Goal: Communication & Community: Answer question/provide support

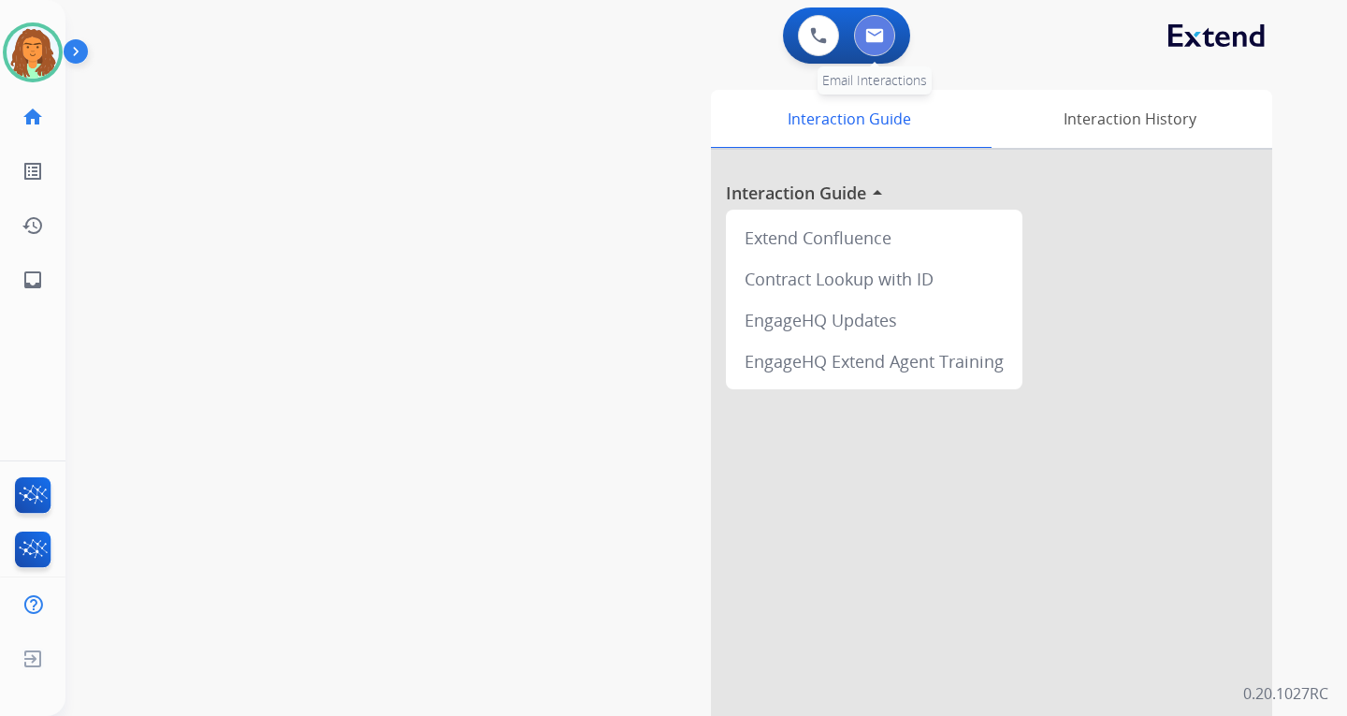
click at [873, 26] on button at bounding box center [874, 35] width 41 height 41
select select "**********"
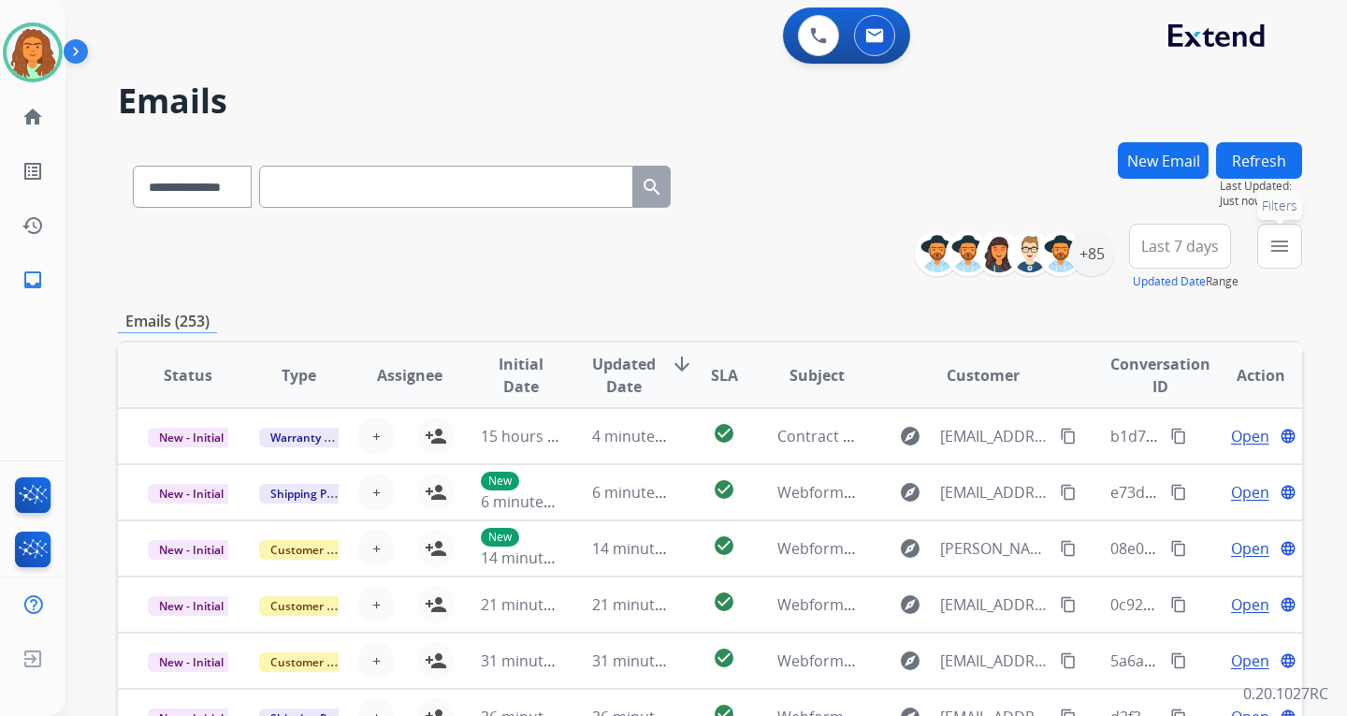
click at [966, 249] on mat-icon "menu" at bounding box center [1280, 246] width 22 height 22
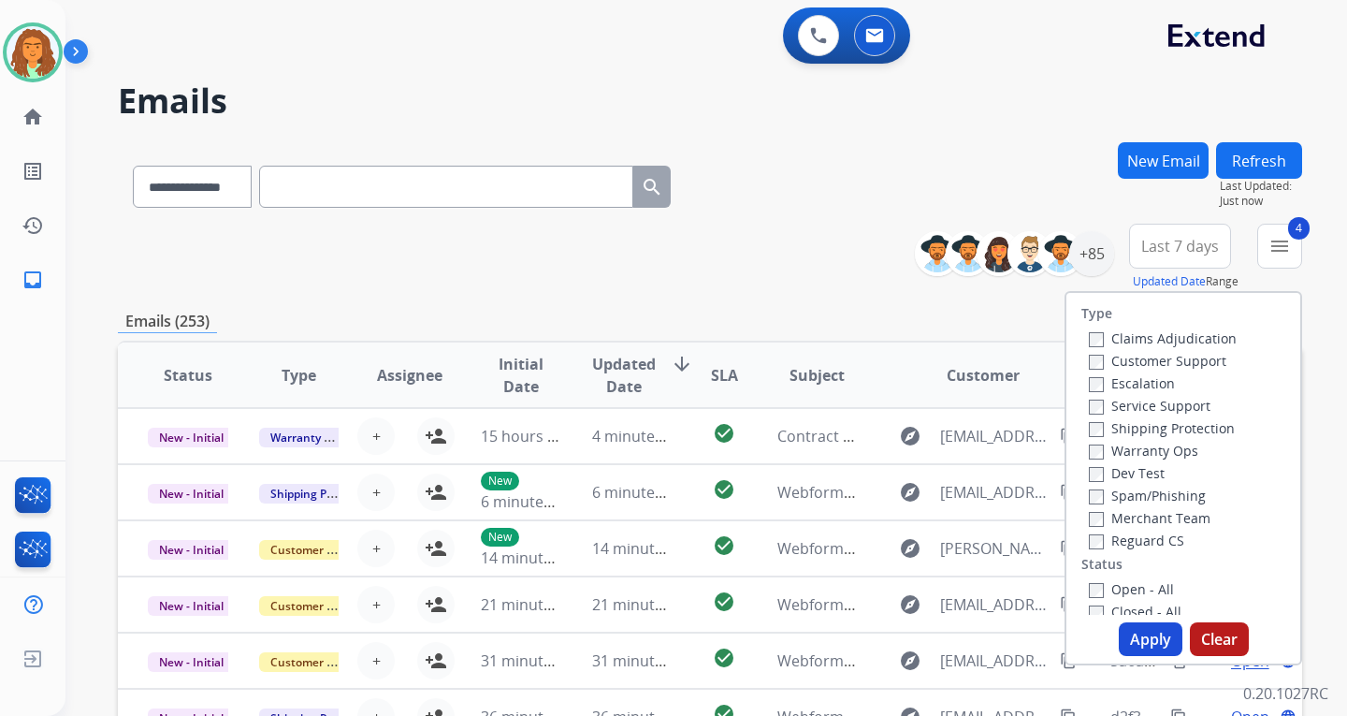
click at [966, 631] on button "Apply" at bounding box center [1151, 639] width 64 height 34
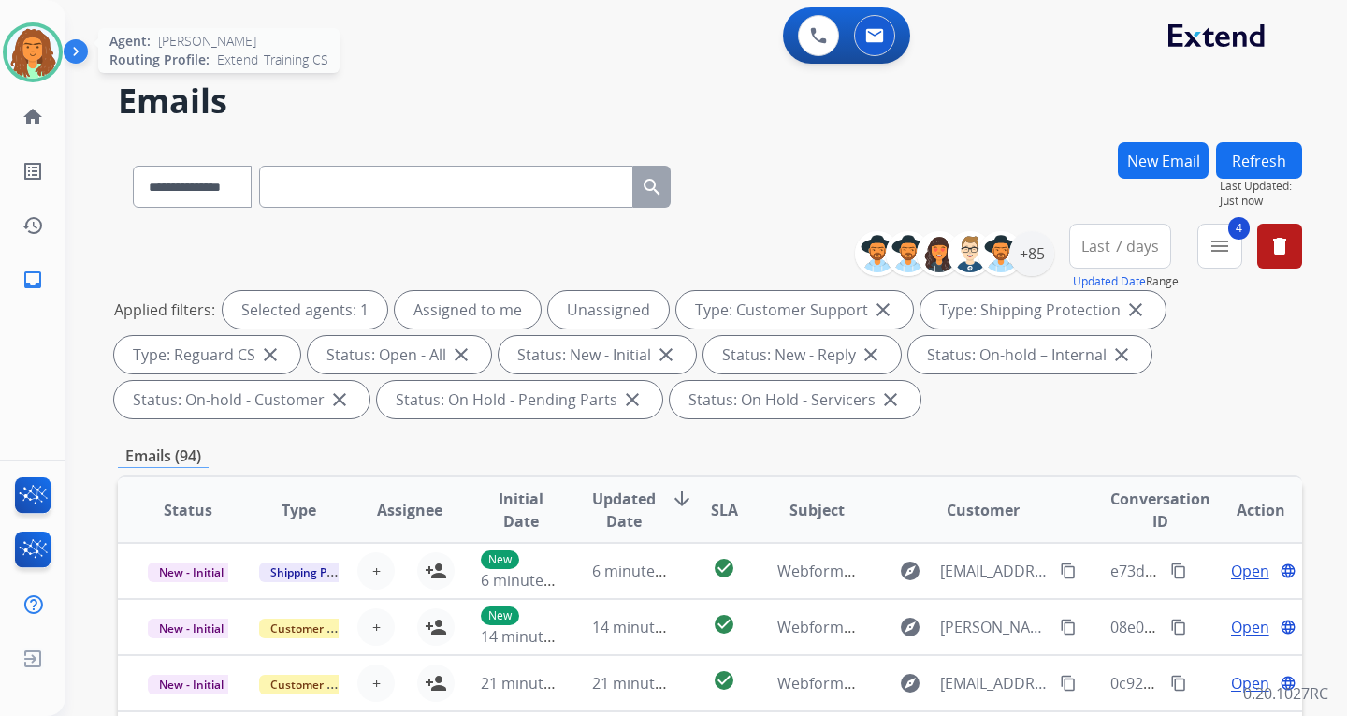
click at [52, 55] on img at bounding box center [33, 52] width 52 height 52
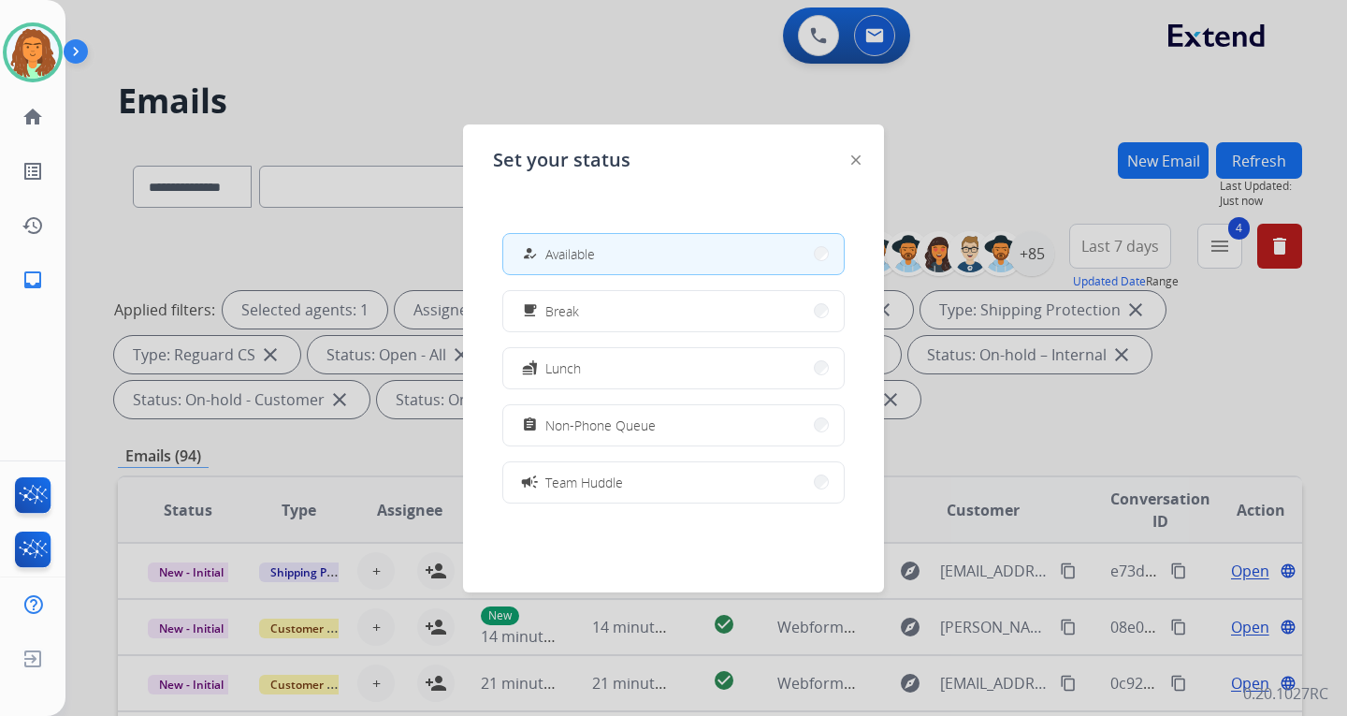
click at [756, 254] on button "how_to_reg Available" at bounding box center [673, 254] width 341 height 40
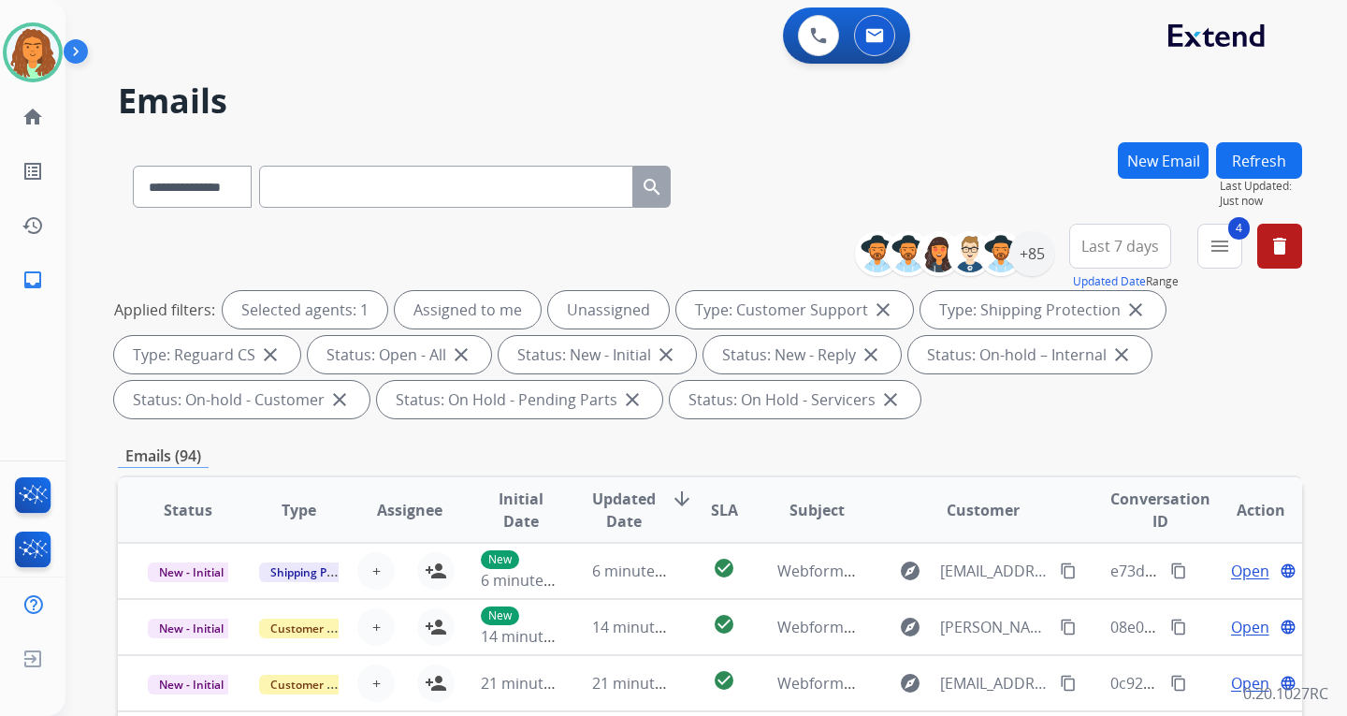
click at [966, 250] on span "Last 7 days" at bounding box center [1120, 245] width 78 height 7
click at [966, 472] on div "Last 90 days" at bounding box center [1114, 473] width 103 height 28
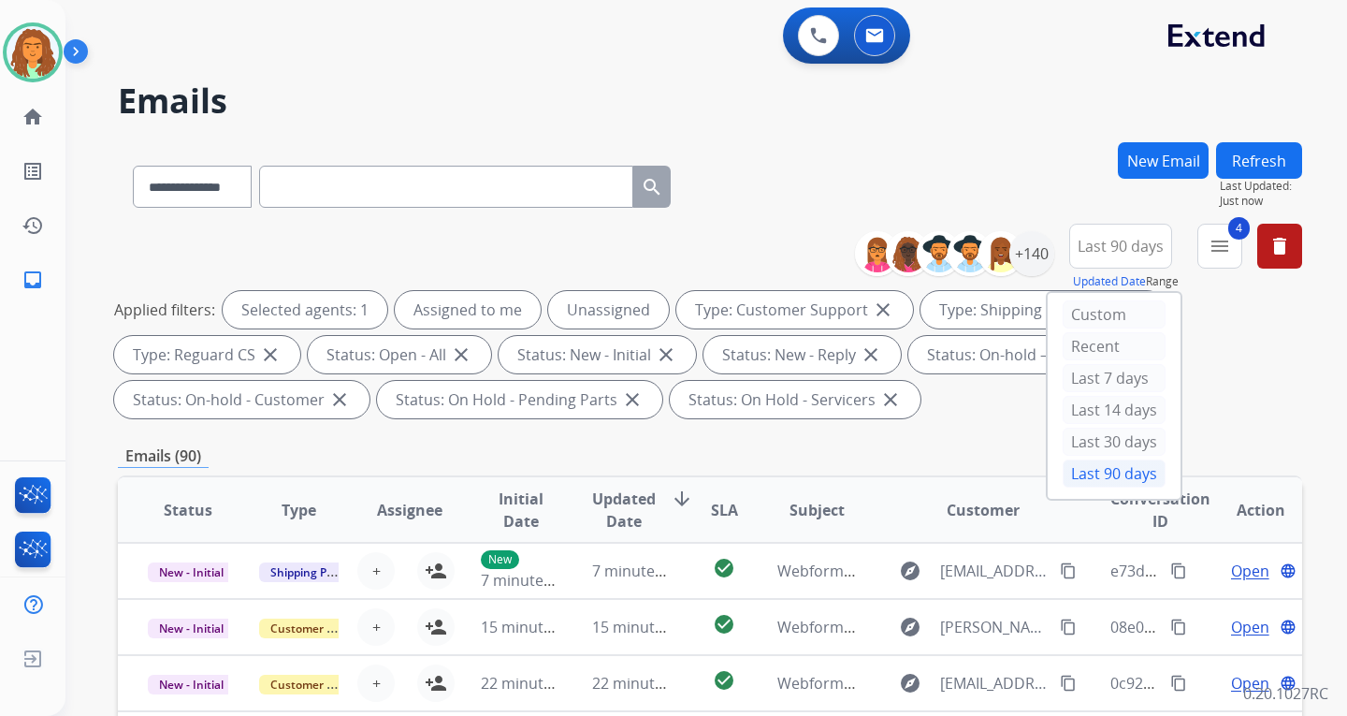
click at [966, 426] on div "**********" at bounding box center [710, 670] width 1184 height 1057
click at [966, 245] on div "+140" at bounding box center [1031, 253] width 45 height 45
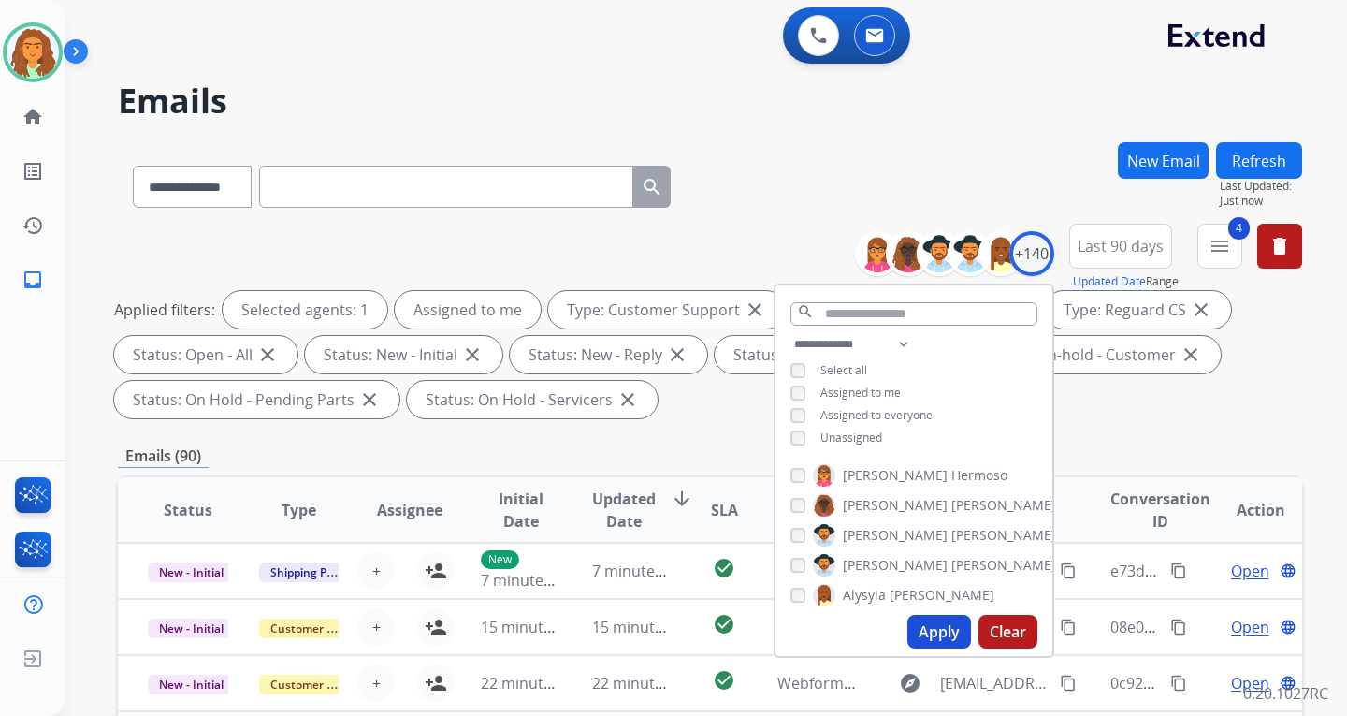
click at [938, 629] on button "Apply" at bounding box center [939, 632] width 64 height 34
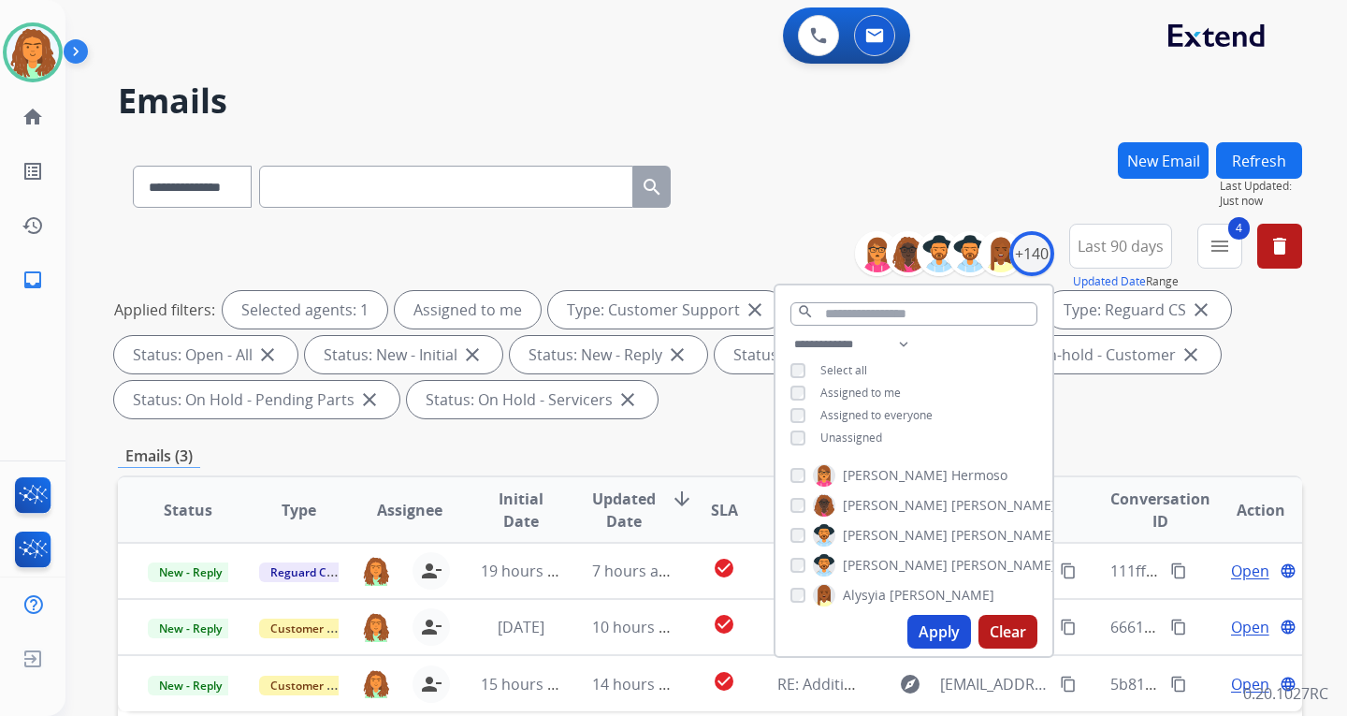
click at [966, 410] on div "Applied filters: Selected agents: 1 Assigned to me Type: Customer Support close…" at bounding box center [706, 354] width 1184 height 127
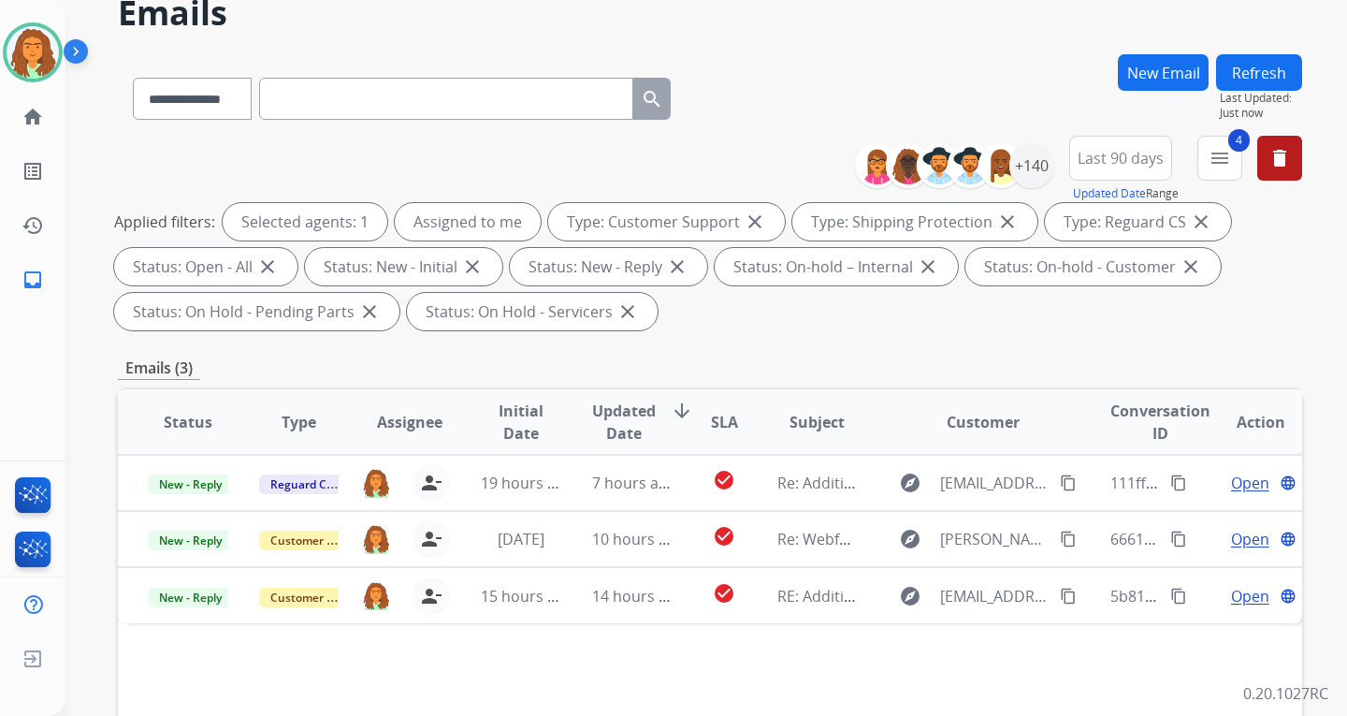
scroll to position [109, 0]
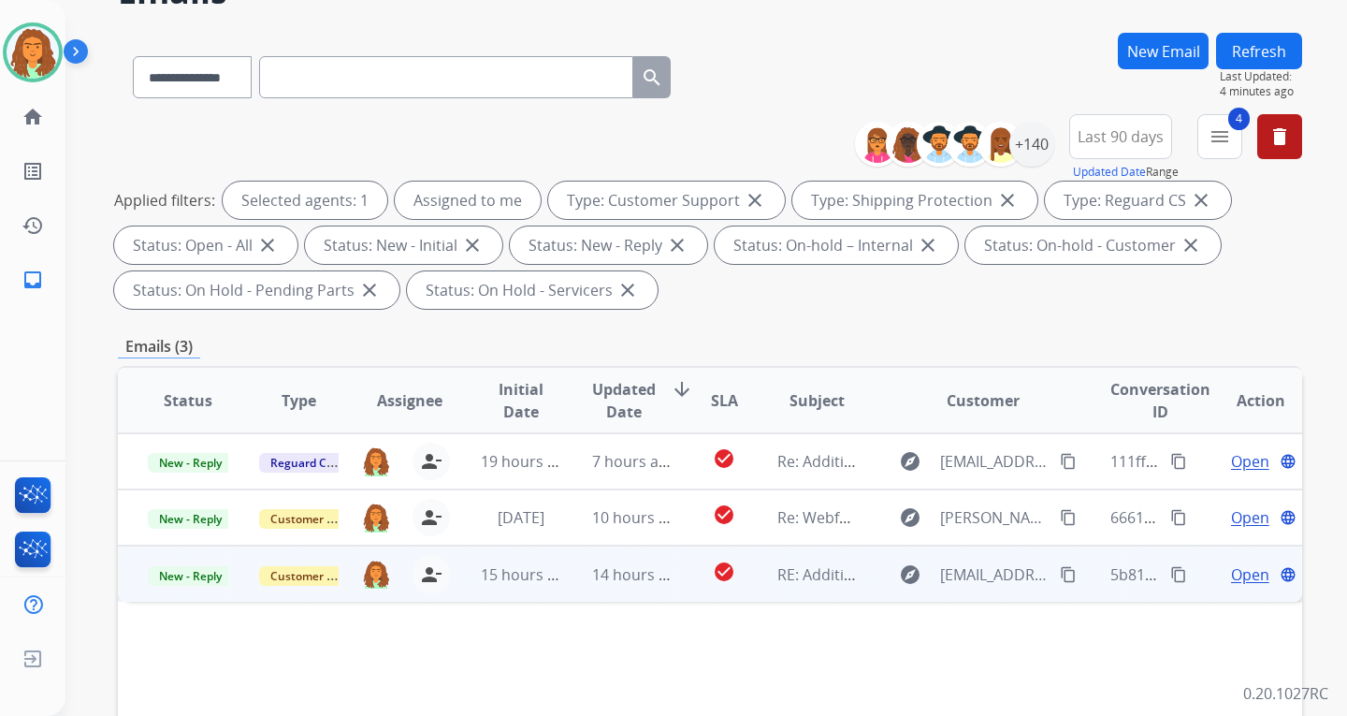
click at [673, 588] on td "check_circle" at bounding box center [710, 573] width 74 height 56
click at [656, 589] on td "14 hours ago" at bounding box center [617, 573] width 111 height 56
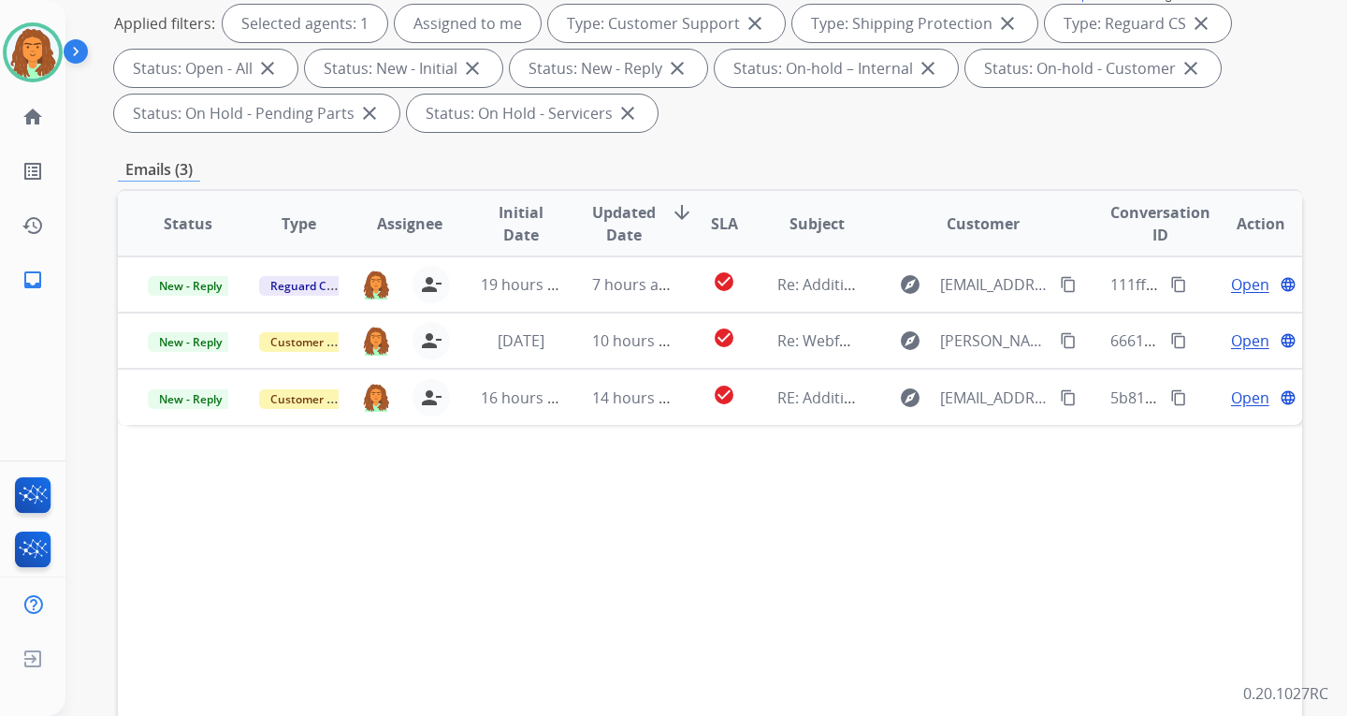
scroll to position [297, 0]
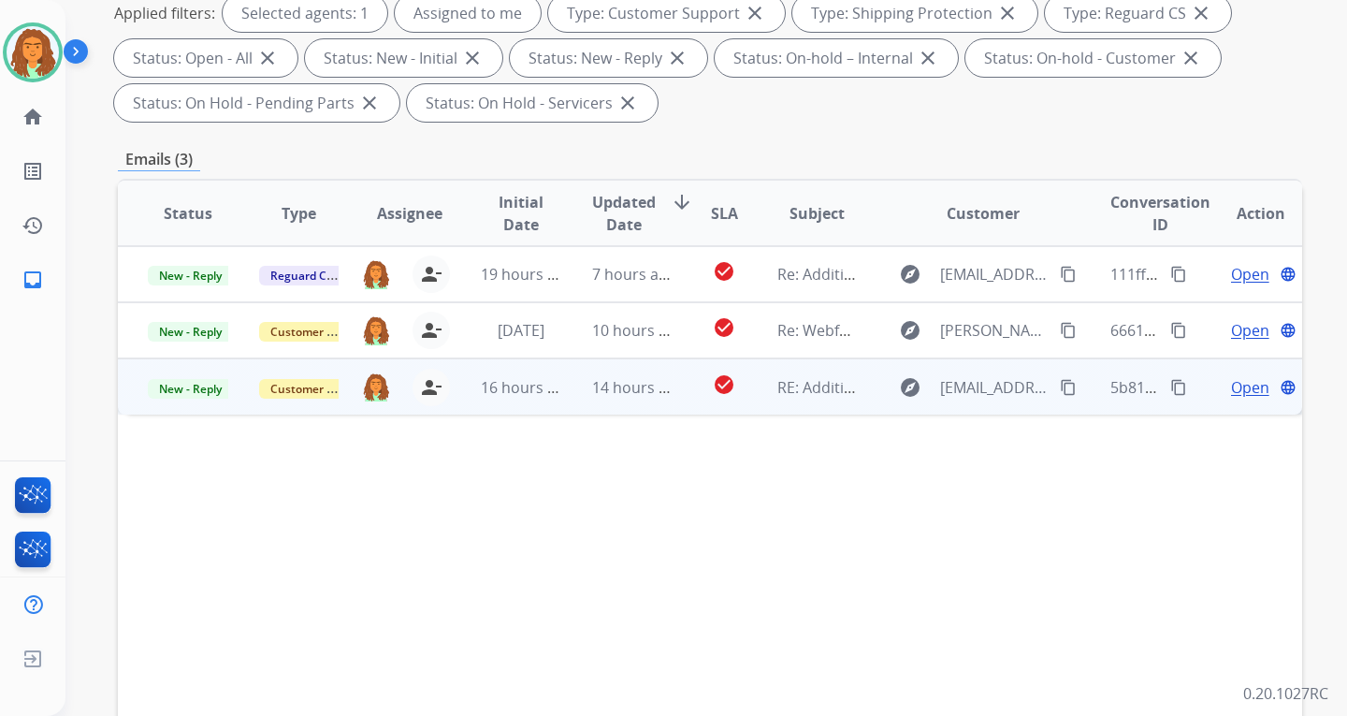
click at [675, 400] on td "check_circle" at bounding box center [710, 386] width 74 height 56
click at [673, 404] on td "check_circle" at bounding box center [710, 386] width 74 height 56
click at [966, 385] on mat-icon "content_copy" at bounding box center [1068, 386] width 17 height 17
click at [966, 388] on span "Open" at bounding box center [1250, 386] width 38 height 22
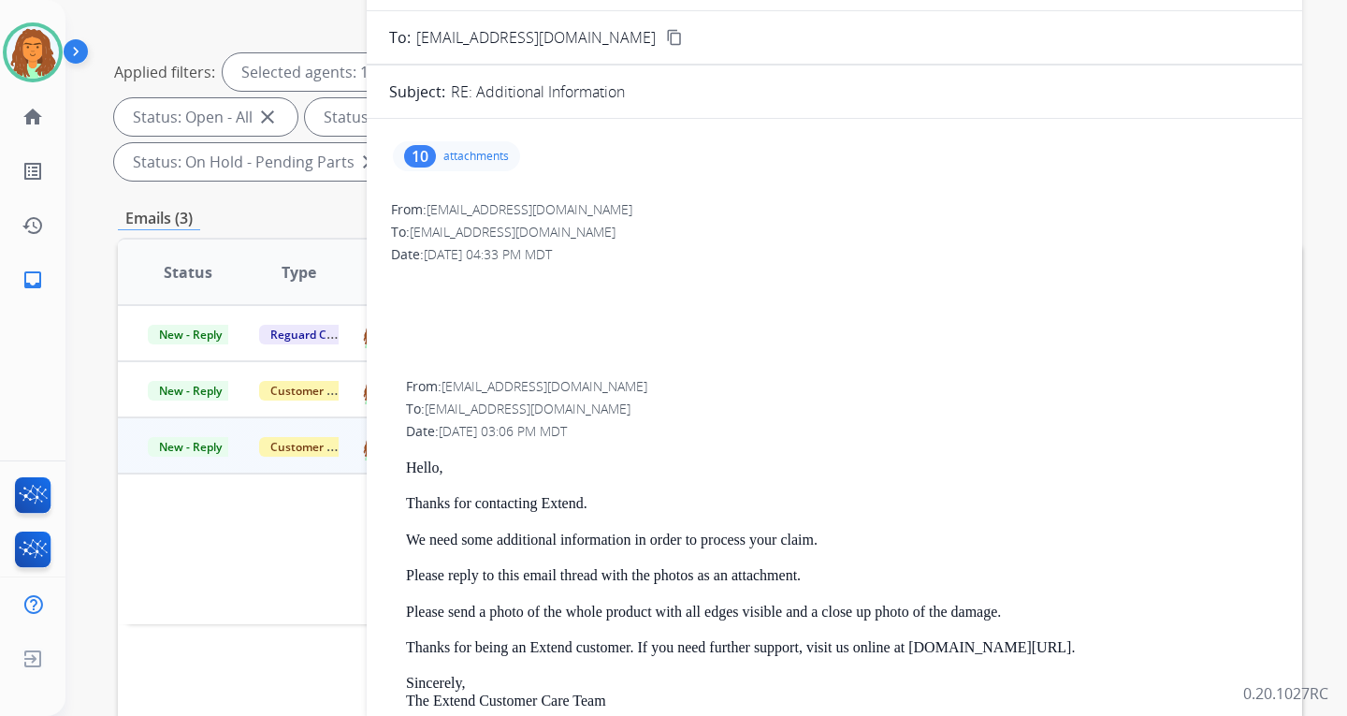
scroll to position [109, 0]
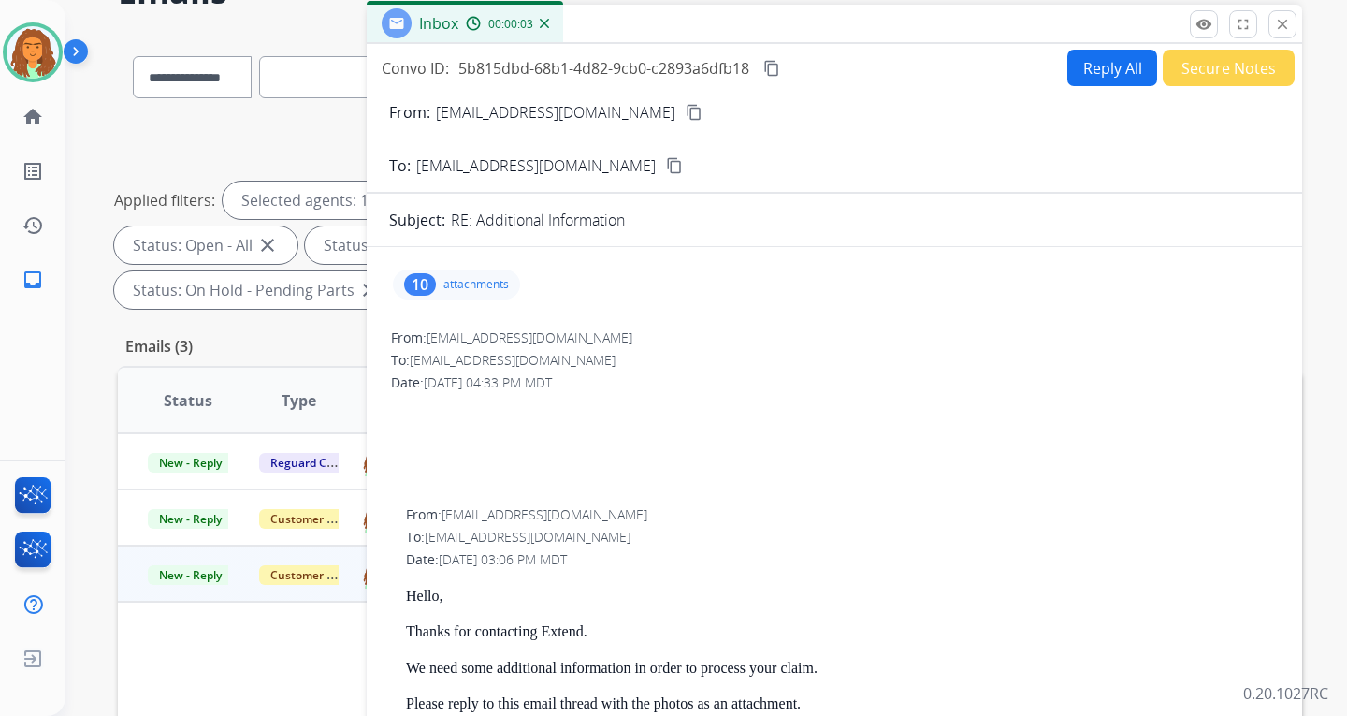
click at [425, 280] on div "10" at bounding box center [420, 284] width 32 height 22
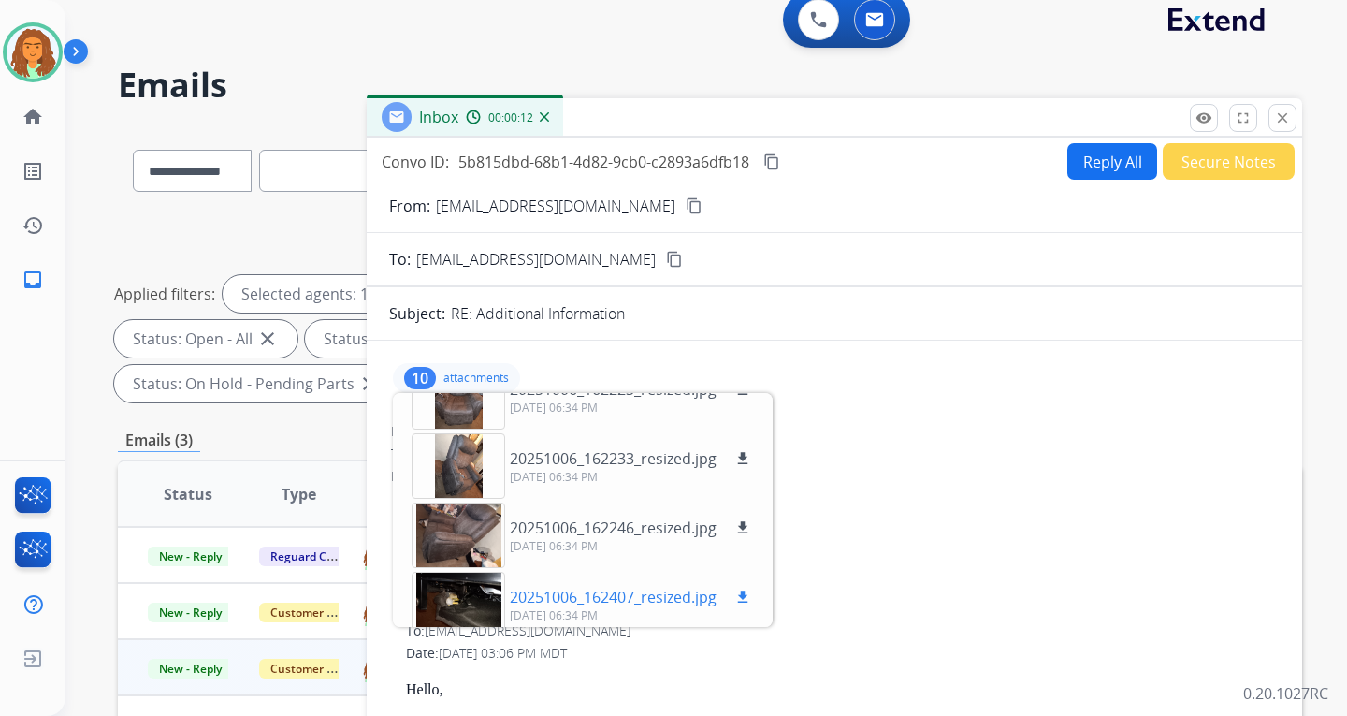
scroll to position [0, 0]
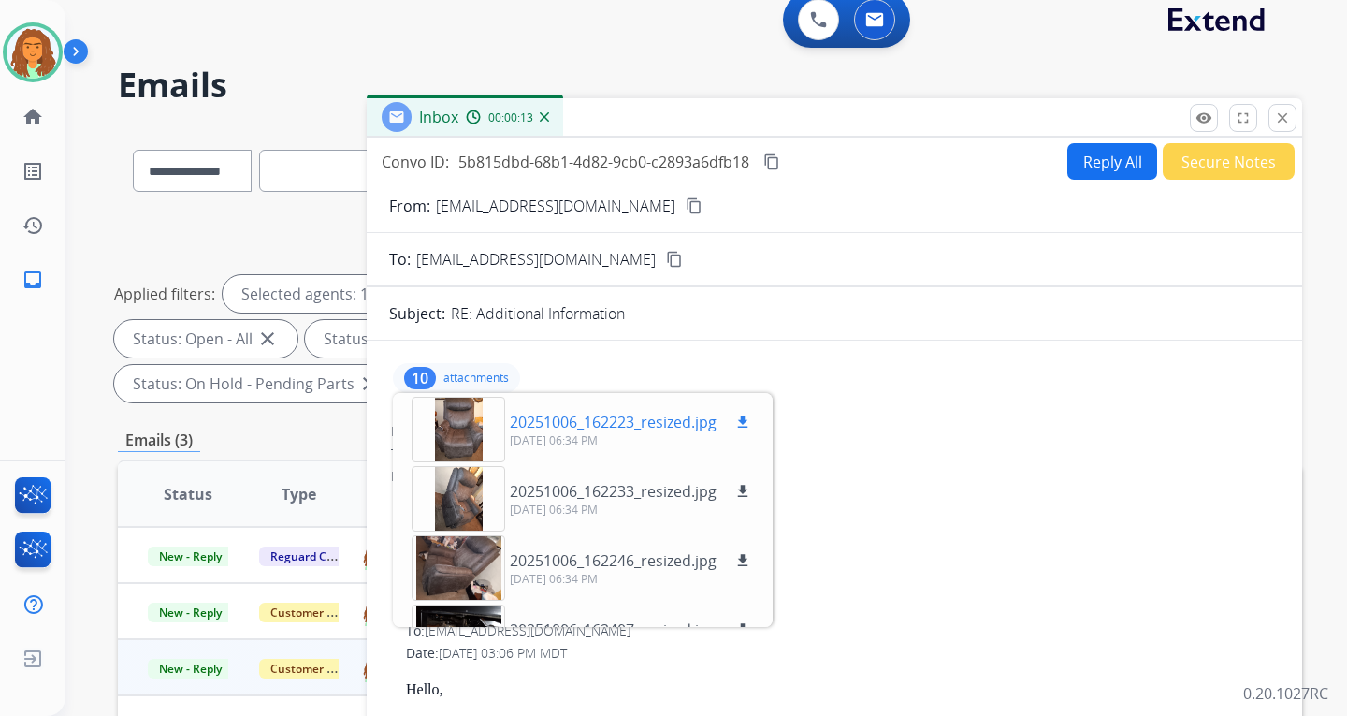
click at [466, 426] on div at bounding box center [459, 429] width 94 height 65
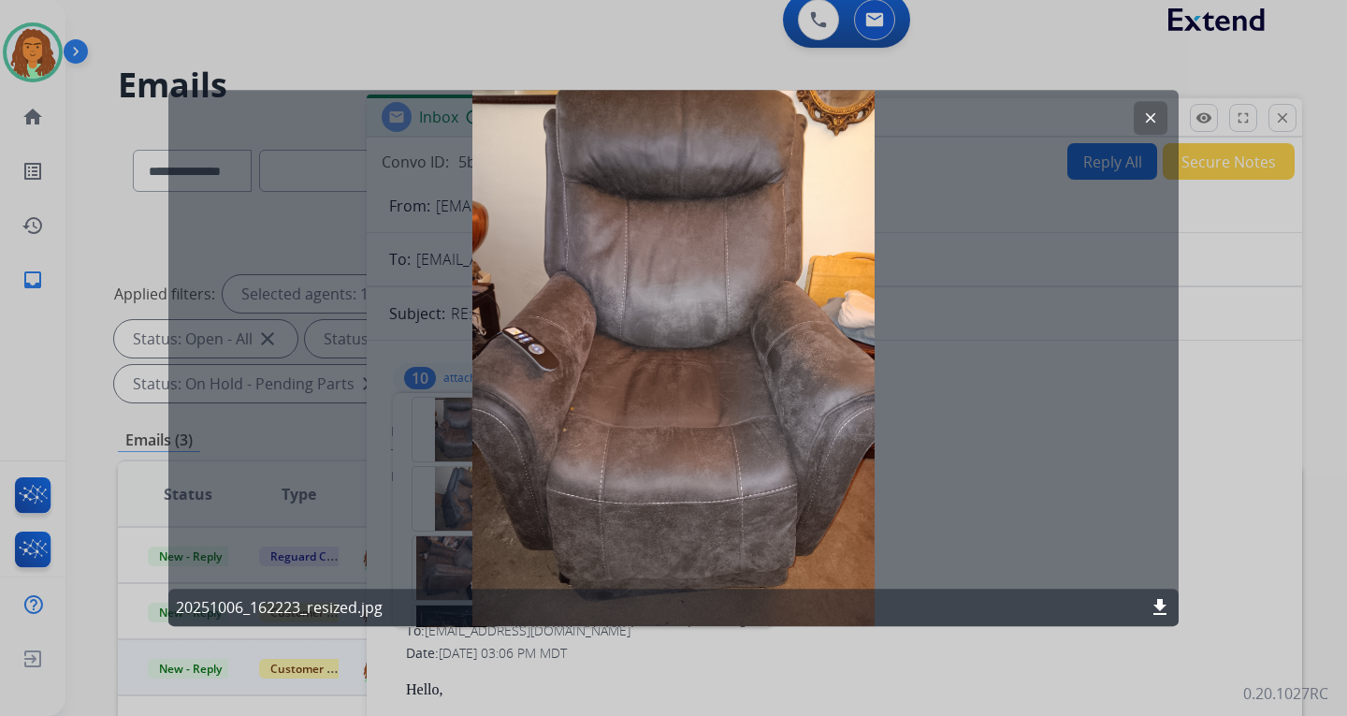
click at [966, 115] on mat-icon "clear" at bounding box center [1150, 117] width 17 height 17
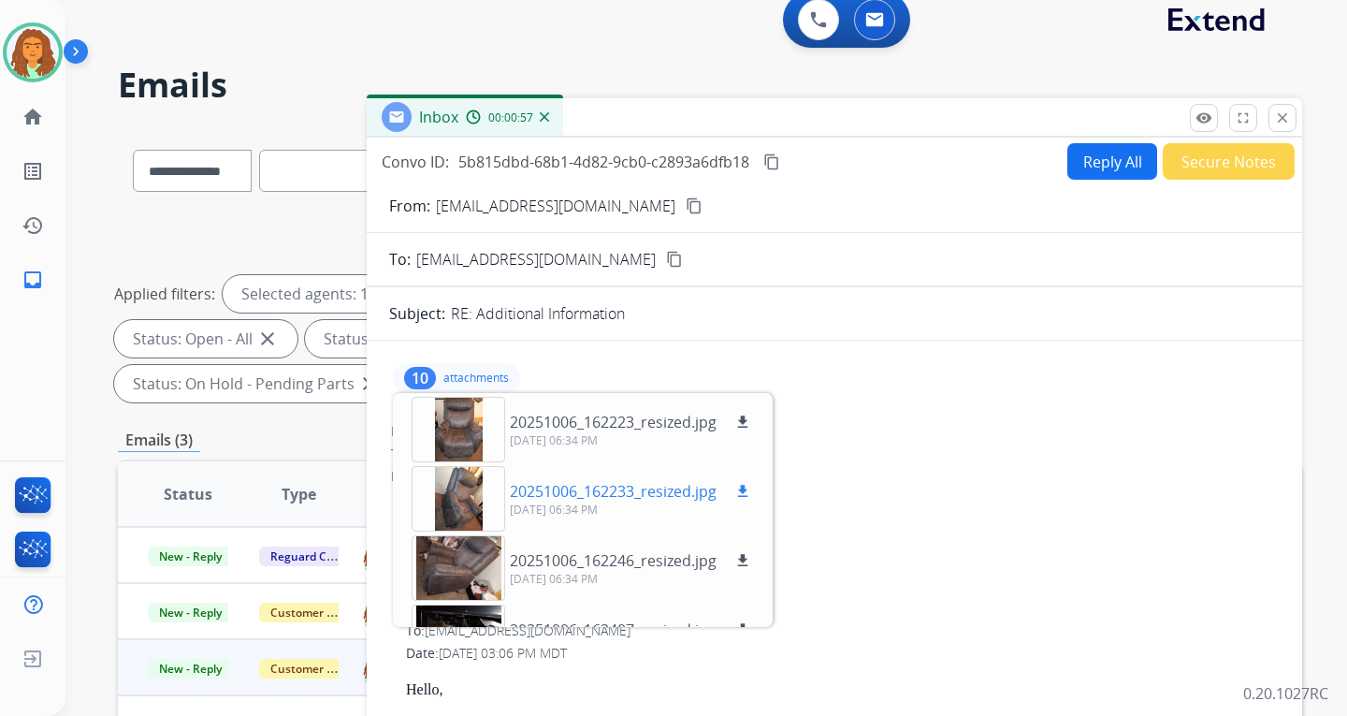
click at [458, 493] on div at bounding box center [459, 498] width 94 height 65
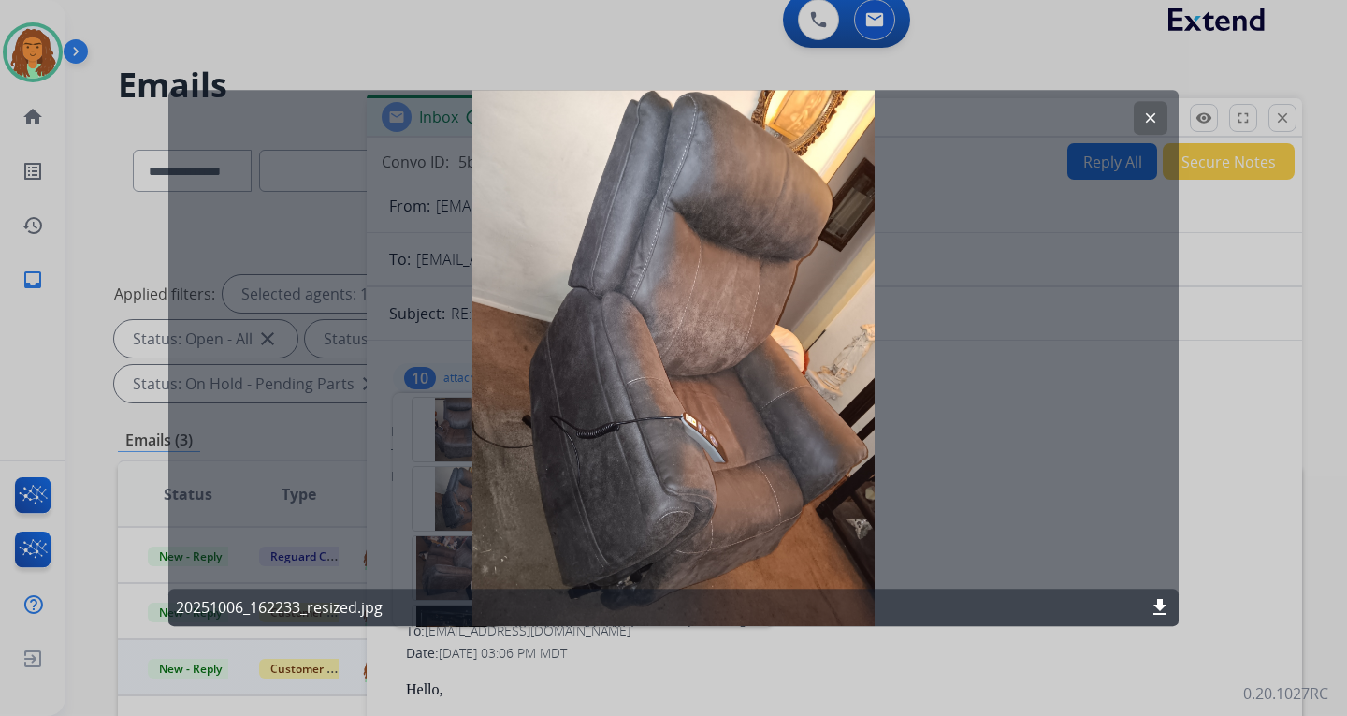
click at [966, 116] on mat-icon "clear" at bounding box center [1150, 117] width 17 height 17
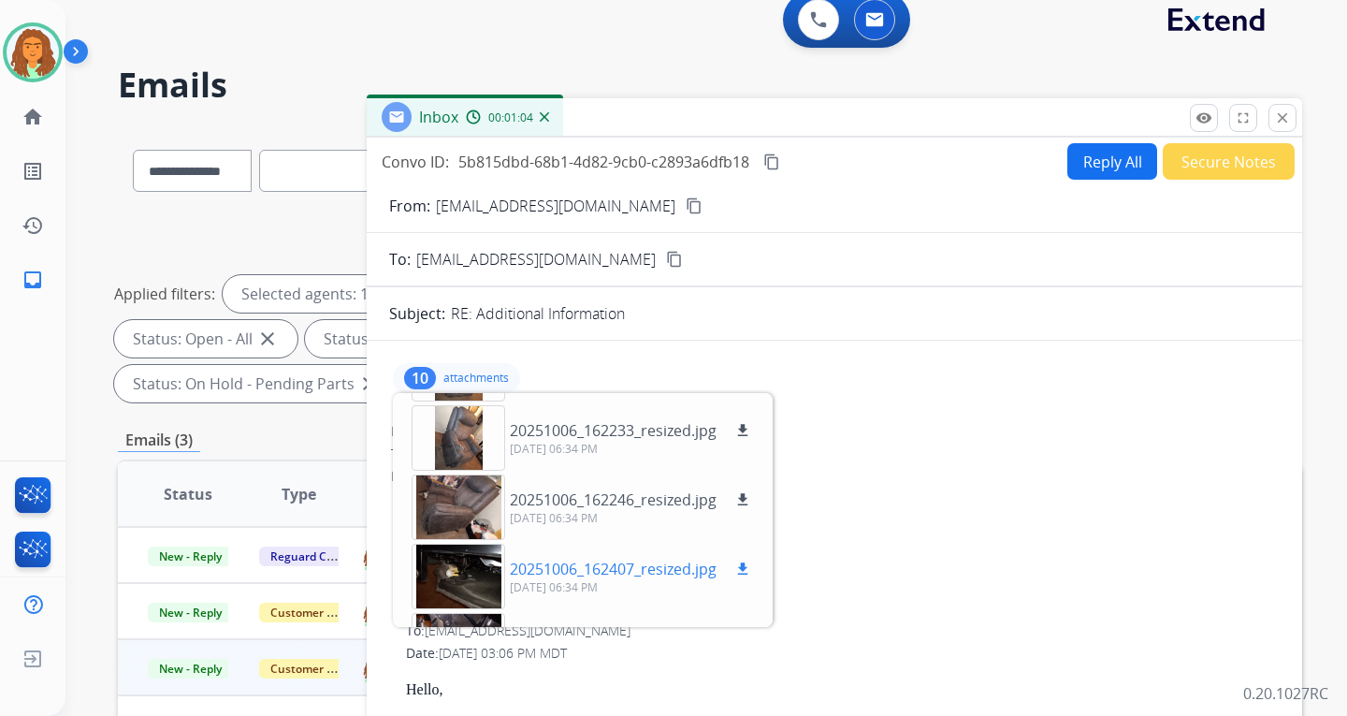
scroll to position [94, 0]
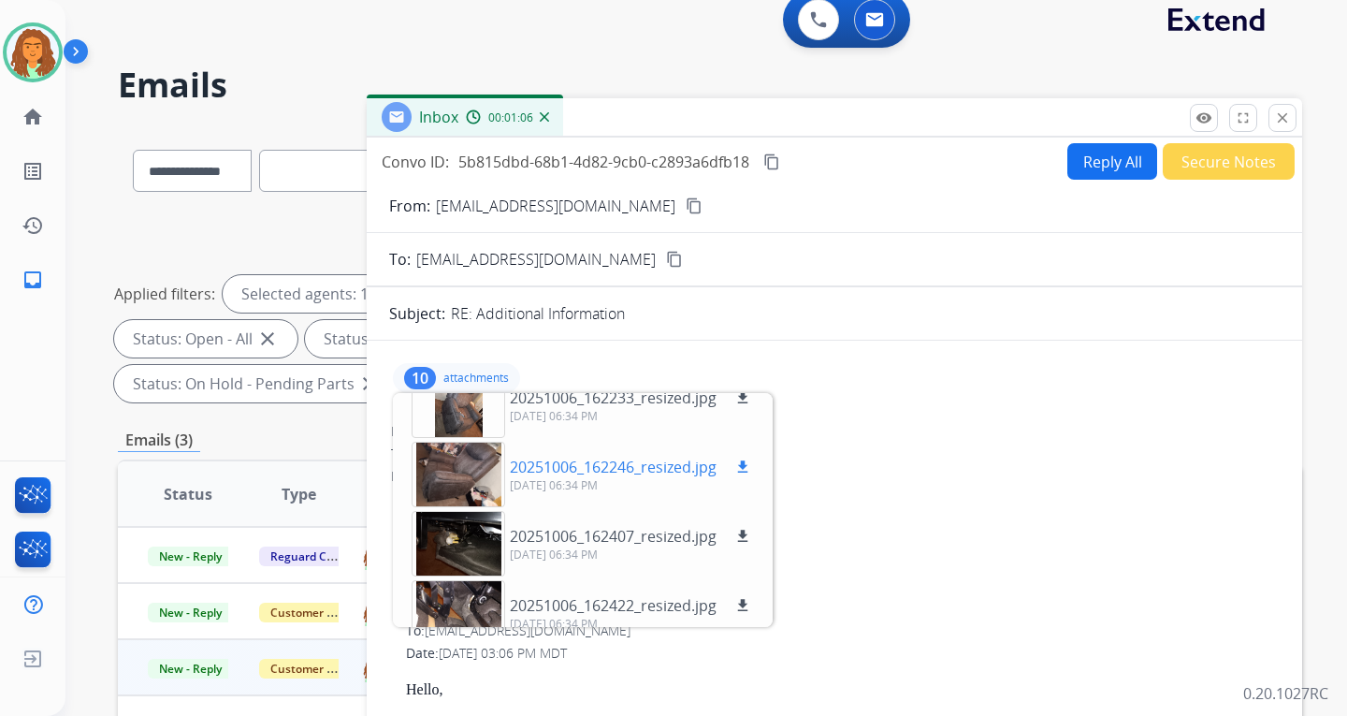
click at [463, 474] on div at bounding box center [459, 474] width 94 height 65
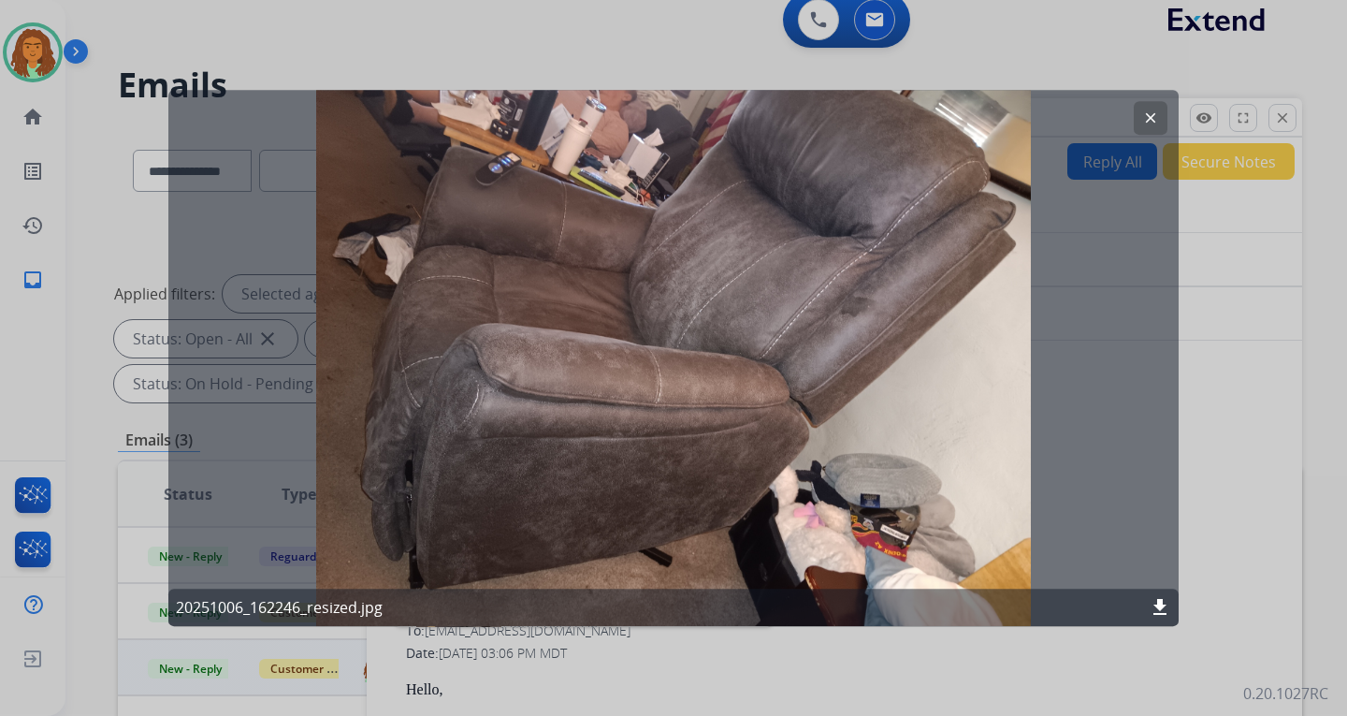
click at [966, 116] on mat-icon "clear" at bounding box center [1150, 117] width 17 height 17
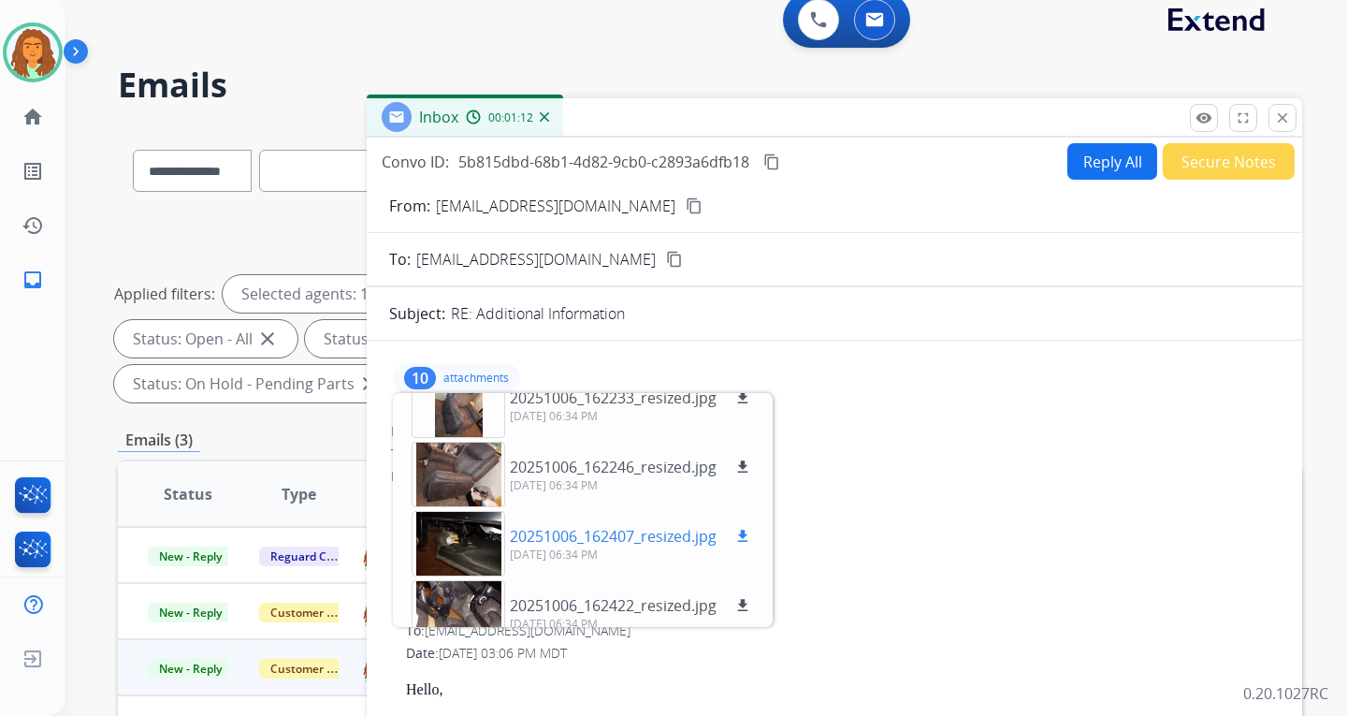
click at [455, 537] on div at bounding box center [459, 543] width 94 height 65
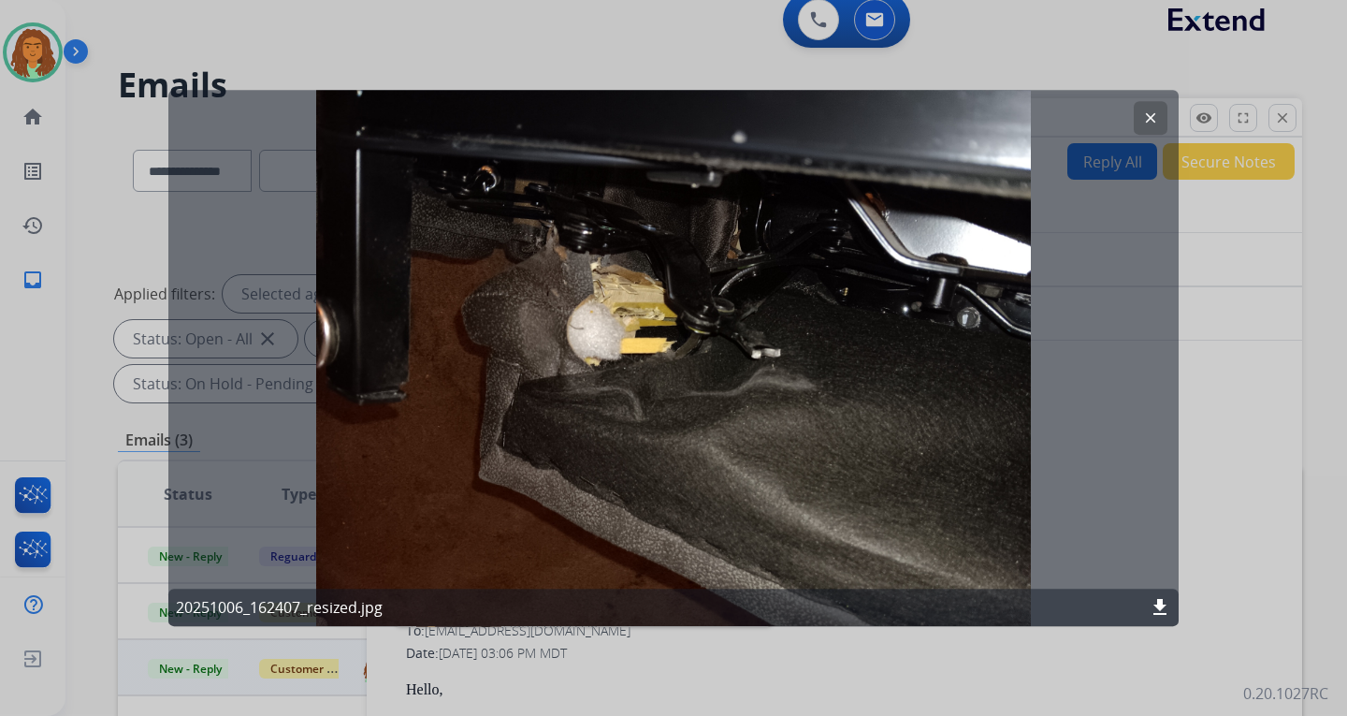
click at [966, 123] on mat-icon "clear" at bounding box center [1150, 117] width 17 height 17
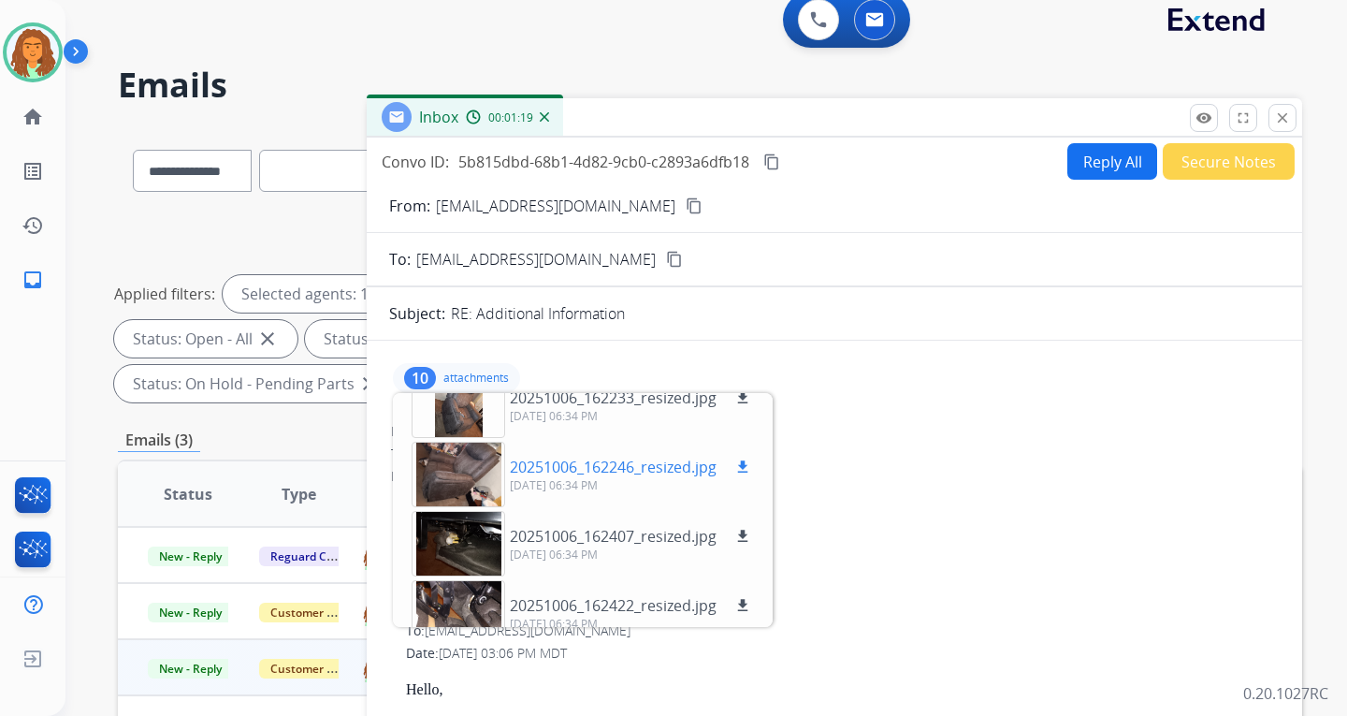
click at [472, 471] on div at bounding box center [459, 474] width 94 height 65
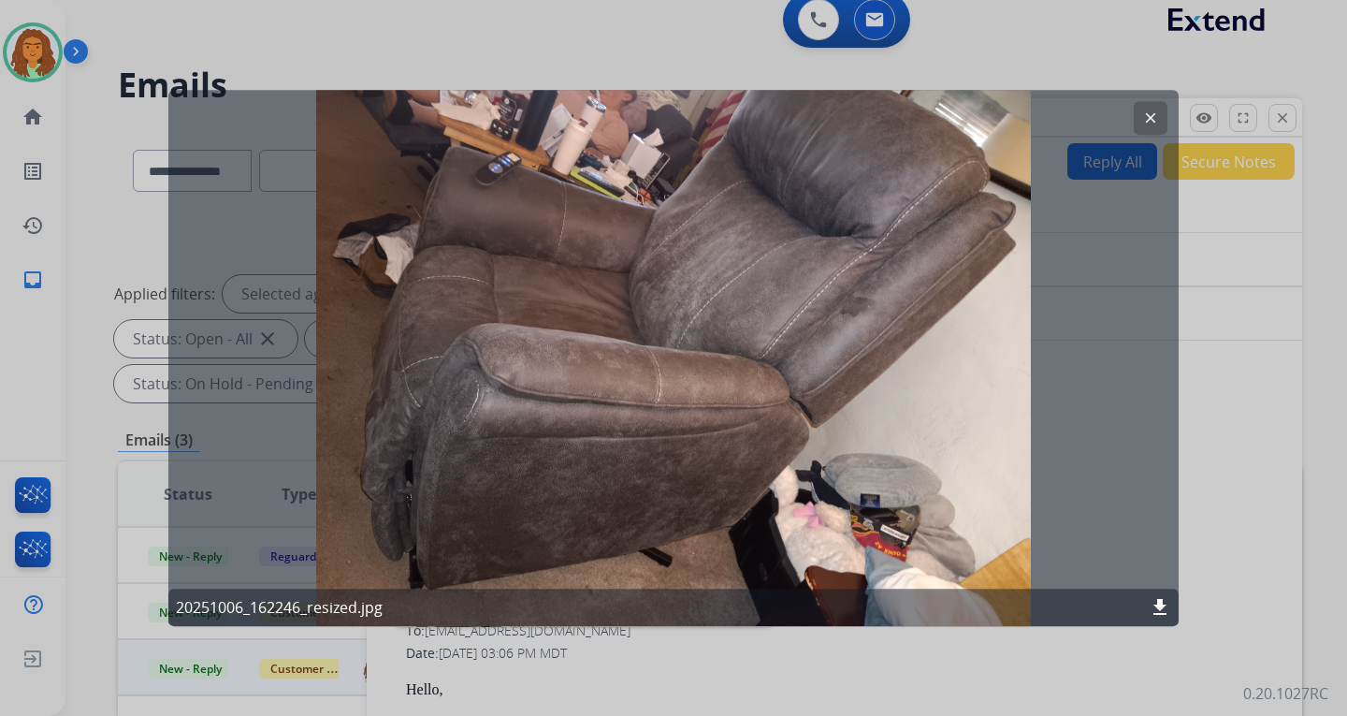
click at [966, 117] on mat-icon "clear" at bounding box center [1150, 117] width 17 height 17
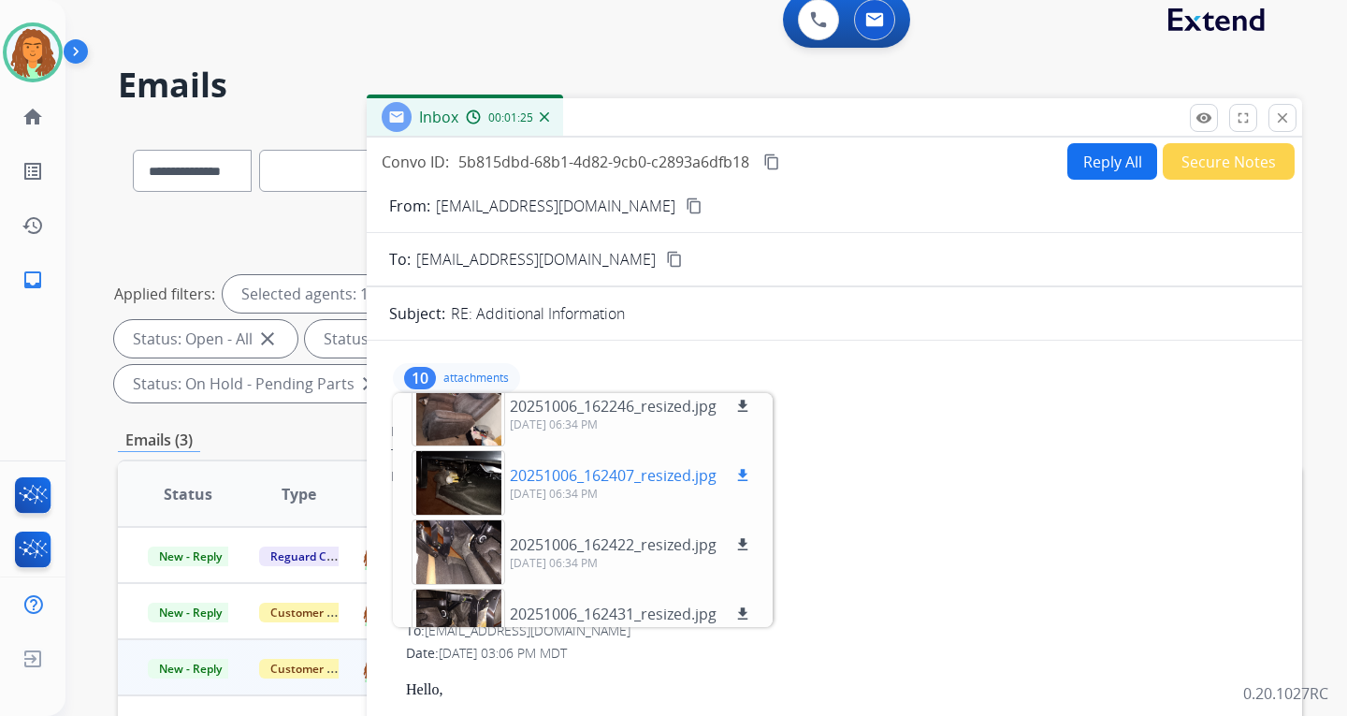
scroll to position [187, 0]
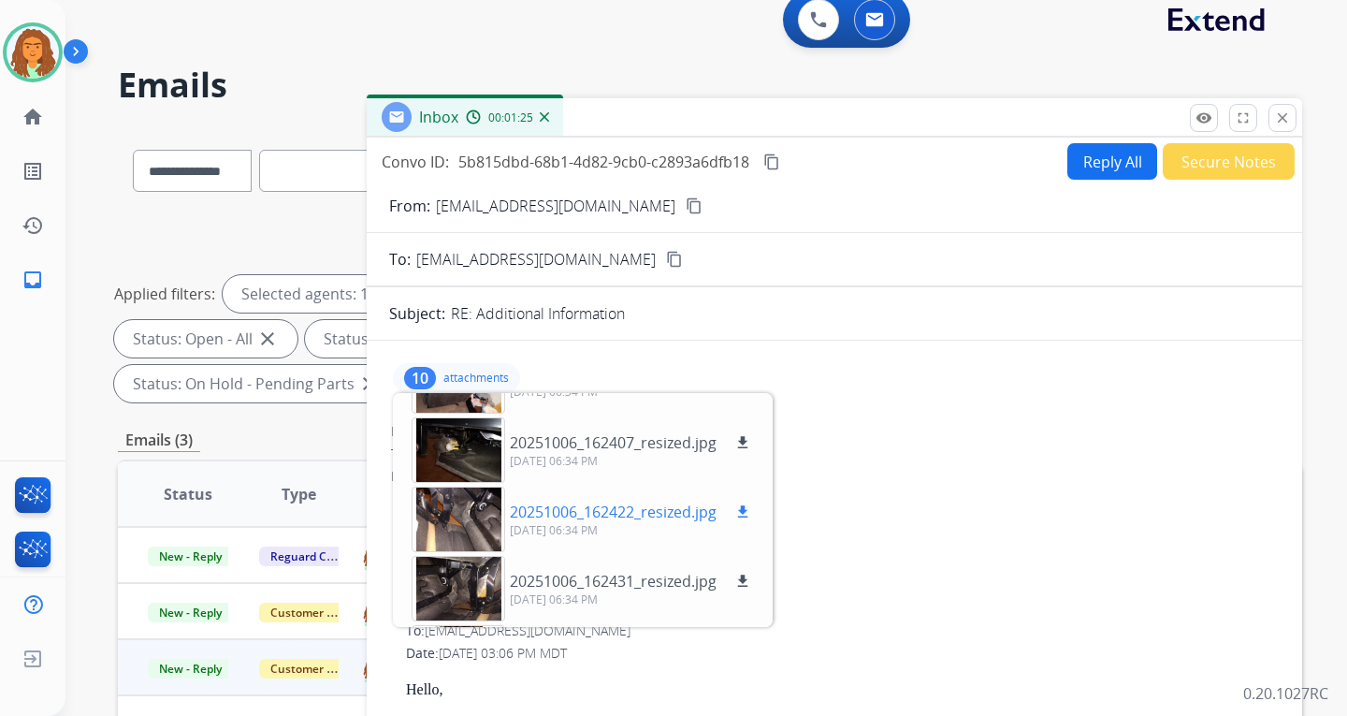
click at [457, 518] on div at bounding box center [459, 518] width 94 height 65
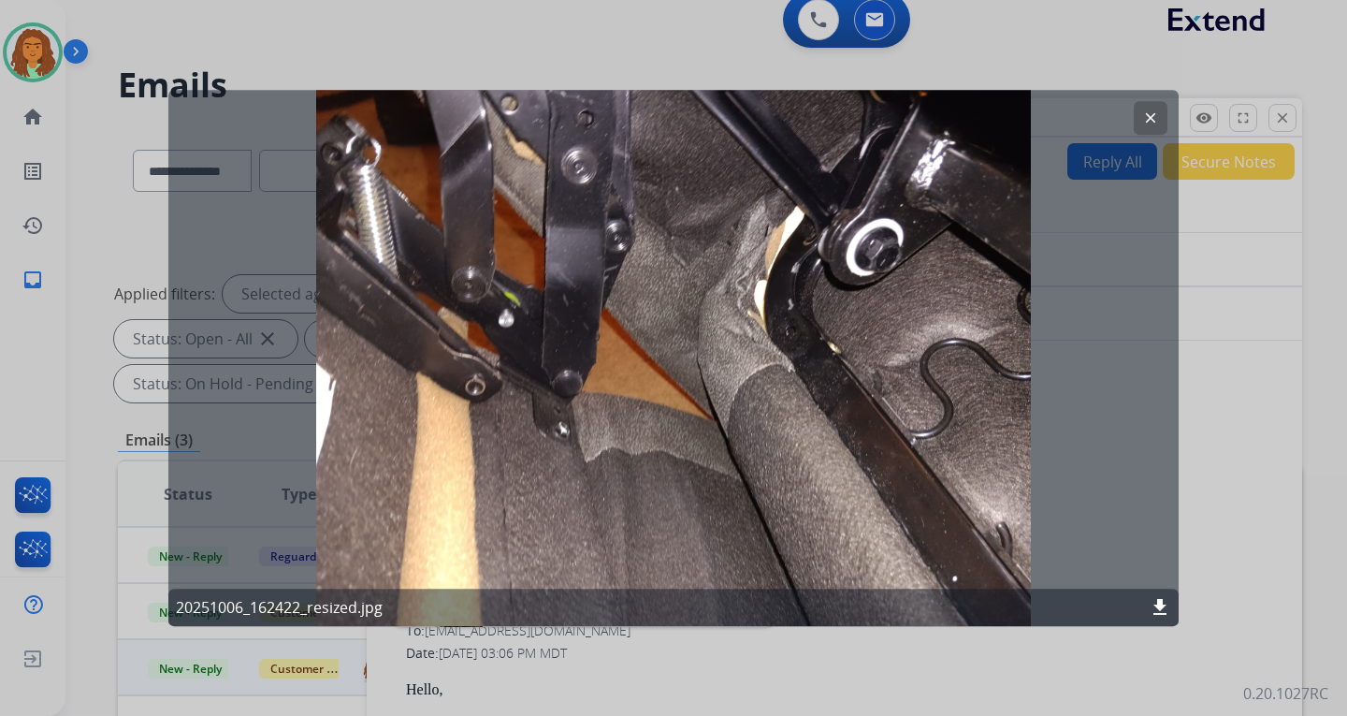
click at [966, 115] on mat-icon "clear" at bounding box center [1150, 117] width 17 height 17
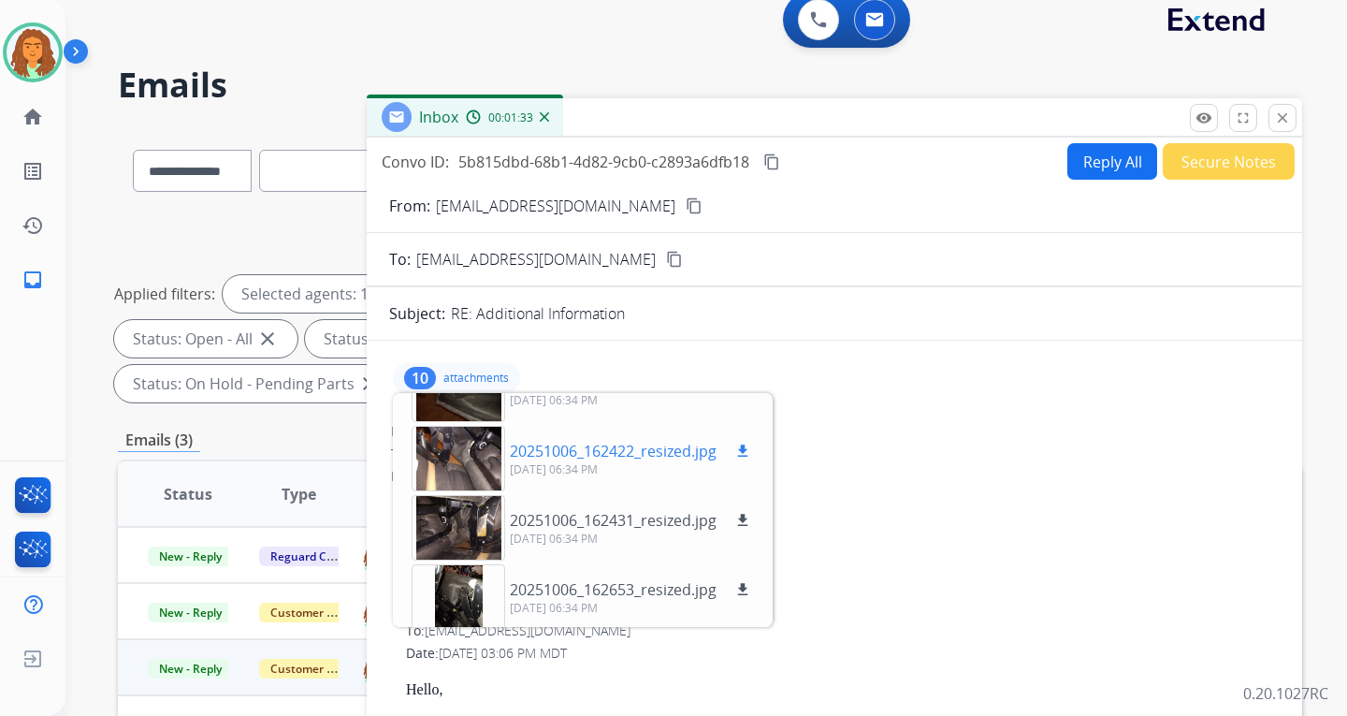
scroll to position [281, 0]
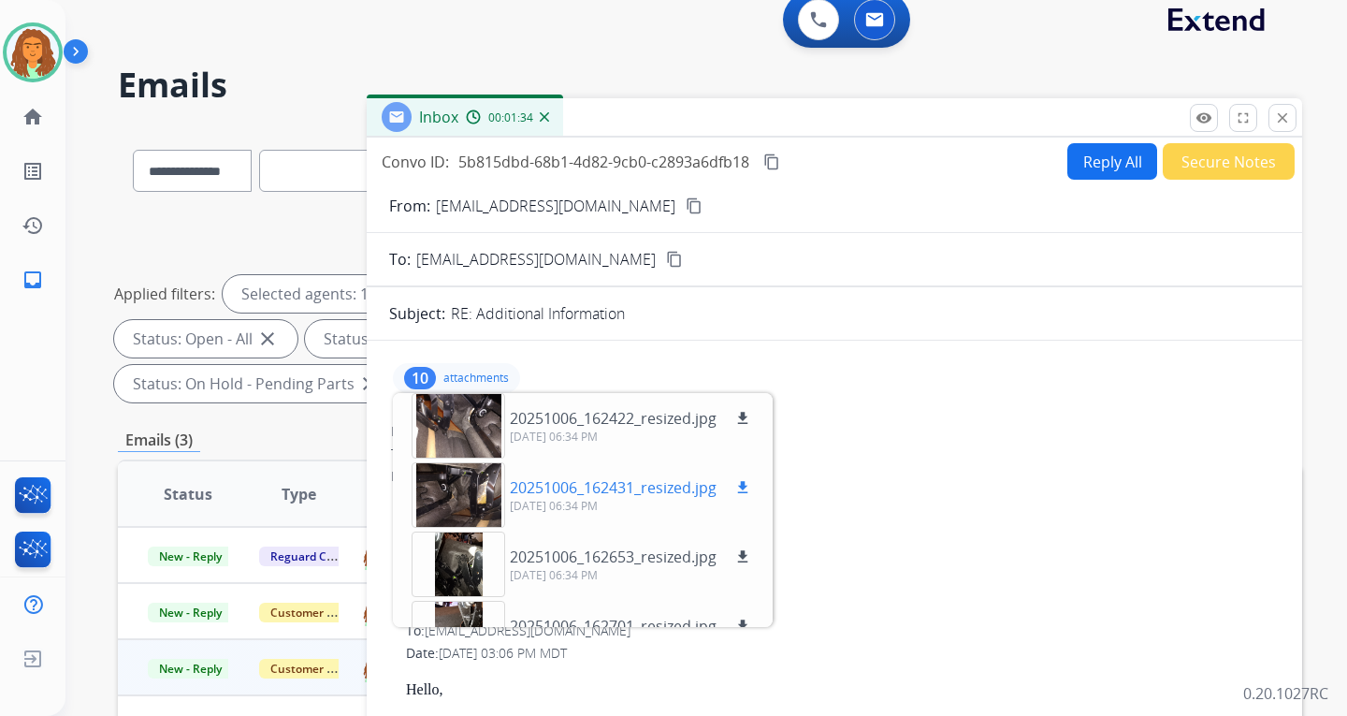
click at [456, 501] on div at bounding box center [459, 494] width 94 height 65
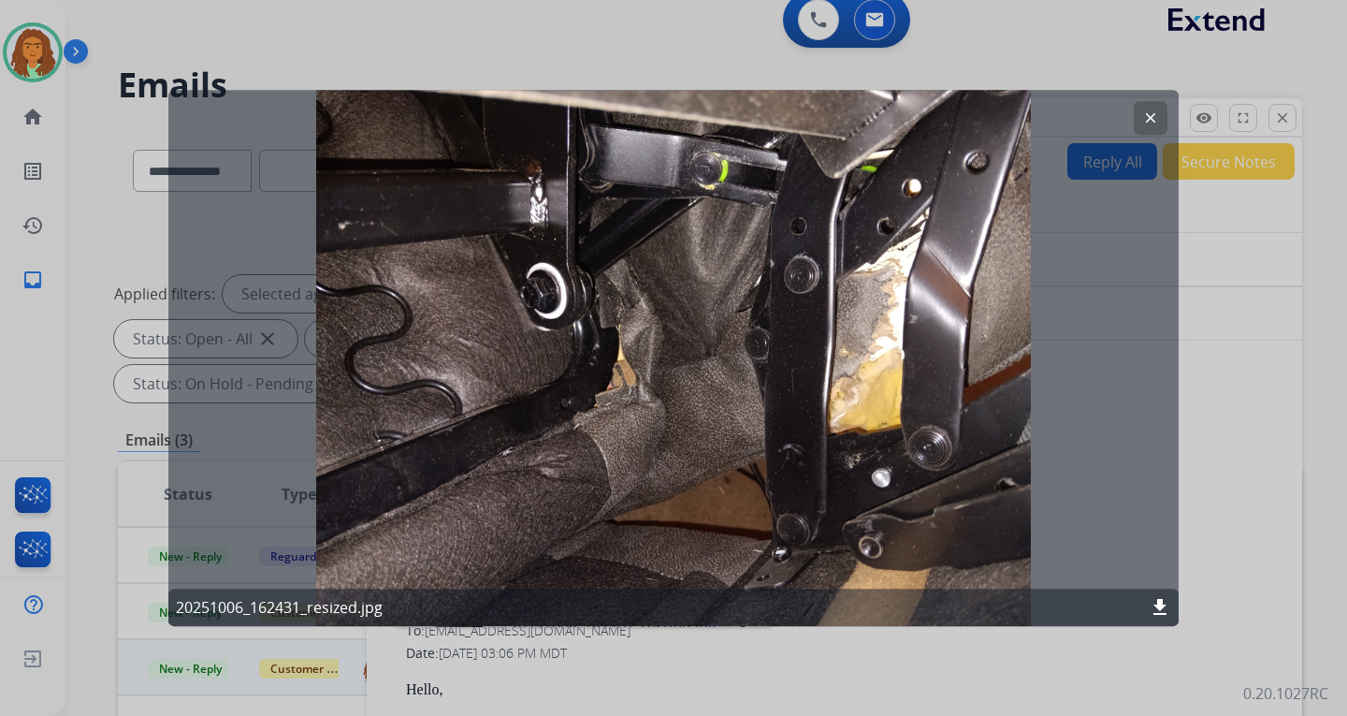
click at [966, 116] on mat-icon "clear" at bounding box center [1150, 117] width 17 height 17
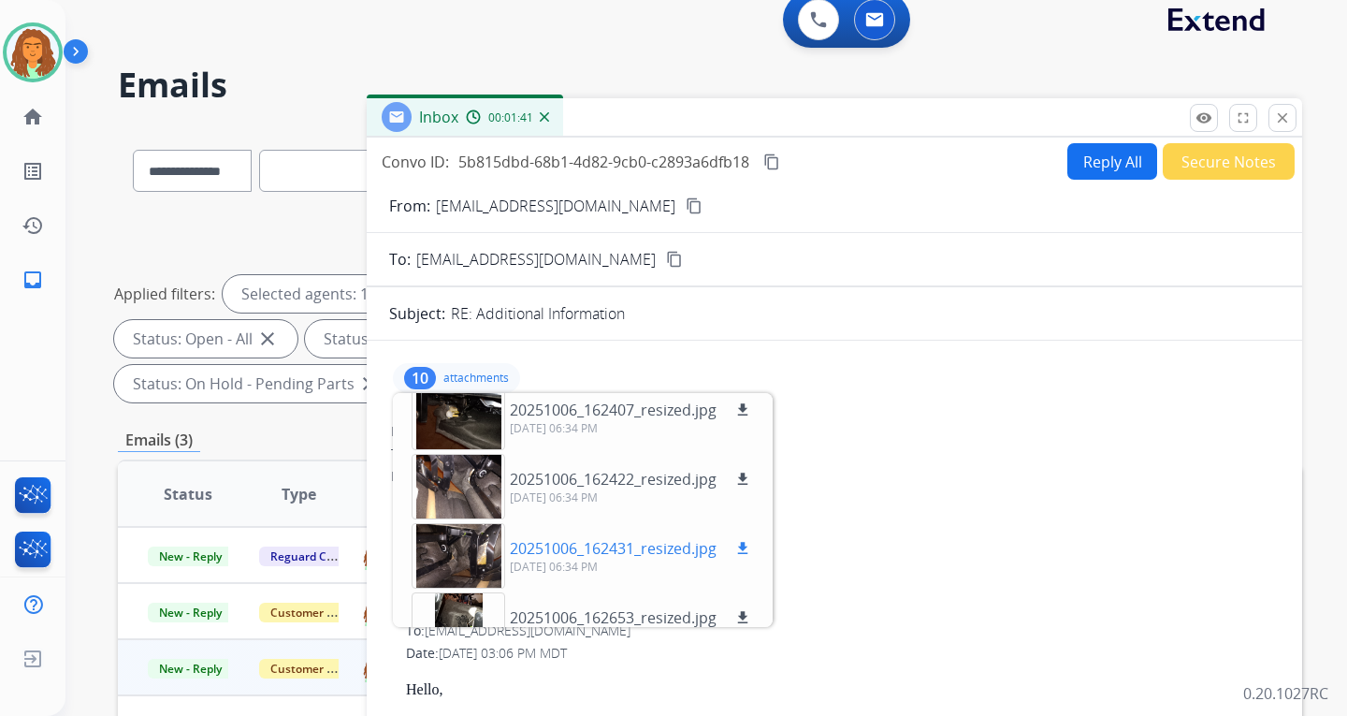
scroll to position [187, 0]
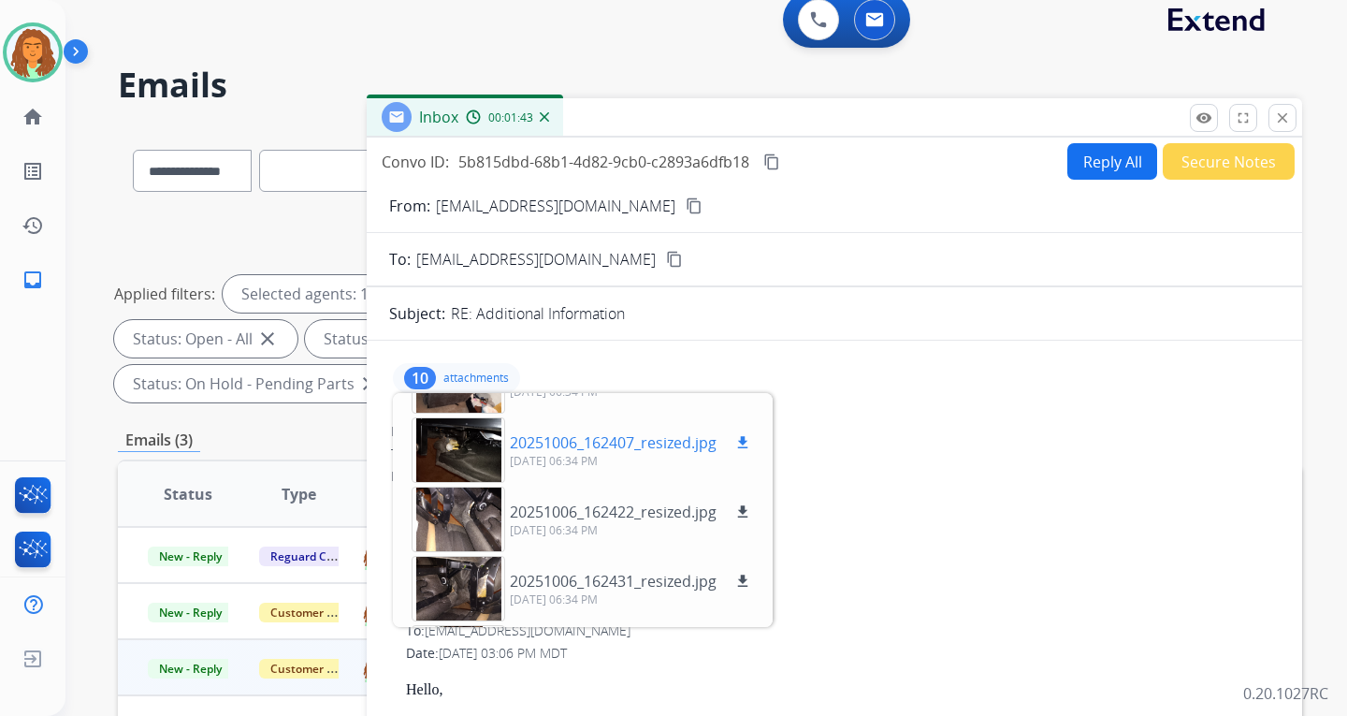
click at [469, 448] on div at bounding box center [459, 449] width 94 height 65
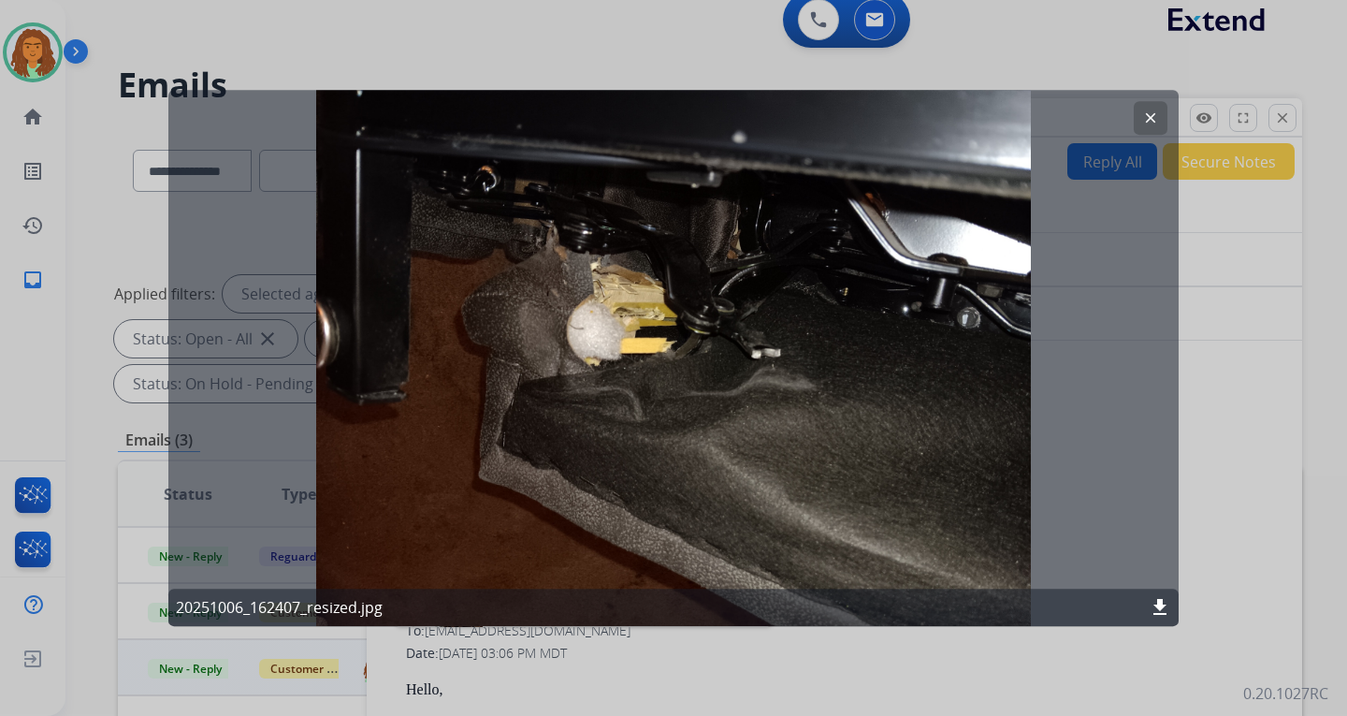
click at [966, 119] on mat-icon "clear" at bounding box center [1150, 117] width 17 height 17
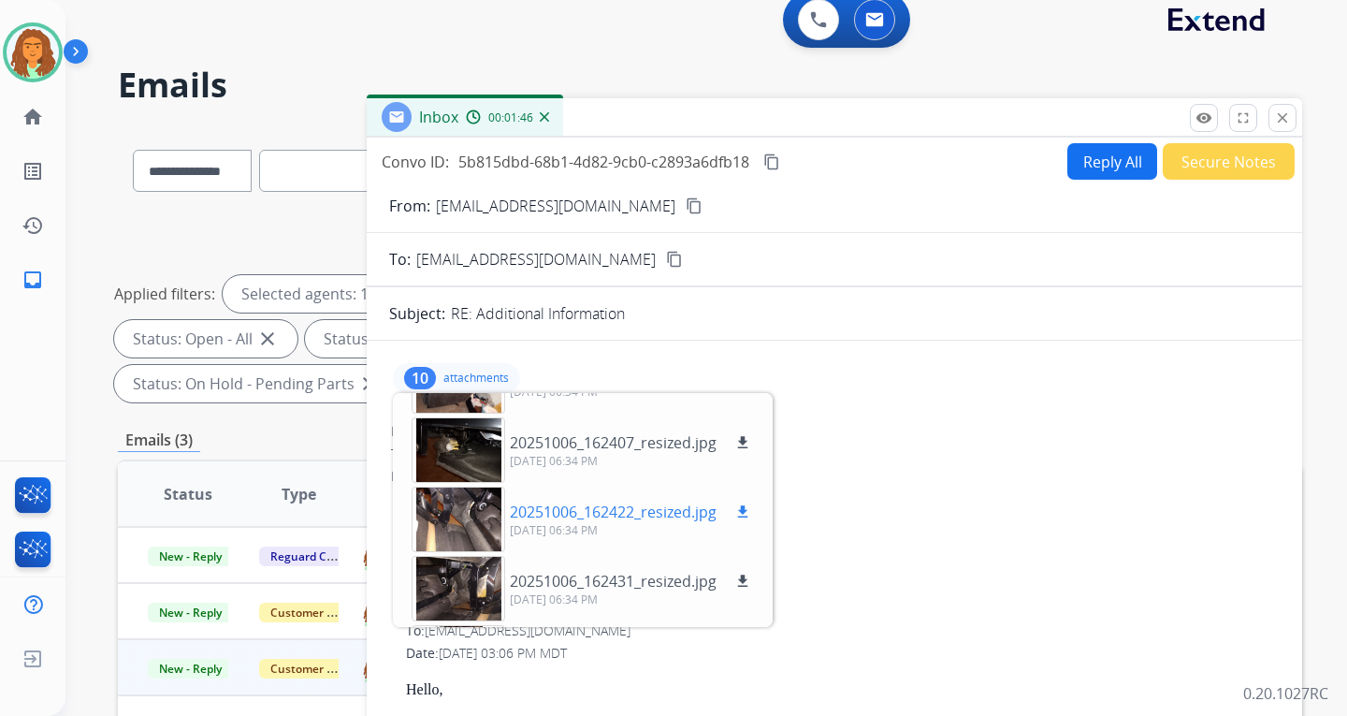
click at [469, 523] on div at bounding box center [459, 518] width 94 height 65
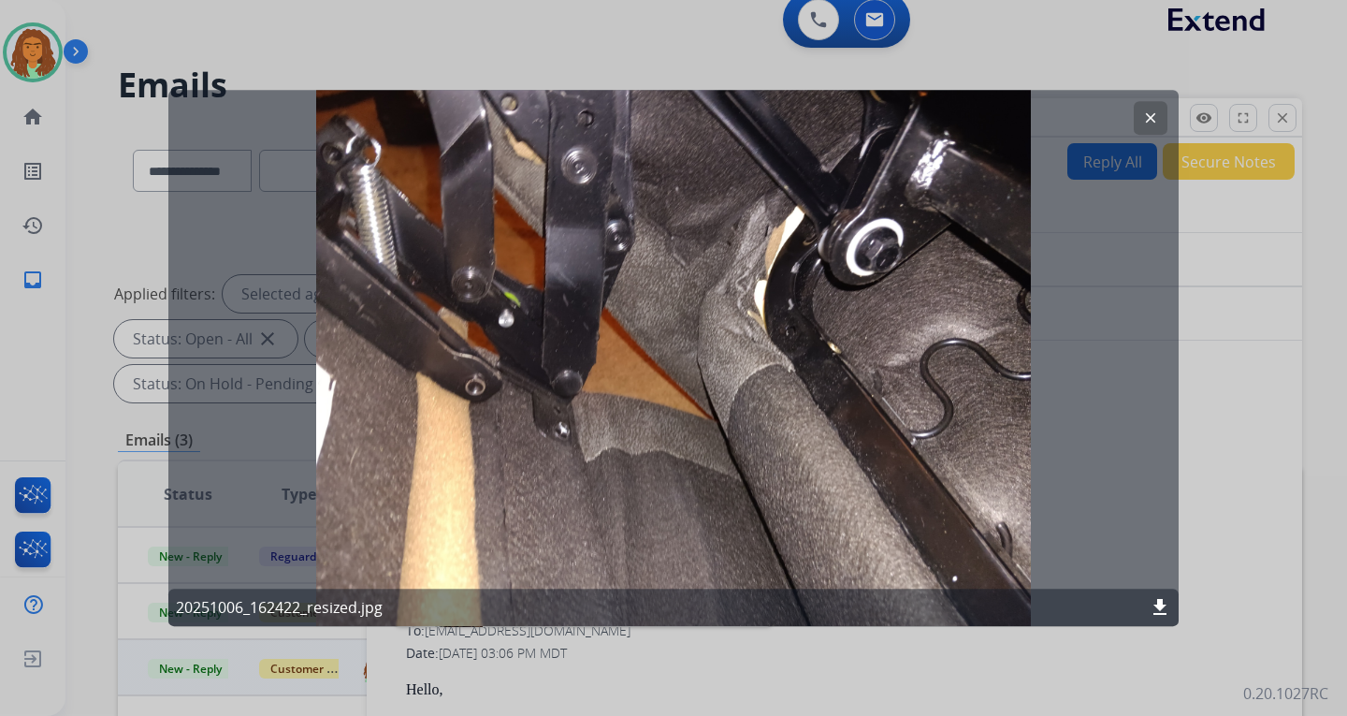
click at [966, 119] on mat-icon "clear" at bounding box center [1150, 117] width 17 height 17
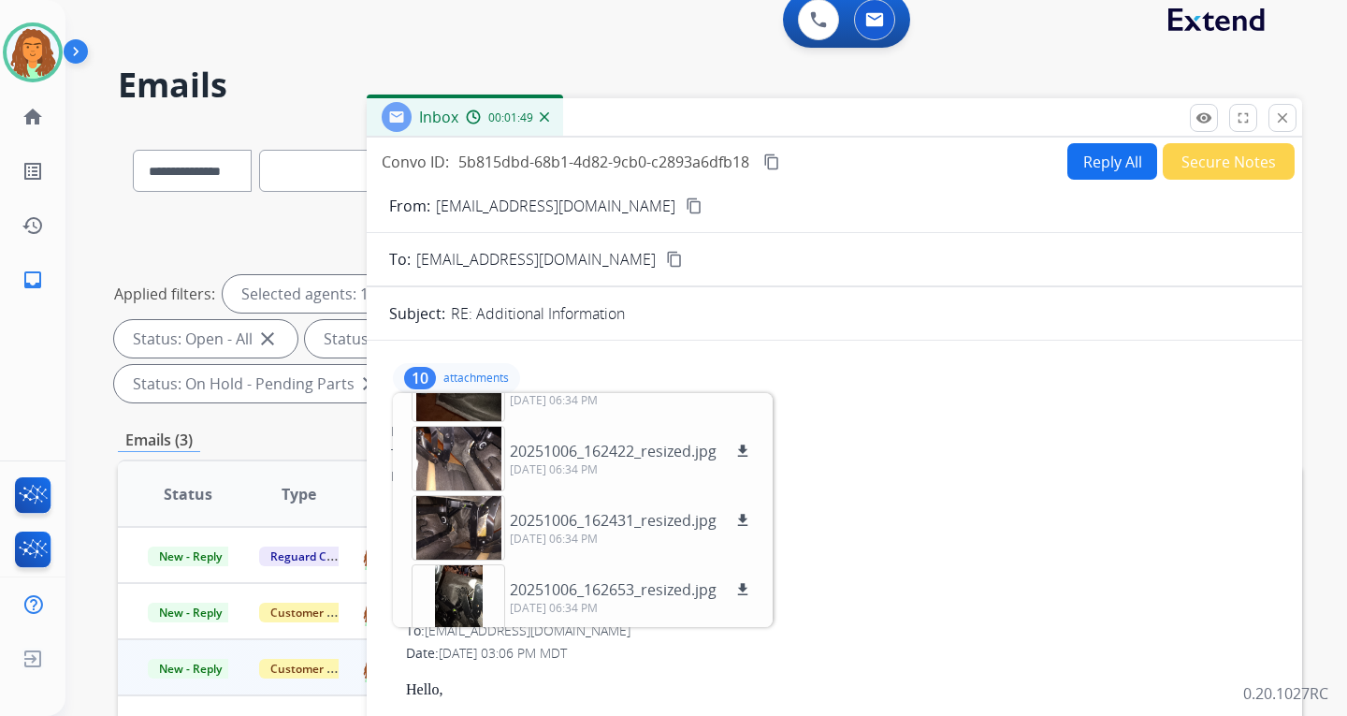
scroll to position [281, 0]
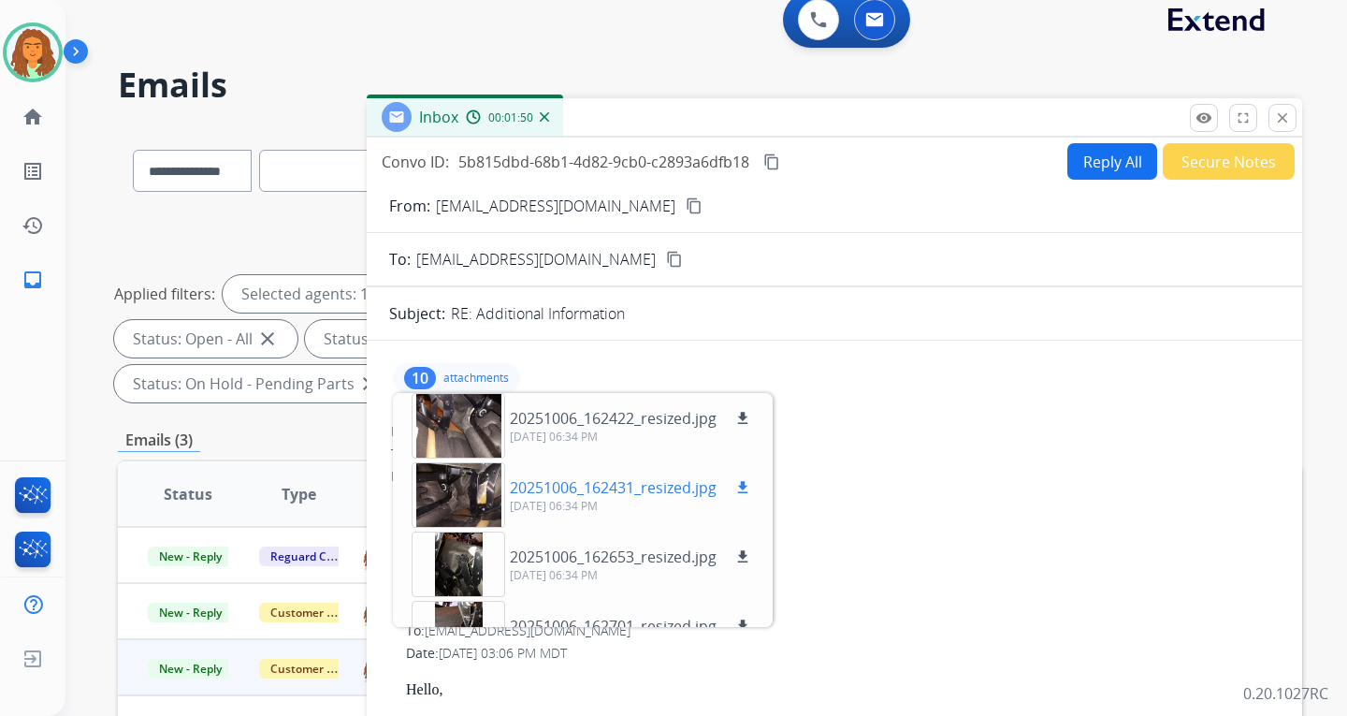
click at [455, 491] on div at bounding box center [459, 494] width 94 height 65
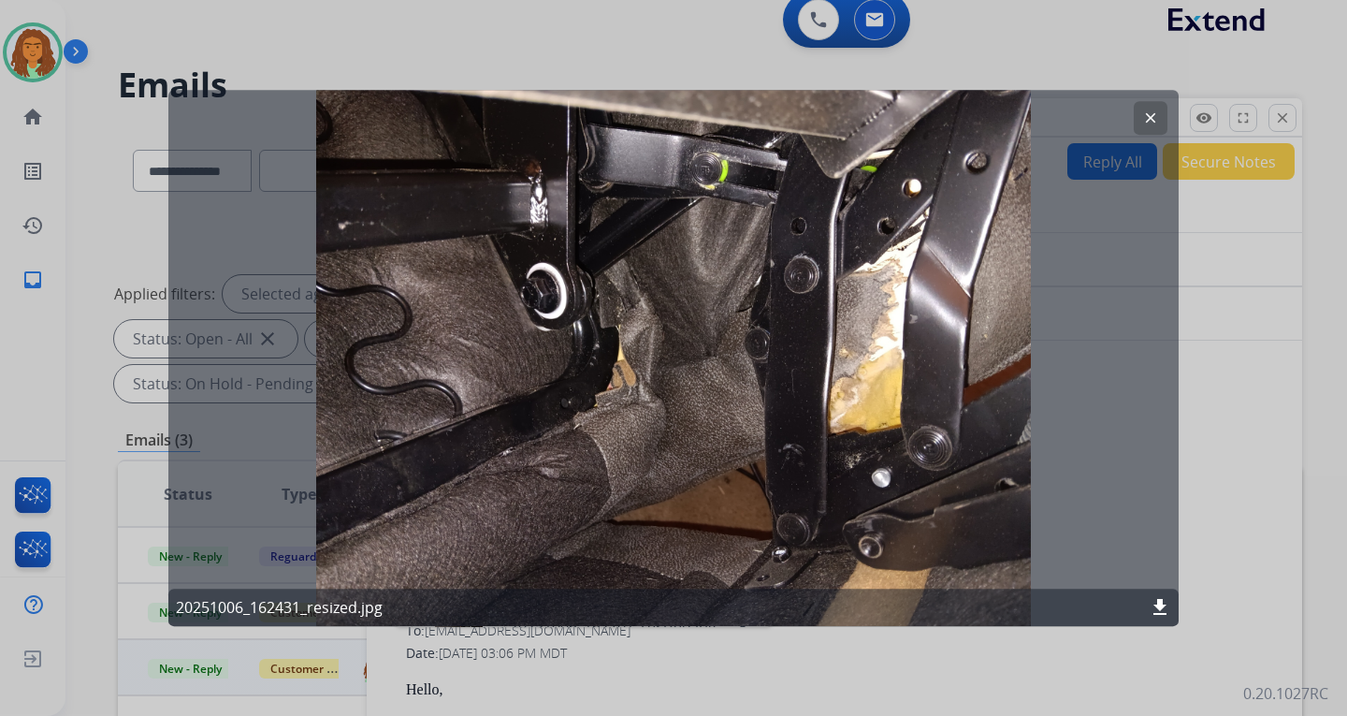
click at [966, 118] on mat-icon "clear" at bounding box center [1150, 117] width 17 height 17
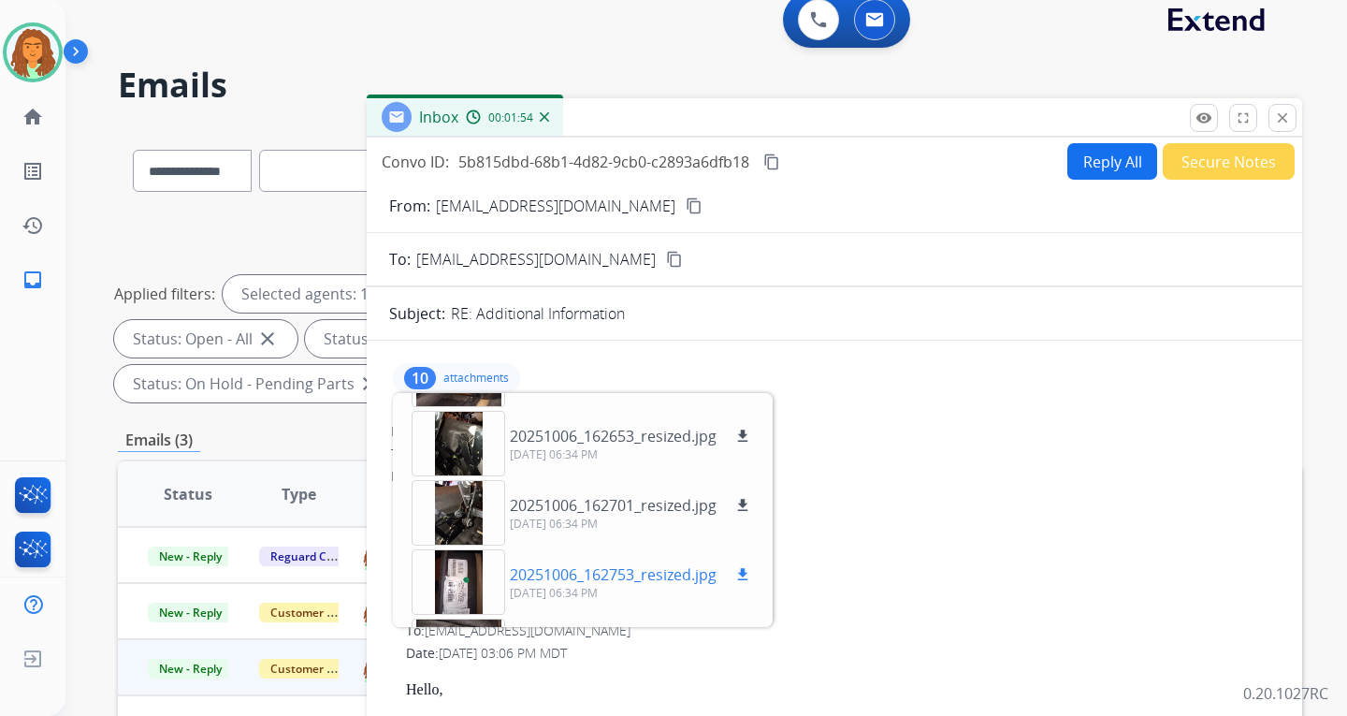
scroll to position [369, 0]
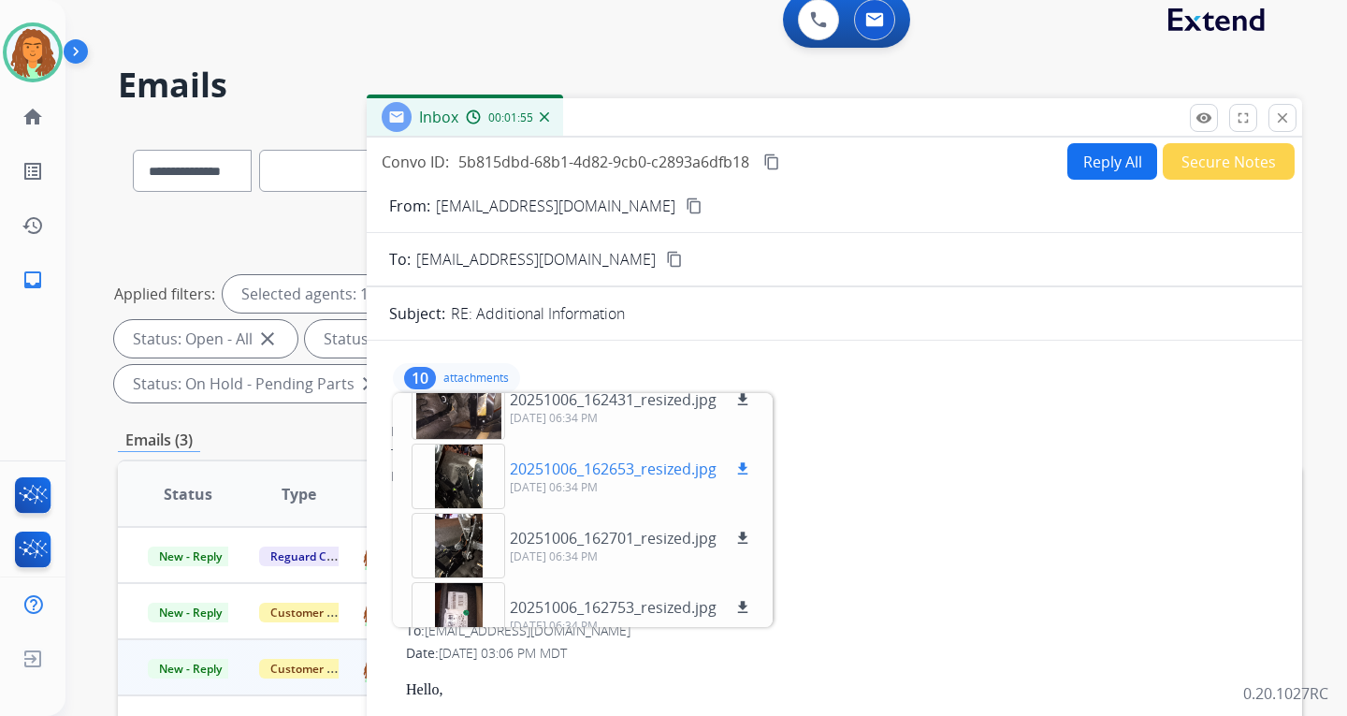
click at [460, 473] on div at bounding box center [459, 475] width 94 height 65
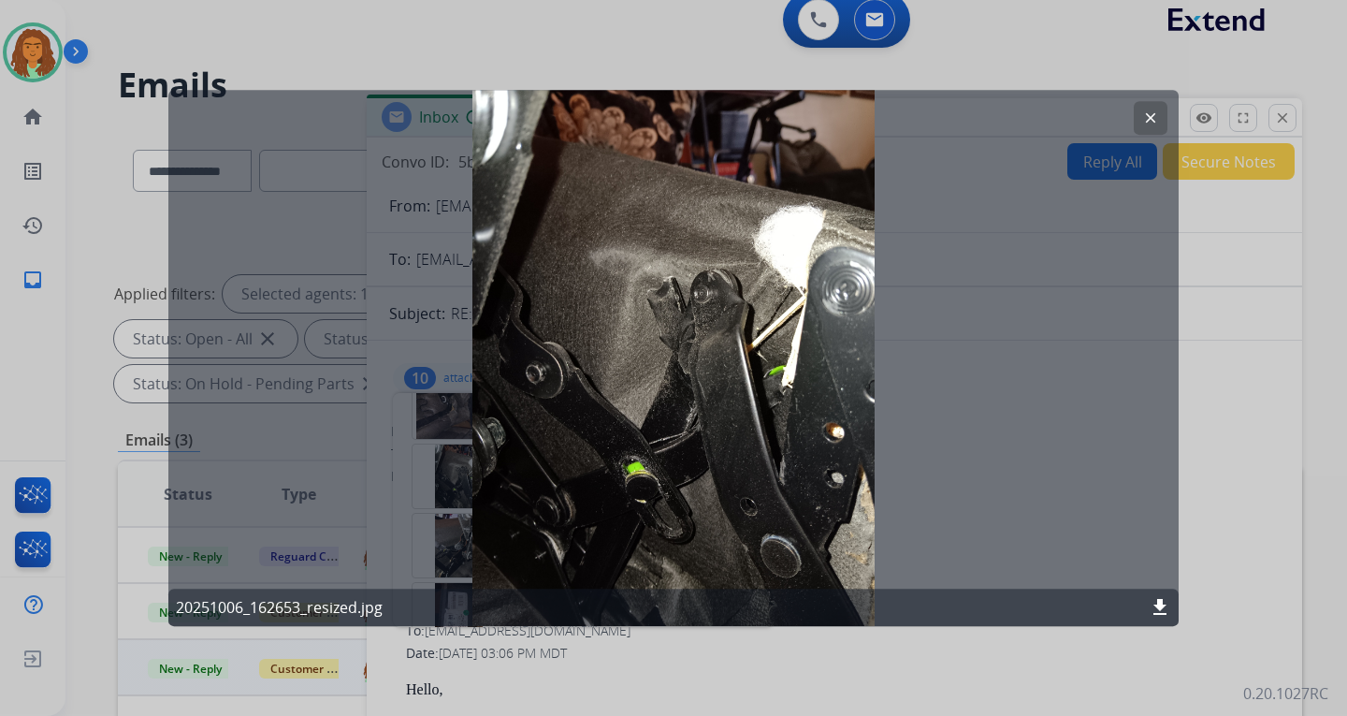
click at [966, 117] on mat-icon "clear" at bounding box center [1150, 117] width 17 height 17
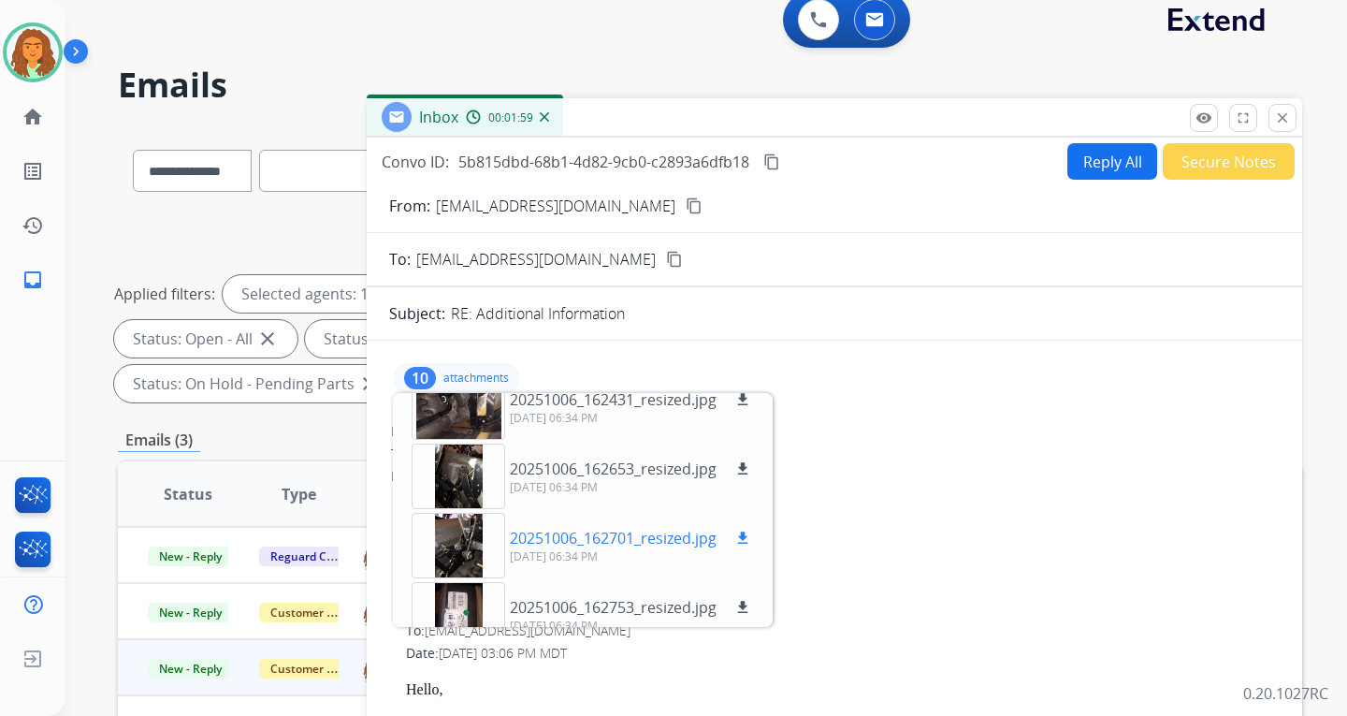
click at [465, 539] on div at bounding box center [459, 545] width 94 height 65
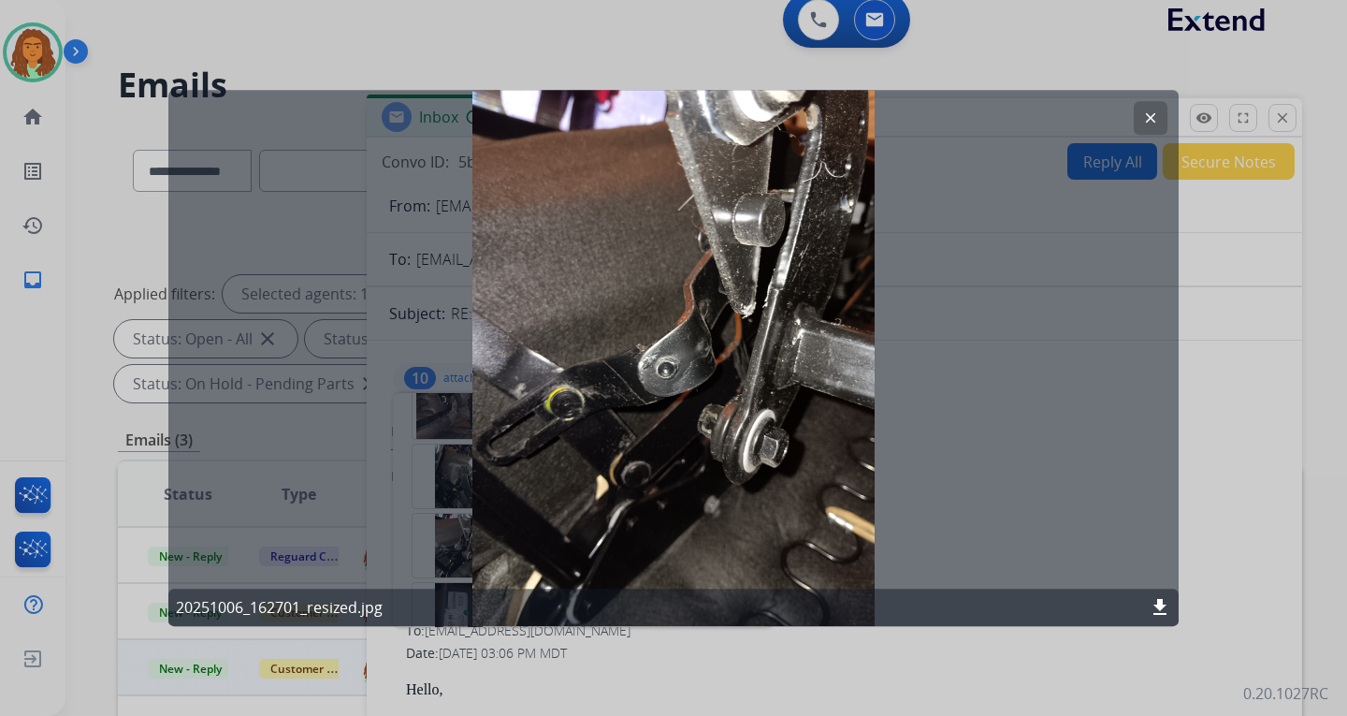
click at [966, 121] on mat-icon "clear" at bounding box center [1150, 117] width 17 height 17
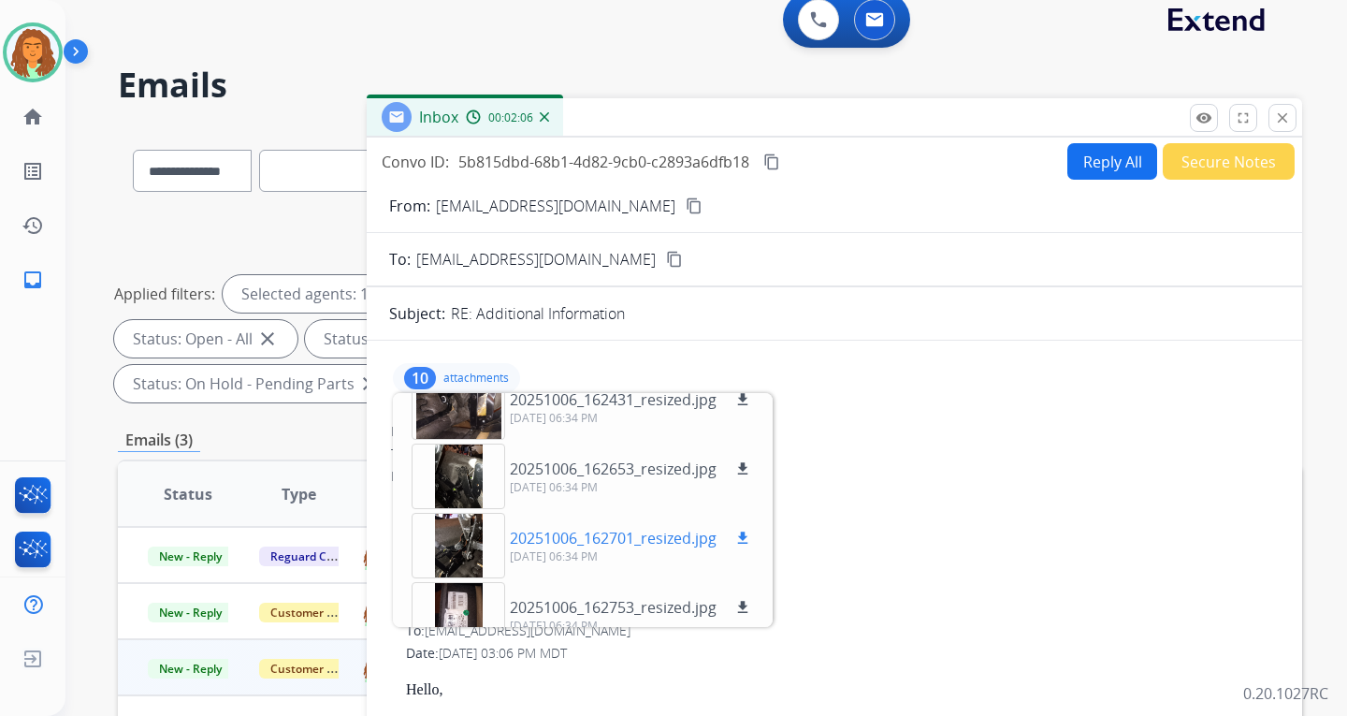
scroll to position [462, 0]
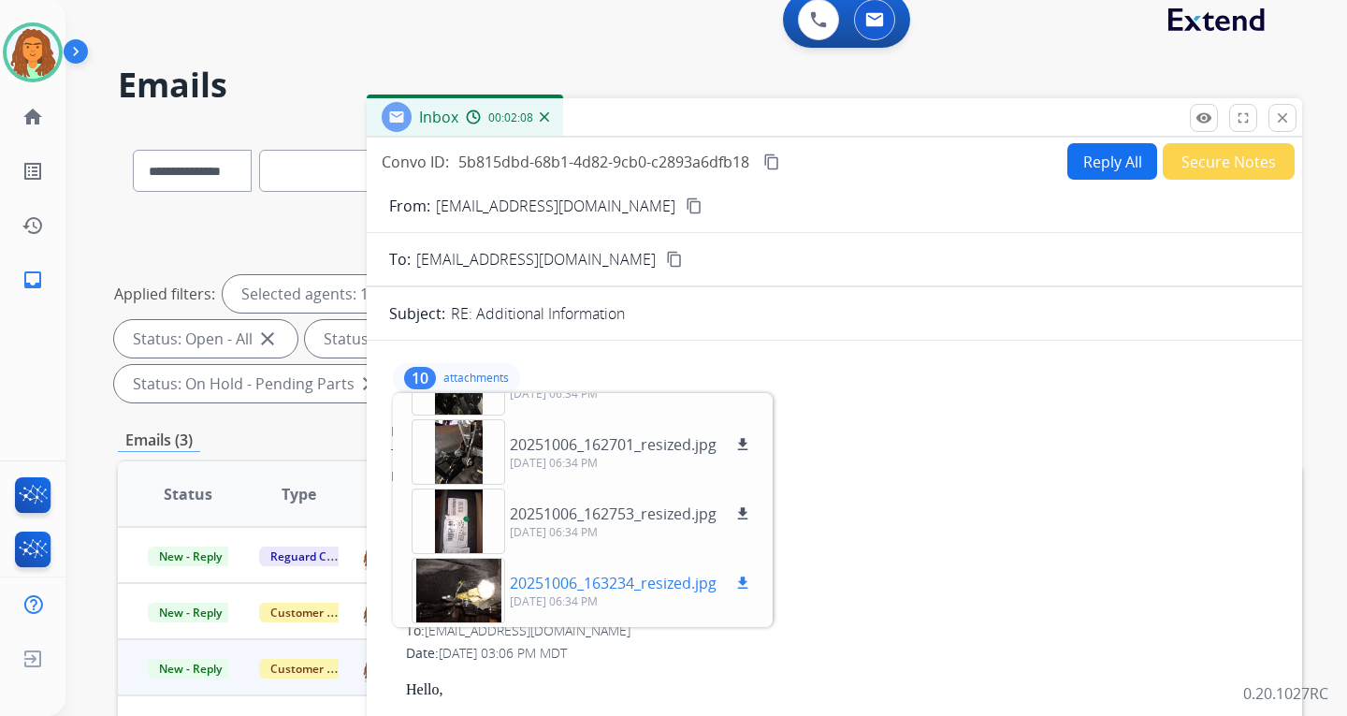
click at [472, 583] on div at bounding box center [459, 590] width 94 height 65
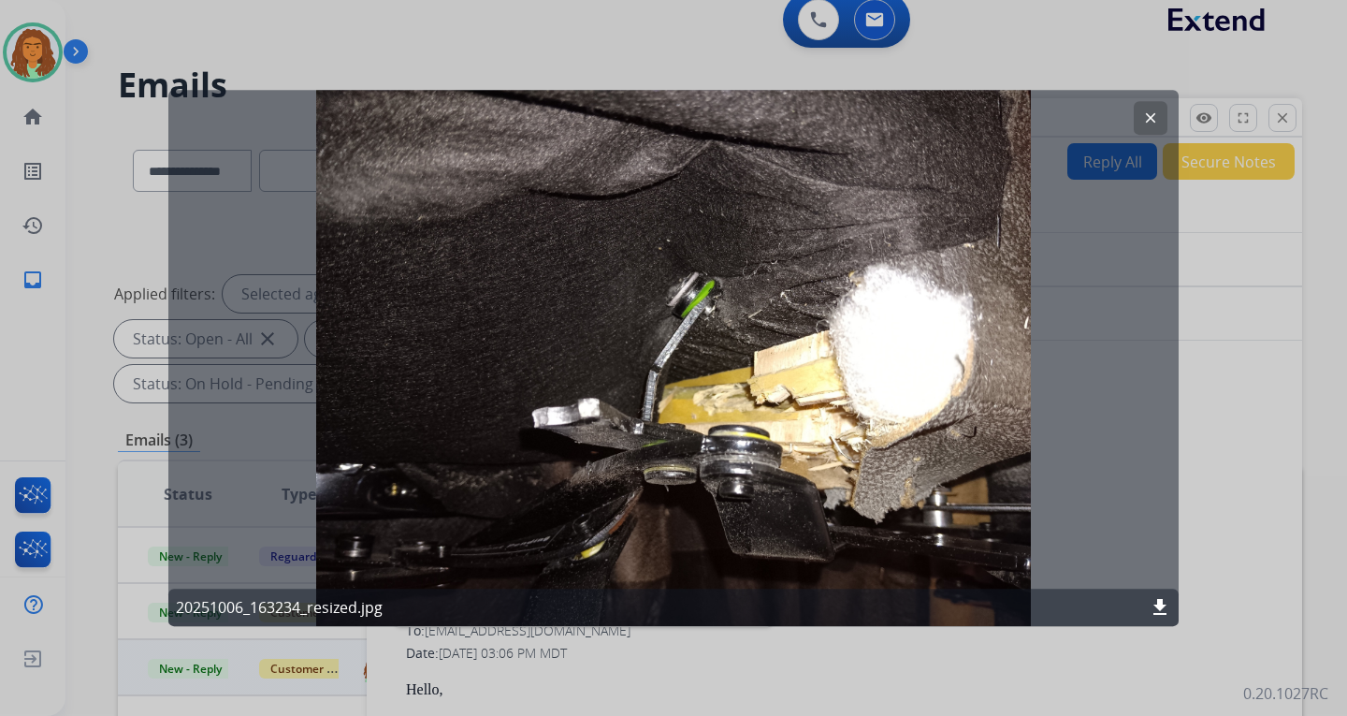
click at [966, 119] on mat-icon "clear" at bounding box center [1150, 117] width 17 height 17
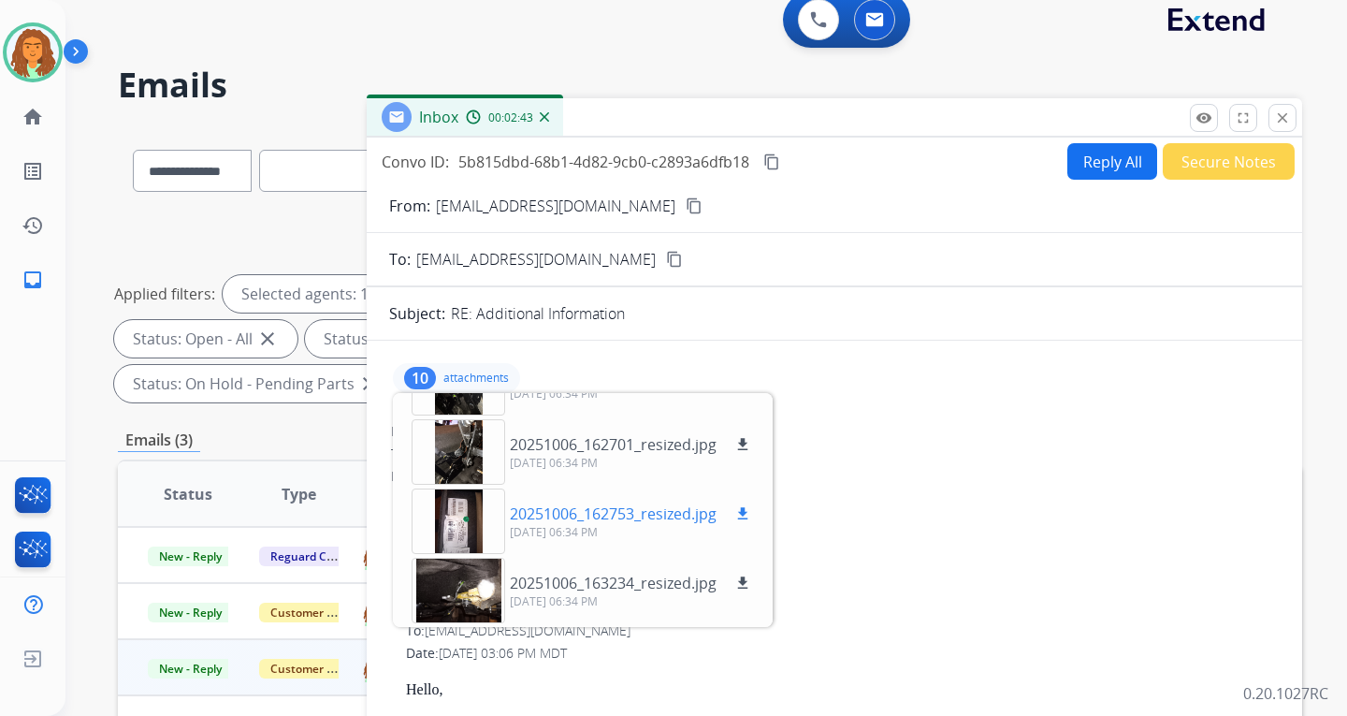
scroll to position [369, 0]
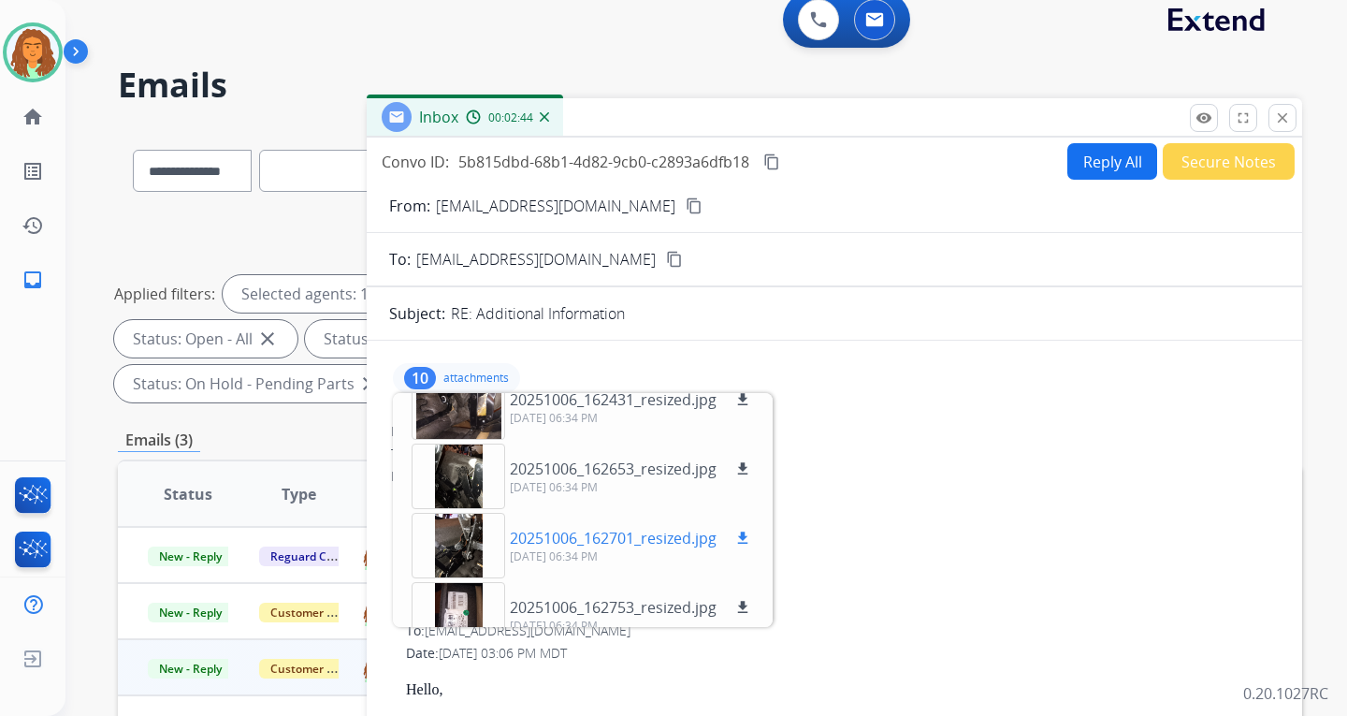
click at [465, 540] on div at bounding box center [459, 545] width 94 height 65
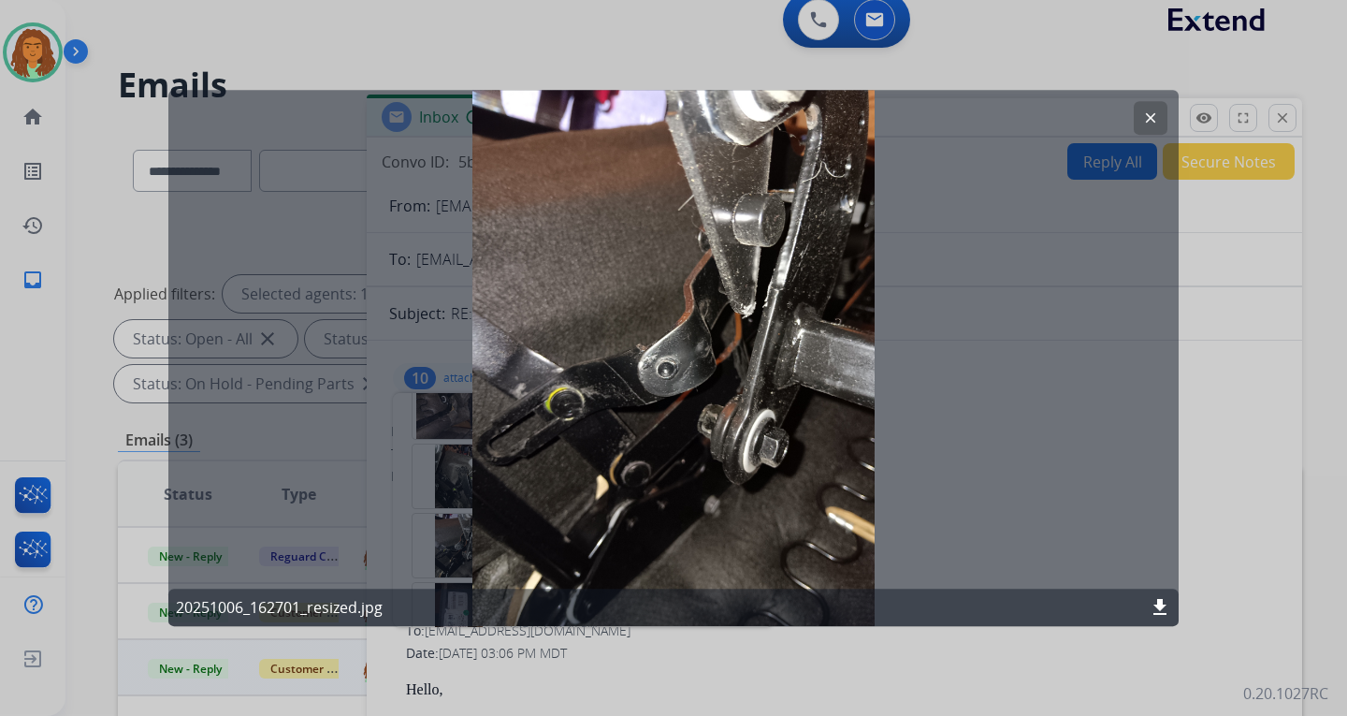
click at [966, 118] on mat-icon "clear" at bounding box center [1150, 117] width 17 height 17
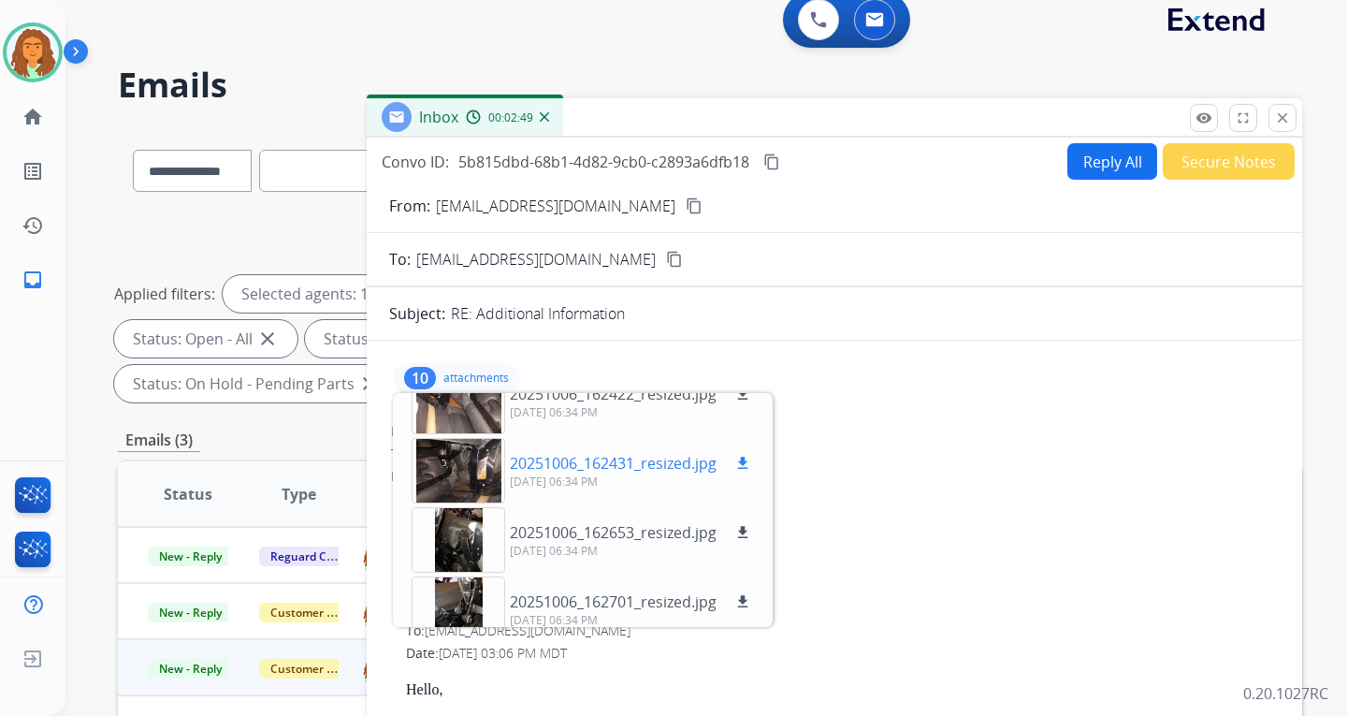
scroll to position [275, 0]
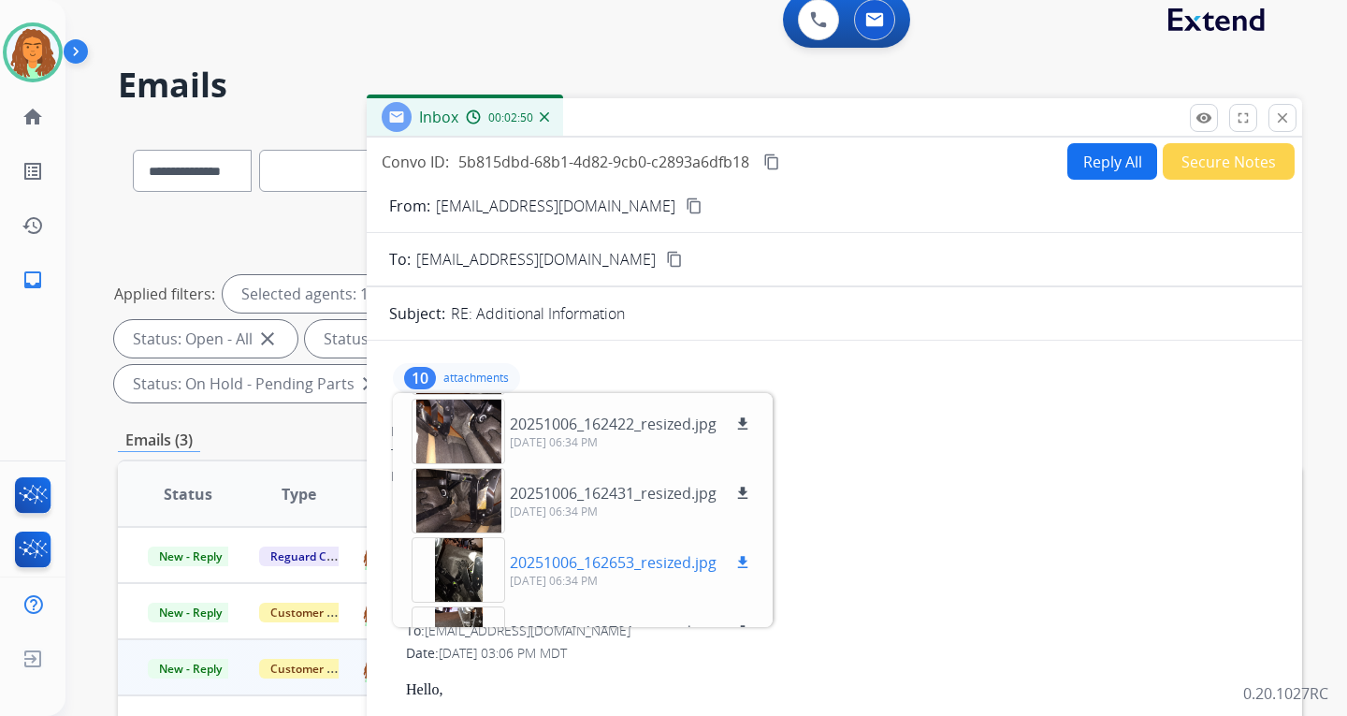
click at [462, 559] on div at bounding box center [459, 569] width 94 height 65
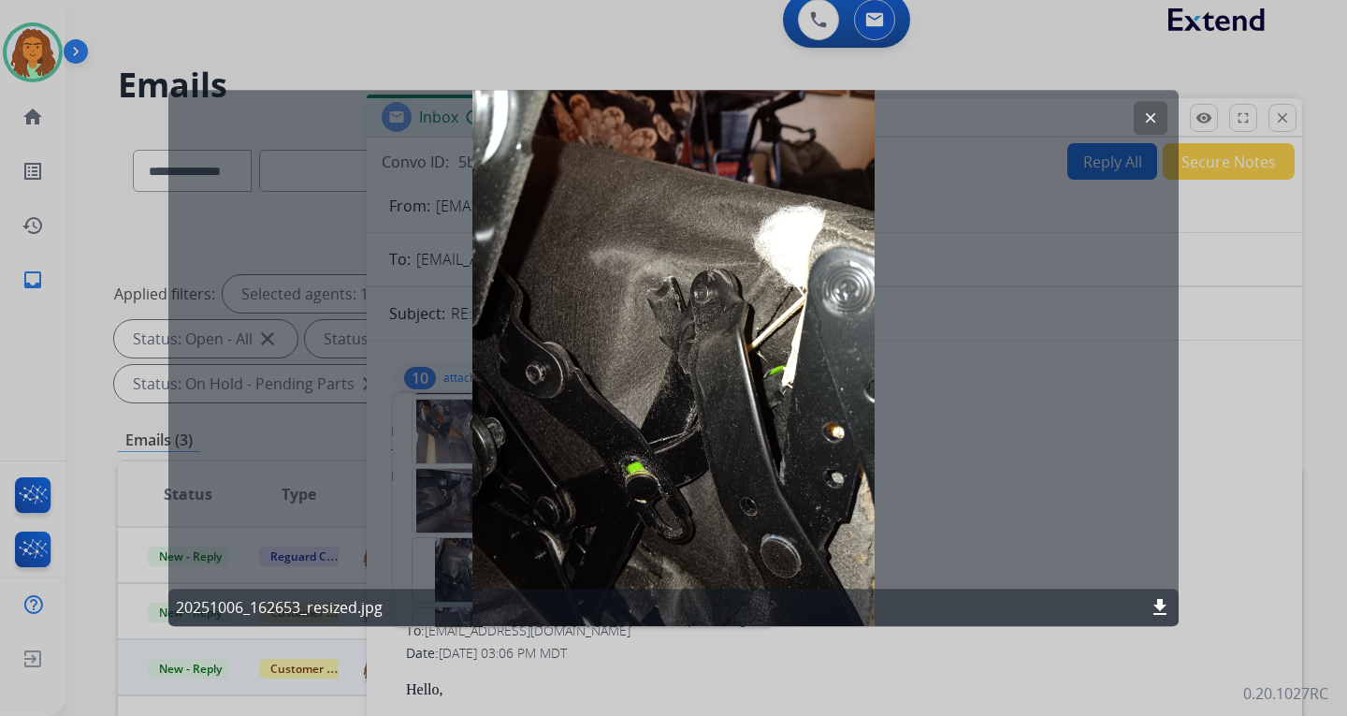
click at [966, 113] on mat-icon "clear" at bounding box center [1150, 117] width 17 height 17
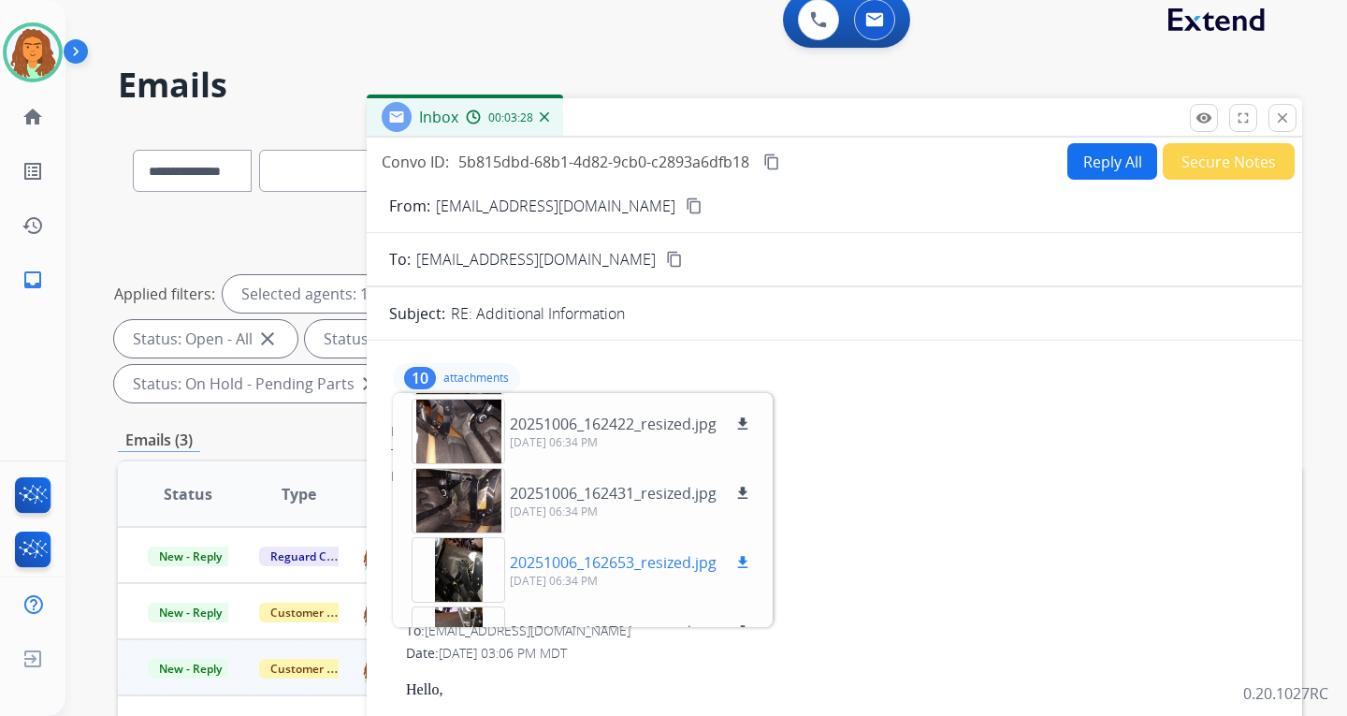
click at [461, 566] on div at bounding box center [459, 569] width 94 height 65
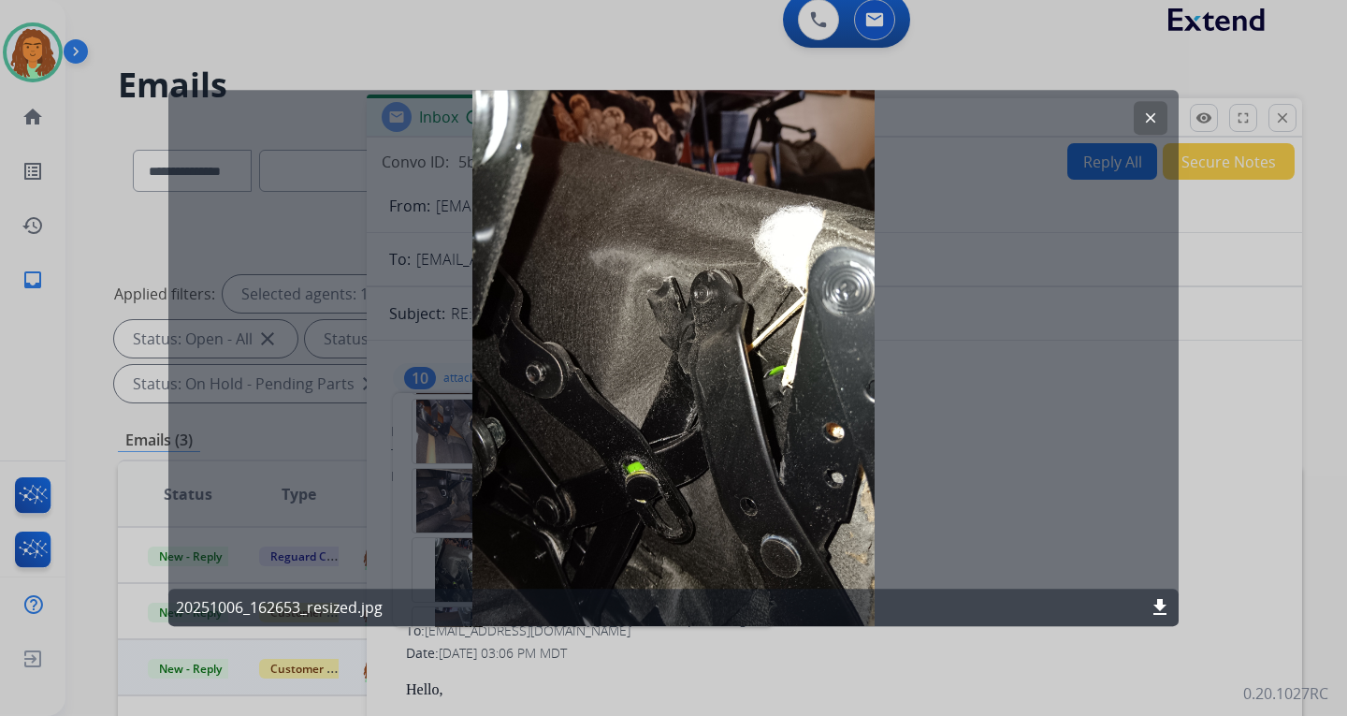
click at [966, 120] on mat-icon "clear" at bounding box center [1150, 117] width 17 height 17
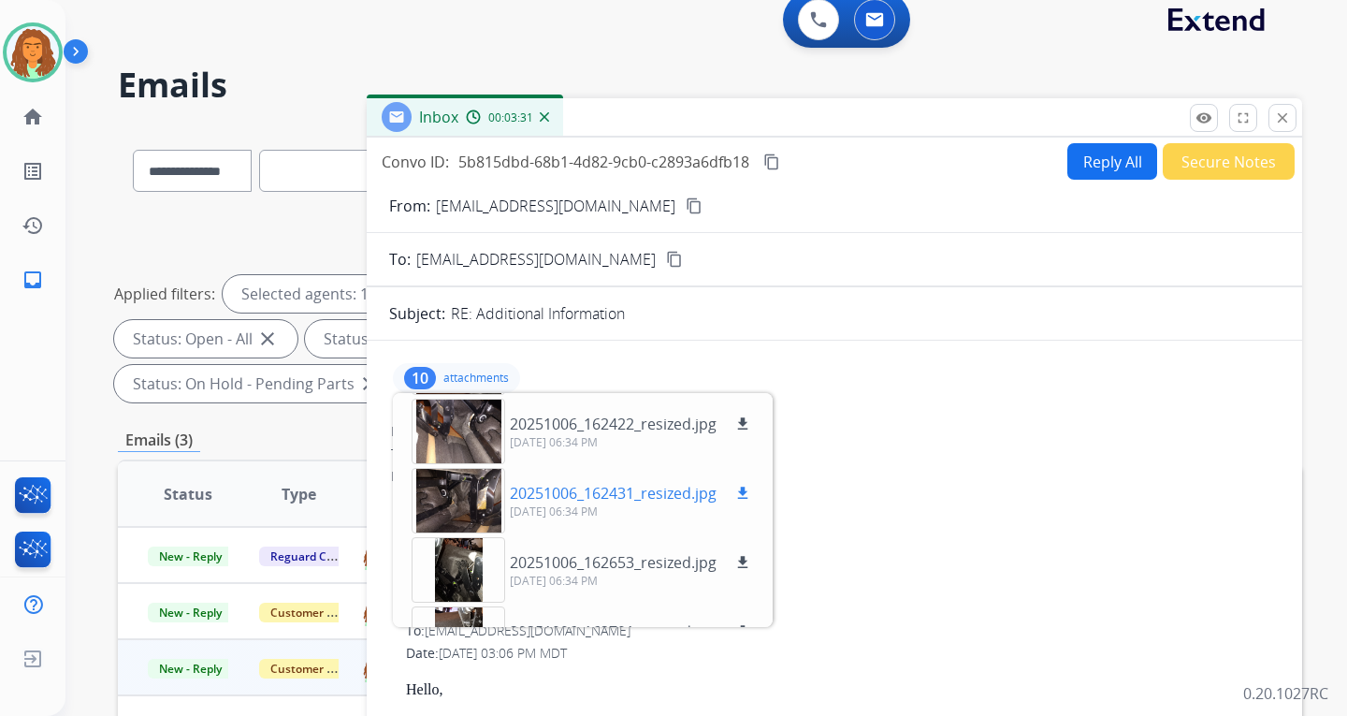
click at [479, 492] on div at bounding box center [459, 500] width 94 height 65
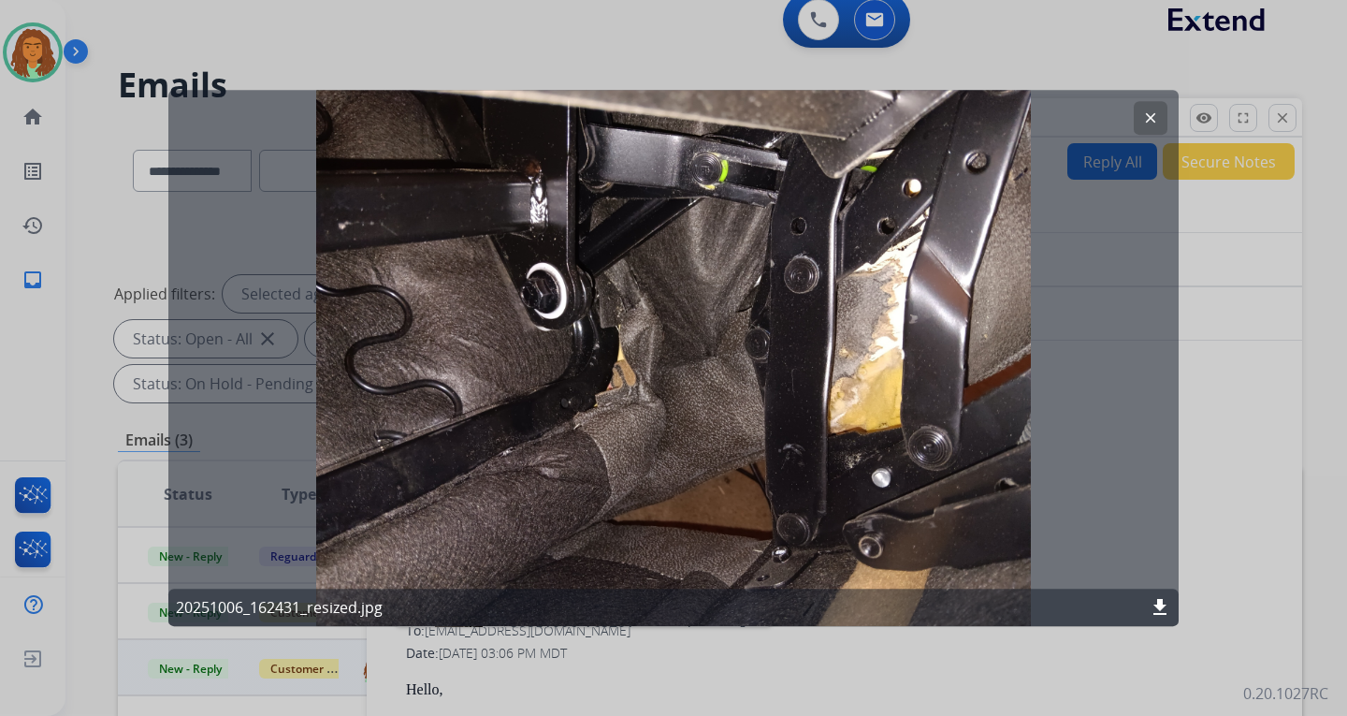
click at [966, 115] on mat-icon "clear" at bounding box center [1150, 117] width 17 height 17
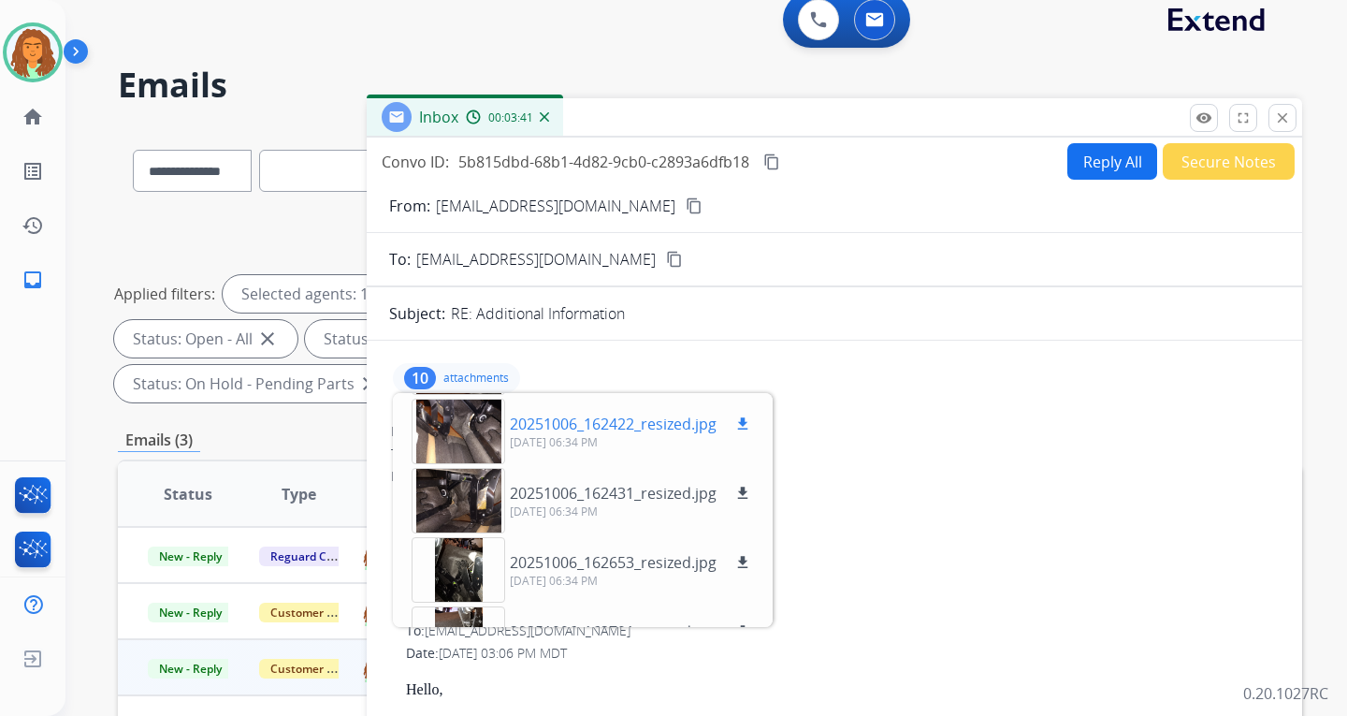
scroll to position [181, 0]
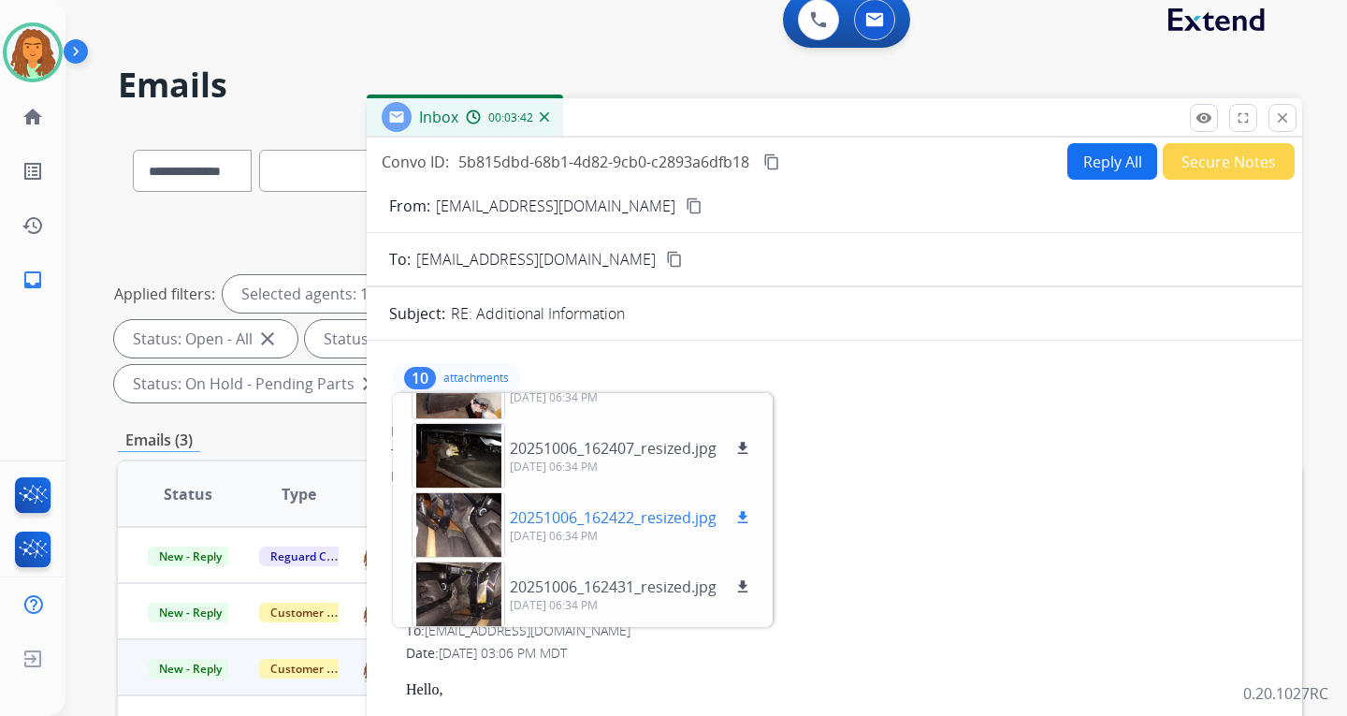
click at [476, 510] on div at bounding box center [459, 524] width 94 height 65
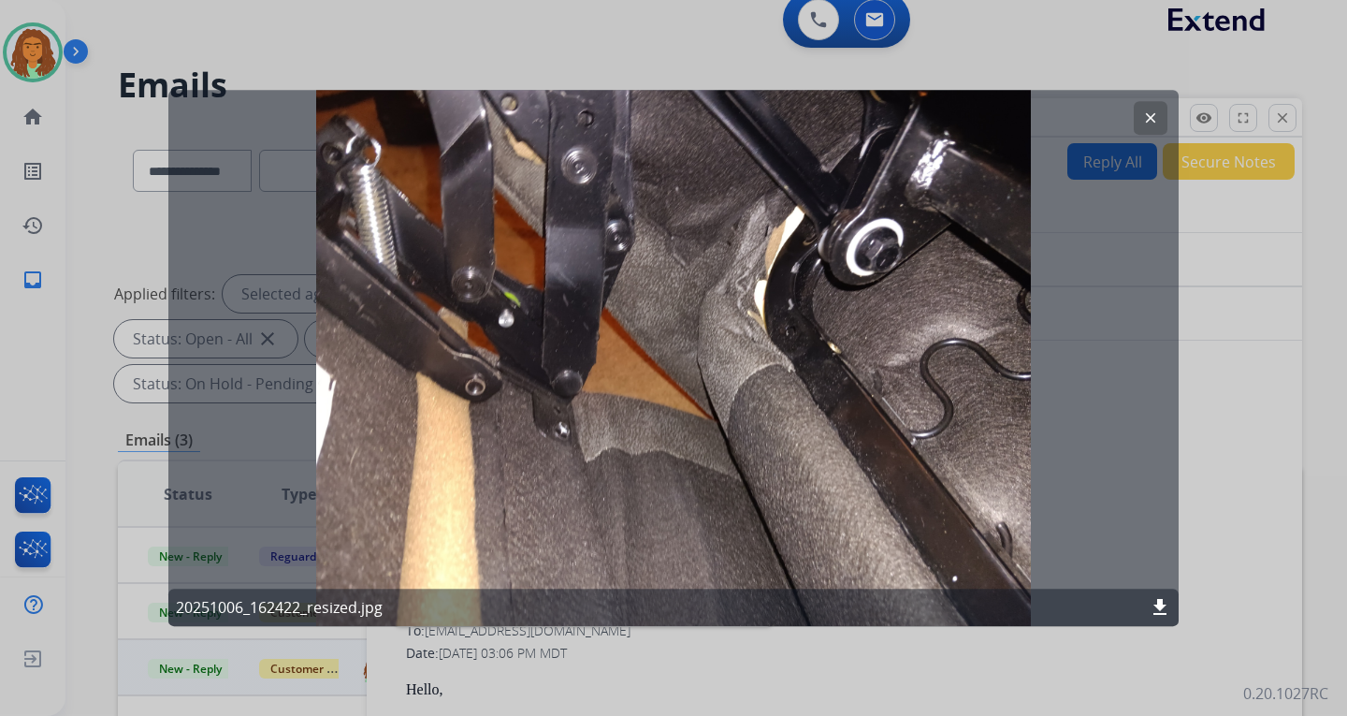
click at [966, 117] on mat-icon "clear" at bounding box center [1150, 117] width 17 height 17
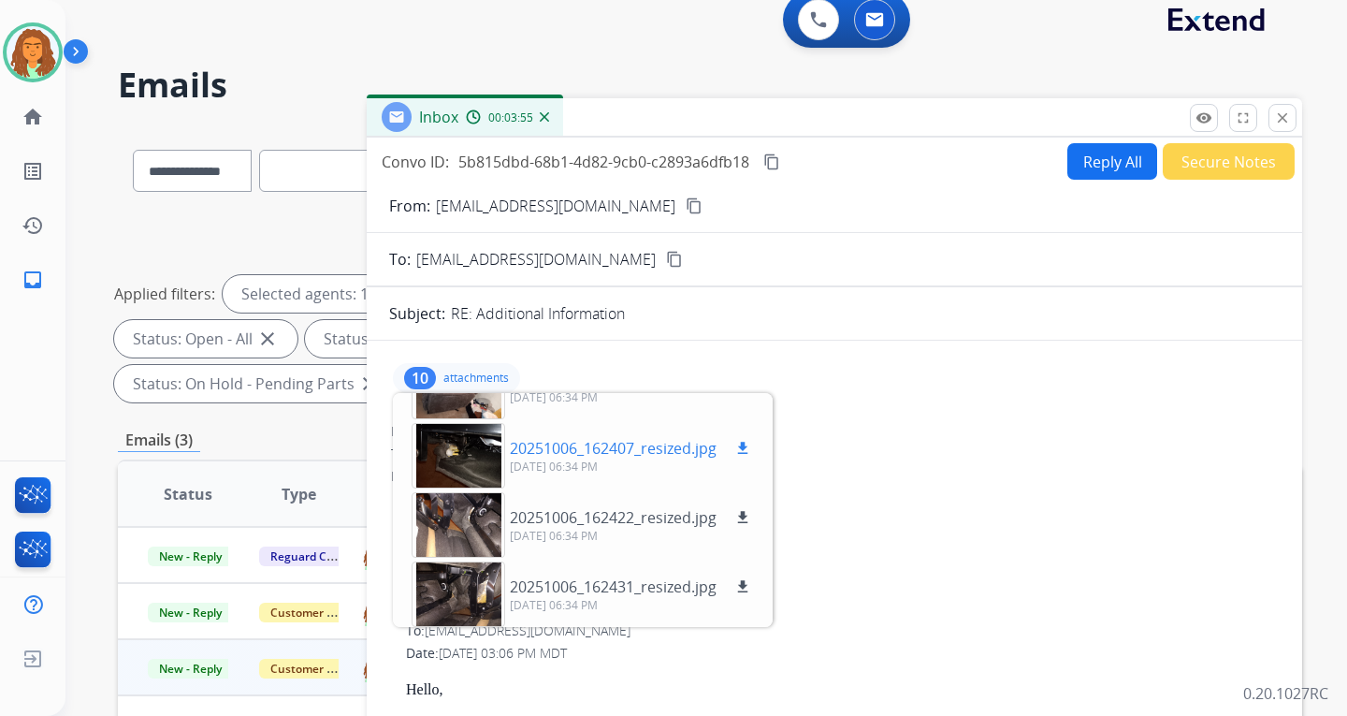
click at [468, 451] on div at bounding box center [459, 455] width 94 height 65
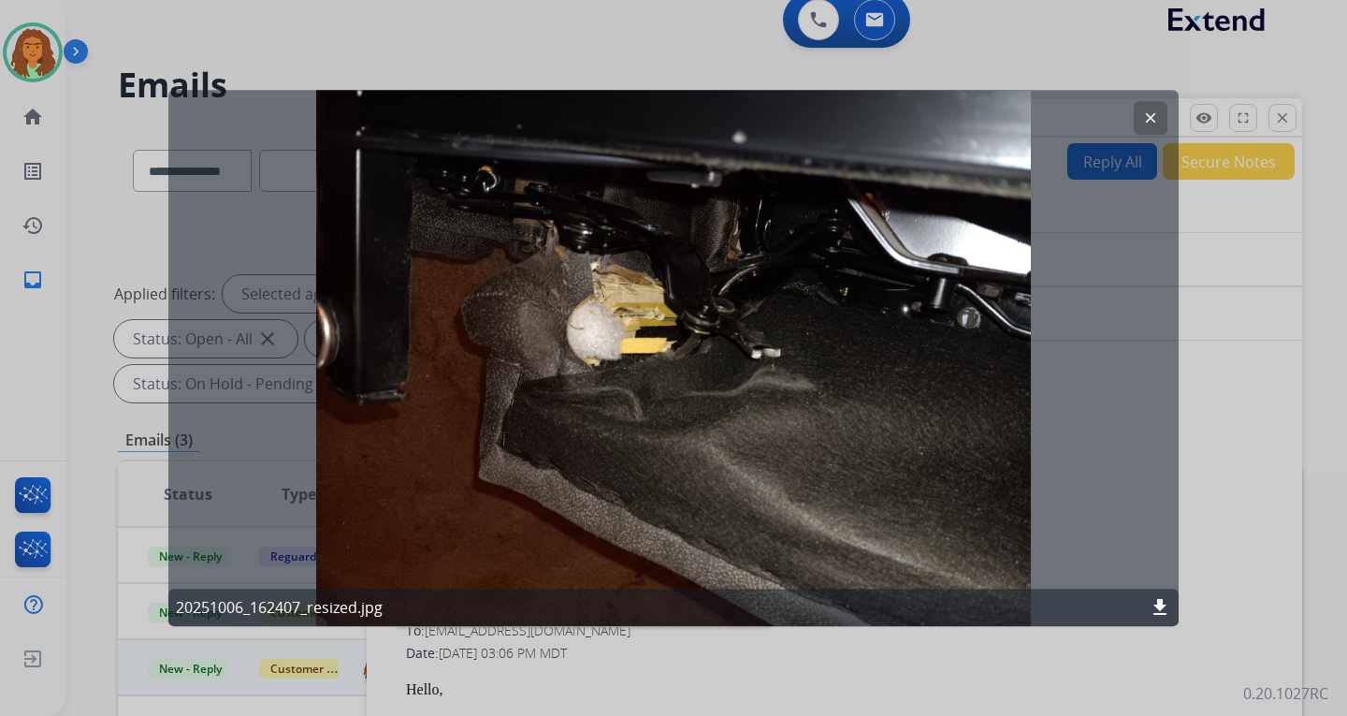
click at [966, 117] on mat-icon "clear" at bounding box center [1150, 117] width 17 height 17
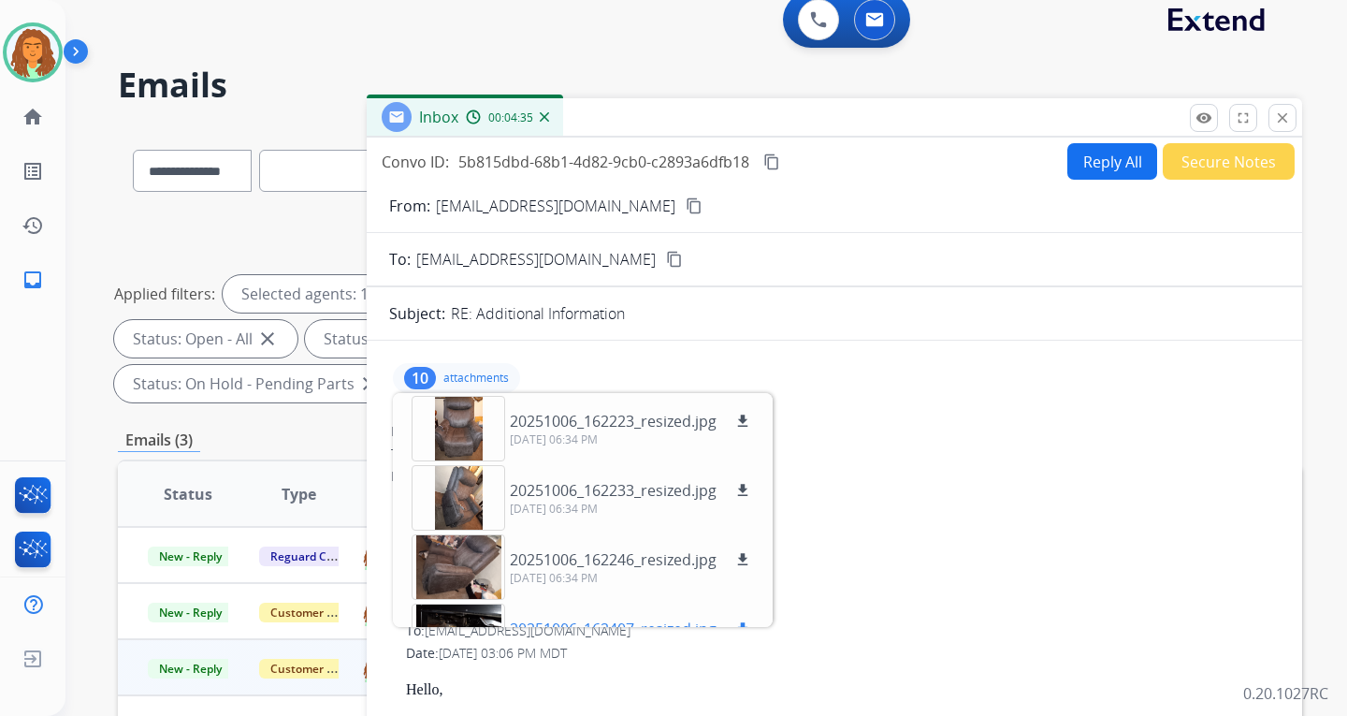
scroll to position [0, 0]
click at [463, 495] on div at bounding box center [459, 498] width 94 height 65
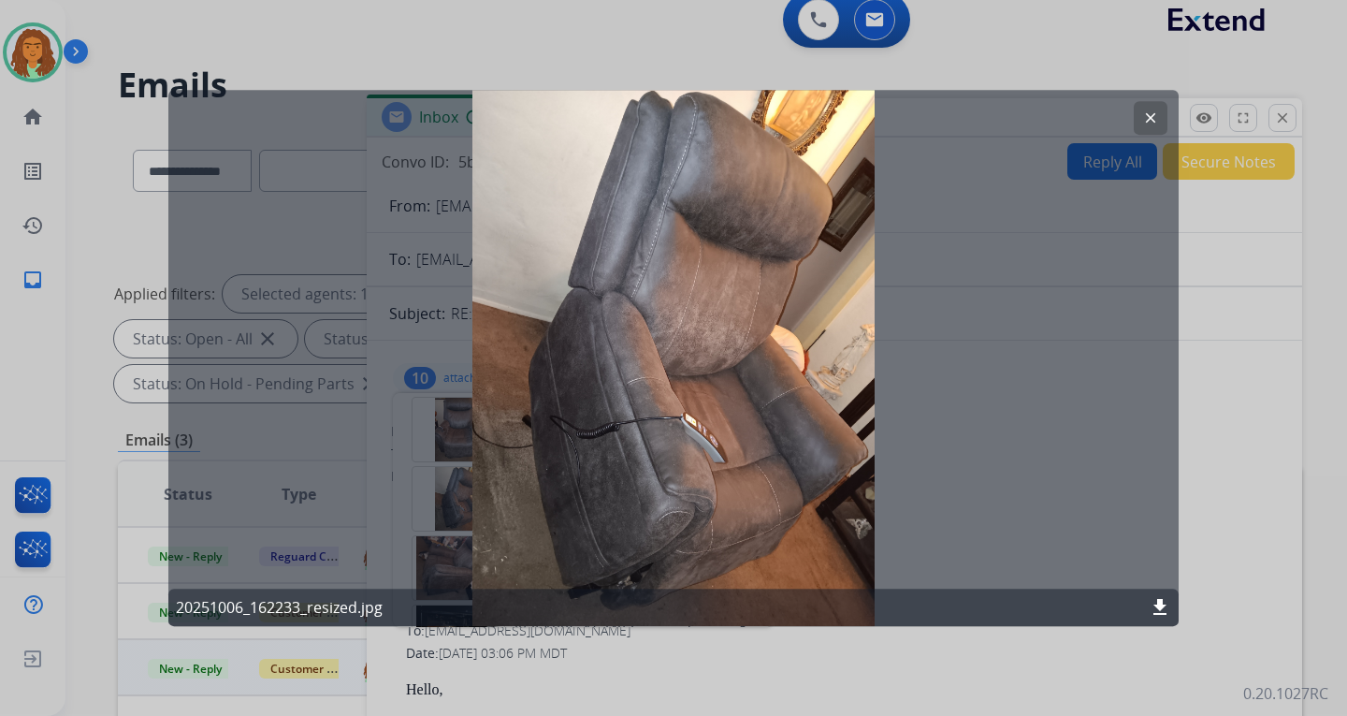
click at [966, 121] on mat-icon "clear" at bounding box center [1150, 117] width 17 height 17
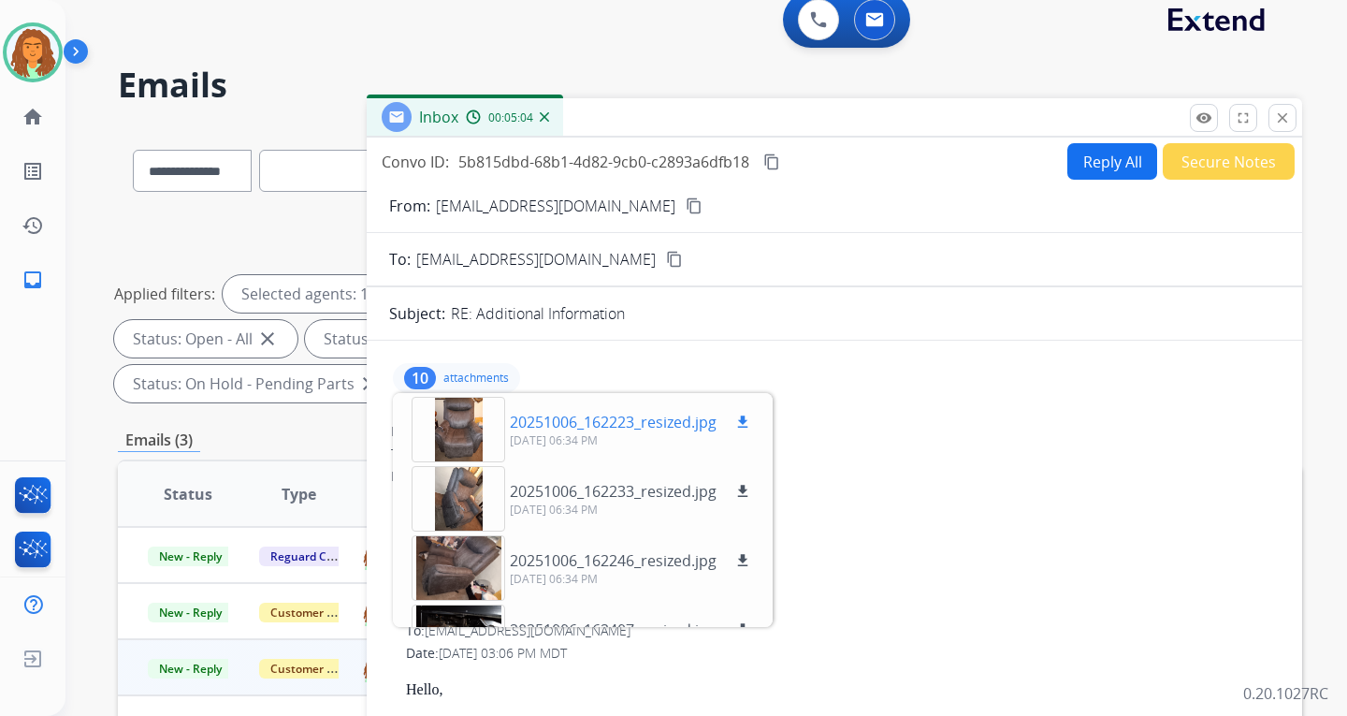
click at [455, 428] on div at bounding box center [459, 429] width 94 height 65
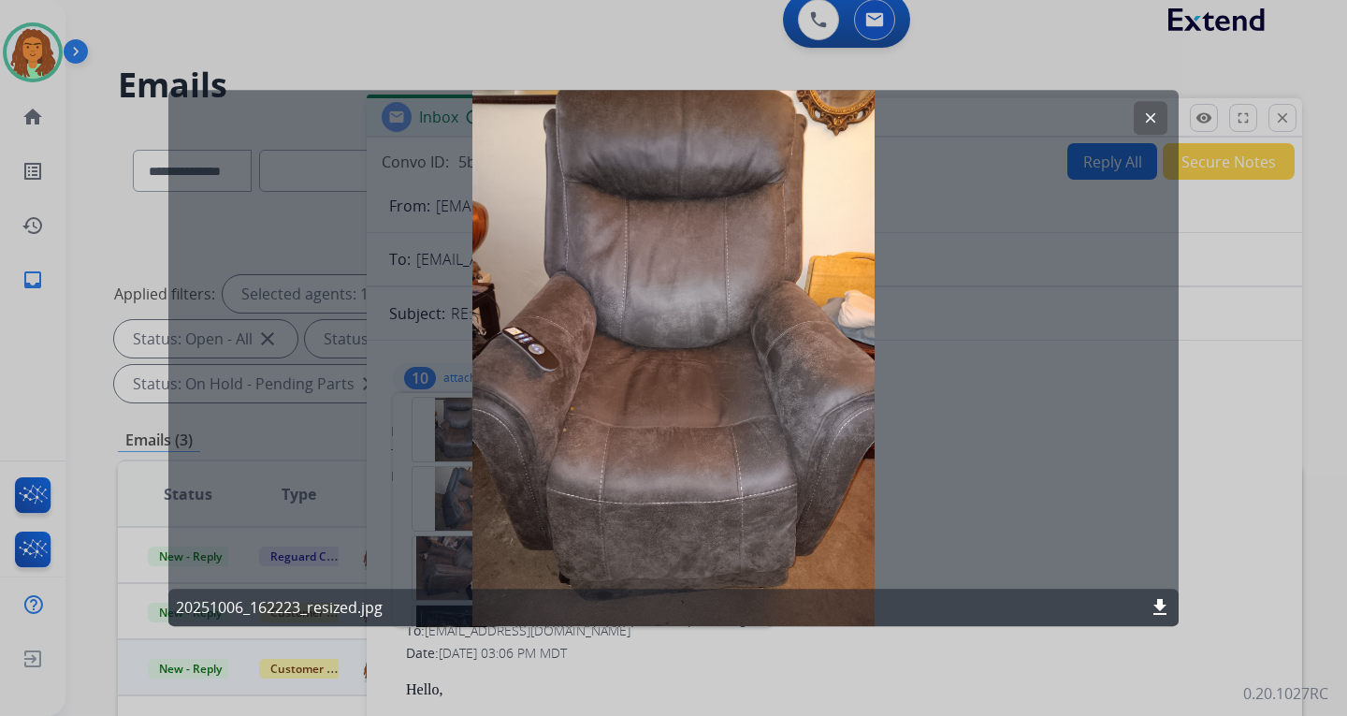
click at [966, 120] on mat-icon "clear" at bounding box center [1150, 117] width 17 height 17
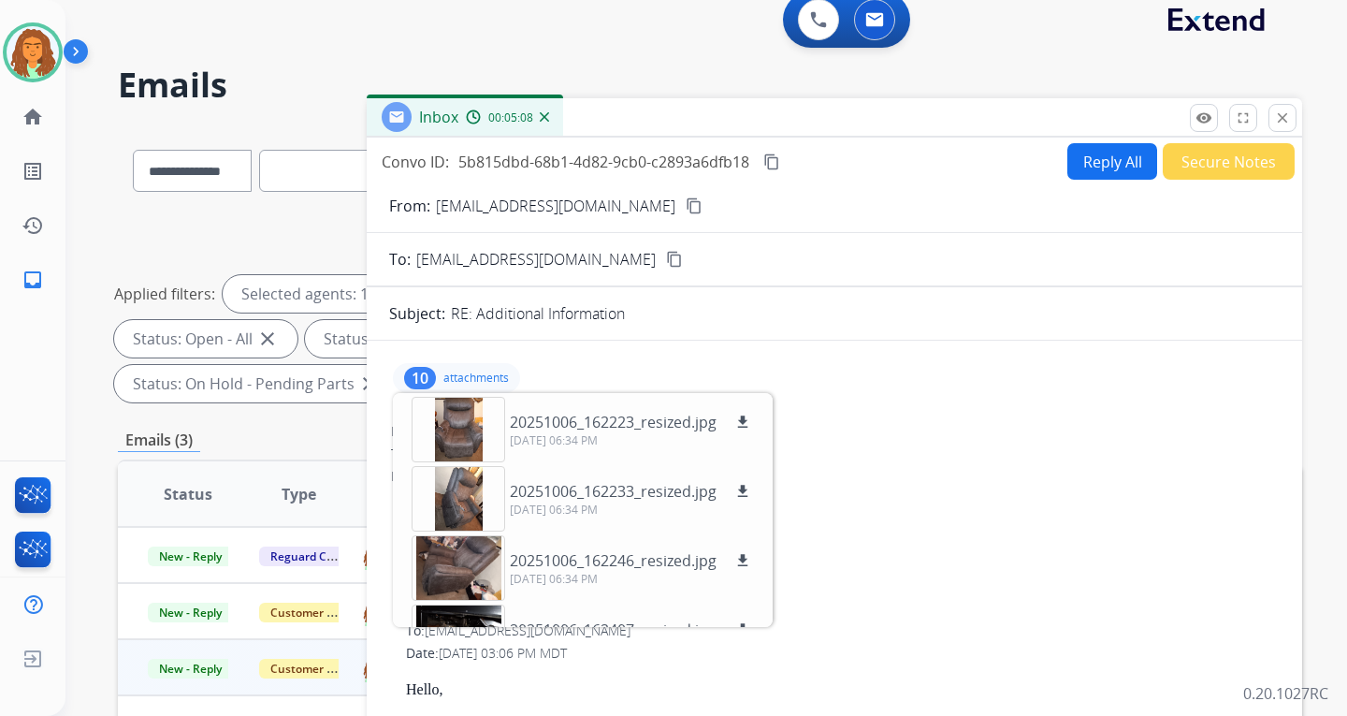
click at [443, 374] on div "10 attachments 20251006_162223_resized.jpg download 10/06/2025, 06:34 PM 202510…" at bounding box center [456, 378] width 127 height 30
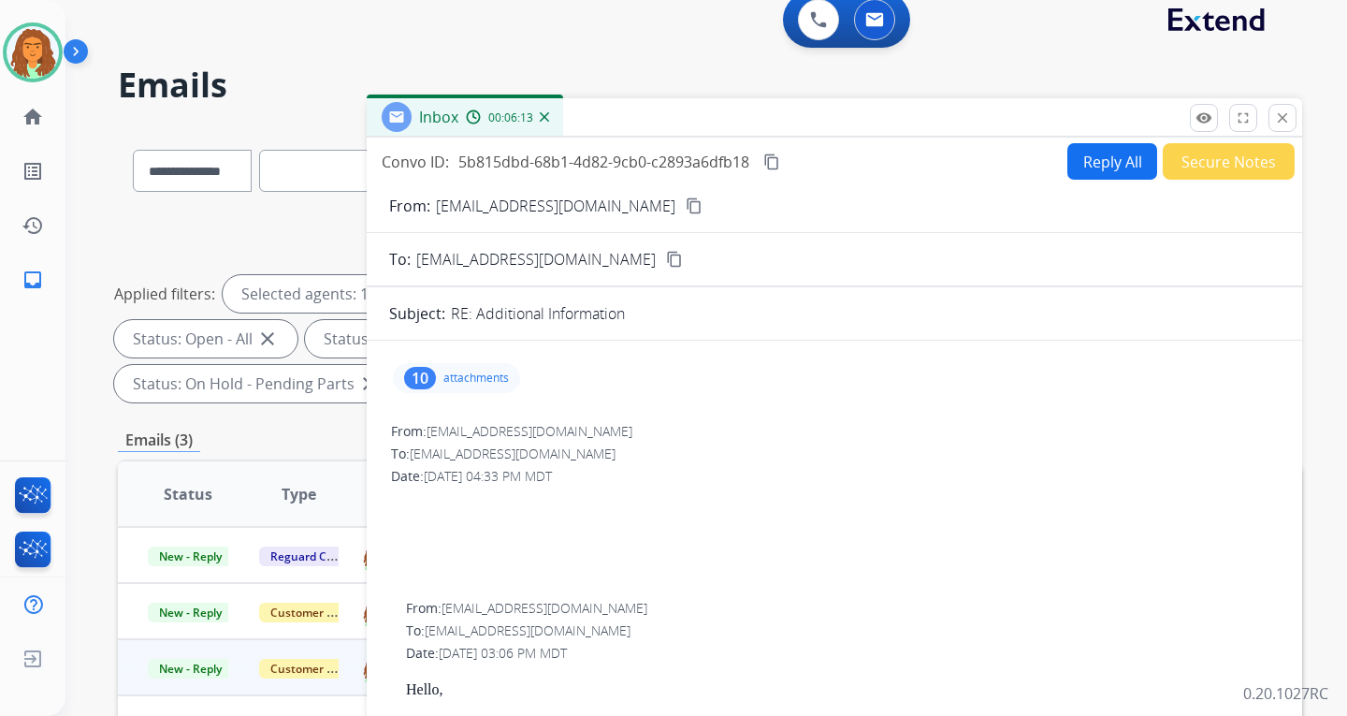
click at [434, 377] on div "10" at bounding box center [420, 378] width 32 height 22
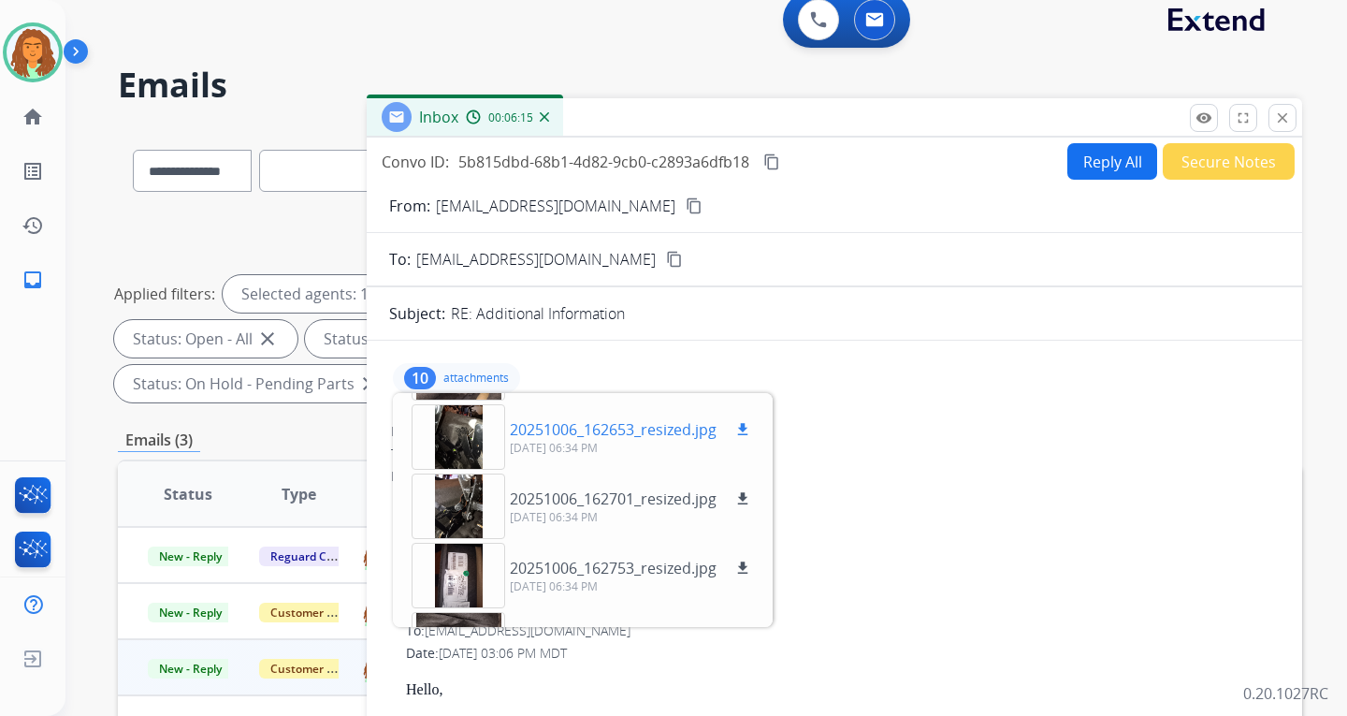
scroll to position [462, 0]
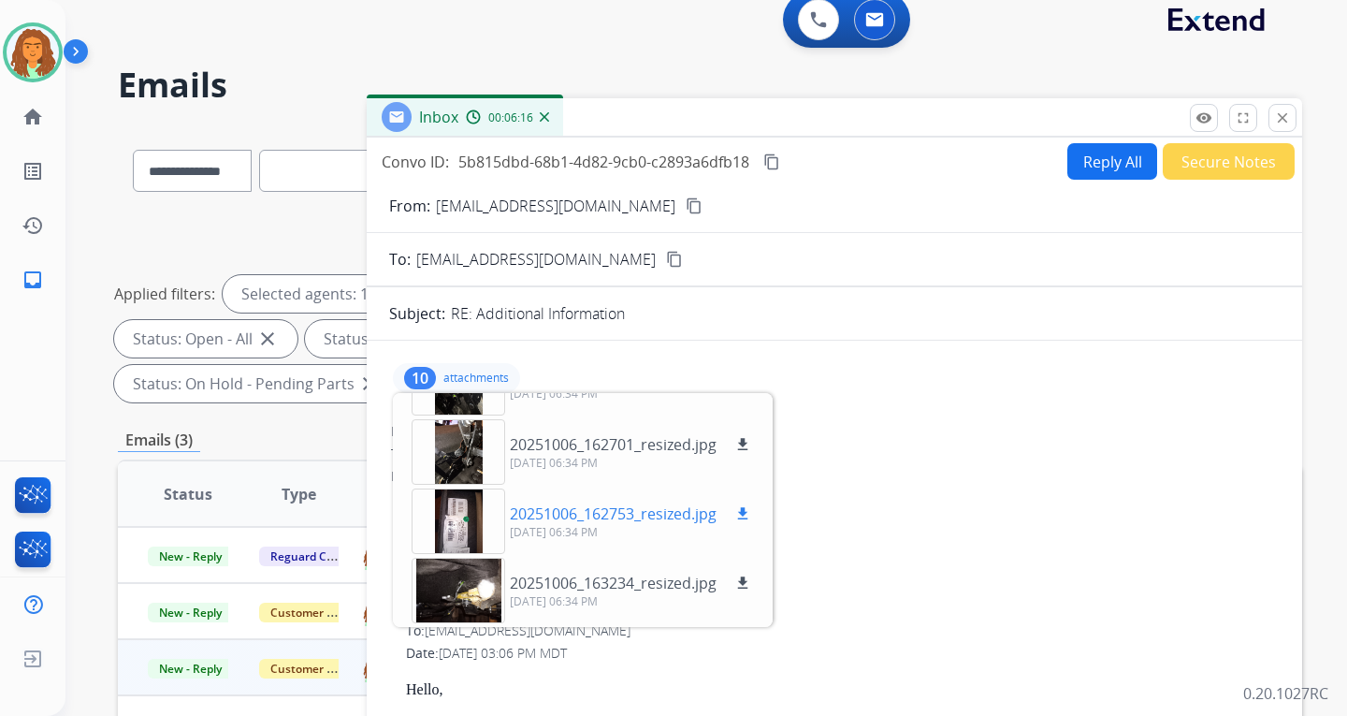
click at [460, 514] on div at bounding box center [459, 520] width 94 height 65
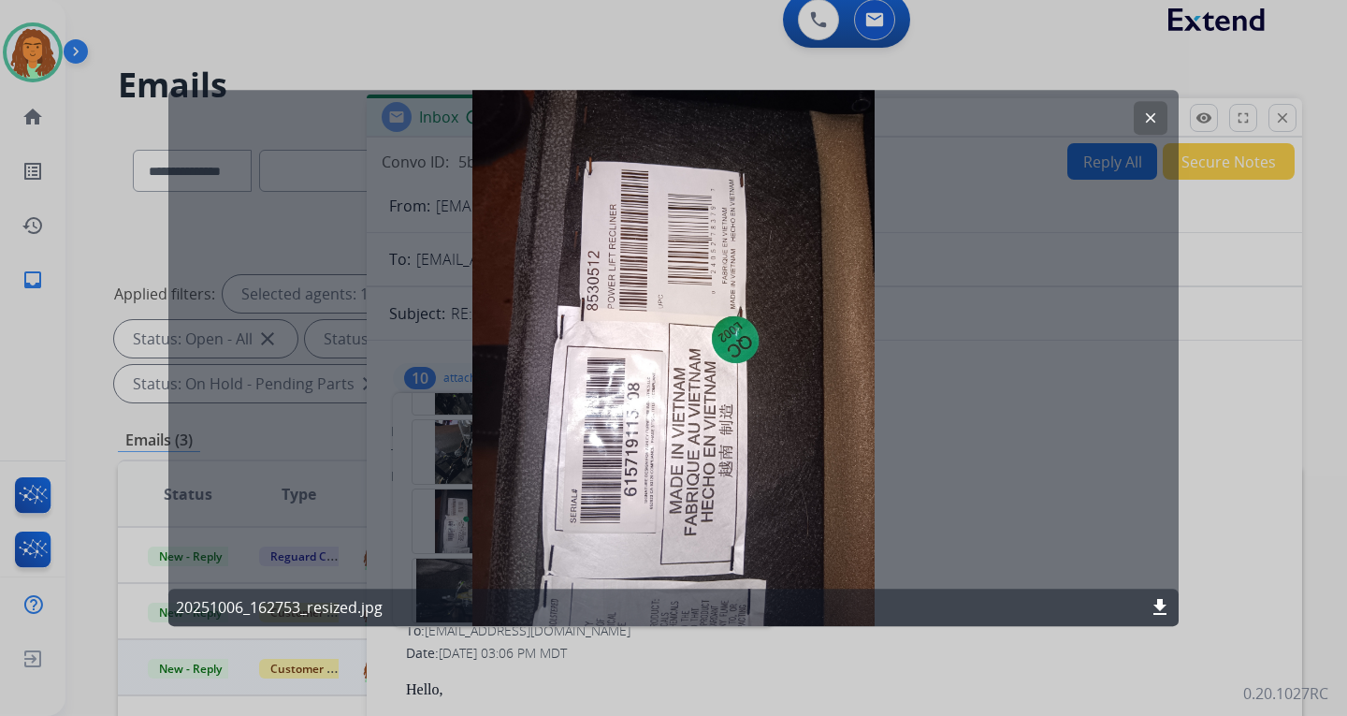
click at [966, 114] on mat-icon "clear" at bounding box center [1150, 117] width 17 height 17
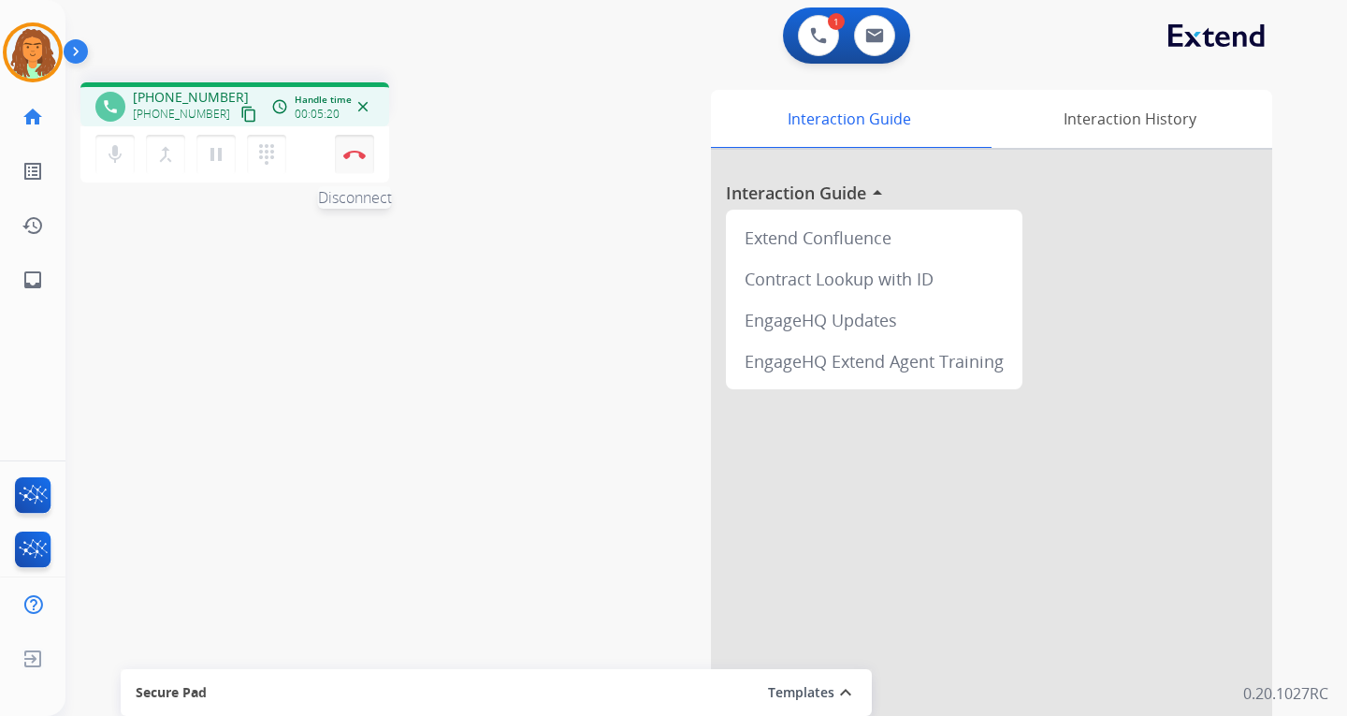
click at [351, 153] on img at bounding box center [354, 154] width 22 height 9
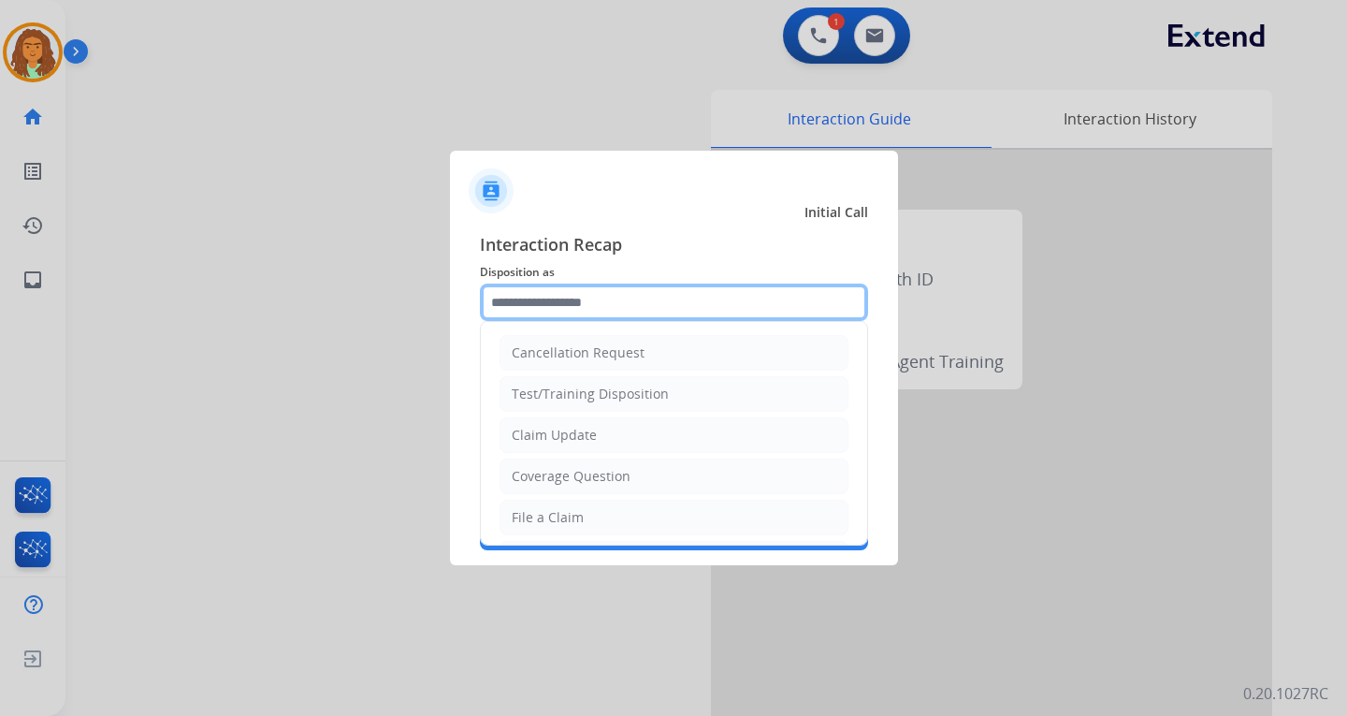
click at [526, 304] on input "text" at bounding box center [674, 301] width 388 height 37
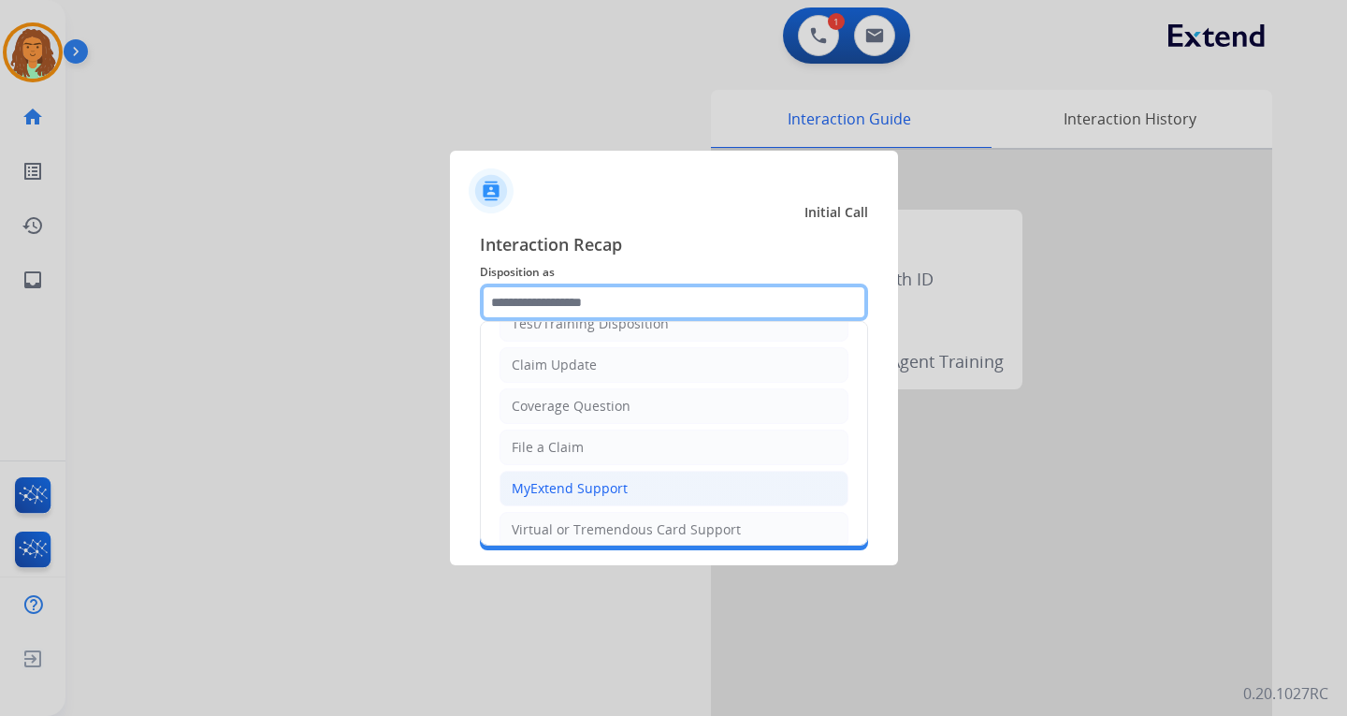
scroll to position [187, 0]
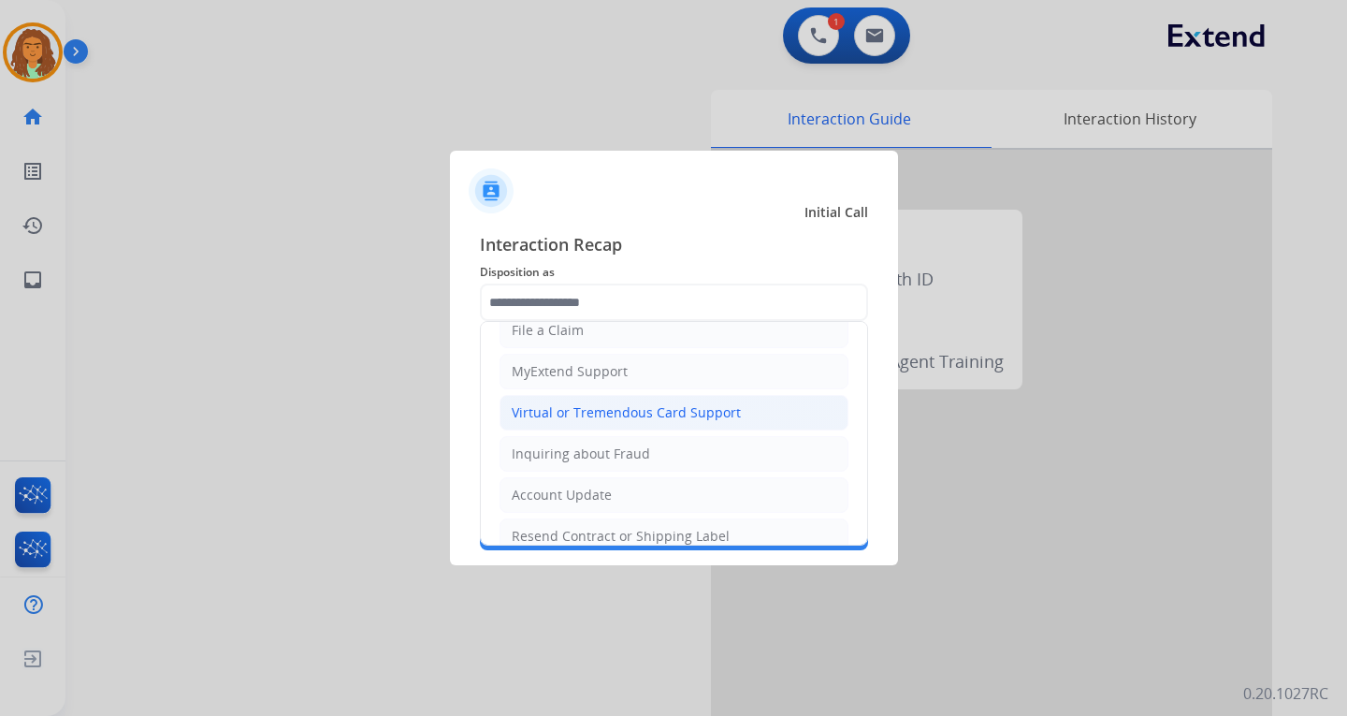
click at [611, 408] on div "Virtual or Tremendous Card Support" at bounding box center [626, 412] width 229 height 19
type input "**********"
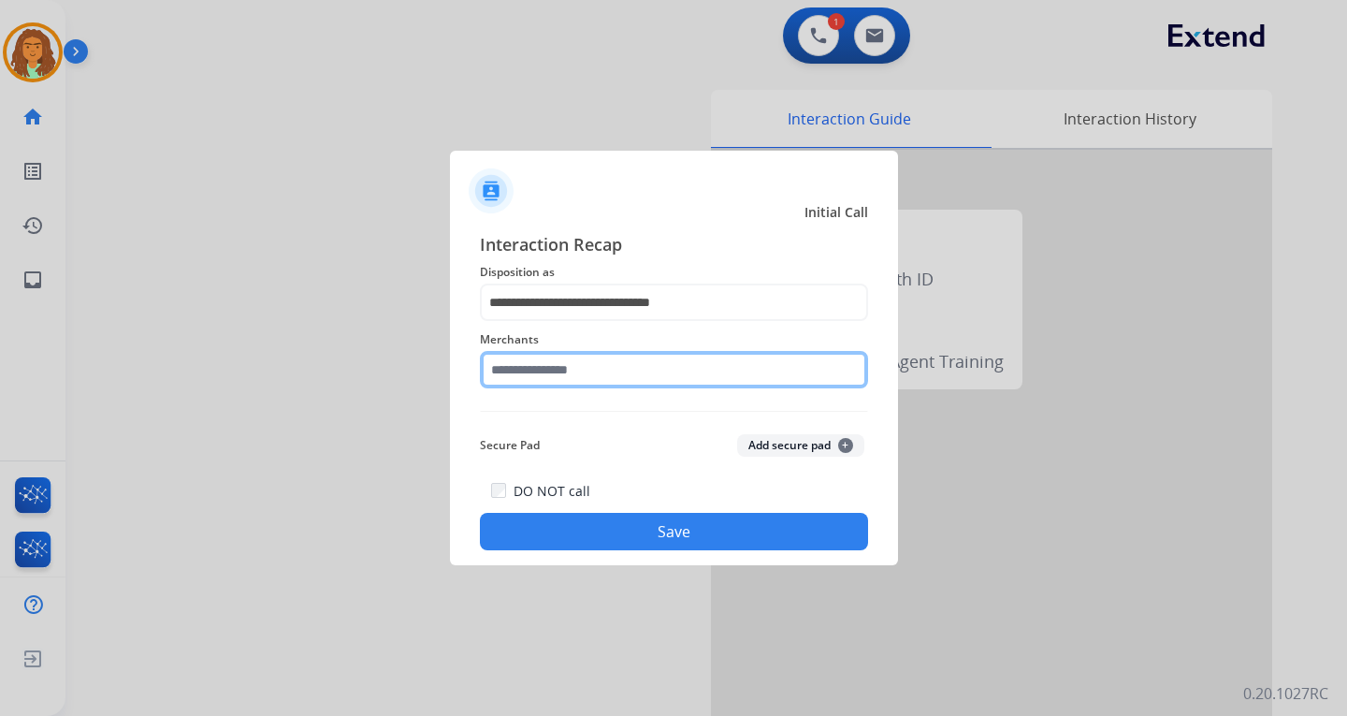
click at [541, 371] on input "text" at bounding box center [674, 369] width 388 height 37
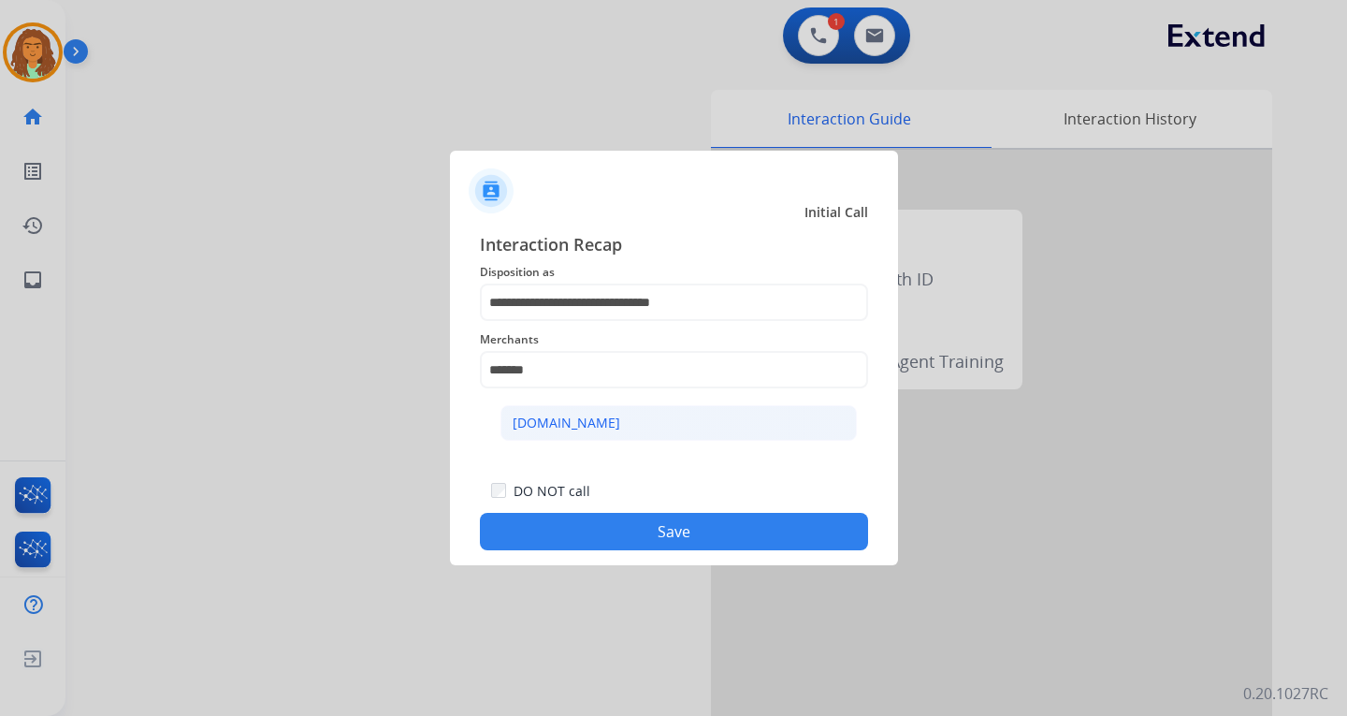
click at [552, 420] on div "[DOMAIN_NAME]" at bounding box center [567, 423] width 108 height 19
type input "**********"
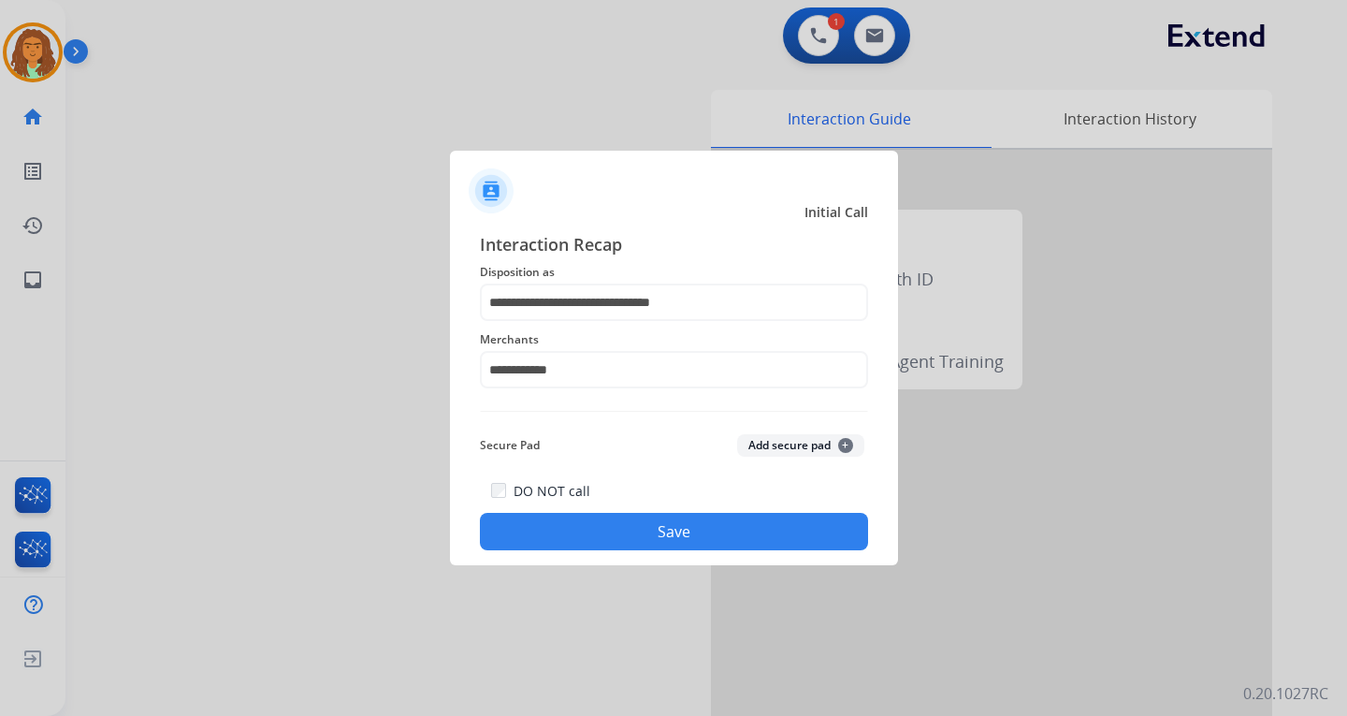
click at [673, 529] on button "Save" at bounding box center [674, 531] width 388 height 37
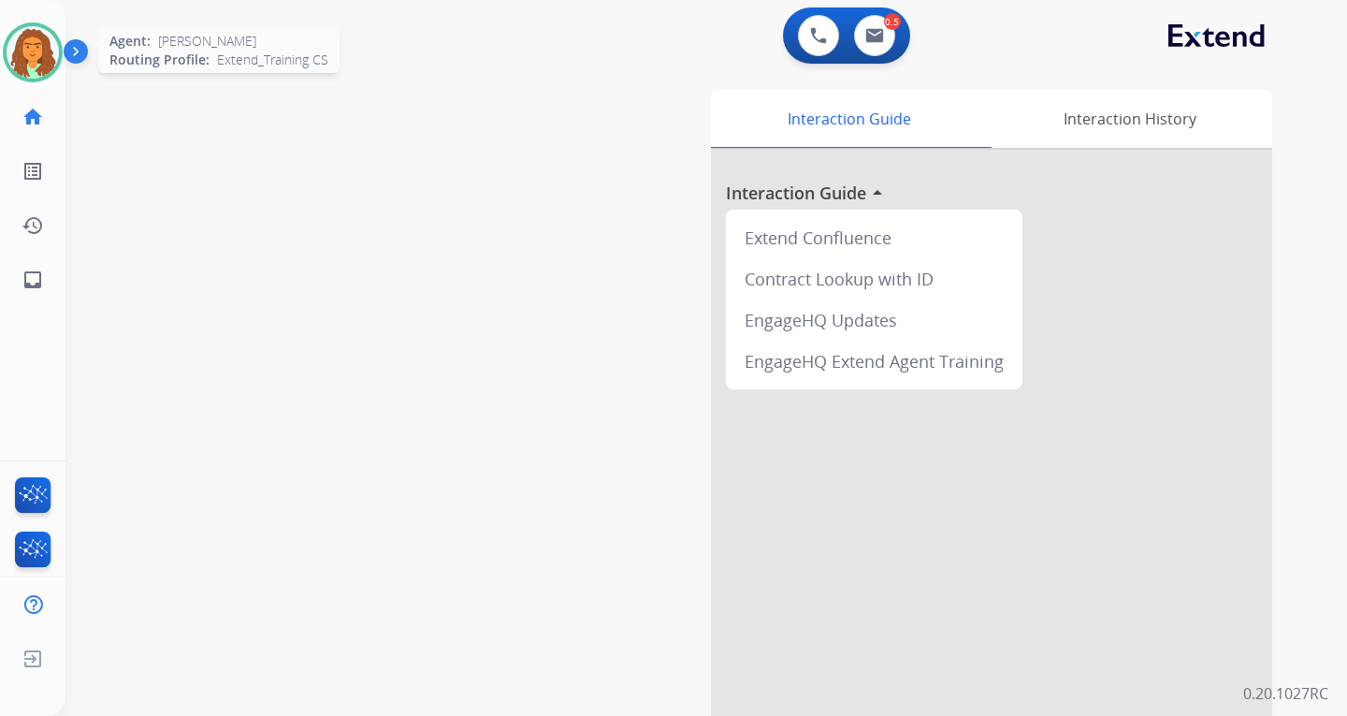
click at [35, 52] on img at bounding box center [33, 52] width 52 height 52
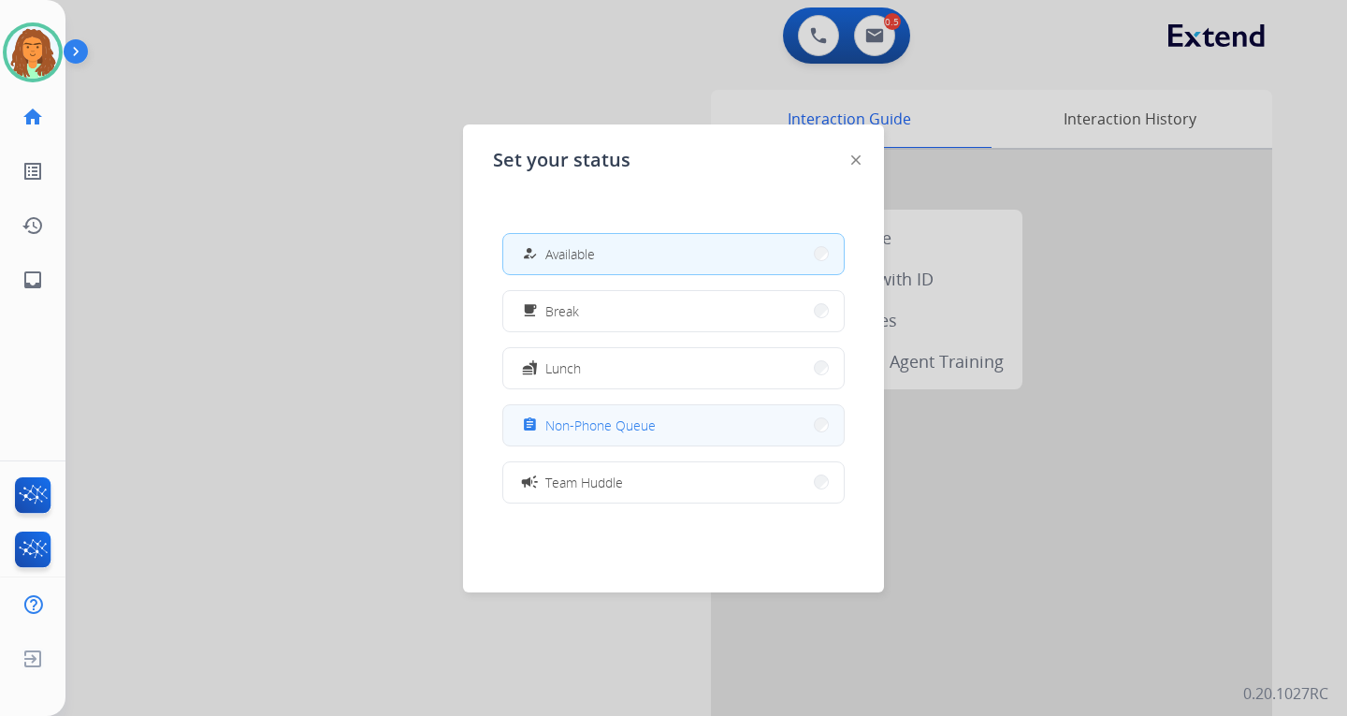
click at [741, 428] on button "assignment Non-Phone Queue" at bounding box center [673, 425] width 341 height 40
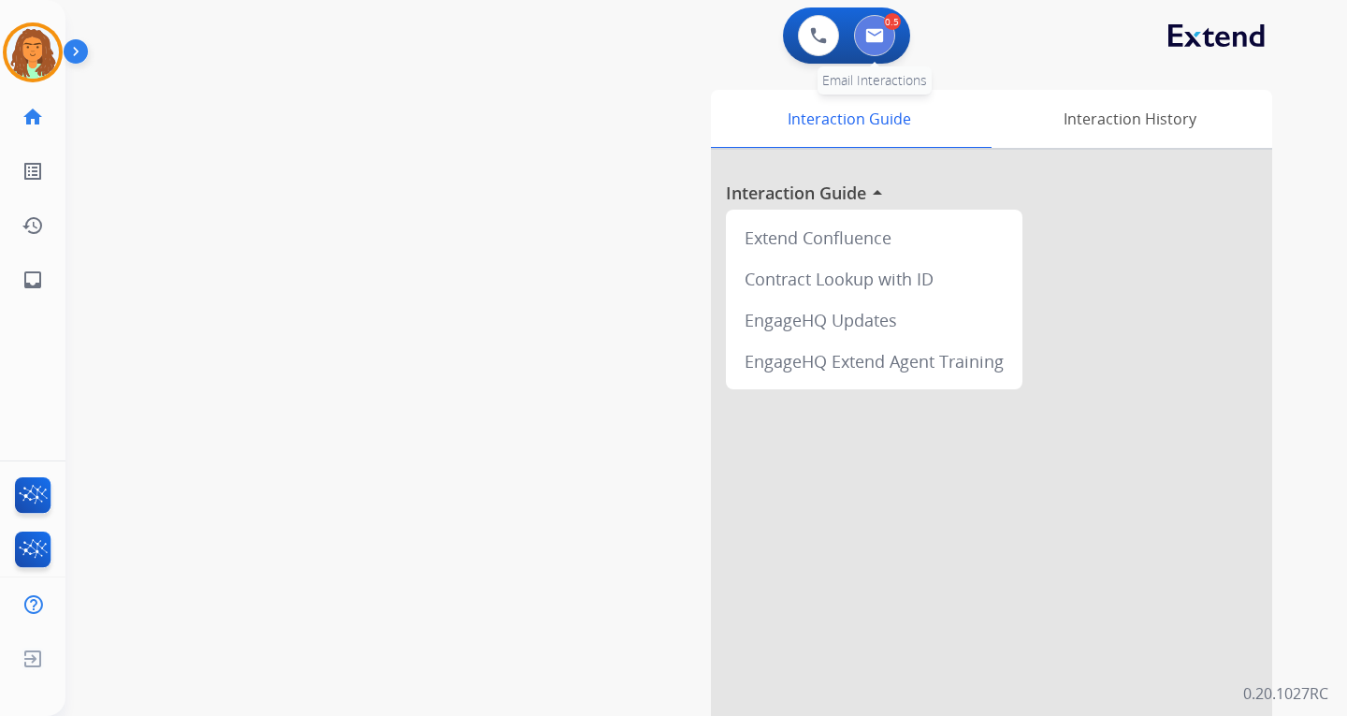
click at [876, 36] on img at bounding box center [874, 35] width 19 height 15
select select "**********"
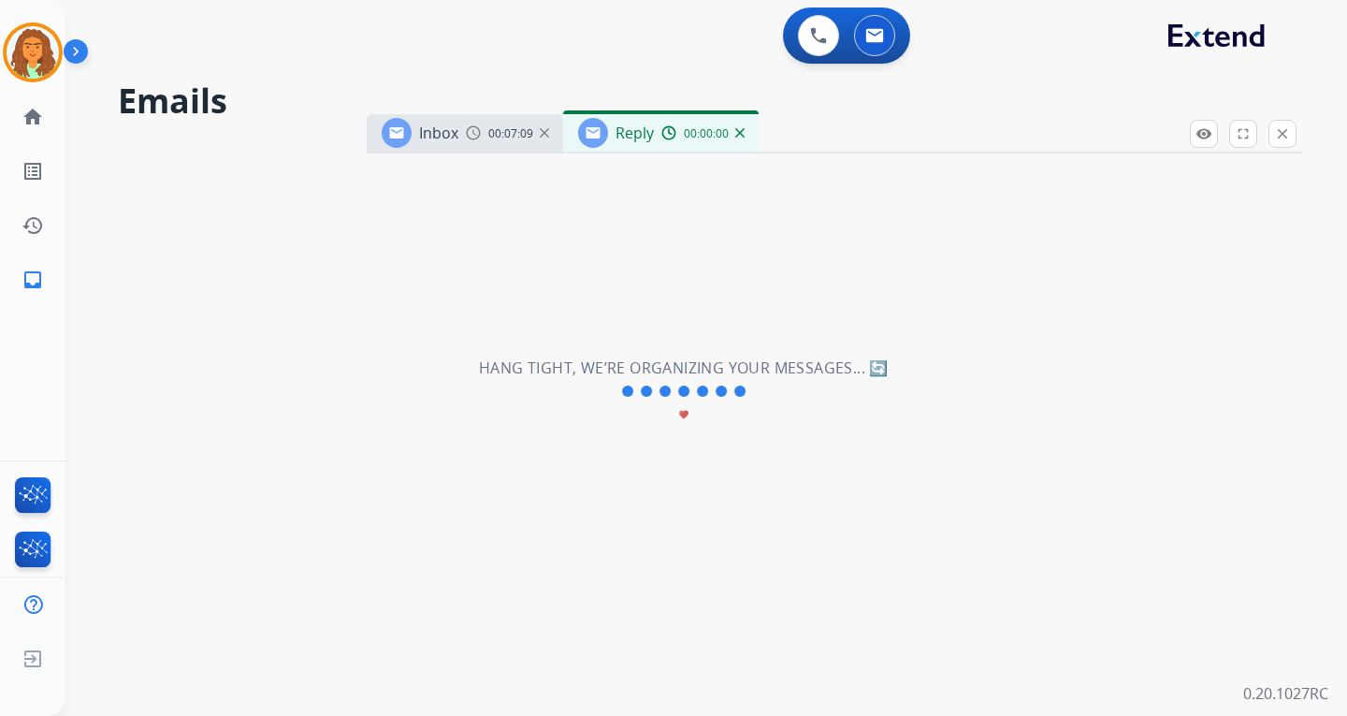
select select "**********"
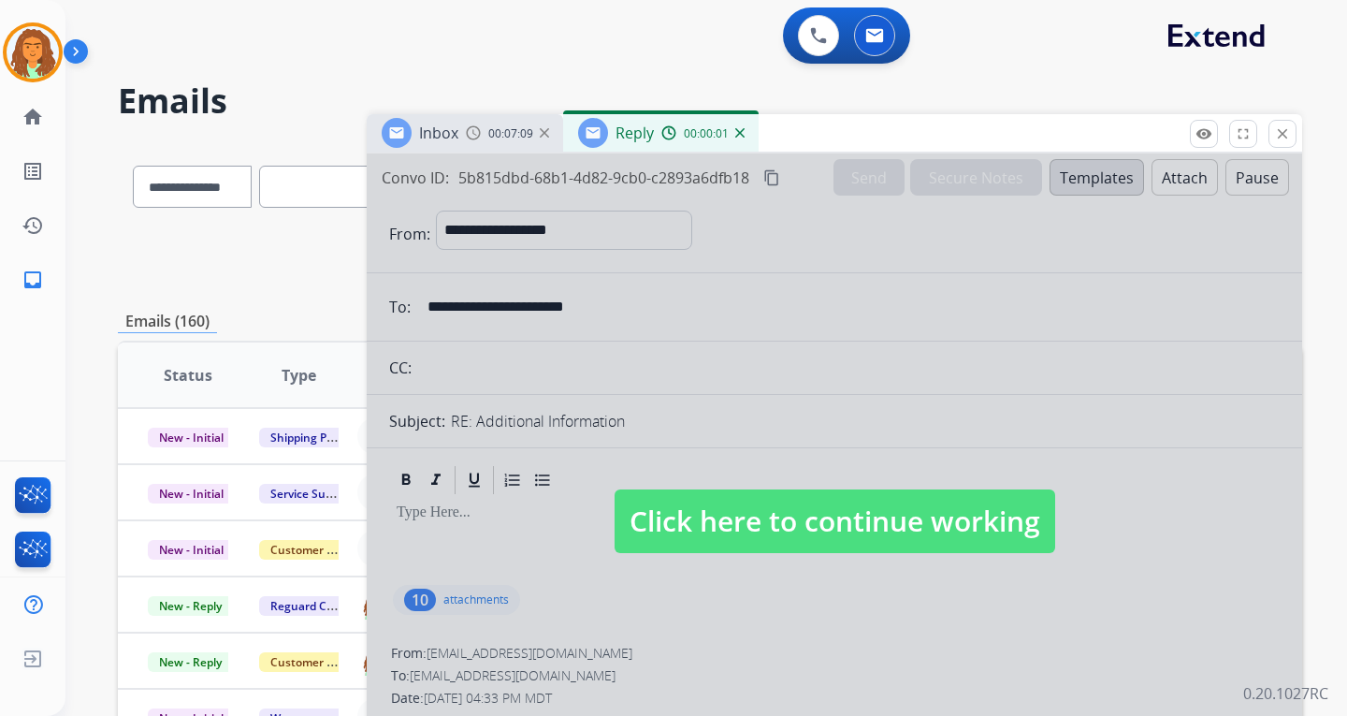
click at [827, 523] on span "Click here to continue working" at bounding box center [835, 521] width 441 height 64
select select
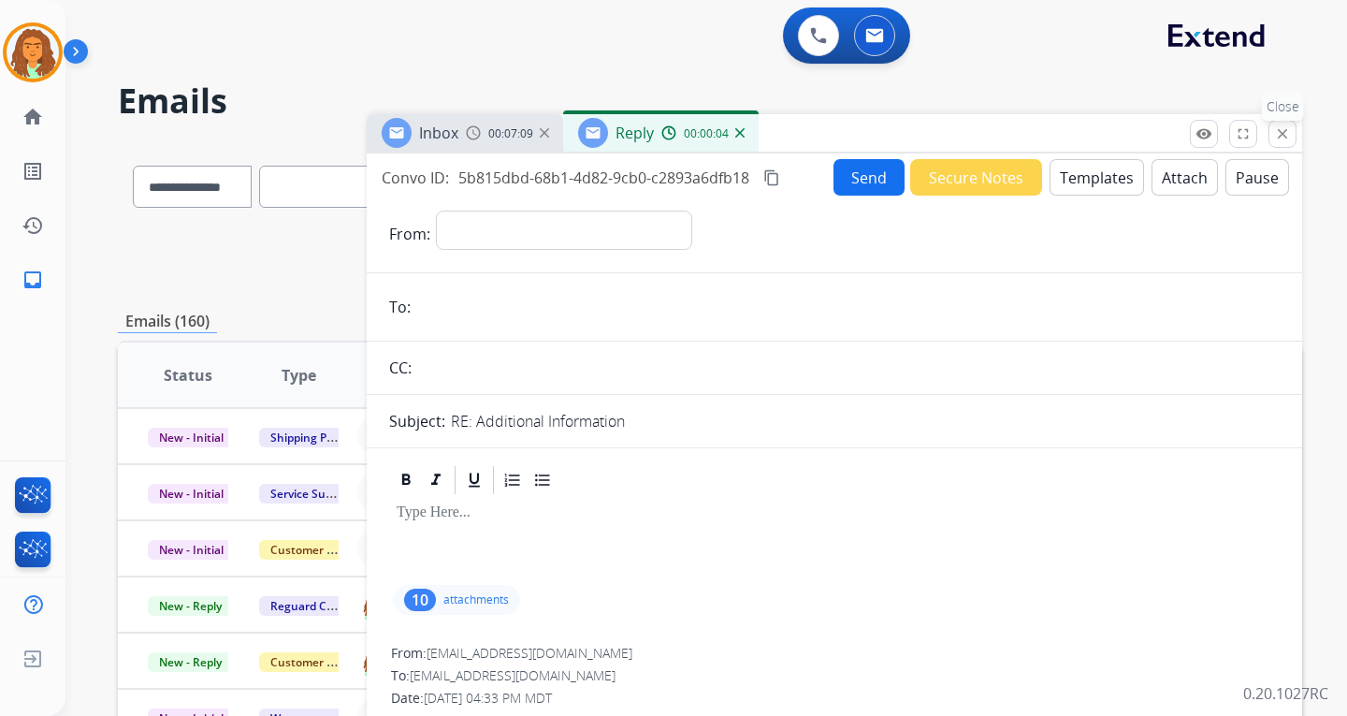
click at [966, 137] on mat-icon "close" at bounding box center [1282, 133] width 17 height 17
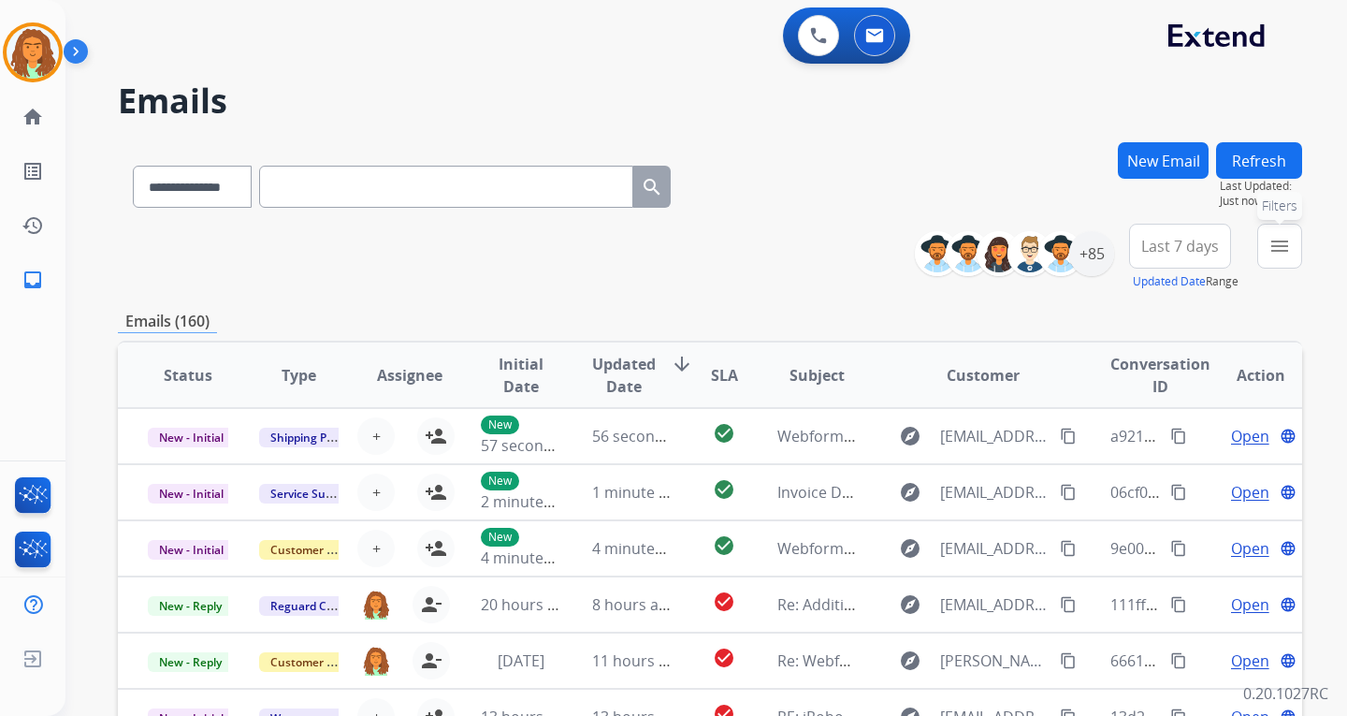
click at [966, 241] on mat-icon "menu" at bounding box center [1280, 246] width 22 height 22
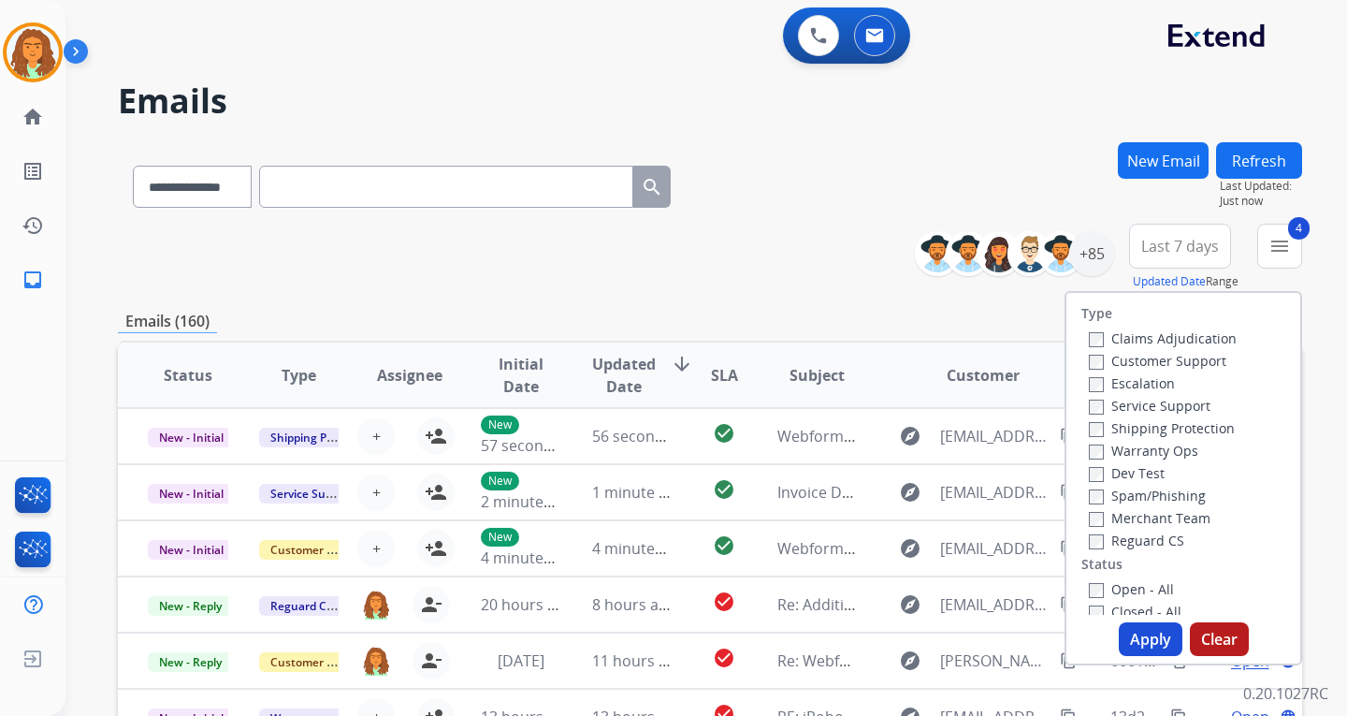
click at [966, 631] on button "Apply" at bounding box center [1151, 639] width 64 height 34
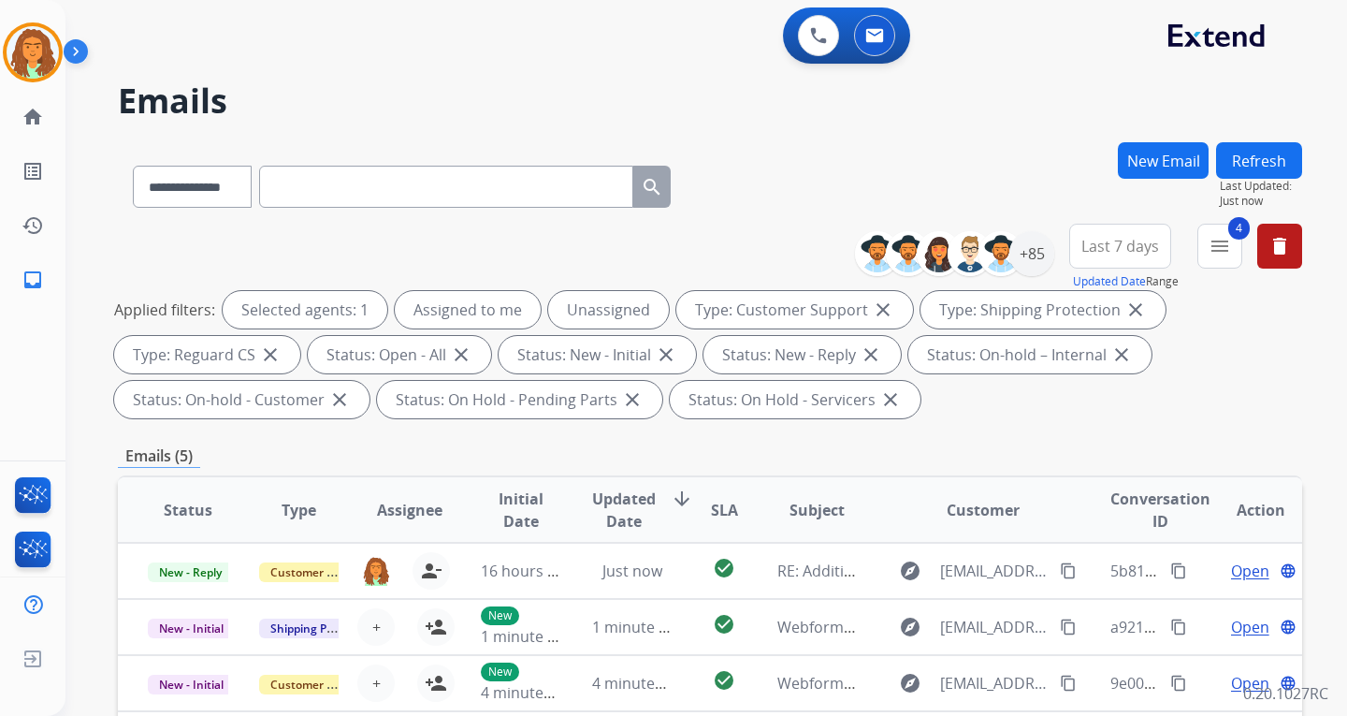
click at [966, 250] on span "Last 7 days" at bounding box center [1120, 245] width 78 height 7
click at [966, 481] on div "Last 90 days" at bounding box center [1114, 473] width 103 height 28
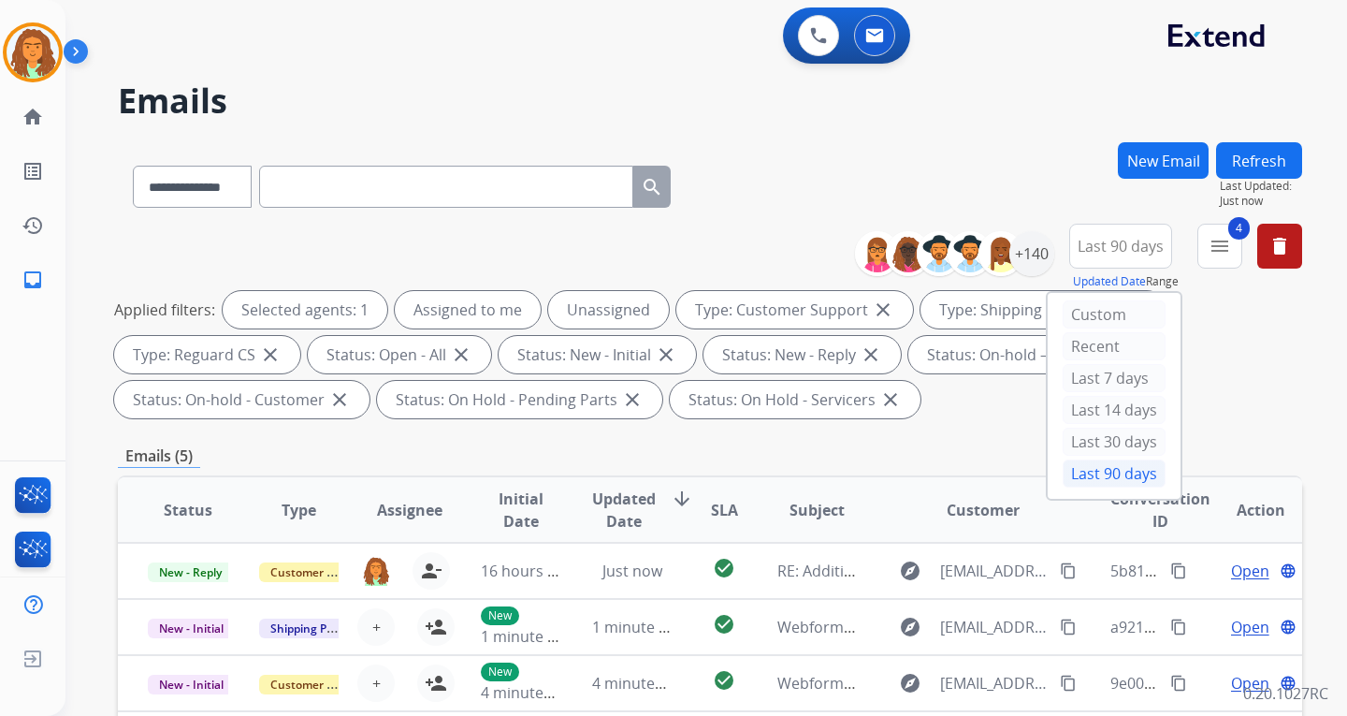
click at [966, 411] on div "Applied filters: Selected agents: 1 Assigned to me Unassigned Type: Customer Su…" at bounding box center [706, 354] width 1184 height 127
click at [966, 255] on div "+140" at bounding box center [1031, 253] width 45 height 45
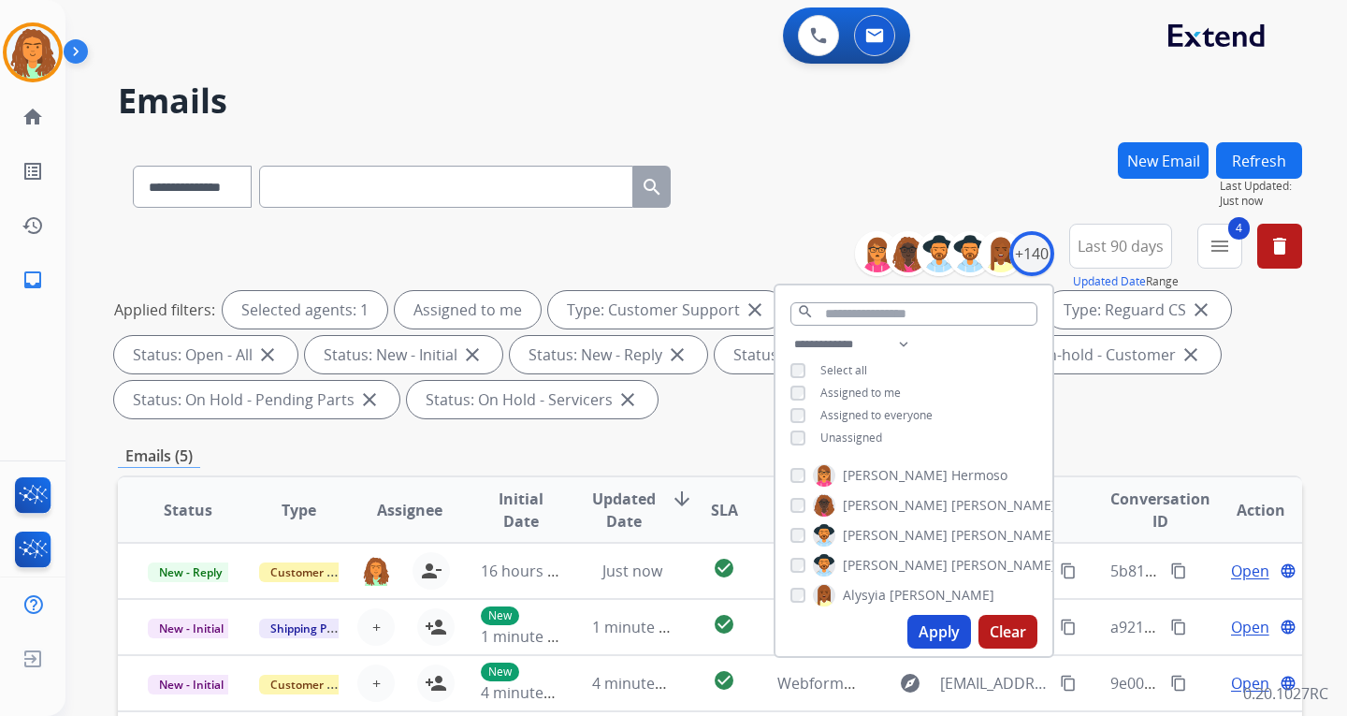
click at [947, 623] on button "Apply" at bounding box center [939, 632] width 64 height 34
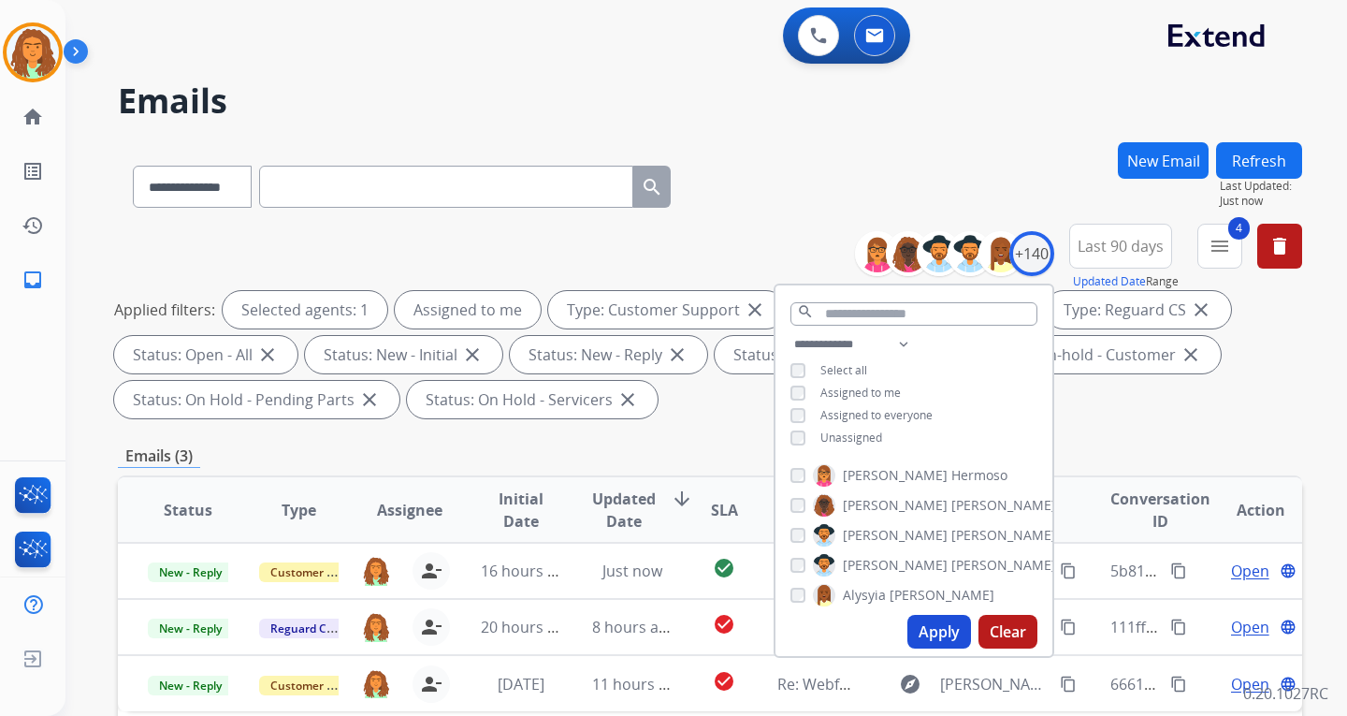
click at [966, 426] on div "**********" at bounding box center [710, 670] width 1184 height 1057
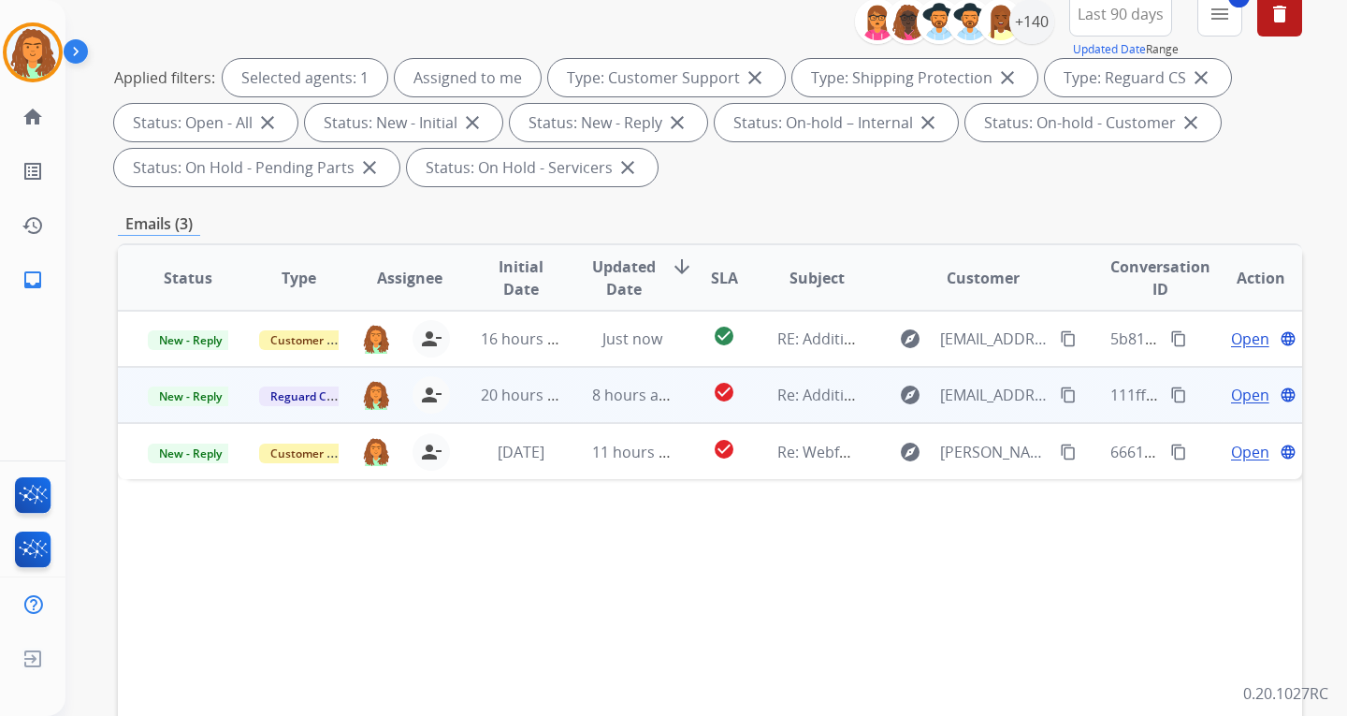
scroll to position [187, 0]
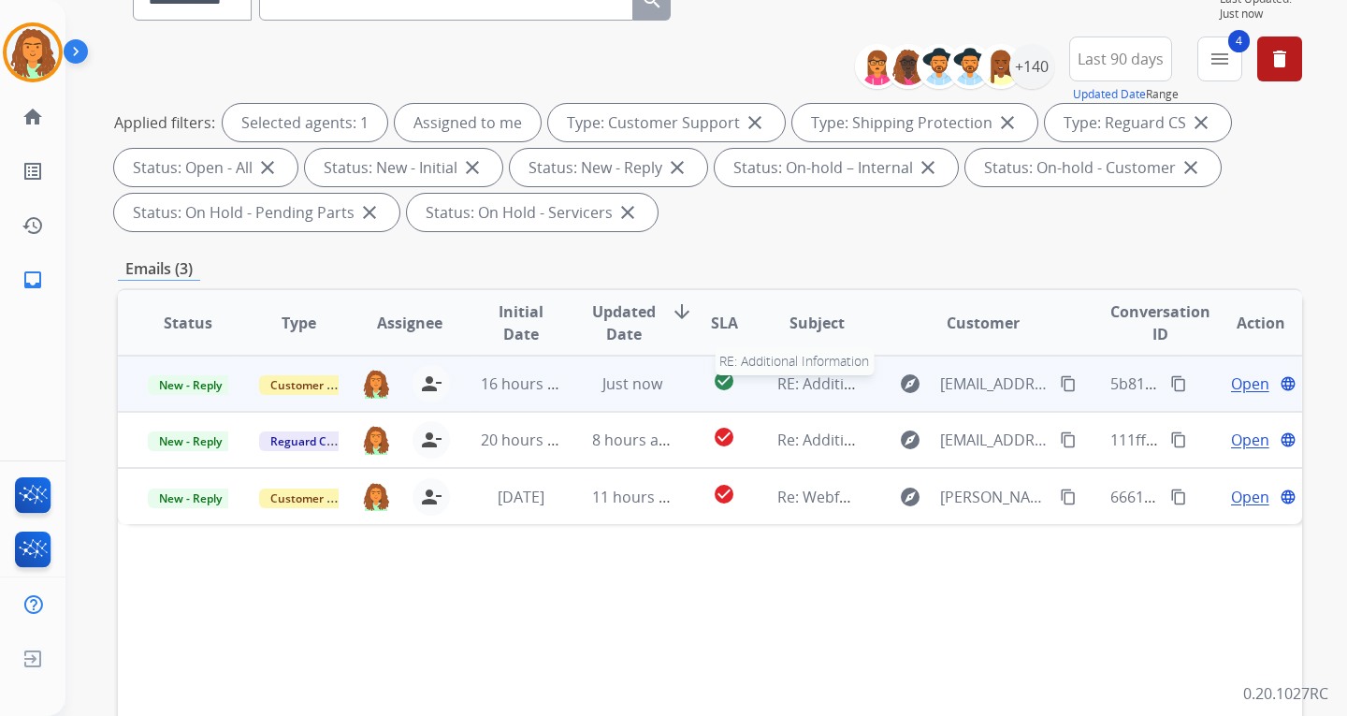
click at [777, 394] on div "RE: Additional Information" at bounding box center [817, 383] width 80 height 22
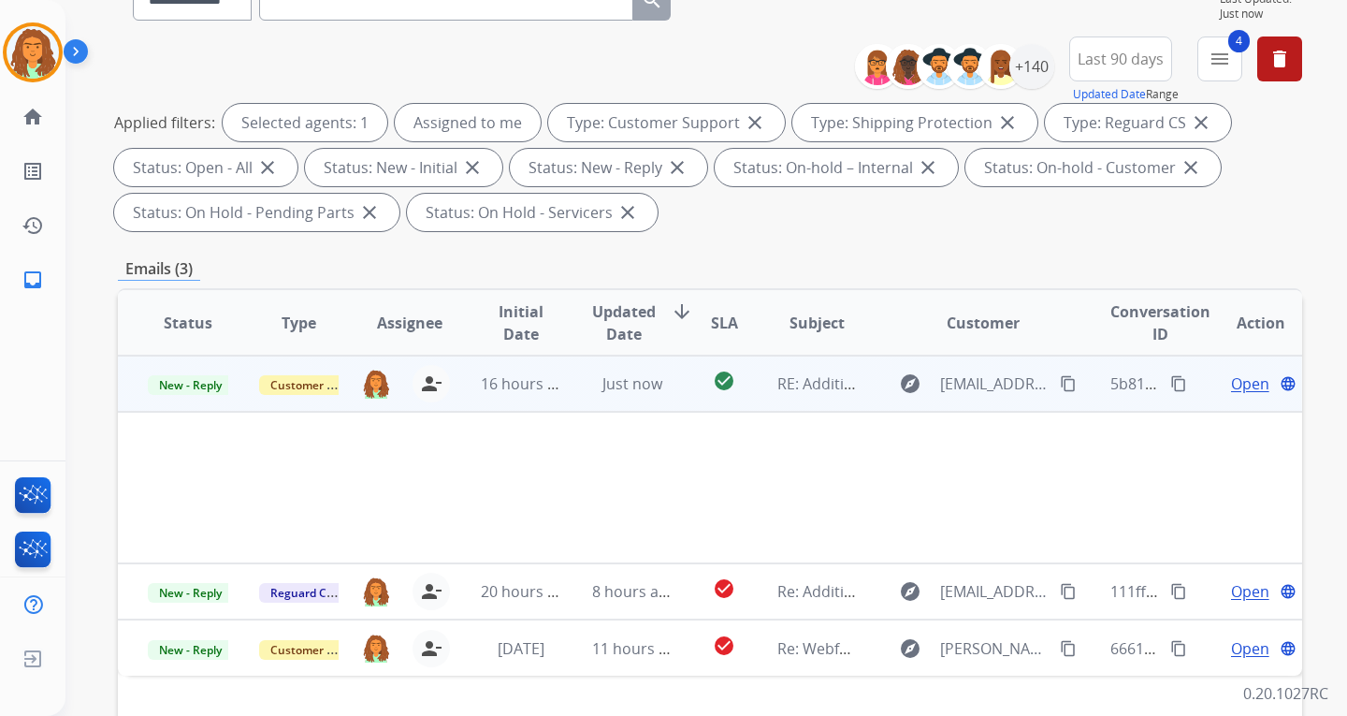
click at [966, 387] on span "Open" at bounding box center [1250, 383] width 38 height 22
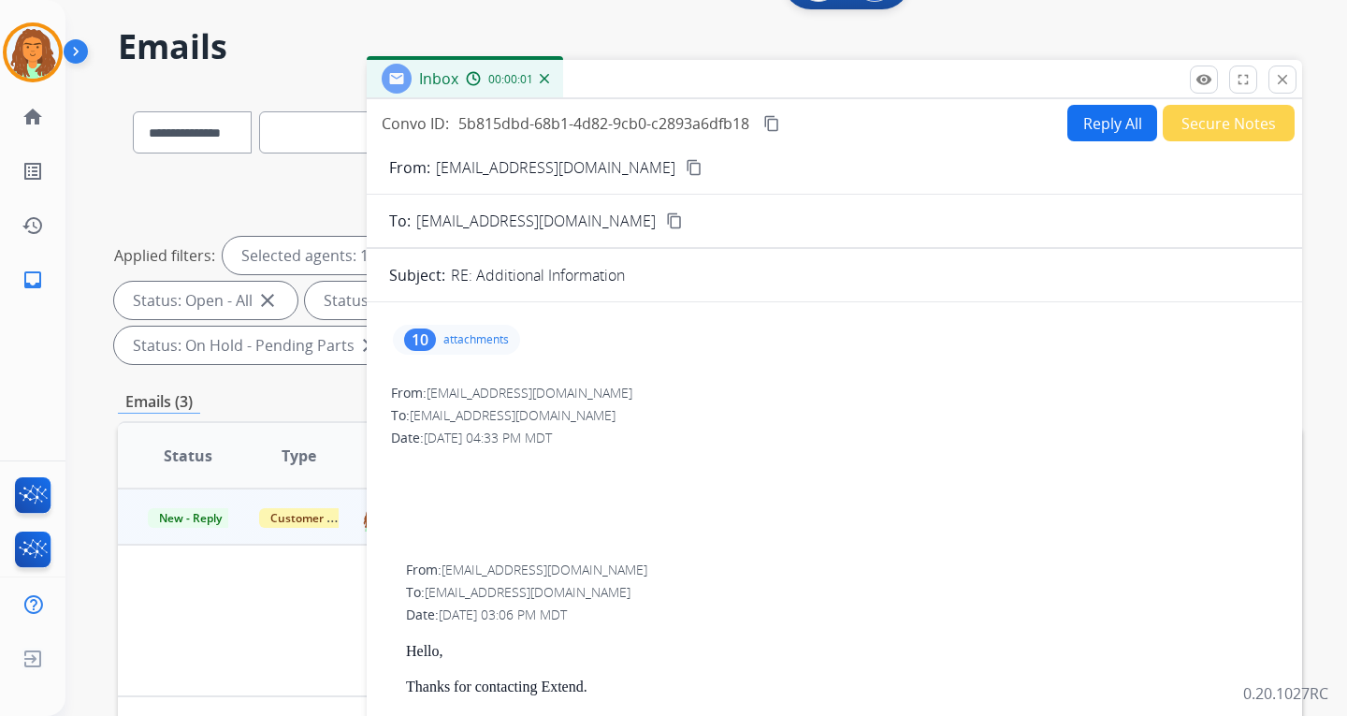
scroll to position [0, 0]
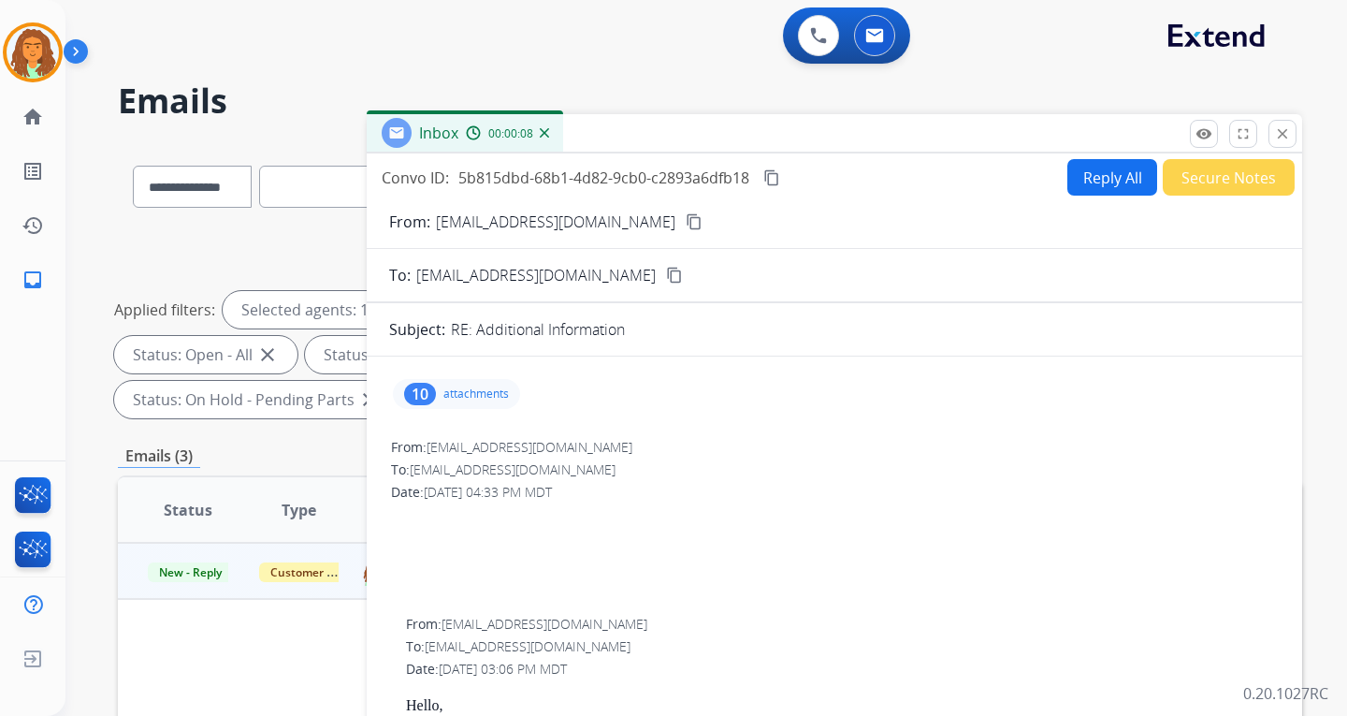
click at [966, 178] on button "Reply All" at bounding box center [1112, 177] width 90 height 36
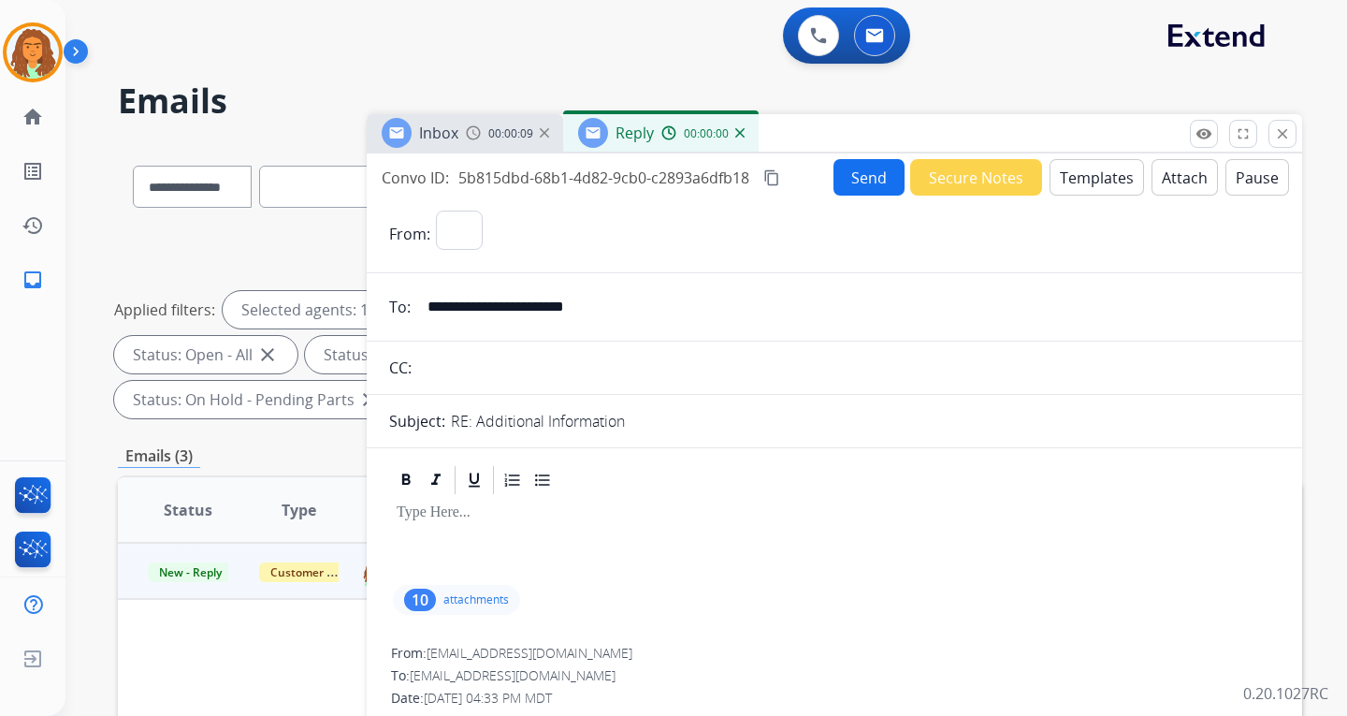
select select "**********"
click at [966, 176] on button "Templates" at bounding box center [1097, 177] width 94 height 36
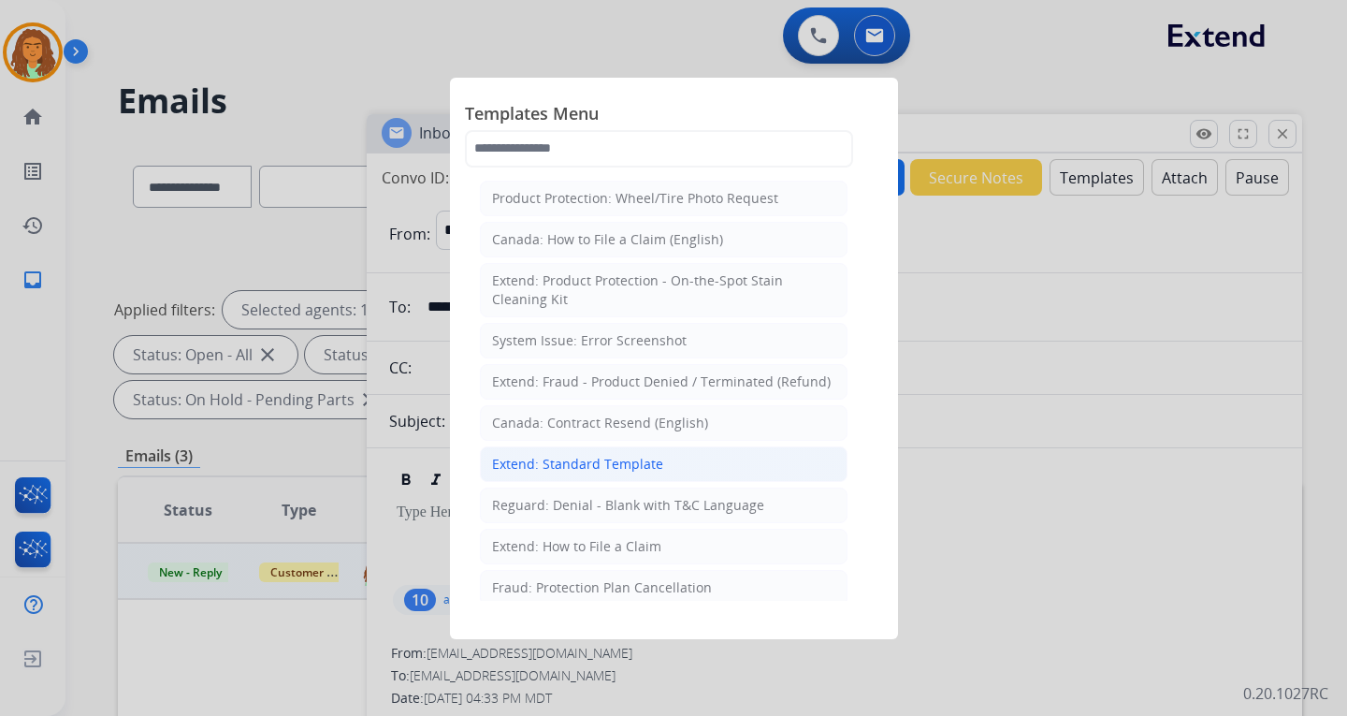
click at [558, 461] on div "Extend: Standard Template" at bounding box center [577, 464] width 171 height 19
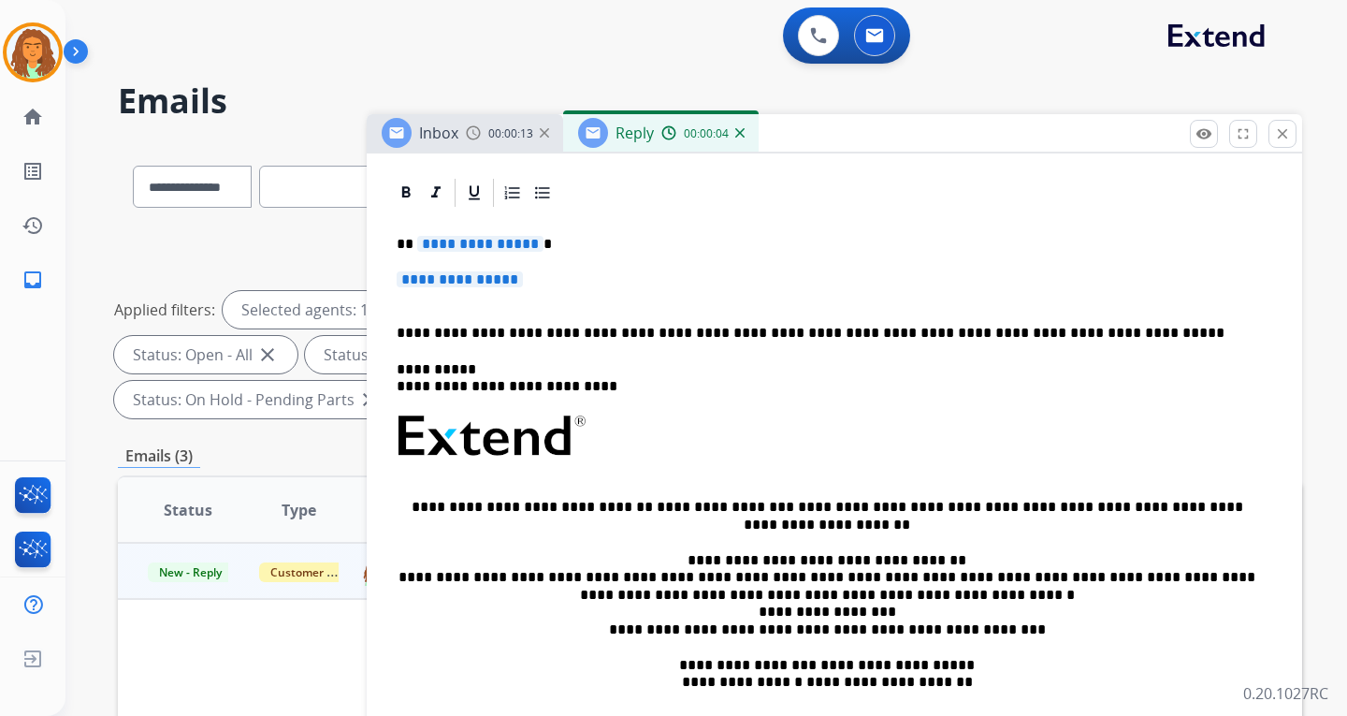
scroll to position [374, 0]
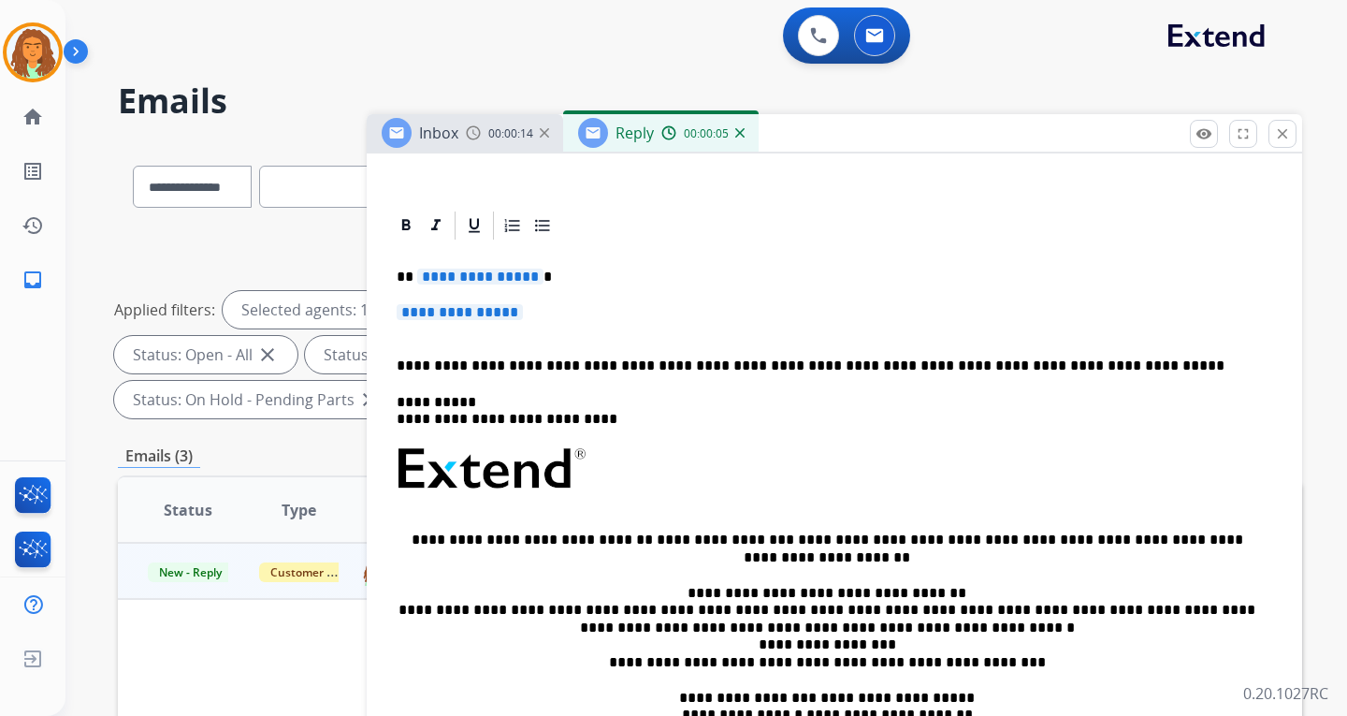
click at [527, 277] on span "**********" at bounding box center [480, 276] width 126 height 16
click at [458, 312] on span "**********" at bounding box center [460, 312] width 126 height 16
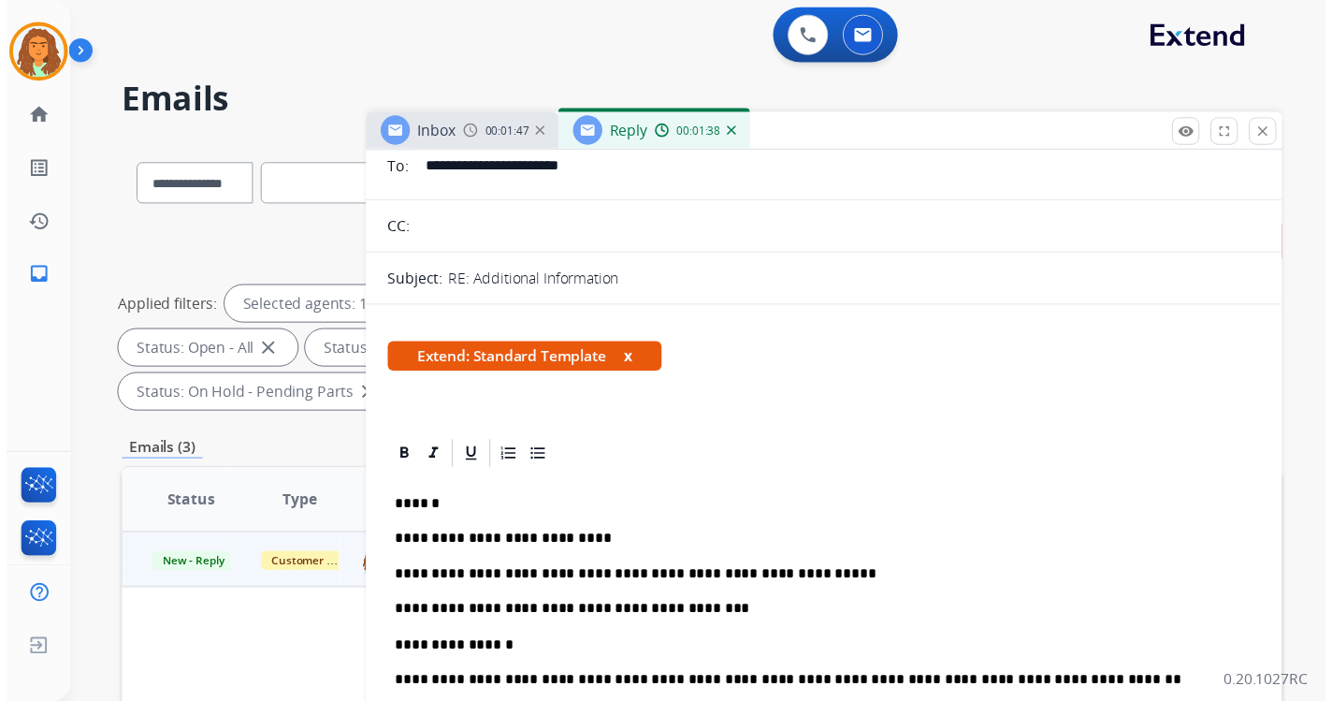
scroll to position [0, 0]
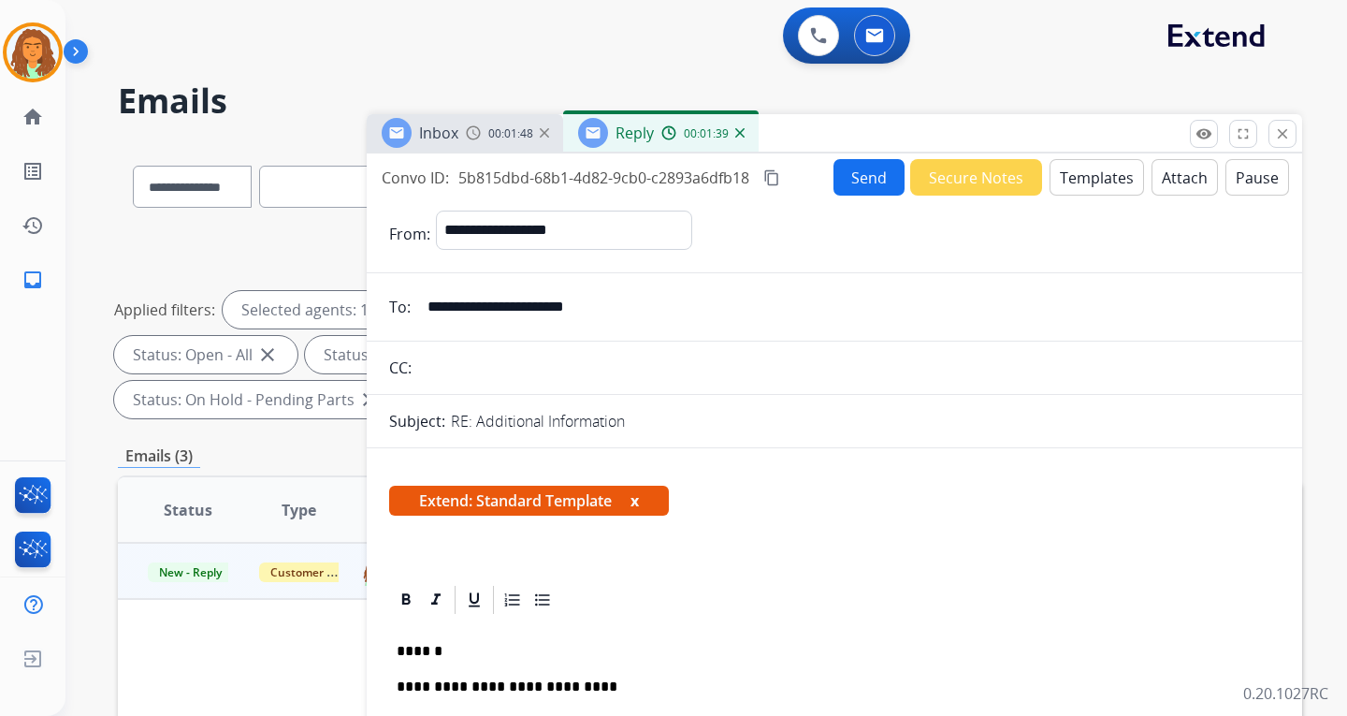
click at [774, 177] on mat-icon "content_copy" at bounding box center [771, 177] width 17 height 17
click at [858, 174] on button "Send" at bounding box center [869, 177] width 71 height 36
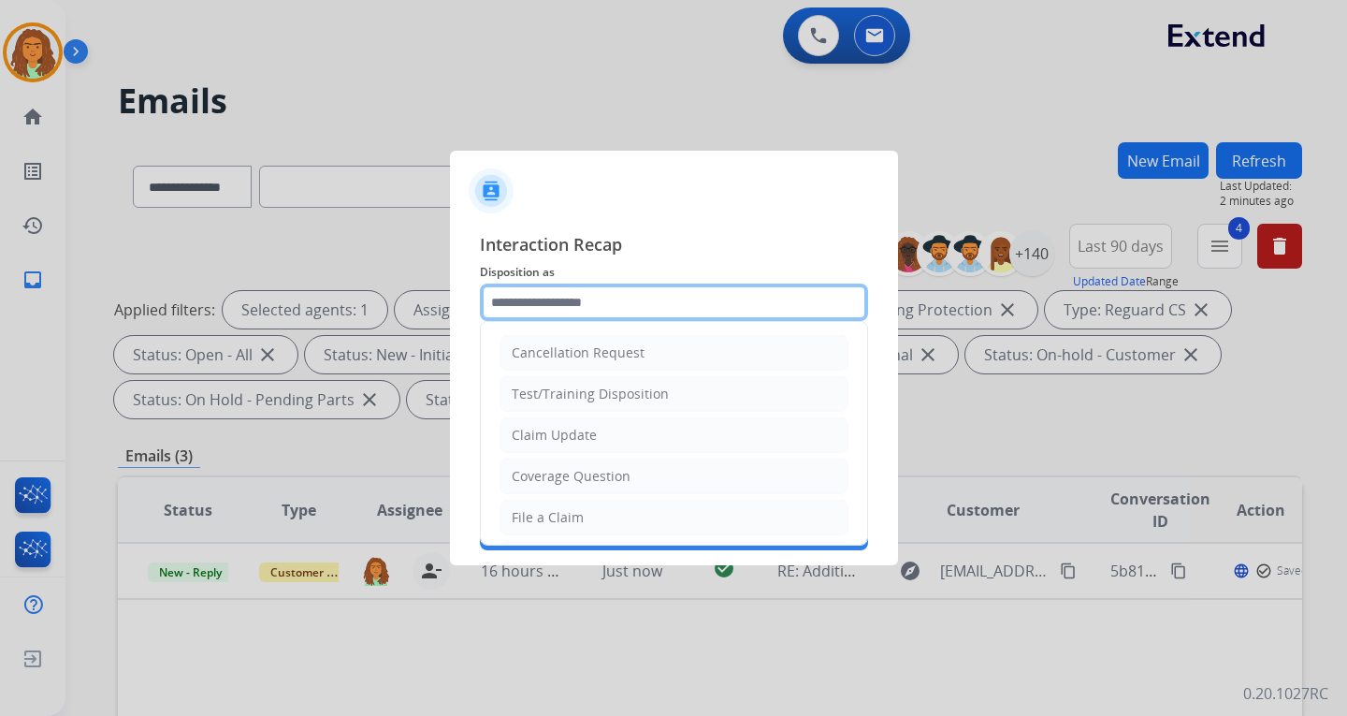
click at [516, 299] on input "text" at bounding box center [674, 301] width 388 height 37
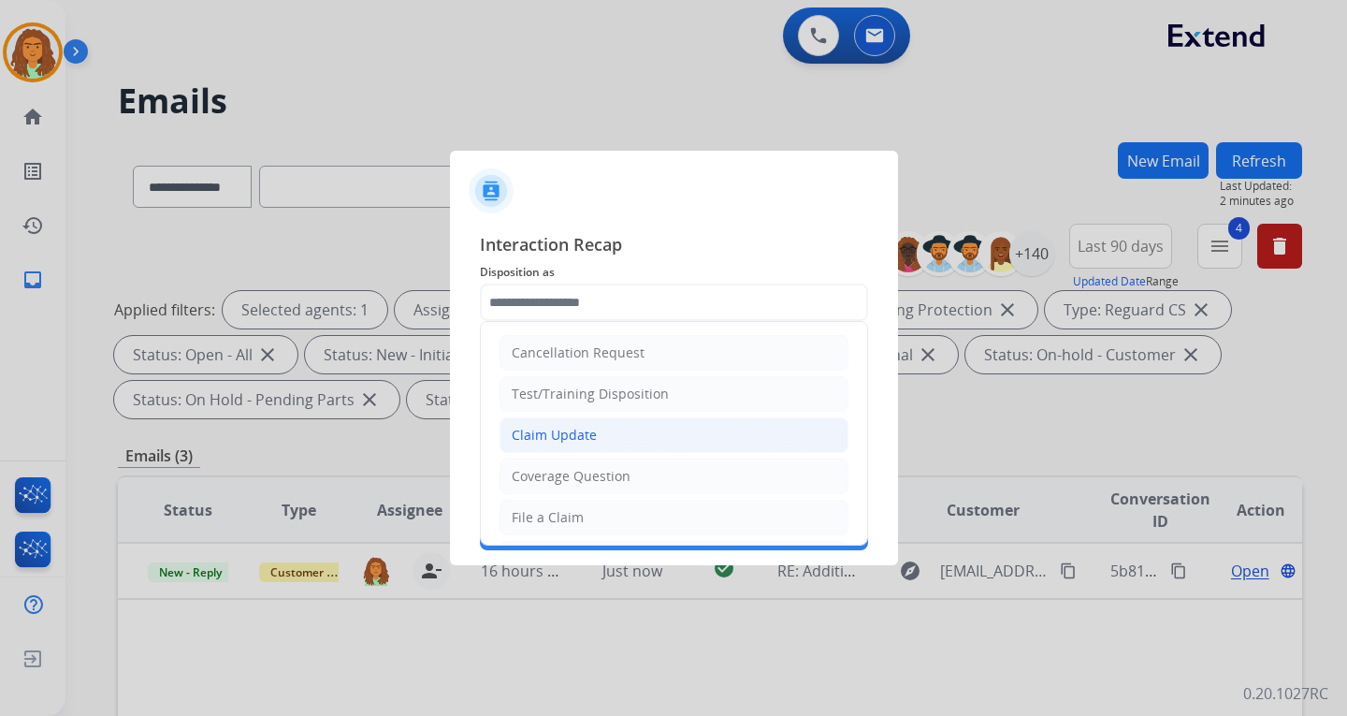
click at [568, 429] on div "Claim Update" at bounding box center [554, 435] width 85 height 19
type input "**********"
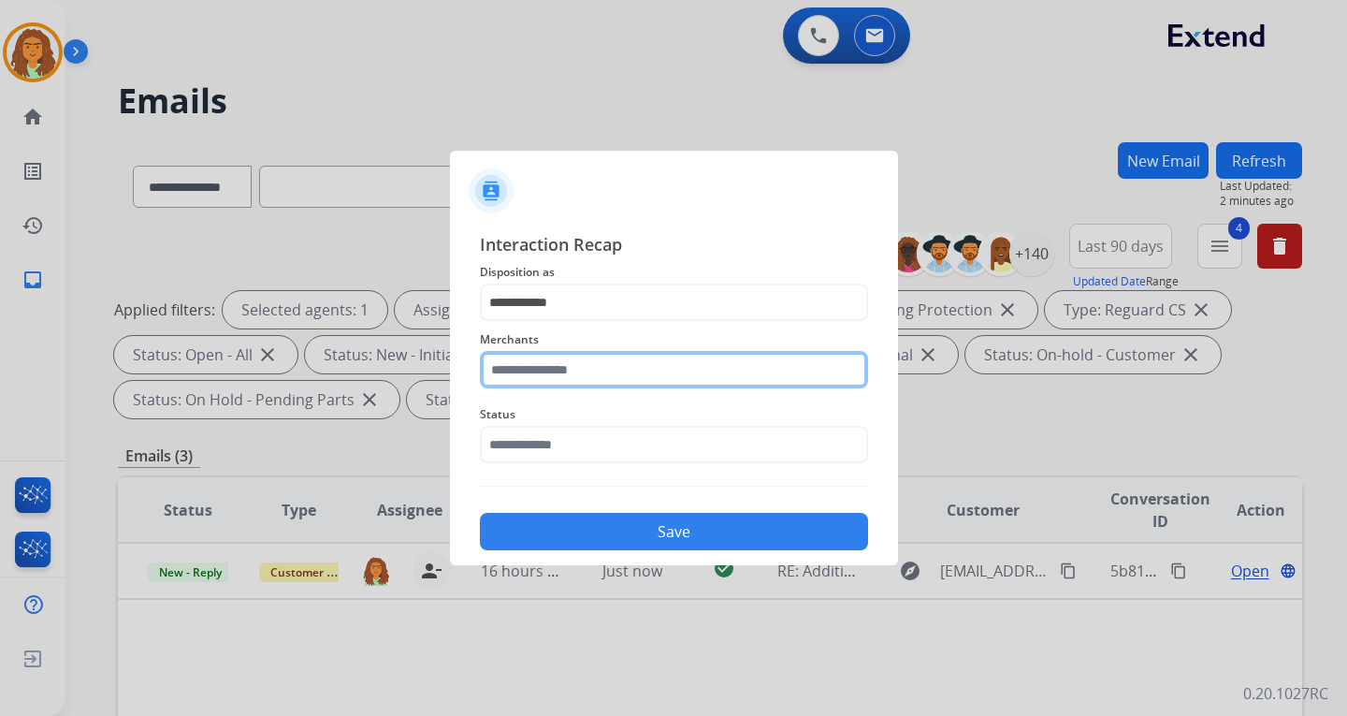
click at [539, 365] on input "text" at bounding box center [674, 369] width 388 height 37
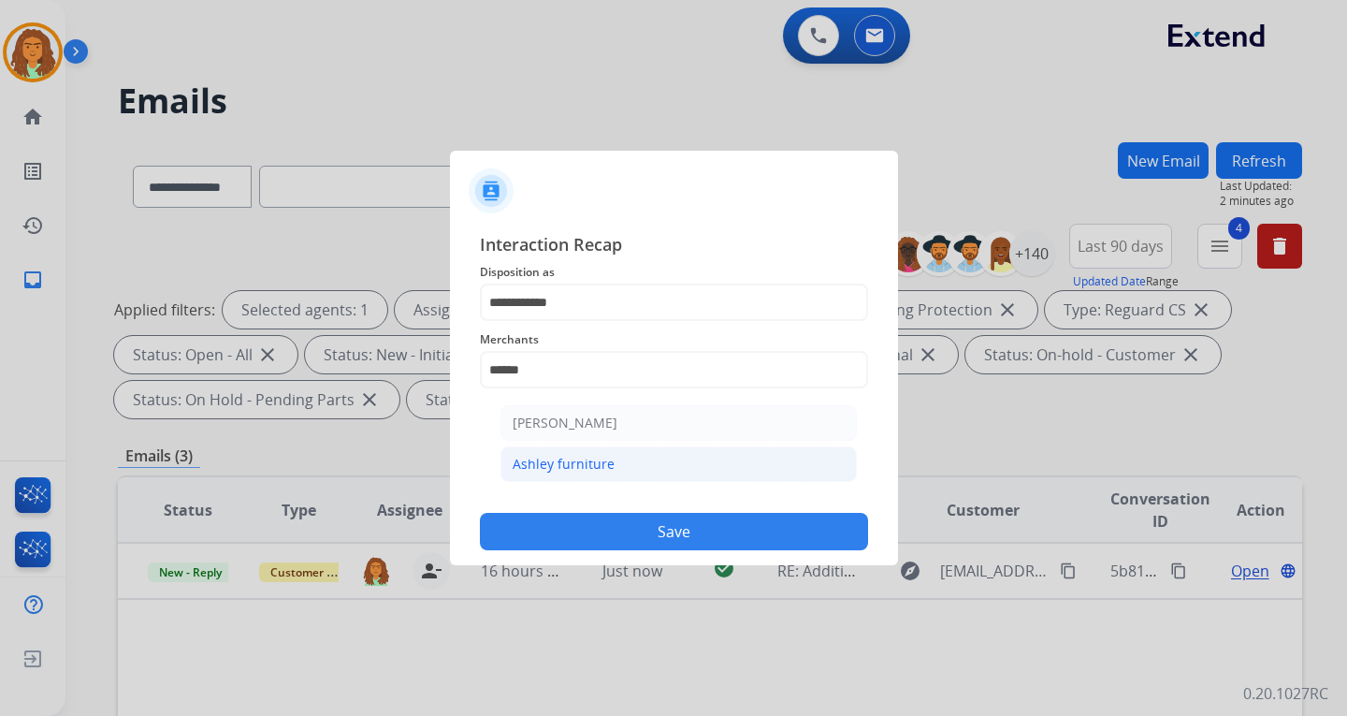
click at [545, 454] on li "Ashley furniture" at bounding box center [679, 464] width 356 height 36
type input "**********"
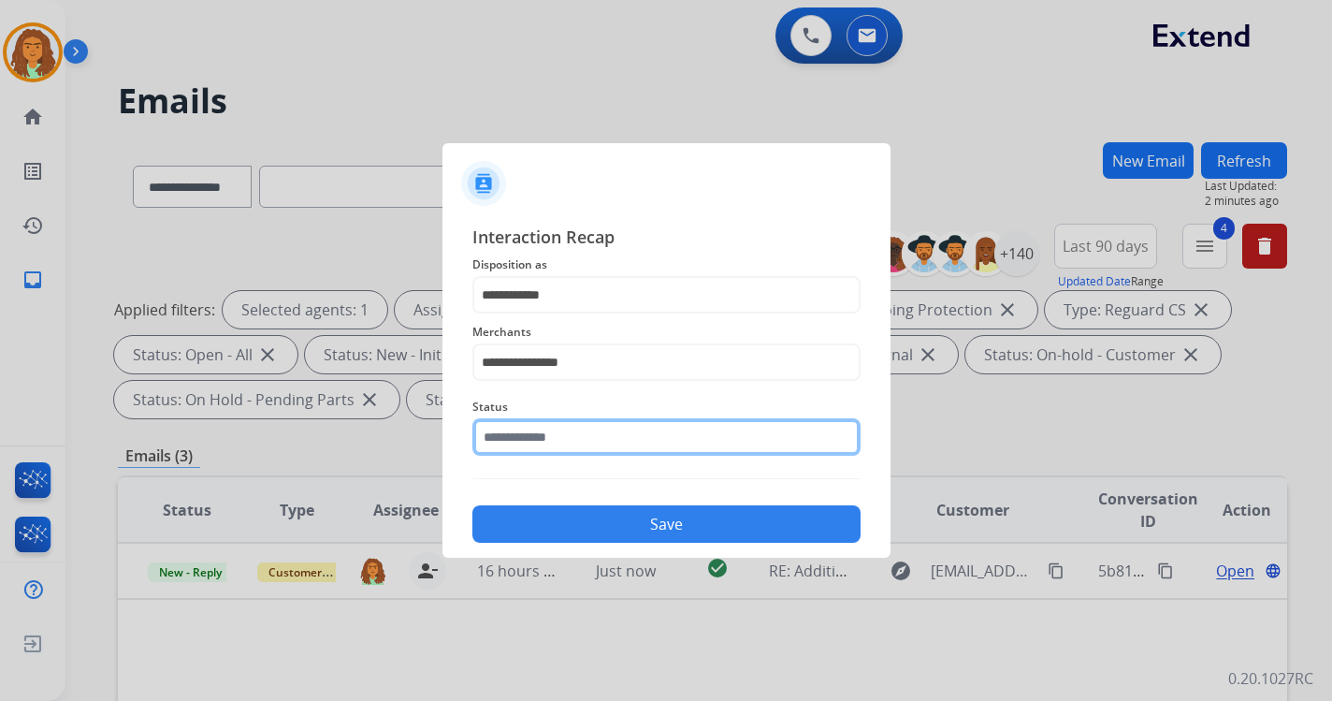
click at [529, 451] on input "text" at bounding box center [666, 436] width 388 height 37
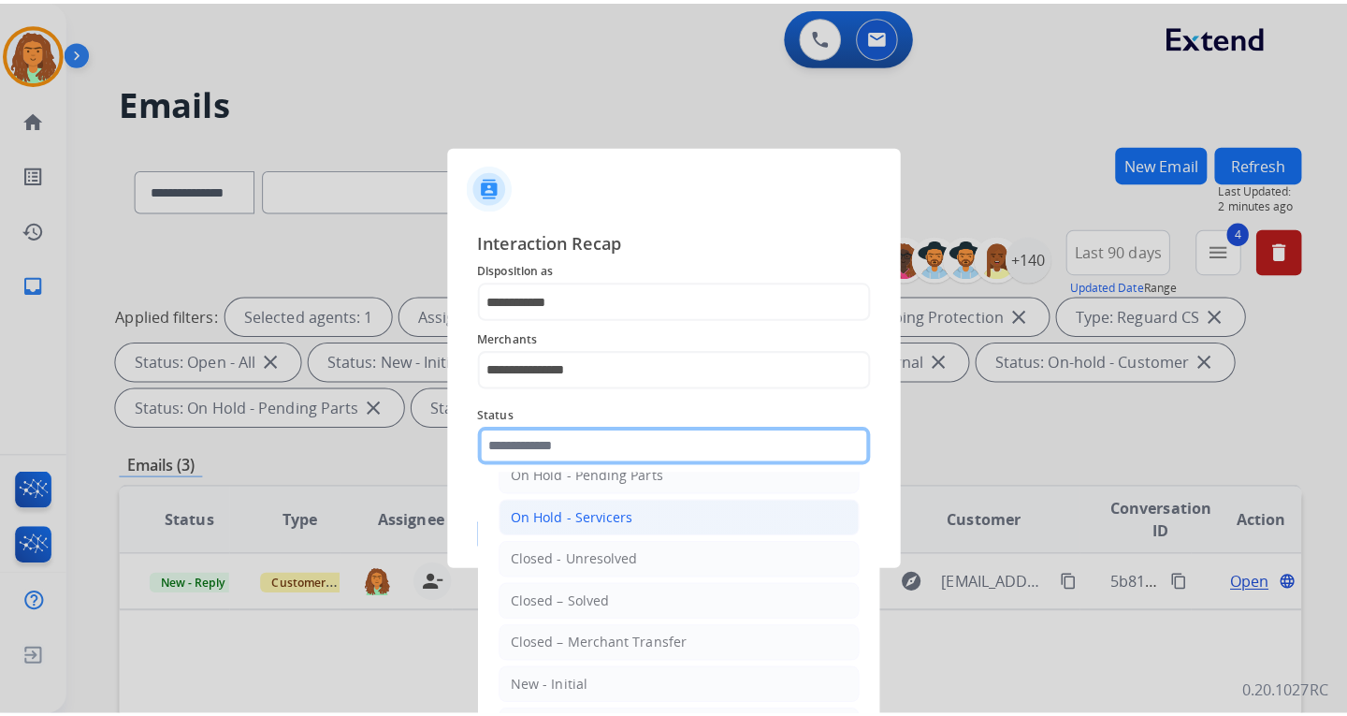
scroll to position [112, 0]
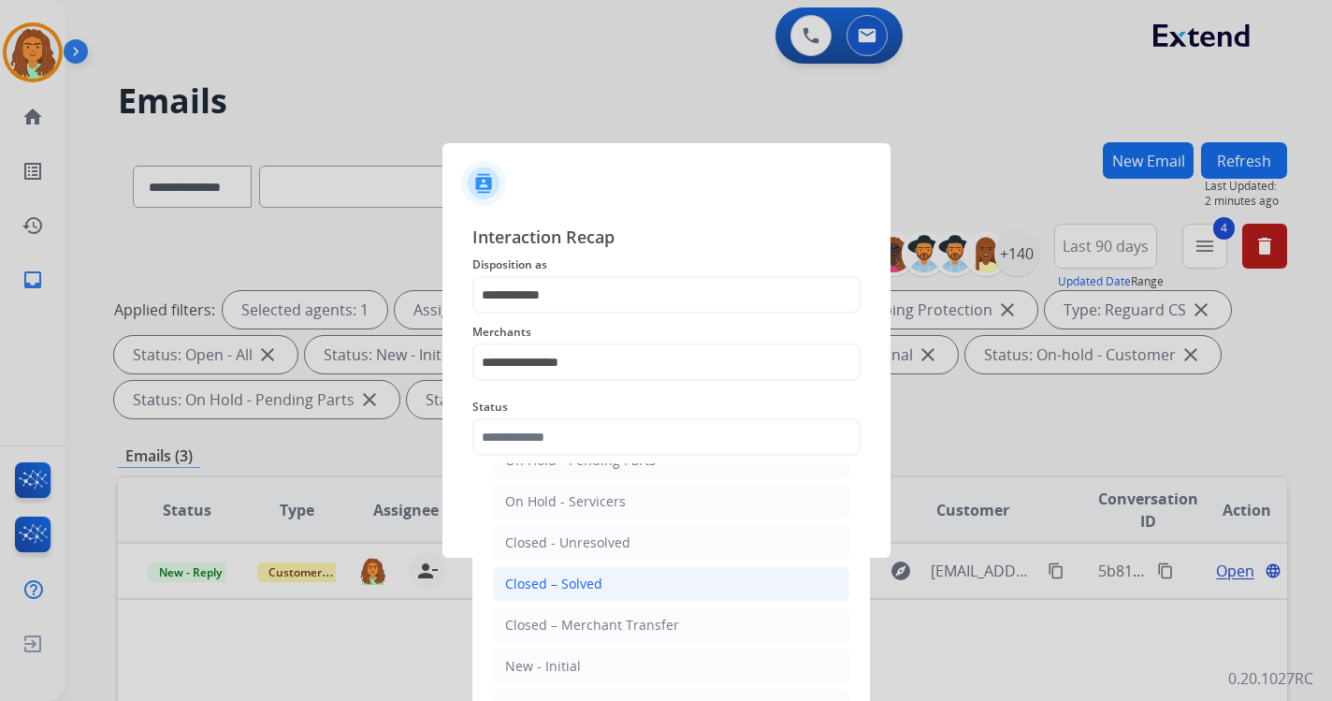
click at [563, 581] on div "Closed – Solved" at bounding box center [553, 583] width 97 height 19
type input "**********"
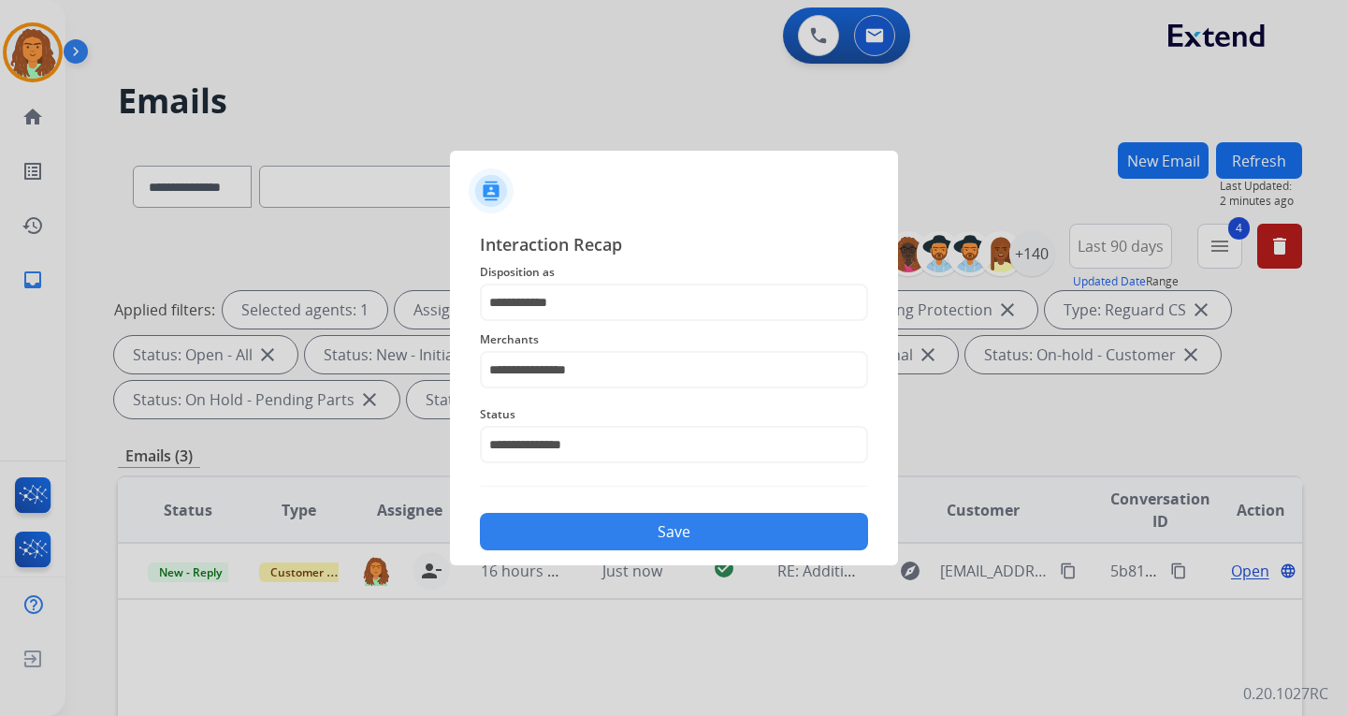
click at [638, 529] on button "Save" at bounding box center [674, 531] width 388 height 37
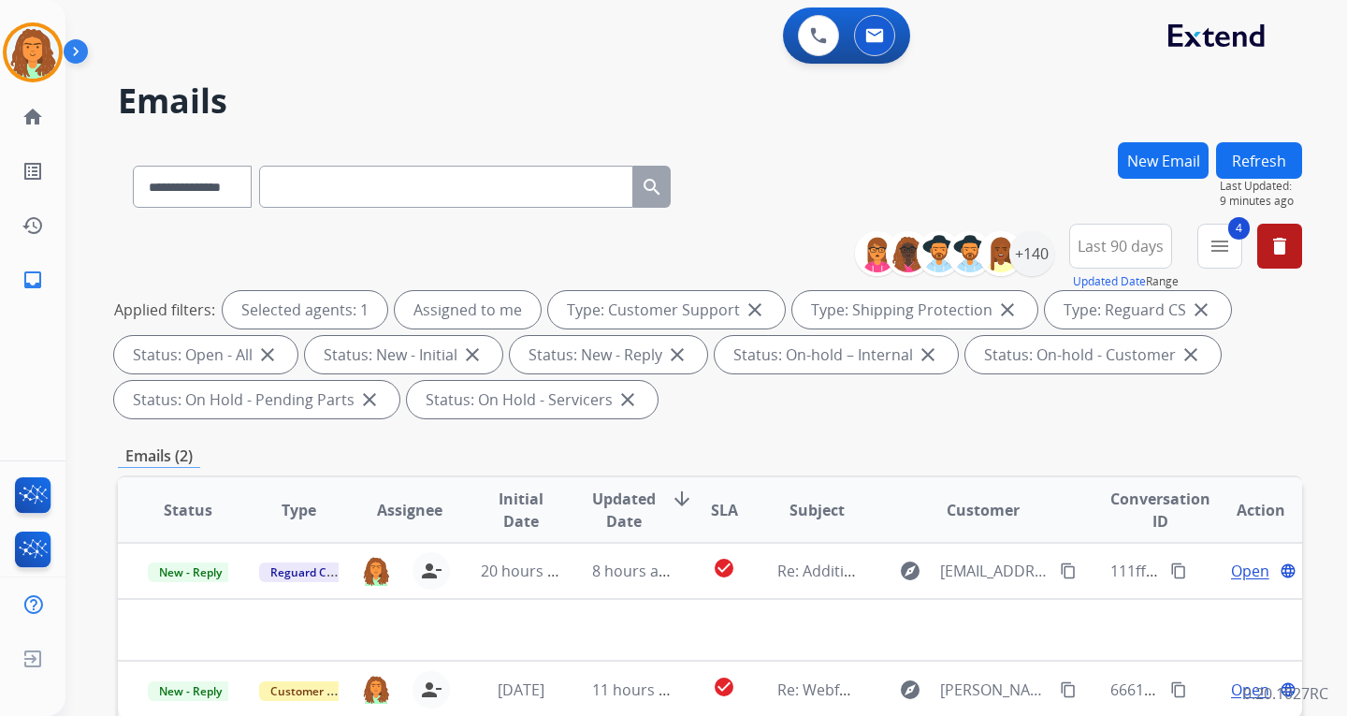
click at [966, 163] on button "New Email" at bounding box center [1163, 160] width 91 height 36
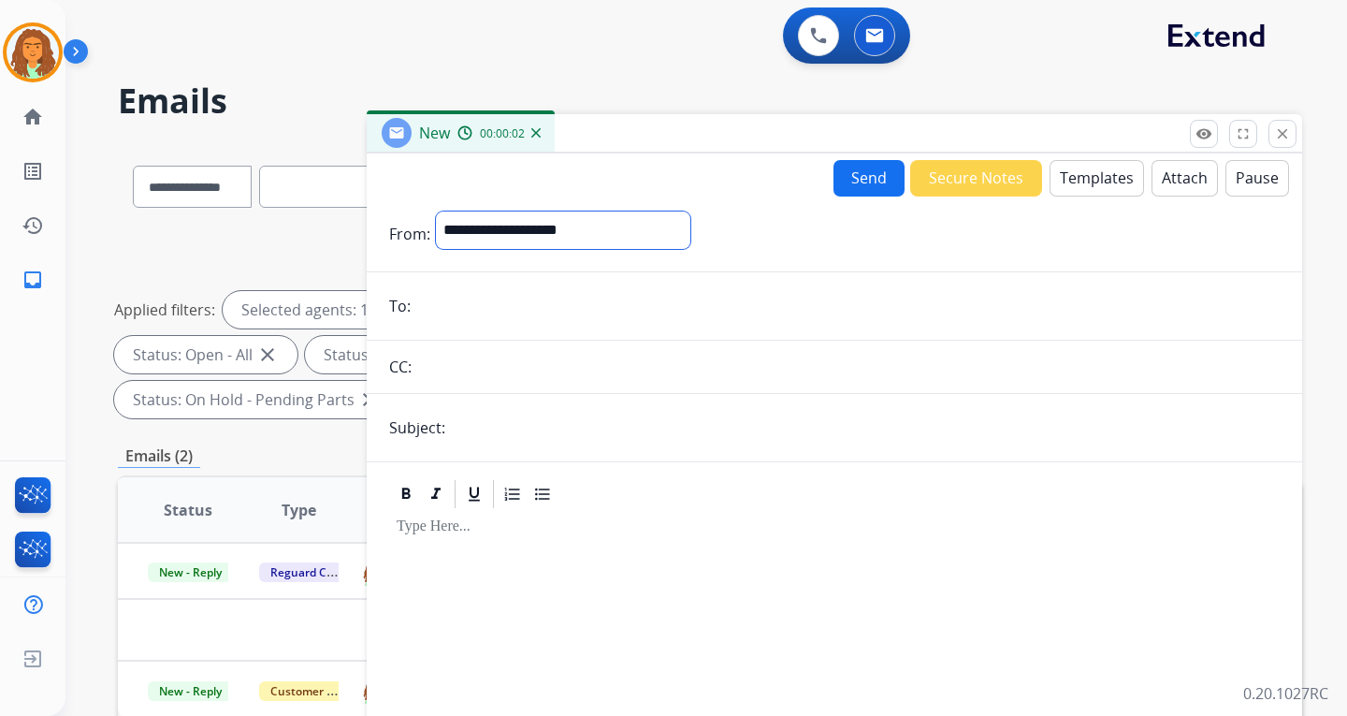
click at [563, 224] on select "**********" at bounding box center [563, 229] width 254 height 37
select select "**********"
click at [436, 211] on select "**********" at bounding box center [563, 229] width 254 height 37
click at [429, 313] on input "email" at bounding box center [848, 307] width 864 height 37
paste input "**********"
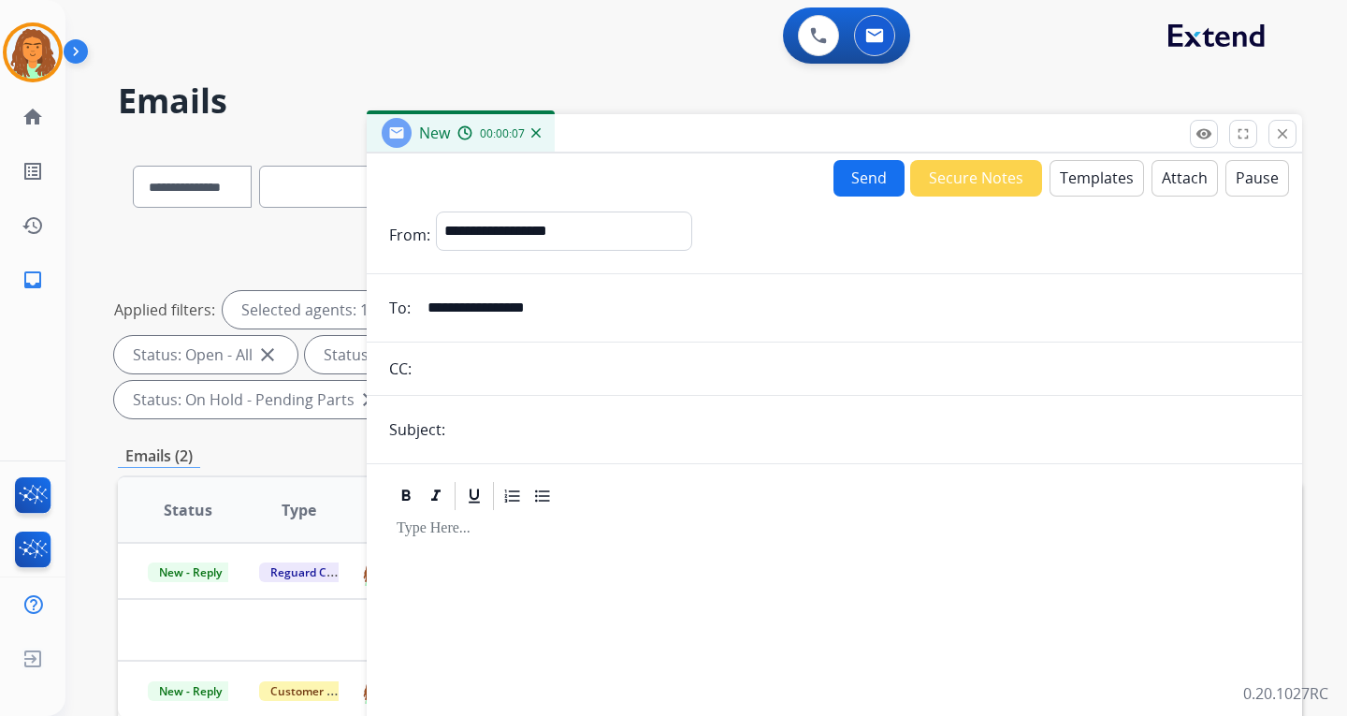
type input "**********"
click at [472, 426] on input "text" at bounding box center [865, 429] width 829 height 37
type input "**********"
click at [483, 527] on p at bounding box center [835, 528] width 876 height 17
click at [966, 181] on button "Templates" at bounding box center [1097, 178] width 94 height 36
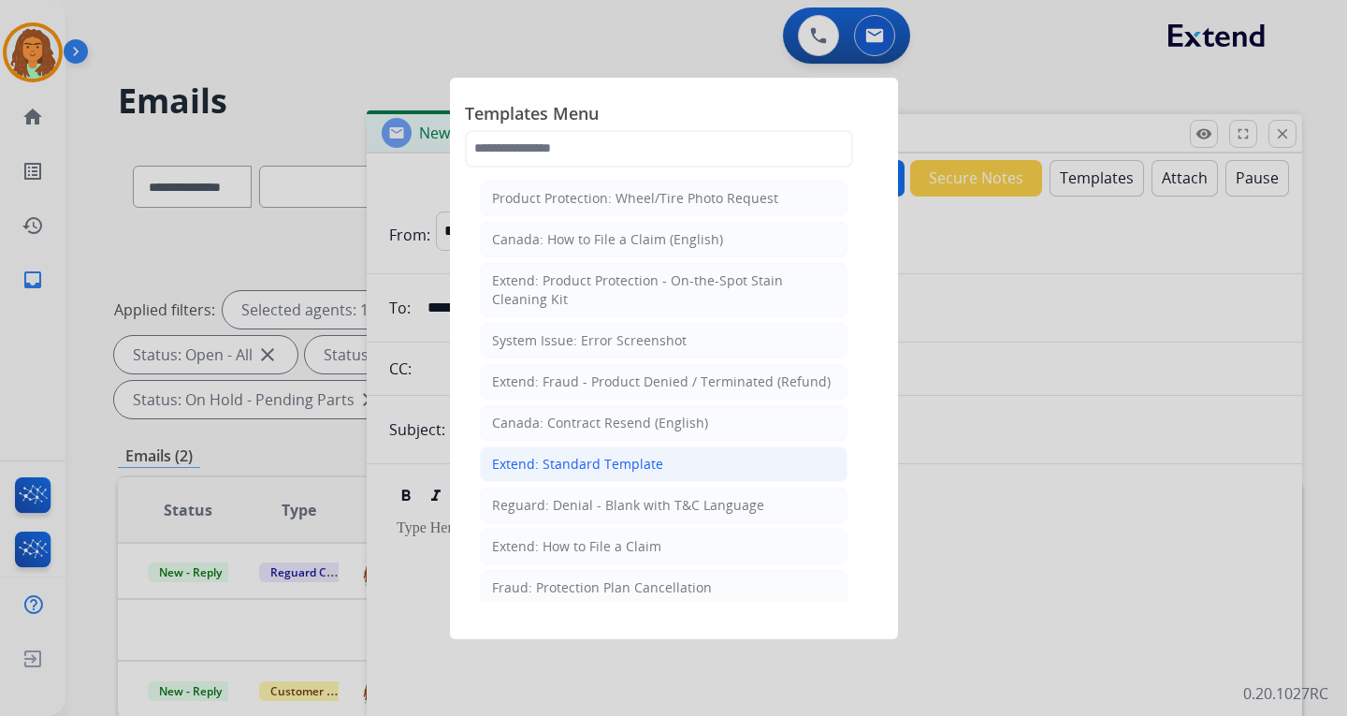
click at [569, 458] on div "Extend: Standard Template" at bounding box center [577, 464] width 171 height 19
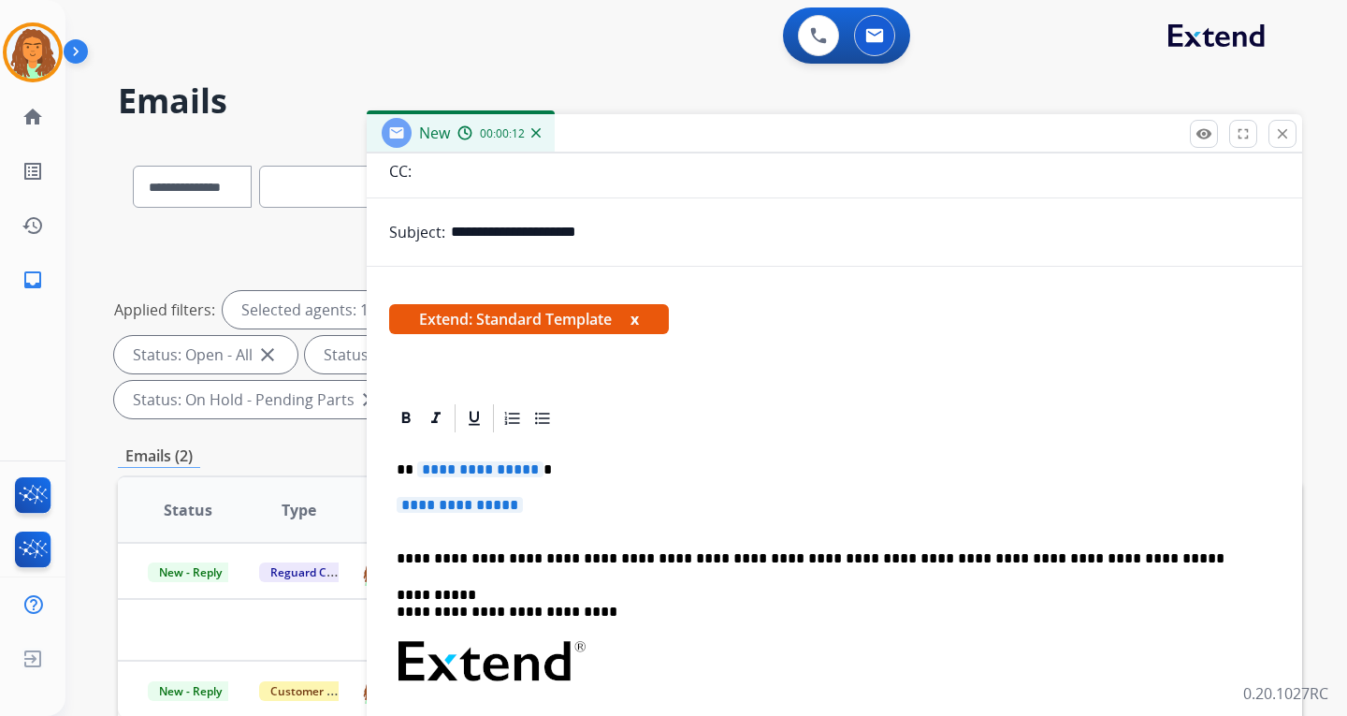
scroll to position [224, 0]
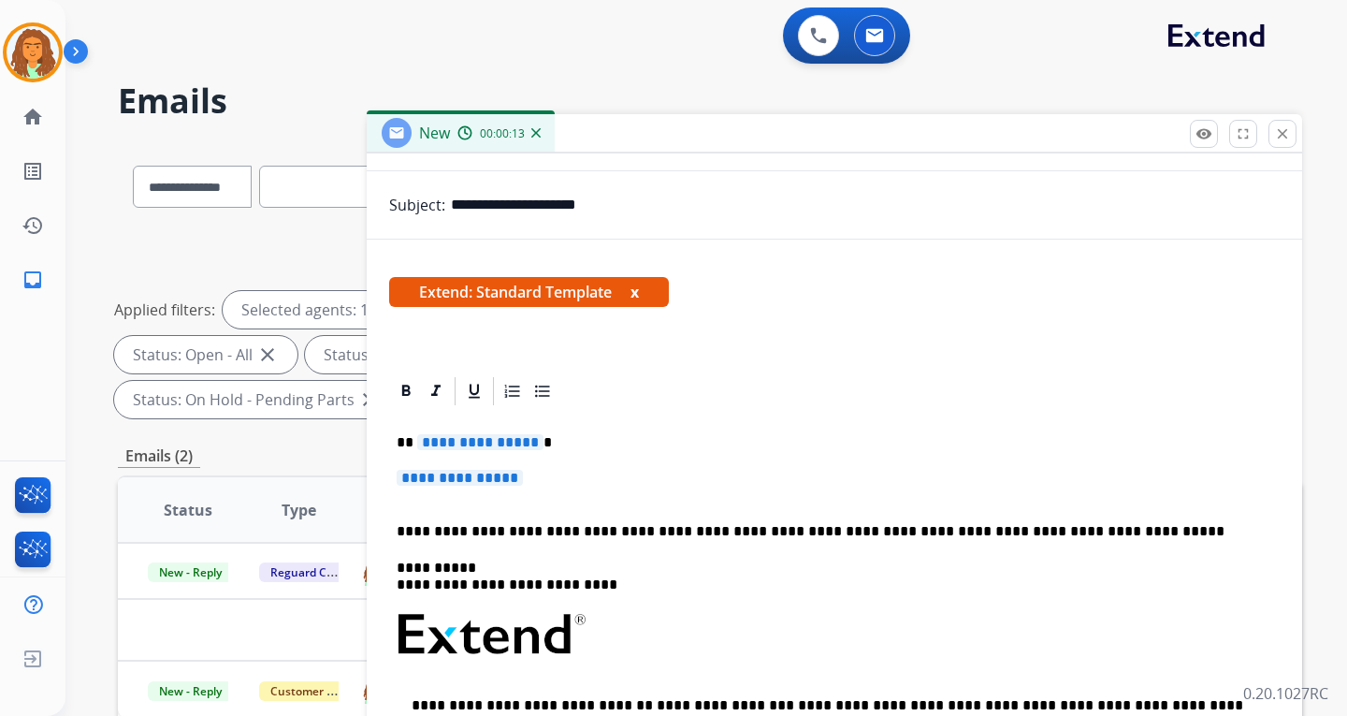
click at [527, 443] on span "**********" at bounding box center [480, 442] width 126 height 16
click at [442, 480] on span "**********" at bounding box center [460, 478] width 126 height 16
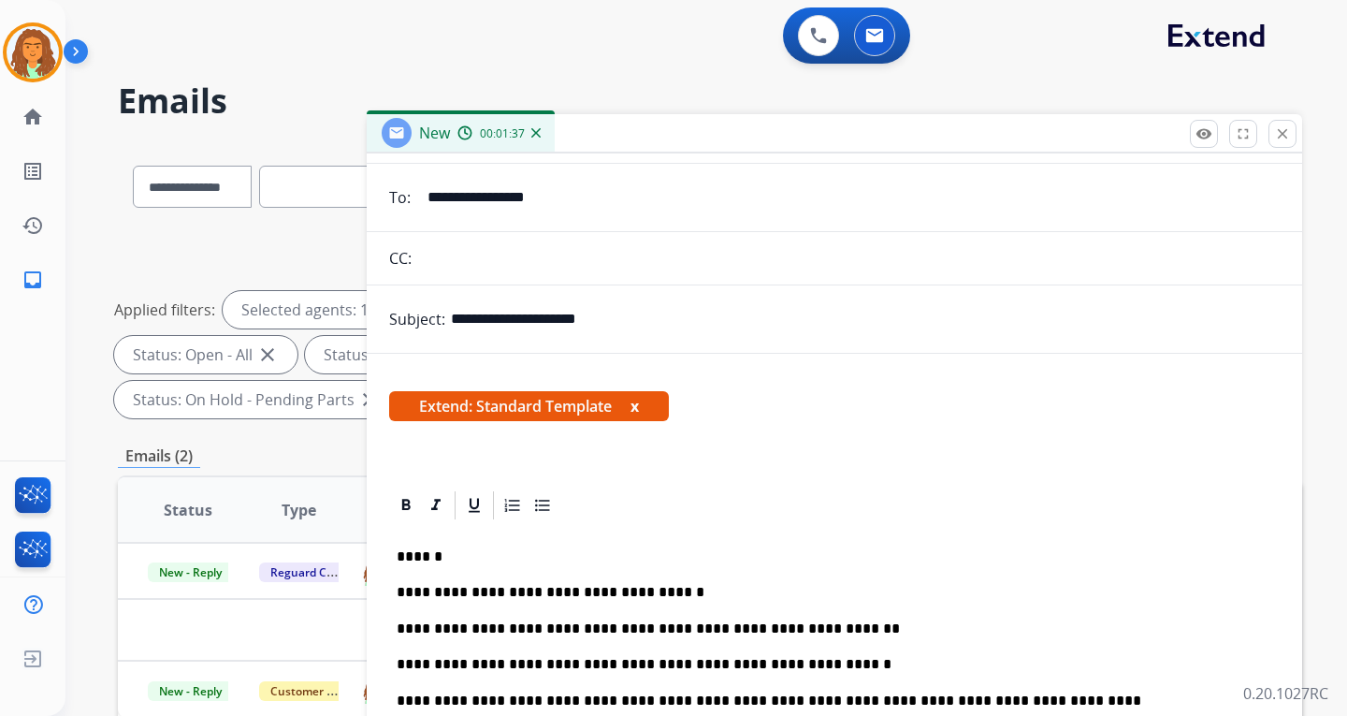
scroll to position [0, 0]
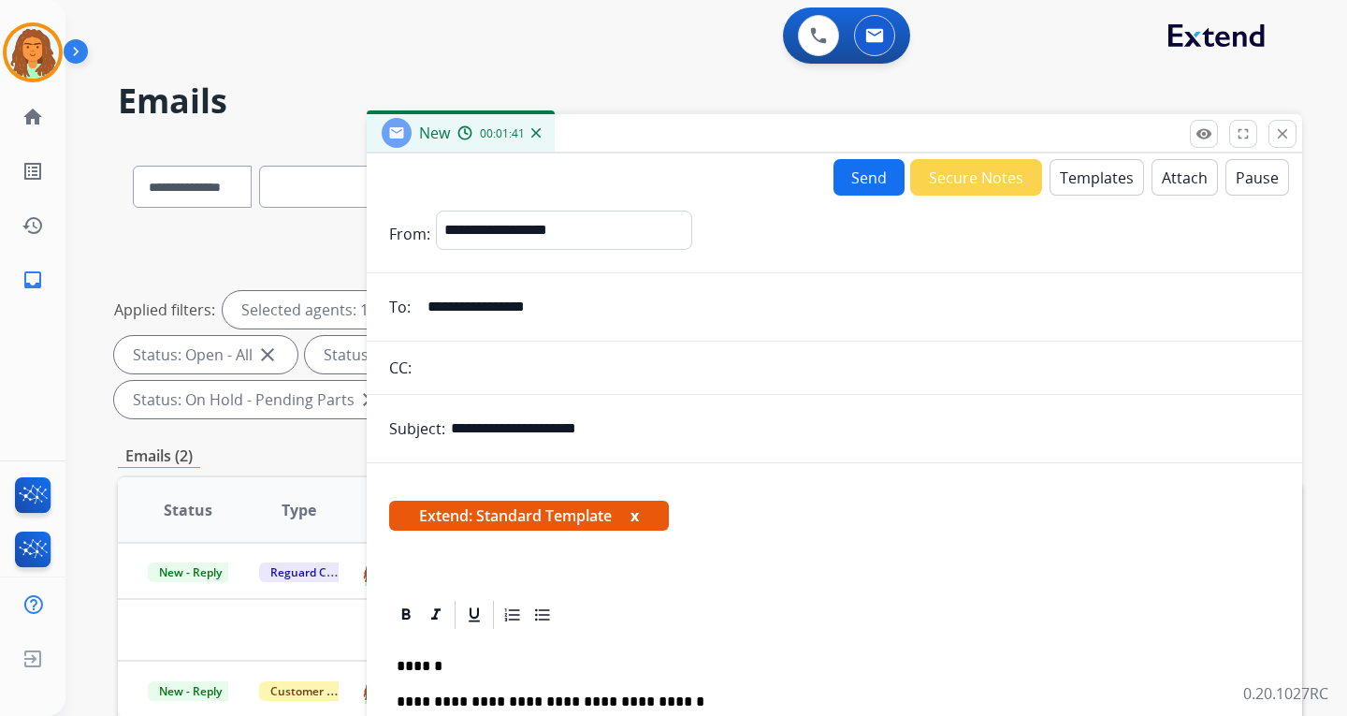
click at [853, 181] on button "Send" at bounding box center [869, 177] width 71 height 36
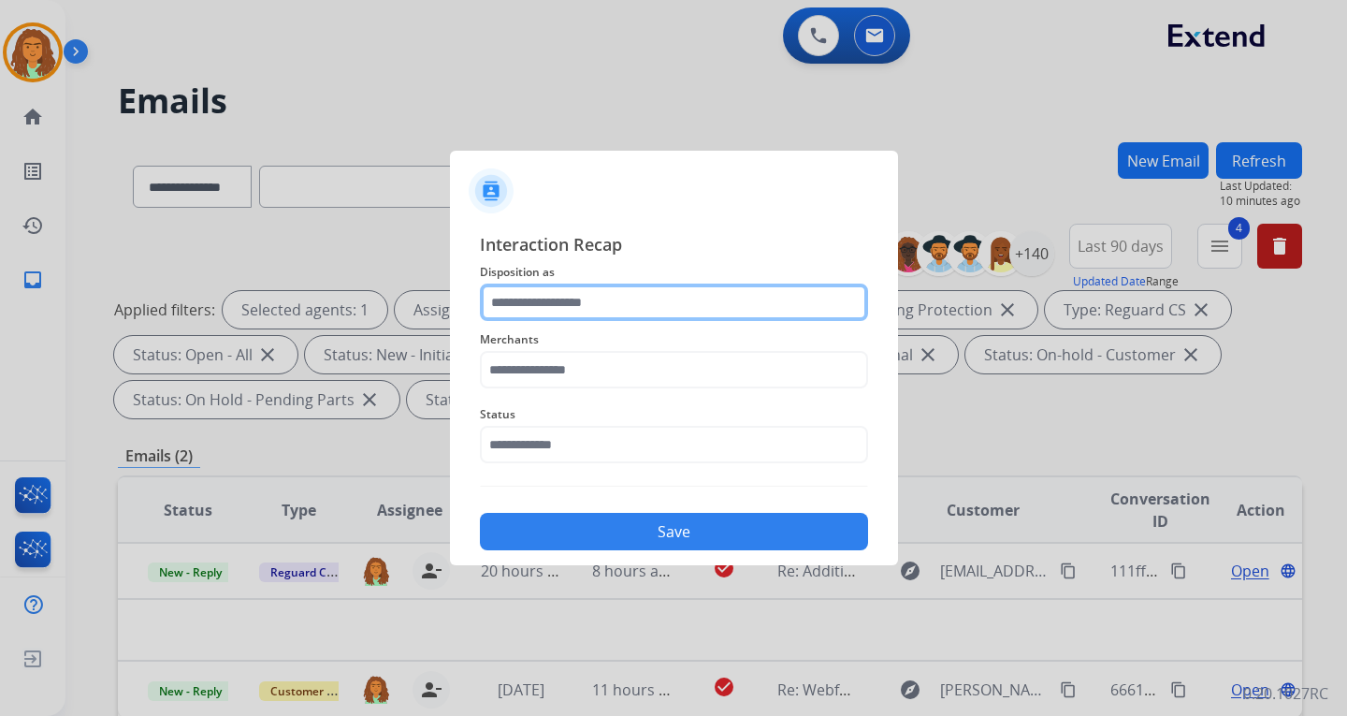
click at [522, 299] on input "text" at bounding box center [674, 301] width 388 height 37
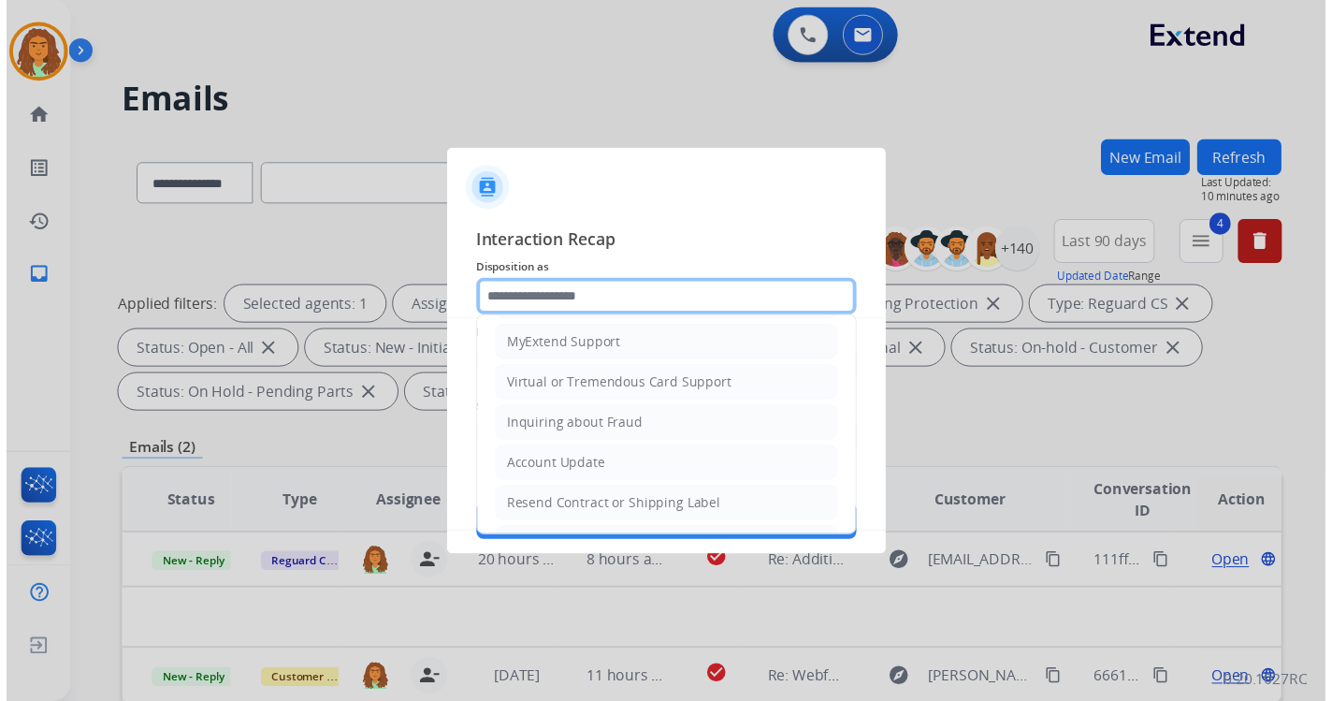
scroll to position [292, 0]
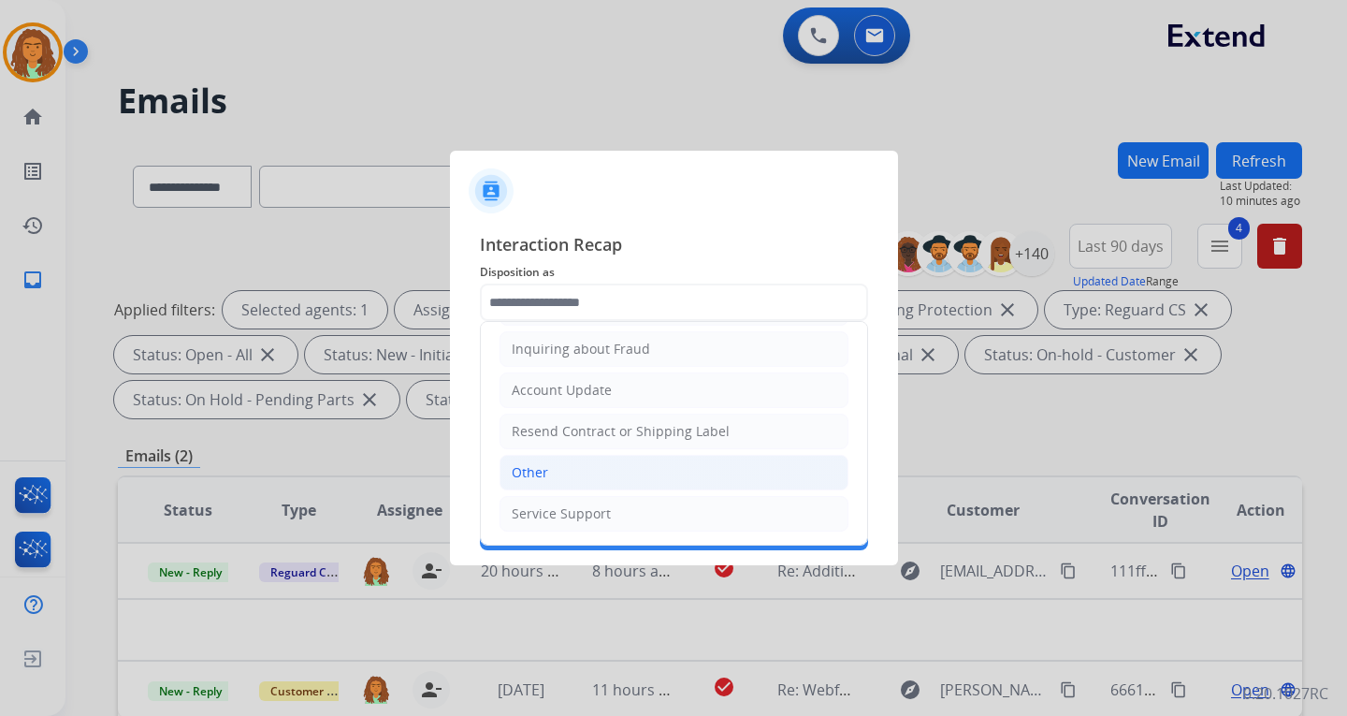
click at [542, 470] on div "Other" at bounding box center [530, 472] width 36 height 19
type input "*****"
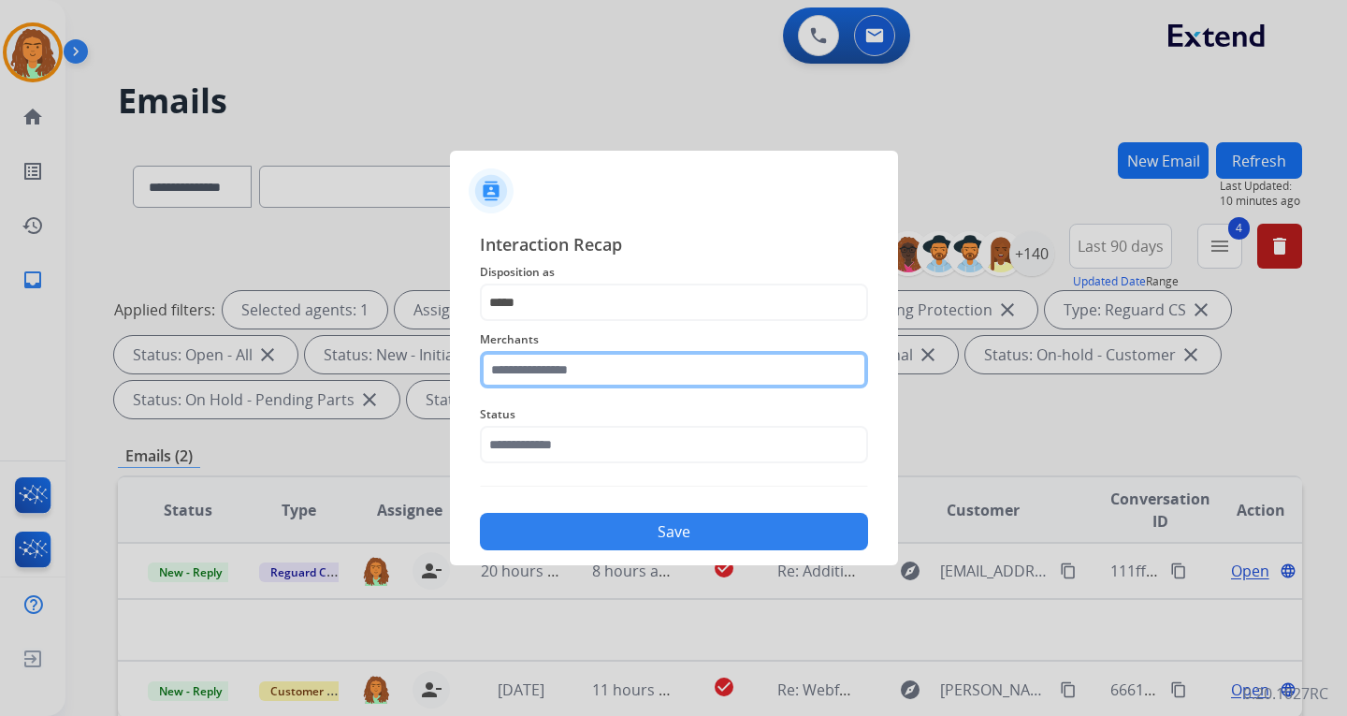
click at [517, 375] on input "text" at bounding box center [674, 369] width 388 height 37
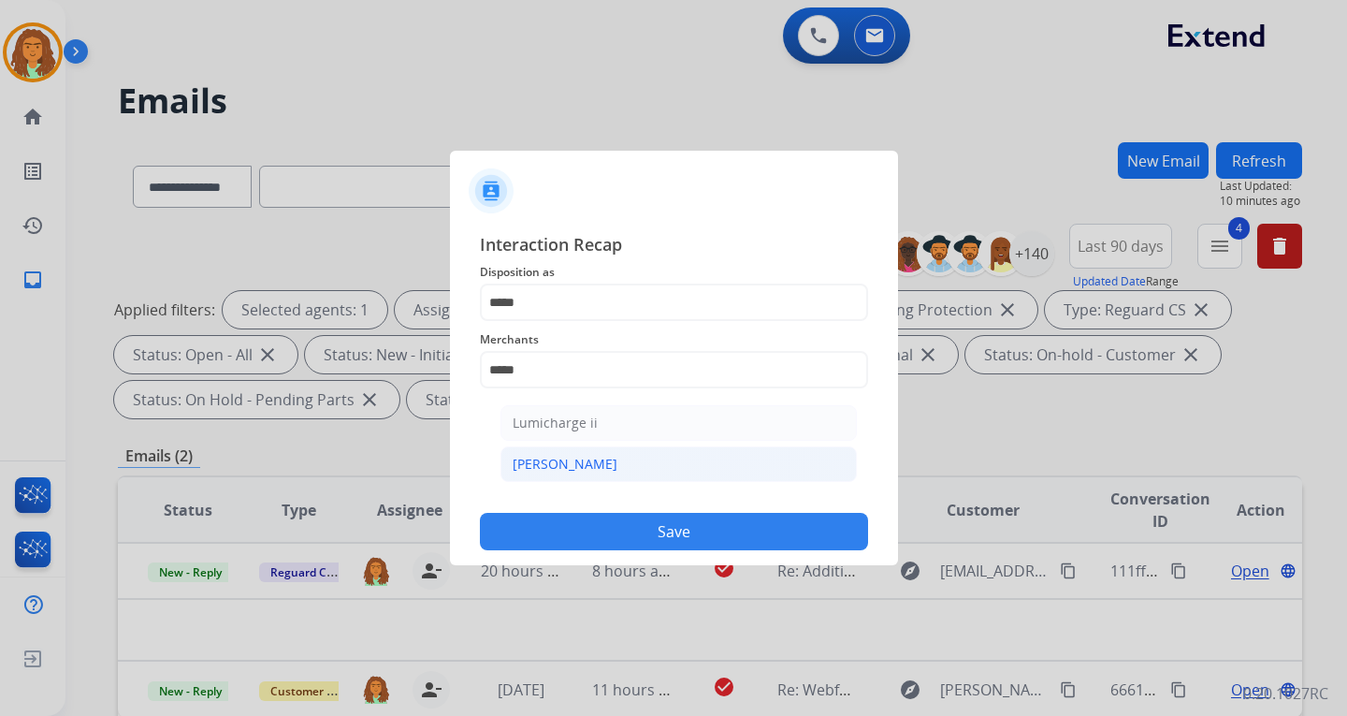
click at [547, 462] on div "[PERSON_NAME]" at bounding box center [565, 464] width 105 height 19
type input "********"
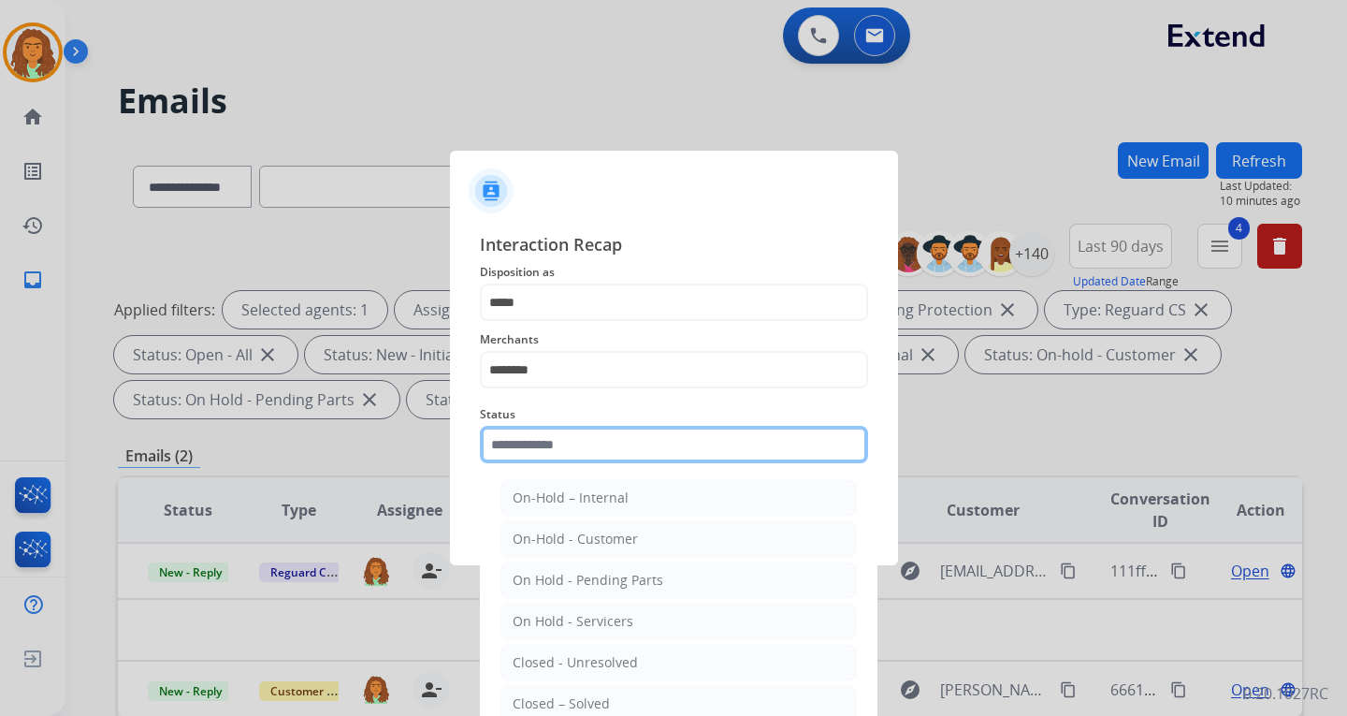
click at [553, 442] on input "text" at bounding box center [674, 444] width 388 height 37
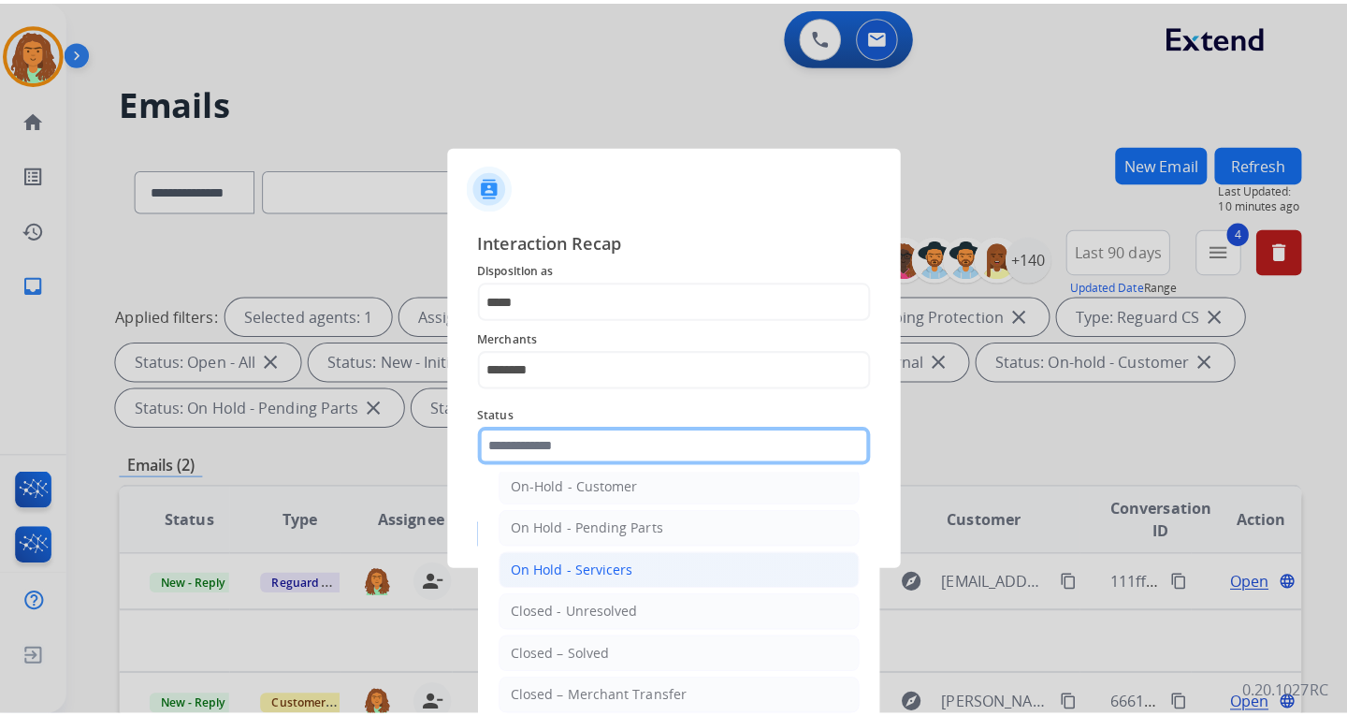
scroll to position [112, 0]
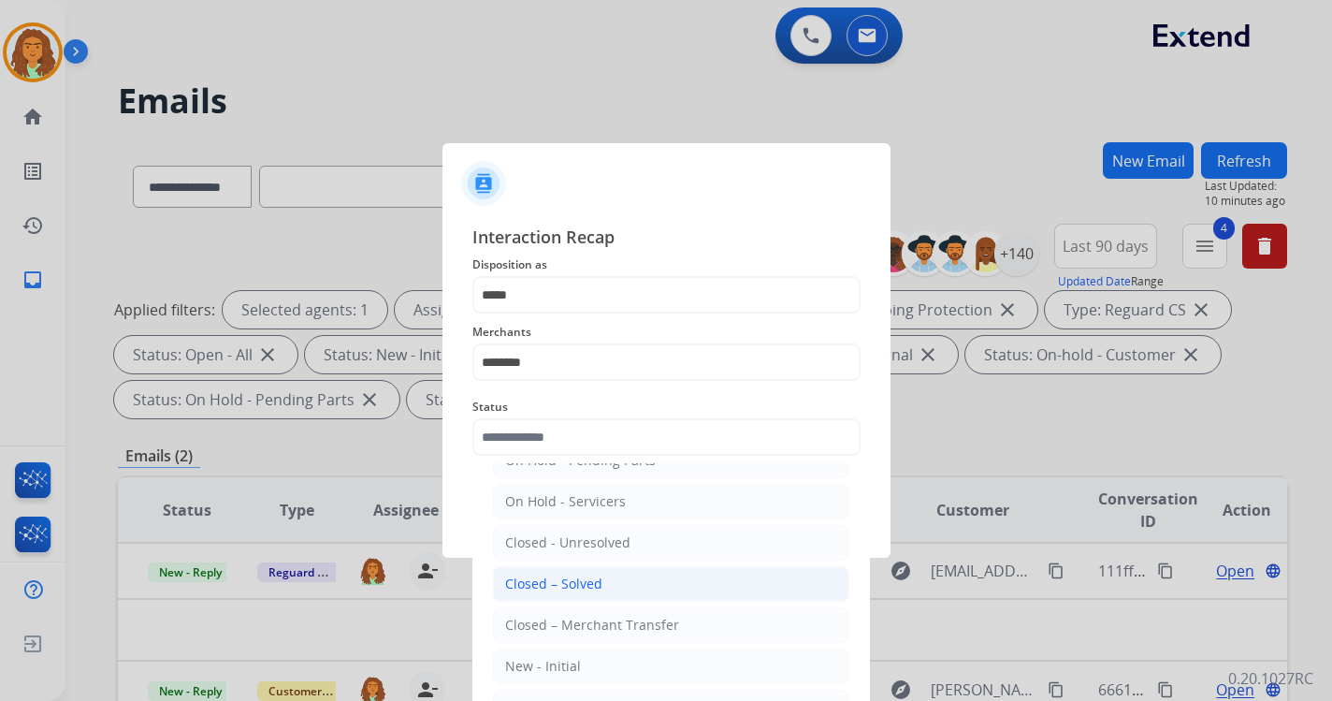
click at [550, 582] on div "Closed – Solved" at bounding box center [553, 583] width 97 height 19
type input "**********"
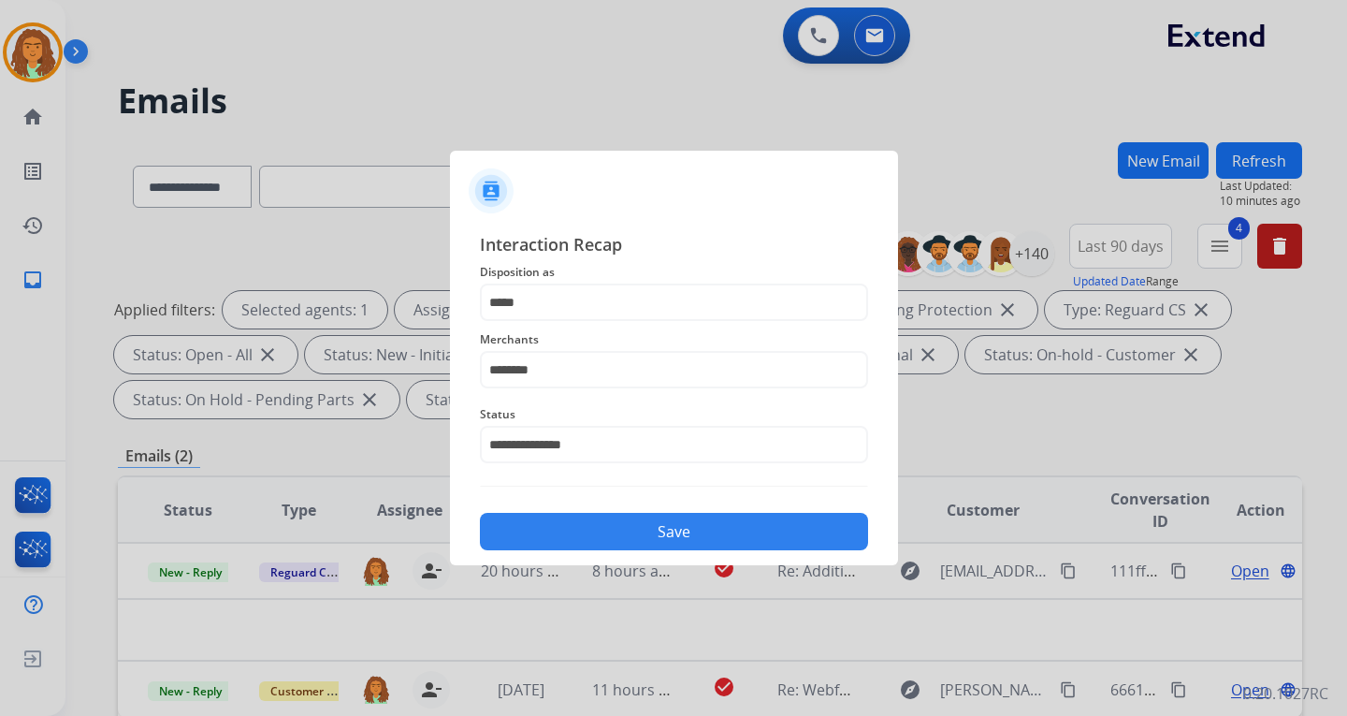
click at [654, 527] on button "Save" at bounding box center [674, 531] width 388 height 37
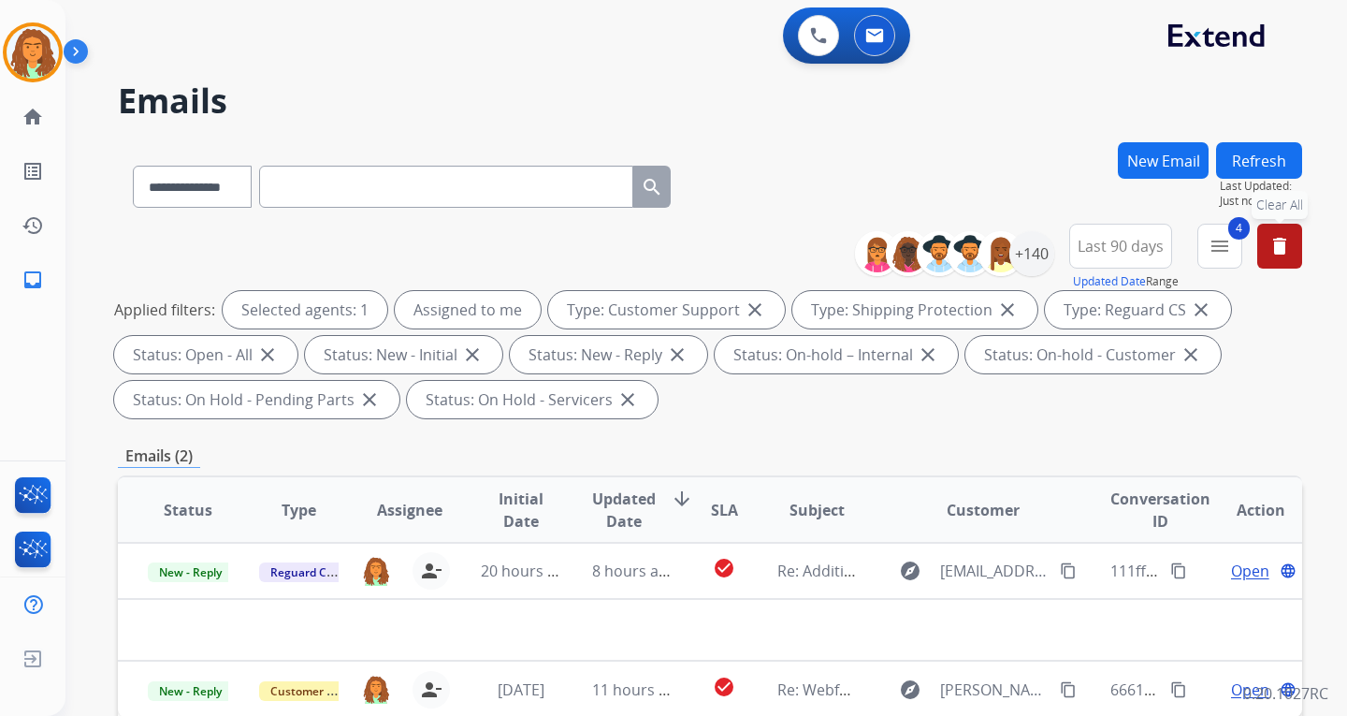
click at [966, 256] on mat-icon "delete" at bounding box center [1280, 246] width 22 height 22
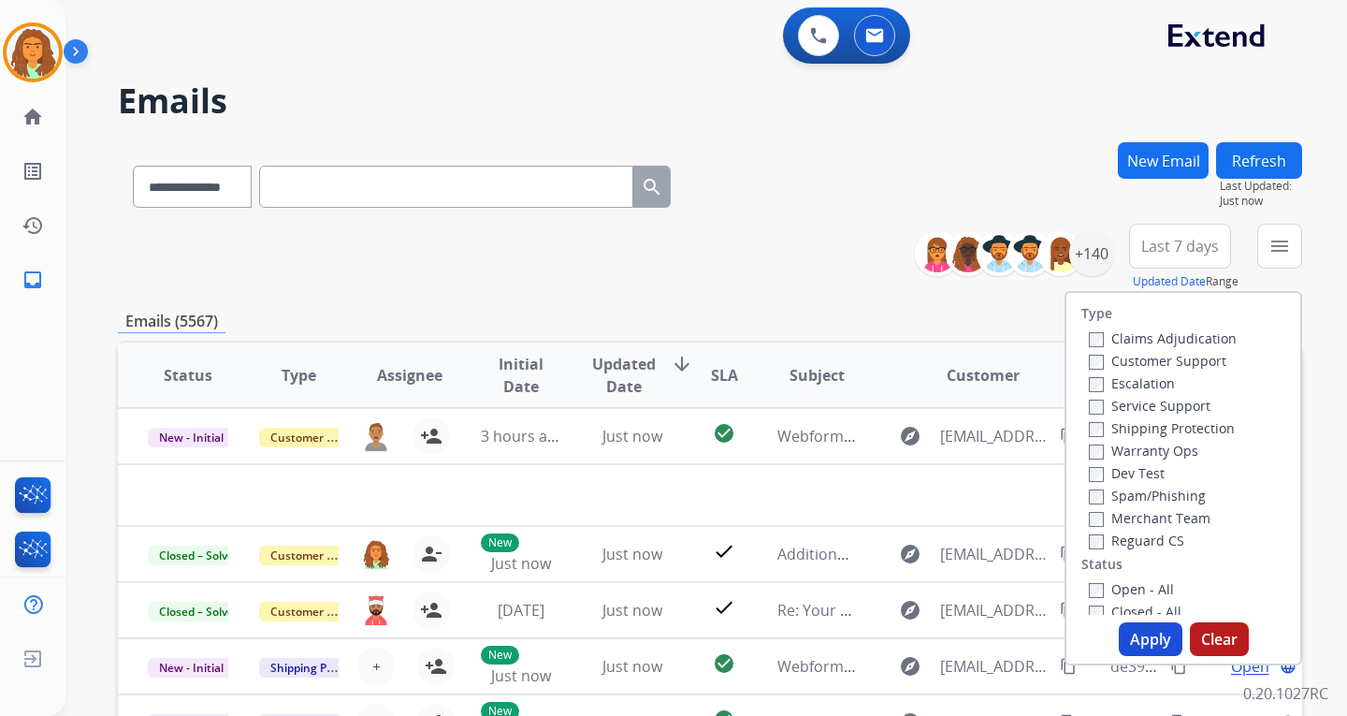
click at [818, 273] on div "**********" at bounding box center [710, 257] width 1184 height 67
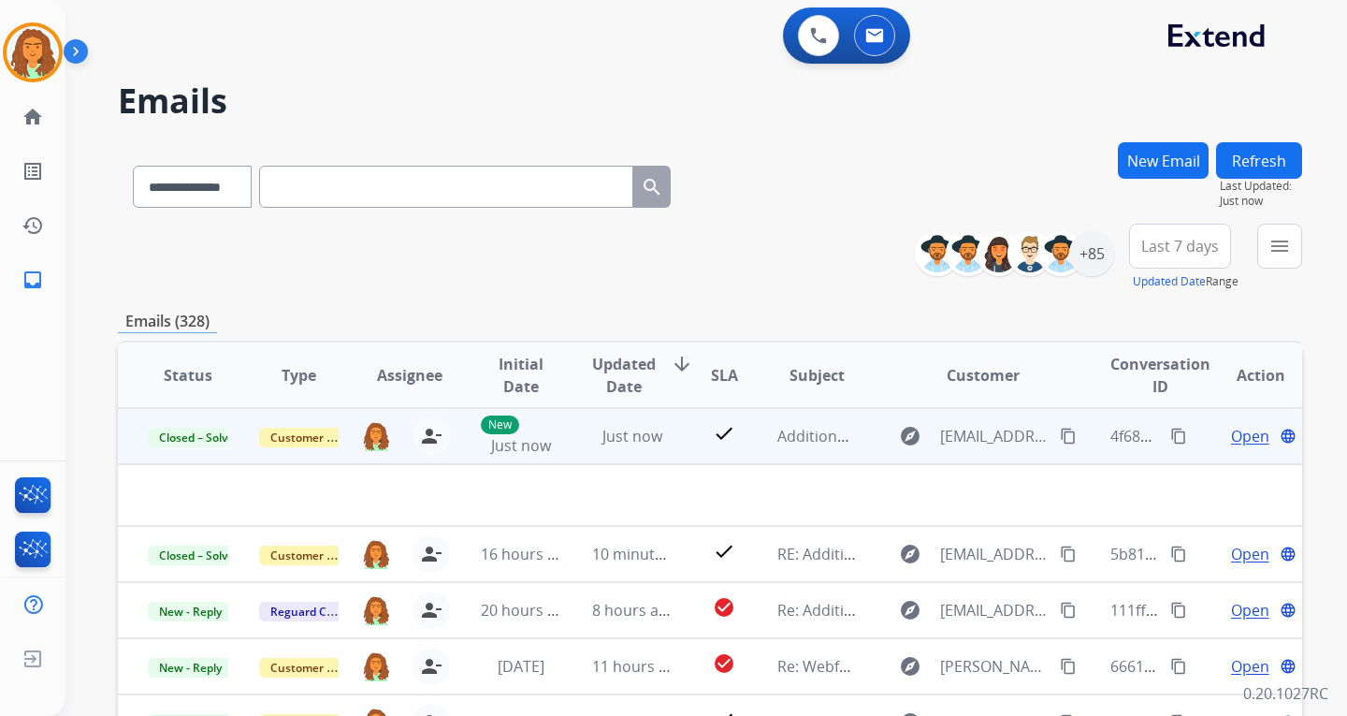
click at [966, 432] on mat-icon "content_copy" at bounding box center [1178, 436] width 17 height 17
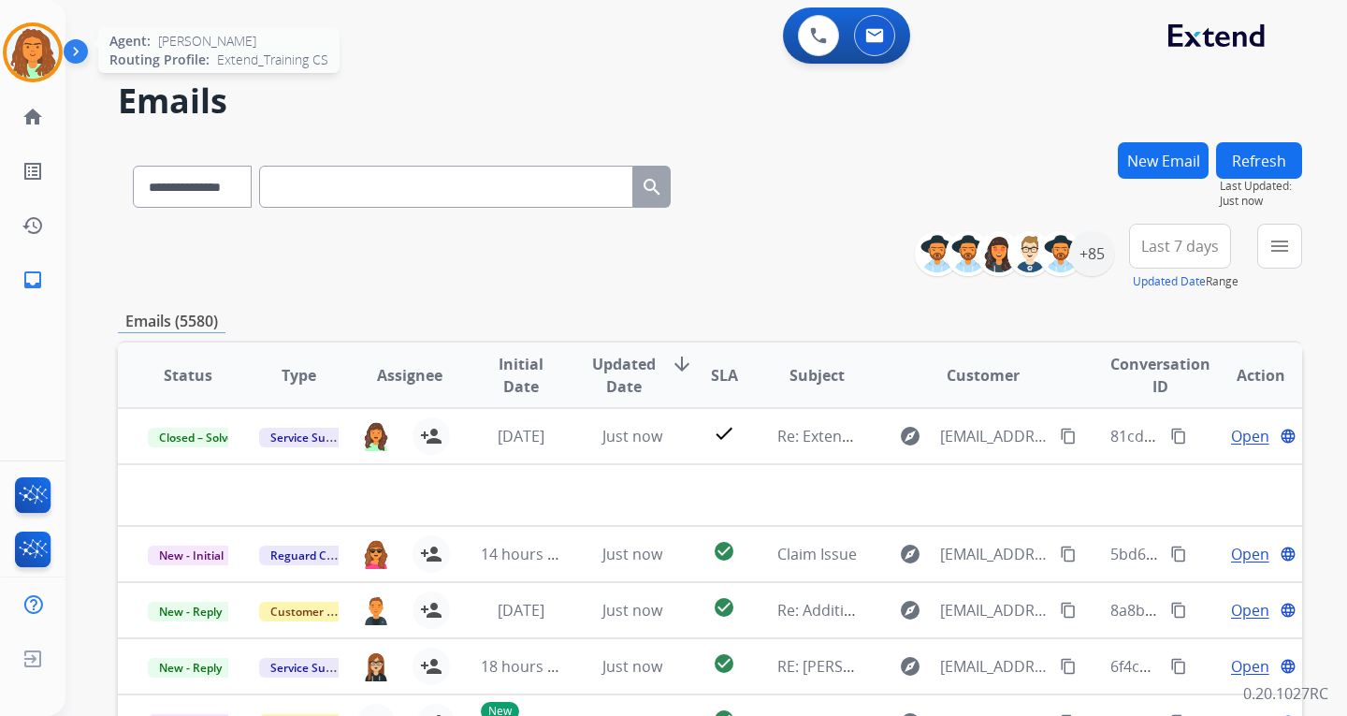
click at [46, 49] on img at bounding box center [33, 52] width 52 height 52
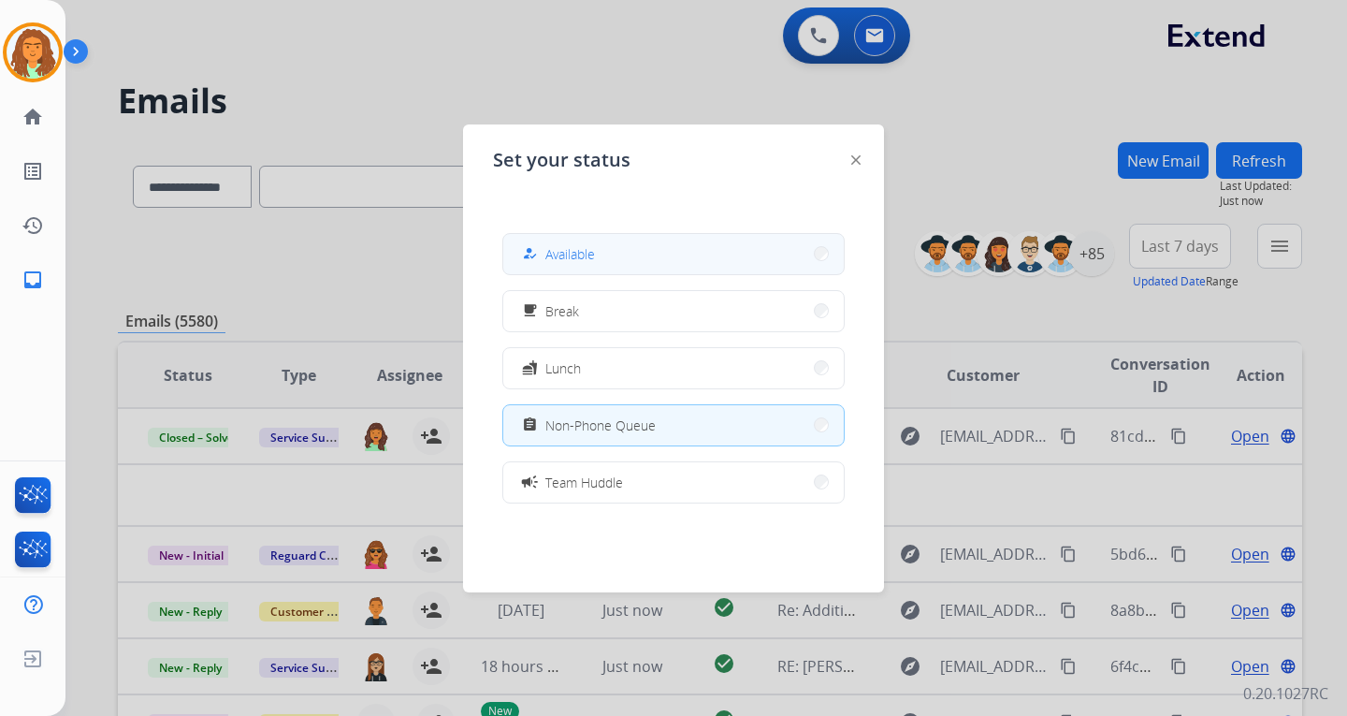
click at [790, 253] on button "how_to_reg Available" at bounding box center [673, 254] width 341 height 40
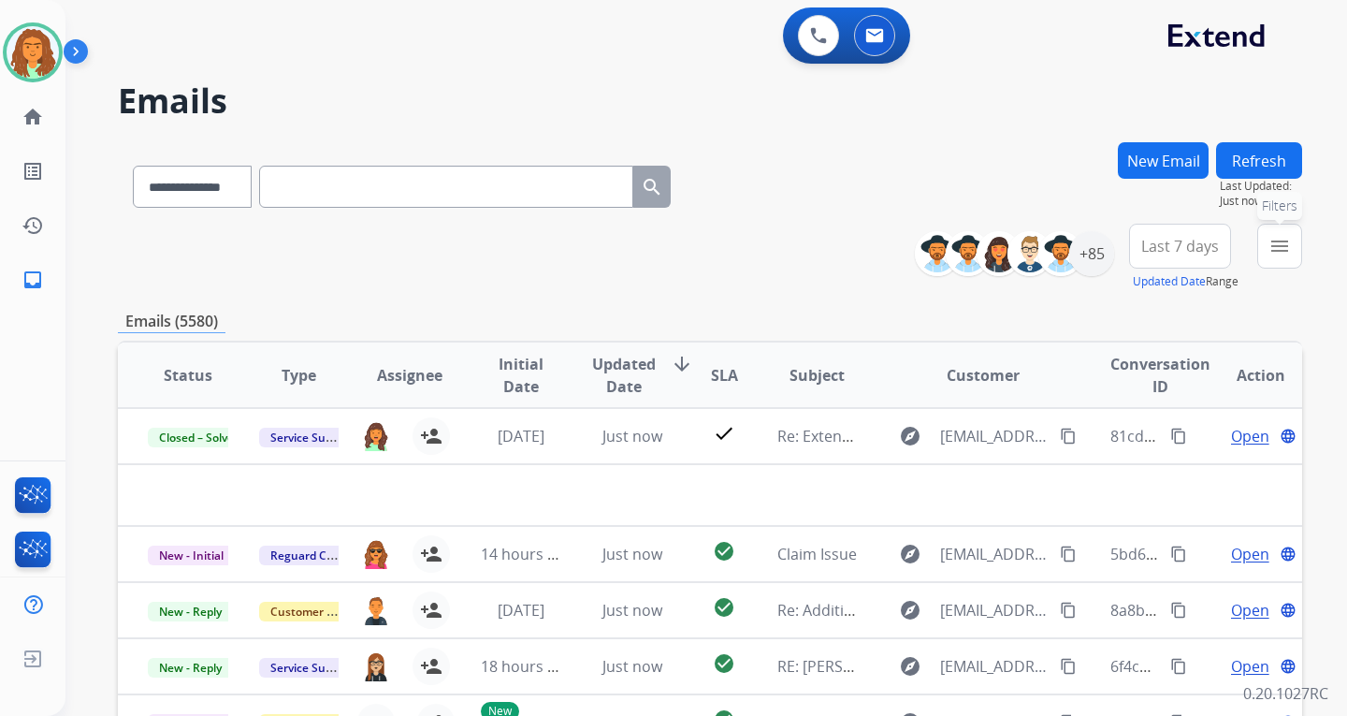
click at [966, 241] on mat-icon "menu" at bounding box center [1280, 246] width 22 height 22
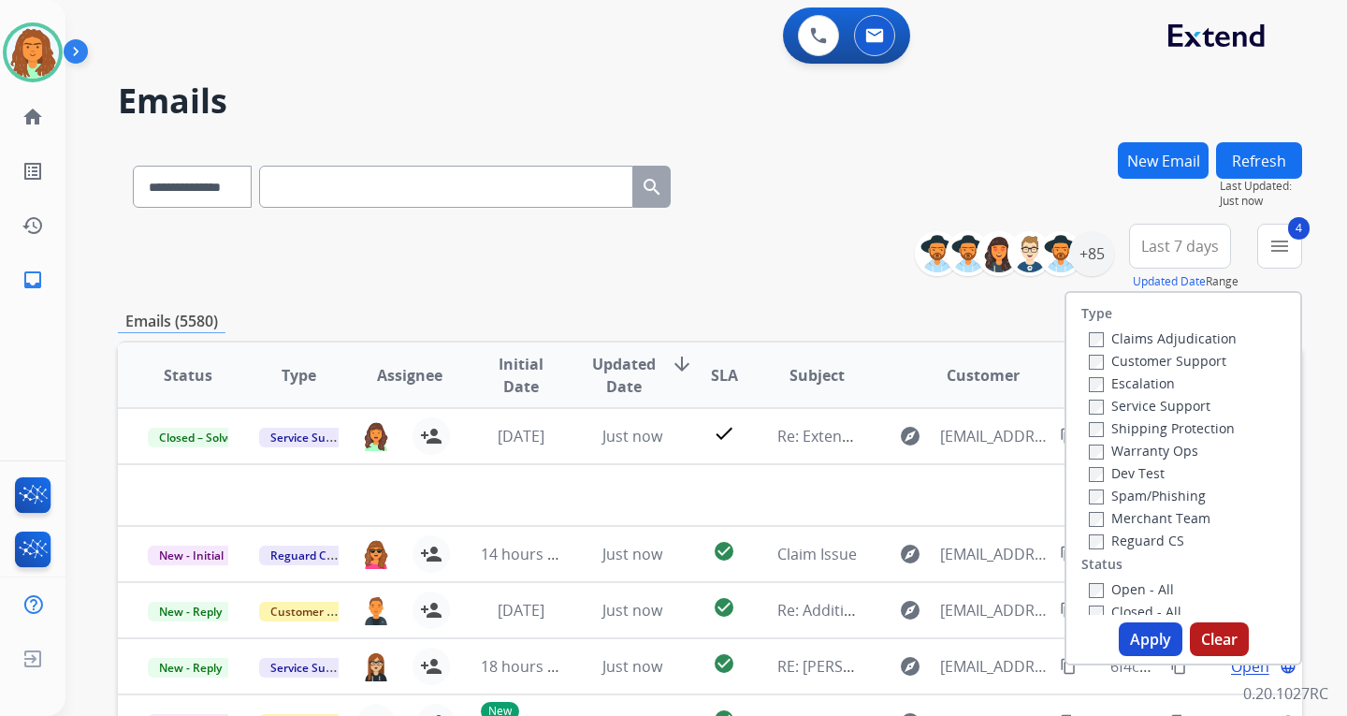
click at [966, 639] on button "Apply" at bounding box center [1151, 639] width 64 height 34
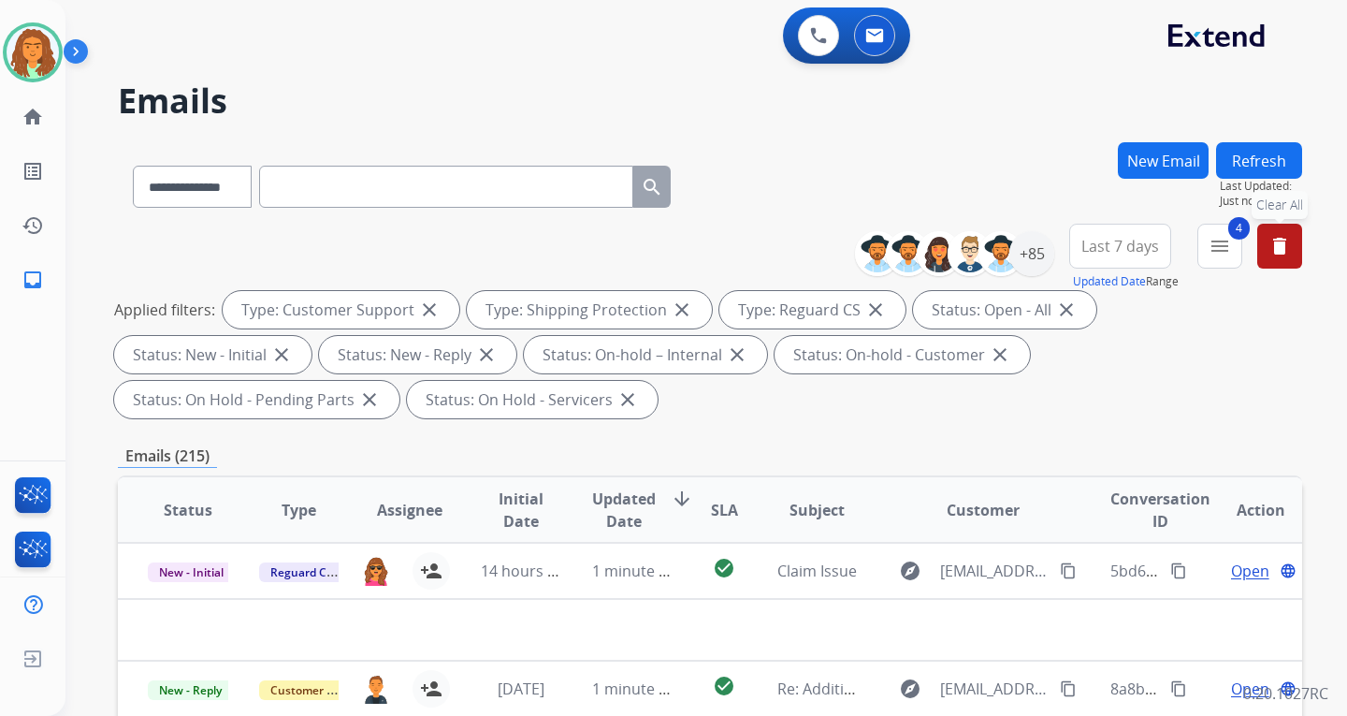
click at [966, 250] on span "Last 7 days" at bounding box center [1120, 245] width 78 height 7
click at [966, 472] on div "Last 90 days" at bounding box center [1114, 473] width 103 height 28
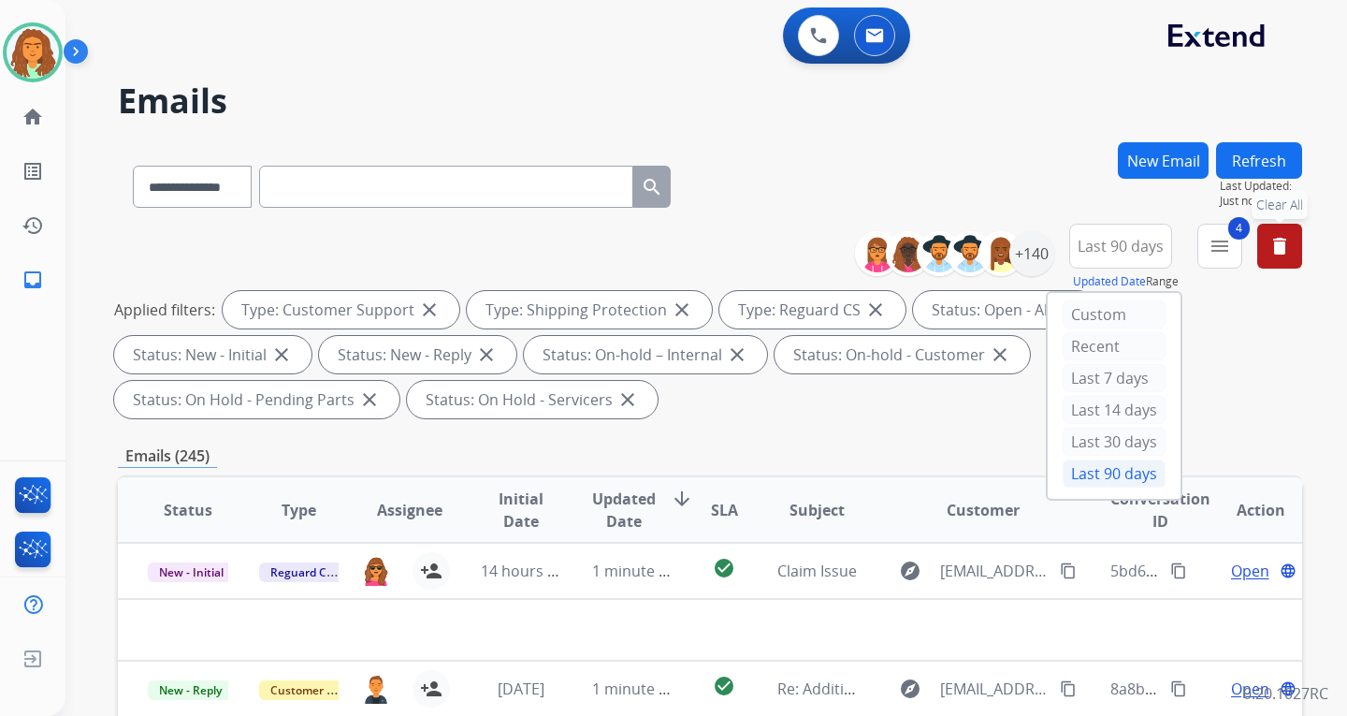
click at [966, 406] on div "Applied filters: Type: Customer Support close Type: Shipping Protection close T…" at bounding box center [706, 354] width 1184 height 127
click at [966, 248] on div "+140" at bounding box center [1031, 253] width 45 height 45
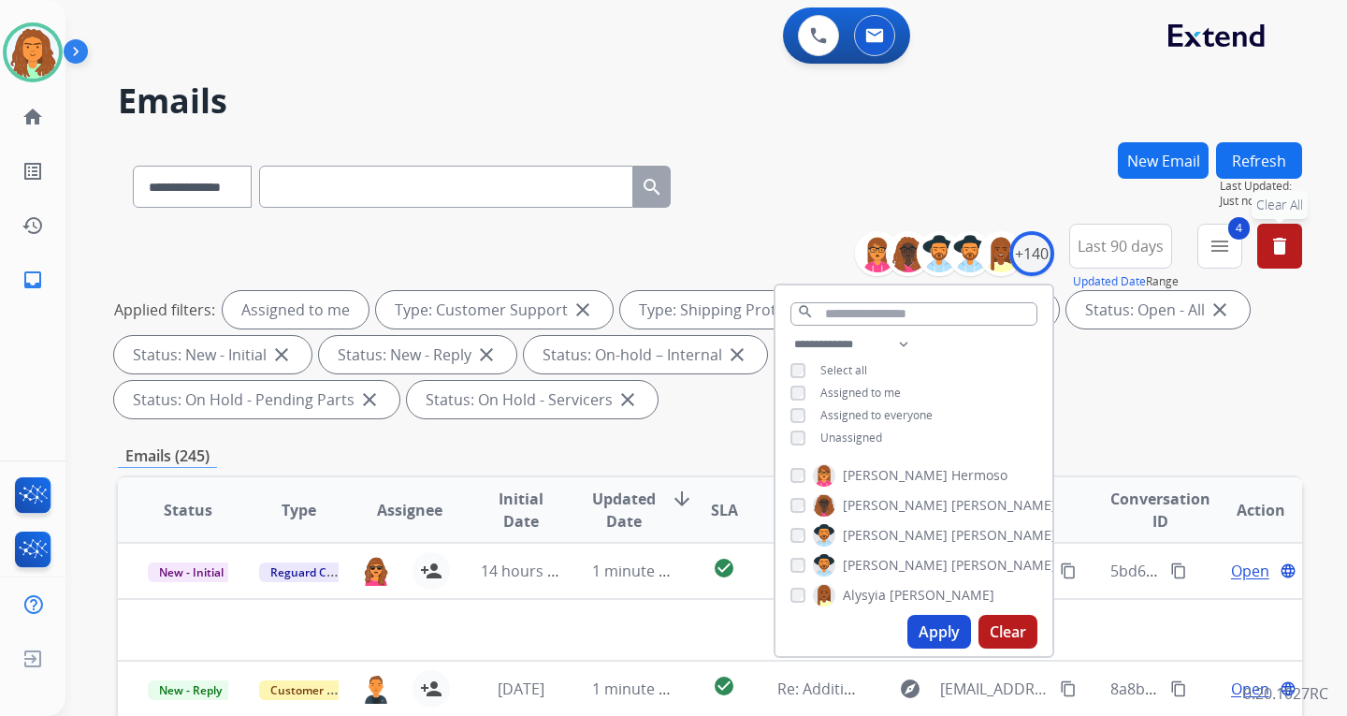
click at [934, 629] on button "Apply" at bounding box center [939, 632] width 64 height 34
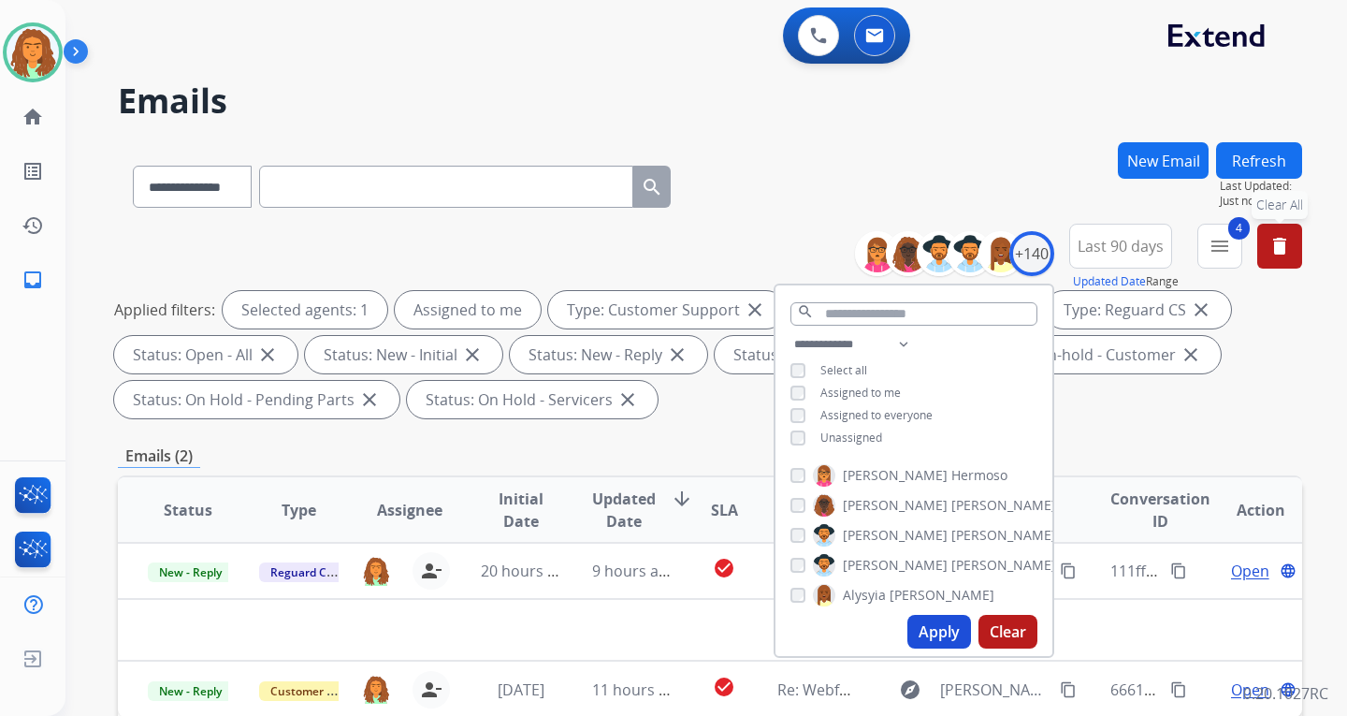
click at [708, 442] on div "**********" at bounding box center [710, 670] width 1184 height 1057
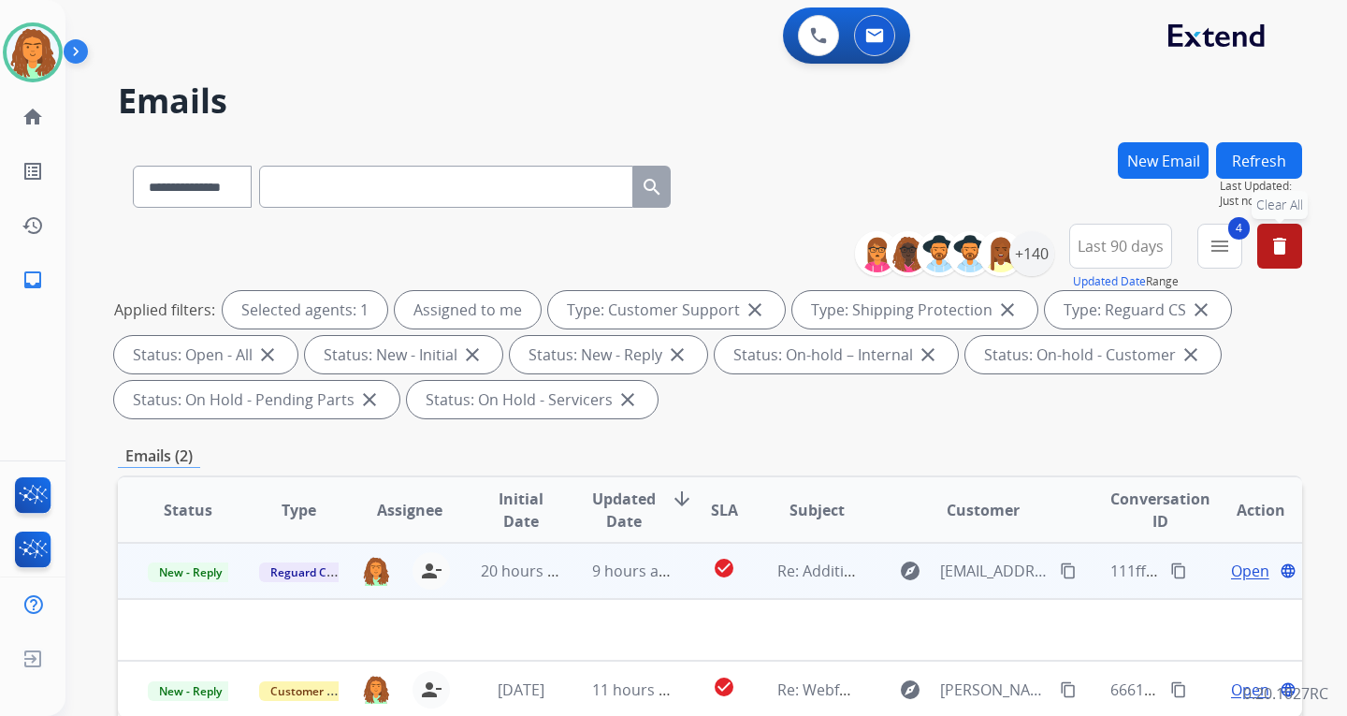
scroll to position [374, 0]
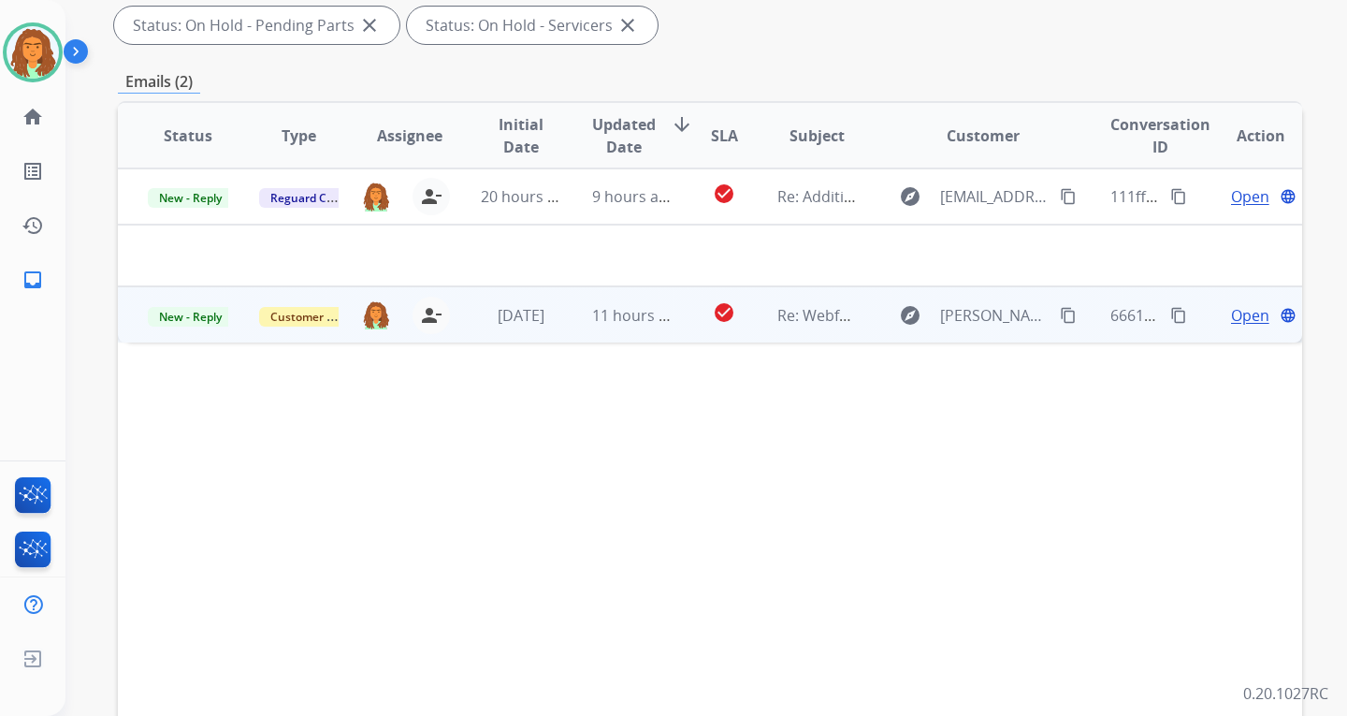
click at [673, 329] on td "check_circle" at bounding box center [710, 314] width 74 height 56
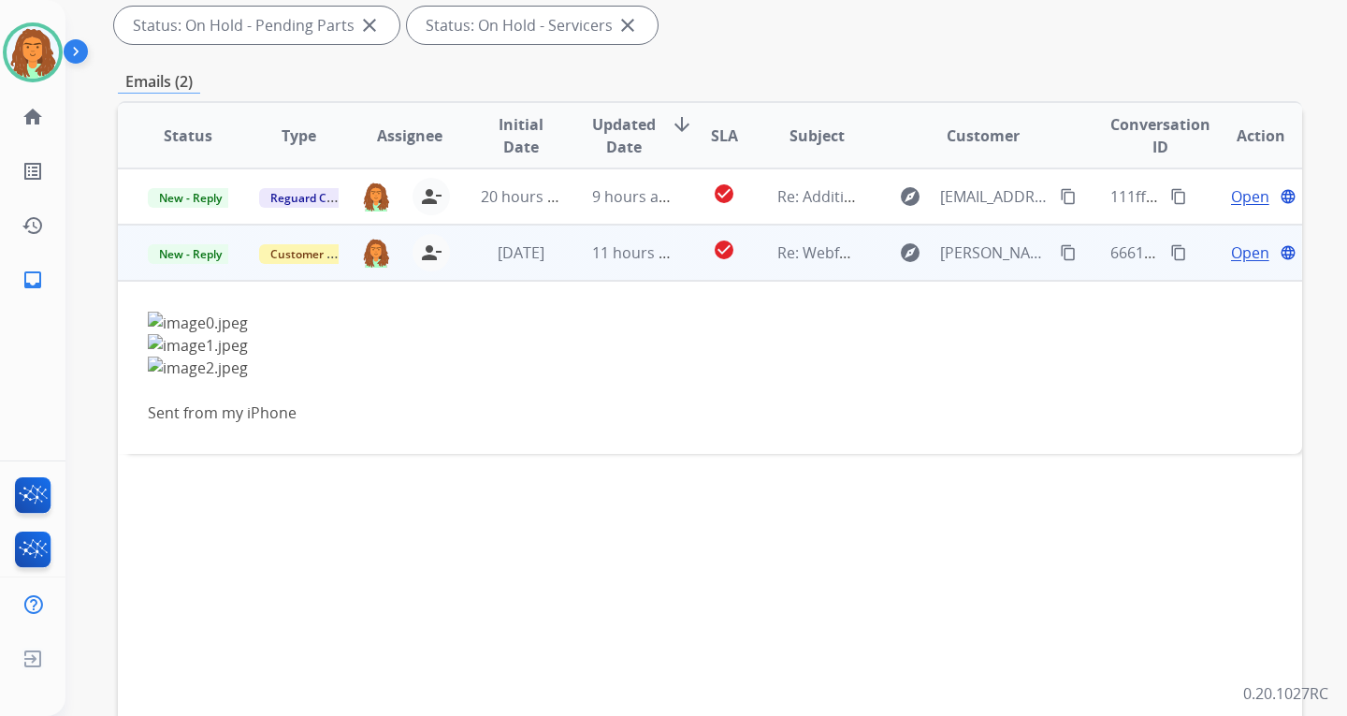
click at [966, 250] on mat-icon "content_copy" at bounding box center [1068, 252] width 17 height 17
click at [966, 254] on span "Open" at bounding box center [1250, 252] width 38 height 22
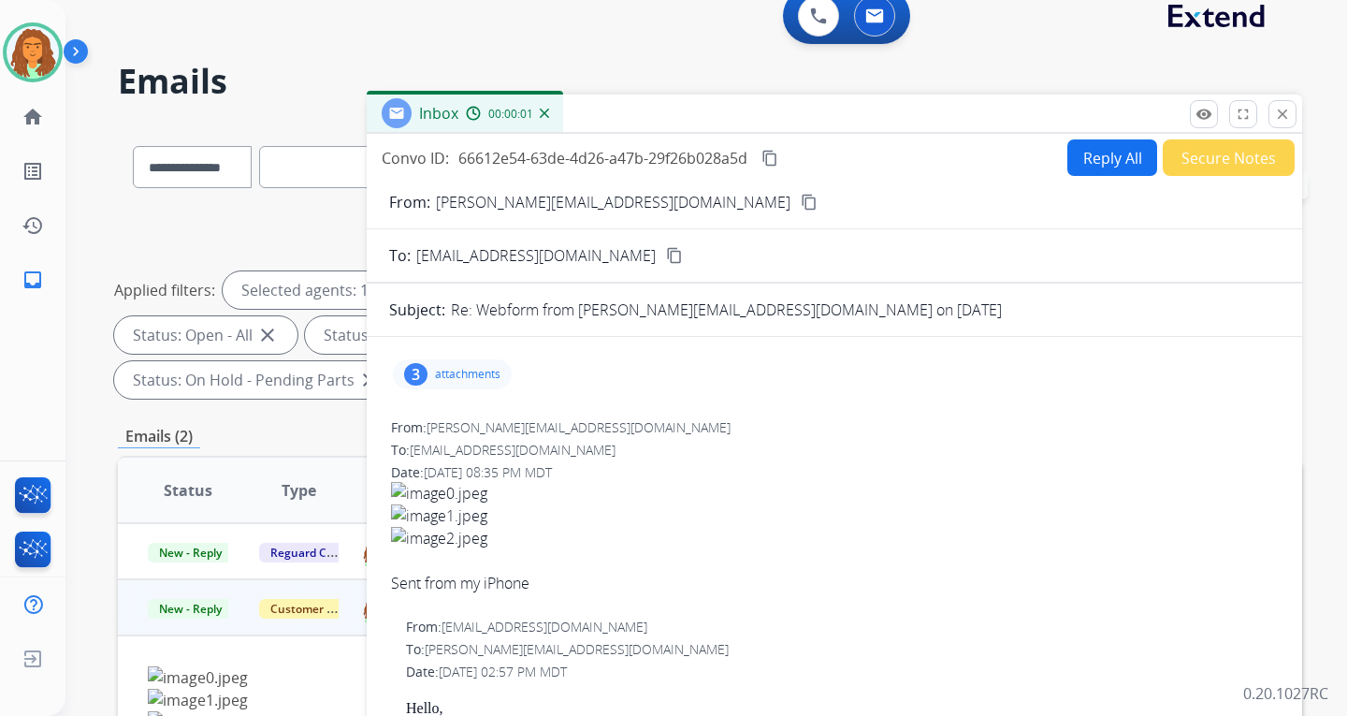
scroll to position [0, 0]
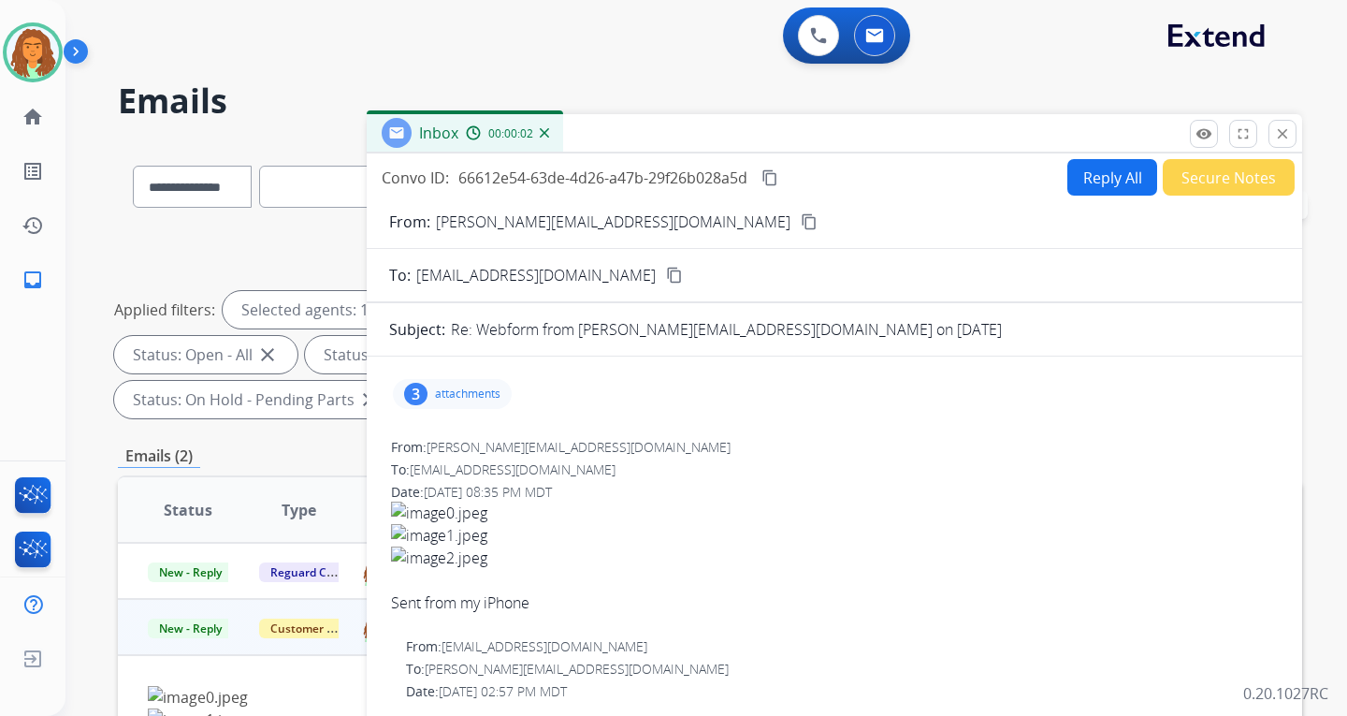
click at [443, 392] on p "attachments" at bounding box center [467, 393] width 65 height 15
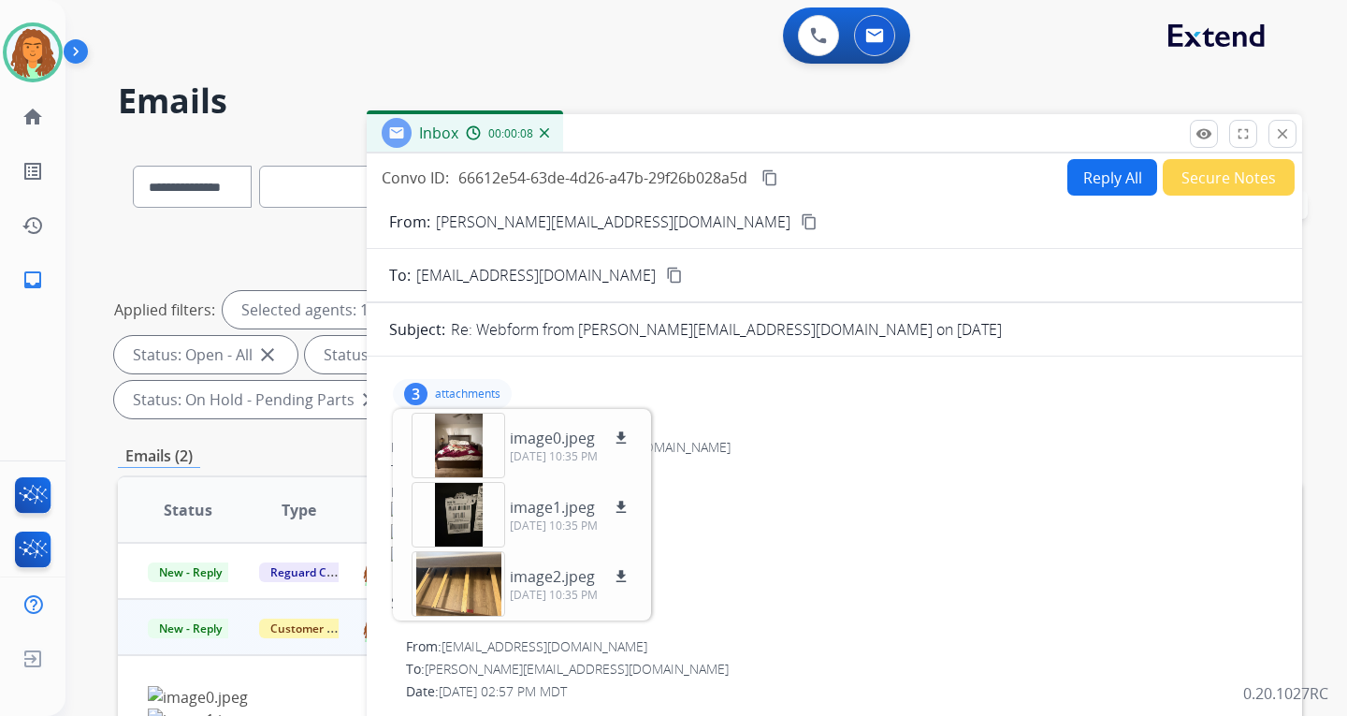
click at [433, 390] on div "3 attachments image0.jpeg download 10/06/2025, 10:35 PM image1.jpeg download 10…" at bounding box center [452, 394] width 119 height 30
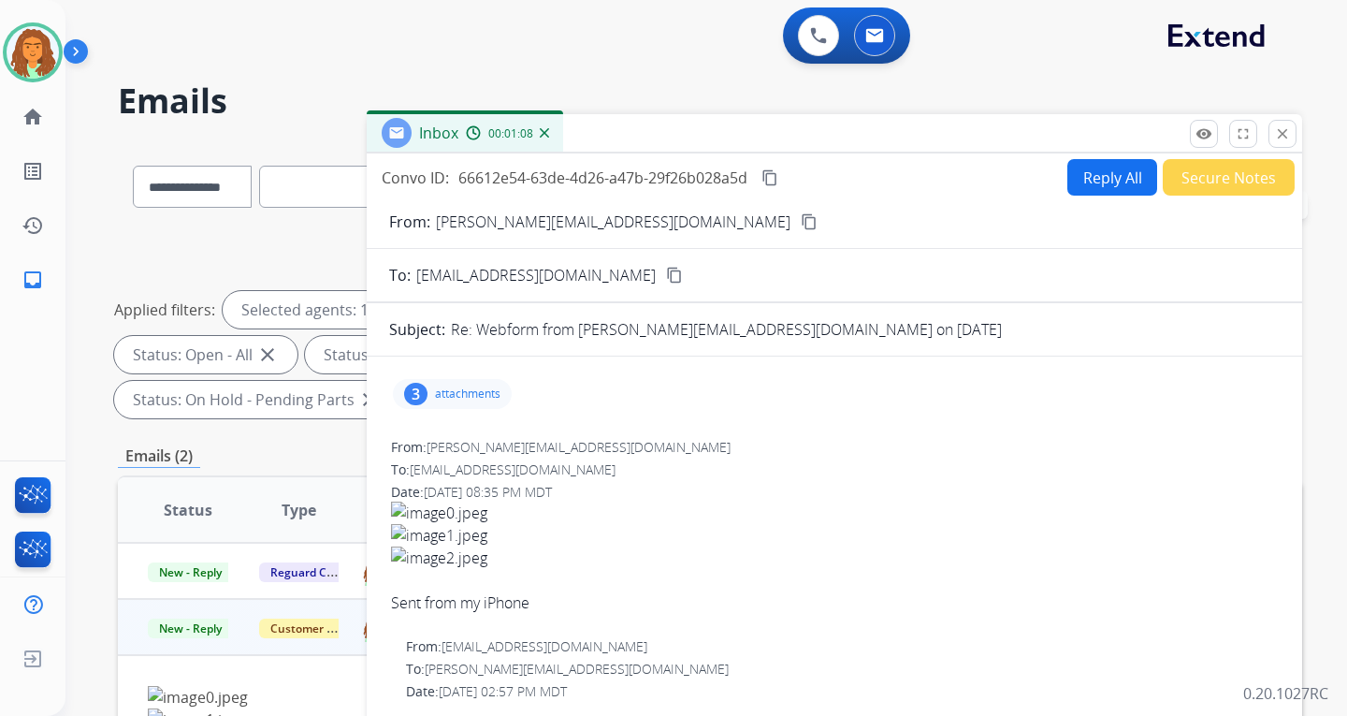
click at [772, 172] on mat-icon "content_copy" at bounding box center [770, 177] width 17 height 17
click at [966, 173] on button "Reply All" at bounding box center [1112, 177] width 90 height 36
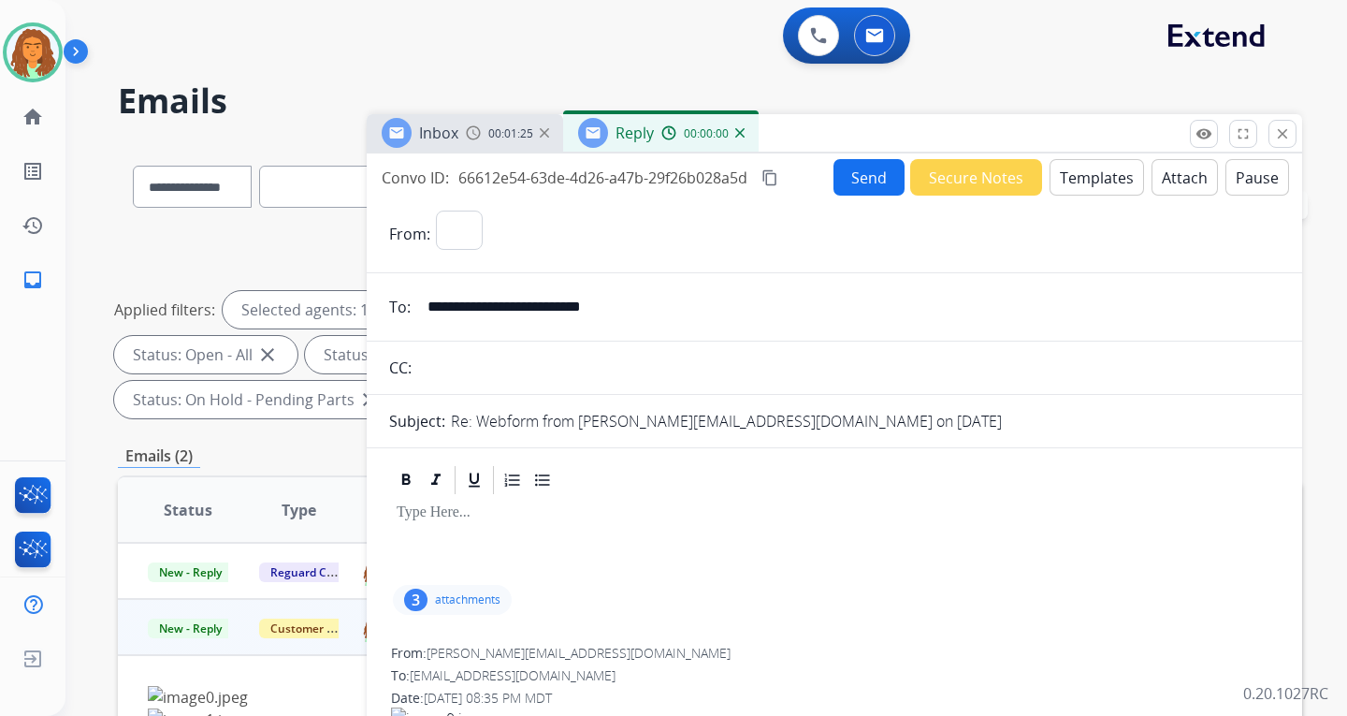
click at [966, 170] on button "Templates" at bounding box center [1097, 177] width 94 height 36
select select "**********"
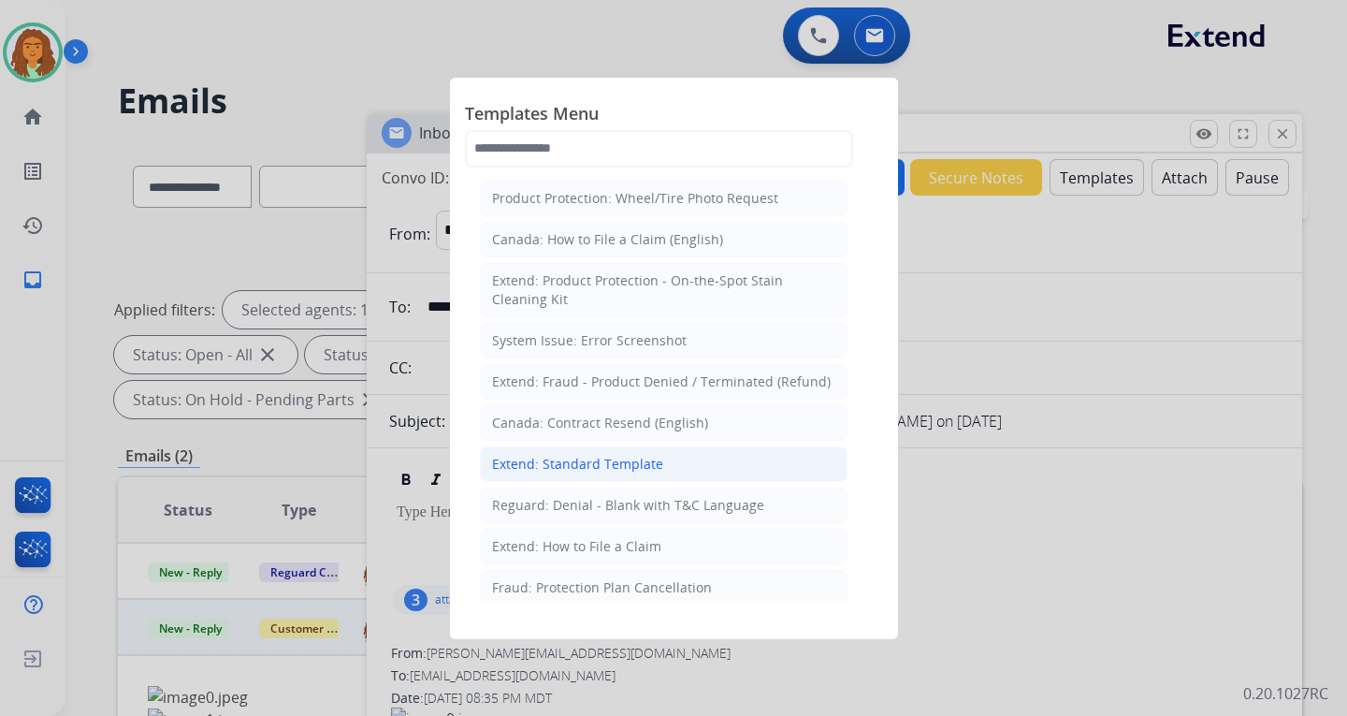
click at [551, 464] on div "Extend: Standard Template" at bounding box center [577, 464] width 171 height 19
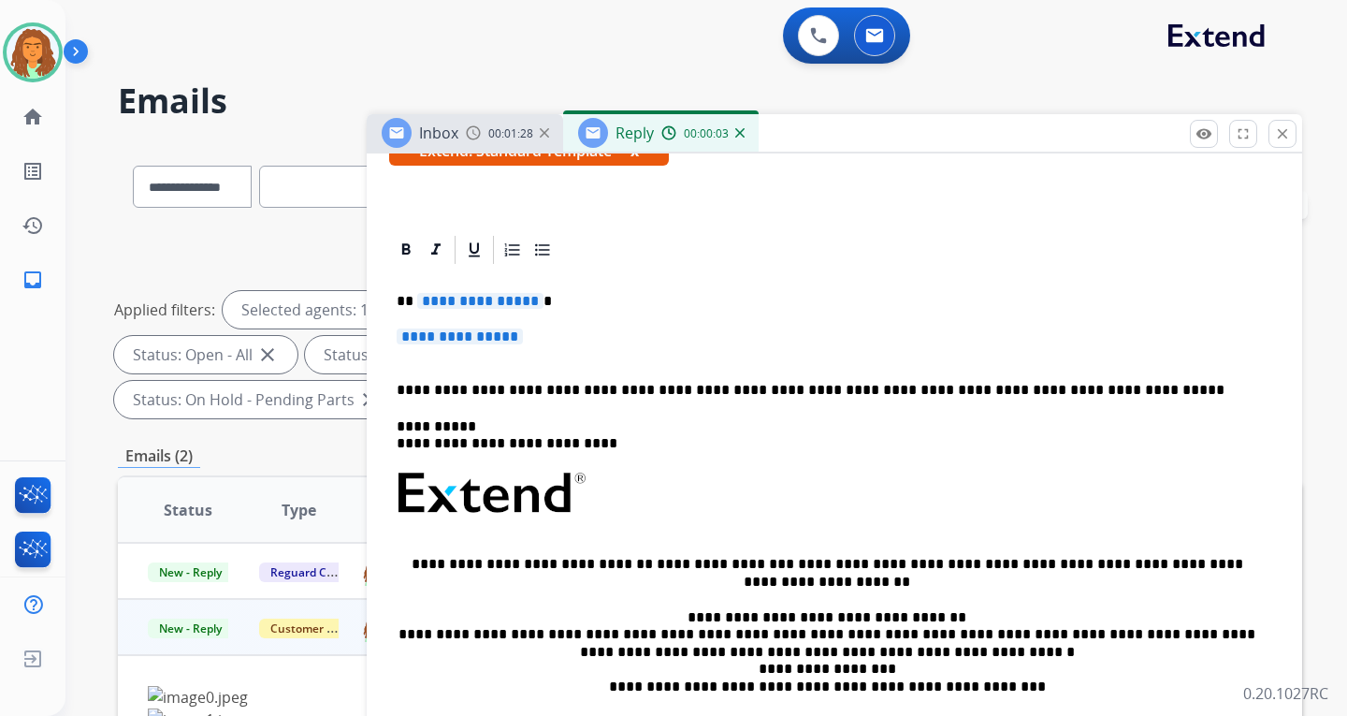
scroll to position [374, 0]
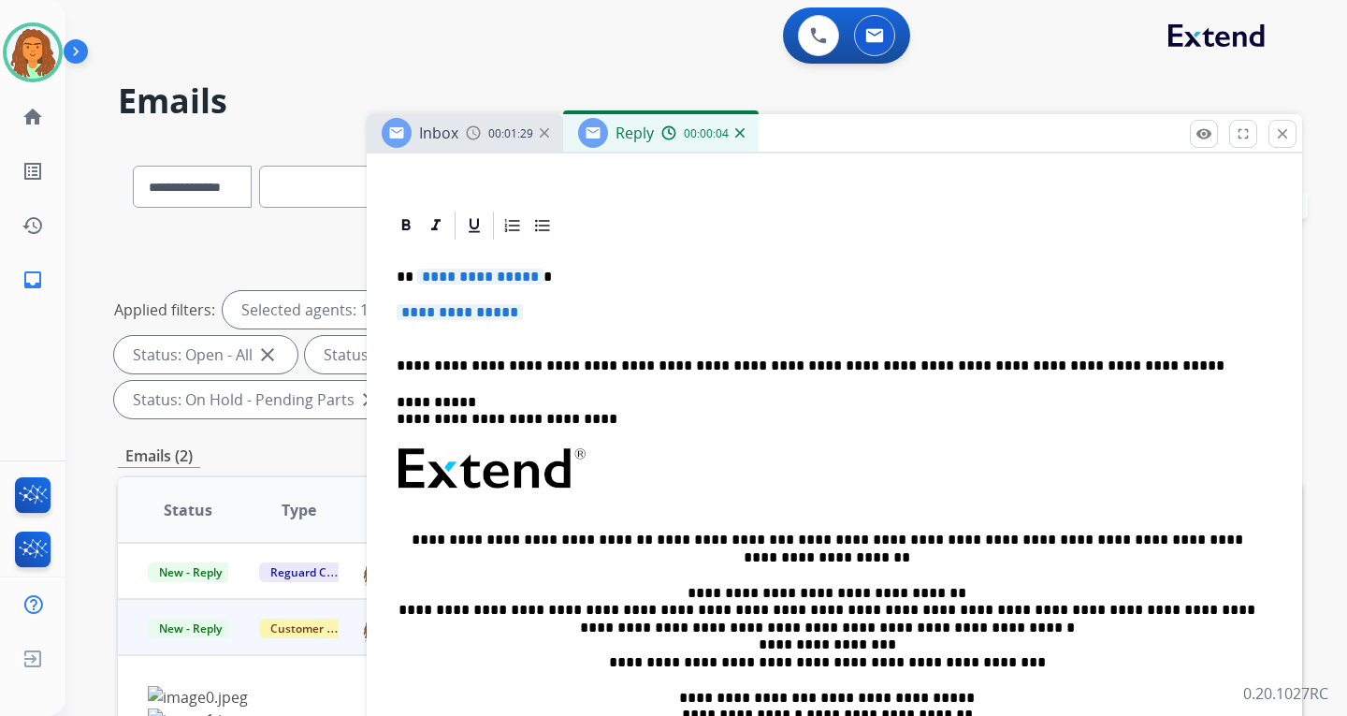
click at [527, 278] on span "**********" at bounding box center [480, 276] width 126 height 16
click at [458, 309] on span "**********" at bounding box center [460, 312] width 126 height 16
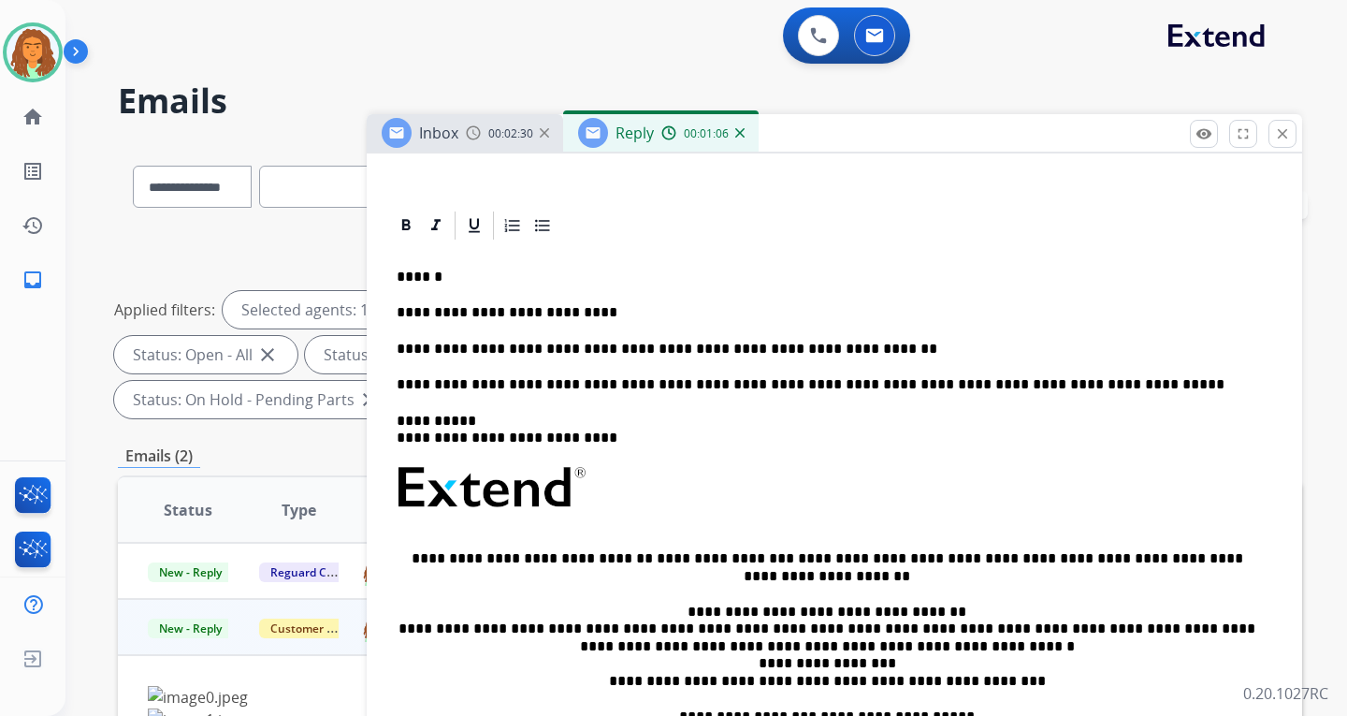
click at [607, 348] on p "**********" at bounding box center [827, 349] width 861 height 17
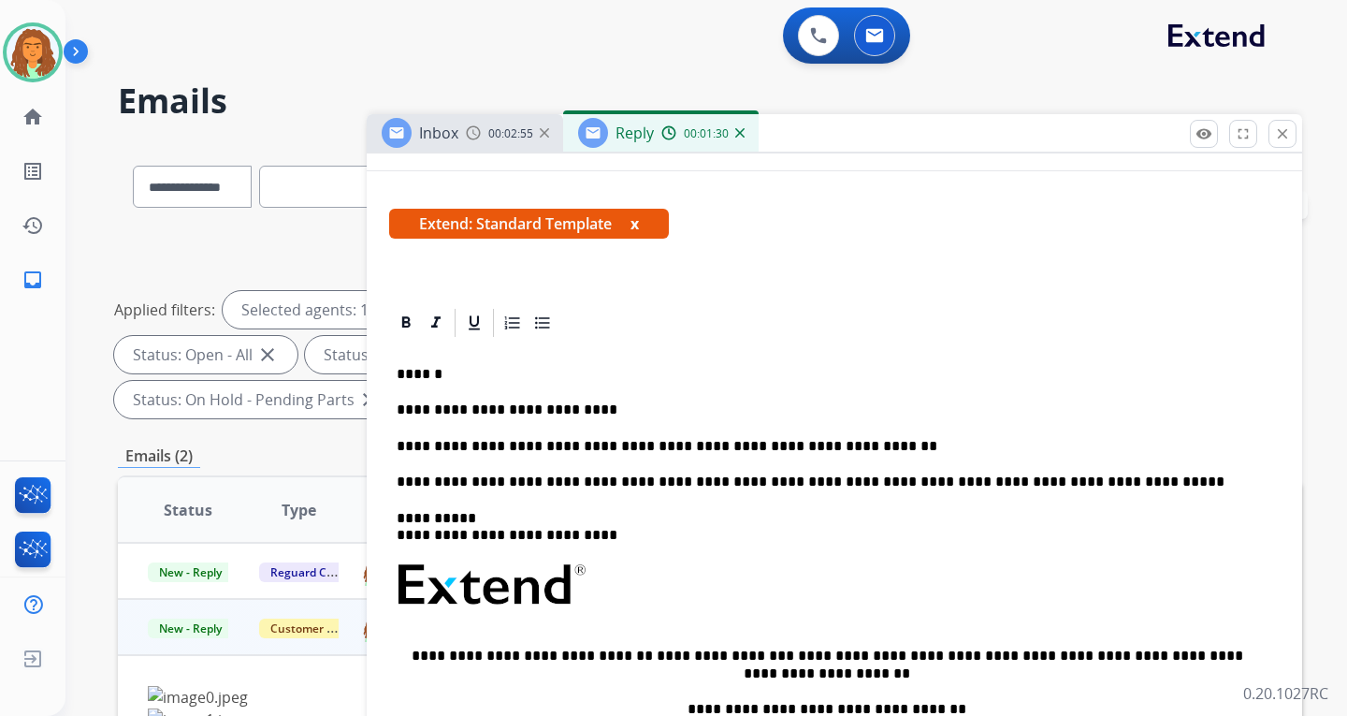
scroll to position [0, 0]
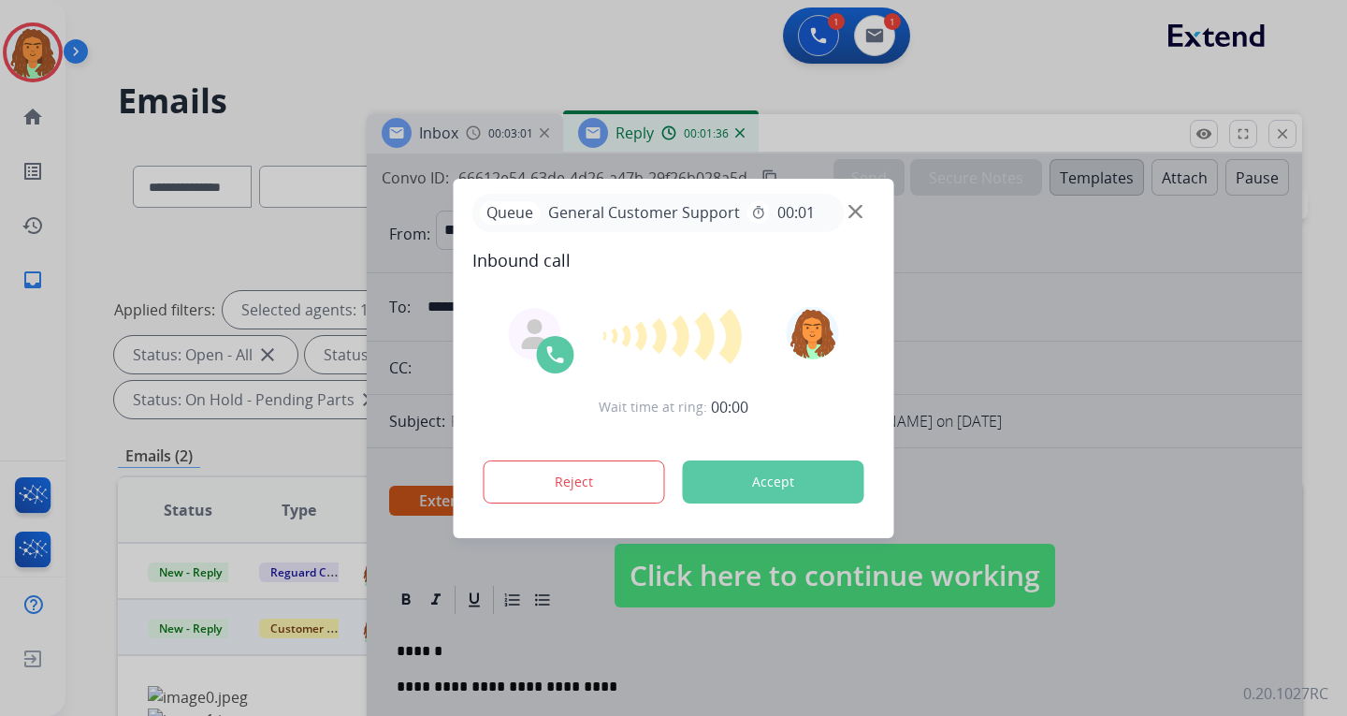
click at [847, 177] on div at bounding box center [673, 358] width 1347 height 716
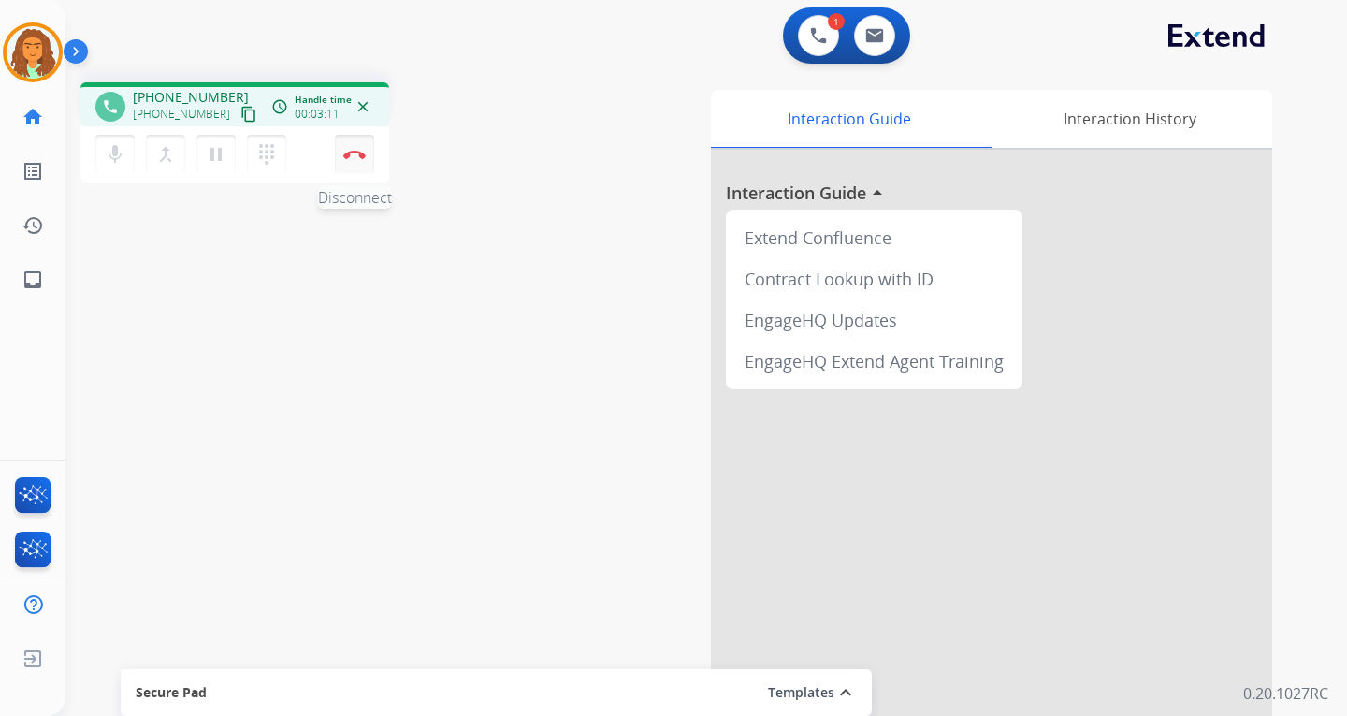
click at [354, 152] on img at bounding box center [354, 154] width 22 height 9
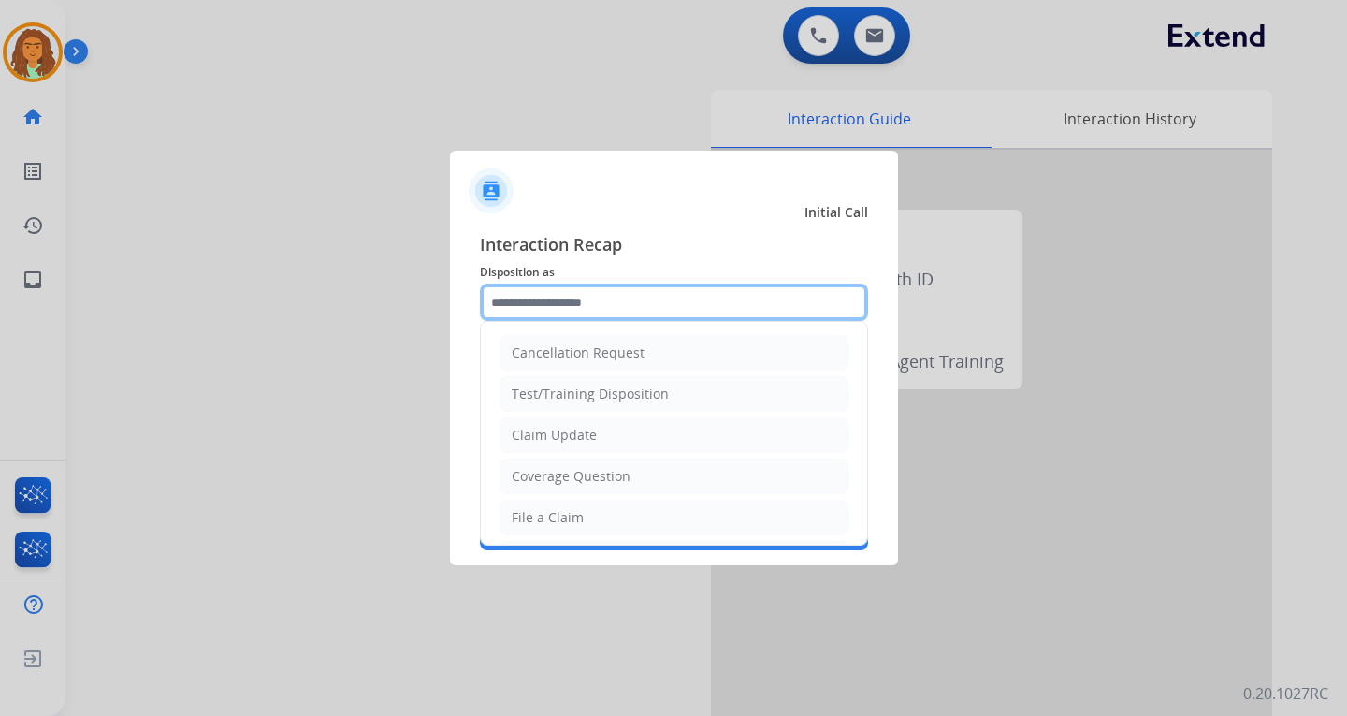
click at [510, 301] on input "text" at bounding box center [674, 301] width 388 height 37
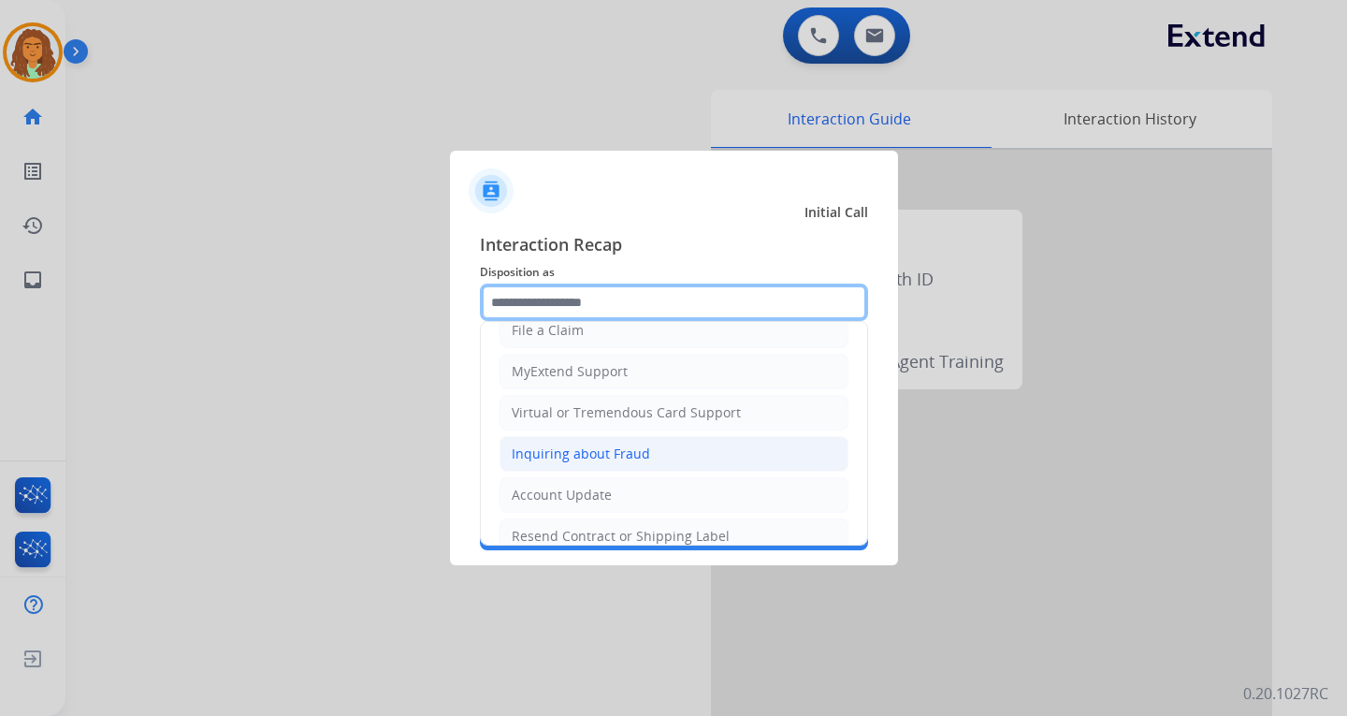
scroll to position [281, 0]
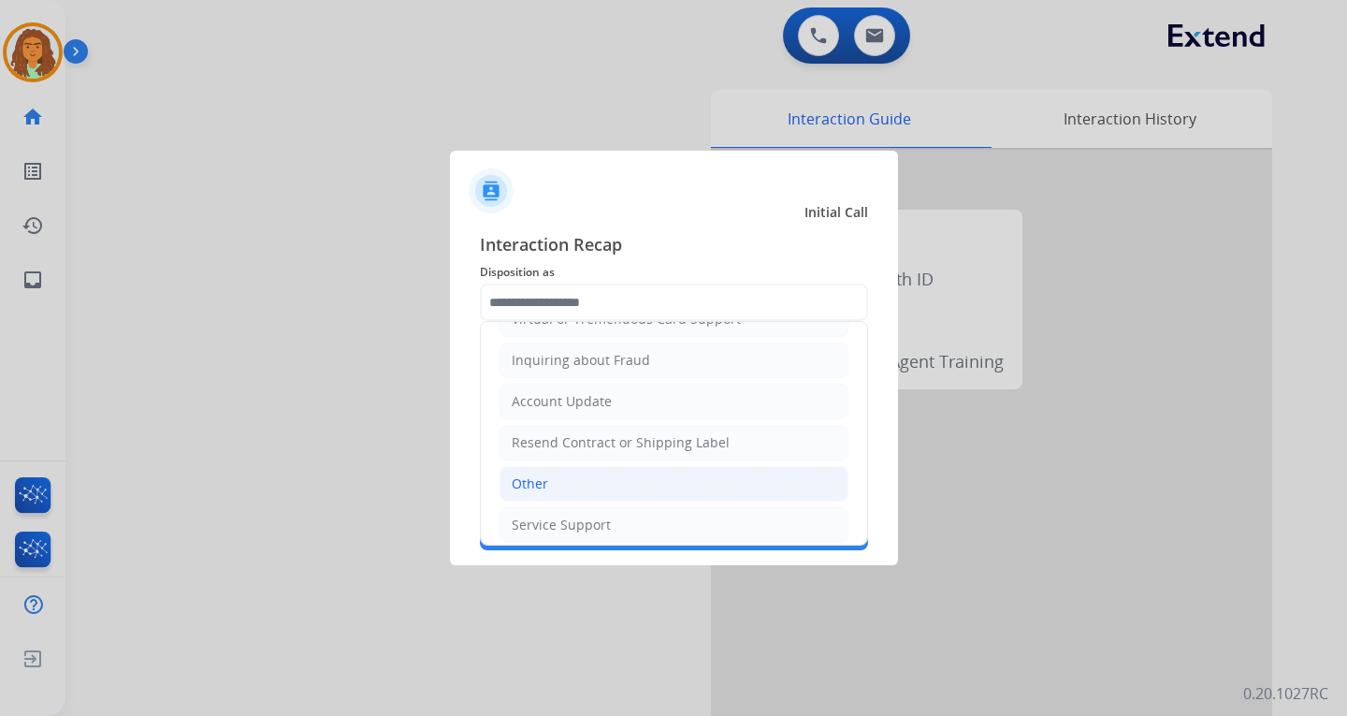
click at [528, 480] on div "Other" at bounding box center [530, 483] width 36 height 19
type input "*****"
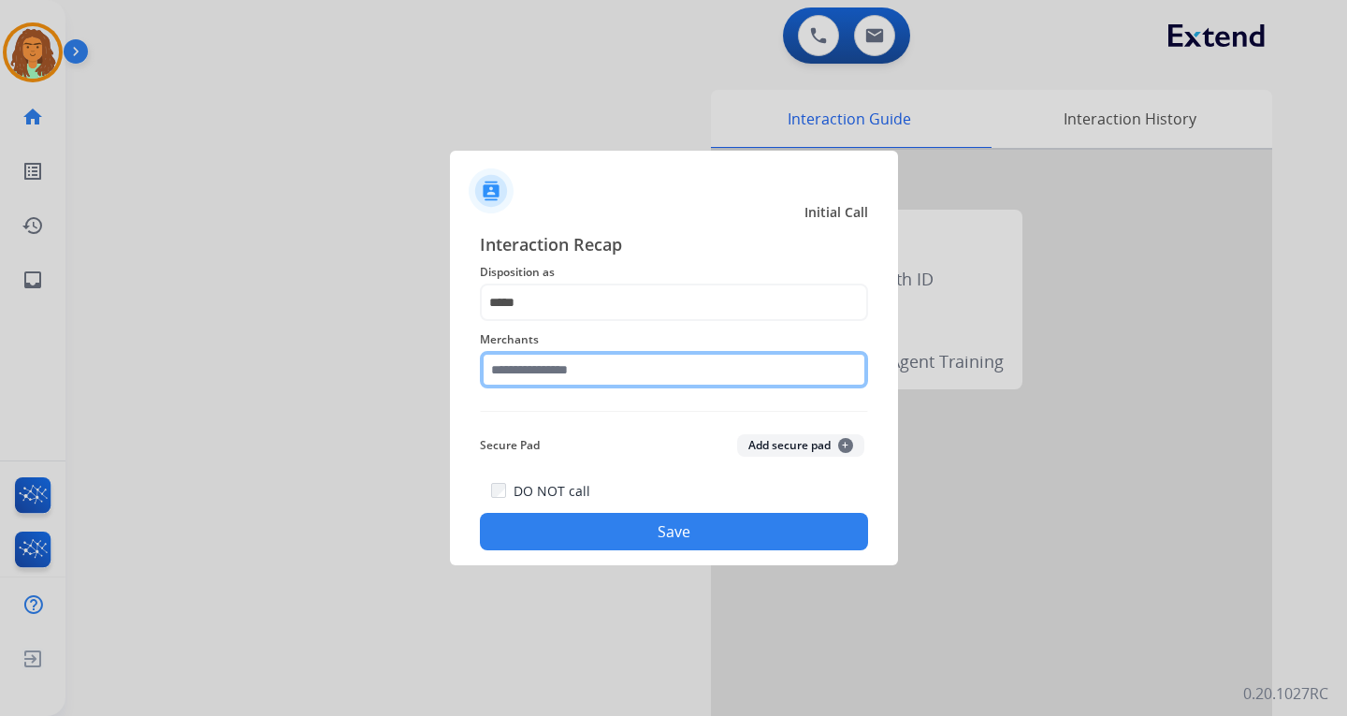
click at [531, 364] on input "text" at bounding box center [674, 369] width 388 height 37
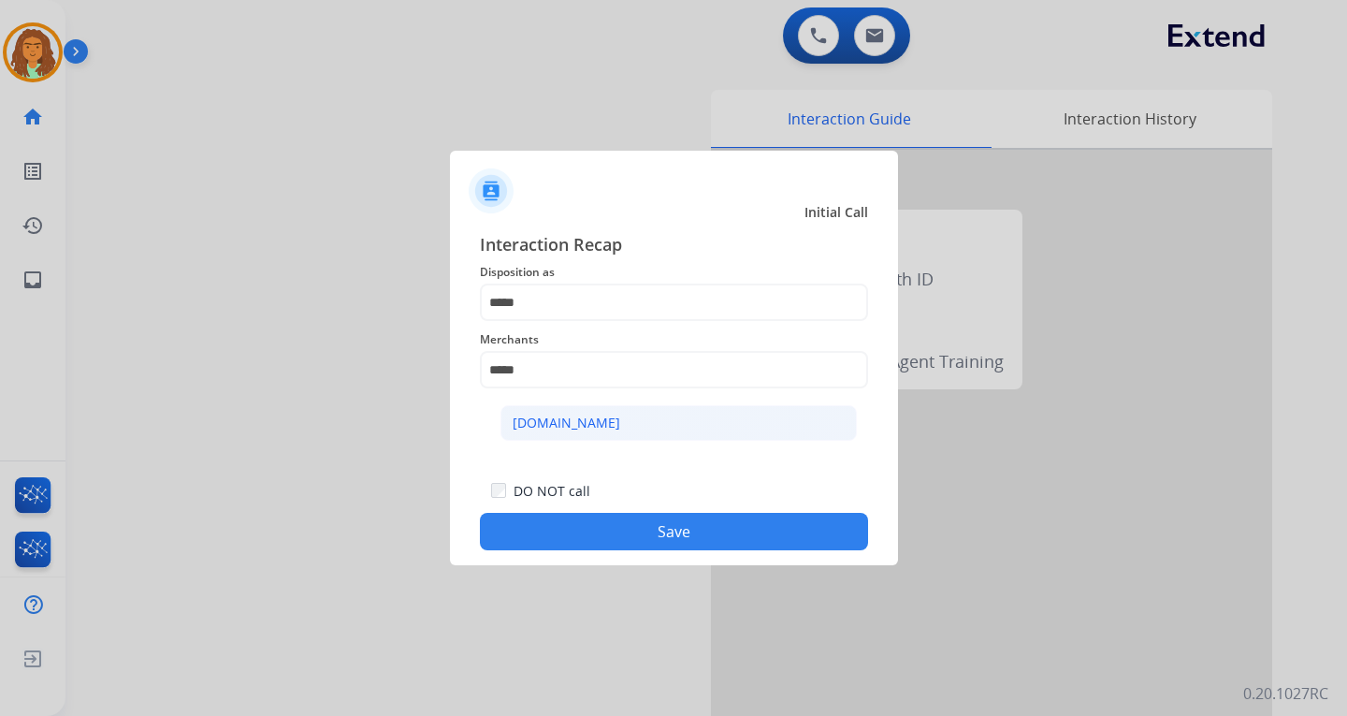
click at [554, 428] on div "[DOMAIN_NAME]" at bounding box center [567, 423] width 108 height 19
type input "**********"
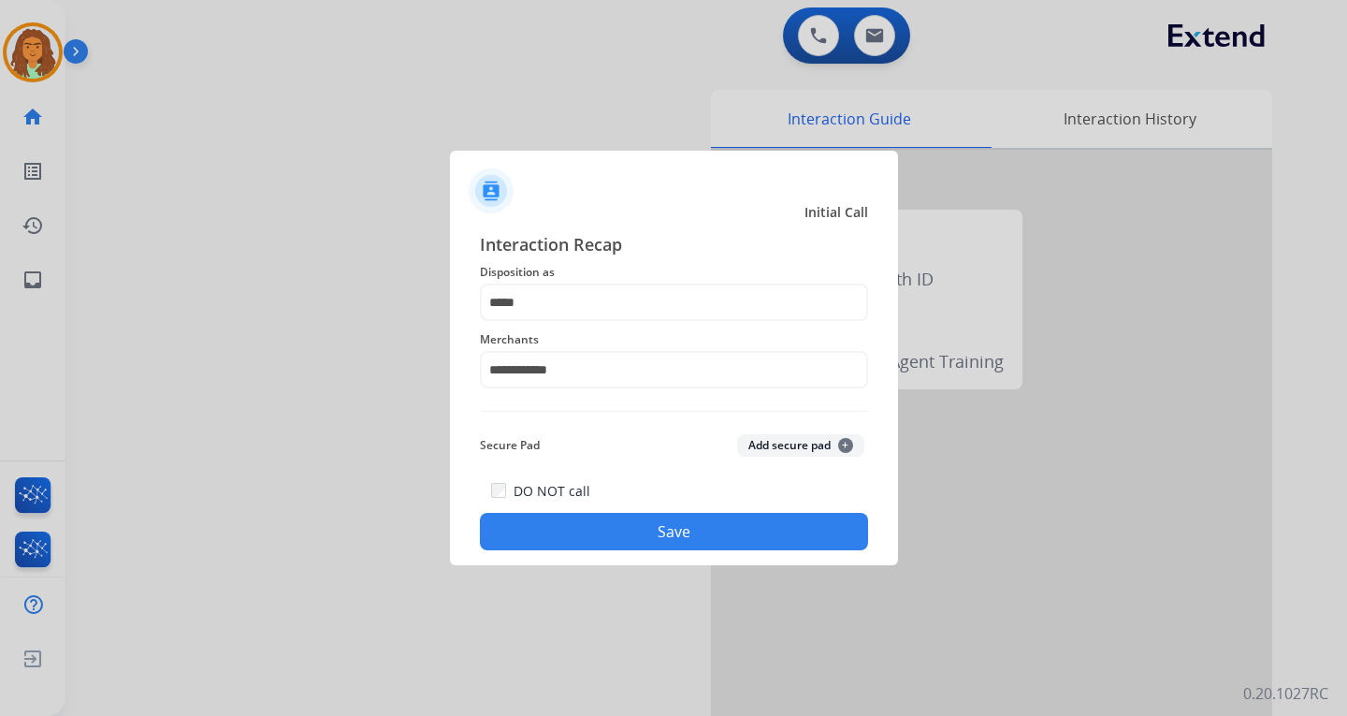
click at [611, 528] on button "Save" at bounding box center [674, 531] width 388 height 37
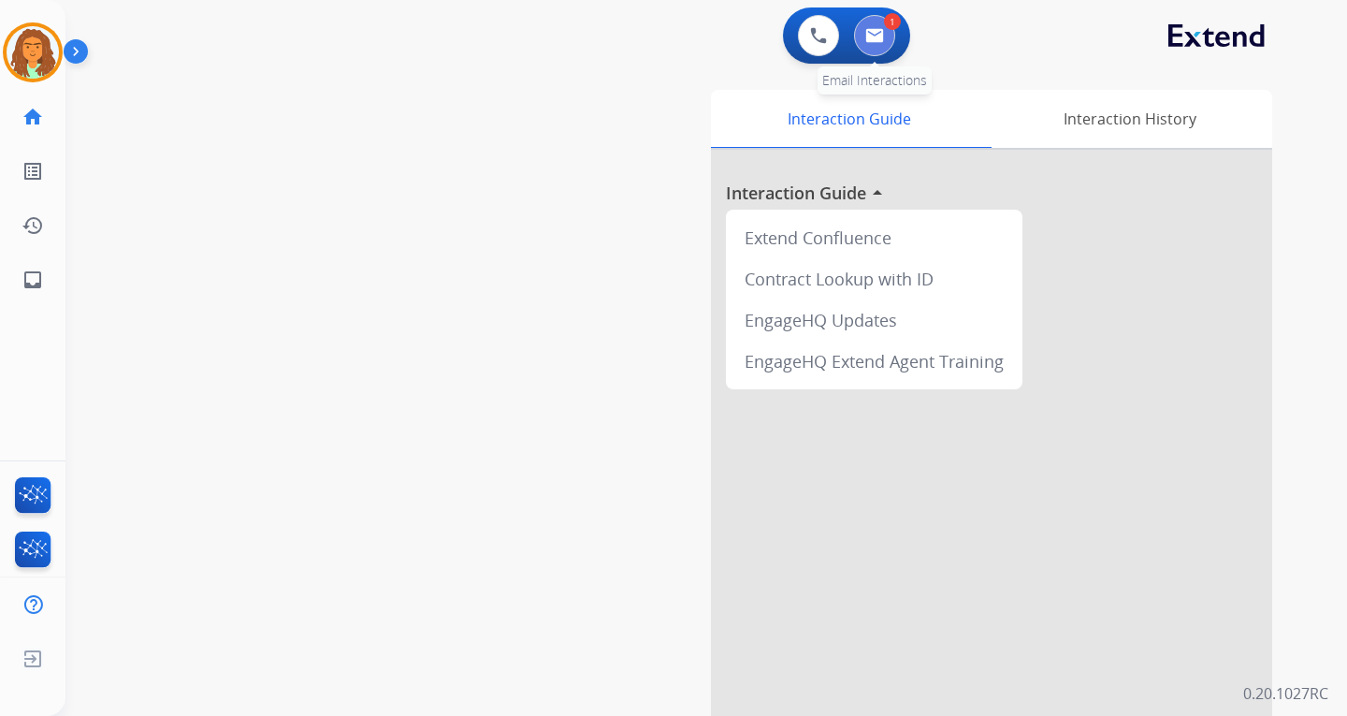
click at [881, 29] on img at bounding box center [874, 35] width 19 height 15
select select "**********"
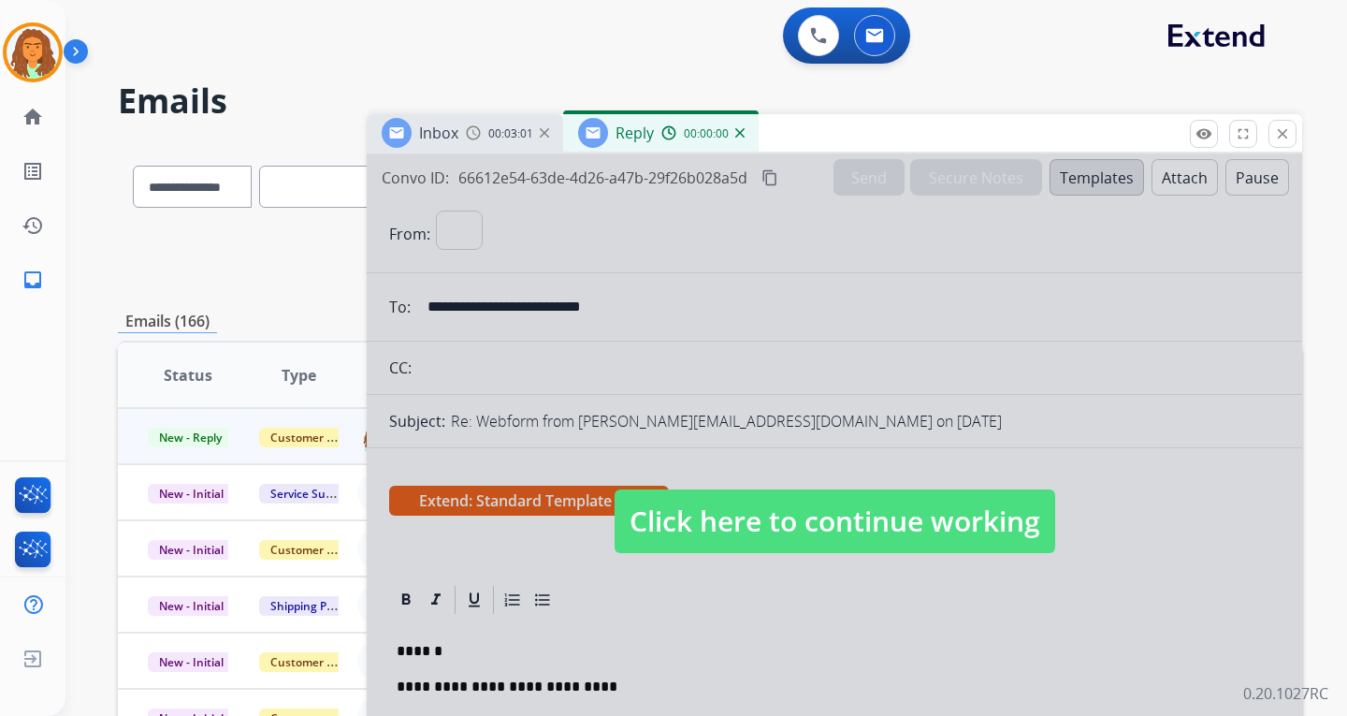
select select "**********"
click at [848, 508] on span "Click here to continue working" at bounding box center [835, 521] width 441 height 64
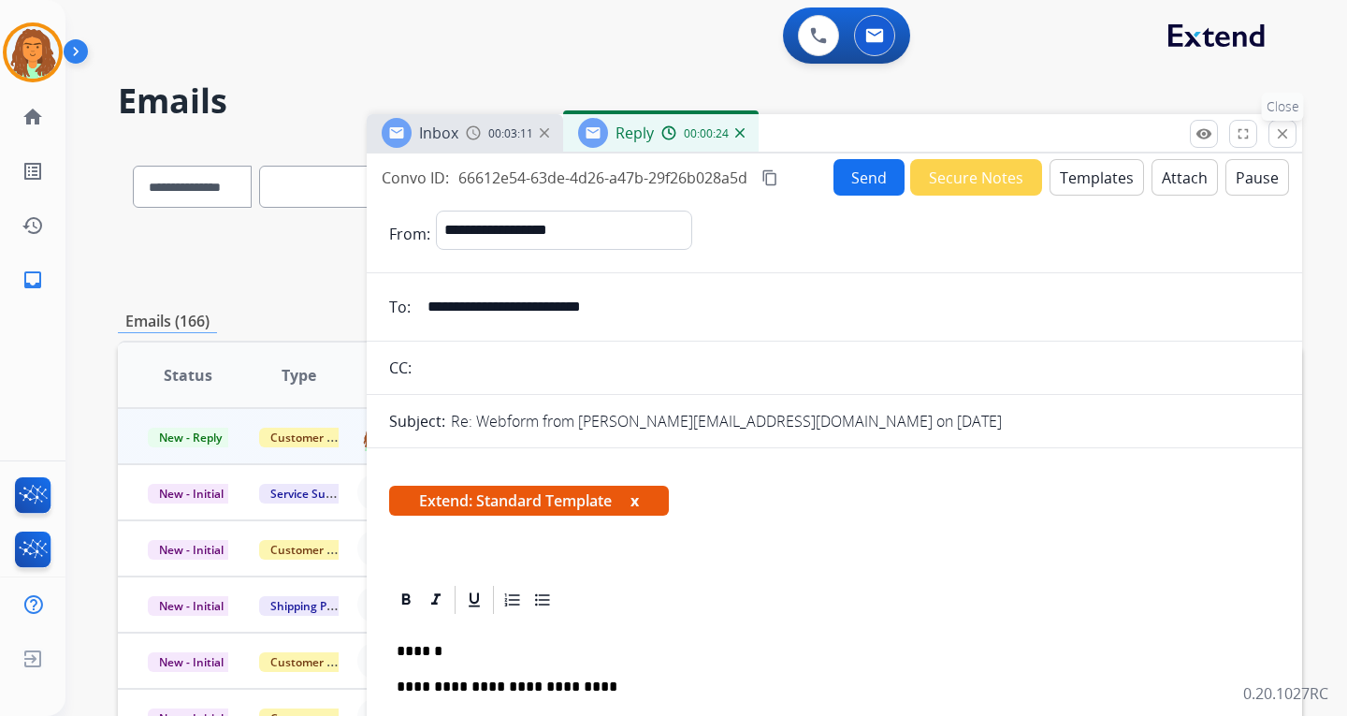
click at [966, 136] on mat-icon "close" at bounding box center [1282, 133] width 17 height 17
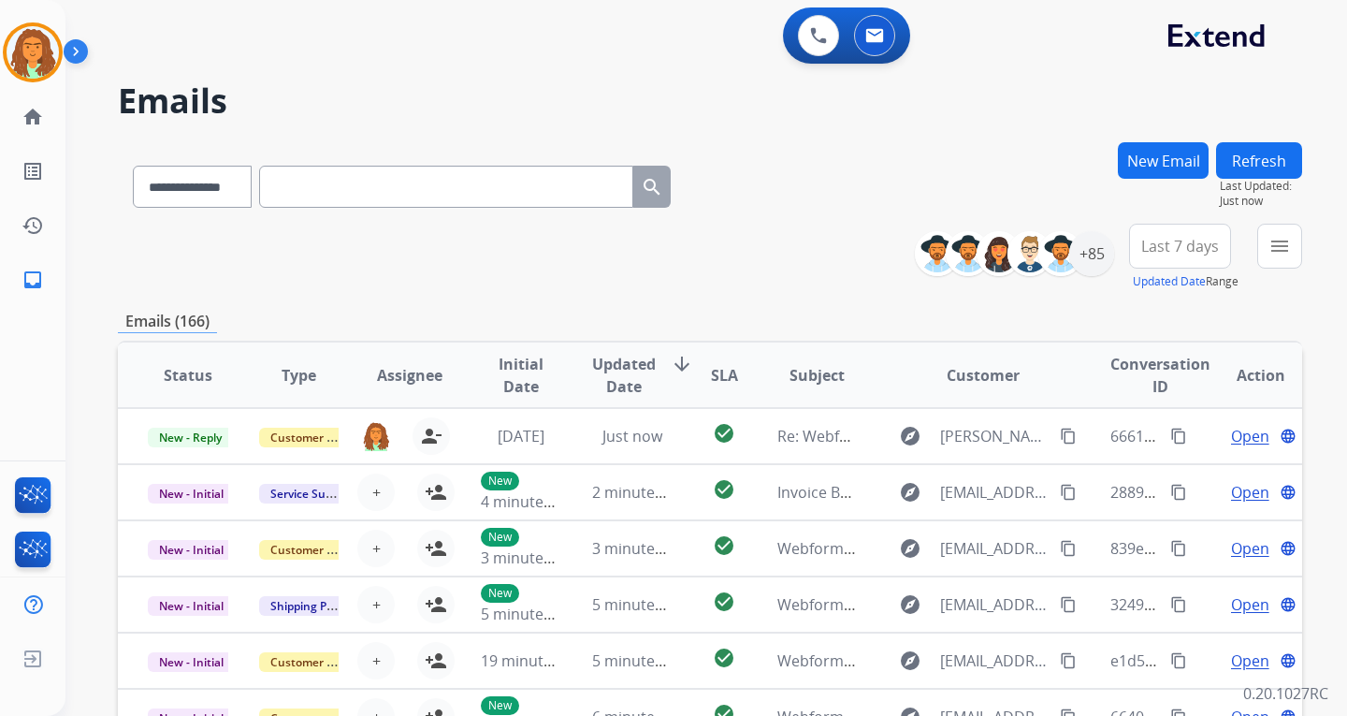
click at [966, 153] on button "New Email" at bounding box center [1163, 160] width 91 height 36
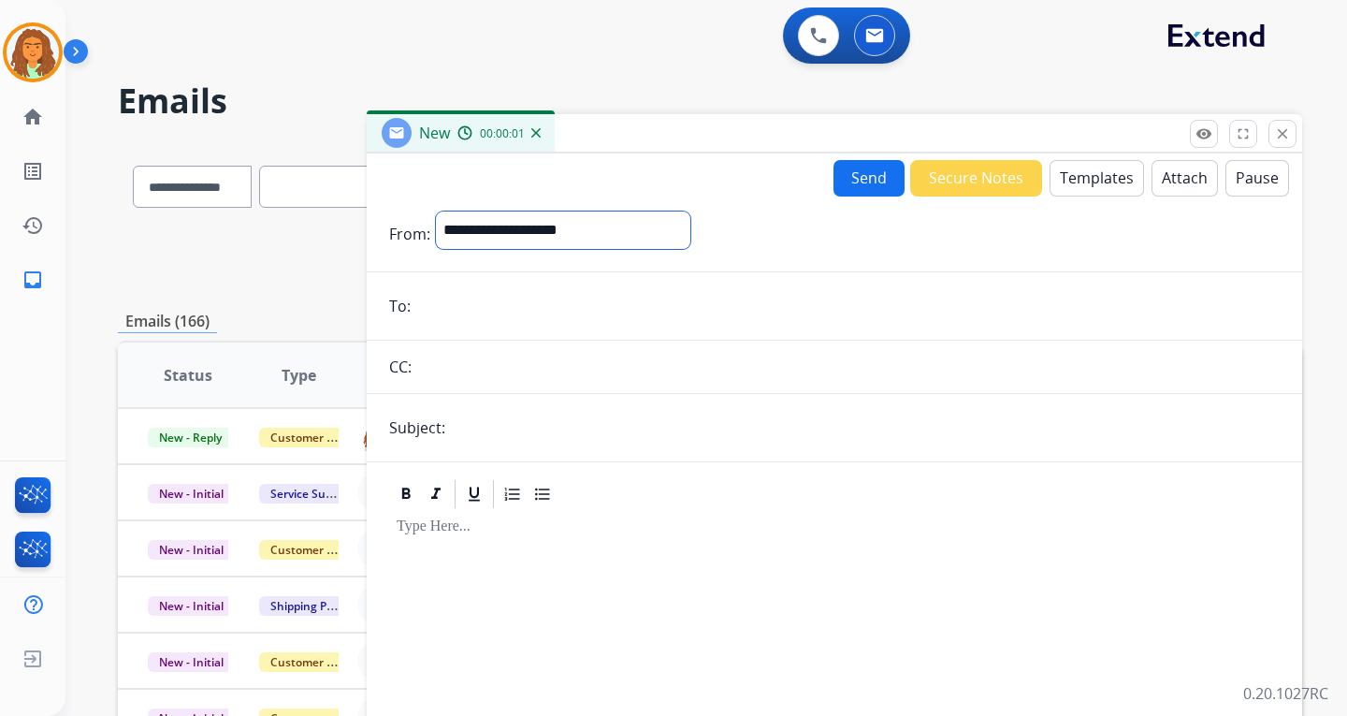
click at [535, 225] on select "**********" at bounding box center [563, 229] width 254 height 37
select select "**********"
click at [436, 211] on select "**********" at bounding box center [563, 229] width 254 height 37
click at [446, 306] on input "email" at bounding box center [848, 307] width 864 height 37
paste input "**********"
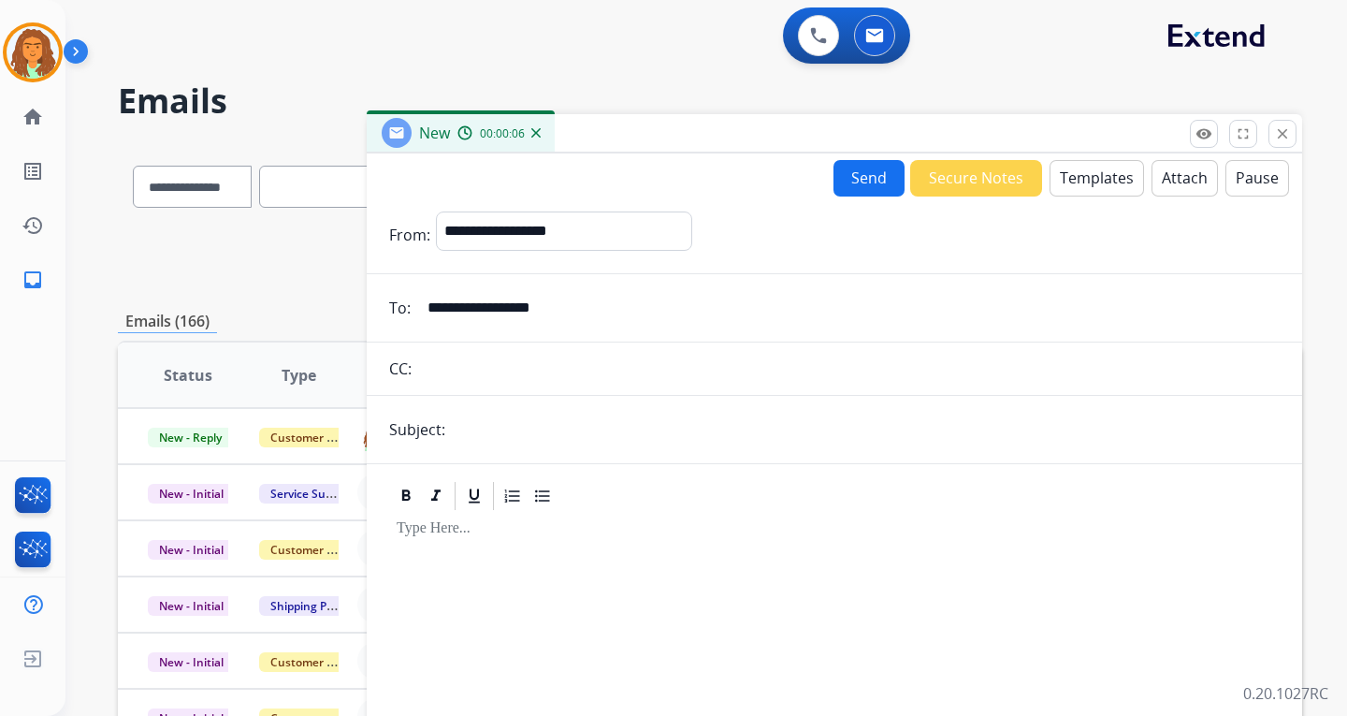
type input "**********"
click at [496, 424] on input "text" at bounding box center [865, 429] width 829 height 37
type input "**********"
click at [482, 556] on div at bounding box center [834, 673] width 891 height 321
click at [966, 183] on button "Templates" at bounding box center [1097, 178] width 94 height 36
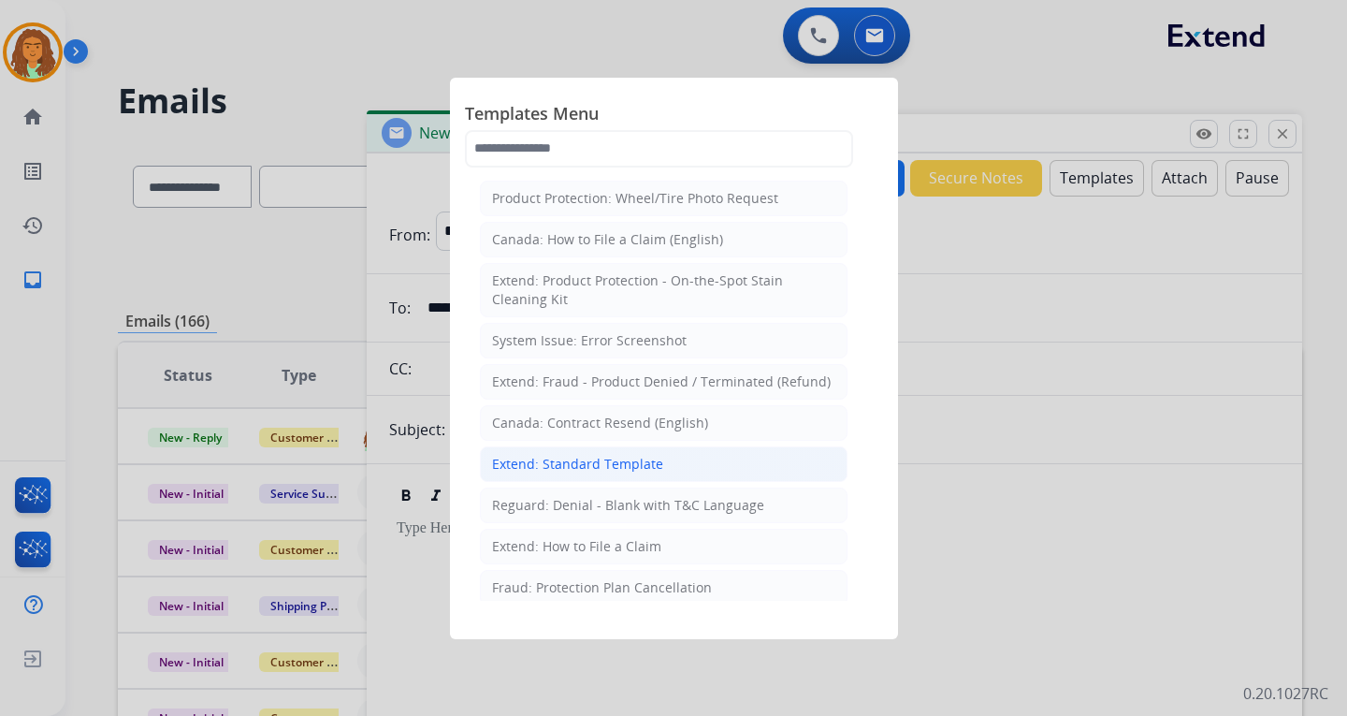
click at [604, 472] on div "Extend: Standard Template" at bounding box center [577, 464] width 171 height 19
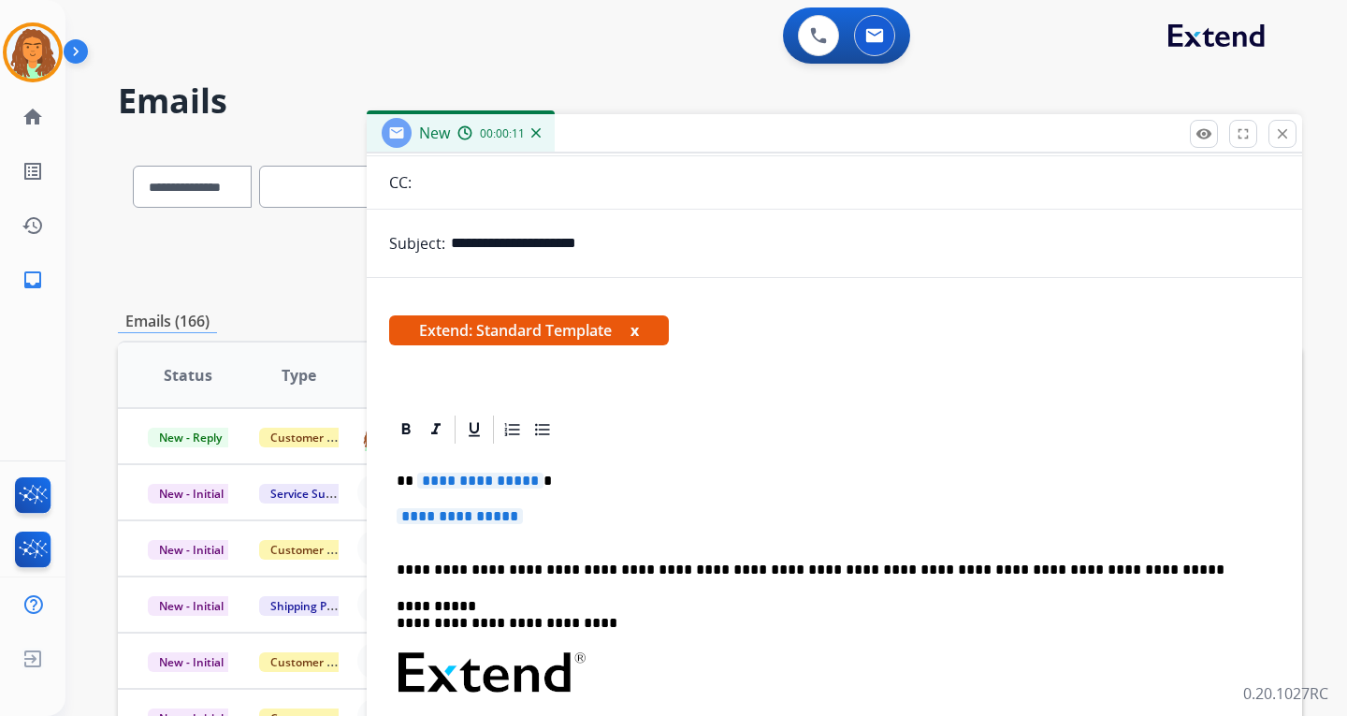
scroll to position [187, 0]
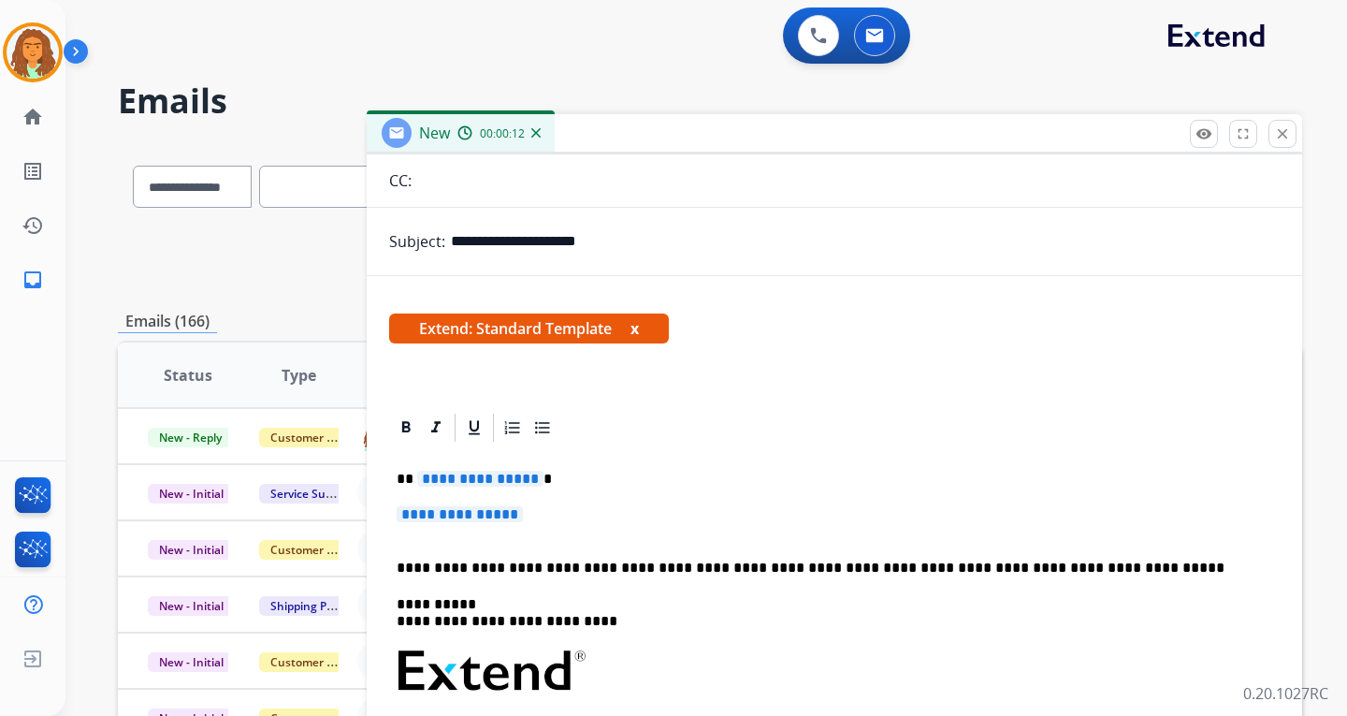
click at [529, 482] on span "**********" at bounding box center [480, 479] width 126 height 16
click at [473, 475] on span "**********" at bounding box center [480, 479] width 126 height 16
click at [437, 520] on span "**********" at bounding box center [460, 514] width 126 height 16
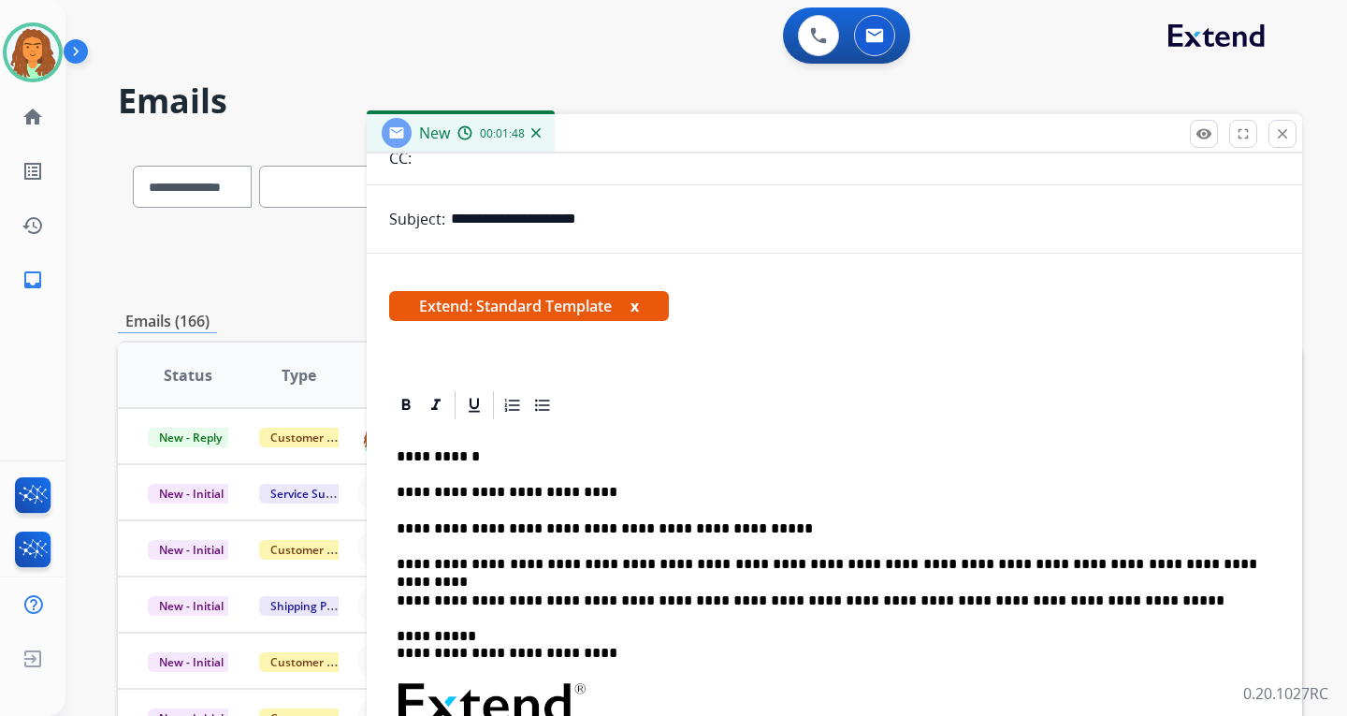
scroll to position [0, 0]
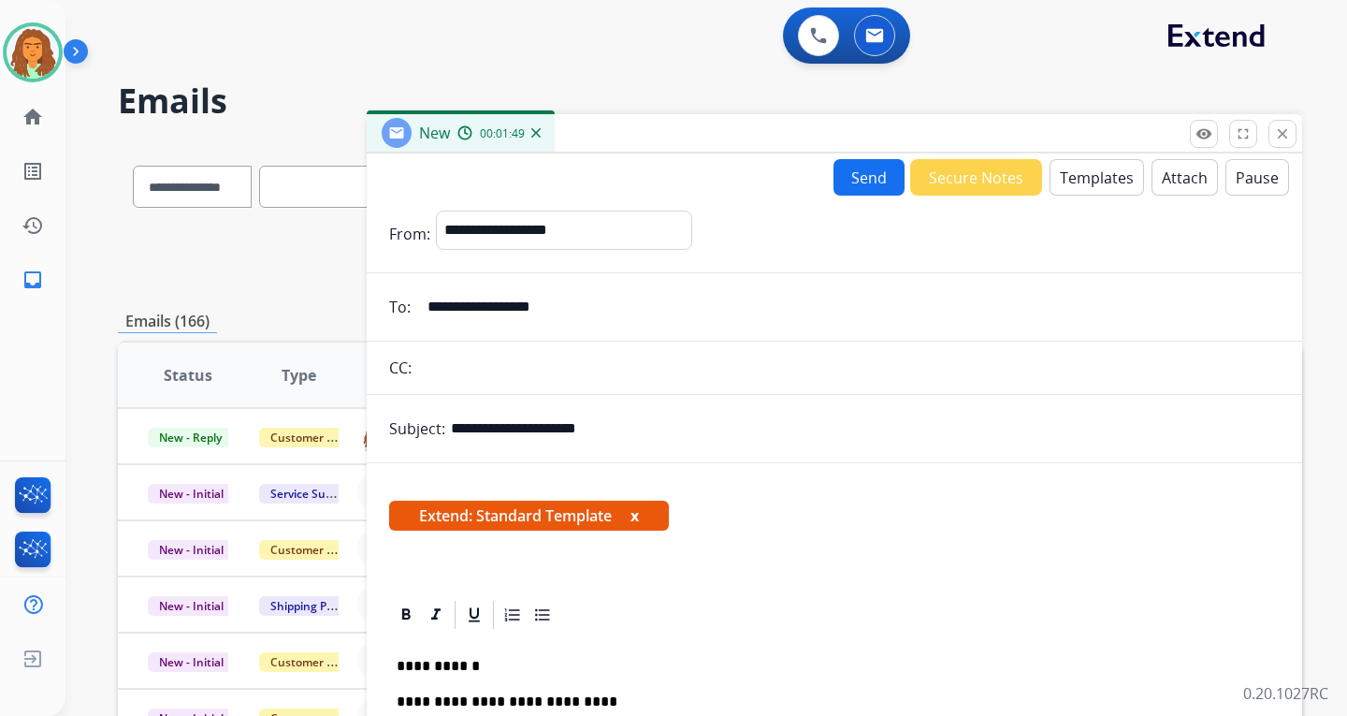
click at [846, 185] on button "Send" at bounding box center [869, 177] width 71 height 36
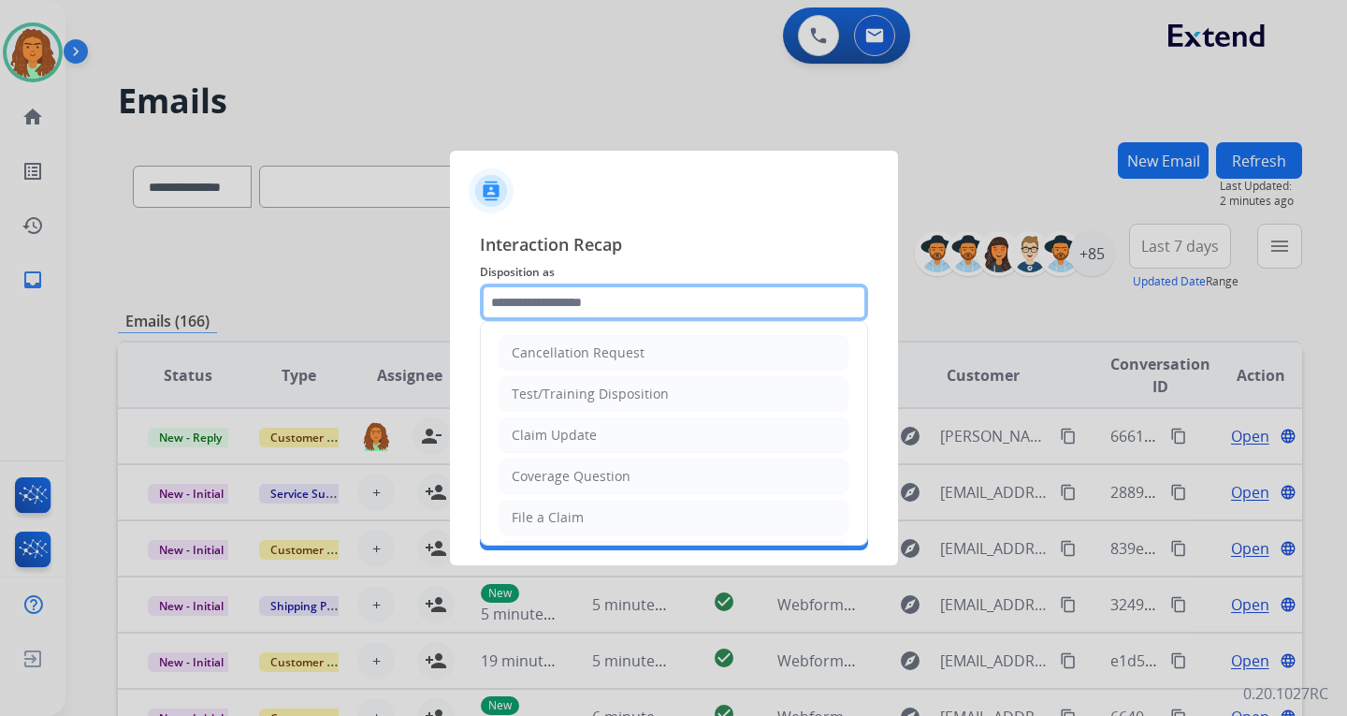
click at [509, 302] on input "text" at bounding box center [674, 301] width 388 height 37
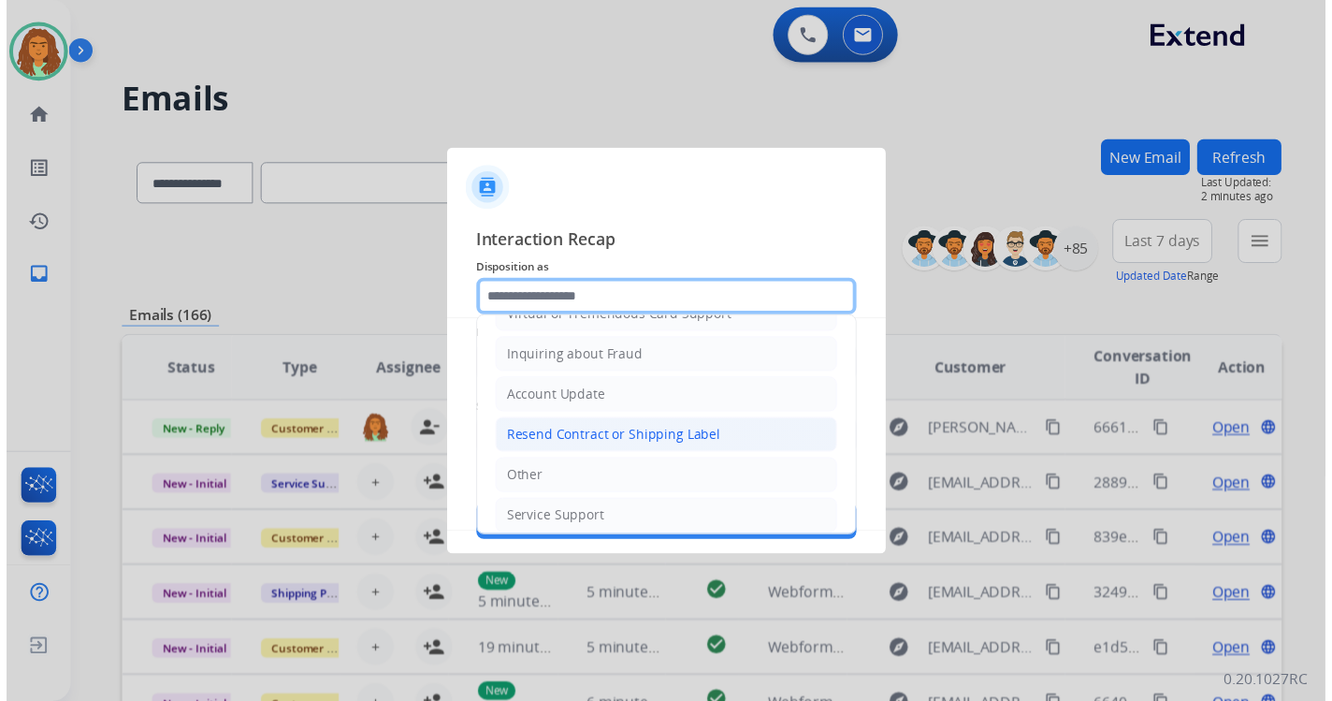
scroll to position [281, 0]
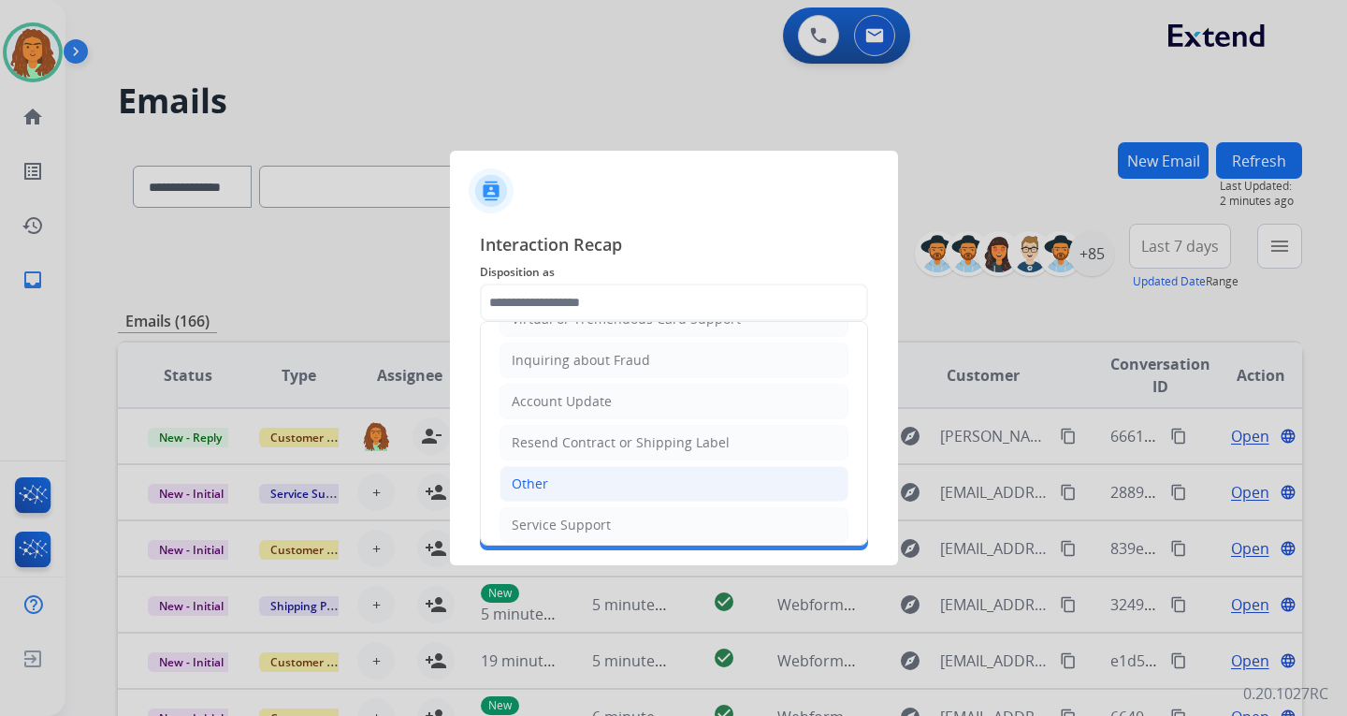
click at [526, 477] on div "Other" at bounding box center [530, 483] width 36 height 19
type input "*****"
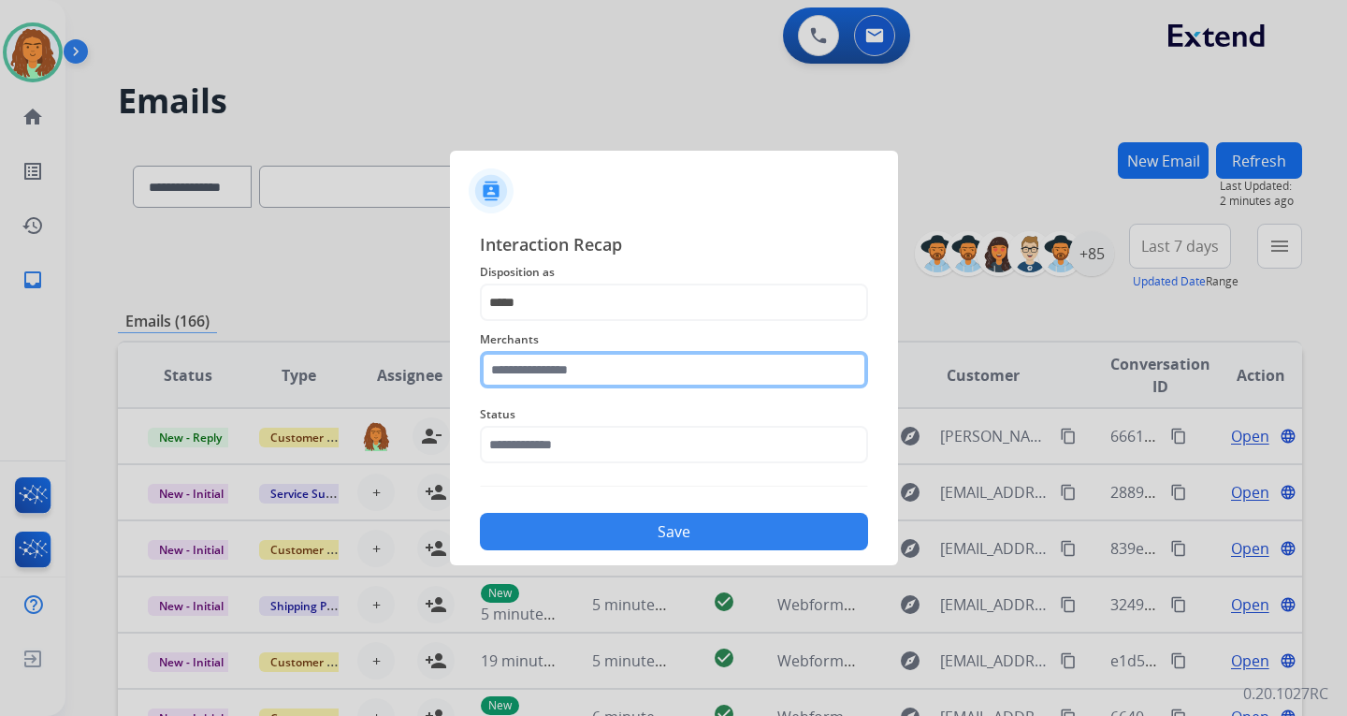
click at [533, 362] on input "text" at bounding box center [674, 369] width 388 height 37
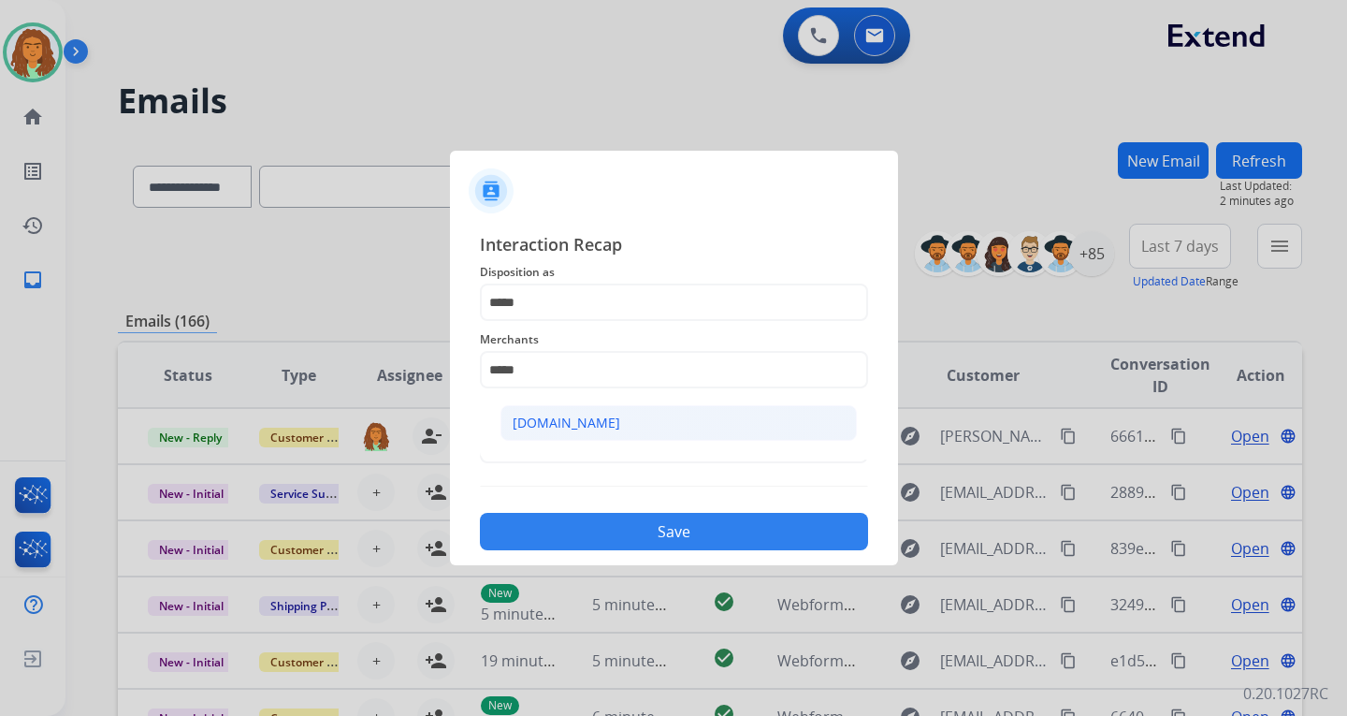
click at [564, 432] on div "[DOMAIN_NAME]" at bounding box center [567, 423] width 108 height 19
type input "**********"
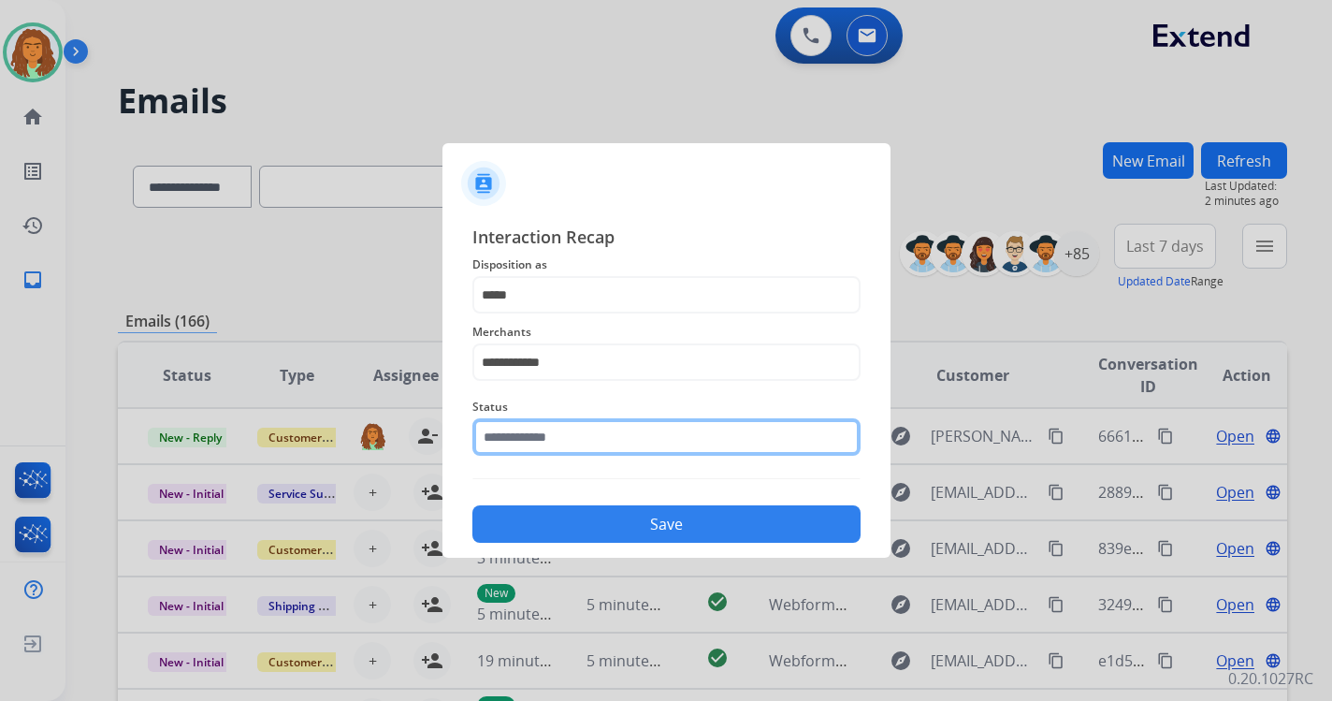
click at [558, 450] on input "text" at bounding box center [666, 436] width 388 height 37
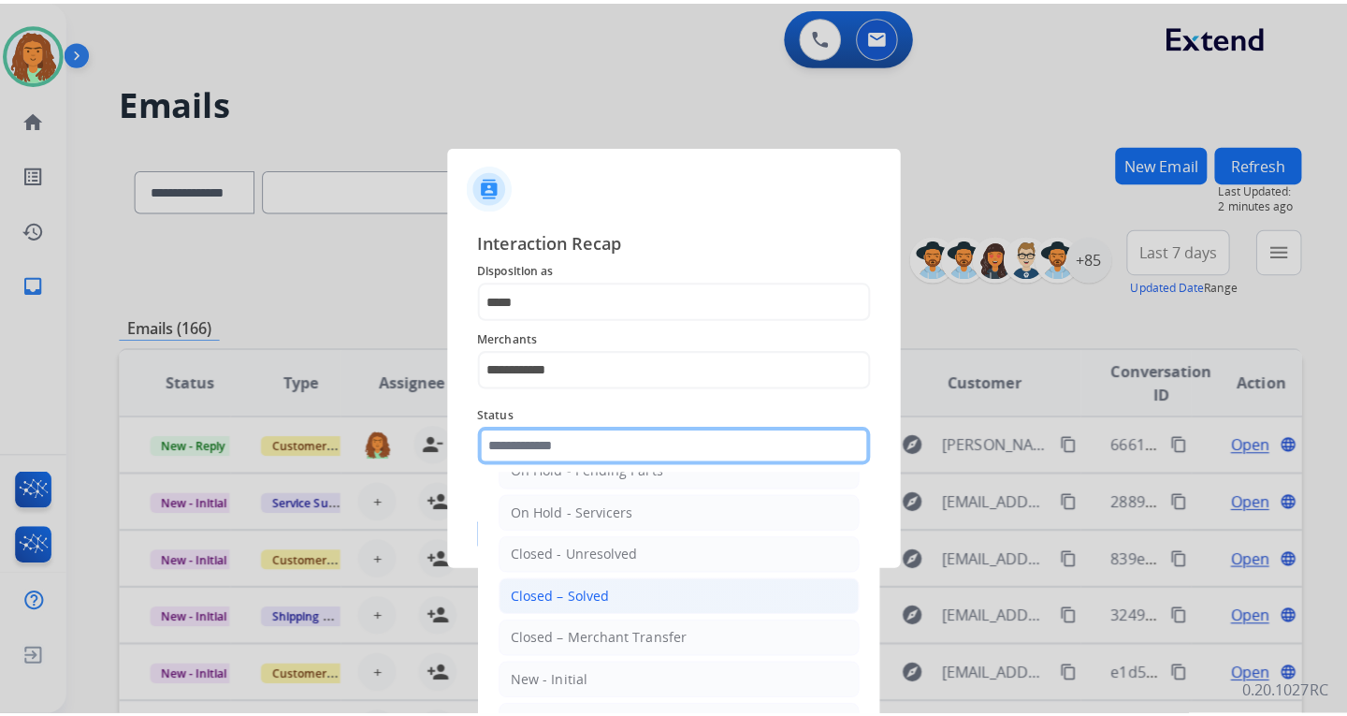
scroll to position [112, 0]
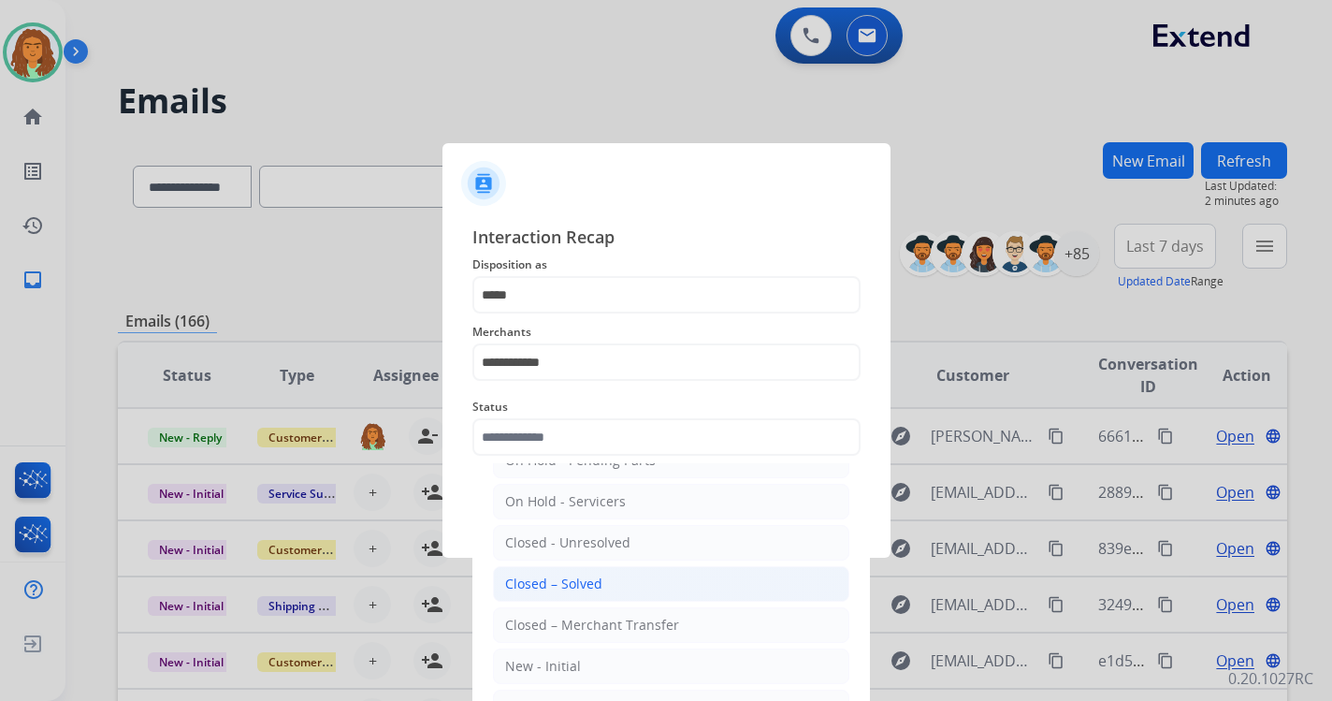
click at [580, 587] on div "Closed – Solved" at bounding box center [553, 583] width 97 height 19
type input "**********"
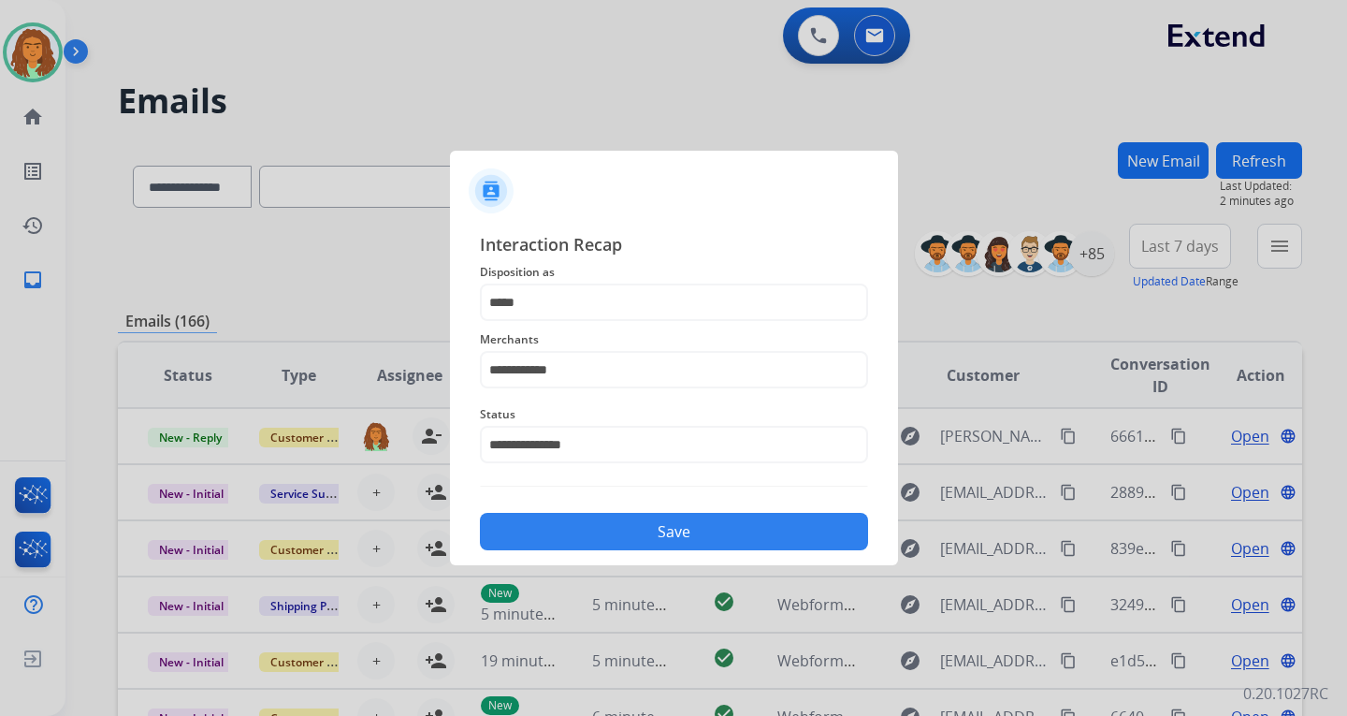
click at [687, 522] on button "Save" at bounding box center [674, 531] width 388 height 37
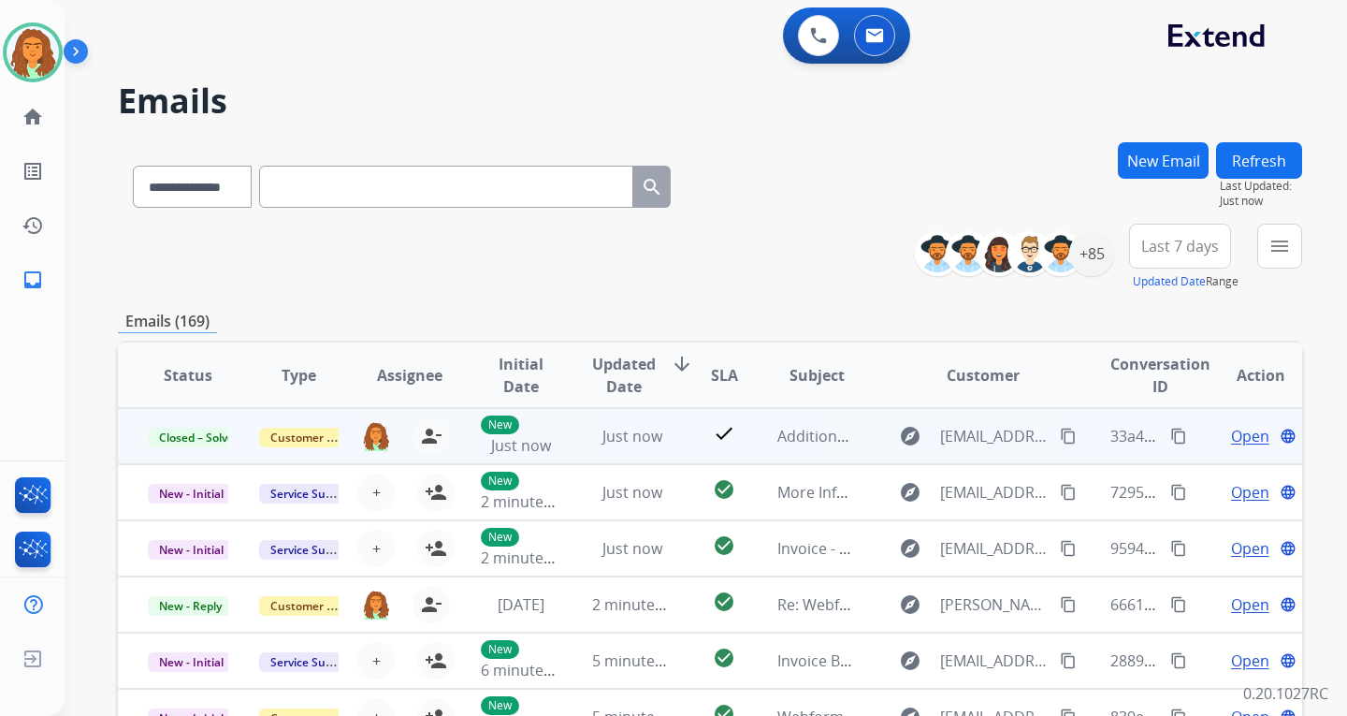
click at [966, 428] on mat-icon "content_copy" at bounding box center [1178, 436] width 17 height 17
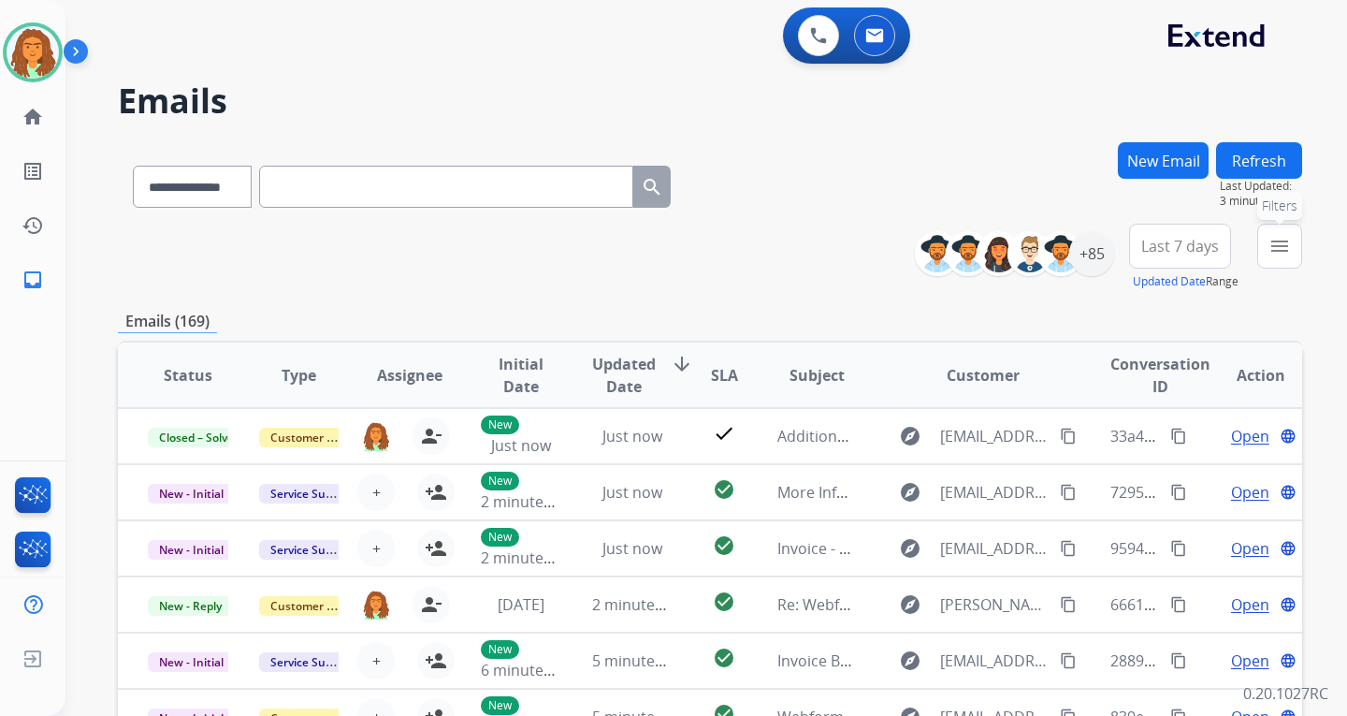
click at [966, 240] on mat-icon "menu" at bounding box center [1280, 246] width 22 height 22
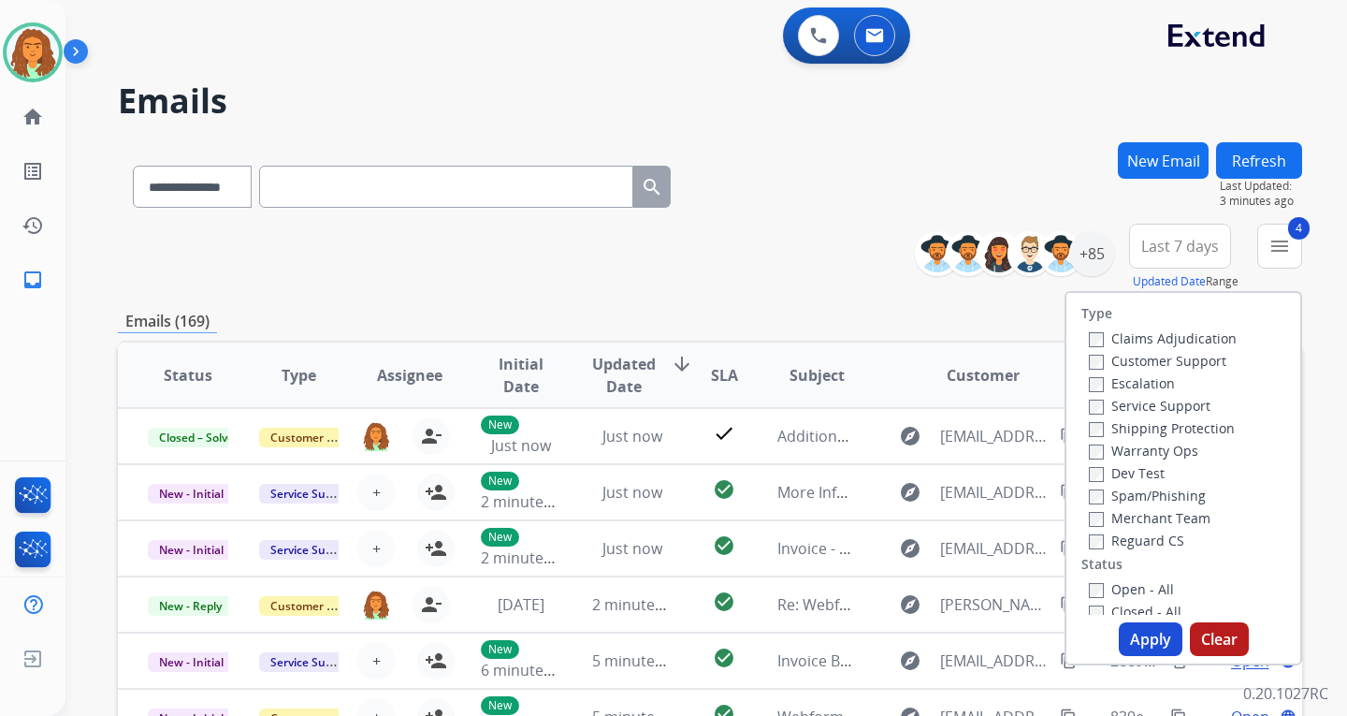
click at [966, 637] on button "Apply" at bounding box center [1151, 639] width 64 height 34
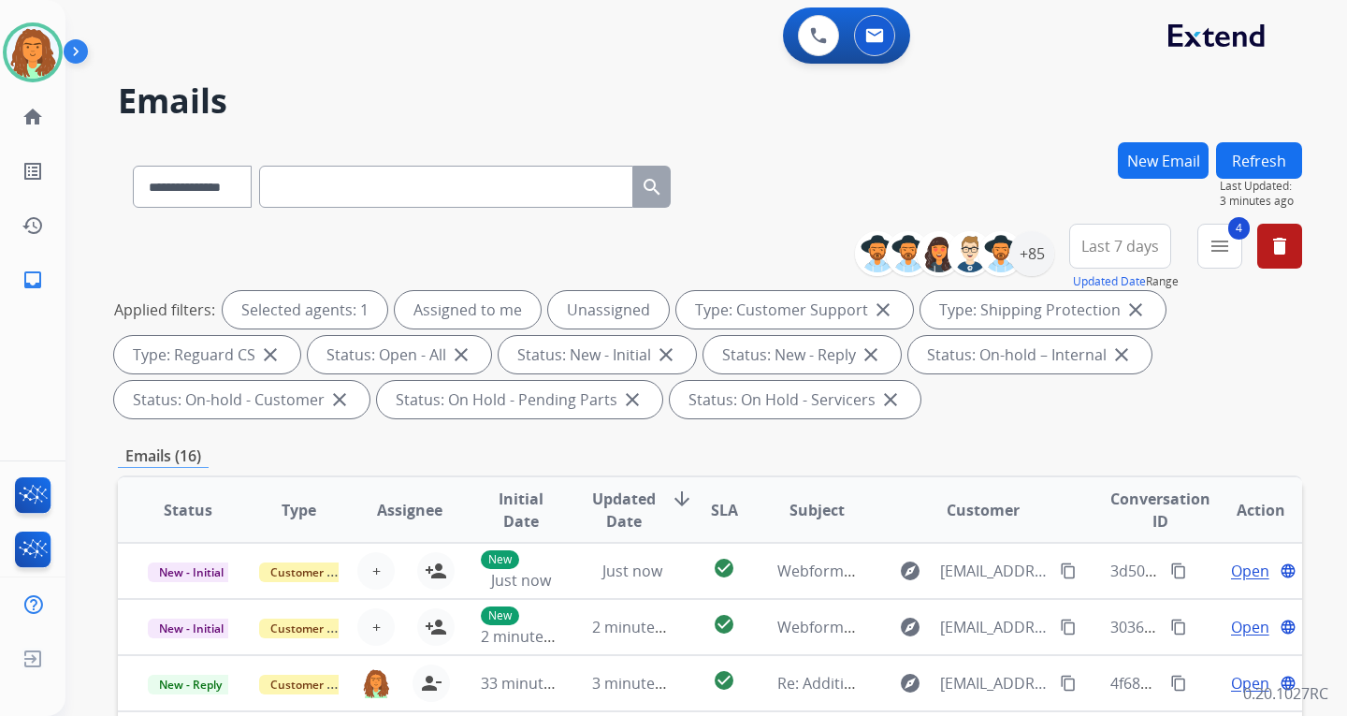
click at [966, 244] on span "Last 7 days" at bounding box center [1120, 245] width 78 height 7
click at [966, 472] on div "Last 90 days" at bounding box center [1114, 473] width 103 height 28
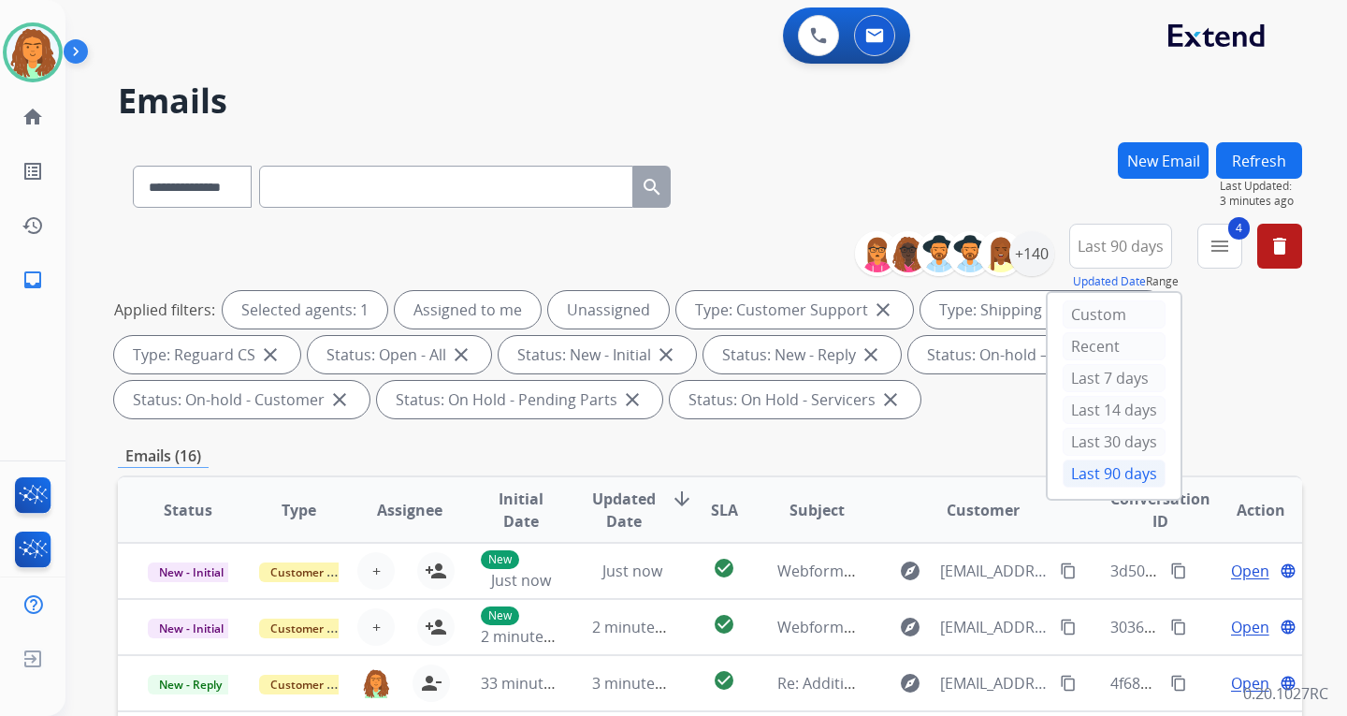
click at [966, 426] on div "**********" at bounding box center [710, 670] width 1184 height 1057
click at [966, 254] on div "+140" at bounding box center [1031, 253] width 45 height 45
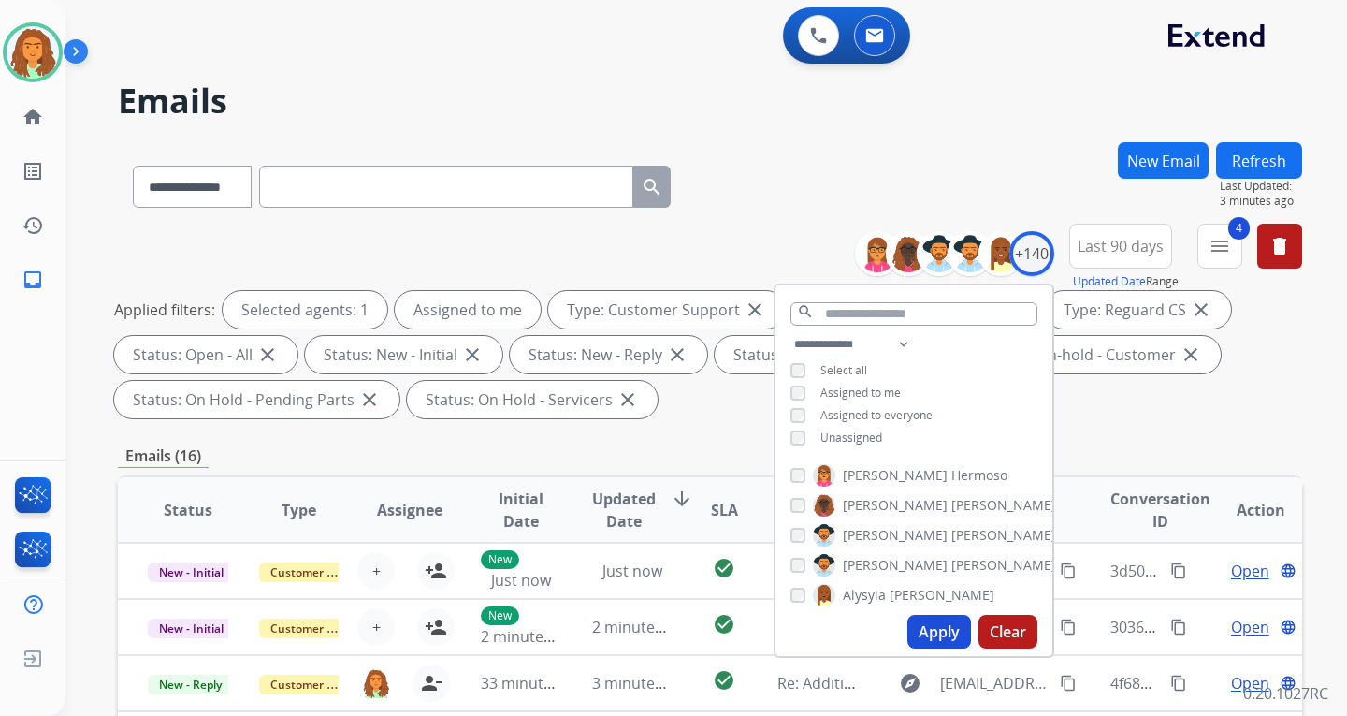
click at [932, 632] on button "Apply" at bounding box center [939, 632] width 64 height 34
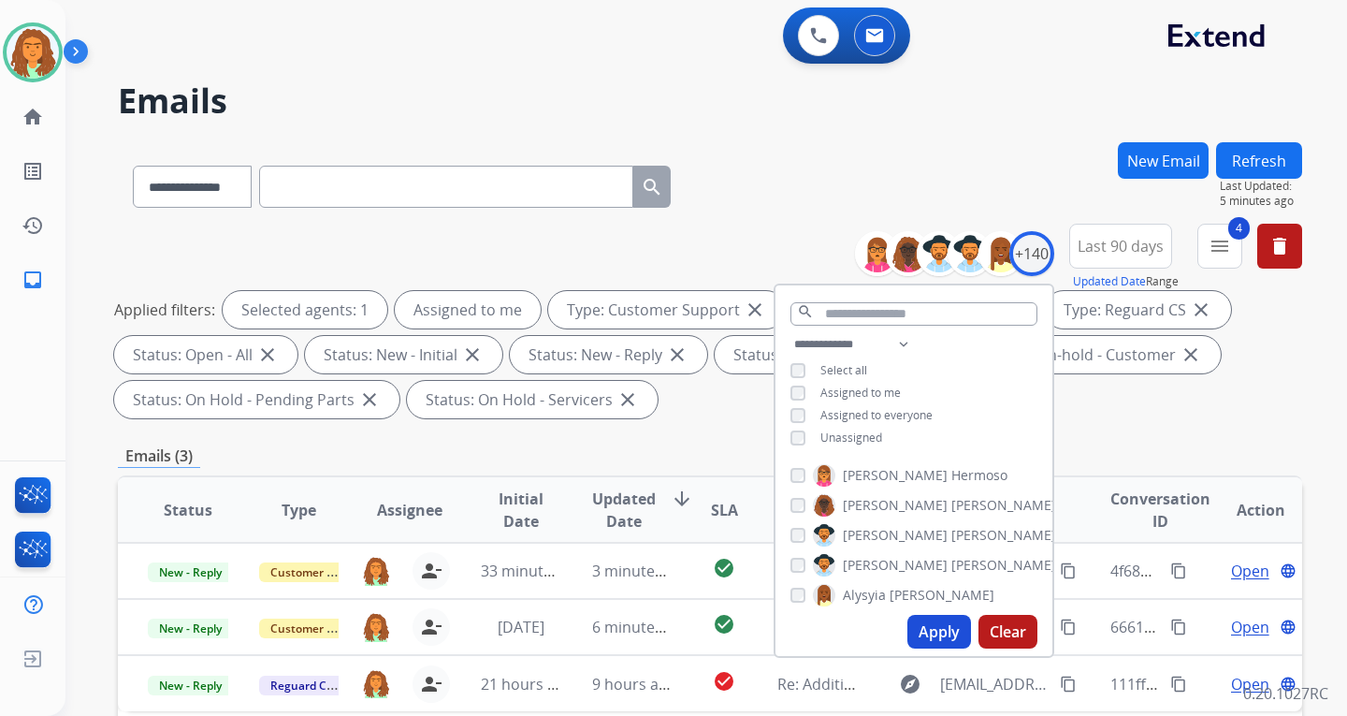
click at [933, 624] on button "Apply" at bounding box center [939, 632] width 64 height 34
click at [966, 420] on div "**********" at bounding box center [710, 325] width 1184 height 202
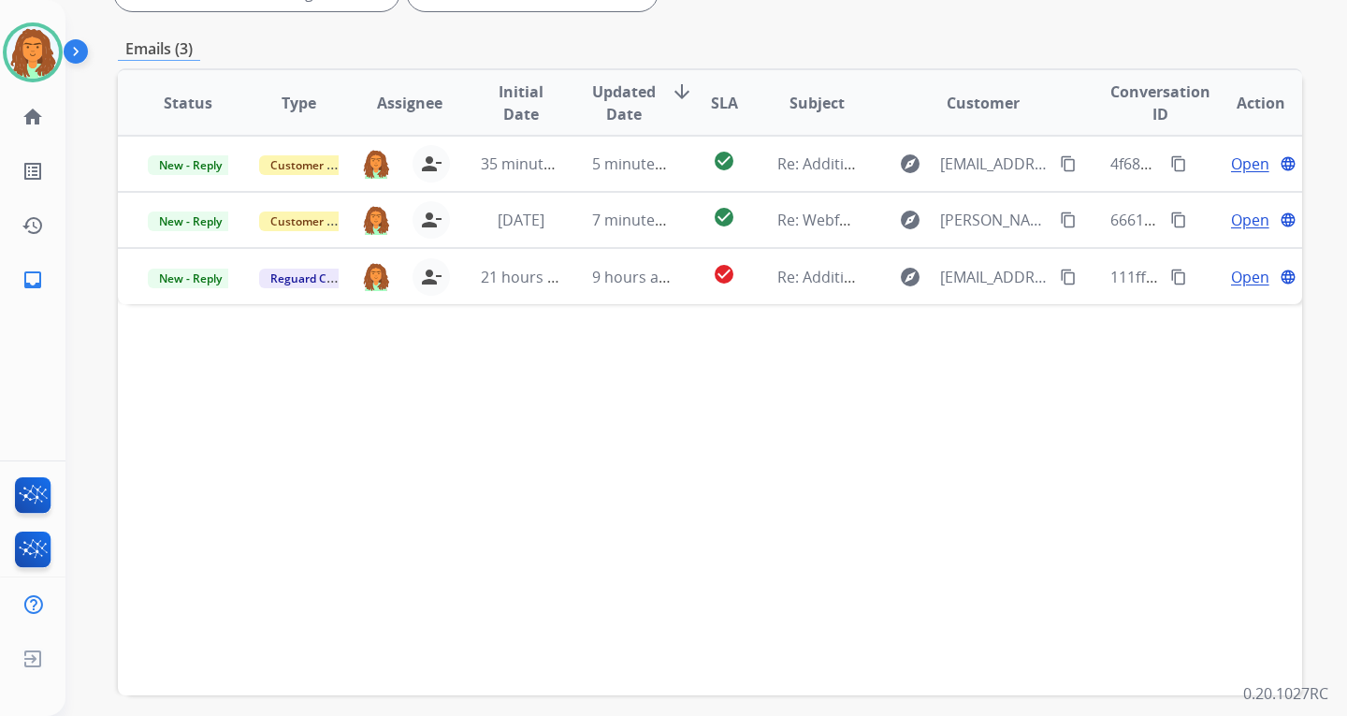
scroll to position [281, 0]
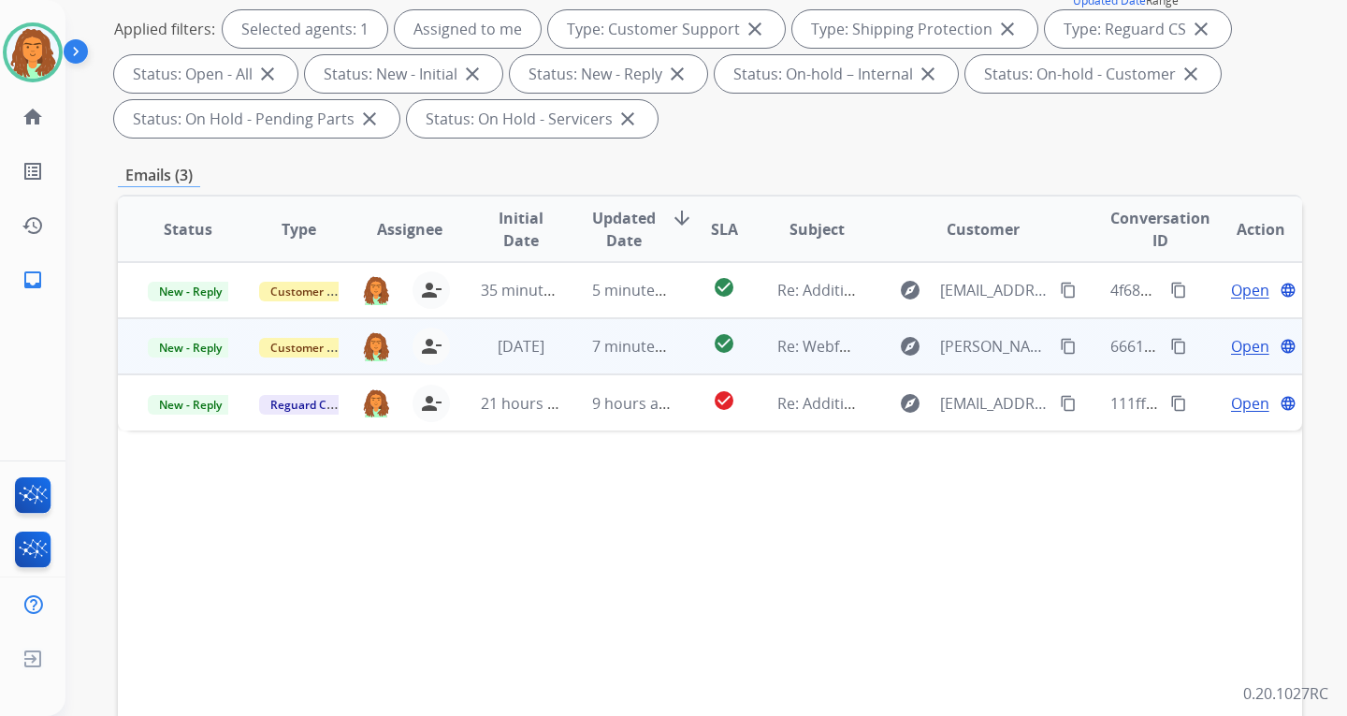
click at [623, 360] on td "7 minutes ago" at bounding box center [617, 346] width 111 height 56
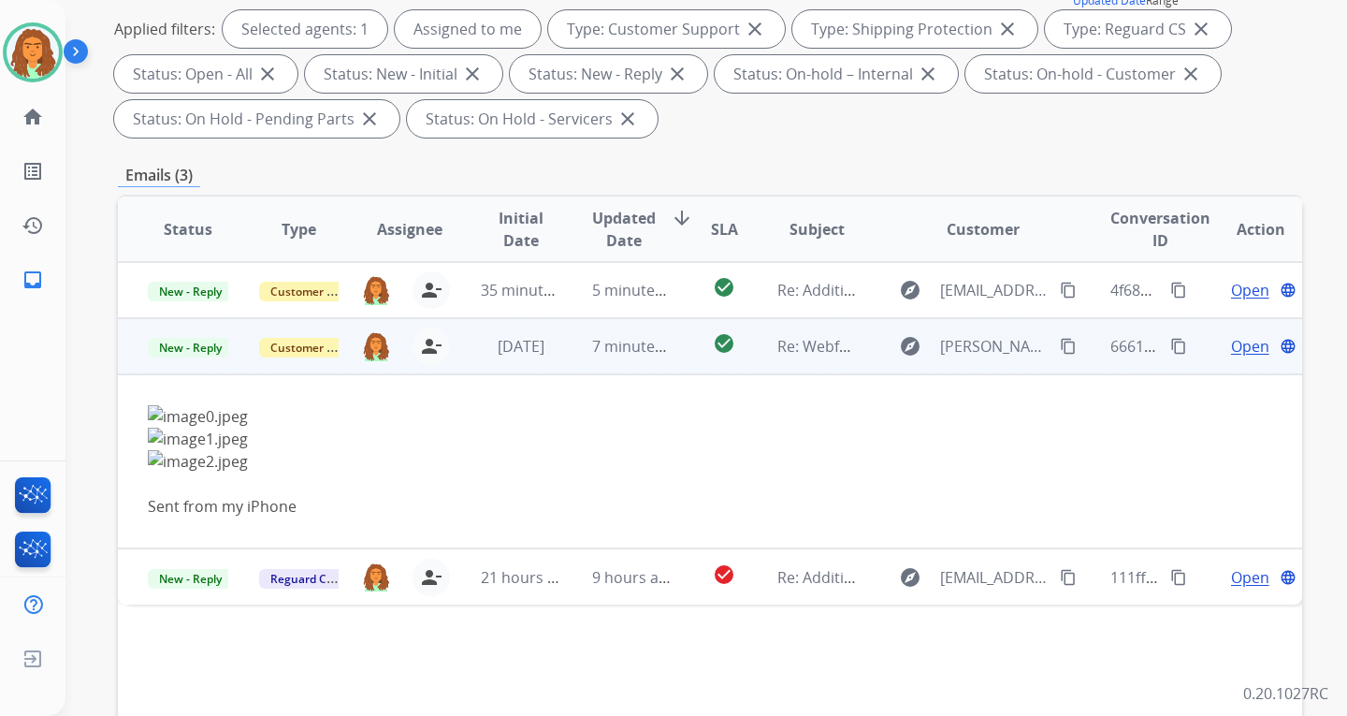
click at [966, 345] on span "Open" at bounding box center [1250, 346] width 38 height 22
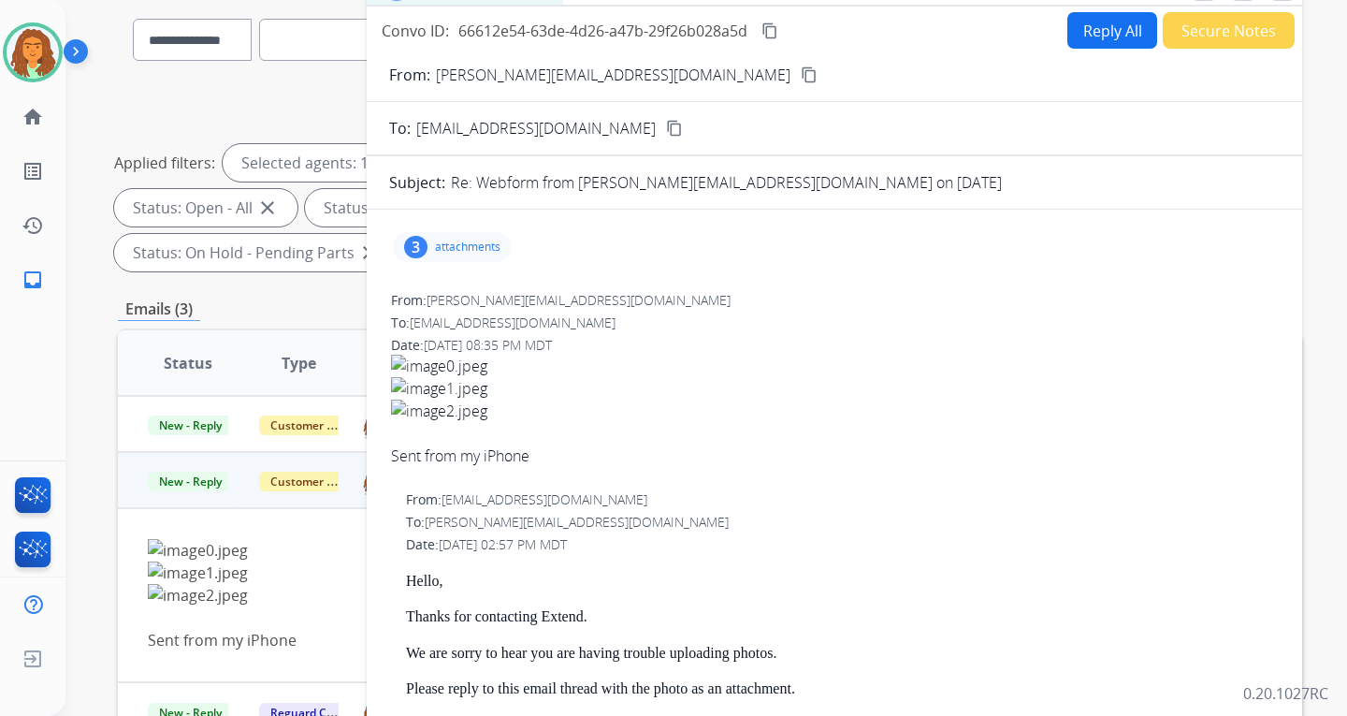
scroll to position [0, 0]
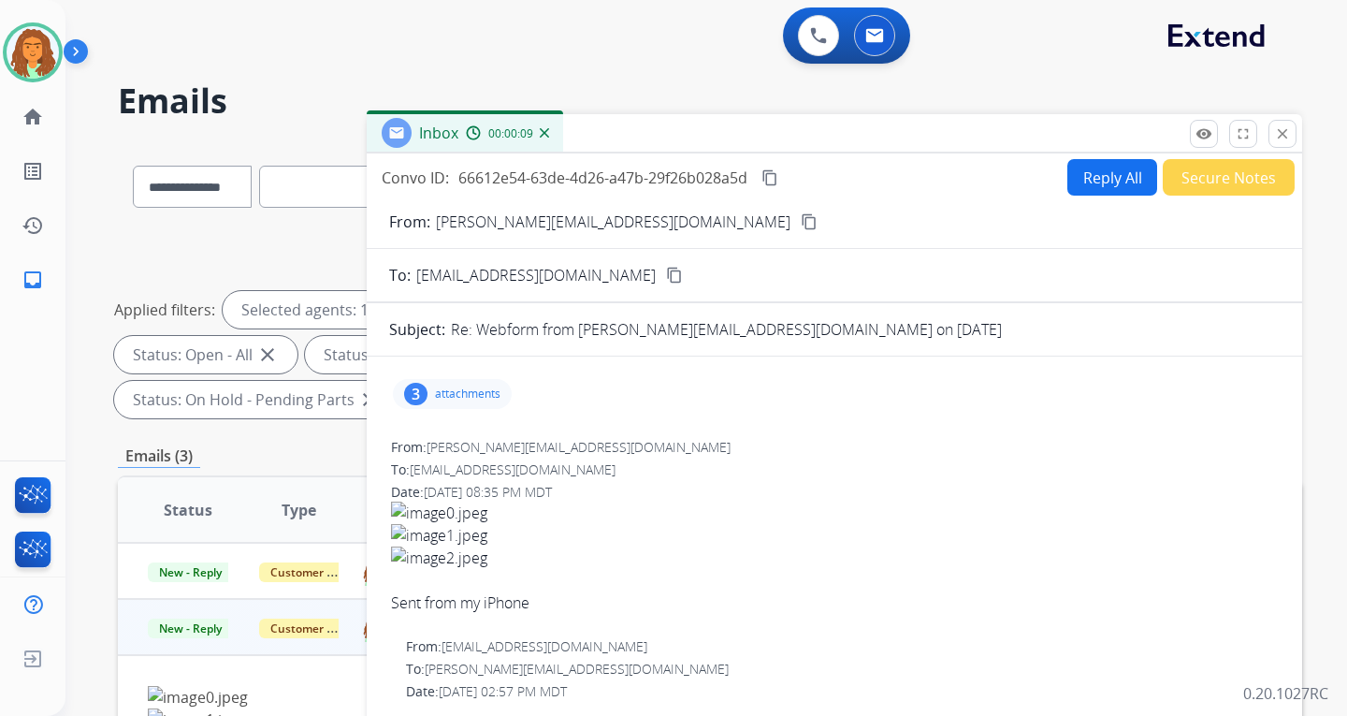
click at [966, 175] on button "Reply All" at bounding box center [1112, 177] width 90 height 36
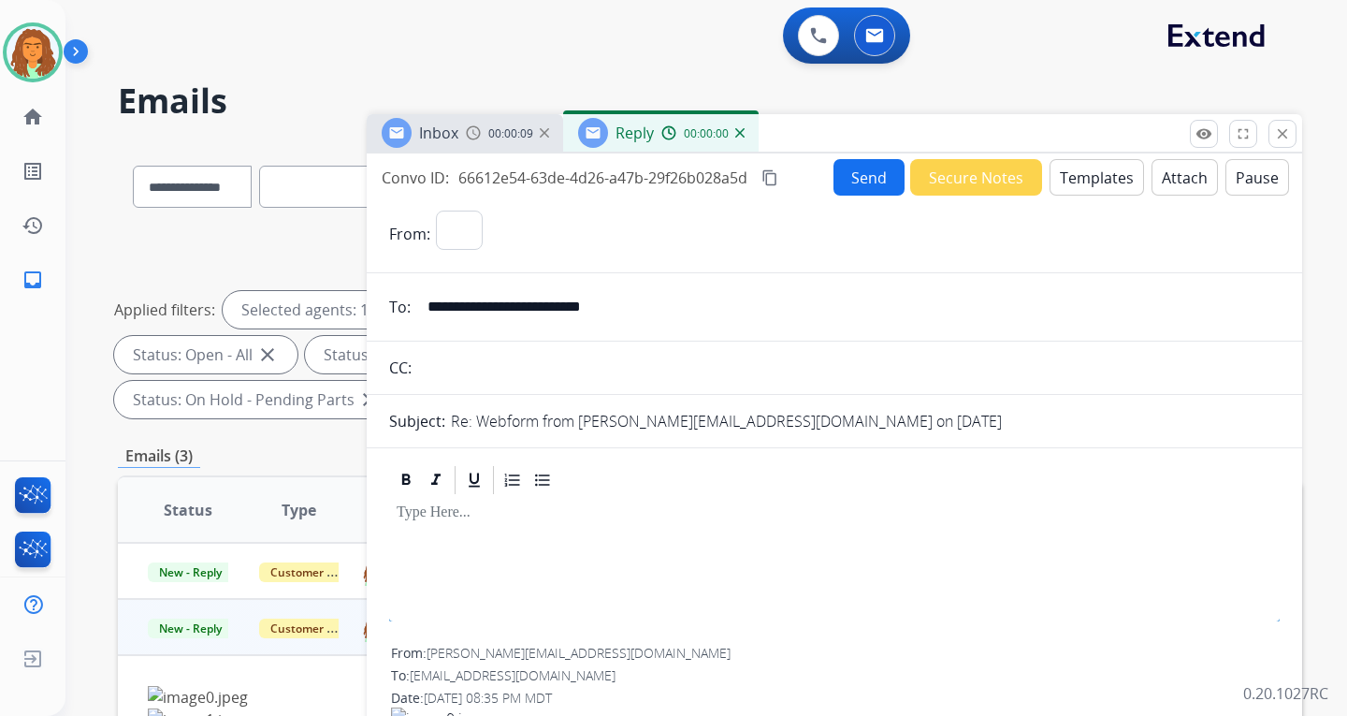
select select "**********"
click at [966, 175] on button "Templates" at bounding box center [1097, 177] width 94 height 36
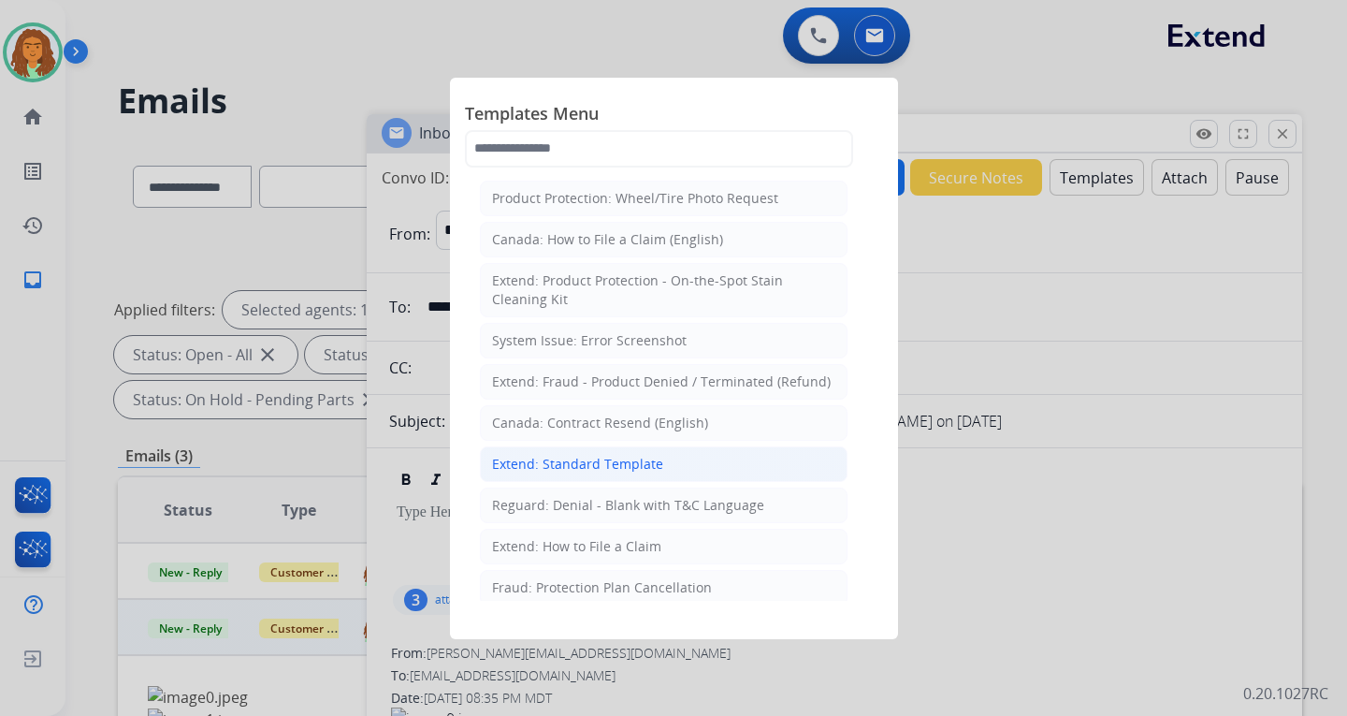
click at [578, 463] on div "Extend: Standard Template" at bounding box center [577, 464] width 171 height 19
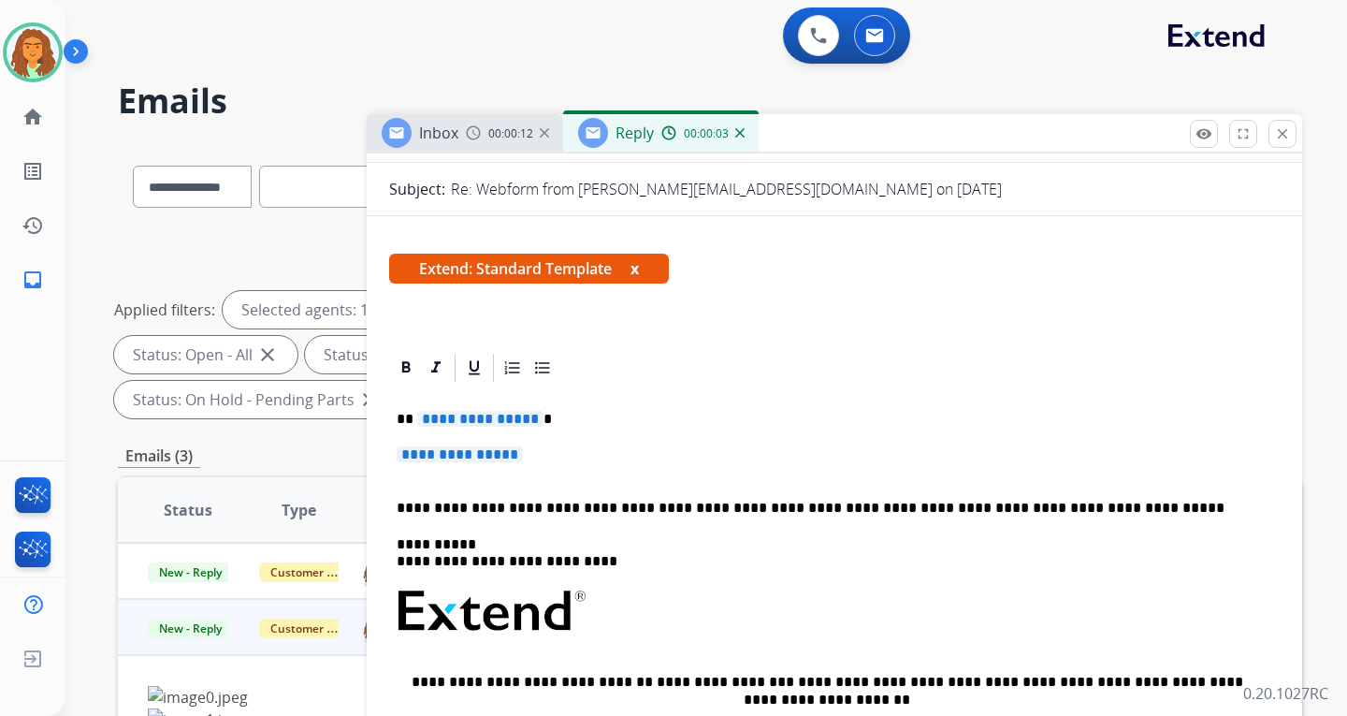
scroll to position [281, 0]
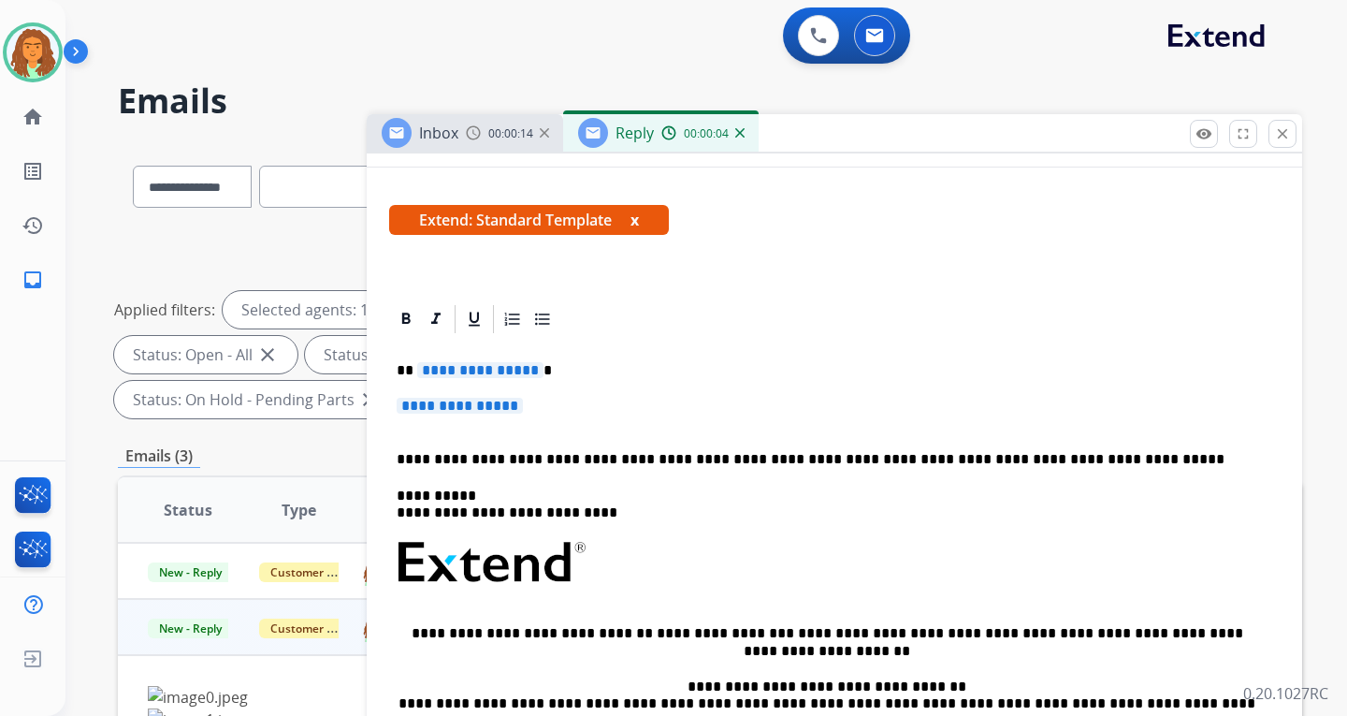
click at [529, 369] on span "**********" at bounding box center [480, 370] width 126 height 16
click at [465, 399] on span "**********" at bounding box center [460, 406] width 126 height 16
click at [416, 404] on span "**********" at bounding box center [460, 406] width 126 height 16
click at [452, 402] on span "**********" at bounding box center [460, 406] width 126 height 16
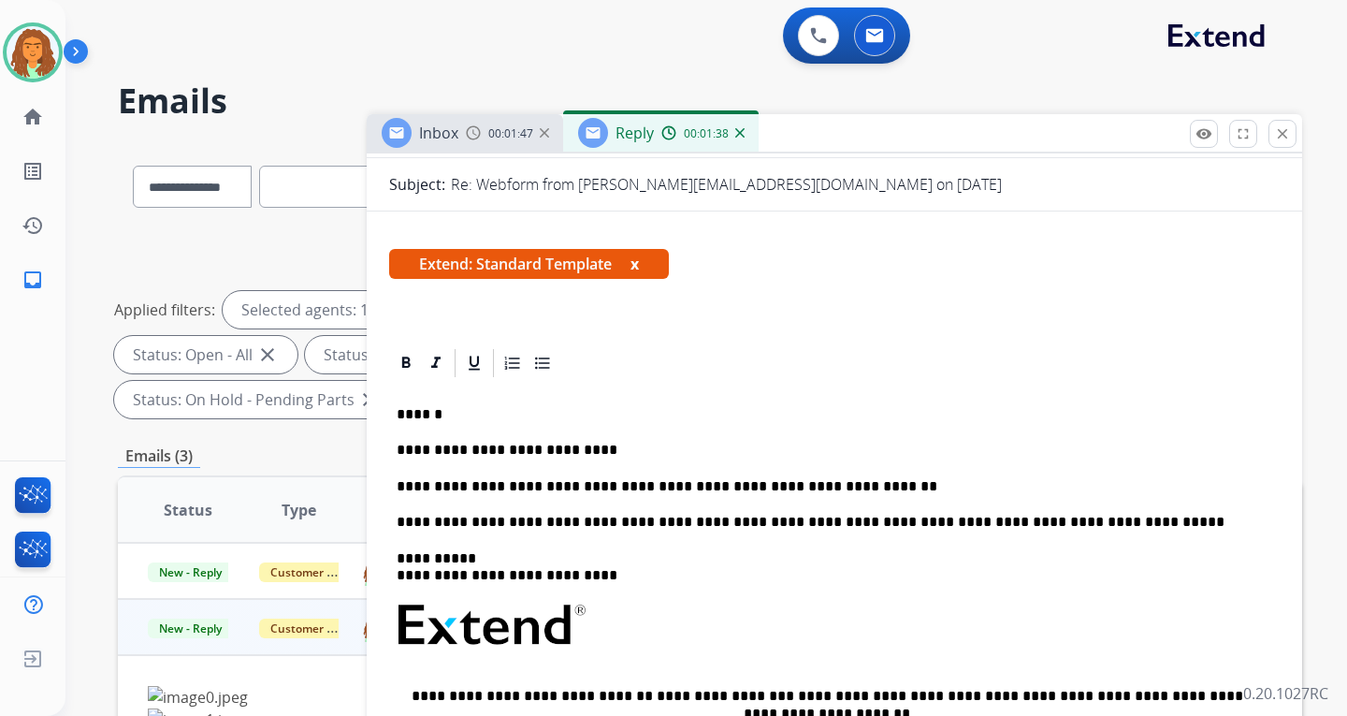
scroll to position [0, 0]
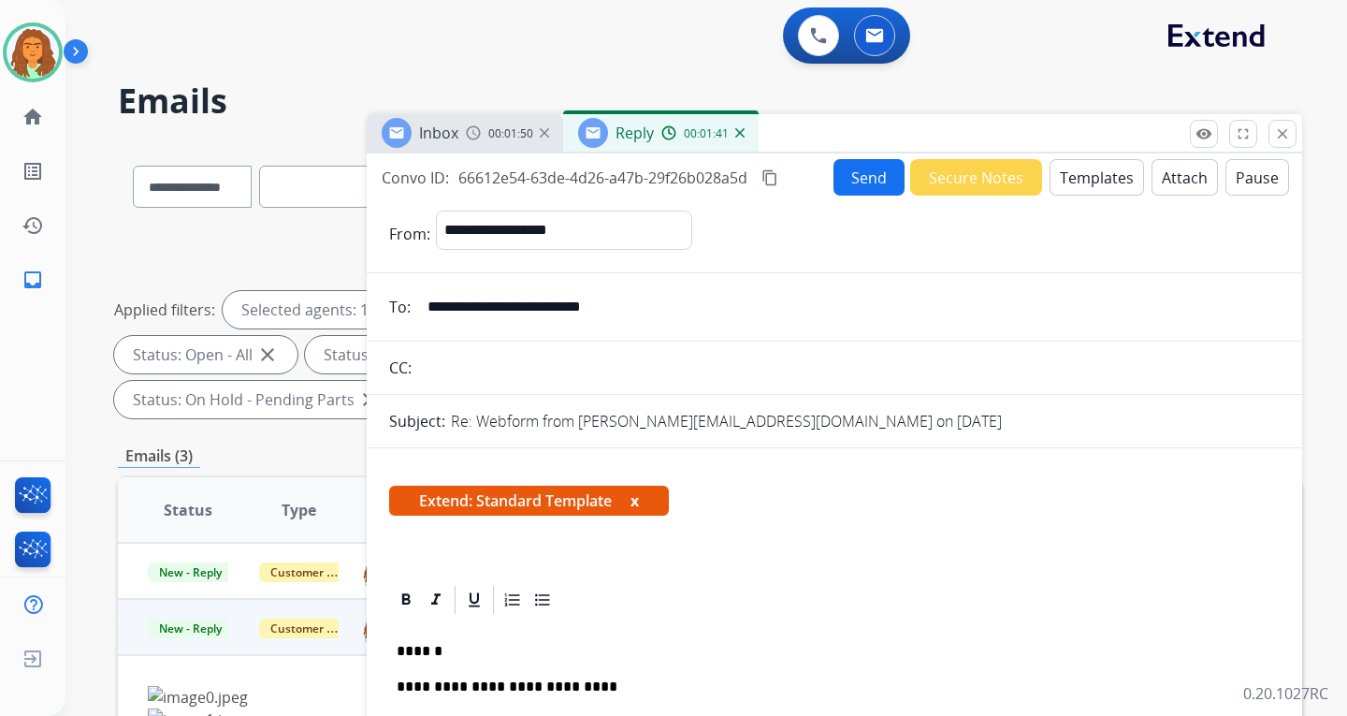
click at [855, 178] on button "Send" at bounding box center [869, 177] width 71 height 36
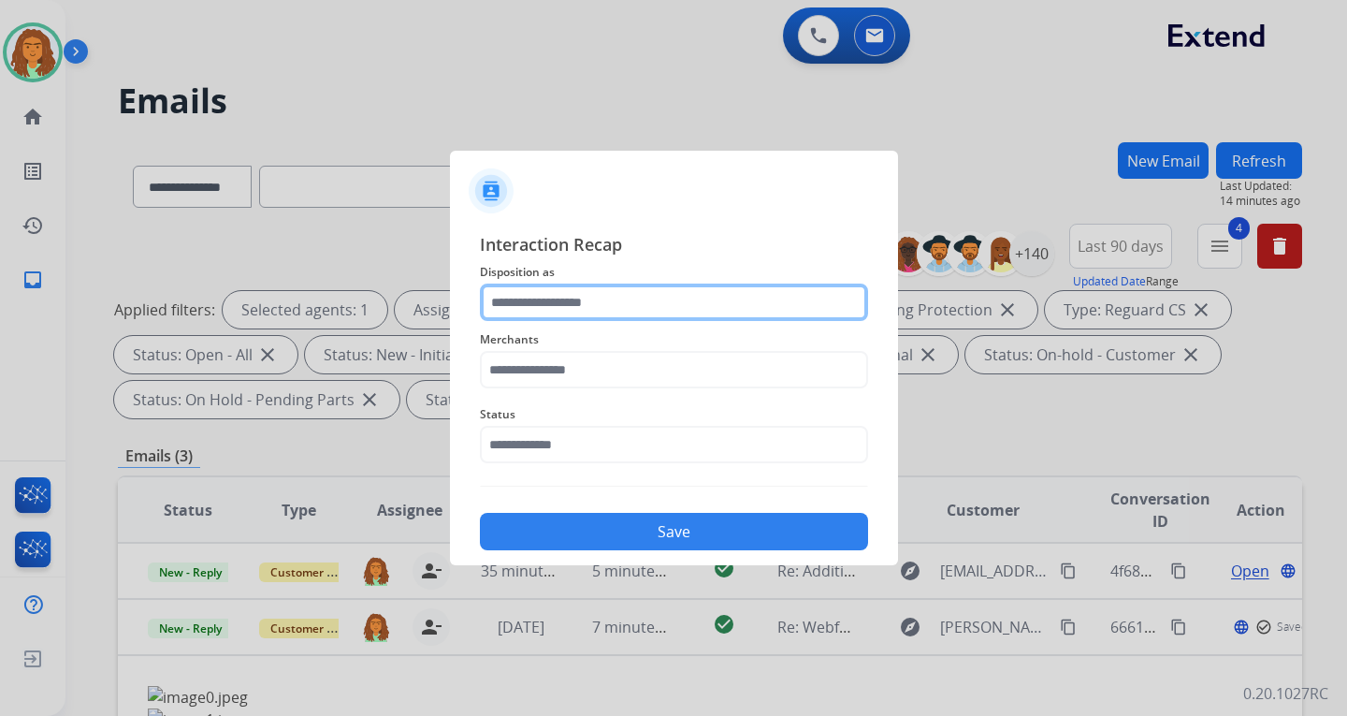
click at [554, 295] on input "text" at bounding box center [674, 301] width 388 height 37
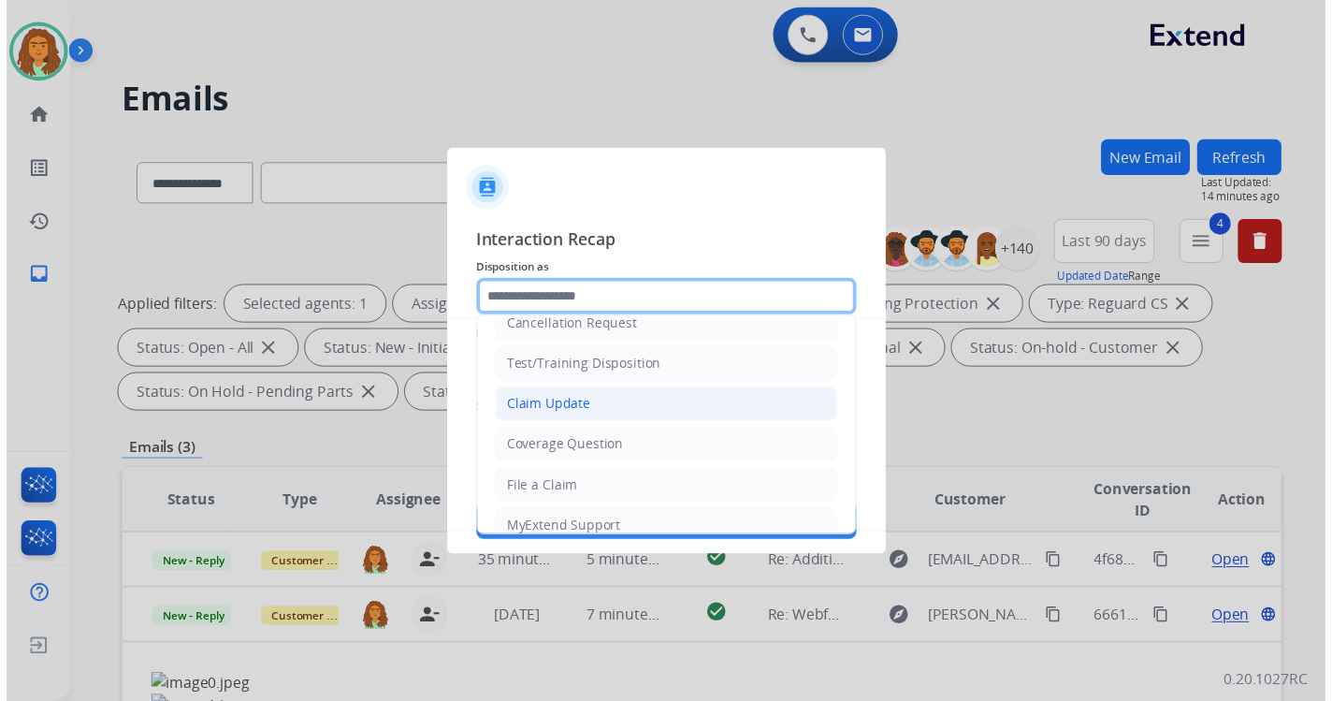
scroll to position [11, 0]
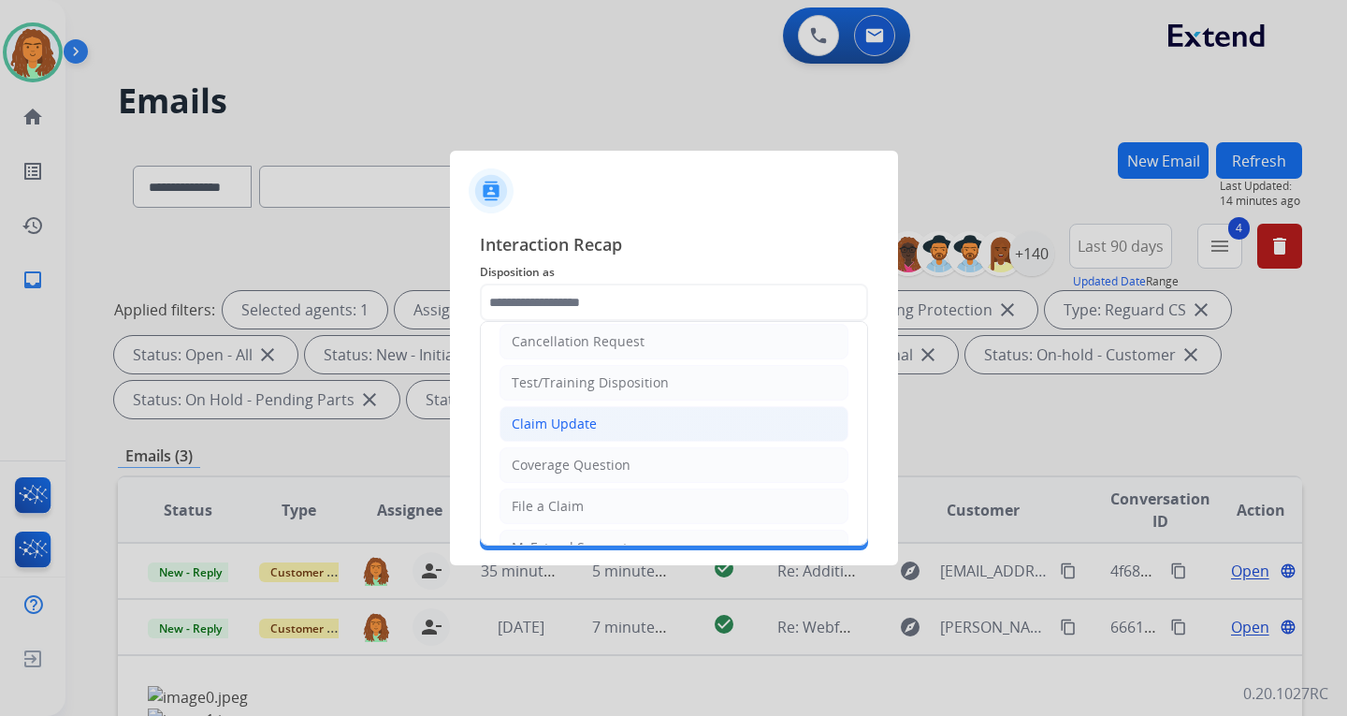
click at [574, 420] on div "Claim Update" at bounding box center [554, 423] width 85 height 19
type input "**********"
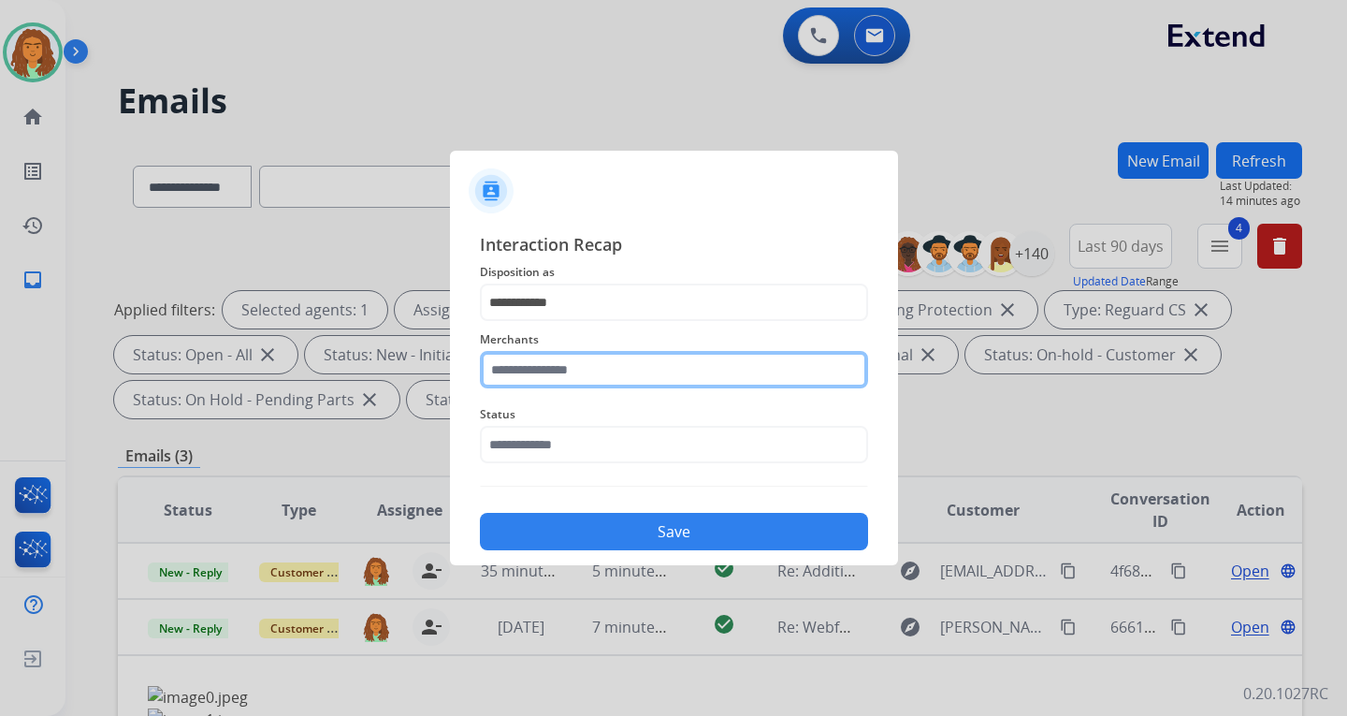
click at [520, 373] on input "text" at bounding box center [674, 369] width 388 height 37
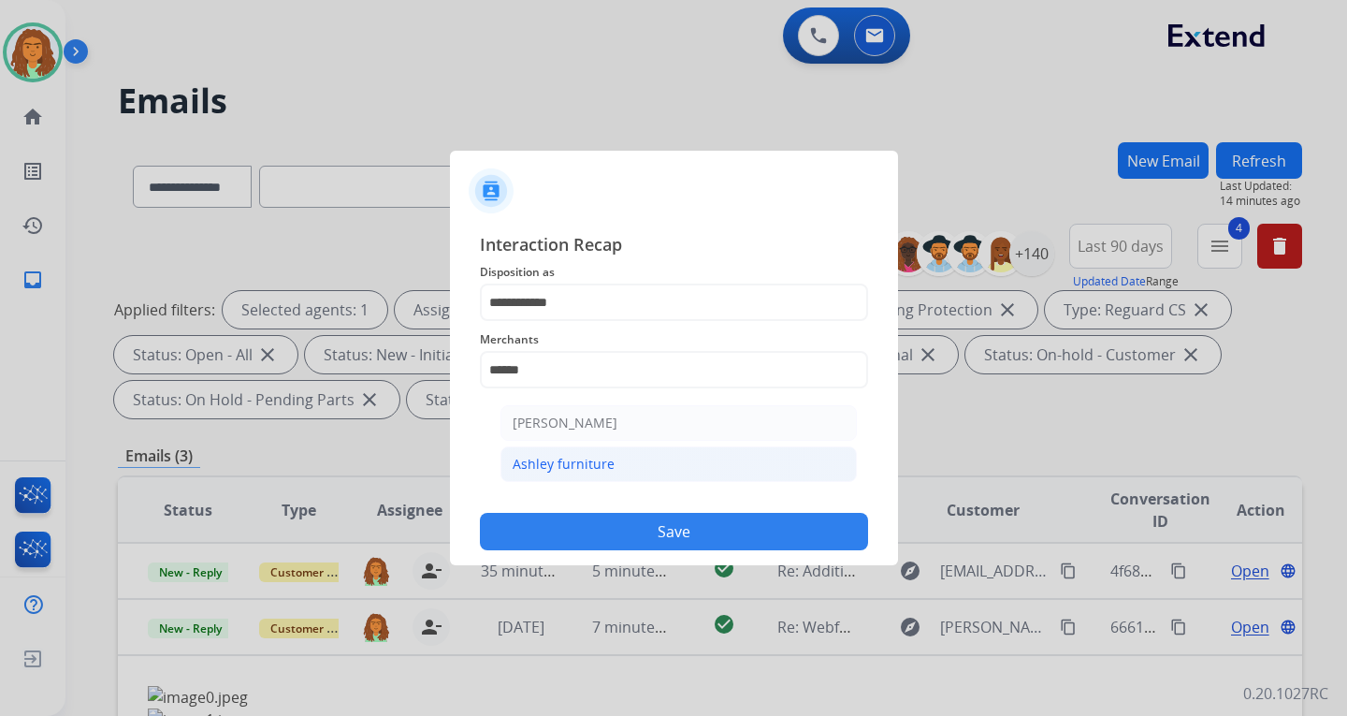
click at [534, 463] on div "Ashley furniture" at bounding box center [564, 464] width 102 height 19
type input "**********"
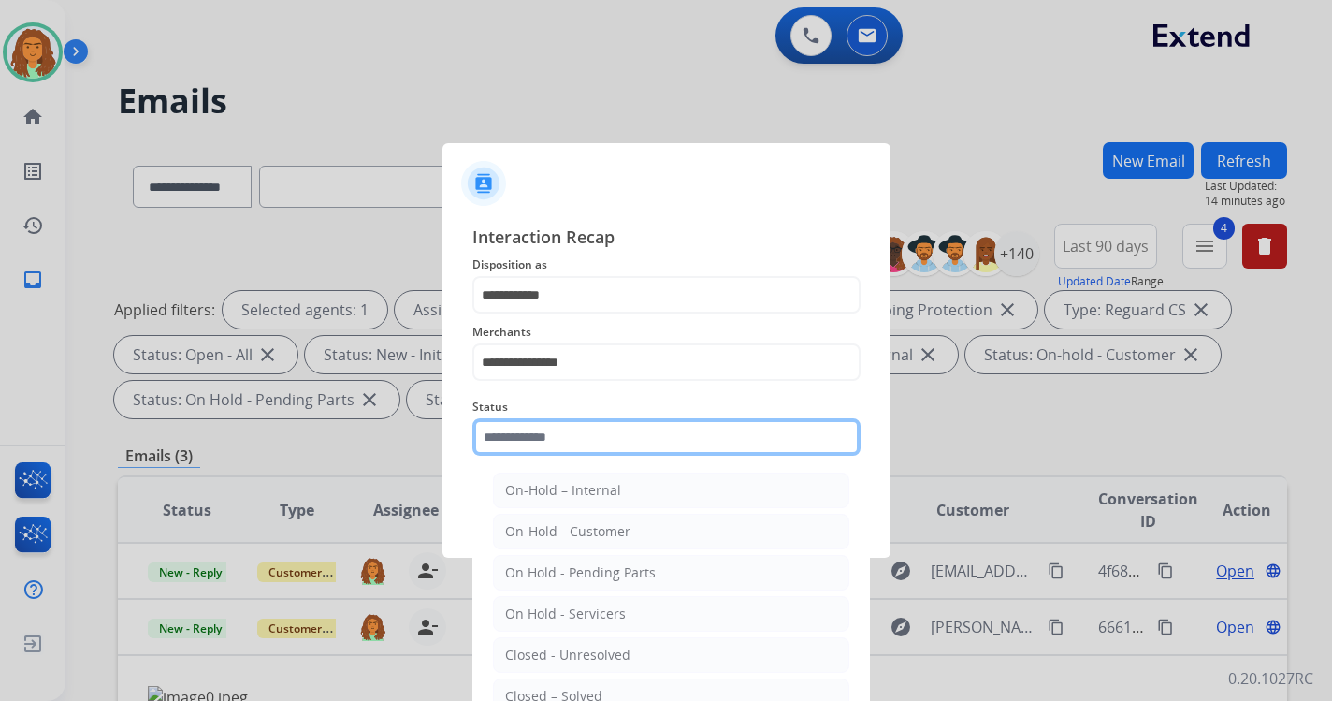
click at [546, 449] on input "text" at bounding box center [666, 436] width 388 height 37
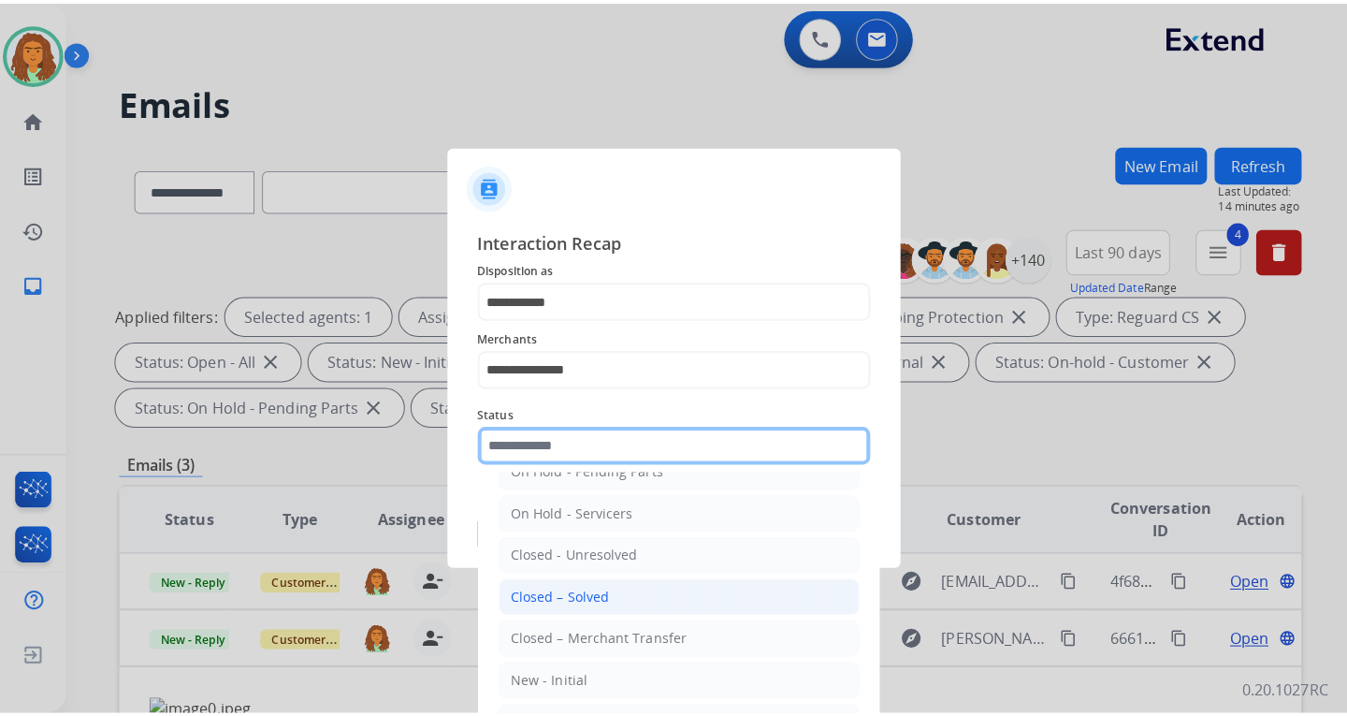
scroll to position [112, 0]
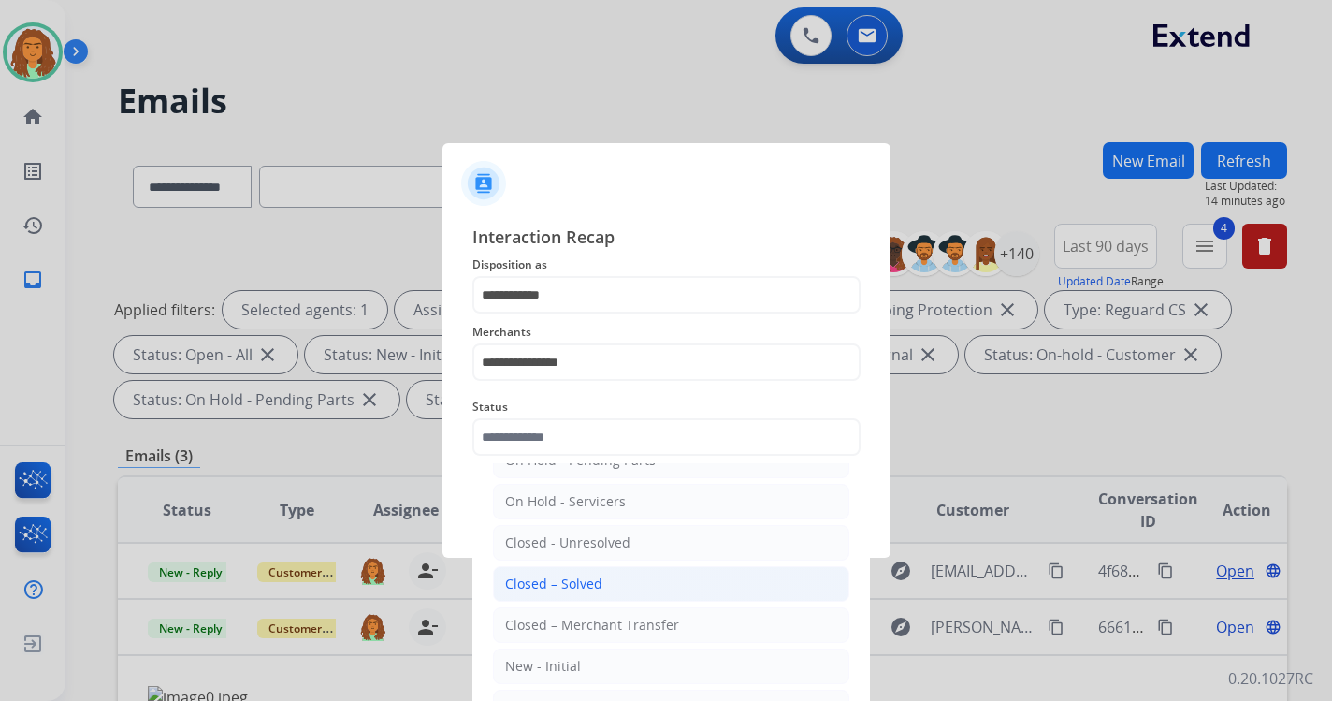
click at [568, 578] on div "Closed – Solved" at bounding box center [553, 583] width 97 height 19
type input "**********"
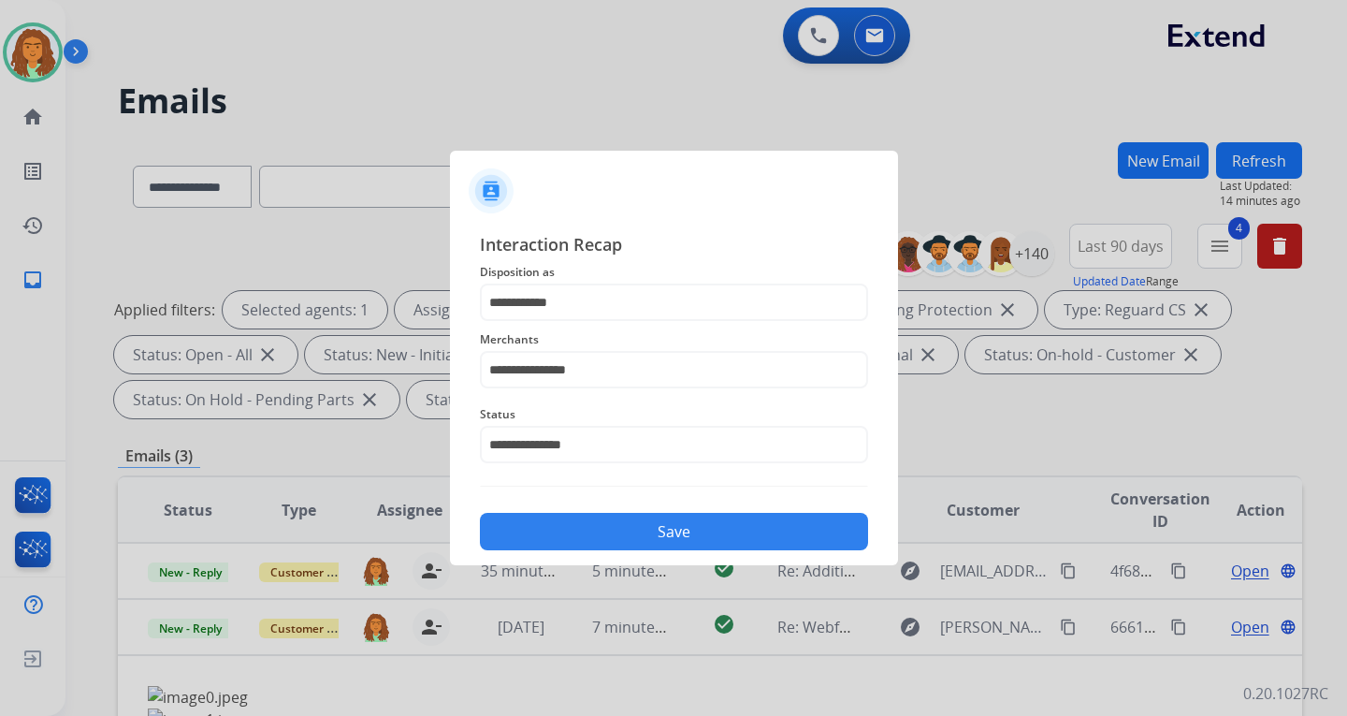
click at [645, 522] on button "Save" at bounding box center [674, 531] width 388 height 37
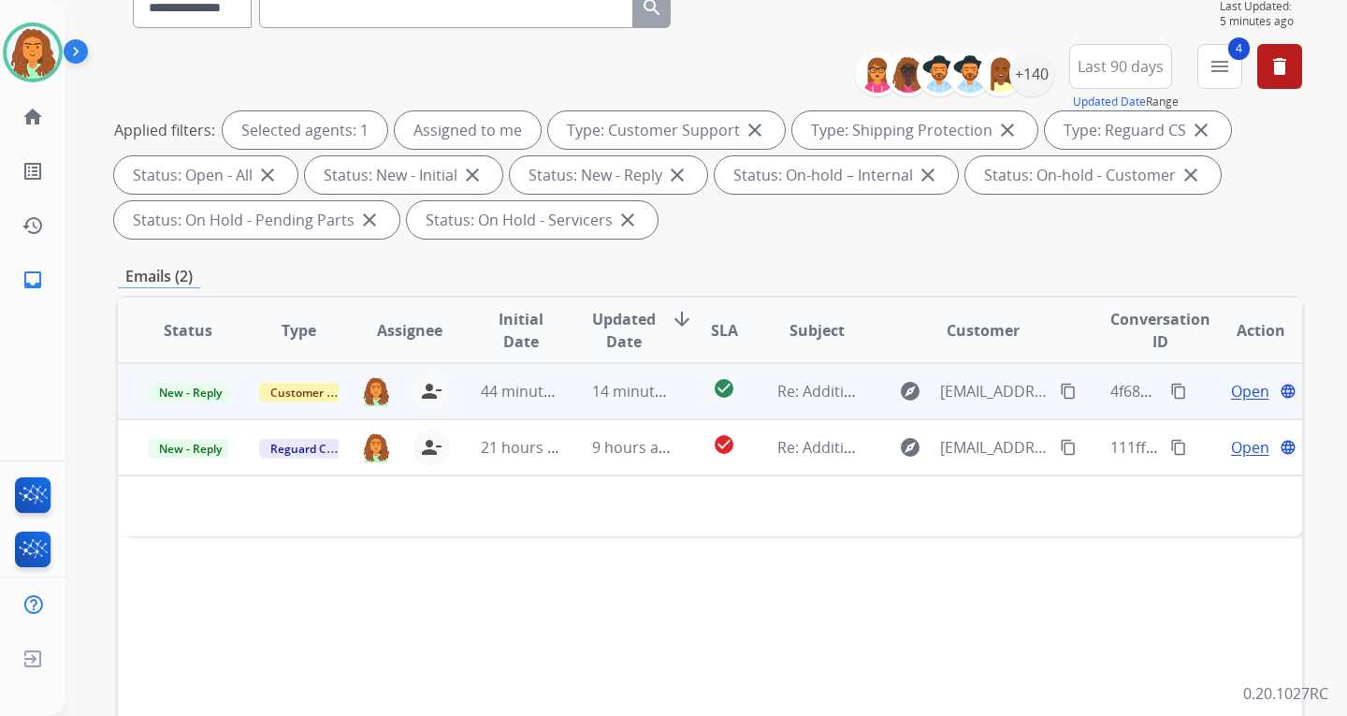
scroll to position [187, 0]
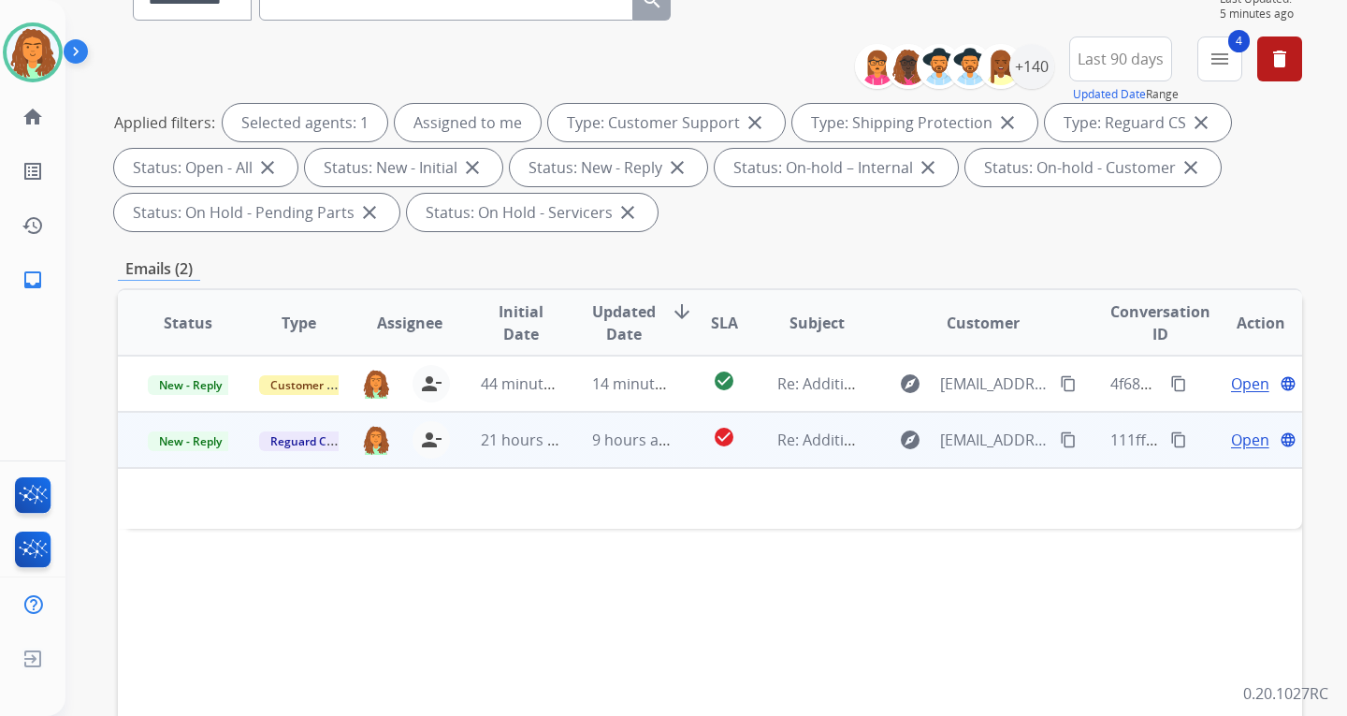
click at [659, 452] on td "9 hours ago" at bounding box center [617, 440] width 111 height 56
click at [677, 457] on td "check_circle" at bounding box center [710, 440] width 74 height 56
click at [966, 441] on mat-icon "content_copy" at bounding box center [1068, 439] width 17 height 17
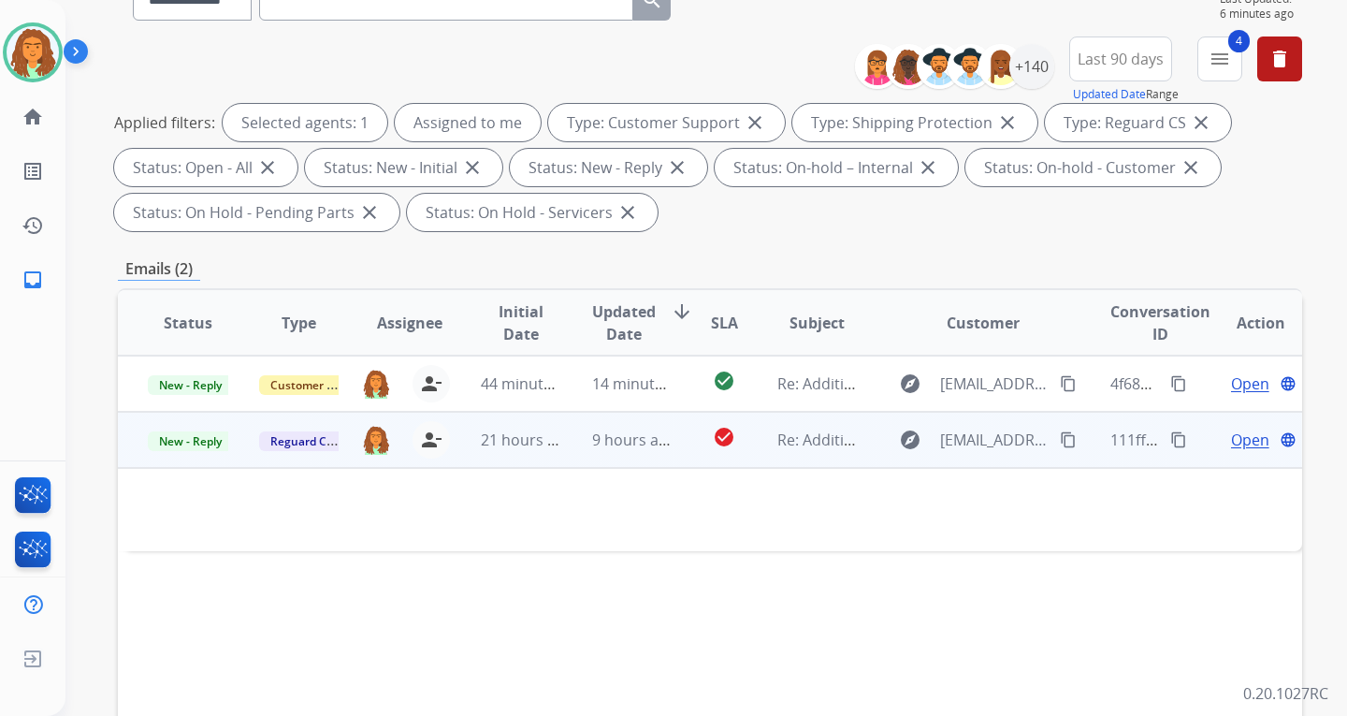
click at [966, 437] on mat-icon "content_copy" at bounding box center [1178, 439] width 17 height 17
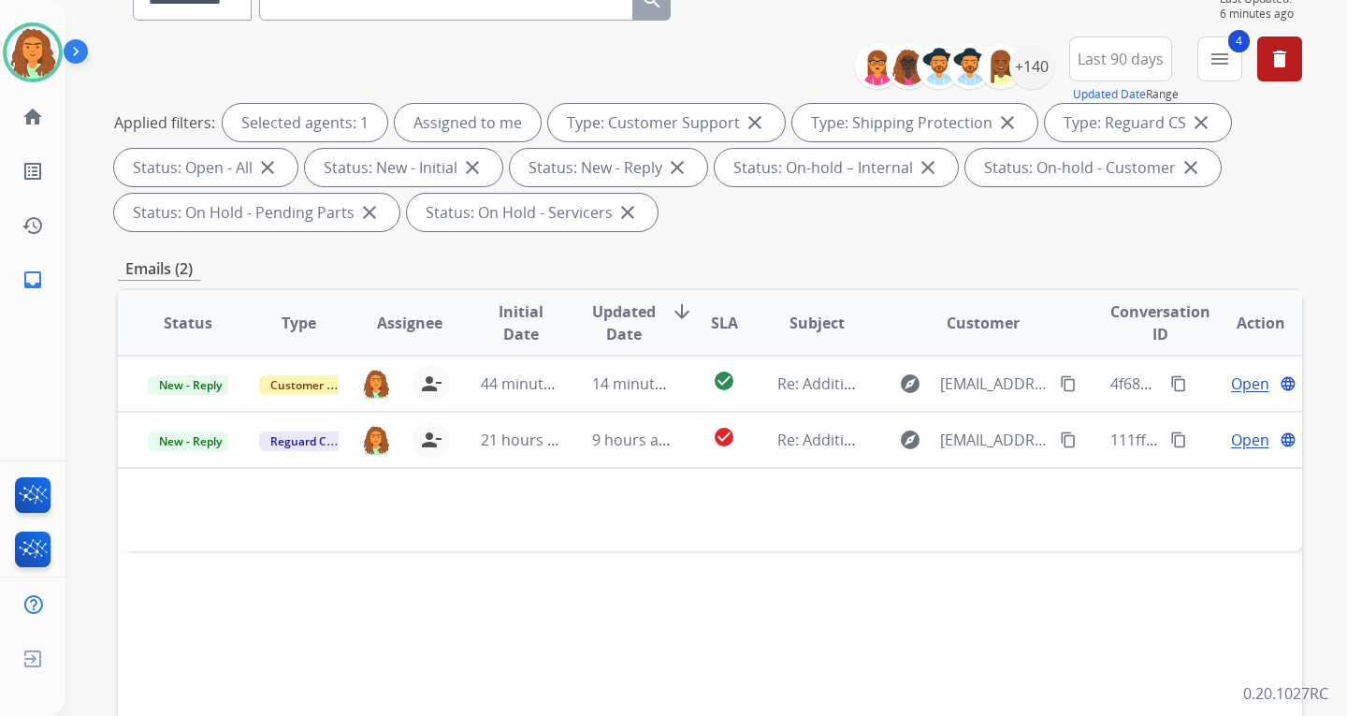
click at [619, 573] on div "Status Type Assignee Initial Date Updated Date arrow_downward SLA Subject Custo…" at bounding box center [710, 601] width 1184 height 627
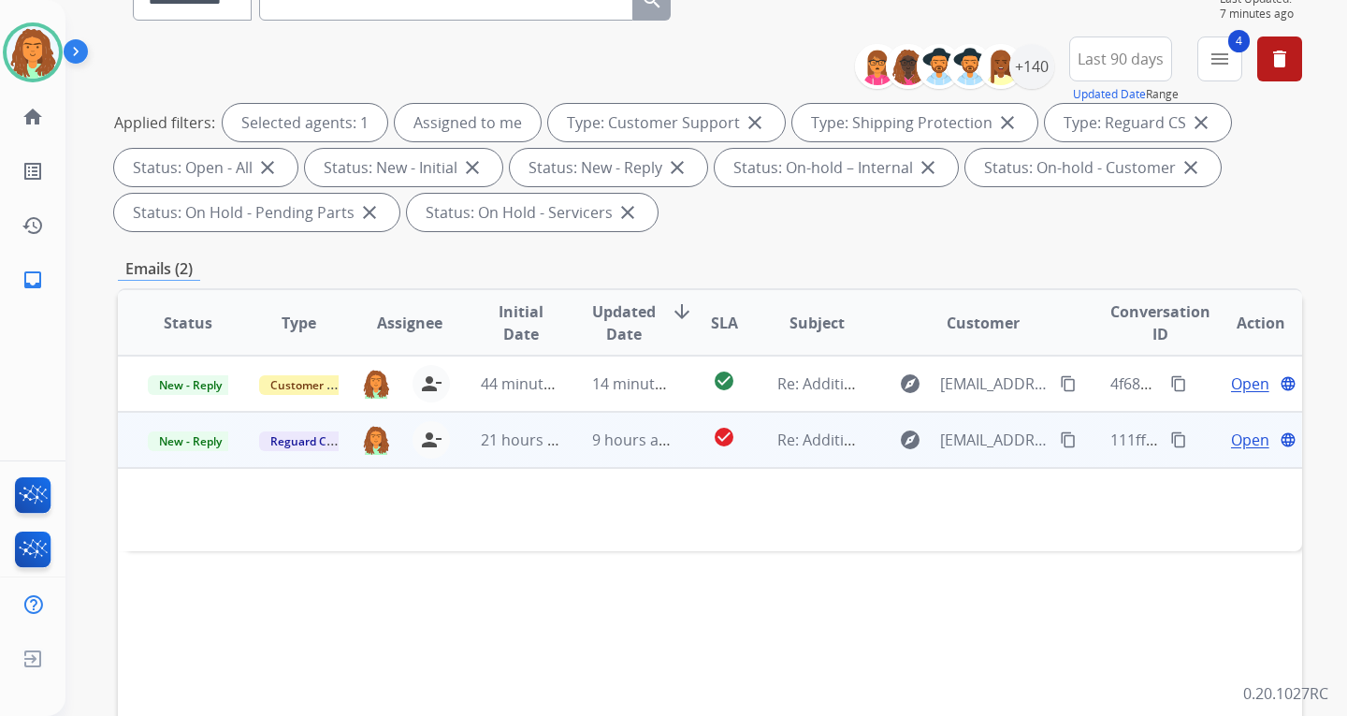
click at [966, 441] on span "Open" at bounding box center [1250, 439] width 38 height 22
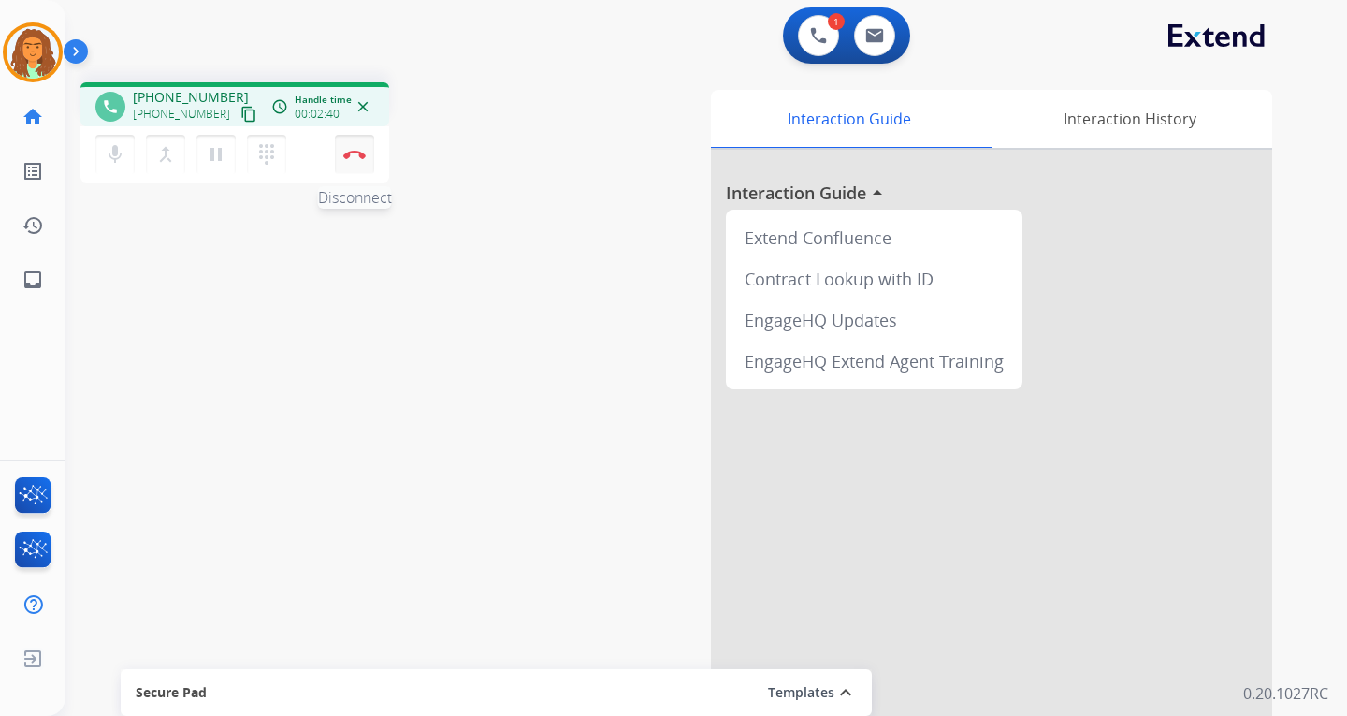
click at [354, 153] on img at bounding box center [354, 154] width 22 height 9
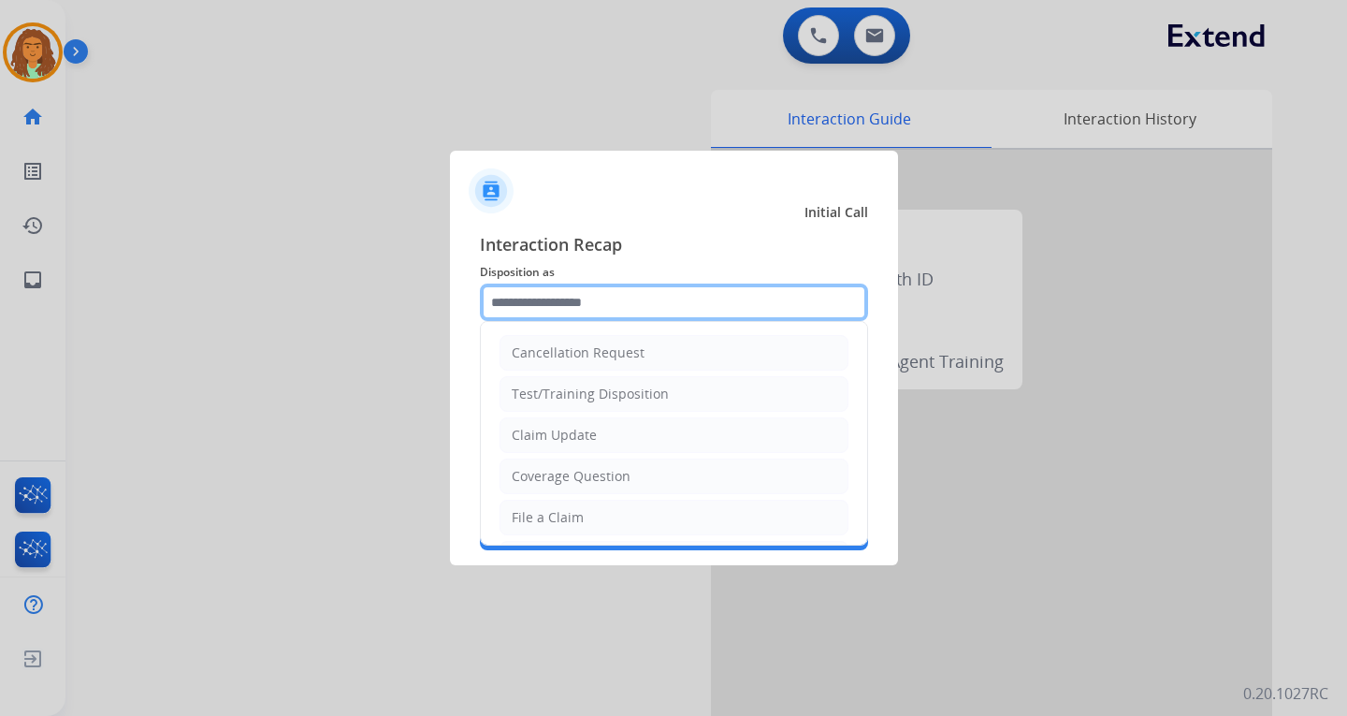
click at [523, 301] on input "text" at bounding box center [674, 301] width 388 height 37
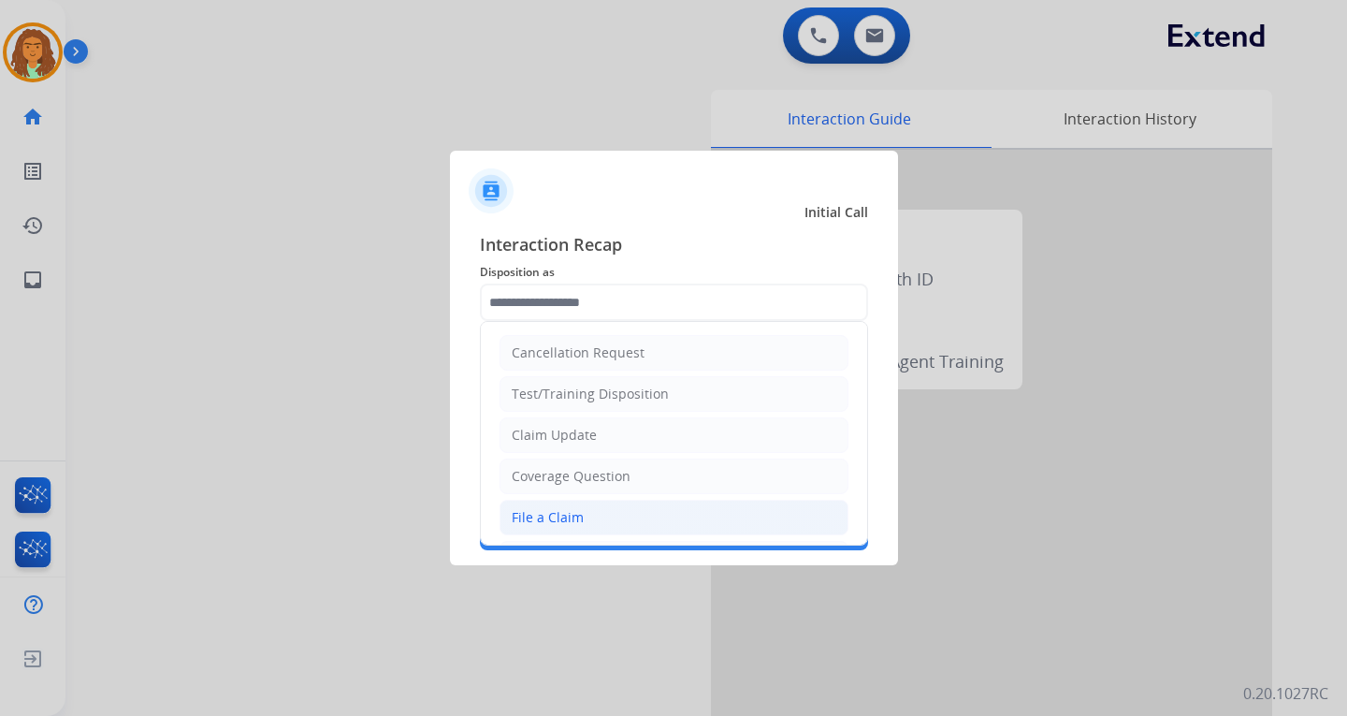
click at [558, 513] on div "File a Claim" at bounding box center [548, 517] width 72 height 19
type input "**********"
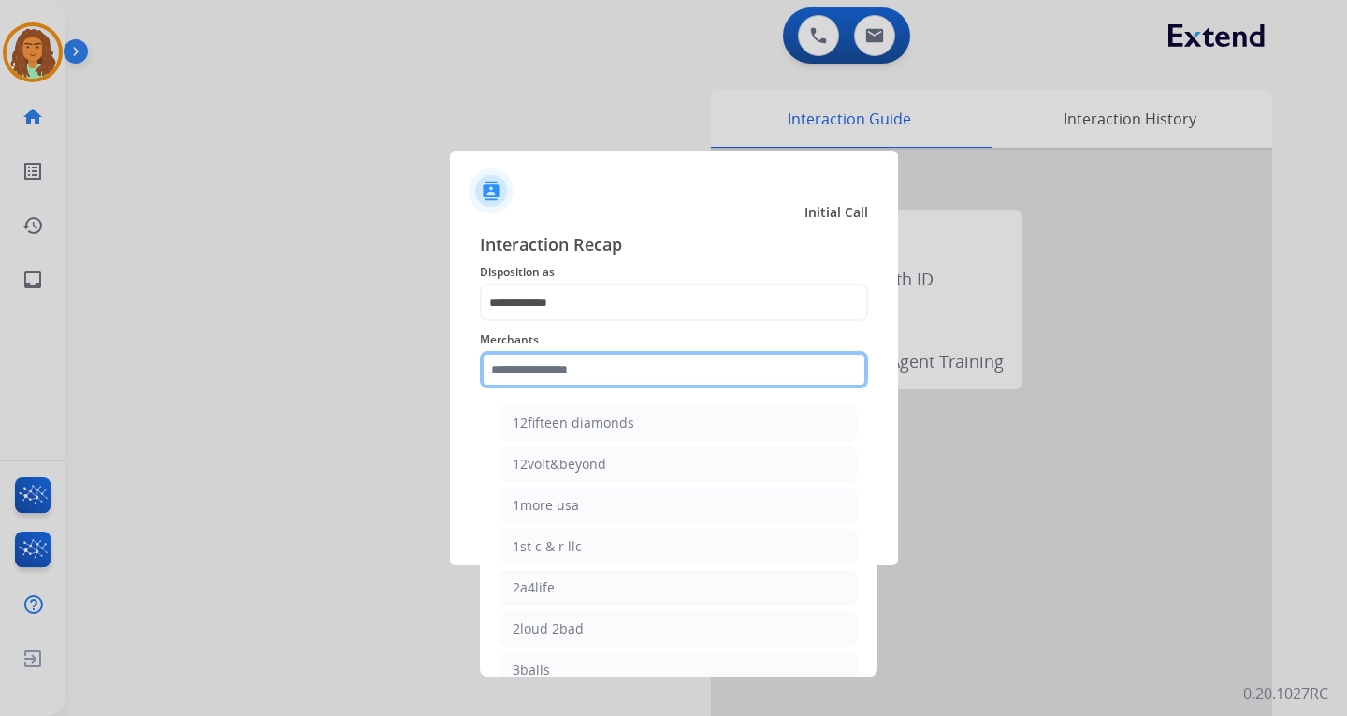
click at [528, 366] on input "text" at bounding box center [674, 369] width 388 height 37
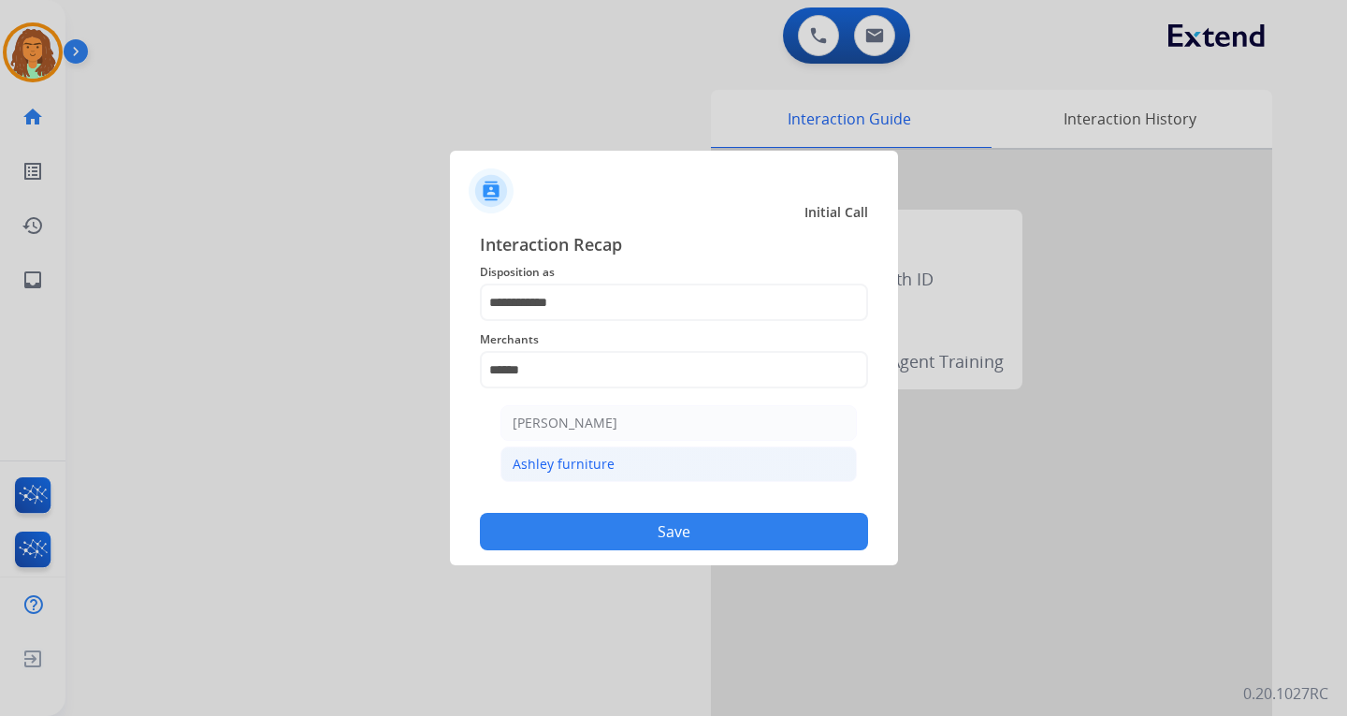
click at [542, 464] on div "Ashley furniture" at bounding box center [564, 464] width 102 height 19
type input "**********"
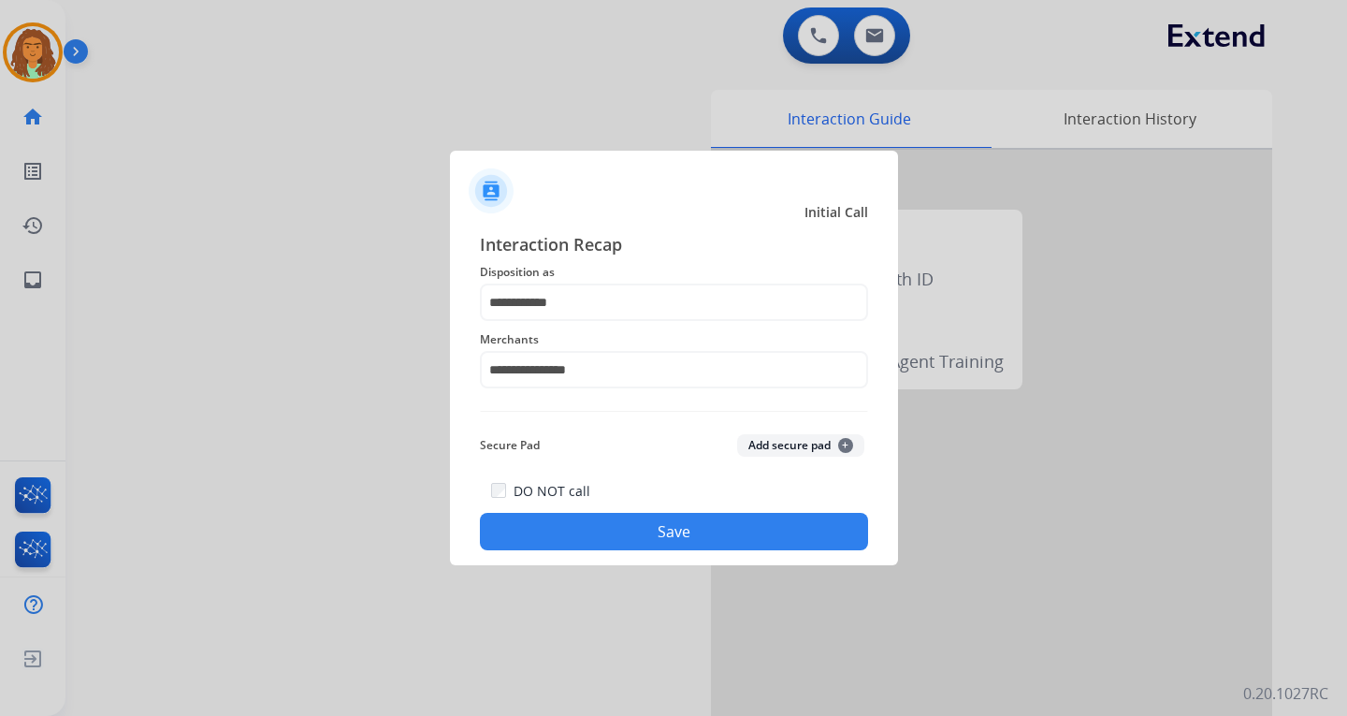
click at [669, 530] on button "Save" at bounding box center [674, 531] width 388 height 37
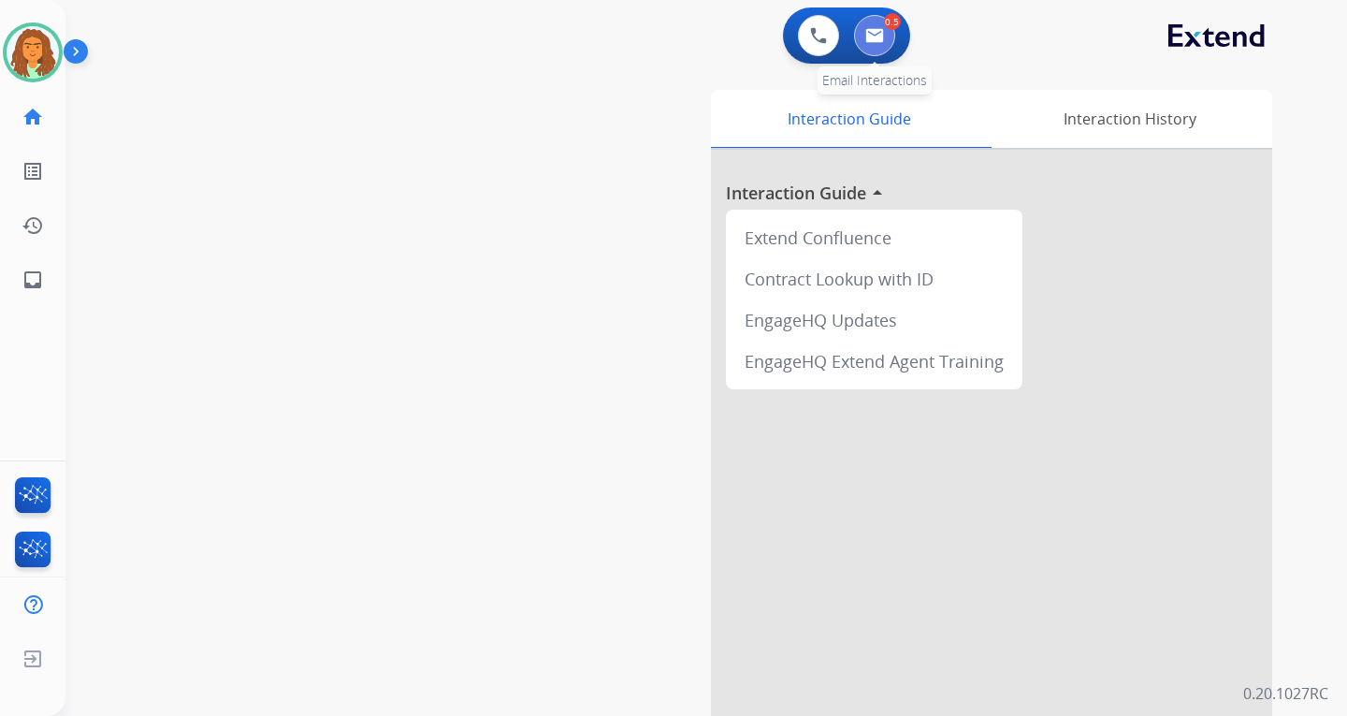
click at [877, 26] on button at bounding box center [874, 35] width 41 height 41
select select "**********"
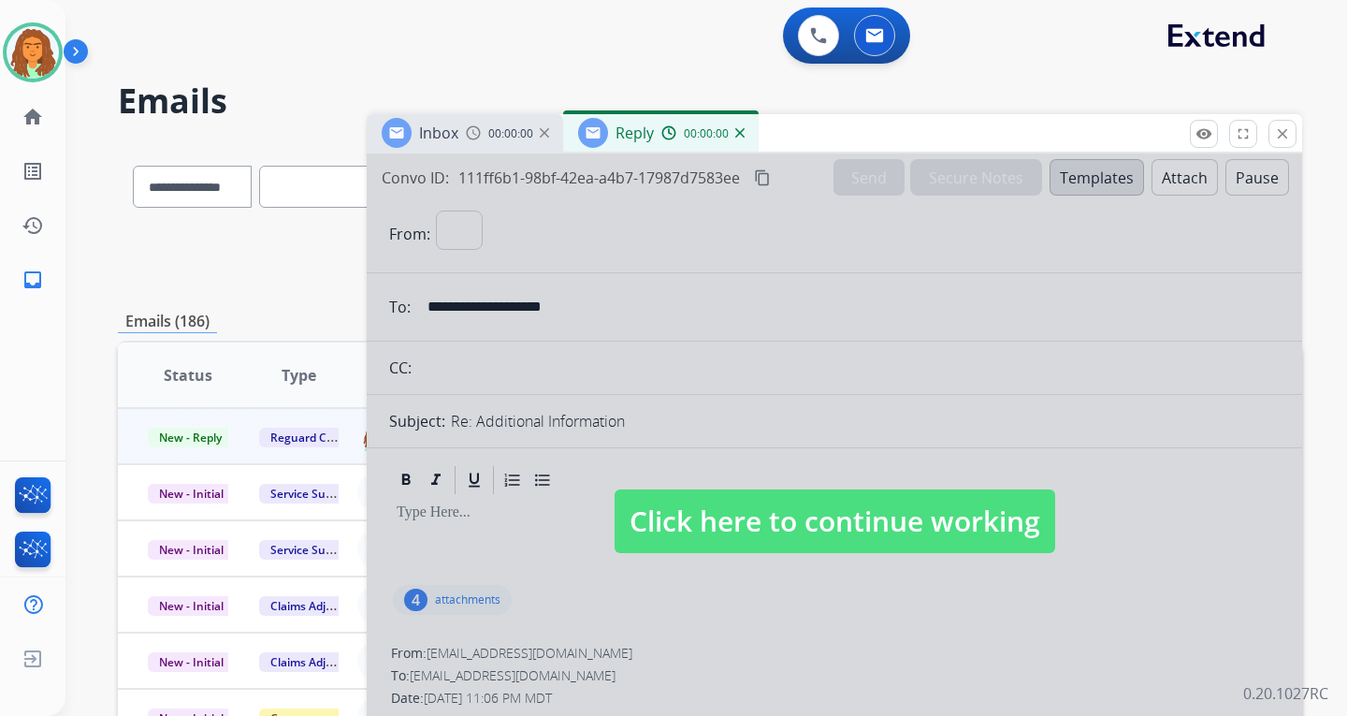
select select "**********"
click at [833, 517] on span "Click here to continue working" at bounding box center [835, 521] width 441 height 64
select select
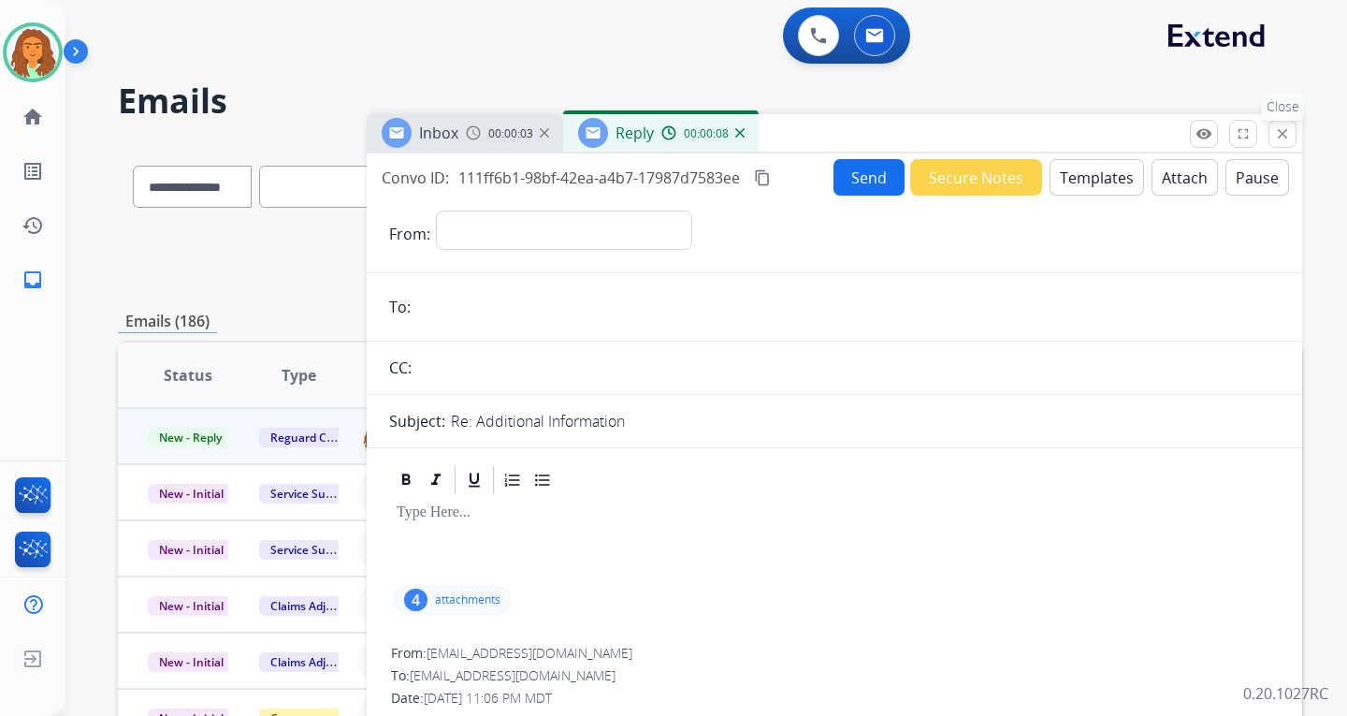
click at [966, 135] on mat-icon "close" at bounding box center [1282, 133] width 17 height 17
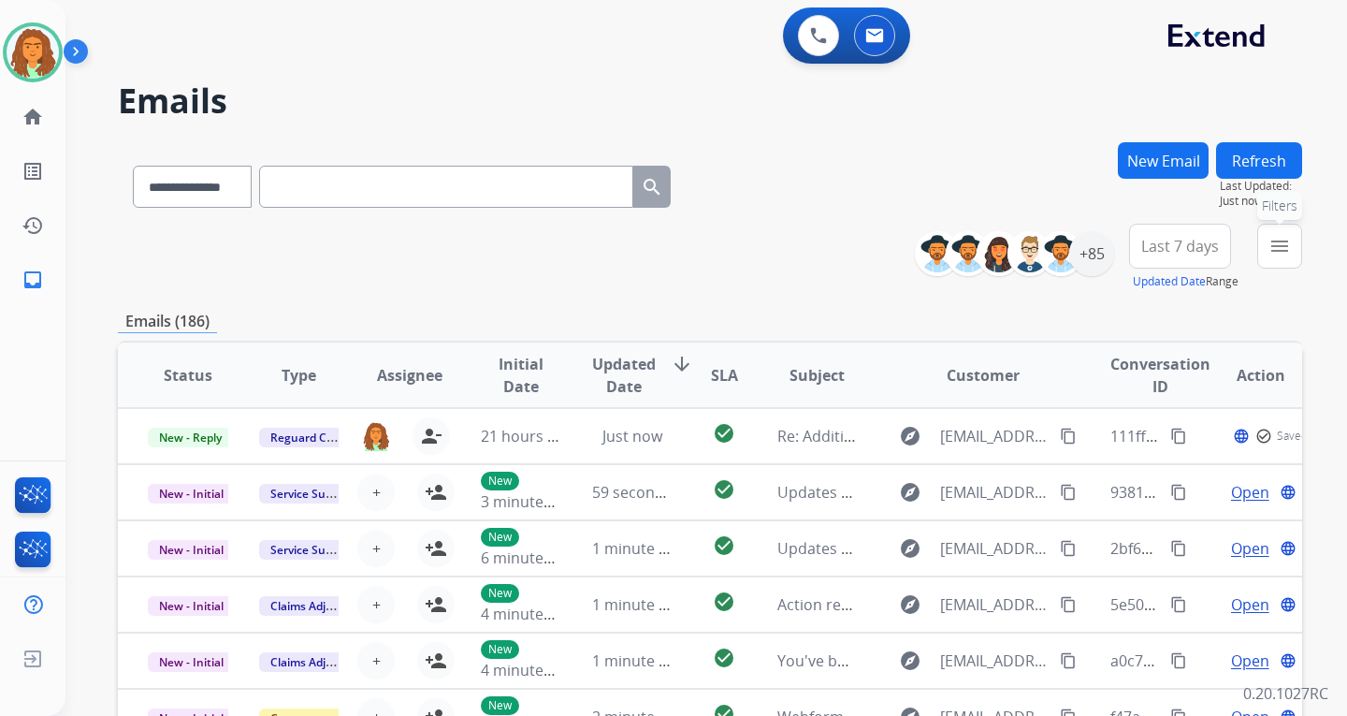
click at [966, 238] on mat-icon "menu" at bounding box center [1280, 246] width 22 height 22
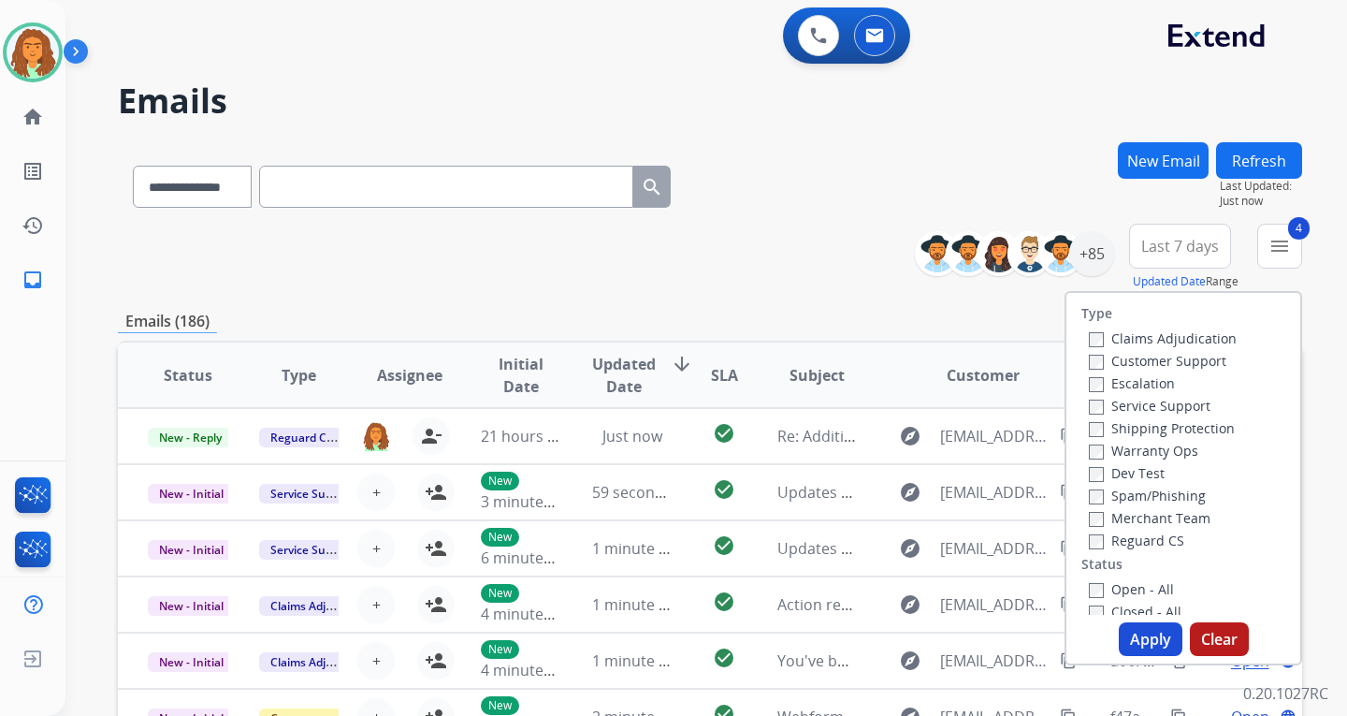
click at [966, 639] on button "Apply" at bounding box center [1151, 639] width 64 height 34
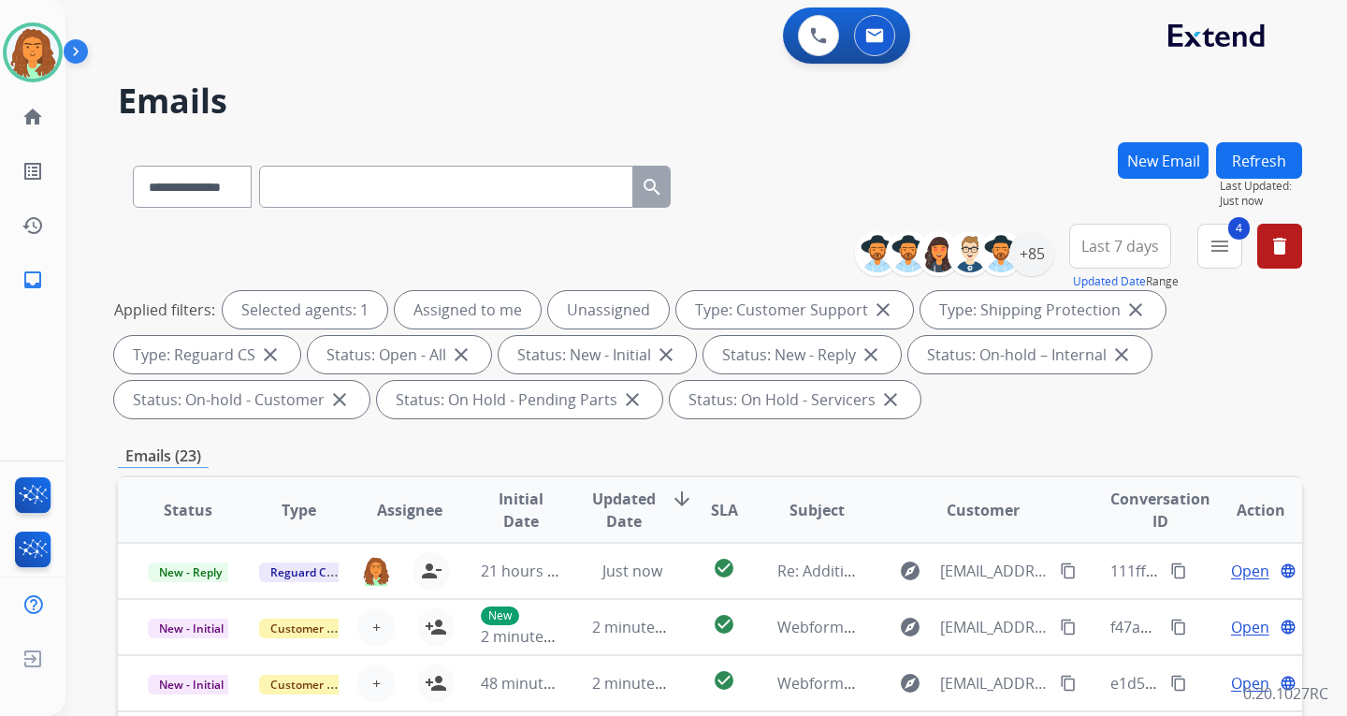
click at [966, 247] on span "Last 7 days" at bounding box center [1120, 245] width 78 height 7
click at [966, 477] on div "Last 90 days" at bounding box center [1114, 473] width 103 height 28
click at [966, 416] on div "Applied filters: Selected agents: 1 Assigned to me Unassigned Type: Customer Su…" at bounding box center [706, 354] width 1184 height 127
click at [966, 244] on div "+140" at bounding box center [1031, 253] width 45 height 45
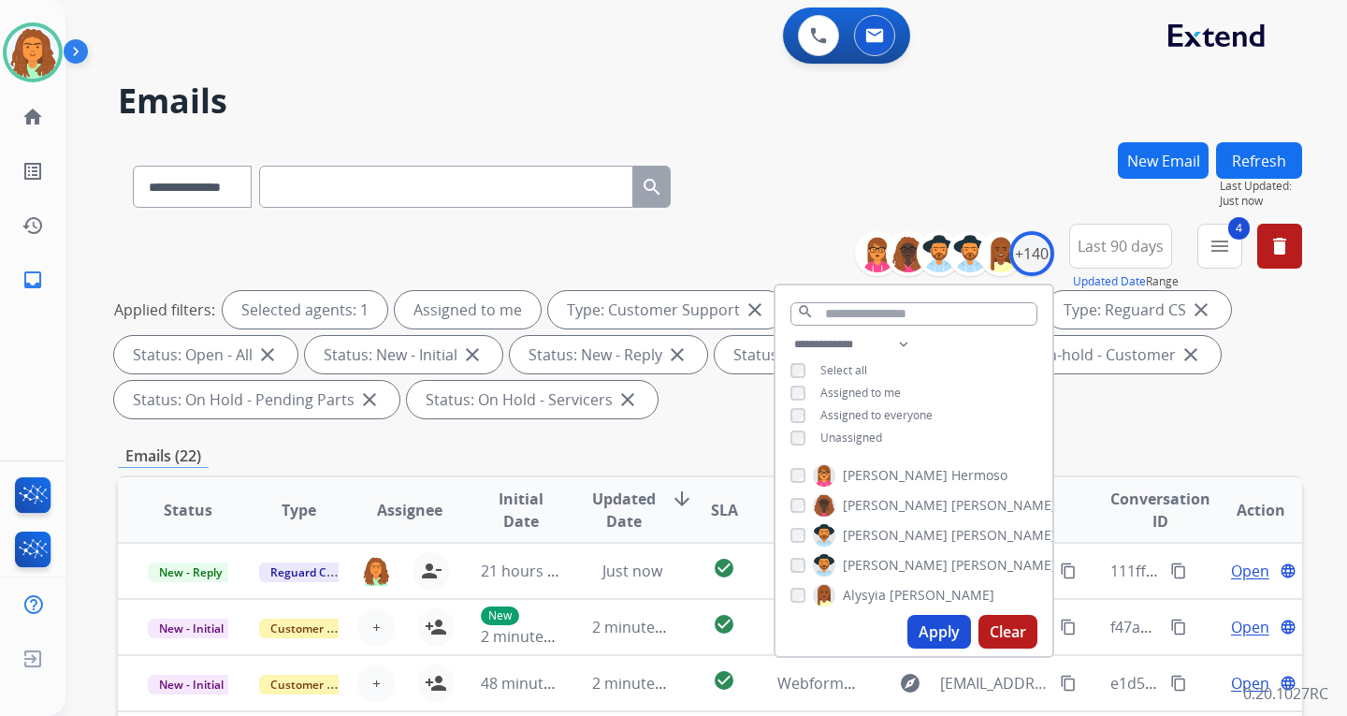
click at [941, 623] on button "Apply" at bounding box center [939, 632] width 64 height 34
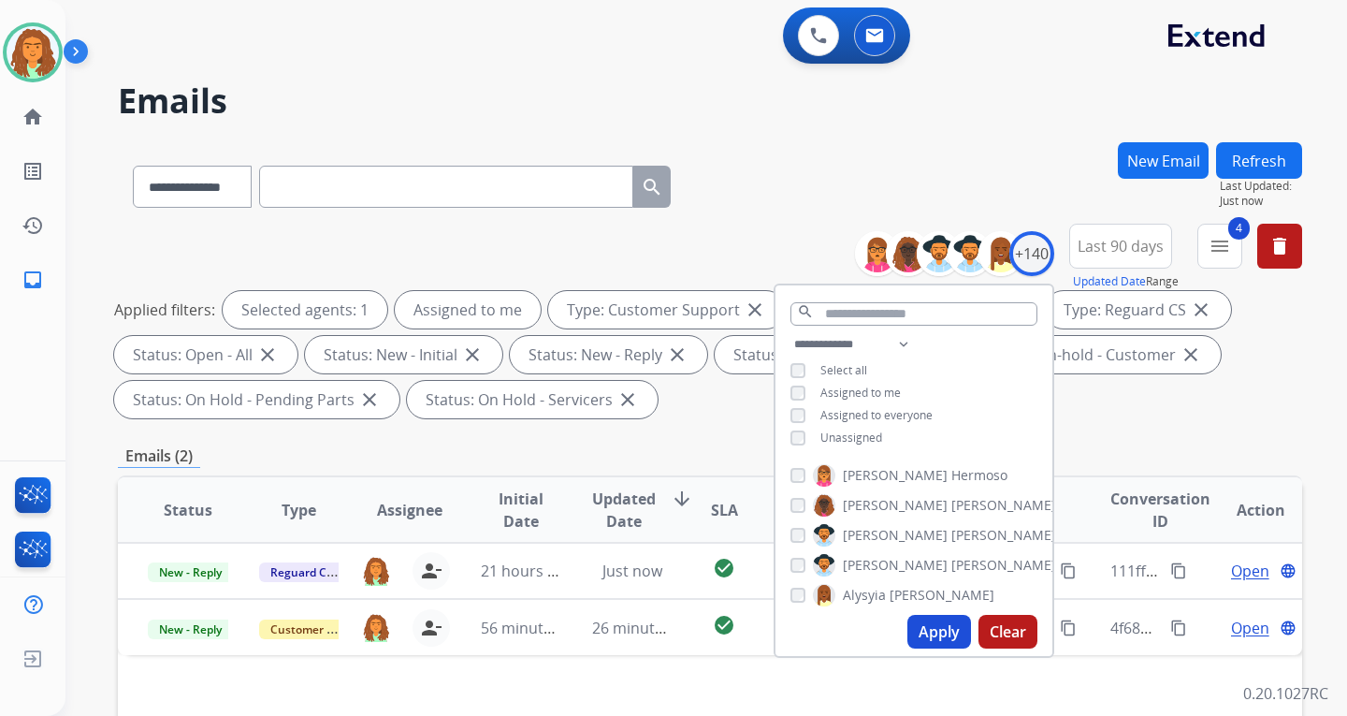
click at [966, 402] on div "Applied filters: Selected agents: 1 Assigned to me Type: Customer Support close…" at bounding box center [706, 354] width 1184 height 127
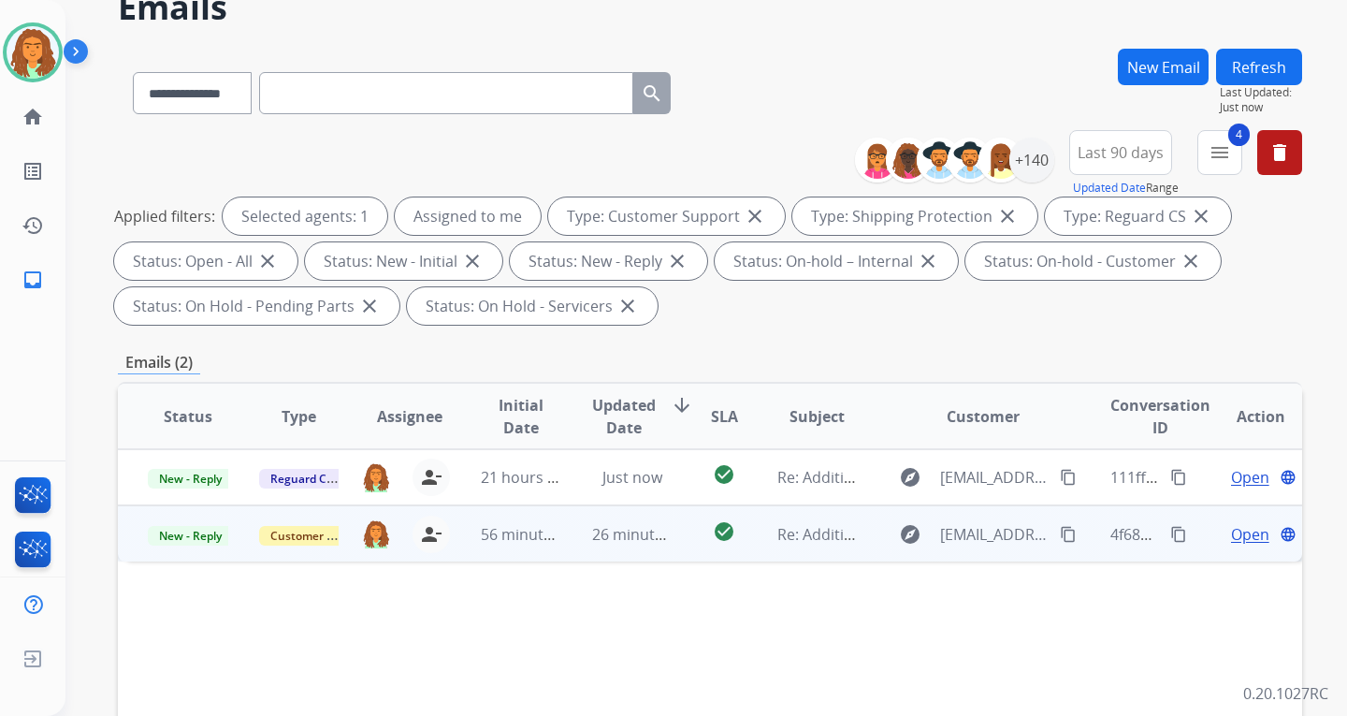
scroll to position [187, 0]
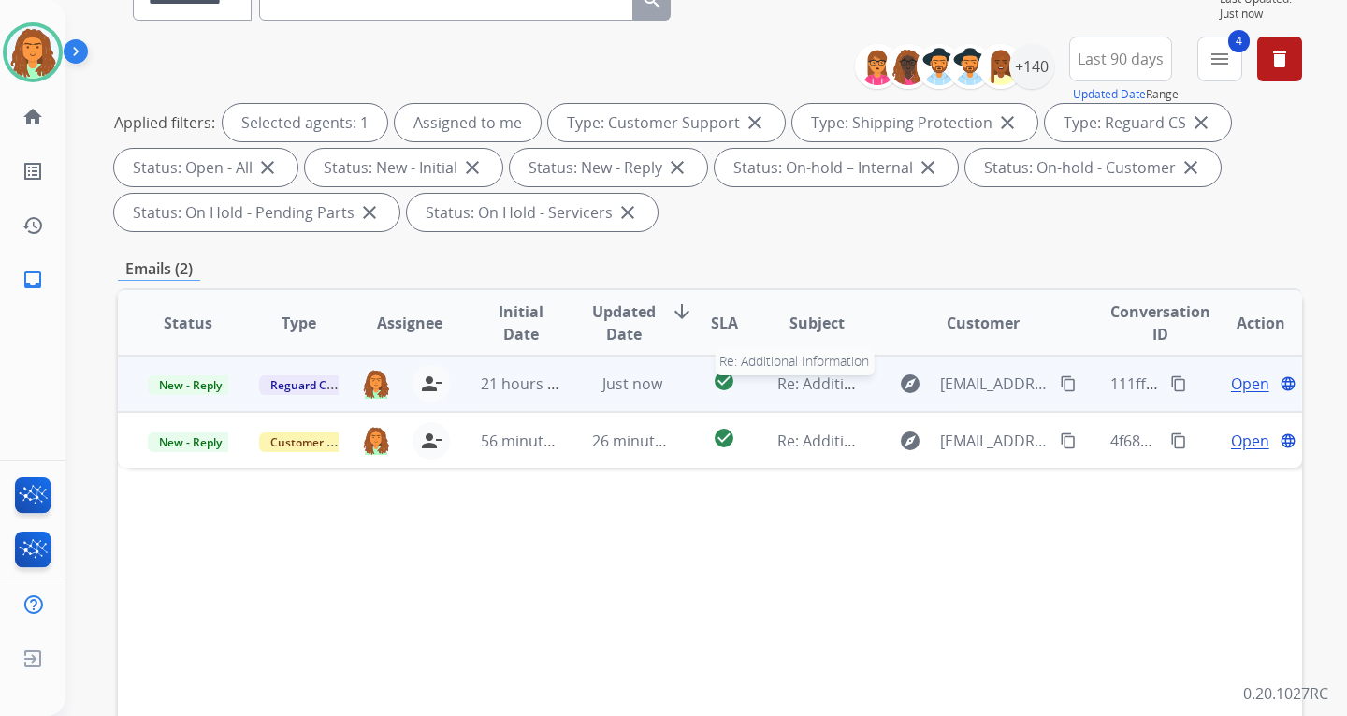
click at [801, 392] on span "Re: Additional Information" at bounding box center [869, 383] width 185 height 21
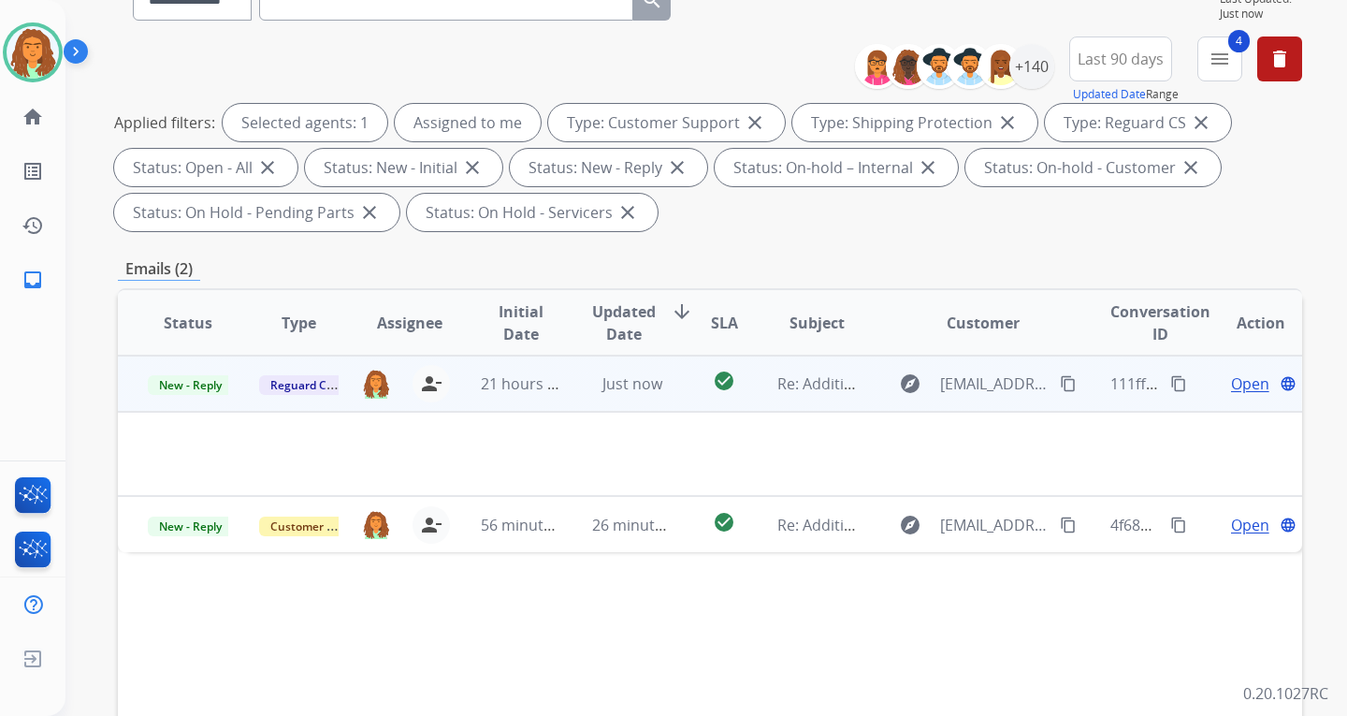
click at [966, 382] on span "Open" at bounding box center [1250, 383] width 38 height 22
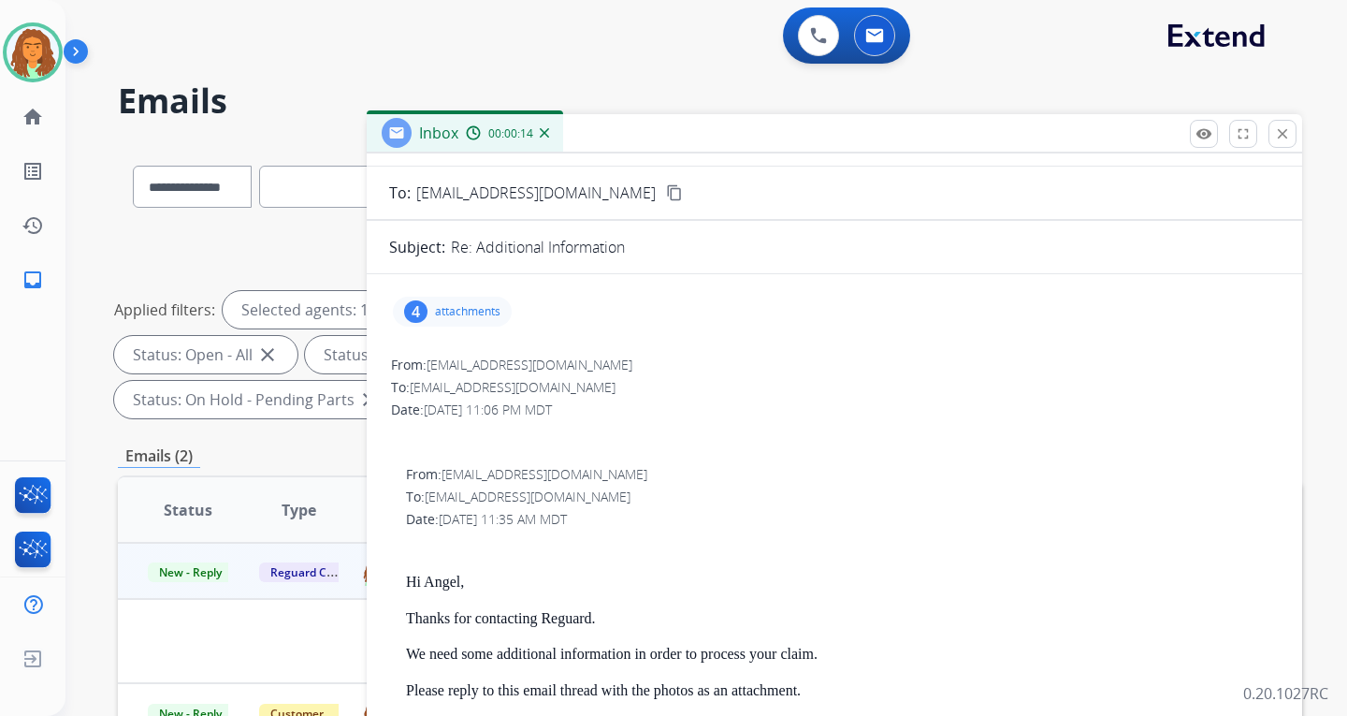
scroll to position [94, 0]
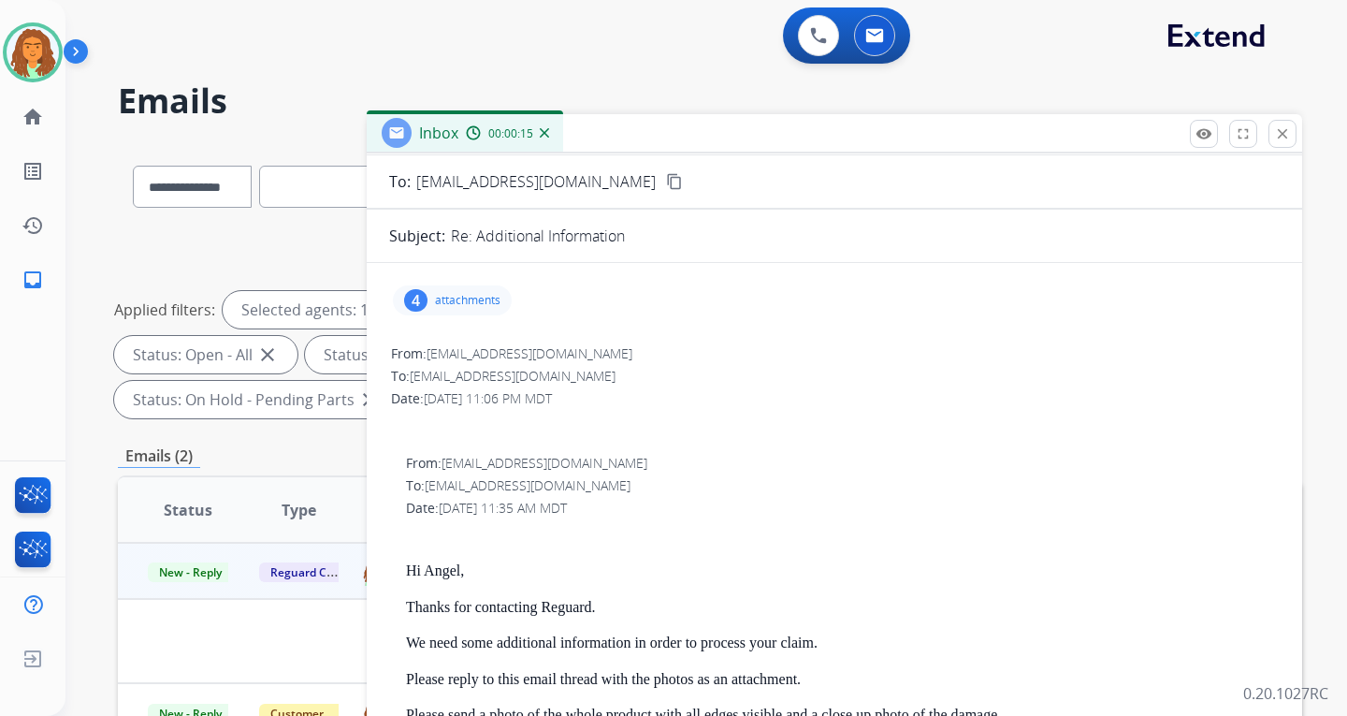
click at [426, 298] on div "4" at bounding box center [415, 300] width 23 height 22
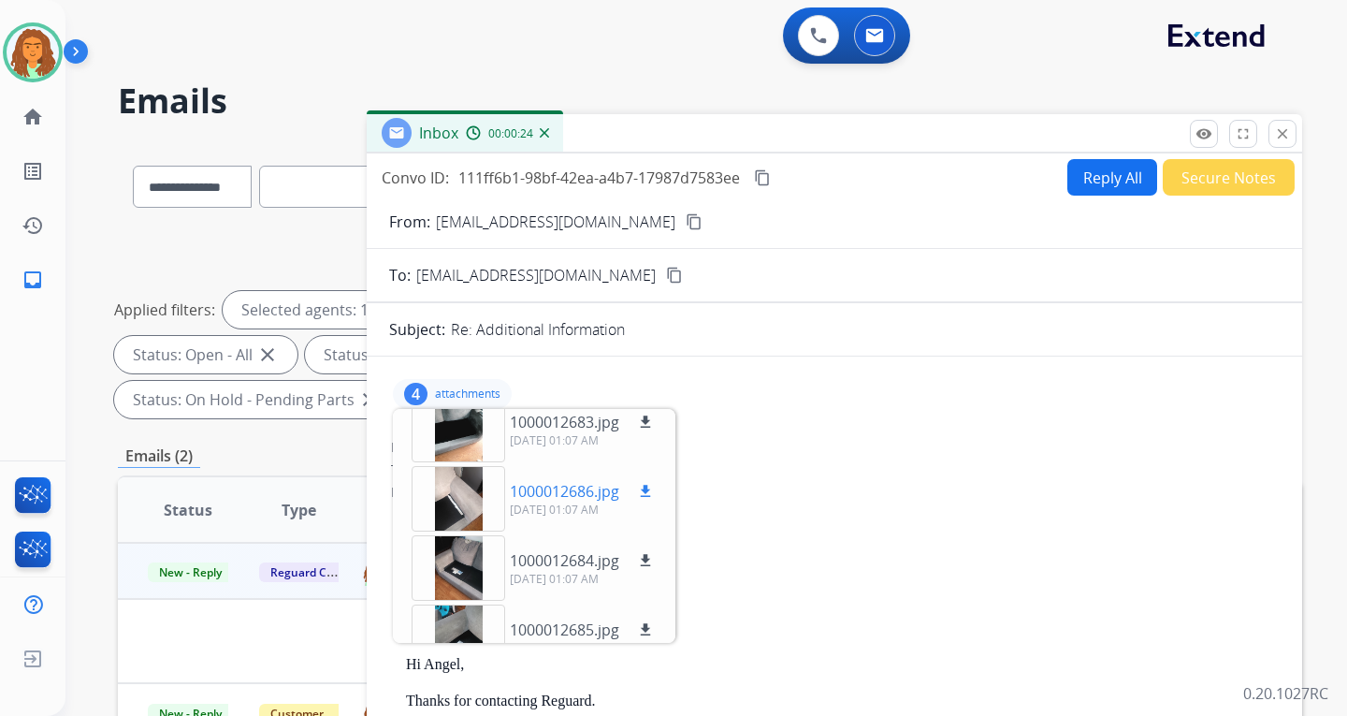
scroll to position [0, 0]
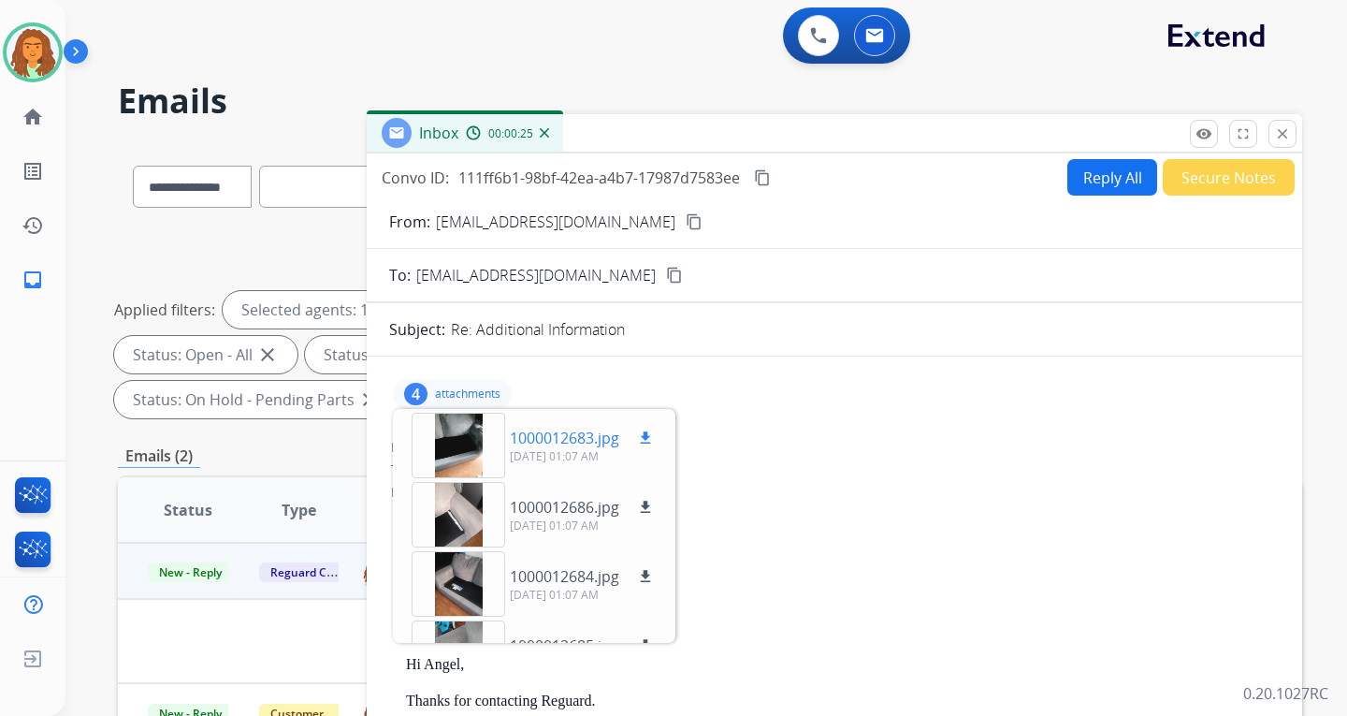
click at [449, 434] on div at bounding box center [459, 445] width 94 height 65
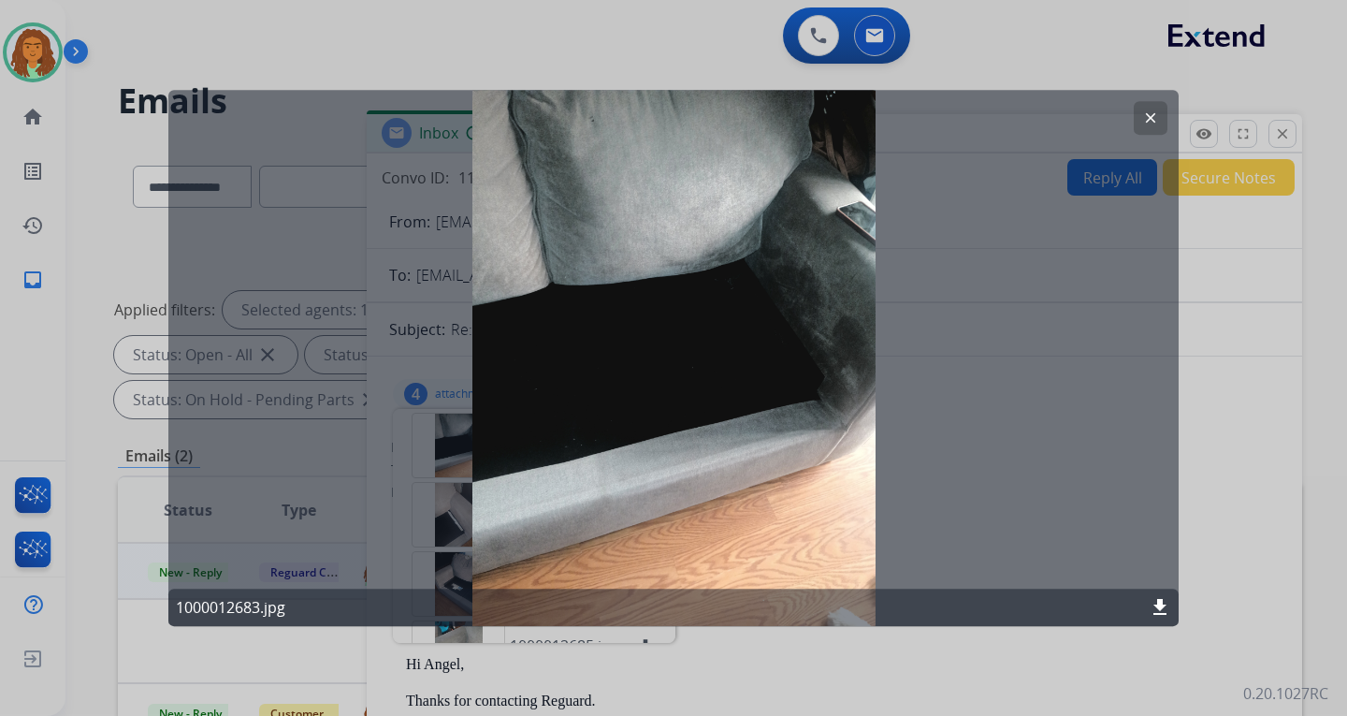
click at [966, 115] on mat-icon "clear" at bounding box center [1150, 117] width 17 height 17
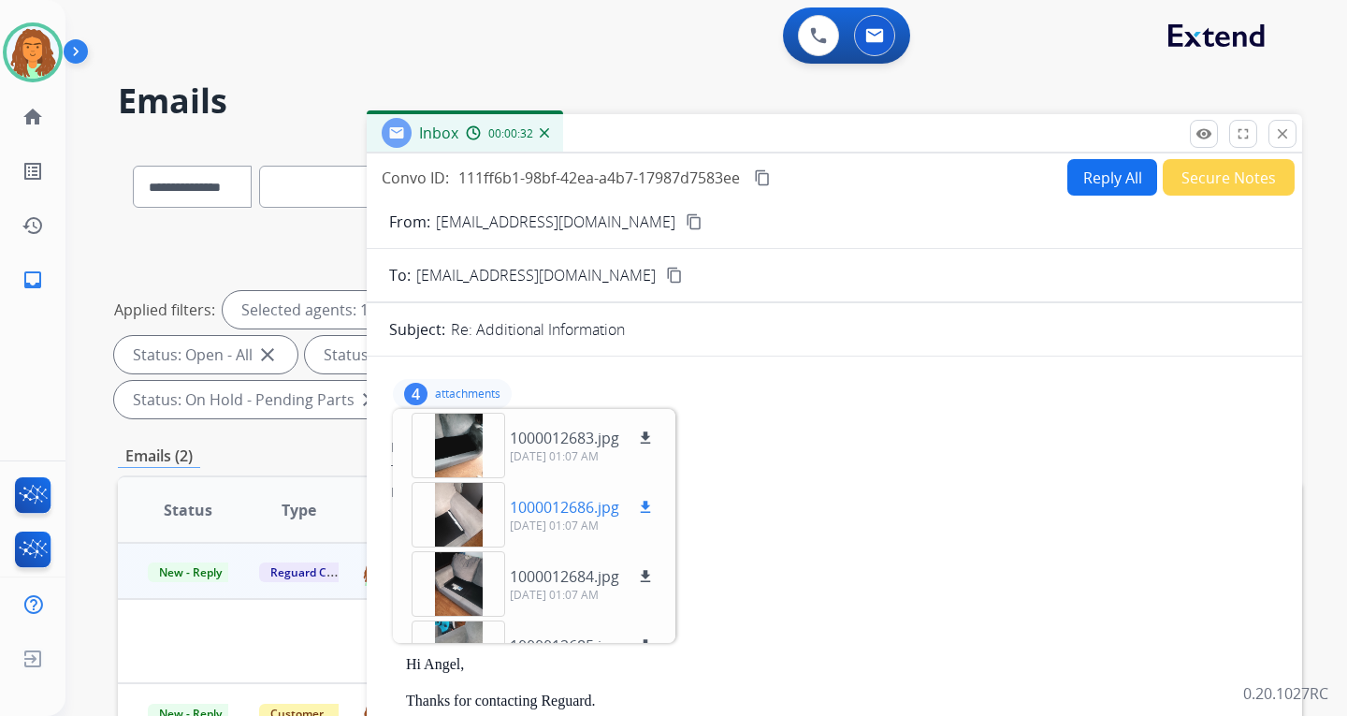
click at [465, 509] on div at bounding box center [459, 514] width 94 height 65
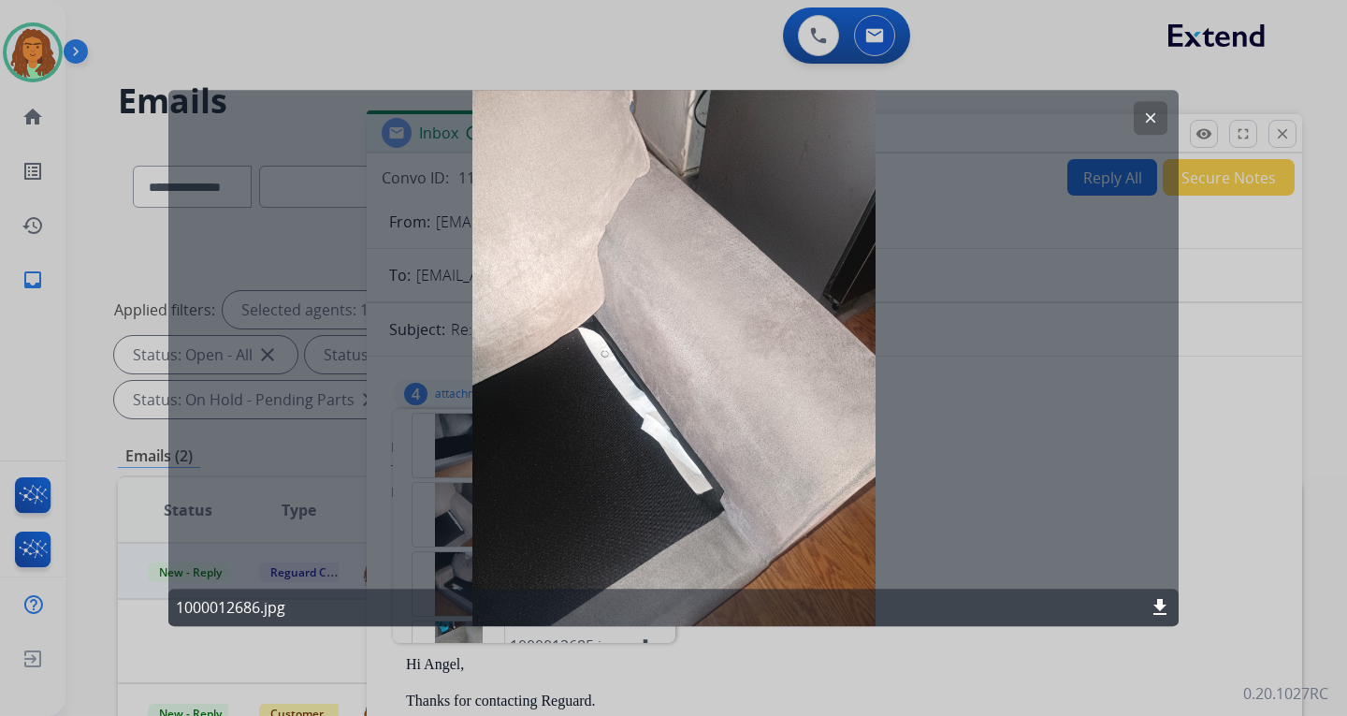
click at [966, 115] on mat-icon "clear" at bounding box center [1150, 117] width 17 height 17
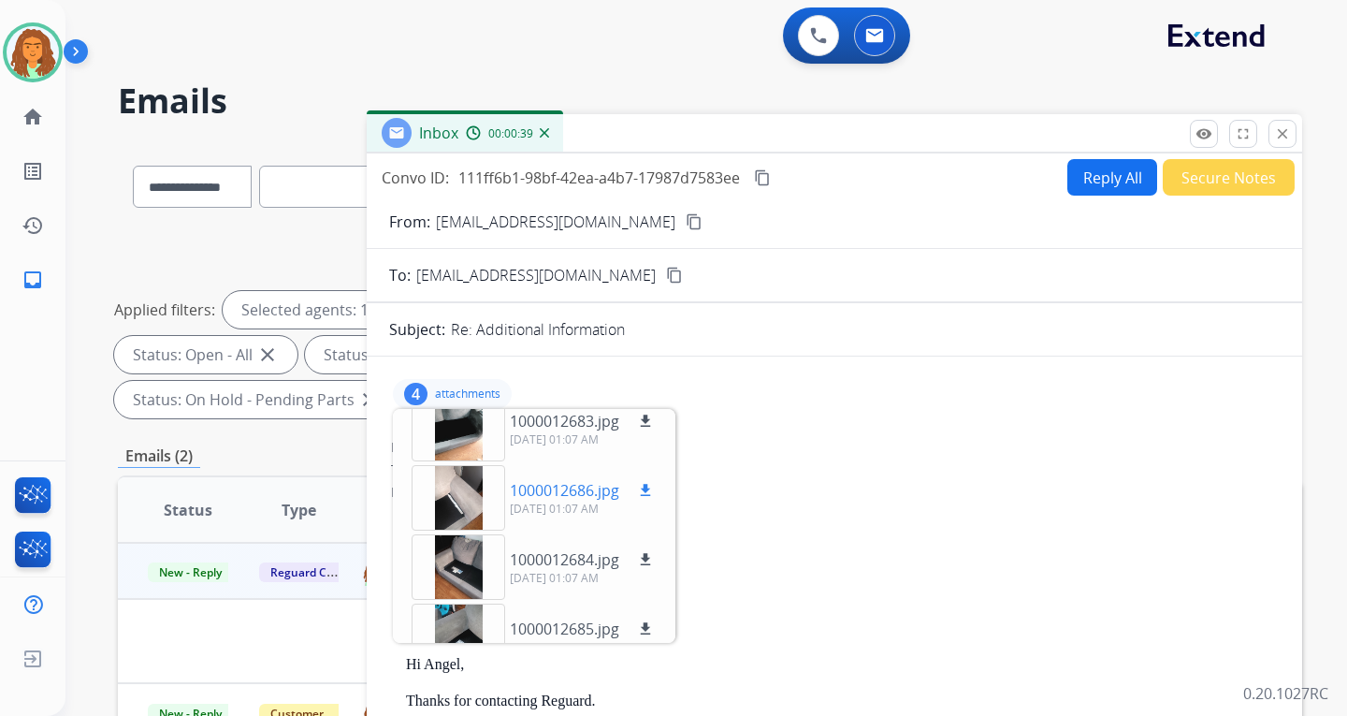
scroll to position [47, 0]
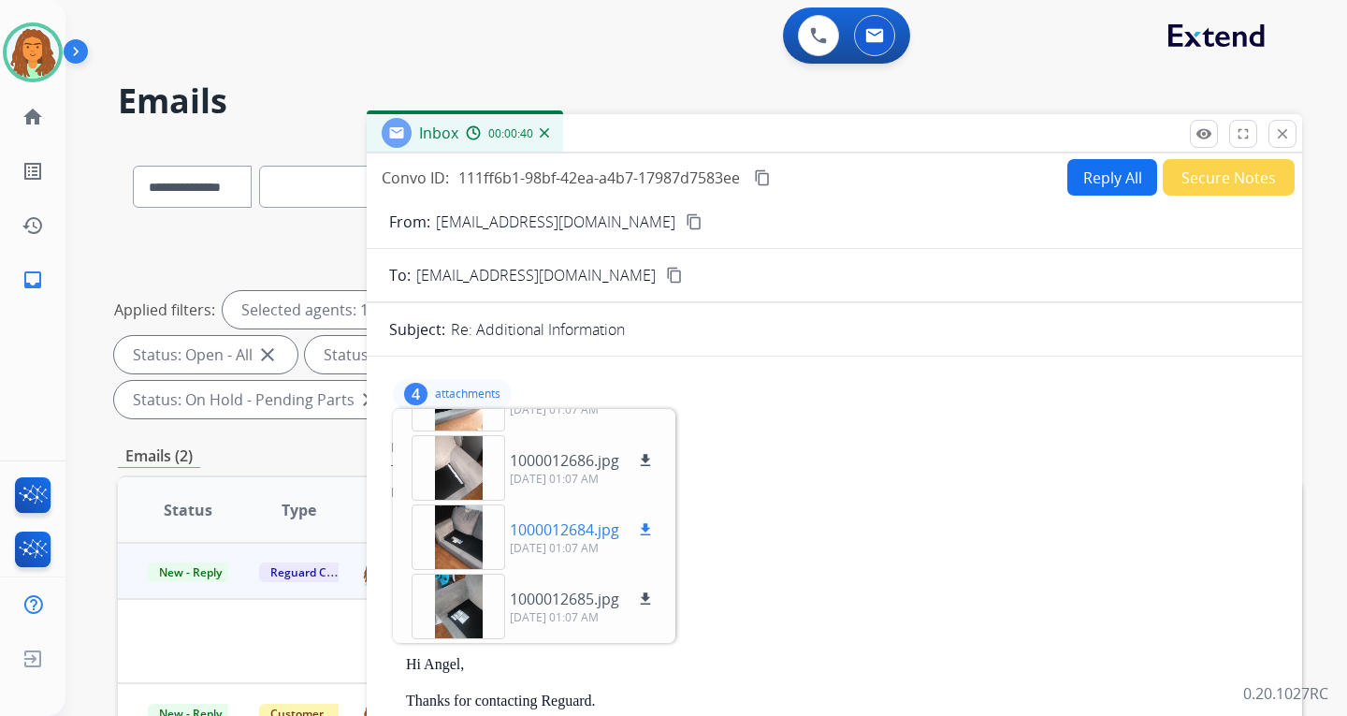
click at [460, 528] on div at bounding box center [459, 536] width 94 height 65
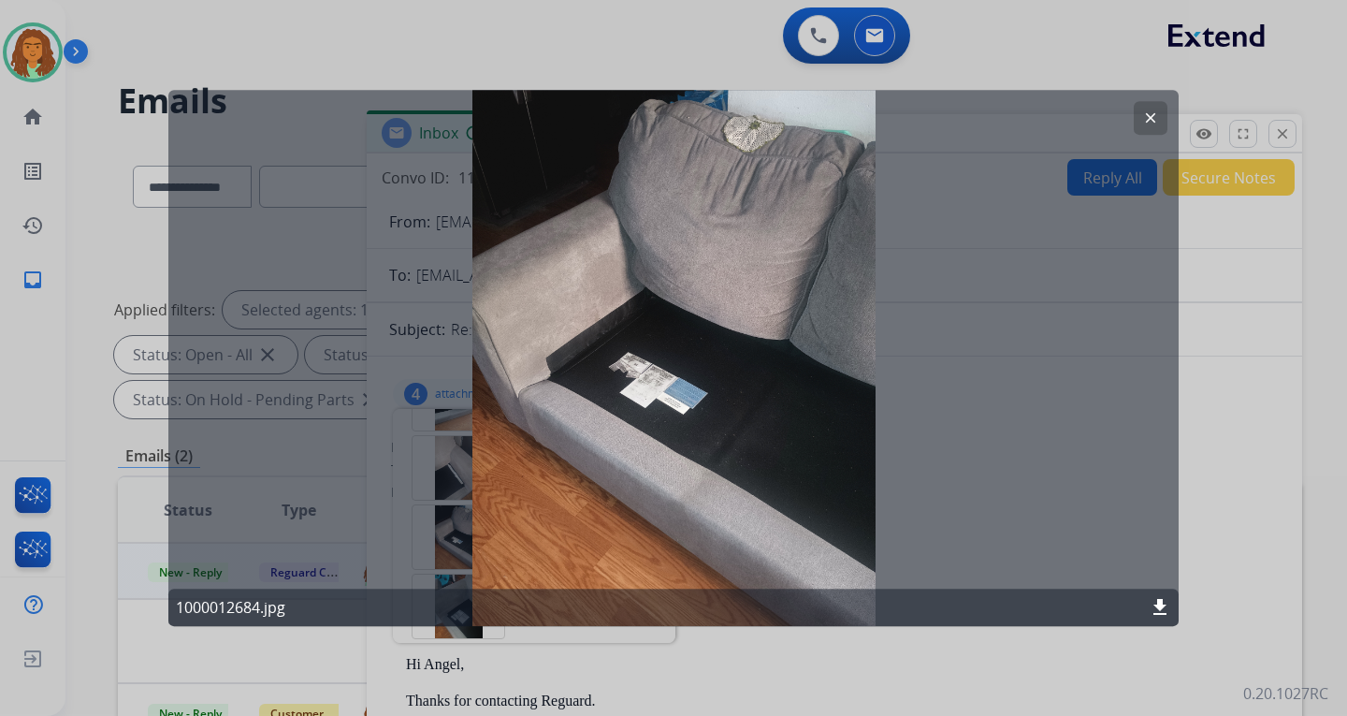
click at [966, 120] on mat-icon "clear" at bounding box center [1150, 117] width 17 height 17
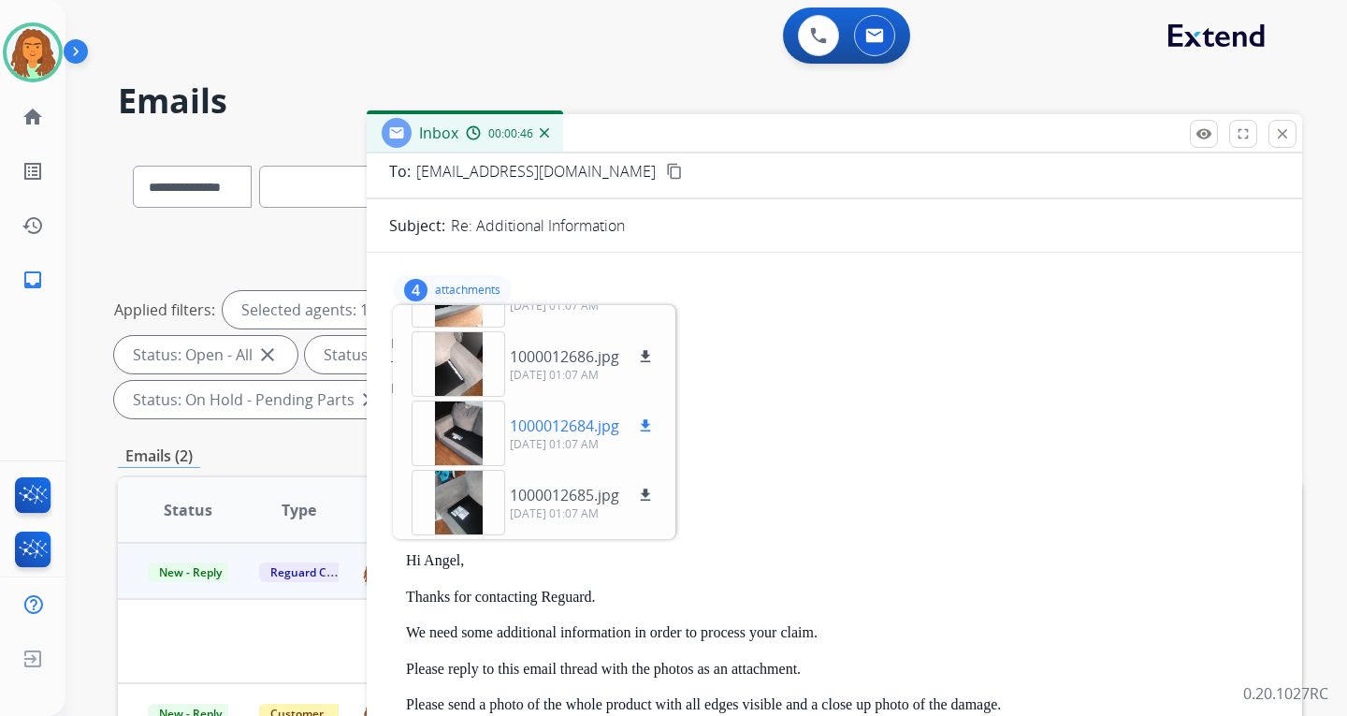
scroll to position [106, 0]
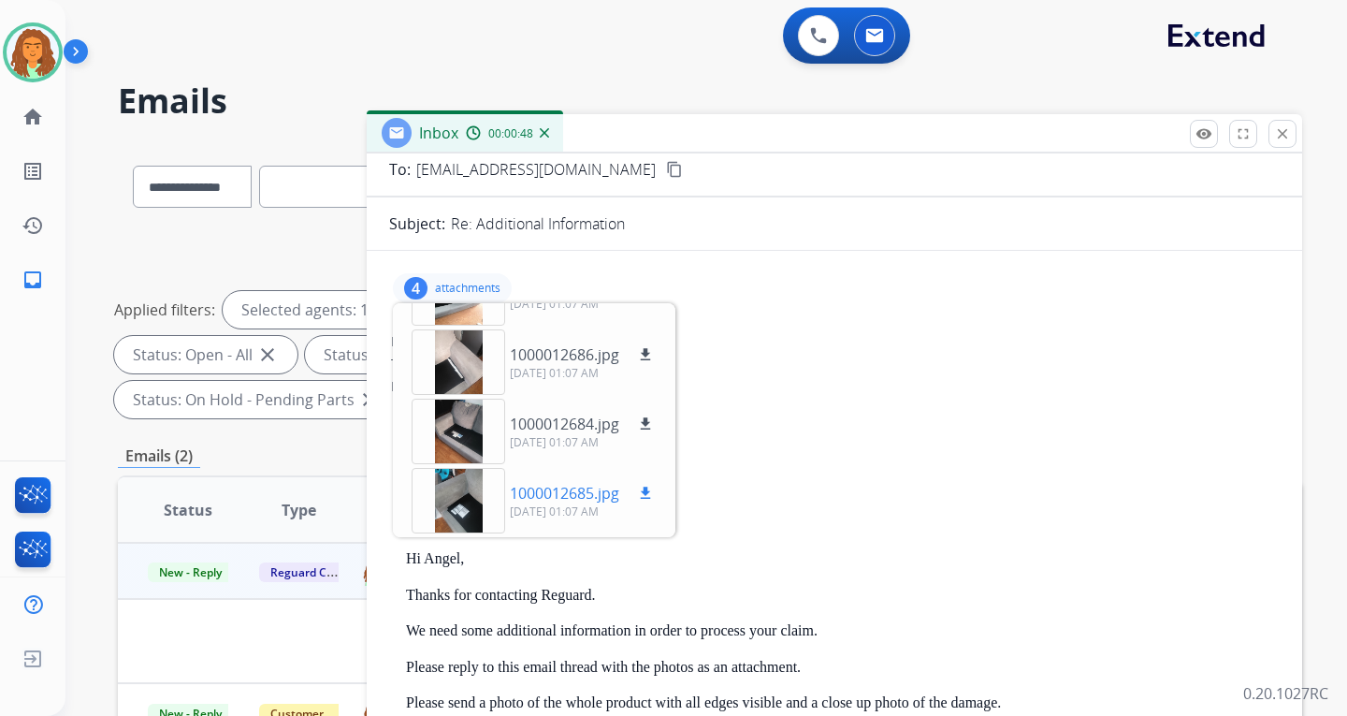
click at [457, 499] on div at bounding box center [459, 500] width 94 height 65
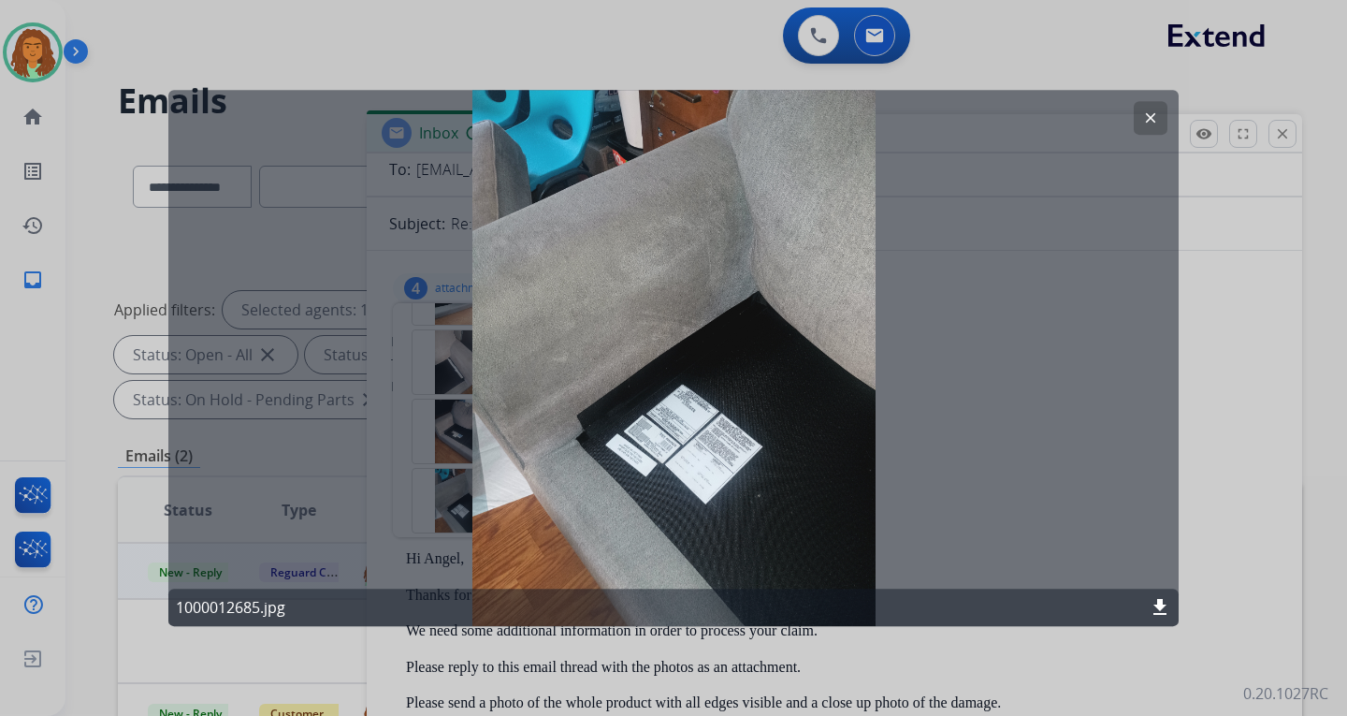
click at [966, 120] on button "clear" at bounding box center [1151, 118] width 34 height 34
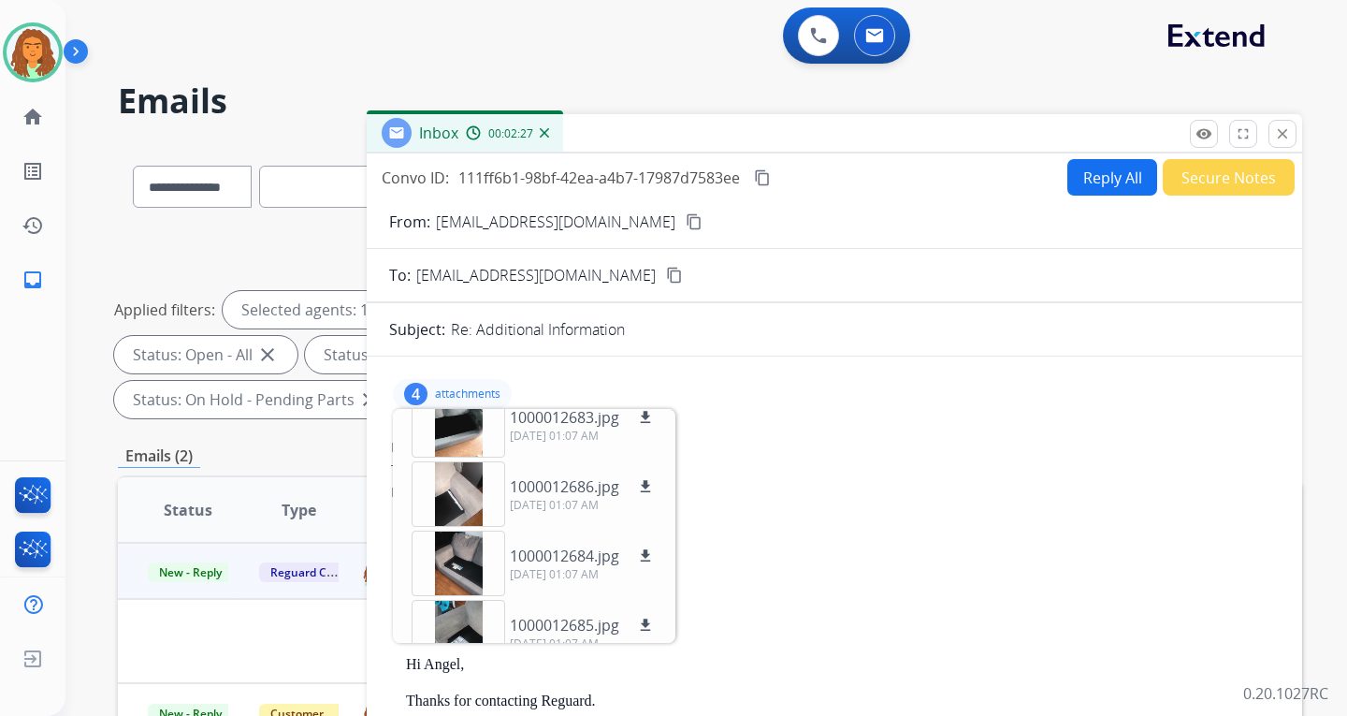
scroll to position [0, 0]
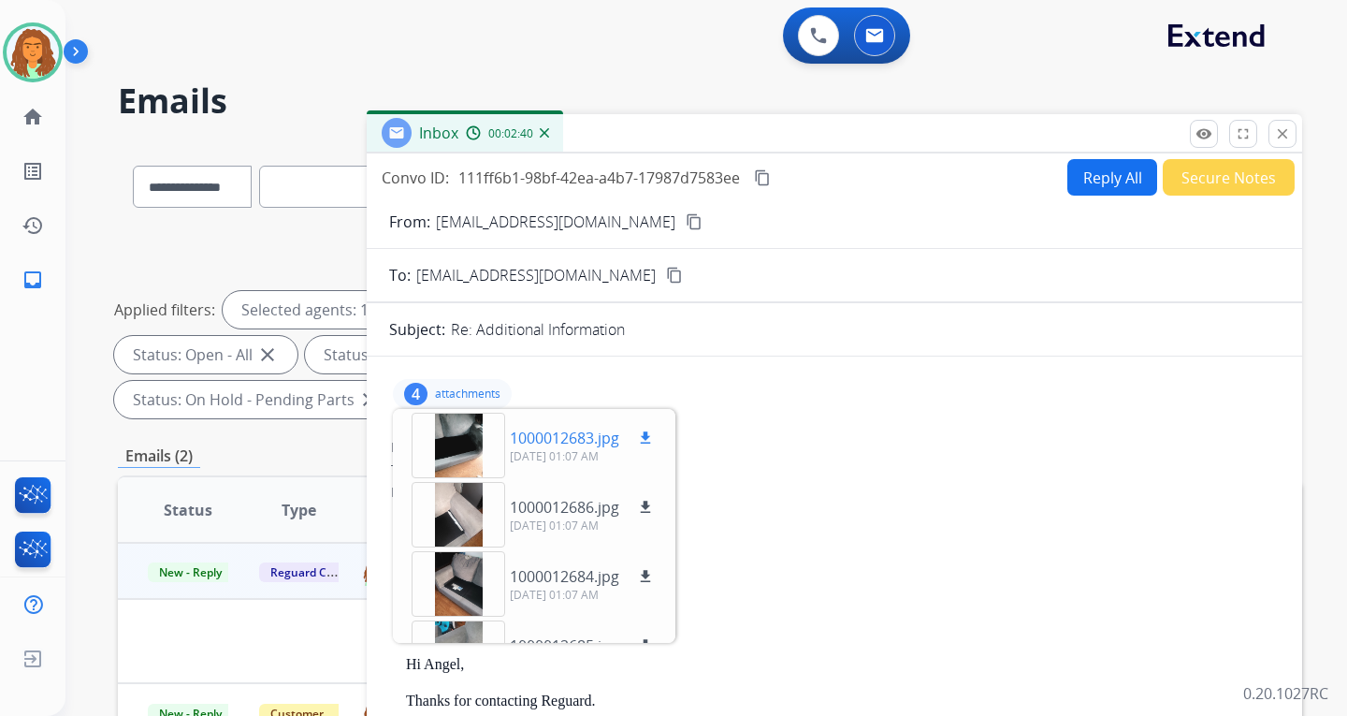
click at [468, 432] on div at bounding box center [459, 445] width 94 height 65
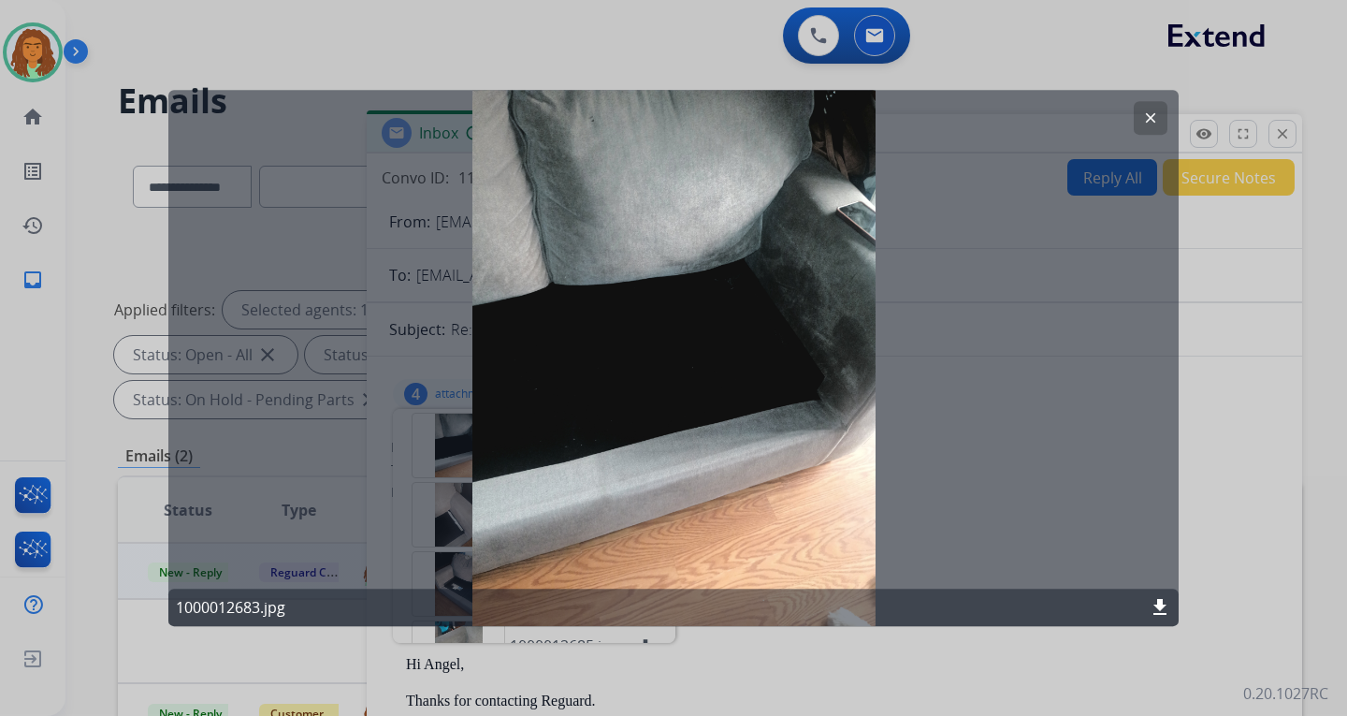
click at [966, 112] on mat-icon "clear" at bounding box center [1150, 117] width 17 height 17
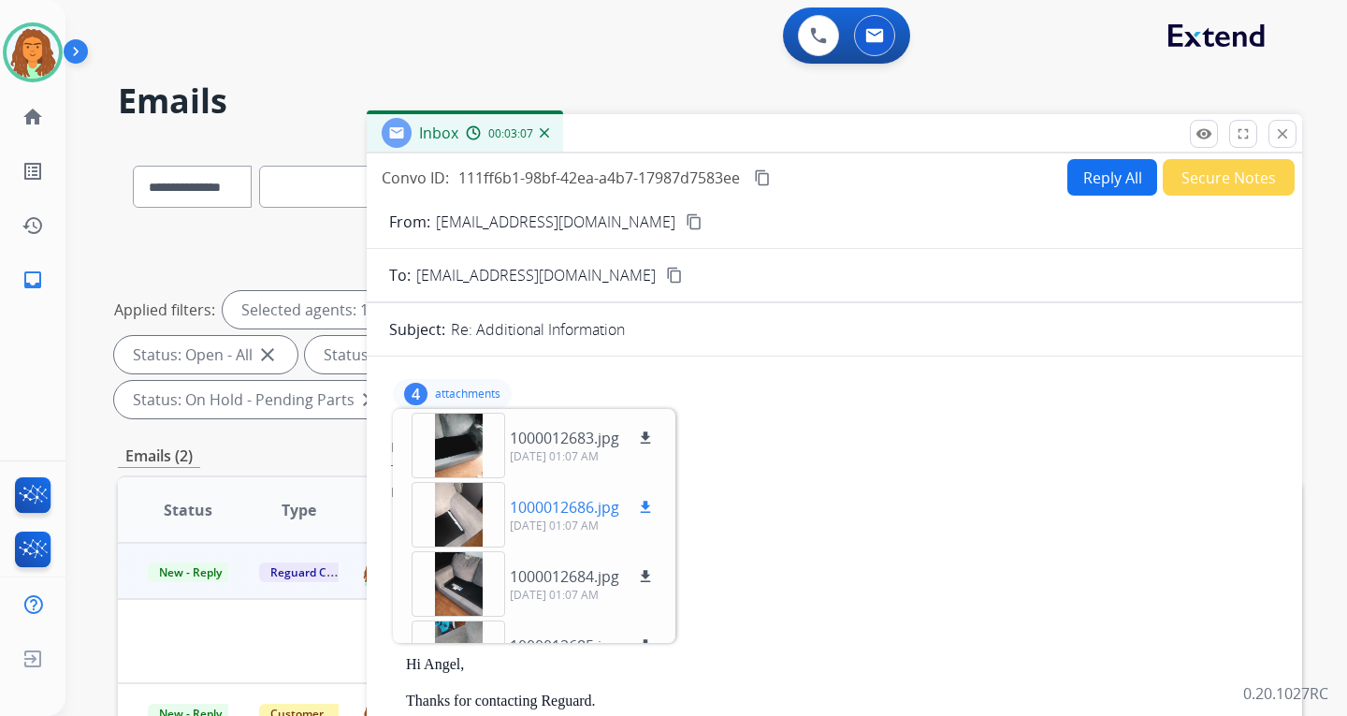
click at [464, 513] on div at bounding box center [459, 514] width 94 height 65
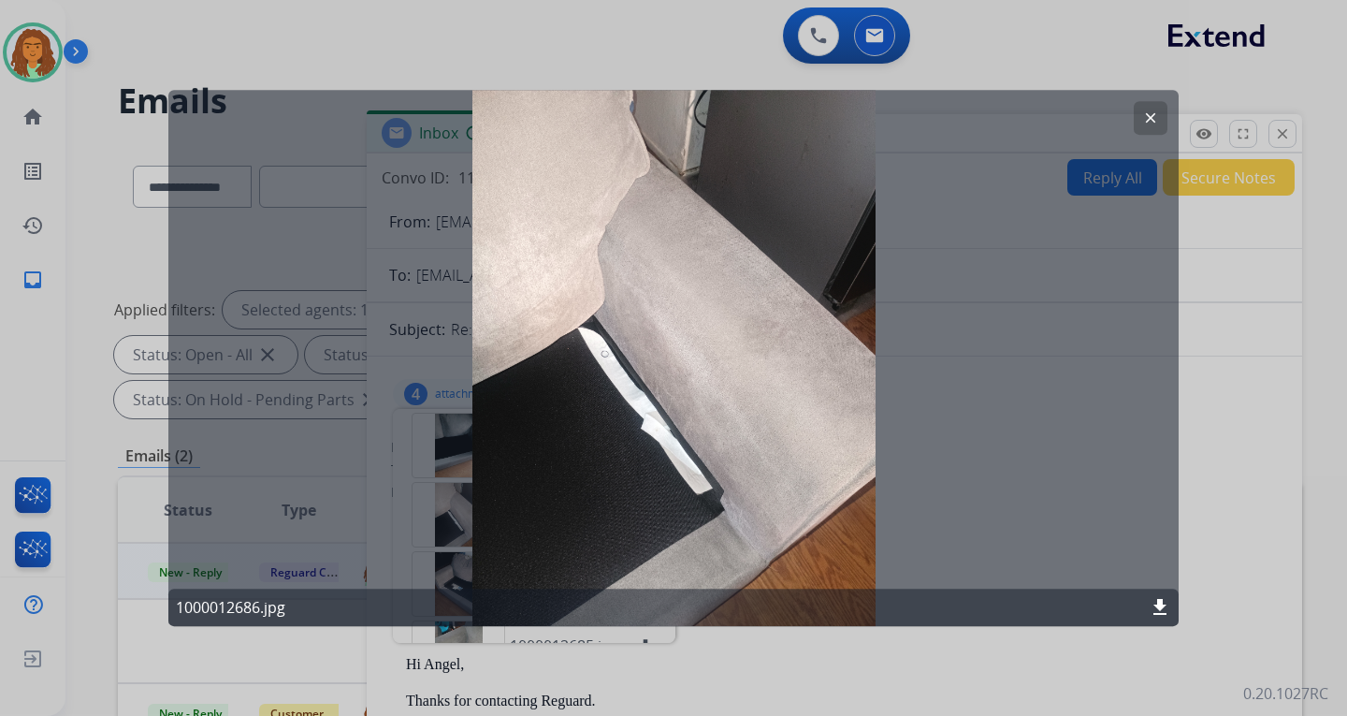
click at [966, 122] on mat-icon "clear" at bounding box center [1150, 117] width 17 height 17
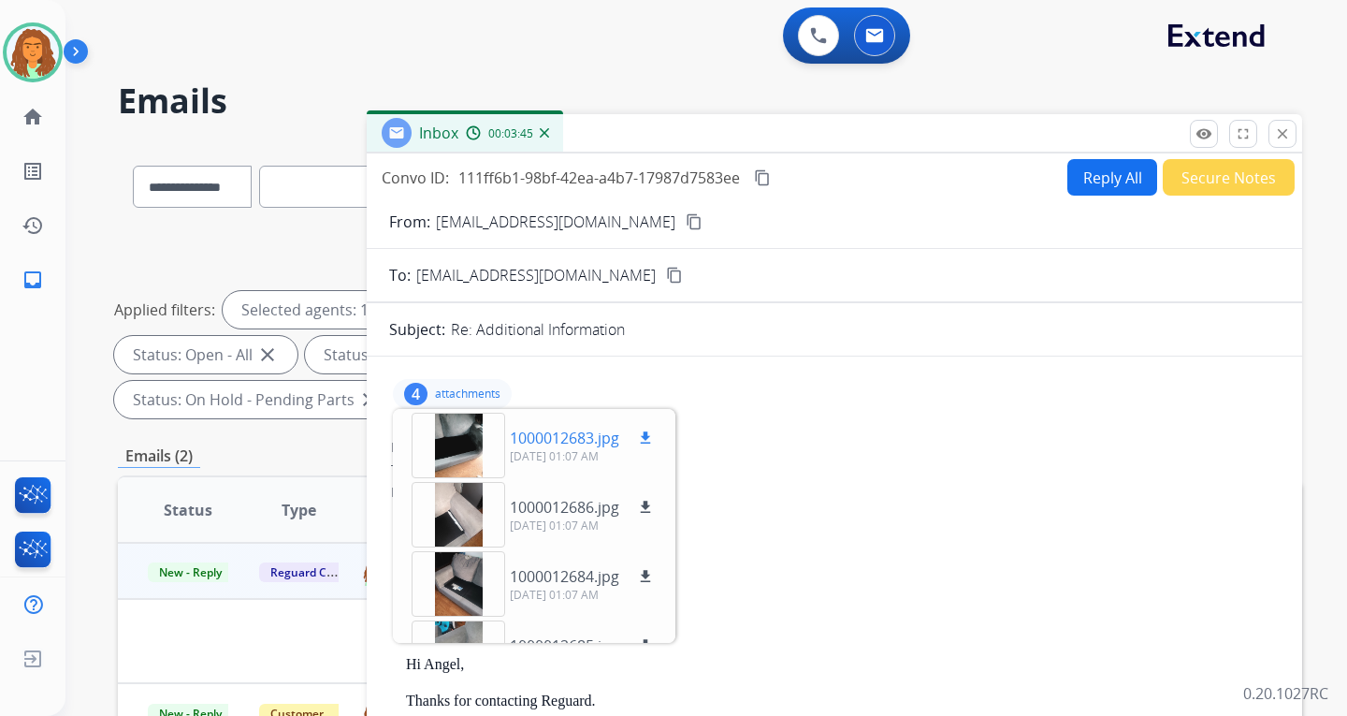
click at [447, 451] on div at bounding box center [459, 445] width 94 height 65
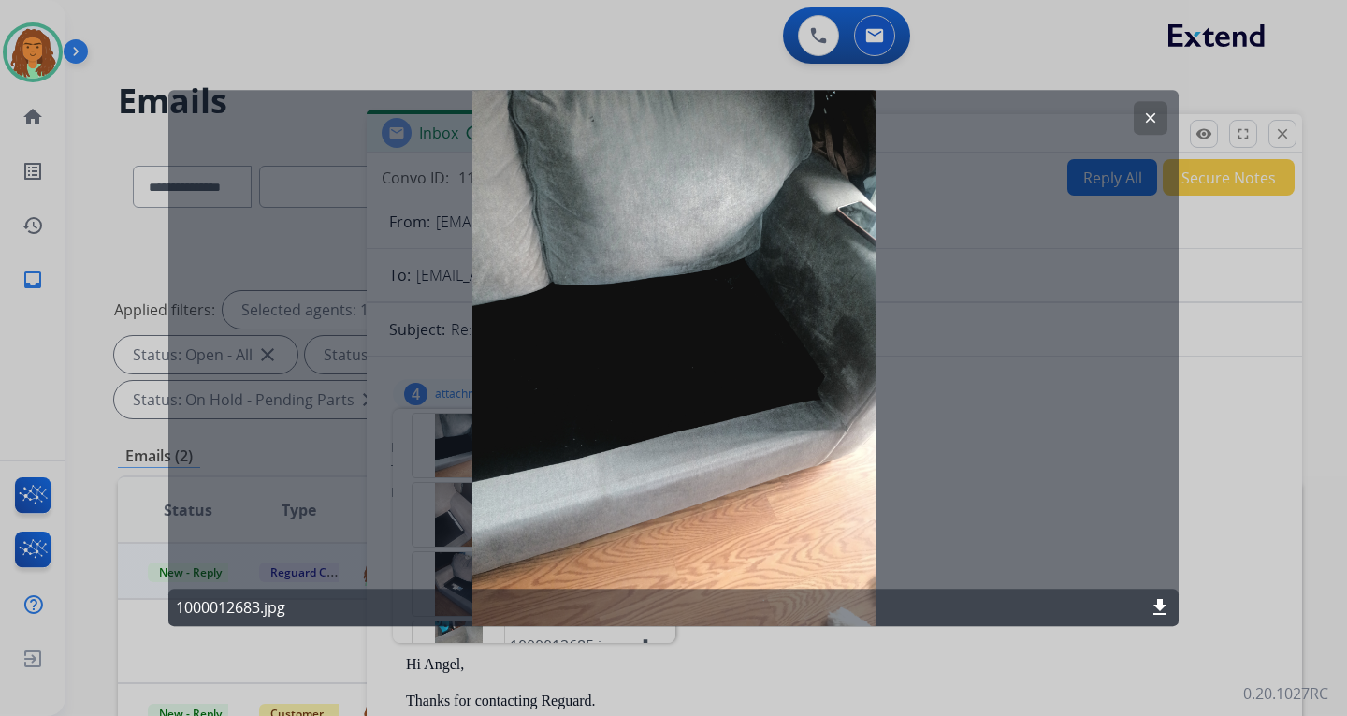
click at [966, 109] on mat-icon "clear" at bounding box center [1150, 117] width 17 height 17
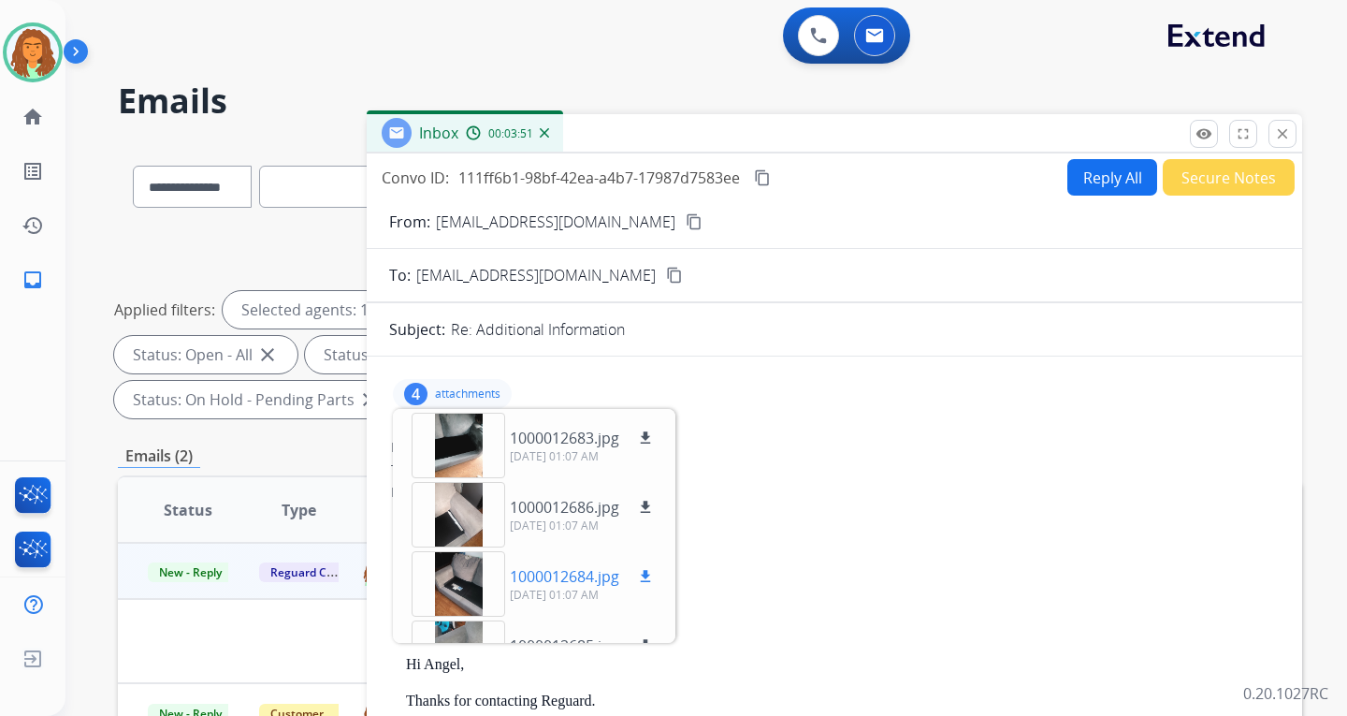
click at [470, 573] on div at bounding box center [459, 583] width 94 height 65
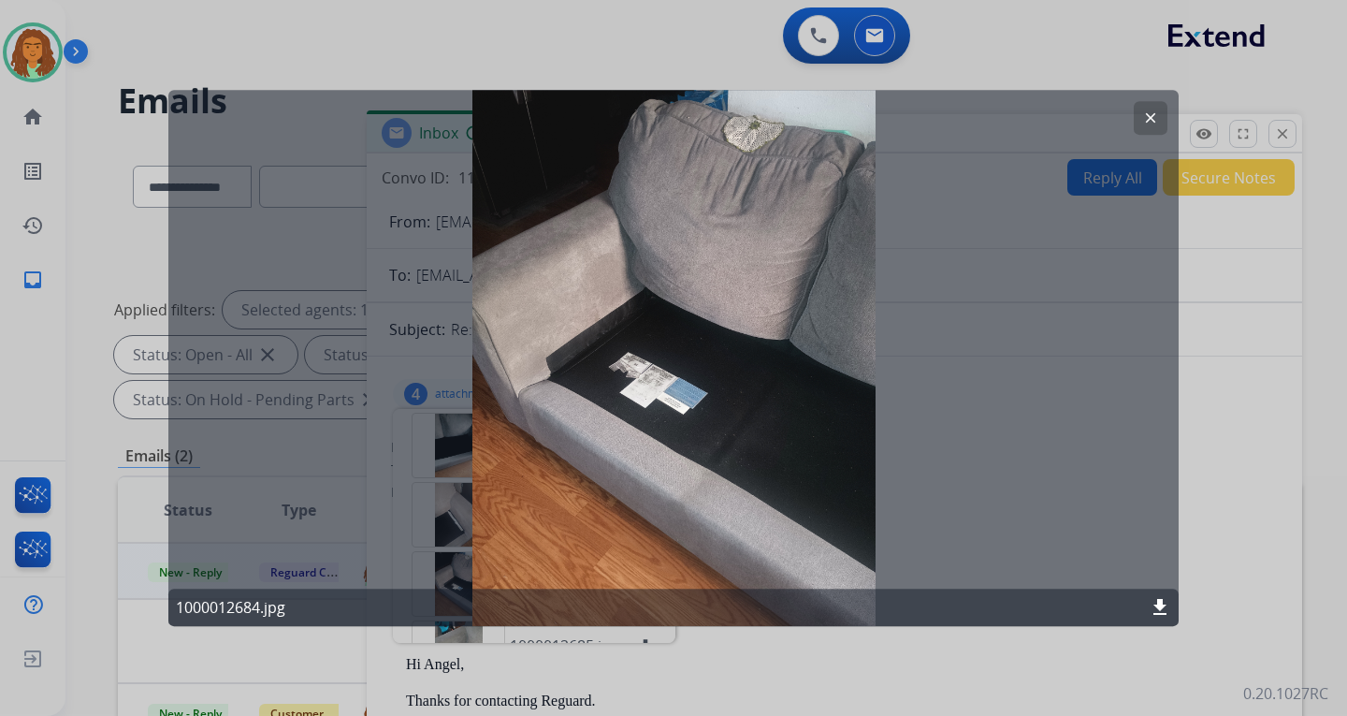
click at [966, 111] on mat-icon "clear" at bounding box center [1150, 117] width 17 height 17
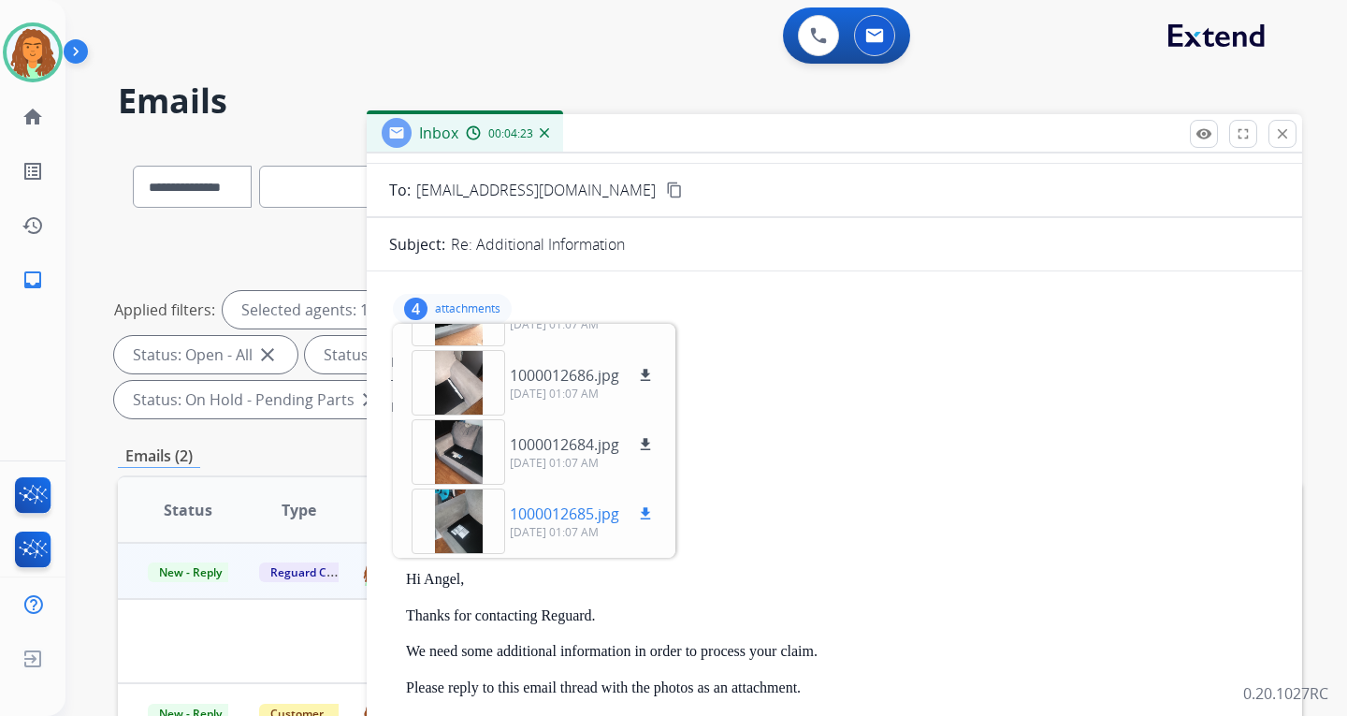
scroll to position [94, 0]
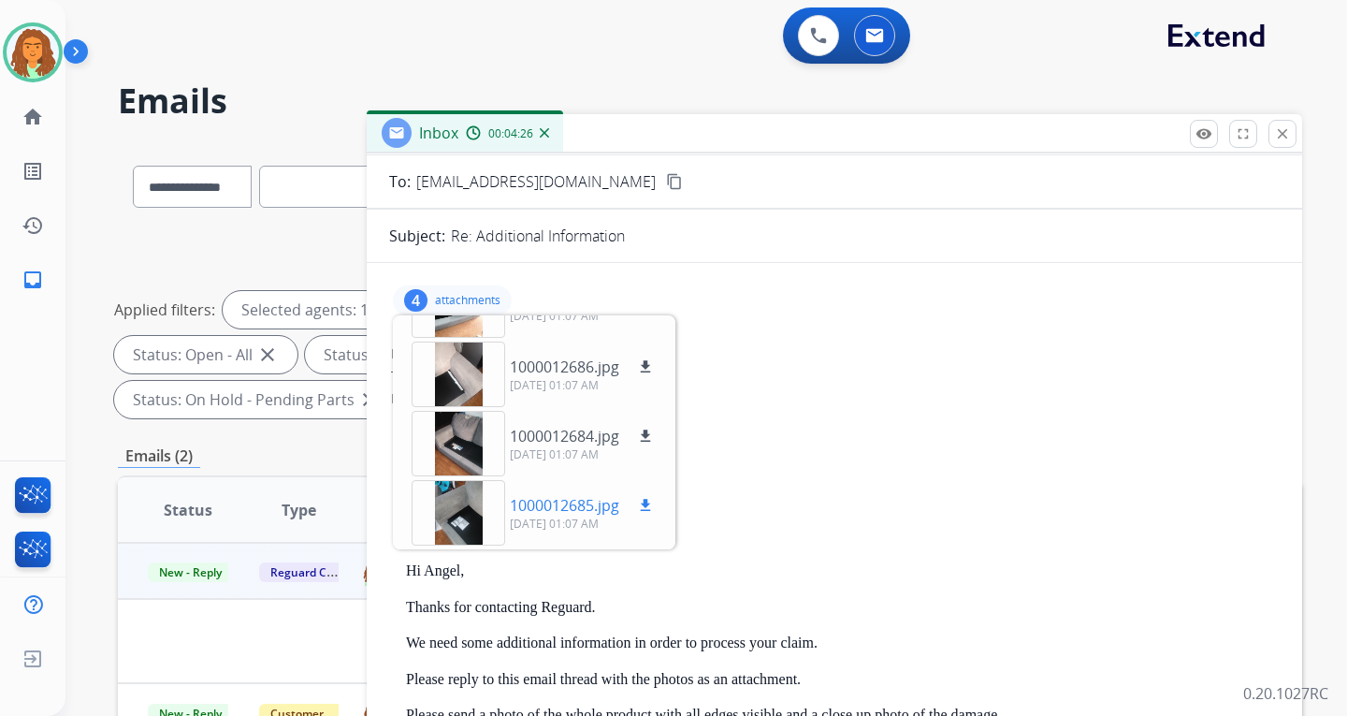
click at [466, 509] on div at bounding box center [459, 512] width 94 height 65
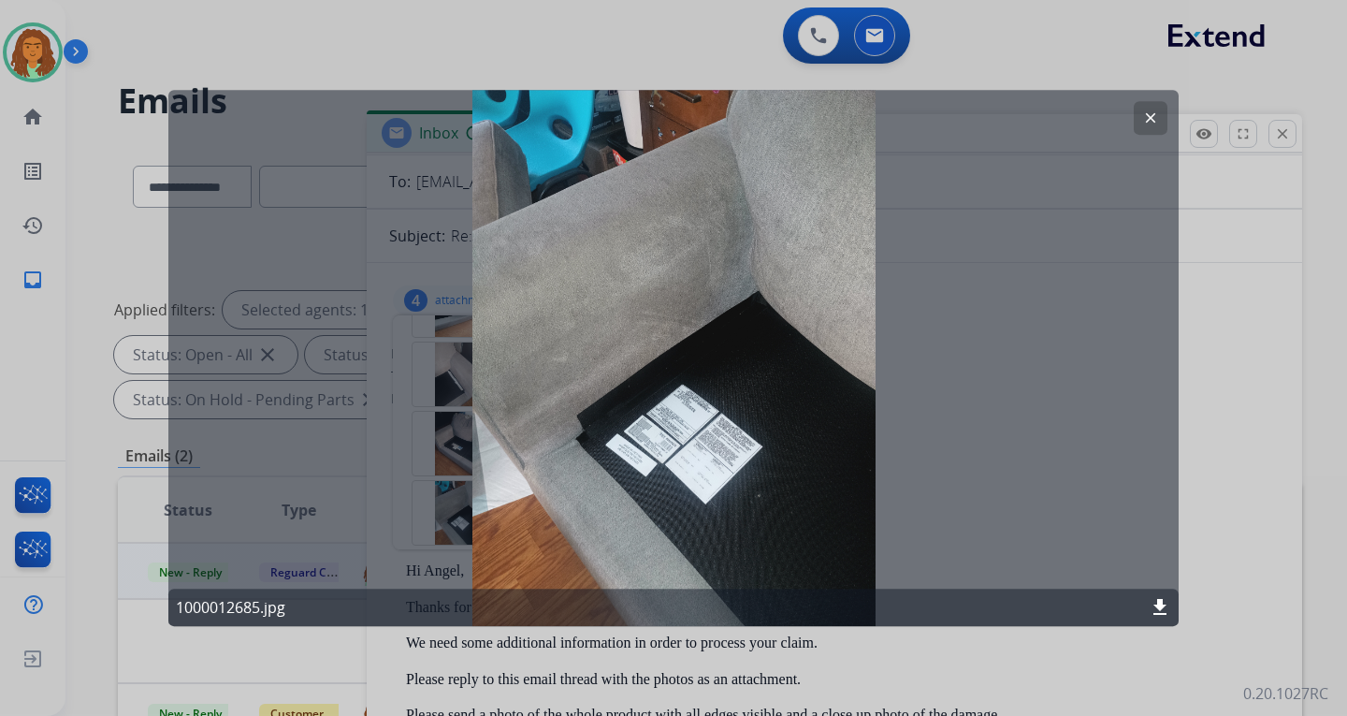
click at [966, 119] on mat-icon "clear" at bounding box center [1150, 117] width 17 height 17
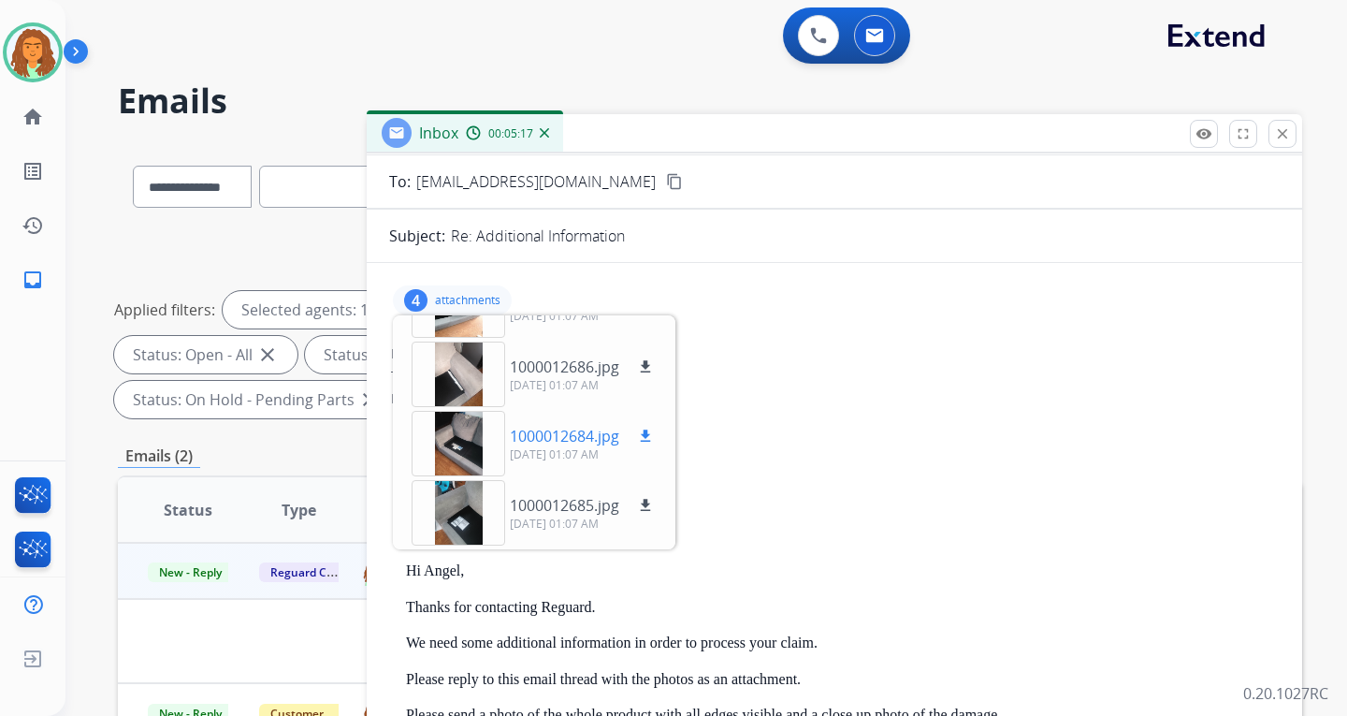
click at [468, 443] on div at bounding box center [459, 443] width 94 height 65
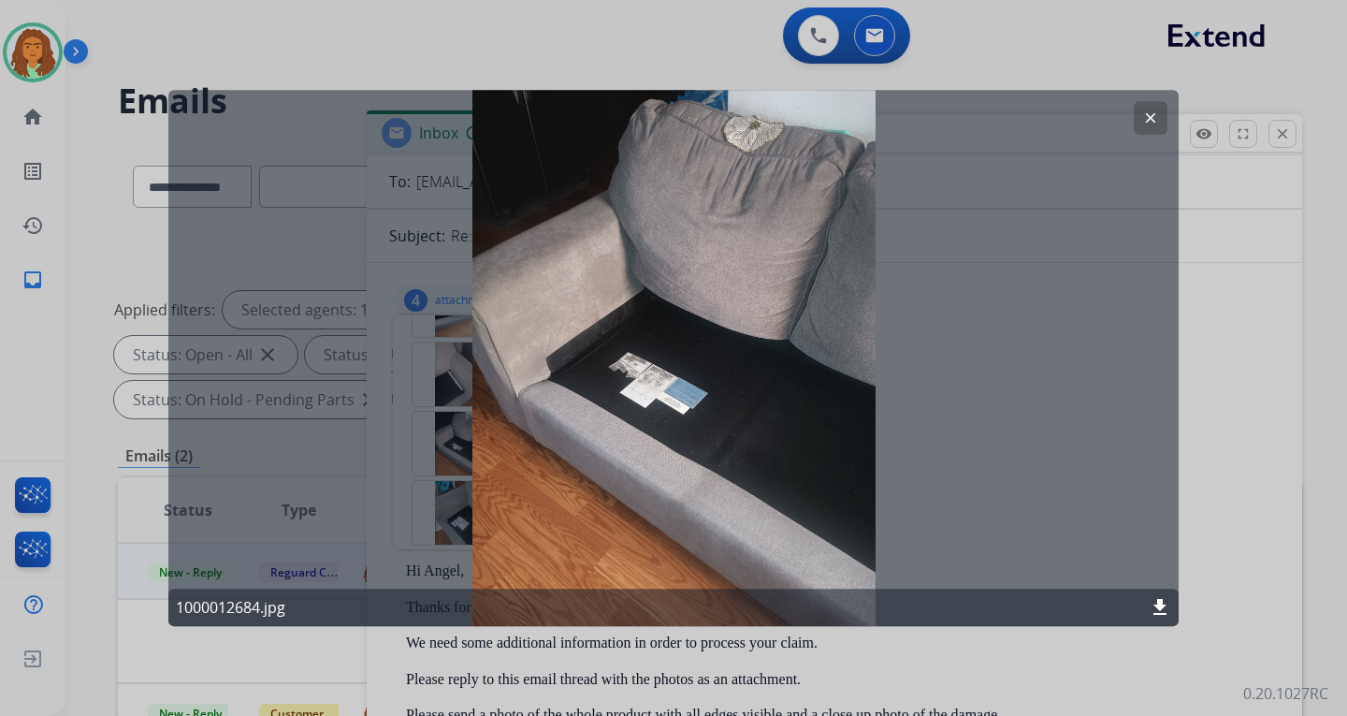
click at [966, 128] on button "clear" at bounding box center [1151, 118] width 34 height 34
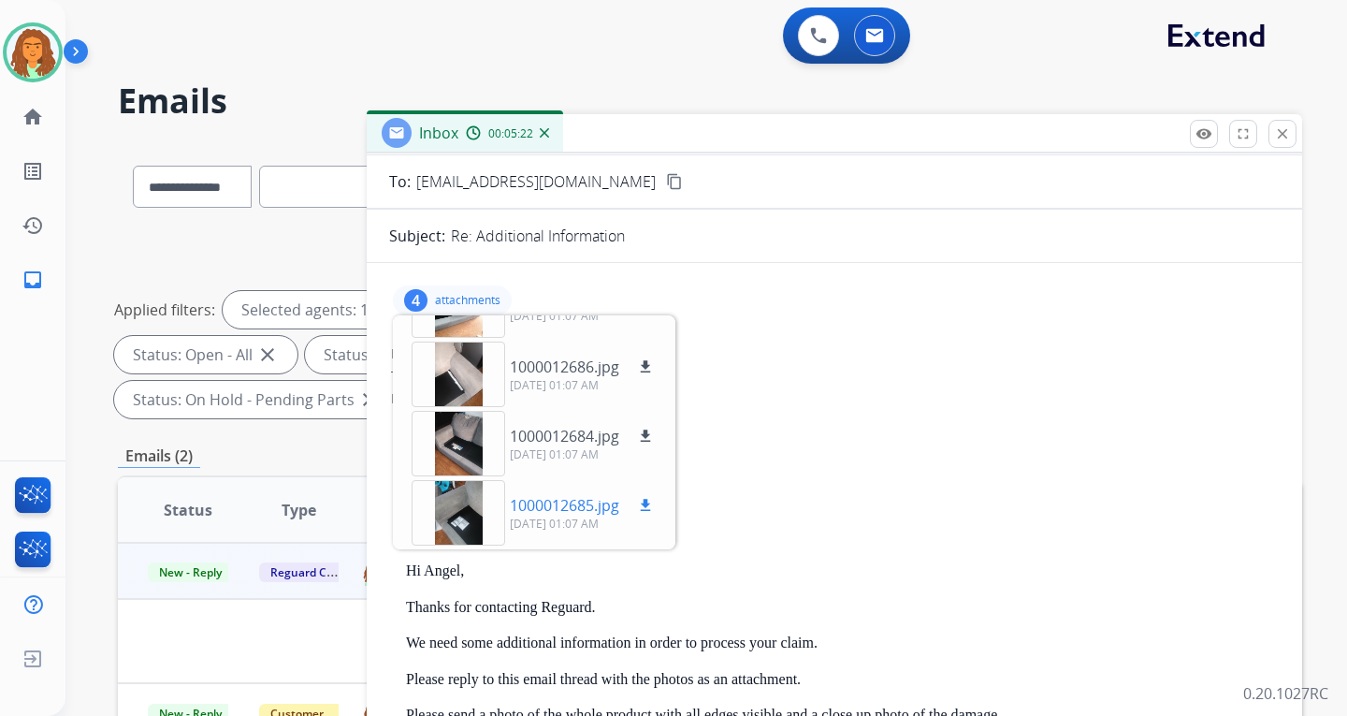
click at [452, 506] on div at bounding box center [459, 512] width 94 height 65
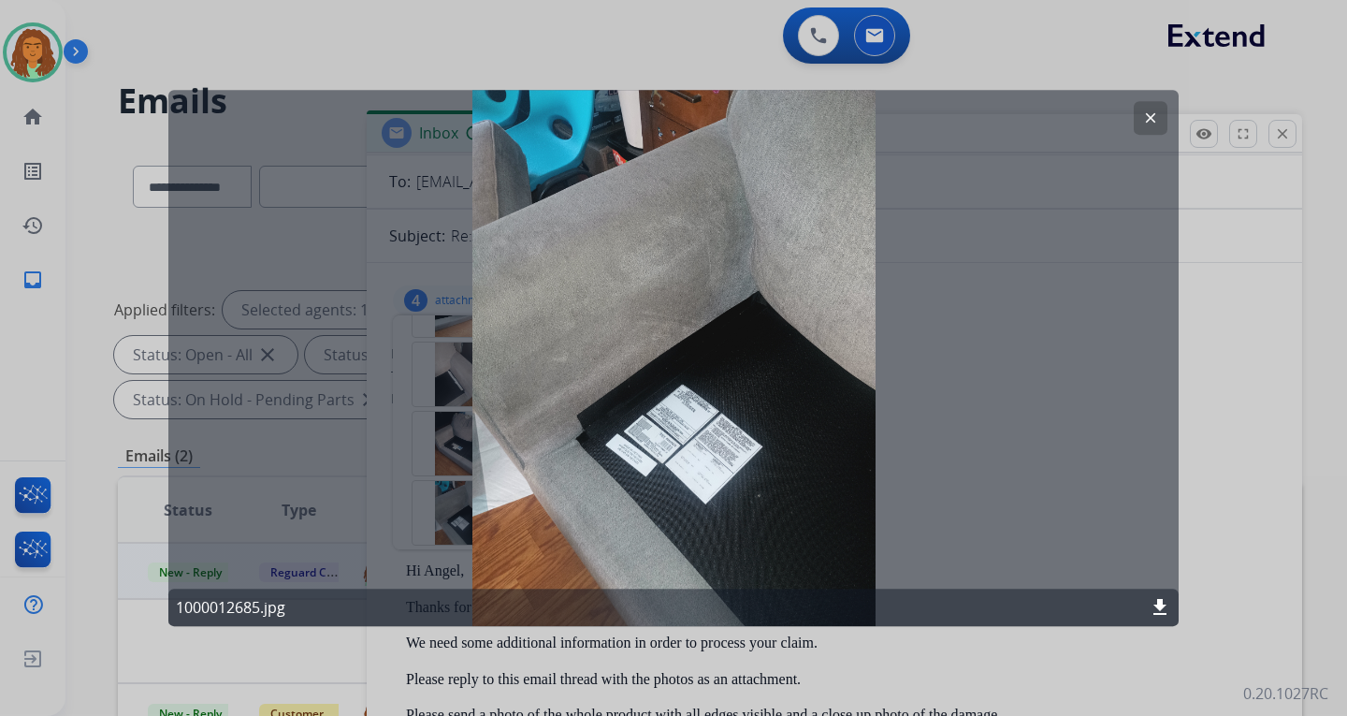
click at [966, 118] on mat-icon "clear" at bounding box center [1150, 117] width 17 height 17
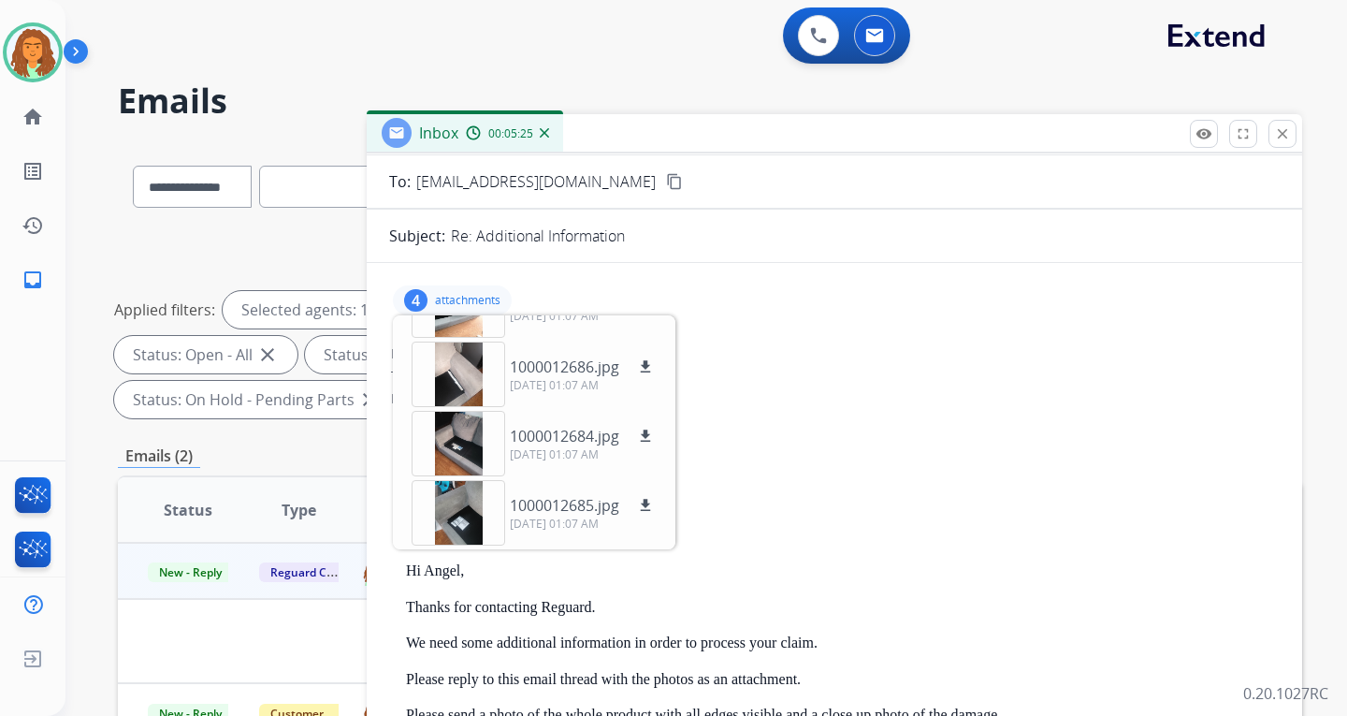
click at [459, 326] on div at bounding box center [459, 304] width 94 height 65
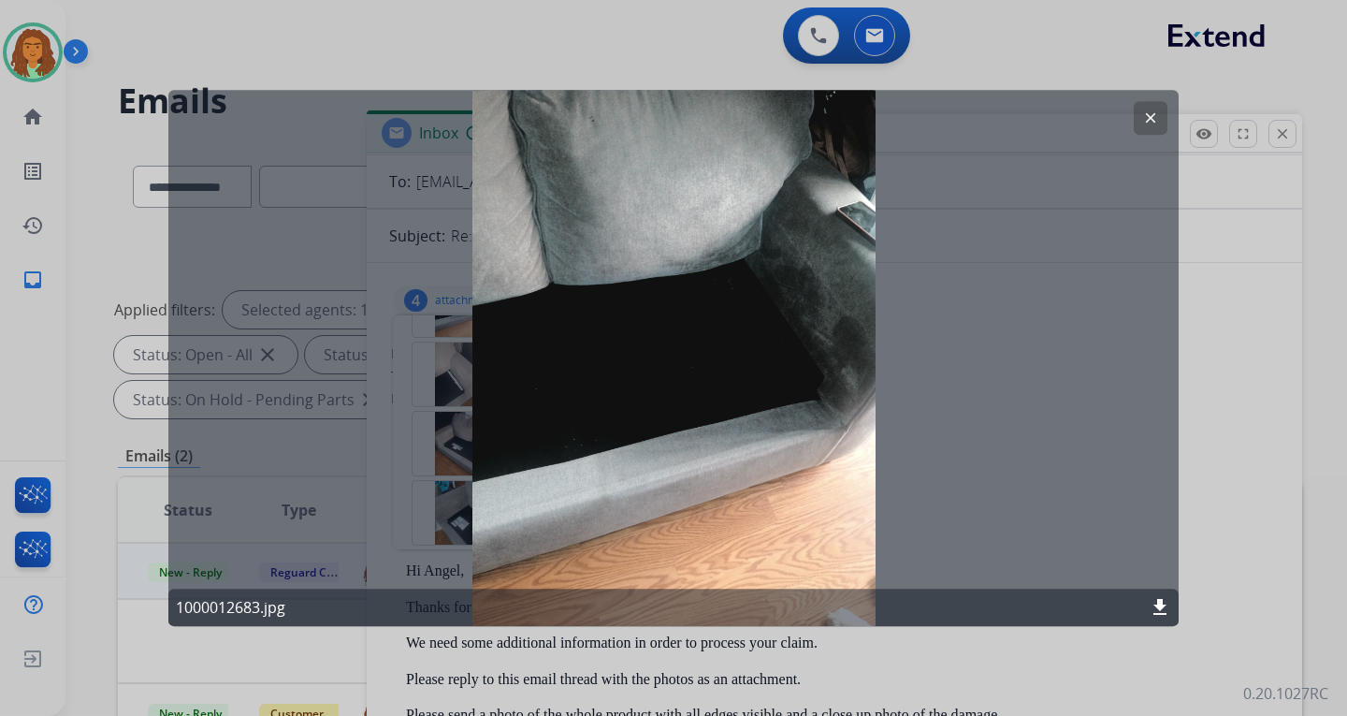
click at [966, 123] on mat-icon "clear" at bounding box center [1150, 117] width 17 height 17
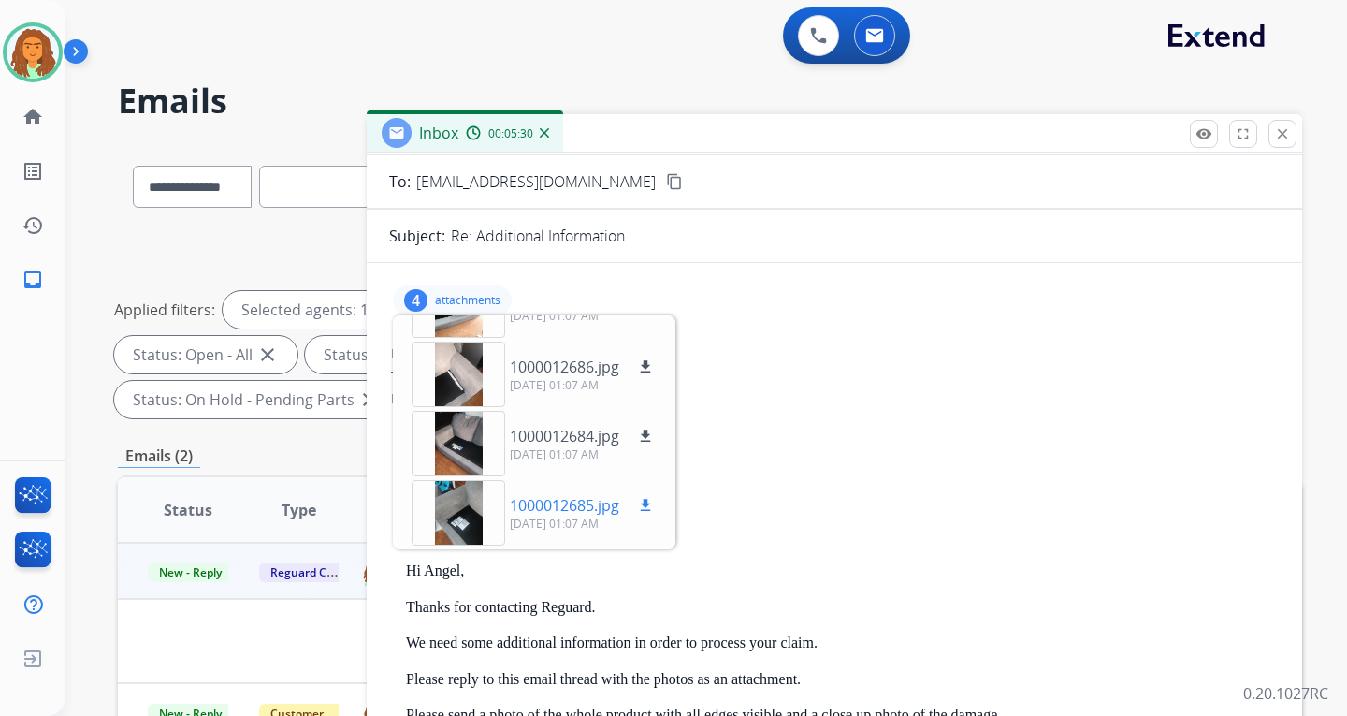
click at [459, 511] on div at bounding box center [459, 512] width 94 height 65
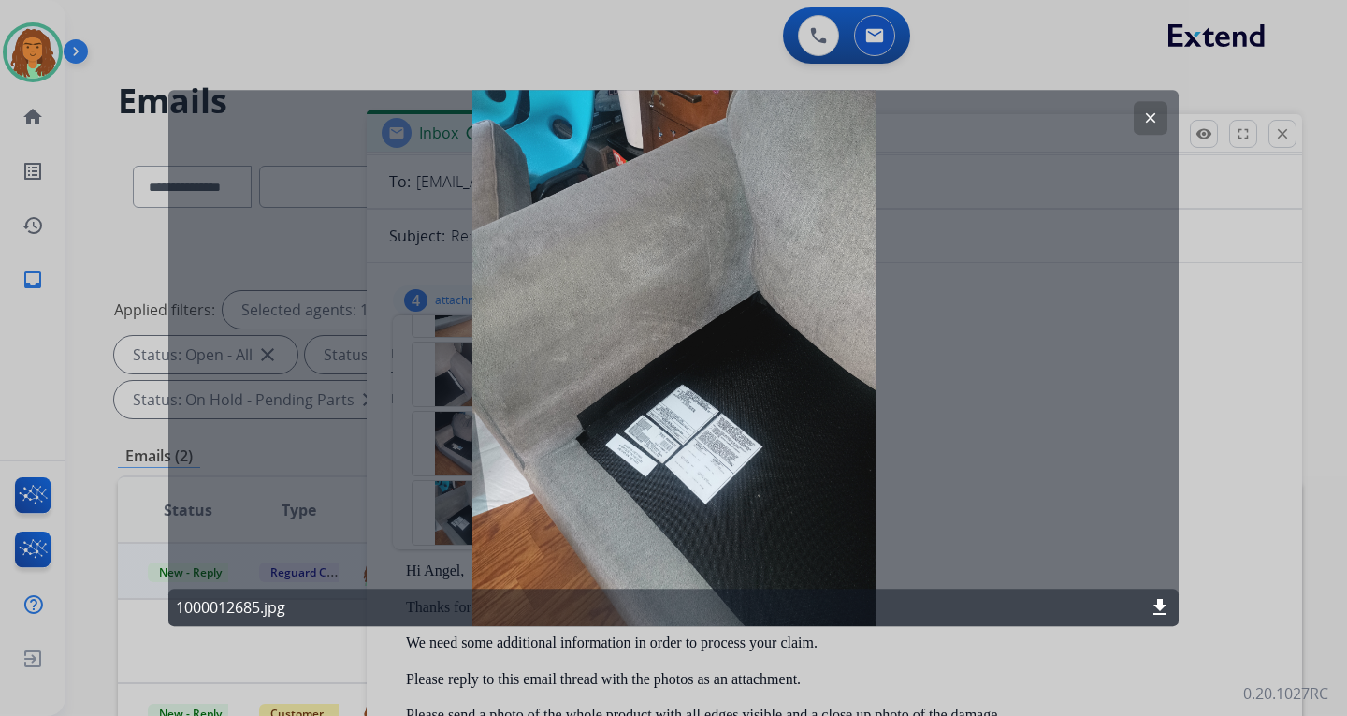
click at [966, 120] on button "clear" at bounding box center [1151, 118] width 34 height 34
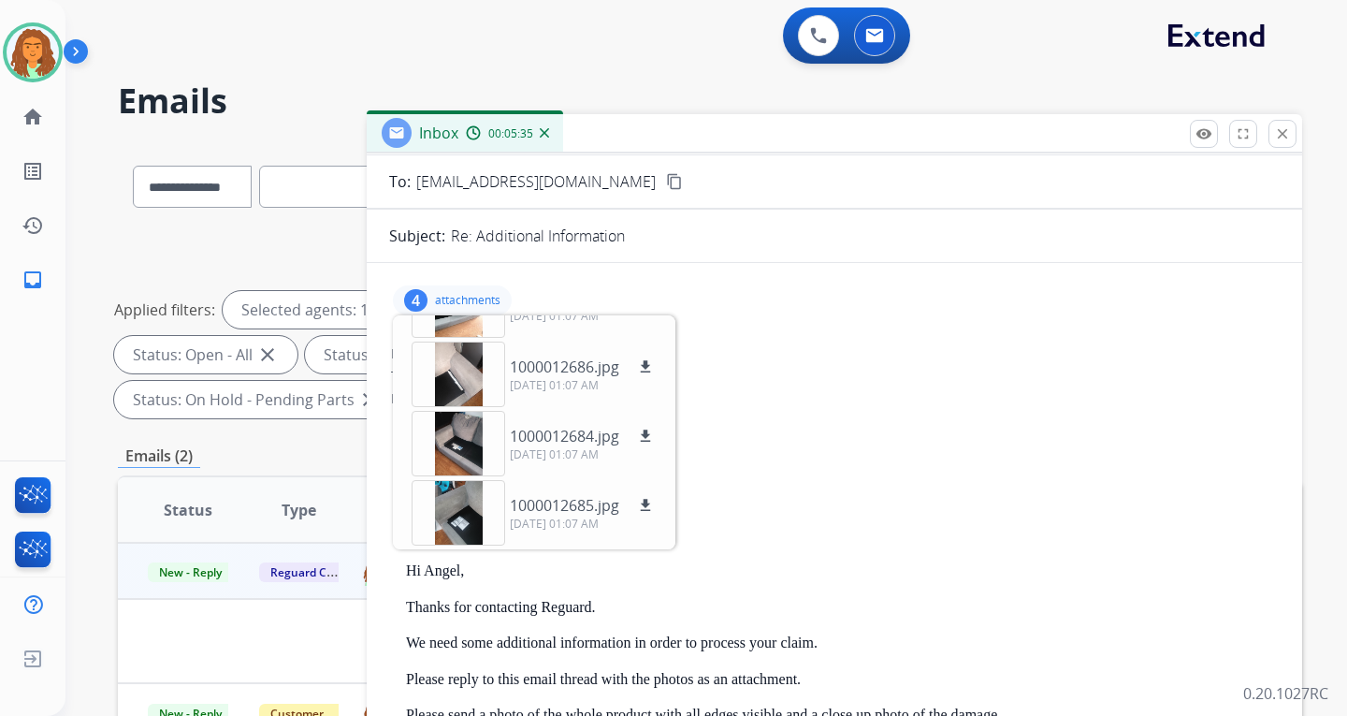
click at [463, 325] on div at bounding box center [459, 304] width 94 height 65
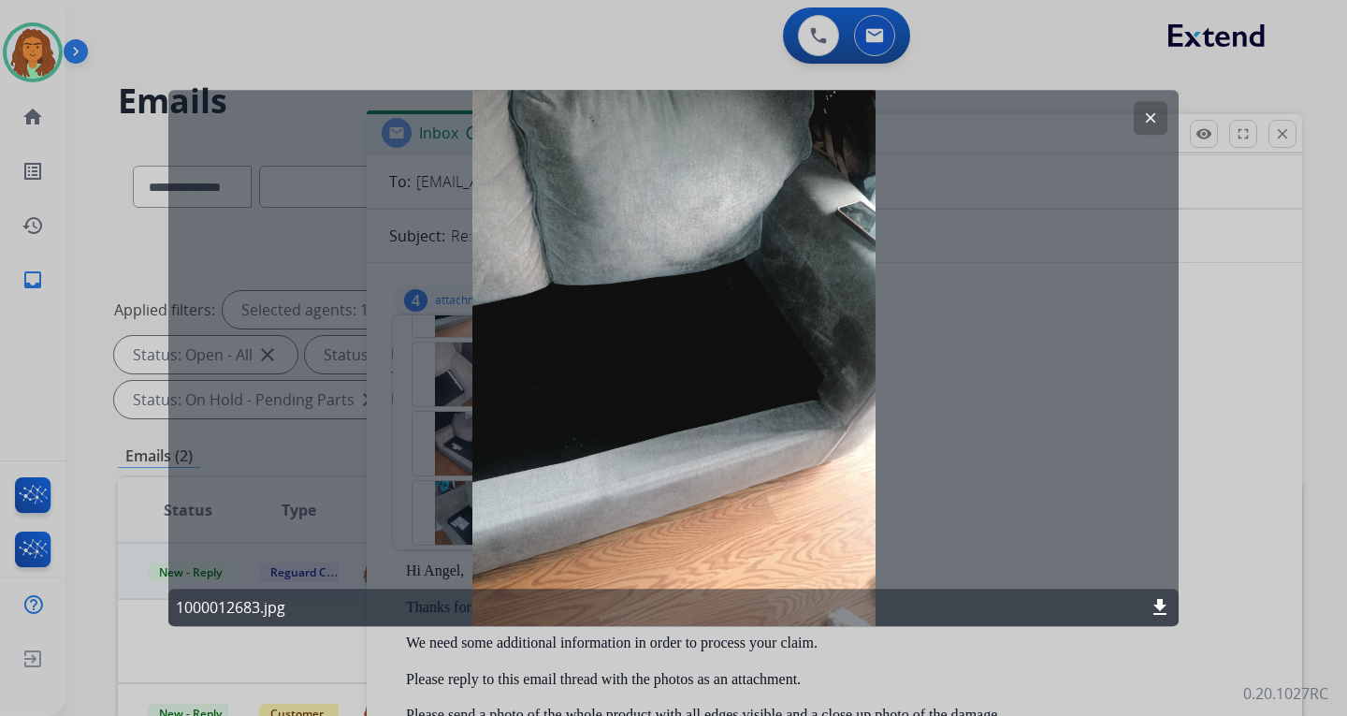
click at [966, 124] on mat-icon "clear" at bounding box center [1150, 117] width 17 height 17
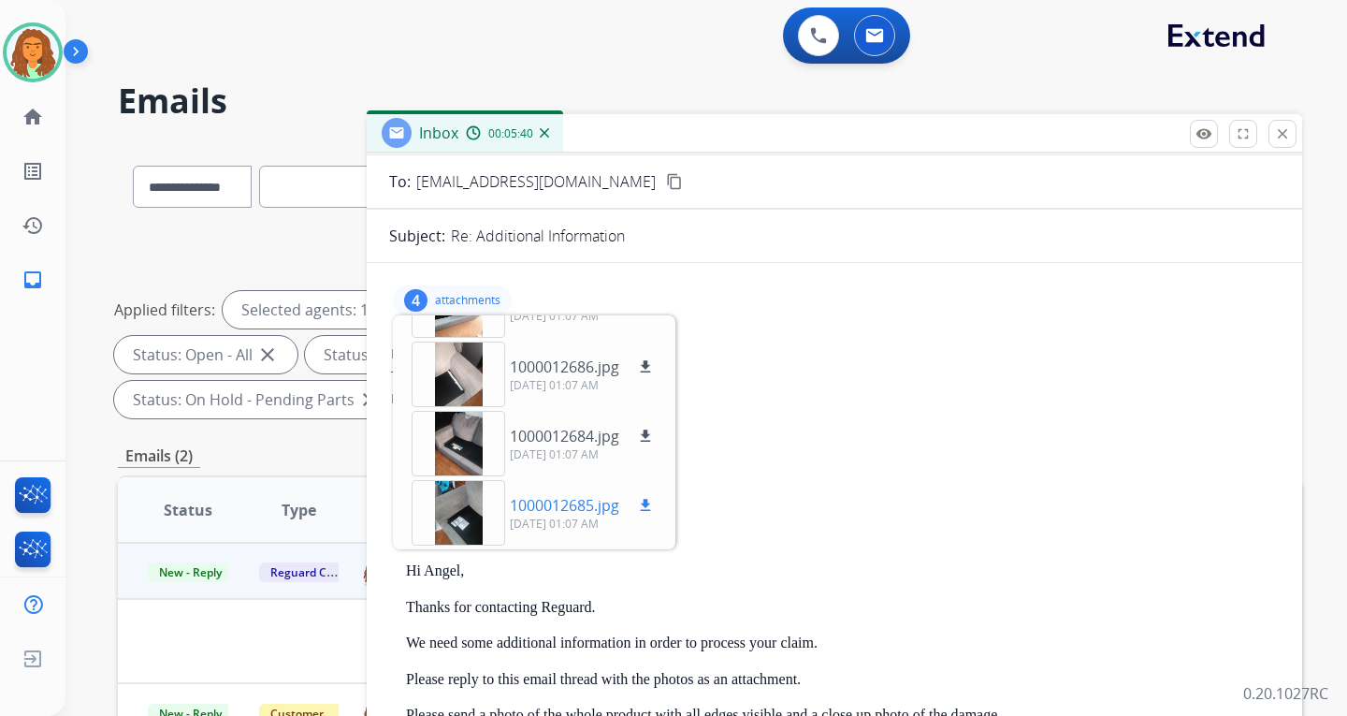
click at [457, 514] on div at bounding box center [459, 512] width 94 height 65
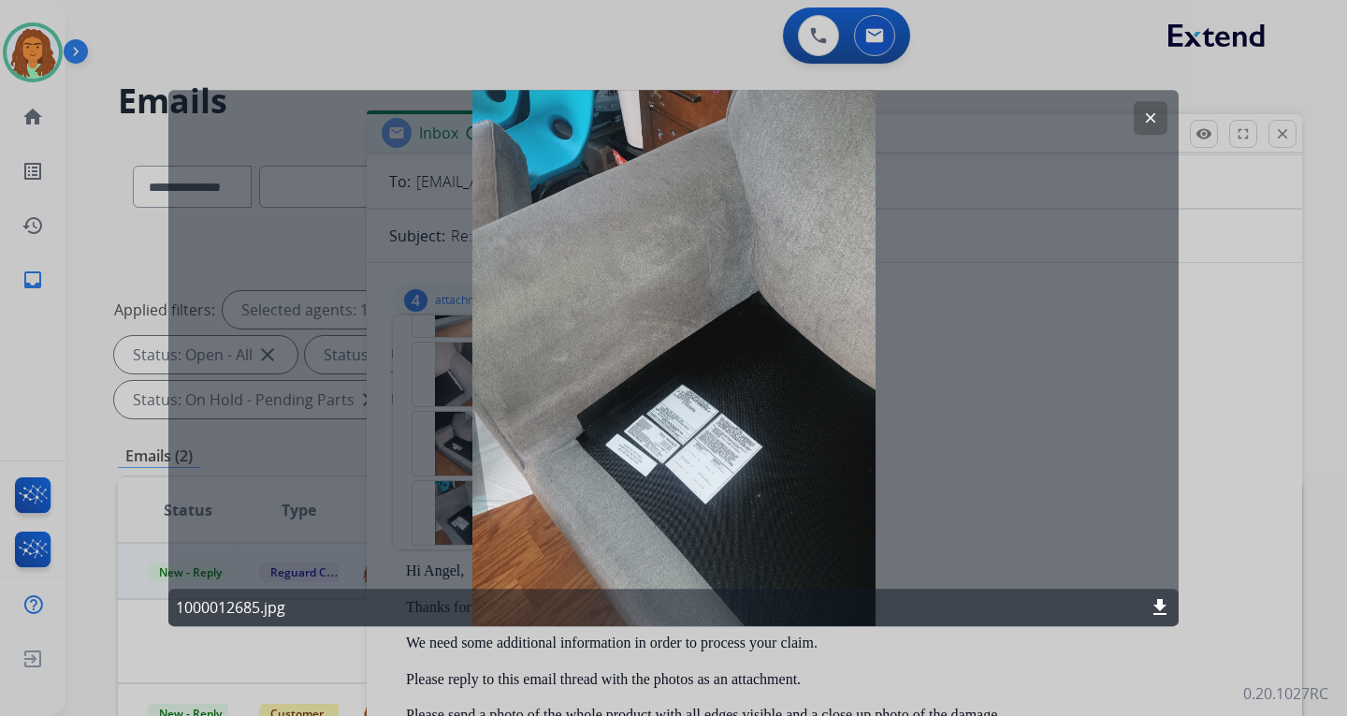
click at [966, 125] on button "clear" at bounding box center [1151, 118] width 34 height 34
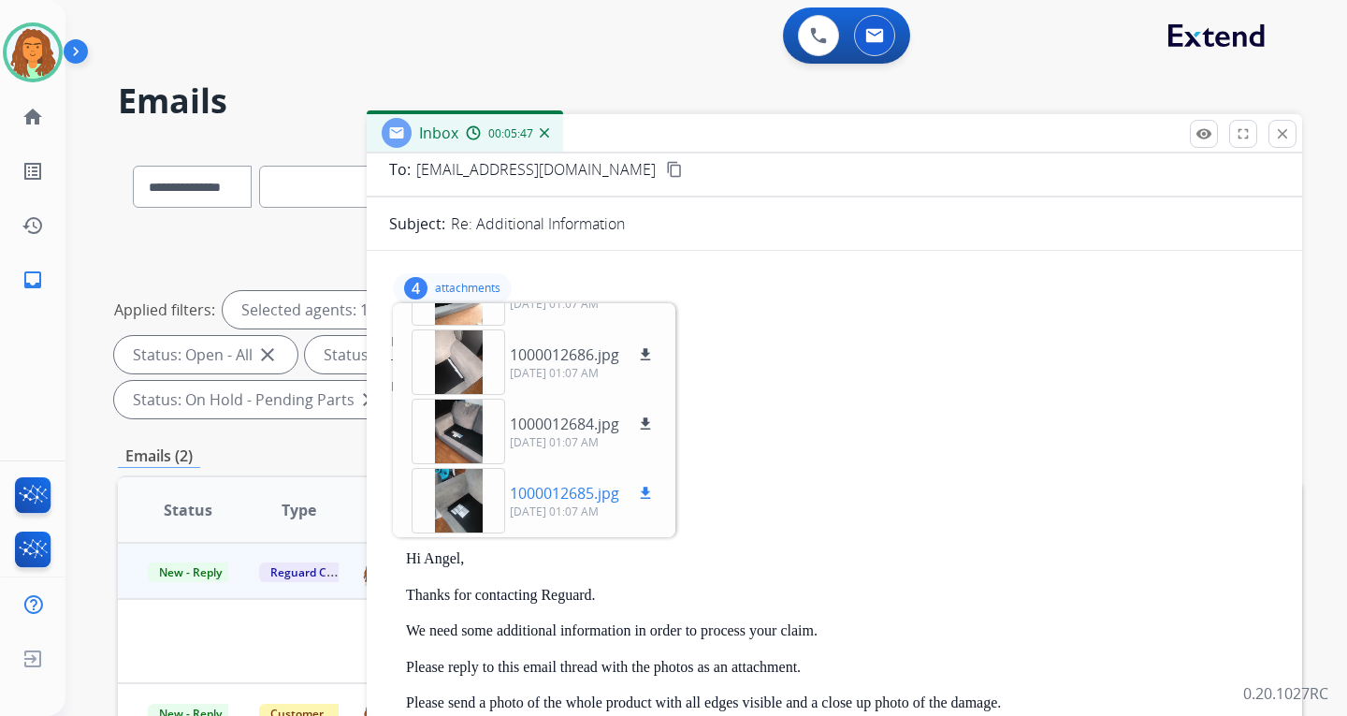
scroll to position [0, 0]
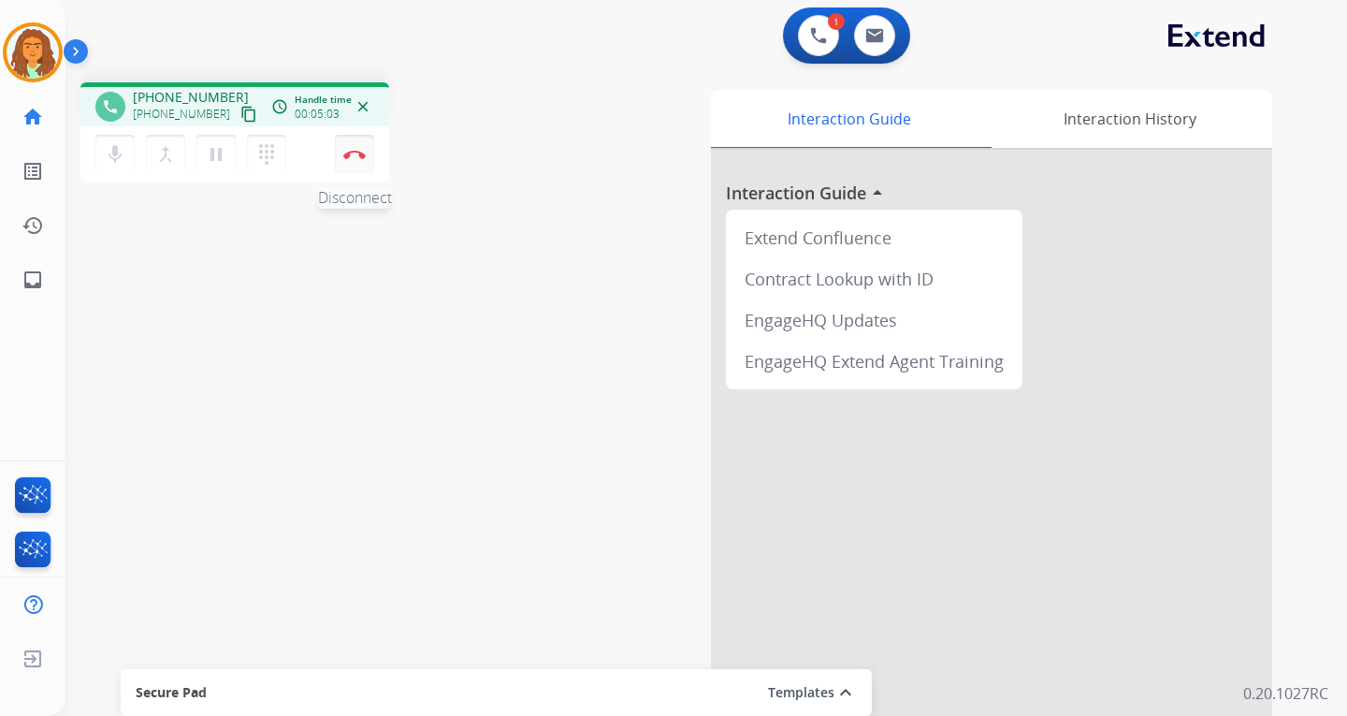
click at [353, 152] on img at bounding box center [354, 154] width 22 height 9
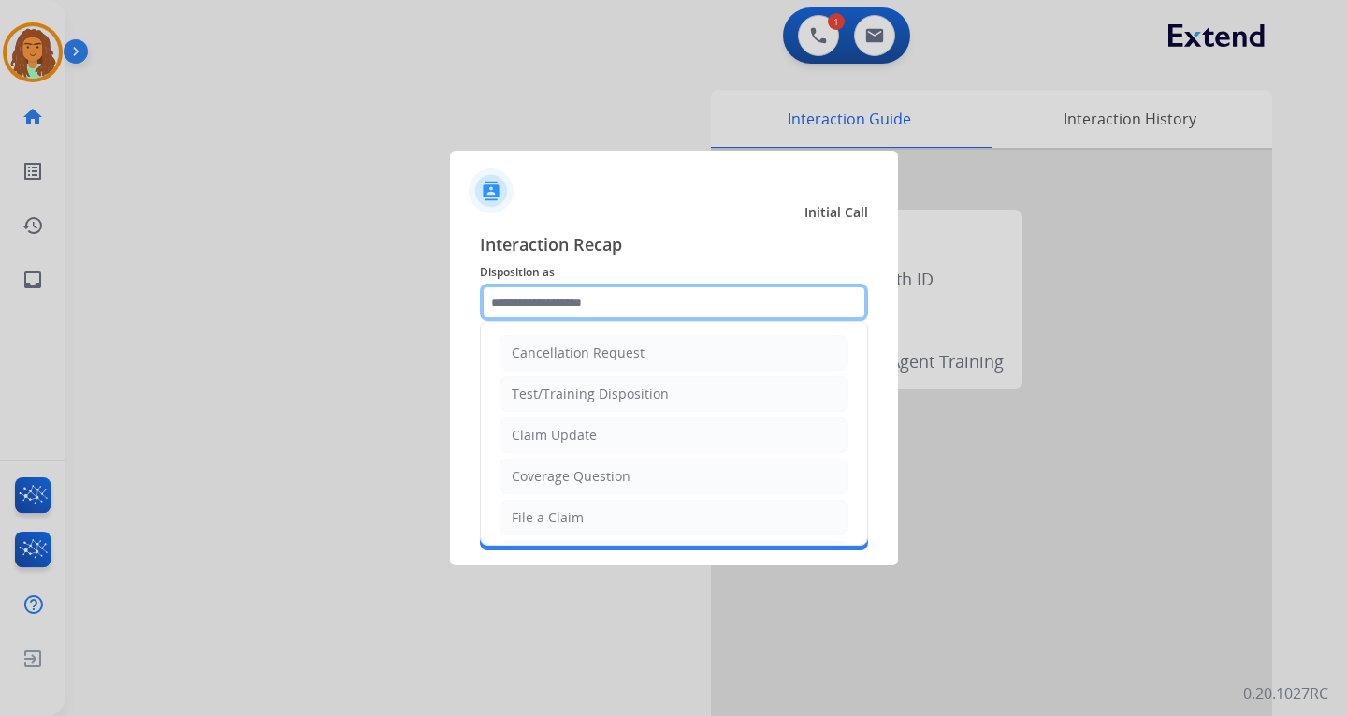
click at [588, 304] on input "text" at bounding box center [674, 301] width 388 height 37
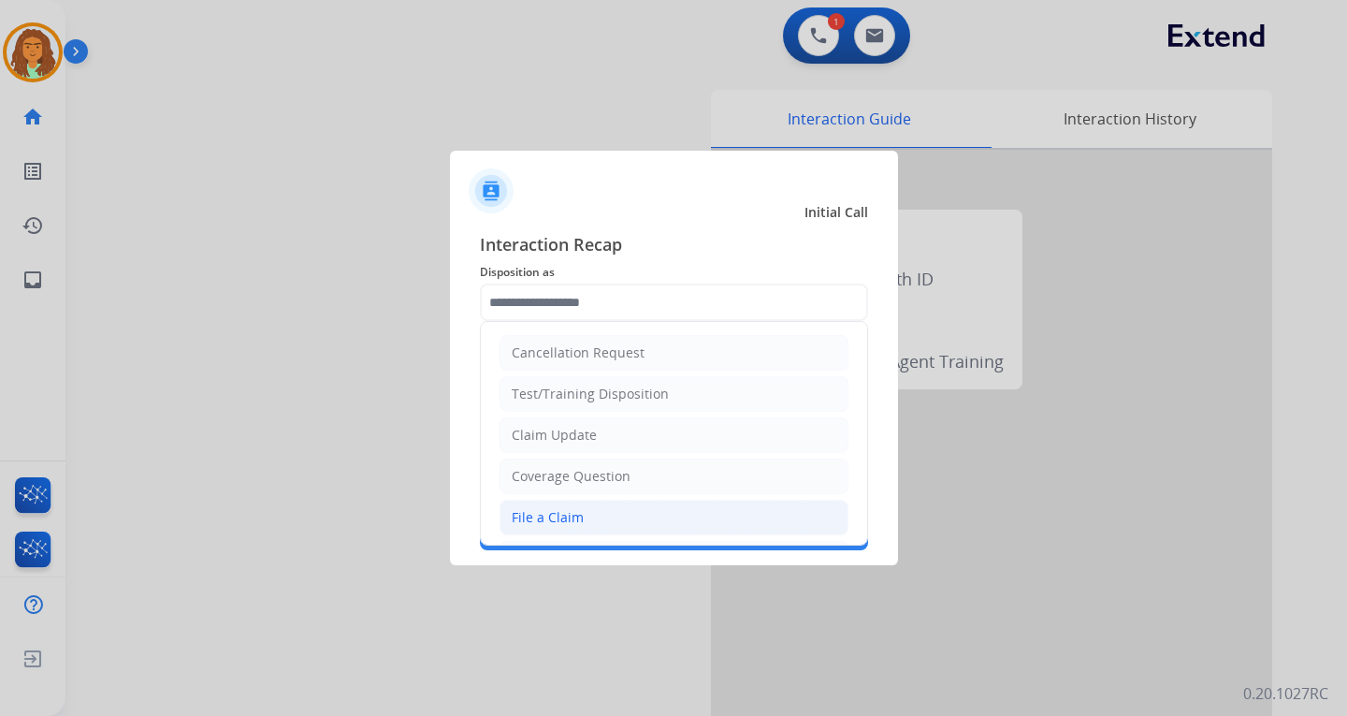
click at [551, 507] on li "File a Claim" at bounding box center [674, 518] width 349 height 36
type input "**********"
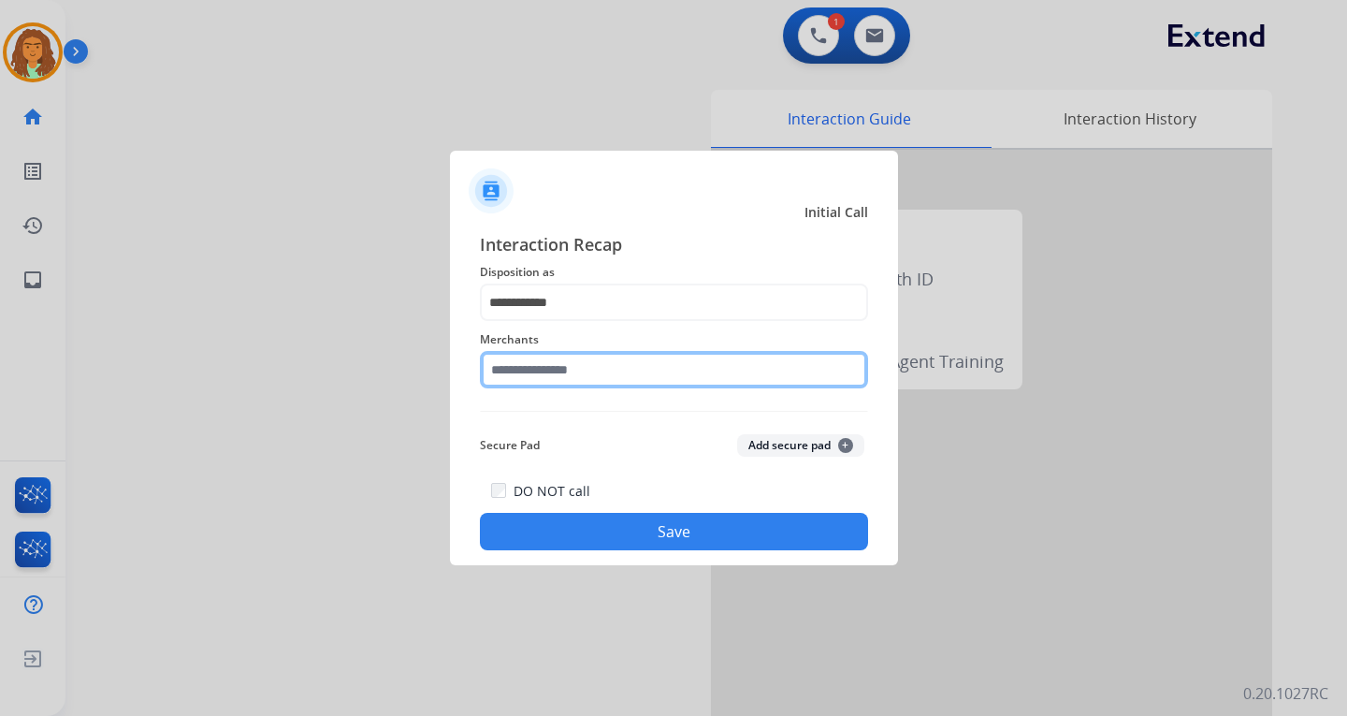
click at [538, 368] on input "text" at bounding box center [674, 369] width 388 height 37
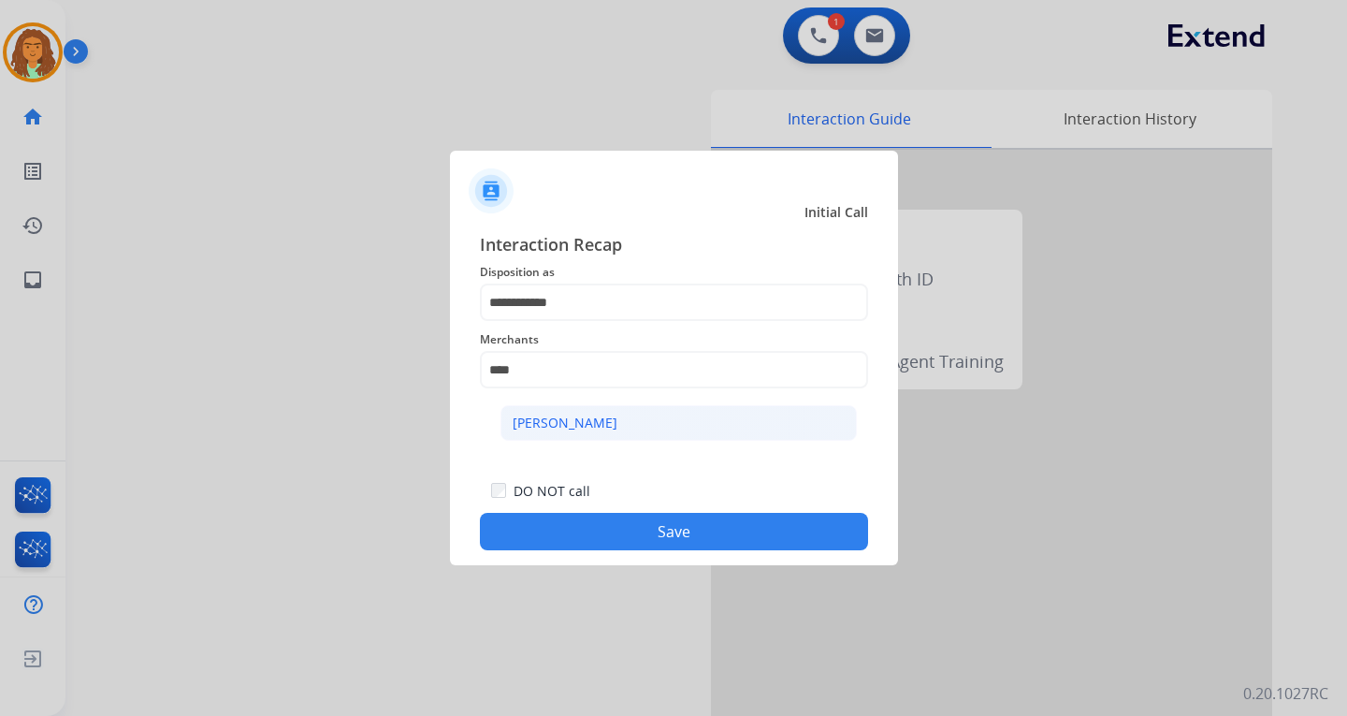
click at [560, 413] on li "[PERSON_NAME]" at bounding box center [679, 423] width 356 height 36
type input "**********"
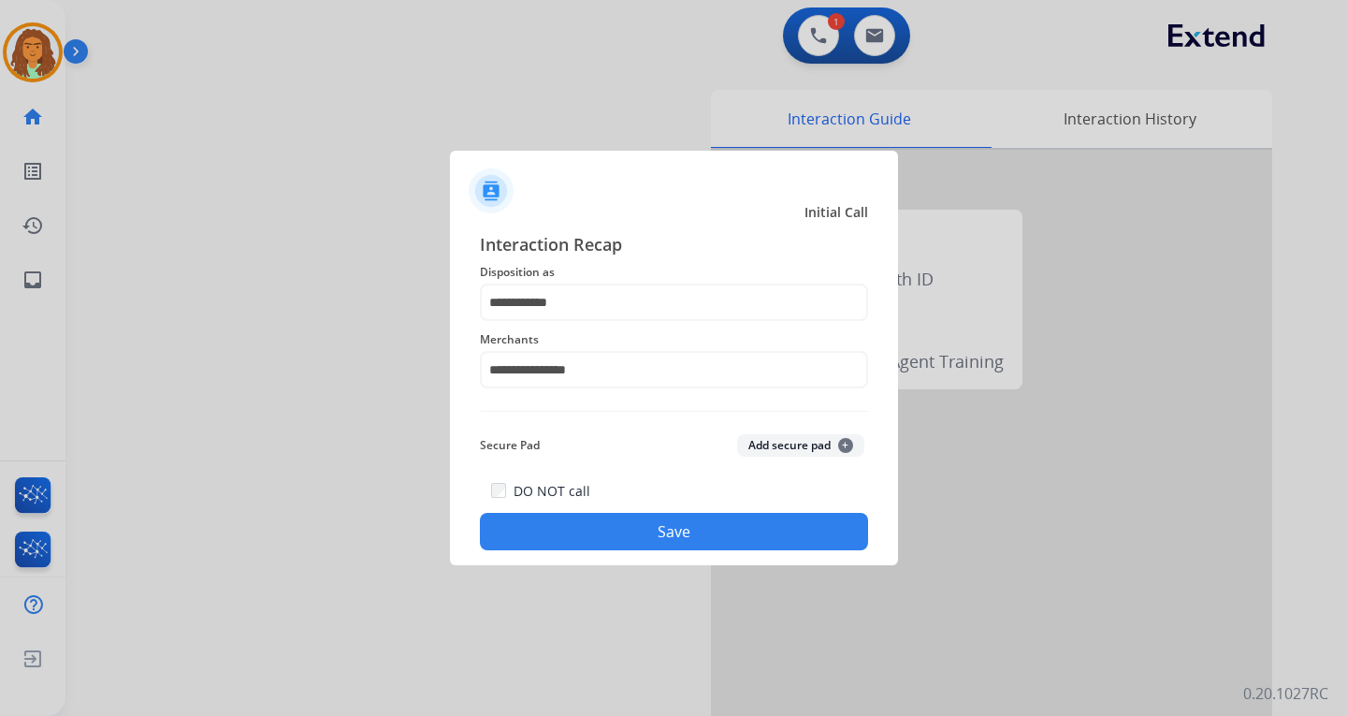
click at [661, 528] on button "Save" at bounding box center [674, 531] width 388 height 37
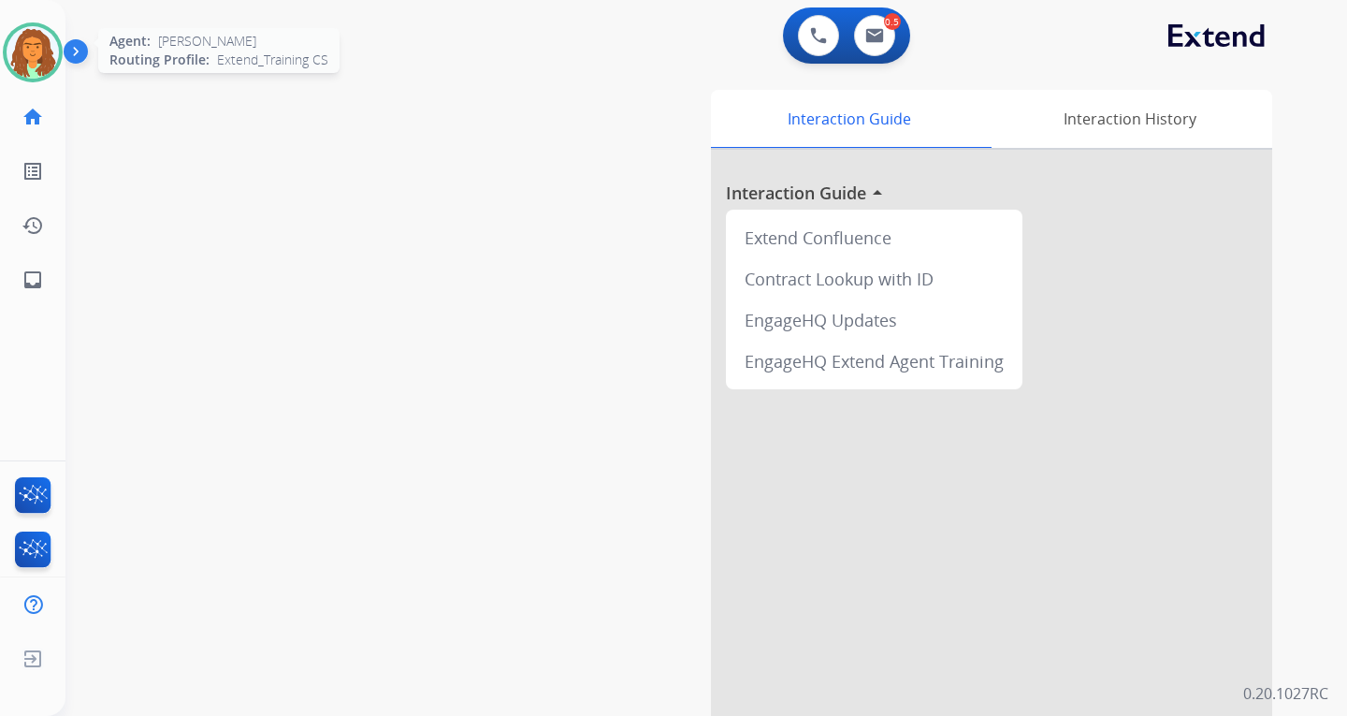
click at [54, 50] on img at bounding box center [33, 52] width 52 height 52
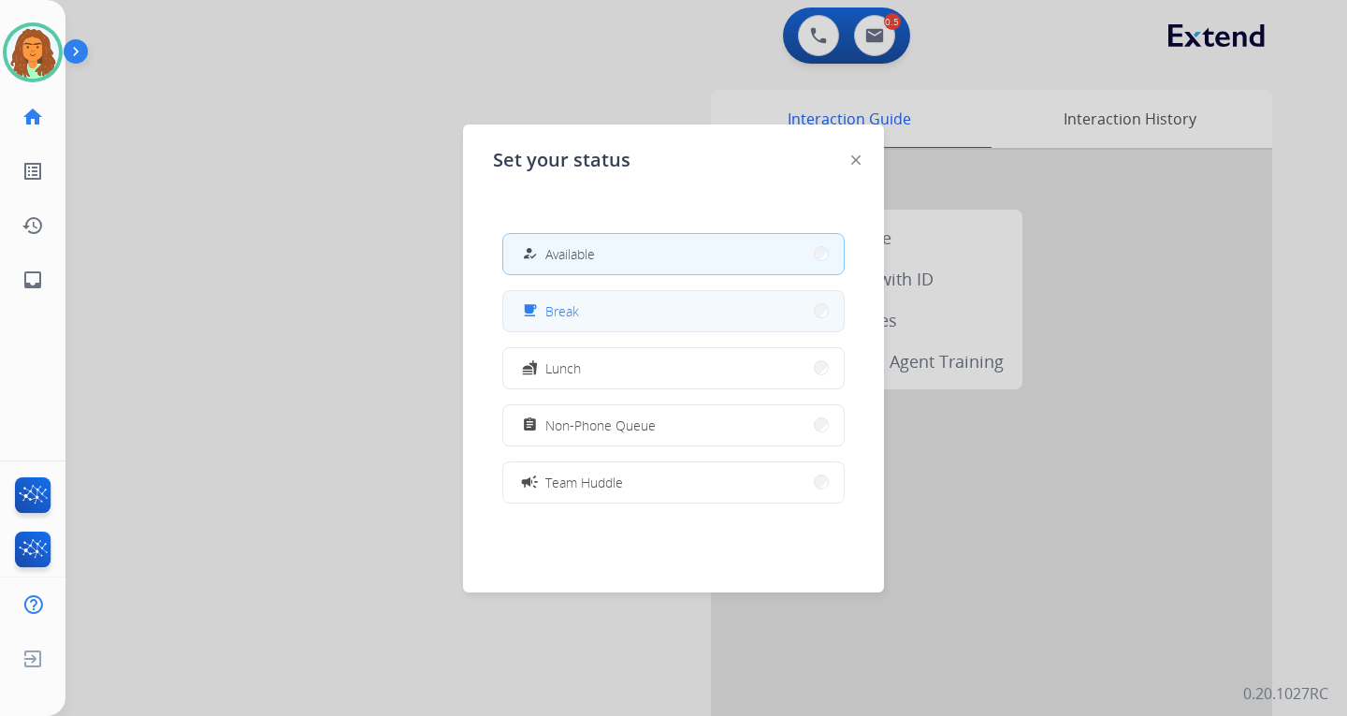
click at [798, 307] on button "free_breakfast Break" at bounding box center [673, 311] width 341 height 40
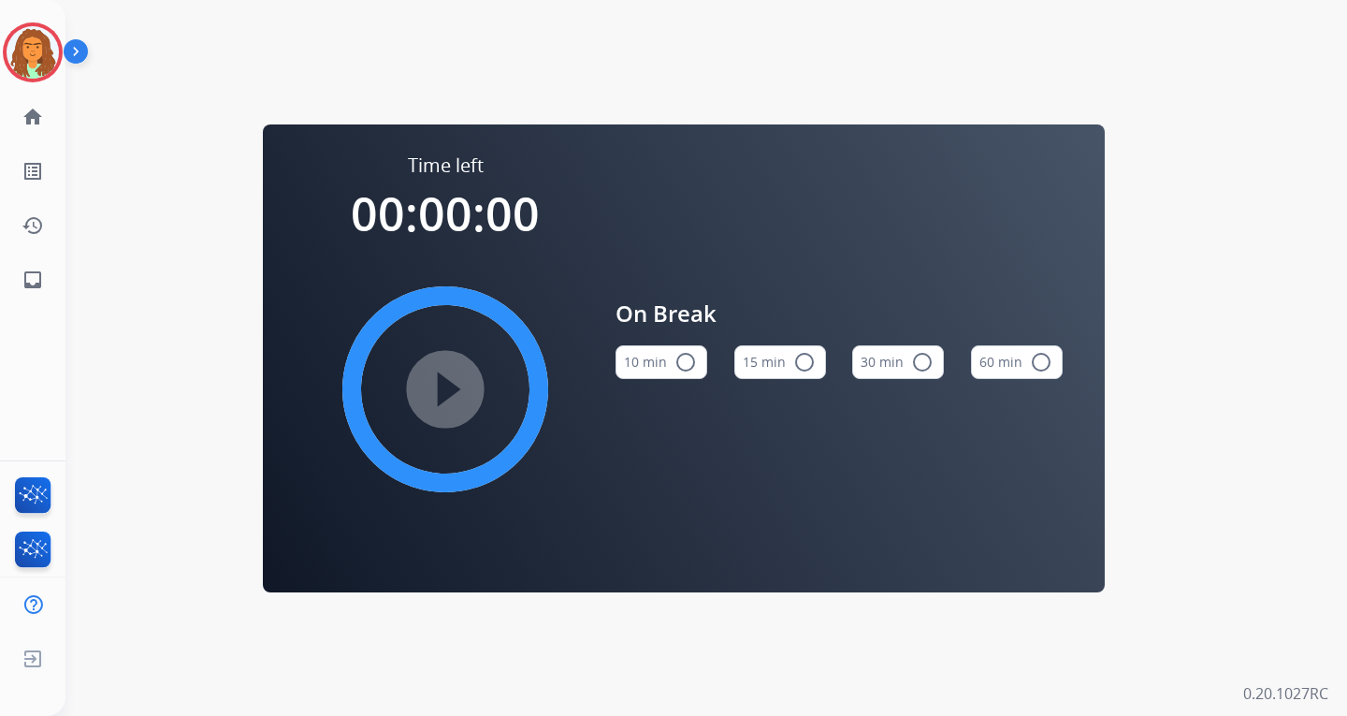
click at [680, 357] on mat-icon "radio_button_unchecked" at bounding box center [686, 362] width 22 height 22
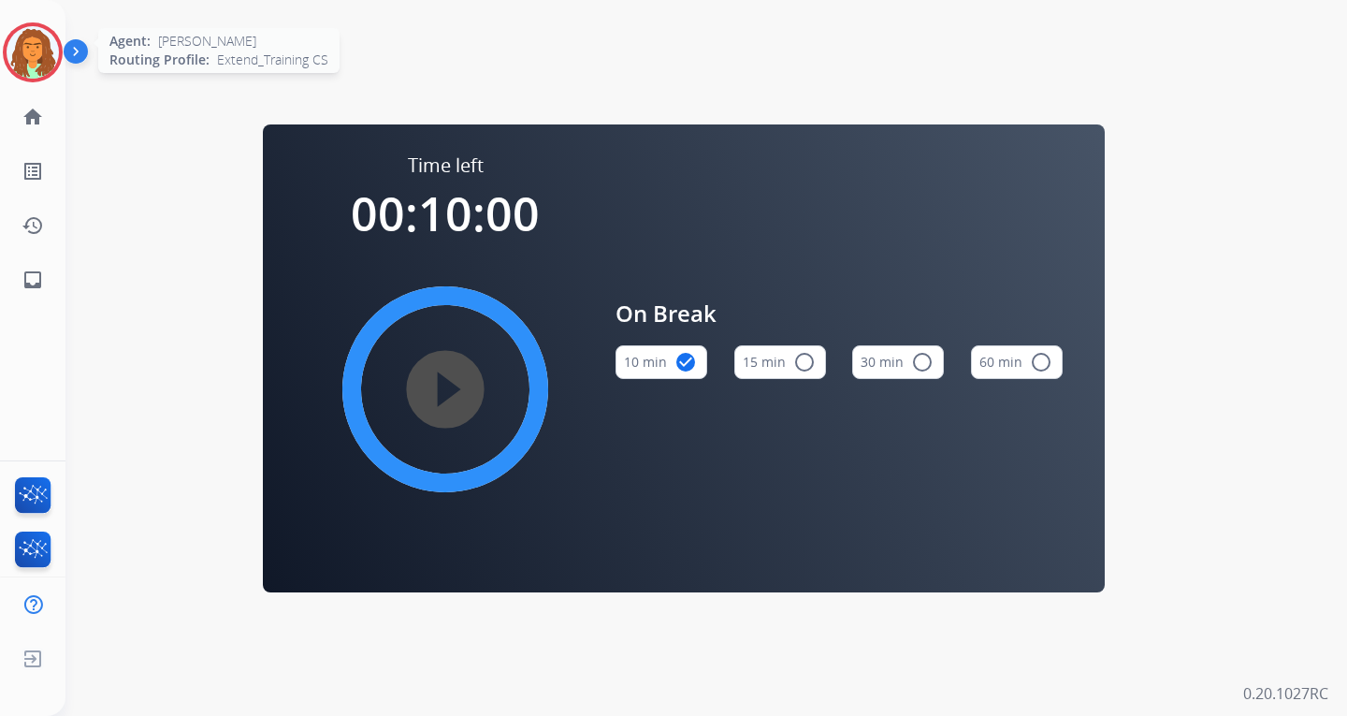
click at [42, 51] on img at bounding box center [33, 52] width 52 height 52
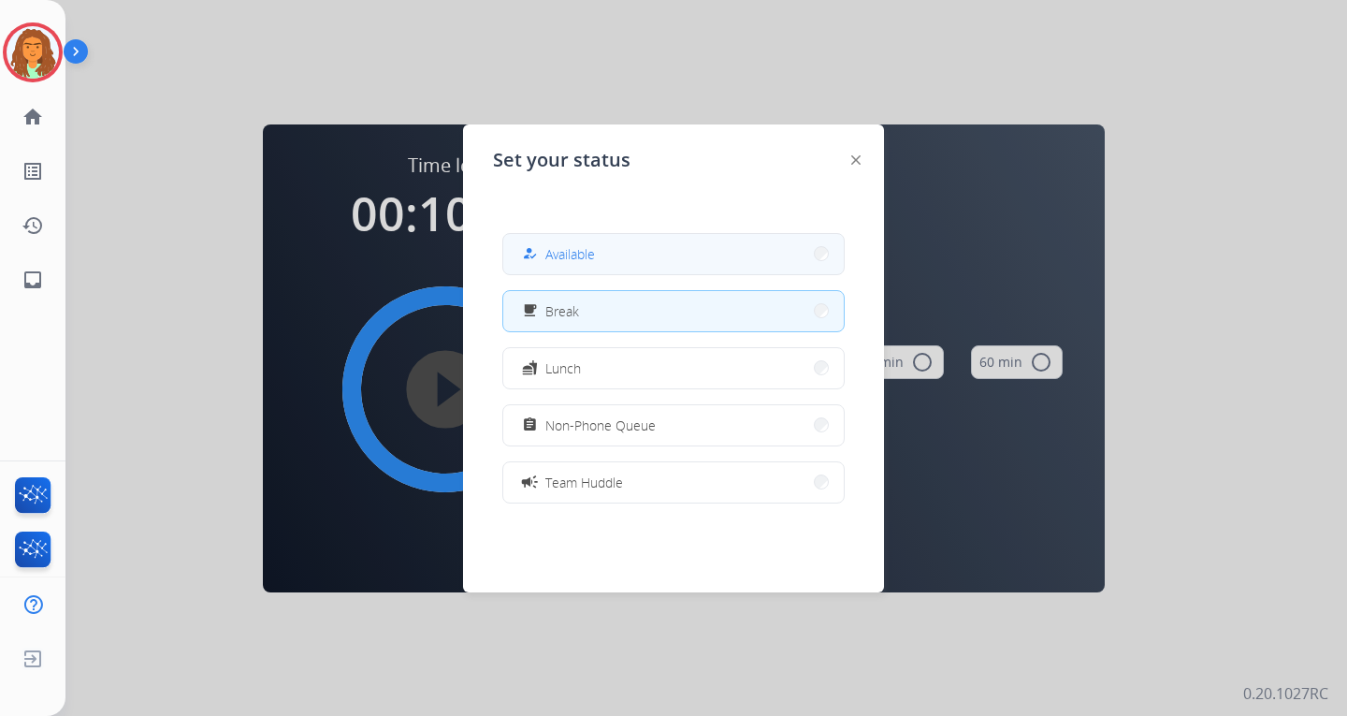
click at [688, 250] on button "how_to_reg Available" at bounding box center [673, 254] width 341 height 40
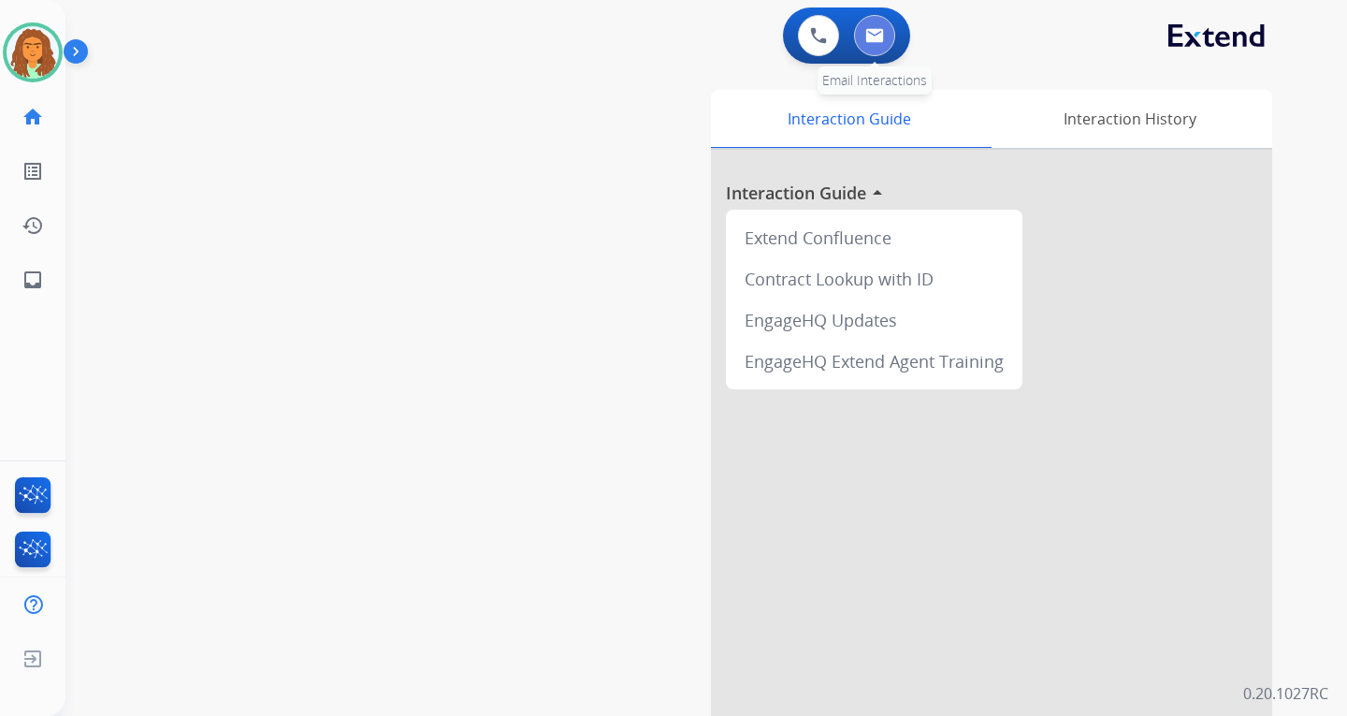
click at [872, 34] on img at bounding box center [874, 35] width 19 height 15
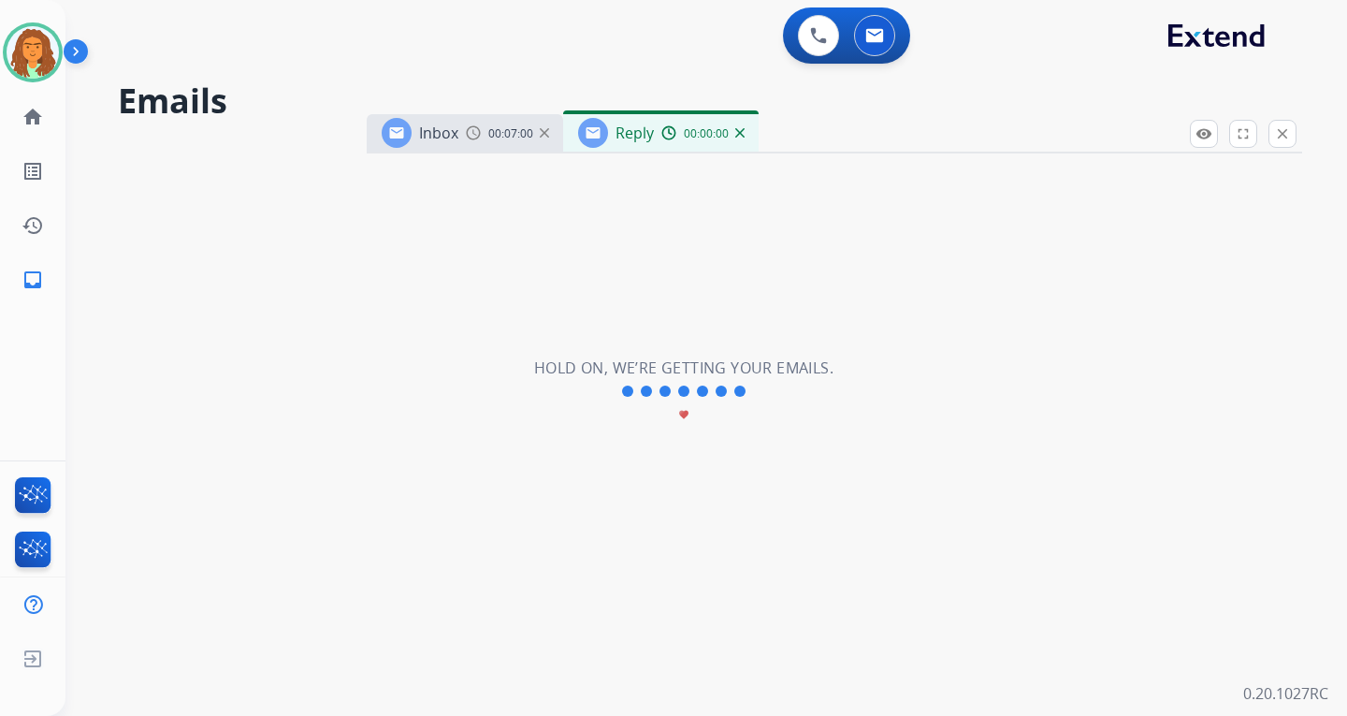
select select "**********"
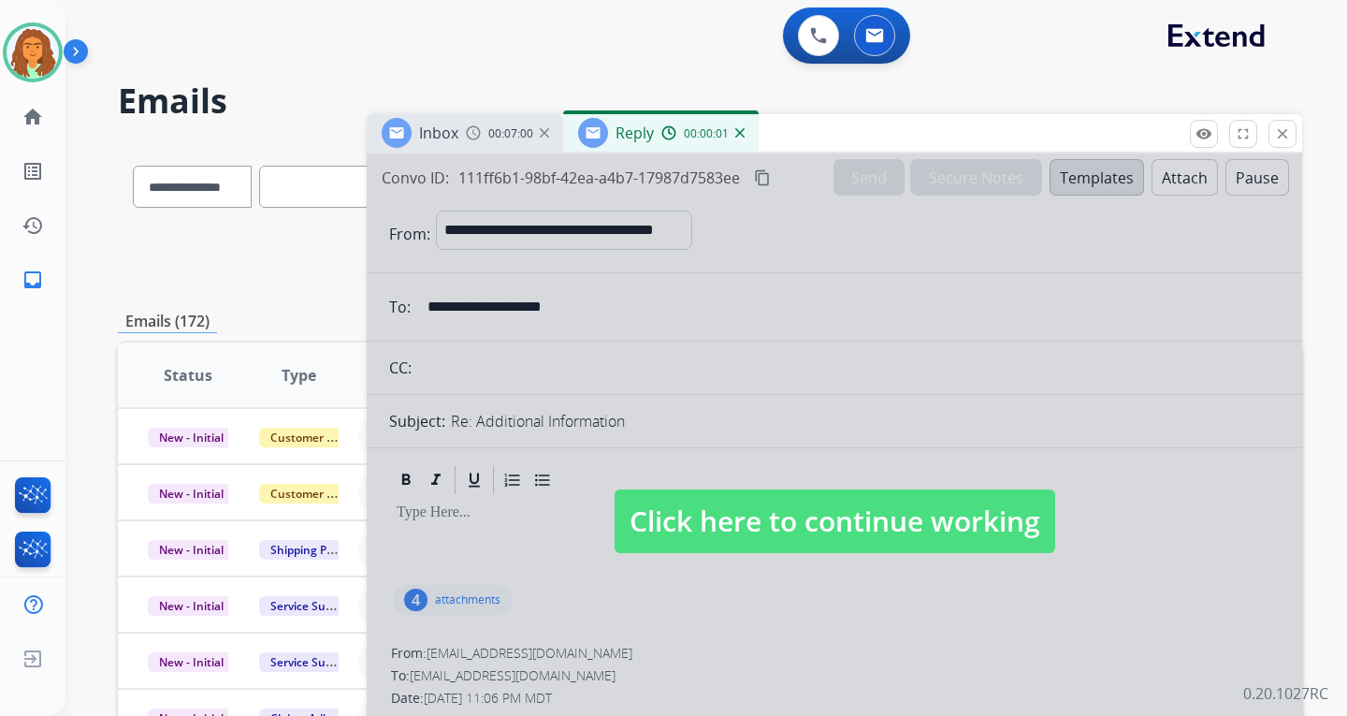
click at [911, 519] on span "Click here to continue working" at bounding box center [835, 521] width 441 height 64
select select
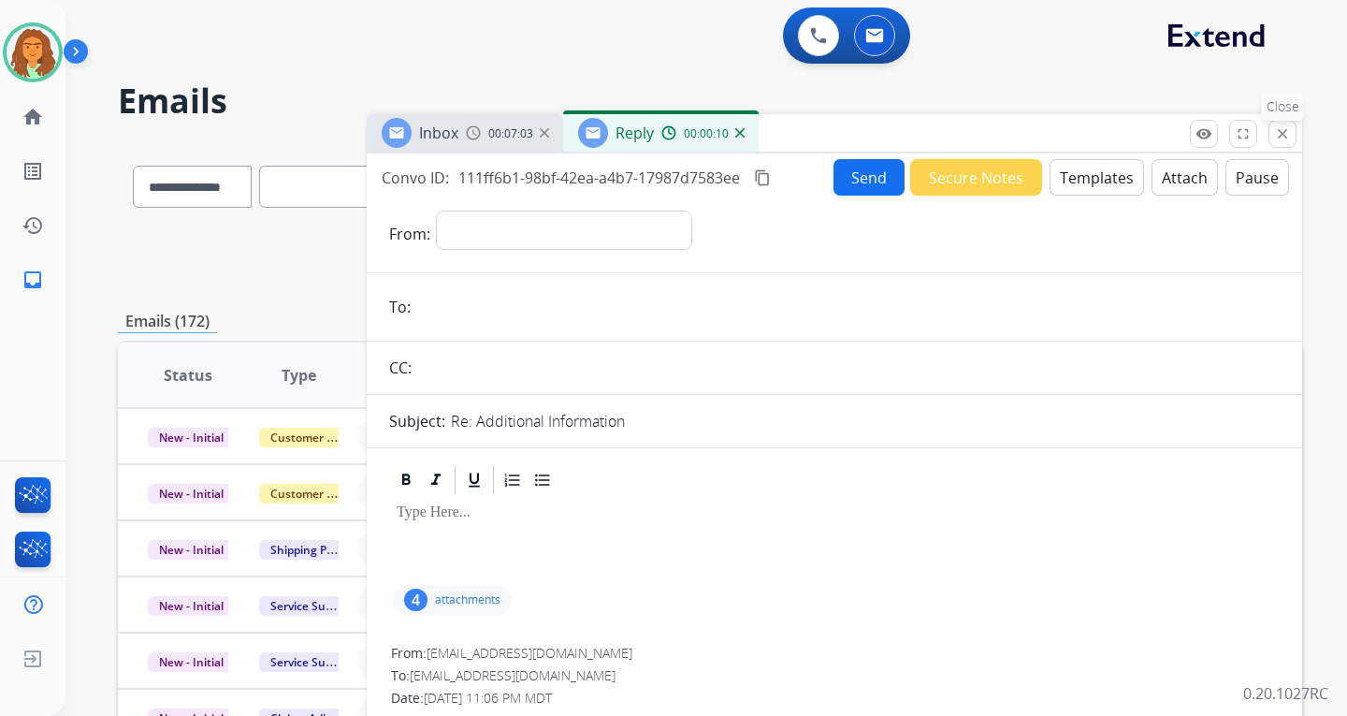
click at [966, 133] on mat-icon "close" at bounding box center [1282, 133] width 17 height 17
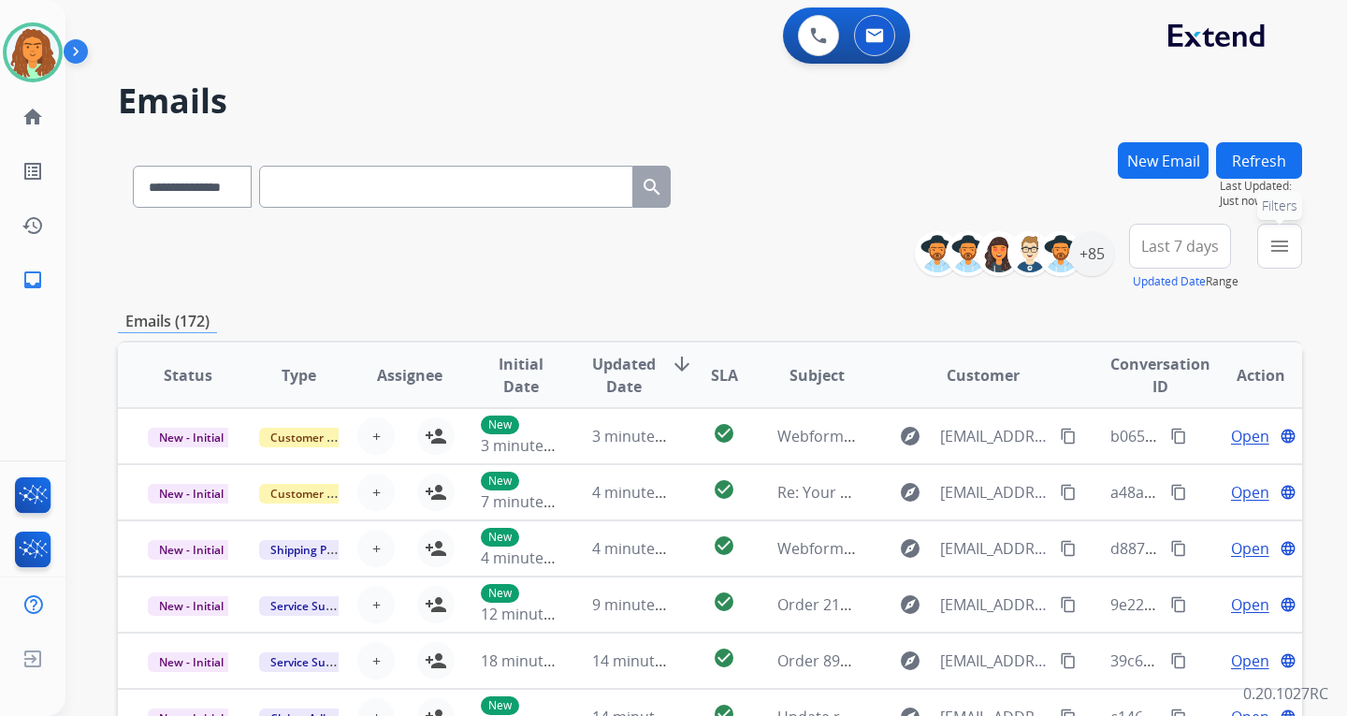
click at [966, 254] on mat-icon "menu" at bounding box center [1280, 246] width 22 height 22
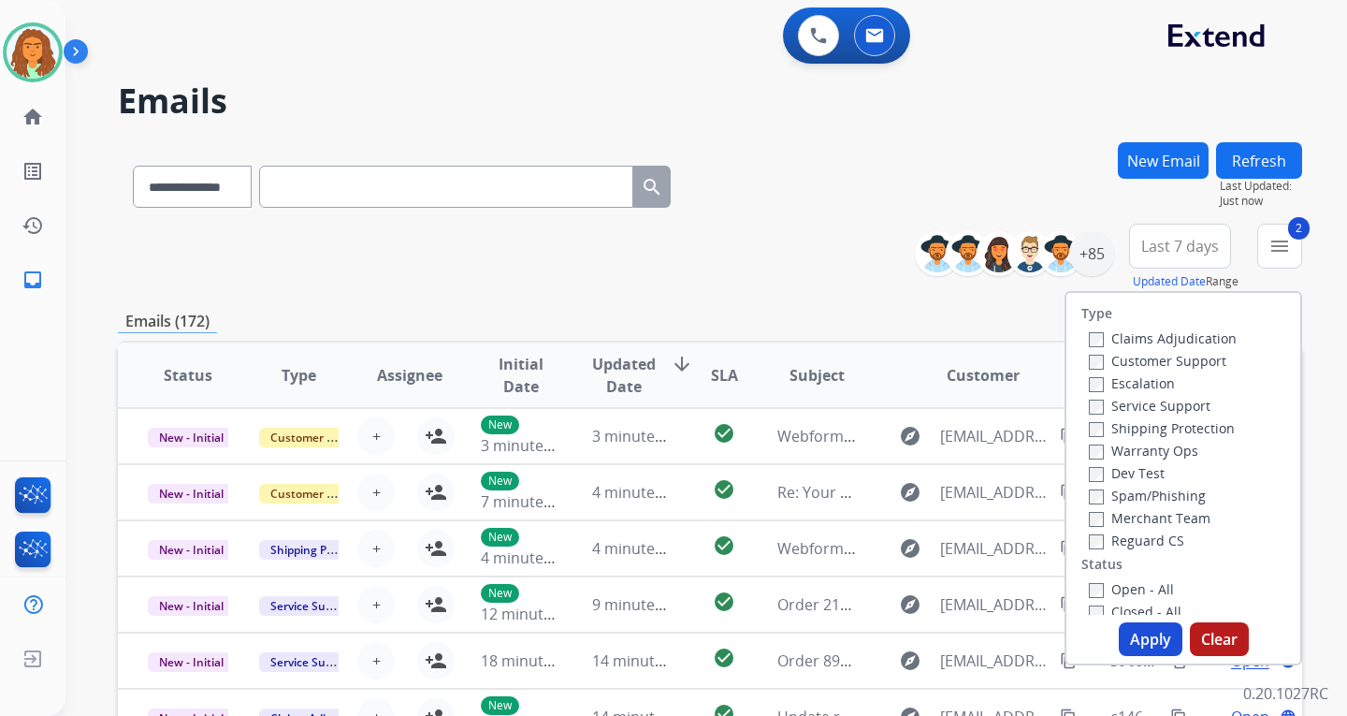
click at [966, 543] on label "Reguard CS" at bounding box center [1136, 540] width 95 height 18
click at [966, 636] on button "Apply" at bounding box center [1151, 639] width 64 height 34
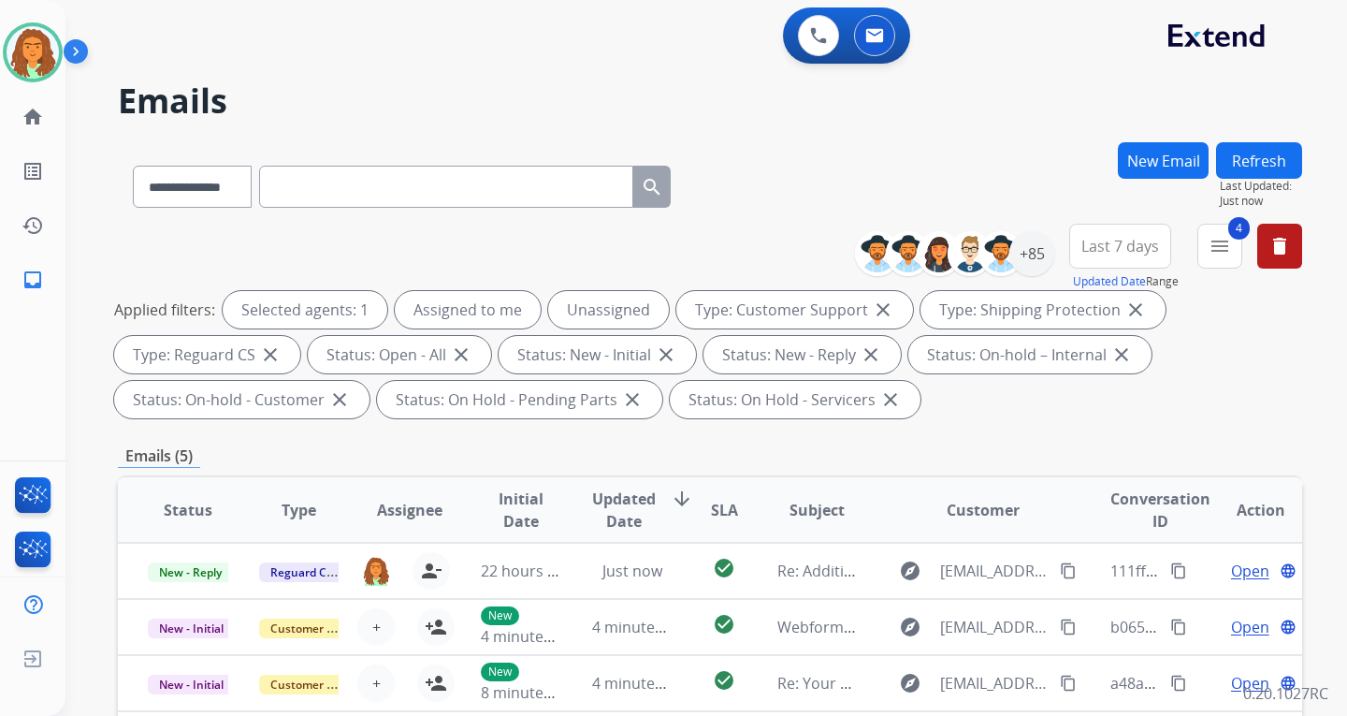
click at [966, 250] on span "Last 7 days" at bounding box center [1120, 245] width 78 height 7
click at [966, 472] on div "Last 90 days" at bounding box center [1114, 473] width 103 height 28
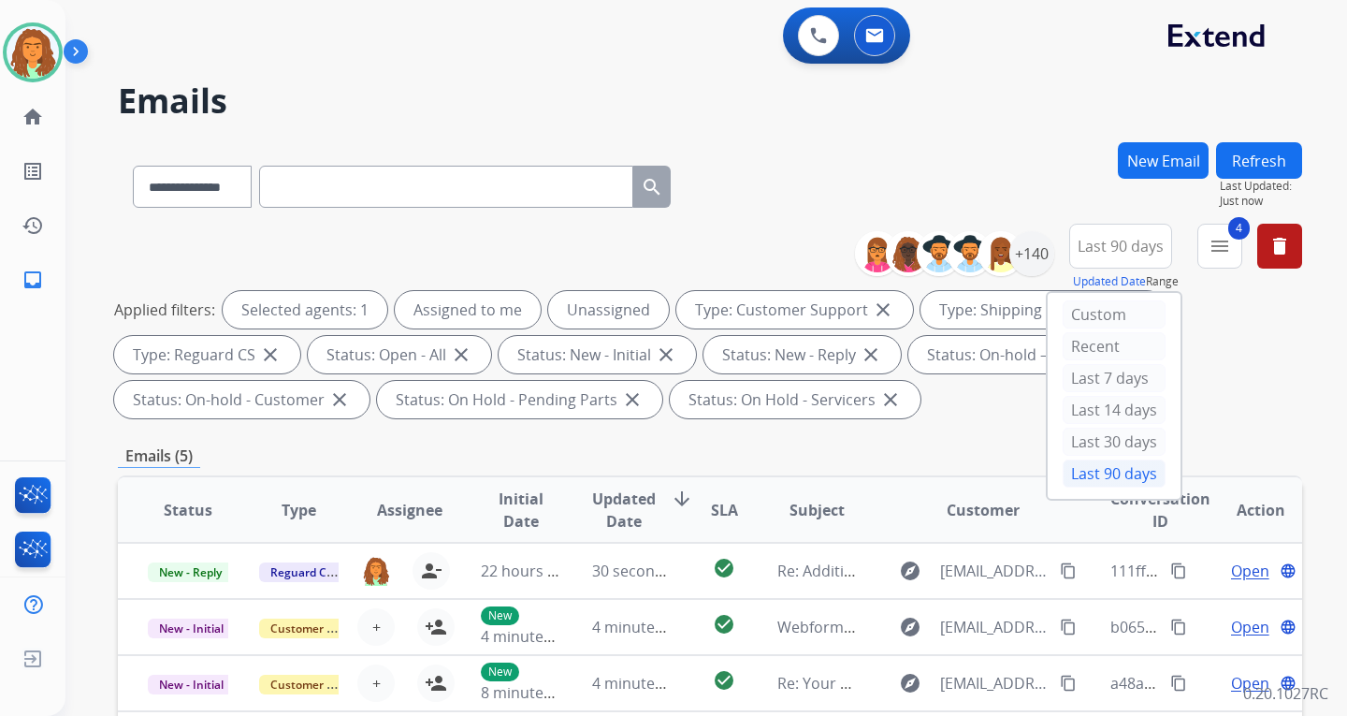
click at [966, 408] on div "Applied filters: Selected agents: 1 Assigned to me Unassigned Type: Customer Su…" at bounding box center [706, 354] width 1184 height 127
click at [966, 255] on div "+140" at bounding box center [1031, 253] width 45 height 45
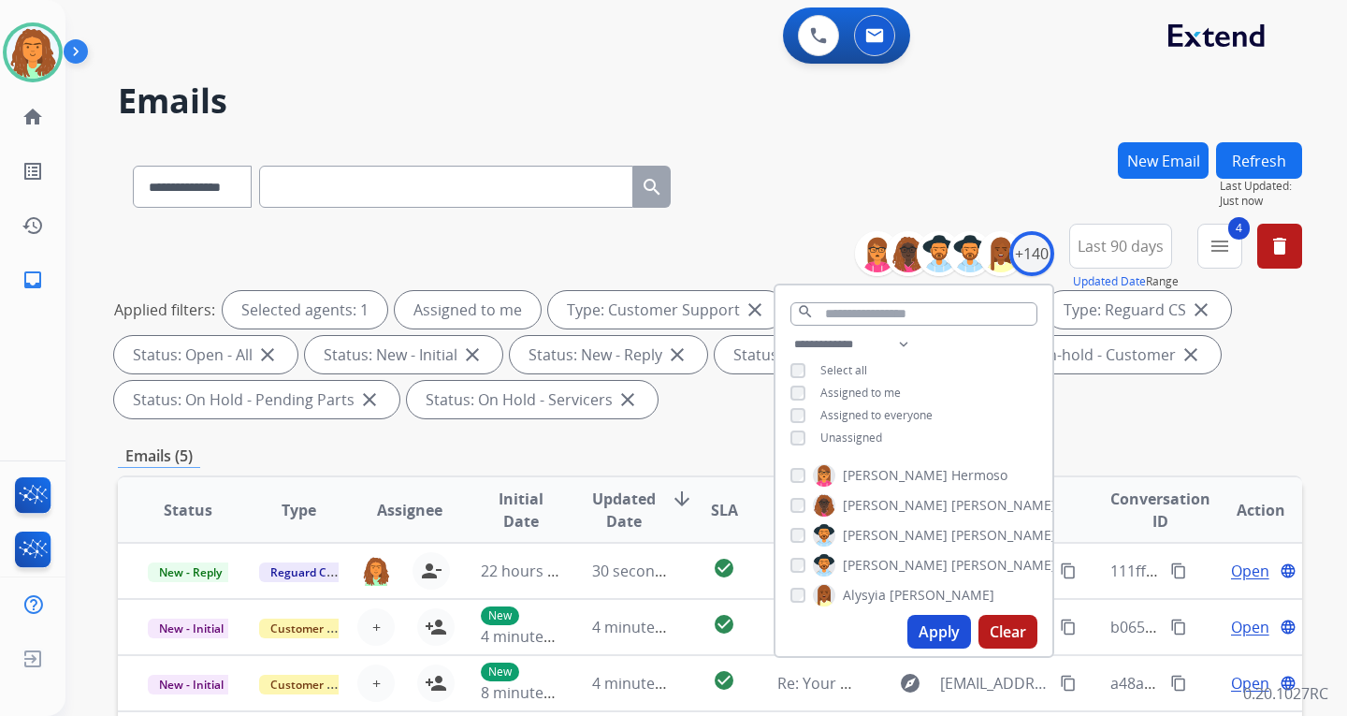
click at [934, 630] on button "Apply" at bounding box center [939, 632] width 64 height 34
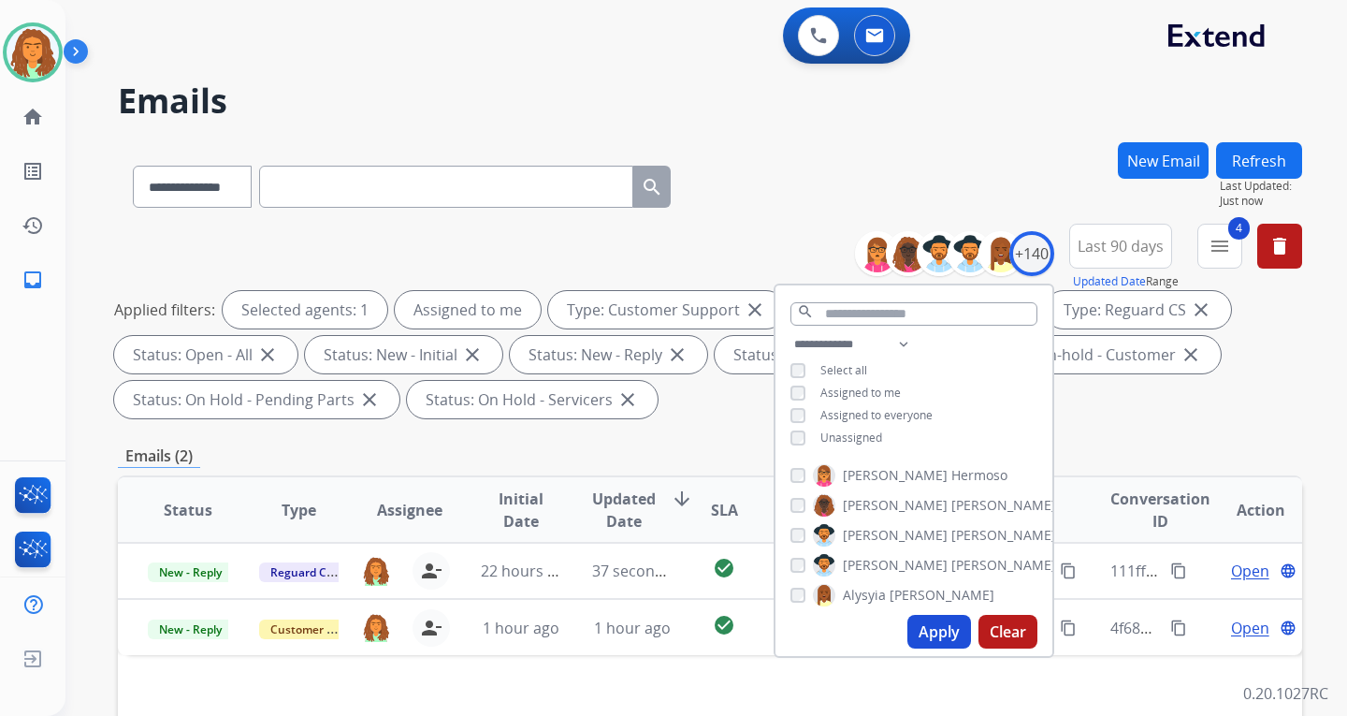
click at [682, 427] on div "**********" at bounding box center [710, 670] width 1184 height 1057
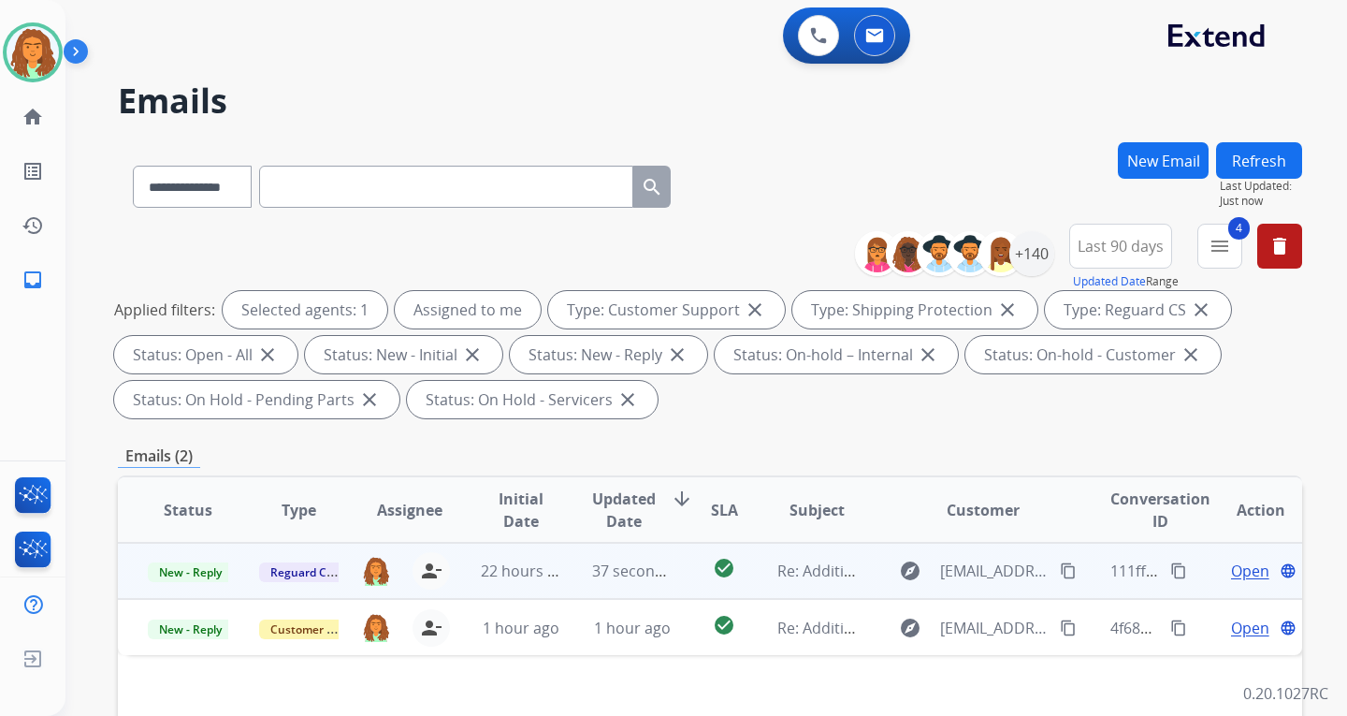
scroll to position [187, 0]
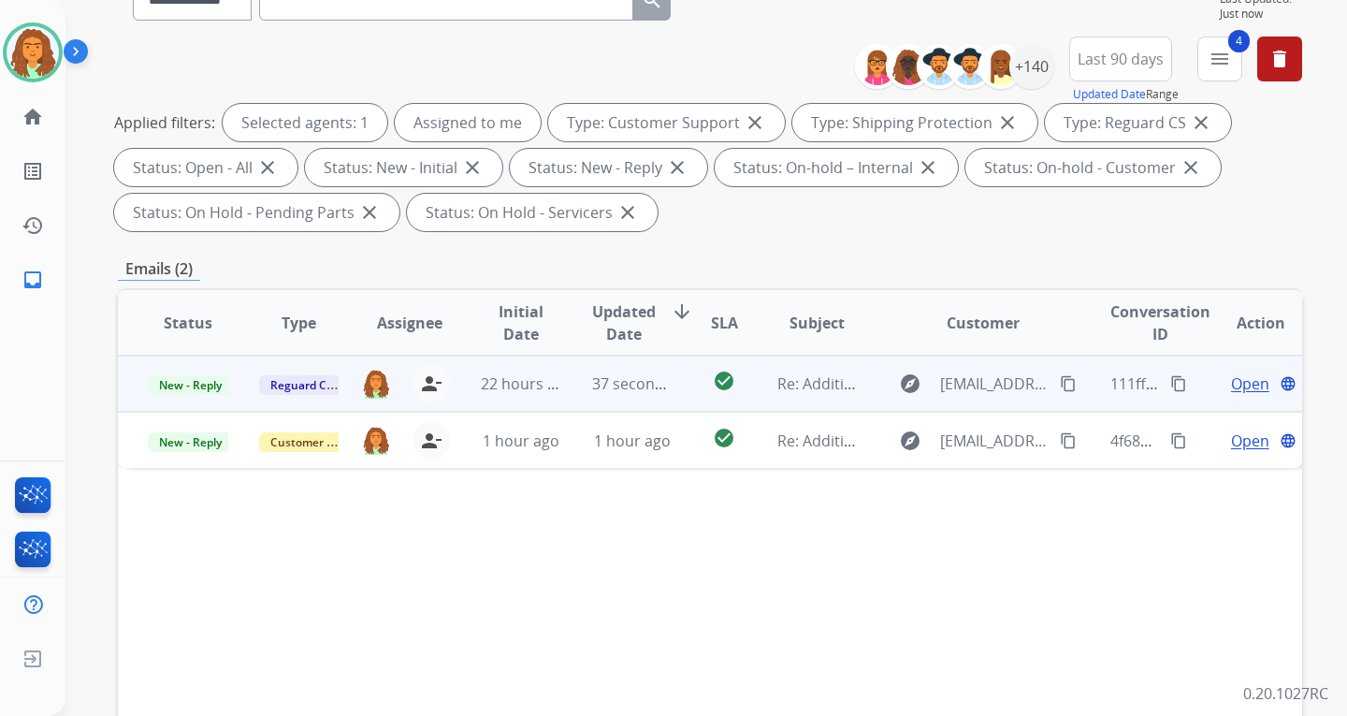
click at [638, 397] on td "37 seconds ago" at bounding box center [617, 384] width 111 height 56
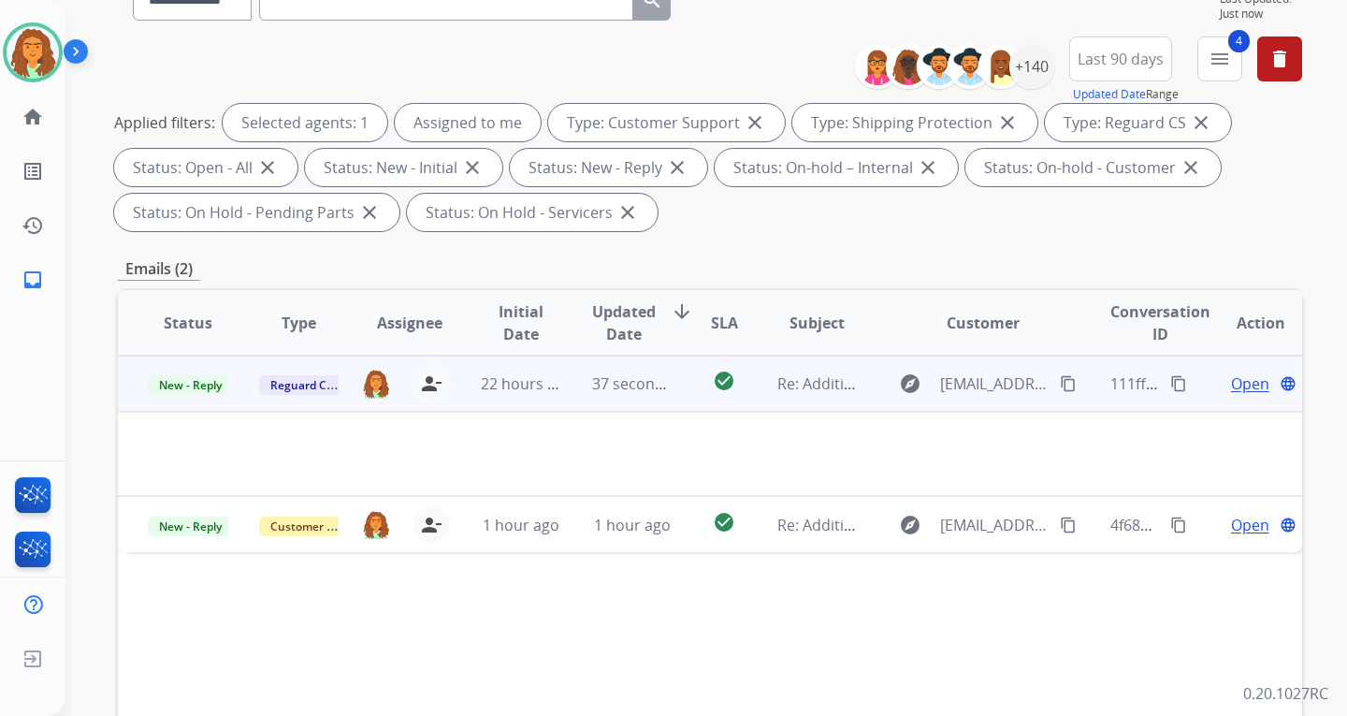
click at [966, 385] on span "Open" at bounding box center [1250, 383] width 38 height 22
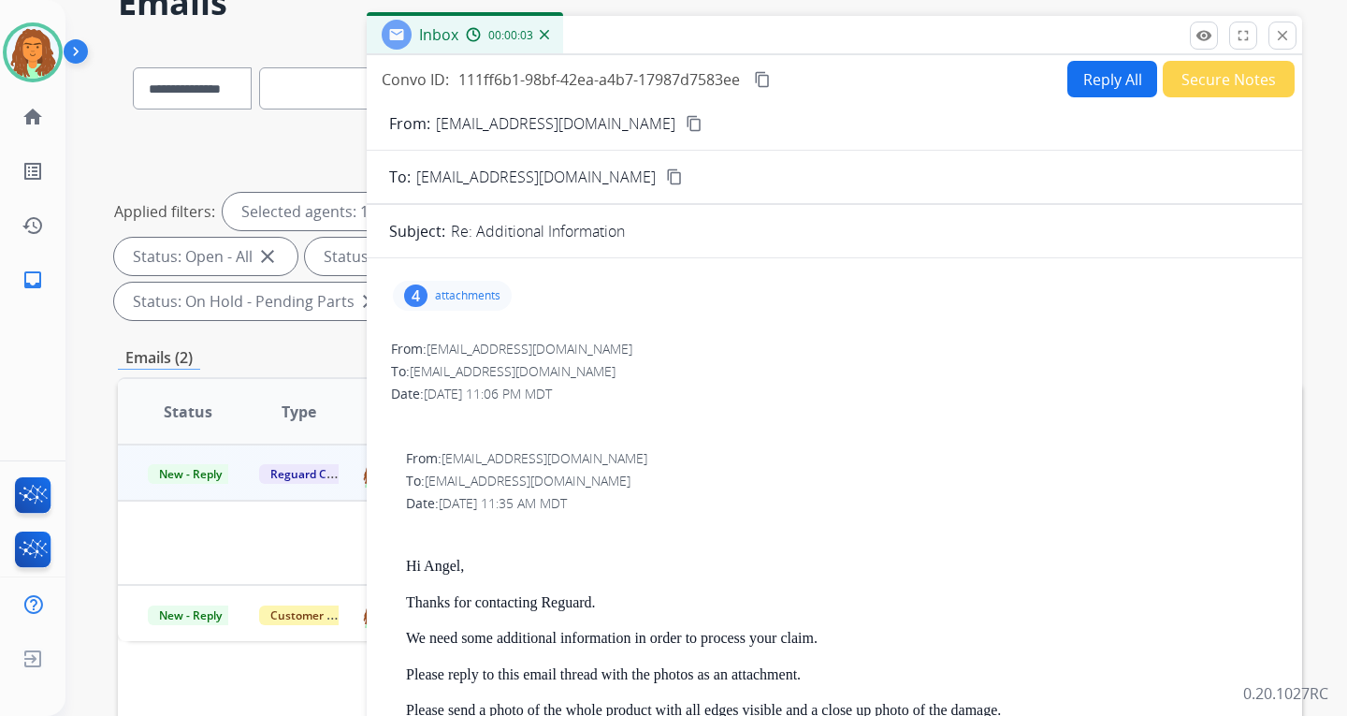
scroll to position [0, 0]
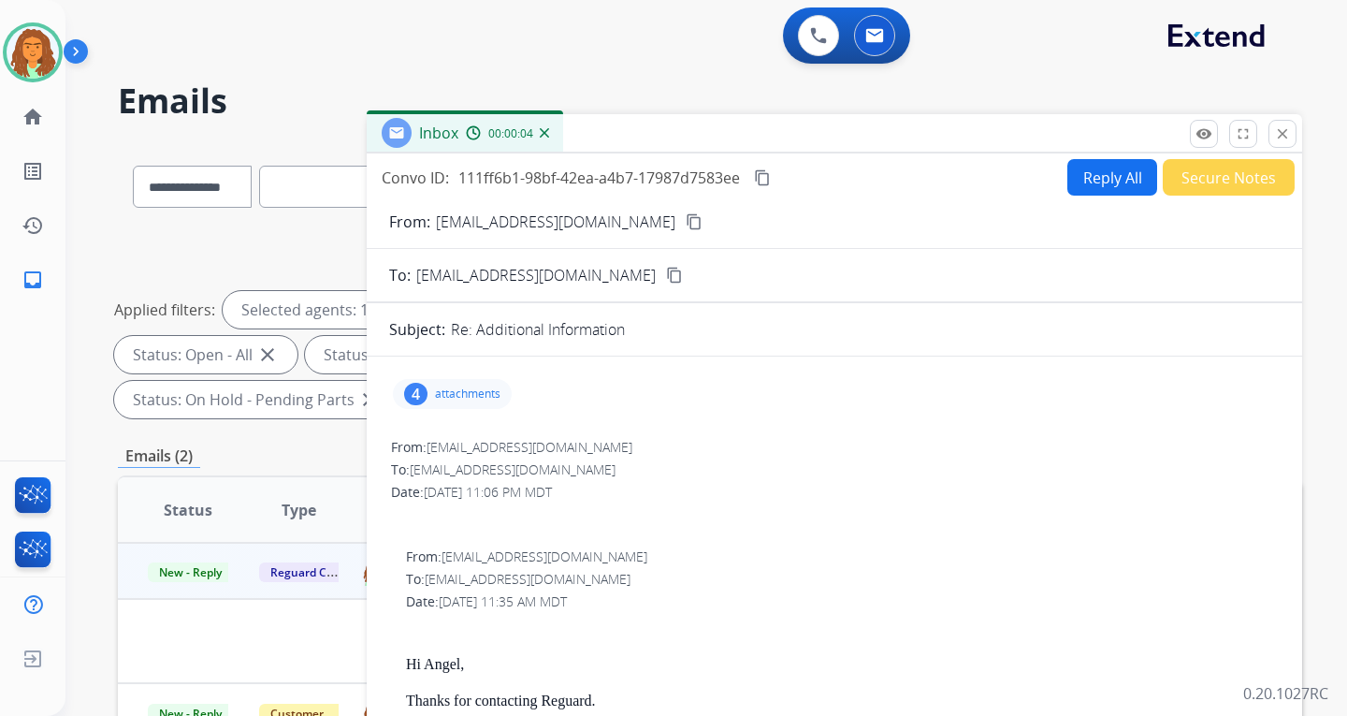
click at [966, 170] on button "Reply All" at bounding box center [1112, 177] width 90 height 36
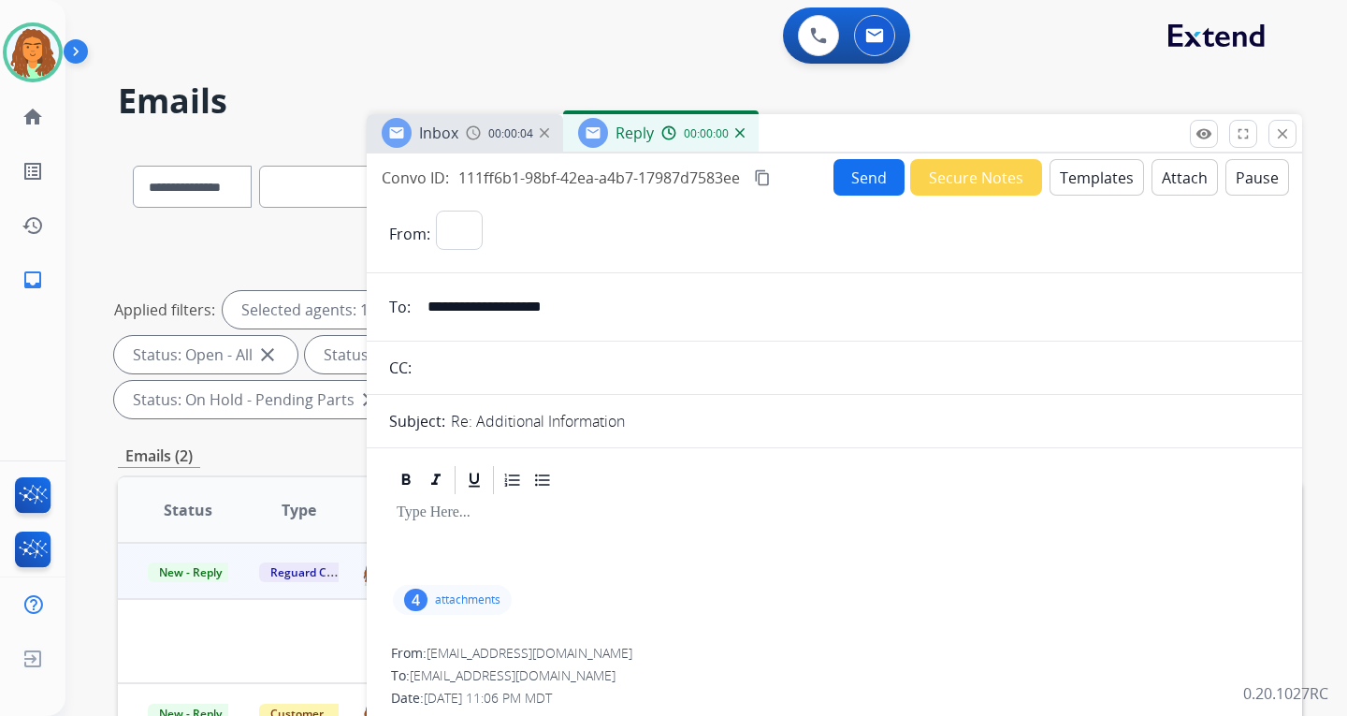
select select "**********"
click at [966, 174] on button "Templates" at bounding box center [1097, 177] width 94 height 36
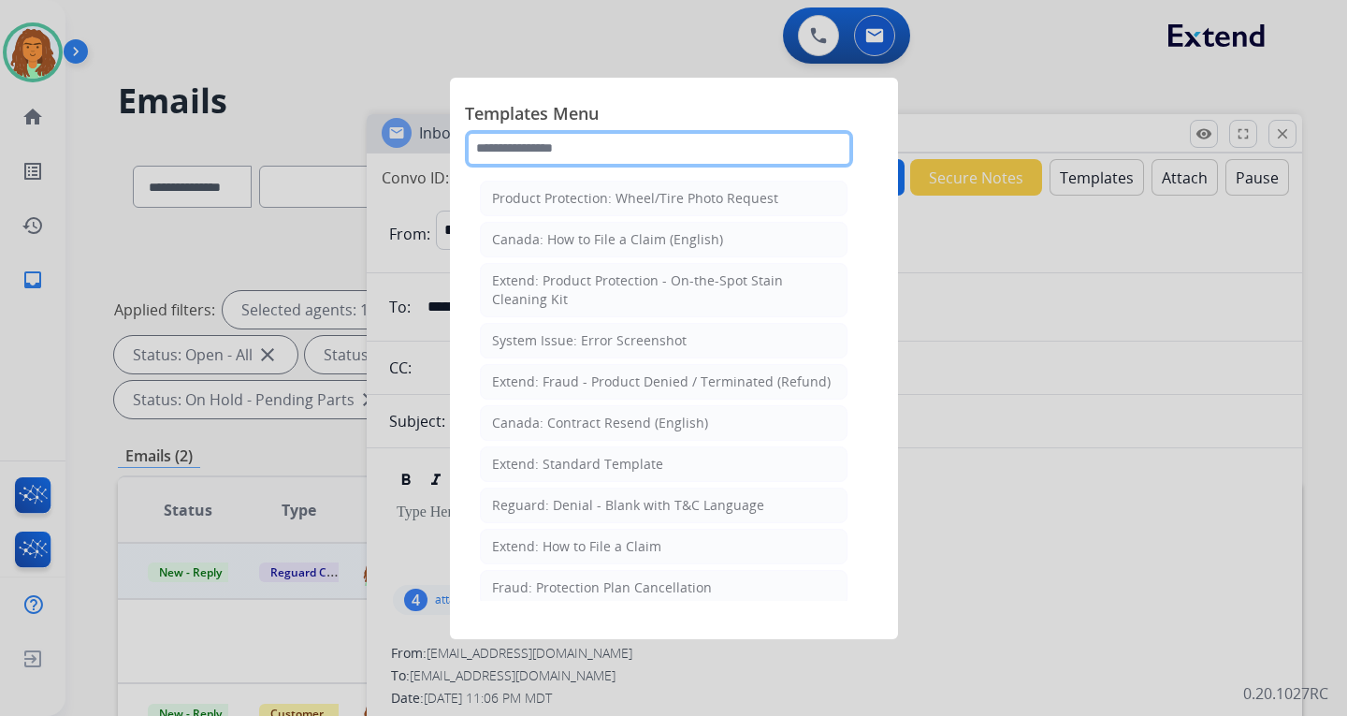
click at [544, 148] on input "text" at bounding box center [659, 148] width 388 height 37
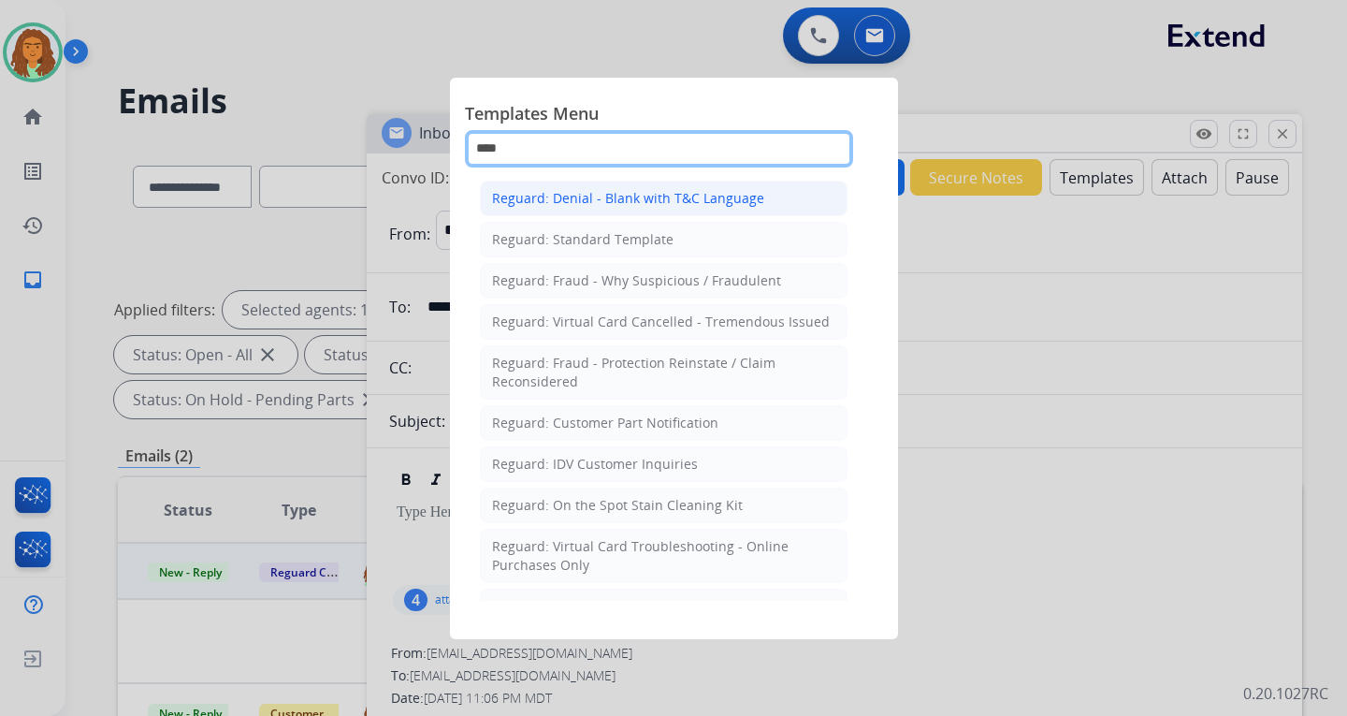
type input "****"
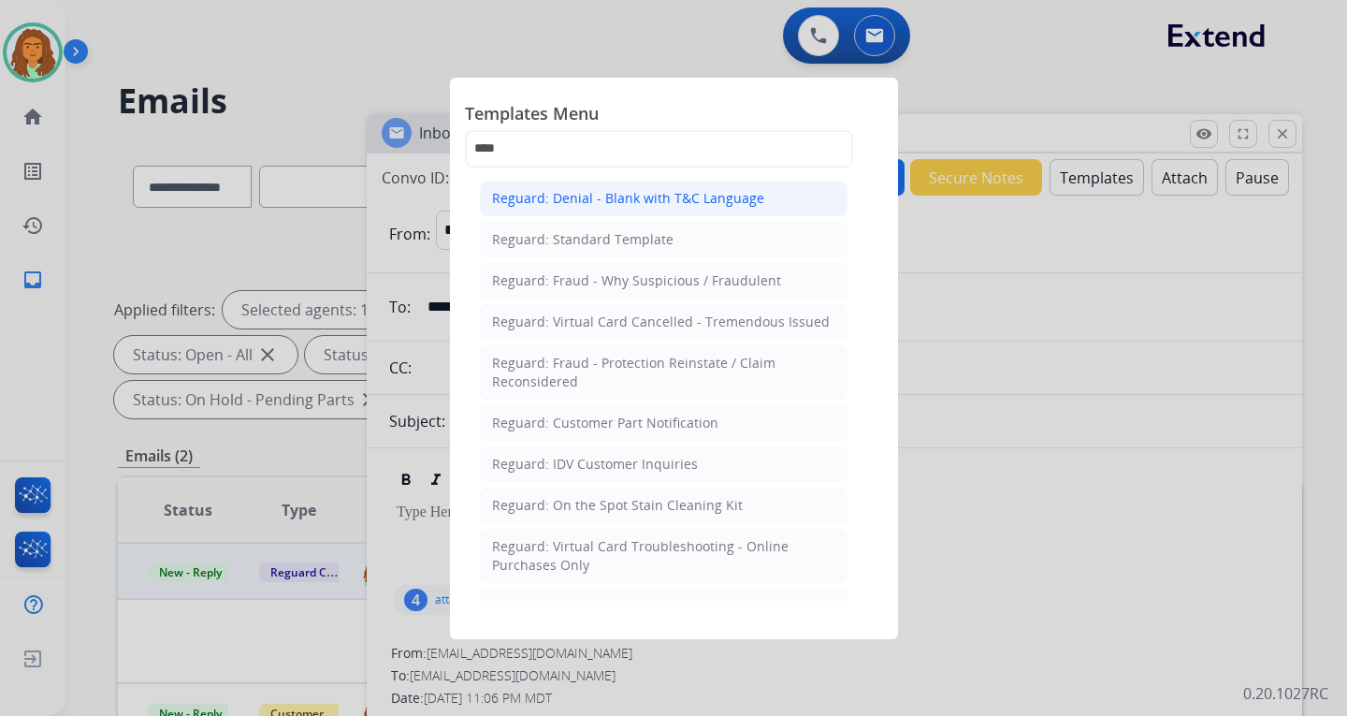
click at [614, 194] on div "Reguard: Denial - Blank with T&C Language" at bounding box center [628, 198] width 272 height 19
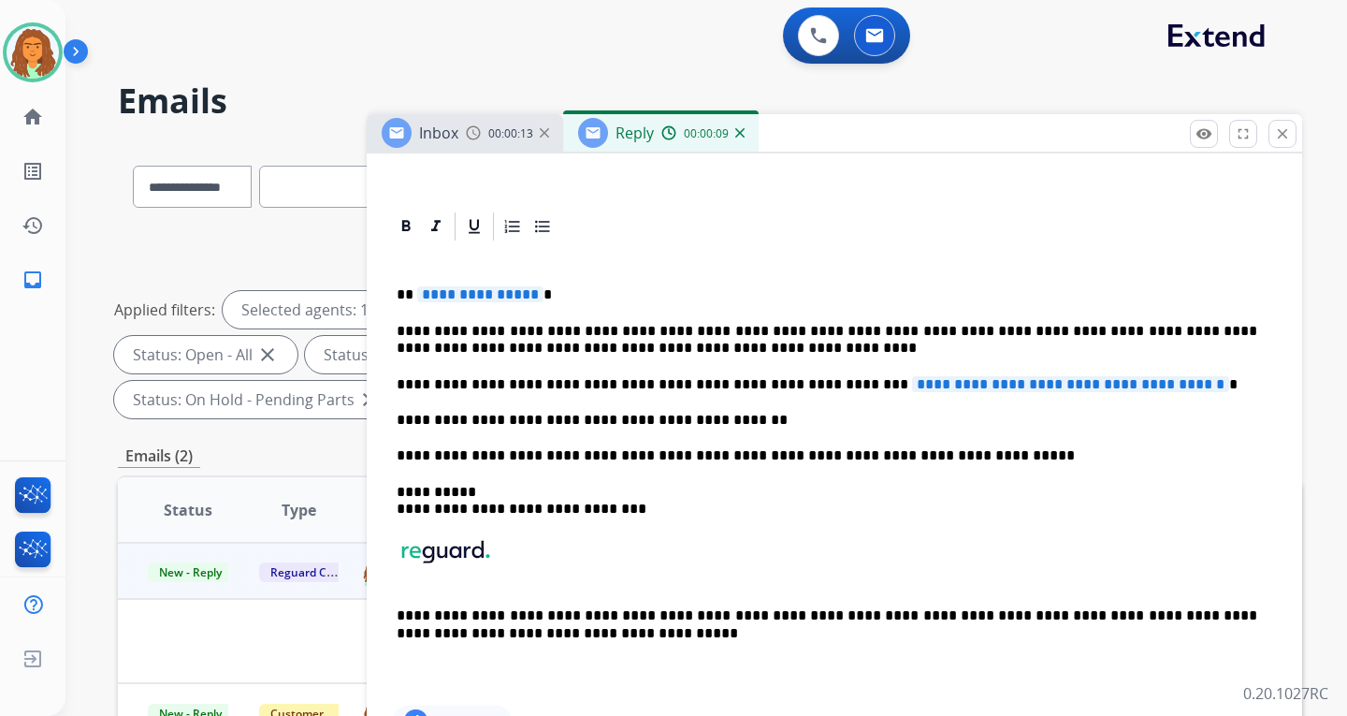
scroll to position [374, 0]
click at [526, 295] on span "**********" at bounding box center [480, 293] width 126 height 16
click at [912, 377] on span "**********" at bounding box center [1070, 383] width 317 height 16
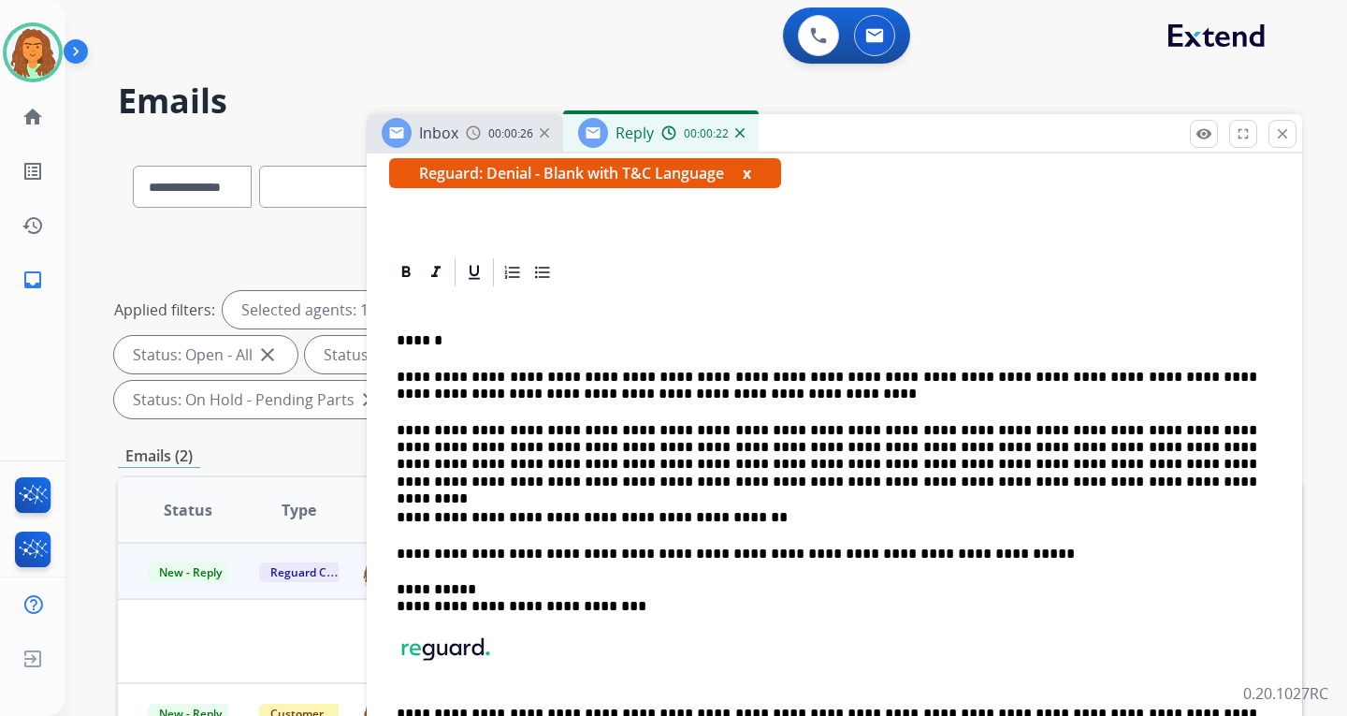
scroll to position [0, 0]
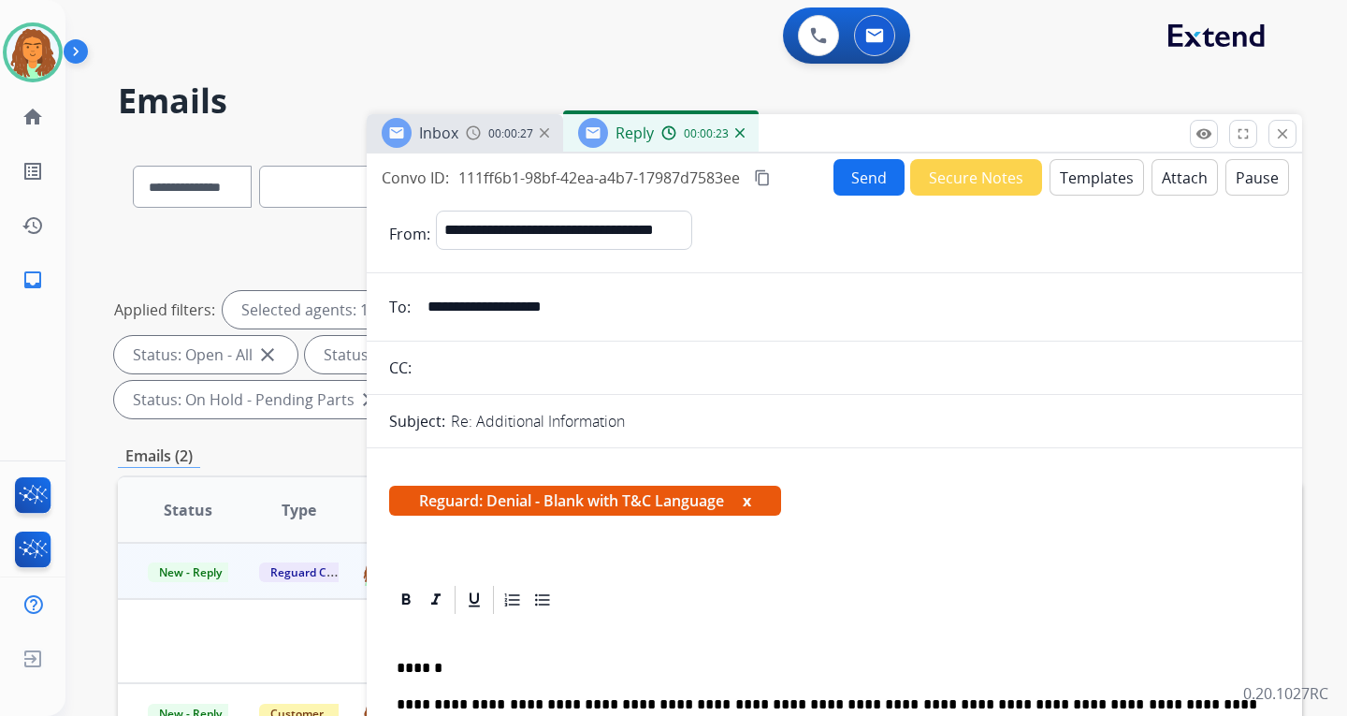
click at [966, 182] on button "Attach" at bounding box center [1185, 177] width 66 height 36
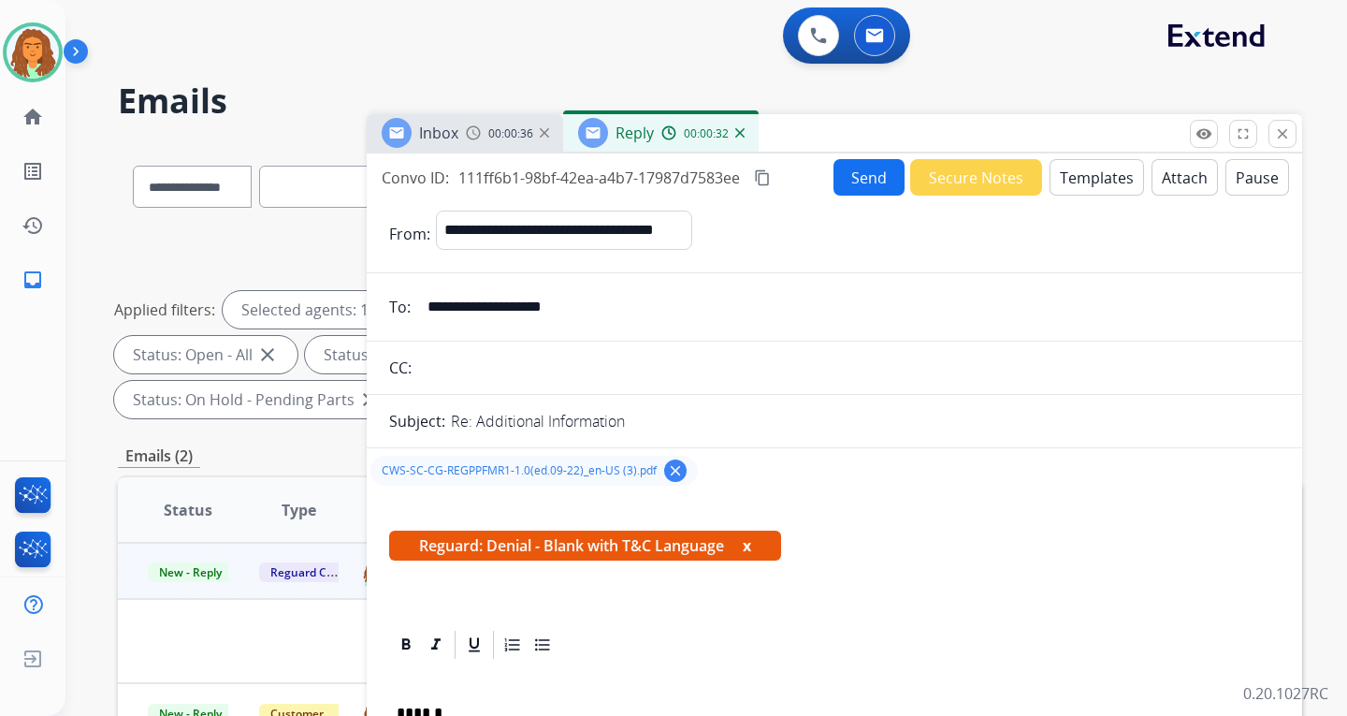
click at [849, 175] on button "Send" at bounding box center [869, 177] width 71 height 36
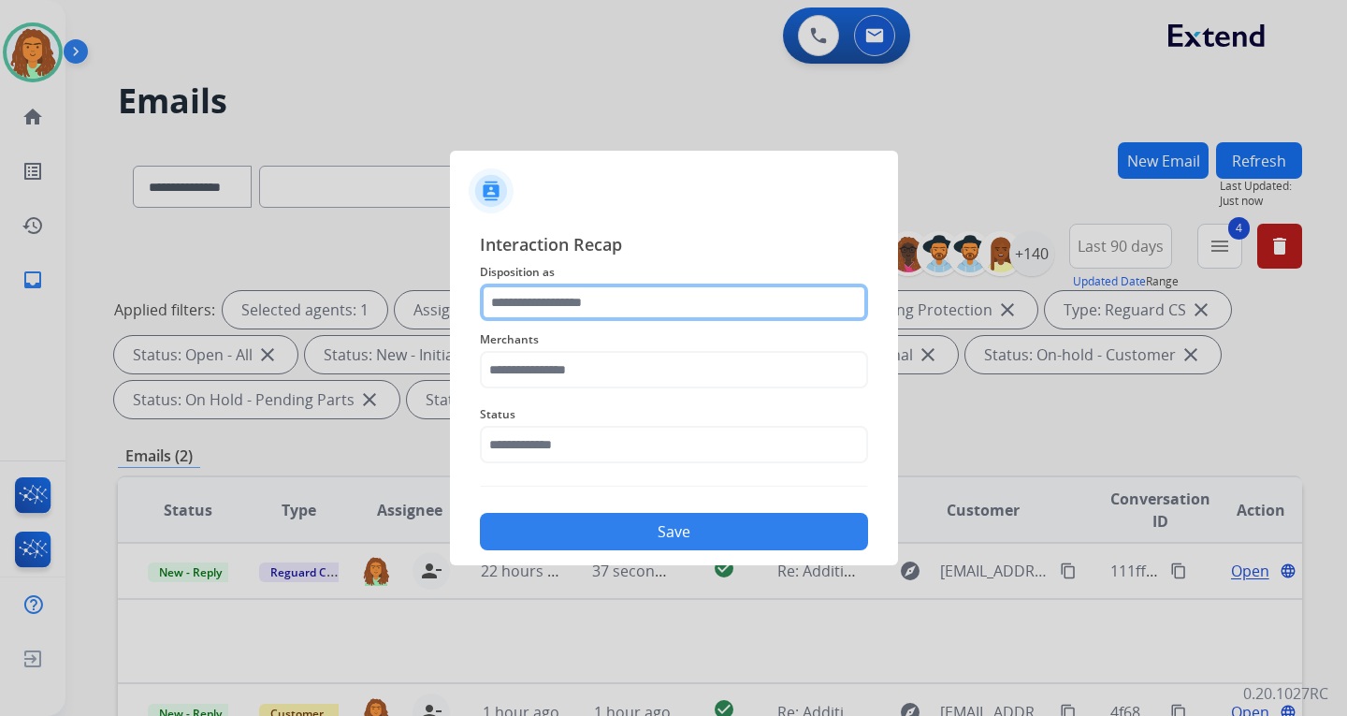
click at [523, 298] on input "text" at bounding box center [674, 301] width 388 height 37
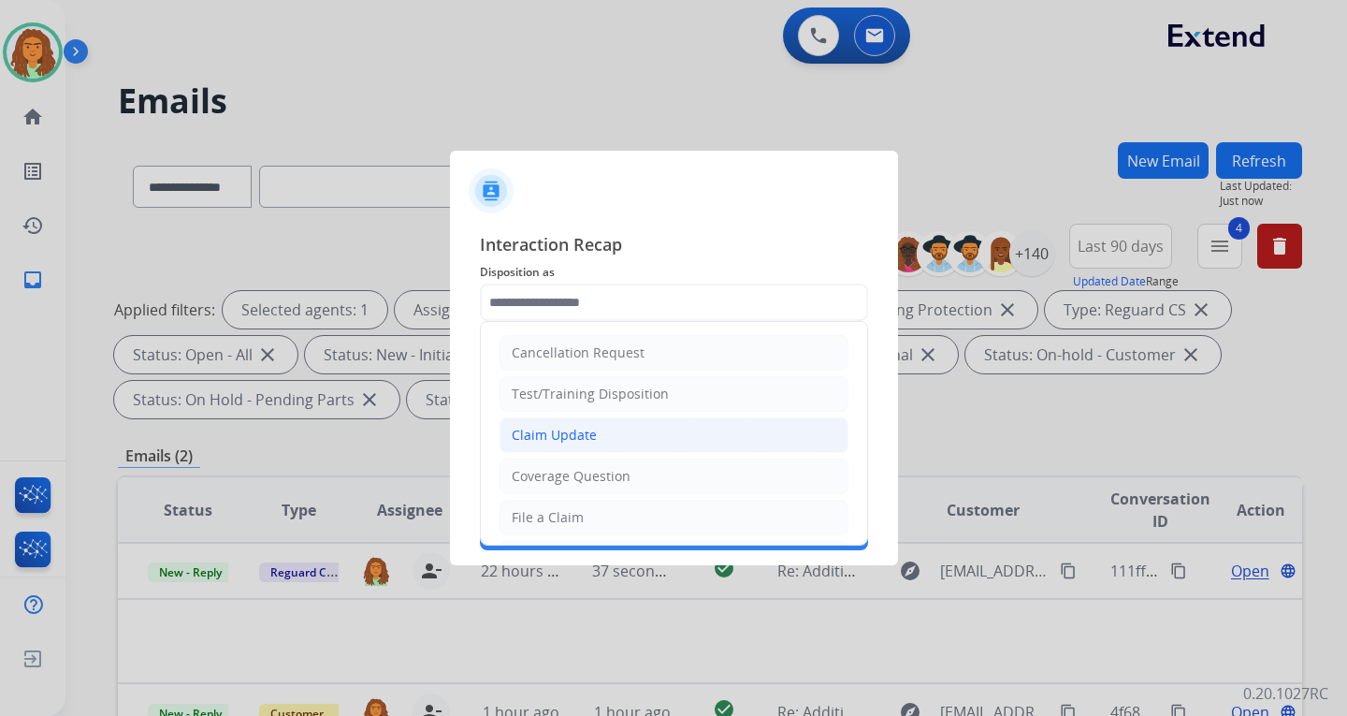
click at [566, 432] on div "Claim Update" at bounding box center [554, 435] width 85 height 19
type input "**********"
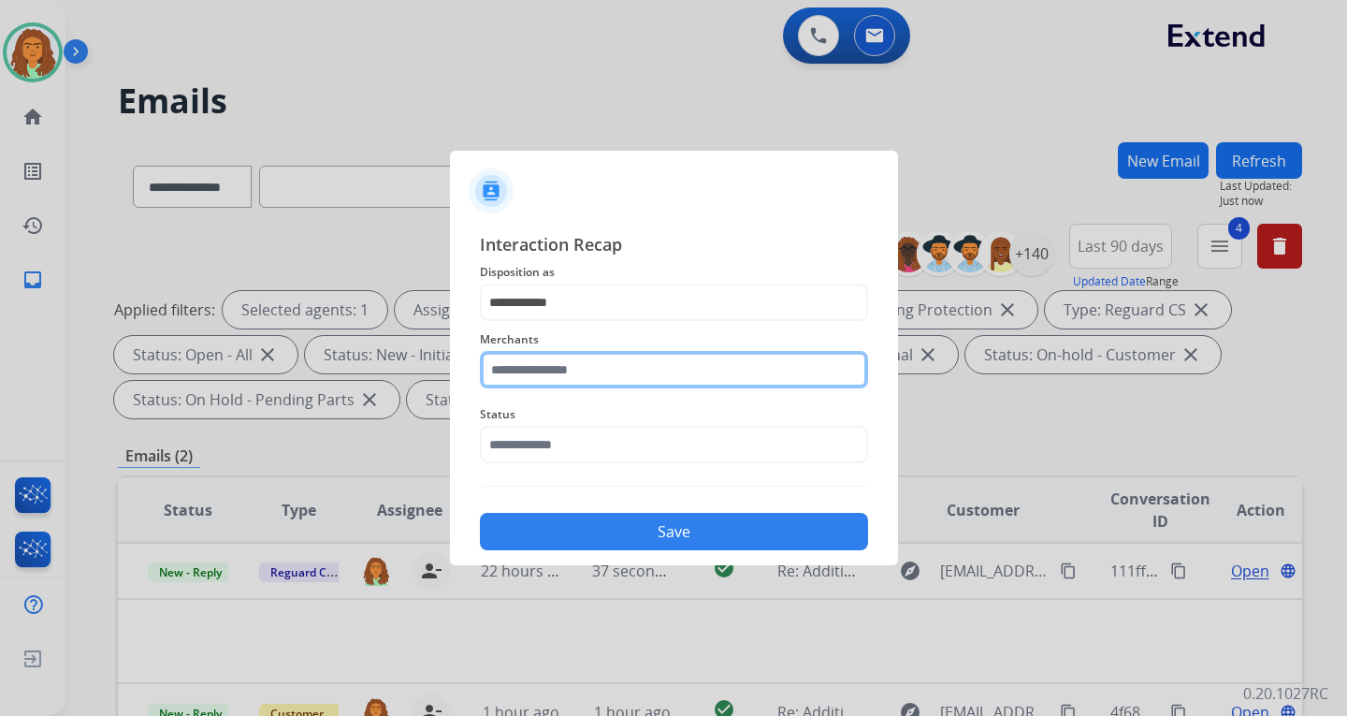
click at [554, 372] on input "text" at bounding box center [674, 369] width 388 height 37
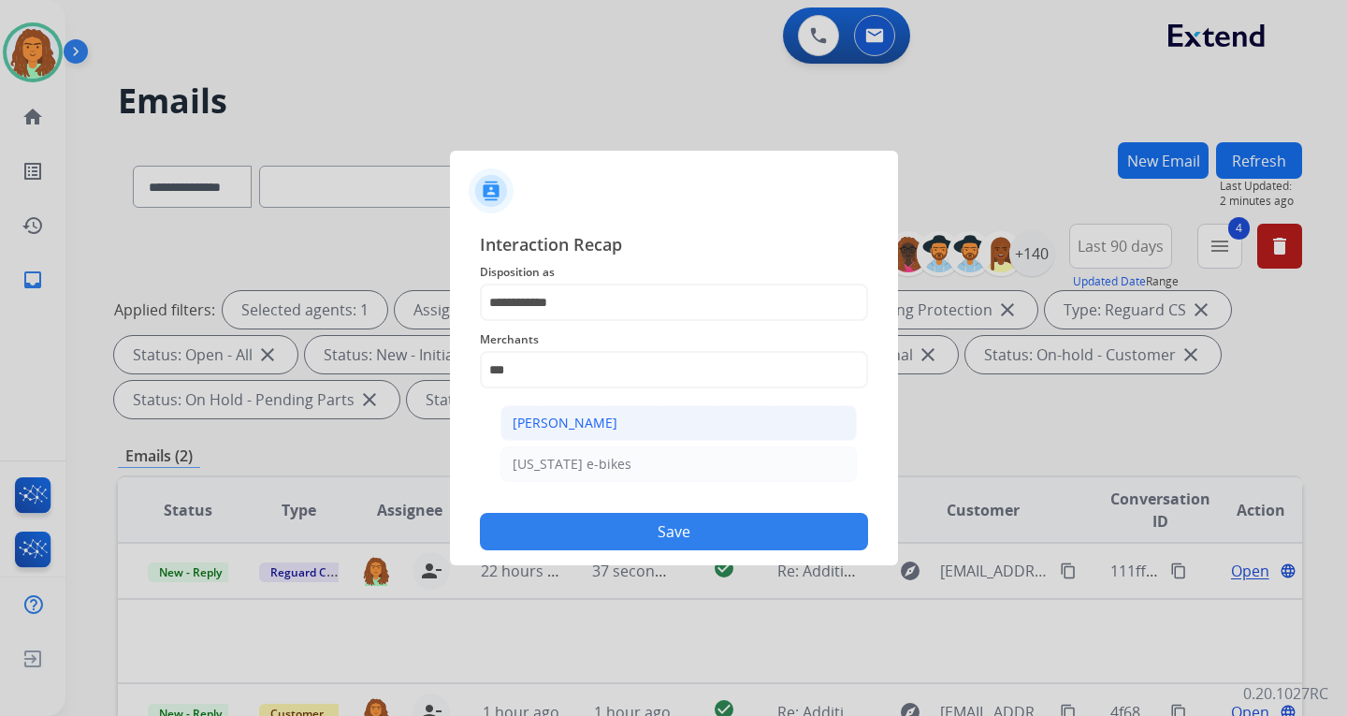
click at [571, 423] on div "[PERSON_NAME]" at bounding box center [565, 423] width 105 height 19
type input "**********"
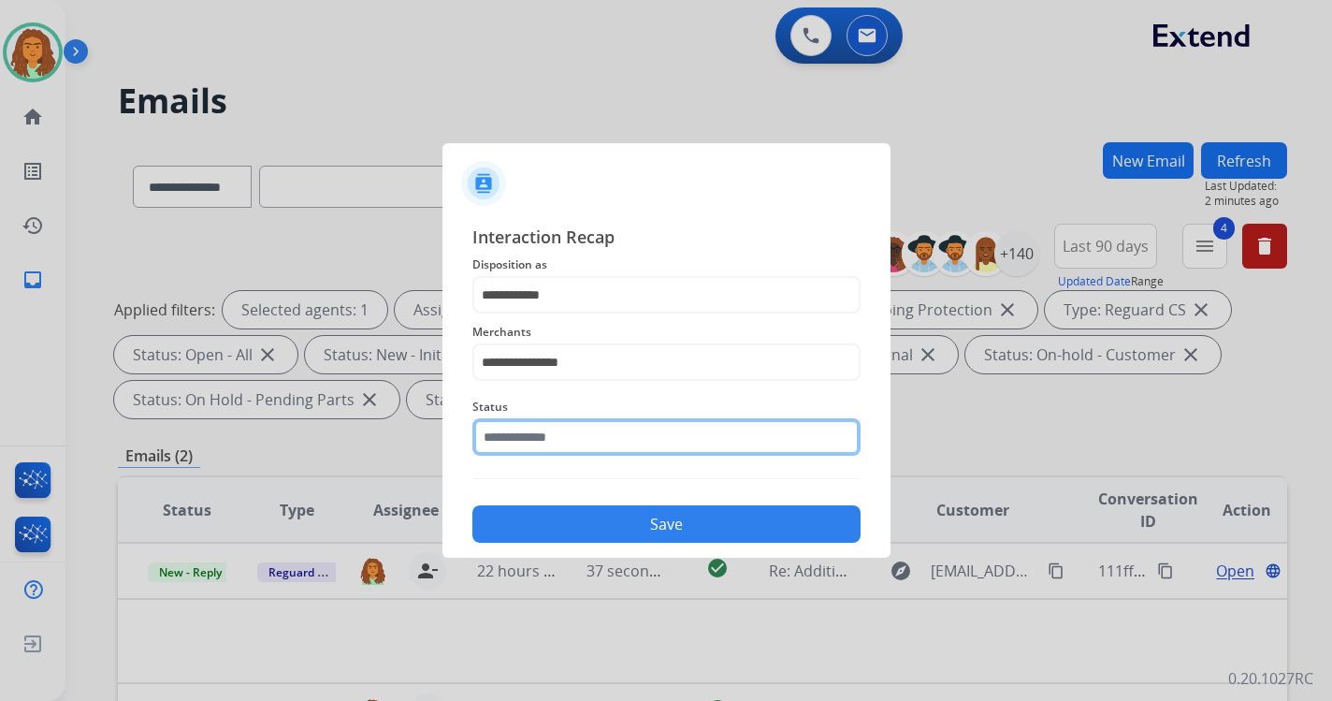
click at [570, 456] on input "text" at bounding box center [666, 436] width 388 height 37
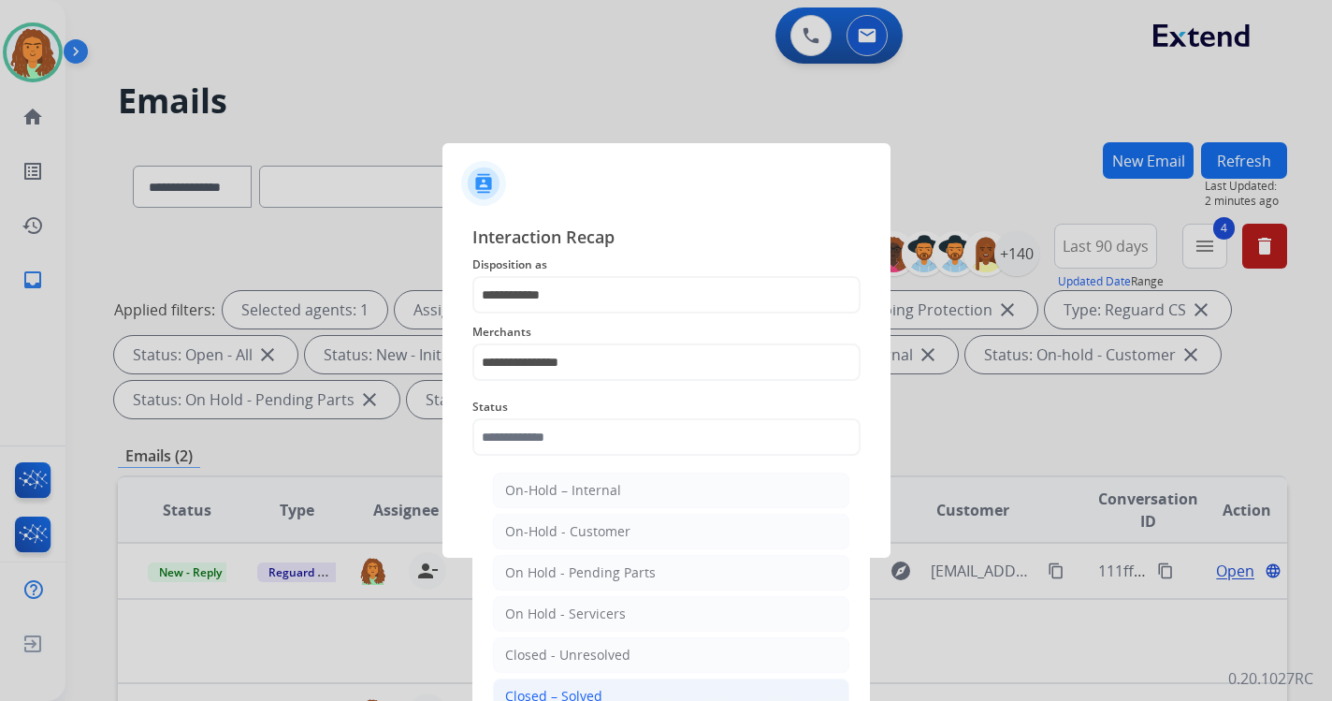
click at [575, 693] on div "Closed – Solved" at bounding box center [553, 696] width 97 height 19
type input "**********"
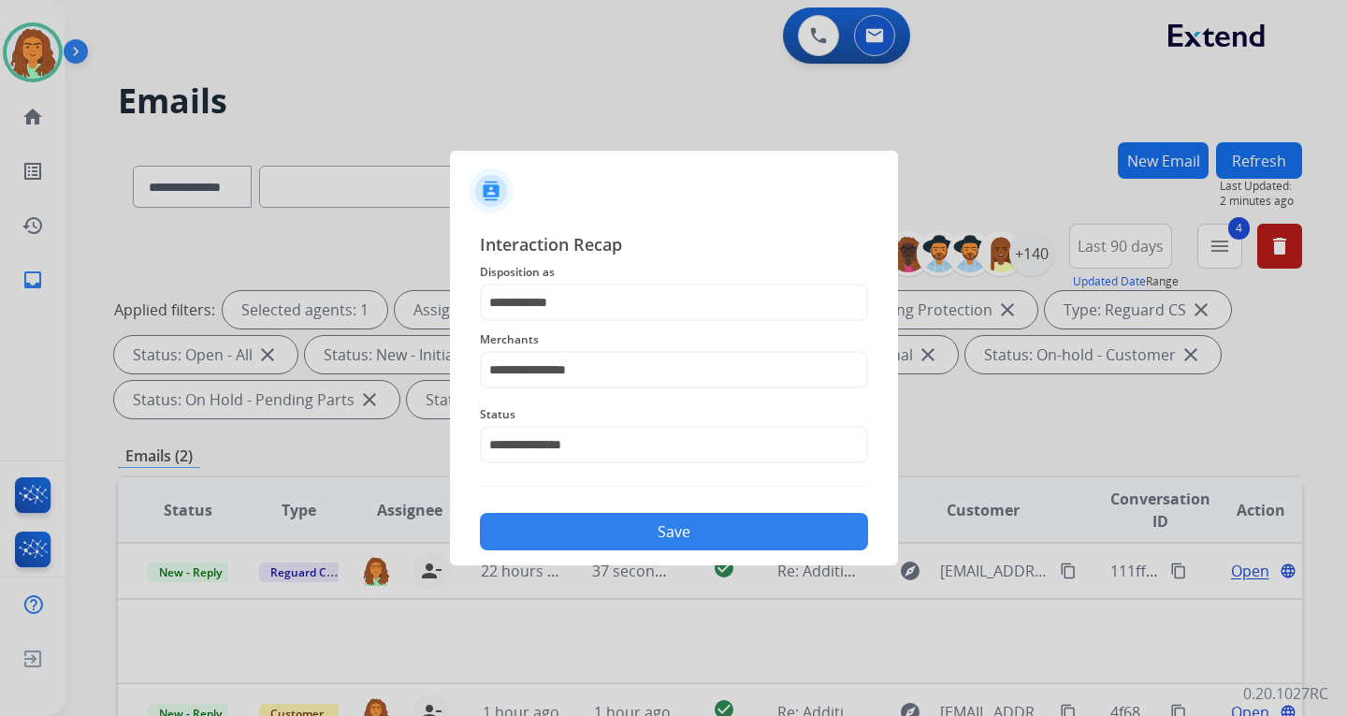
click at [663, 528] on button "Save" at bounding box center [674, 531] width 388 height 37
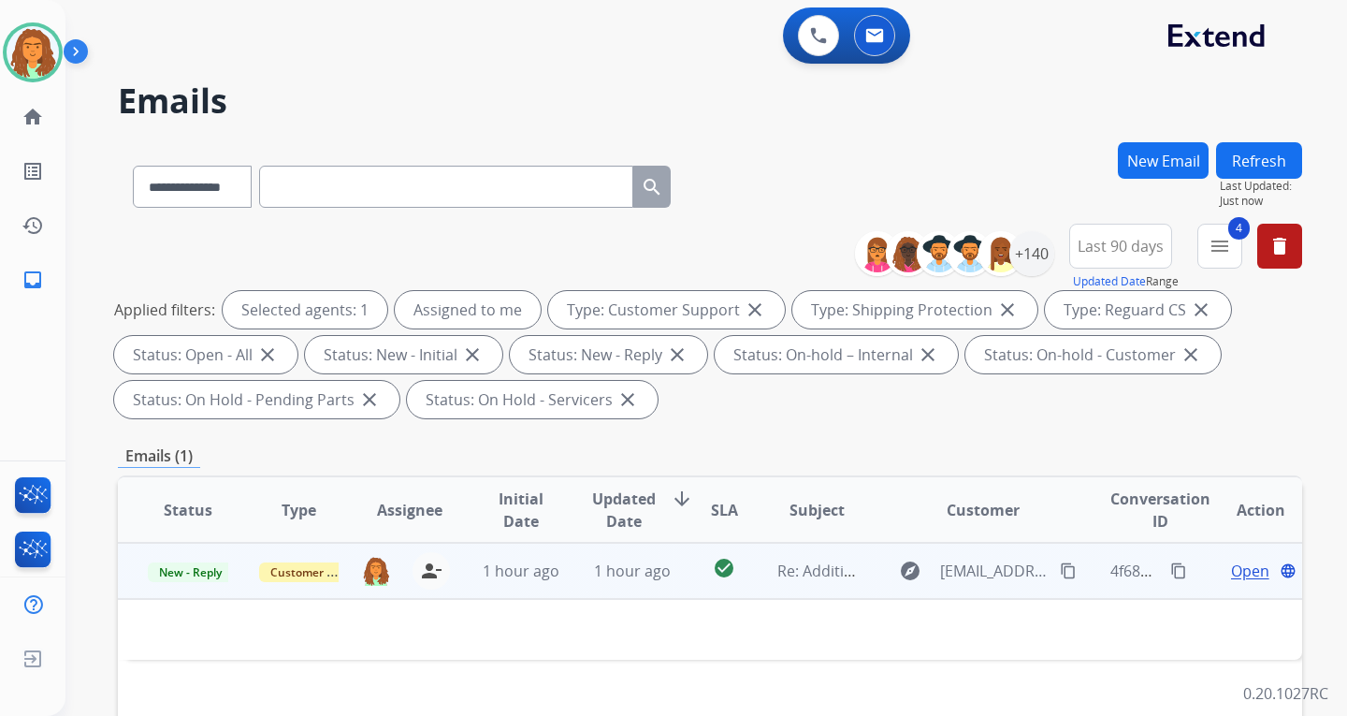
click at [646, 587] on td "1 hour ago" at bounding box center [617, 571] width 111 height 56
click at [638, 578] on span "1 hour ago" at bounding box center [632, 571] width 77 height 21
click at [638, 578] on span "1 hour ago" at bounding box center [632, 570] width 77 height 21
click at [596, 578] on span "1 hour ago" at bounding box center [632, 571] width 77 height 21
click at [596, 578] on span "1 hour ago" at bounding box center [632, 570] width 77 height 21
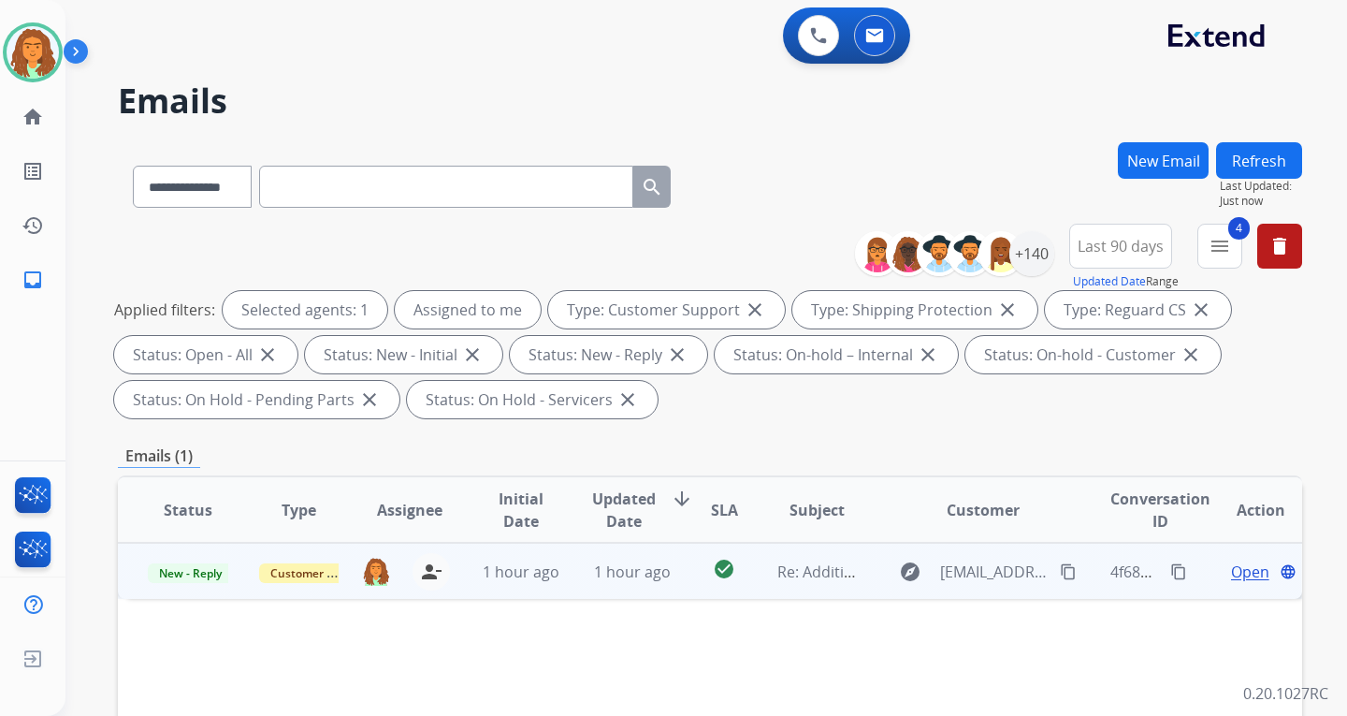
click at [966, 570] on mat-icon "content_copy" at bounding box center [1068, 571] width 17 height 17
click at [966, 568] on mat-icon "content_copy" at bounding box center [1178, 571] width 17 height 17
click at [966, 573] on span "Open" at bounding box center [1250, 571] width 38 height 22
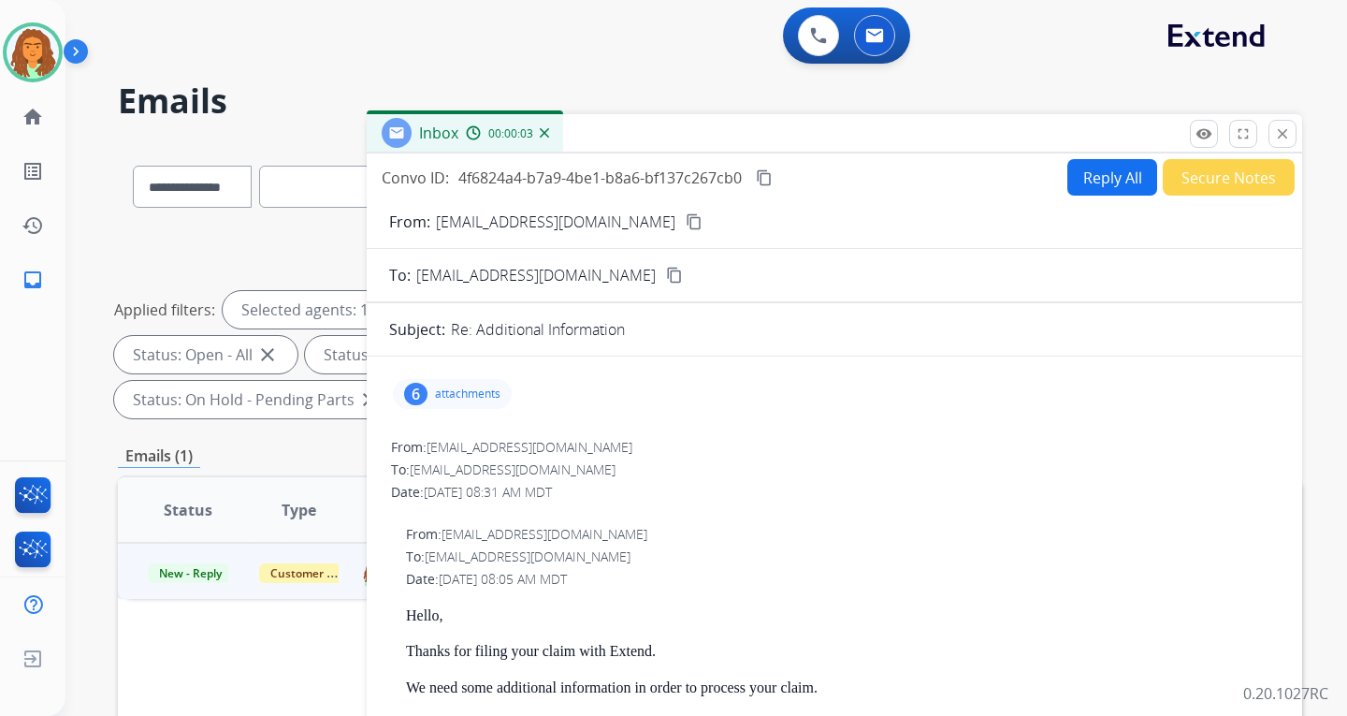
click at [421, 398] on div "6" at bounding box center [415, 394] width 23 height 22
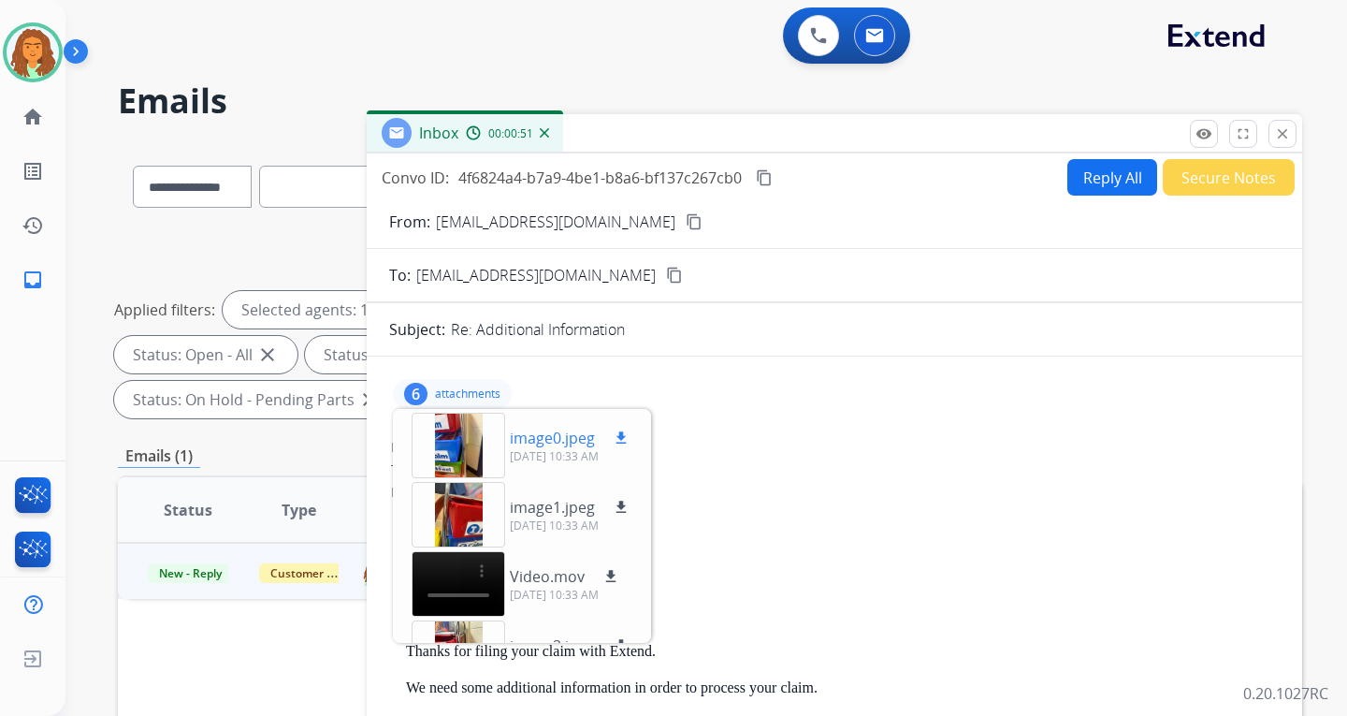
click at [460, 444] on div at bounding box center [459, 445] width 94 height 65
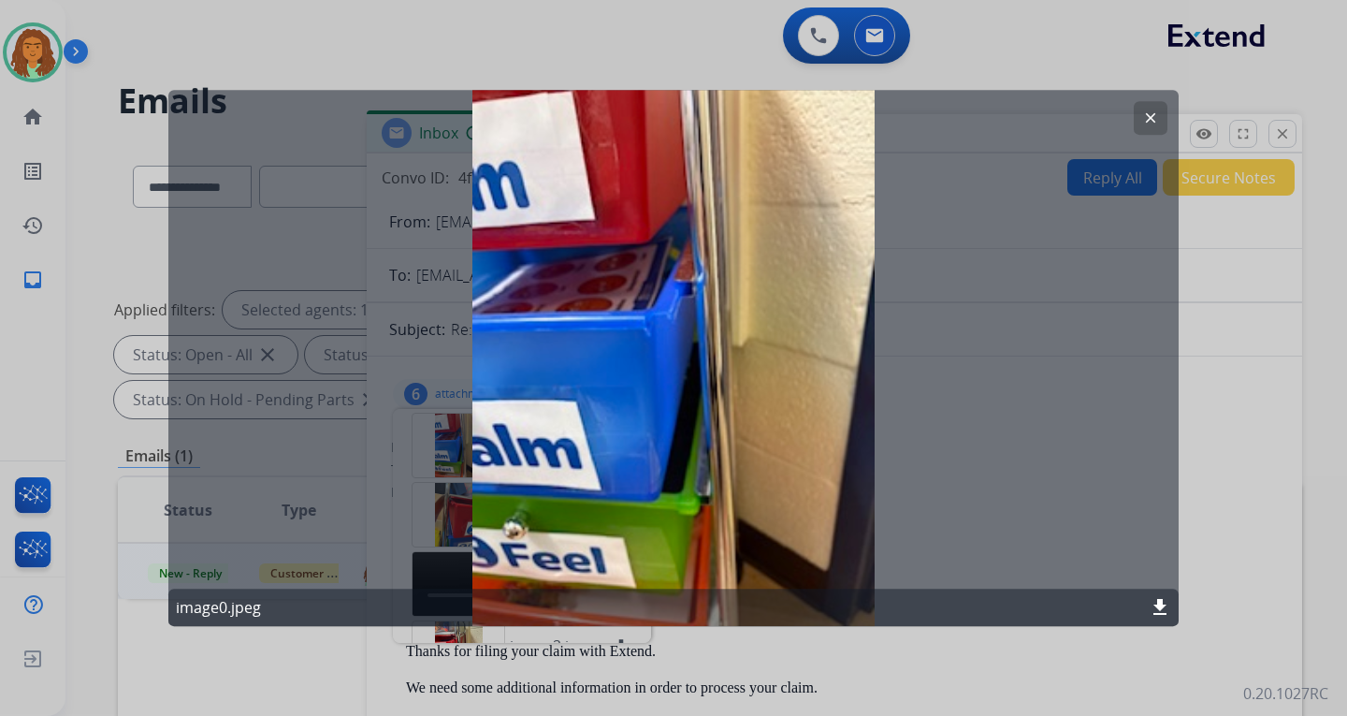
click at [966, 120] on mat-icon "clear" at bounding box center [1150, 117] width 17 height 17
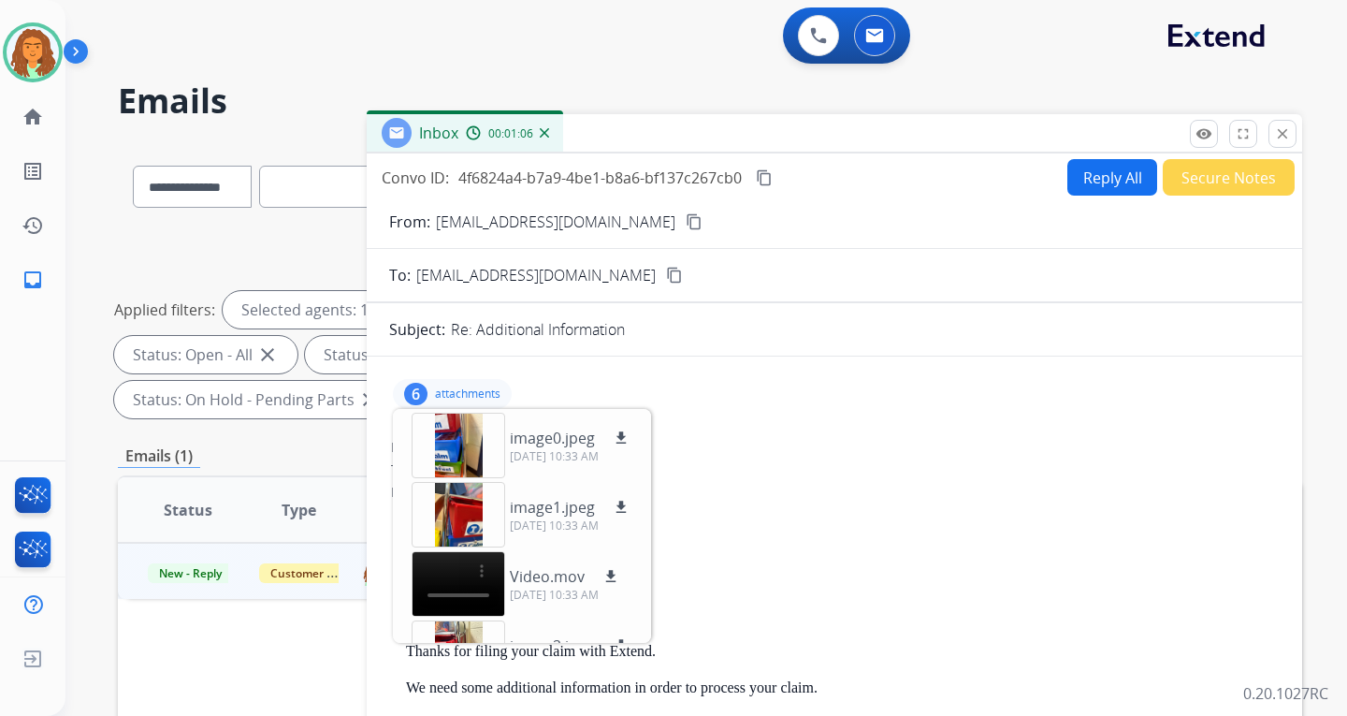
scroll to position [94, 0]
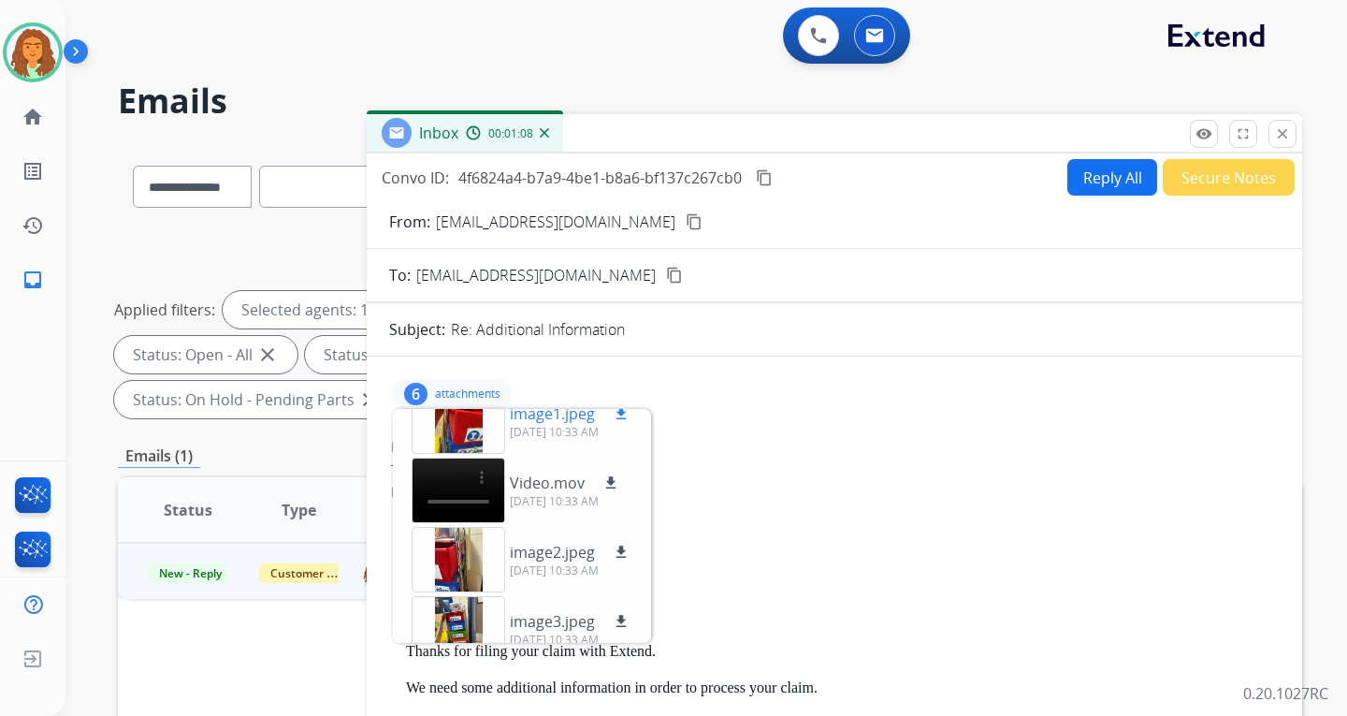
click at [460, 420] on div at bounding box center [459, 420] width 94 height 65
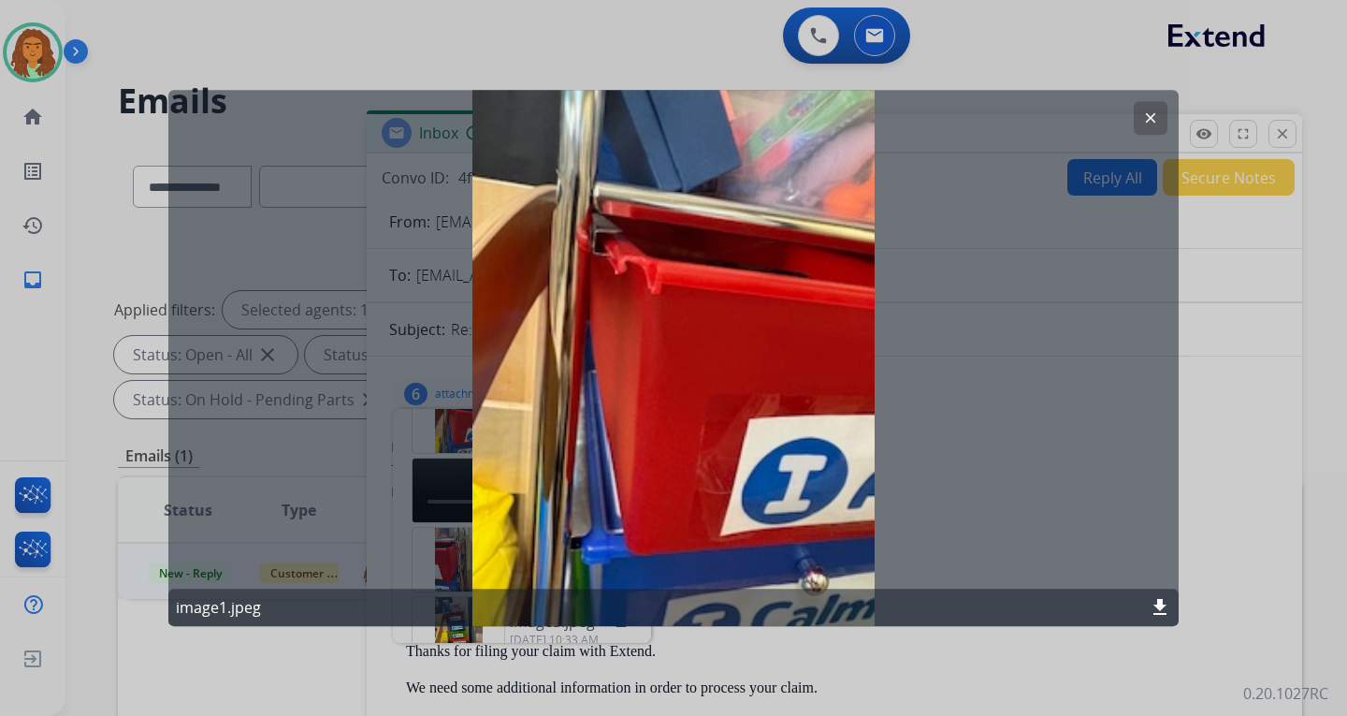
click at [966, 125] on mat-icon "clear" at bounding box center [1150, 117] width 17 height 17
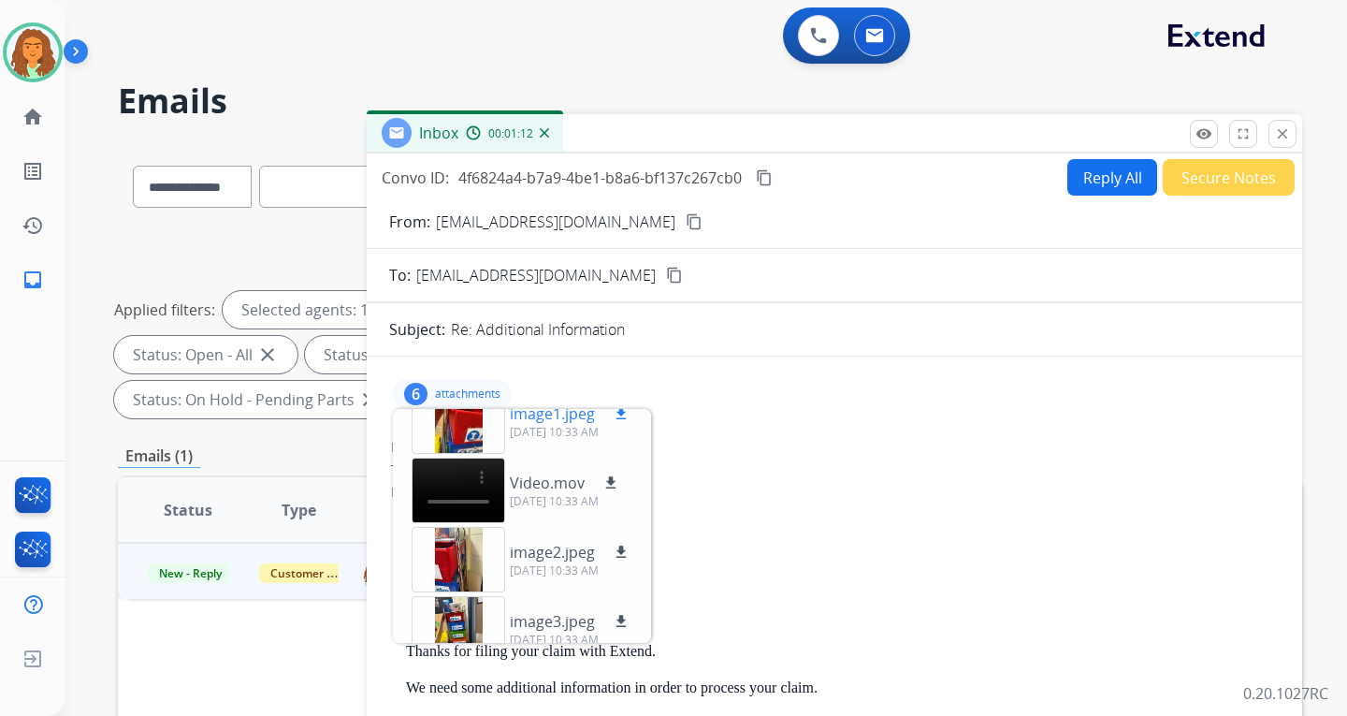
click at [464, 428] on div at bounding box center [459, 420] width 94 height 65
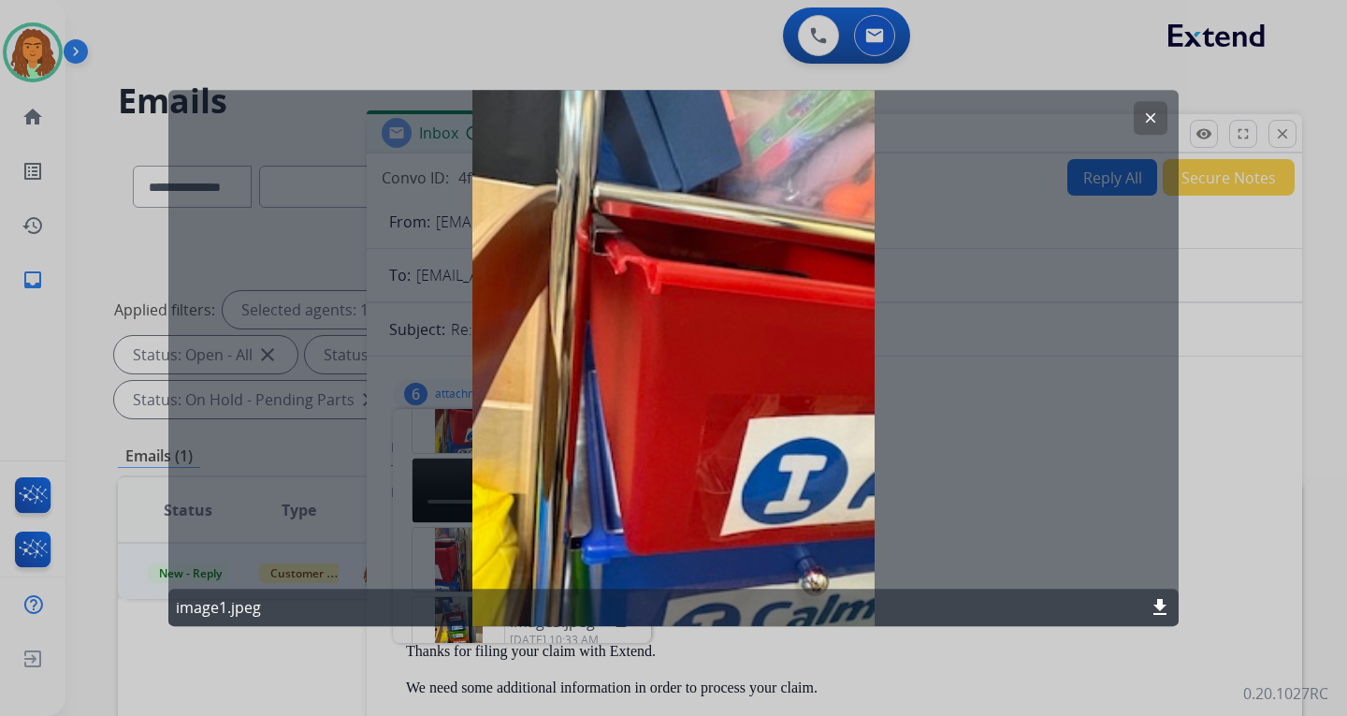
click at [966, 114] on mat-icon "clear" at bounding box center [1150, 117] width 17 height 17
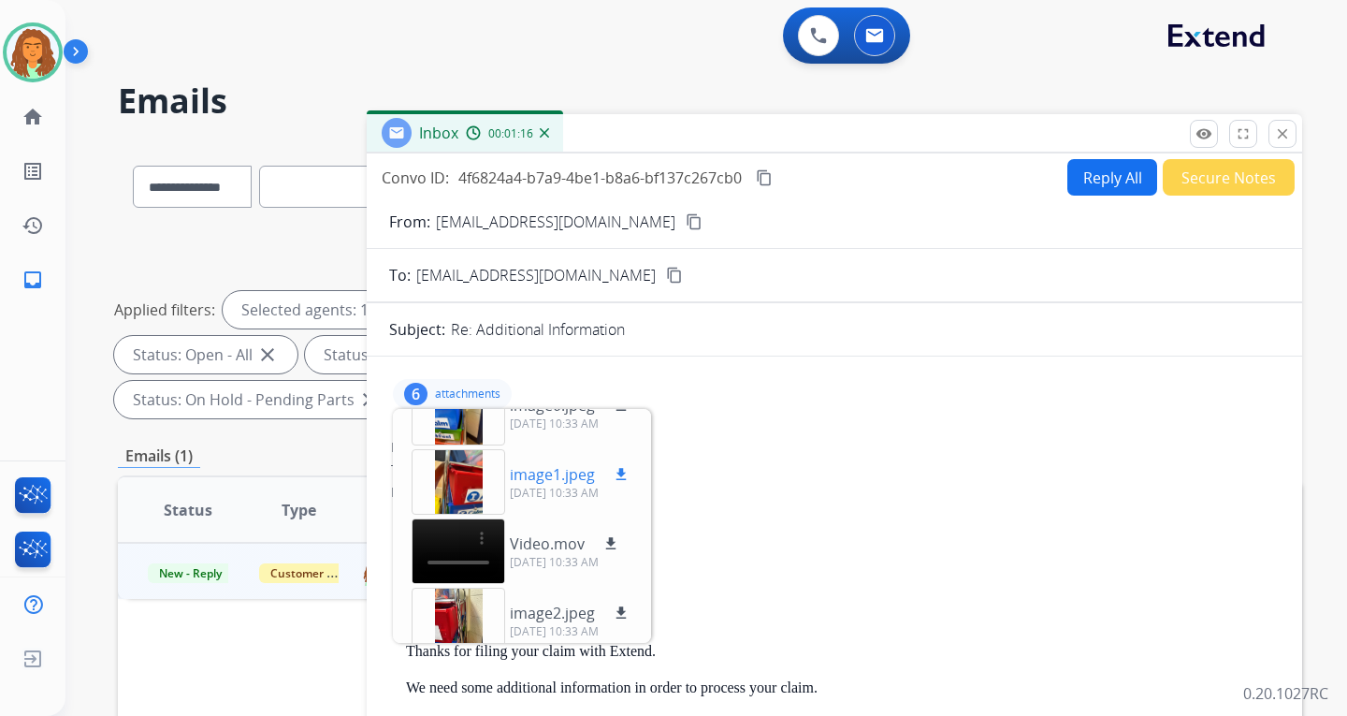
scroll to position [0, 0]
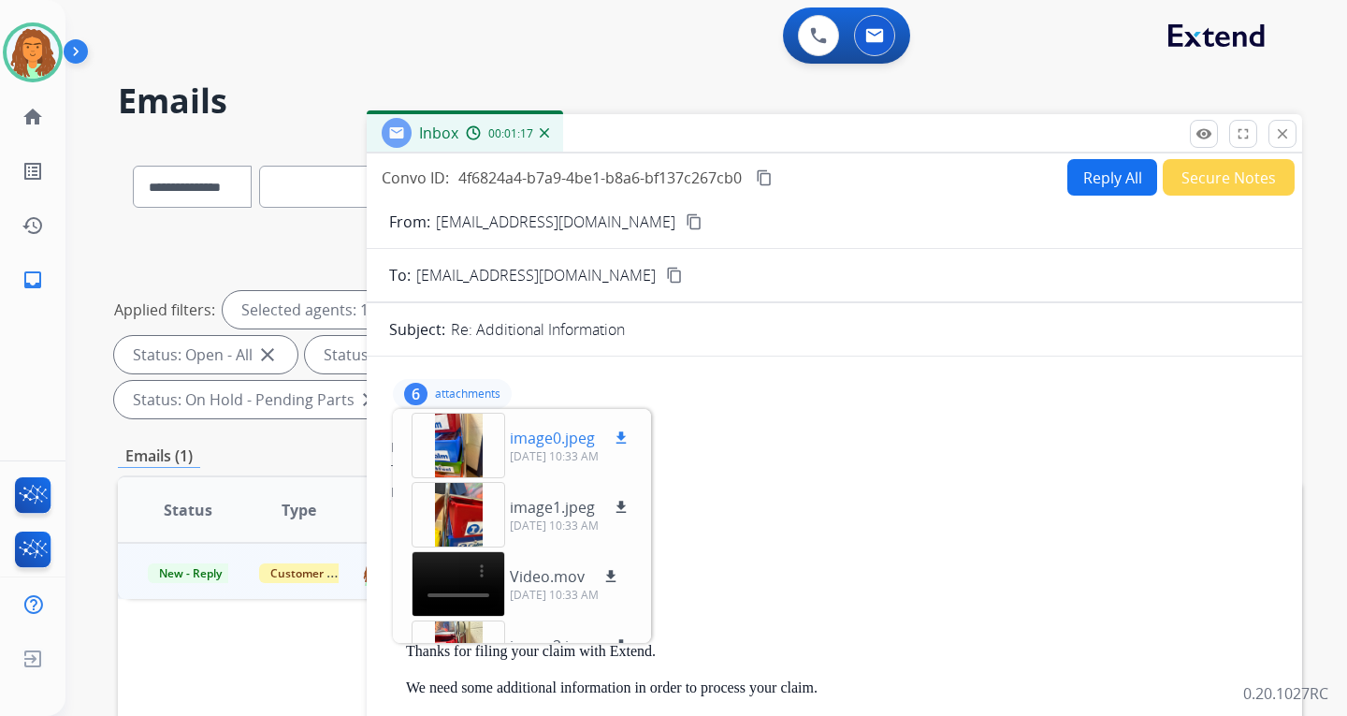
click at [462, 438] on div at bounding box center [459, 445] width 94 height 65
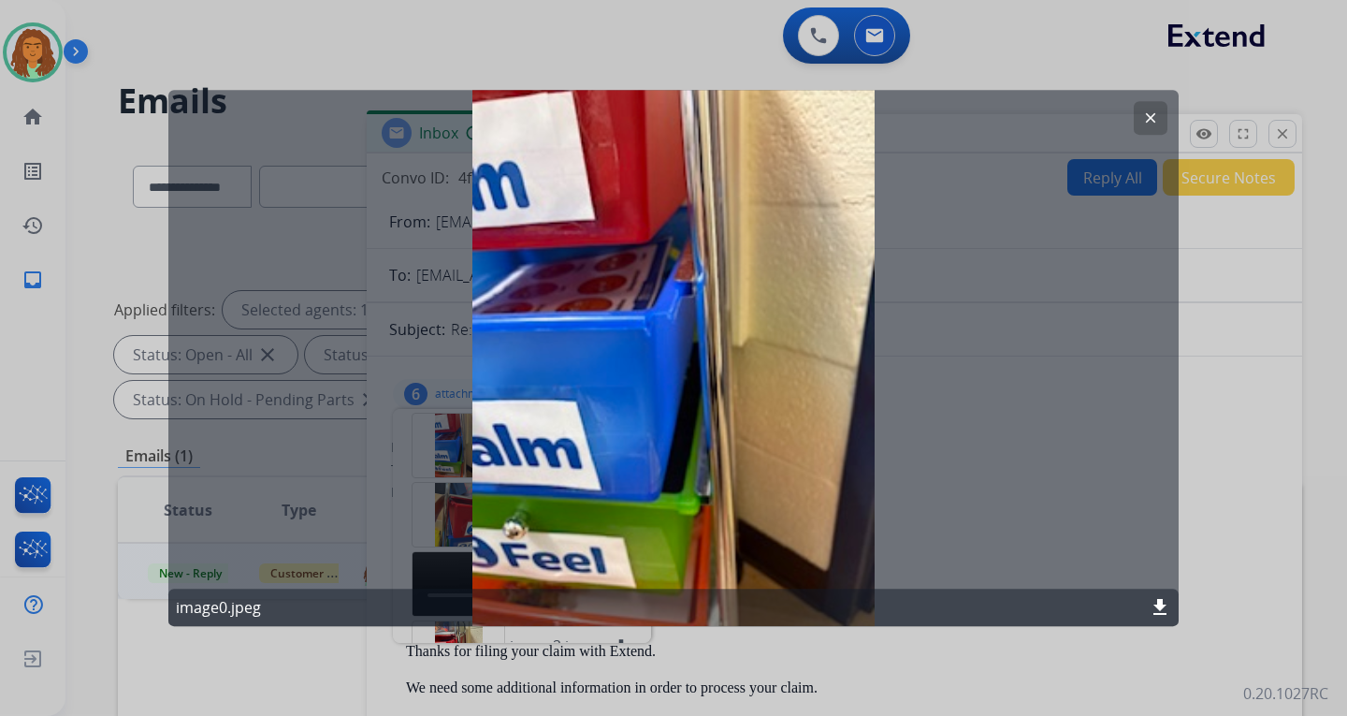
click at [966, 112] on mat-icon "clear" at bounding box center [1150, 117] width 17 height 17
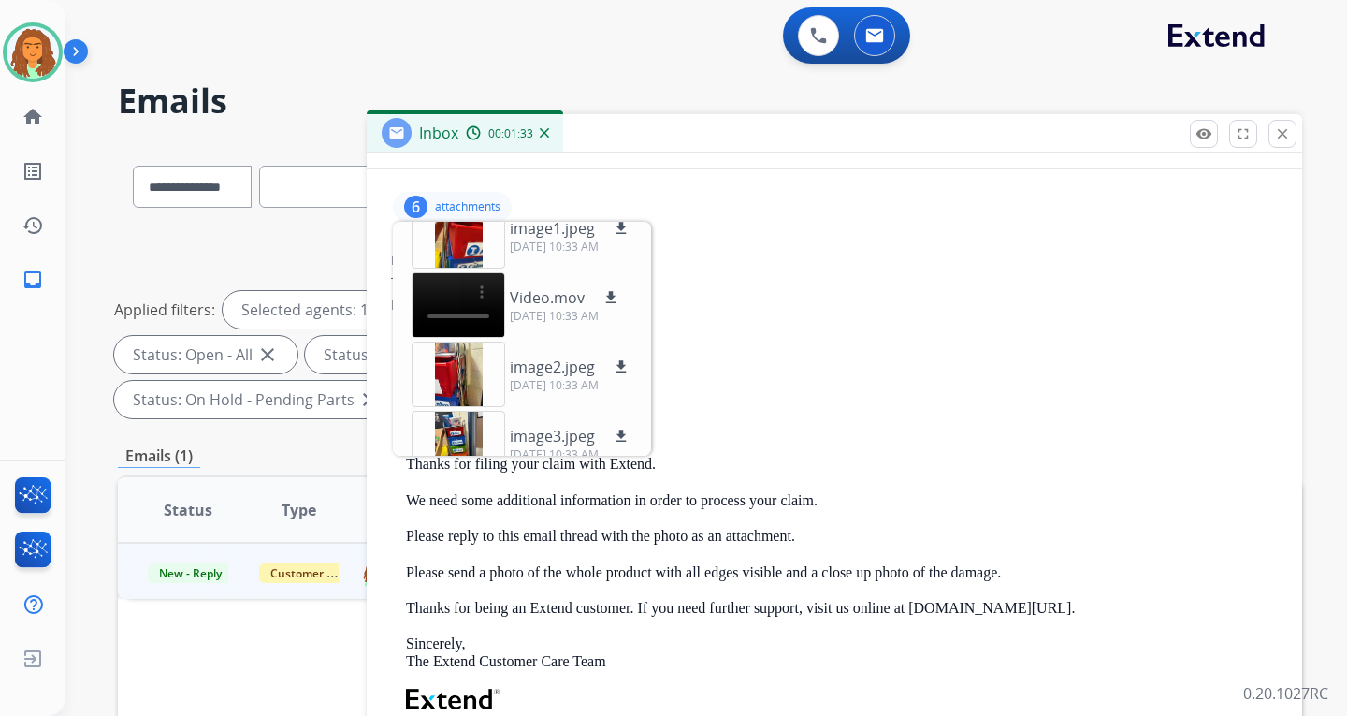
scroll to position [185, 0]
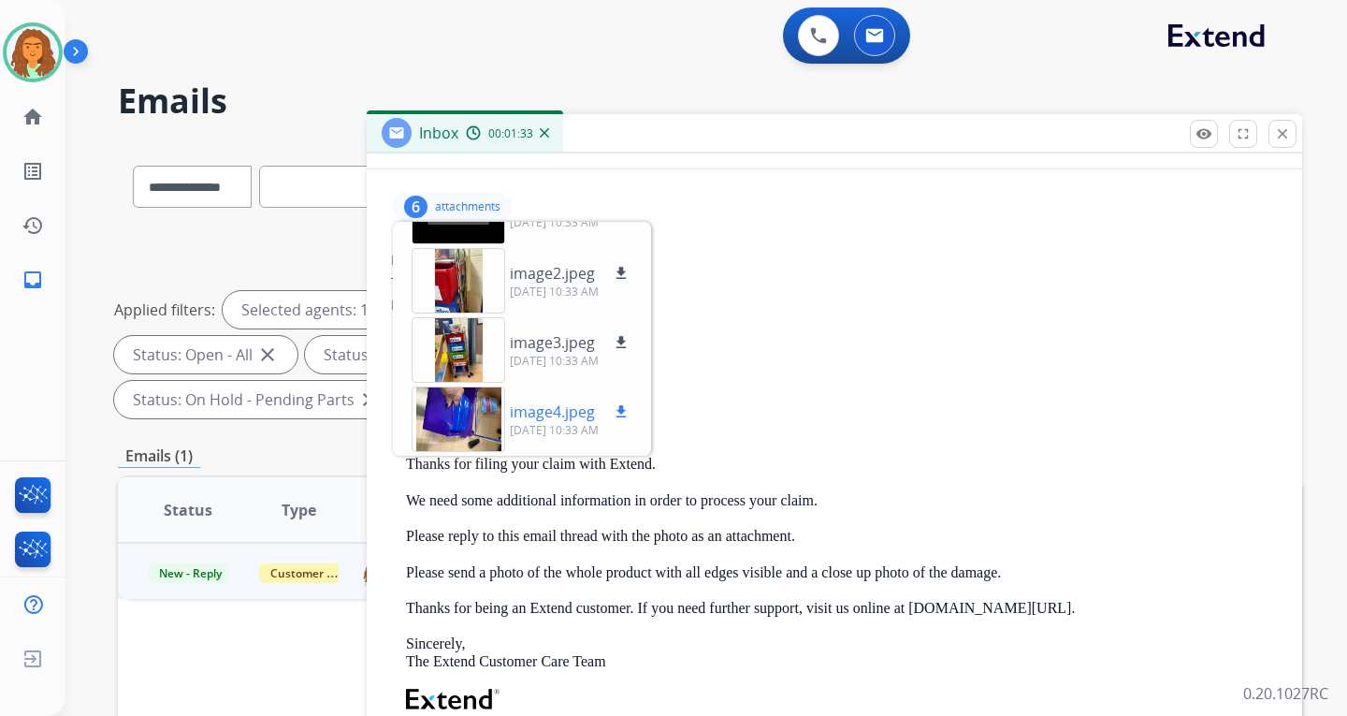
click at [443, 415] on div at bounding box center [459, 418] width 94 height 65
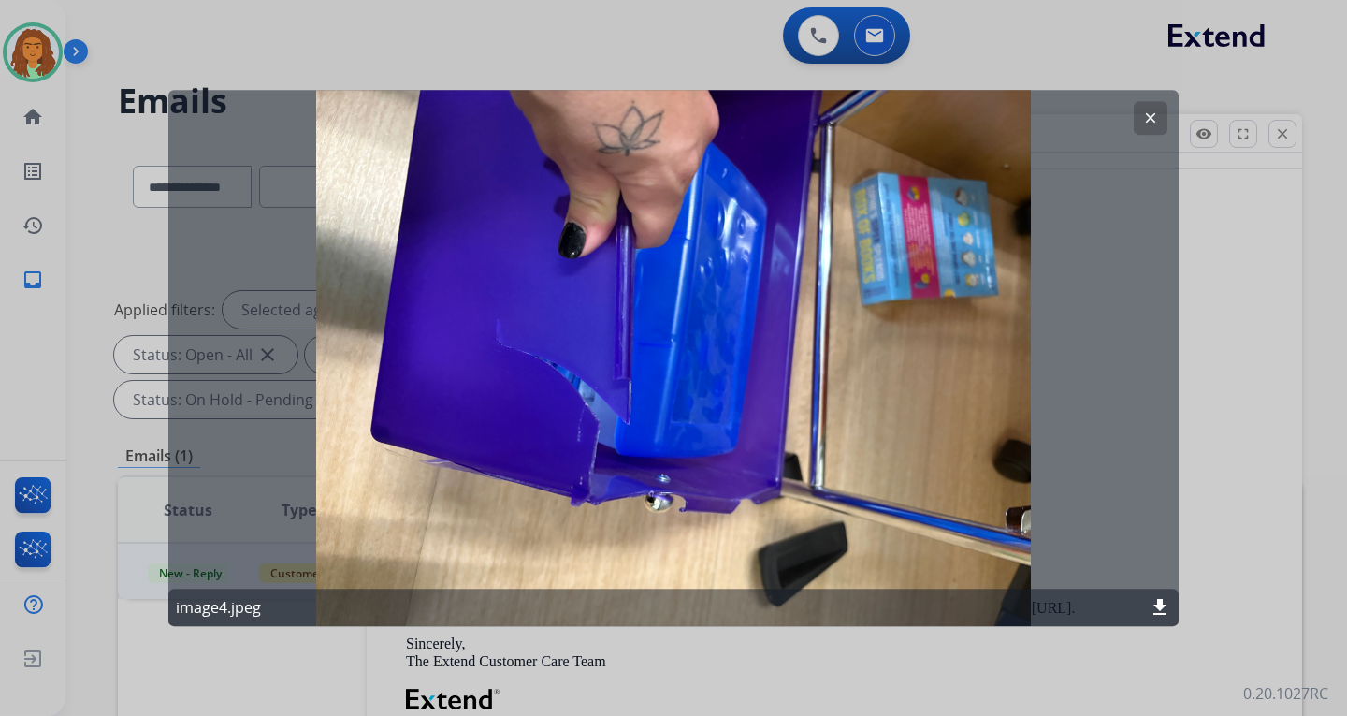
click at [966, 117] on button "clear" at bounding box center [1151, 118] width 34 height 34
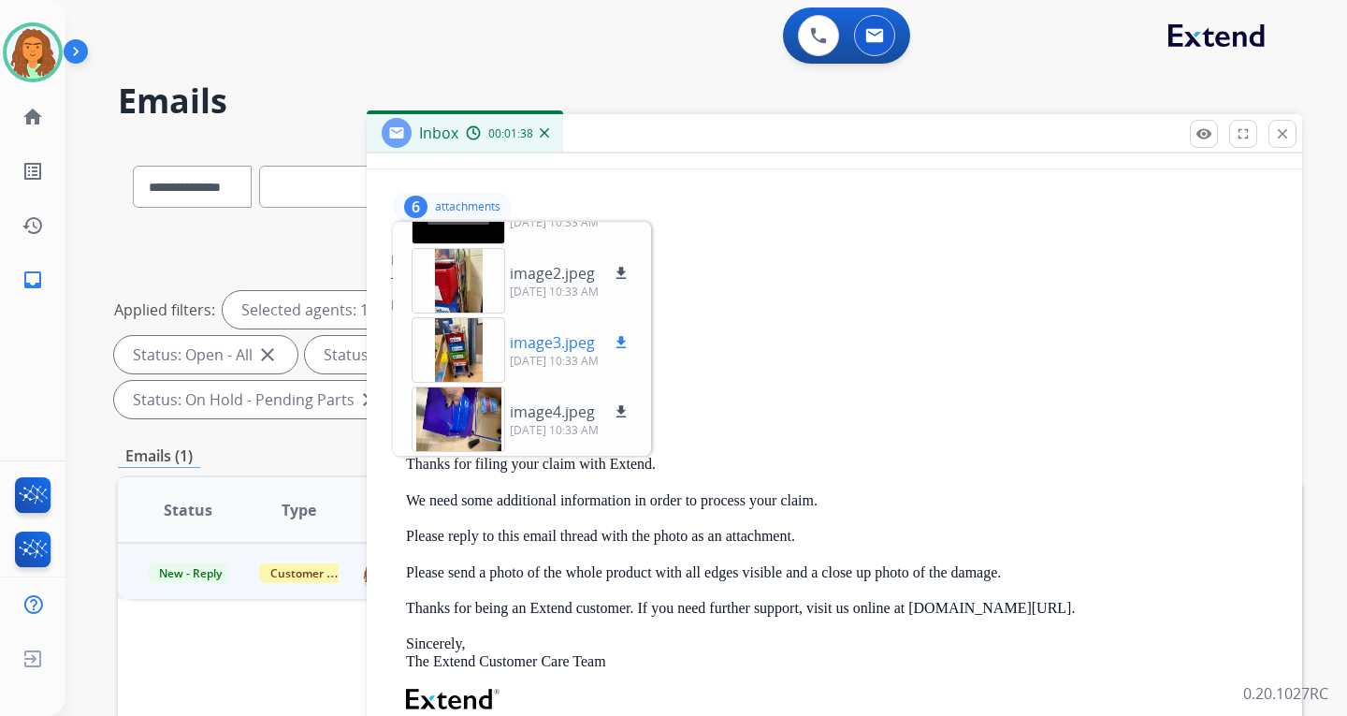
click at [462, 341] on div at bounding box center [459, 349] width 94 height 65
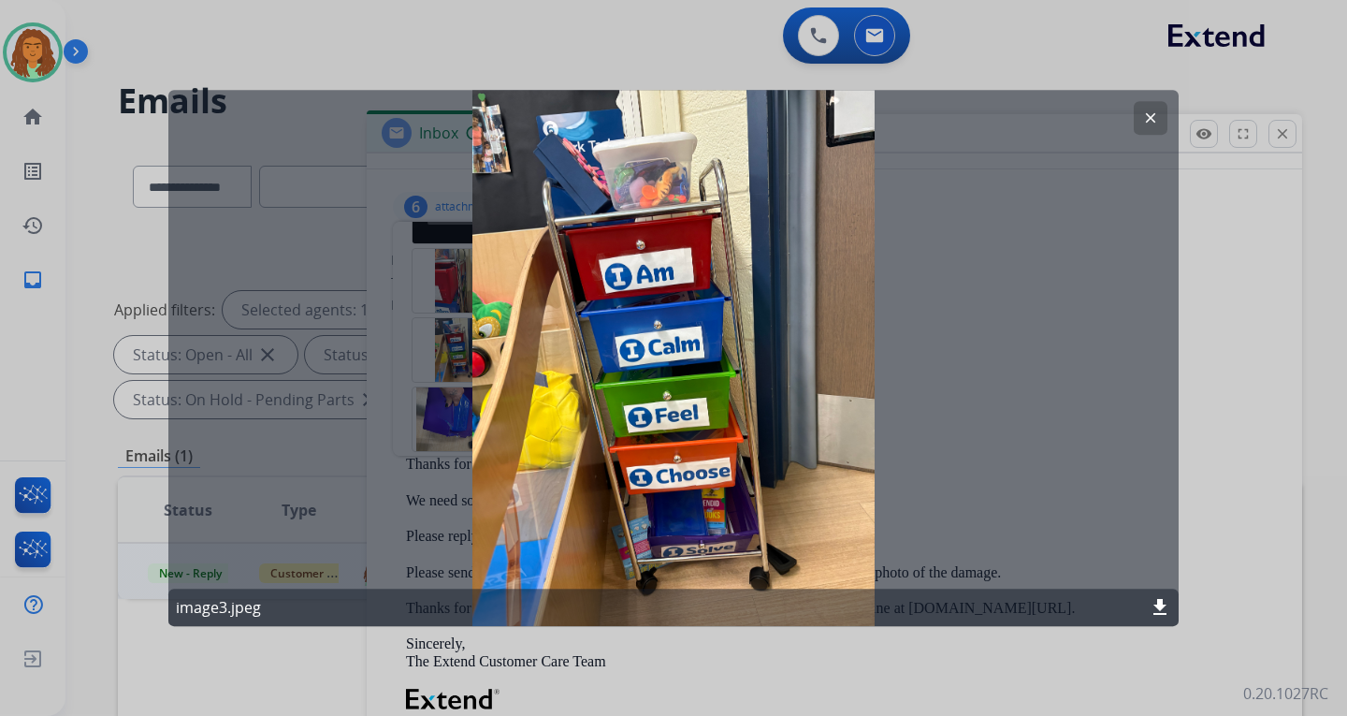
click at [966, 123] on mat-icon "clear" at bounding box center [1150, 117] width 17 height 17
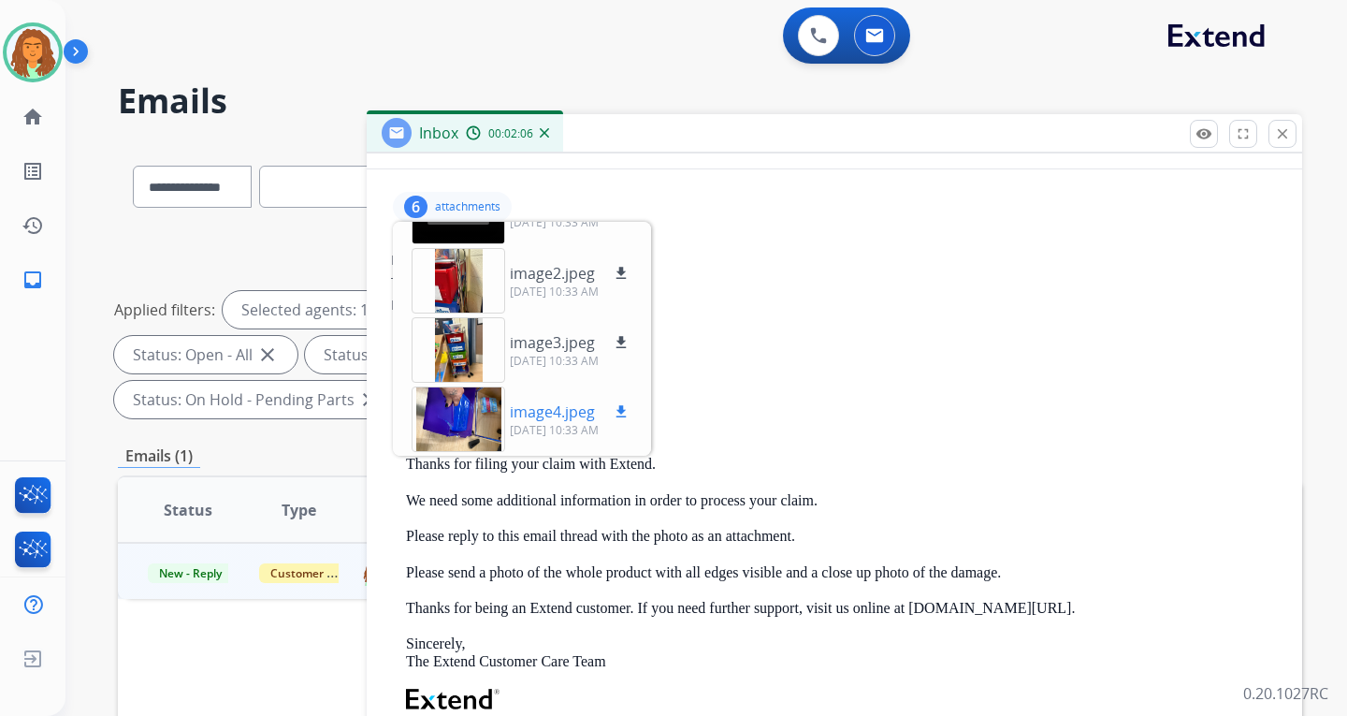
click at [468, 413] on div at bounding box center [459, 418] width 94 height 65
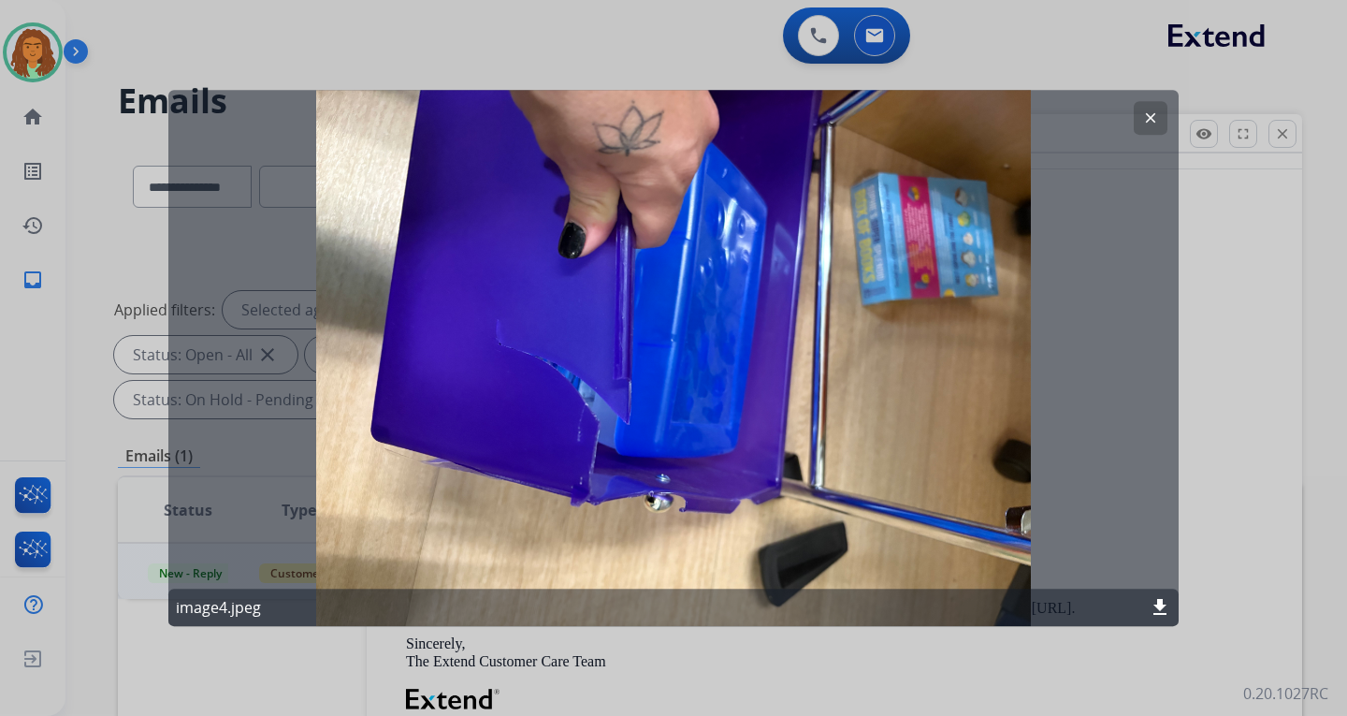
click at [966, 120] on mat-icon "clear" at bounding box center [1150, 117] width 17 height 17
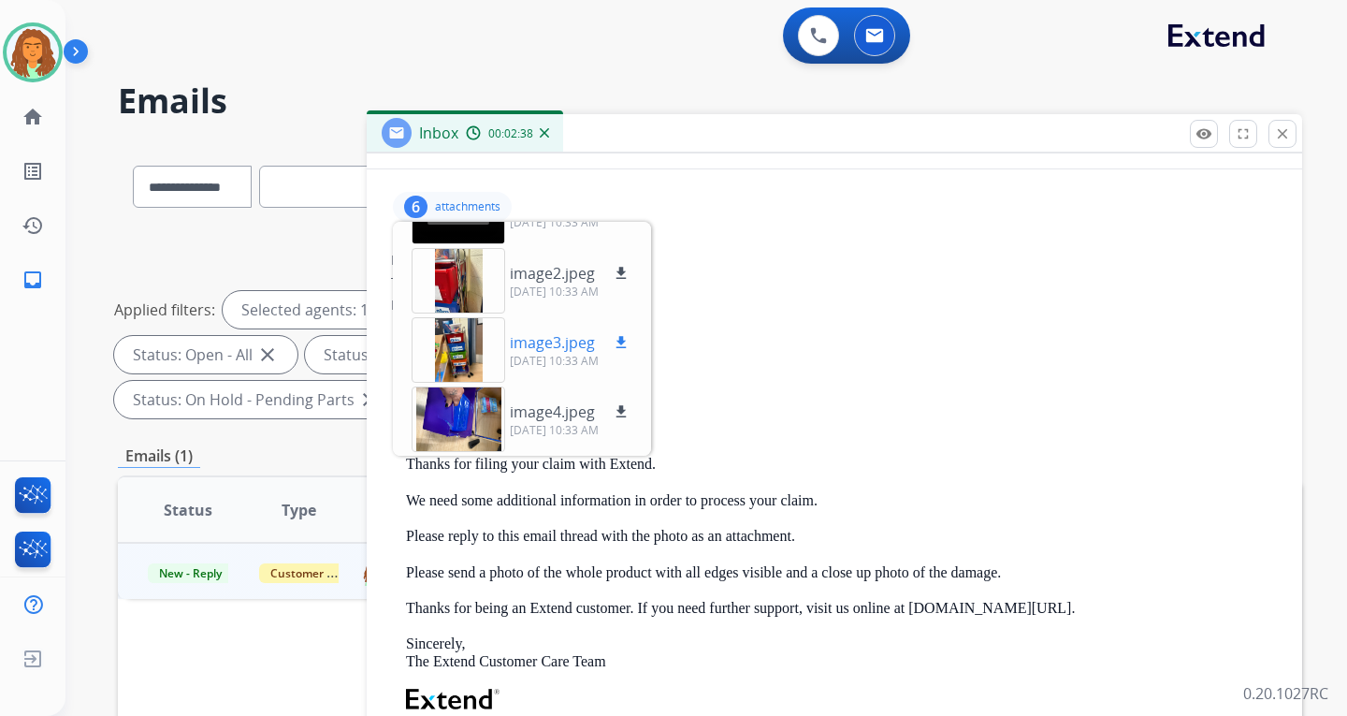
scroll to position [92, 0]
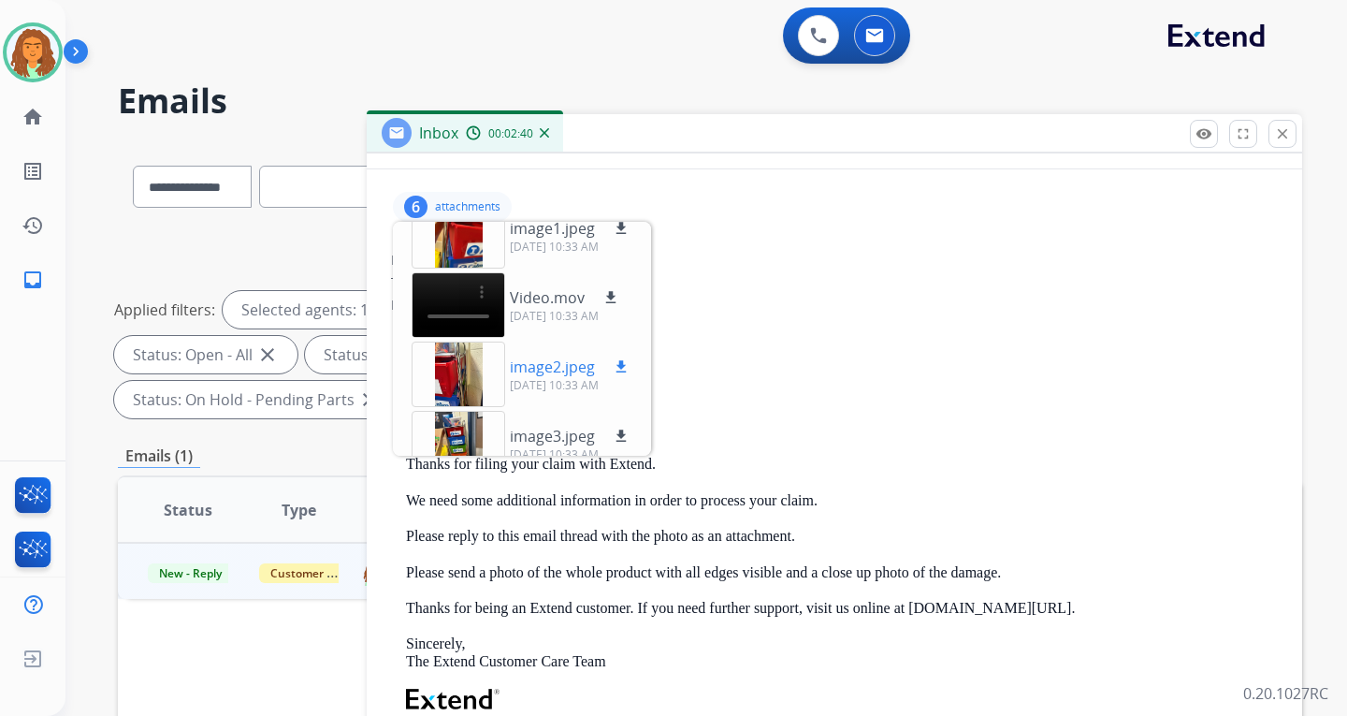
click at [458, 363] on div at bounding box center [459, 373] width 94 height 65
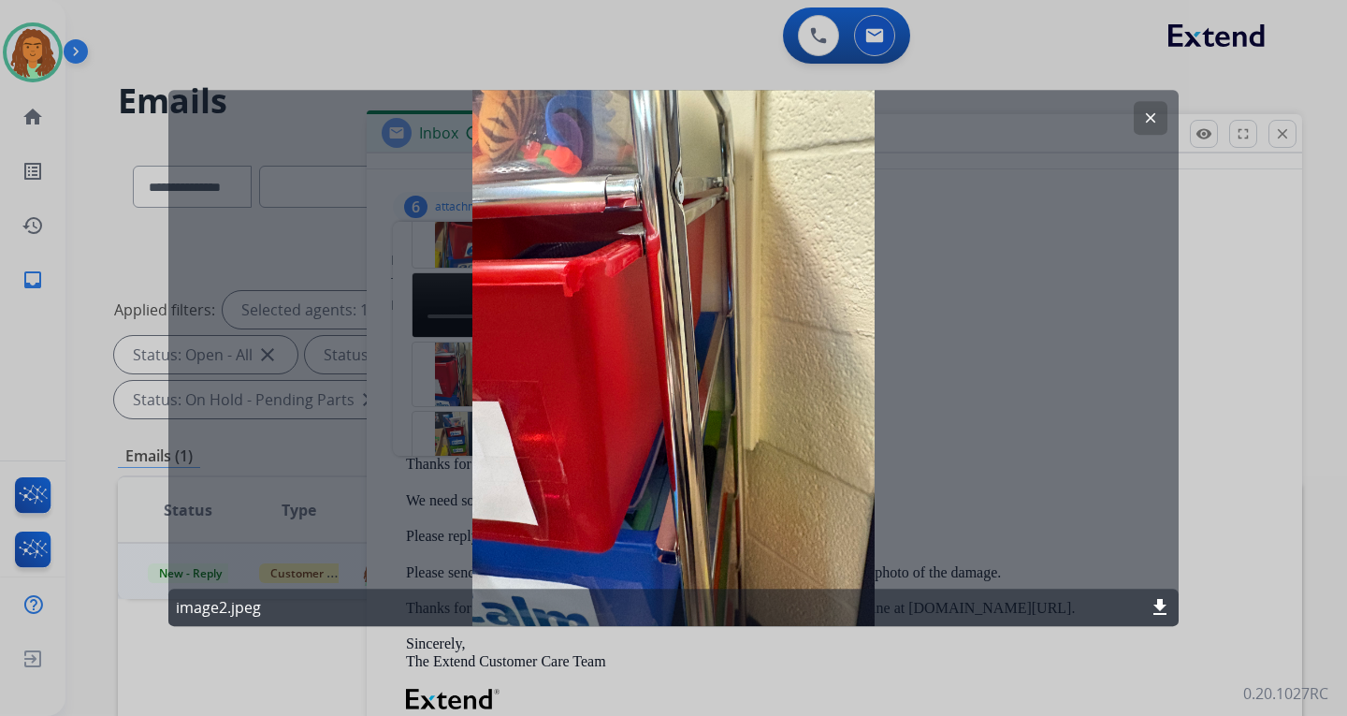
click at [966, 110] on mat-icon "clear" at bounding box center [1150, 117] width 17 height 17
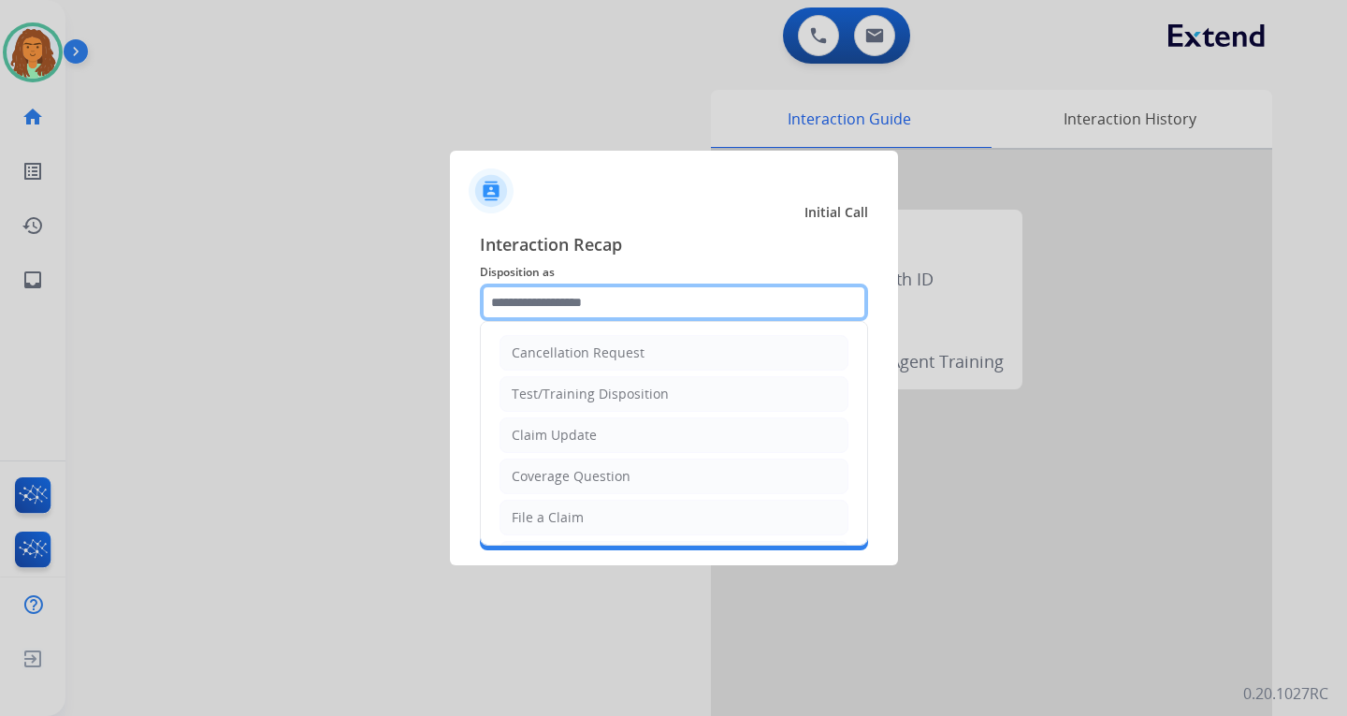
click at [537, 299] on input "text" at bounding box center [674, 301] width 388 height 37
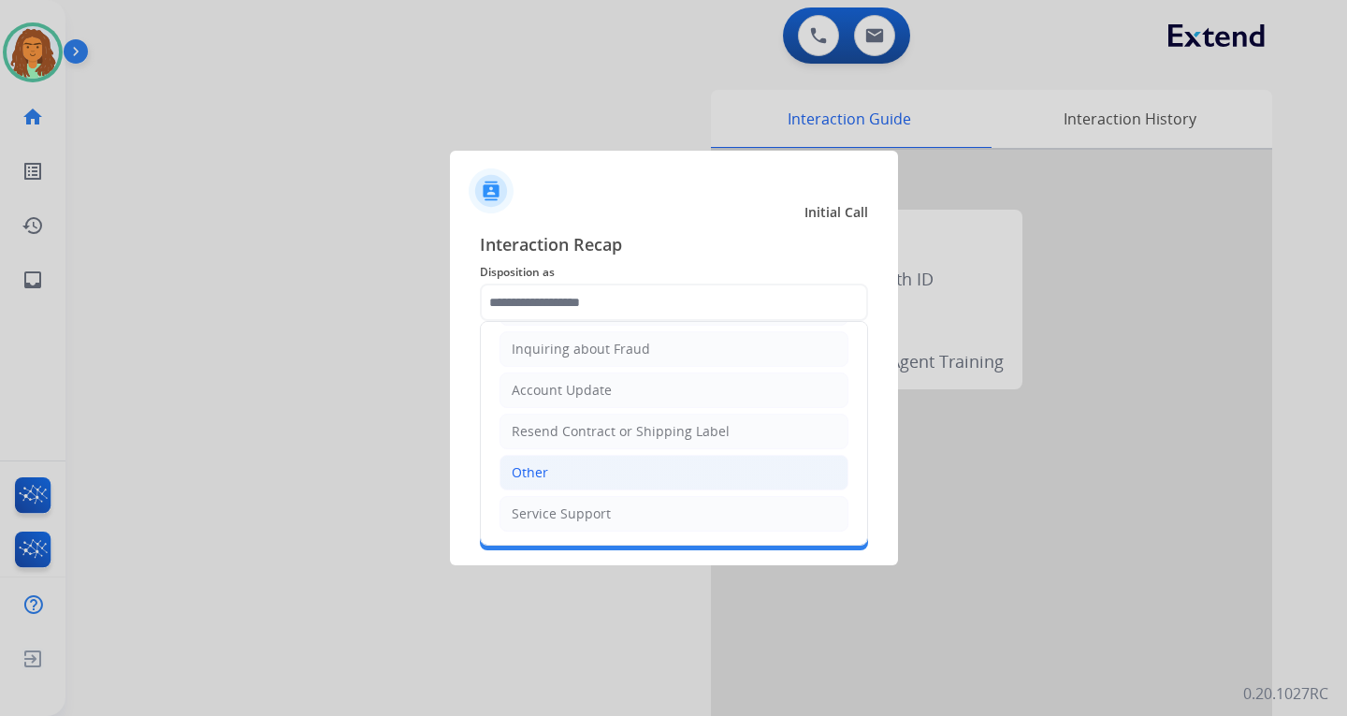
click at [538, 468] on div "Other" at bounding box center [530, 472] width 36 height 19
type input "*****"
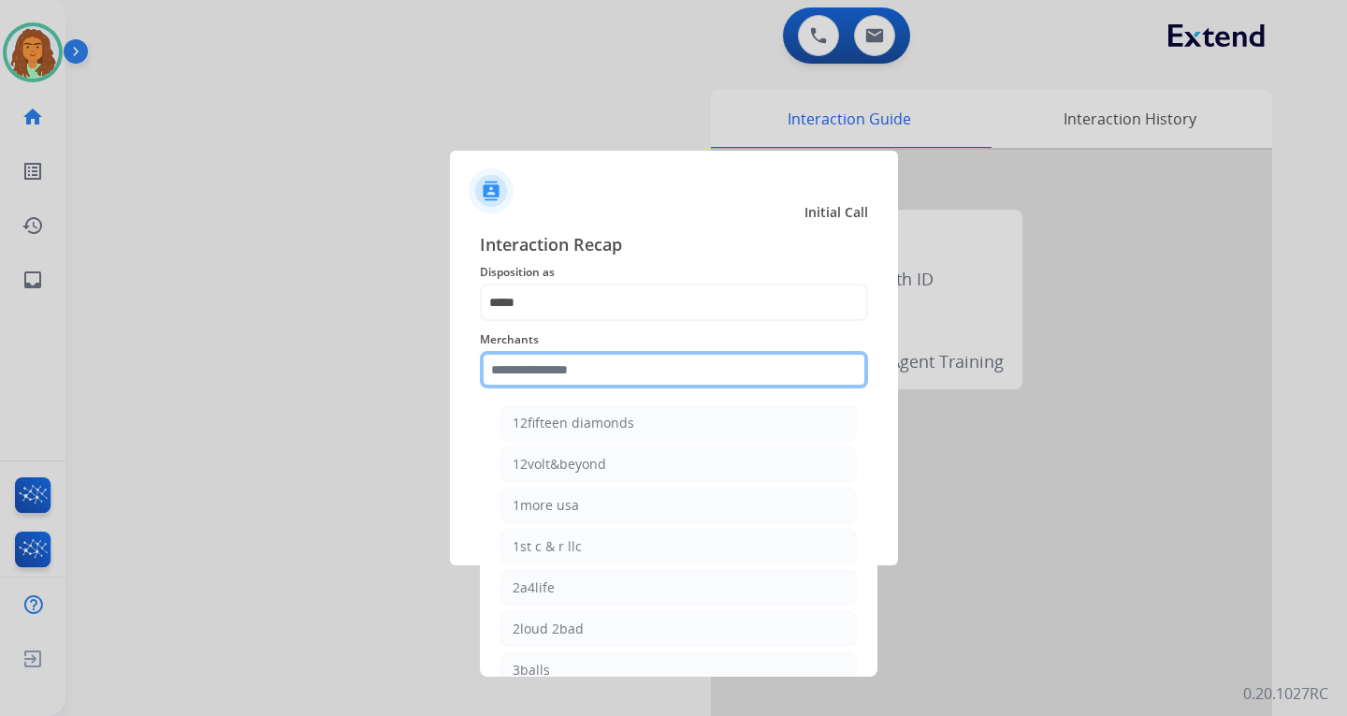
click at [592, 370] on input "text" at bounding box center [674, 369] width 388 height 37
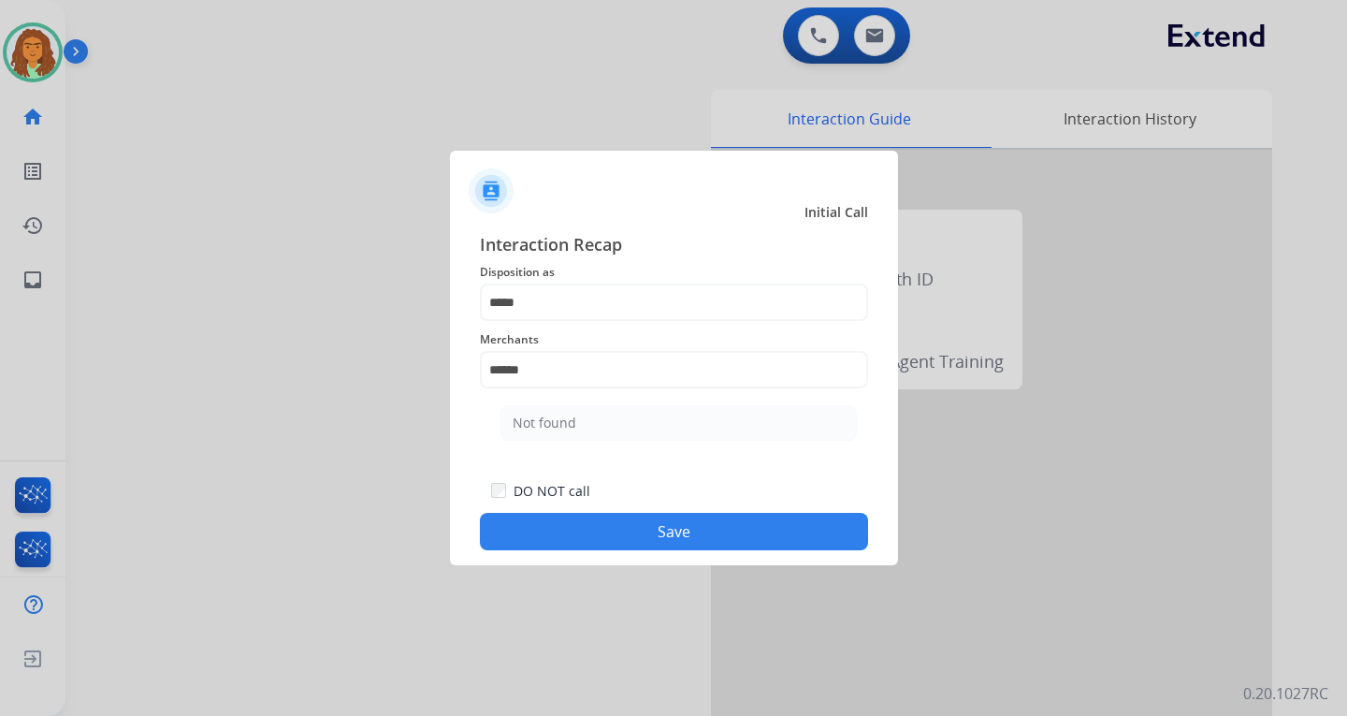
click at [625, 519] on button "Save" at bounding box center [674, 531] width 388 height 37
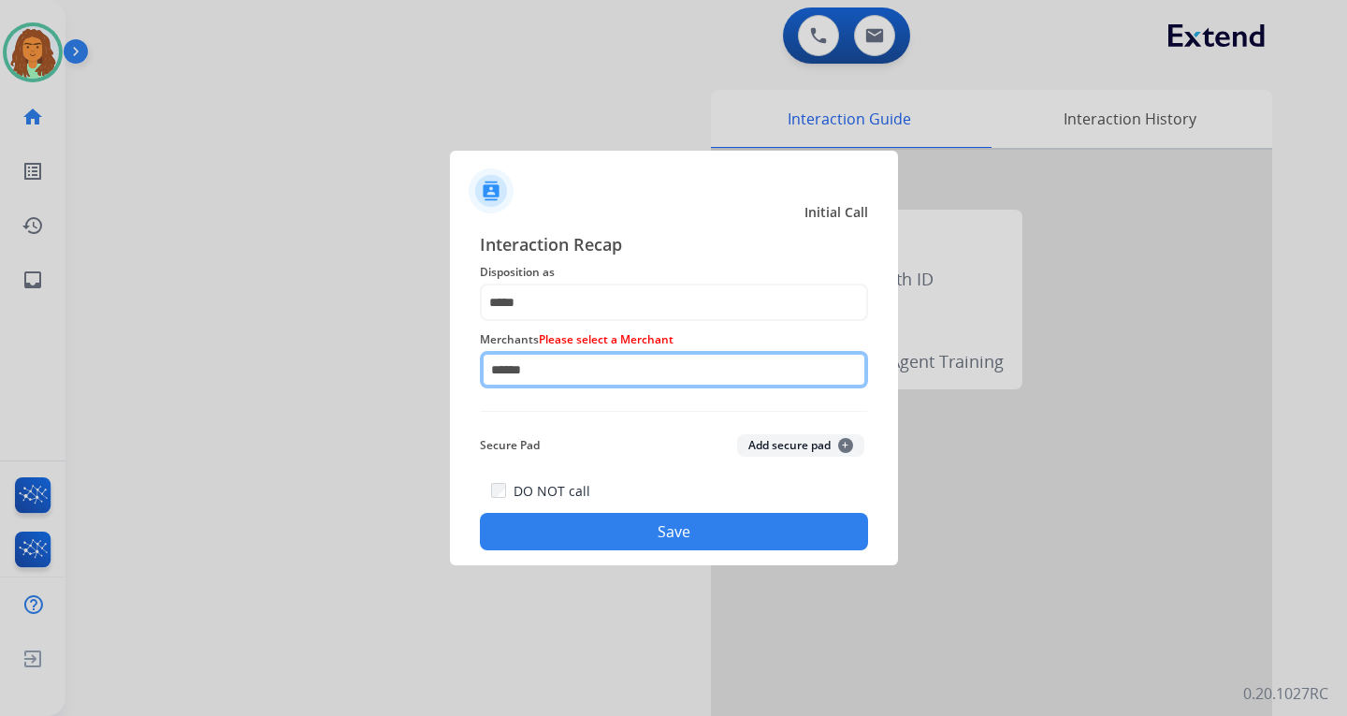
click at [576, 380] on input "******" at bounding box center [674, 369] width 388 height 37
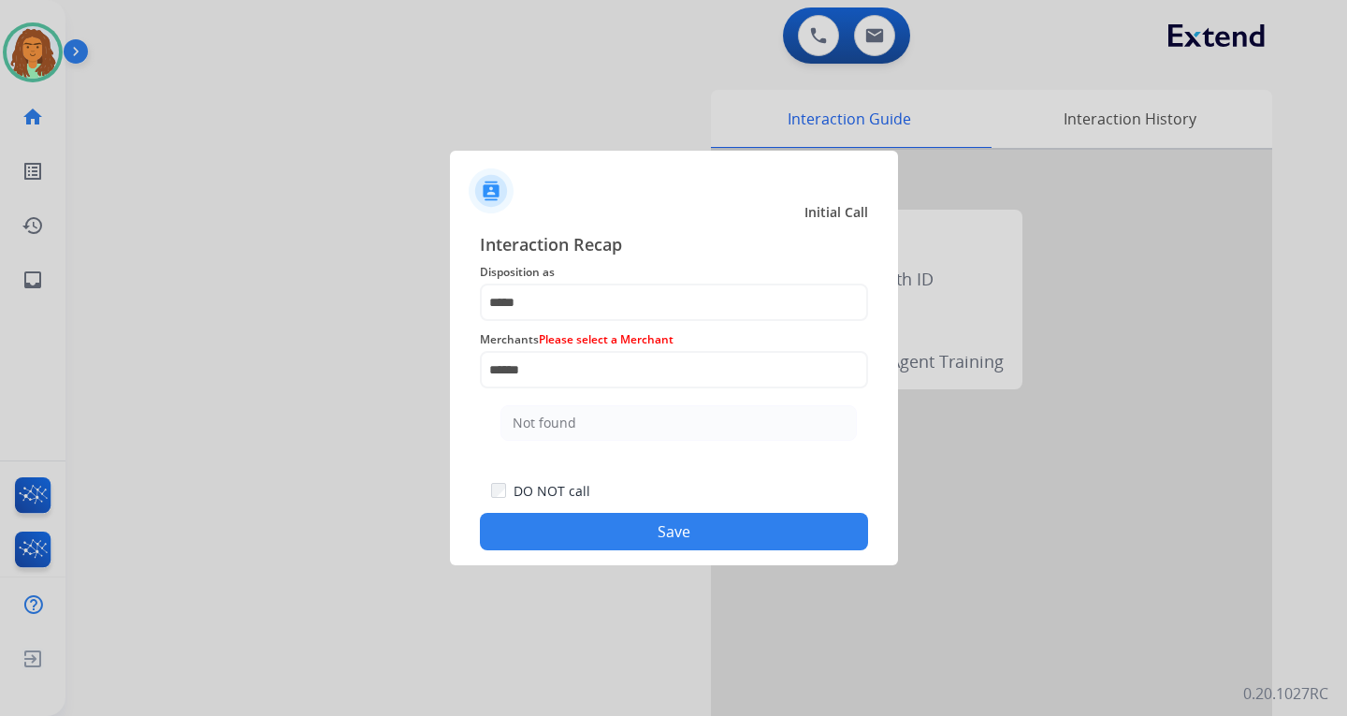
drag, startPoint x: 560, startPoint y: 422, endPoint x: 605, endPoint y: 387, distance: 56.7
click at [561, 420] on div "Not found" at bounding box center [545, 423] width 64 height 19
type input "*********"
click at [658, 533] on button "Save" at bounding box center [674, 531] width 388 height 37
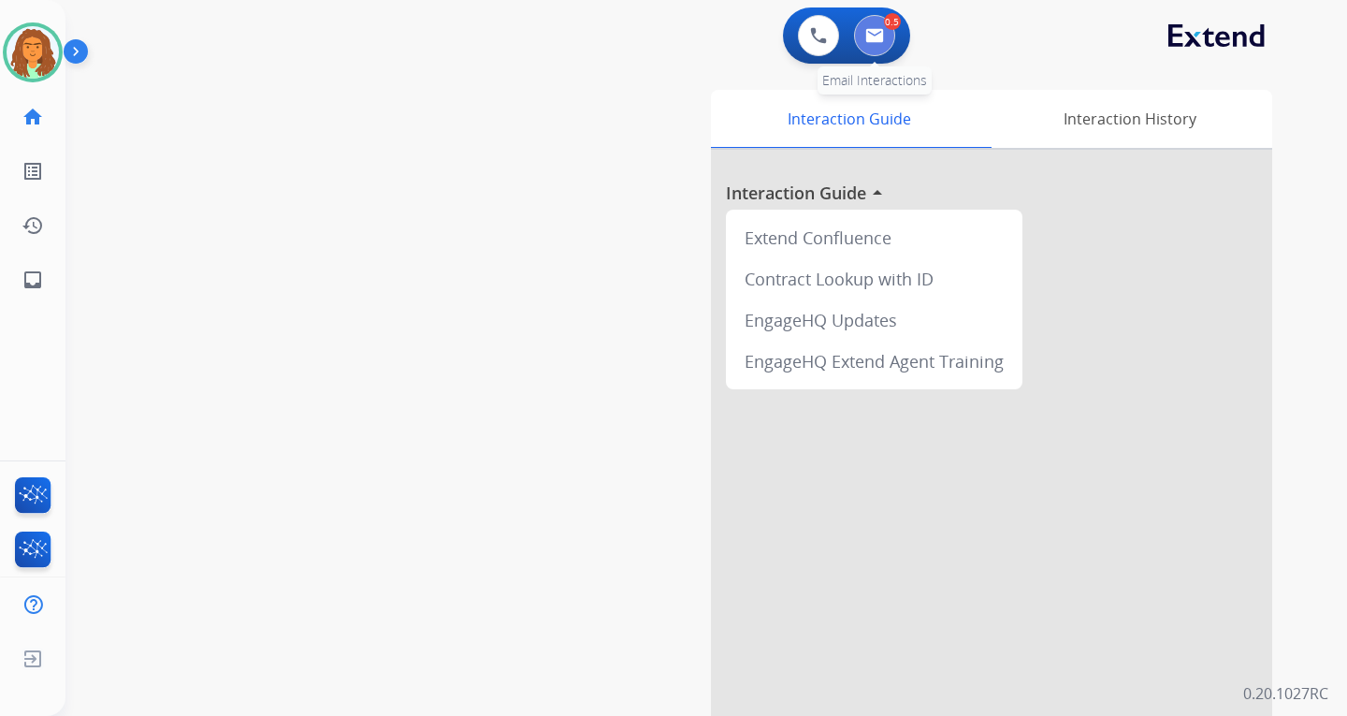
click at [875, 32] on img at bounding box center [874, 35] width 19 height 15
select select "**********"
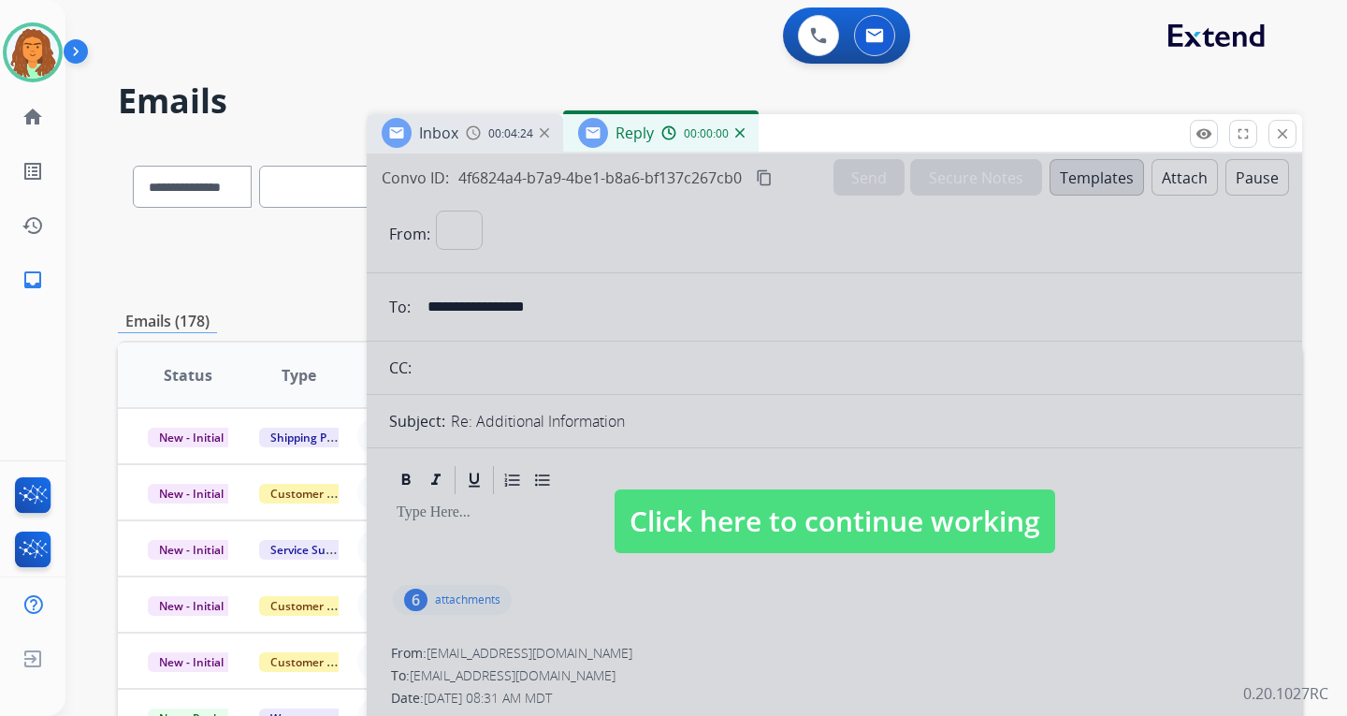
select select "**********"
click at [811, 519] on span "Click here to continue working" at bounding box center [835, 521] width 441 height 64
select select
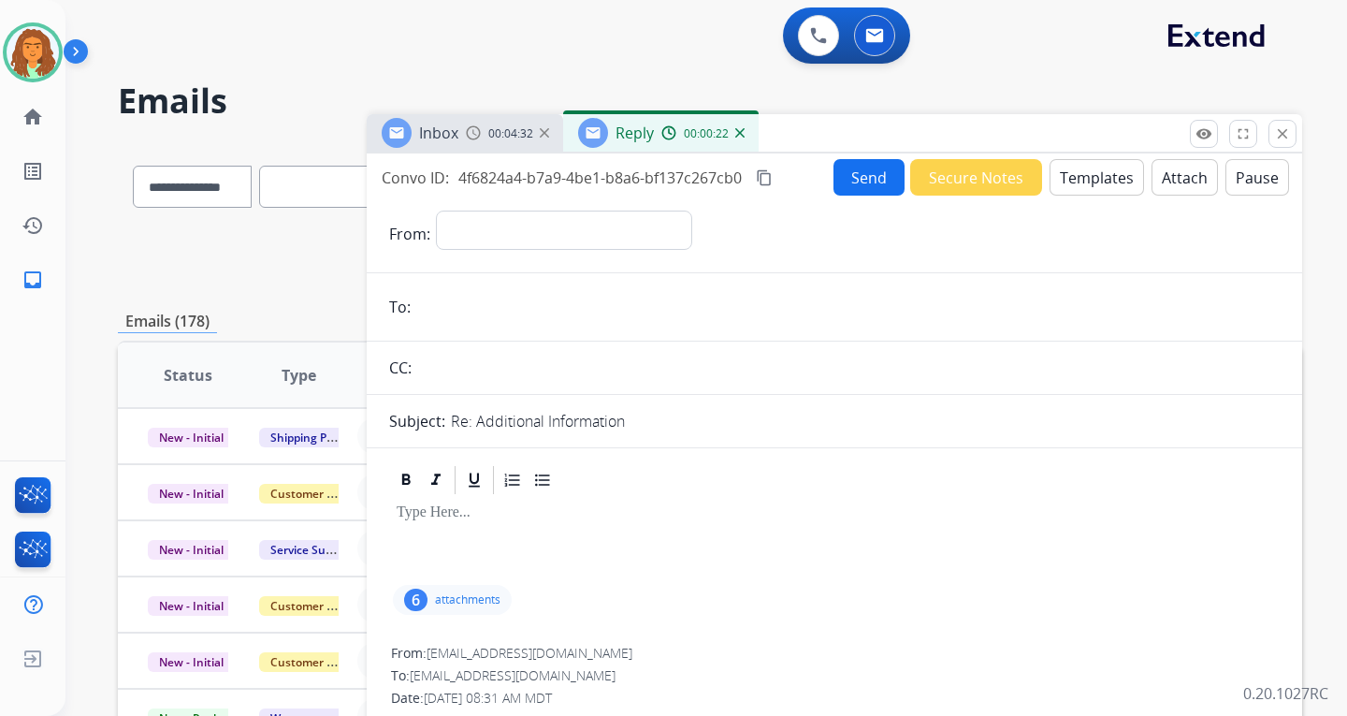
click at [966, 177] on button "Templates" at bounding box center [1097, 177] width 94 height 36
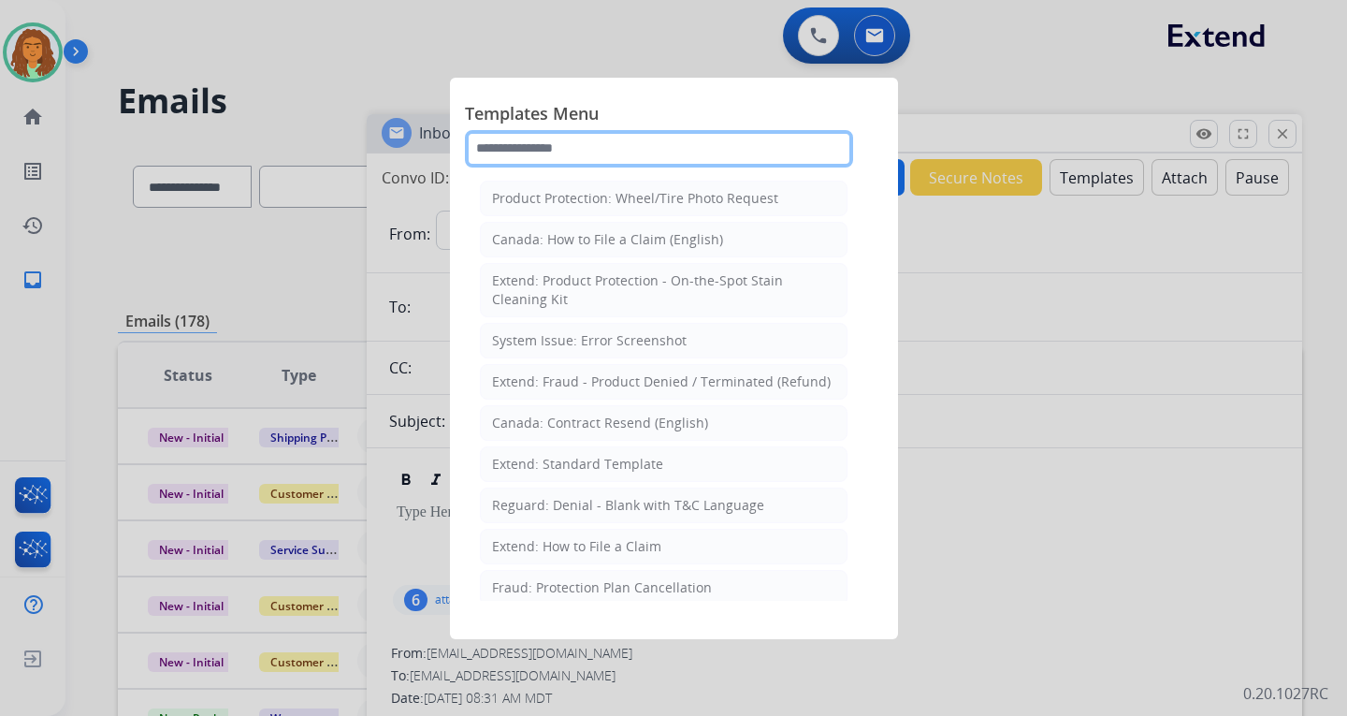
click at [560, 146] on input "text" at bounding box center [659, 148] width 388 height 37
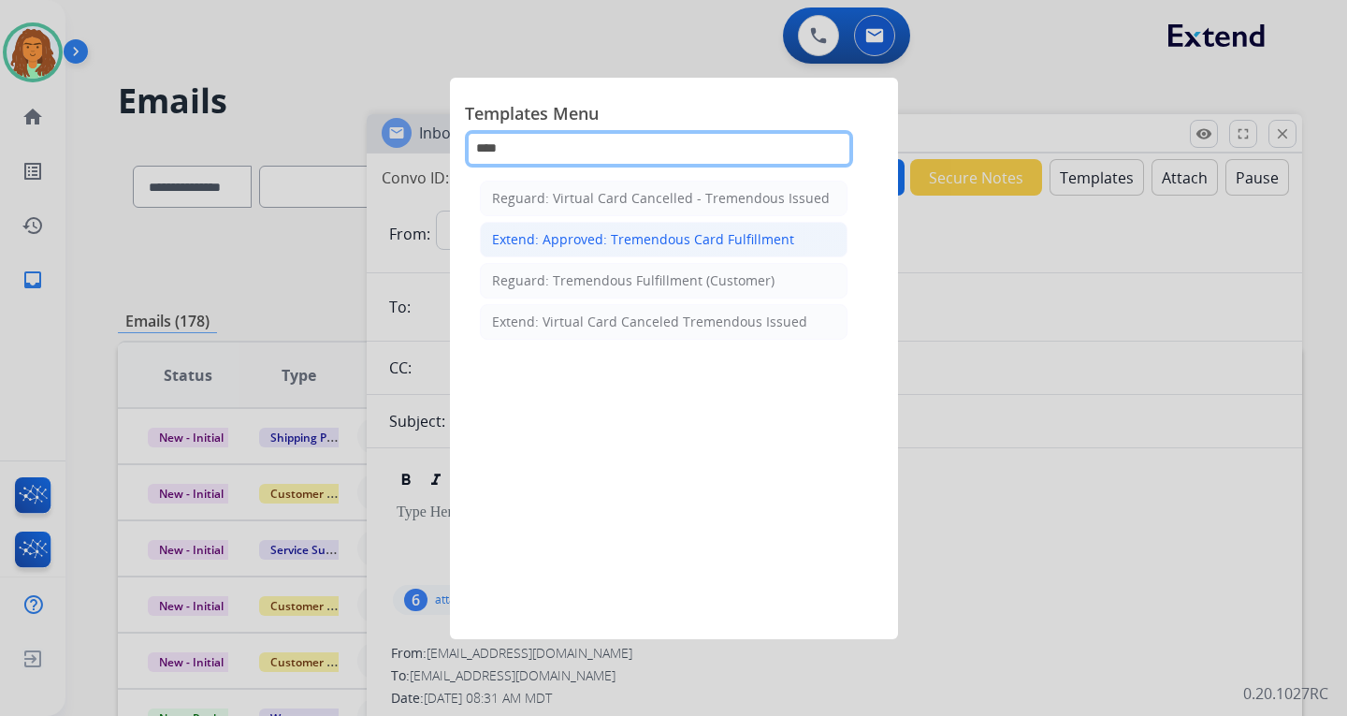
type input "****"
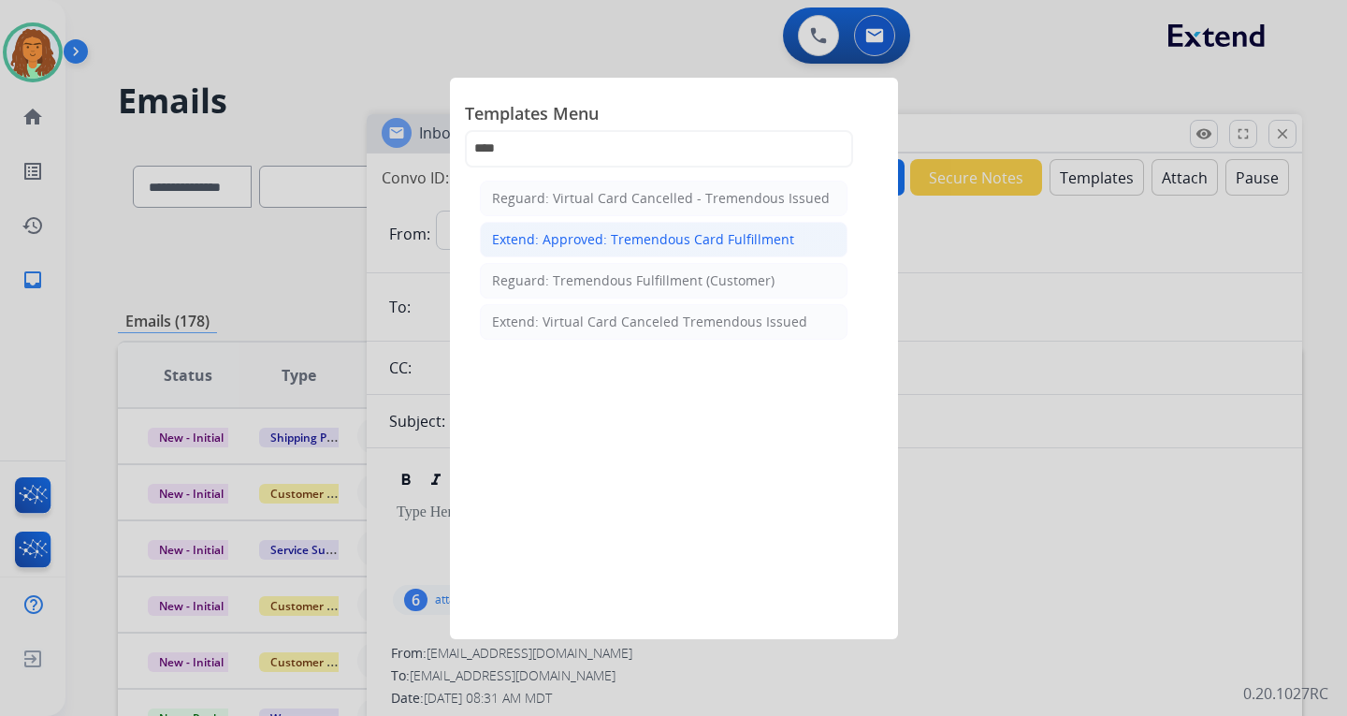
click at [614, 239] on div "Extend: Approved: Tremendous Card Fulfillment" at bounding box center [643, 239] width 302 height 19
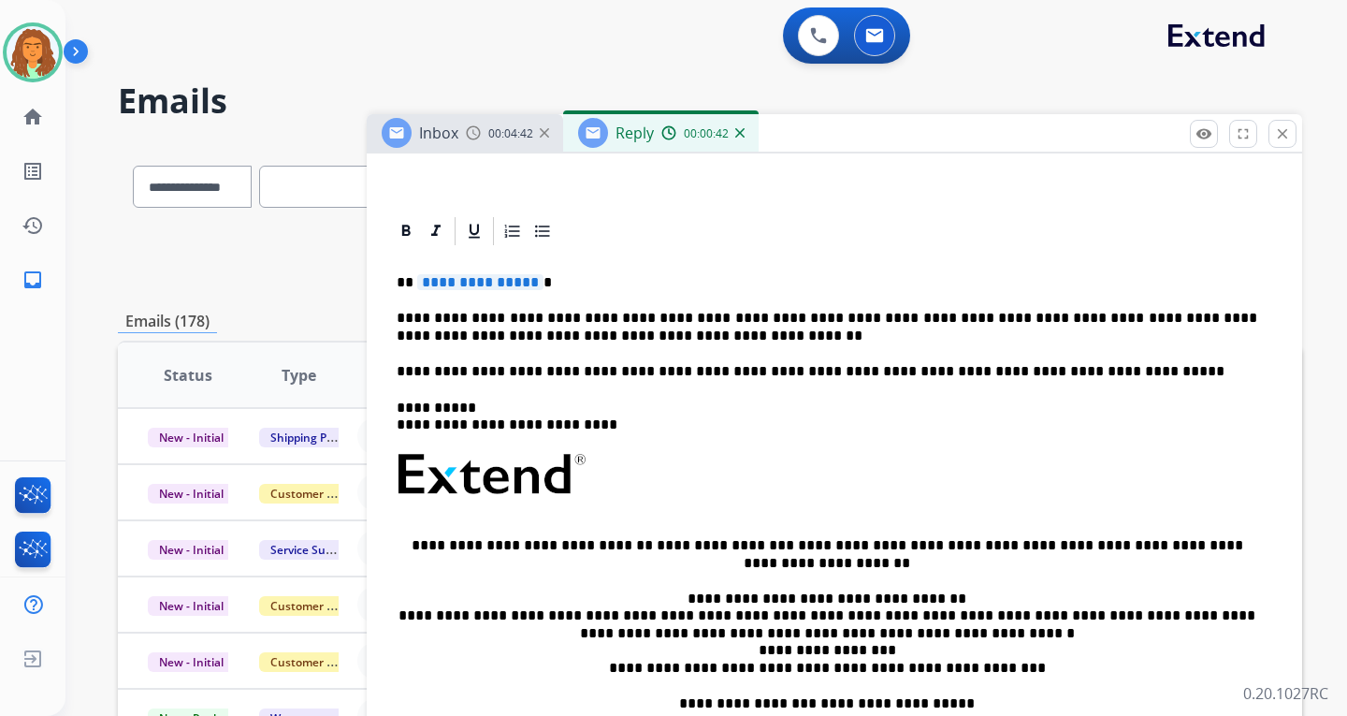
scroll to position [374, 0]
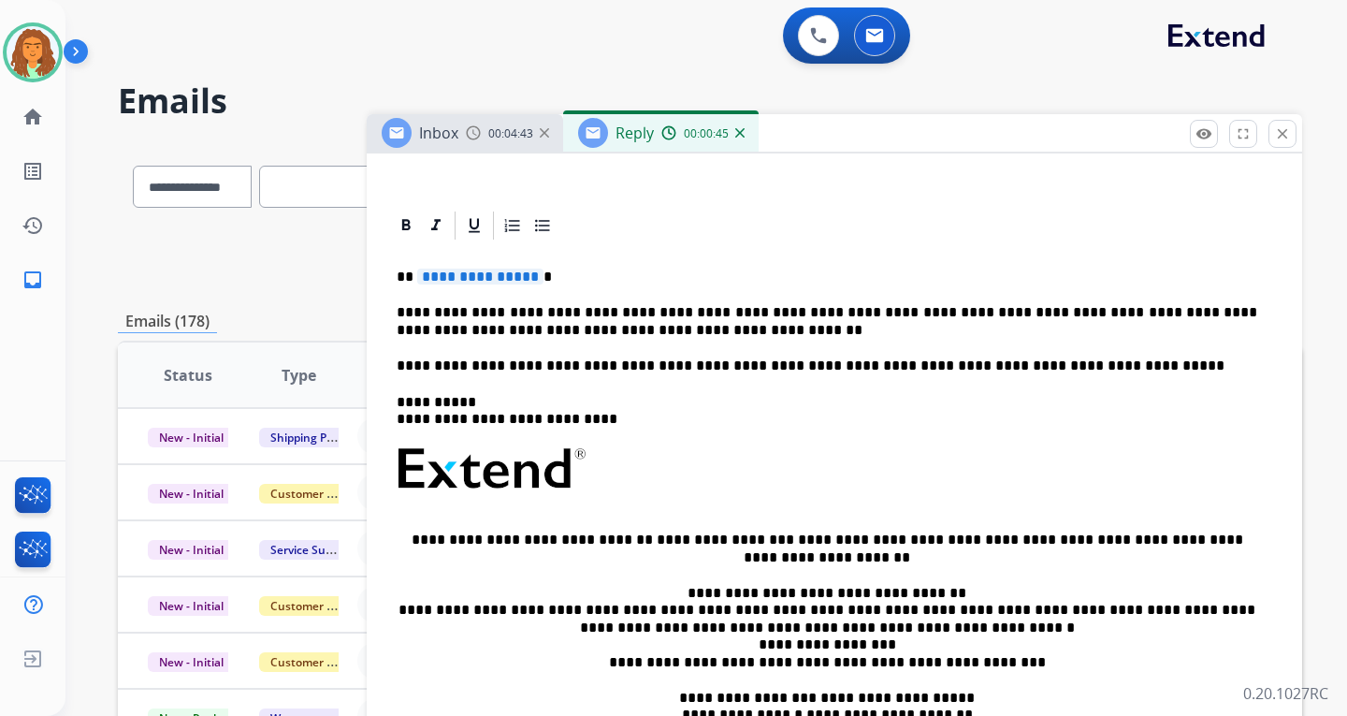
click at [530, 280] on span "**********" at bounding box center [480, 276] width 126 height 16
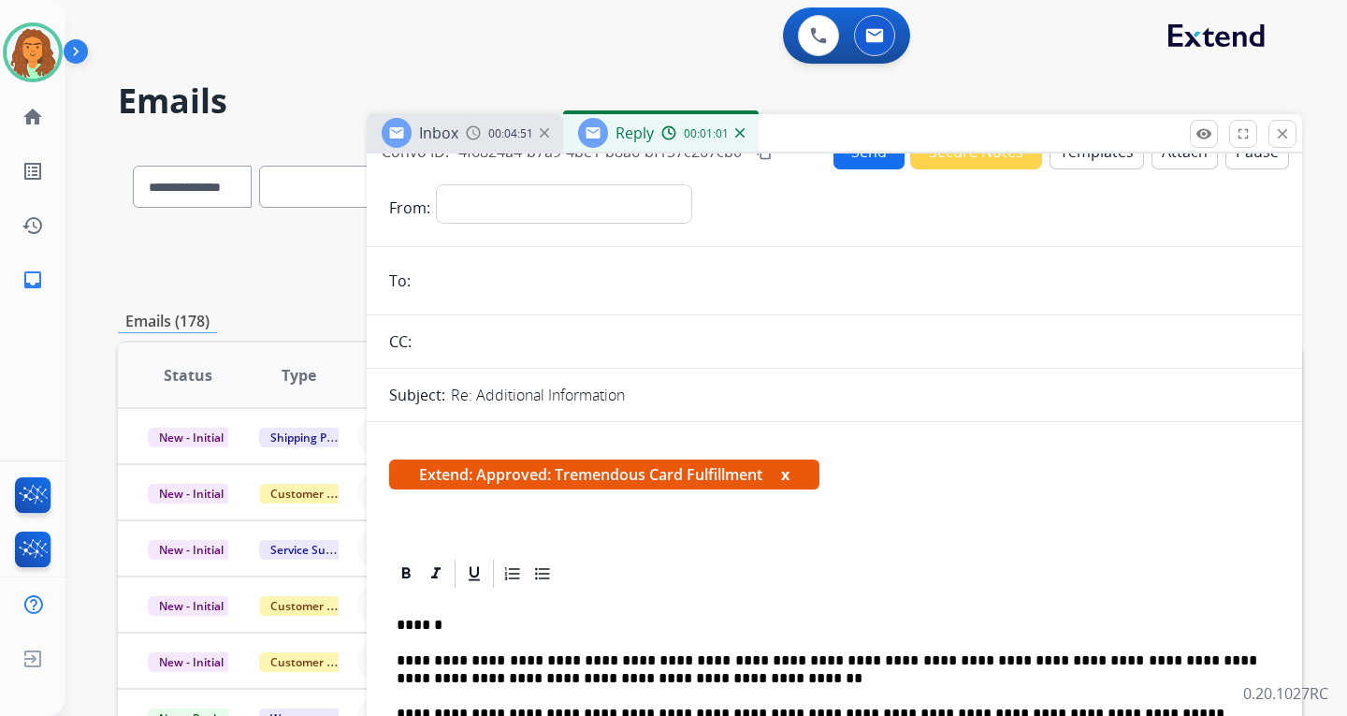
scroll to position [0, 0]
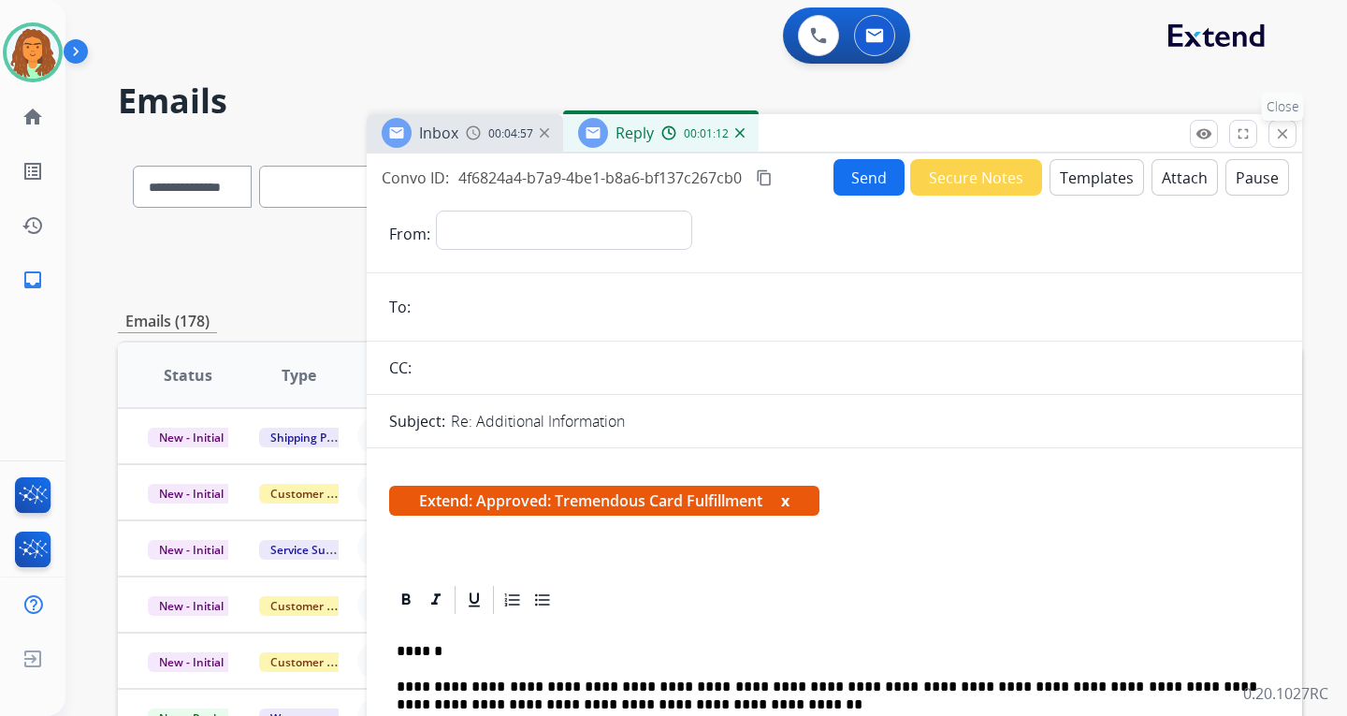
click at [966, 138] on mat-icon "close" at bounding box center [1282, 133] width 17 height 17
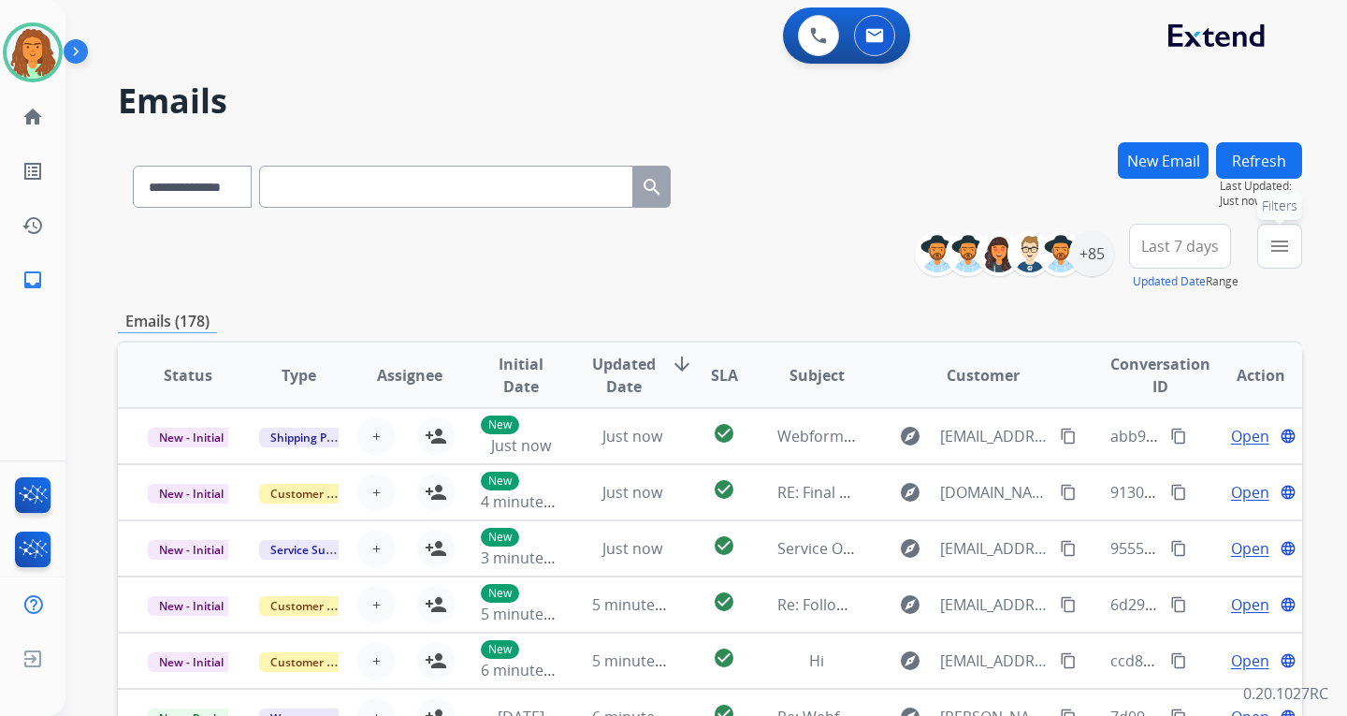
click at [966, 239] on mat-icon "menu" at bounding box center [1280, 246] width 22 height 22
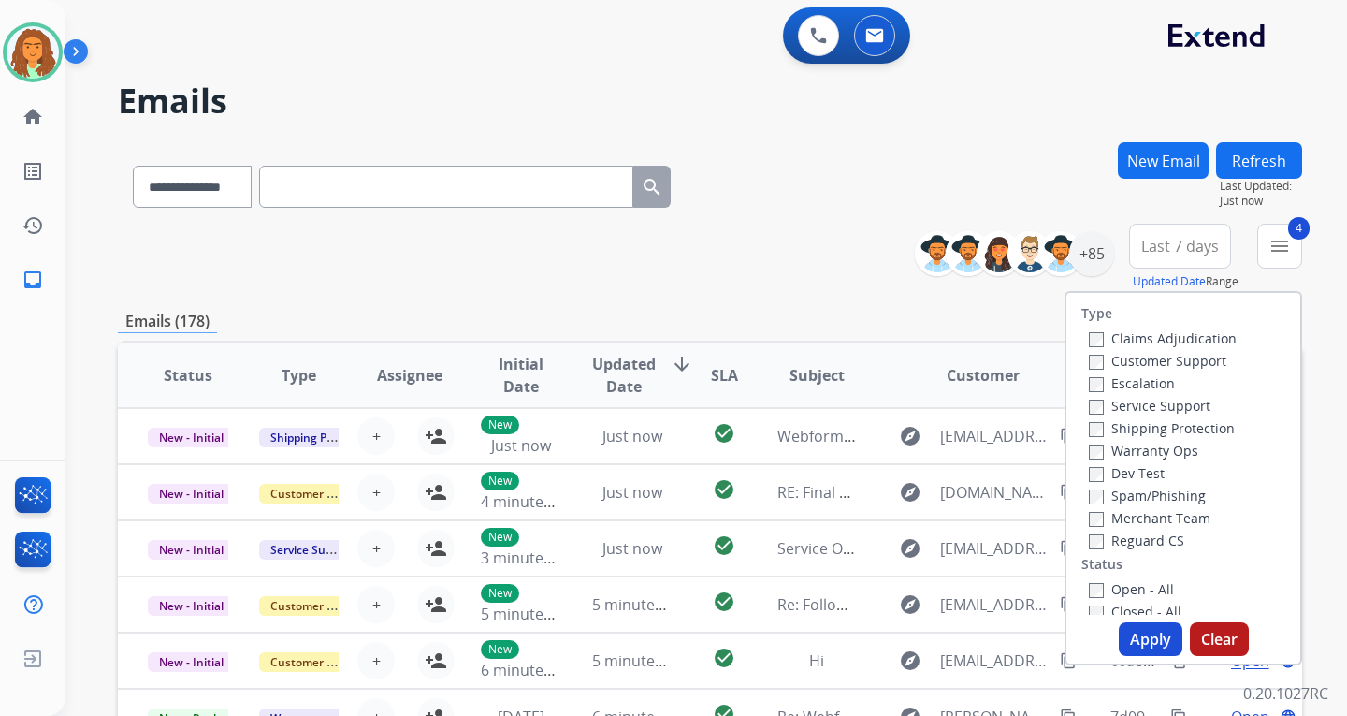
click at [966, 639] on button "Apply" at bounding box center [1151, 639] width 64 height 34
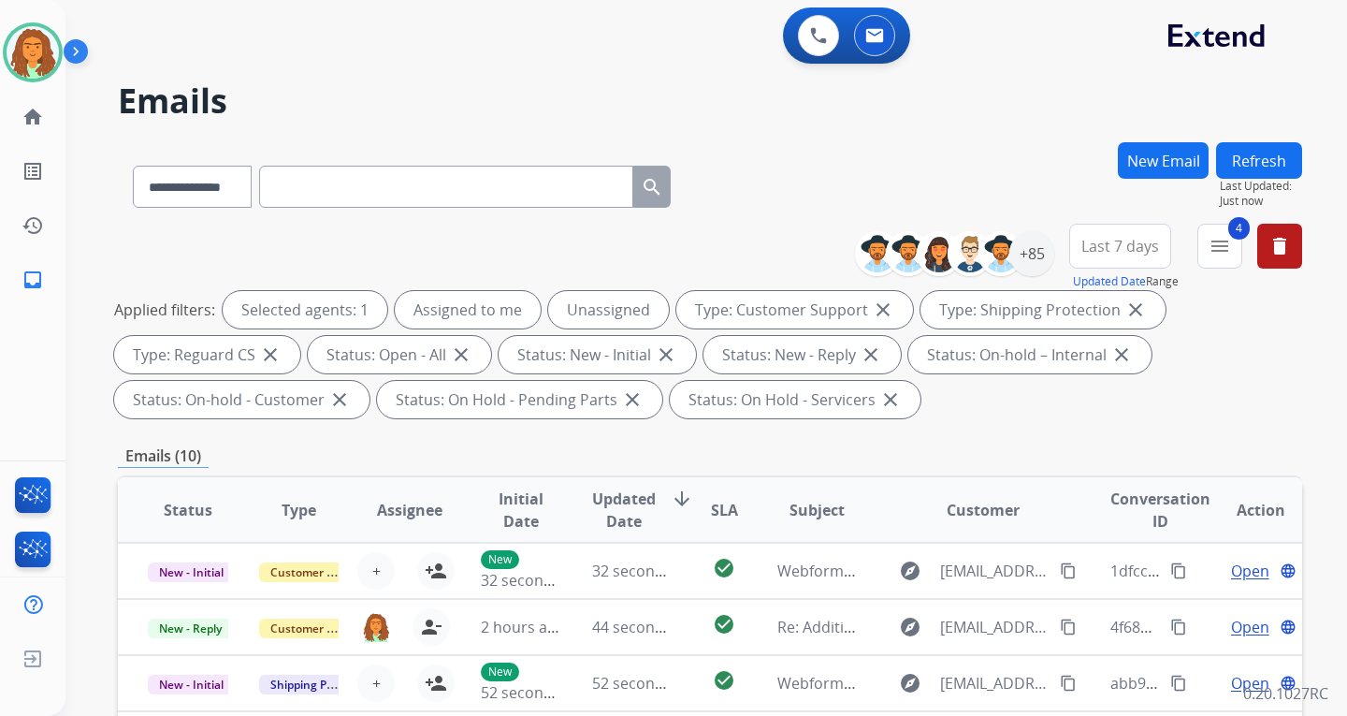
click at [966, 250] on span "Last 7 days" at bounding box center [1120, 245] width 78 height 7
click at [966, 478] on div "Last 90 days" at bounding box center [1114, 473] width 103 height 28
click at [966, 413] on div "Applied filters: Selected agents: 1 Assigned to me Unassigned Type: Customer Su…" at bounding box center [706, 354] width 1184 height 127
click at [966, 255] on div "+140" at bounding box center [1031, 253] width 45 height 45
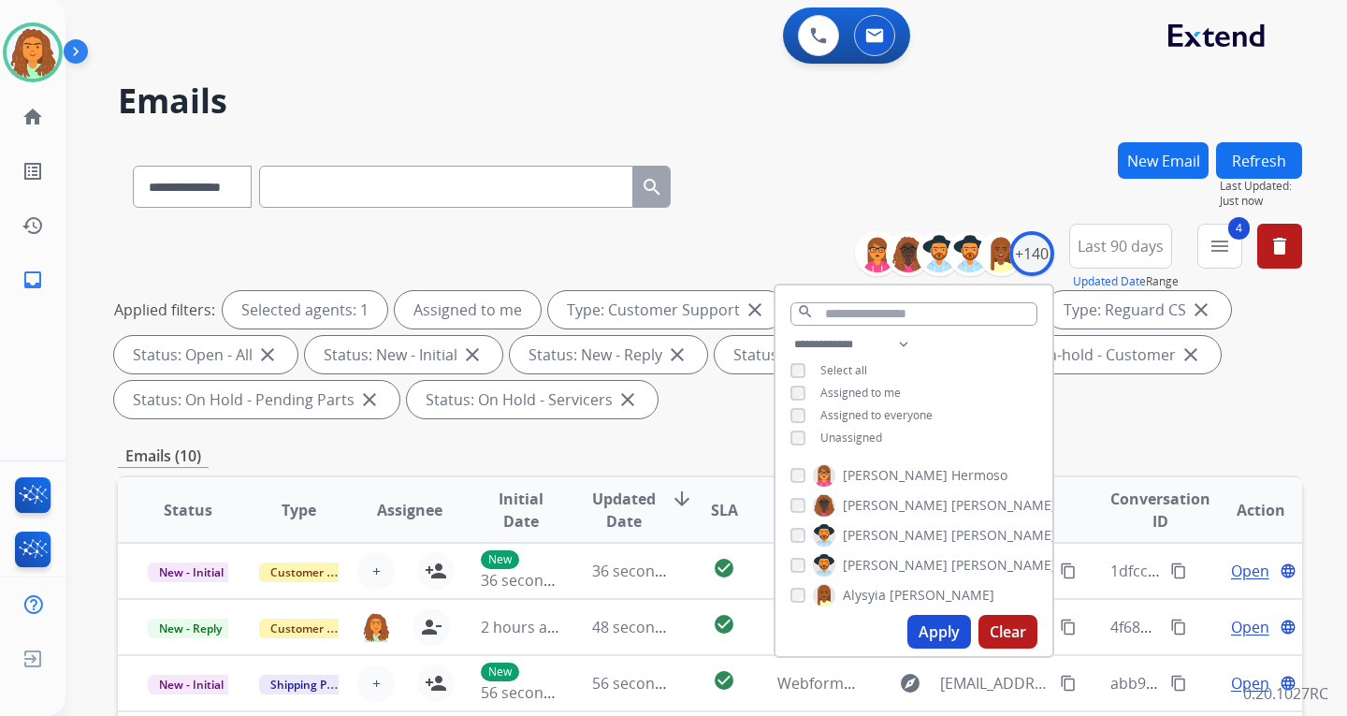
click at [936, 630] on button "Apply" at bounding box center [939, 632] width 64 height 34
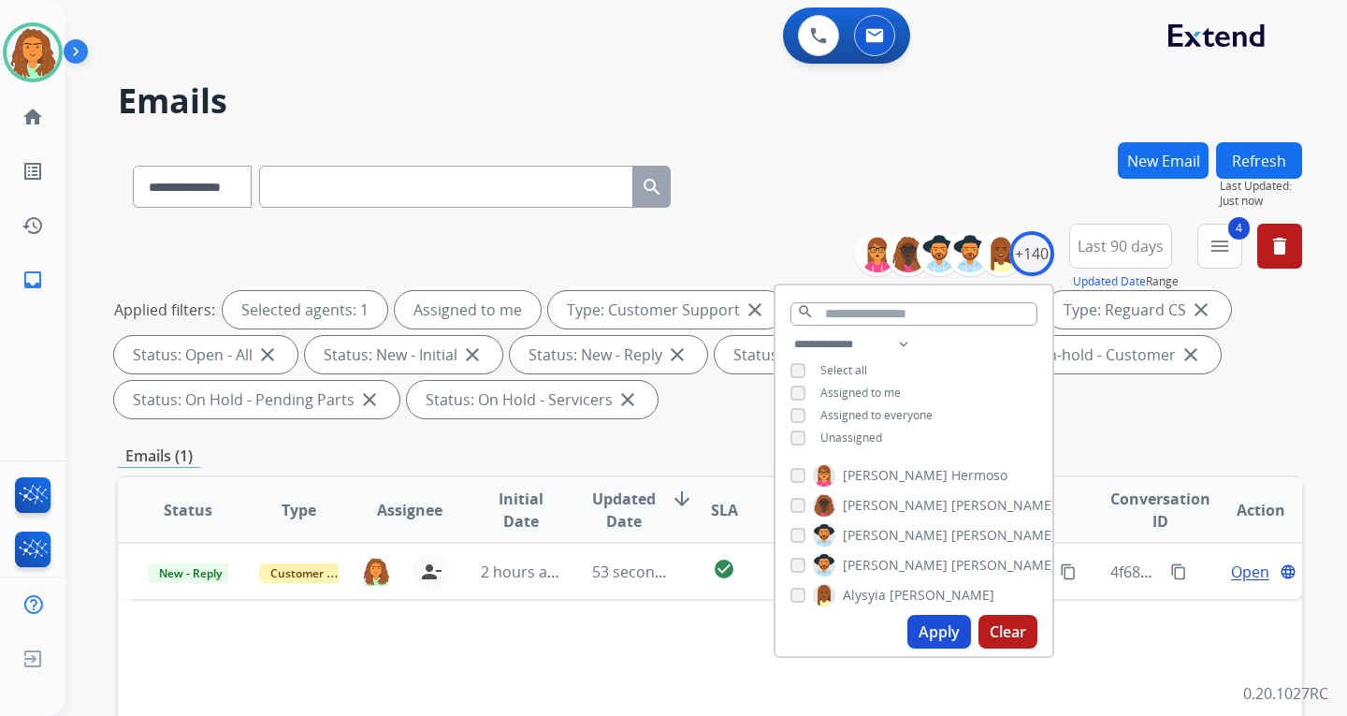
click at [966, 435] on div "**********" at bounding box center [710, 670] width 1184 height 1057
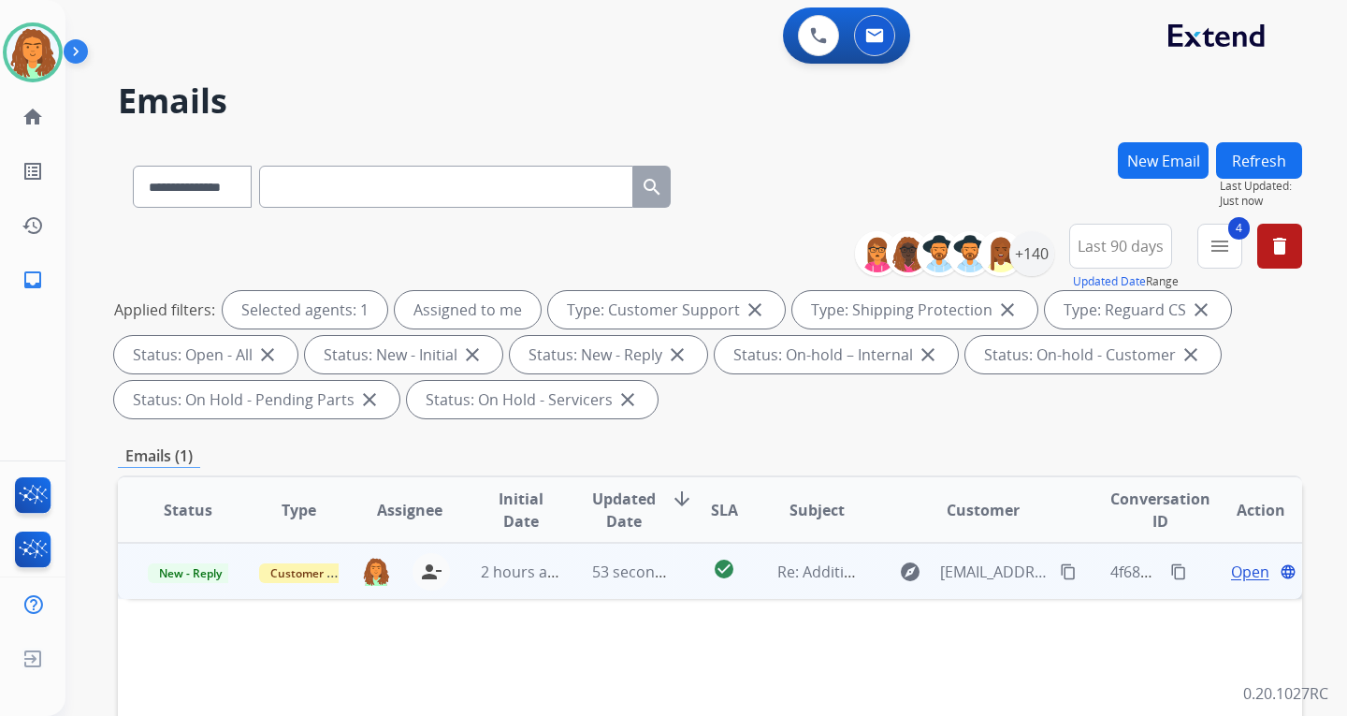
click at [966, 573] on span "Open" at bounding box center [1250, 571] width 38 height 22
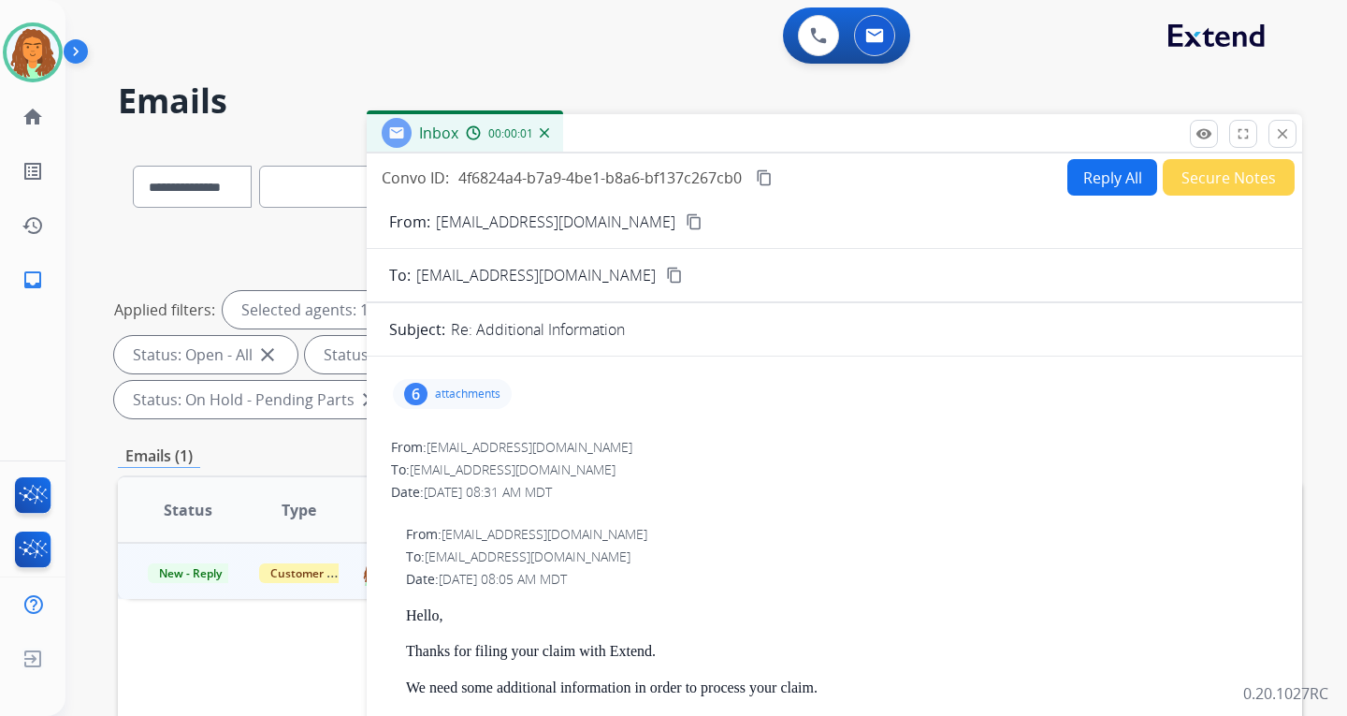
click at [966, 181] on button "Reply All" at bounding box center [1112, 177] width 90 height 36
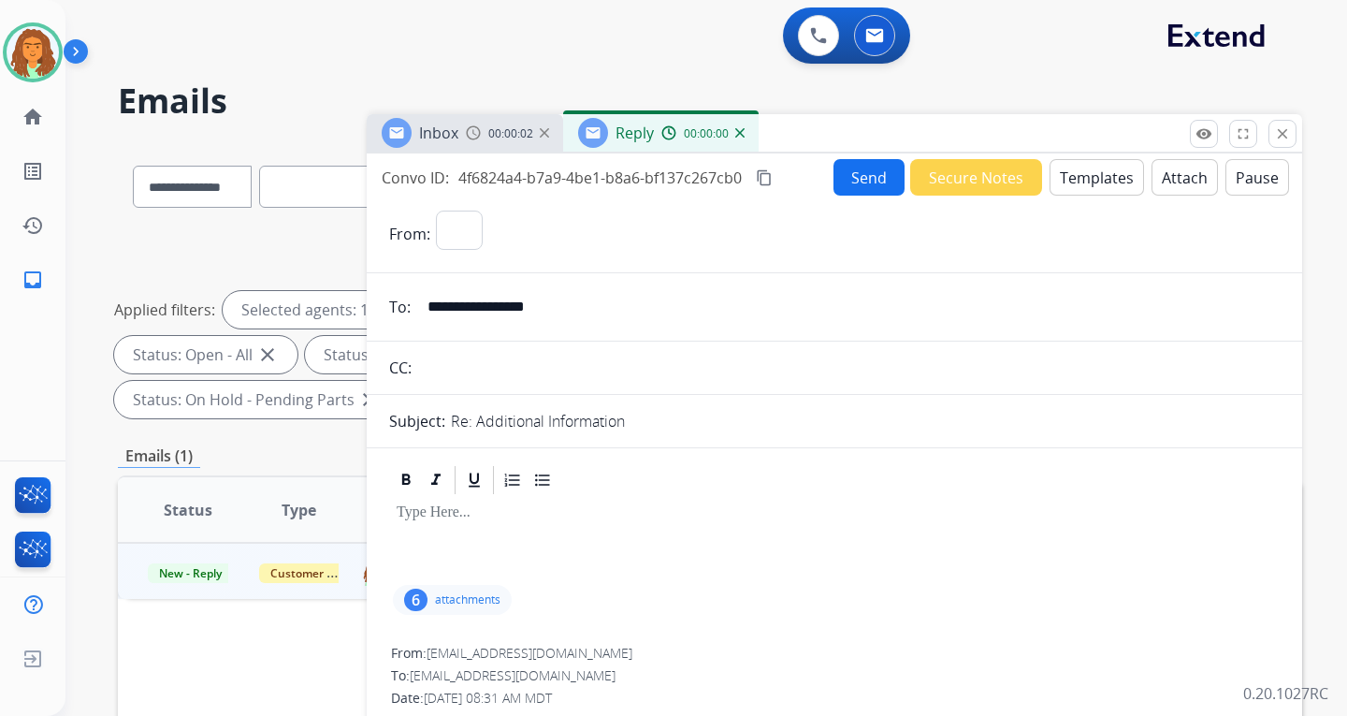
select select "**********"
click at [966, 175] on button "Templates" at bounding box center [1097, 177] width 94 height 36
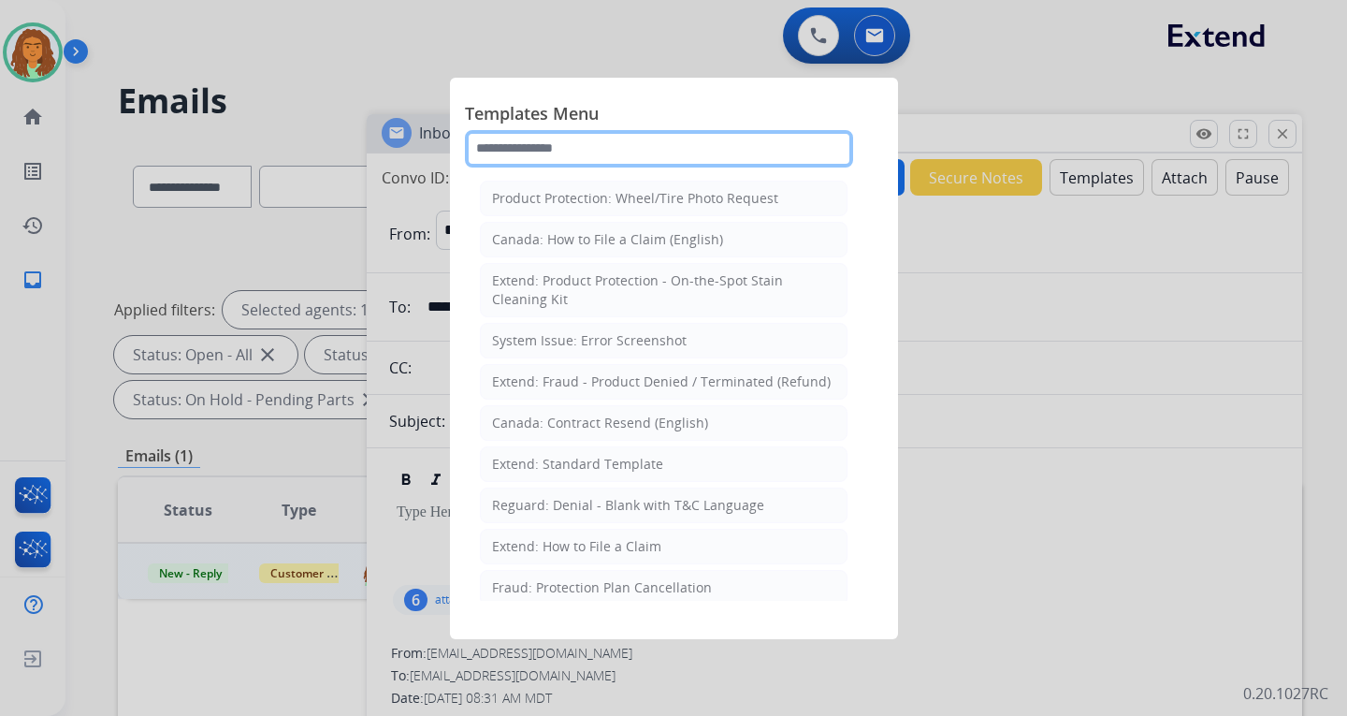
click at [521, 154] on input "text" at bounding box center [659, 148] width 388 height 37
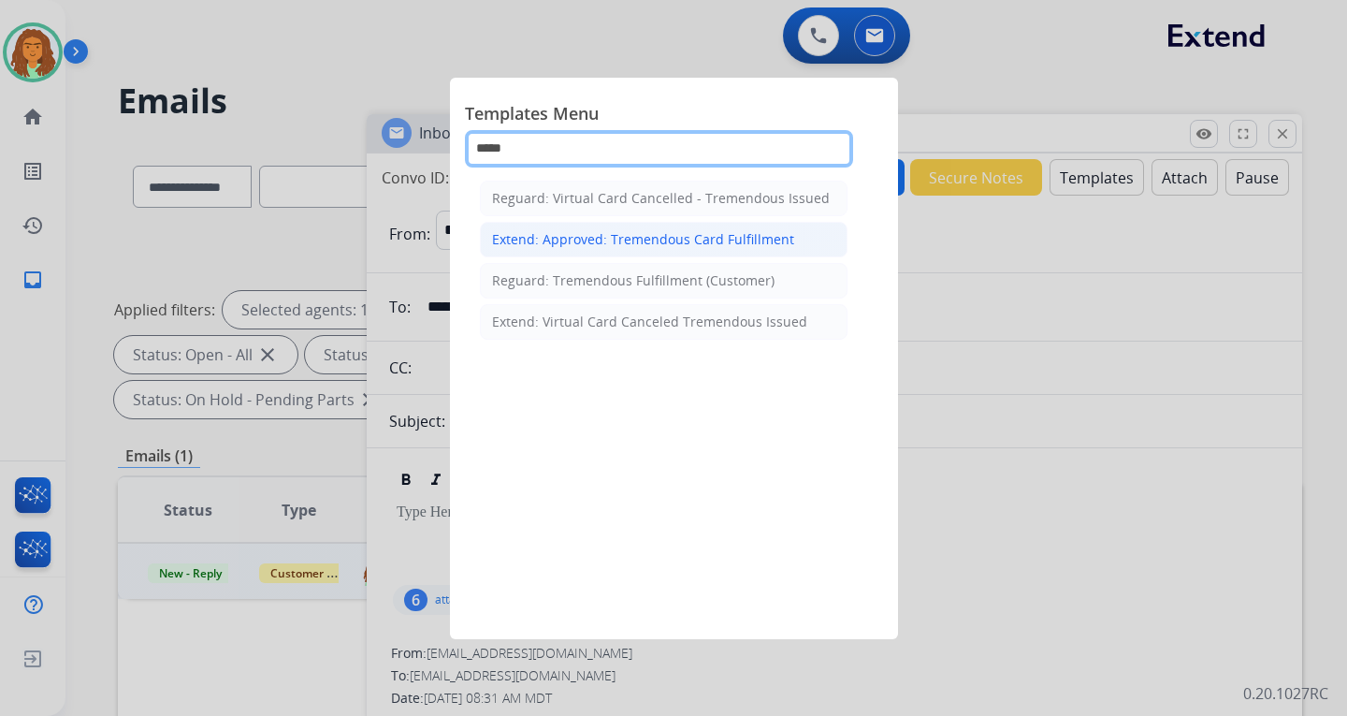
type input "*****"
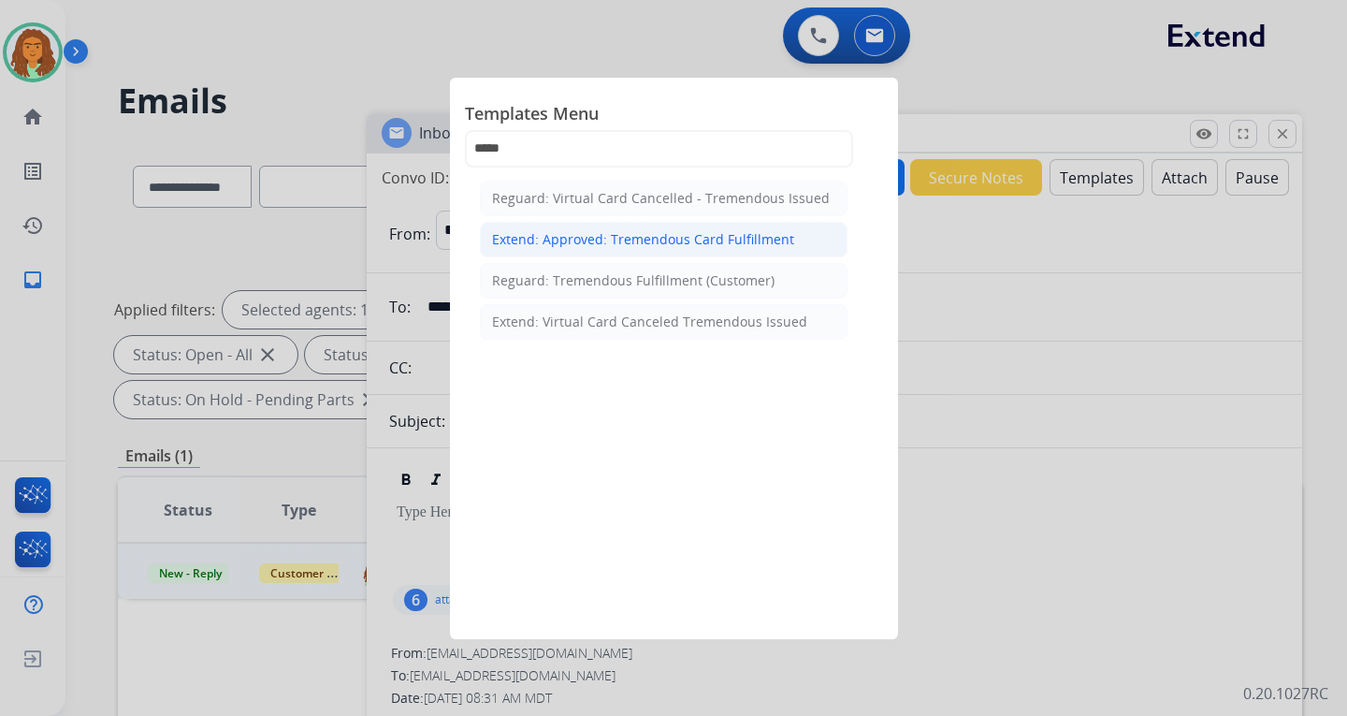
click at [559, 240] on div "Extend: Approved: Tremendous Card Fulfillment" at bounding box center [643, 239] width 302 height 19
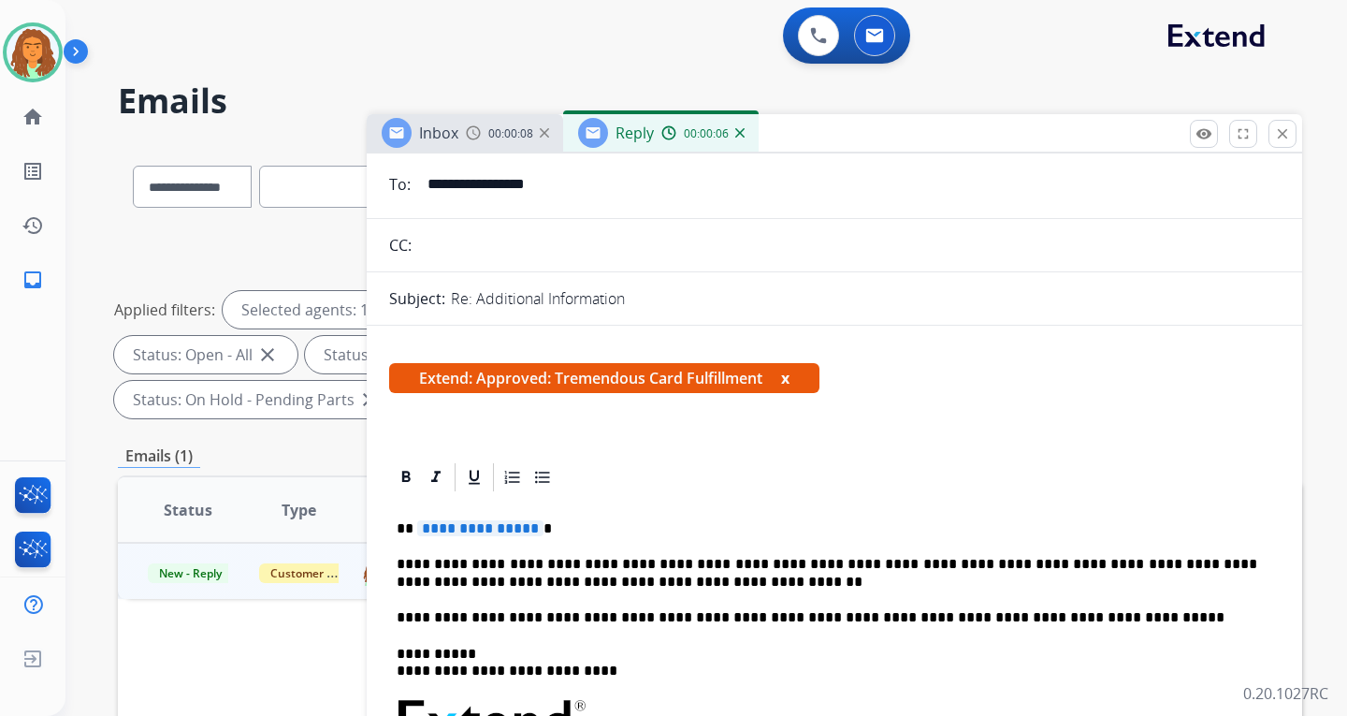
scroll to position [187, 0]
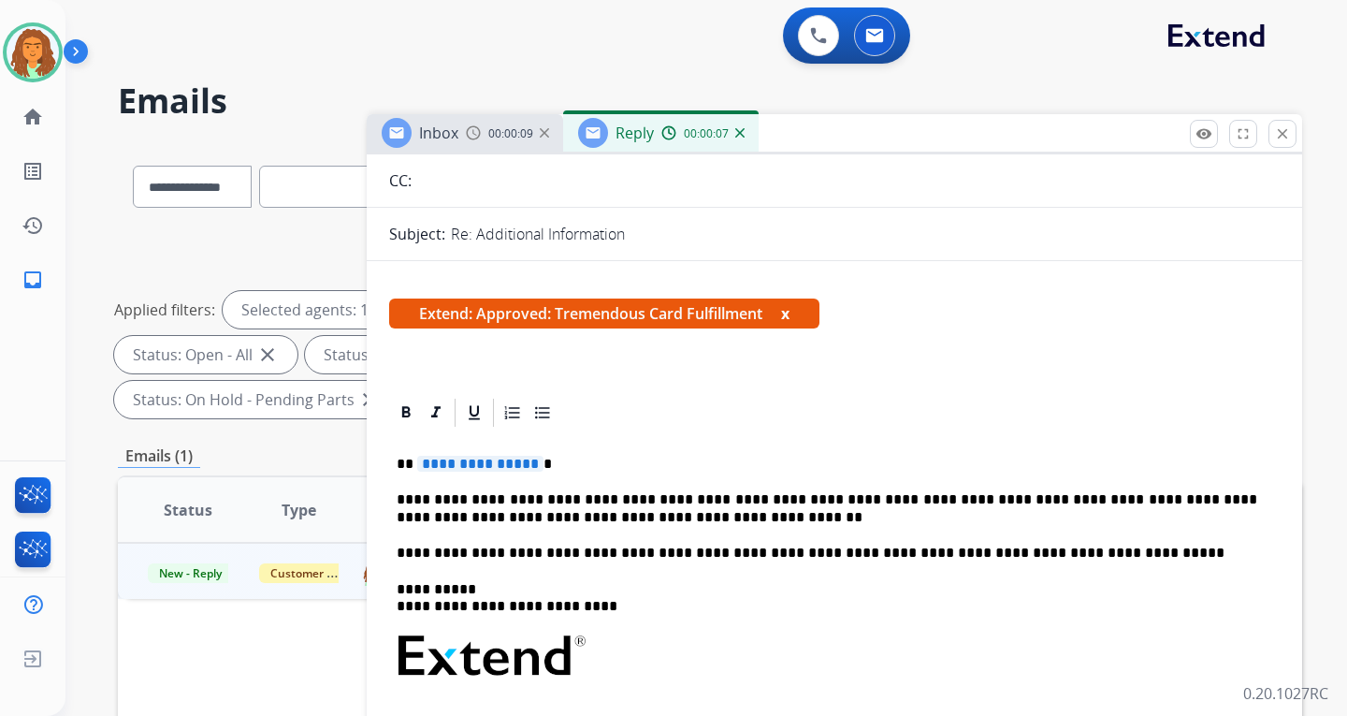
click at [530, 464] on span "**********" at bounding box center [480, 464] width 126 height 16
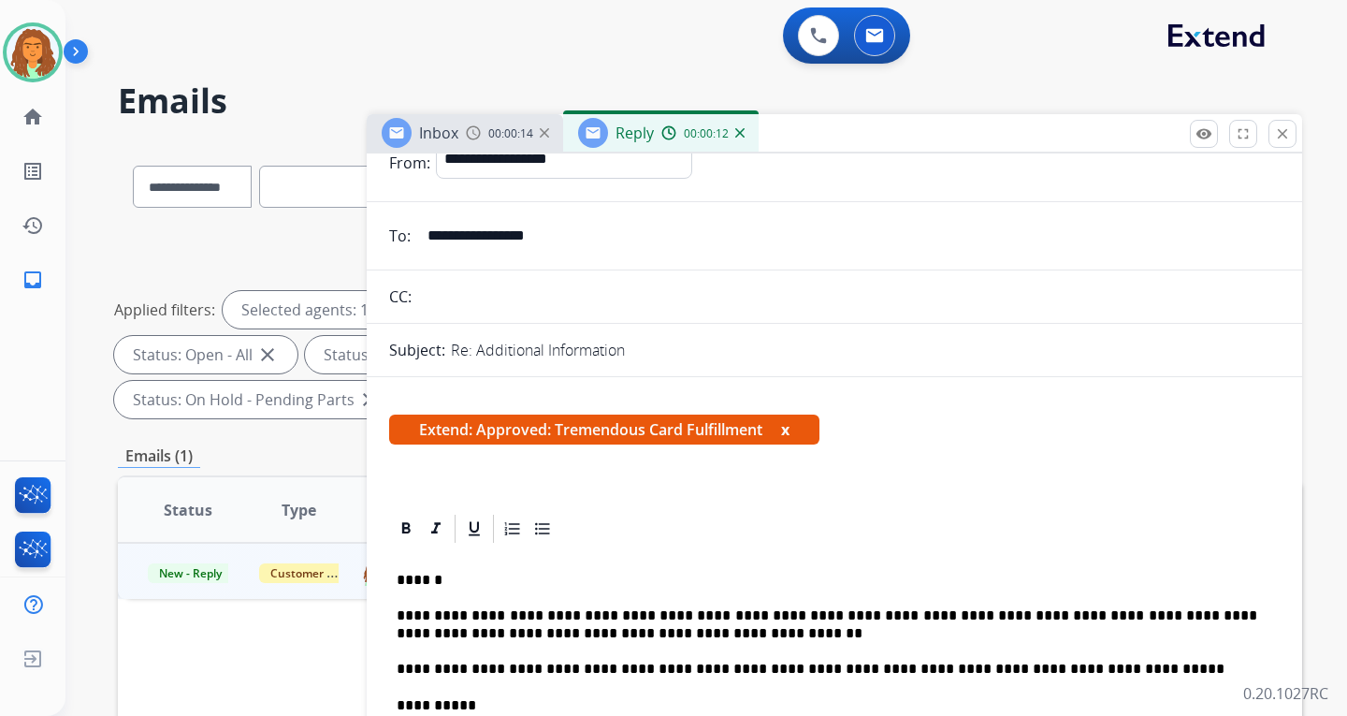
scroll to position [0, 0]
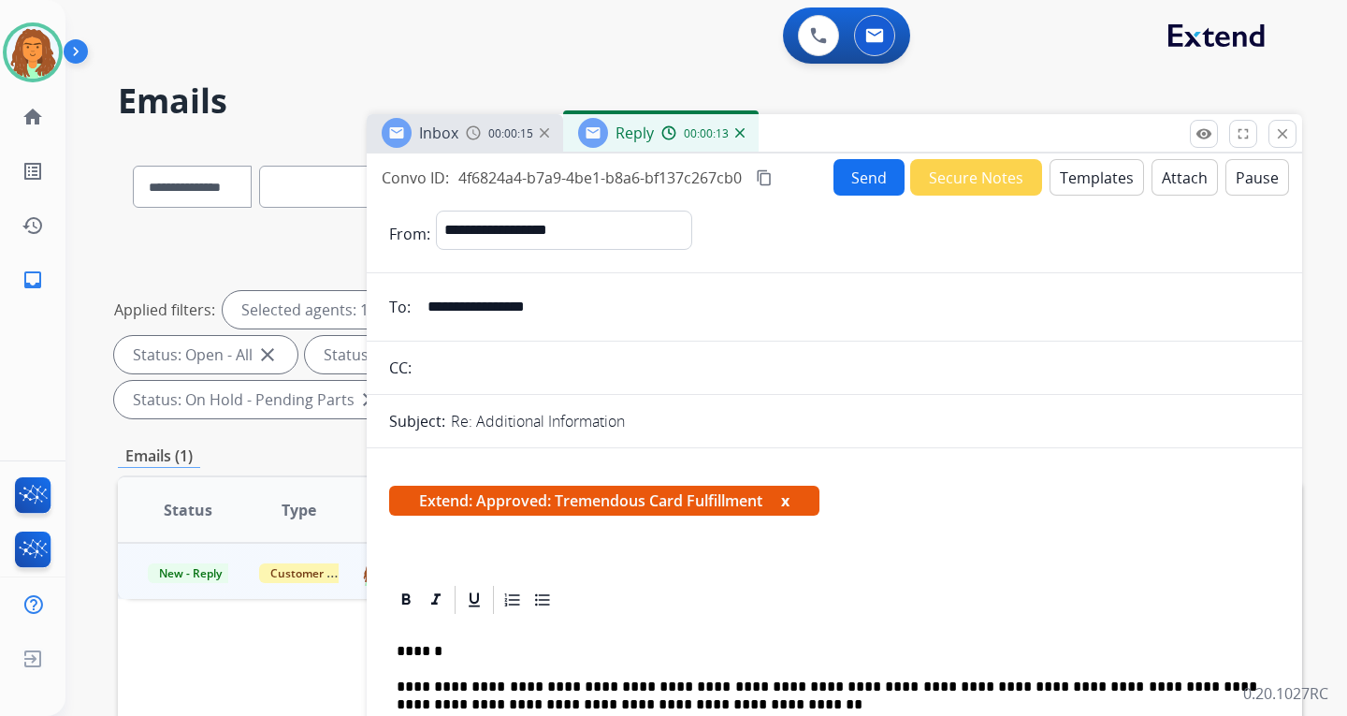
click at [856, 175] on button "Send" at bounding box center [869, 177] width 71 height 36
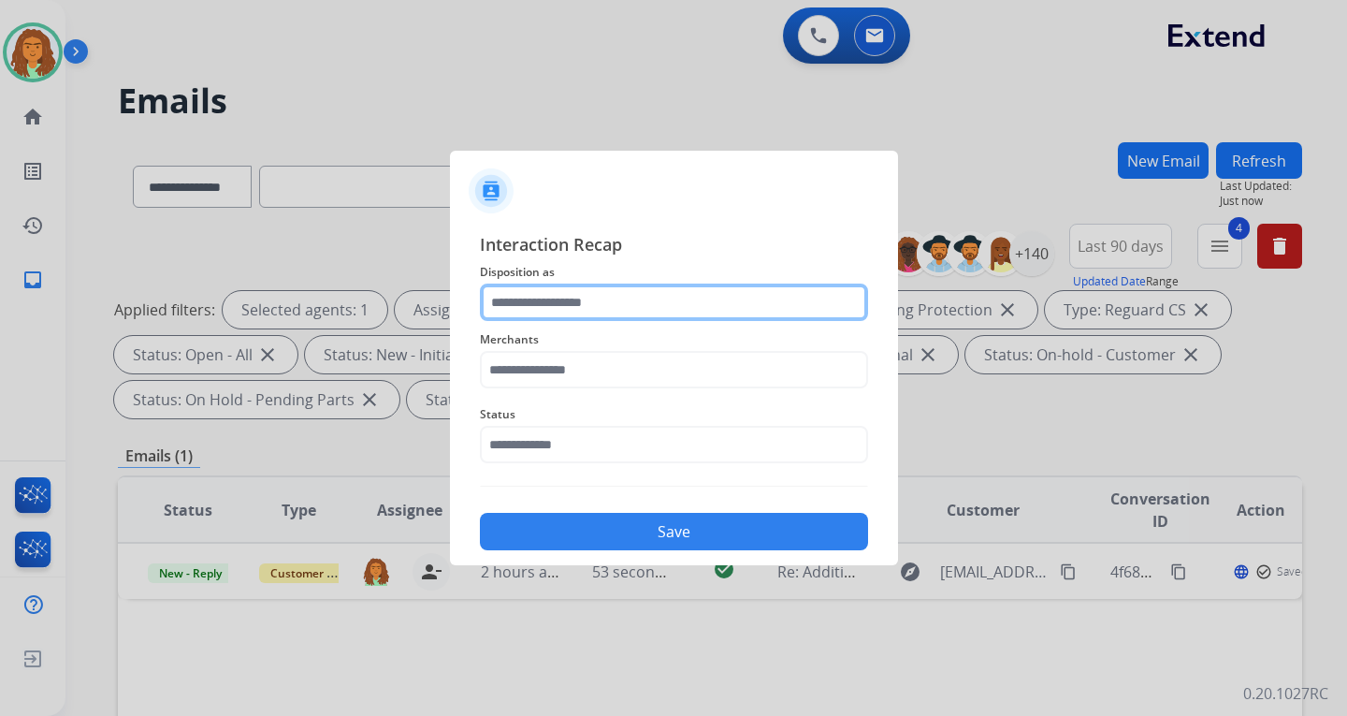
click at [520, 301] on input "text" at bounding box center [674, 301] width 388 height 37
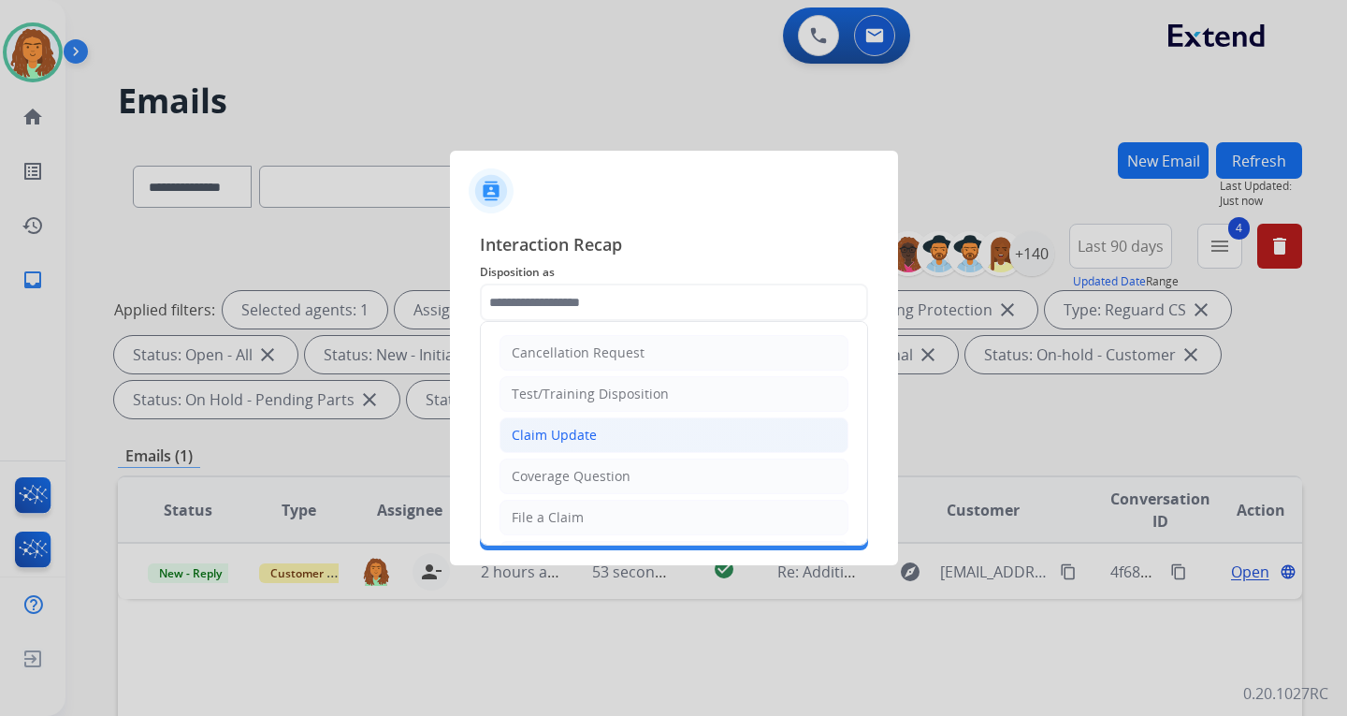
click at [557, 435] on div "Claim Update" at bounding box center [554, 435] width 85 height 19
type input "**********"
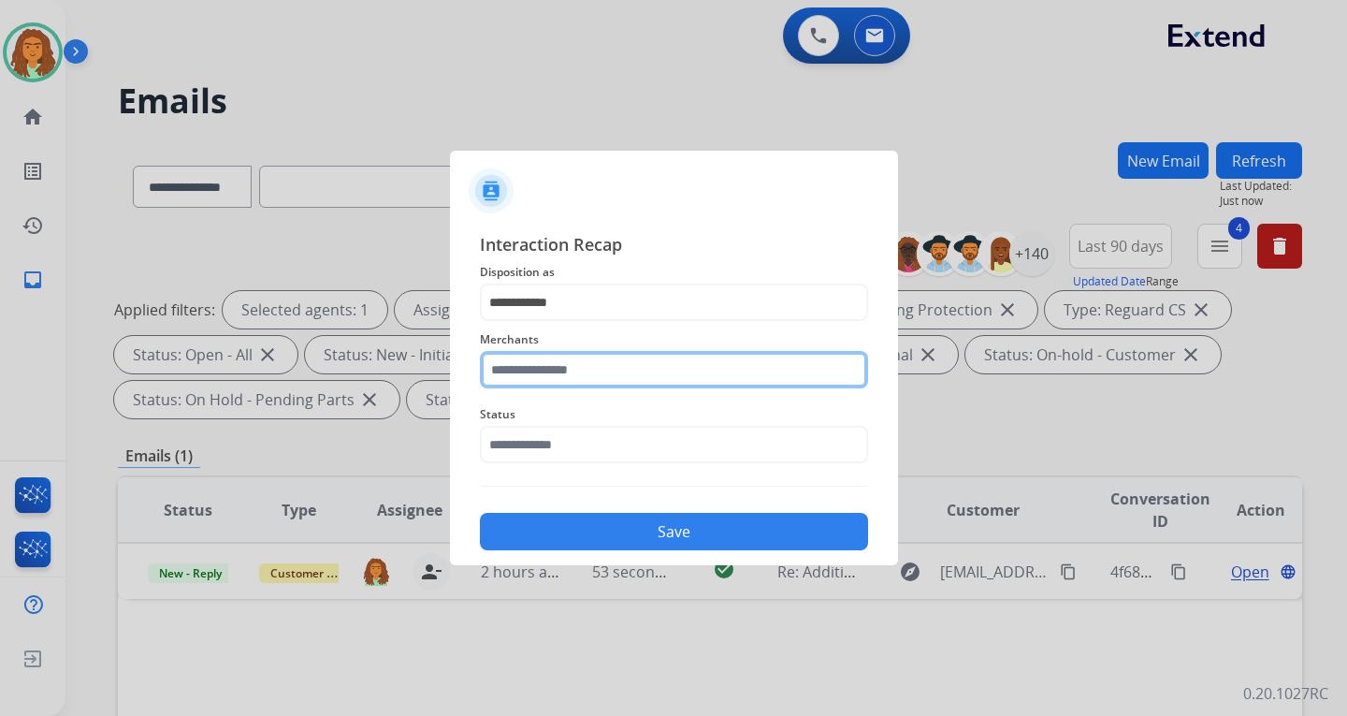
click at [521, 373] on input "text" at bounding box center [674, 369] width 388 height 37
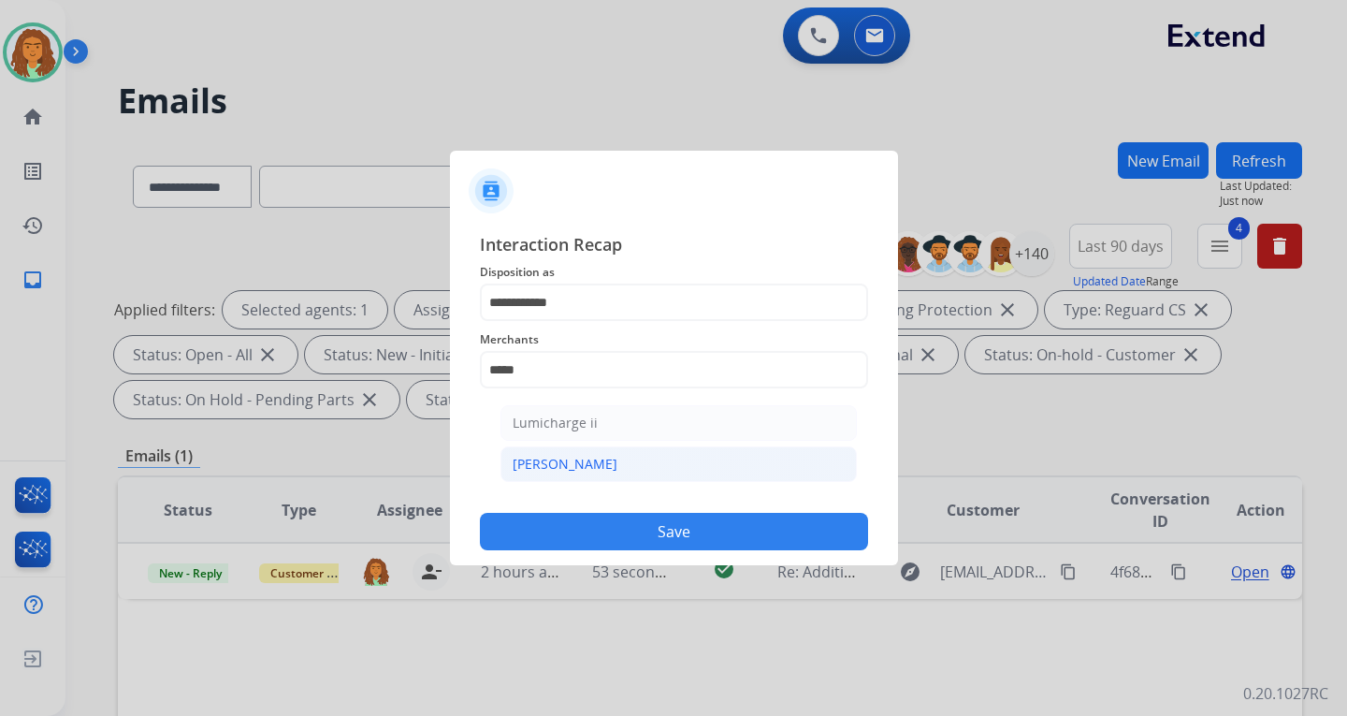
click at [558, 452] on li "[PERSON_NAME]" at bounding box center [679, 464] width 356 height 36
type input "********"
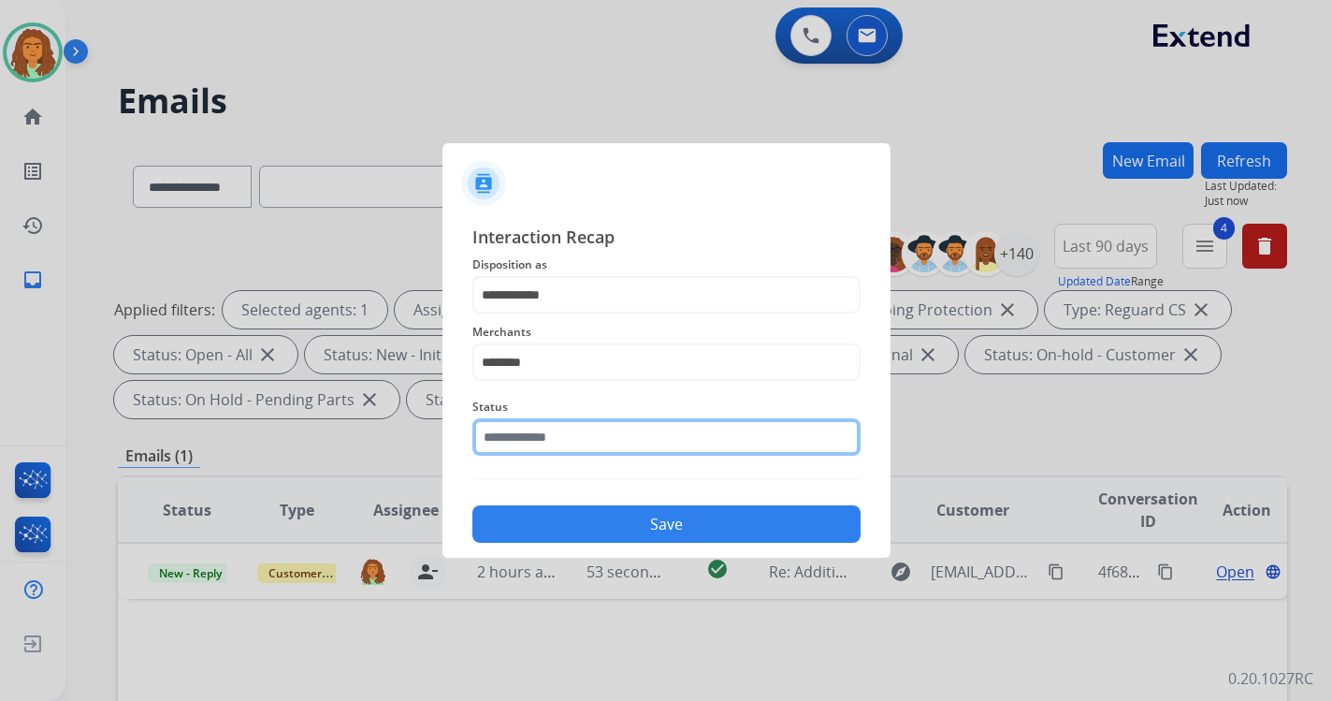
click at [539, 448] on input "text" at bounding box center [666, 436] width 388 height 37
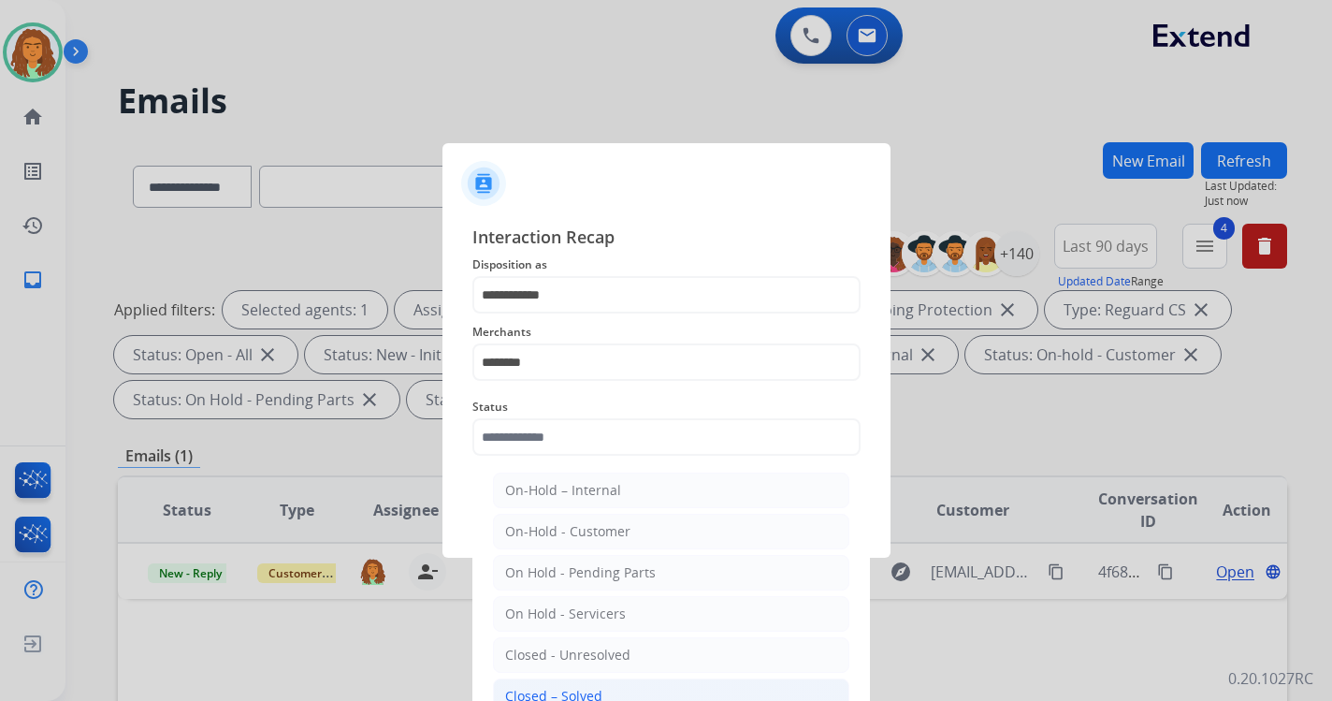
click at [568, 695] on div "Closed – Solved" at bounding box center [553, 696] width 97 height 19
type input "**********"
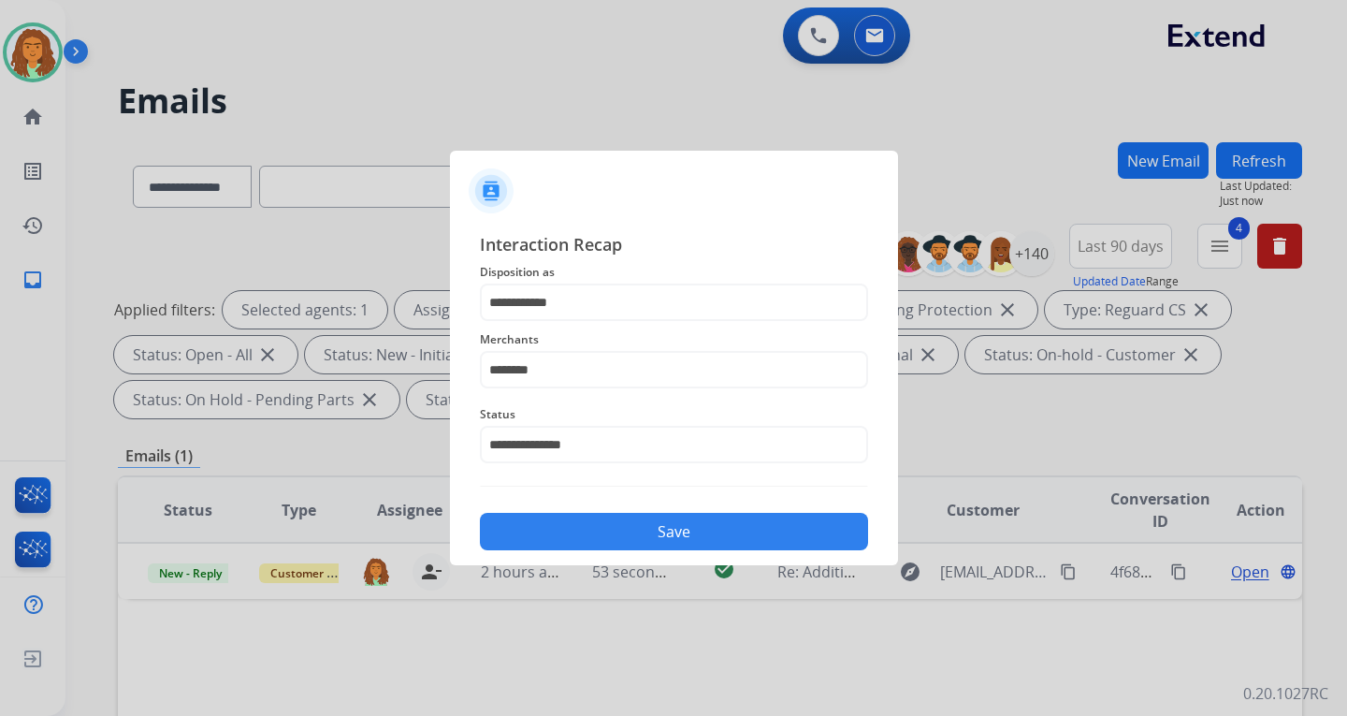
click at [660, 527] on button "Save" at bounding box center [674, 531] width 388 height 37
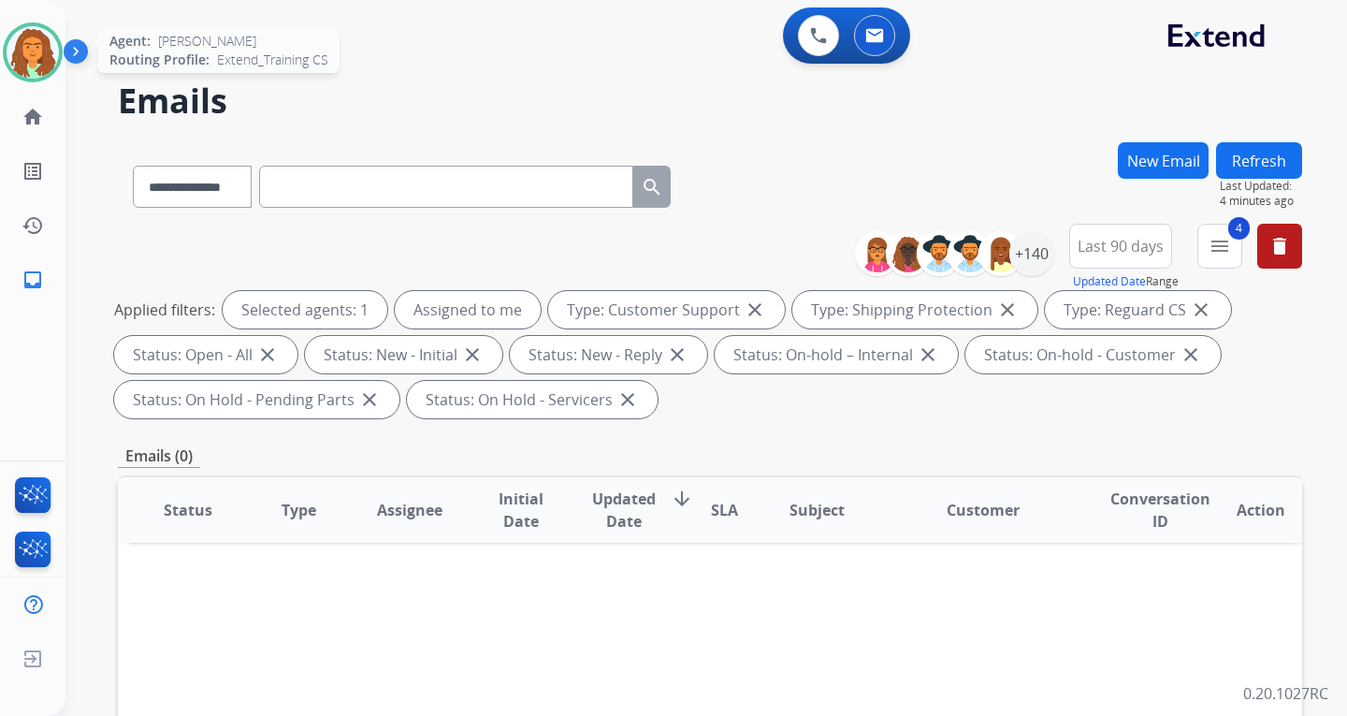
click at [46, 53] on img at bounding box center [33, 52] width 52 height 52
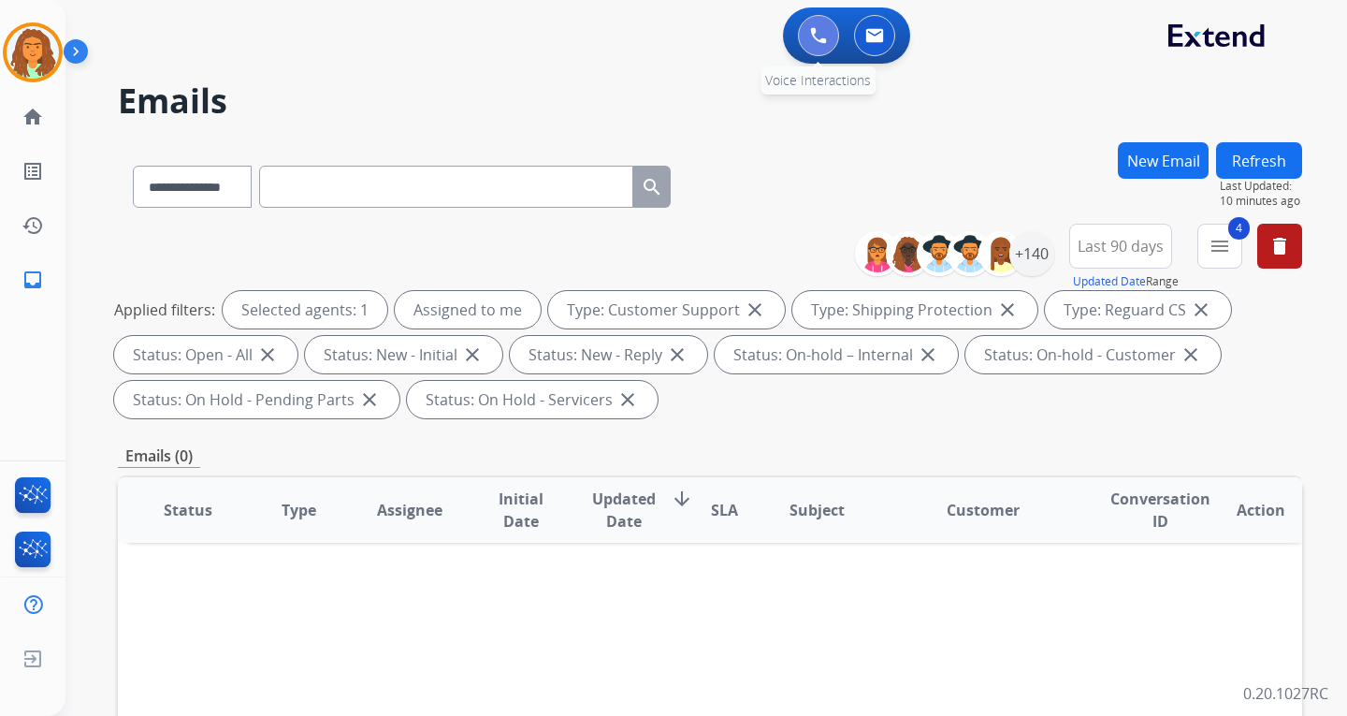
click at [815, 30] on img at bounding box center [818, 35] width 17 height 17
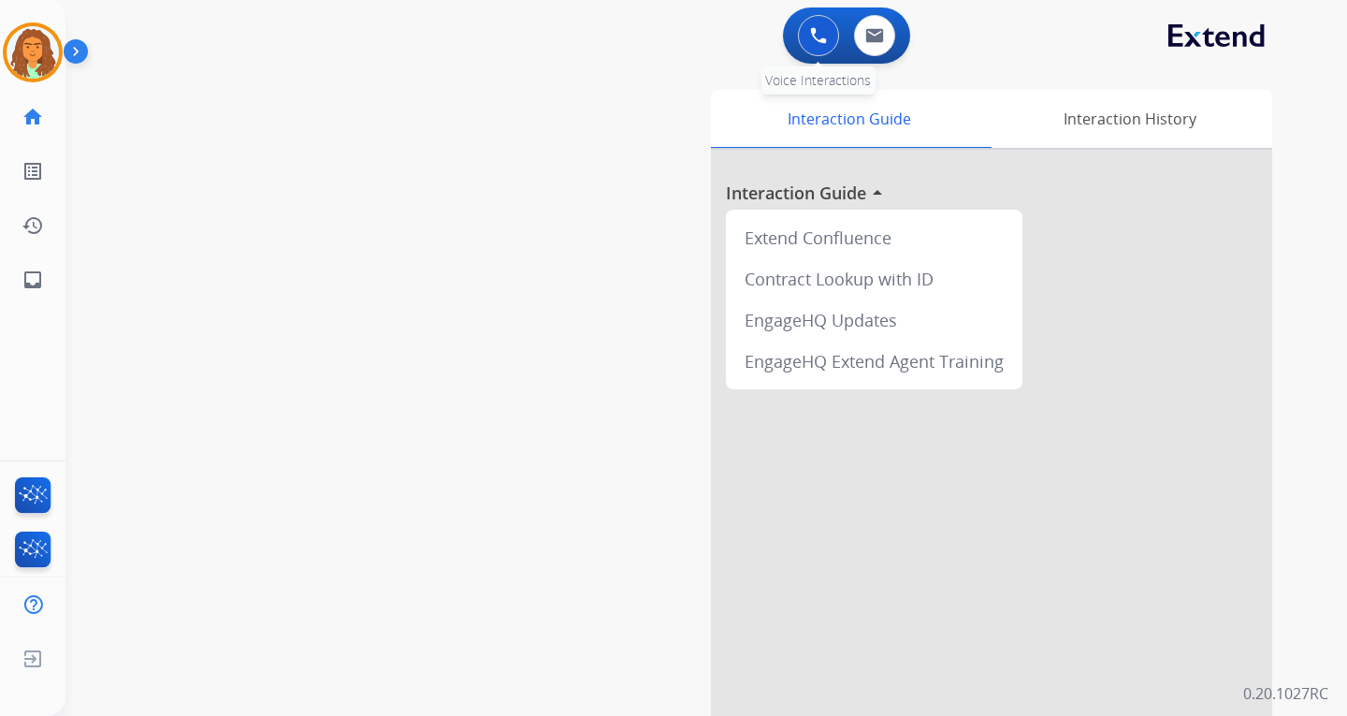
click at [814, 33] on img at bounding box center [818, 35] width 17 height 17
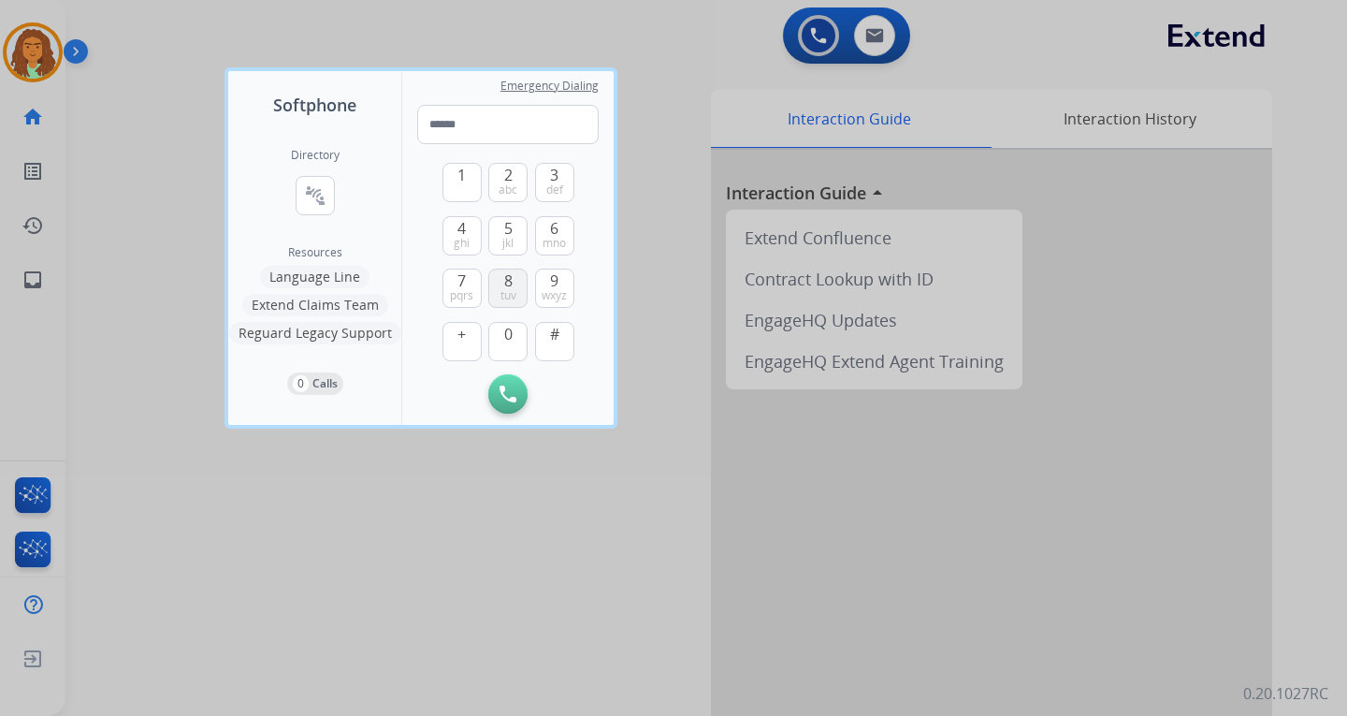
click at [510, 281] on span "8" at bounding box center [508, 280] width 8 height 22
click at [505, 331] on span "0" at bounding box center [508, 334] width 8 height 22
click at [468, 229] on button "4 ghi" at bounding box center [462, 235] width 39 height 39
click at [464, 271] on span "7" at bounding box center [461, 280] width 8 height 22
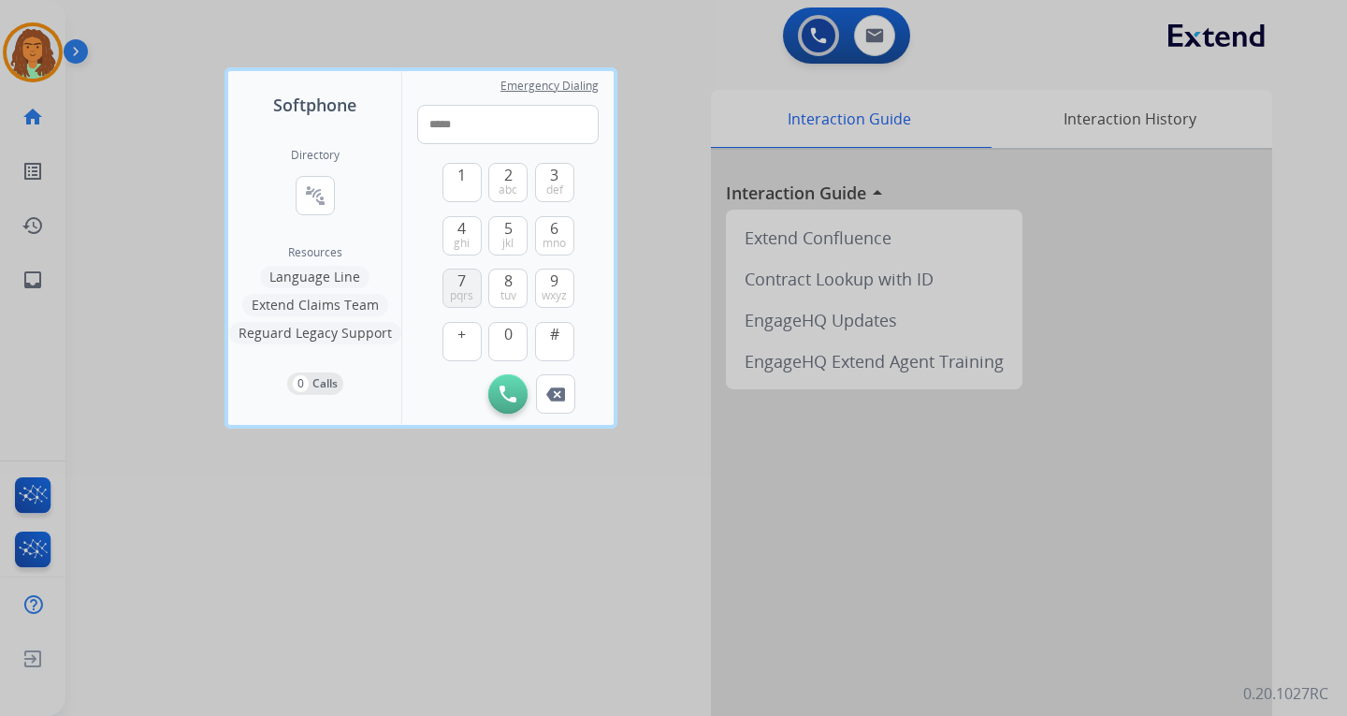
click at [464, 271] on span "7" at bounding box center [461, 280] width 8 height 22
click at [512, 331] on span "0" at bounding box center [508, 334] width 8 height 22
click at [557, 288] on span "wxyz" at bounding box center [554, 295] width 25 height 15
click at [462, 282] on span "7" at bounding box center [461, 280] width 8 height 22
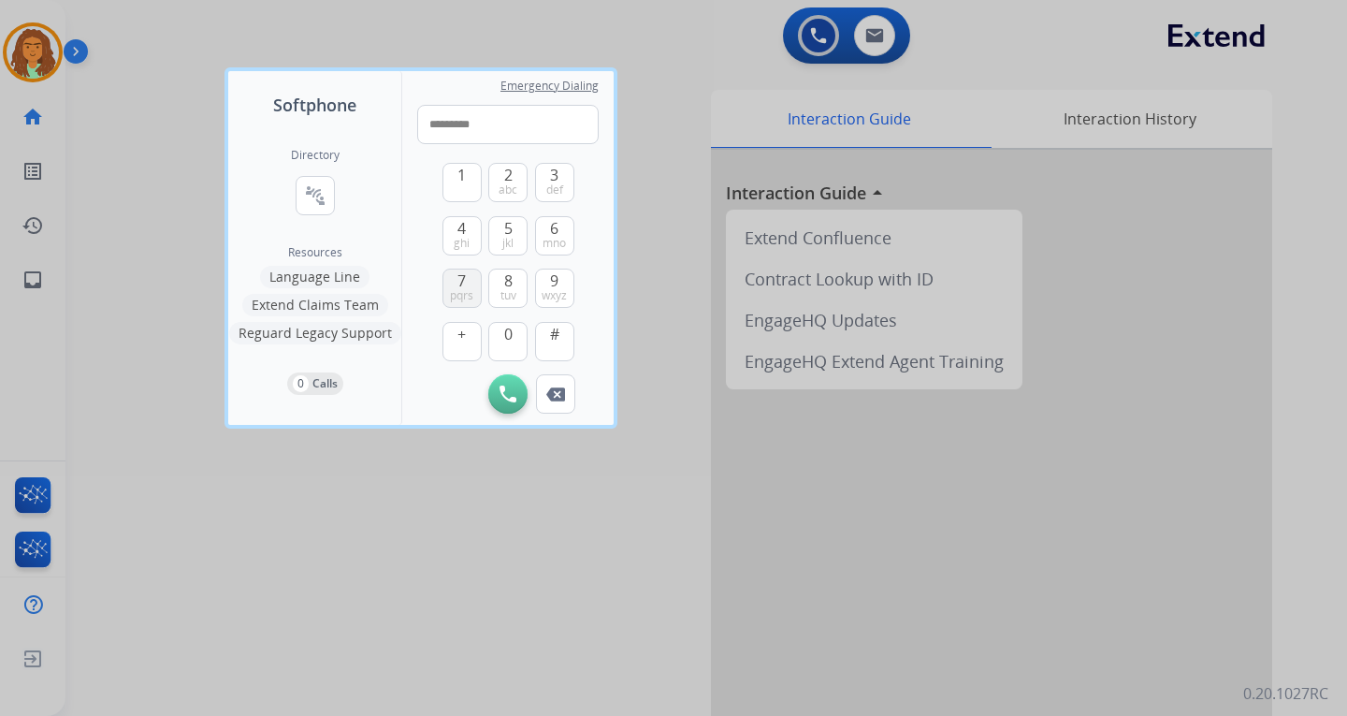
type input "**********"
click at [504, 391] on img at bounding box center [508, 393] width 17 height 17
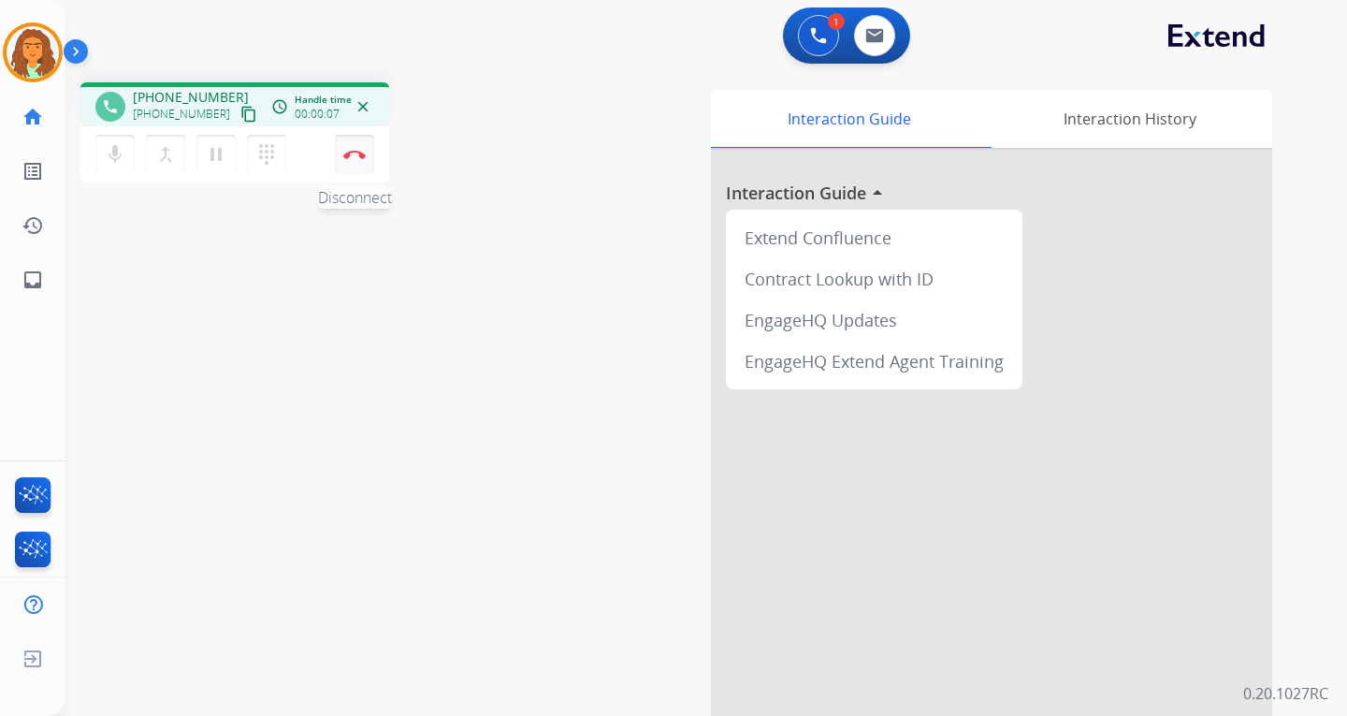
click at [356, 153] on img at bounding box center [354, 154] width 22 height 9
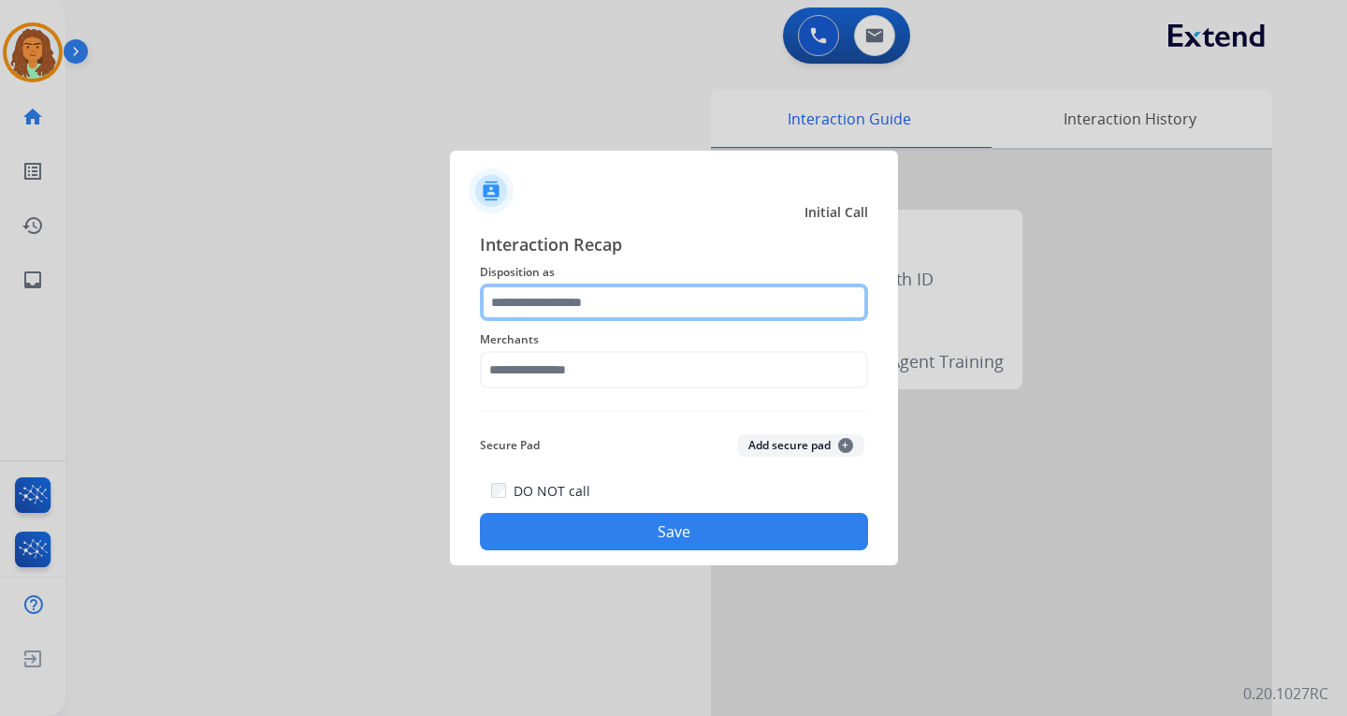
click at [548, 306] on input "text" at bounding box center [674, 301] width 388 height 37
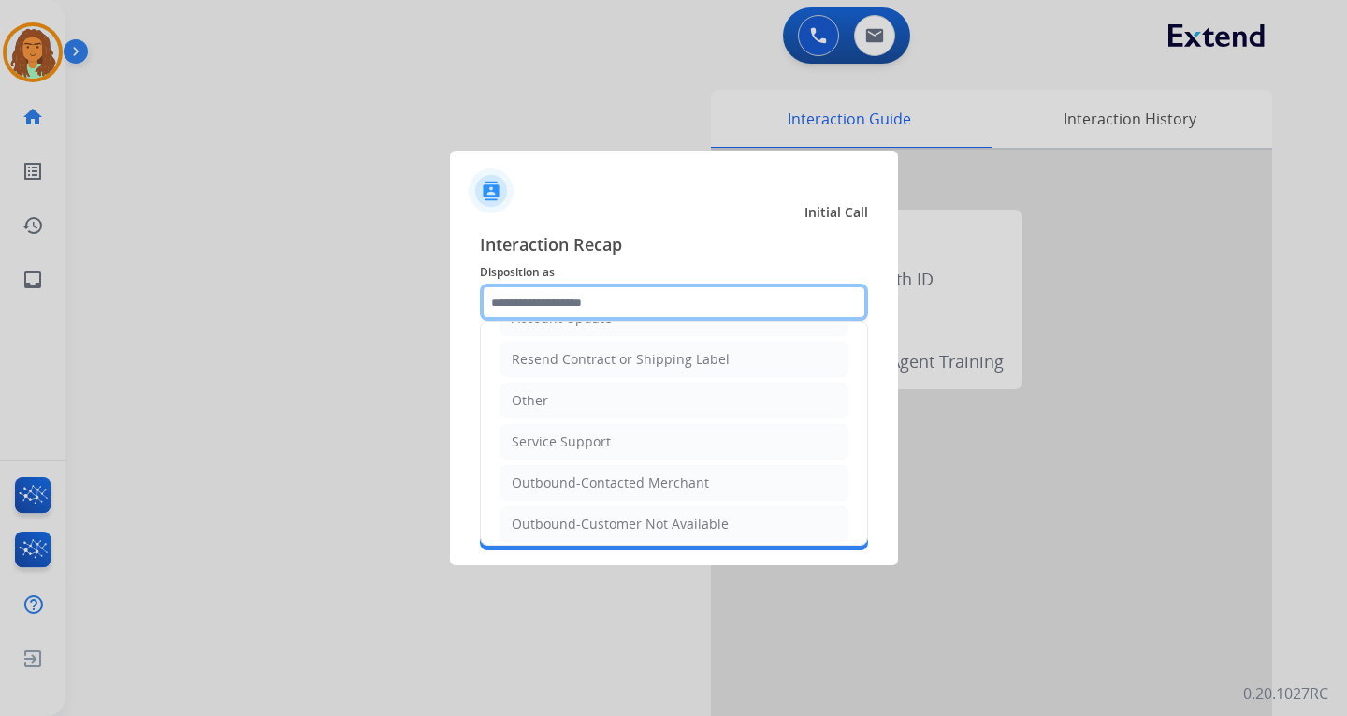
scroll to position [374, 0]
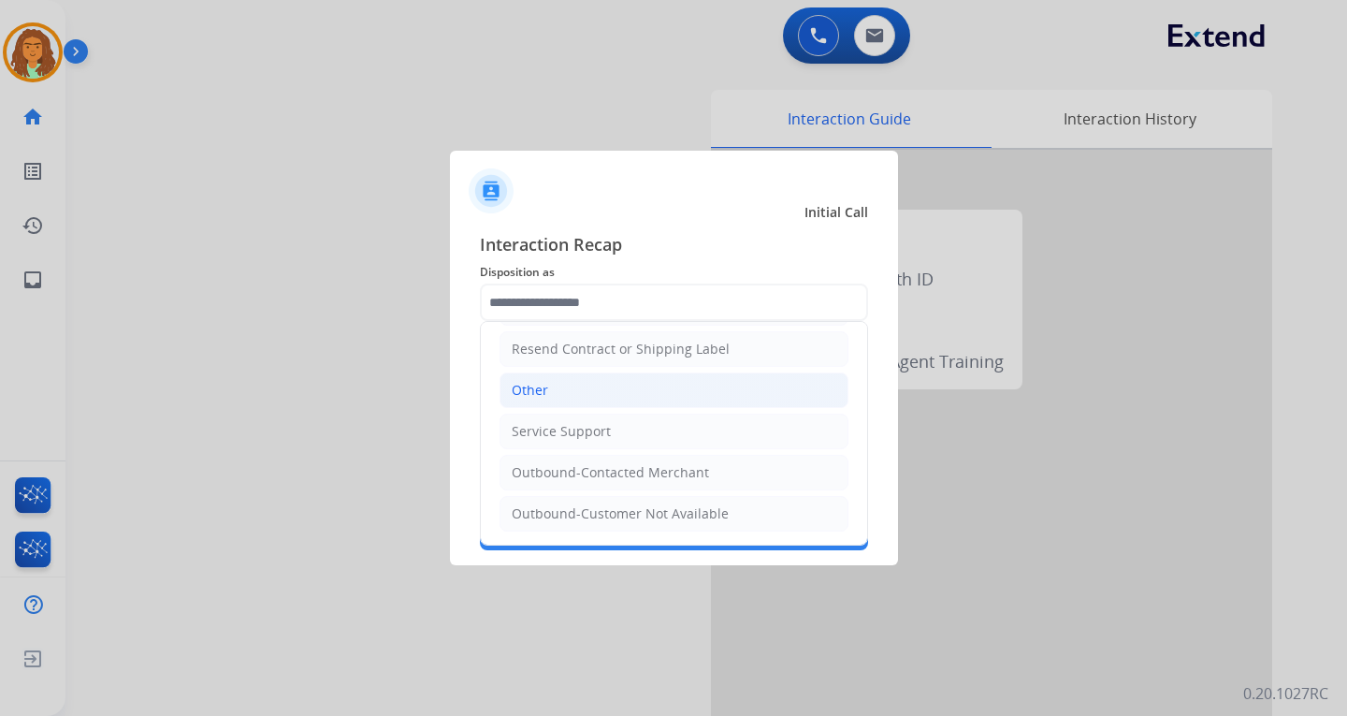
click at [558, 390] on li "Other" at bounding box center [674, 390] width 349 height 36
type input "*****"
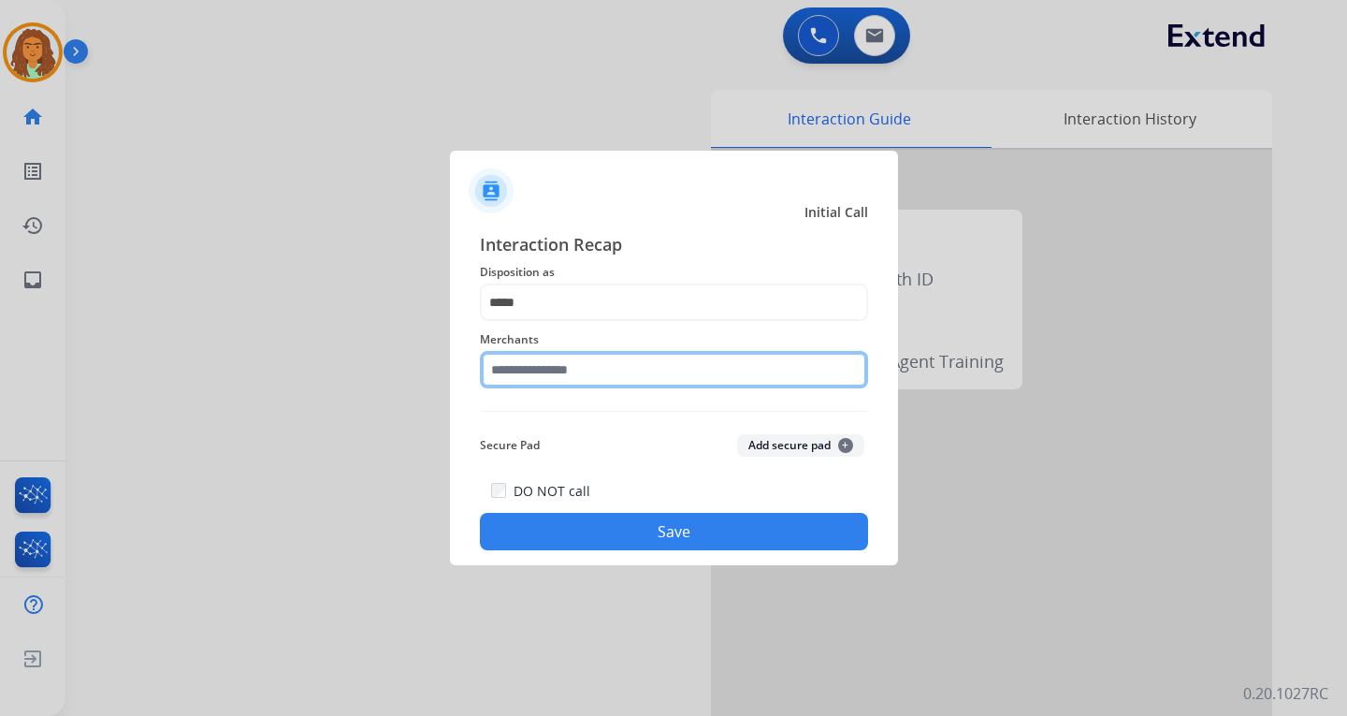
click at [538, 372] on input "text" at bounding box center [674, 369] width 388 height 37
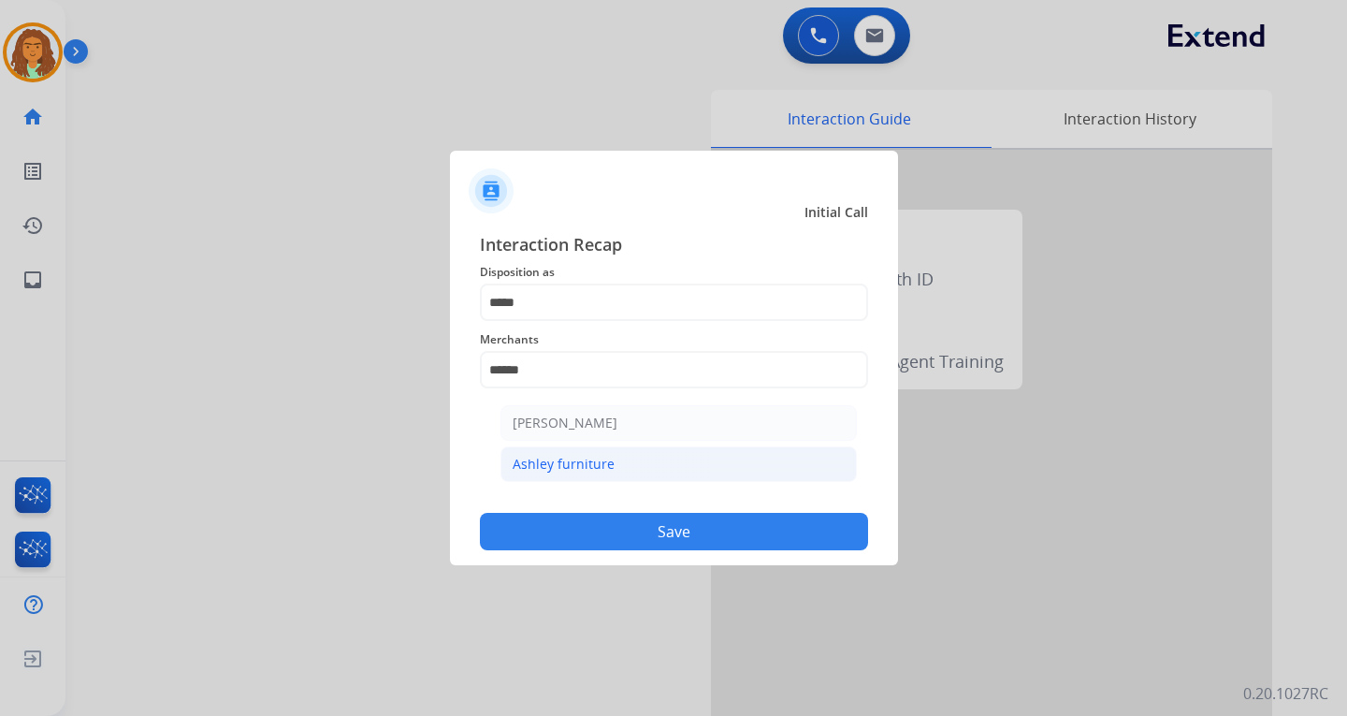
click at [550, 462] on div "Ashley furniture" at bounding box center [564, 464] width 102 height 19
type input "**********"
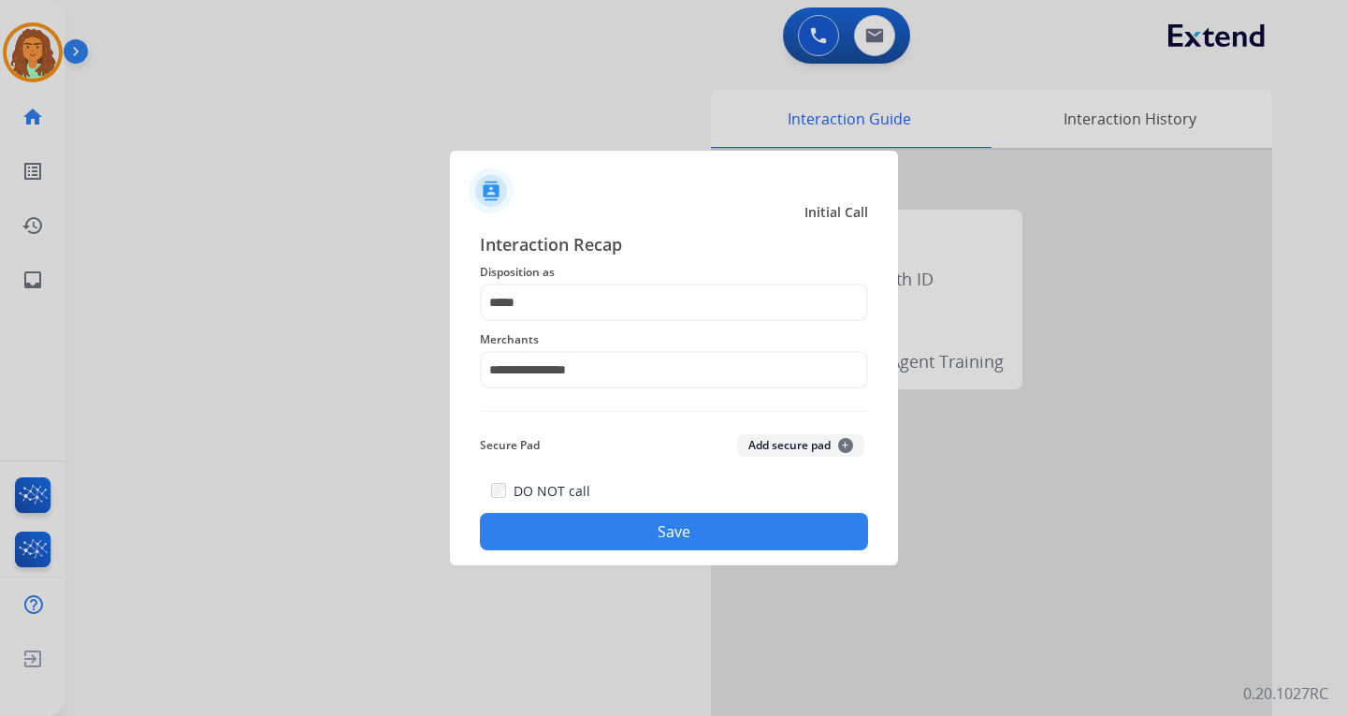
click at [638, 525] on button "Save" at bounding box center [674, 531] width 388 height 37
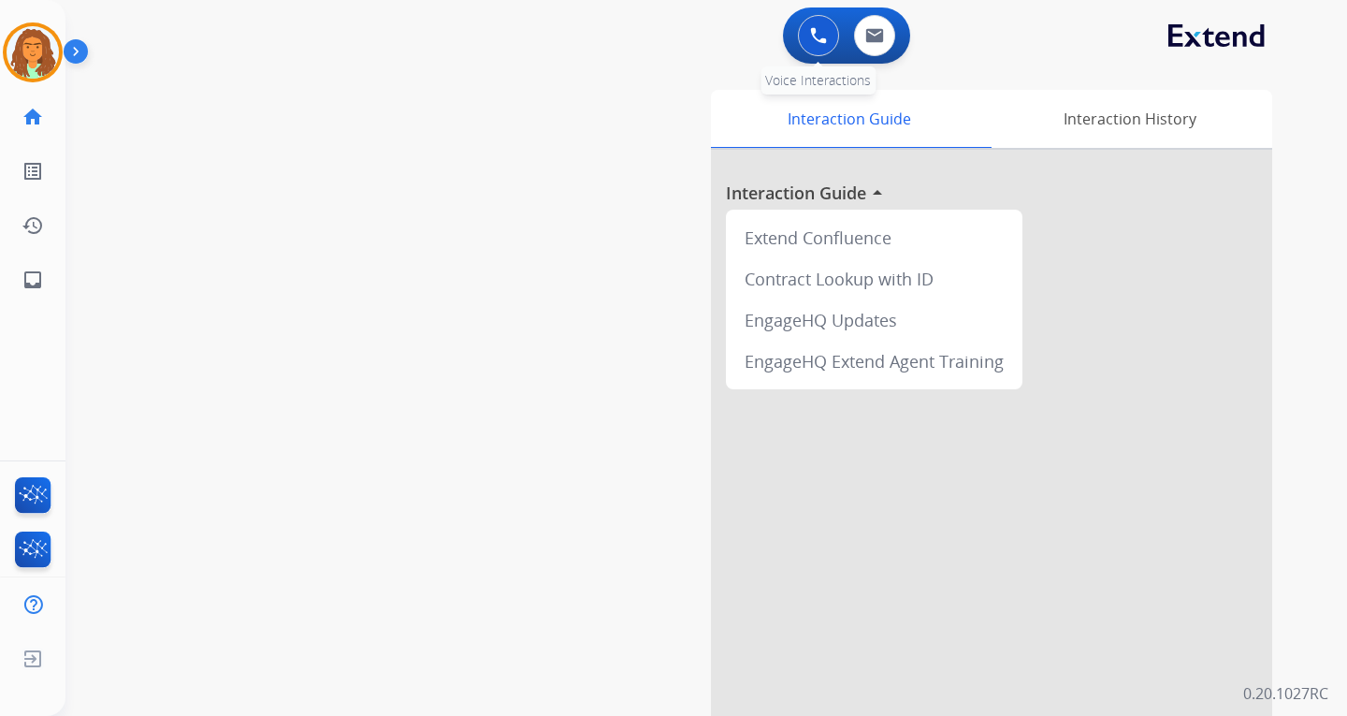
click at [811, 29] on img at bounding box center [818, 35] width 17 height 17
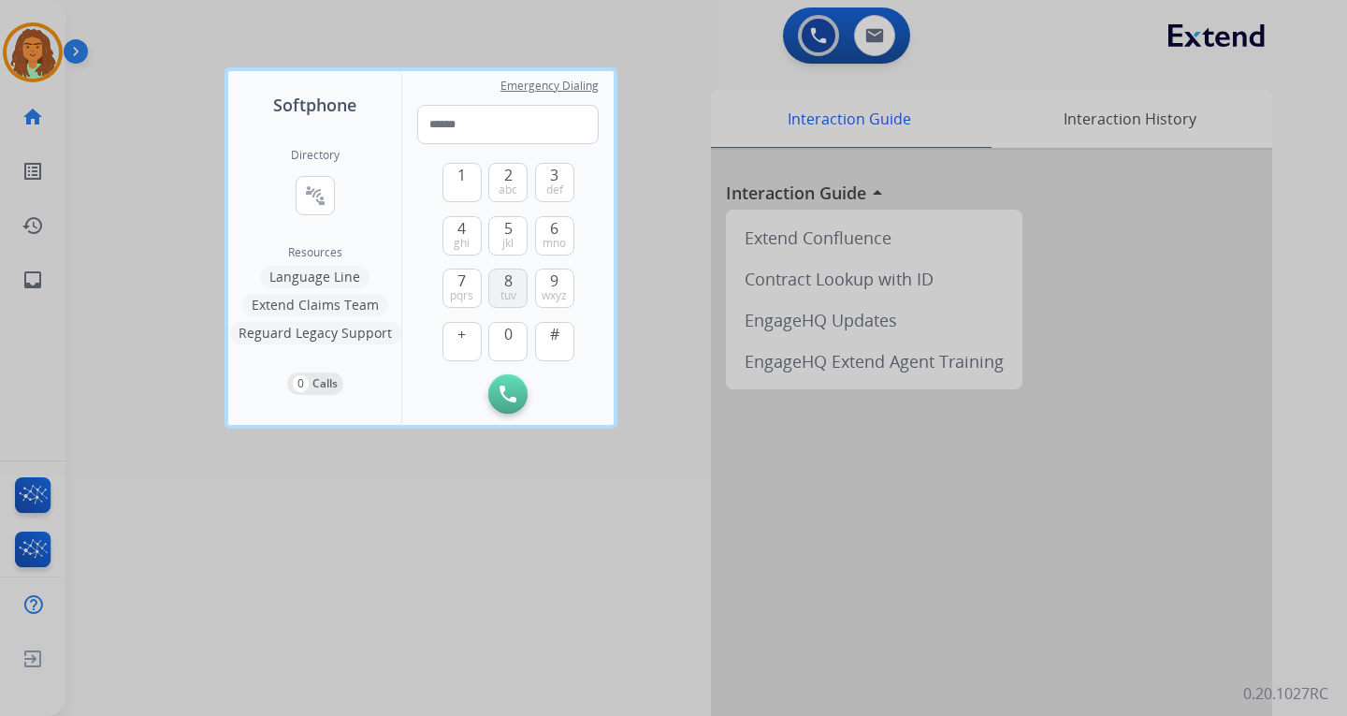
click at [510, 285] on span "8" at bounding box center [508, 280] width 8 height 22
click at [499, 339] on button "0" at bounding box center [507, 341] width 39 height 39
click at [457, 223] on span "4" at bounding box center [461, 228] width 8 height 22
click at [459, 280] on span "7" at bounding box center [461, 280] width 8 height 22
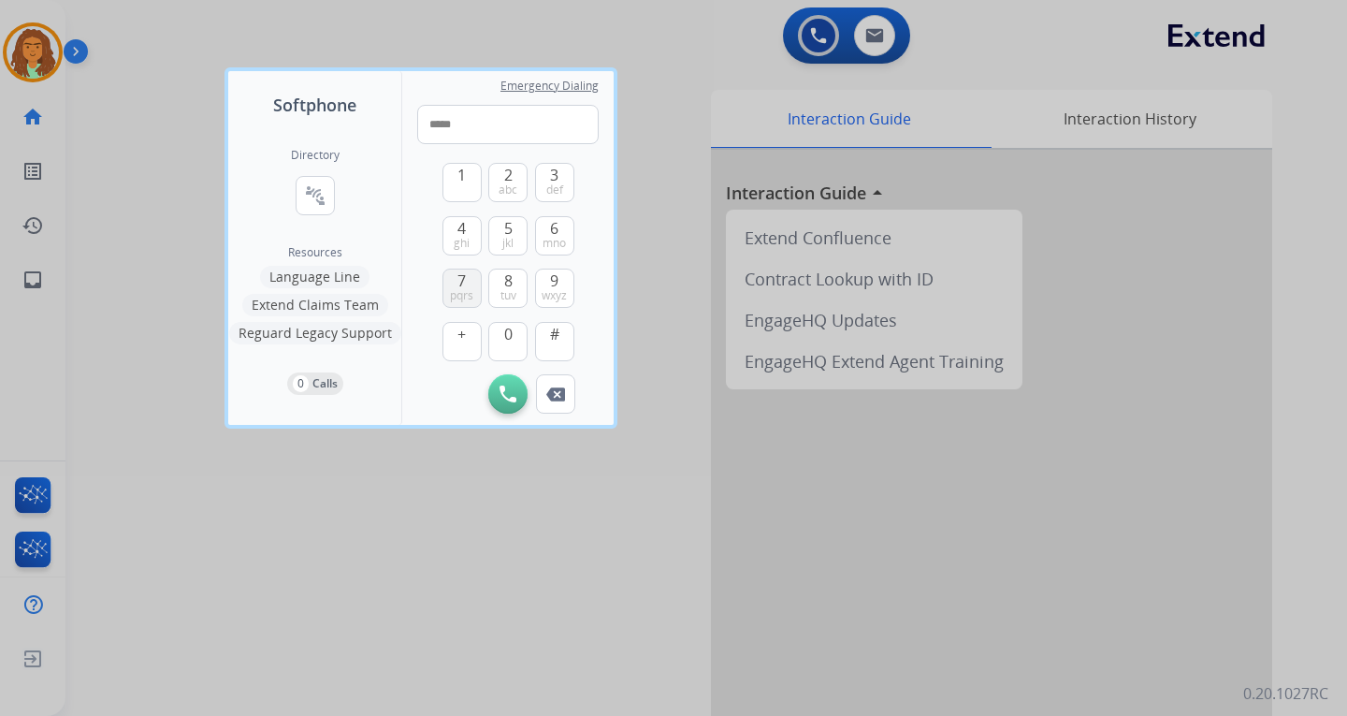
click at [459, 280] on span "7" at bounding box center [461, 280] width 8 height 22
click at [509, 338] on span "0" at bounding box center [508, 334] width 8 height 22
drag, startPoint x: 554, startPoint y: 280, endPoint x: 540, endPoint y: 280, distance: 14.0
click at [553, 279] on span "9" at bounding box center [554, 280] width 8 height 22
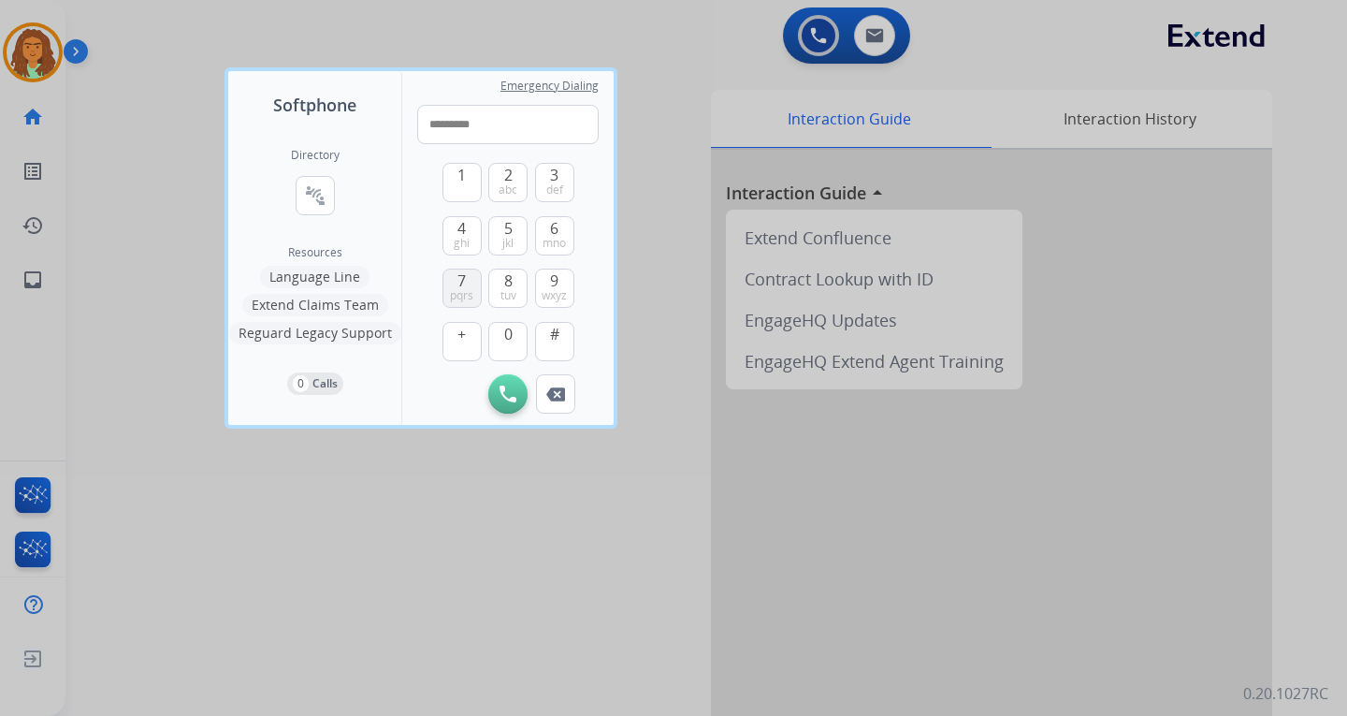
click at [465, 281] on span "7" at bounding box center [461, 280] width 8 height 22
type input "**********"
click at [509, 387] on img at bounding box center [508, 393] width 17 height 17
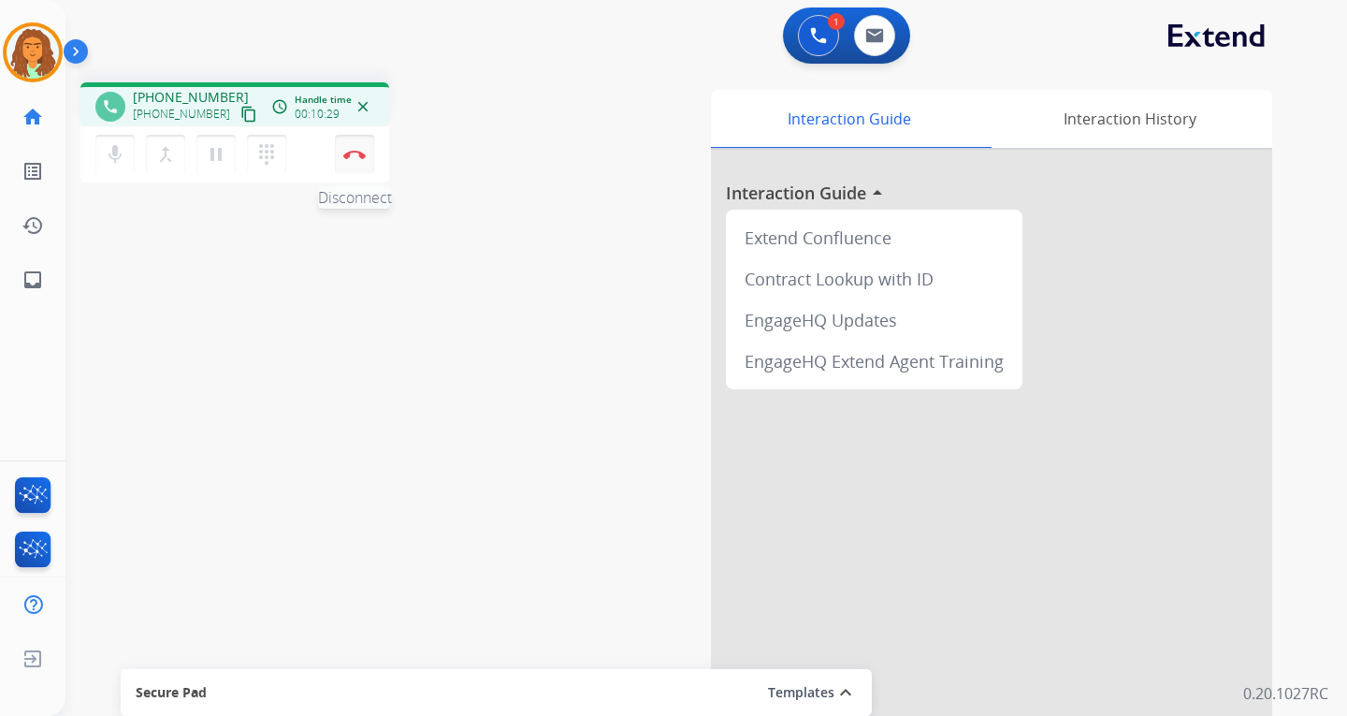
click at [348, 159] on button "Disconnect" at bounding box center [354, 154] width 39 height 39
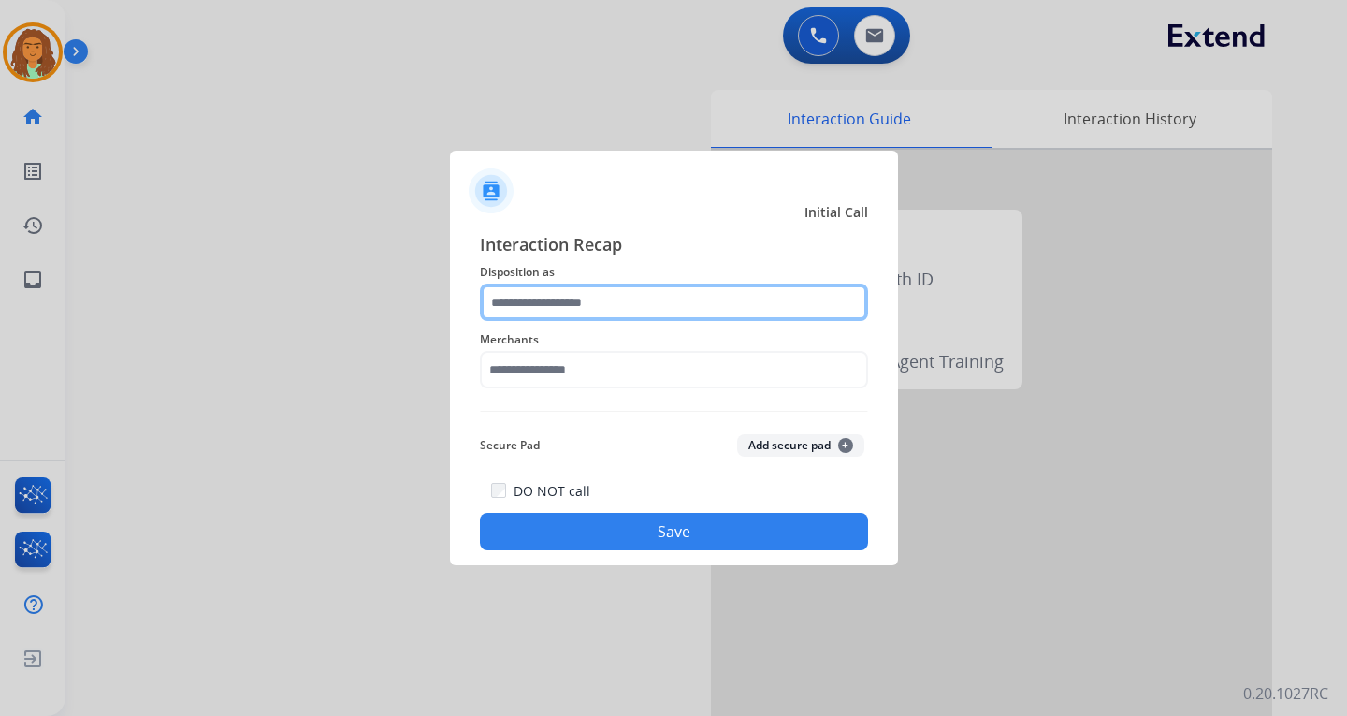
click at [563, 312] on input "text" at bounding box center [674, 301] width 388 height 37
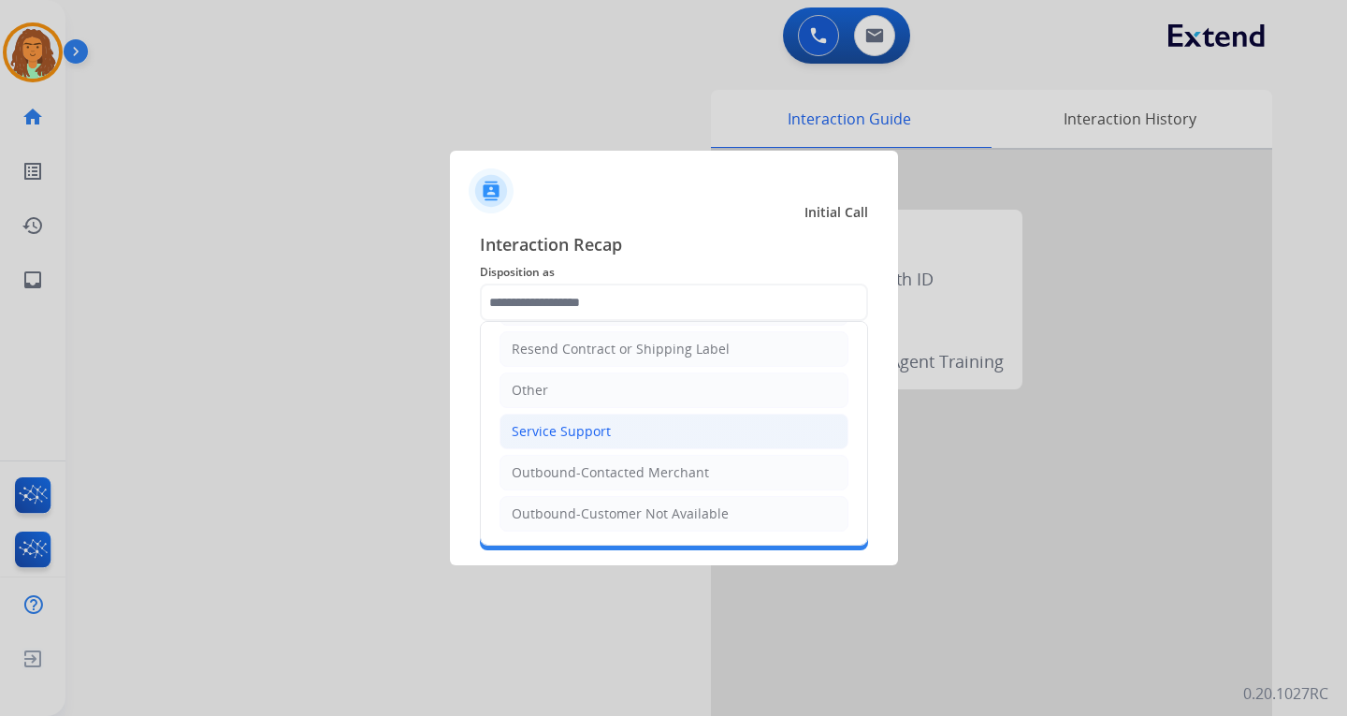
click at [573, 428] on div "Service Support" at bounding box center [561, 431] width 99 height 19
type input "**********"
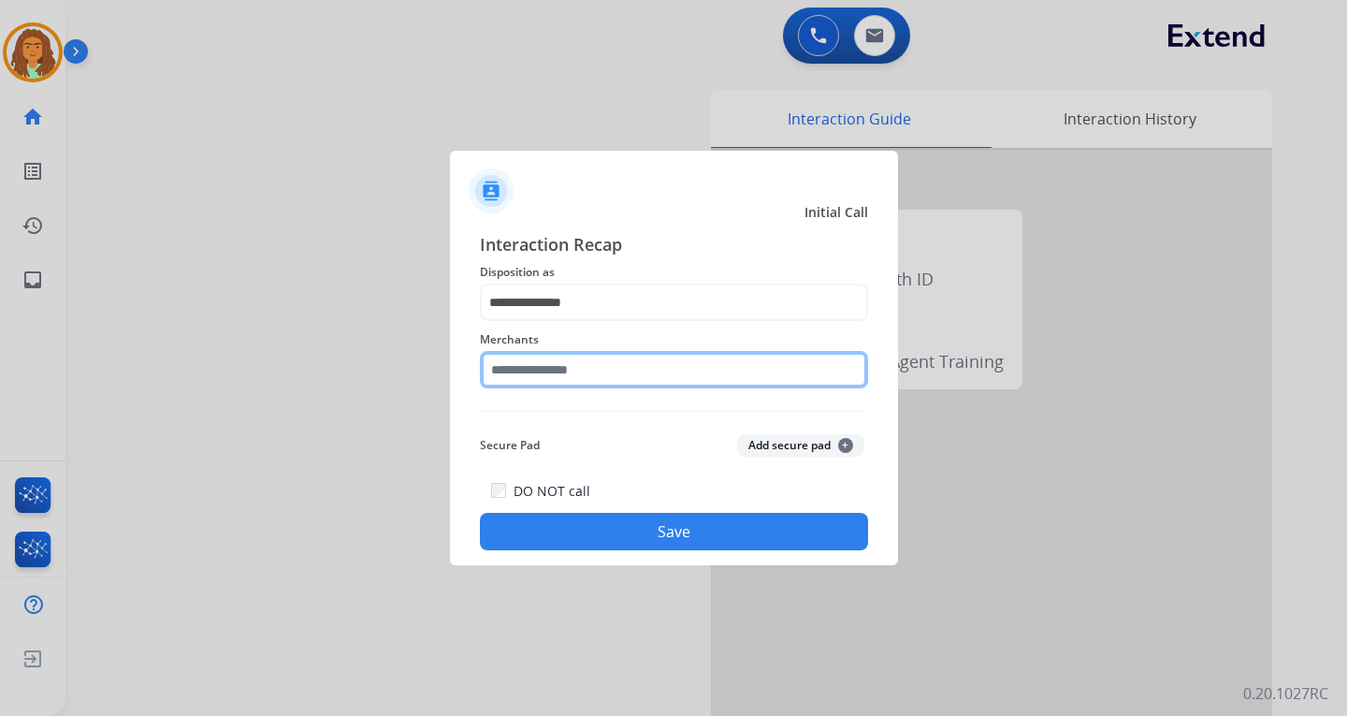
click at [549, 366] on input "text" at bounding box center [674, 369] width 388 height 37
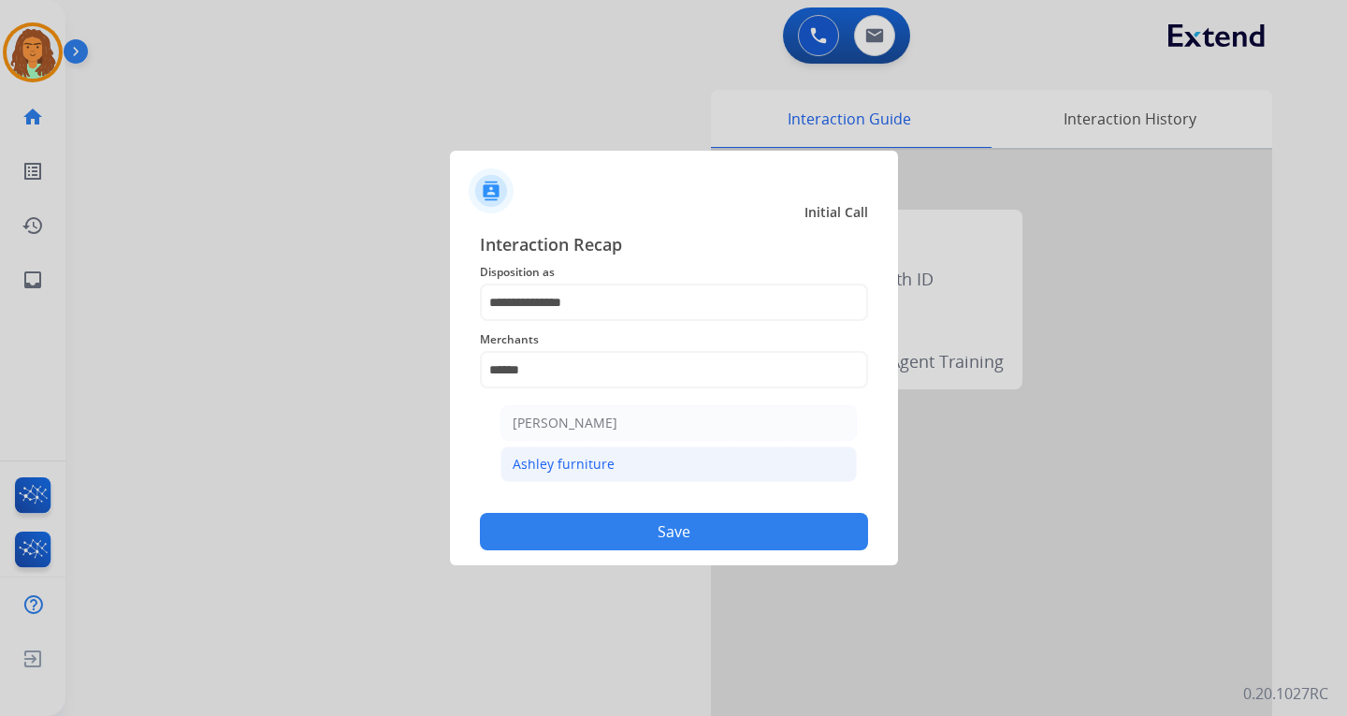
click at [537, 463] on div "Ashley furniture" at bounding box center [564, 464] width 102 height 19
type input "**********"
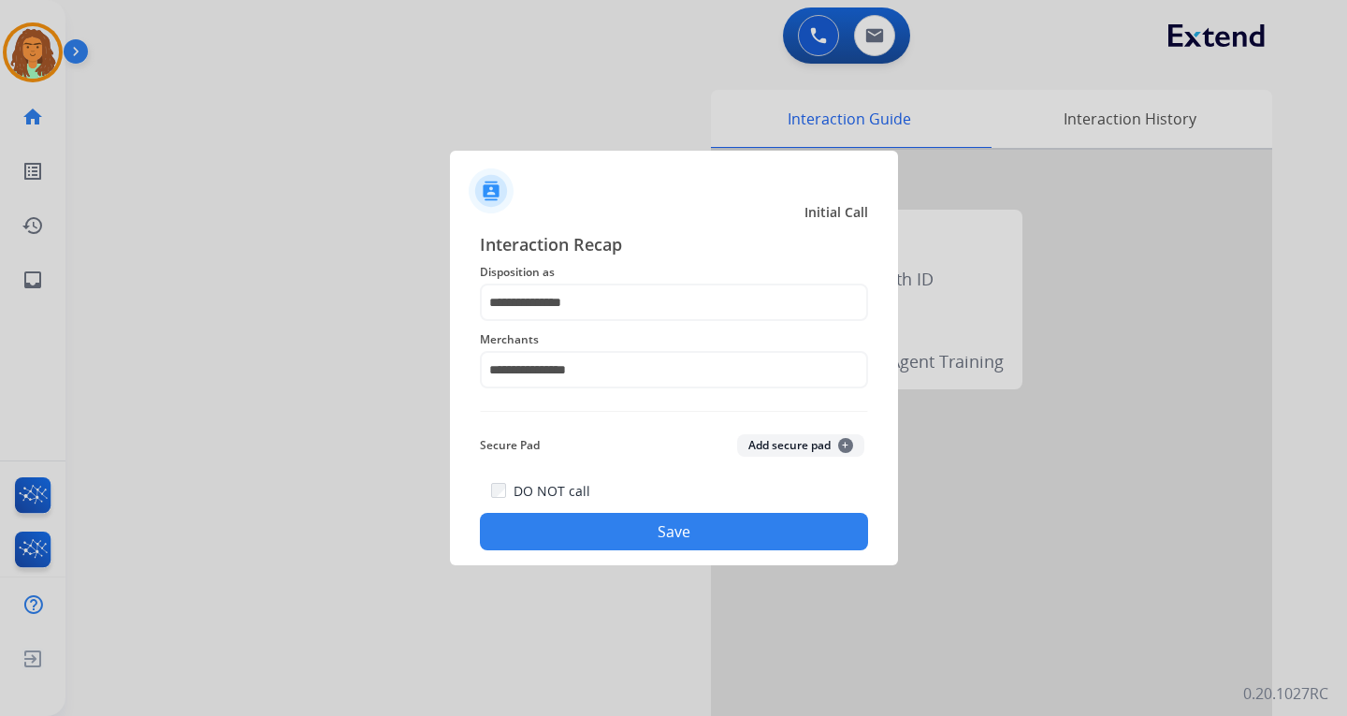
click at [655, 539] on button "Save" at bounding box center [674, 531] width 388 height 37
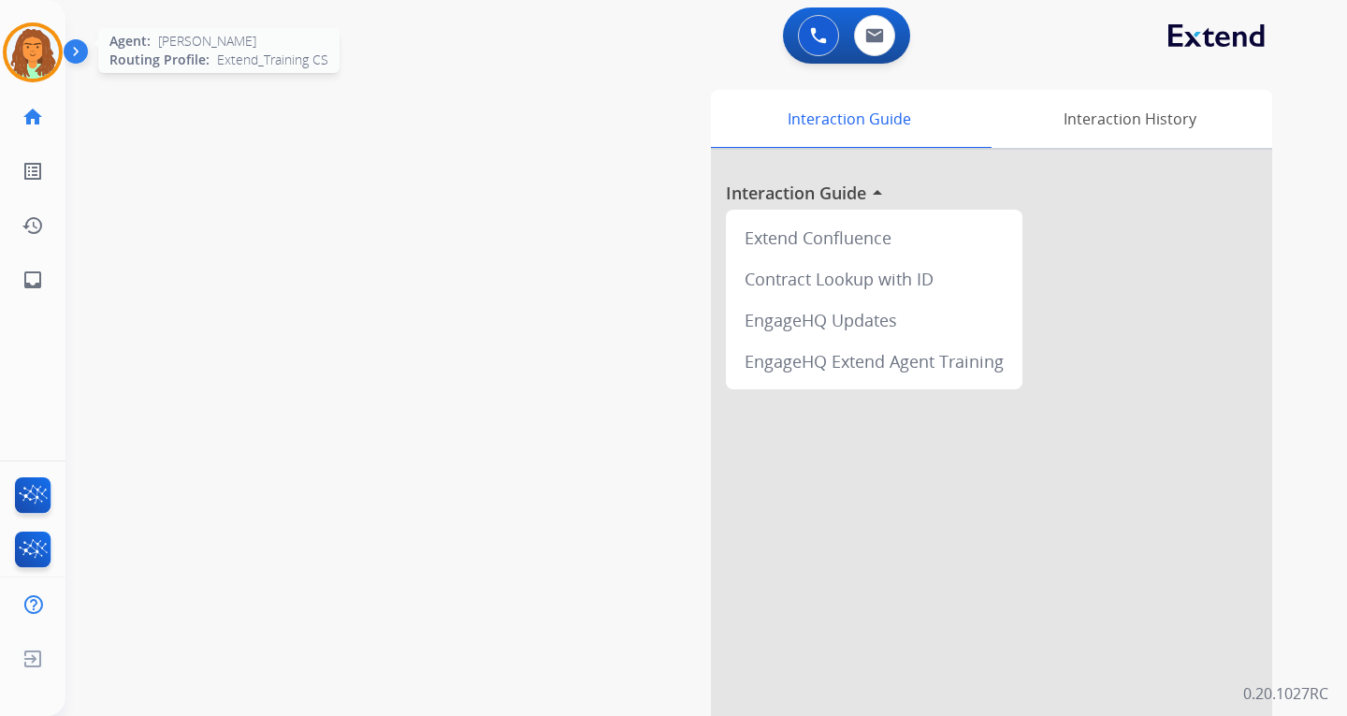
click at [40, 51] on img at bounding box center [33, 52] width 52 height 52
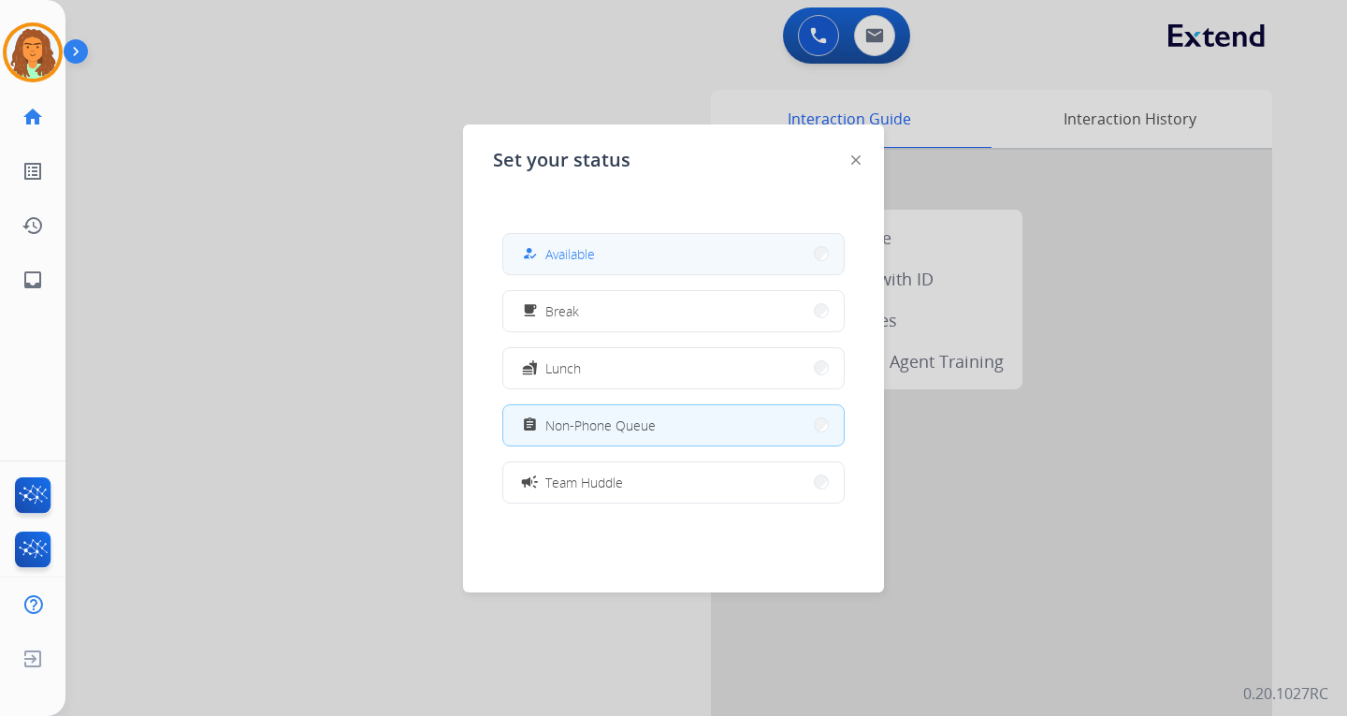
click at [631, 253] on button "how_to_reg Available" at bounding box center [673, 254] width 341 height 40
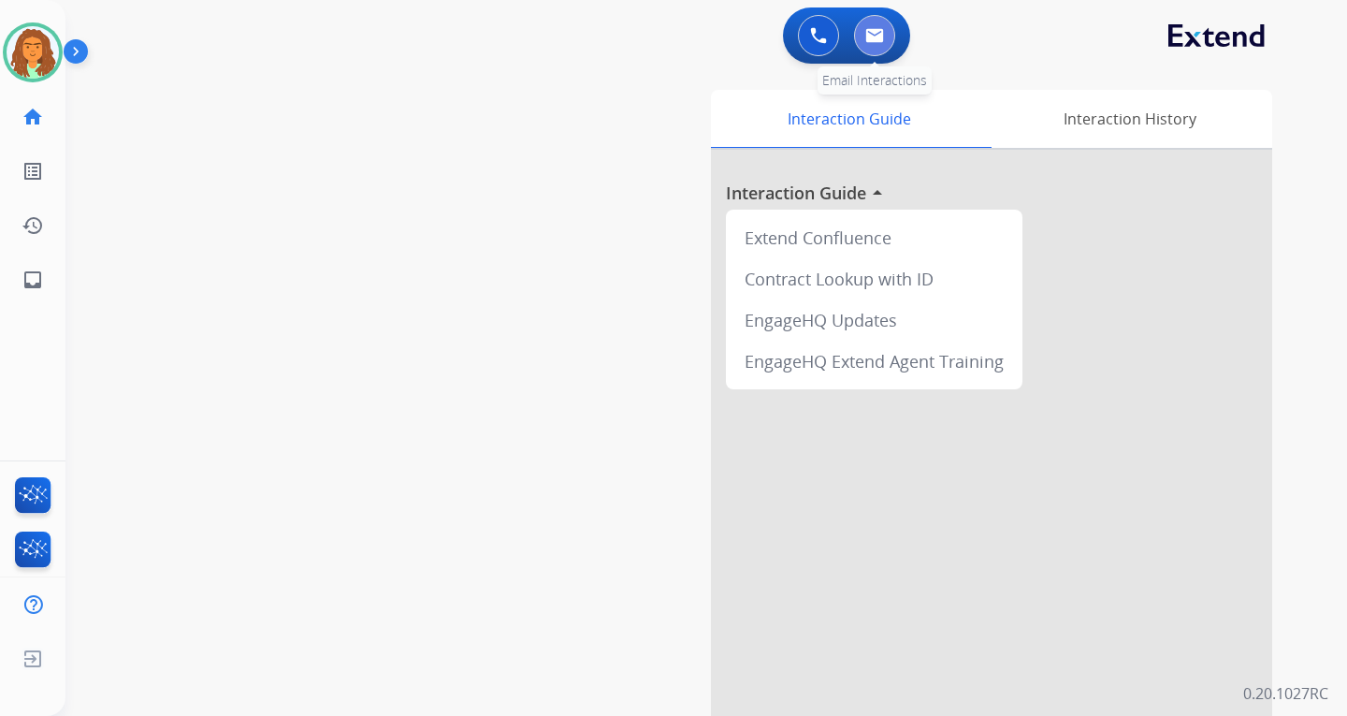
click at [877, 36] on img at bounding box center [874, 35] width 19 height 15
select select "**********"
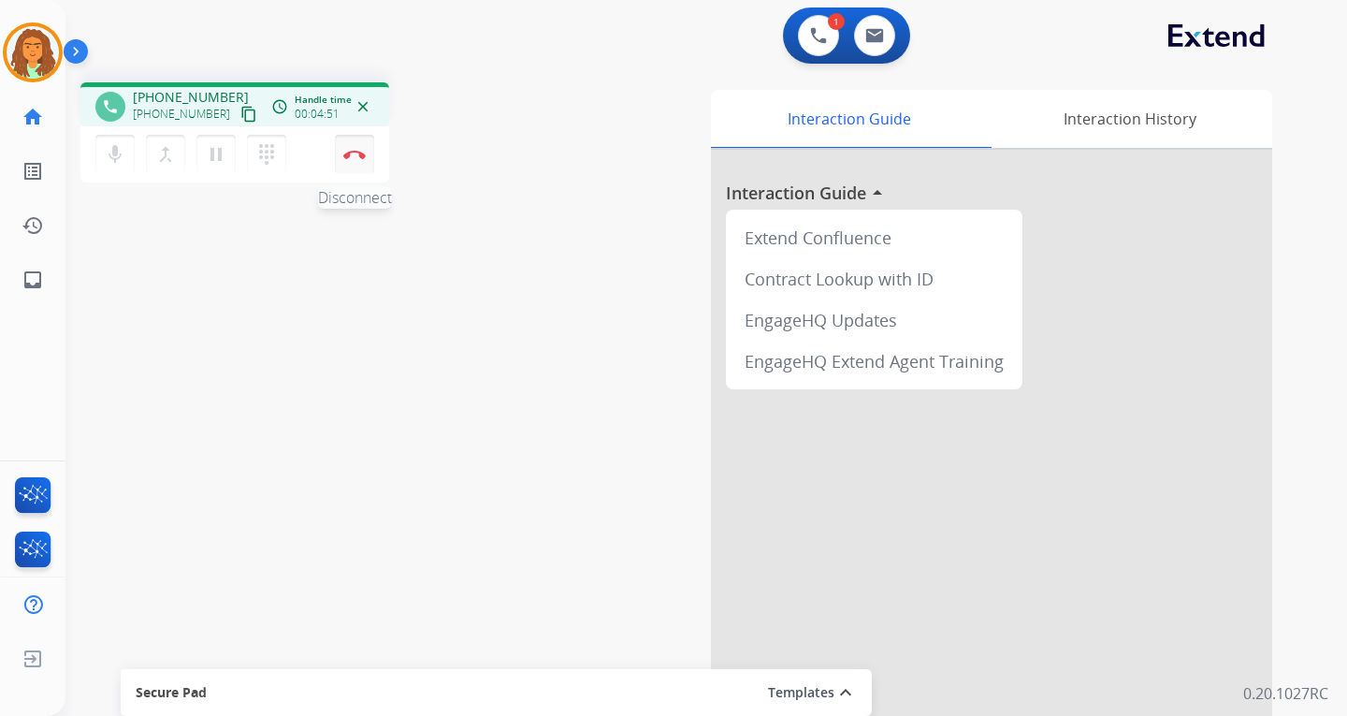
click at [358, 155] on img at bounding box center [354, 154] width 22 height 9
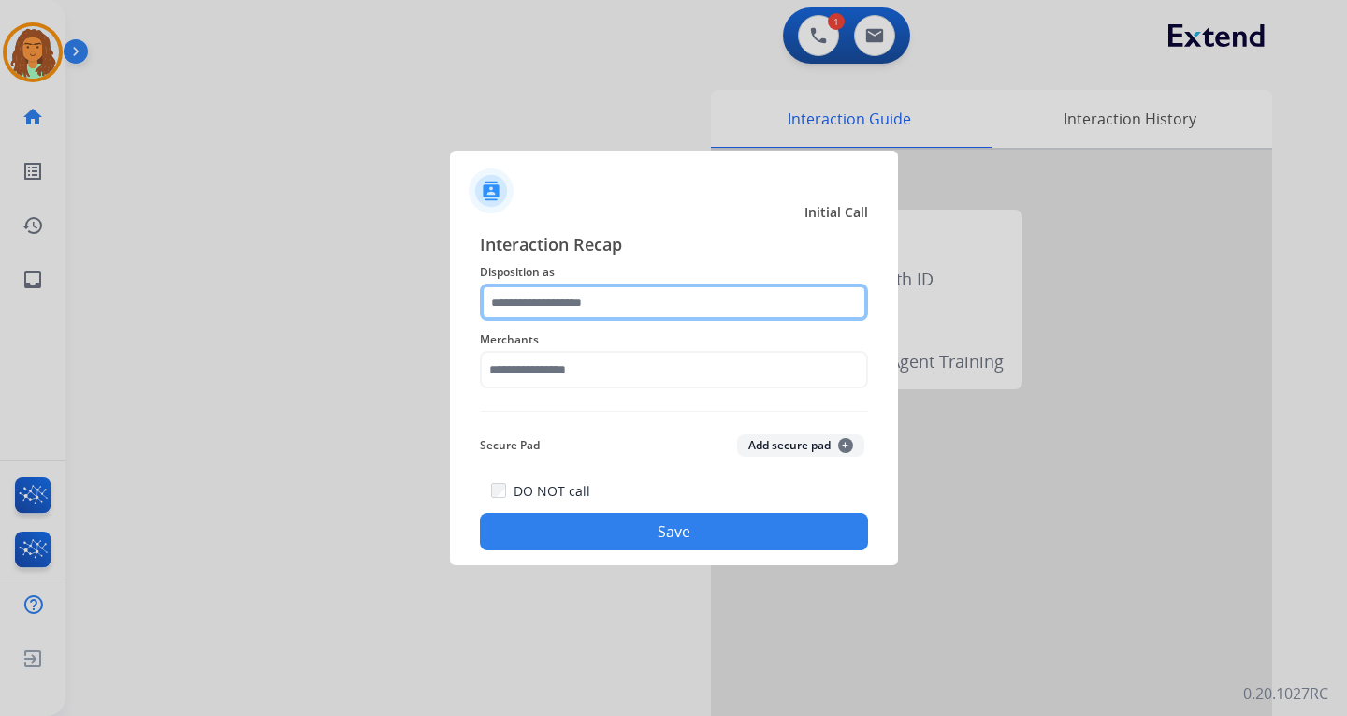
click at [568, 304] on input "text" at bounding box center [674, 301] width 388 height 37
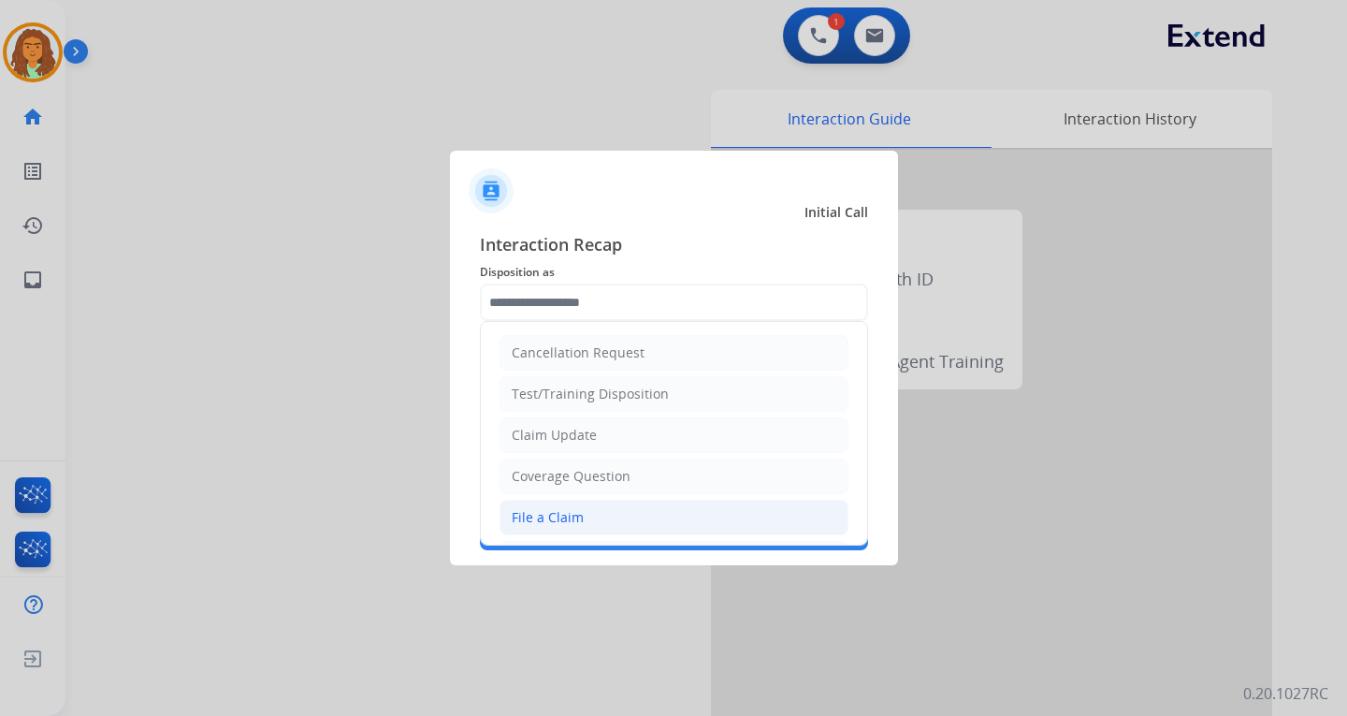
click at [548, 512] on div "File a Claim" at bounding box center [548, 517] width 72 height 19
type input "**********"
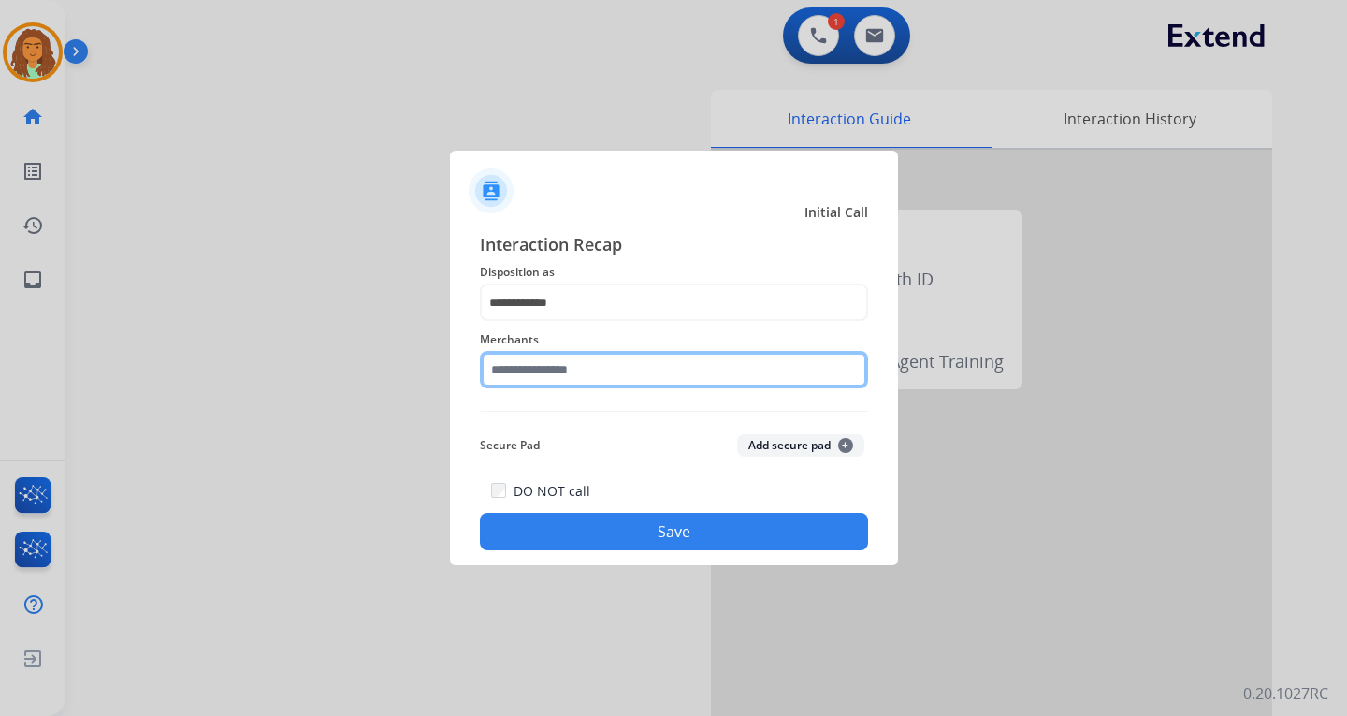
click at [548, 361] on input "text" at bounding box center [674, 369] width 388 height 37
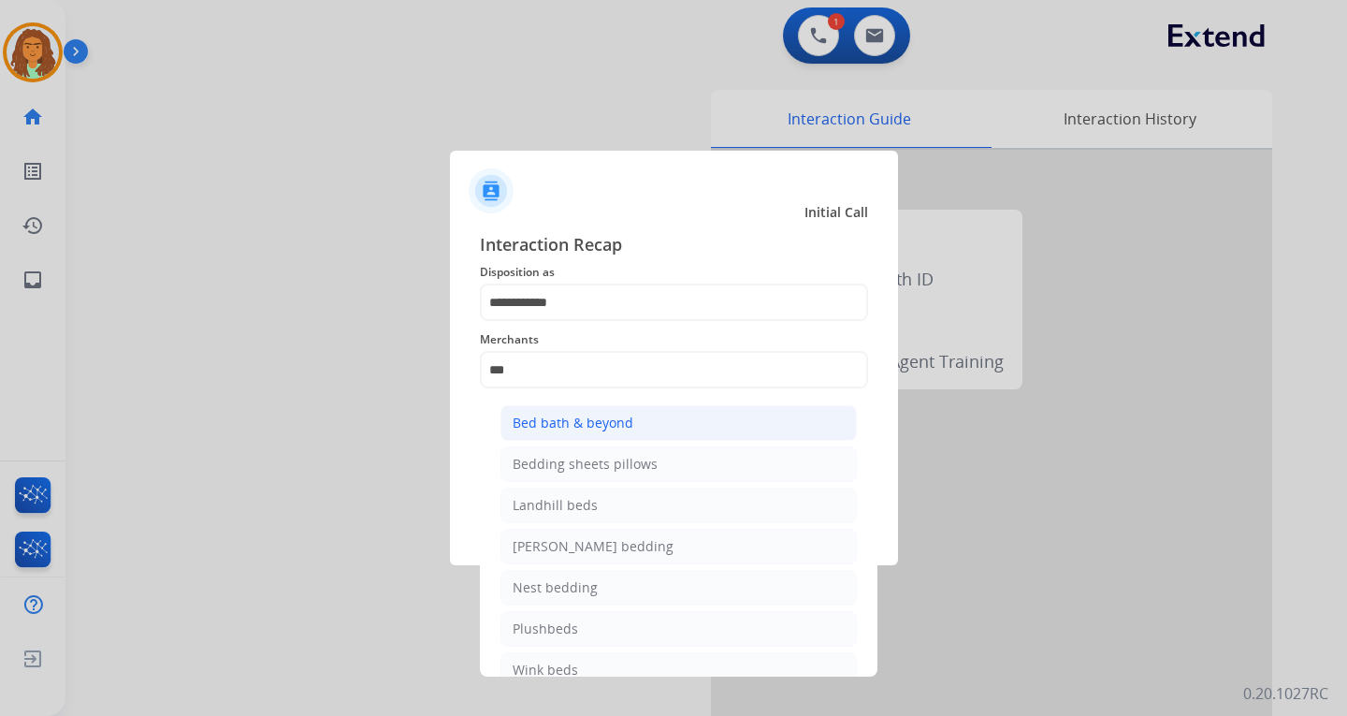
click at [583, 422] on div "Bed bath & beyond" at bounding box center [573, 423] width 121 height 19
type input "**********"
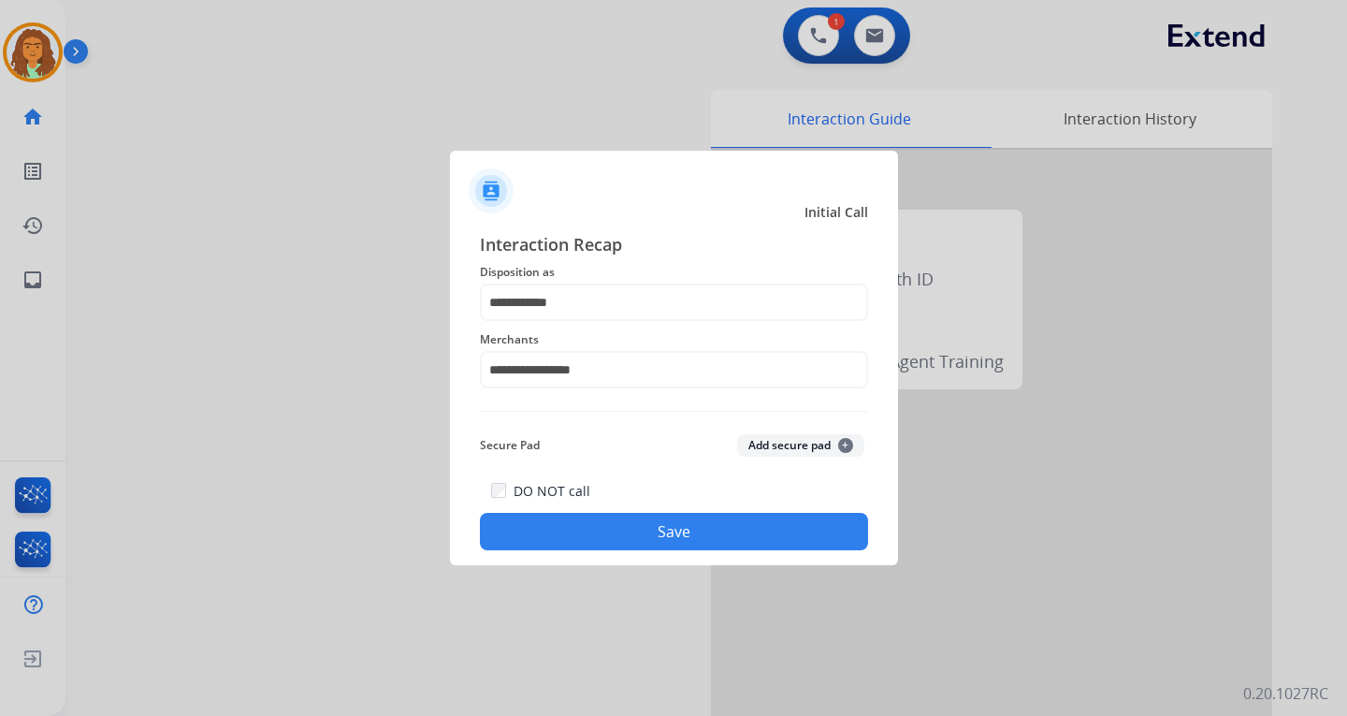
click at [611, 525] on button "Save" at bounding box center [674, 531] width 388 height 37
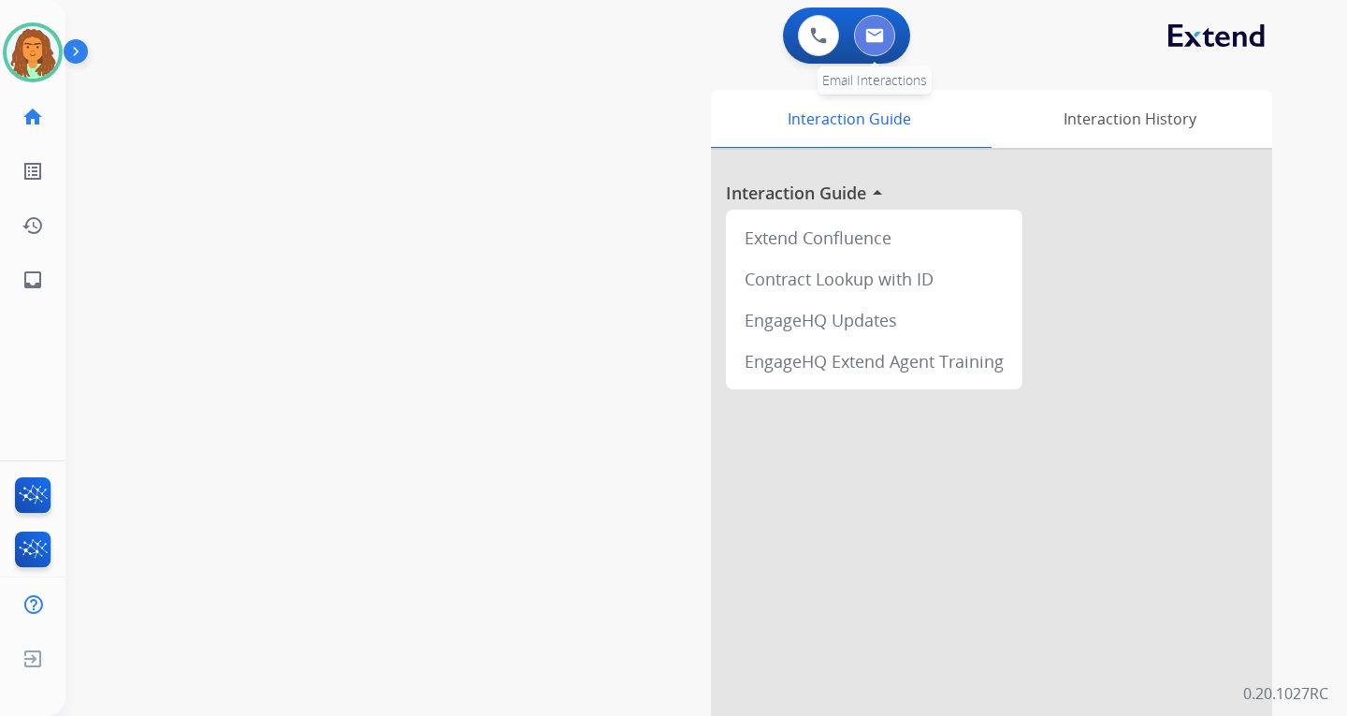
click at [879, 37] on img at bounding box center [874, 35] width 19 height 15
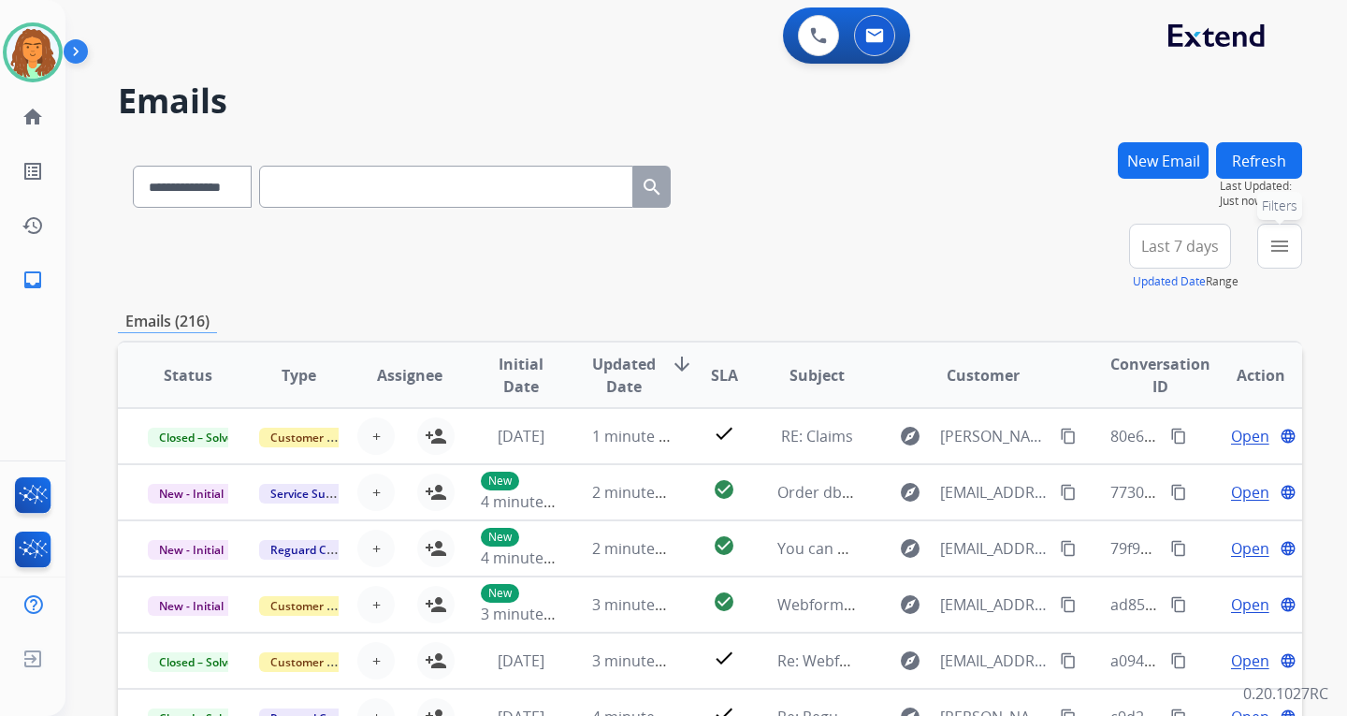
click at [966, 239] on button "menu Filters" at bounding box center [1279, 246] width 45 height 45
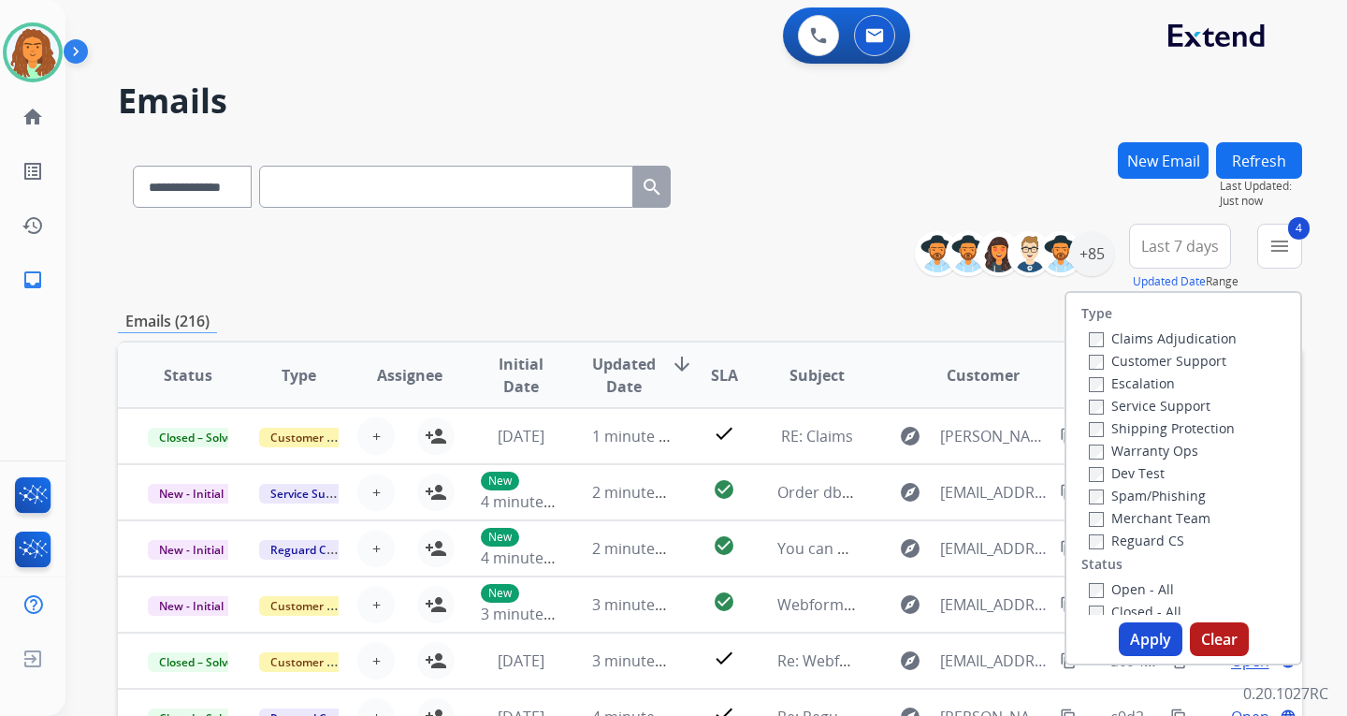
click at [966, 636] on button "Apply" at bounding box center [1151, 639] width 64 height 34
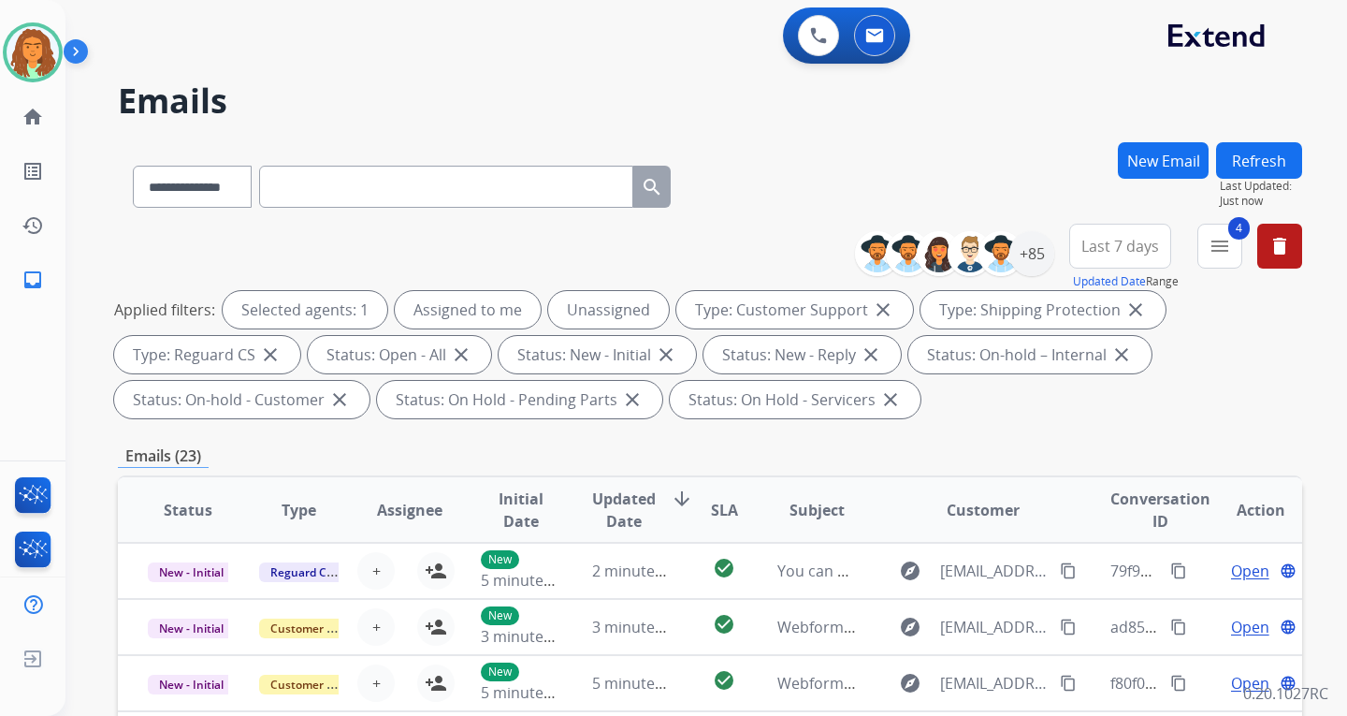
click at [966, 242] on span "Last 7 days" at bounding box center [1120, 245] width 78 height 7
click at [966, 472] on div "Last 90 days" at bounding box center [1114, 473] width 103 height 28
click at [966, 414] on div "Applied filters: Selected agents: 1 Assigned to me Unassigned Type: Customer Su…" at bounding box center [706, 354] width 1184 height 127
click at [966, 250] on div "+140" at bounding box center [1031, 253] width 45 height 45
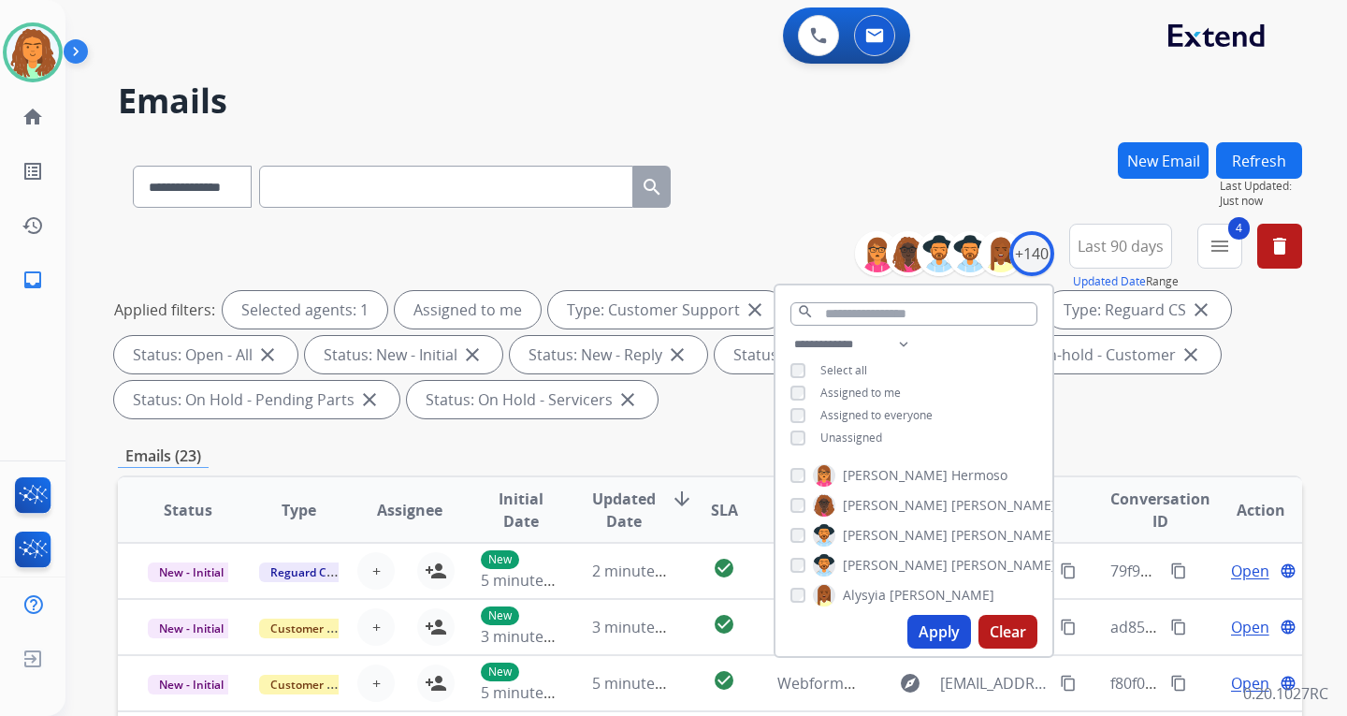
click at [935, 624] on button "Apply" at bounding box center [939, 632] width 64 height 34
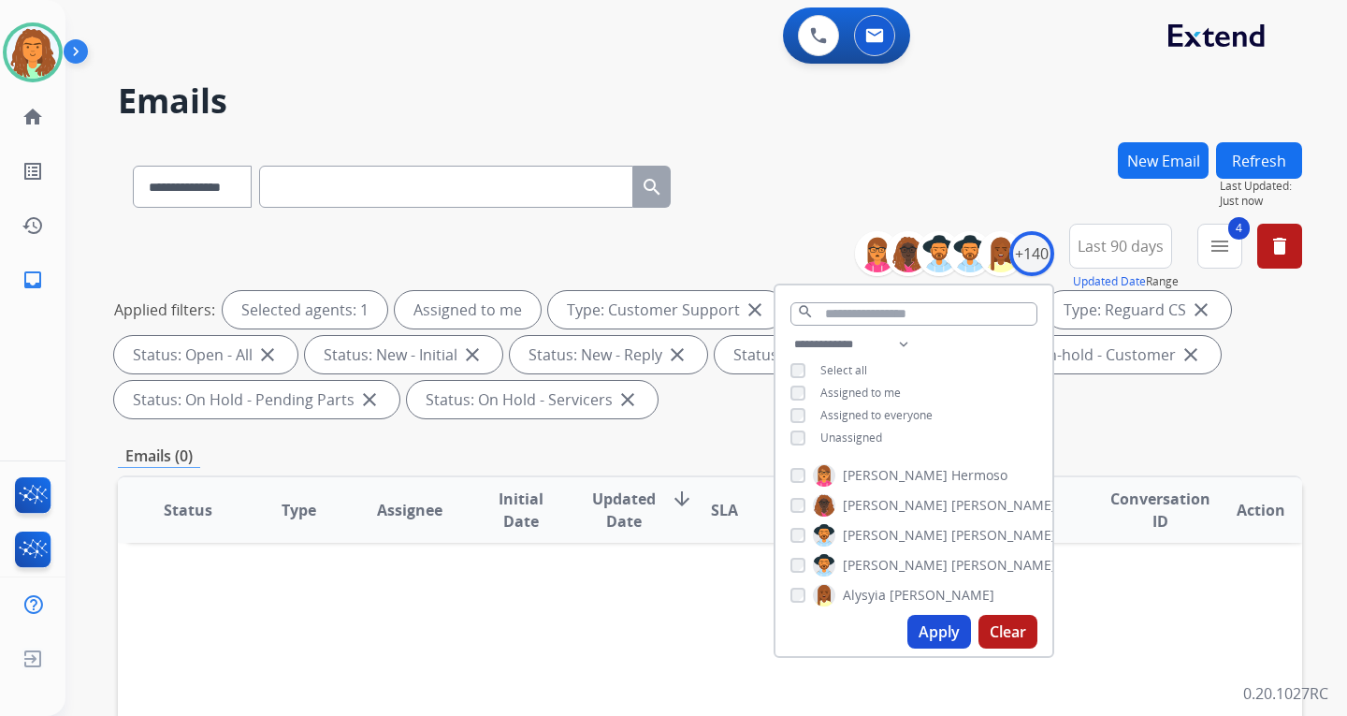
click at [966, 411] on div "Applied filters: Selected agents: 1 Assigned to me Type: Customer Support close…" at bounding box center [706, 354] width 1184 height 127
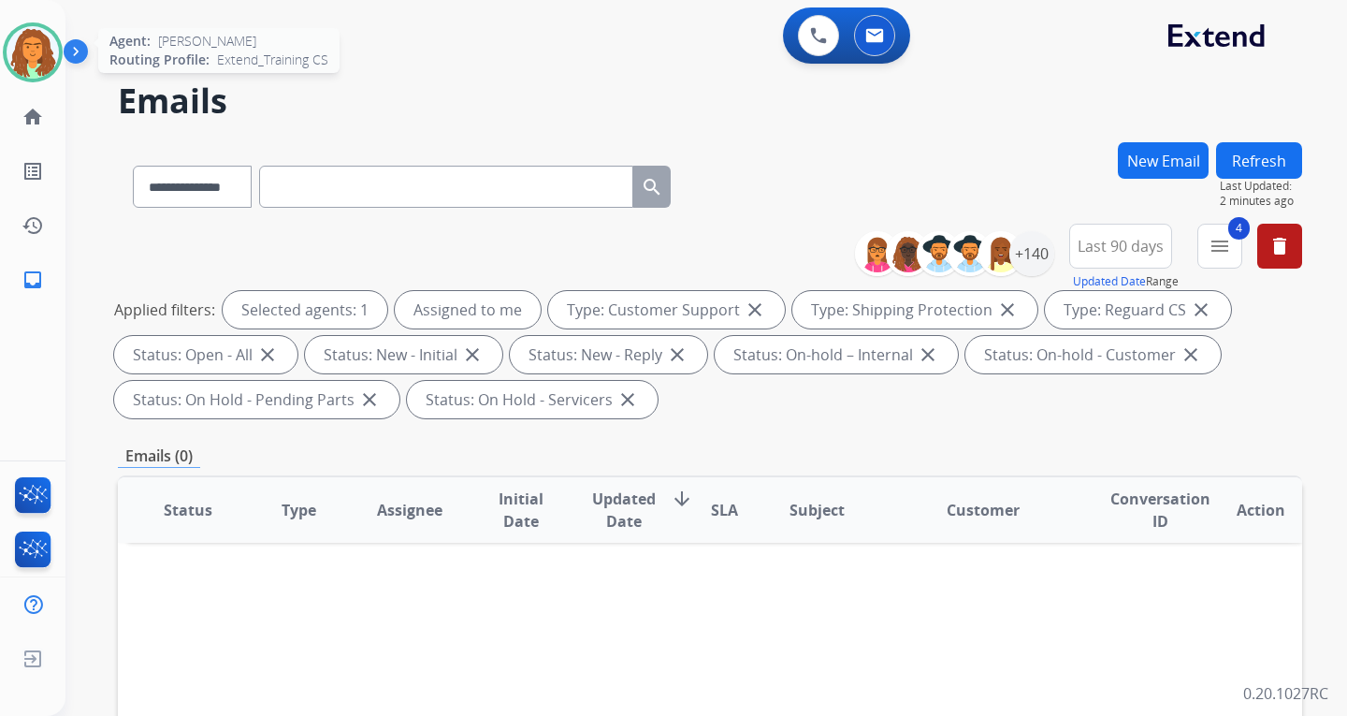
click at [36, 57] on img at bounding box center [33, 52] width 52 height 52
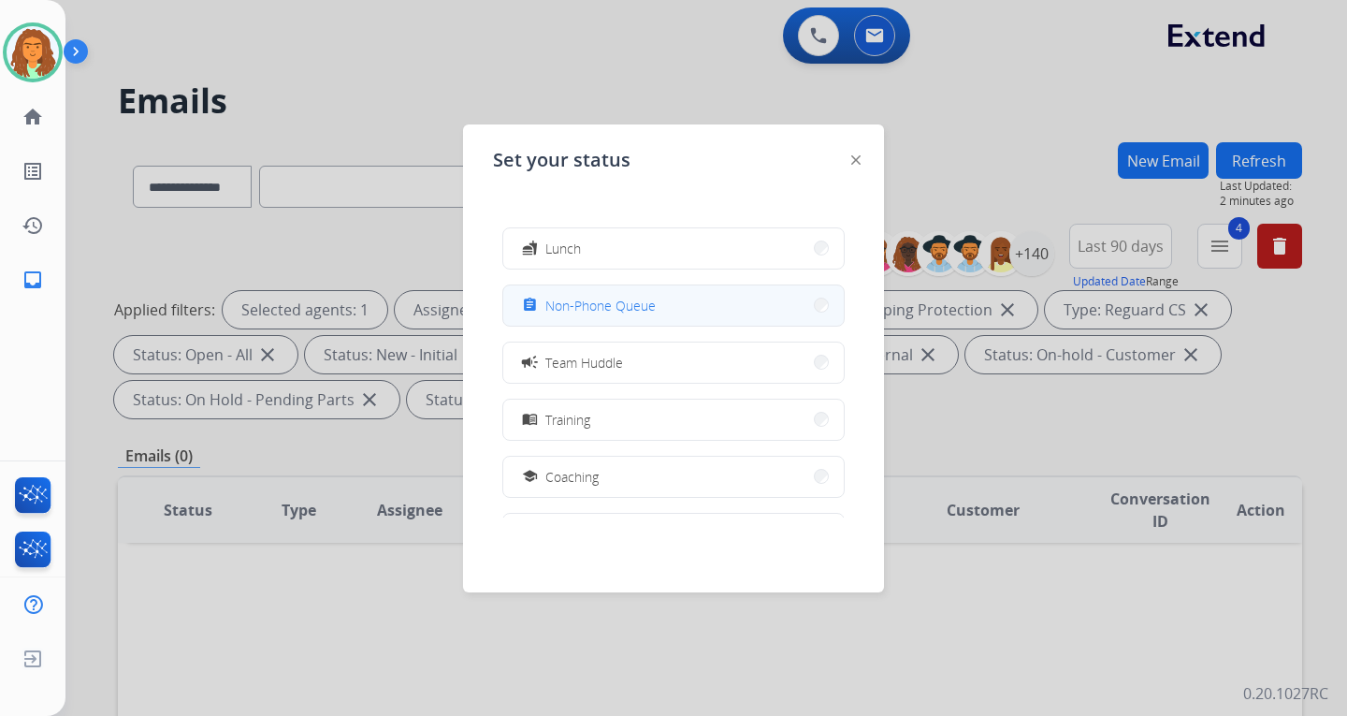
scroll to position [281, 0]
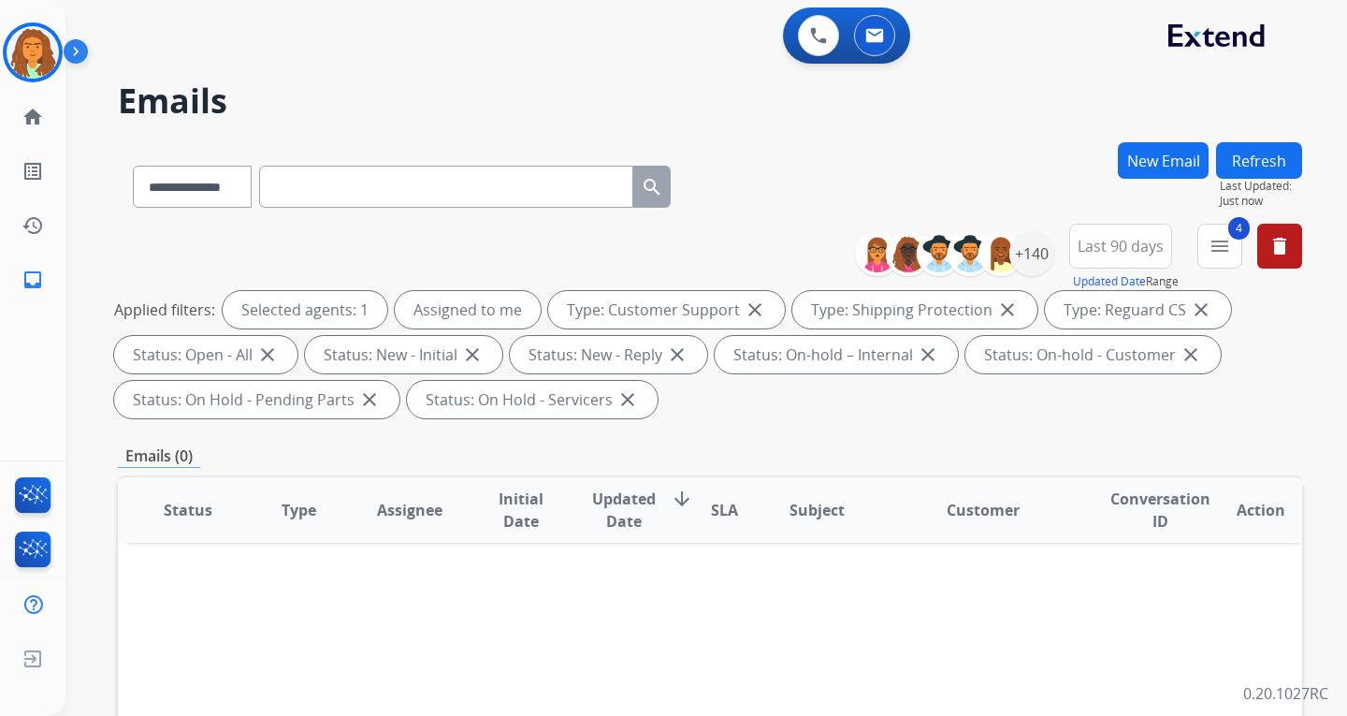
select select "**********"
click at [46, 51] on img at bounding box center [33, 52] width 52 height 52
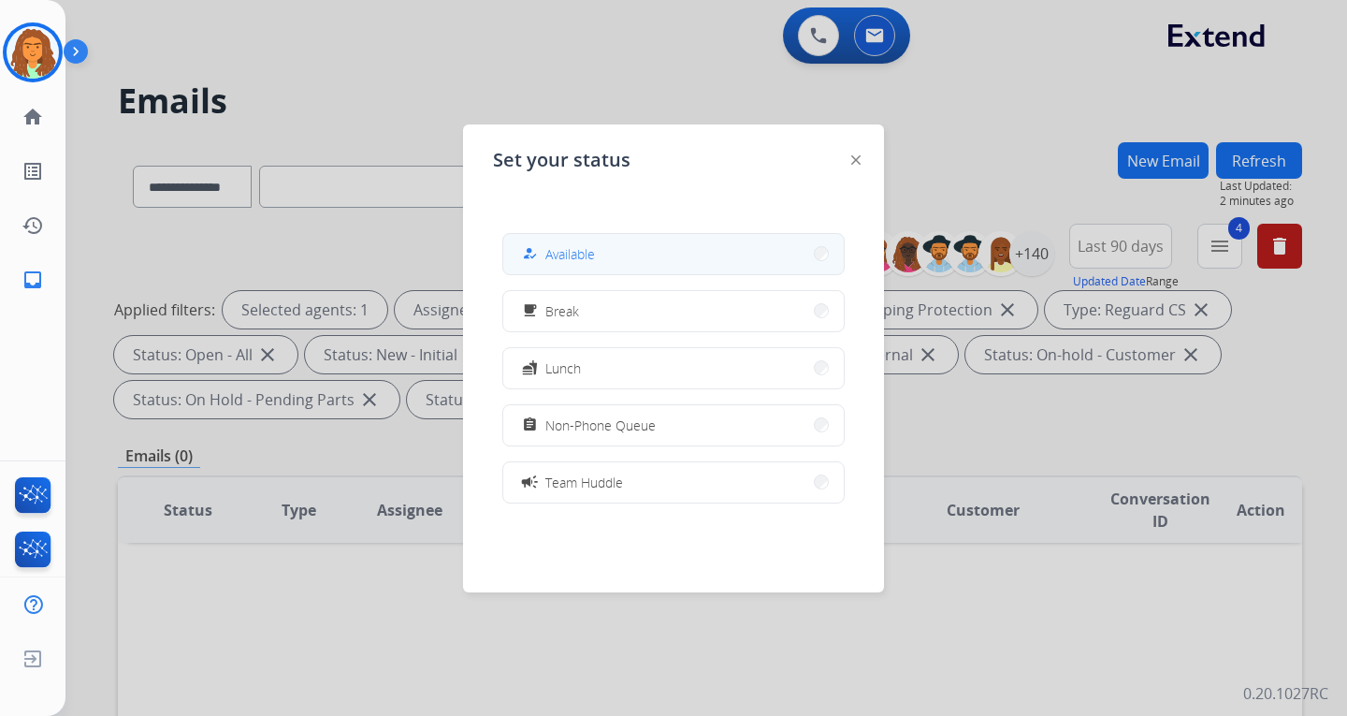
click at [601, 245] on button "how_to_reg Available" at bounding box center [673, 254] width 341 height 40
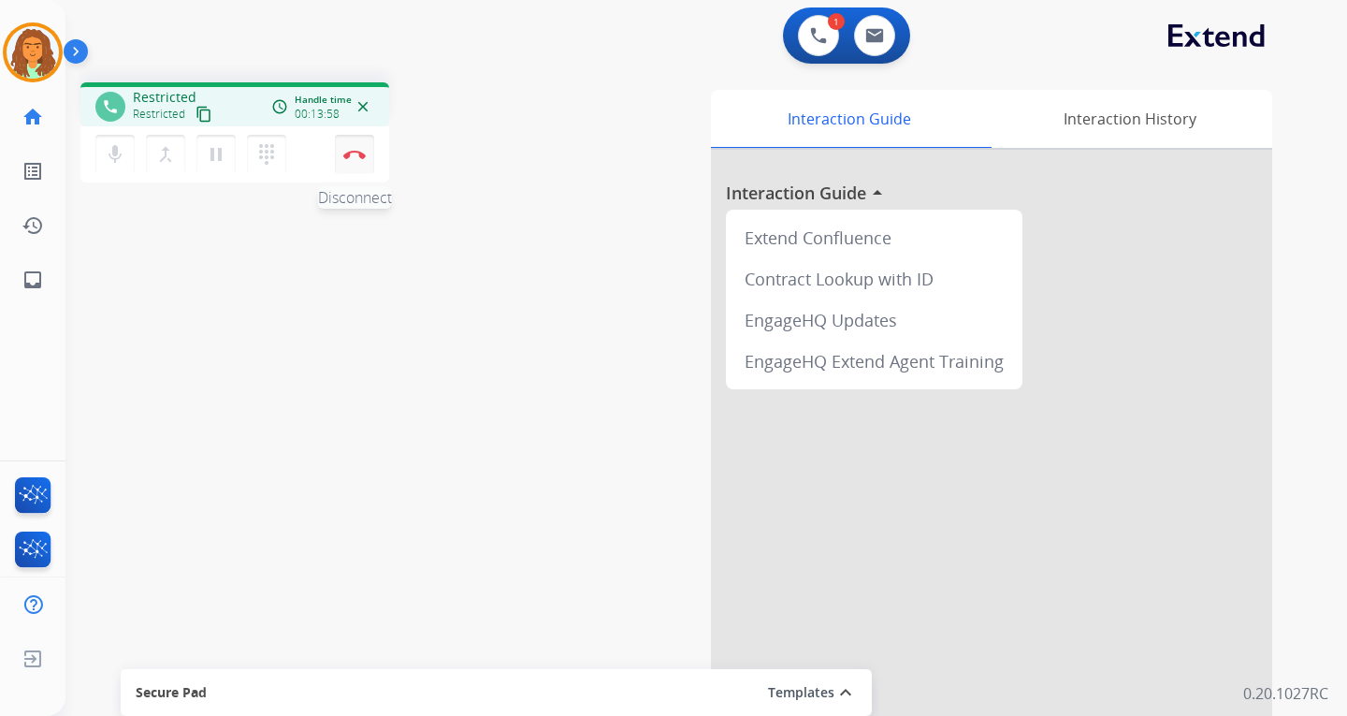
click at [356, 151] on img at bounding box center [354, 154] width 22 height 9
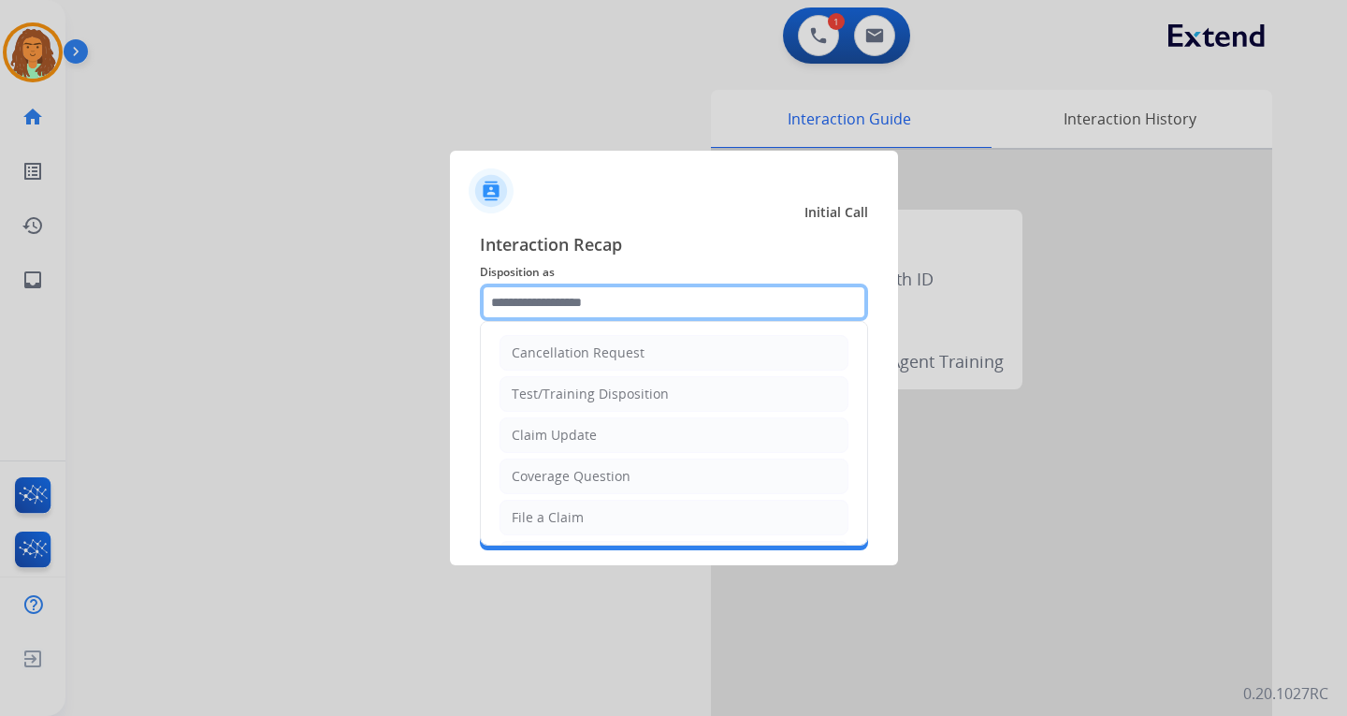
click at [578, 302] on input "text" at bounding box center [674, 301] width 388 height 37
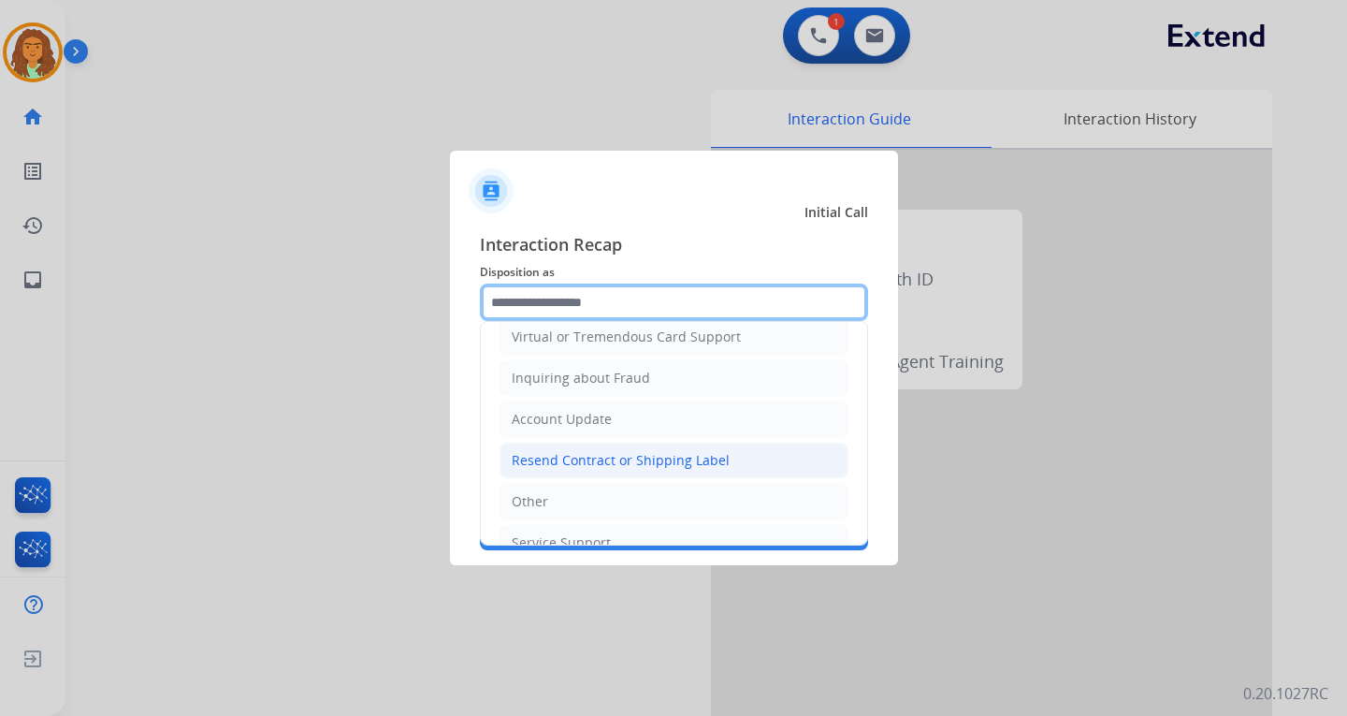
scroll to position [281, 0]
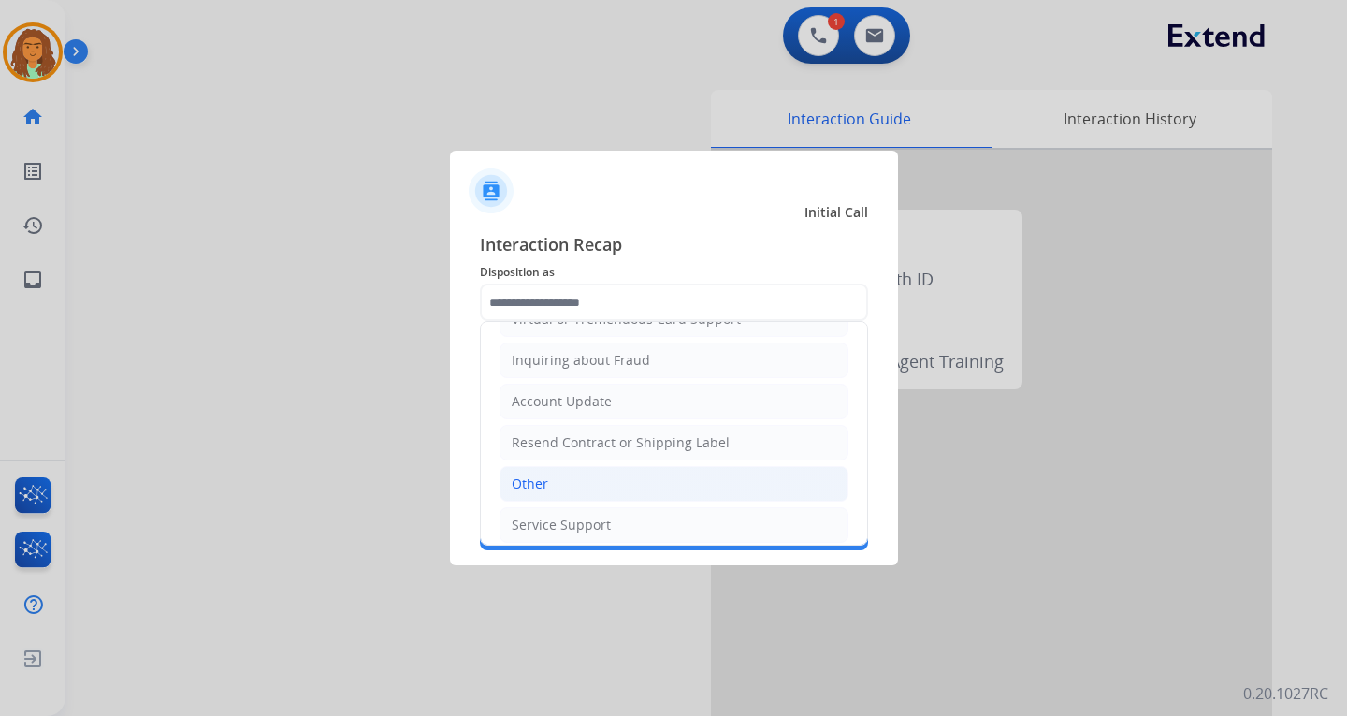
click at [544, 482] on div "Other" at bounding box center [530, 483] width 36 height 19
type input "*****"
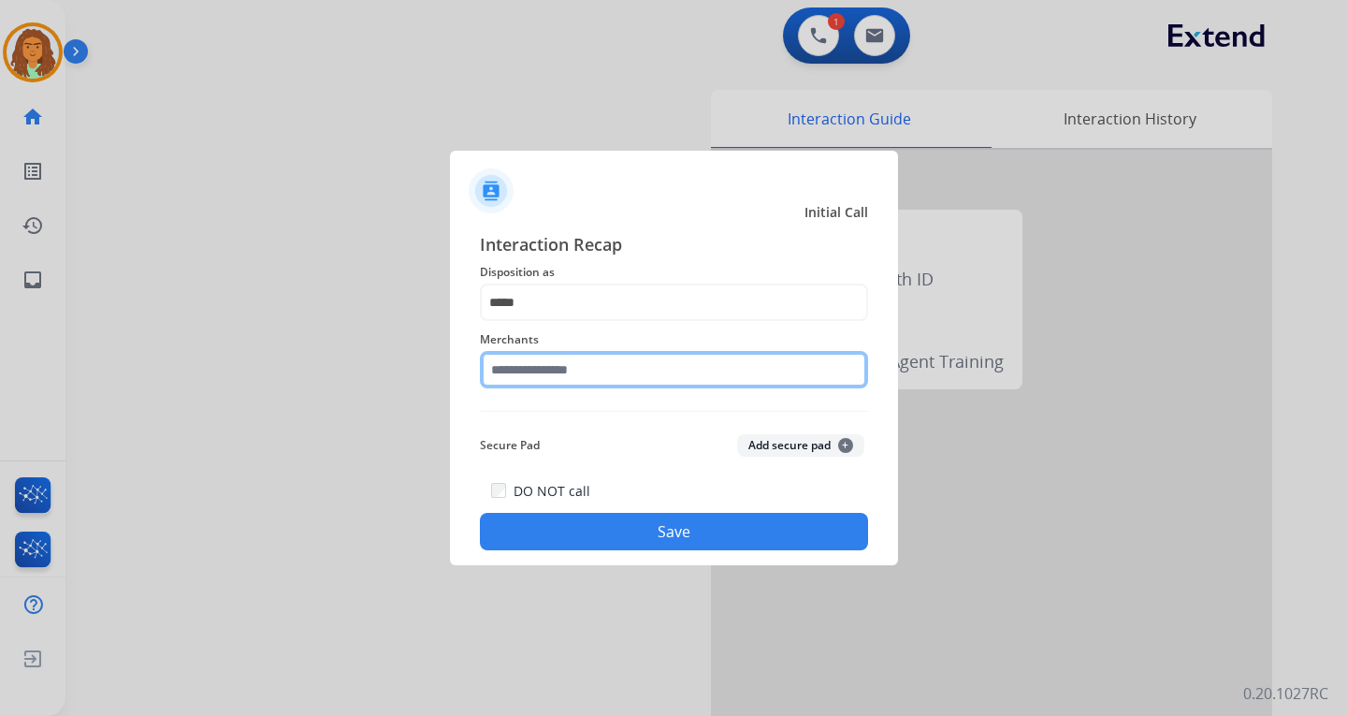
click at [535, 369] on input "text" at bounding box center [674, 369] width 388 height 37
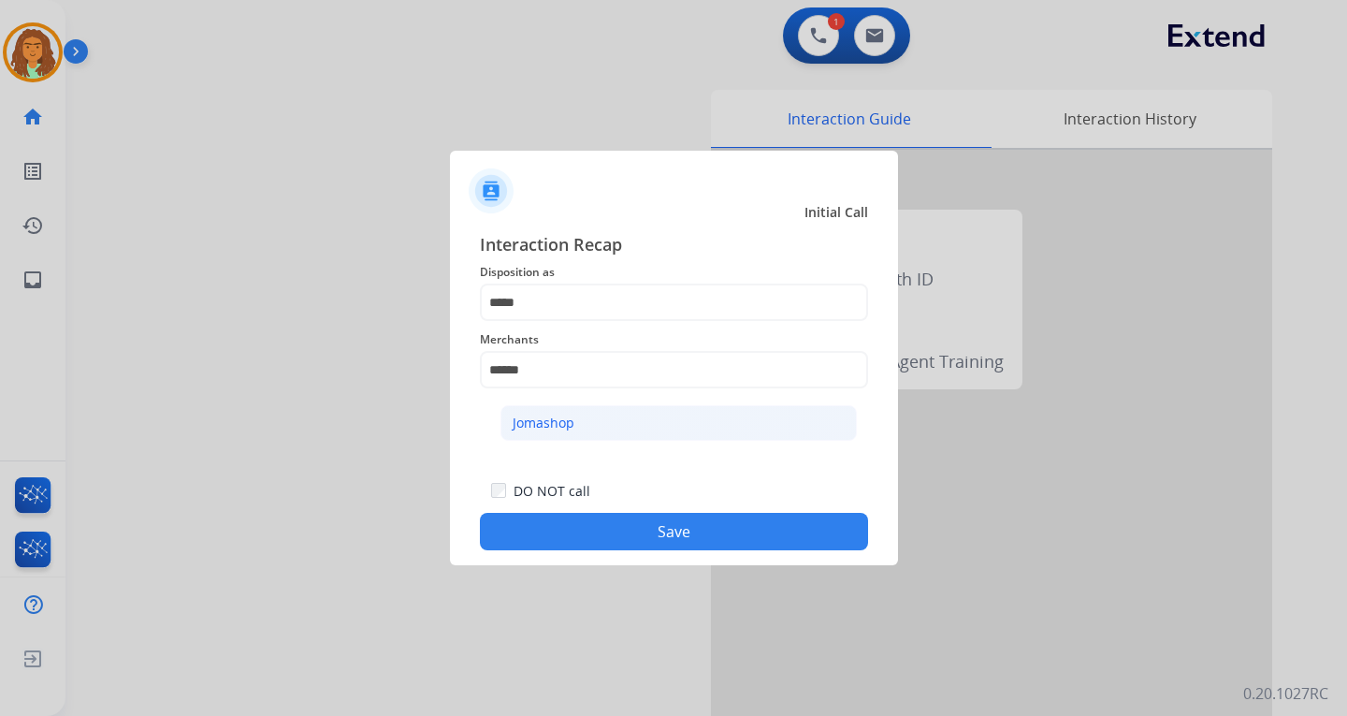
click at [563, 425] on div "Jomashop" at bounding box center [544, 423] width 62 height 19
type input "********"
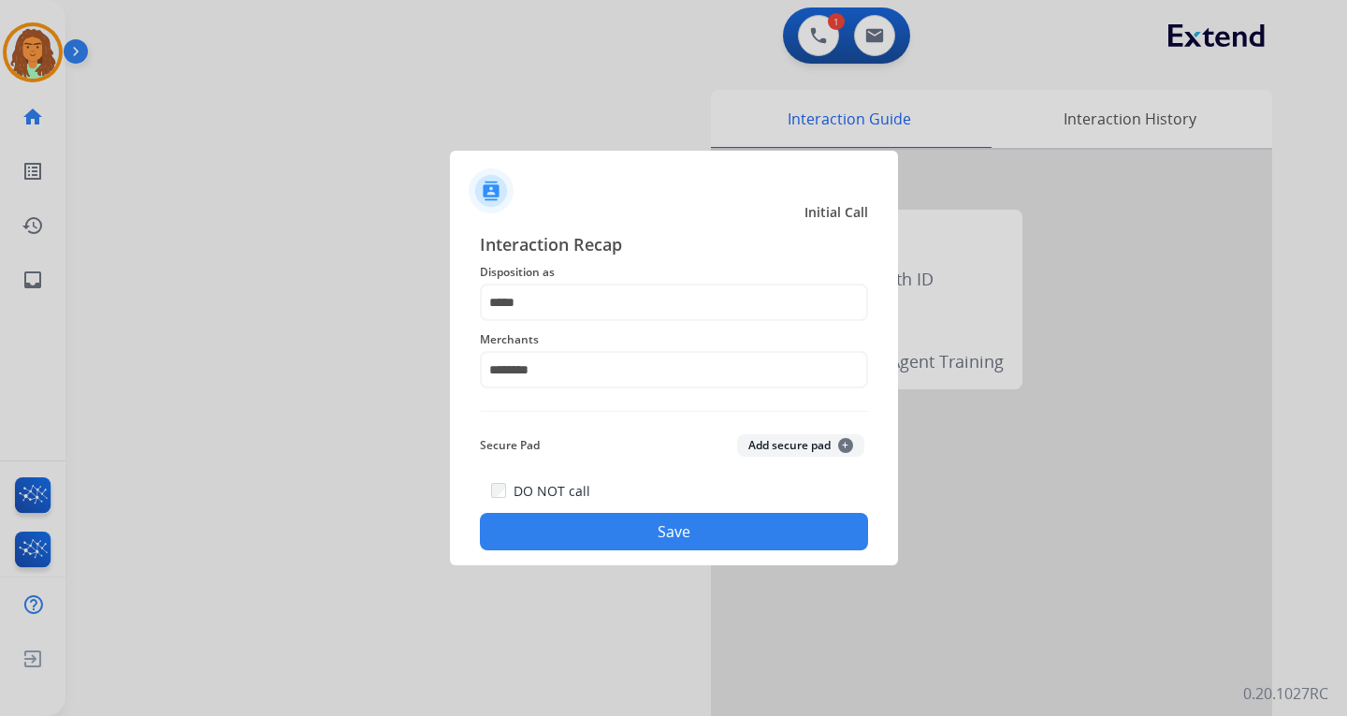
click at [666, 525] on button "Save" at bounding box center [674, 531] width 388 height 37
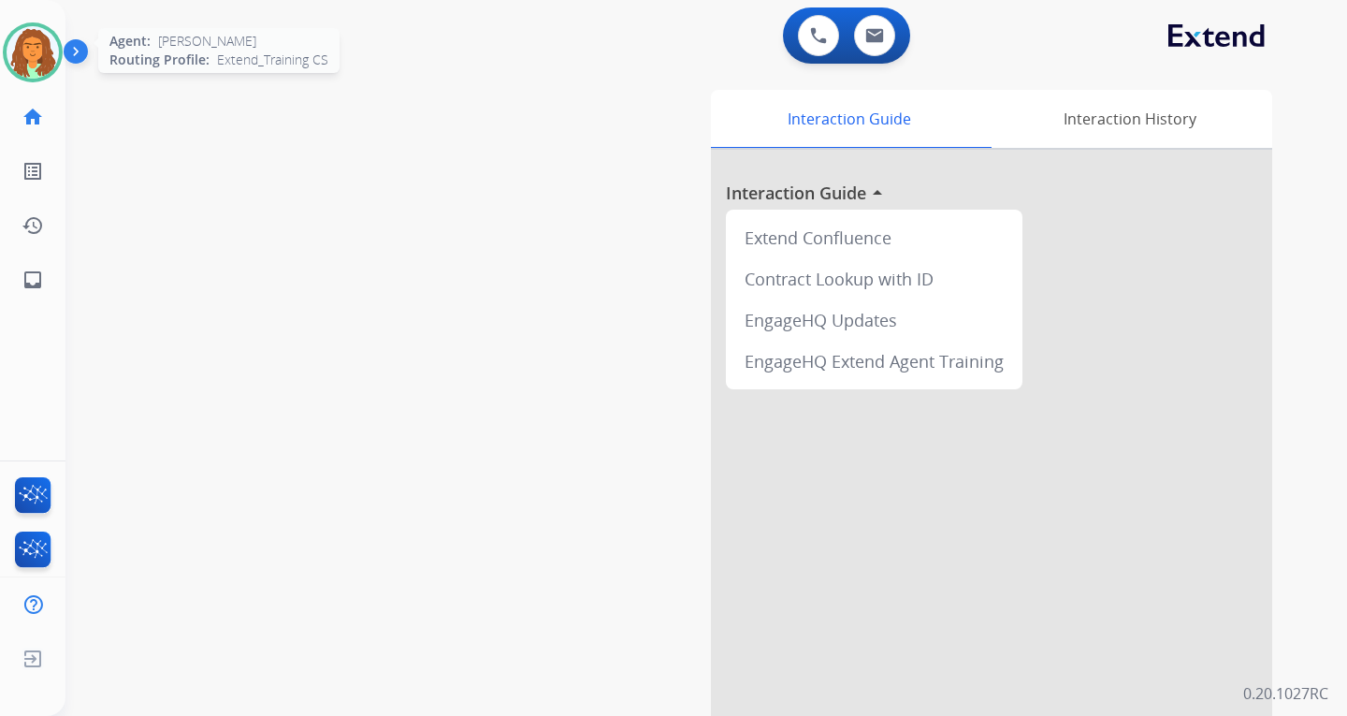
click at [50, 55] on img at bounding box center [33, 52] width 52 height 52
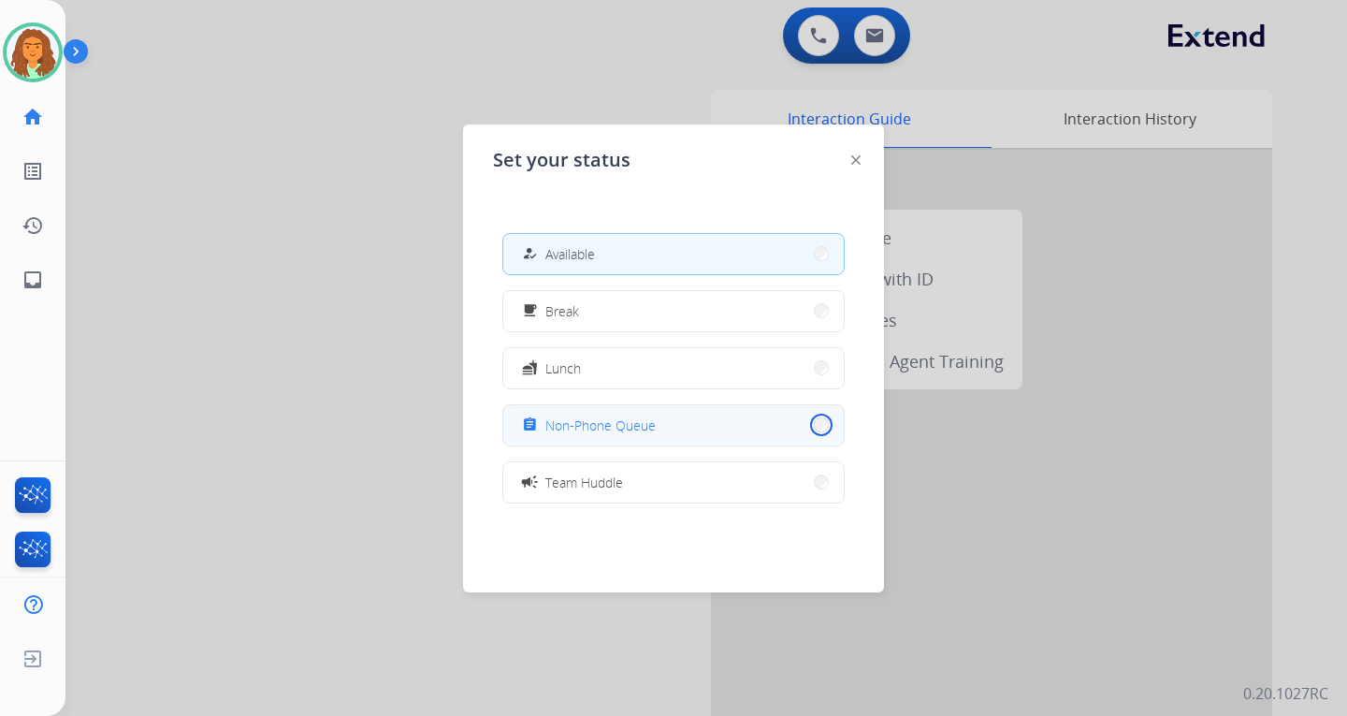
click at [808, 425] on button "assignment Non-Phone Queue" at bounding box center [673, 425] width 341 height 40
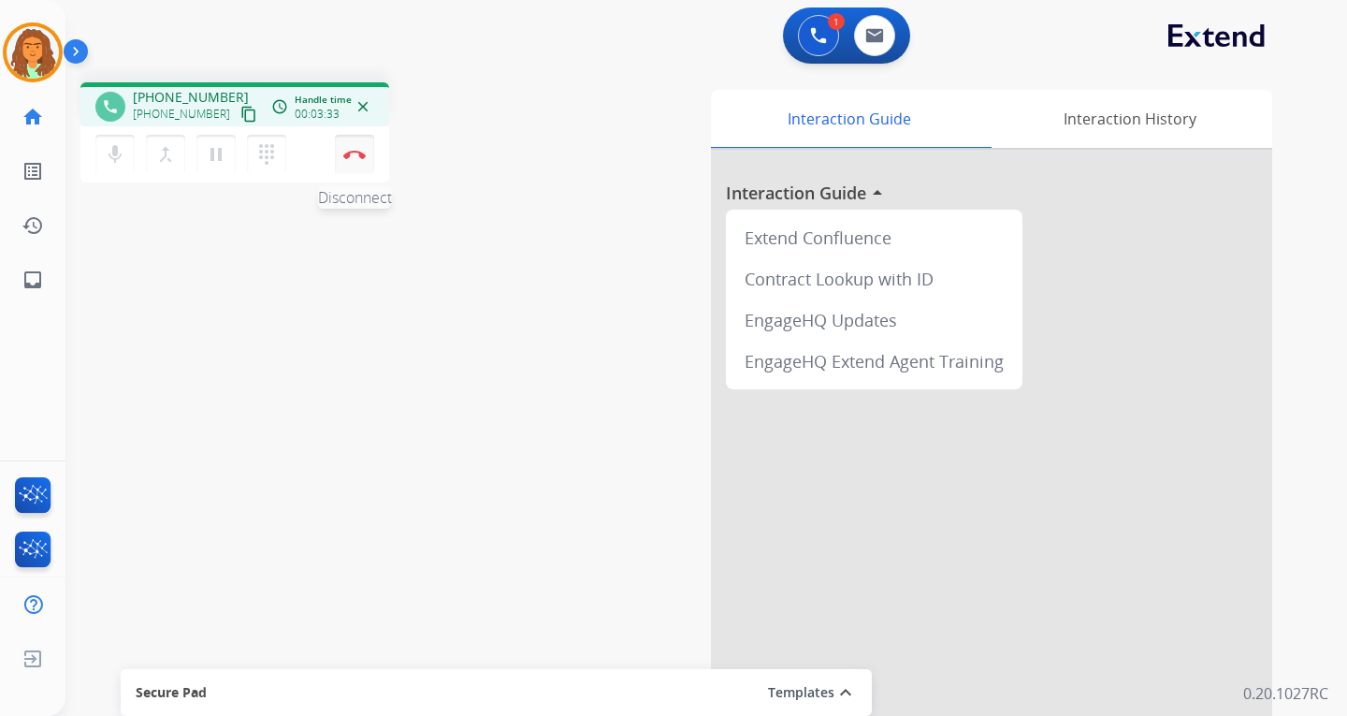
click at [353, 153] on img at bounding box center [354, 154] width 22 height 9
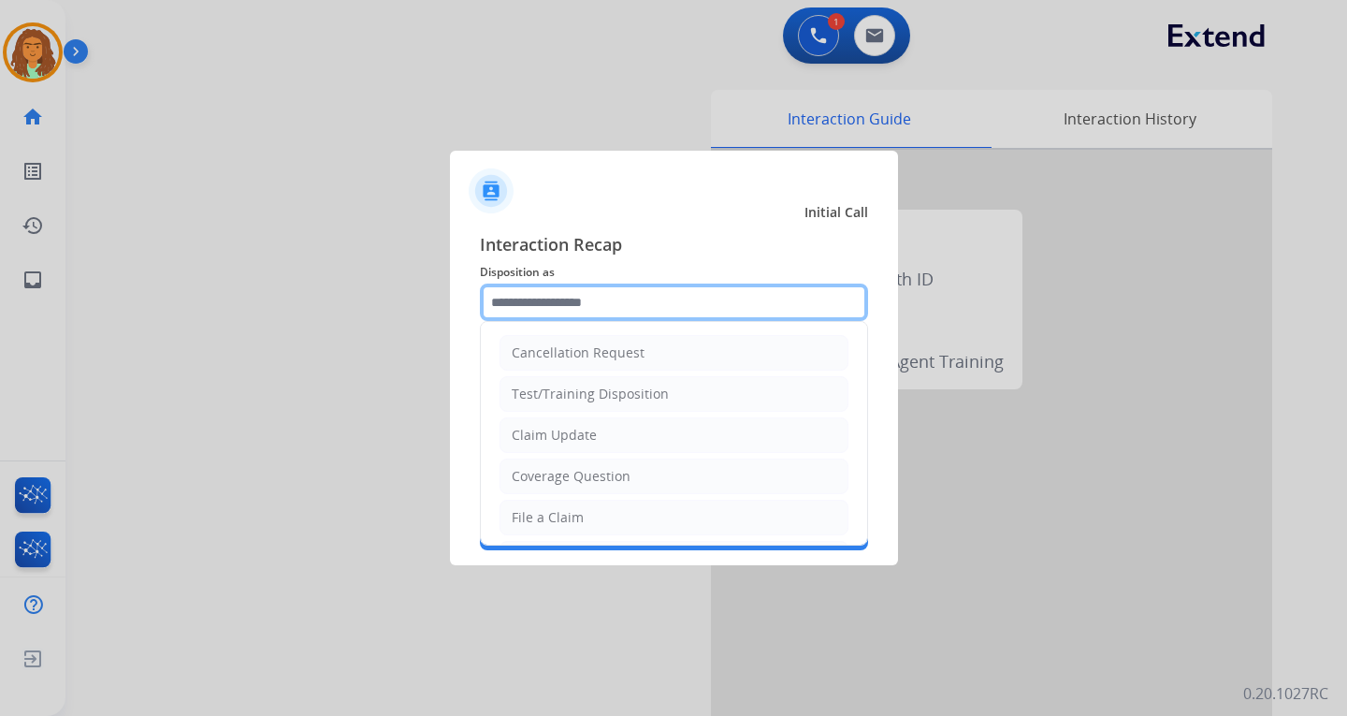
click at [524, 295] on input "text" at bounding box center [674, 301] width 388 height 37
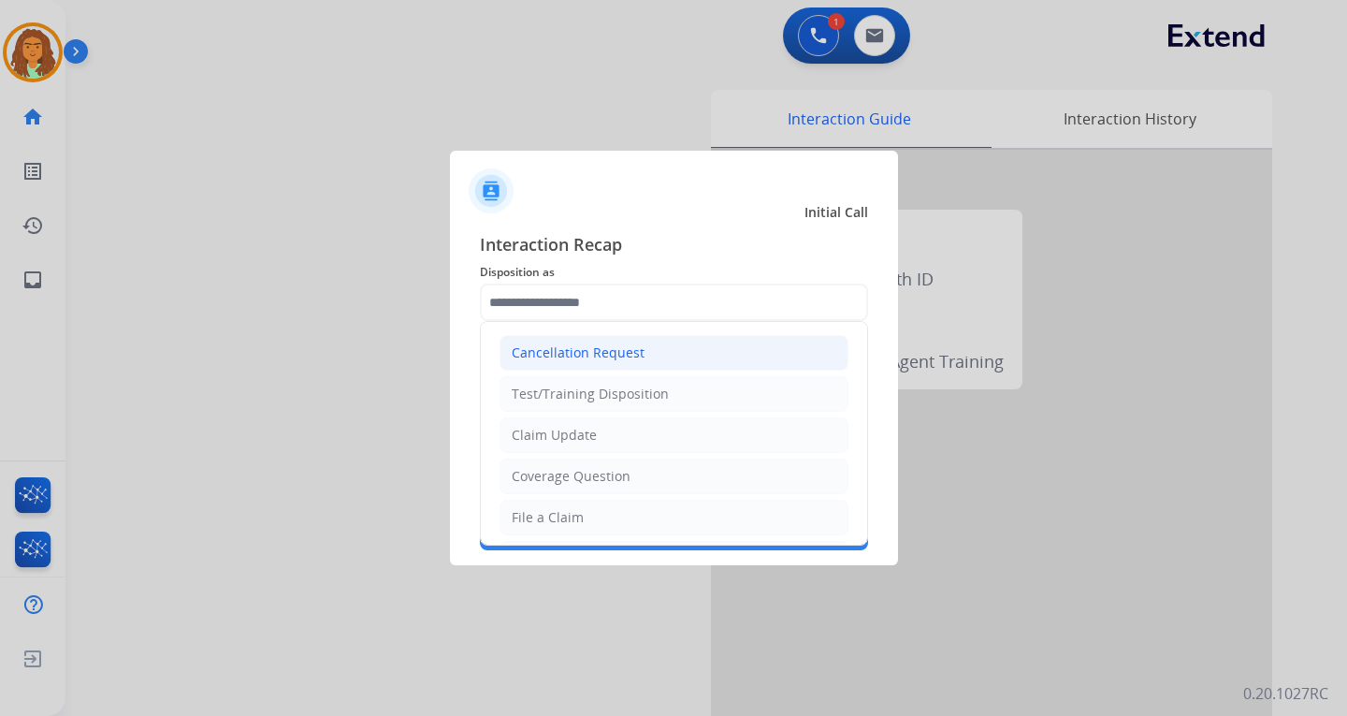
click at [583, 356] on div "Cancellation Request" at bounding box center [578, 352] width 133 height 19
type input "**********"
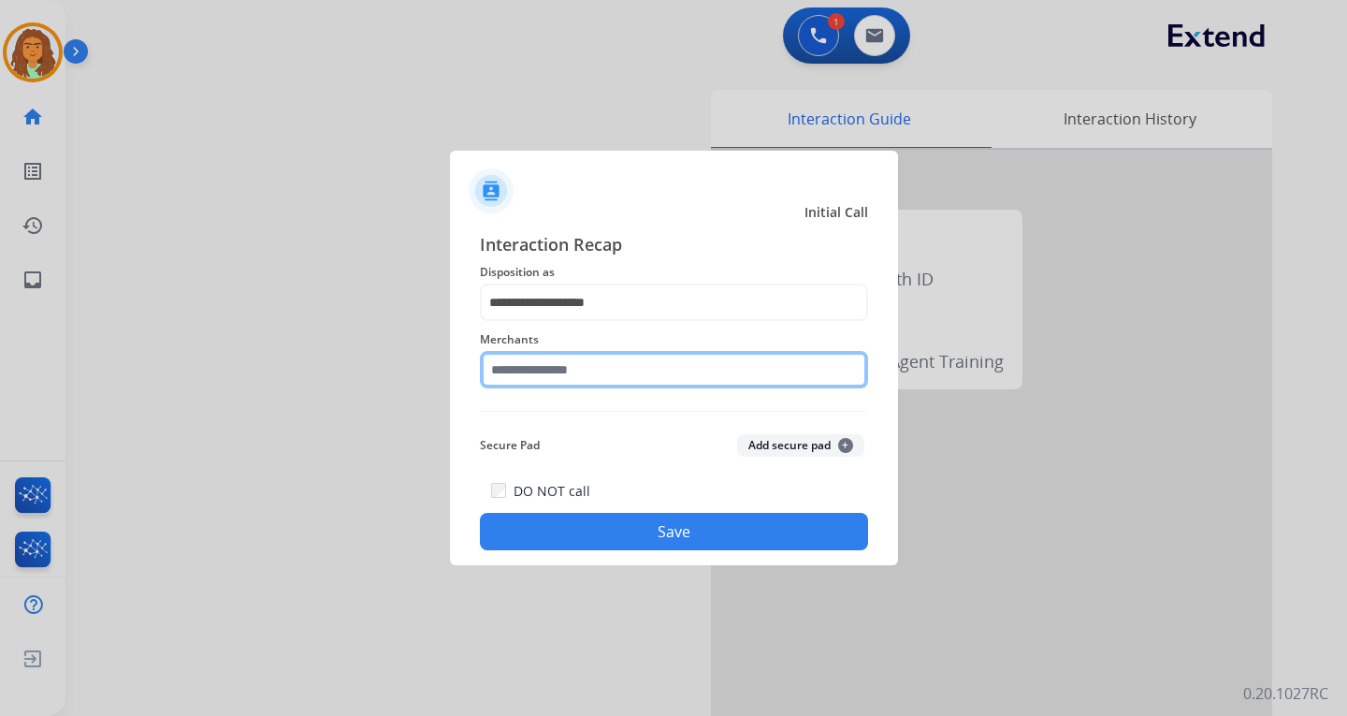
click at [515, 371] on input "text" at bounding box center [674, 369] width 388 height 37
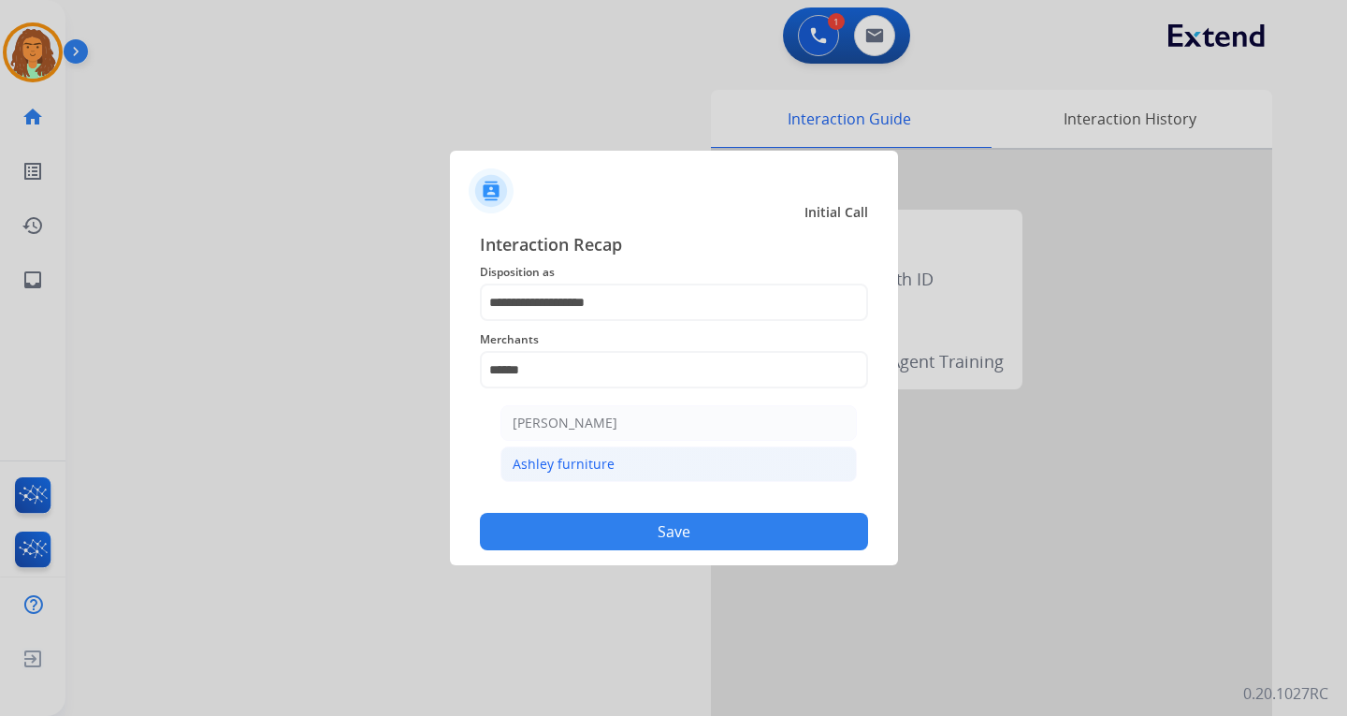
click at [551, 457] on div "Ashley furniture" at bounding box center [564, 464] width 102 height 19
type input "**********"
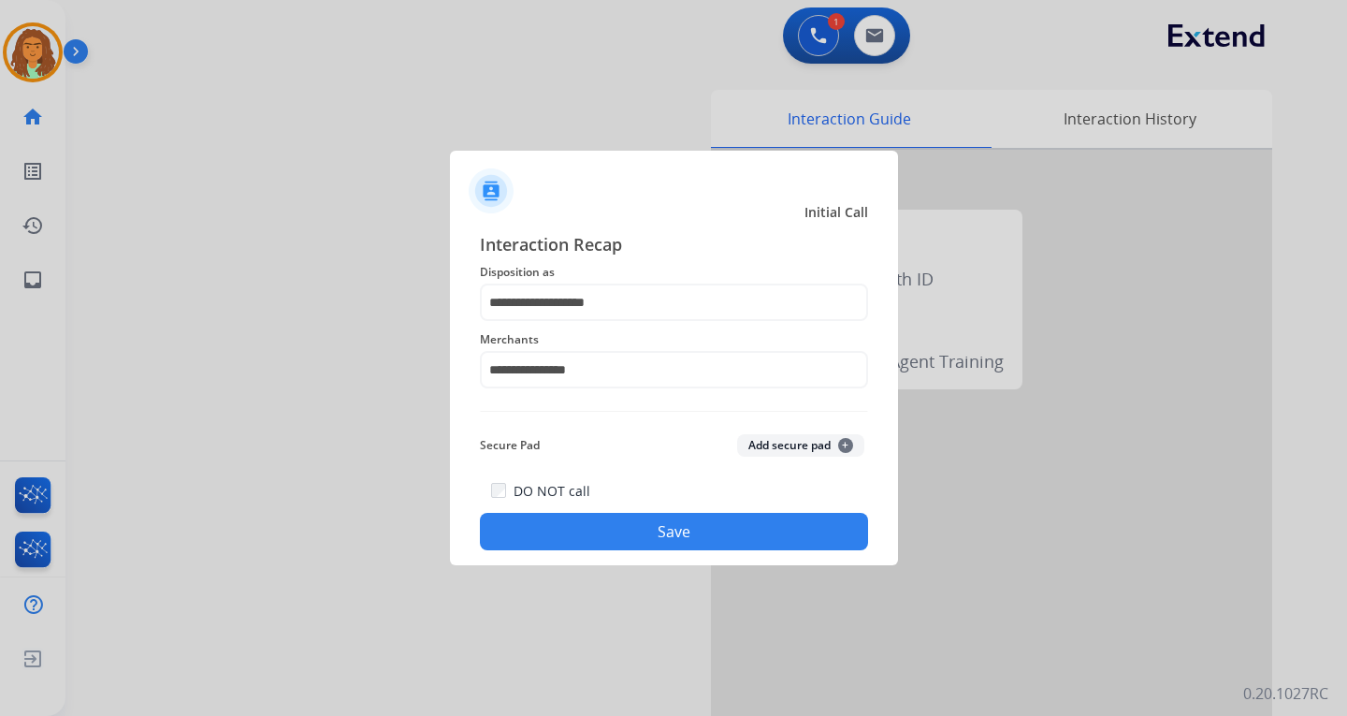
click at [636, 526] on button "Save" at bounding box center [674, 531] width 388 height 37
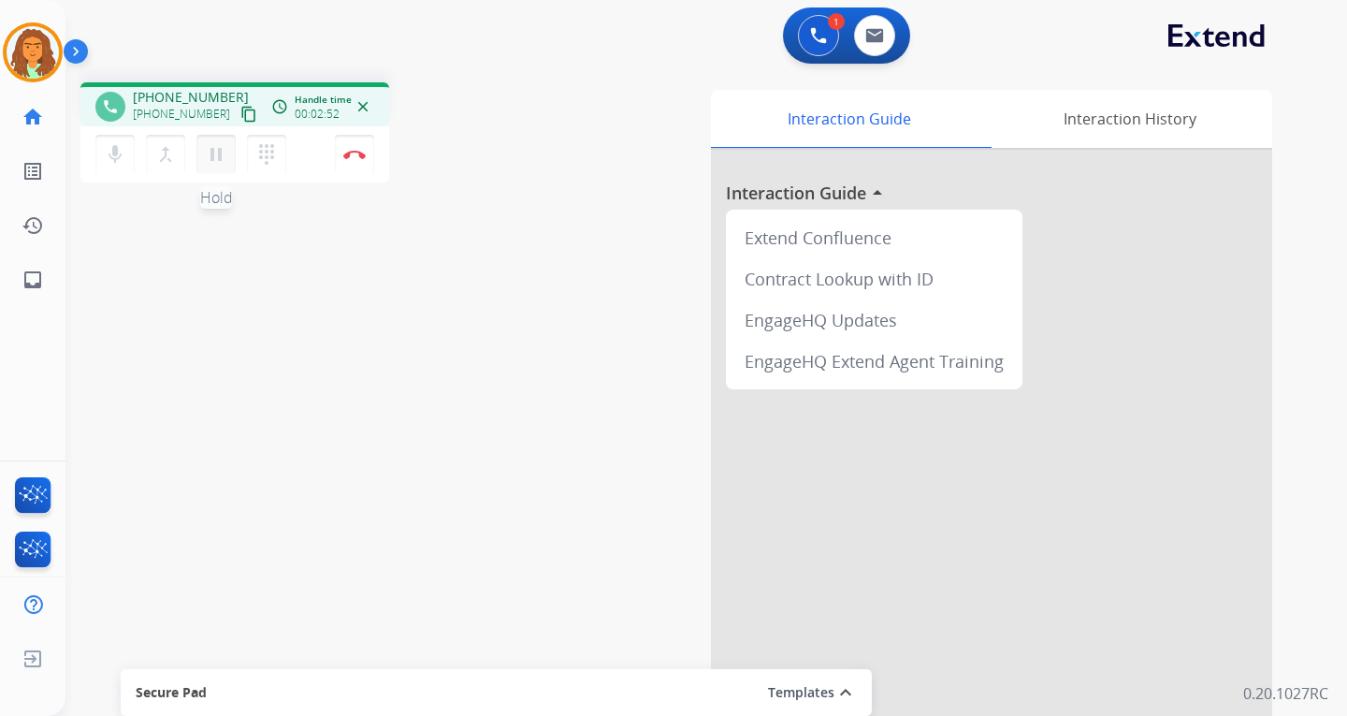
click at [213, 153] on mat-icon "pause" at bounding box center [216, 154] width 22 height 22
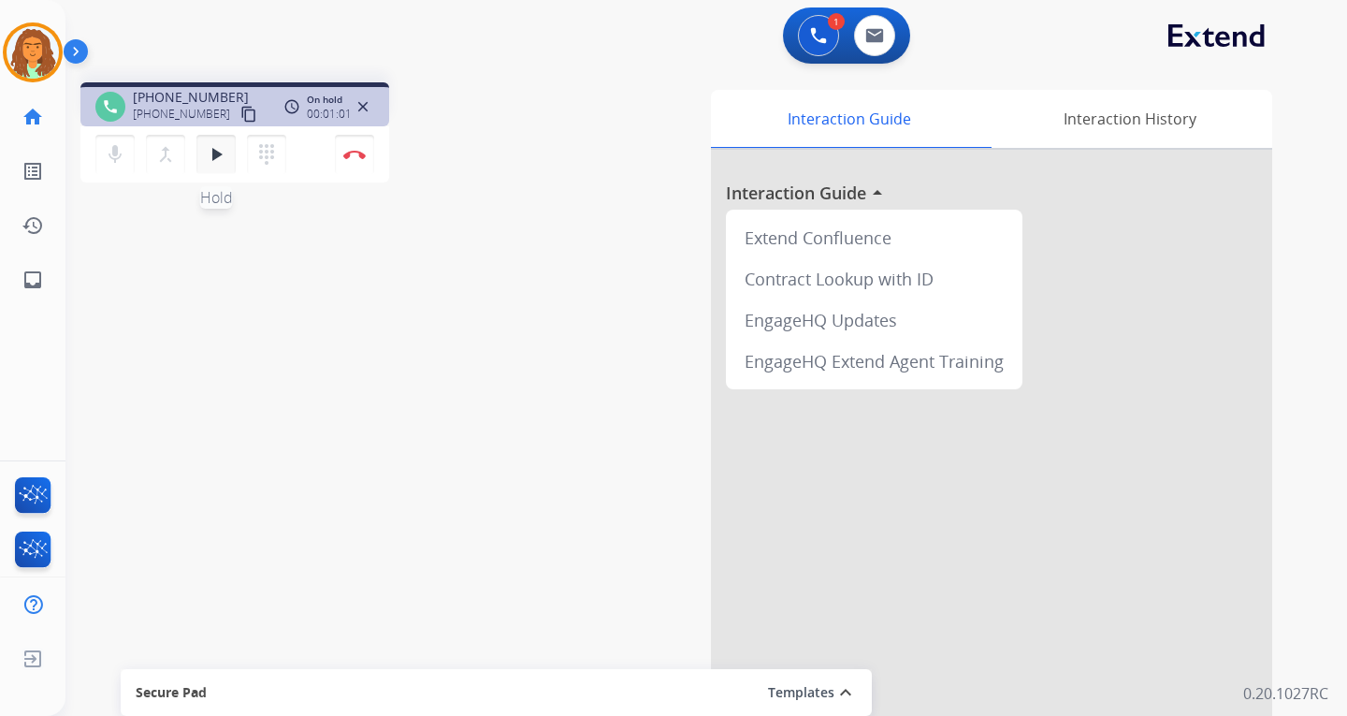
click at [219, 151] on mat-icon "play_arrow" at bounding box center [216, 154] width 22 height 22
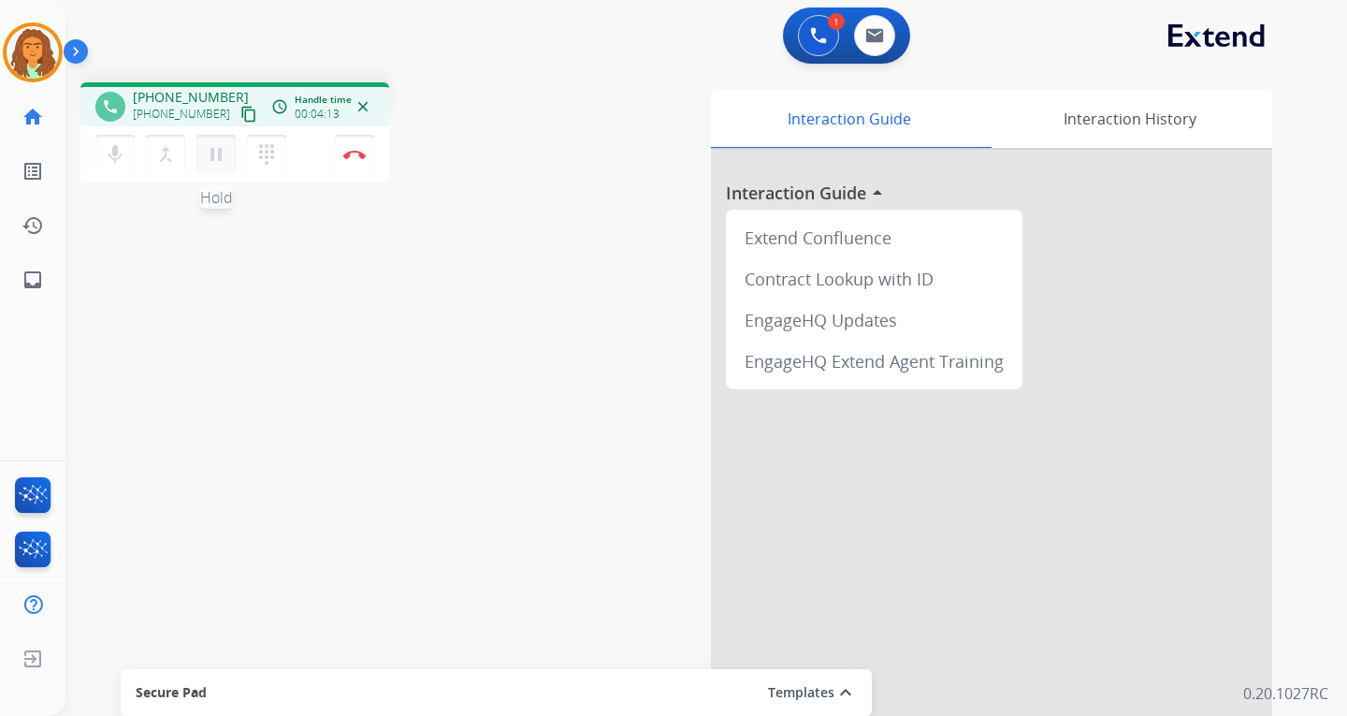
click at [221, 156] on mat-icon "pause" at bounding box center [216, 154] width 22 height 22
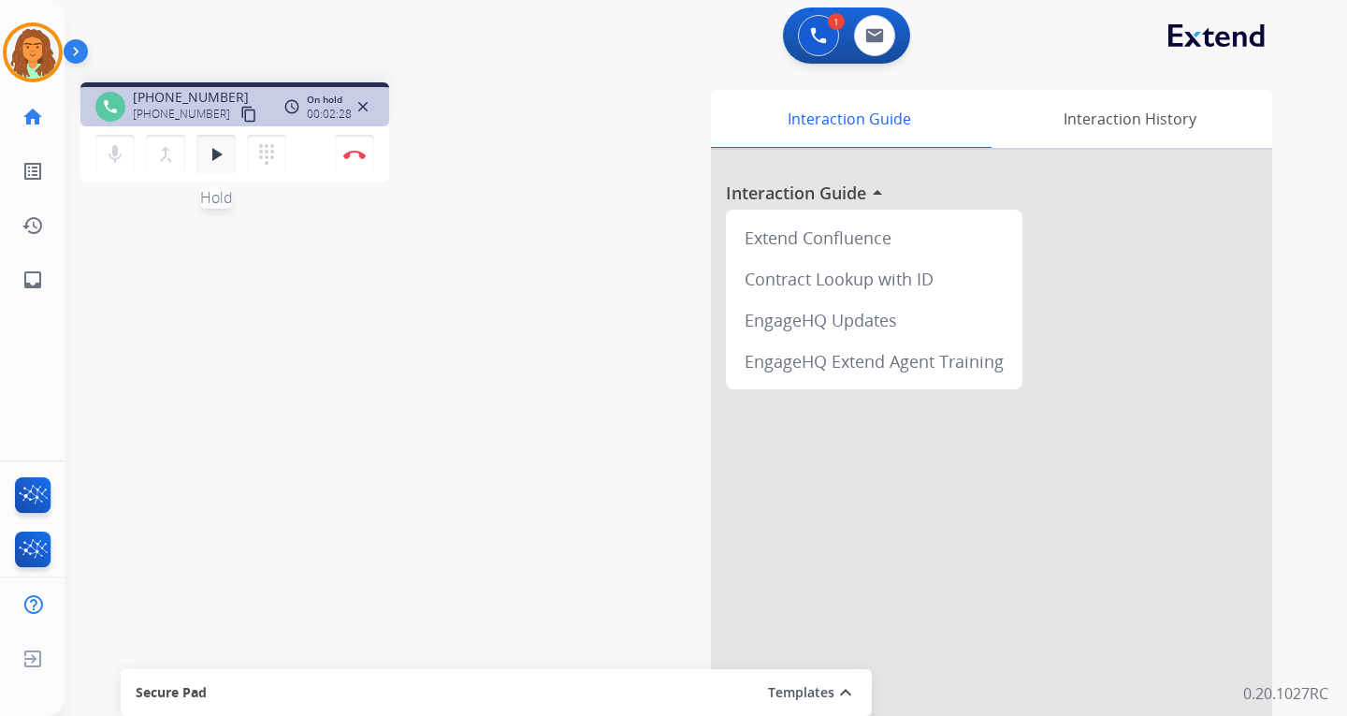
click at [218, 153] on mat-icon "play_arrow" at bounding box center [216, 154] width 22 height 22
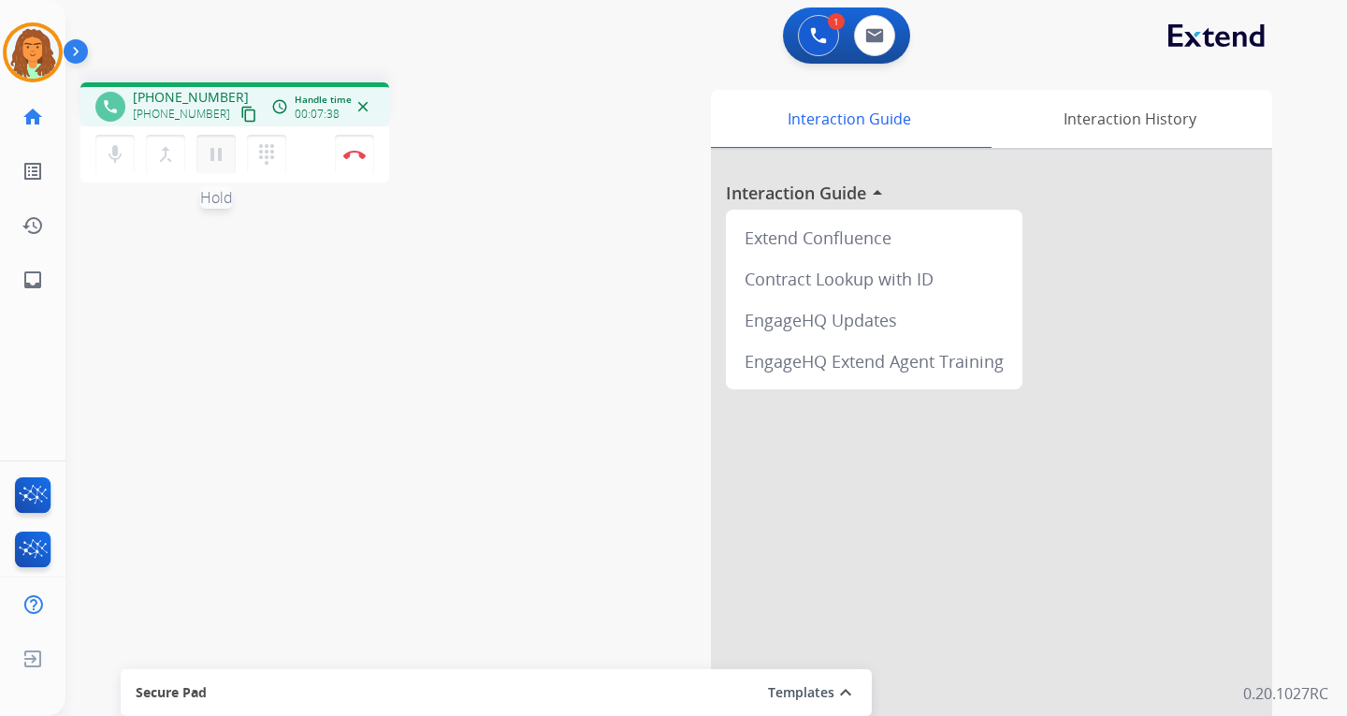
click at [210, 149] on mat-icon "pause" at bounding box center [216, 154] width 22 height 22
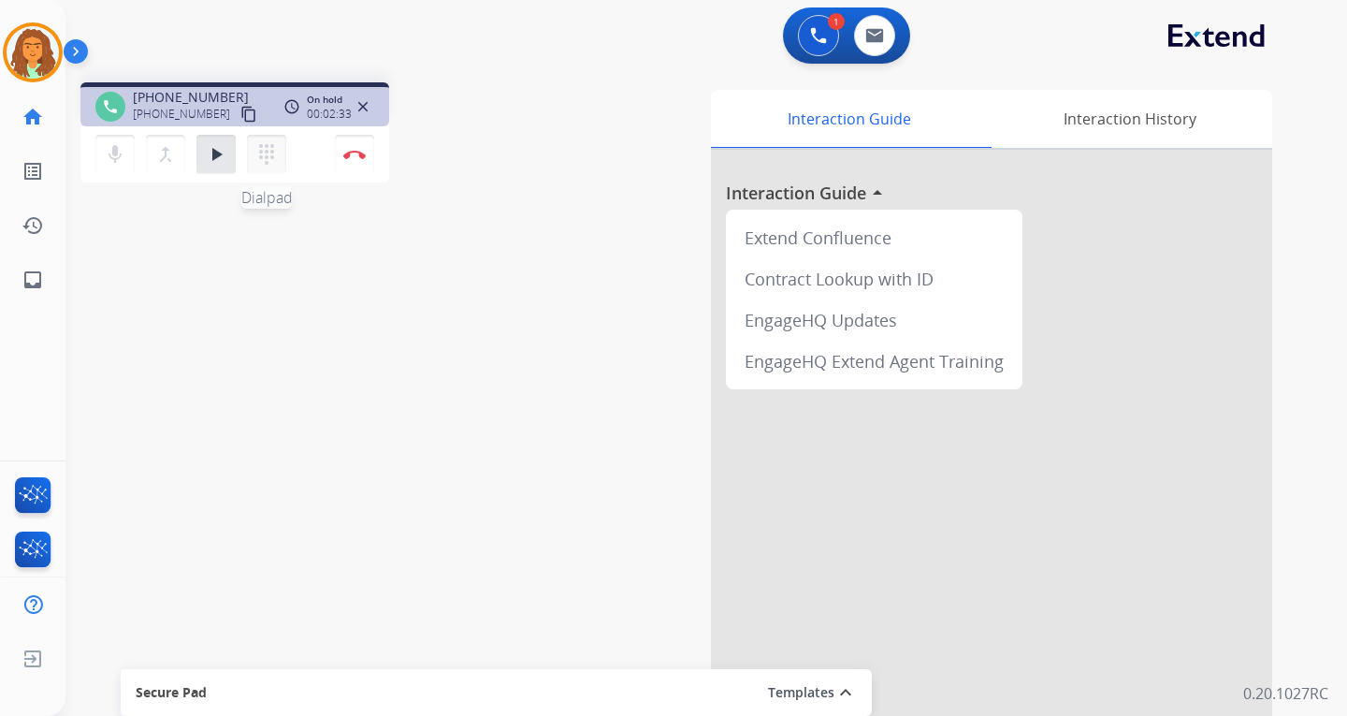
click at [265, 153] on mat-icon "dialpad" at bounding box center [266, 154] width 22 height 22
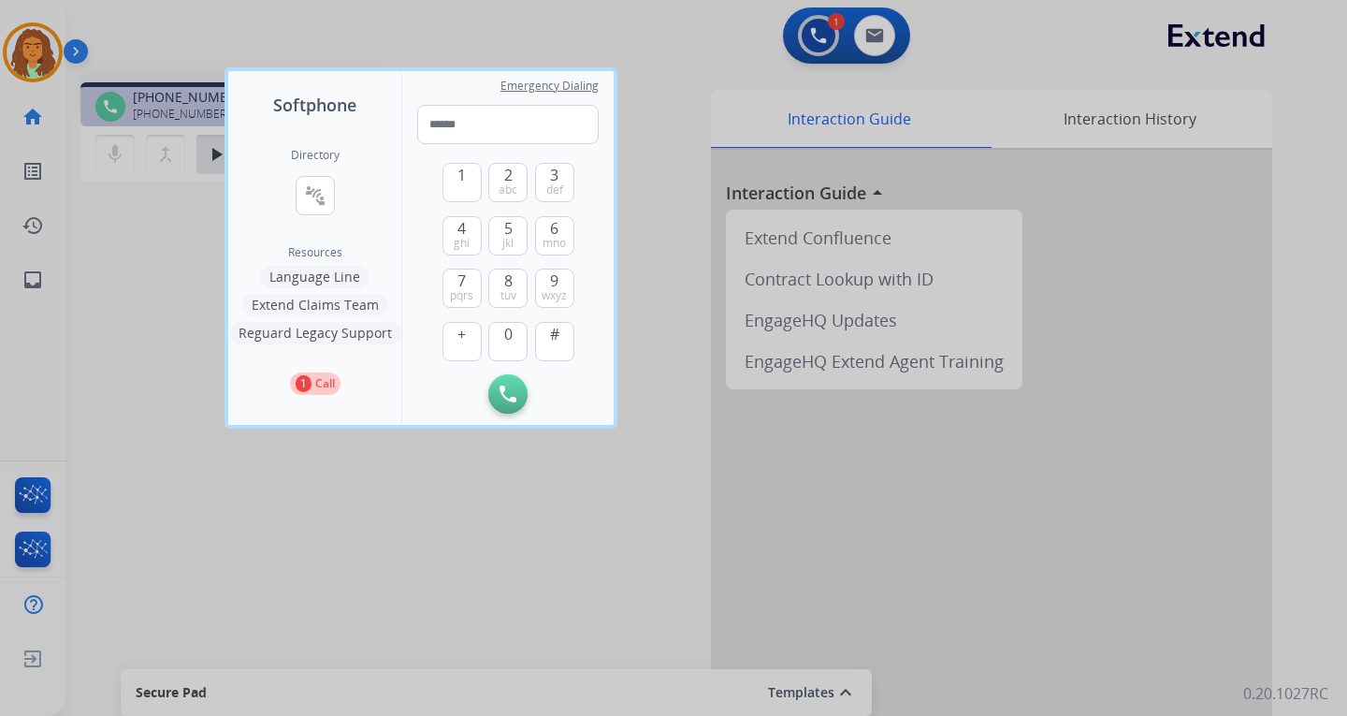
click at [313, 307] on button "Extend Claims Team" at bounding box center [315, 305] width 146 height 22
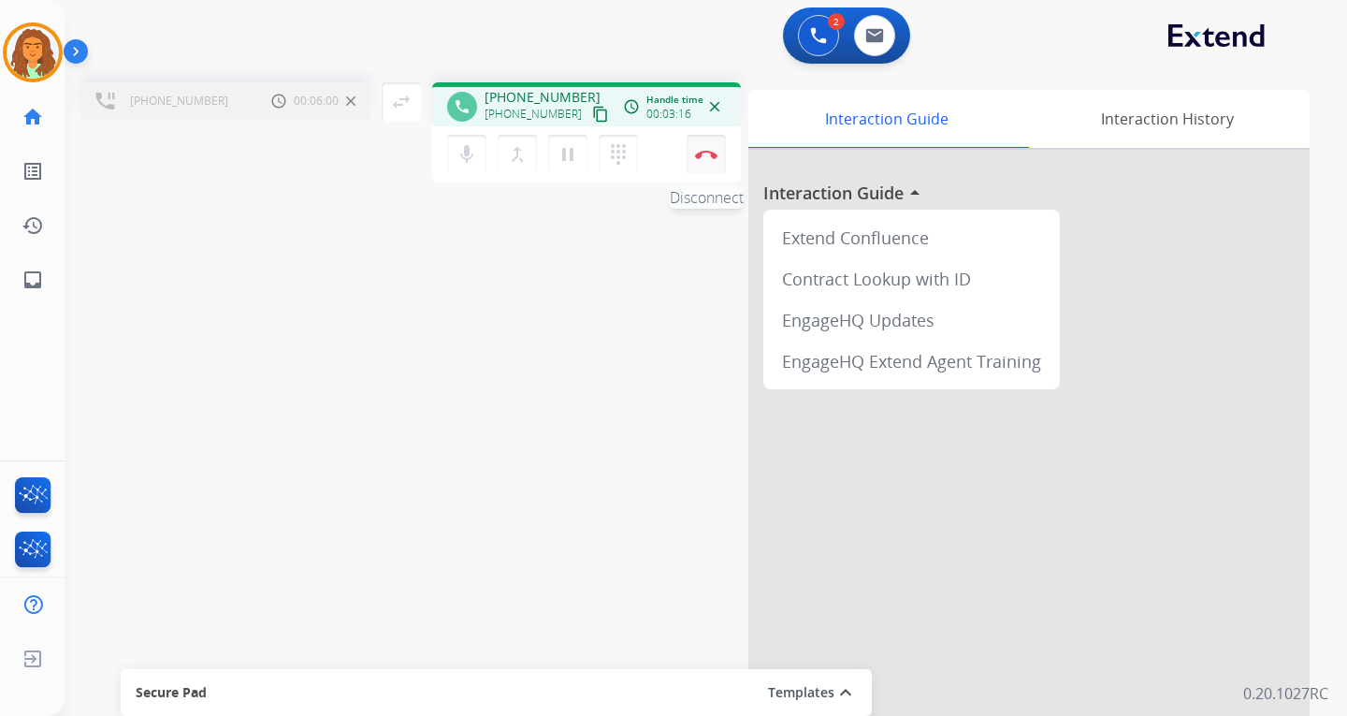
click at [711, 149] on button "Disconnect" at bounding box center [706, 154] width 39 height 39
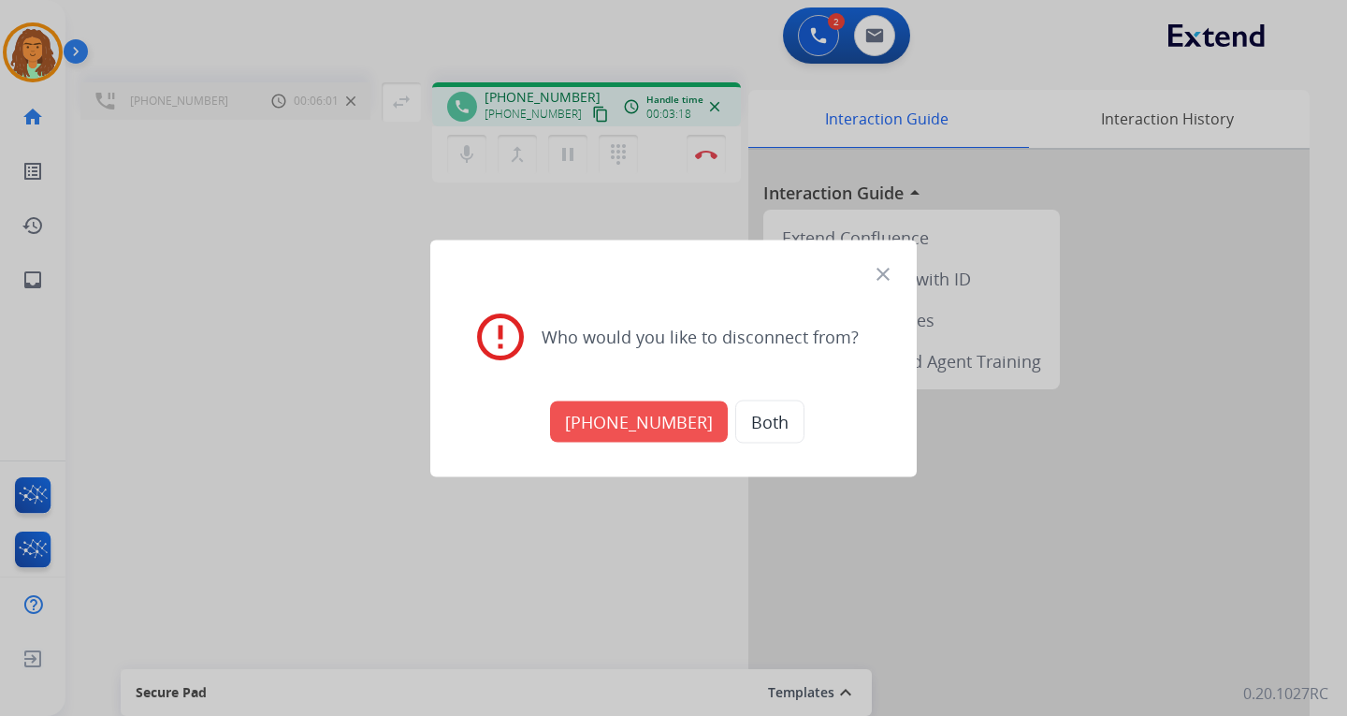
click at [660, 424] on button "[PHONE_NUMBER]" at bounding box center [639, 420] width 178 height 41
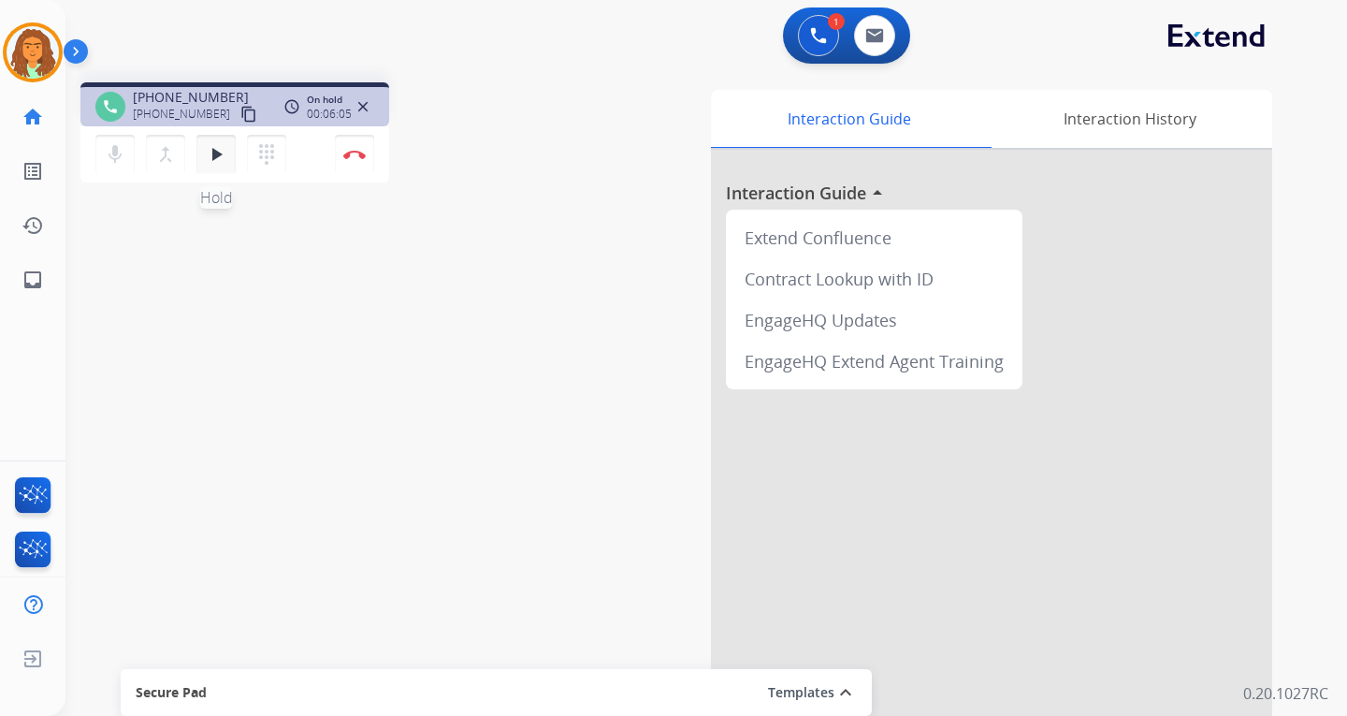
click at [218, 151] on mat-icon "play_arrow" at bounding box center [216, 154] width 22 height 22
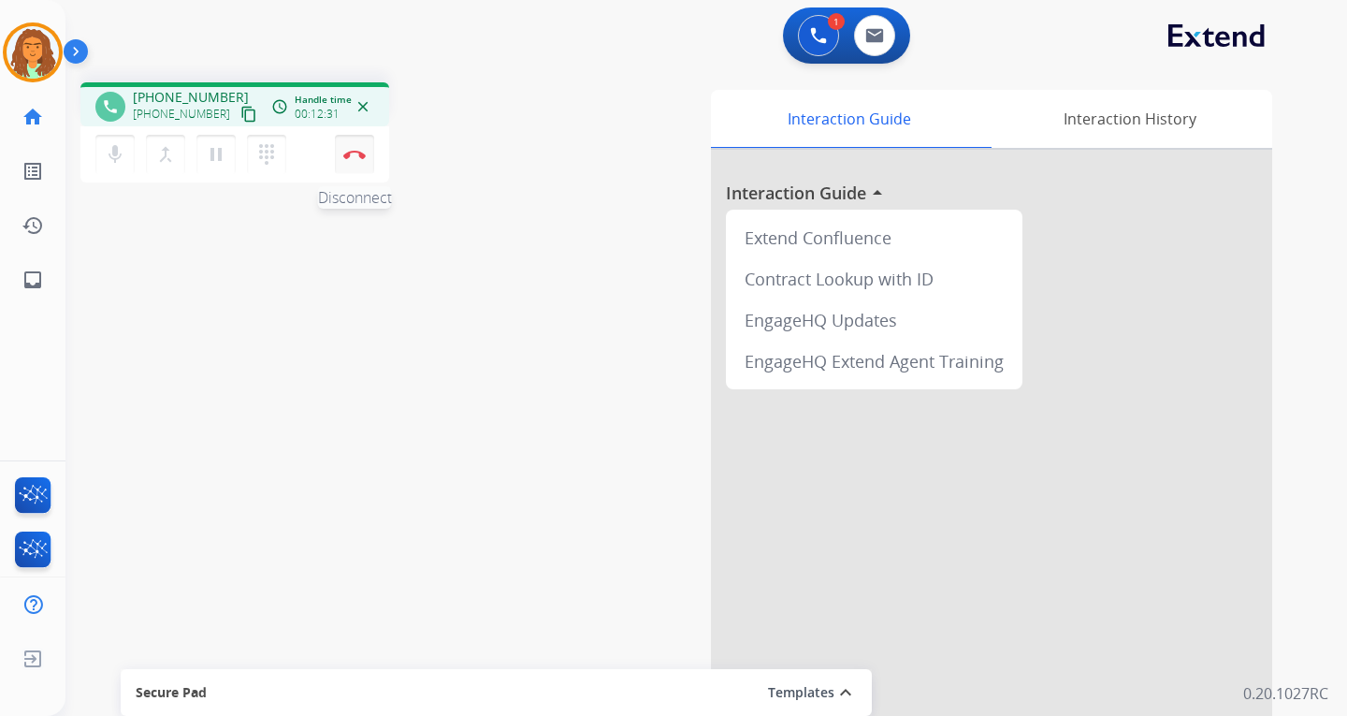
click at [352, 152] on img at bounding box center [354, 154] width 22 height 9
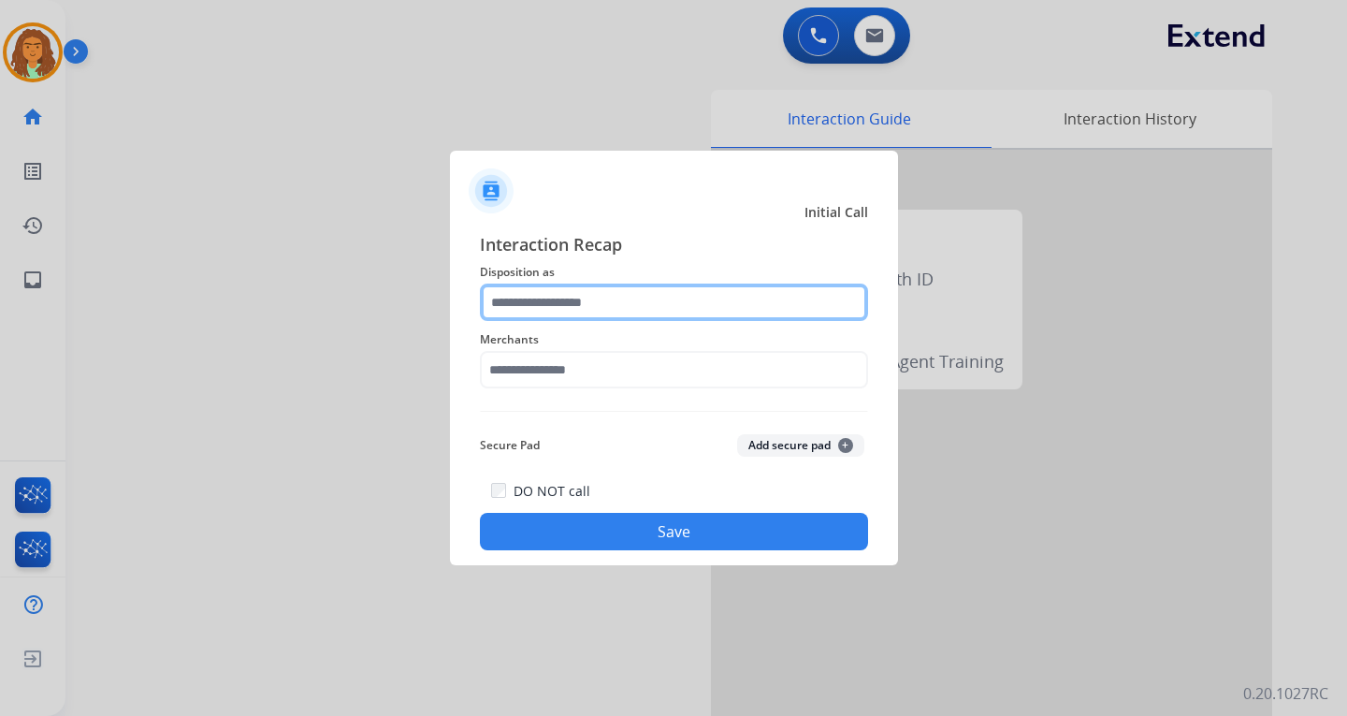
click at [589, 303] on input "text" at bounding box center [674, 301] width 388 height 37
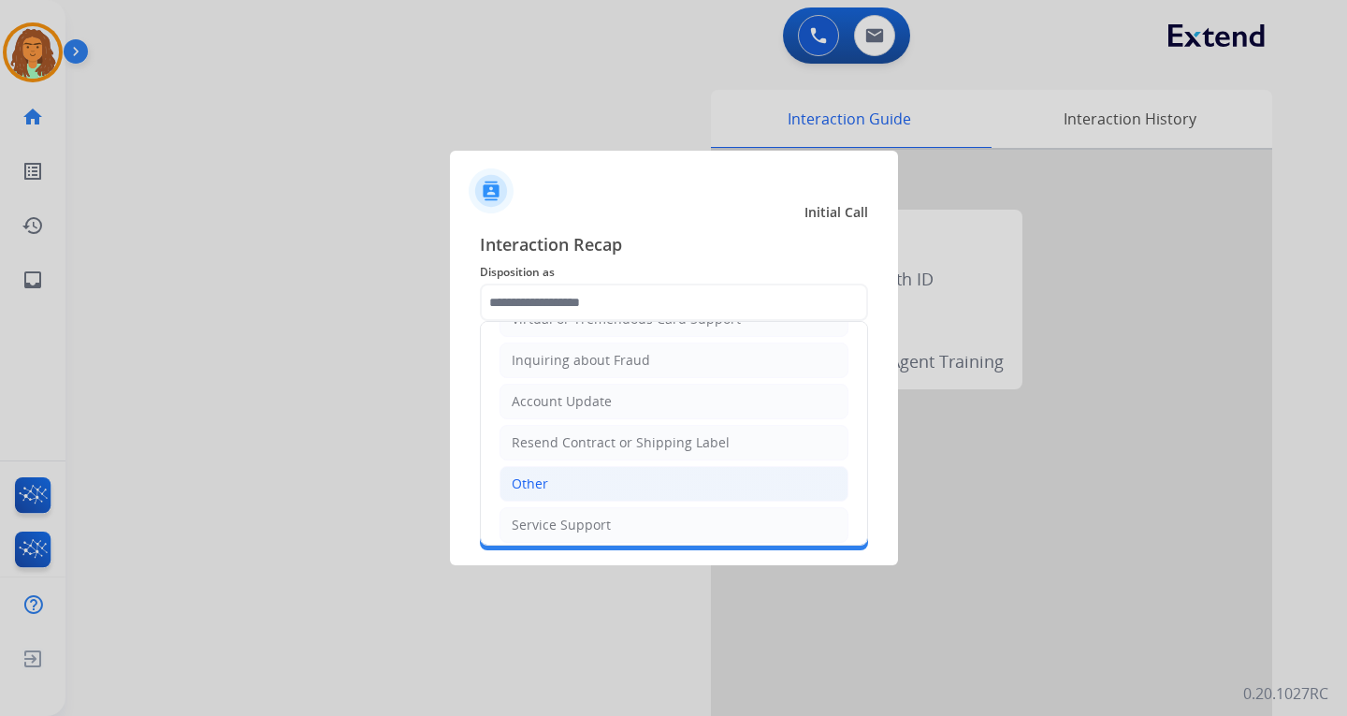
click at [549, 483] on li "Other" at bounding box center [674, 484] width 349 height 36
type input "*****"
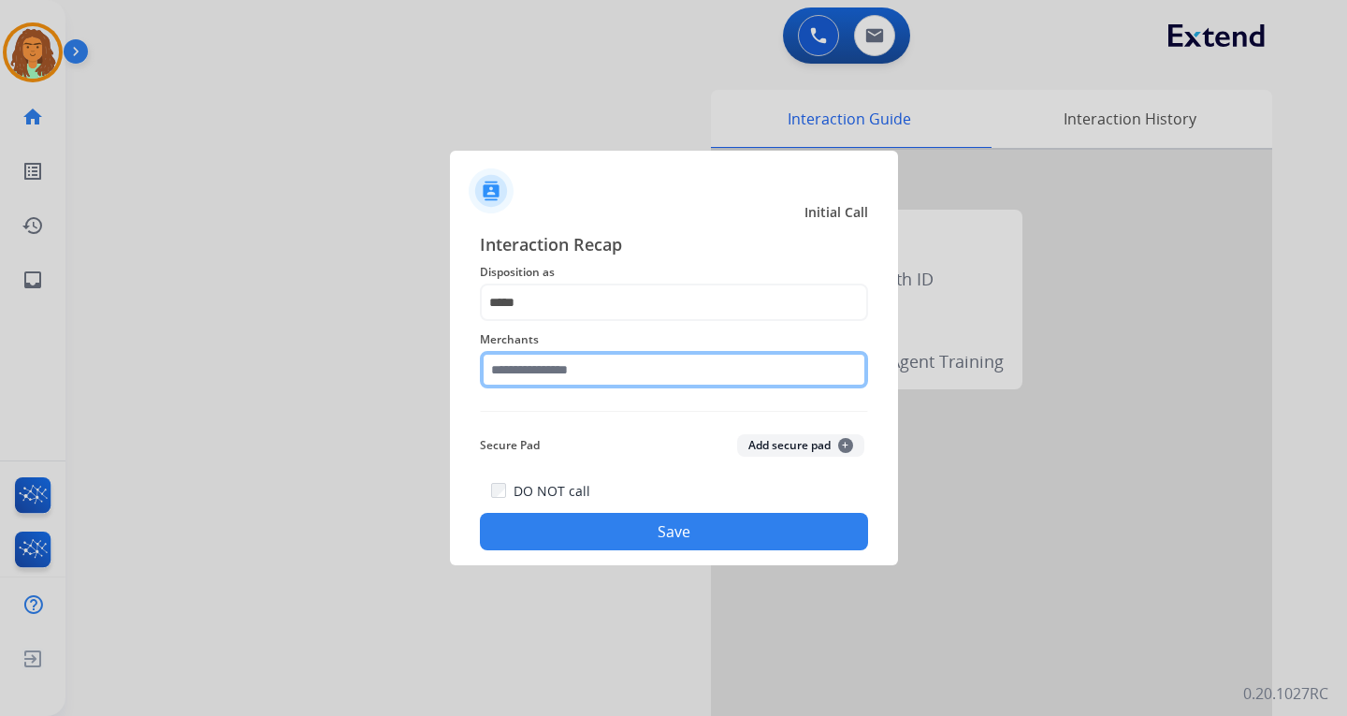
click at [540, 373] on input "text" at bounding box center [674, 369] width 388 height 37
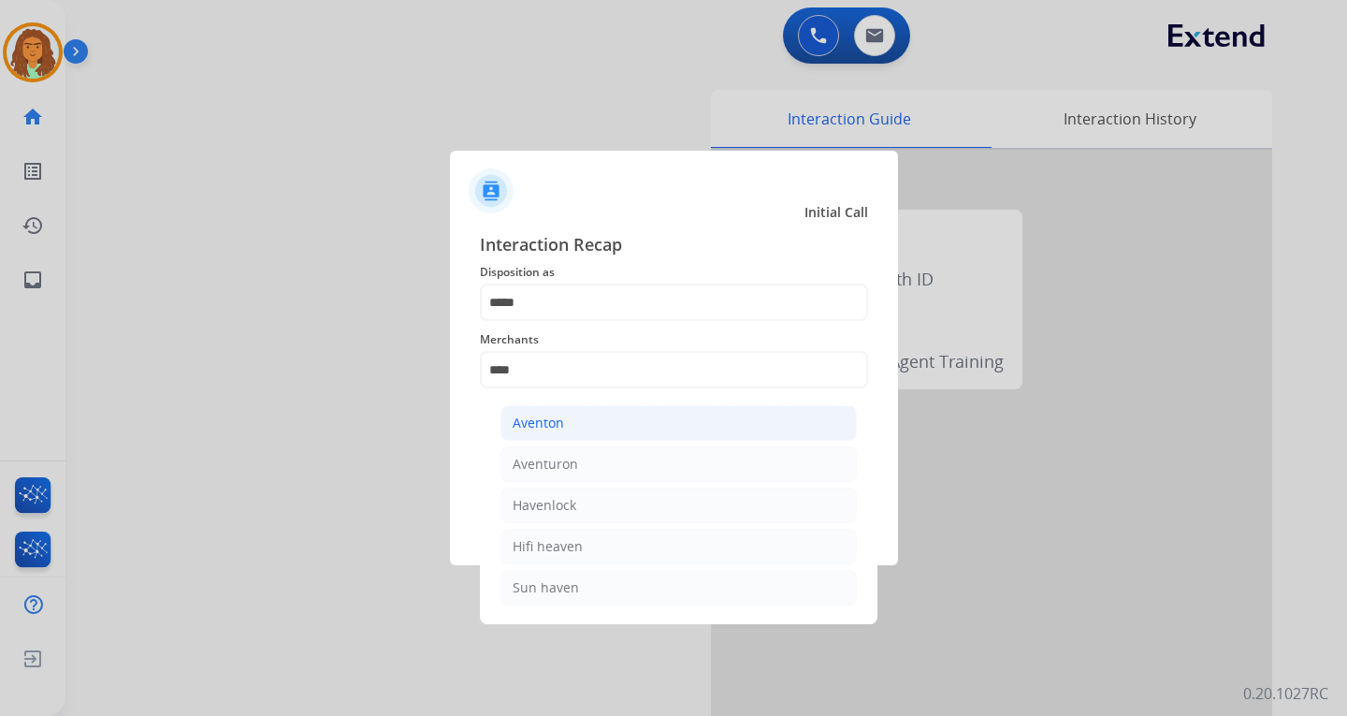
click at [541, 416] on div "Aventon" at bounding box center [538, 423] width 51 height 19
type input "*******"
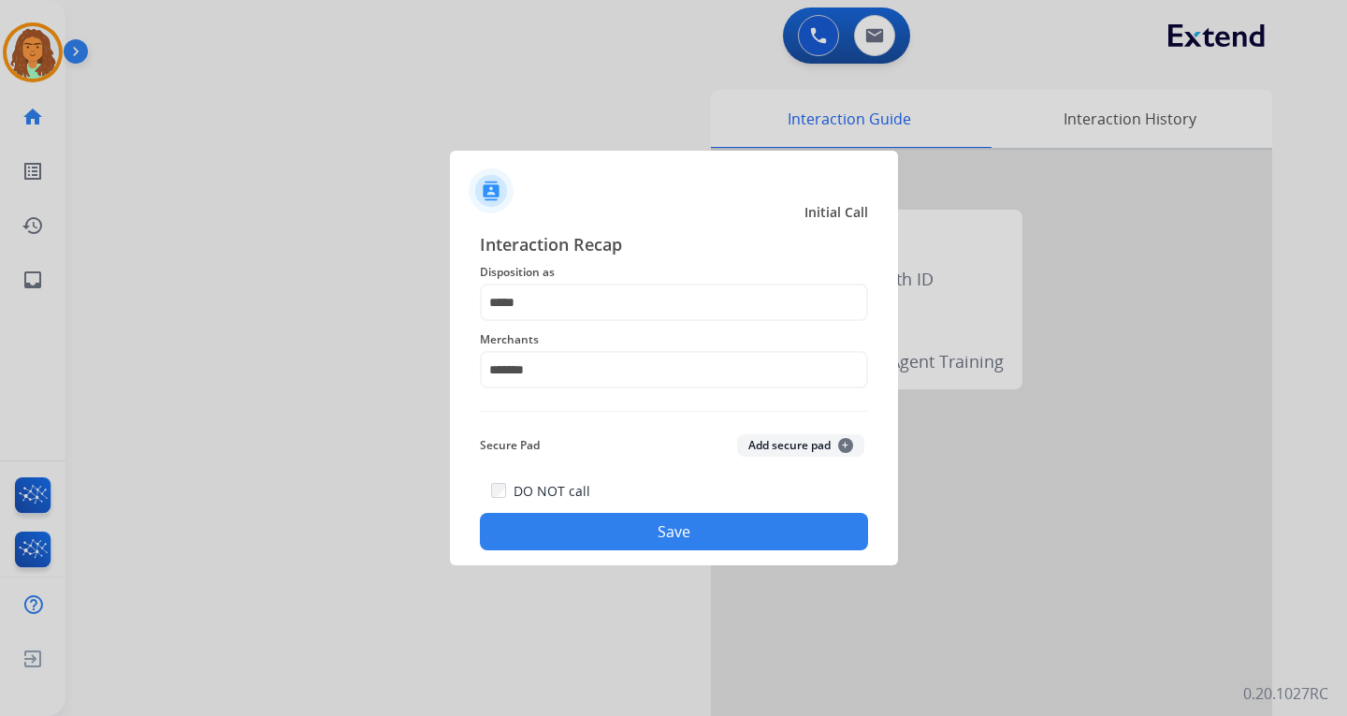
click at [643, 523] on button "Save" at bounding box center [674, 531] width 388 height 37
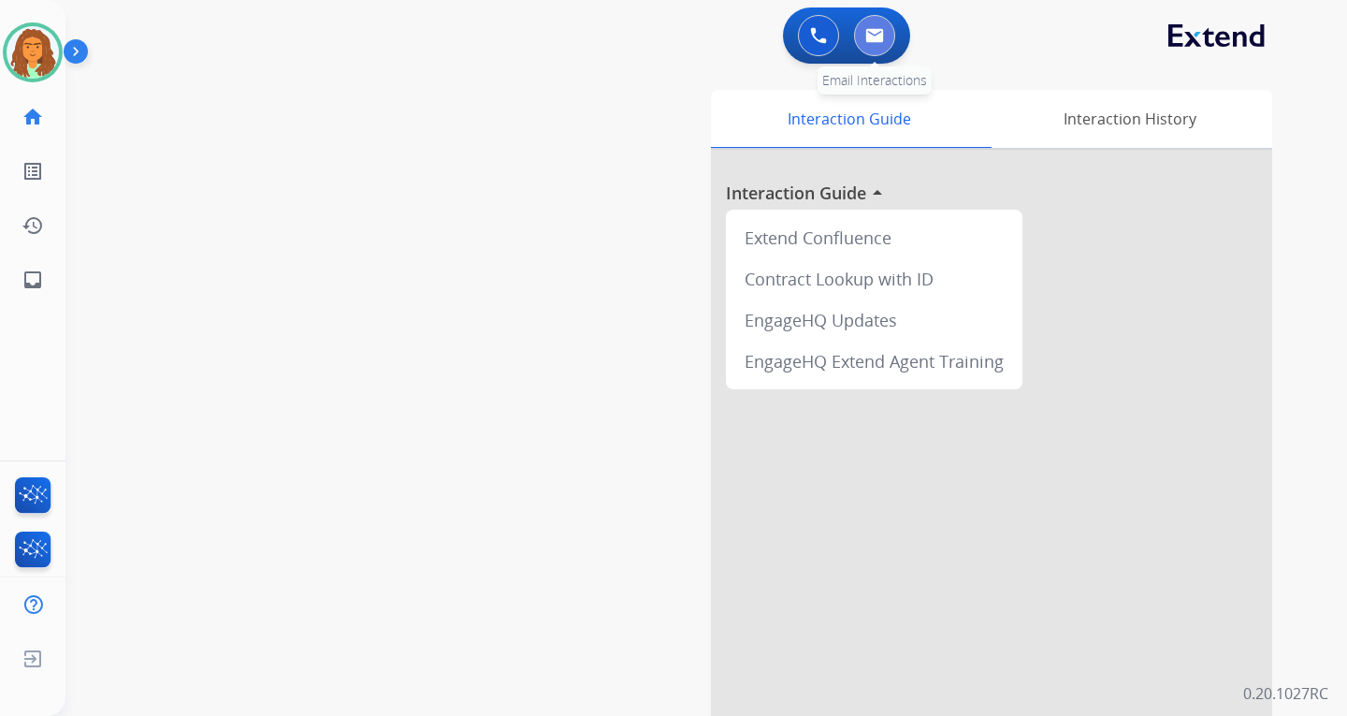
click at [874, 41] on img at bounding box center [874, 35] width 19 height 15
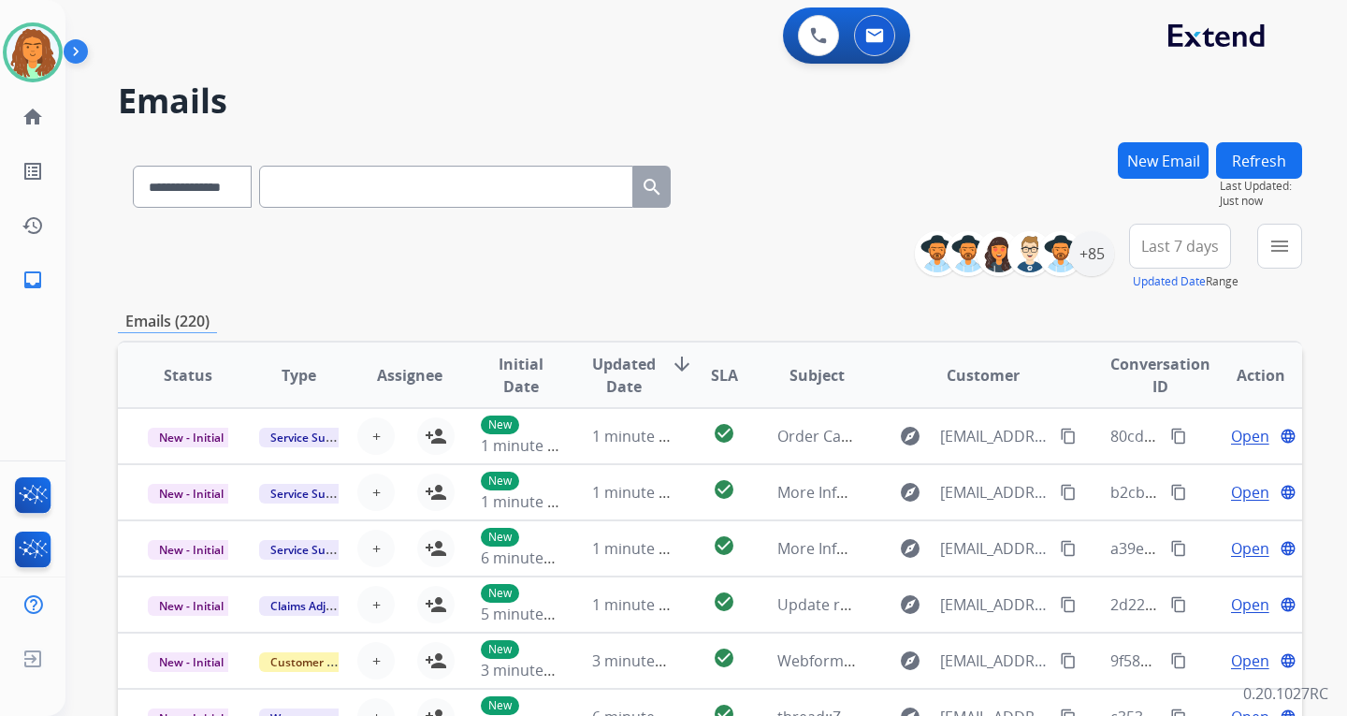
click at [1143, 153] on button "New Email" at bounding box center [1163, 160] width 91 height 36
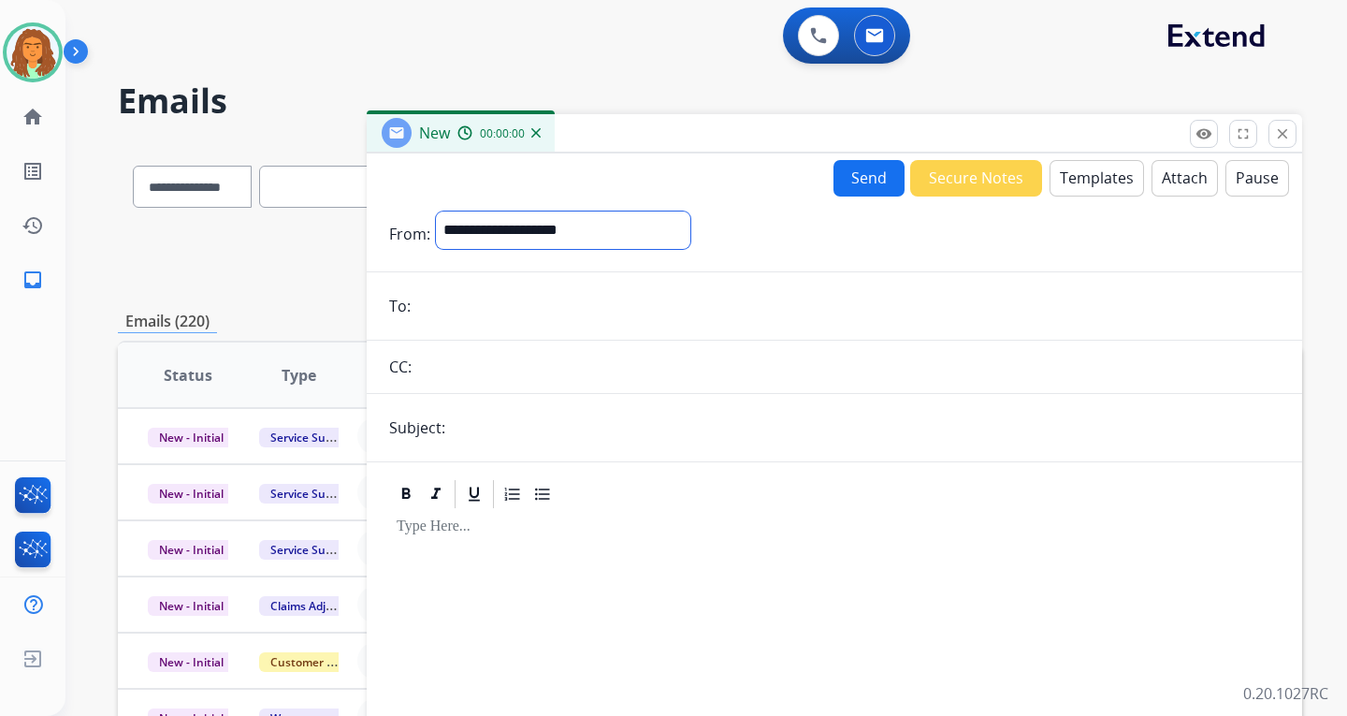
click at [582, 219] on select "**********" at bounding box center [563, 229] width 254 height 37
select select "**********"
click at [436, 211] on select "**********" at bounding box center [563, 229] width 254 height 37
click at [454, 303] on input "email" at bounding box center [848, 307] width 864 height 37
paste input "**********"
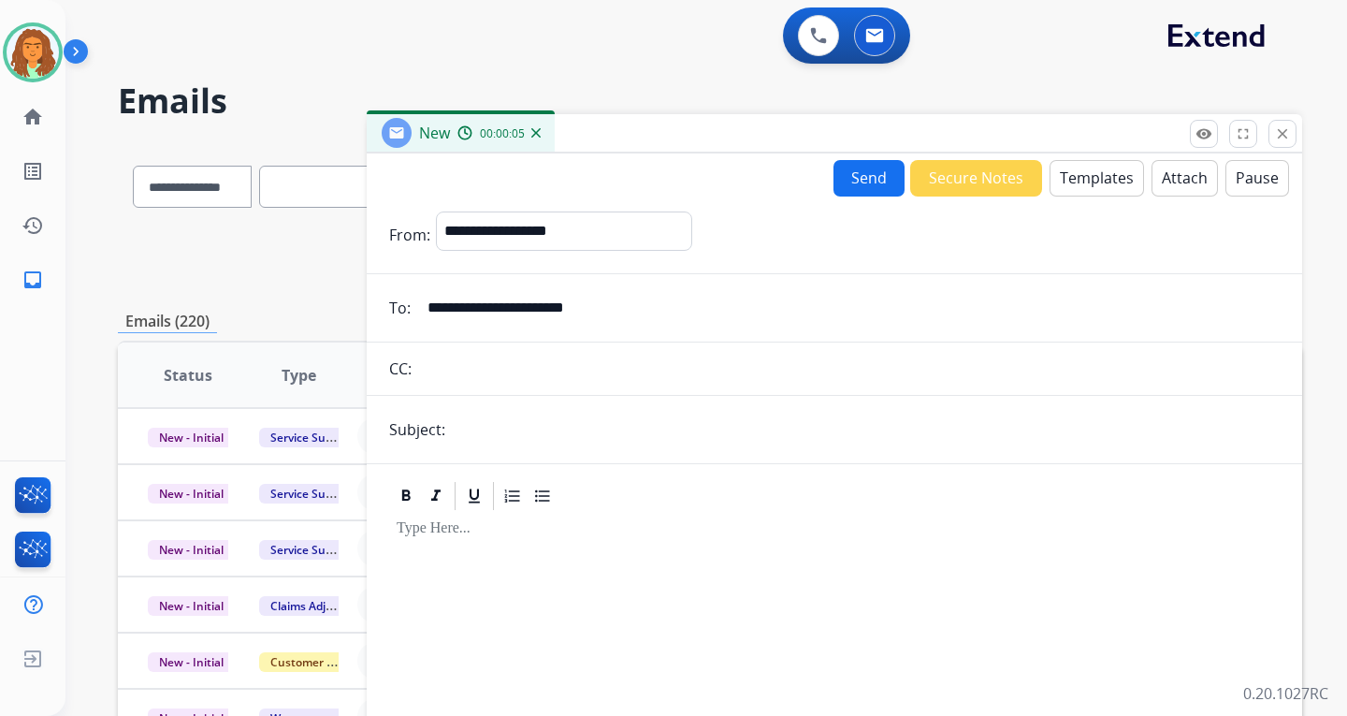
type input "**********"
click at [480, 427] on input "text" at bounding box center [865, 429] width 829 height 37
type input "**********"
click at [512, 526] on p at bounding box center [835, 528] width 876 height 17
click at [1076, 176] on button "Templates" at bounding box center [1097, 178] width 94 height 36
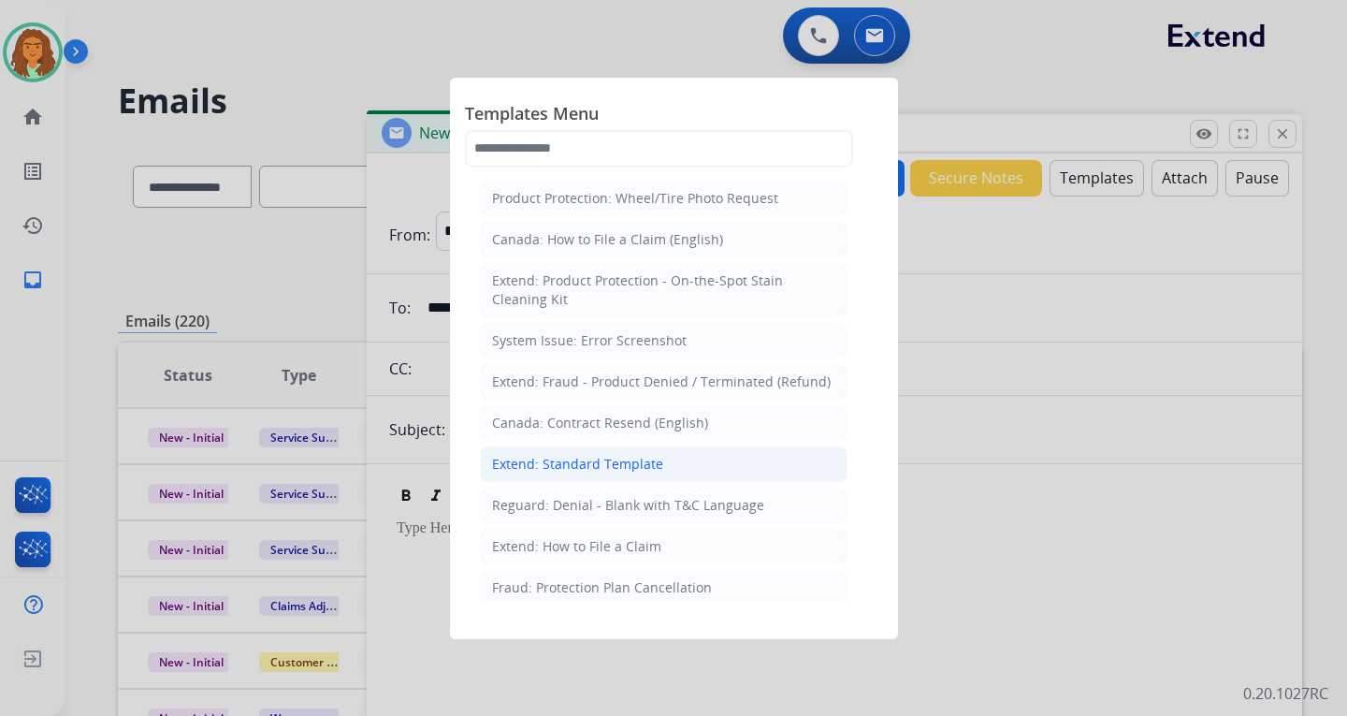
click at [581, 466] on div "Extend: Standard Template" at bounding box center [577, 464] width 171 height 19
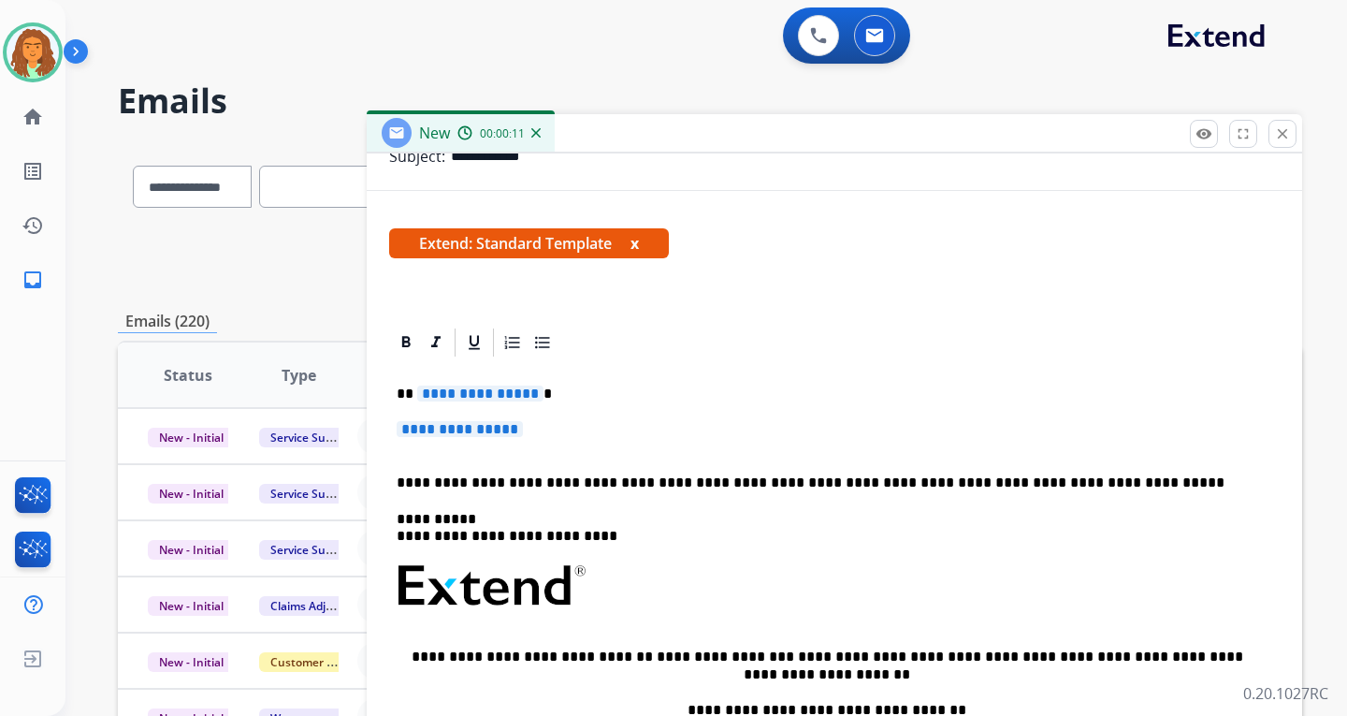
scroll to position [281, 0]
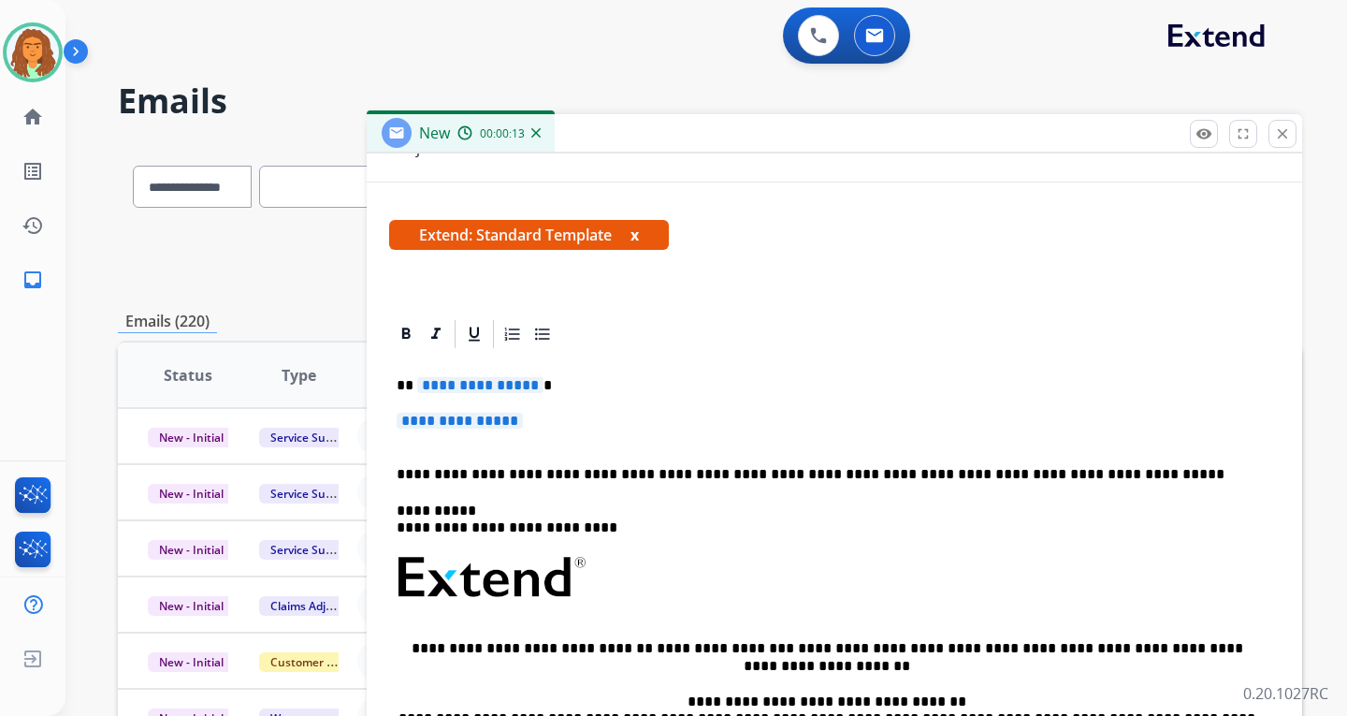
click at [480, 385] on span "**********" at bounding box center [480, 385] width 126 height 16
click at [441, 421] on span "**********" at bounding box center [460, 421] width 126 height 16
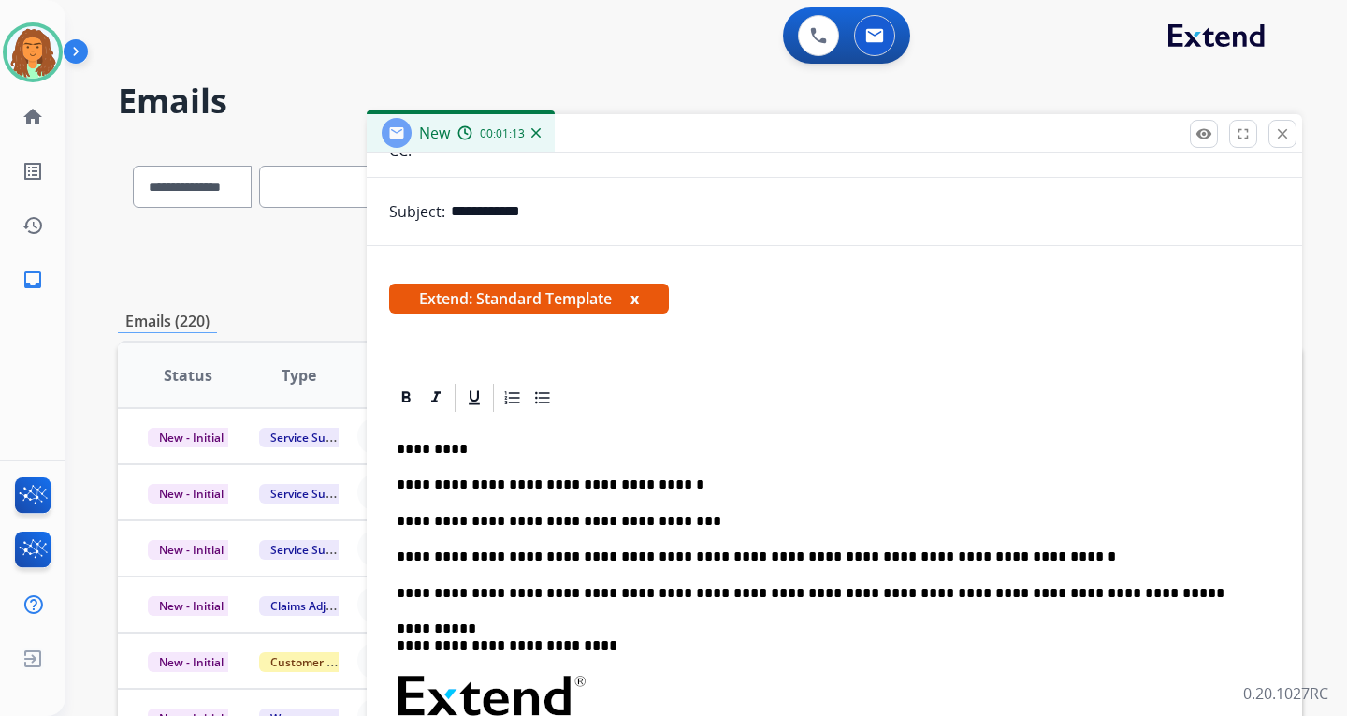
scroll to position [0, 0]
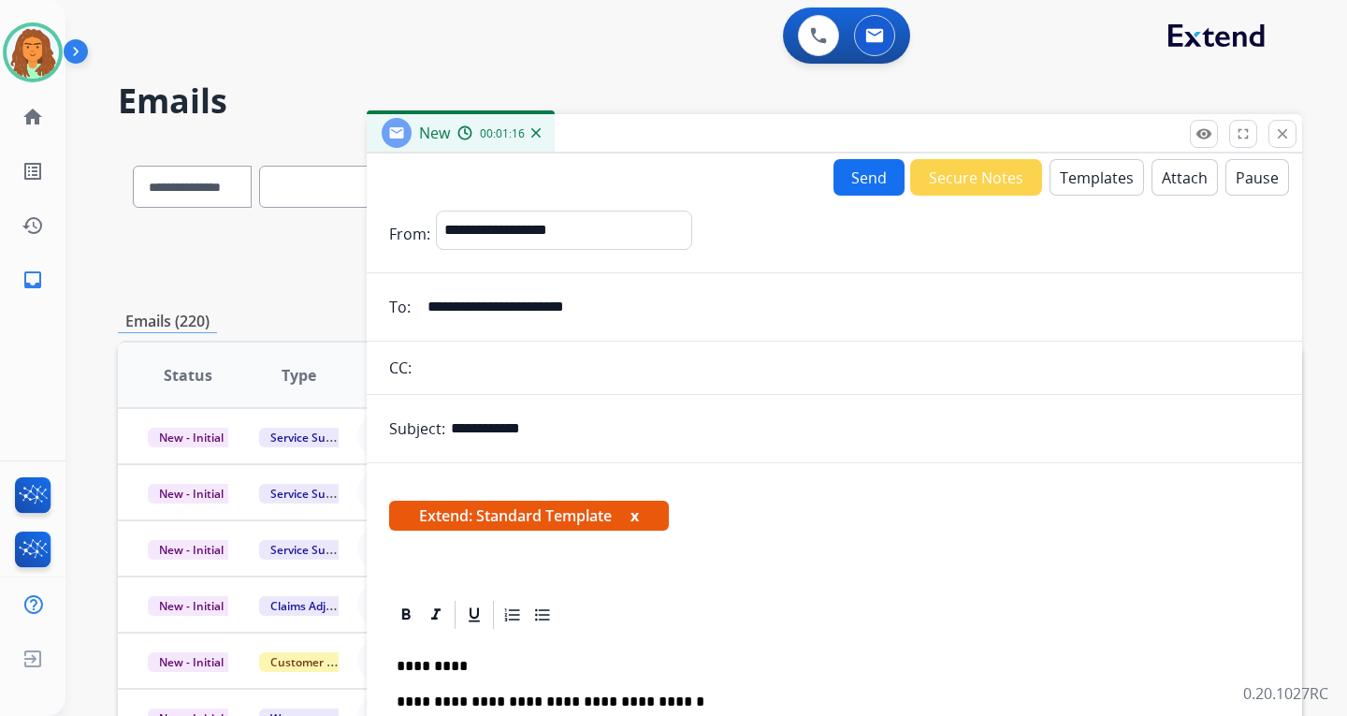
click at [858, 180] on button "Send" at bounding box center [869, 177] width 71 height 36
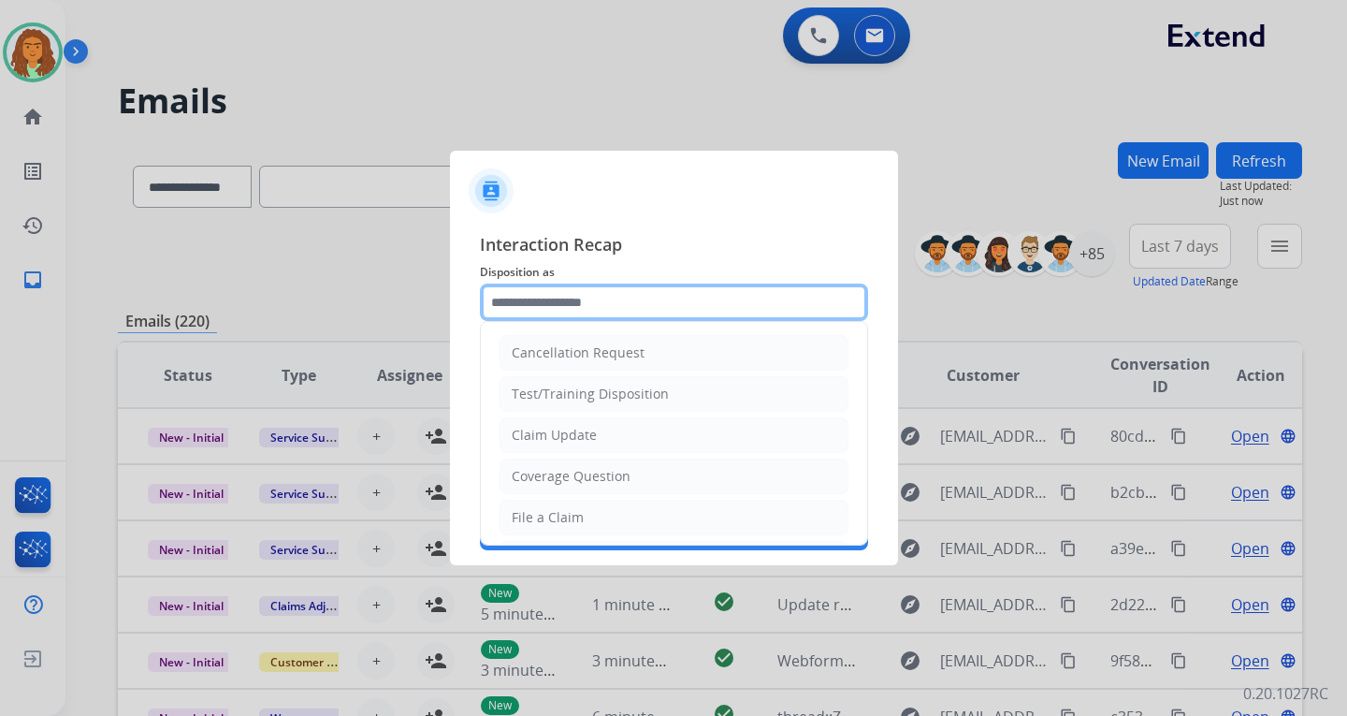
click at [553, 298] on input "text" at bounding box center [674, 301] width 388 height 37
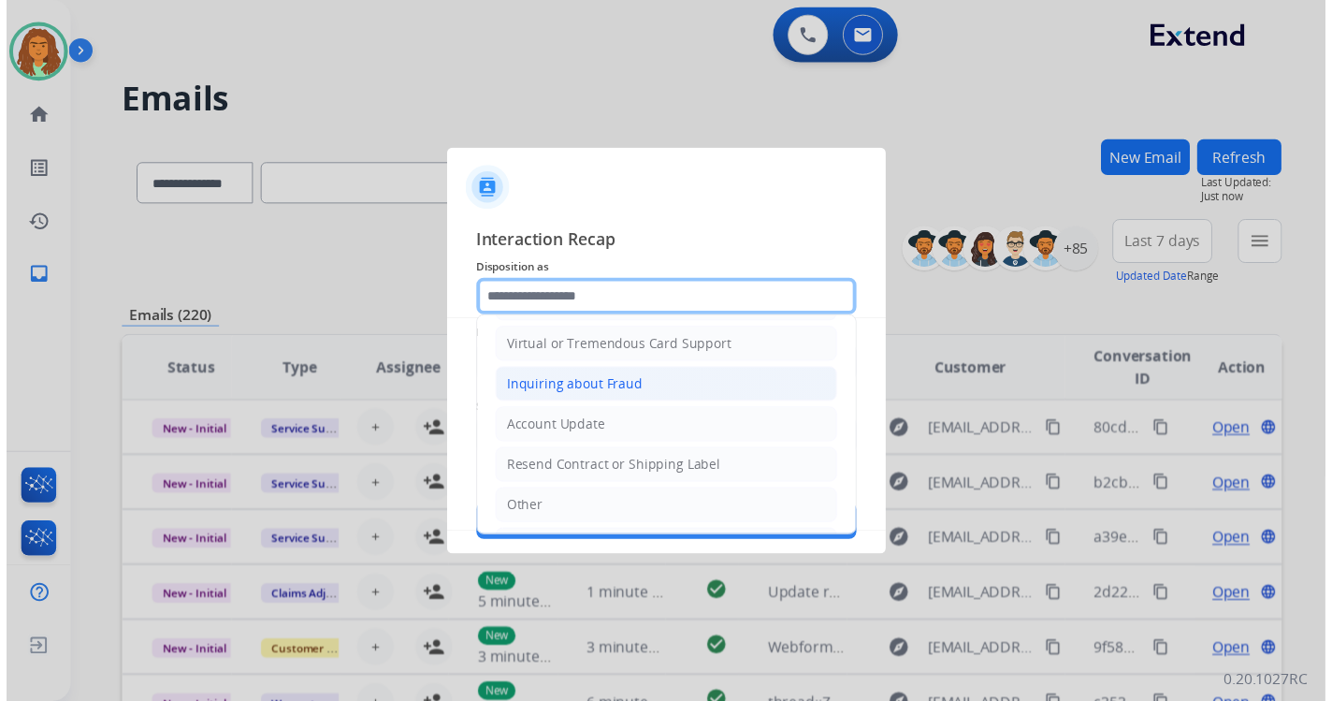
scroll to position [292, 0]
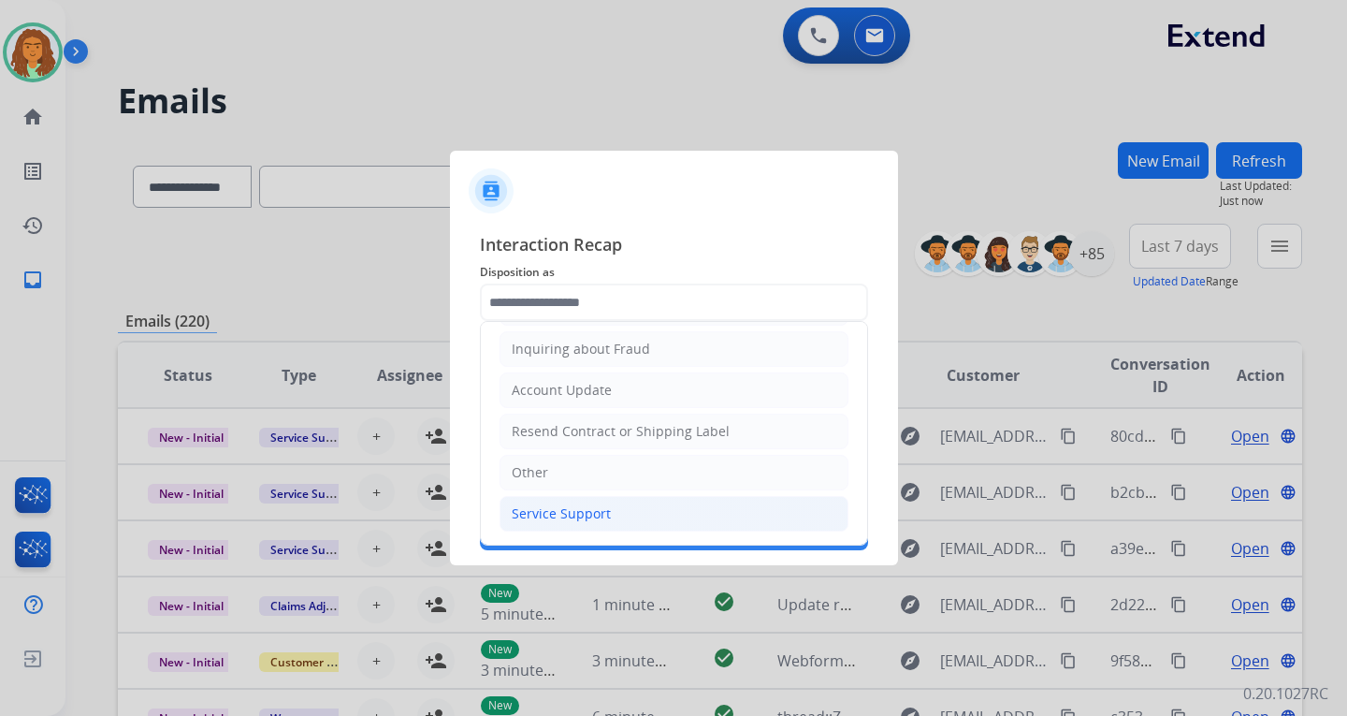
click at [563, 513] on div "Service Support" at bounding box center [561, 513] width 99 height 19
type input "**********"
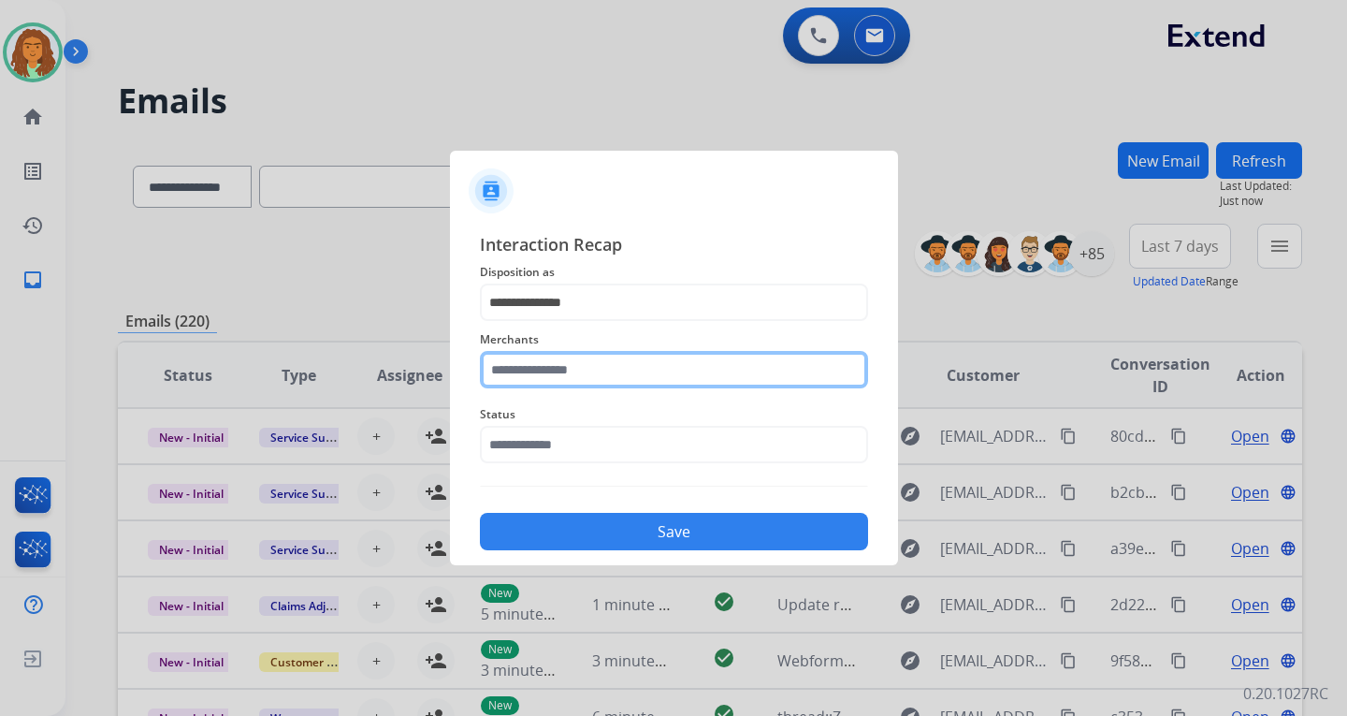
click at [558, 370] on input "text" at bounding box center [674, 369] width 388 height 37
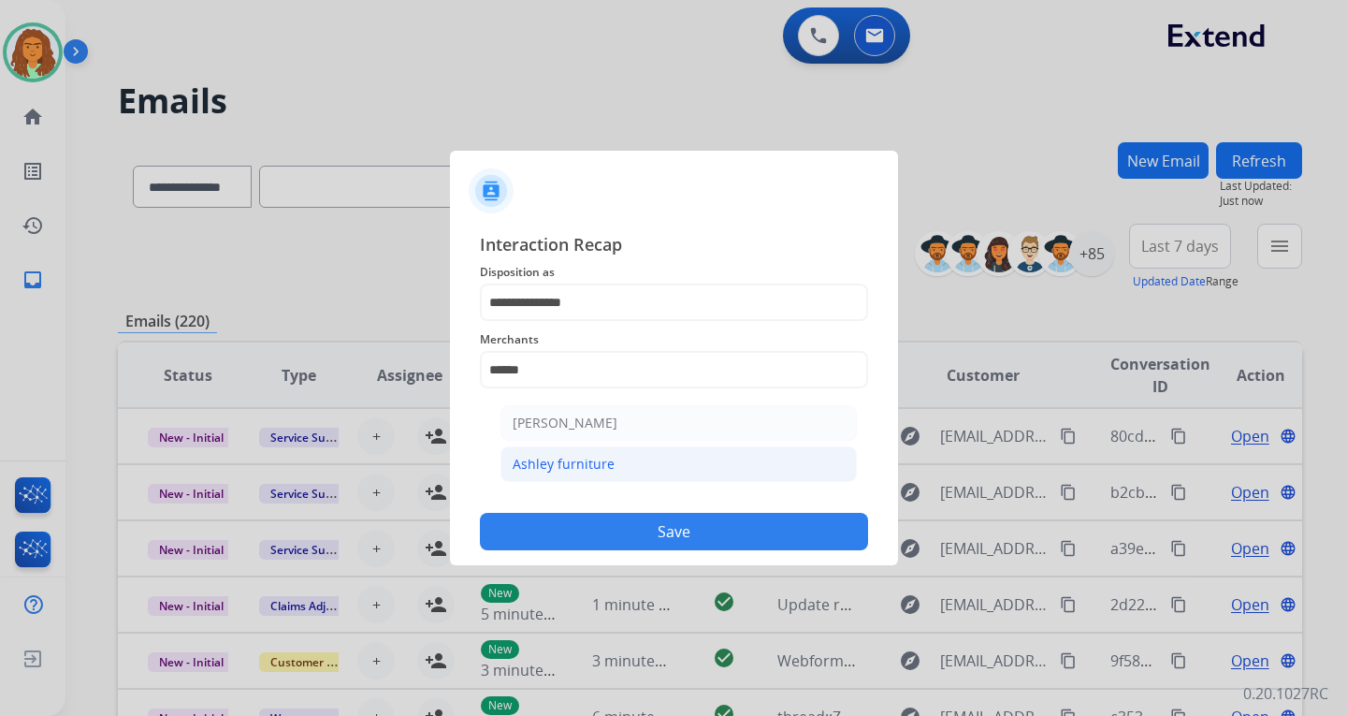
click at [544, 463] on div "Ashley furniture" at bounding box center [564, 464] width 102 height 19
type input "**********"
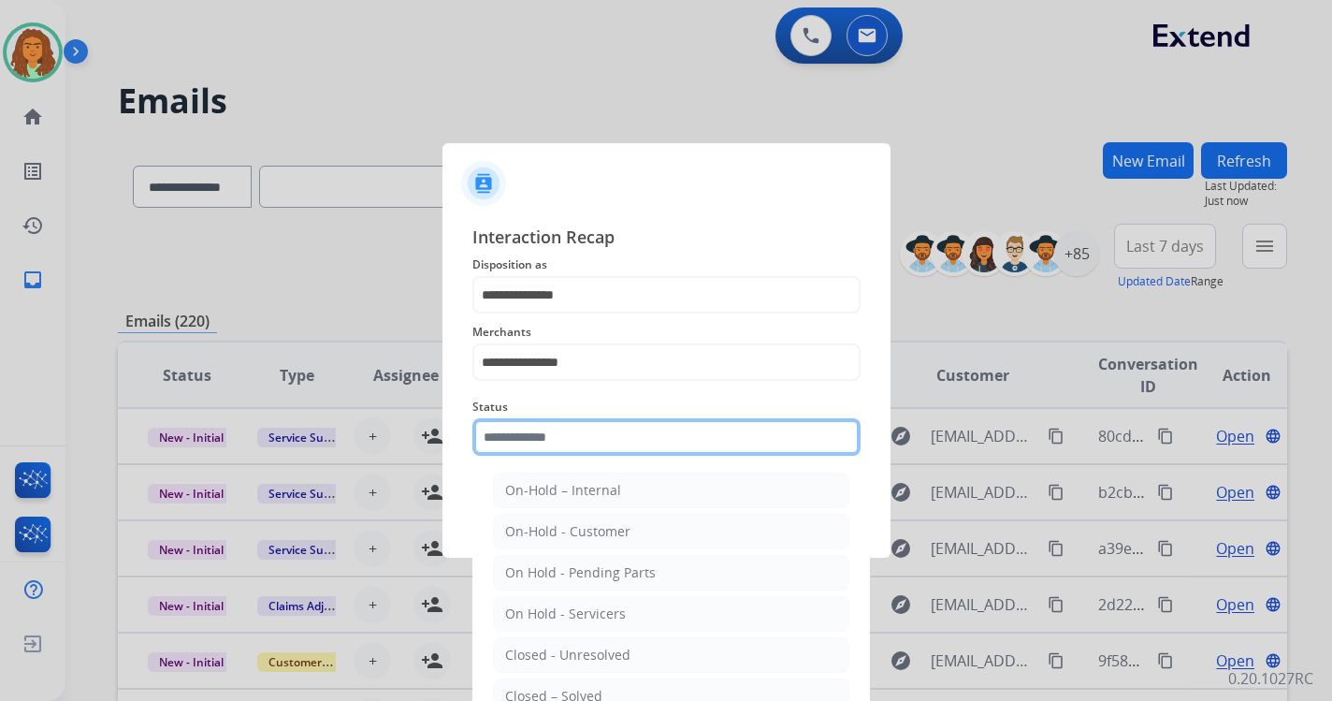
click at [542, 441] on input "text" at bounding box center [666, 436] width 388 height 37
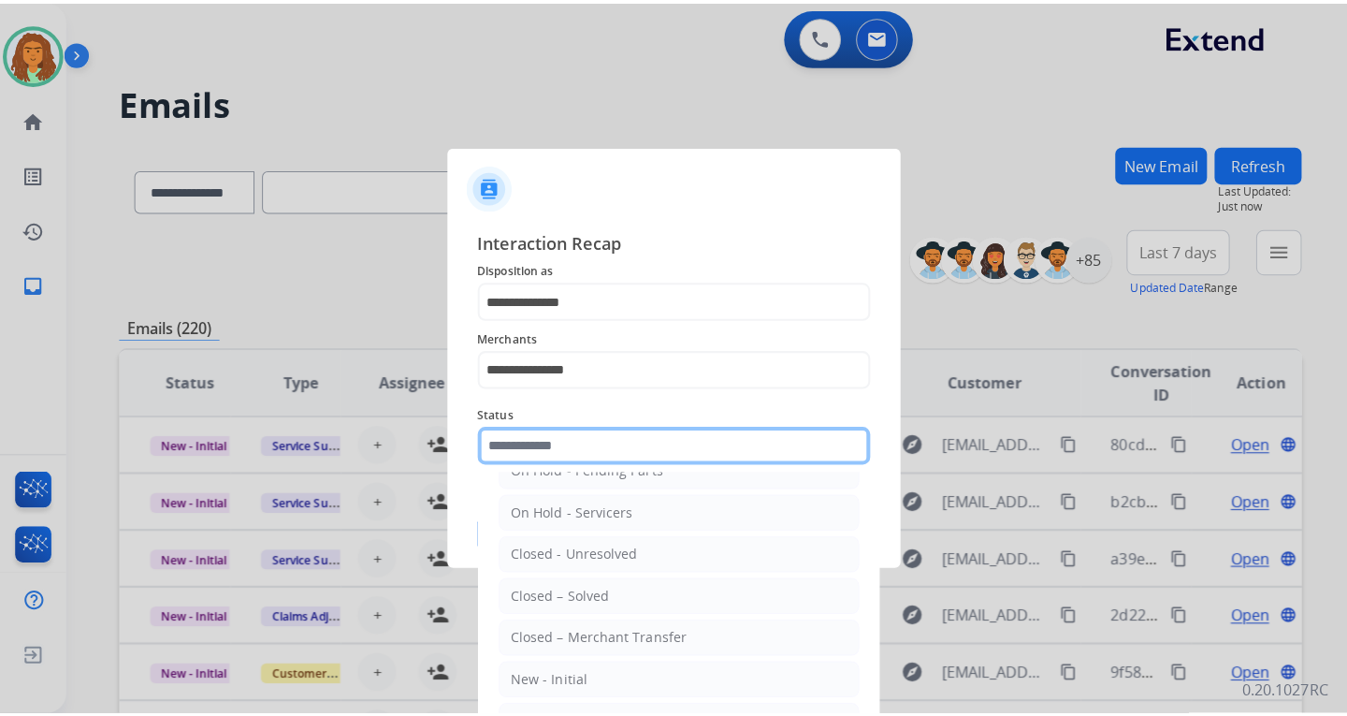
scroll to position [112, 0]
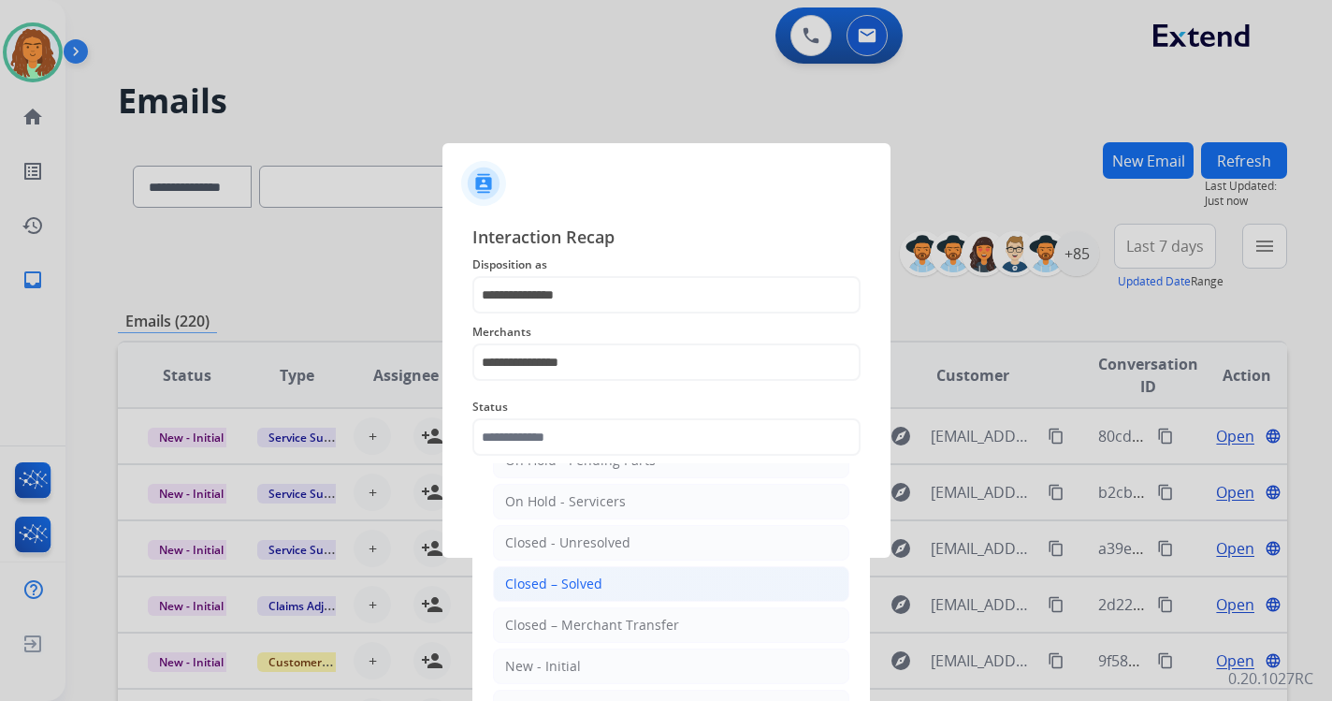
click at [591, 580] on div "Closed – Solved" at bounding box center [553, 583] width 97 height 19
type input "**********"
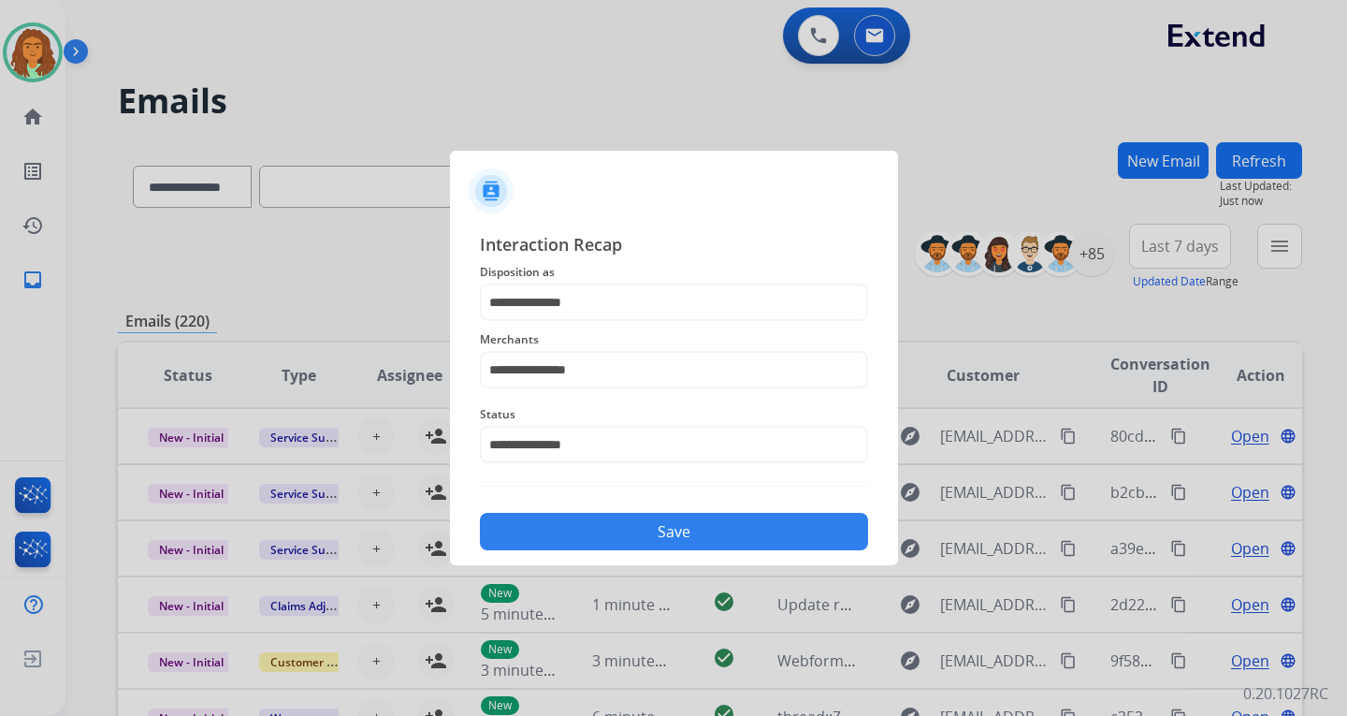
click at [684, 526] on button "Save" at bounding box center [674, 531] width 388 height 37
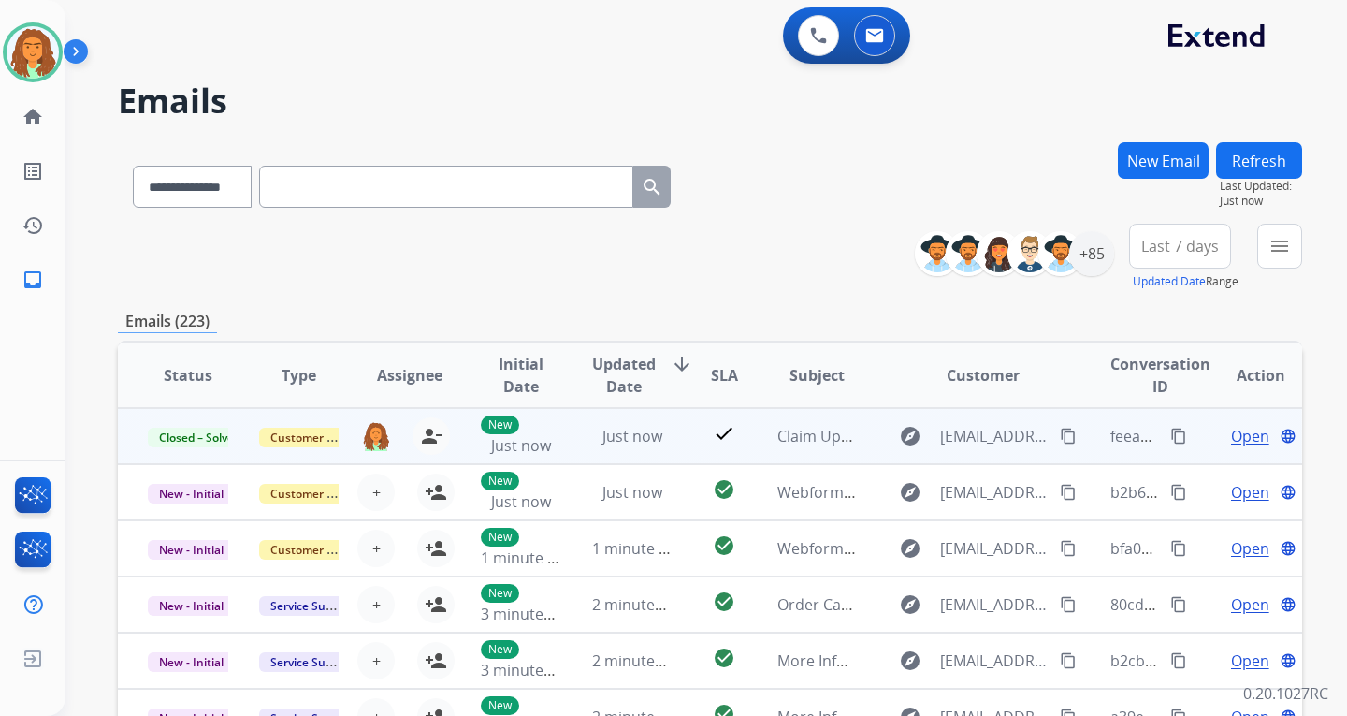
click at [1170, 433] on mat-icon "content_copy" at bounding box center [1178, 436] width 17 height 17
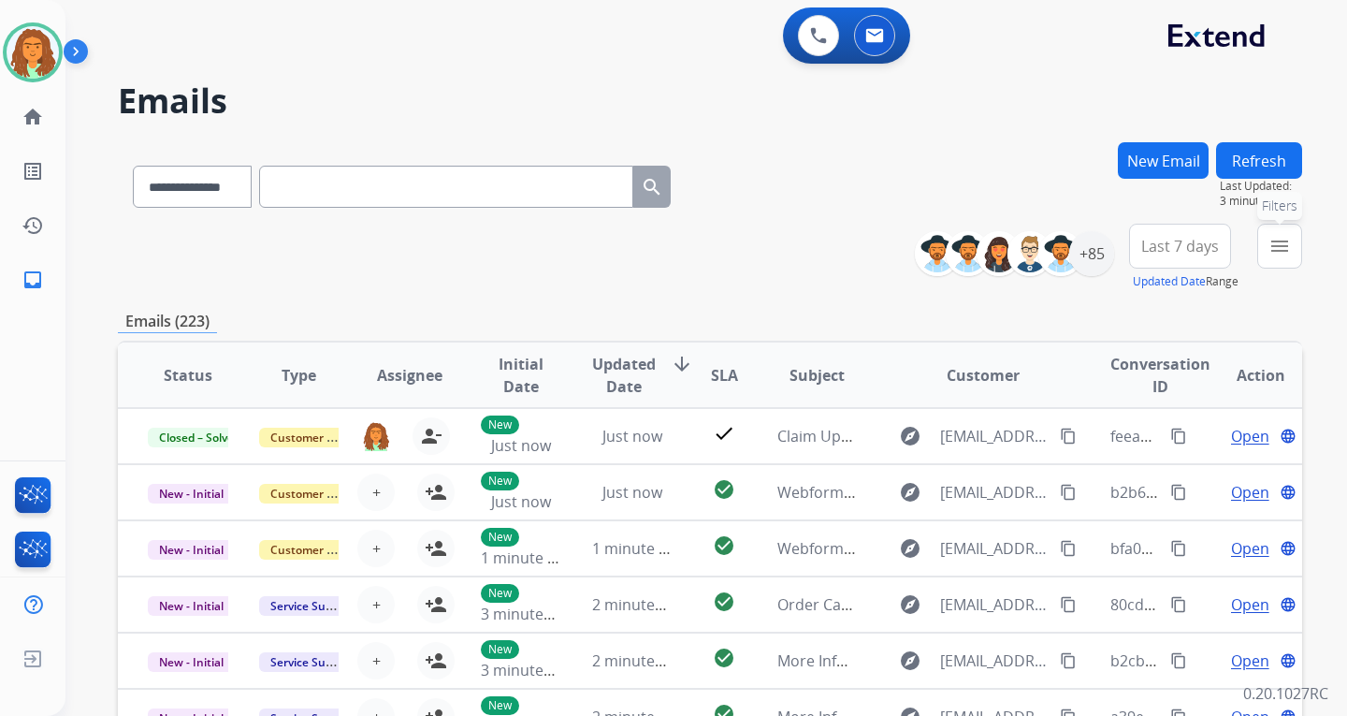
click at [1285, 239] on mat-icon "menu" at bounding box center [1280, 246] width 22 height 22
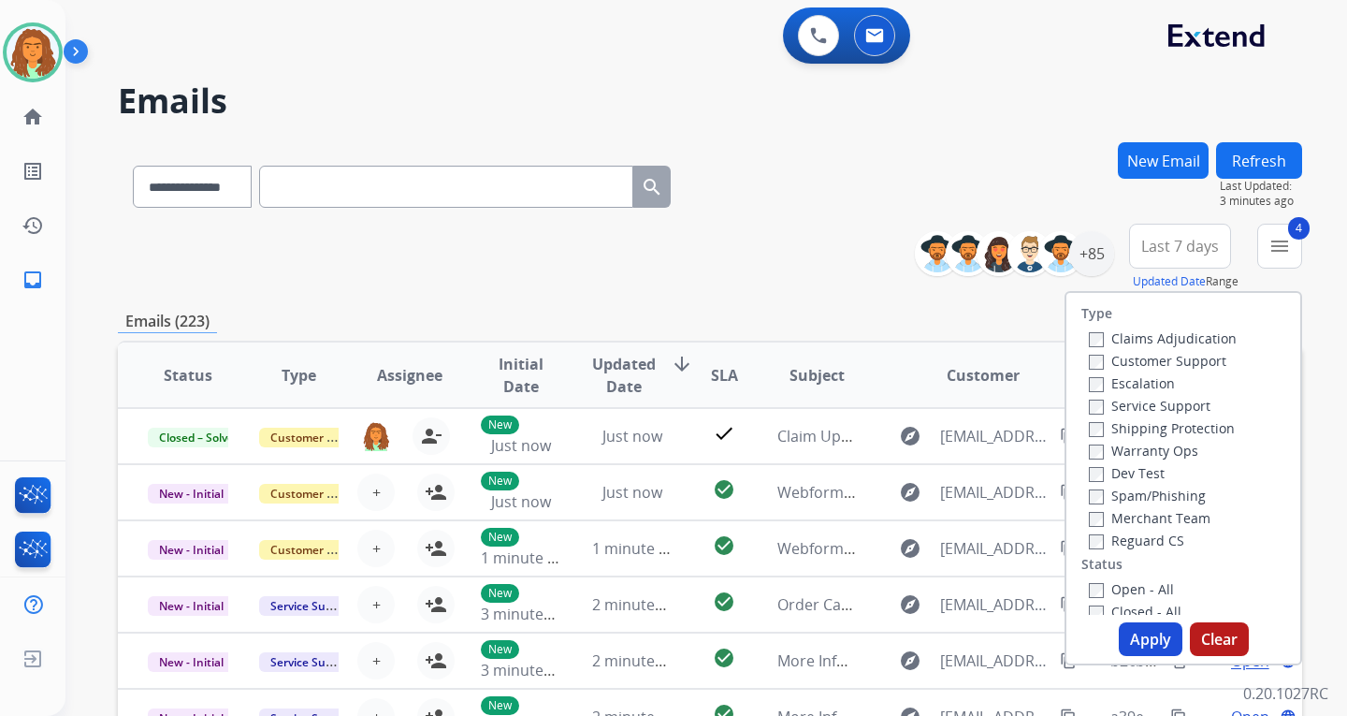
click at [1145, 634] on button "Apply" at bounding box center [1151, 639] width 64 height 34
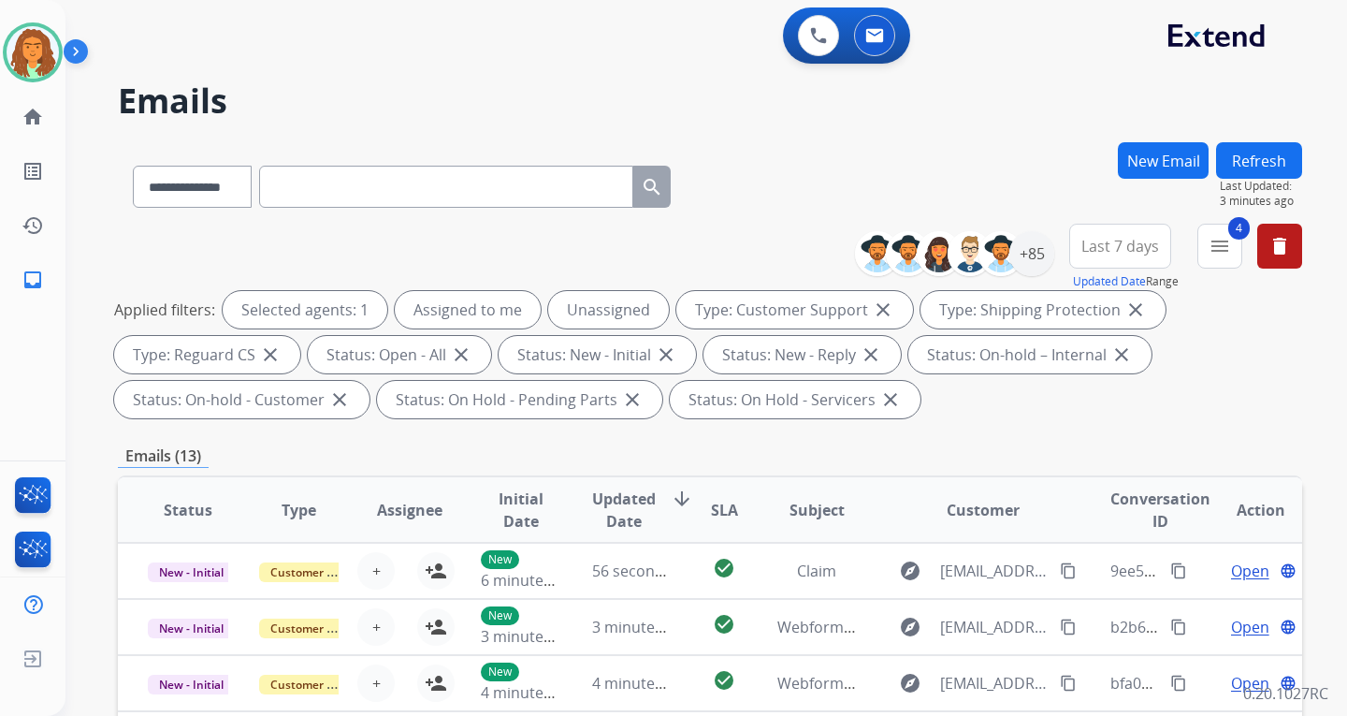
click at [1126, 242] on span "Last 7 days" at bounding box center [1120, 245] width 78 height 7
click at [1108, 471] on div "Last 90 days" at bounding box center [1114, 473] width 103 height 28
click at [991, 410] on div "Applied filters: Selected agents: 1 Assigned to me Unassigned Type: Customer Su…" at bounding box center [706, 354] width 1184 height 127
click at [1040, 246] on div "+140" at bounding box center [1031, 253] width 45 height 45
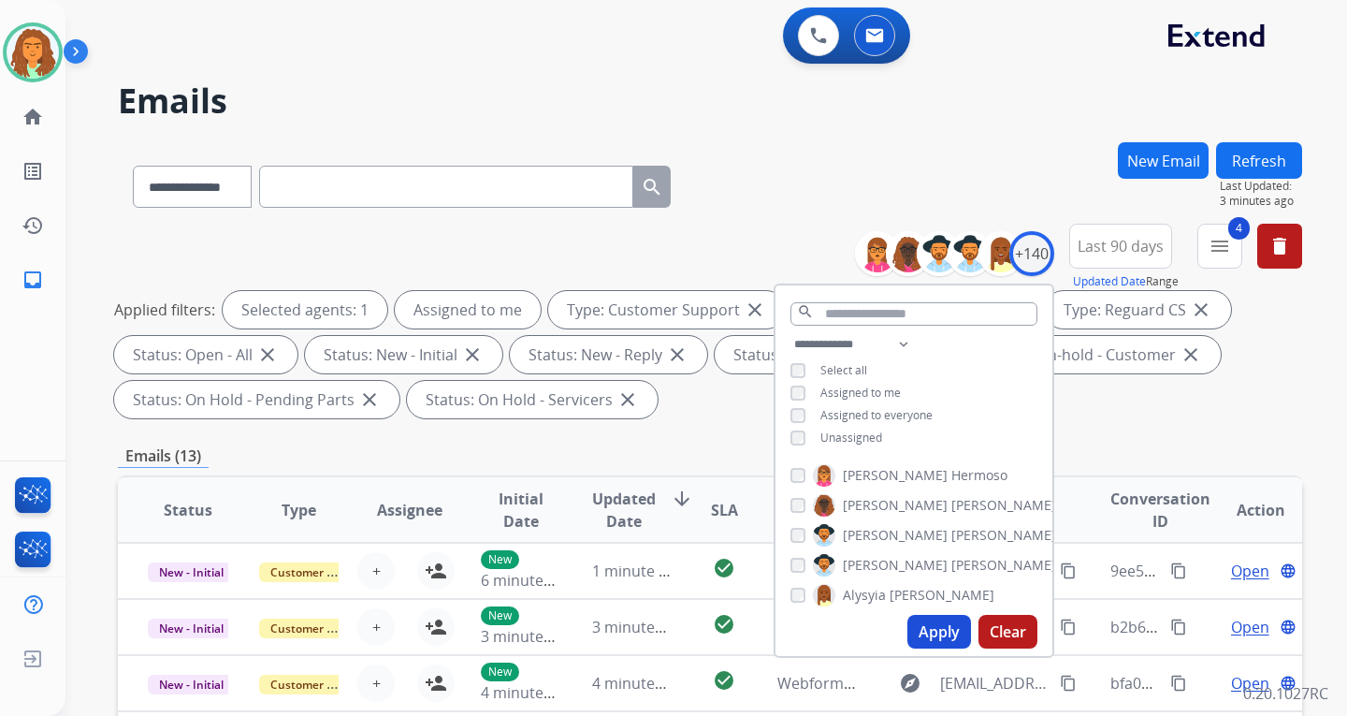
click at [932, 627] on button "Apply" at bounding box center [939, 632] width 64 height 34
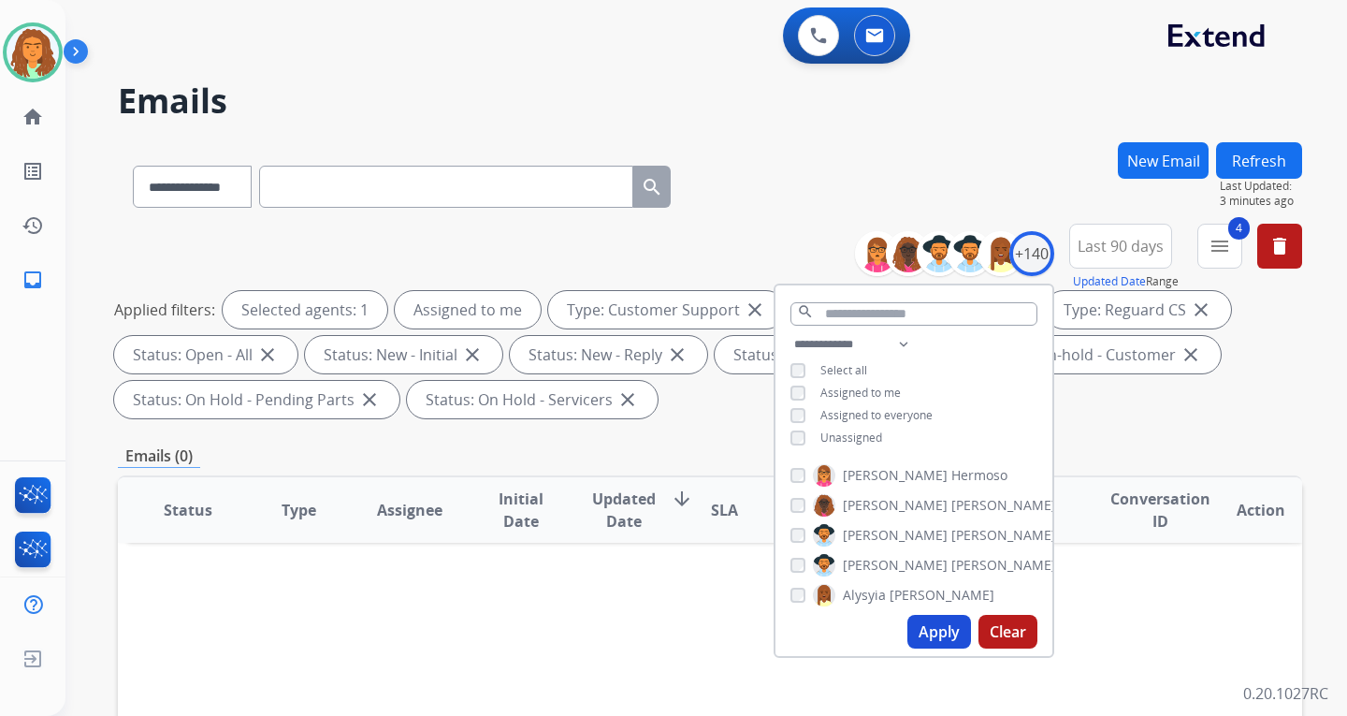
click at [1099, 414] on div "Applied filters: Selected agents: 1 Assigned to me Type: Customer Support close…" at bounding box center [706, 354] width 1184 height 127
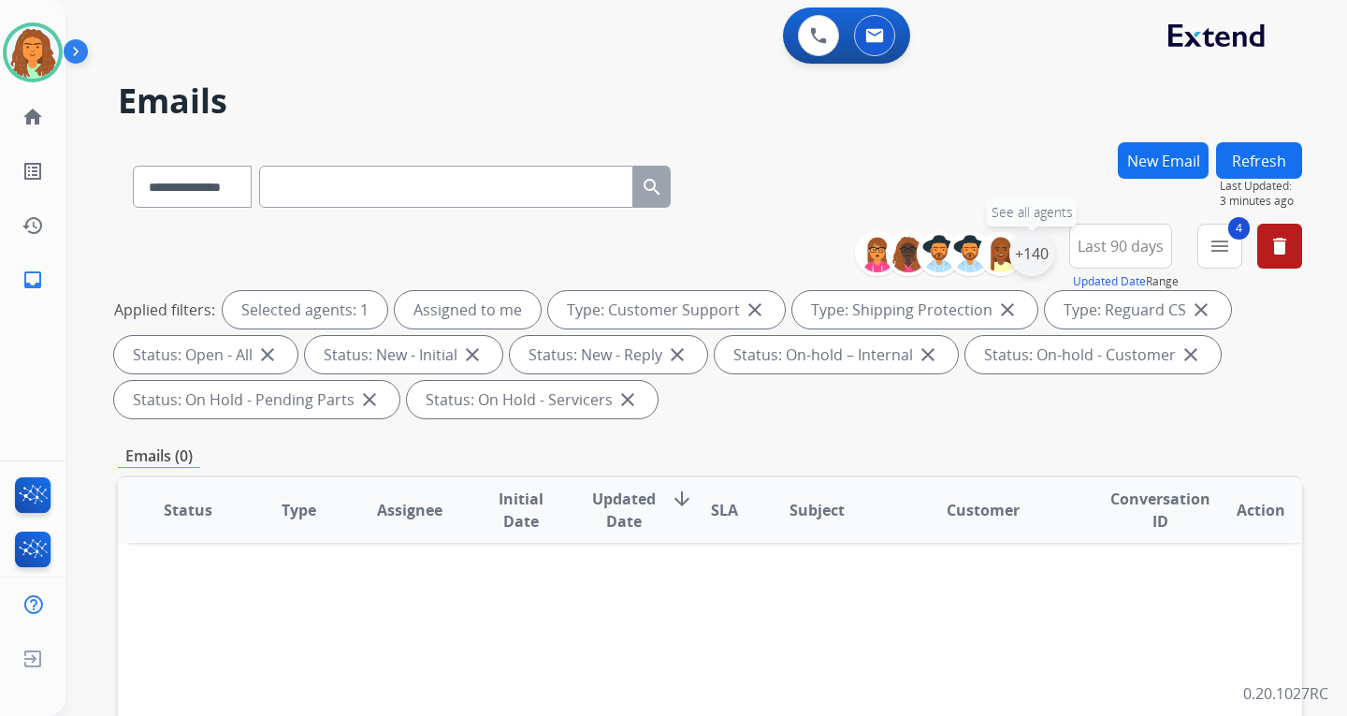
click at [1030, 255] on div "+140" at bounding box center [1031, 253] width 45 height 45
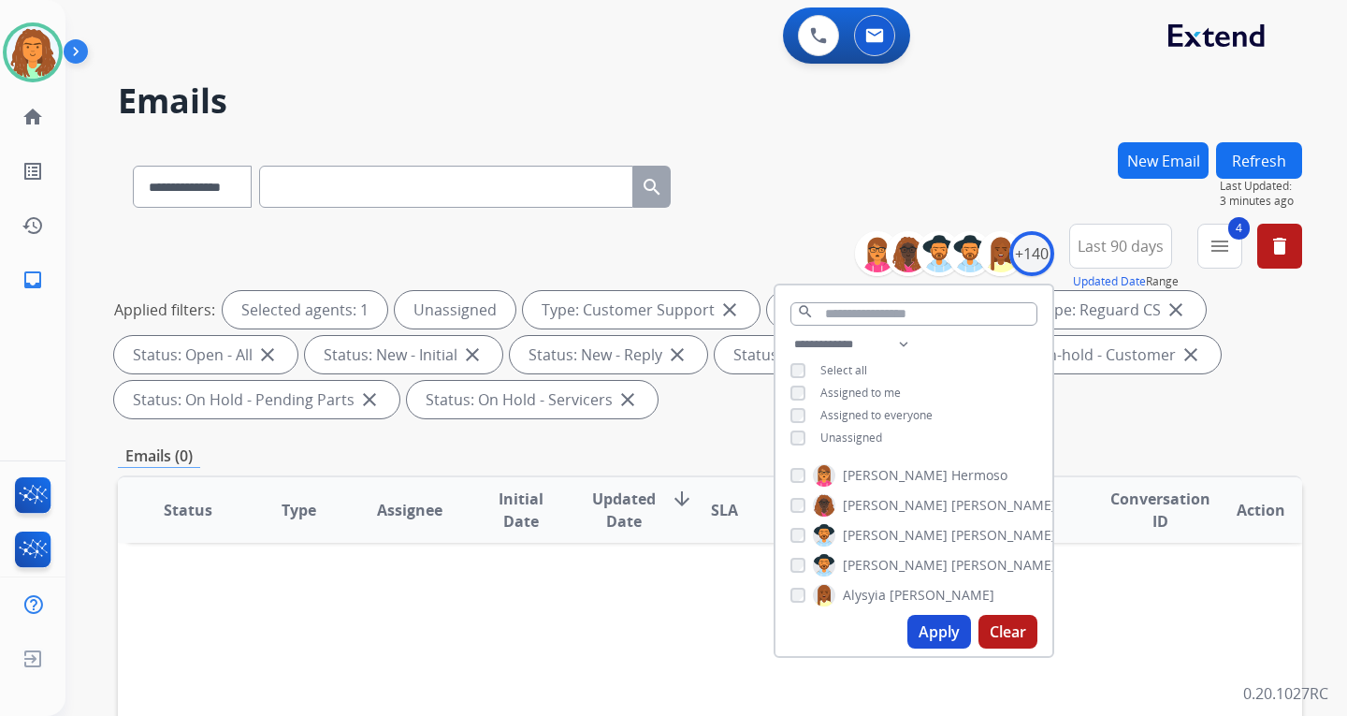
click at [938, 633] on button "Apply" at bounding box center [939, 632] width 64 height 34
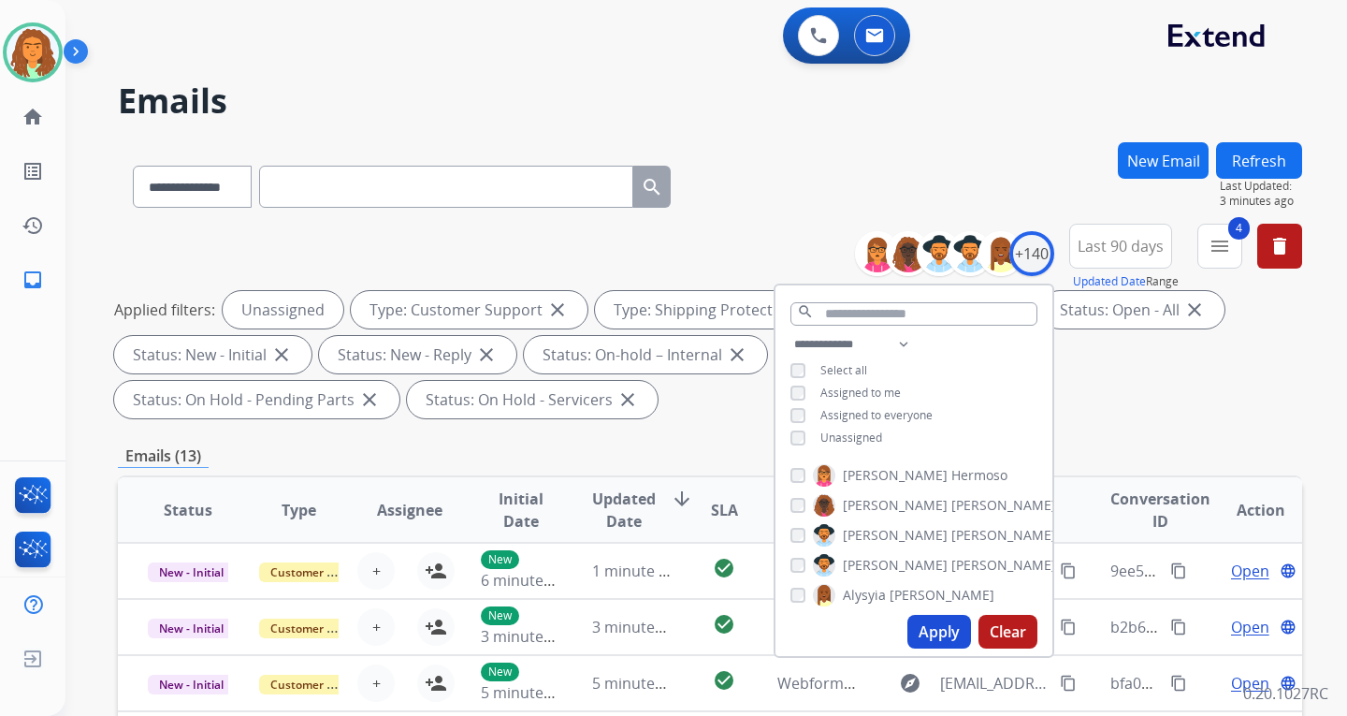
click at [1106, 415] on div "Applied filters: Unassigned Type: Customer Support close Type: Shipping Protect…" at bounding box center [706, 354] width 1184 height 127
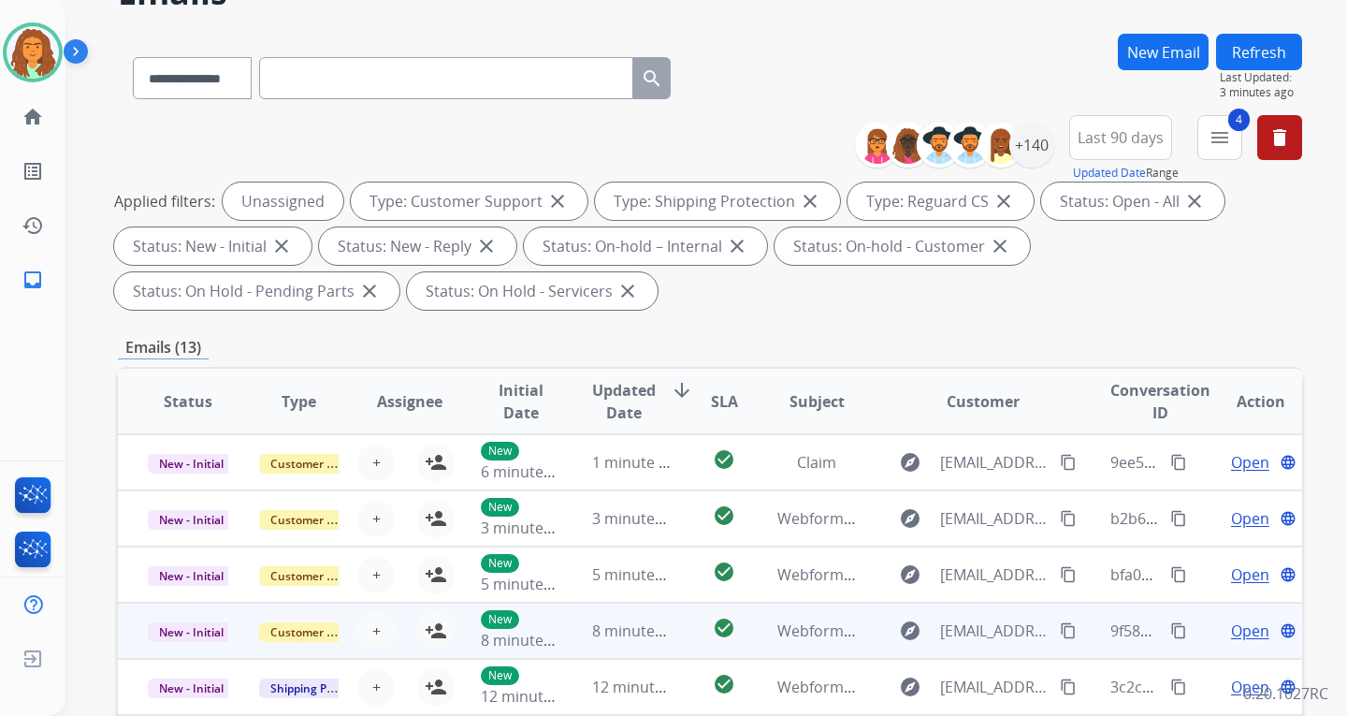
scroll to position [484, 0]
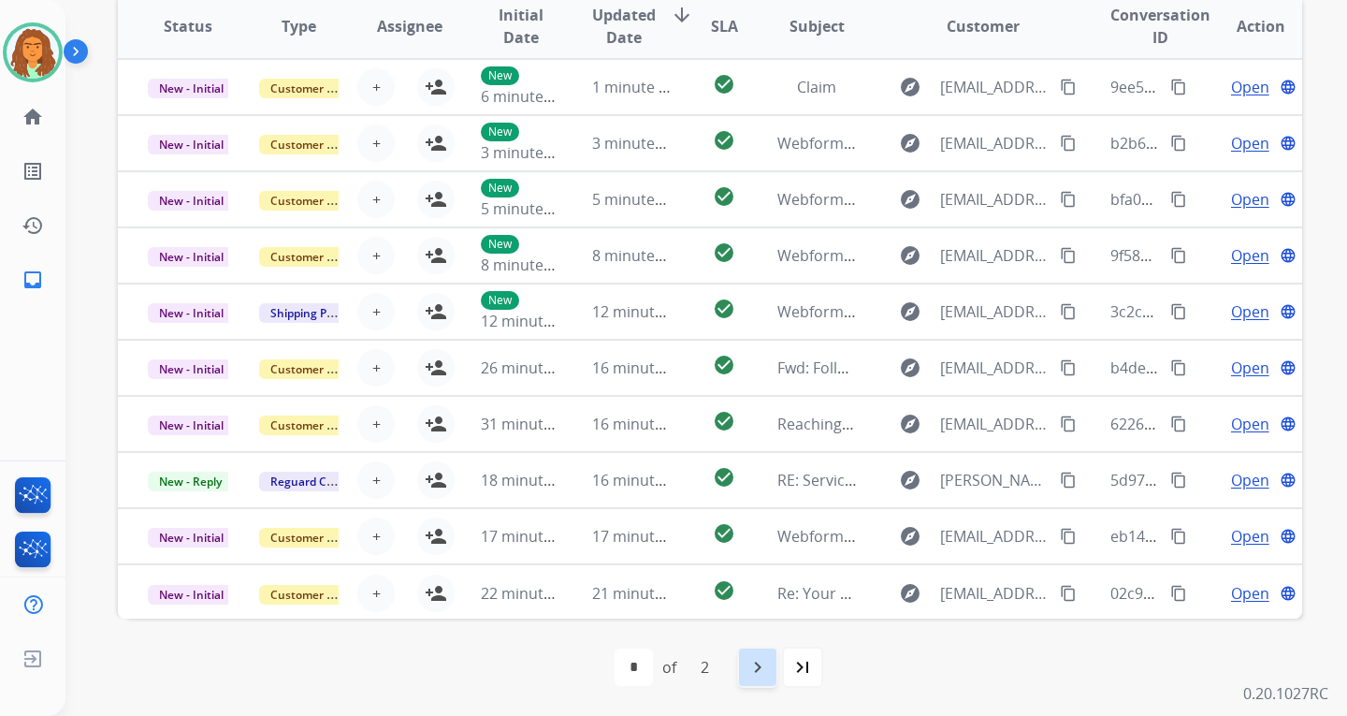
click at [755, 675] on mat-icon "navigate_next" at bounding box center [758, 667] width 22 height 22
select select "*"
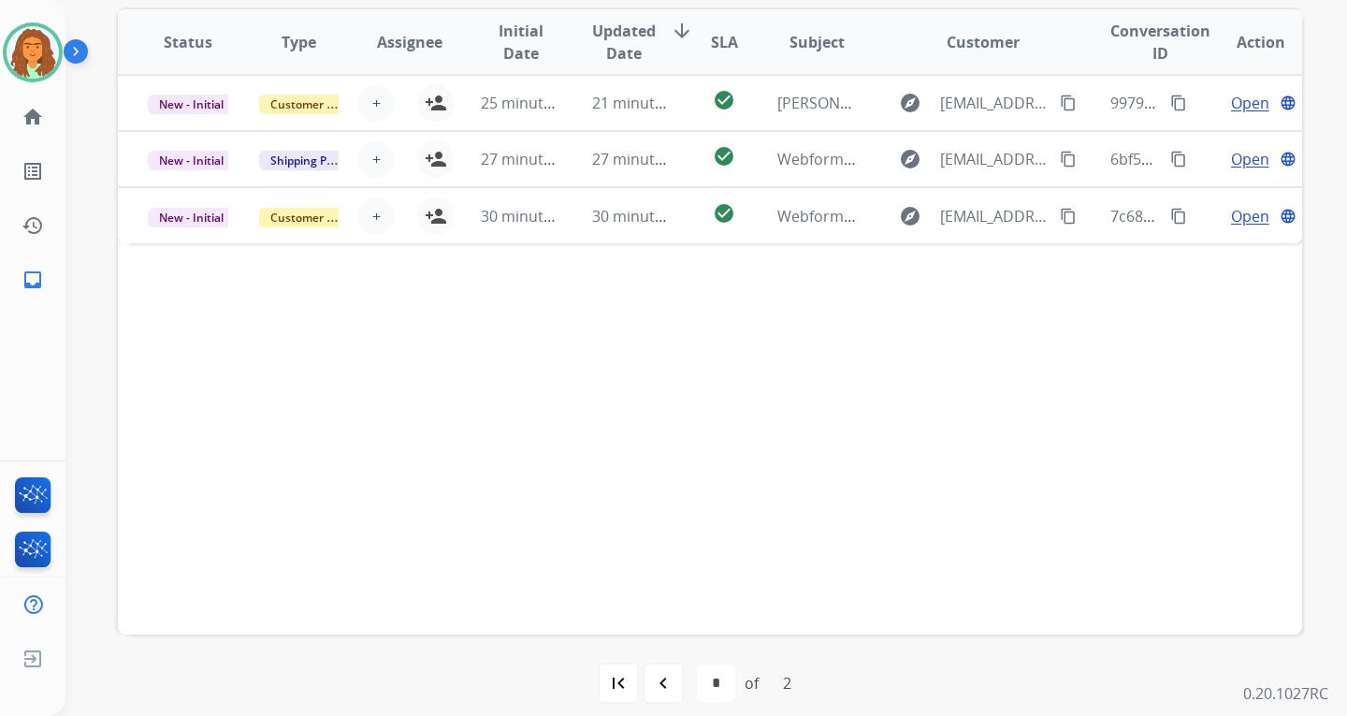
scroll to position [374, 0]
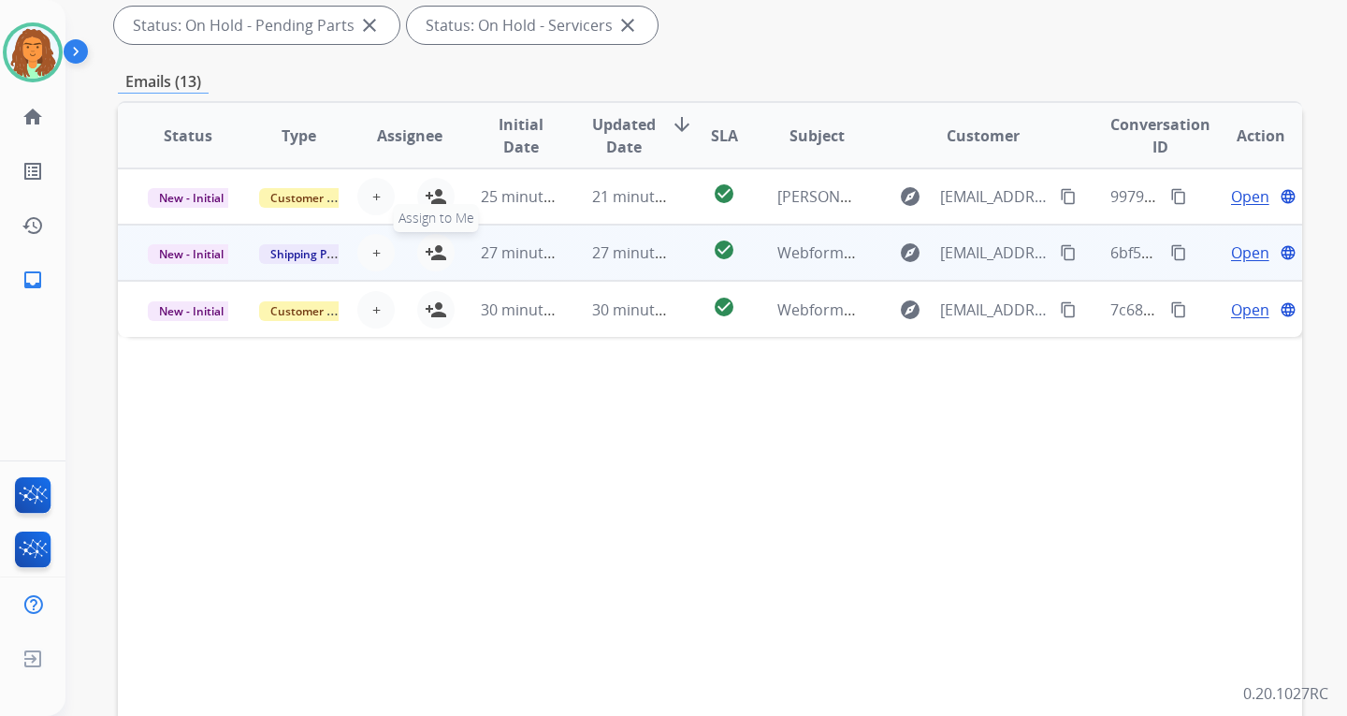
click at [429, 252] on mat-icon "person_add" at bounding box center [436, 252] width 22 height 22
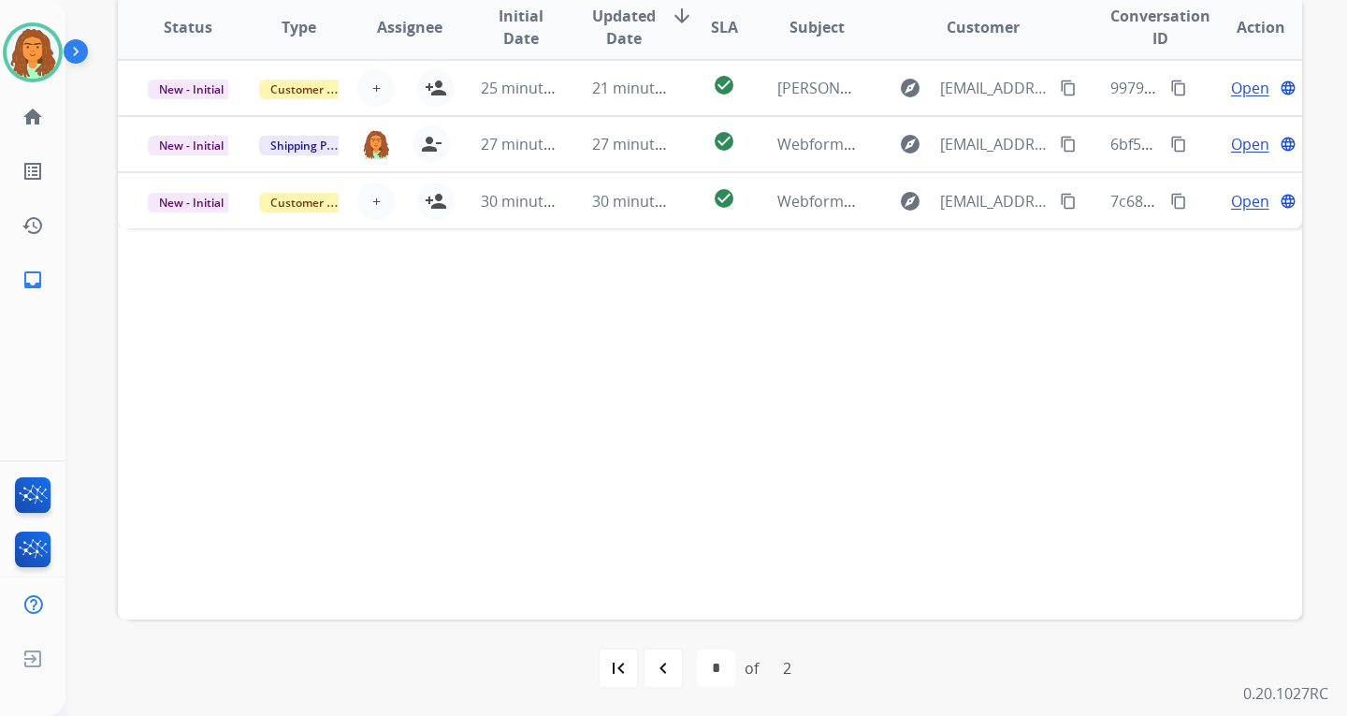
scroll to position [484, 0]
click at [663, 661] on mat-icon "navigate_before" at bounding box center [663, 667] width 22 height 22
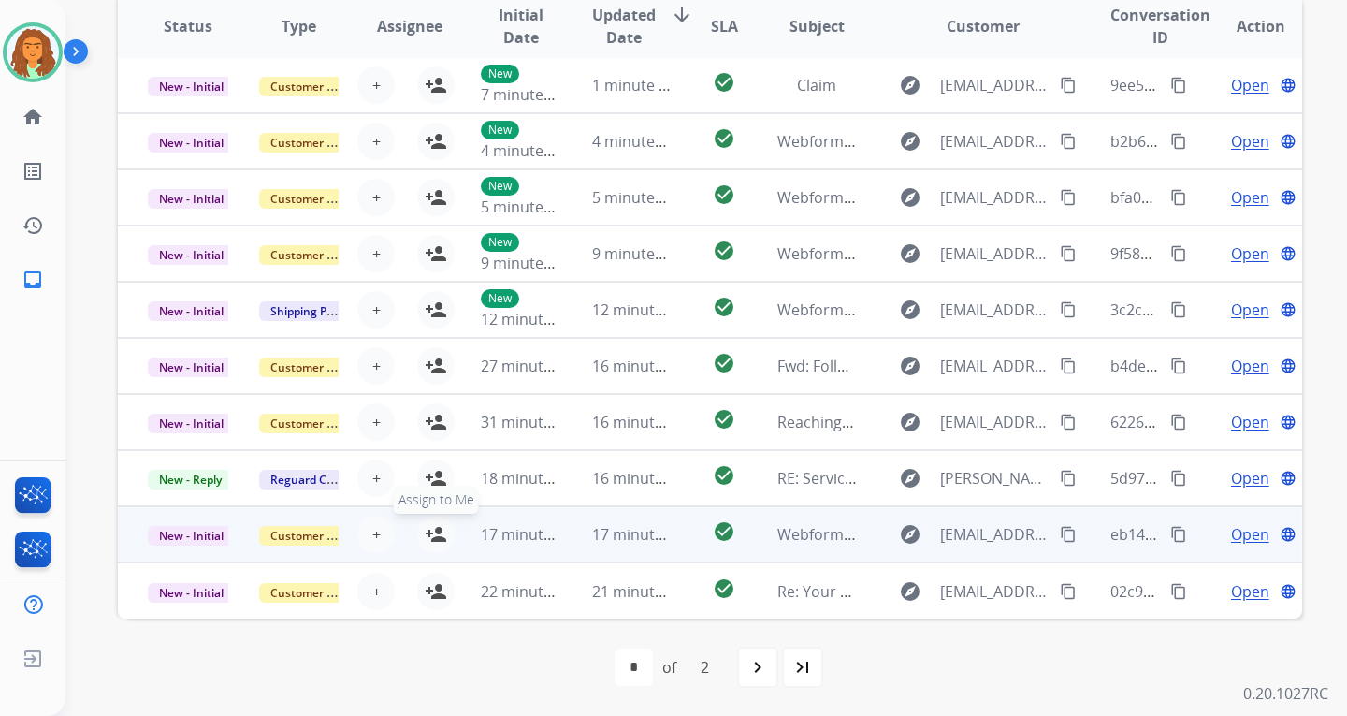
click at [431, 527] on mat-icon "person_add" at bounding box center [436, 534] width 22 height 22
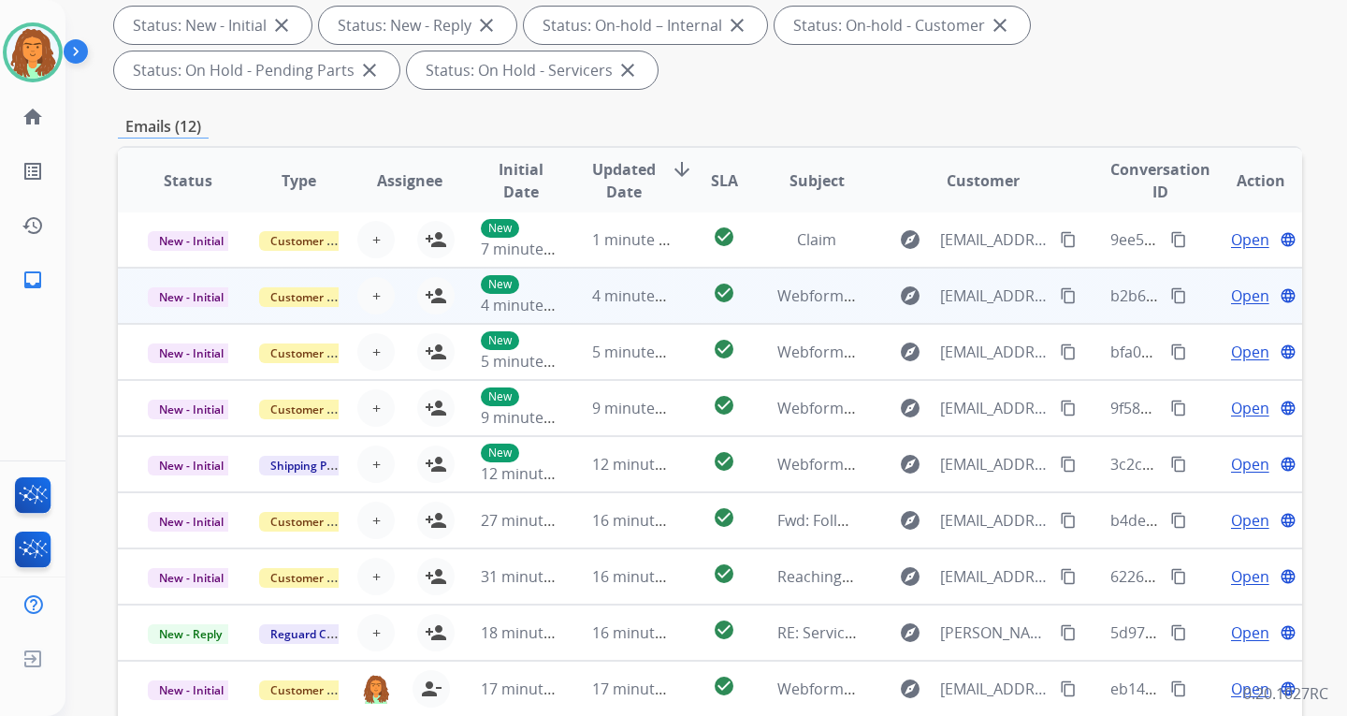
scroll to position [0, 0]
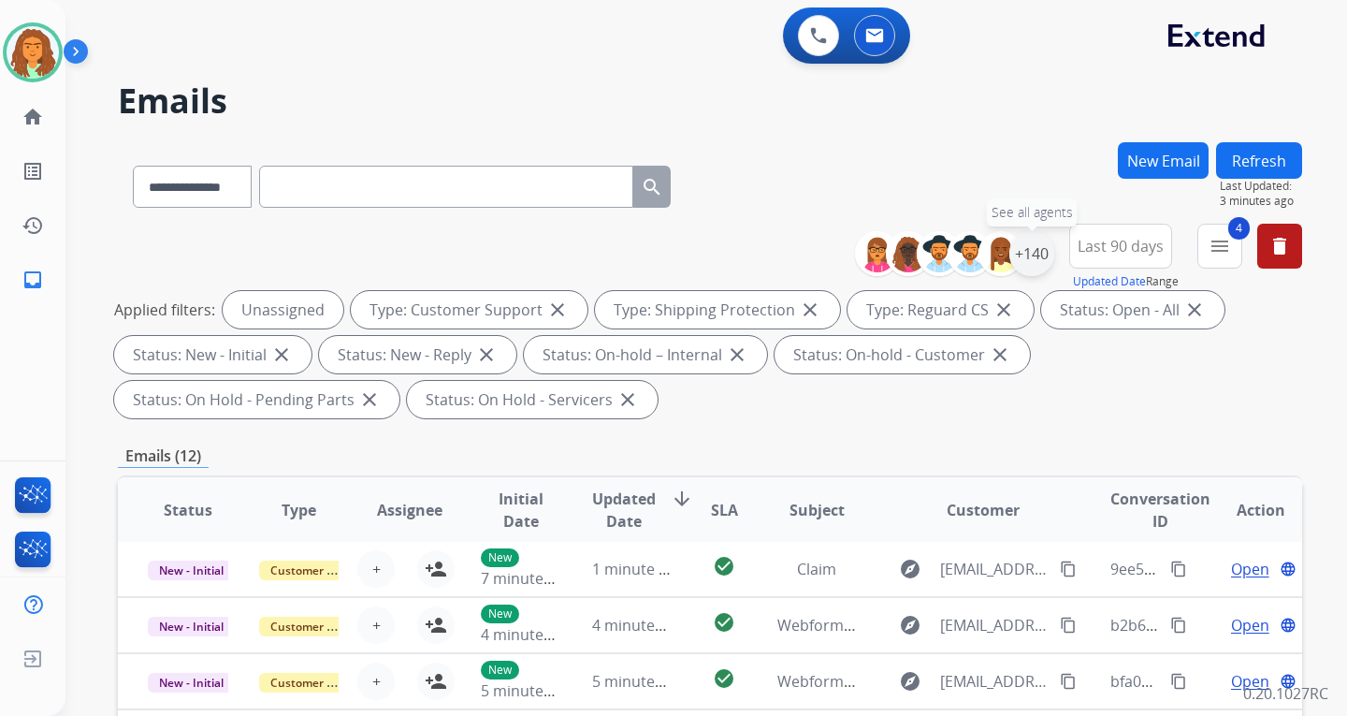
click at [1040, 257] on div "+140" at bounding box center [1031, 253] width 45 height 45
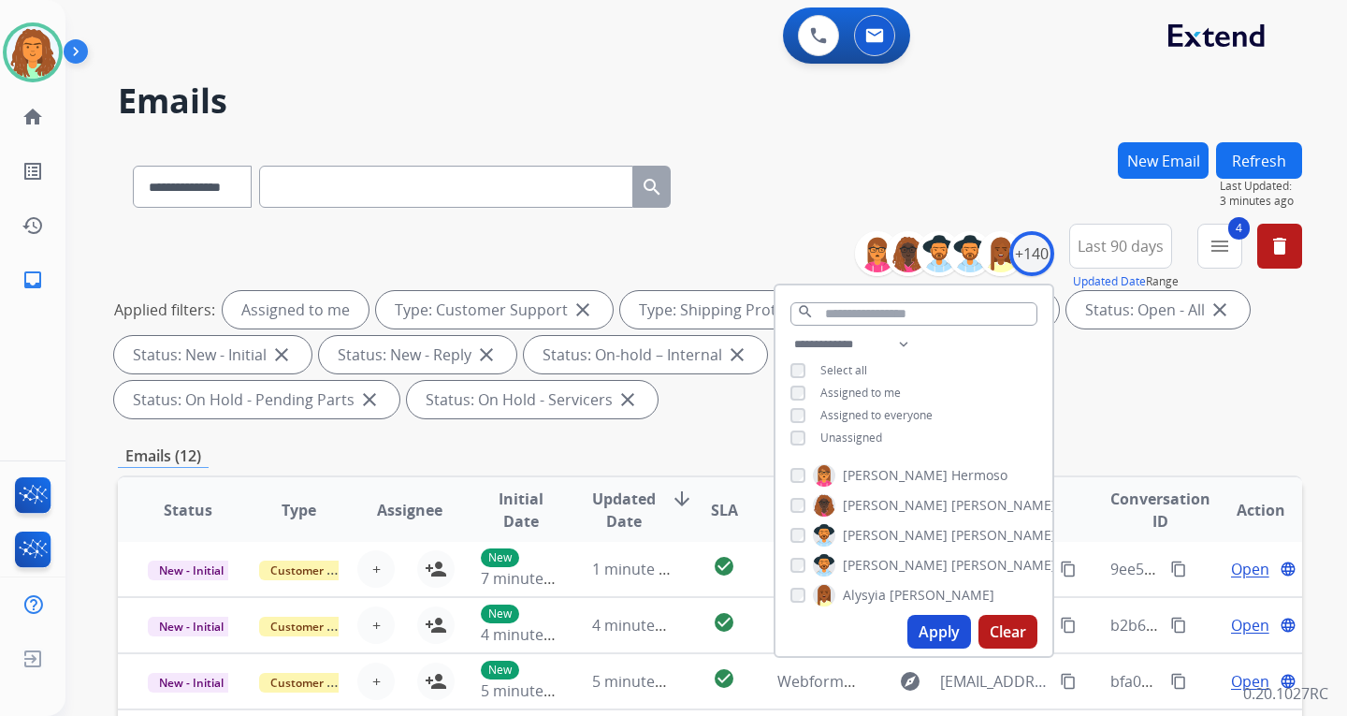
click at [937, 630] on button "Apply" at bounding box center [939, 632] width 64 height 34
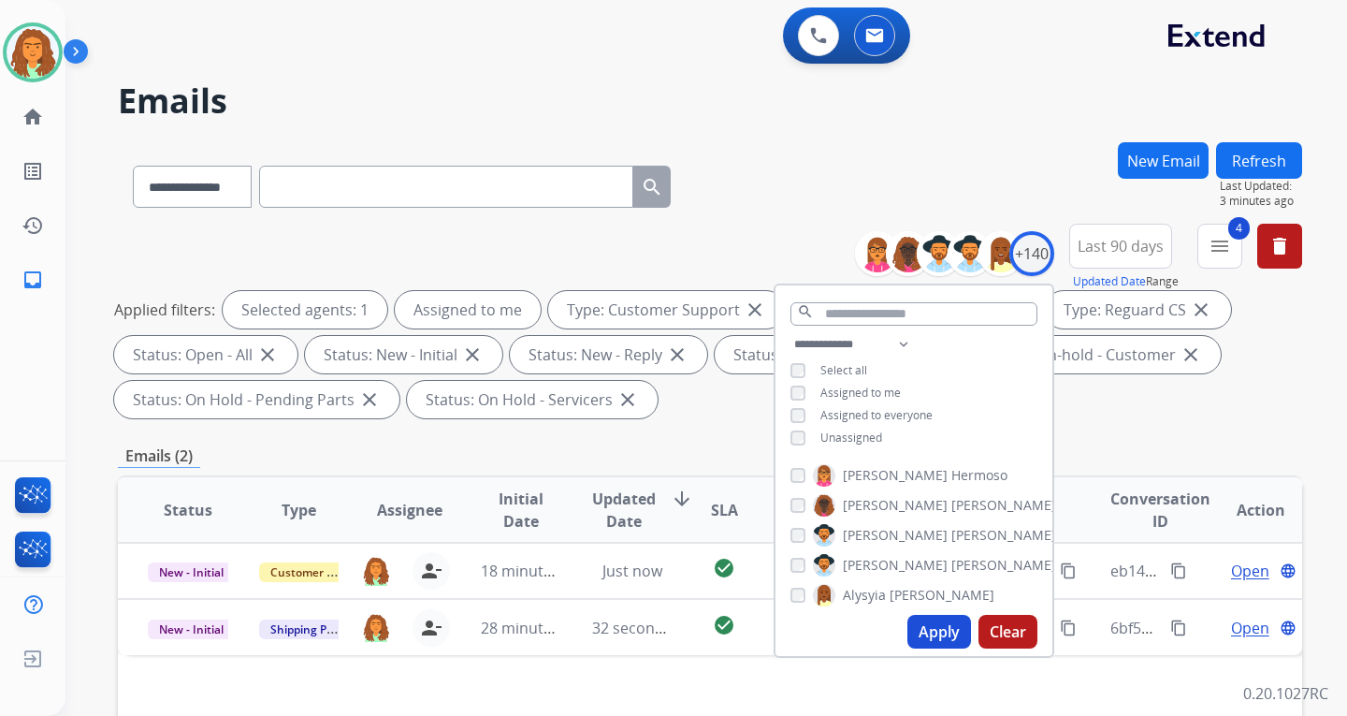
click at [729, 438] on div "**********" at bounding box center [710, 670] width 1184 height 1057
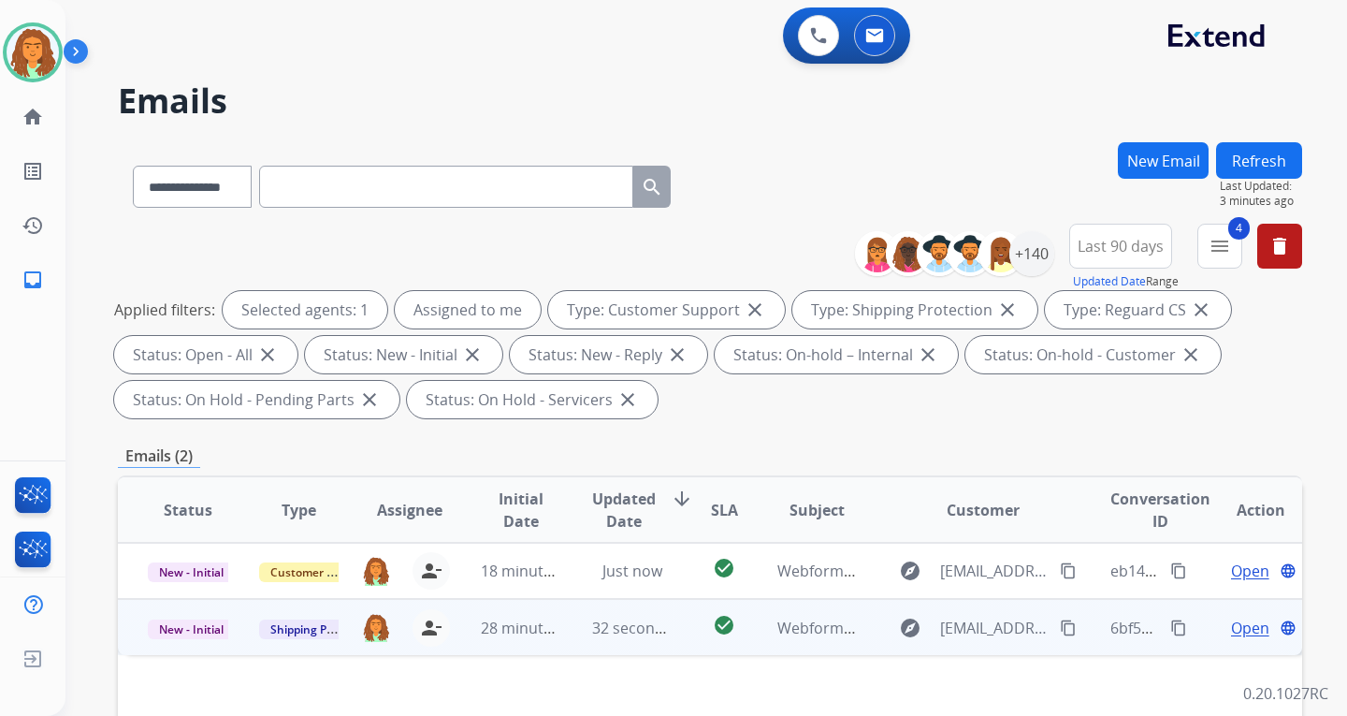
click at [673, 641] on td "check_circle" at bounding box center [710, 627] width 74 height 56
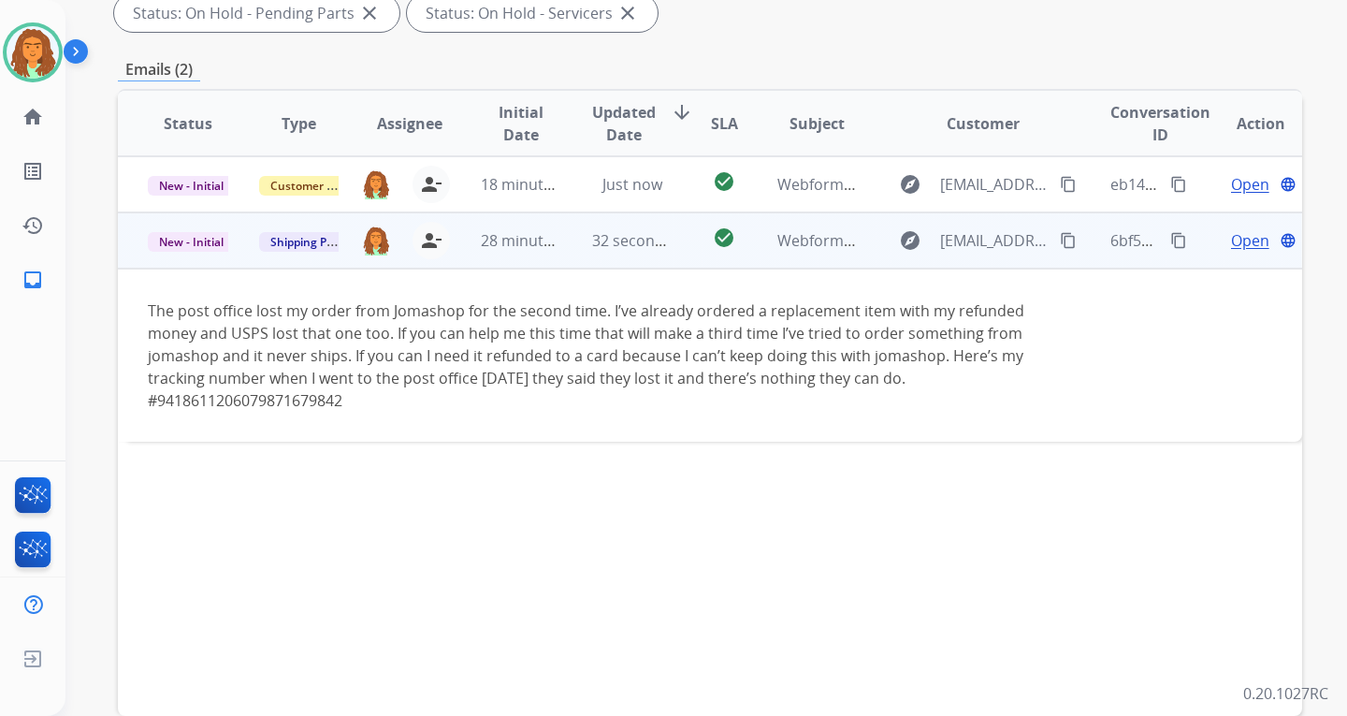
scroll to position [281, 0]
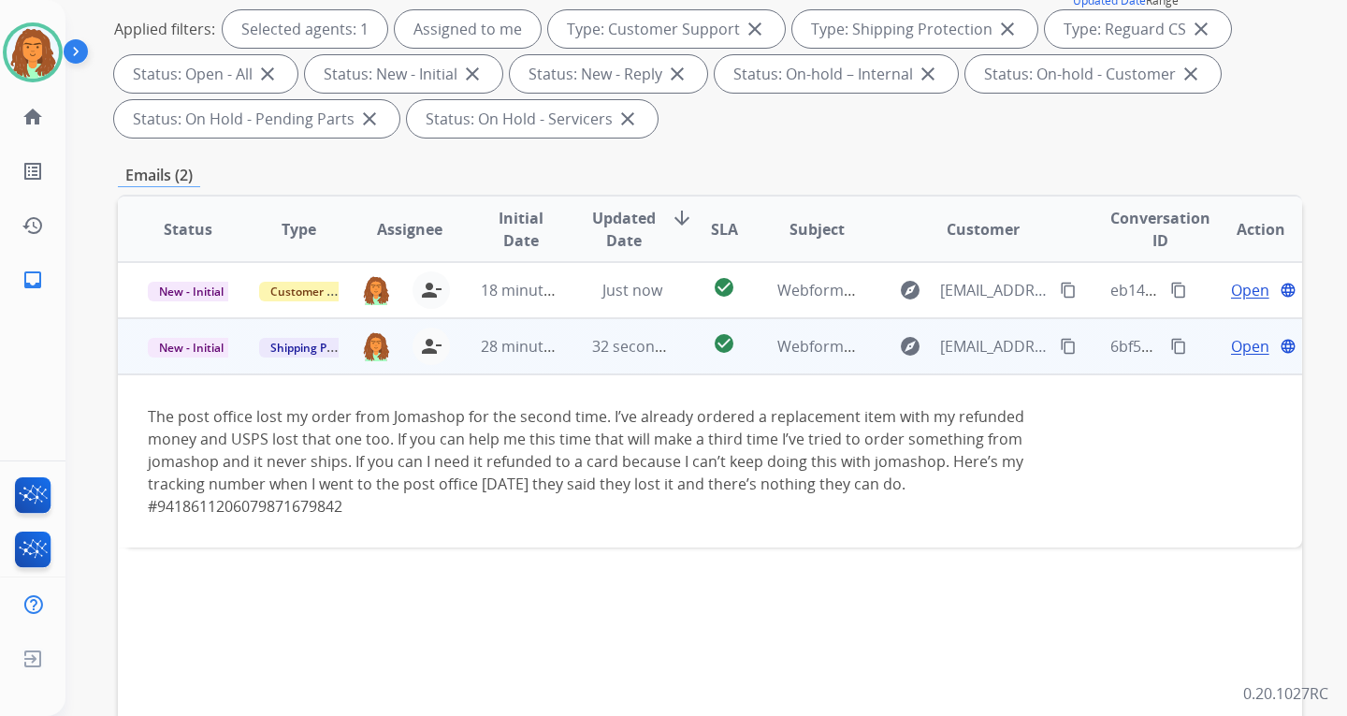
click at [1060, 342] on mat-icon "content_copy" at bounding box center [1068, 346] width 17 height 17
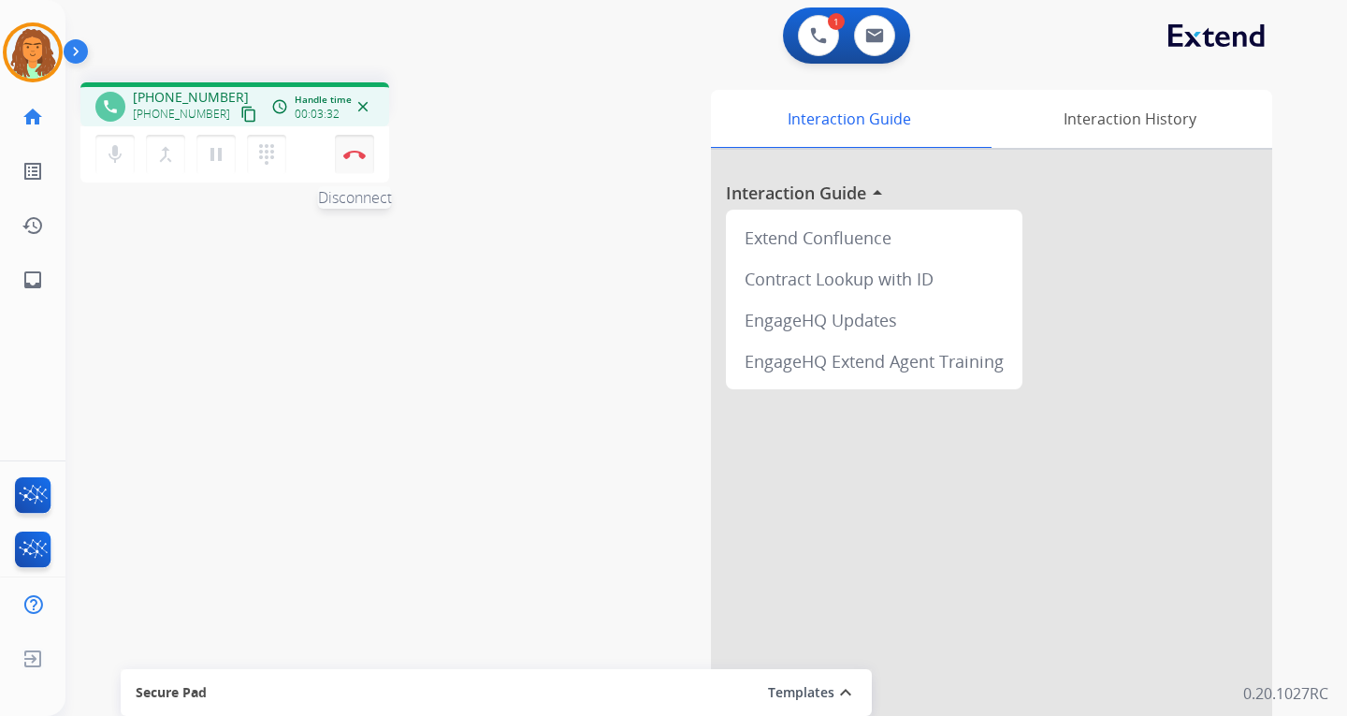
click at [354, 146] on button "Disconnect" at bounding box center [354, 154] width 39 height 39
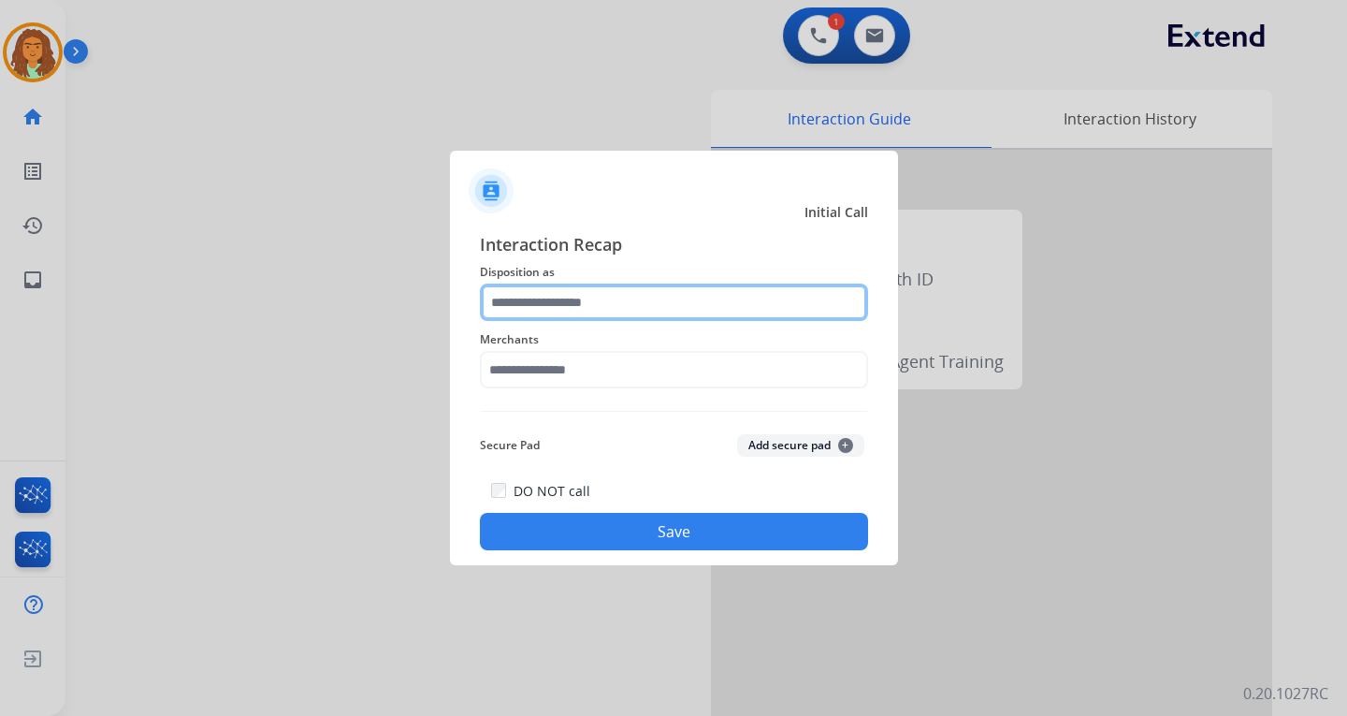
click at [654, 292] on input "text" at bounding box center [674, 301] width 388 height 37
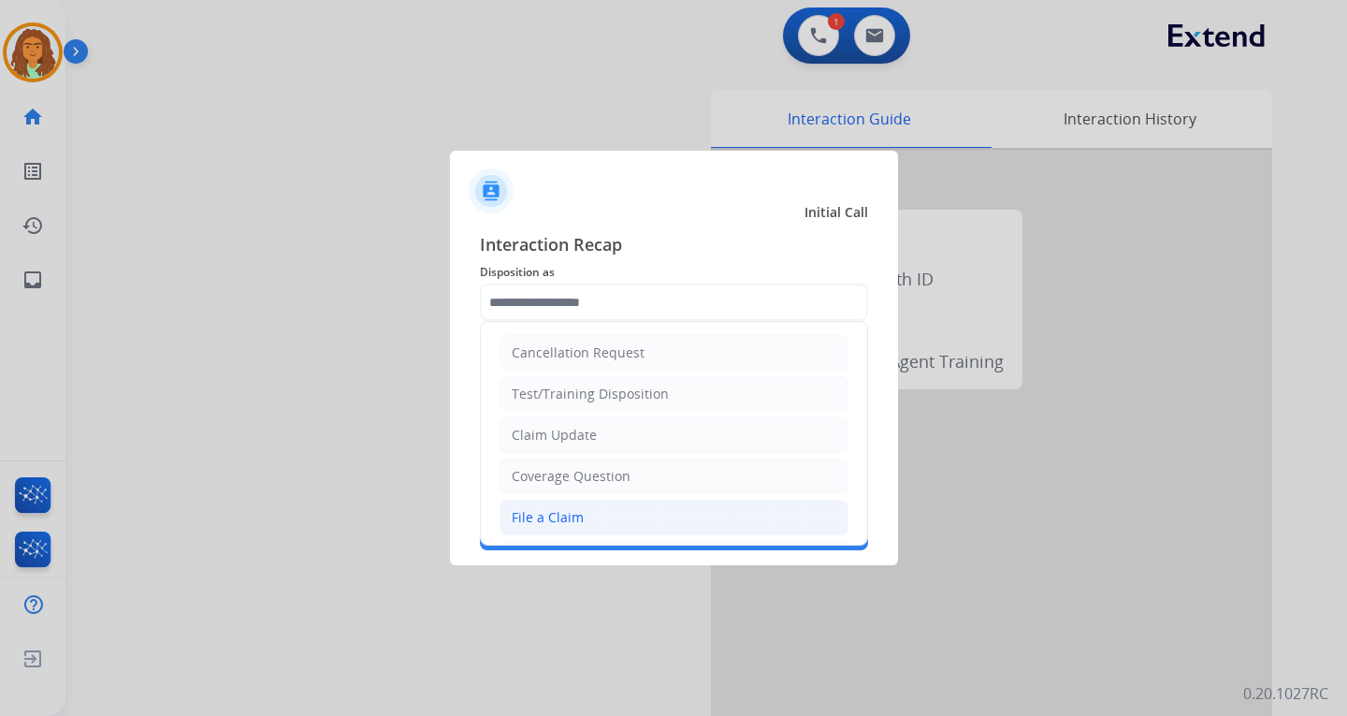
click at [562, 504] on li "File a Claim" at bounding box center [674, 518] width 349 height 36
type input "**********"
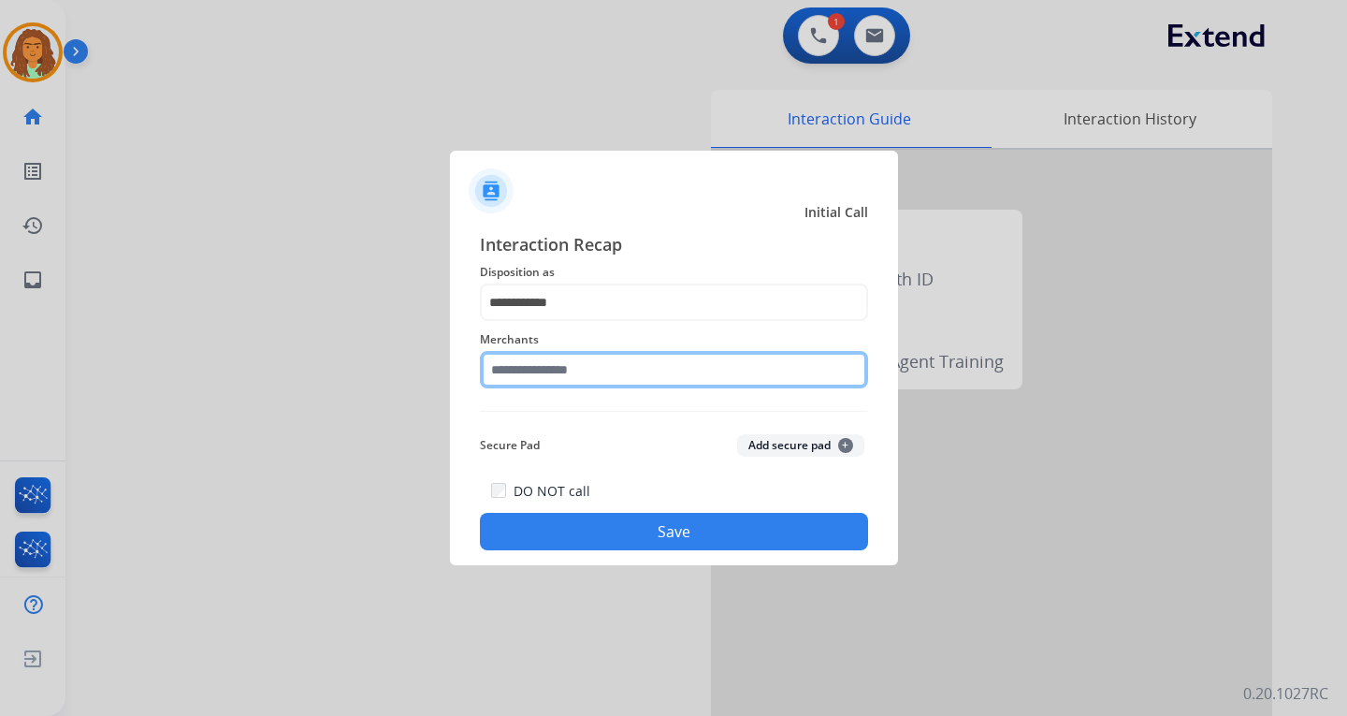
click at [549, 365] on input "text" at bounding box center [674, 369] width 388 height 37
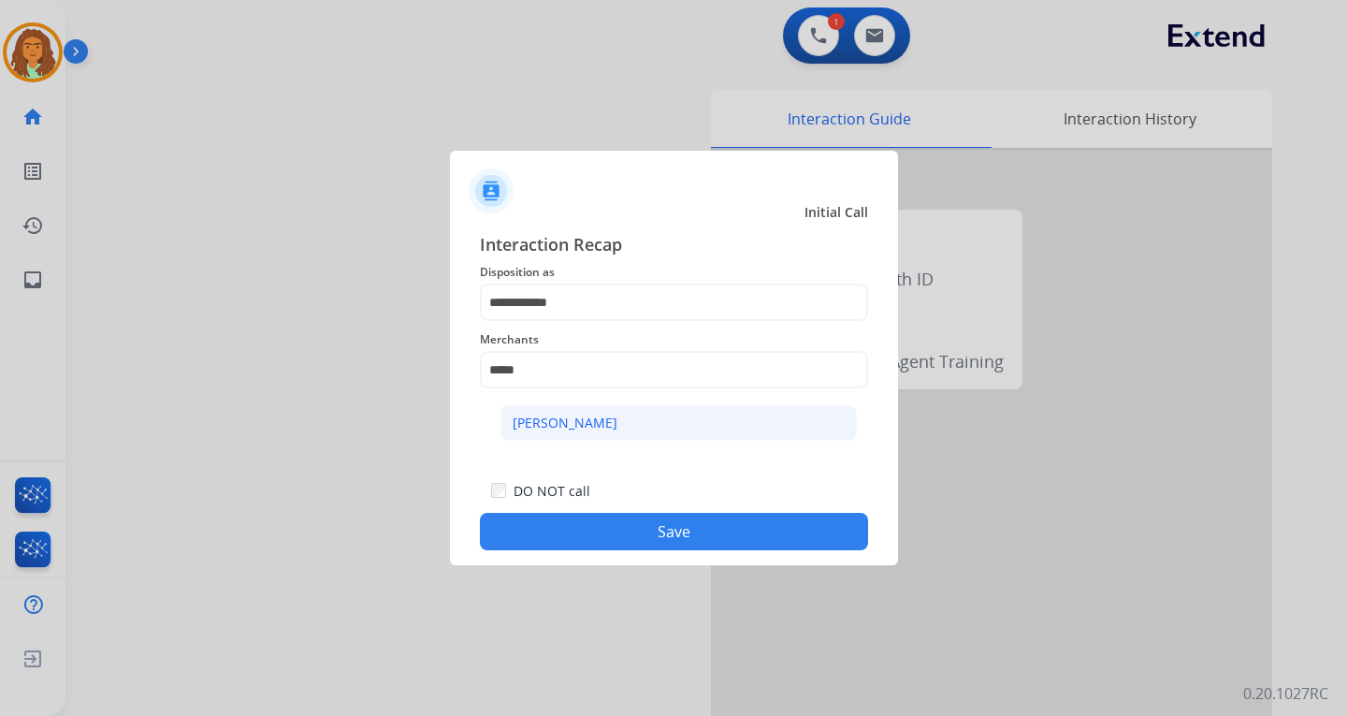
click at [572, 424] on div "[PERSON_NAME]" at bounding box center [565, 423] width 105 height 19
type input "**********"
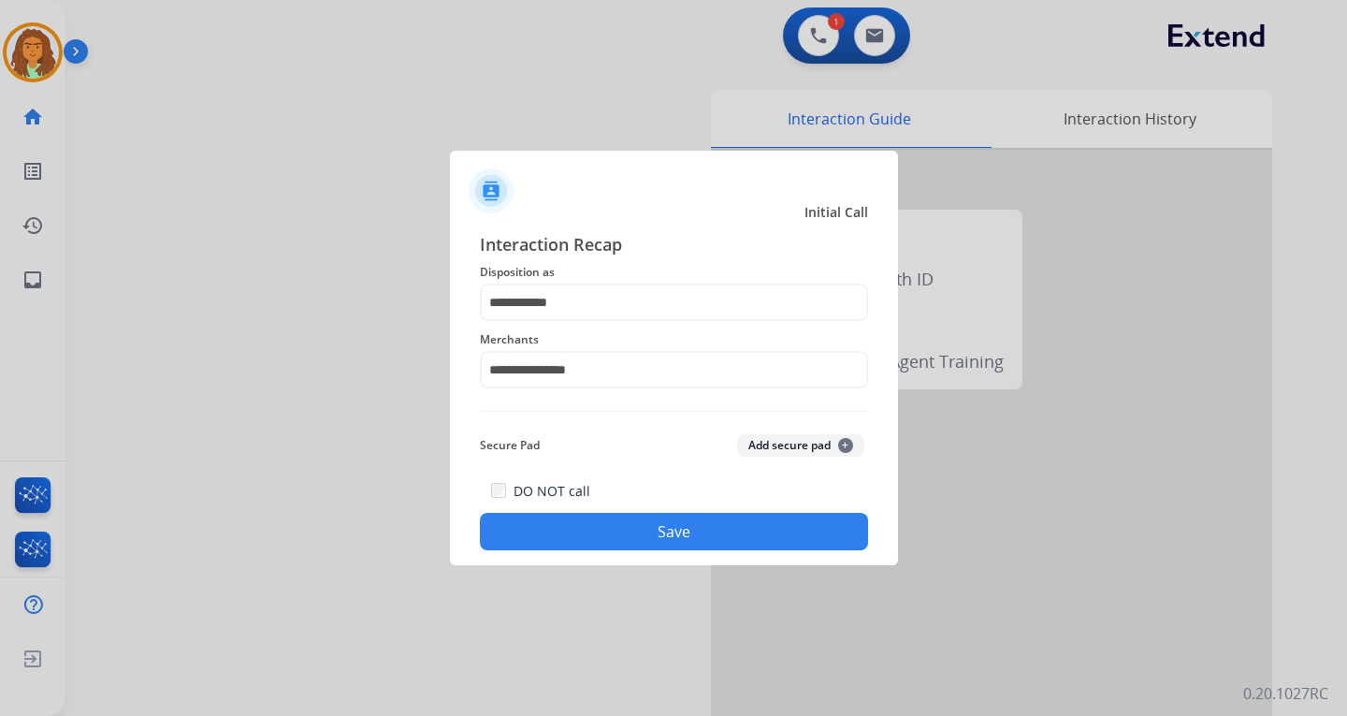
click at [655, 527] on button "Save" at bounding box center [674, 531] width 388 height 37
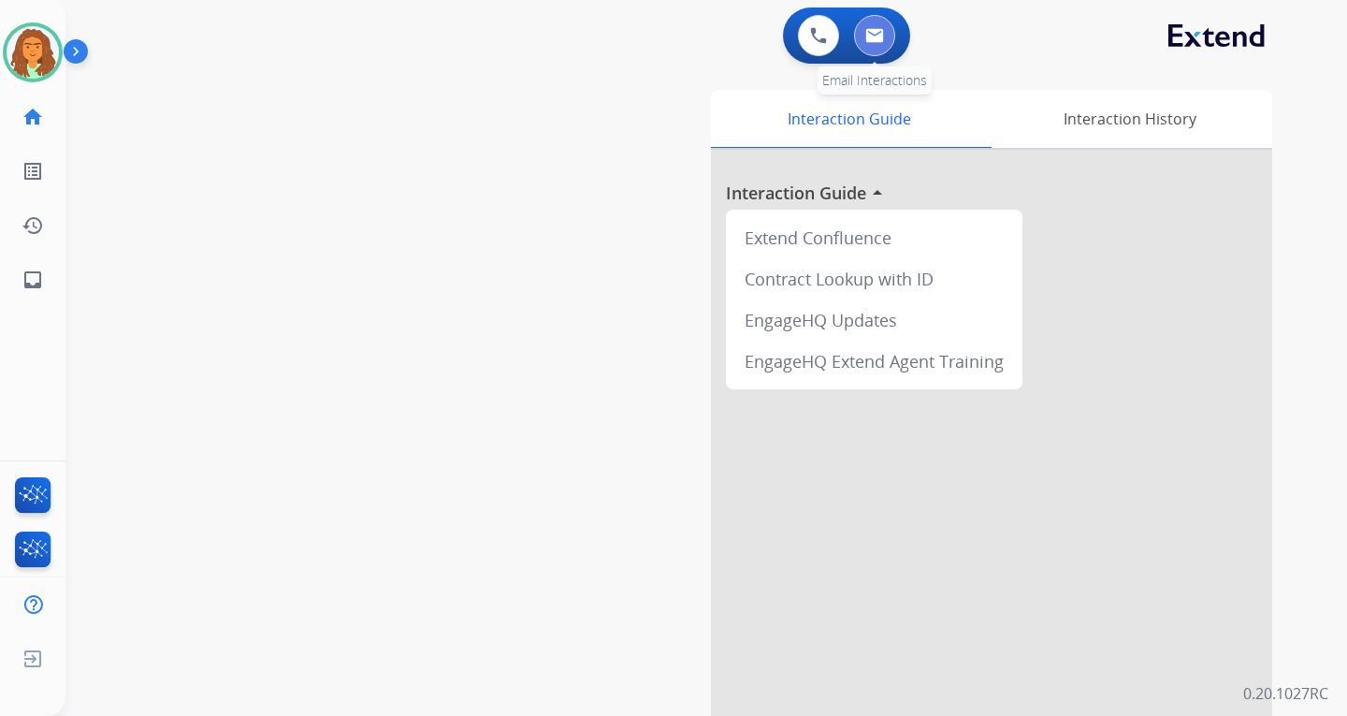
click at [877, 30] on img at bounding box center [874, 35] width 19 height 15
select select "**********"
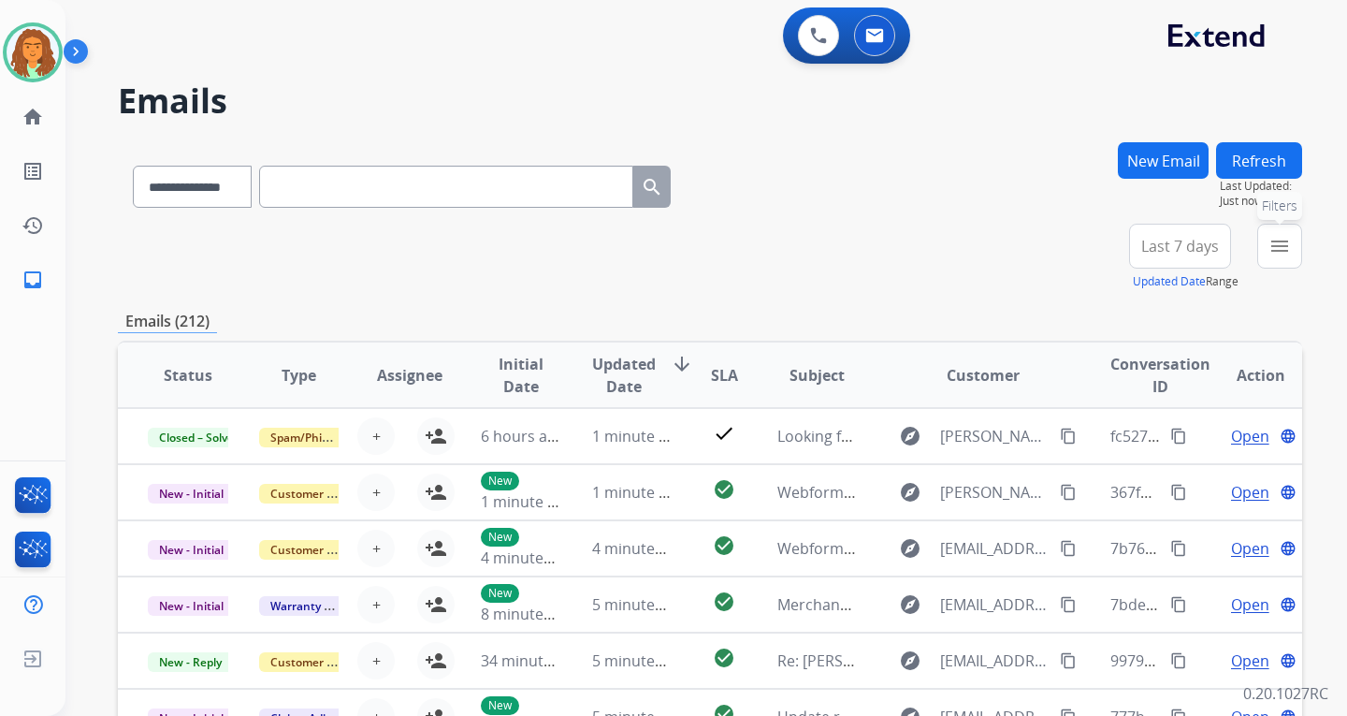
click at [1285, 244] on mat-icon "menu" at bounding box center [1280, 246] width 22 height 22
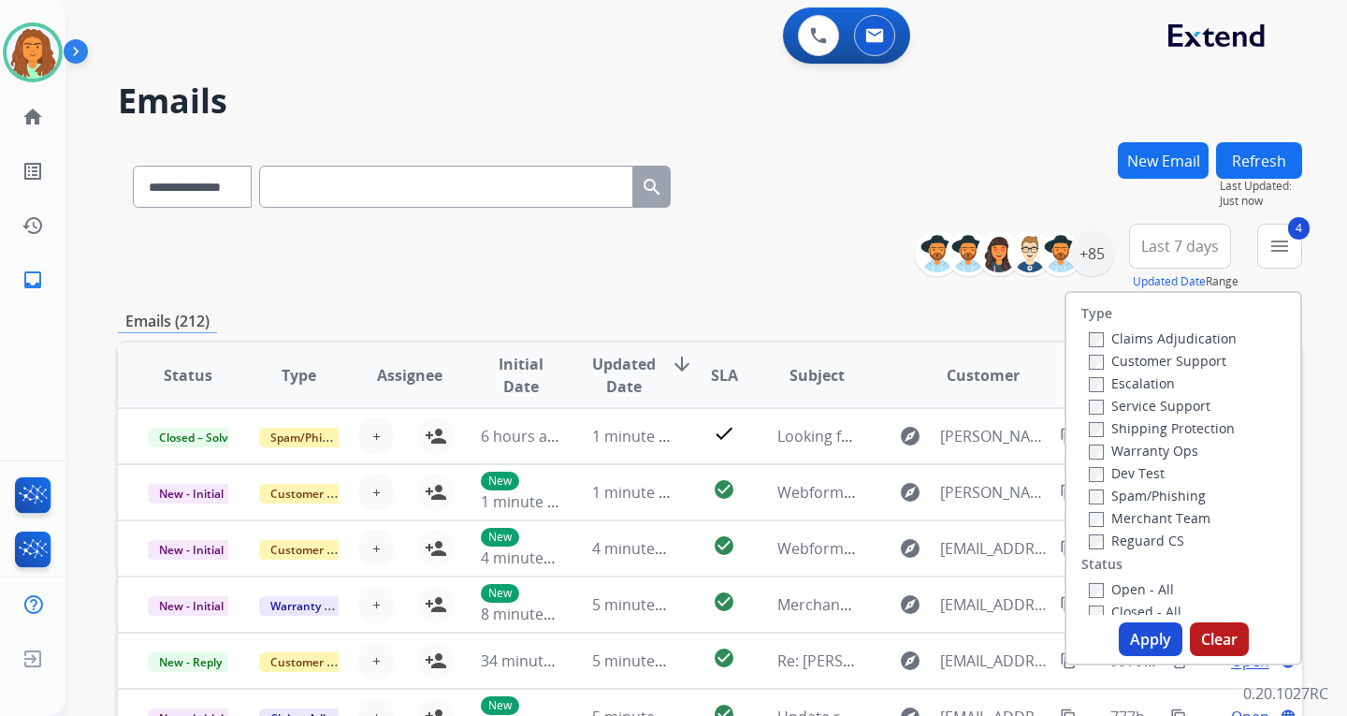
click at [1149, 636] on button "Apply" at bounding box center [1151, 639] width 64 height 34
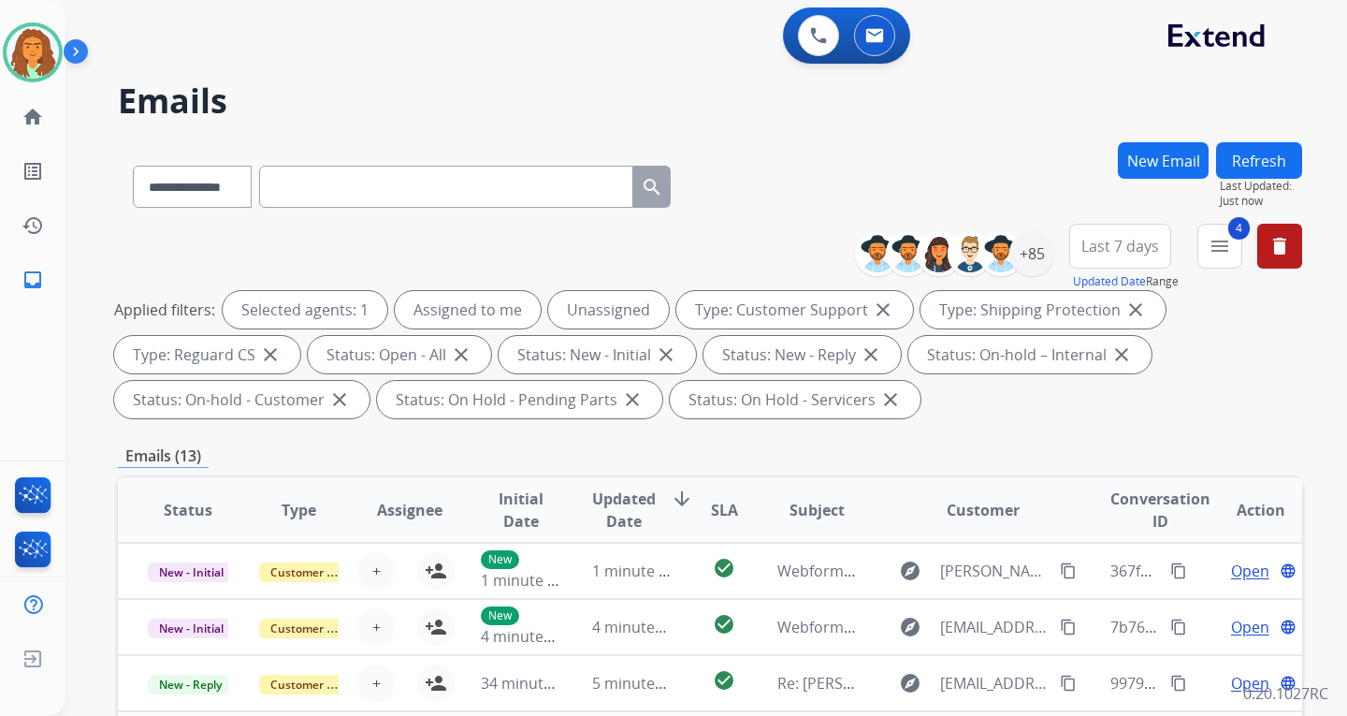
click at [1132, 242] on span "Last 7 days" at bounding box center [1120, 245] width 78 height 7
click at [1116, 475] on div "Last 90 days" at bounding box center [1114, 473] width 103 height 28
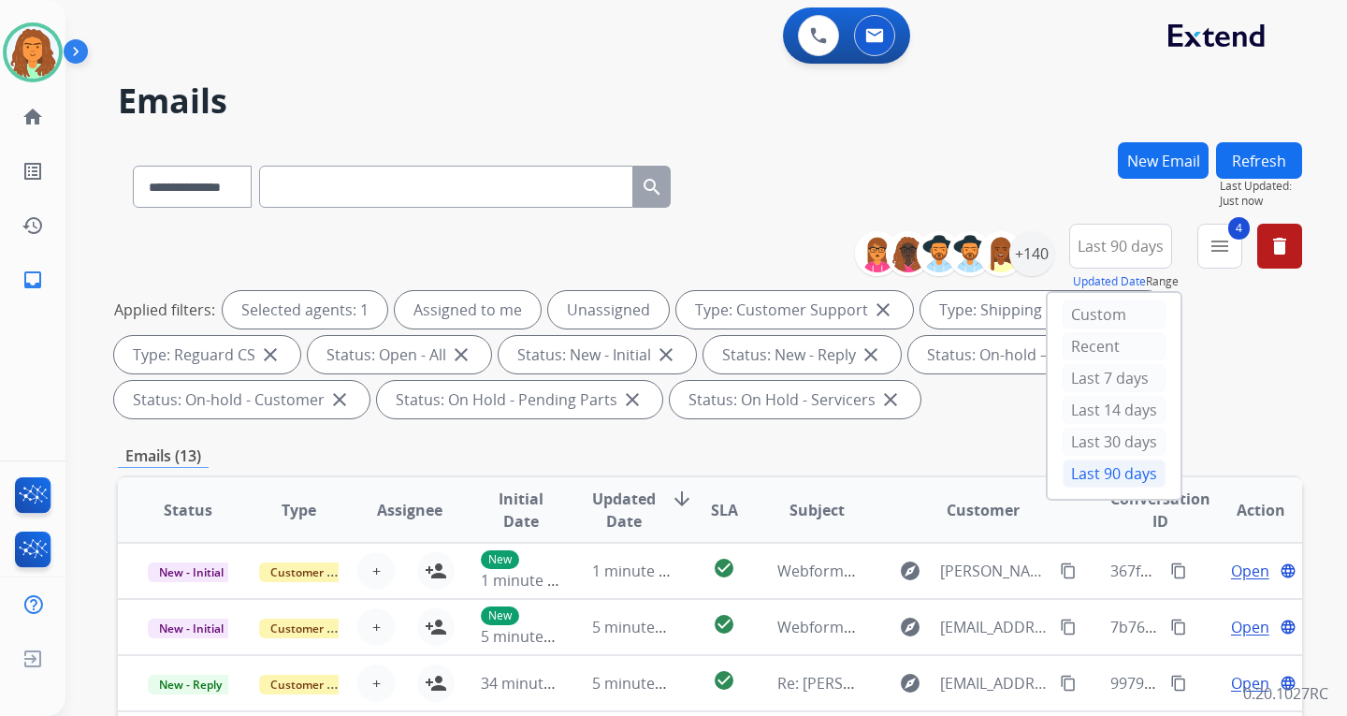
click at [1230, 404] on div "Applied filters: Selected agents: 1 Assigned to me Unassigned Type: Customer Su…" at bounding box center [706, 354] width 1184 height 127
click at [1031, 250] on div "+140" at bounding box center [1031, 253] width 45 height 45
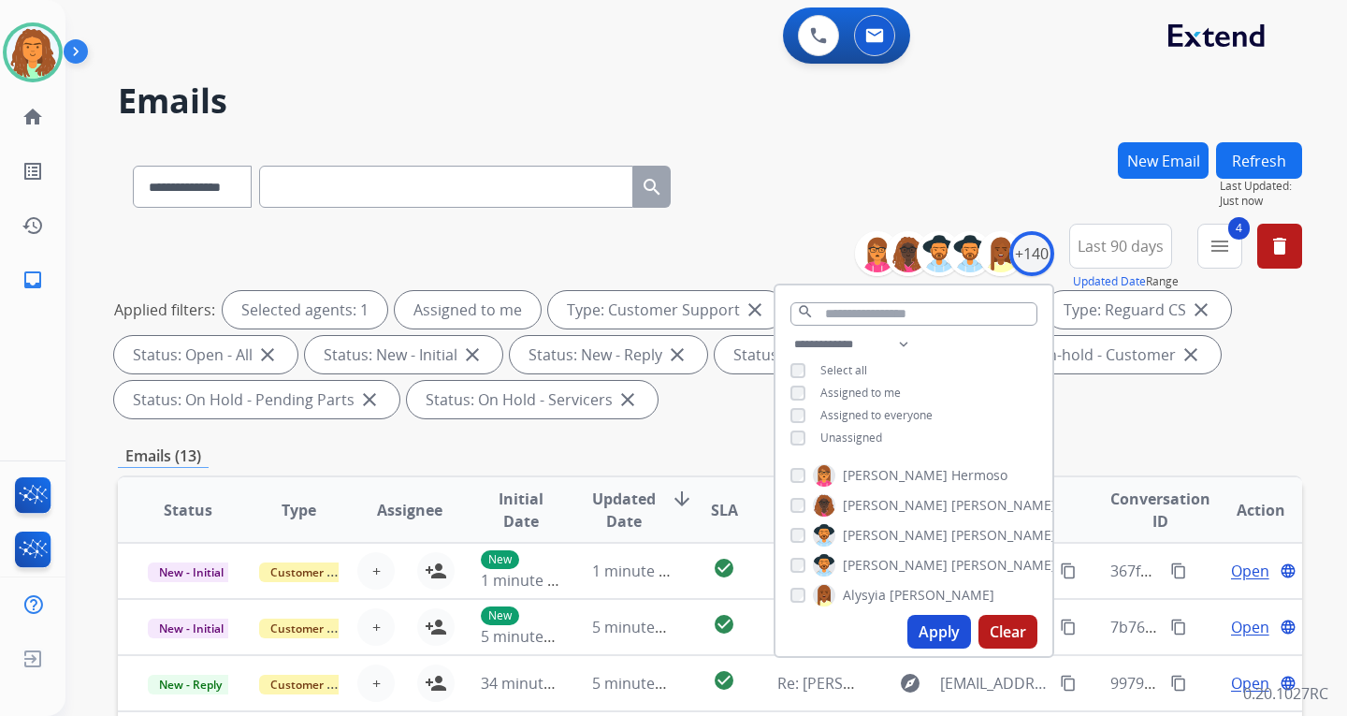
click at [934, 620] on button "Apply" at bounding box center [939, 632] width 64 height 34
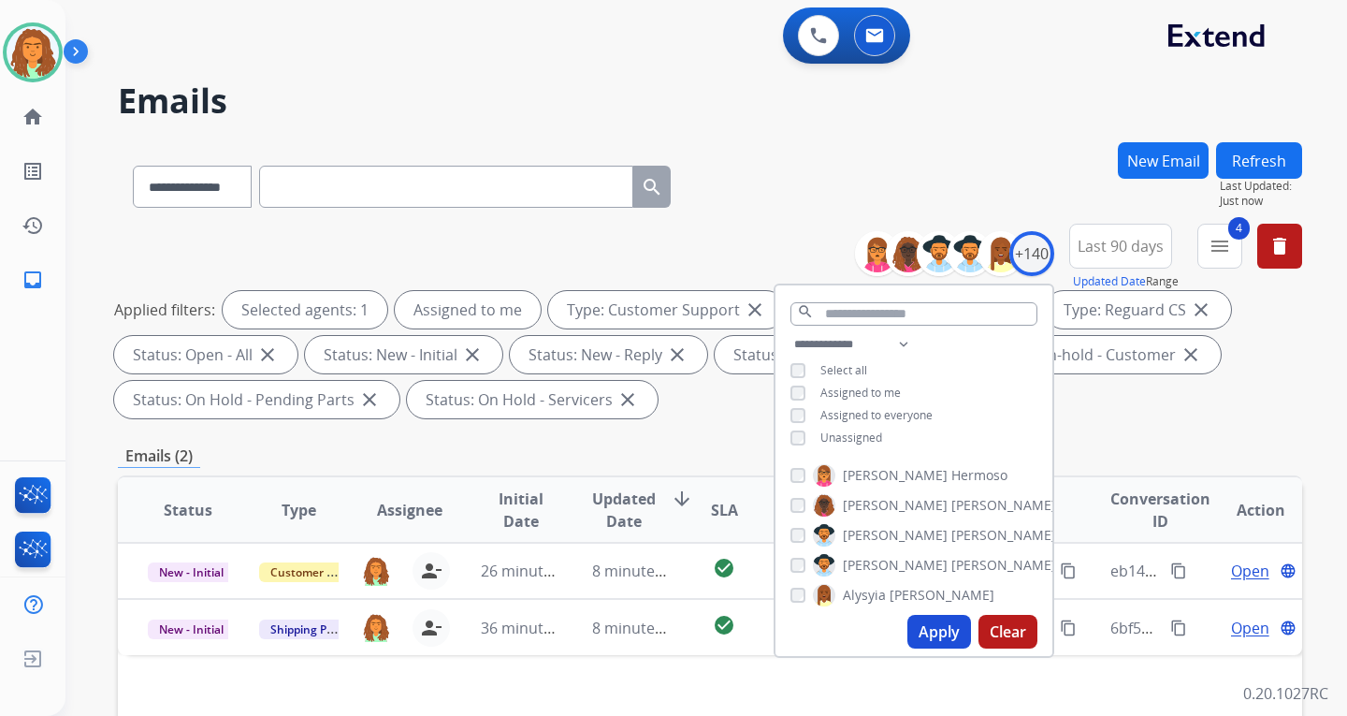
click at [1115, 417] on div "Applied filters: Selected agents: 1 Assigned to me Type: Customer Support close…" at bounding box center [706, 354] width 1184 height 127
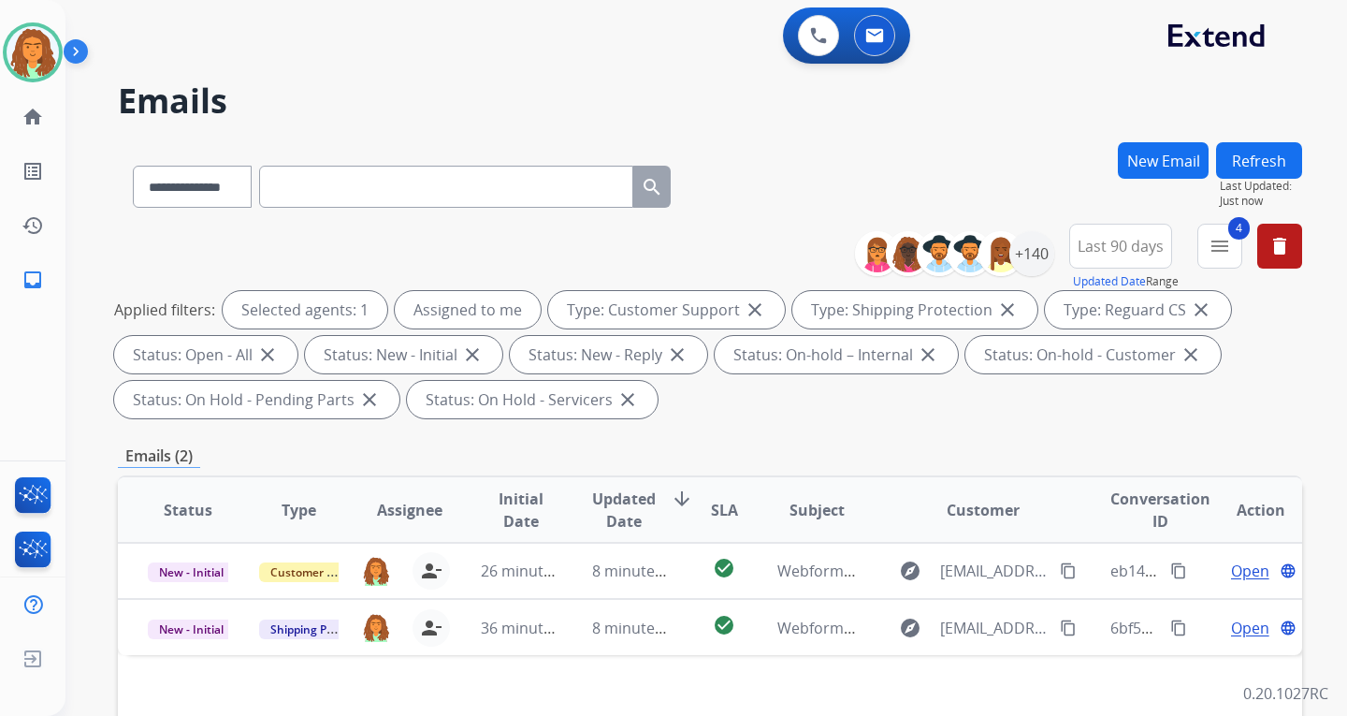
scroll to position [374, 0]
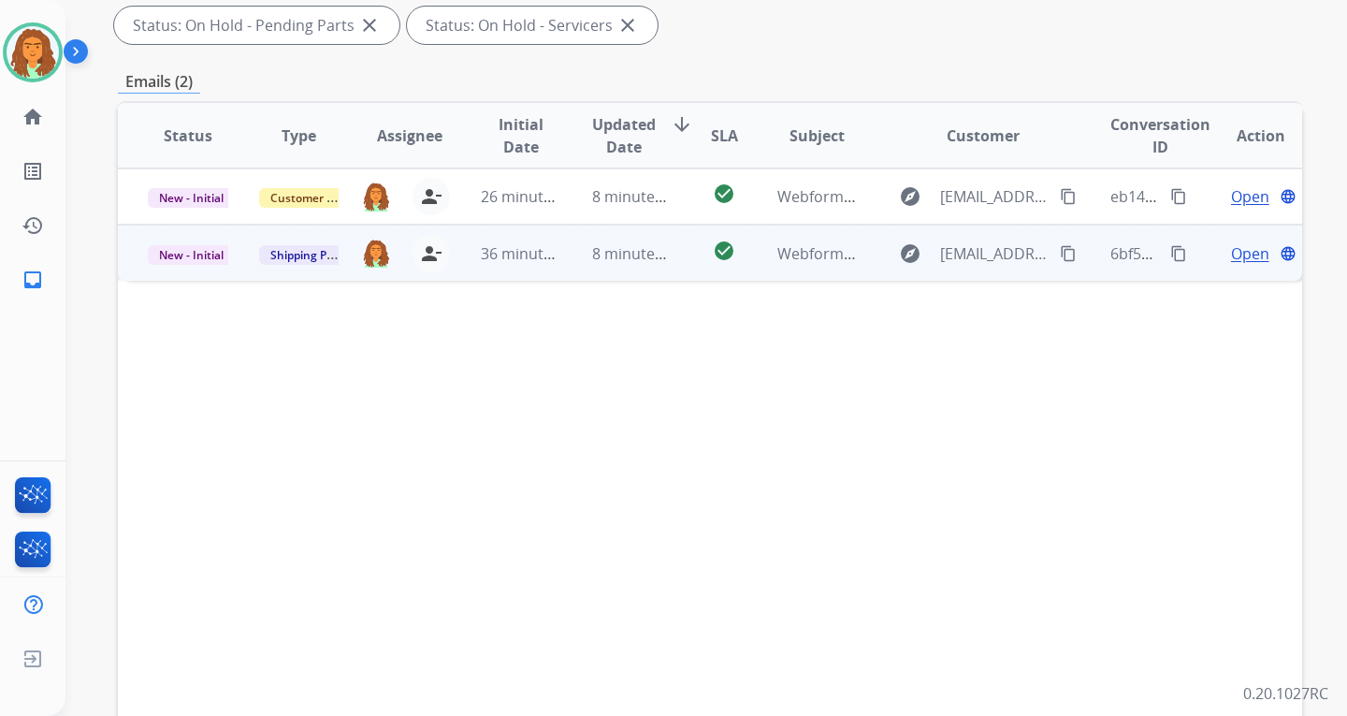
click at [673, 259] on td "check_circle" at bounding box center [710, 253] width 74 height 56
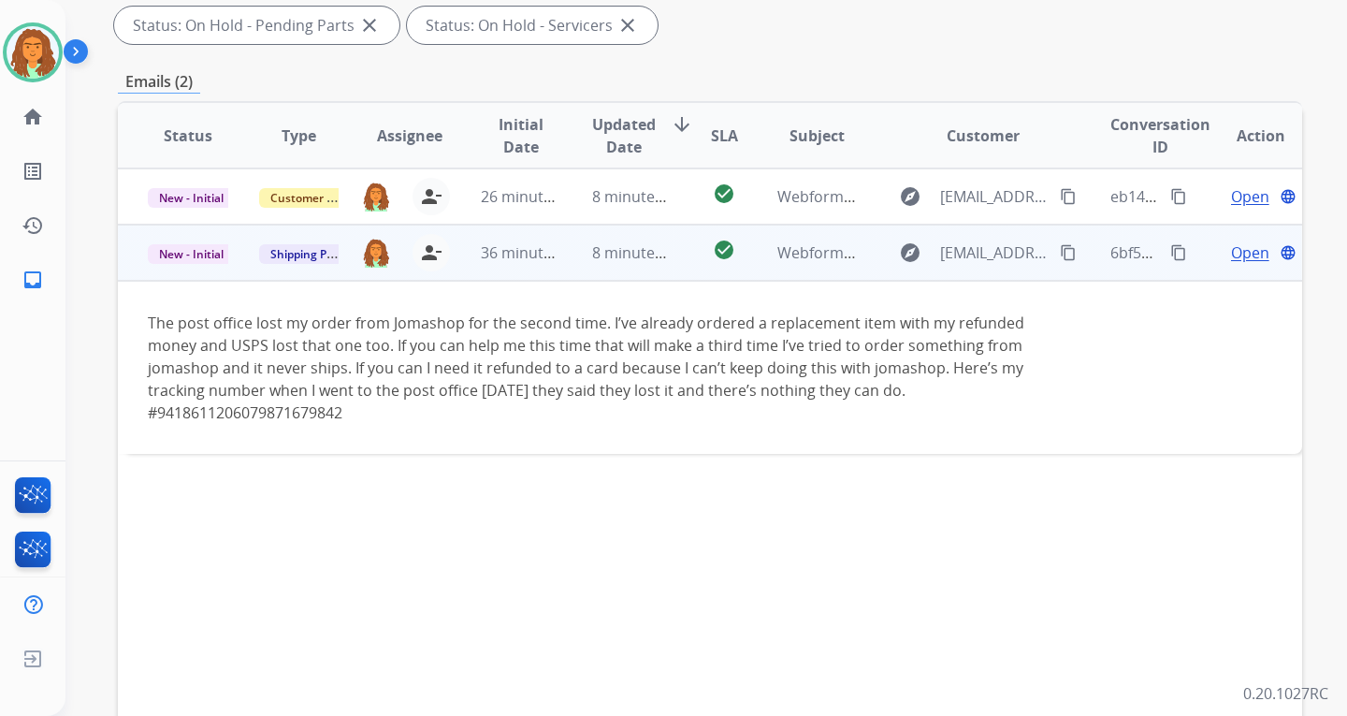
click at [148, 322] on div "The post office lost my order from Jomashop for the second time. I’ve already o…" at bounding box center [599, 368] width 903 height 112
drag, startPoint x: 148, startPoint y: 322, endPoint x: 171, endPoint y: 324, distance: 23.5
click at [171, 324] on div "The post office lost my order from Jomashop for the second time. I’ve already o…" at bounding box center [599, 368] width 903 height 112
click at [200, 321] on div "The post office lost my order from Jomashop for the second time. I’ve already o…" at bounding box center [599, 368] width 903 height 112
click at [1060, 252] on mat-icon "content_copy" at bounding box center [1068, 252] width 17 height 17
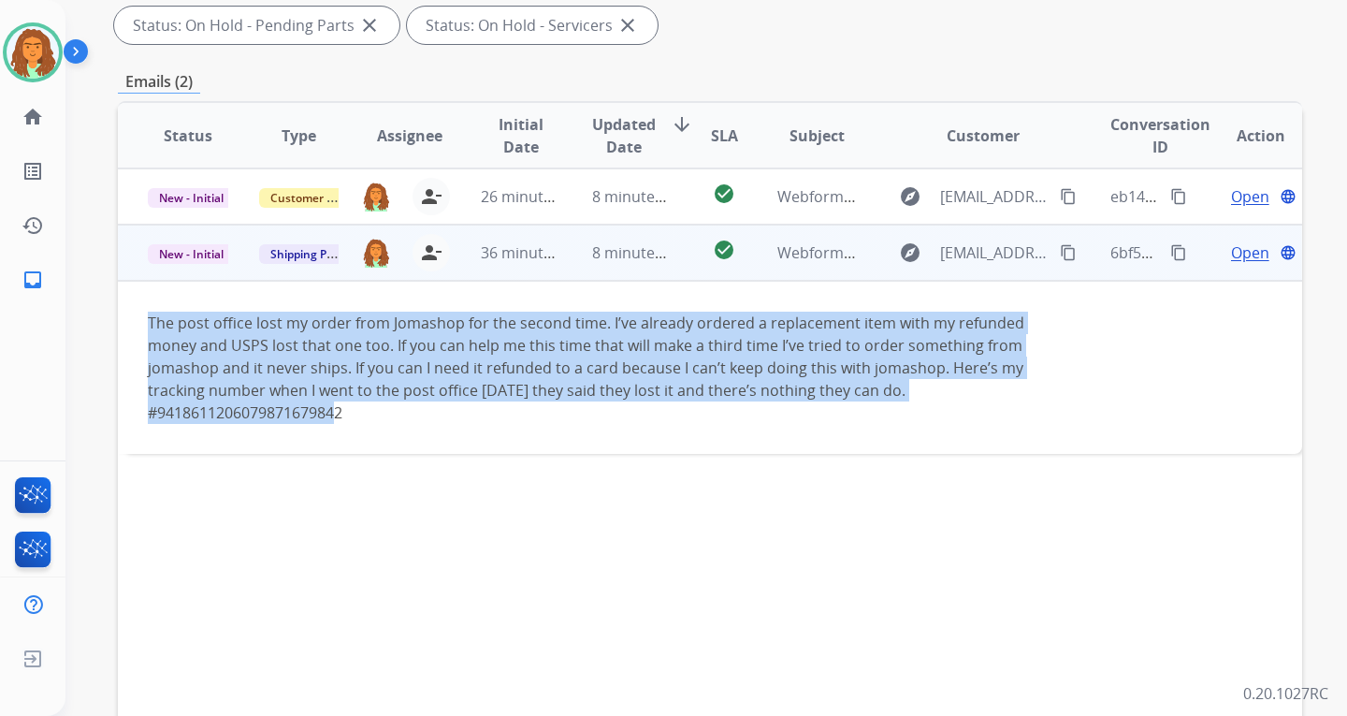
drag, startPoint x: 147, startPoint y: 318, endPoint x: 346, endPoint y: 415, distance: 221.8
click at [346, 415] on td "The post office lost my order from Jomashop for the second time. I’ve already o…" at bounding box center [599, 367] width 963 height 173
copy div "The post office lost my order from Jomashop for the second time. I’ve already o…"
click at [1170, 251] on mat-icon "content_copy" at bounding box center [1178, 252] width 17 height 17
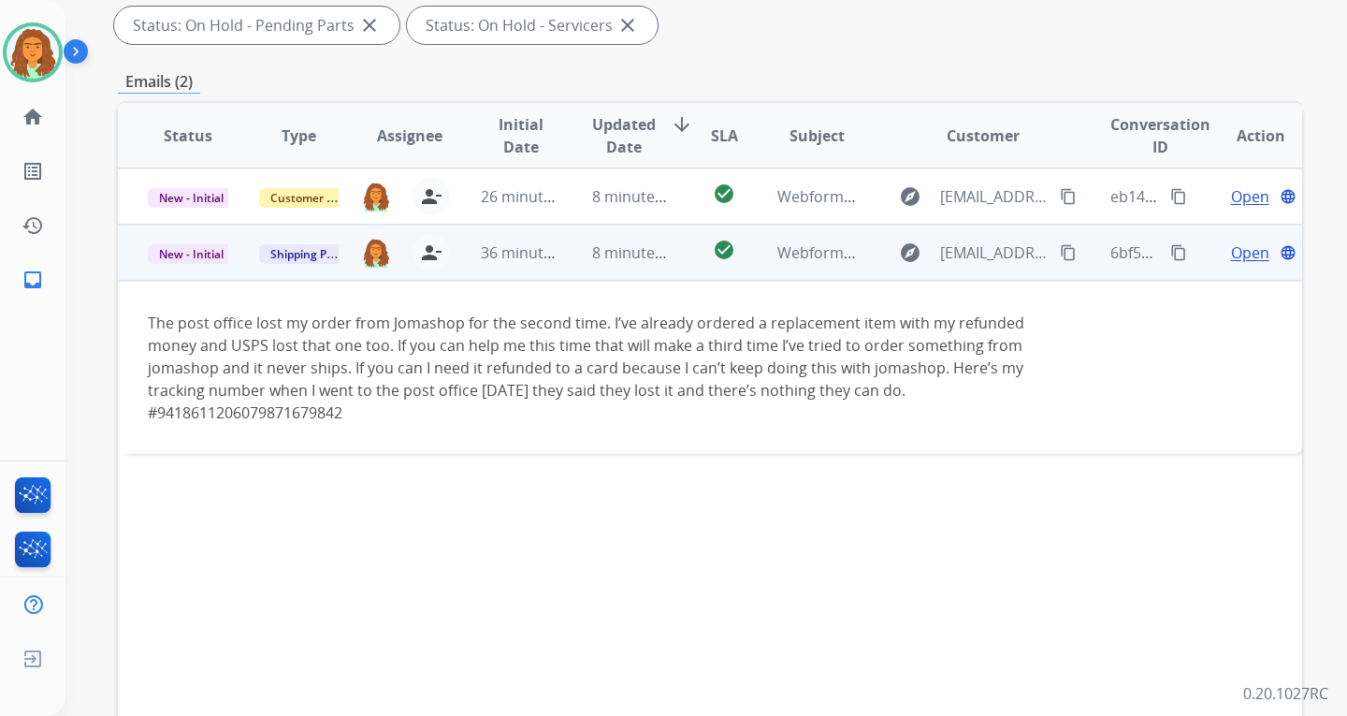
click at [1231, 255] on span "Open" at bounding box center [1250, 252] width 38 height 22
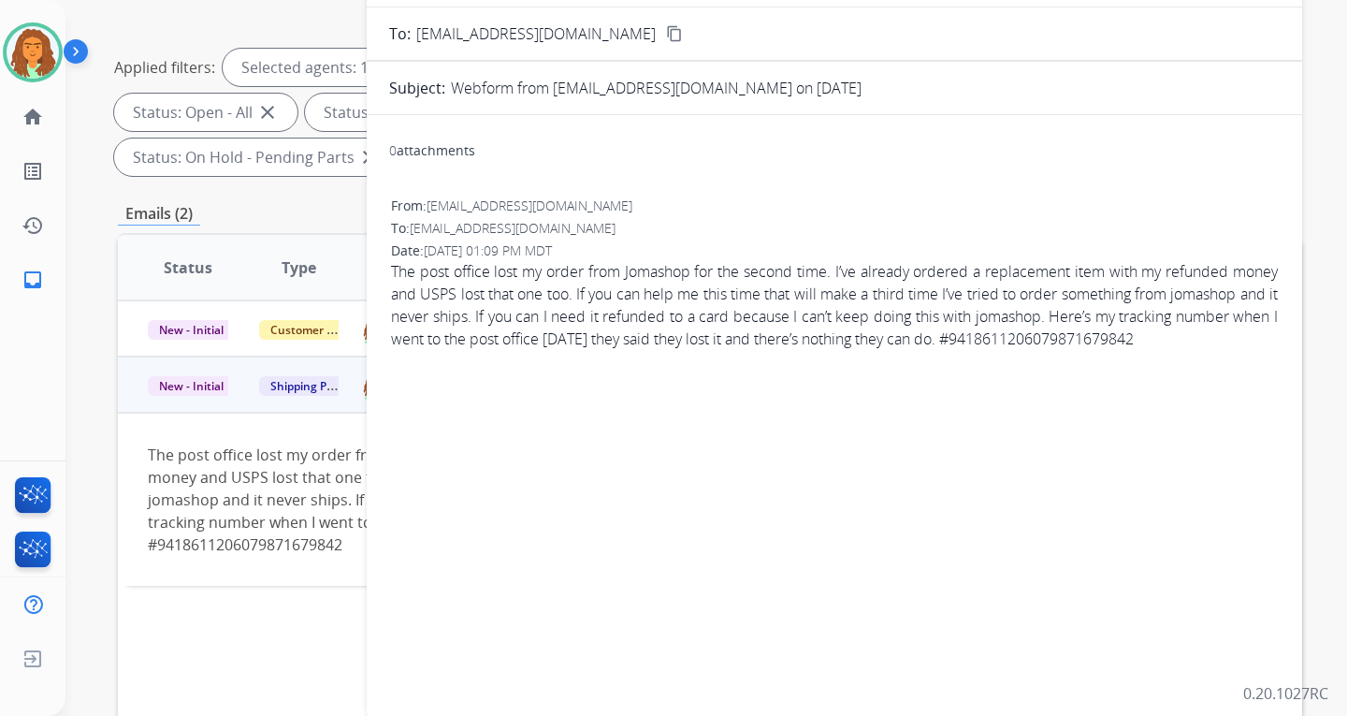
scroll to position [0, 0]
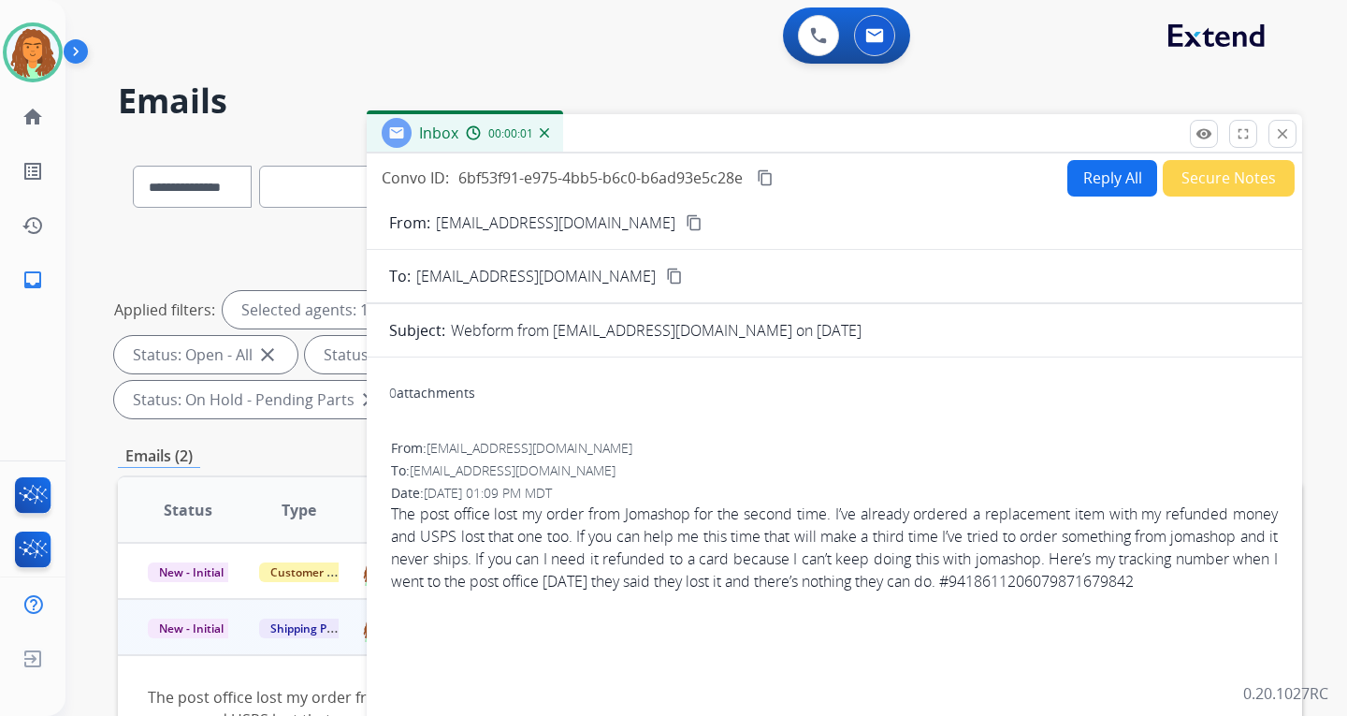
click at [1089, 174] on button "Reply All" at bounding box center [1112, 178] width 90 height 36
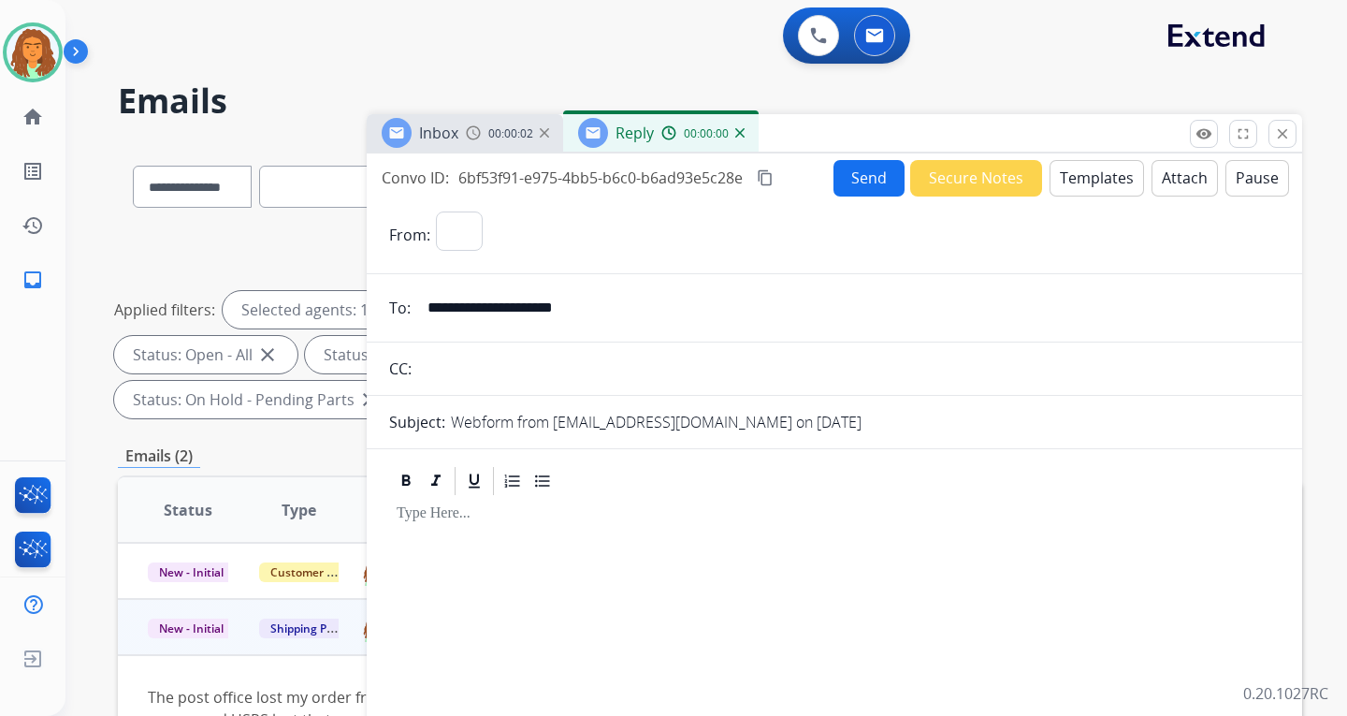
select select "**********"
click at [1081, 176] on button "Templates" at bounding box center [1097, 178] width 94 height 36
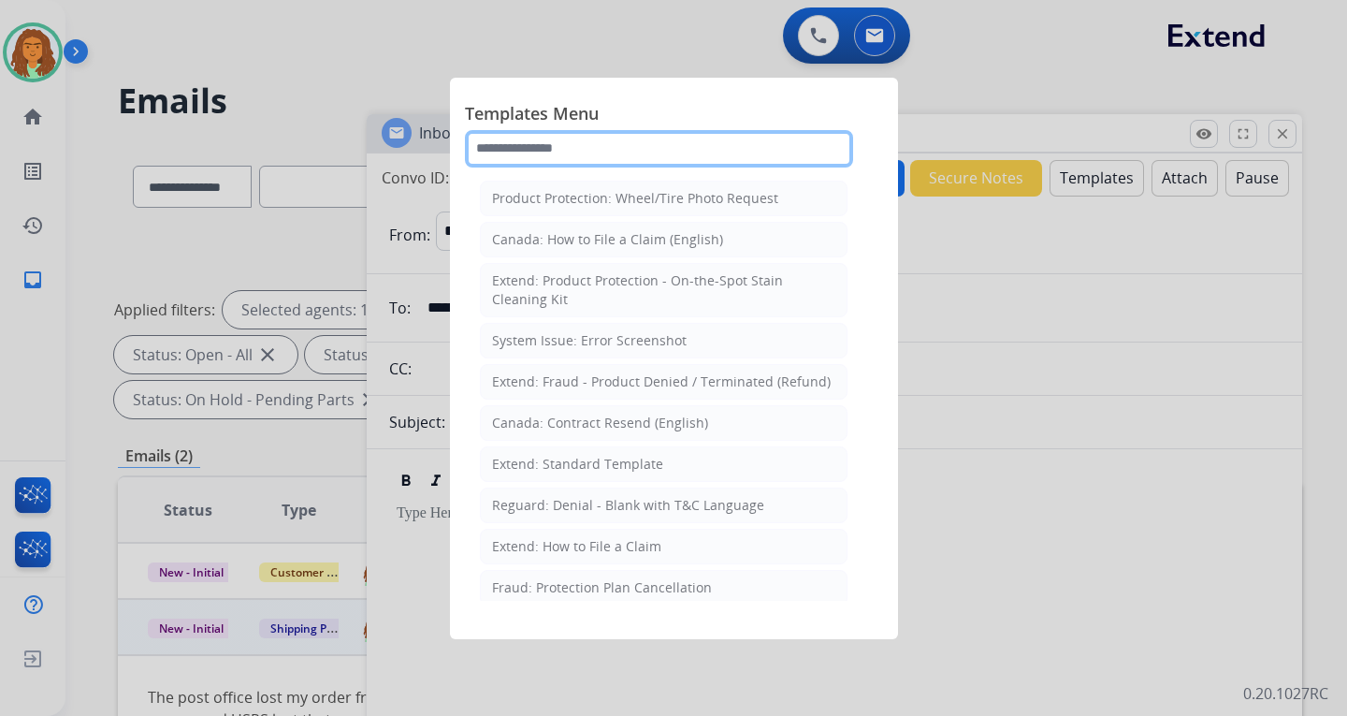
click at [583, 149] on input "text" at bounding box center [659, 148] width 388 height 37
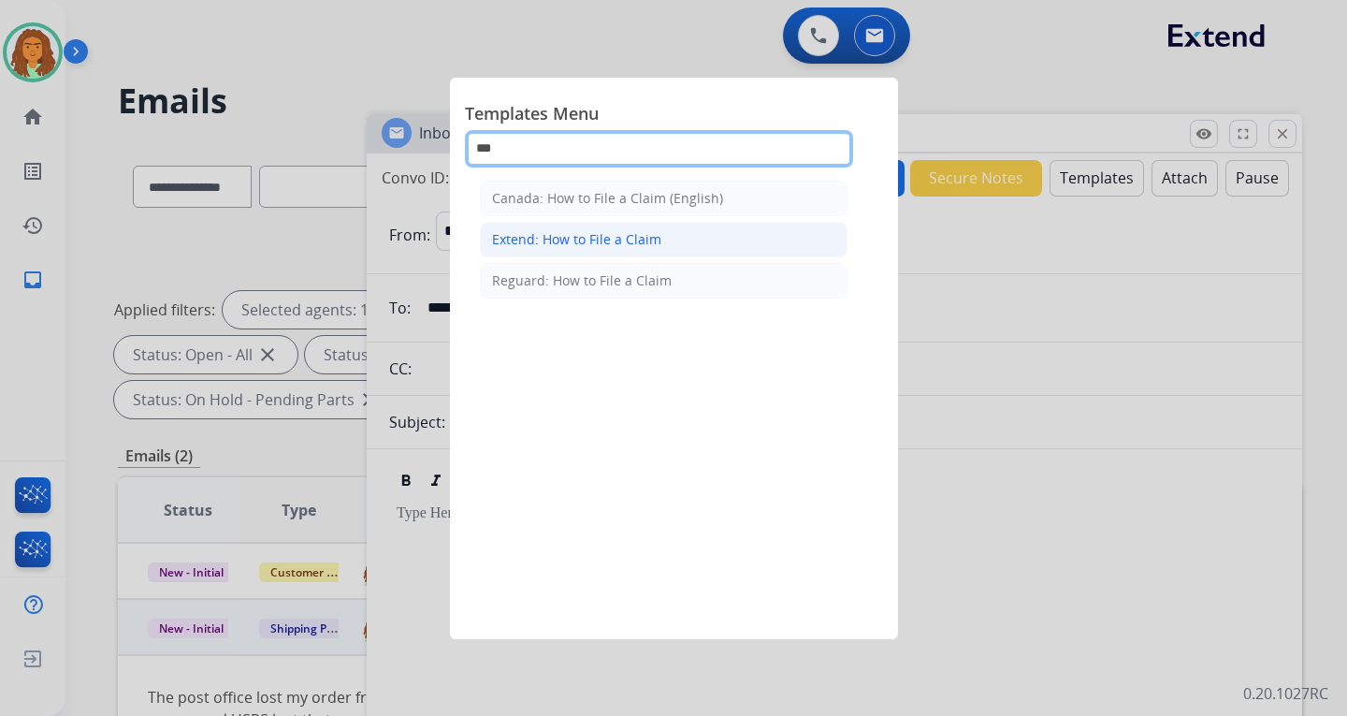
type input "***"
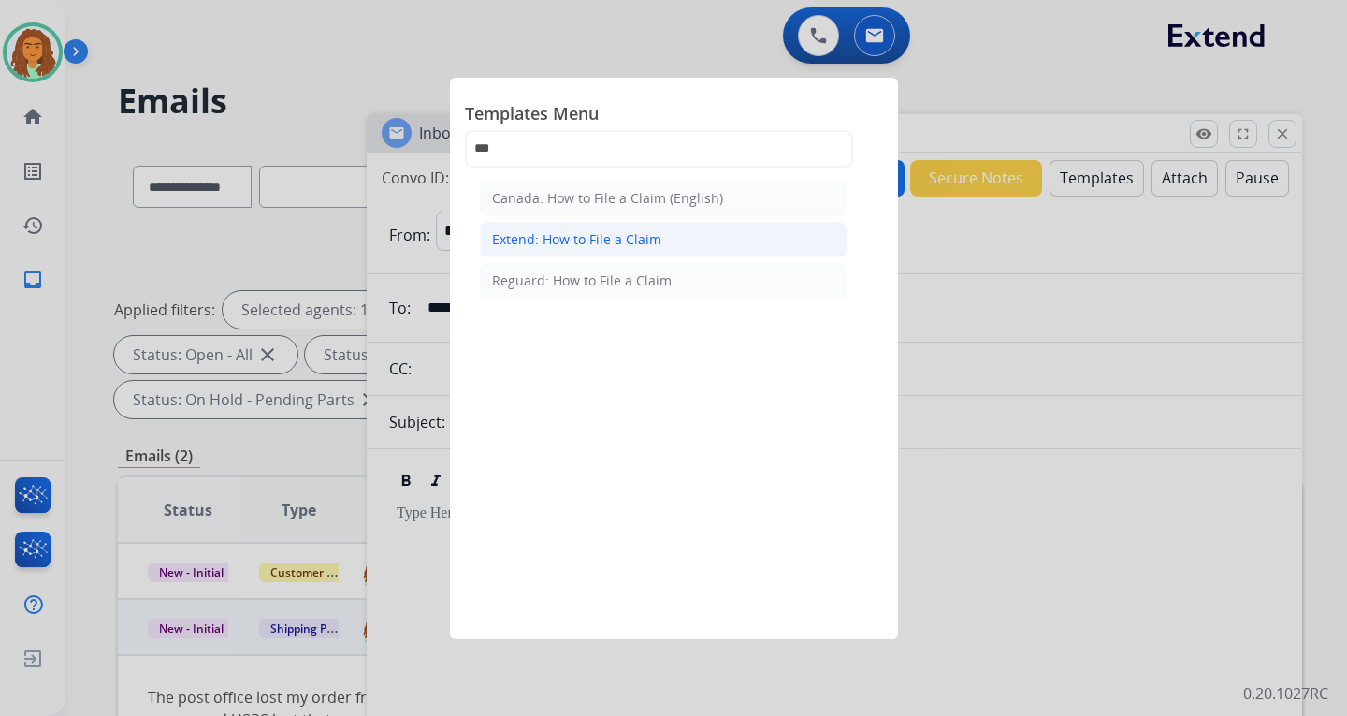
click at [596, 235] on div "Extend: How to File a Claim" at bounding box center [576, 239] width 169 height 19
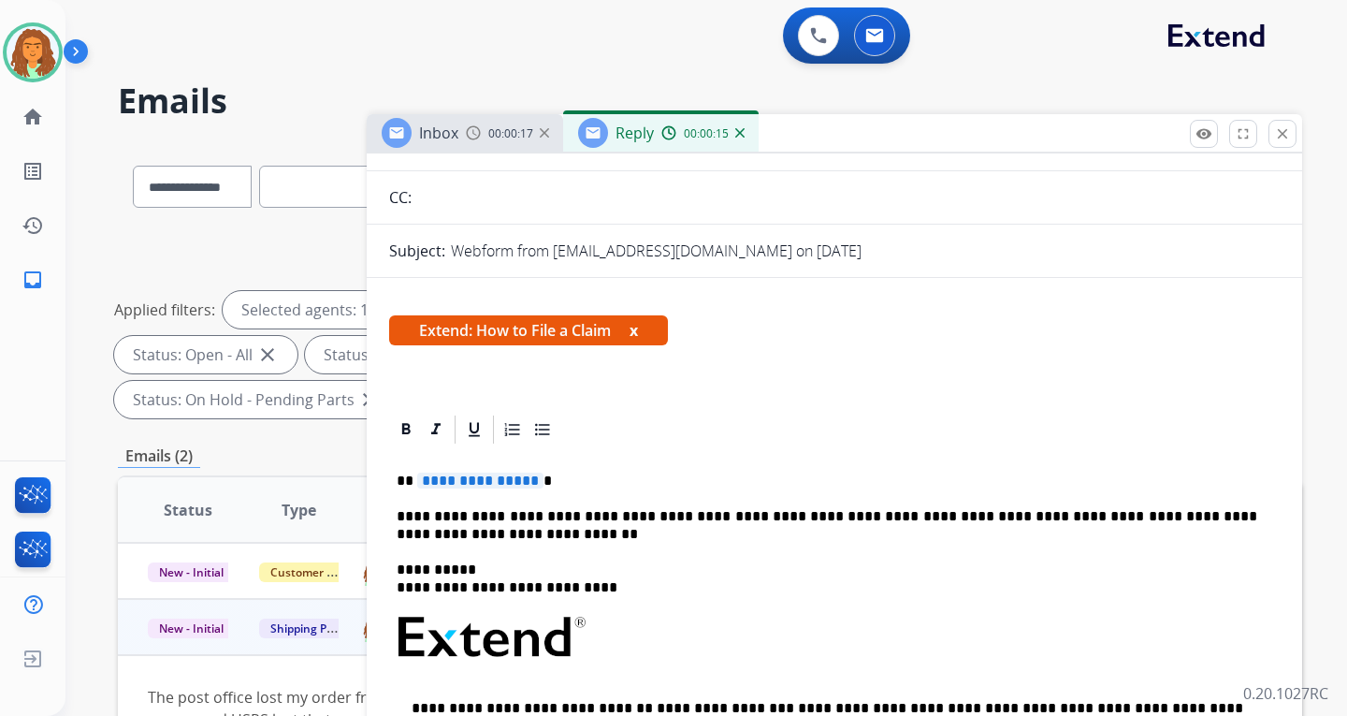
scroll to position [374, 0]
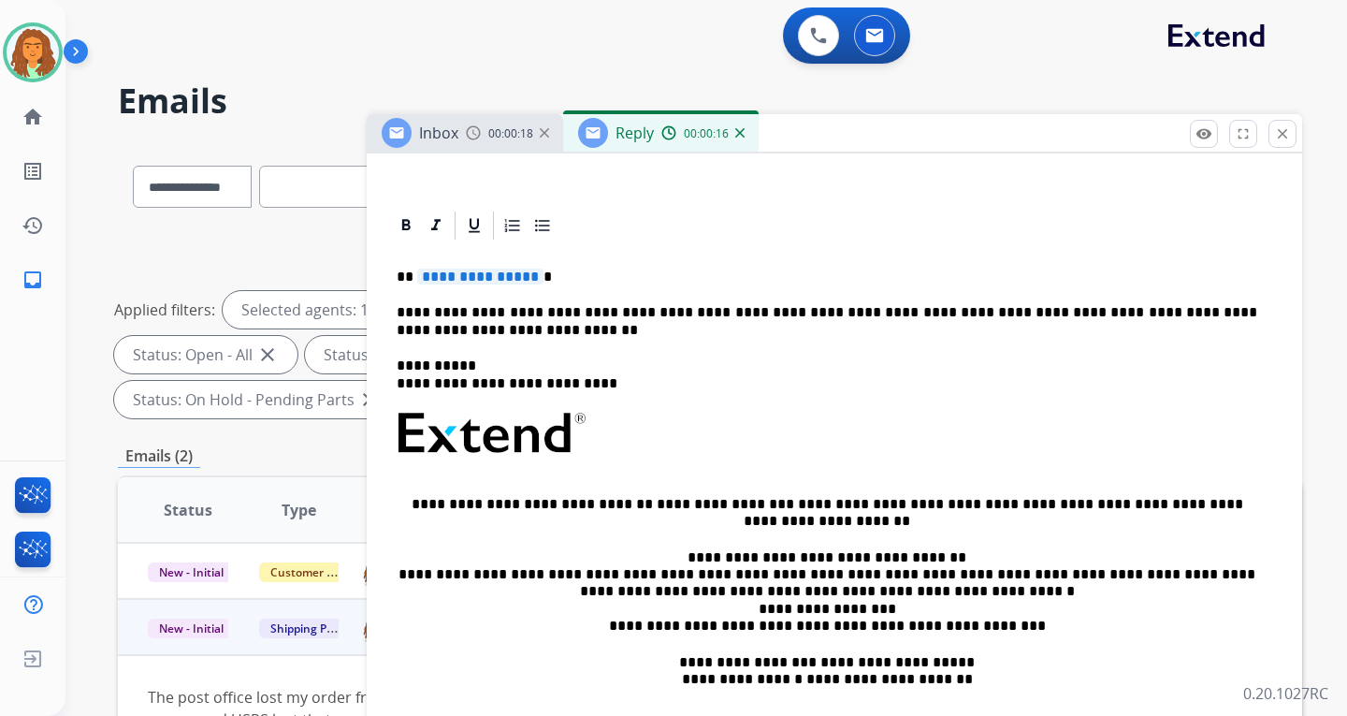
click at [528, 277] on span "**********" at bounding box center [480, 276] width 126 height 16
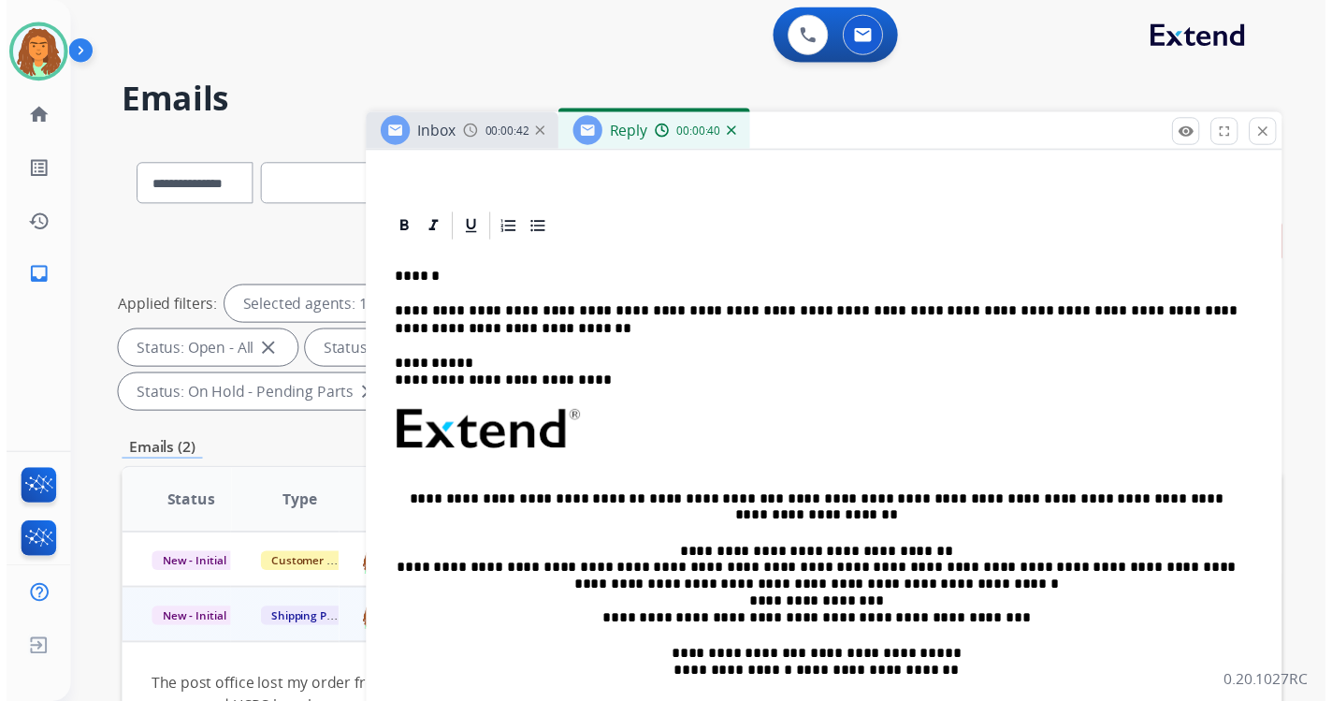
scroll to position [0, 0]
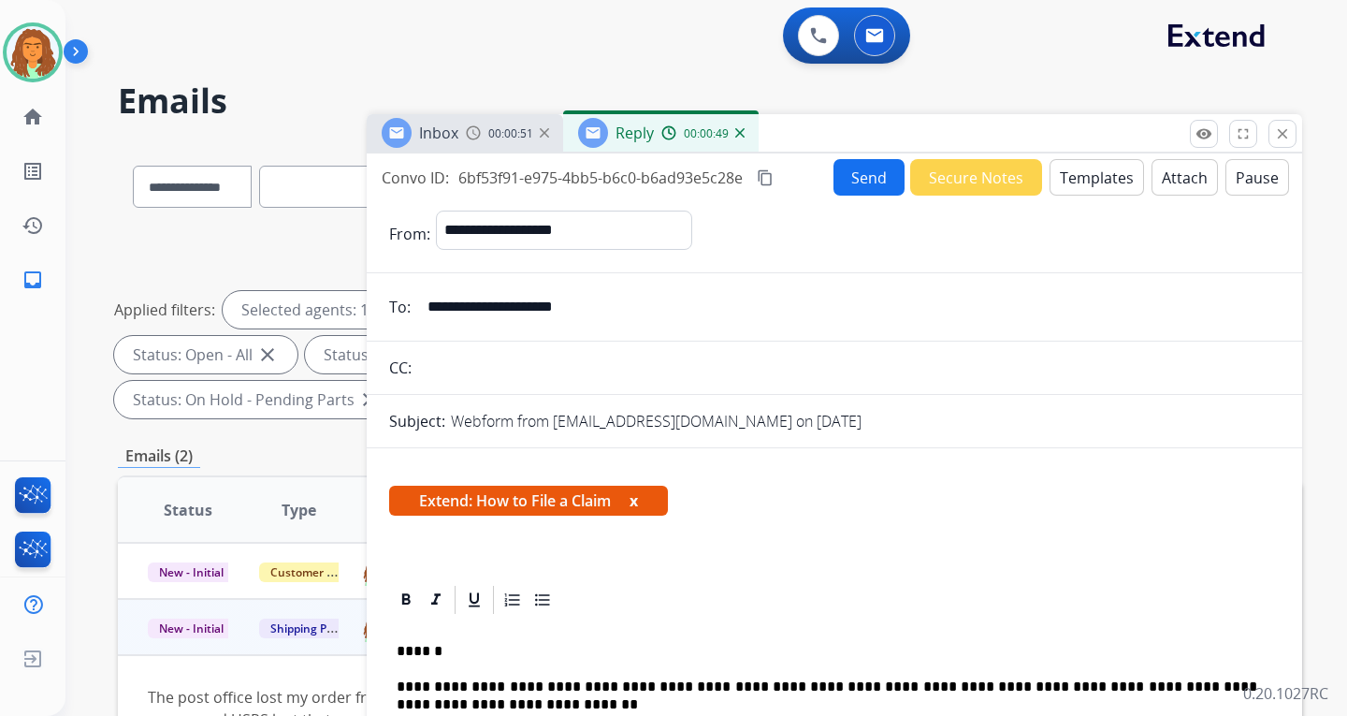
click at [868, 181] on button "Send" at bounding box center [869, 177] width 71 height 36
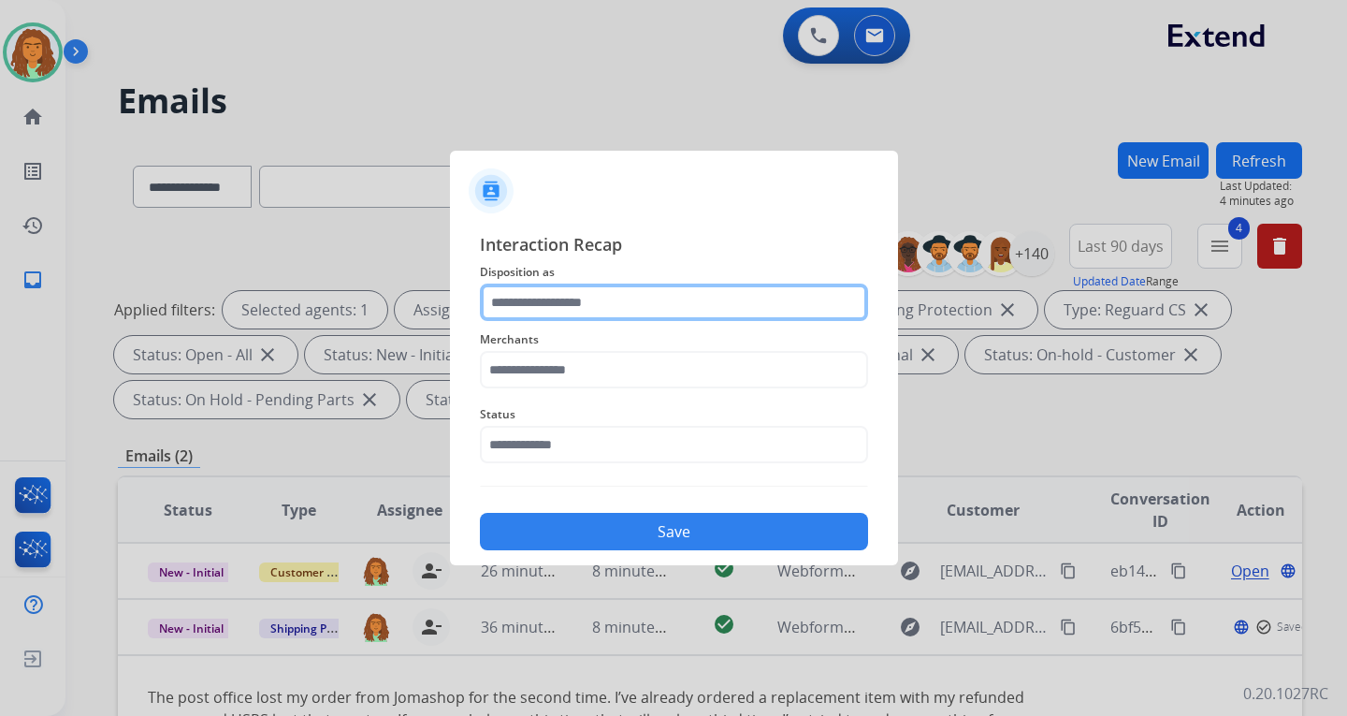
click at [554, 297] on input "text" at bounding box center [674, 301] width 388 height 37
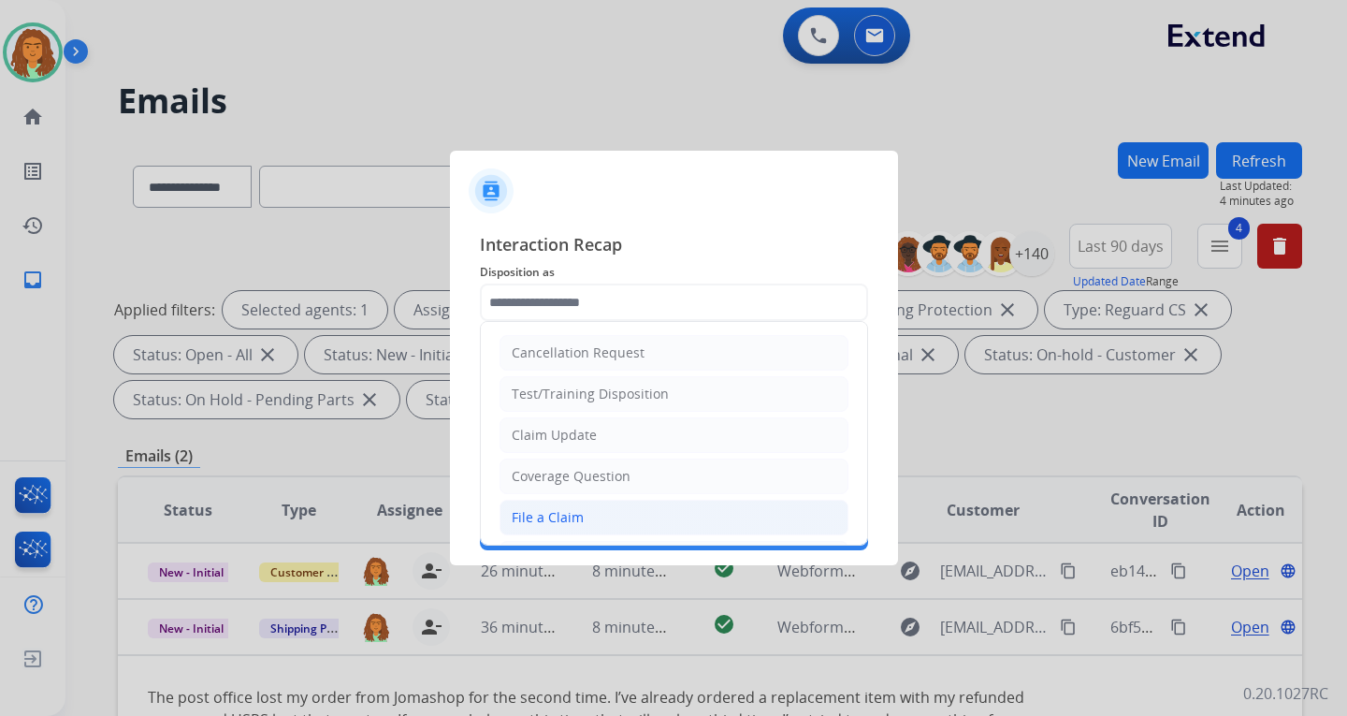
click at [530, 514] on div "File a Claim" at bounding box center [548, 517] width 72 height 19
type input "**********"
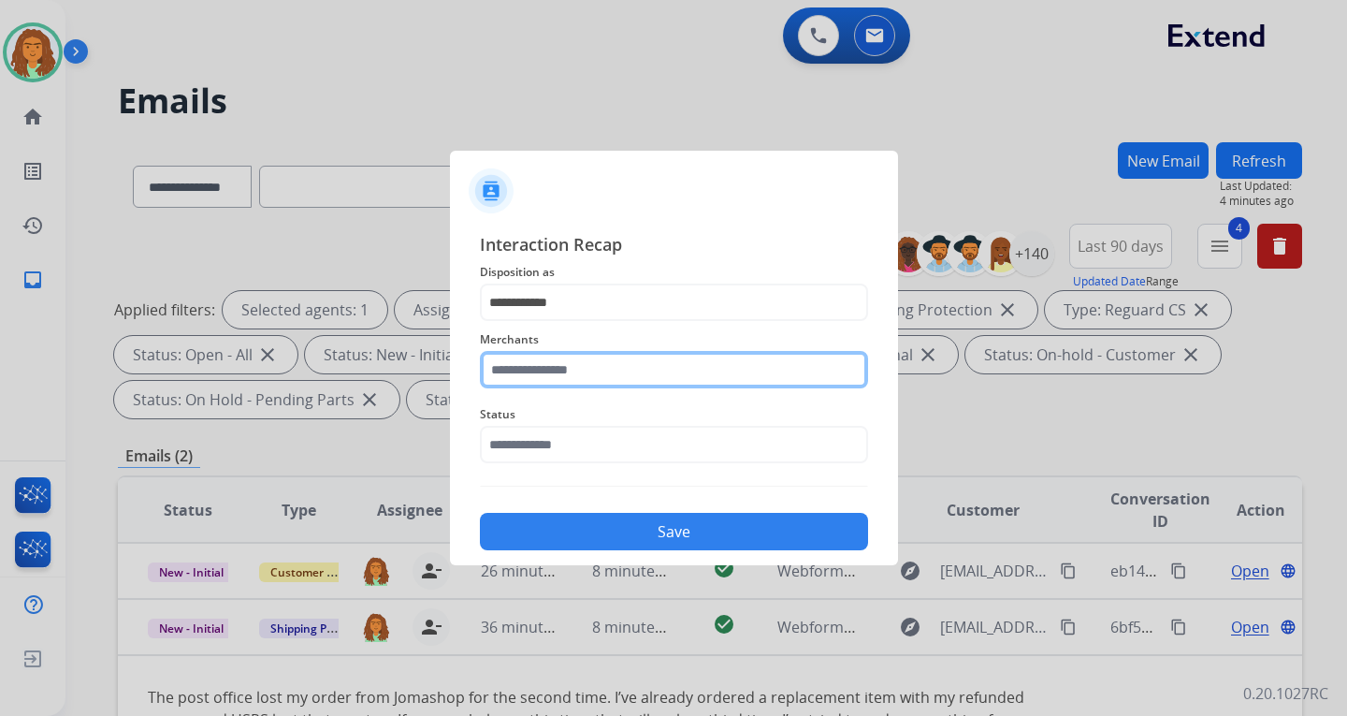
click at [532, 372] on input "text" at bounding box center [674, 369] width 388 height 37
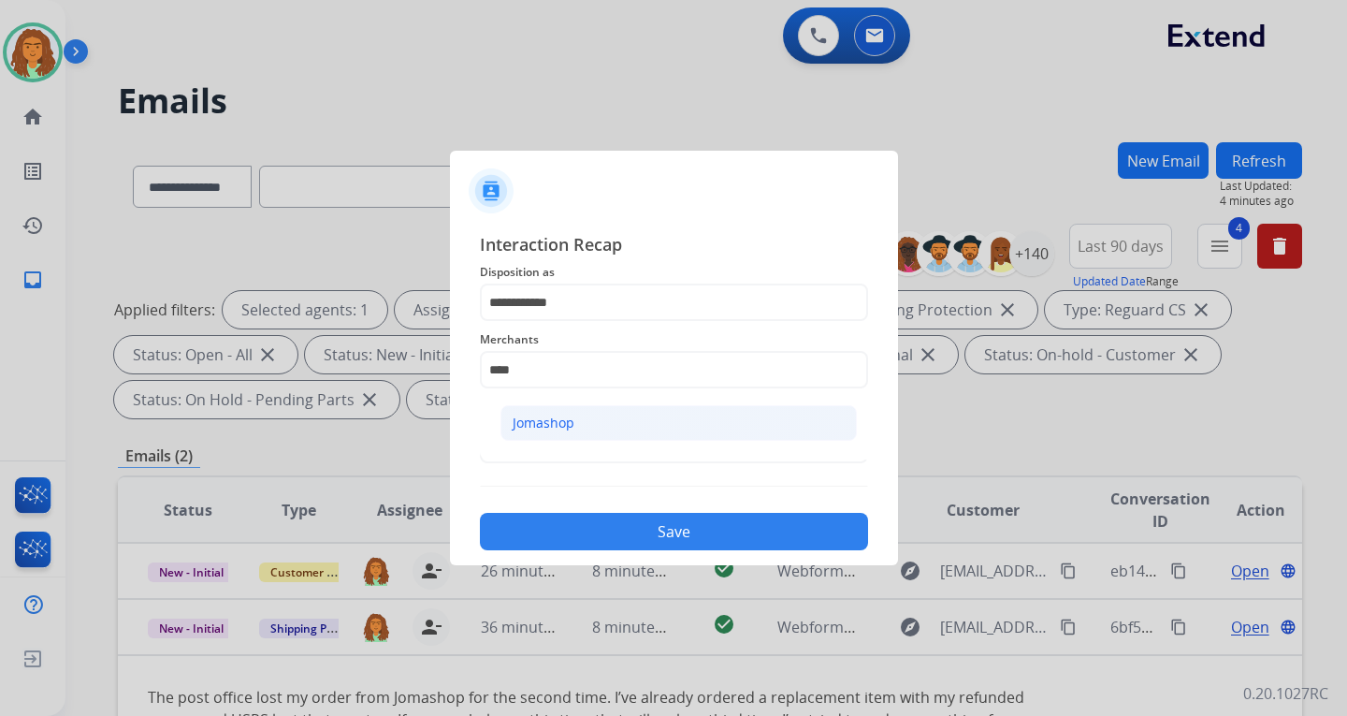
click at [560, 423] on div "Jomashop" at bounding box center [544, 423] width 62 height 19
type input "********"
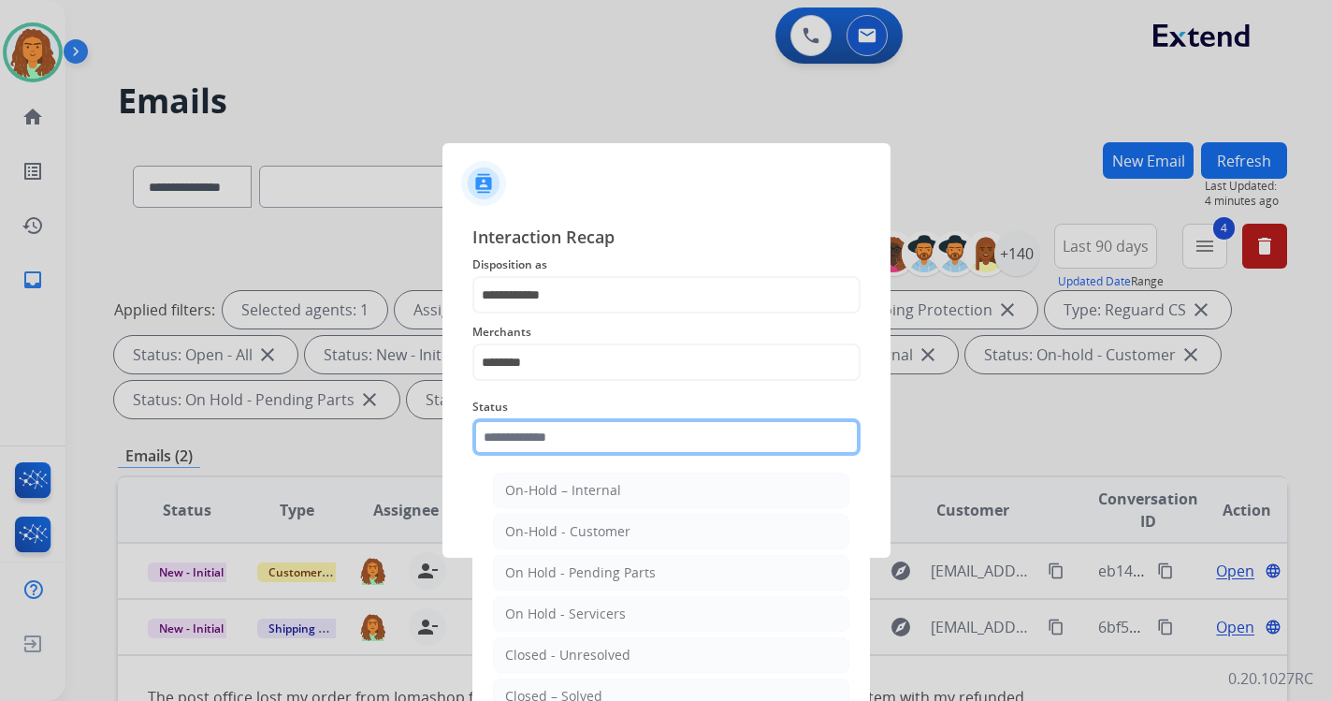
click at [555, 445] on input "text" at bounding box center [666, 436] width 388 height 37
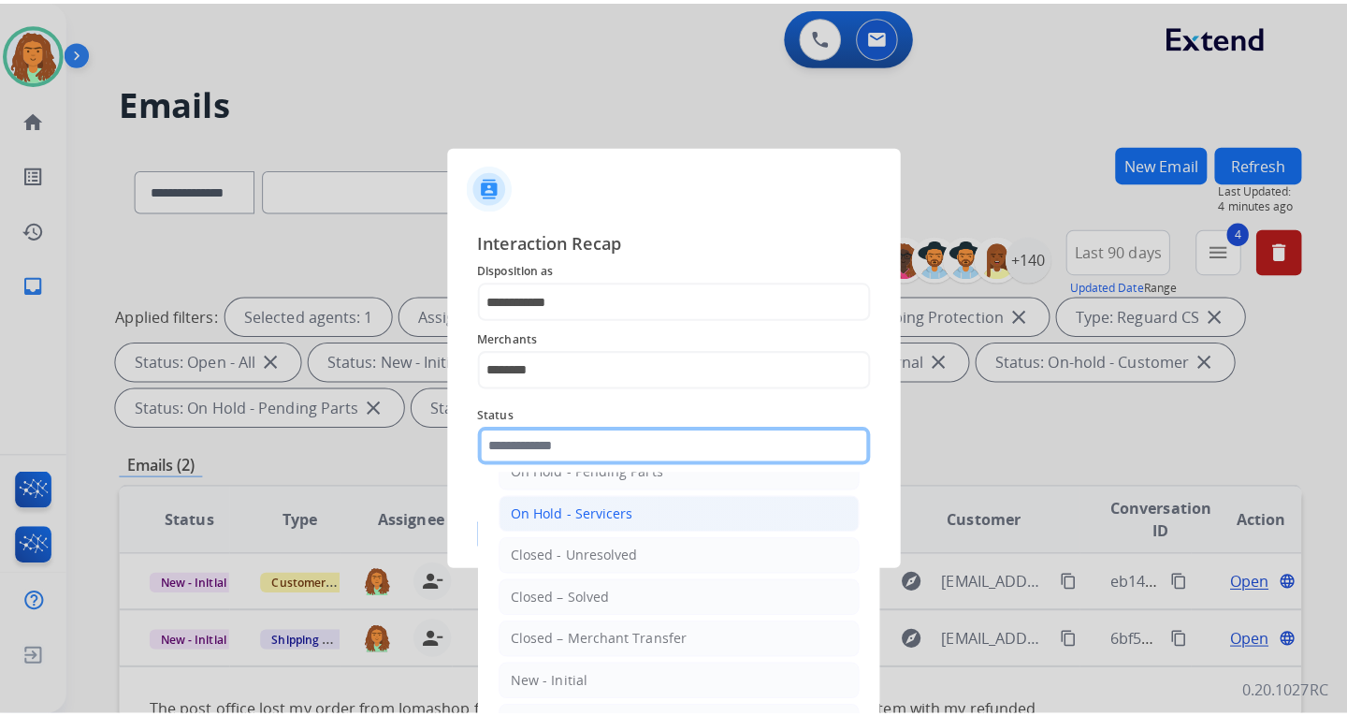
scroll to position [112, 0]
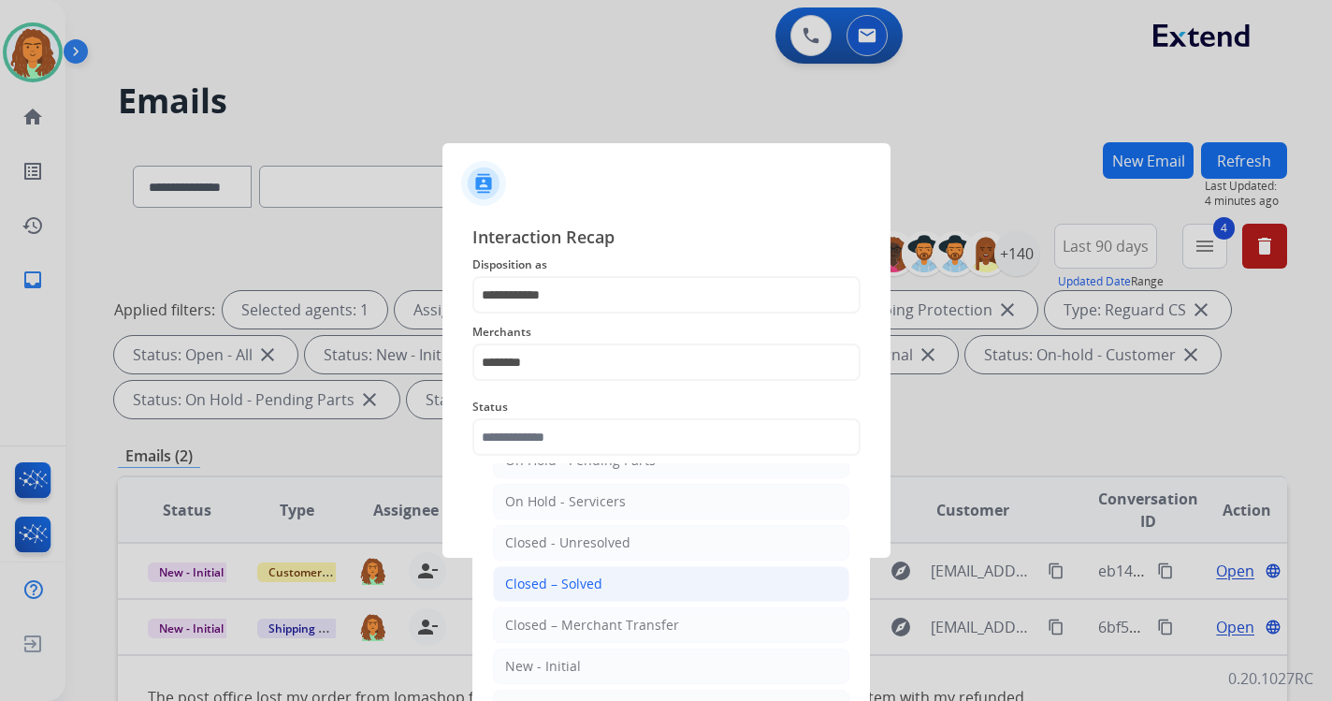
click at [576, 576] on div "Closed – Solved" at bounding box center [553, 583] width 97 height 19
type input "**********"
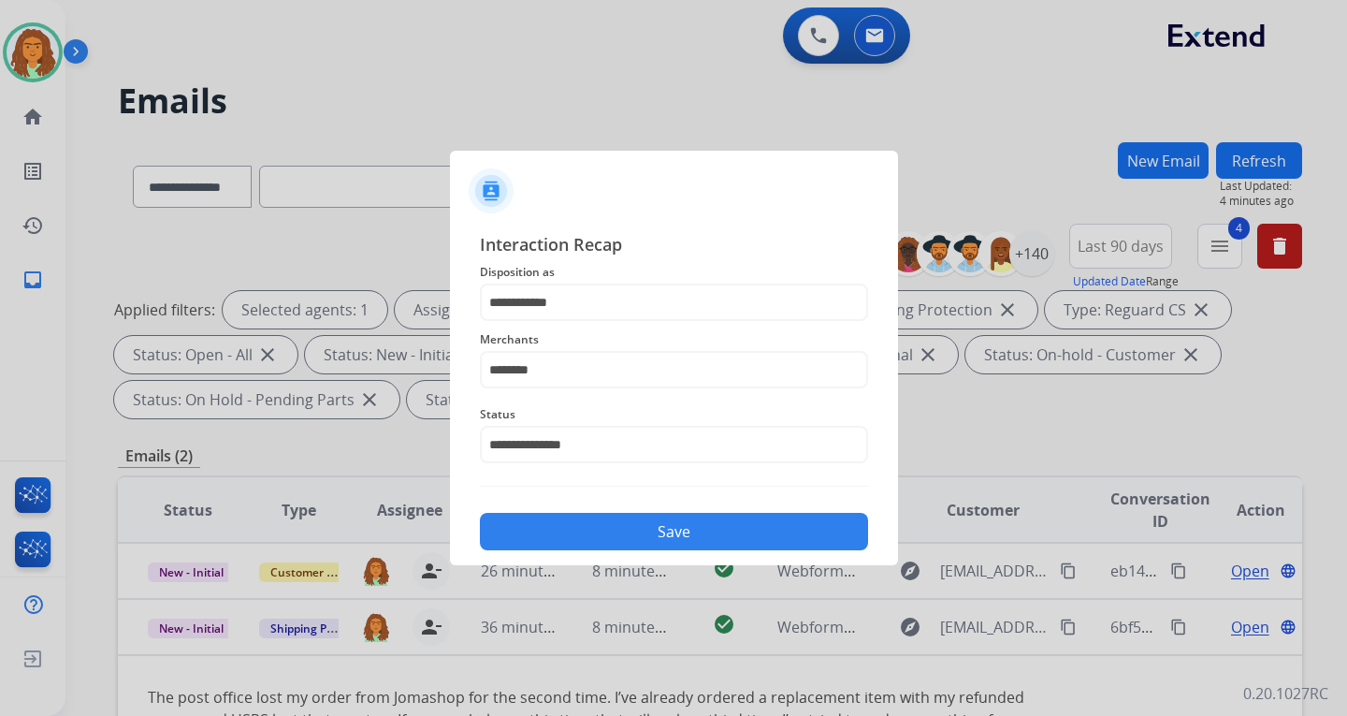
click at [663, 530] on button "Save" at bounding box center [674, 531] width 388 height 37
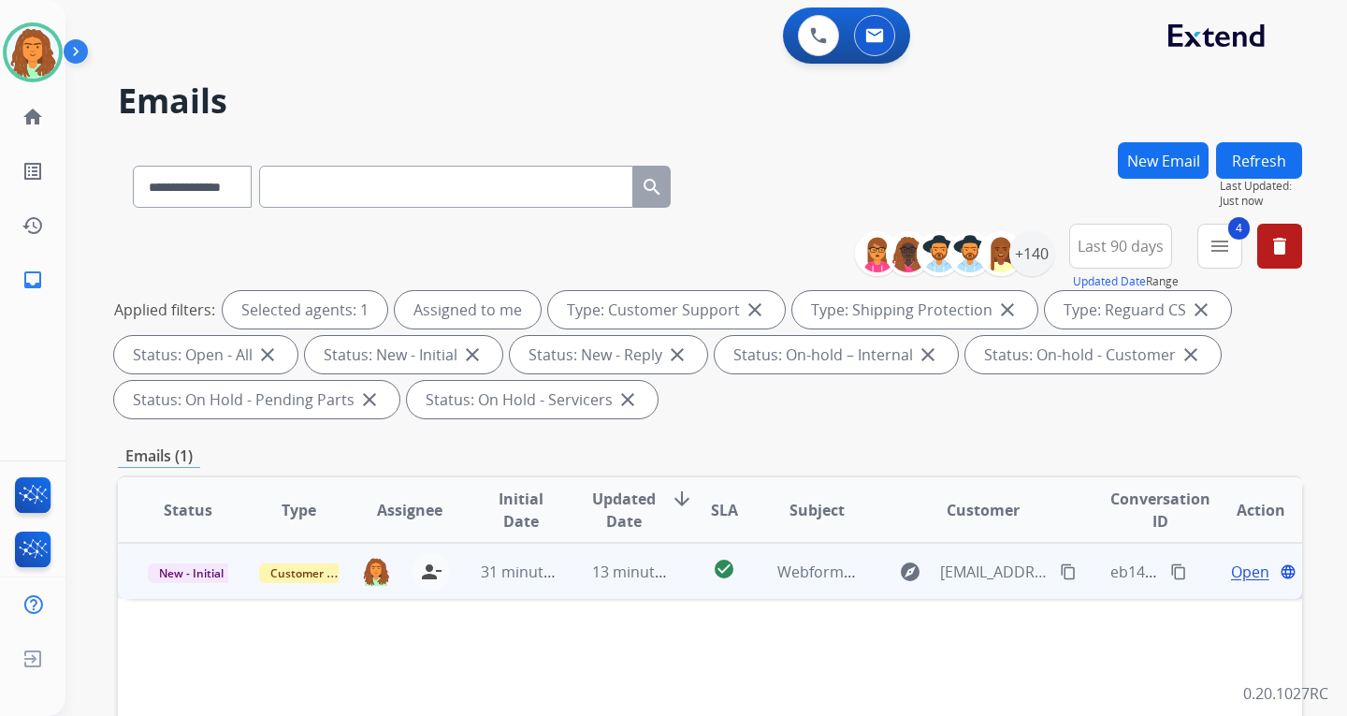
click at [673, 578] on td "check_circle" at bounding box center [710, 571] width 74 height 56
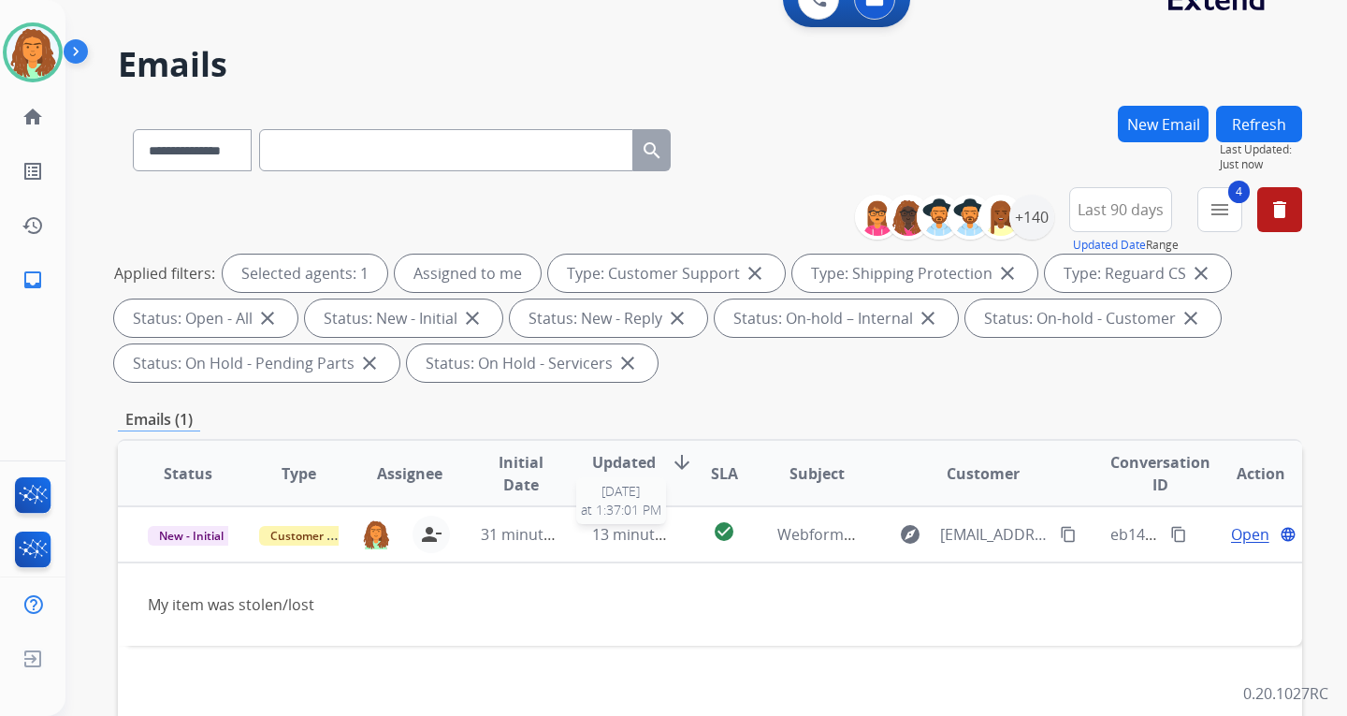
scroll to position [187, 0]
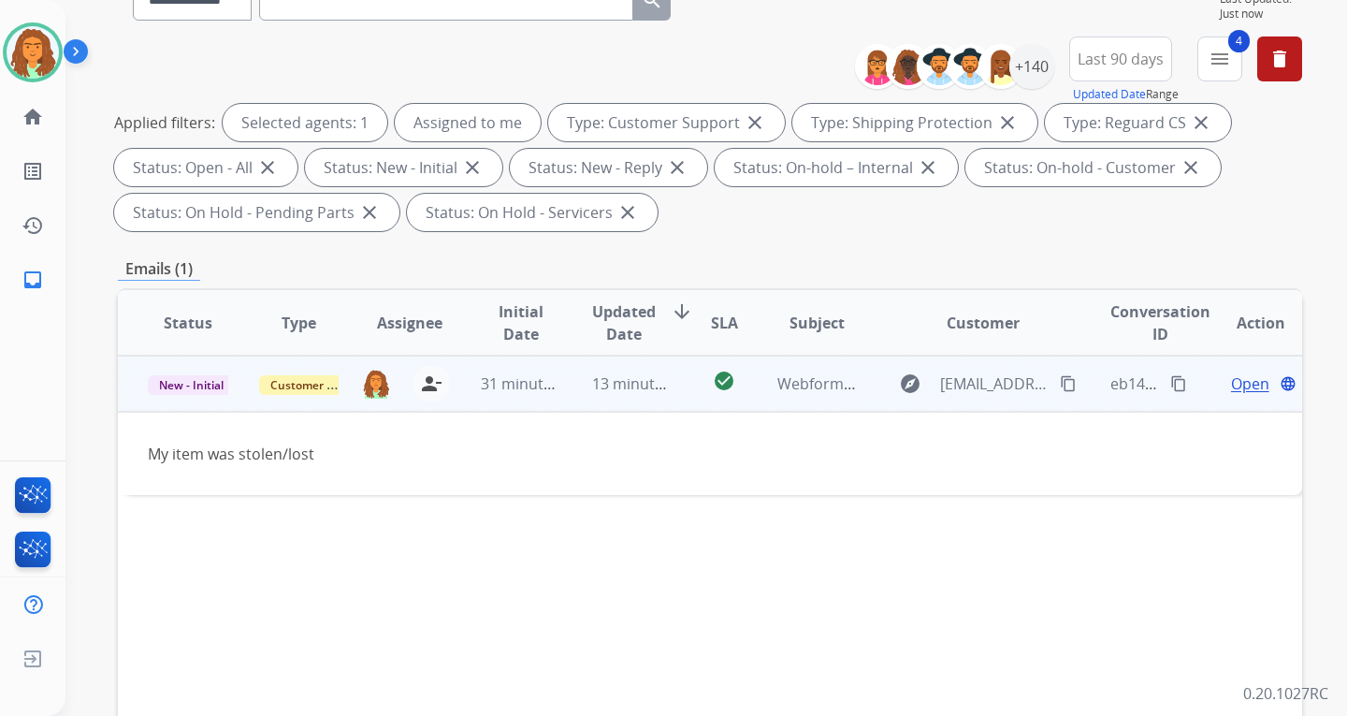
click at [1060, 385] on mat-icon "content_copy" at bounding box center [1068, 383] width 17 height 17
drag, startPoint x: 147, startPoint y: 456, endPoint x: 341, endPoint y: 462, distance: 193.8
click at [341, 462] on td "My item was stolen/lost" at bounding box center [599, 453] width 963 height 83
copy div "My item was stolen/lost"
click at [1170, 379] on mat-icon "content_copy" at bounding box center [1178, 383] width 17 height 17
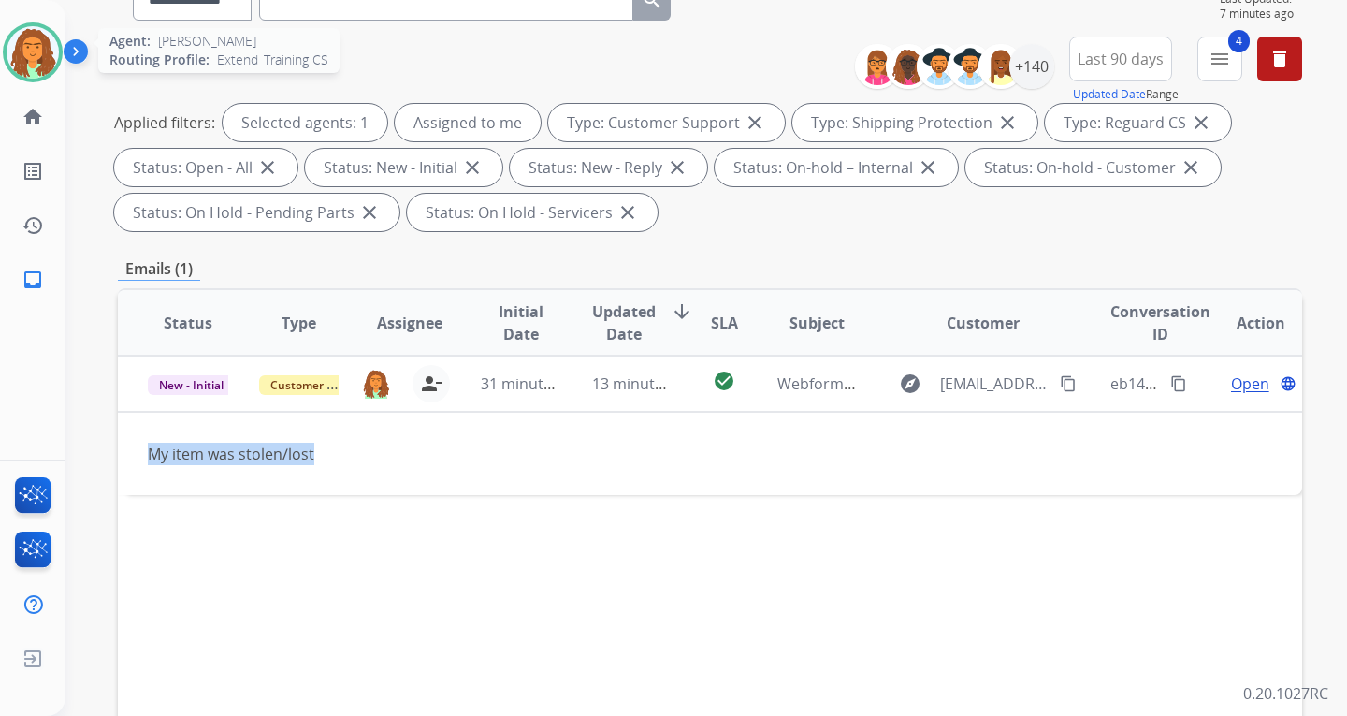
click at [33, 49] on img at bounding box center [33, 52] width 52 height 52
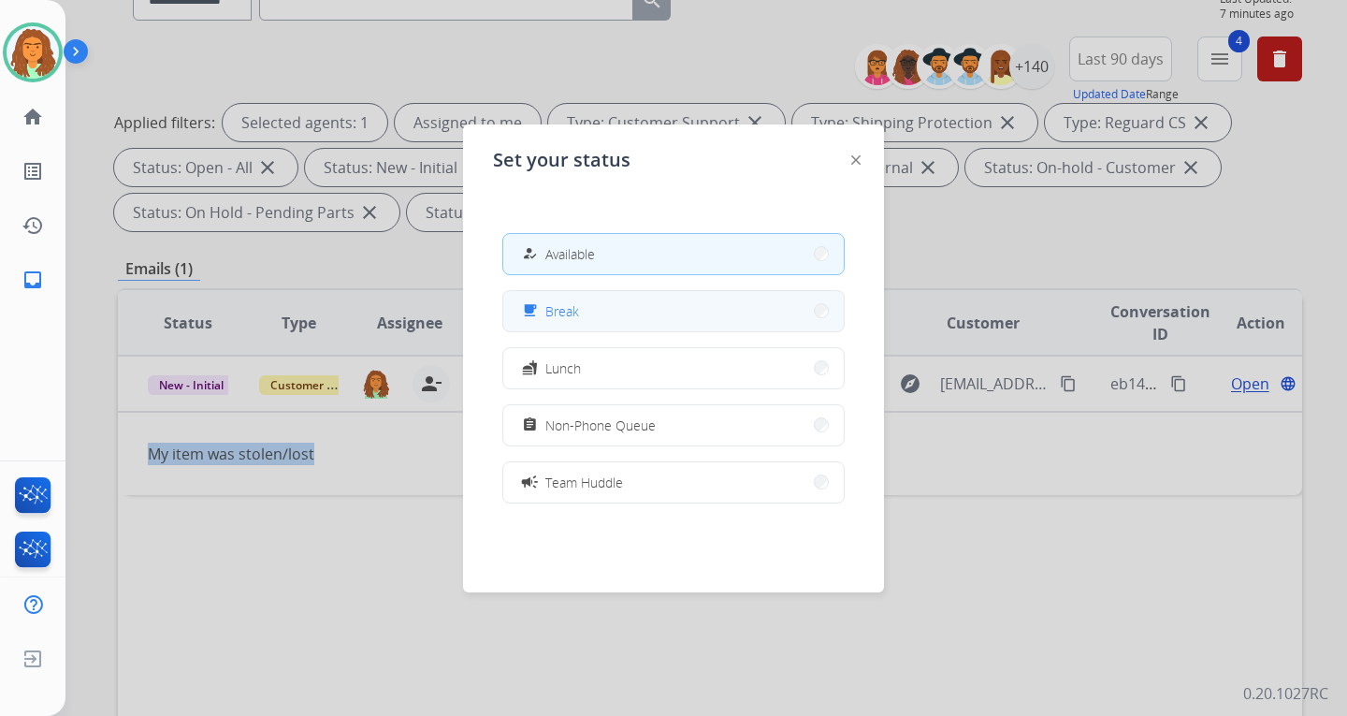
click at [799, 303] on button "free_breakfast Break" at bounding box center [673, 311] width 341 height 40
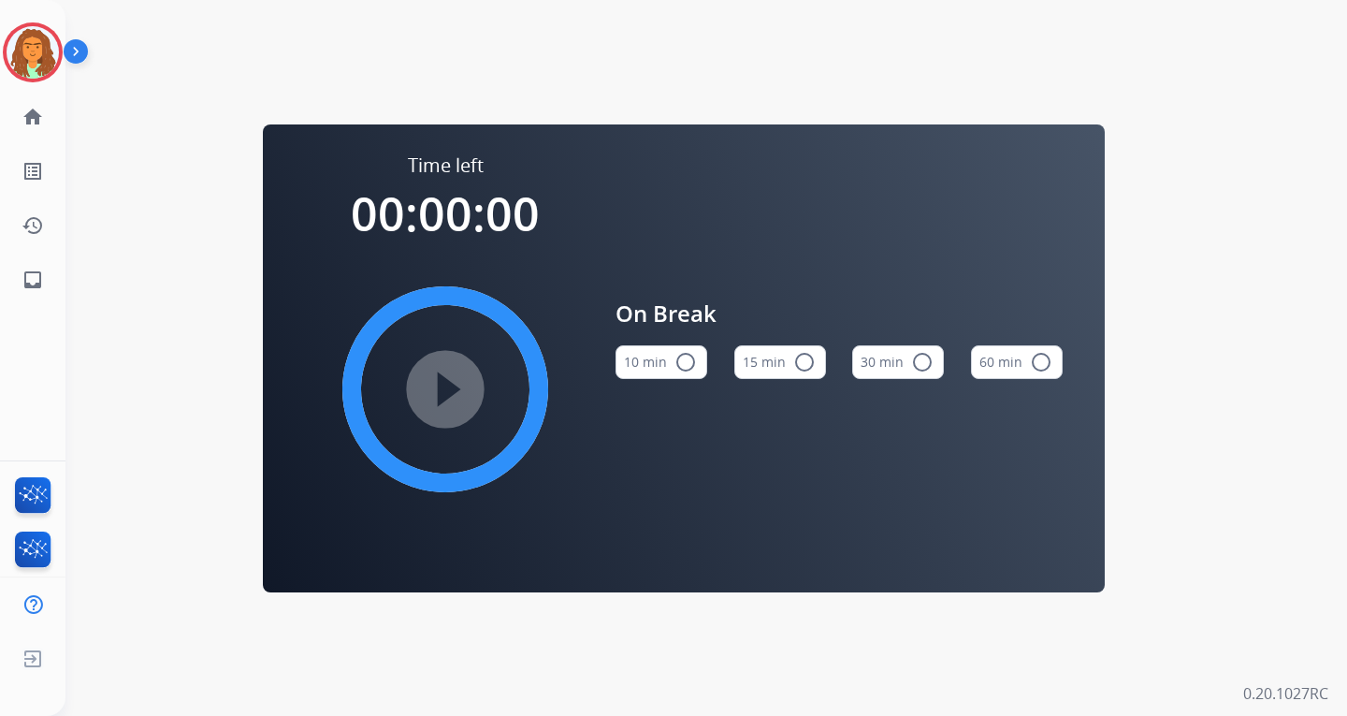
click at [687, 356] on mat-icon "radio_button_unchecked" at bounding box center [686, 362] width 22 height 22
click at [444, 378] on mat-icon "play_circle_filled" at bounding box center [445, 389] width 22 height 22
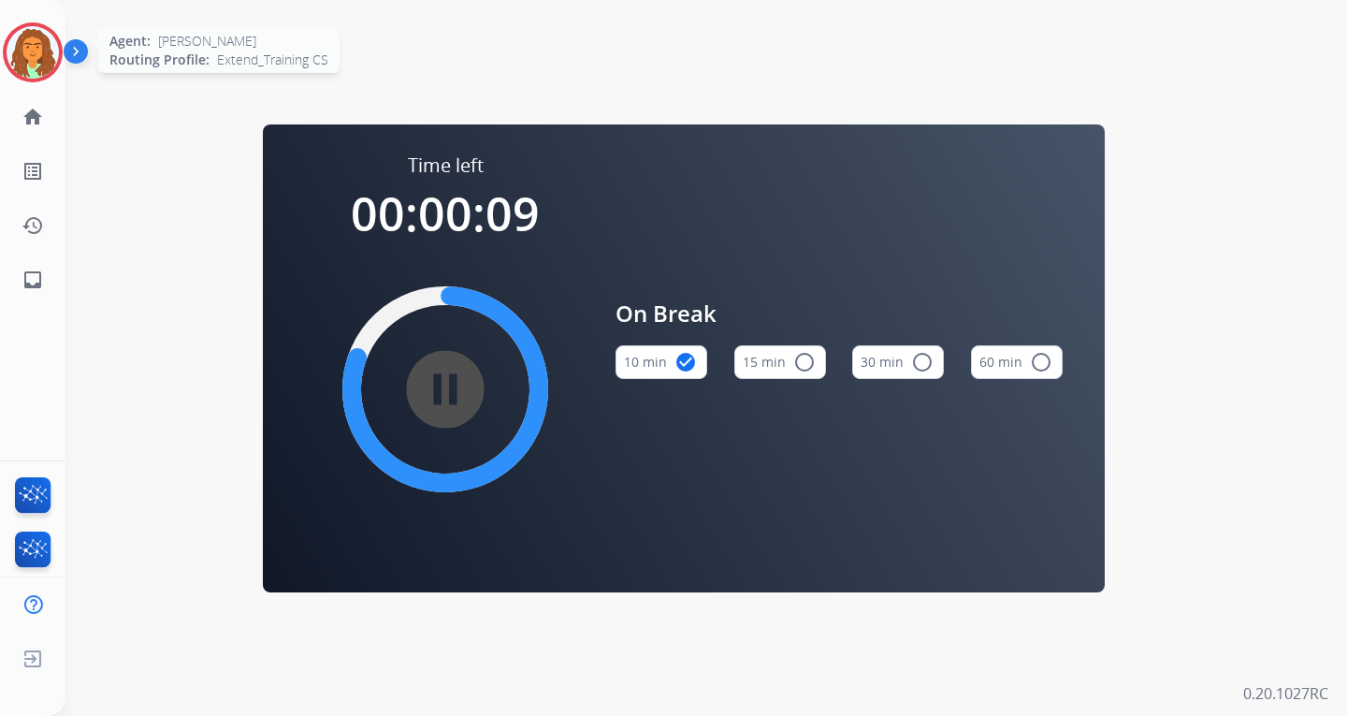
click at [48, 44] on img at bounding box center [33, 52] width 52 height 52
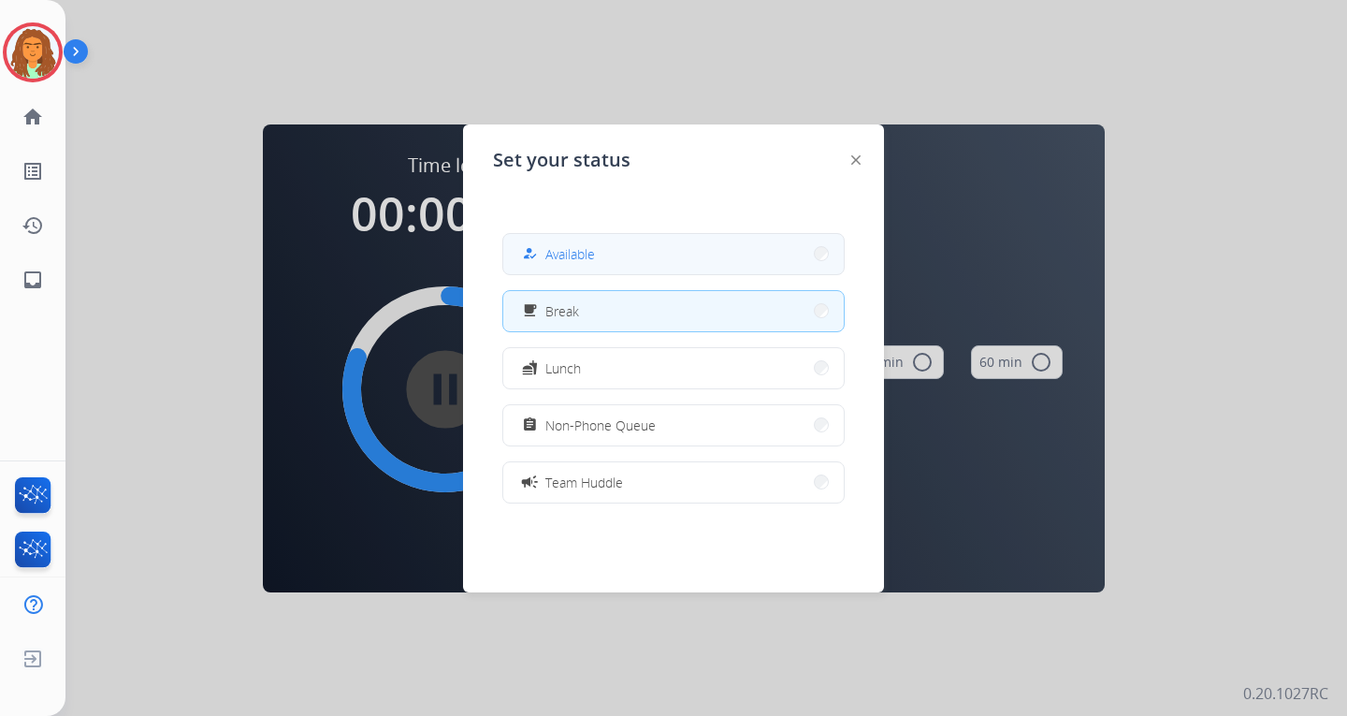
click at [797, 253] on button "how_to_reg Available" at bounding box center [673, 254] width 341 height 40
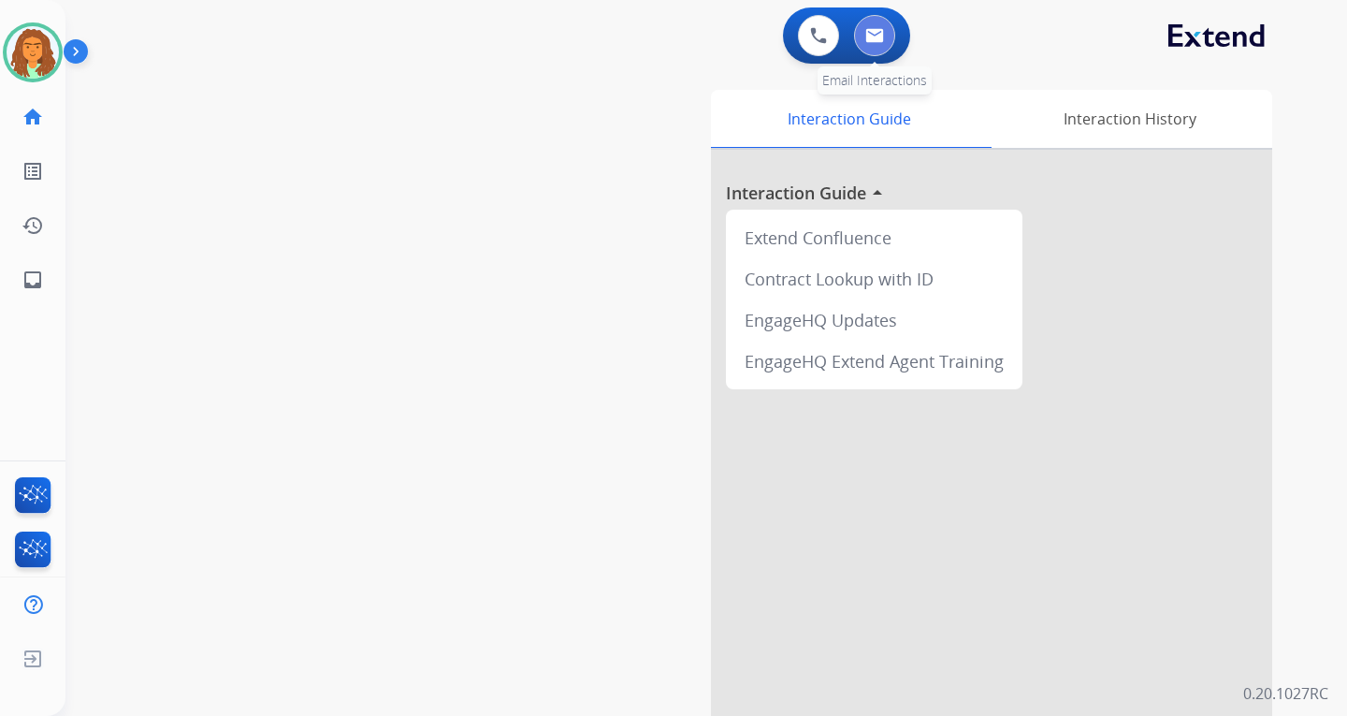
click at [875, 31] on img at bounding box center [874, 35] width 19 height 15
select select "**********"
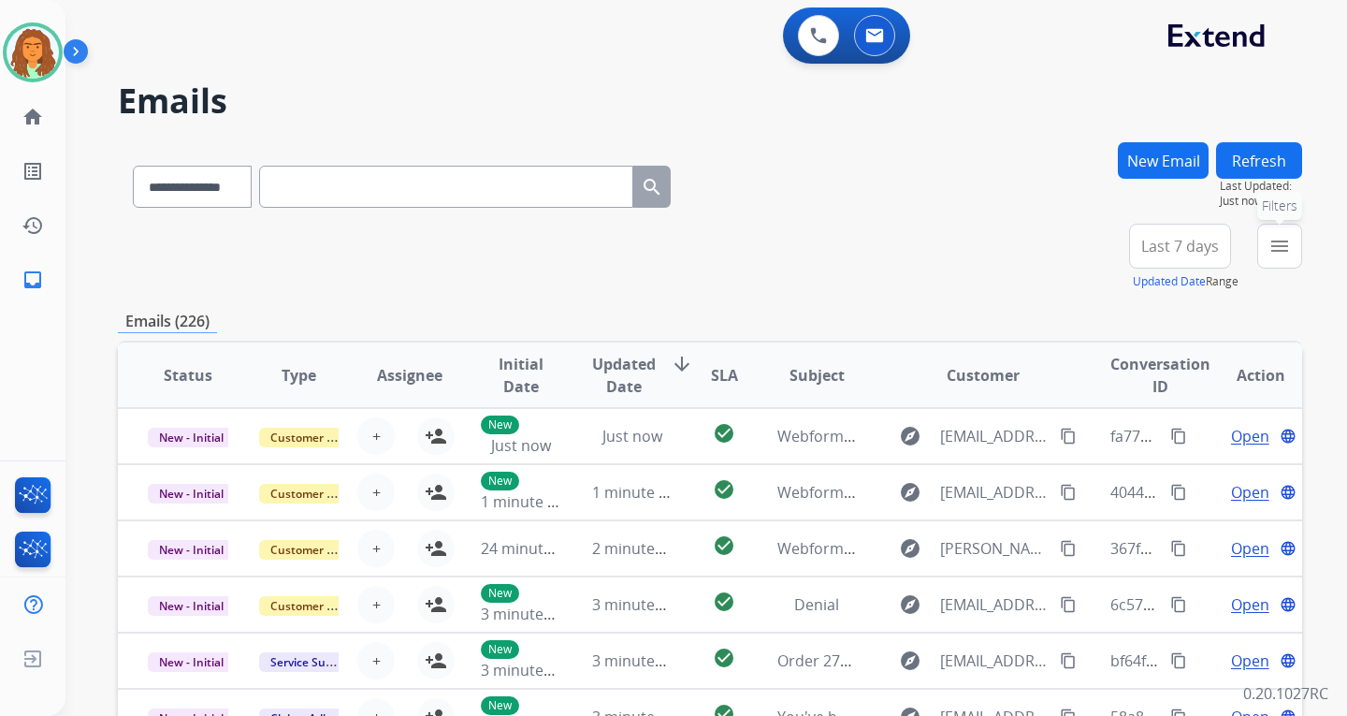
click at [1273, 241] on mat-icon "menu" at bounding box center [1280, 246] width 22 height 22
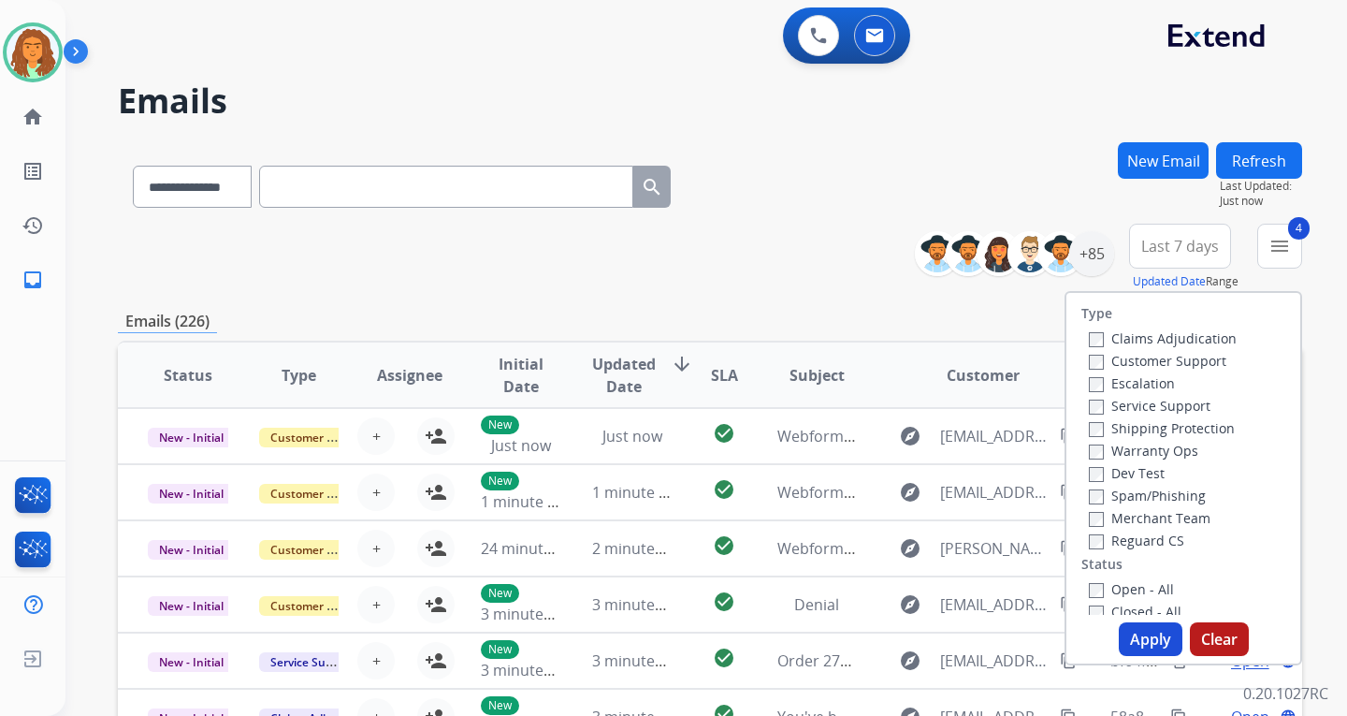
click at [1136, 636] on button "Apply" at bounding box center [1151, 639] width 64 height 34
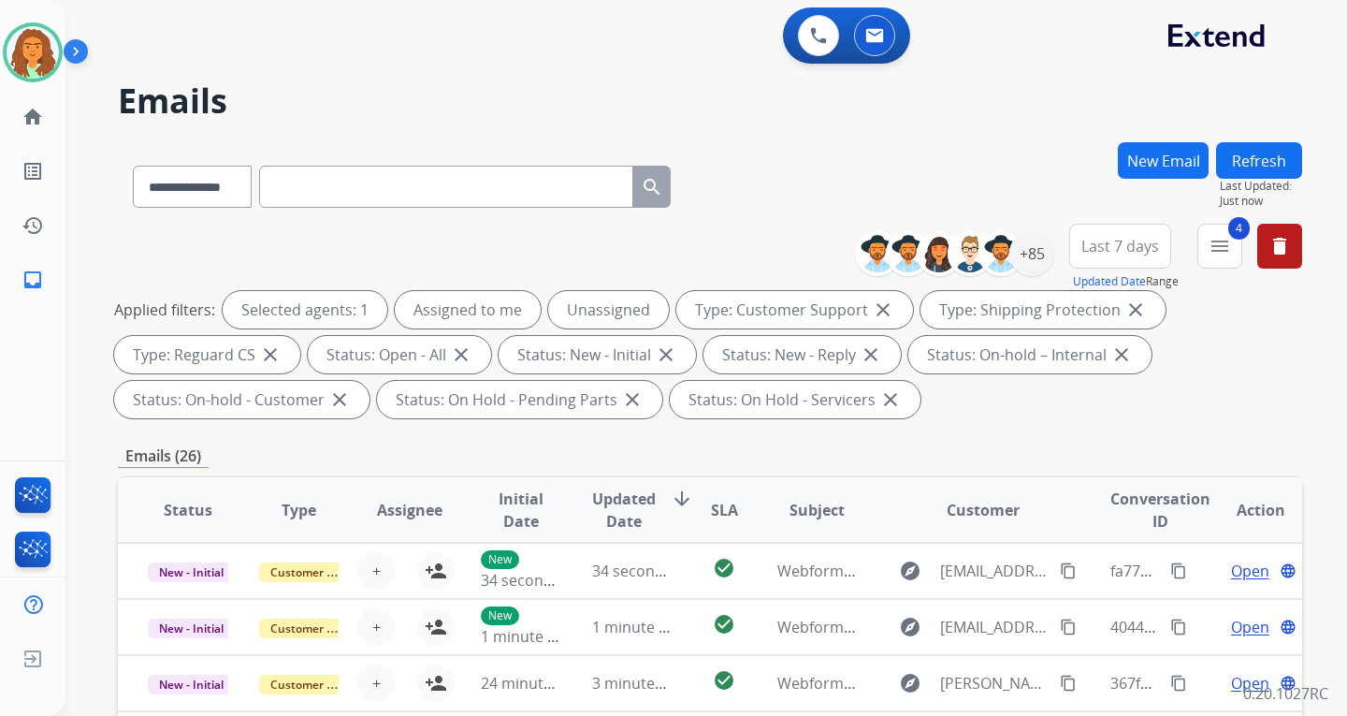
click at [1129, 245] on span "Last 7 days" at bounding box center [1120, 245] width 78 height 7
click at [1117, 472] on div "Last 90 days" at bounding box center [1114, 473] width 103 height 28
click at [1213, 382] on div "Applied filters: Selected agents: 1 Assigned to me Unassigned Type: Customer Su…" at bounding box center [706, 354] width 1184 height 127
click at [1031, 248] on div "+140" at bounding box center [1031, 253] width 45 height 45
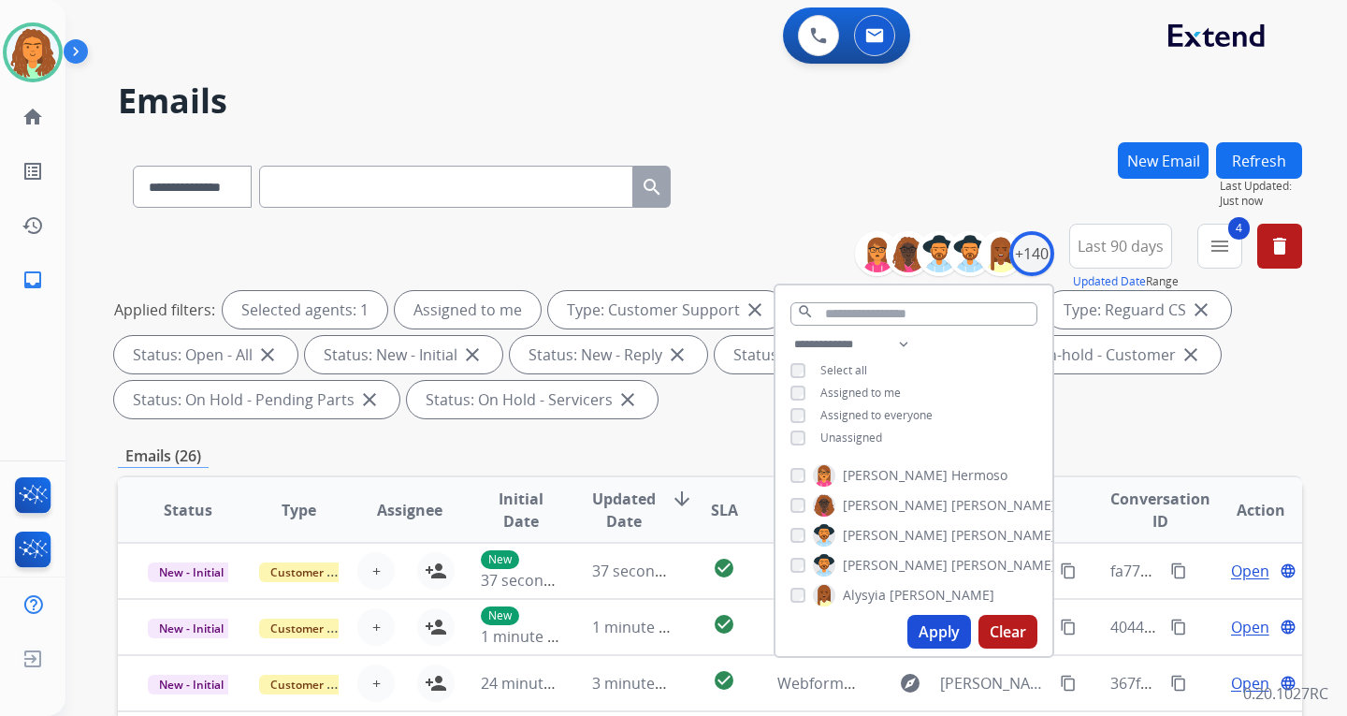
click at [939, 628] on button "Apply" at bounding box center [939, 632] width 64 height 34
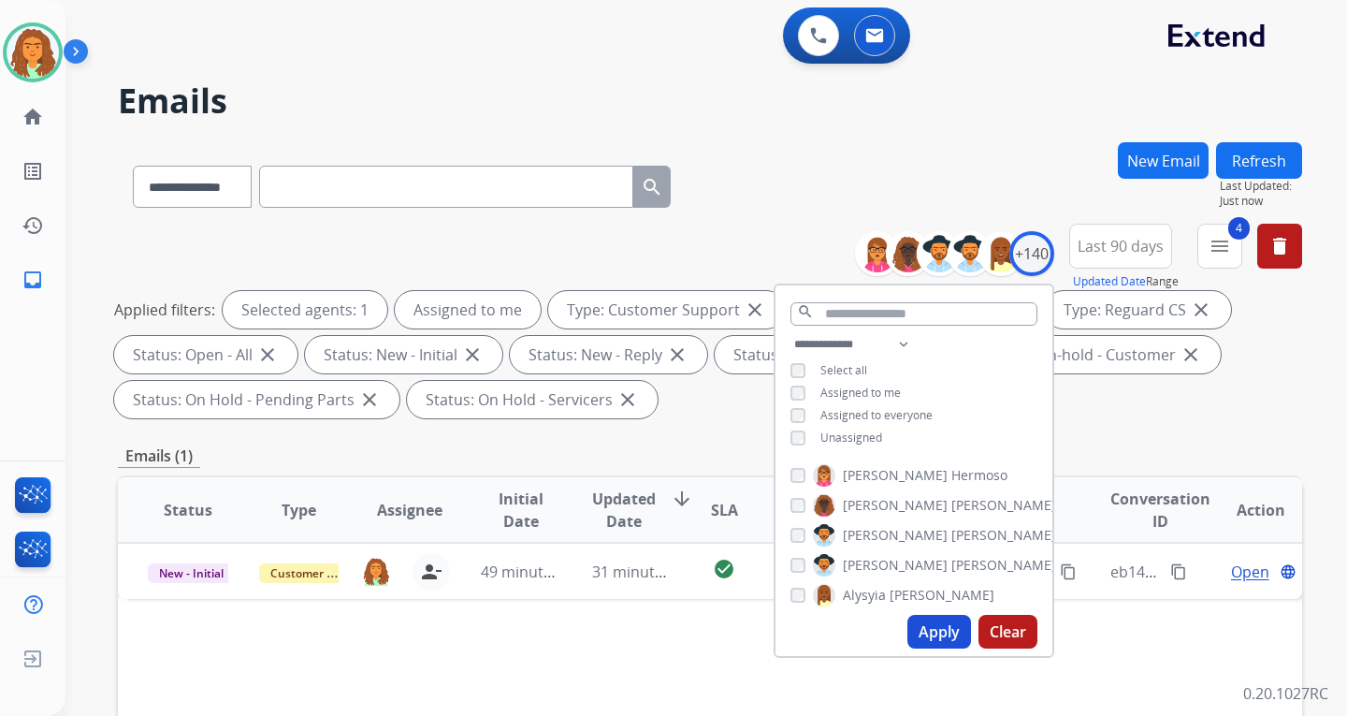
click at [1111, 413] on div "Applied filters: Selected agents: 1 Assigned to me Type: Customer Support close…" at bounding box center [706, 354] width 1184 height 127
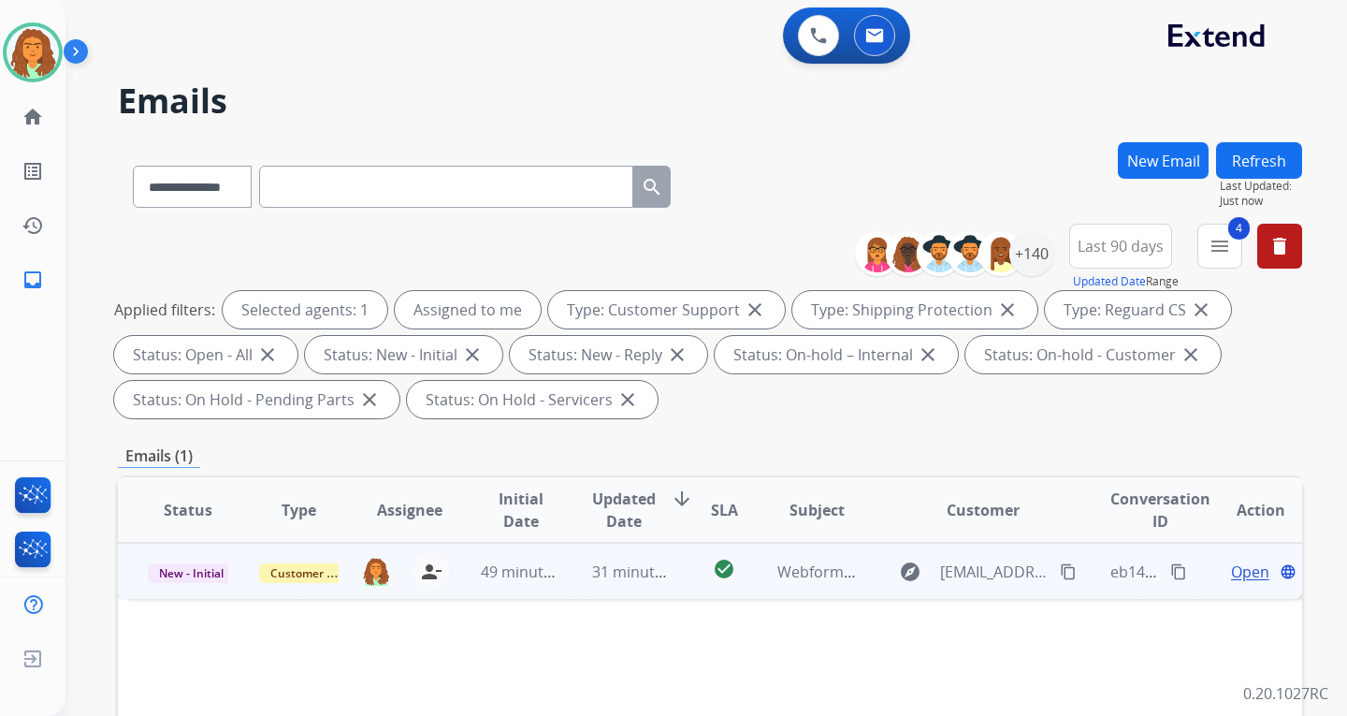
click at [649, 584] on td "31 minutes ago" at bounding box center [617, 571] width 111 height 56
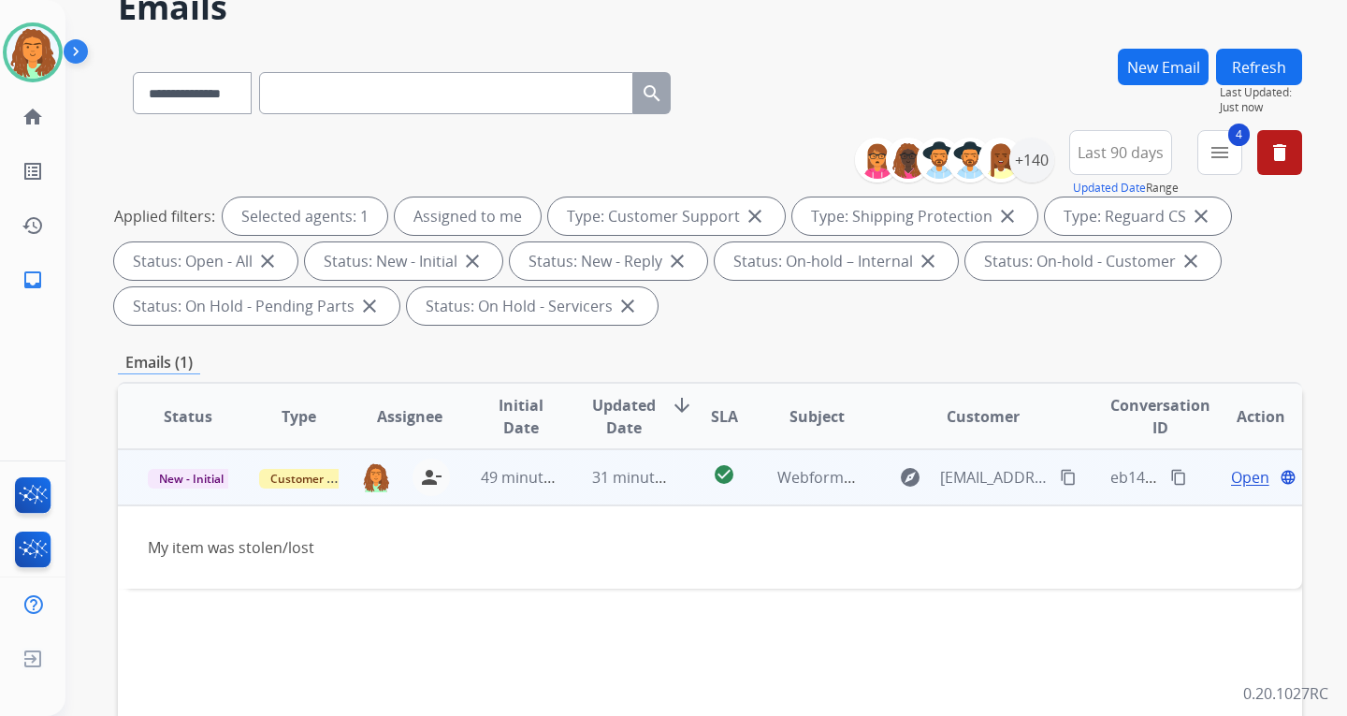
click at [1231, 477] on span "Open" at bounding box center [1250, 477] width 38 height 22
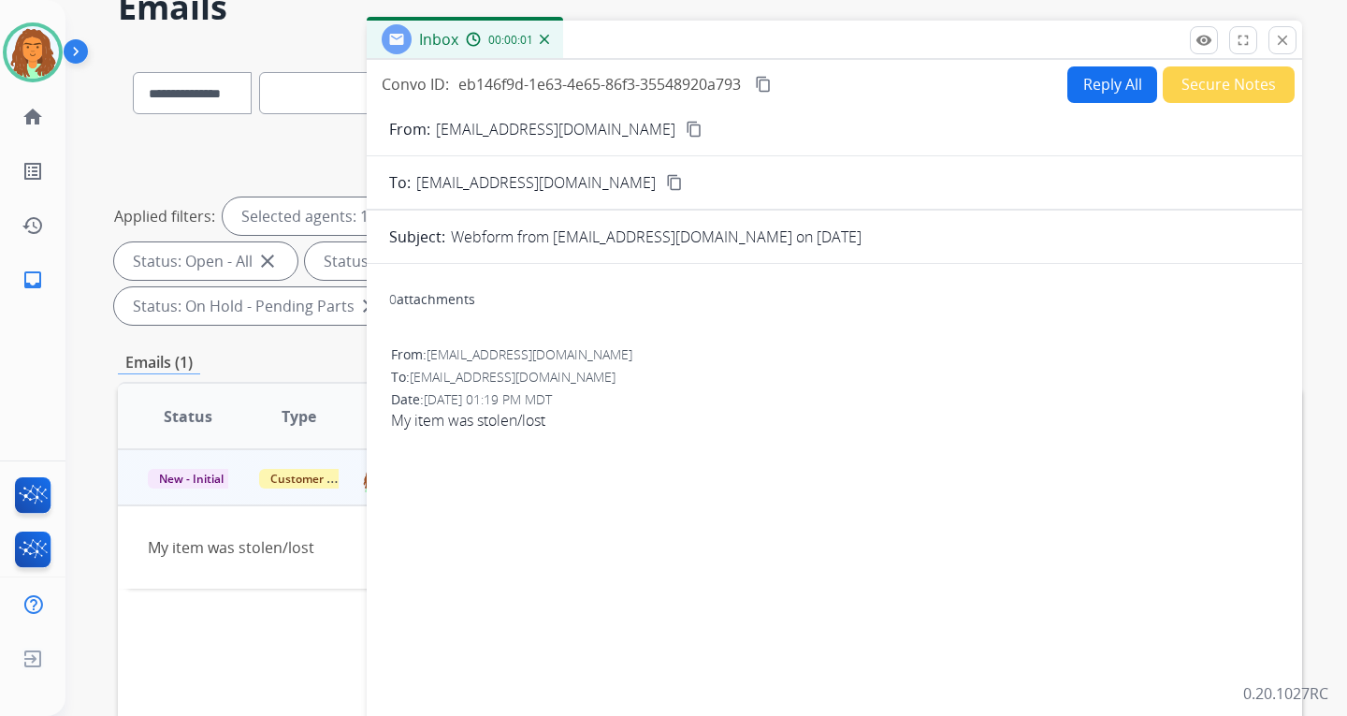
click at [1081, 80] on button "Reply All" at bounding box center [1112, 84] width 90 height 36
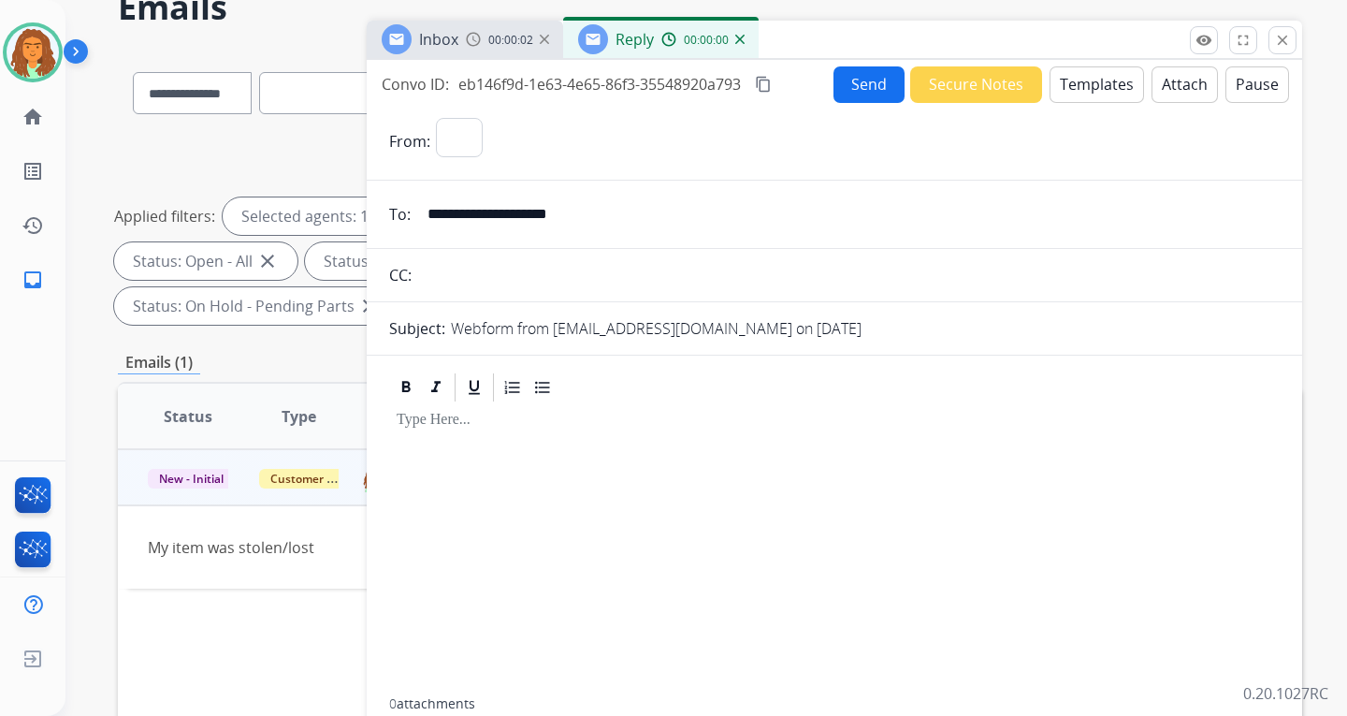
select select "**********"
click at [1080, 82] on button "Templates" at bounding box center [1097, 84] width 94 height 36
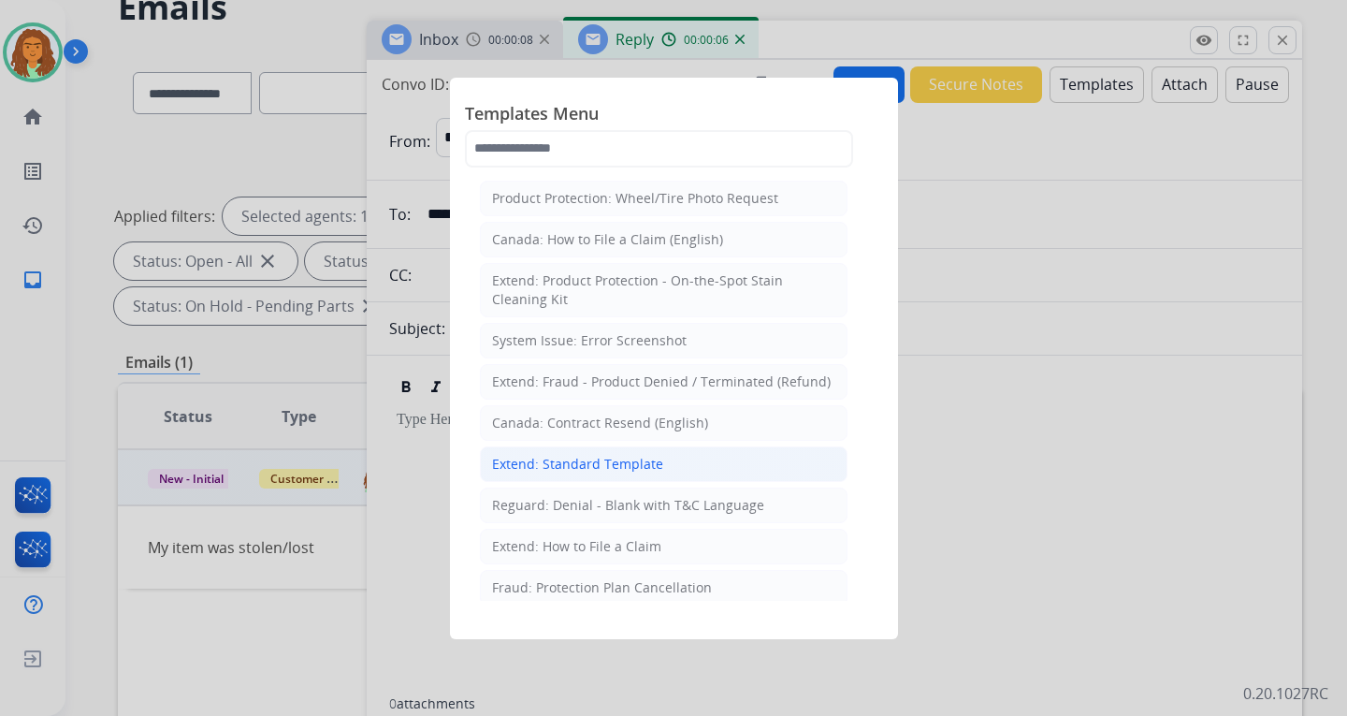
click at [588, 459] on div "Extend: Standard Template" at bounding box center [577, 464] width 171 height 19
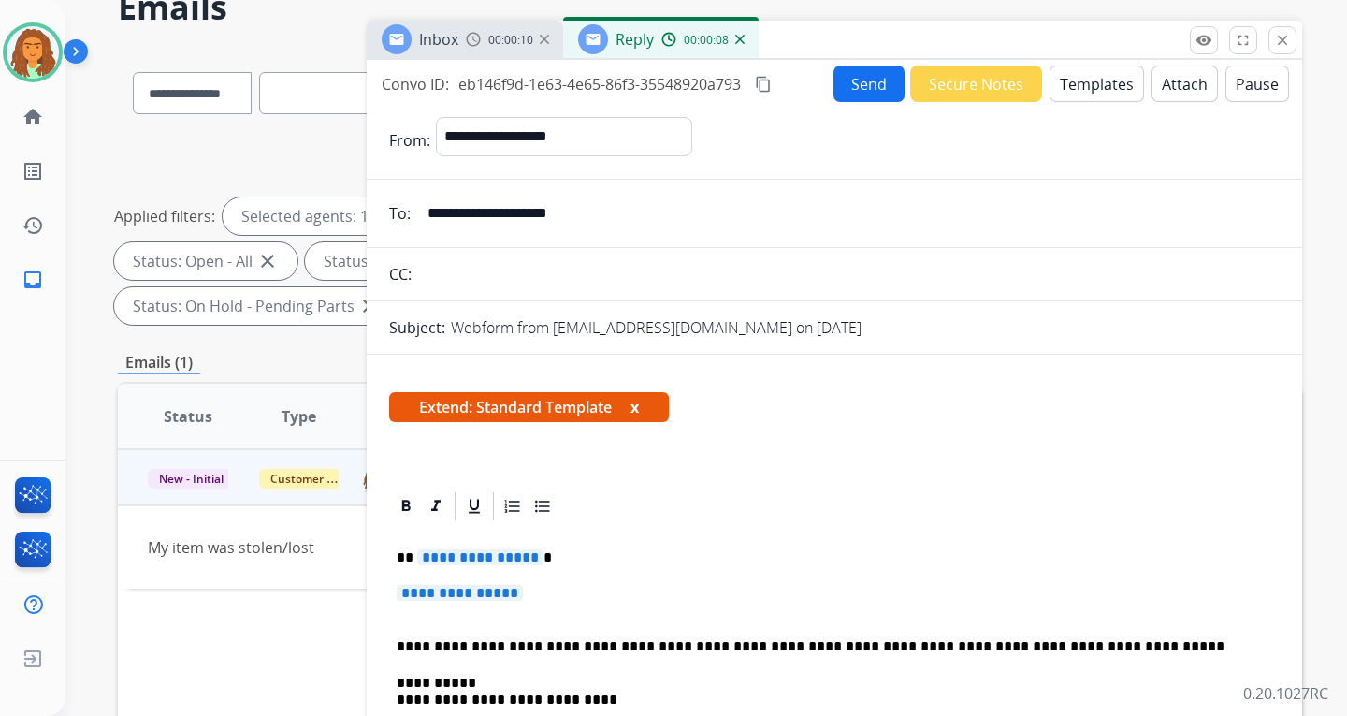
click at [527, 557] on span "**********" at bounding box center [480, 557] width 126 height 16
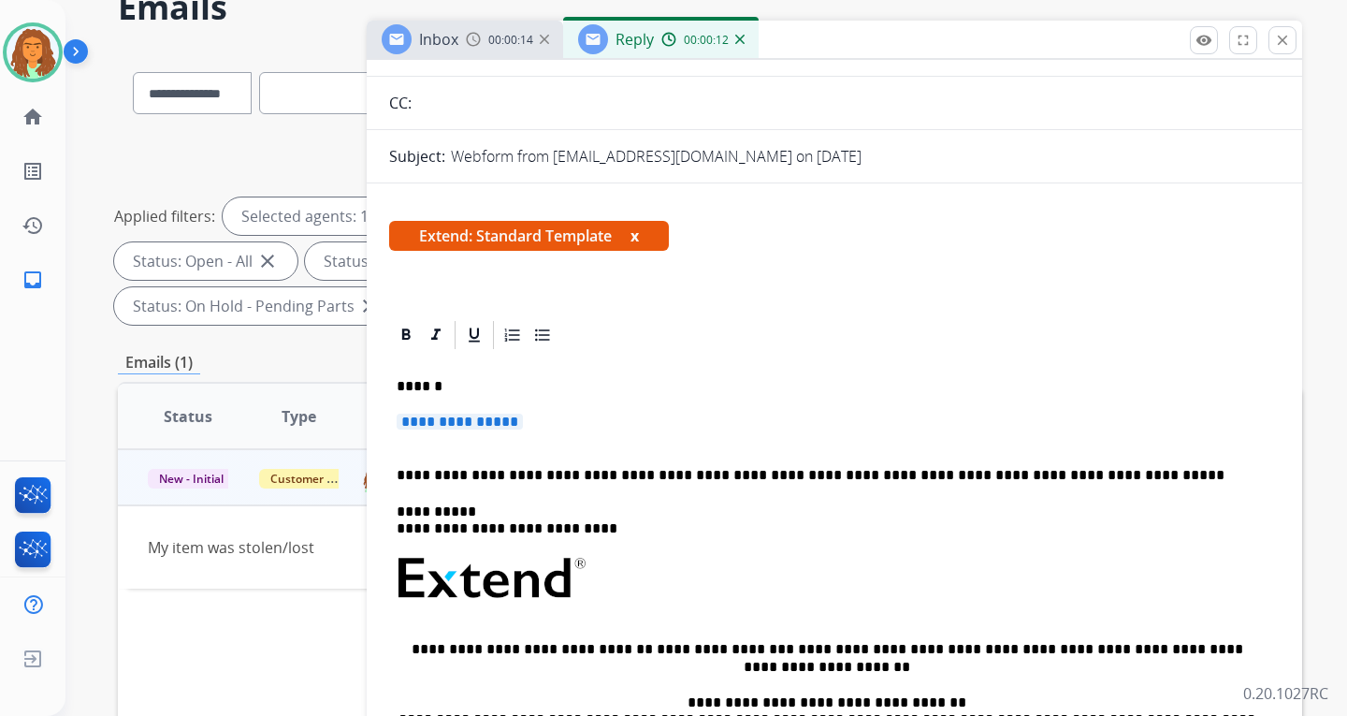
scroll to position [187, 0]
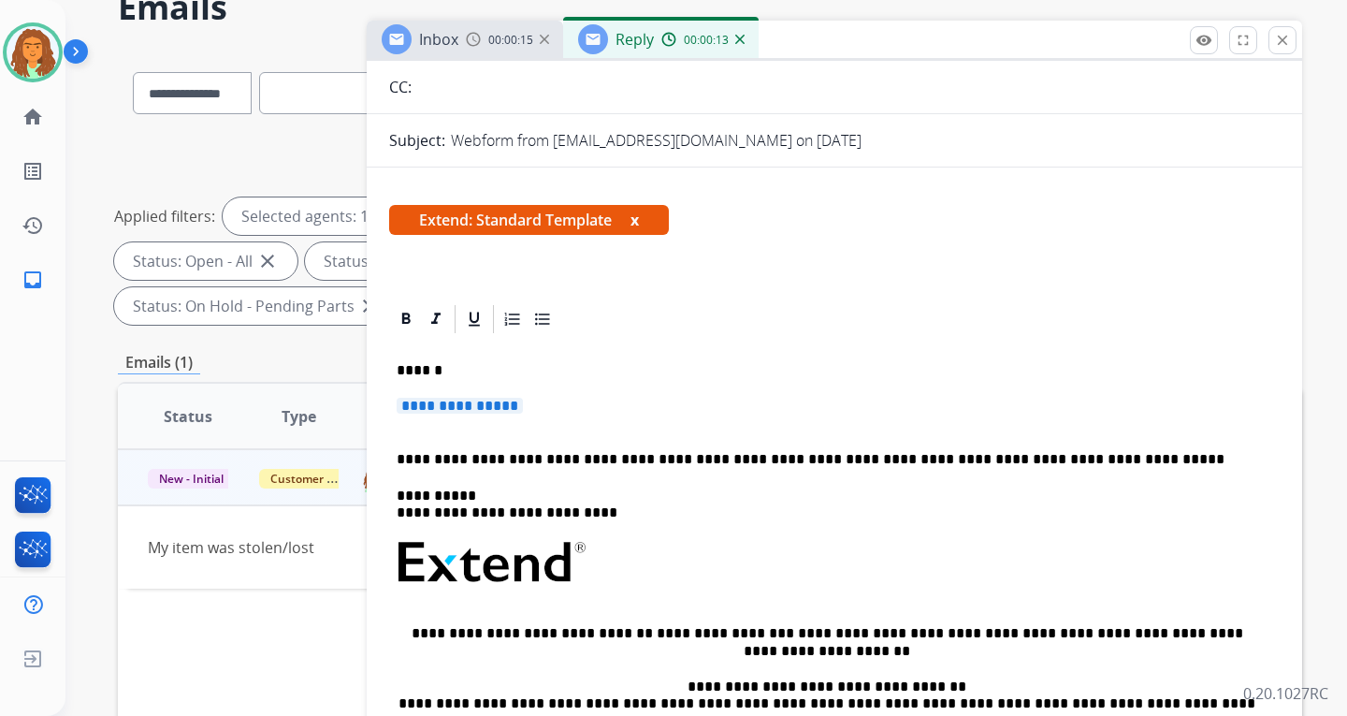
click at [419, 410] on span "**********" at bounding box center [460, 406] width 126 height 16
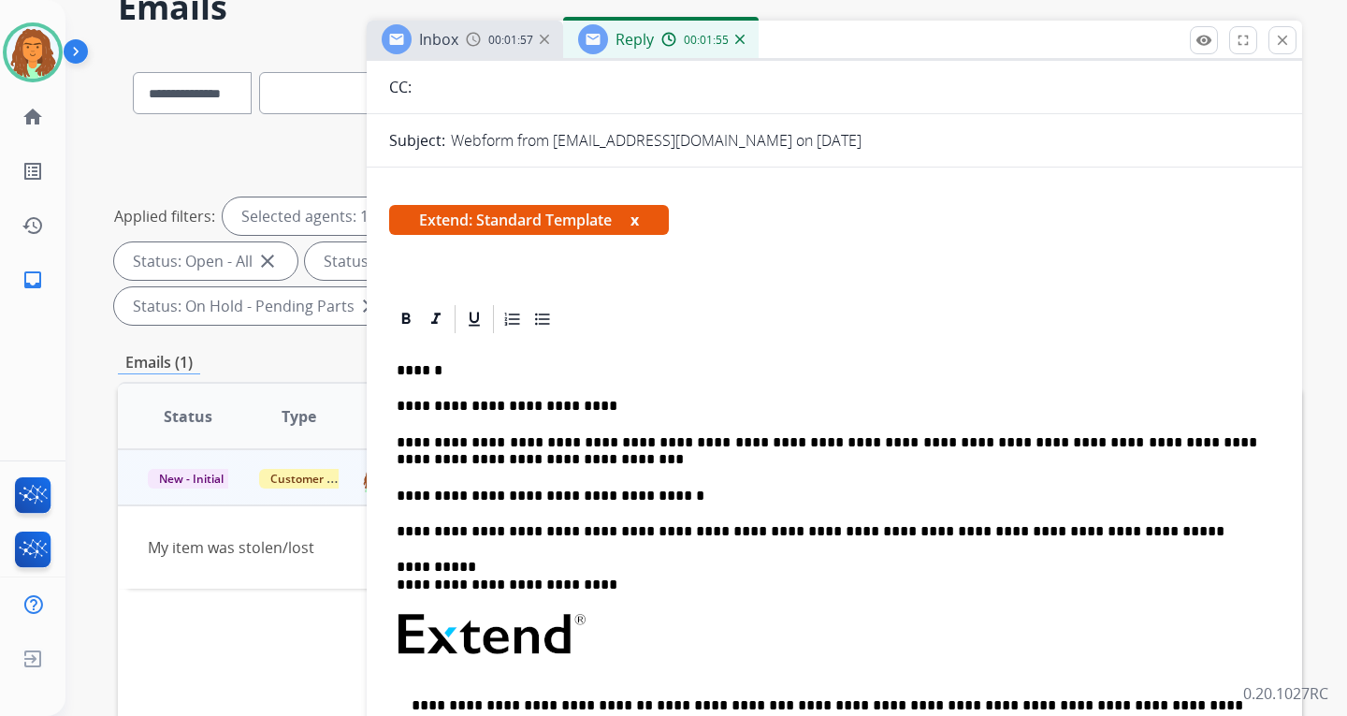
click at [650, 499] on p "**********" at bounding box center [827, 495] width 861 height 17
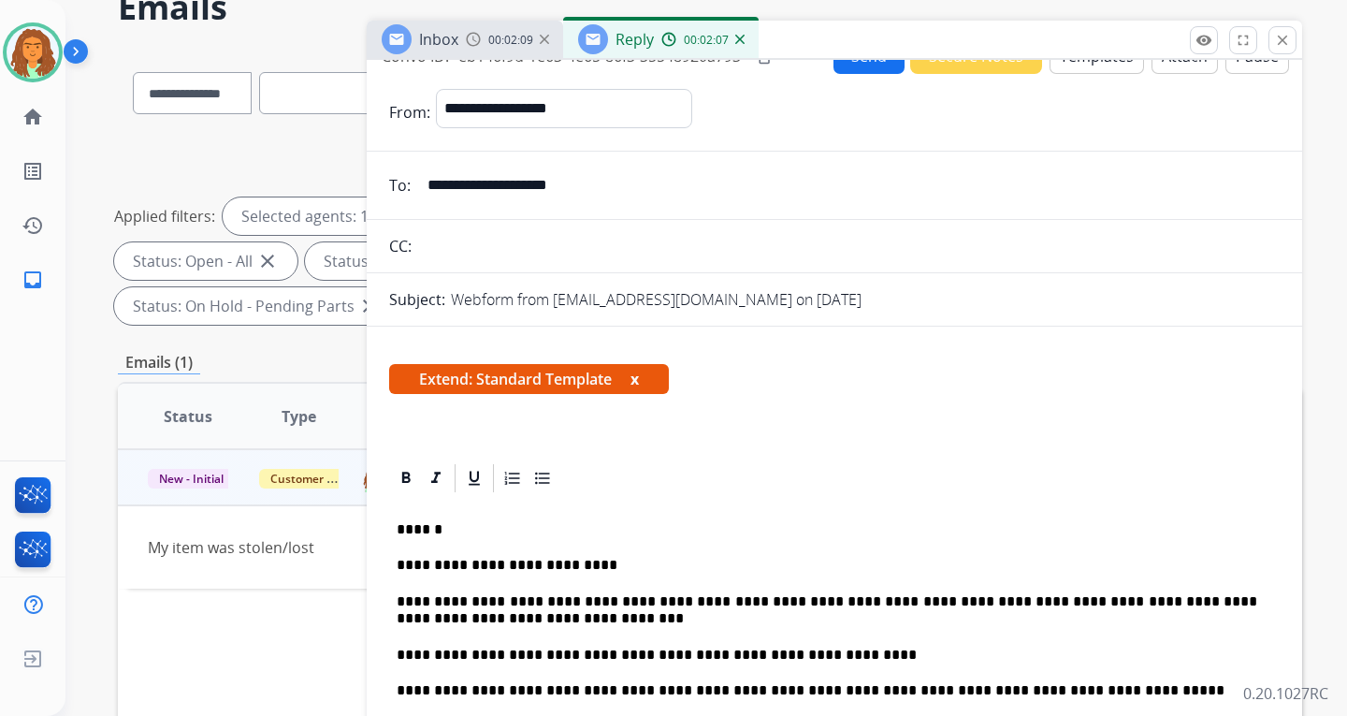
scroll to position [0, 0]
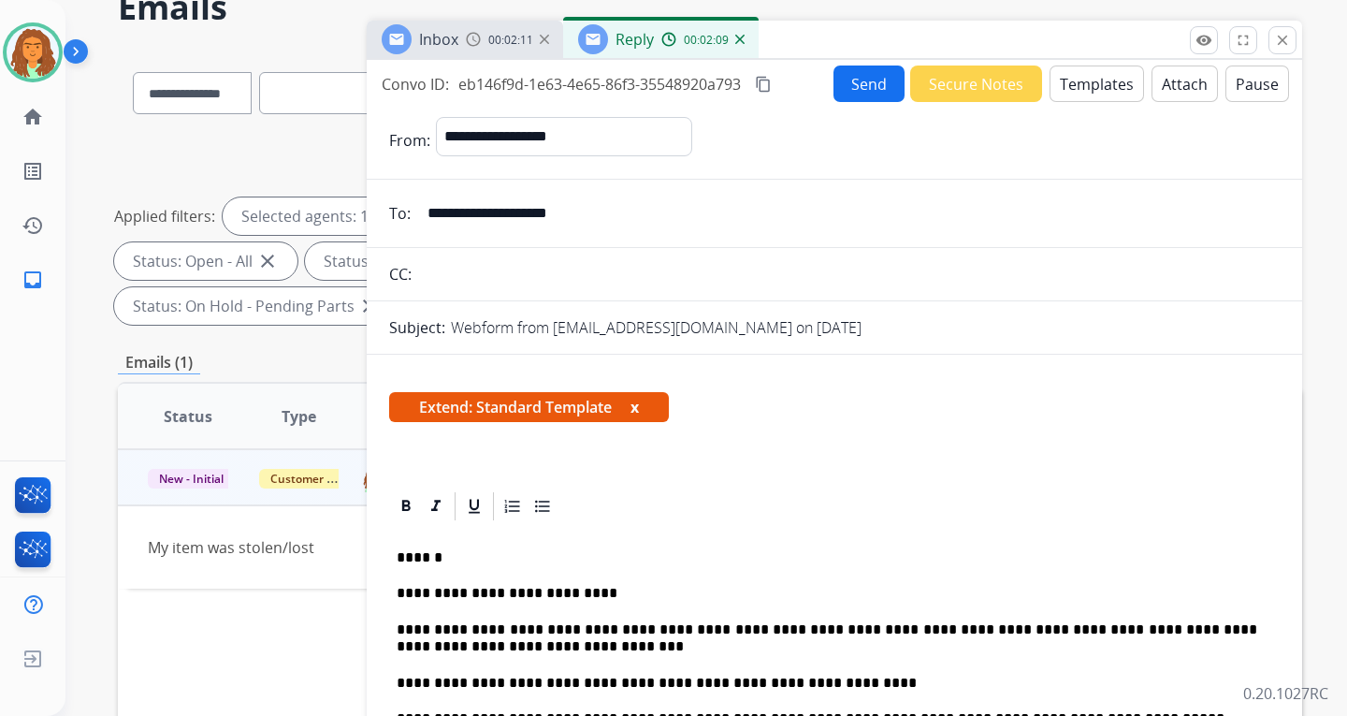
click at [854, 85] on button "Send" at bounding box center [869, 83] width 71 height 36
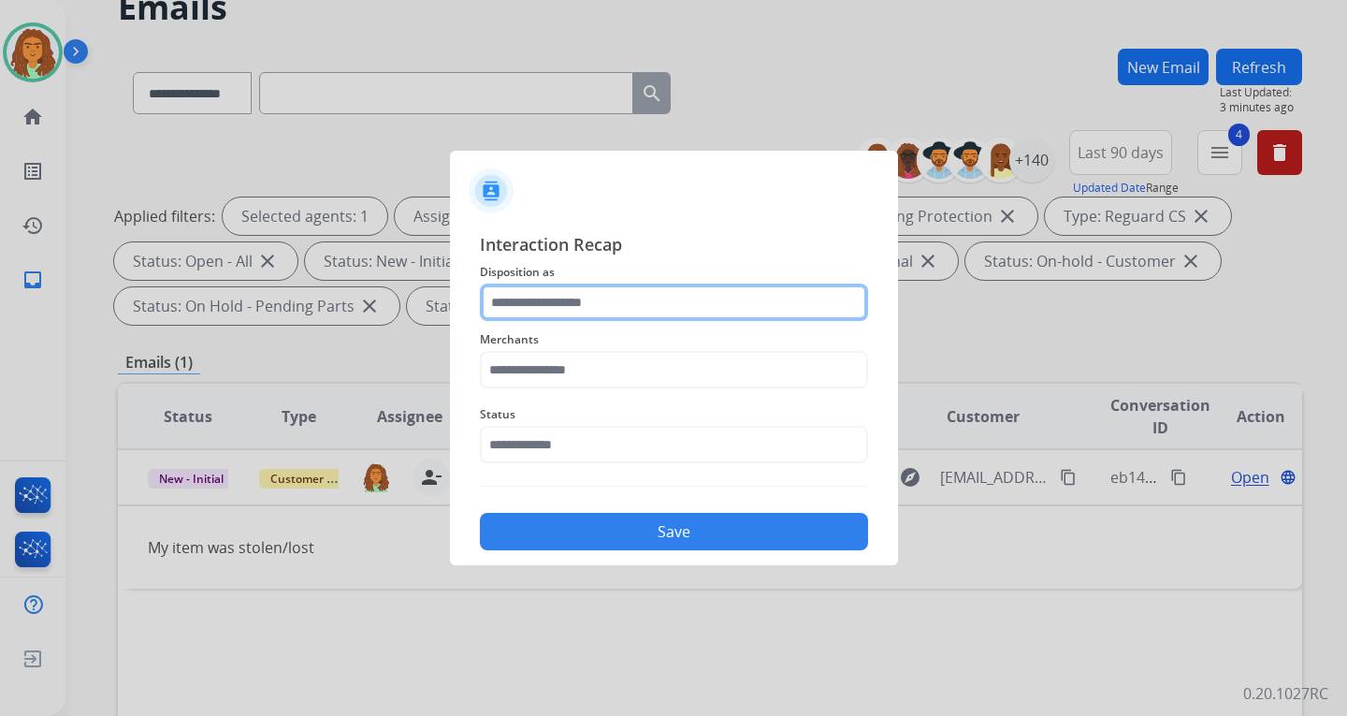
click at [549, 304] on input "text" at bounding box center [674, 301] width 388 height 37
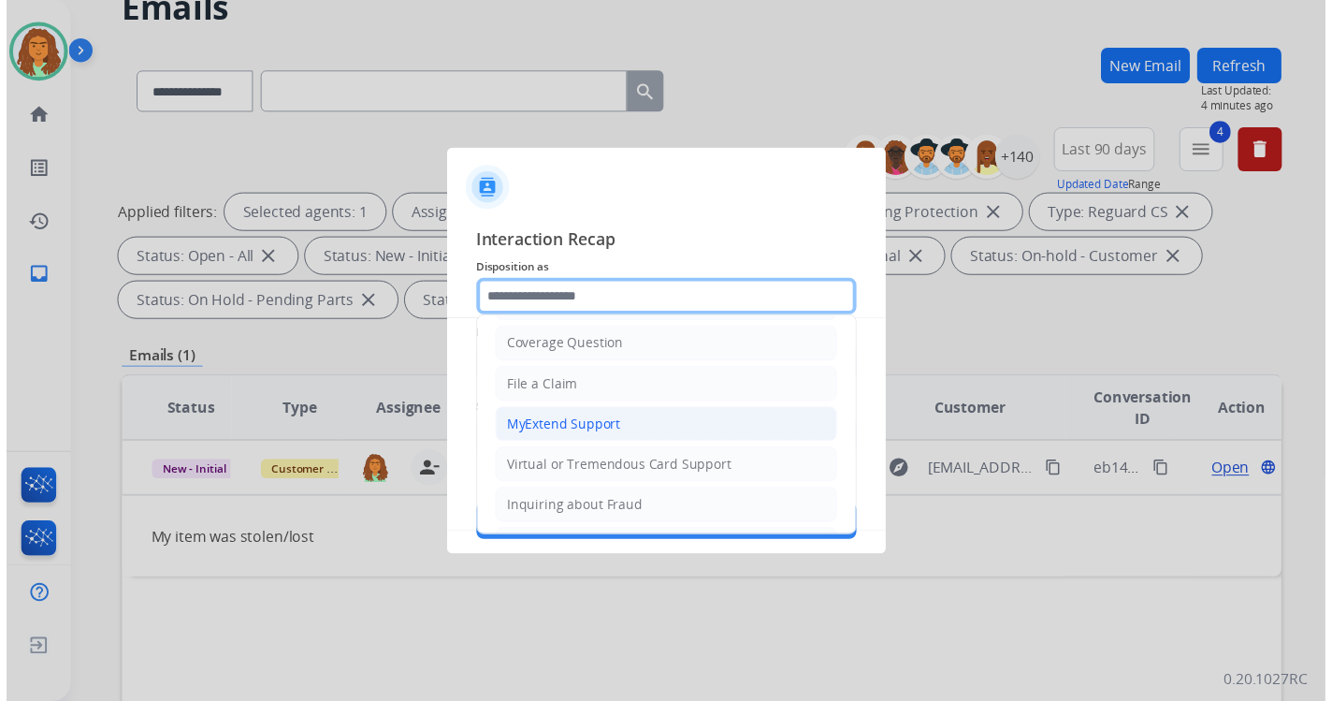
scroll to position [94, 0]
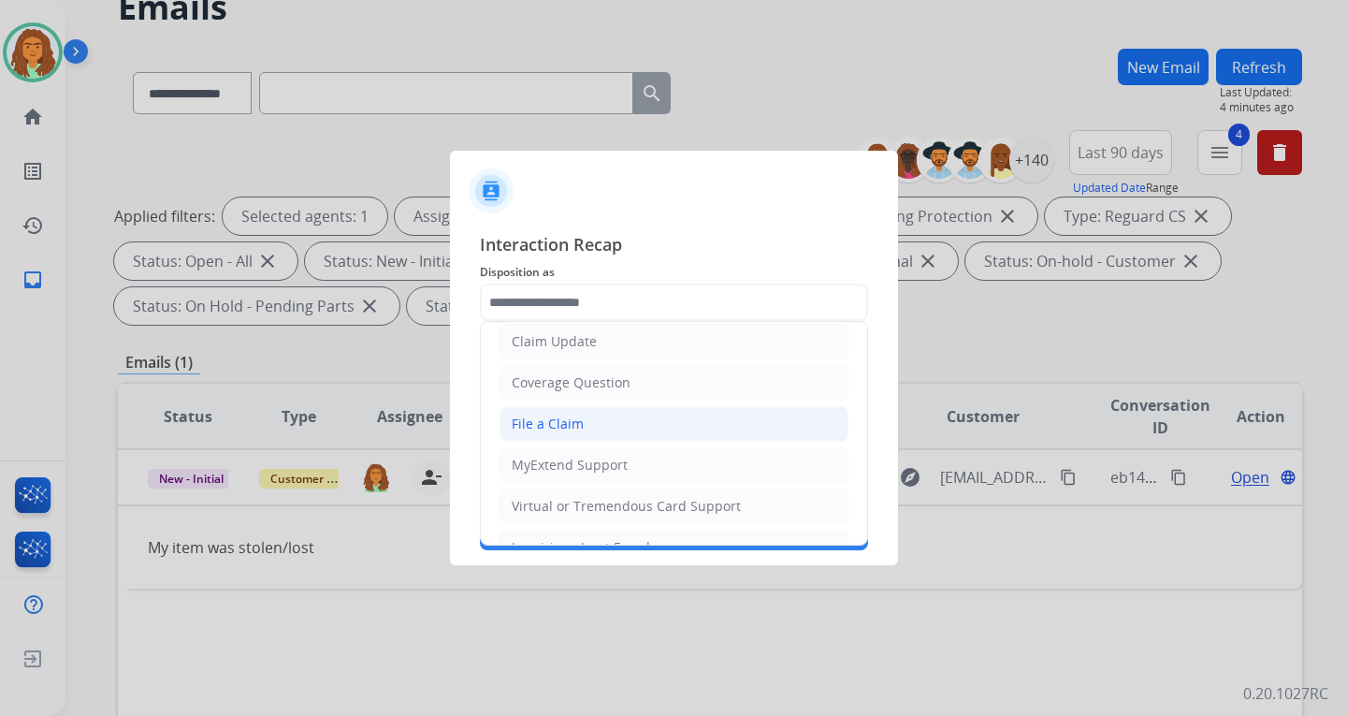
click at [575, 423] on div "File a Claim" at bounding box center [548, 423] width 72 height 19
type input "**********"
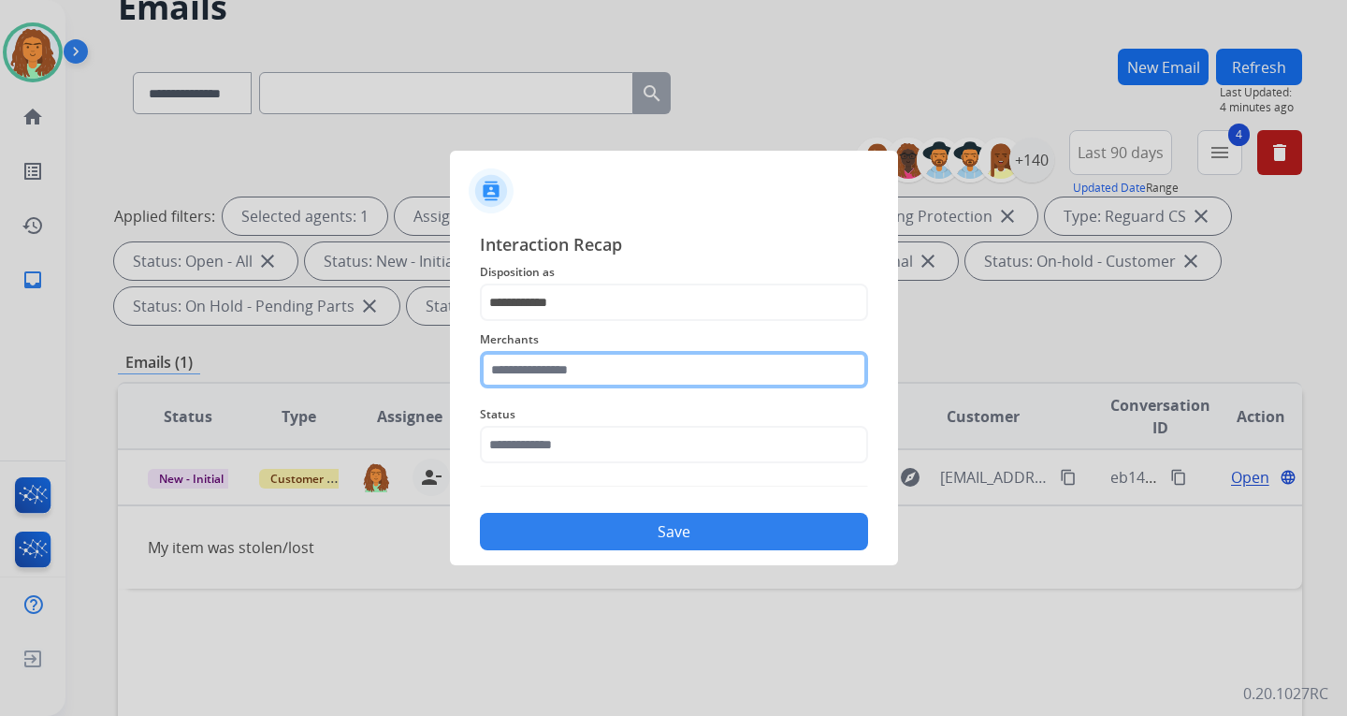
click at [593, 369] on input "text" at bounding box center [674, 369] width 388 height 37
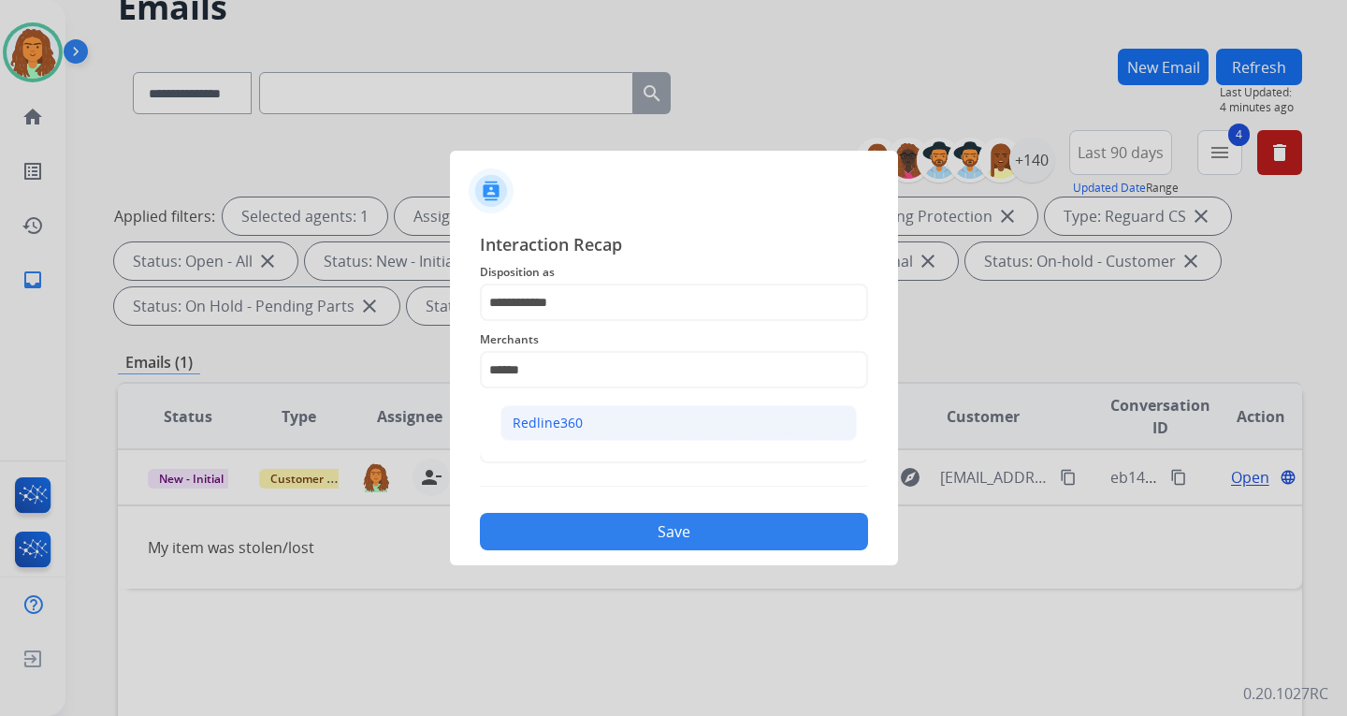
click at [529, 416] on div "Redline360" at bounding box center [548, 423] width 70 height 19
type input "**********"
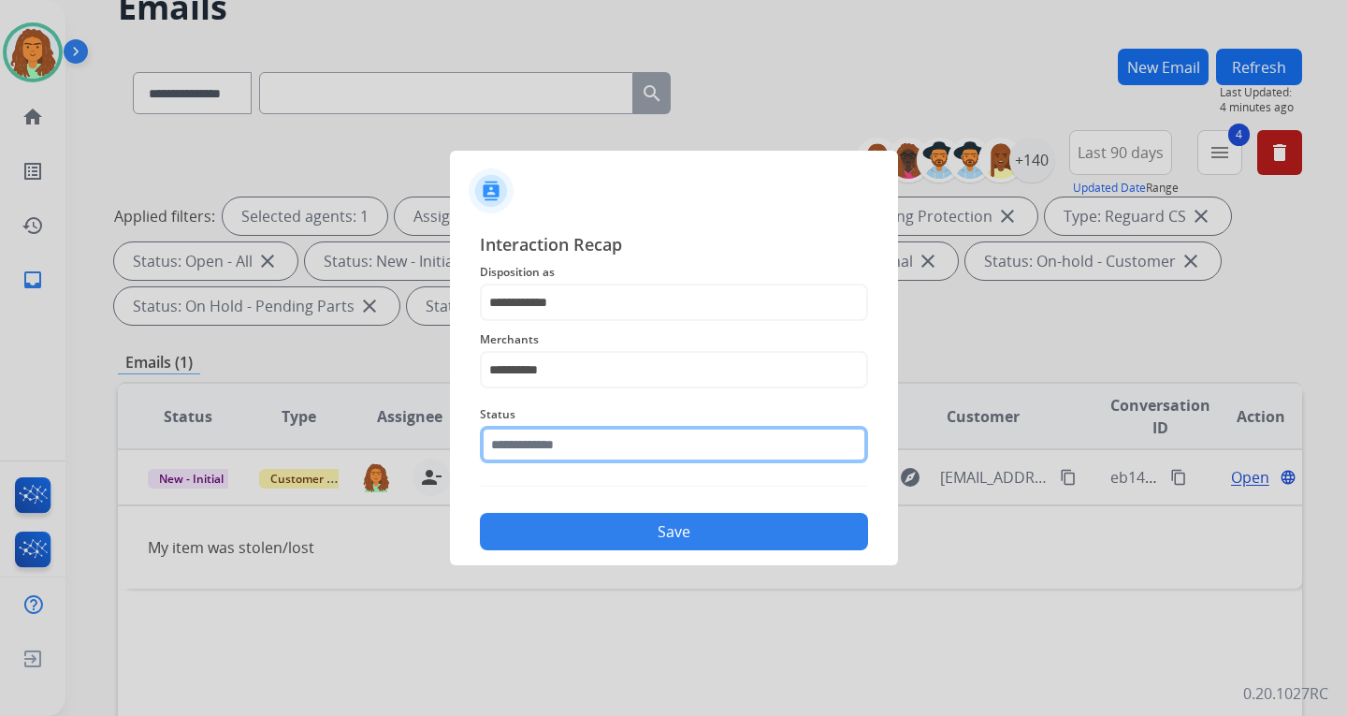
click at [573, 442] on input "text" at bounding box center [674, 444] width 388 height 37
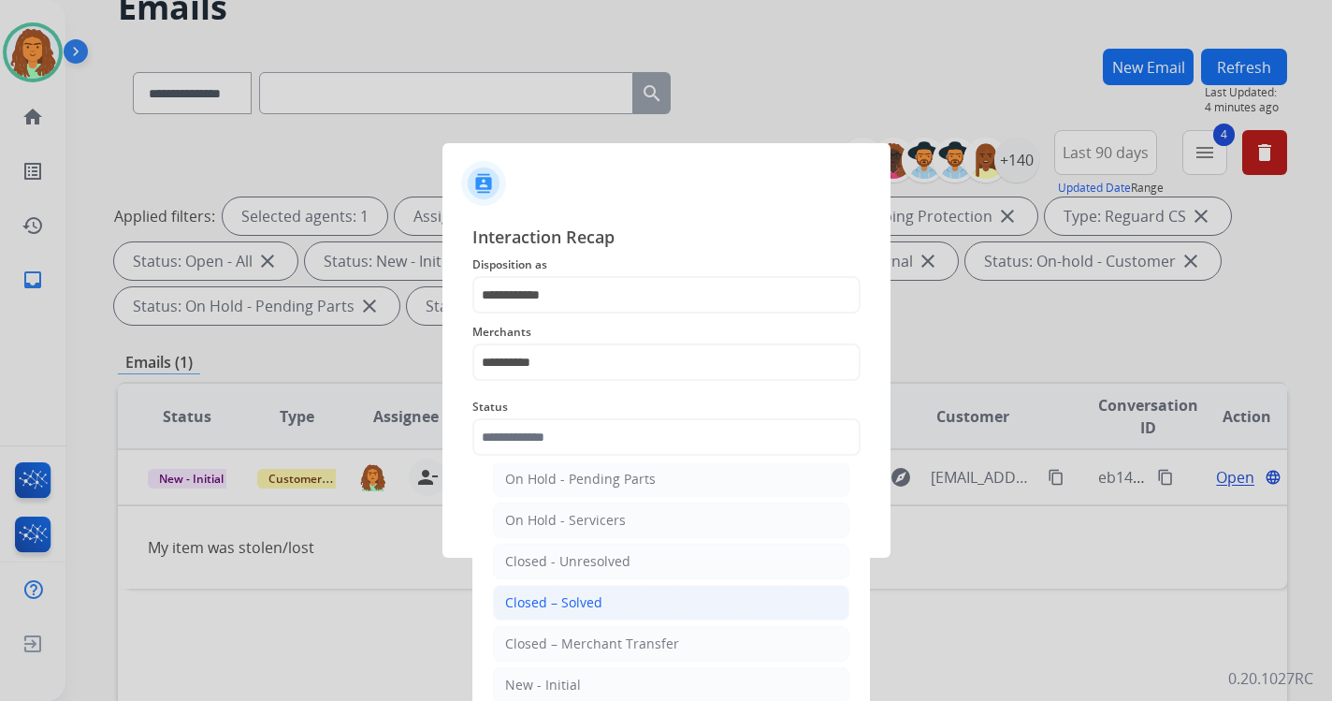
click at [580, 602] on div "Closed – Solved" at bounding box center [553, 602] width 97 height 19
type input "**********"
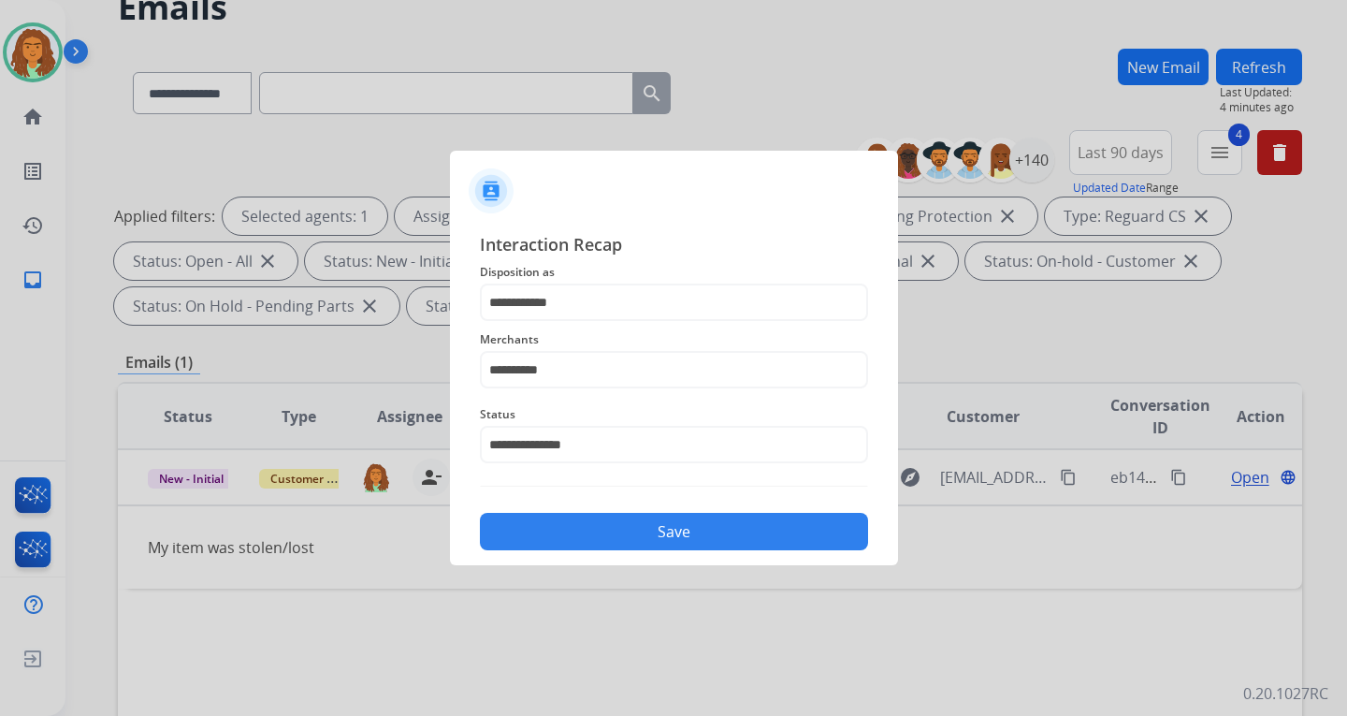
click at [683, 525] on button "Save" at bounding box center [674, 531] width 388 height 37
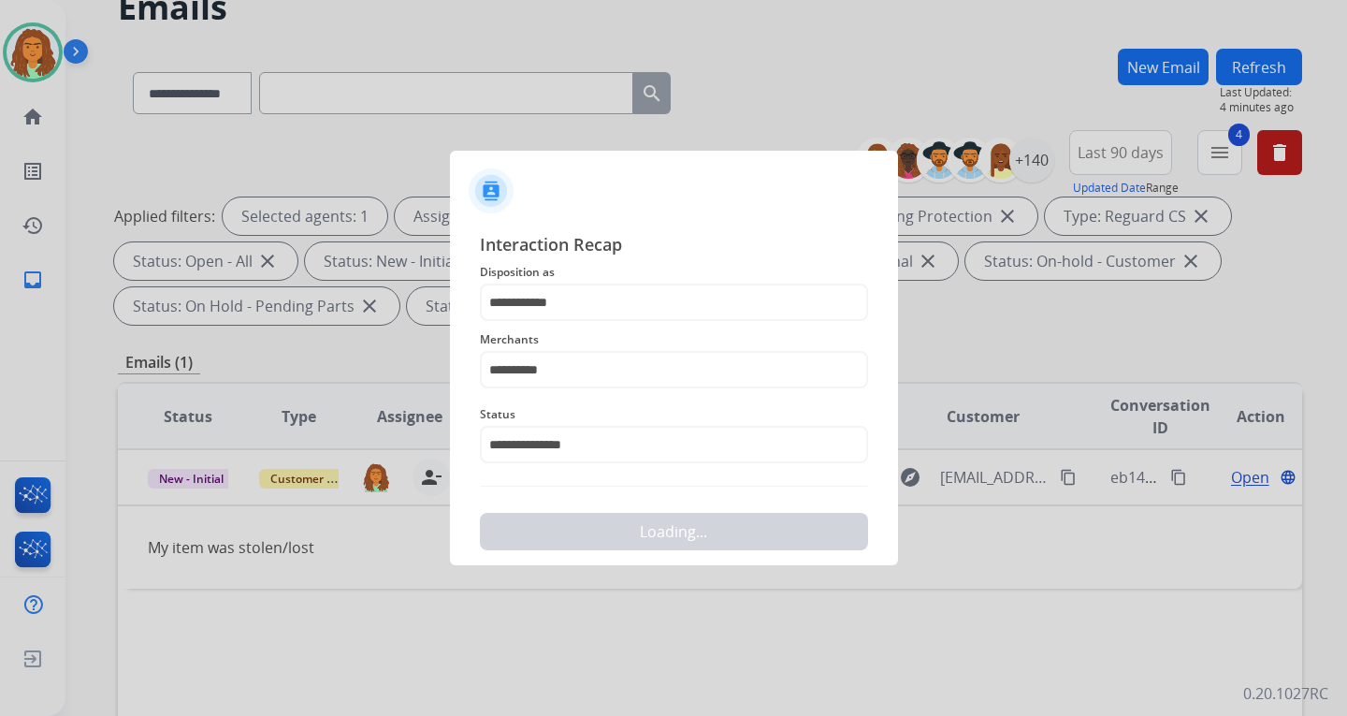
scroll to position [0, 0]
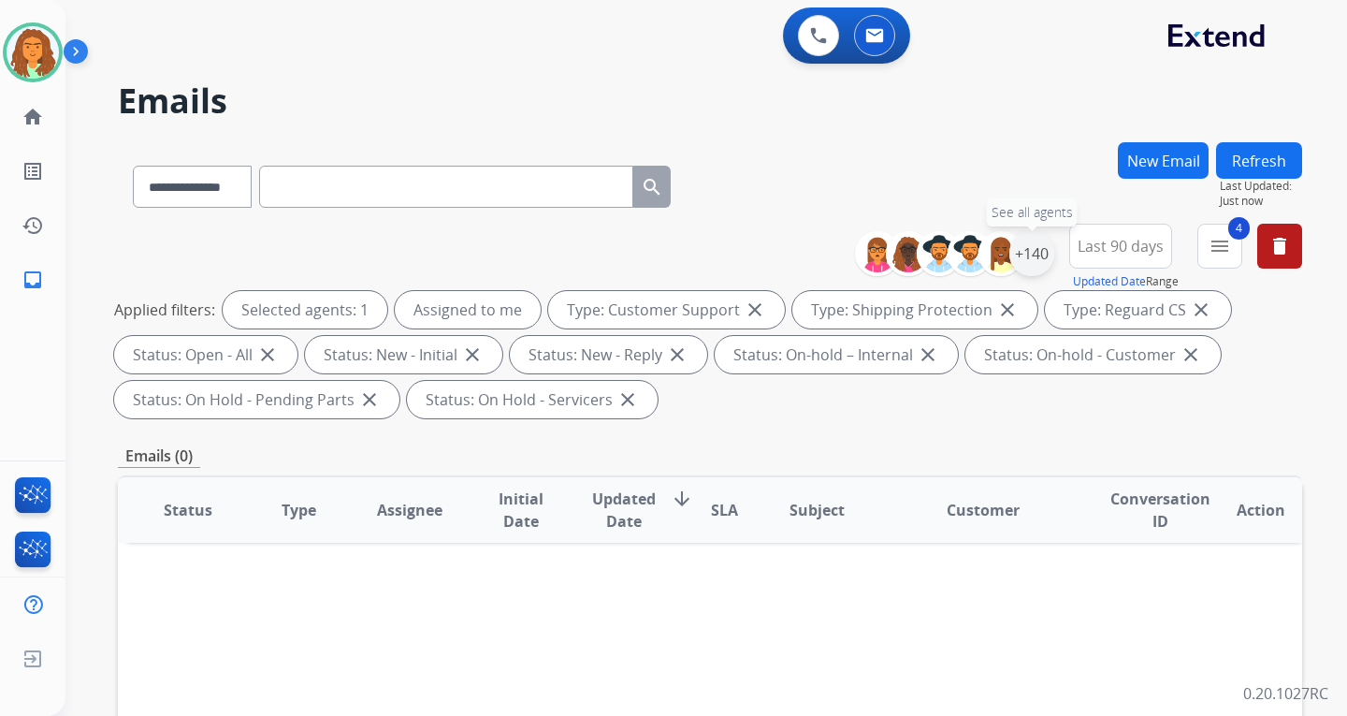
click at [1027, 254] on div "+140" at bounding box center [1031, 253] width 45 height 45
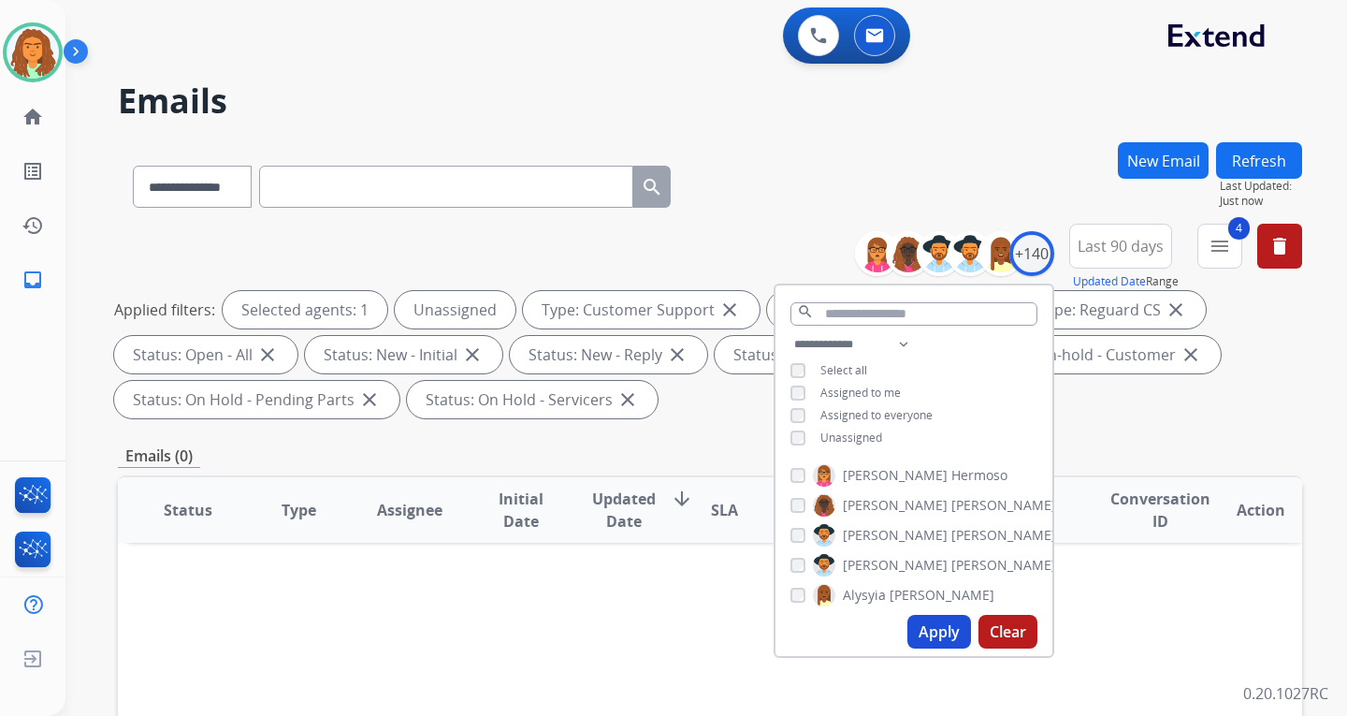
click at [938, 627] on button "Apply" at bounding box center [939, 632] width 64 height 34
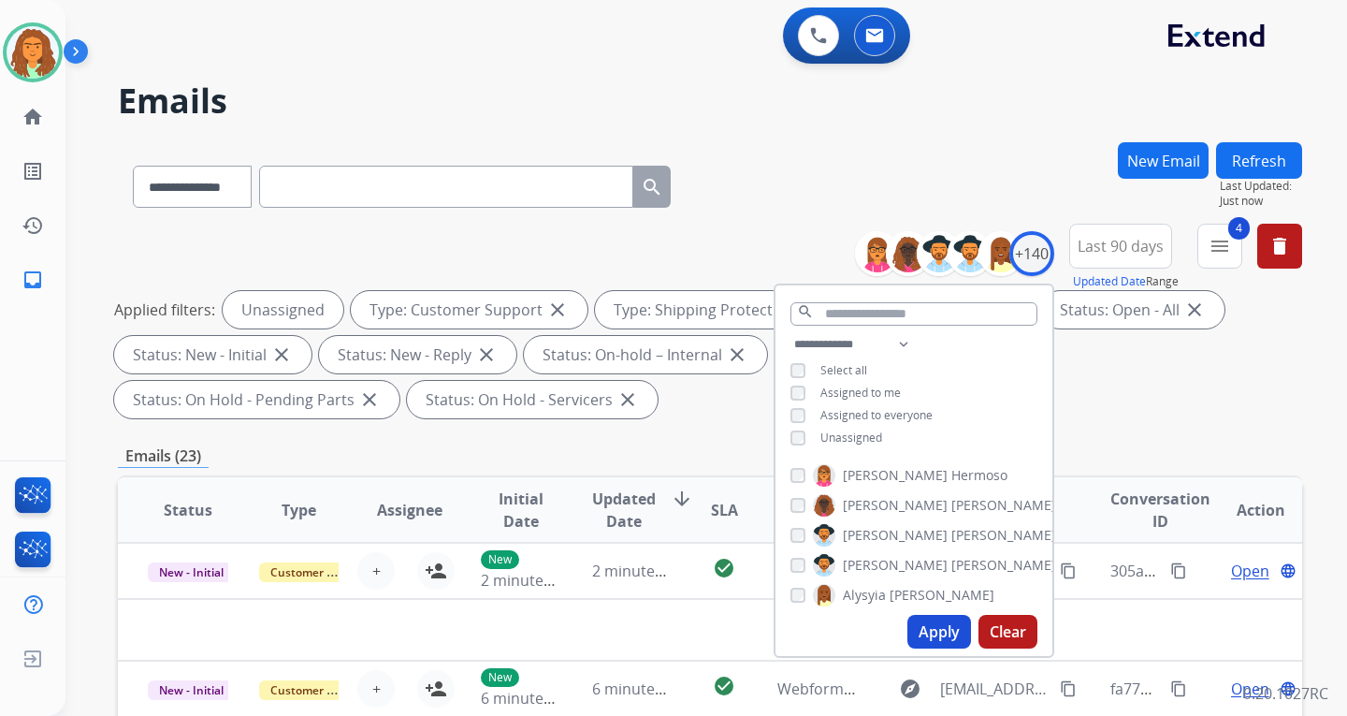
click at [1147, 396] on div "Applied filters: Unassigned Type: Customer Support close Type: Shipping Protect…" at bounding box center [706, 354] width 1184 height 127
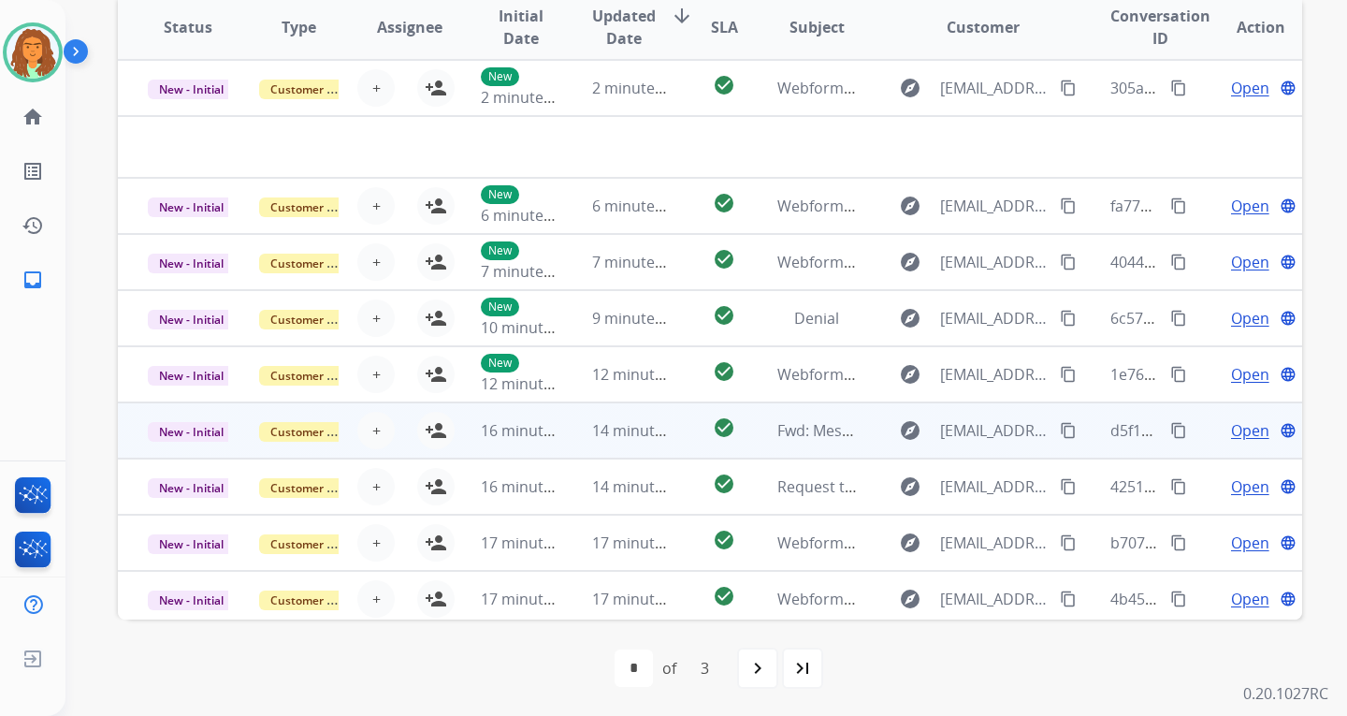
scroll to position [484, 0]
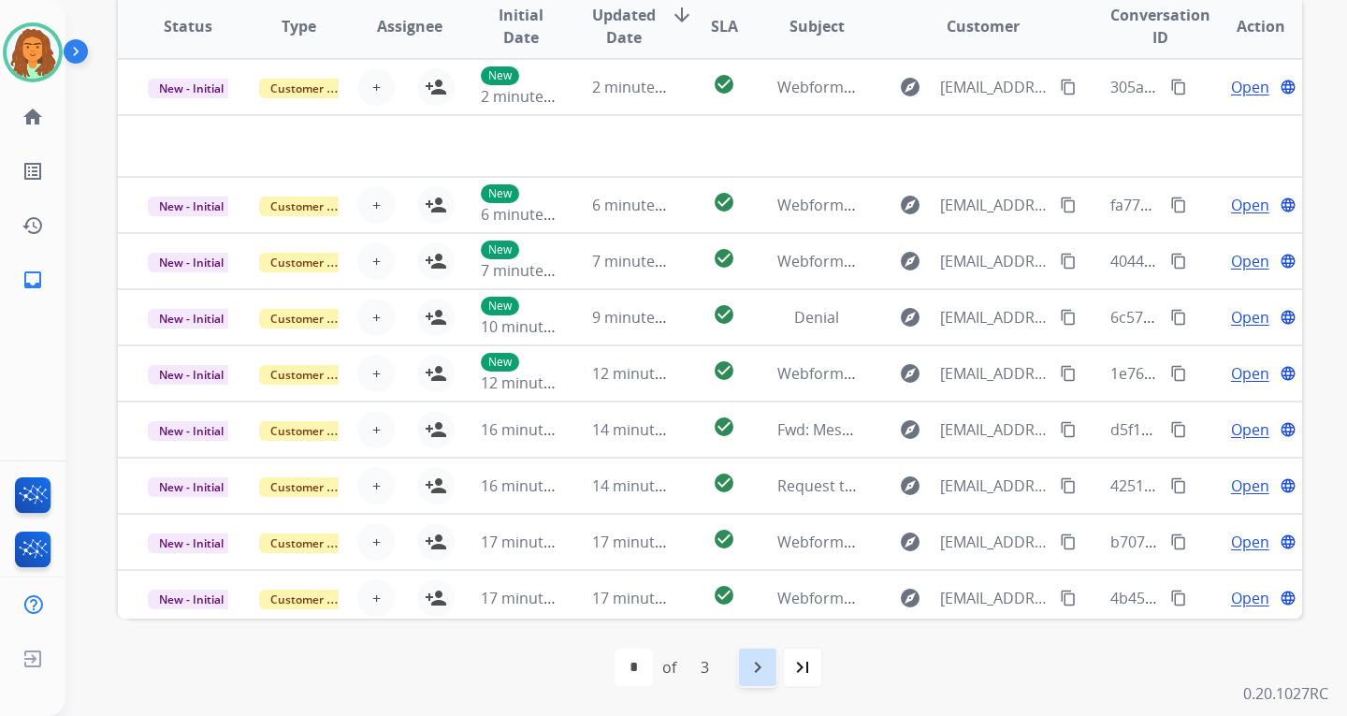
click at [755, 665] on mat-icon "navigate_next" at bounding box center [758, 667] width 22 height 22
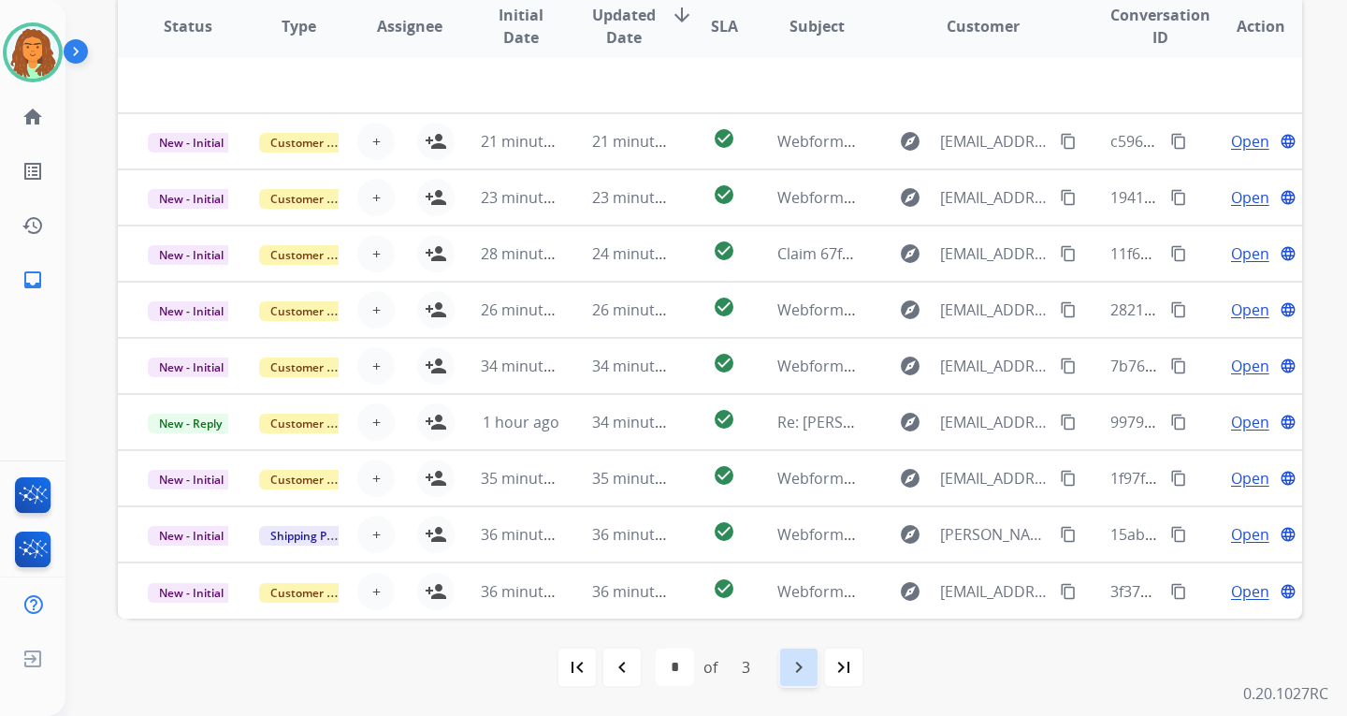
click at [801, 666] on mat-icon "navigate_next" at bounding box center [799, 667] width 22 height 22
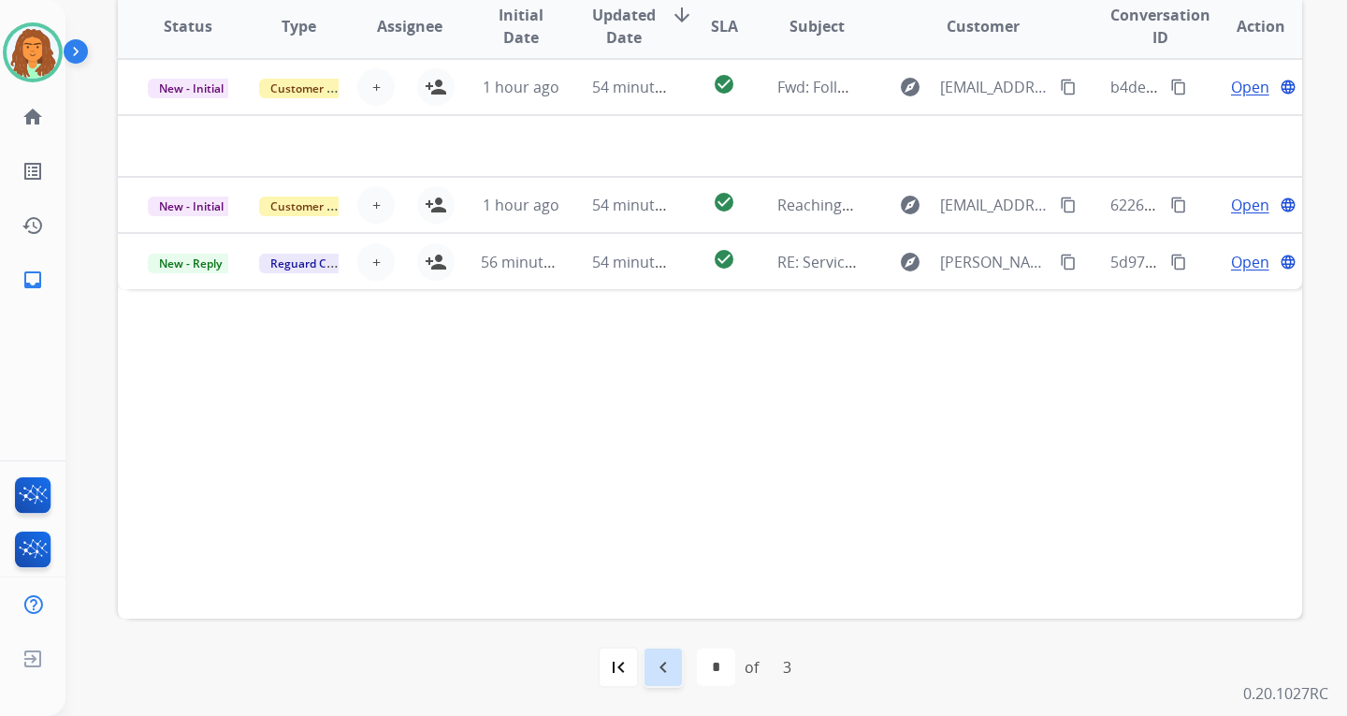
click at [660, 665] on mat-icon "navigate_before" at bounding box center [663, 667] width 22 height 22
select select "*"
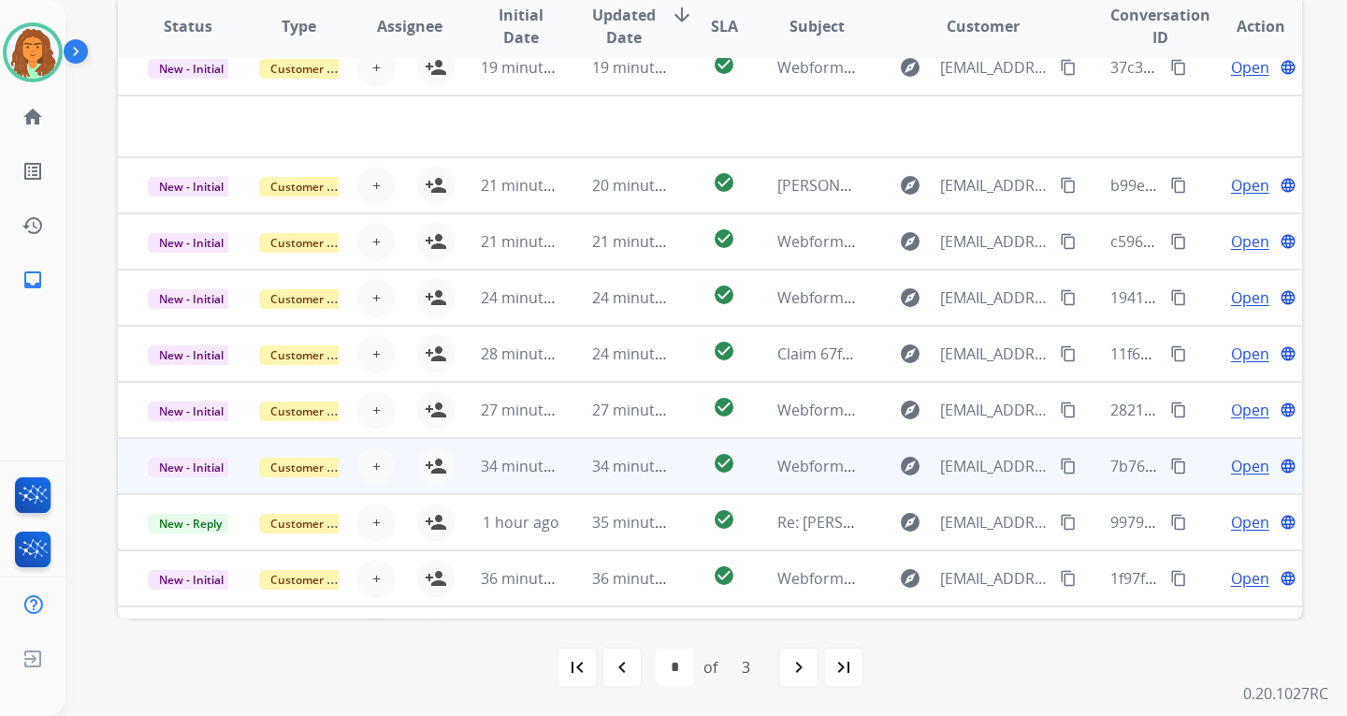
scroll to position [0, 0]
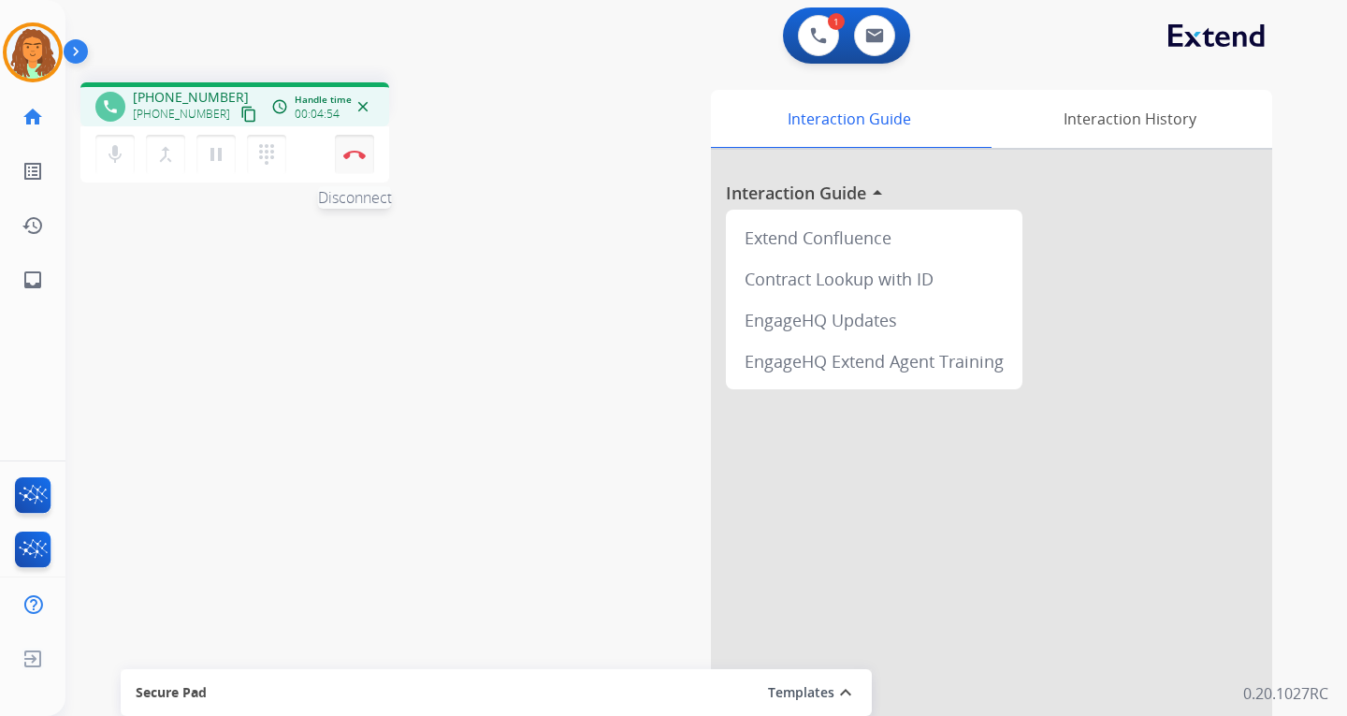
click at [354, 149] on button "Disconnect" at bounding box center [354, 154] width 39 height 39
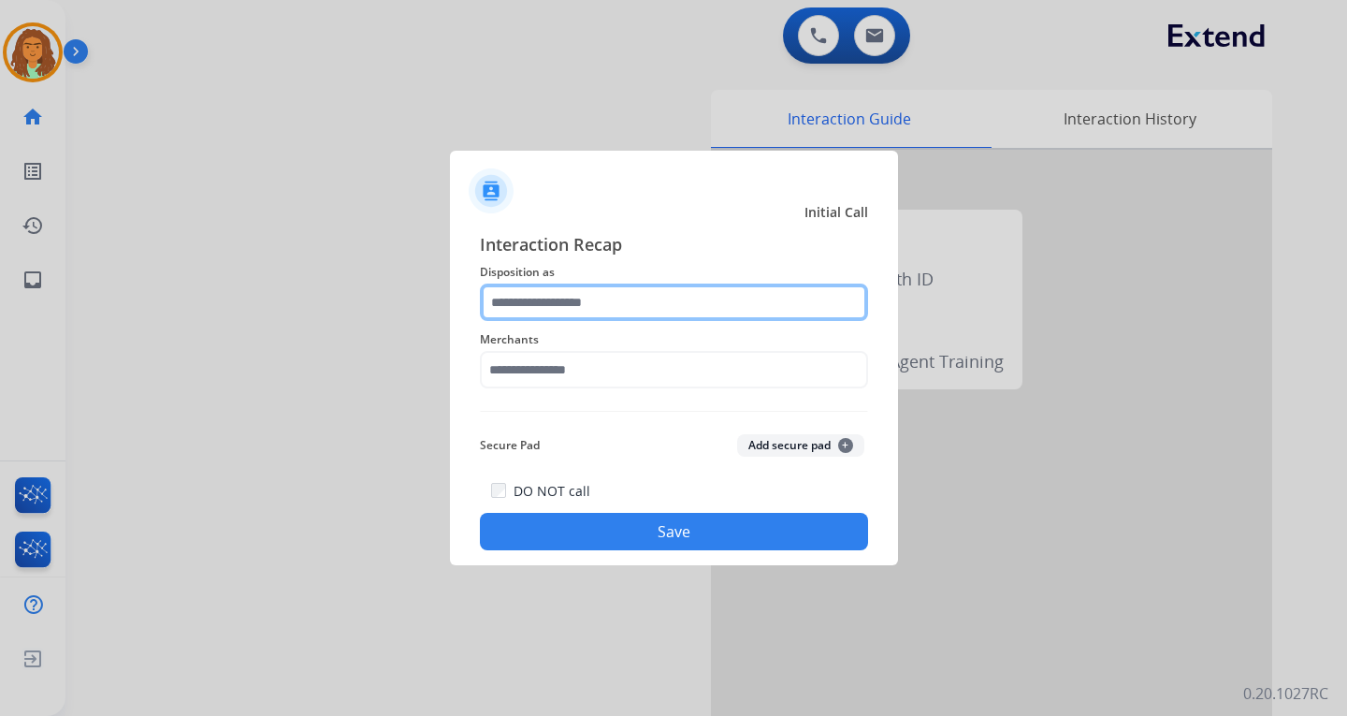
click at [588, 298] on input "text" at bounding box center [674, 301] width 388 height 37
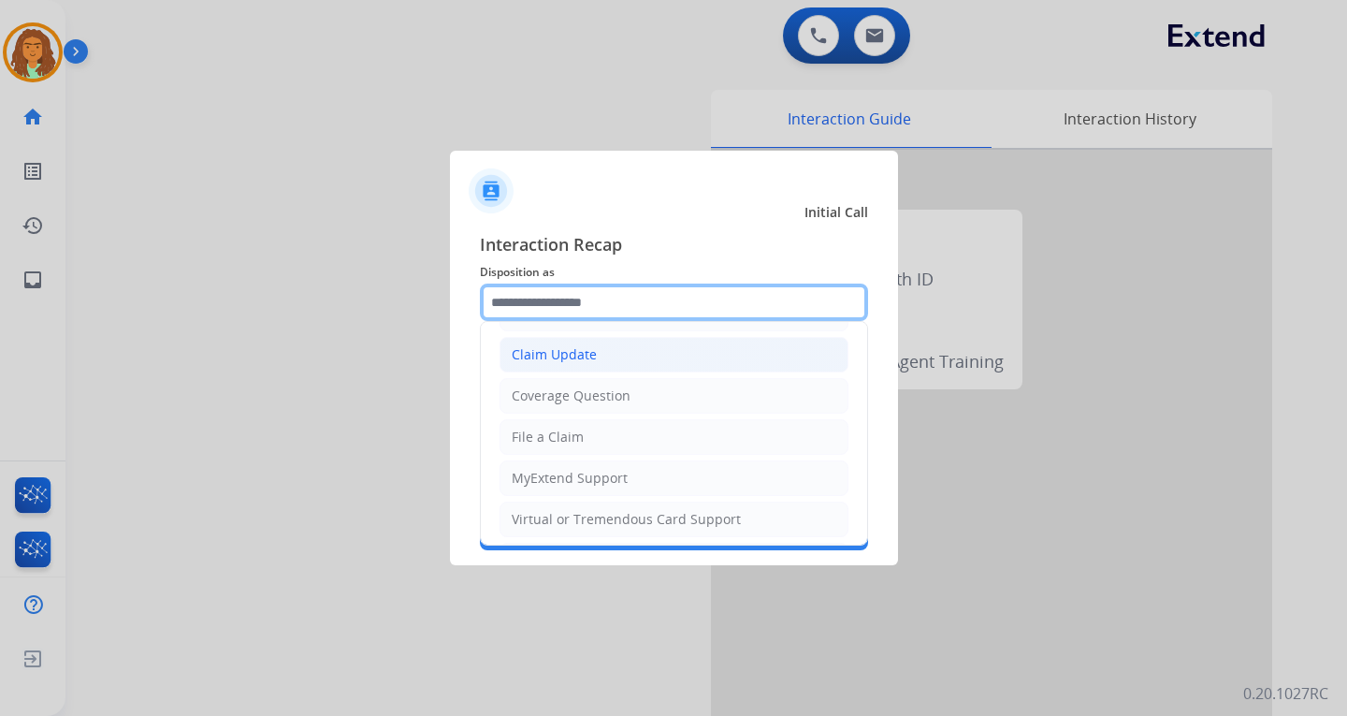
scroll to position [187, 0]
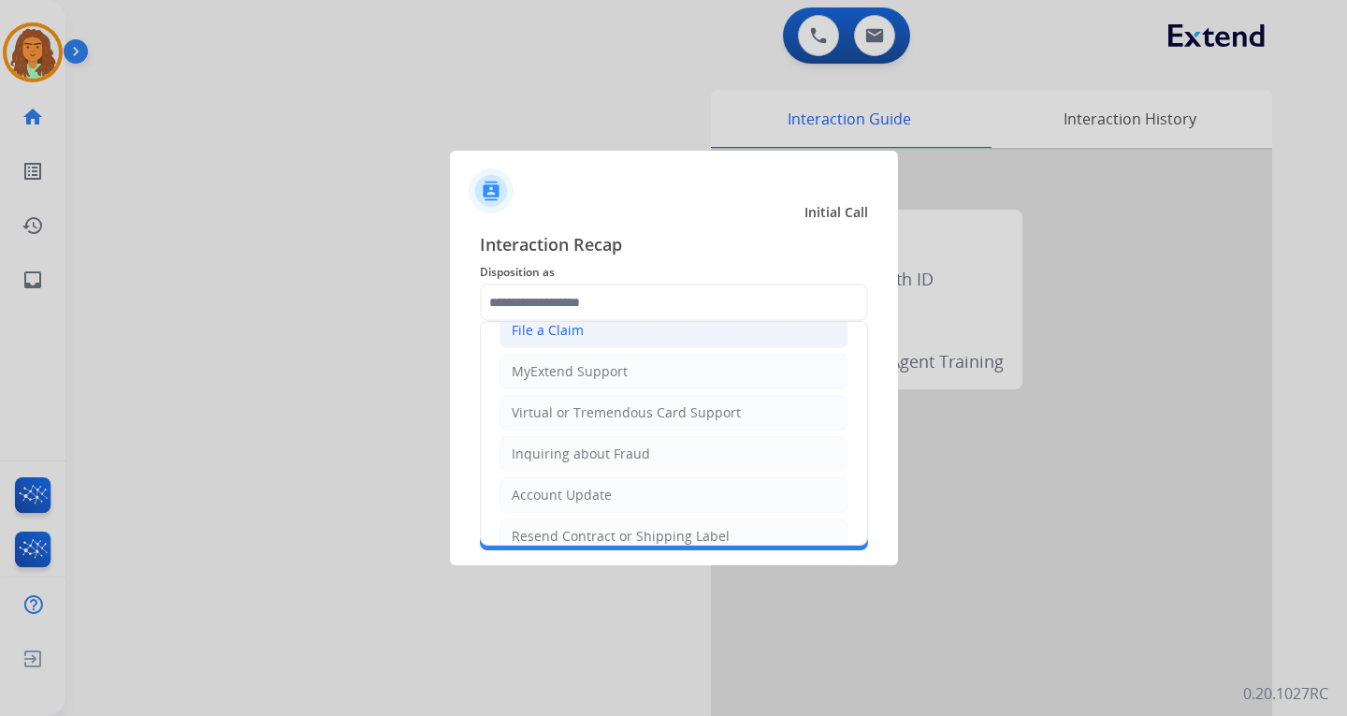
click at [566, 327] on div "File a Claim" at bounding box center [548, 330] width 72 height 19
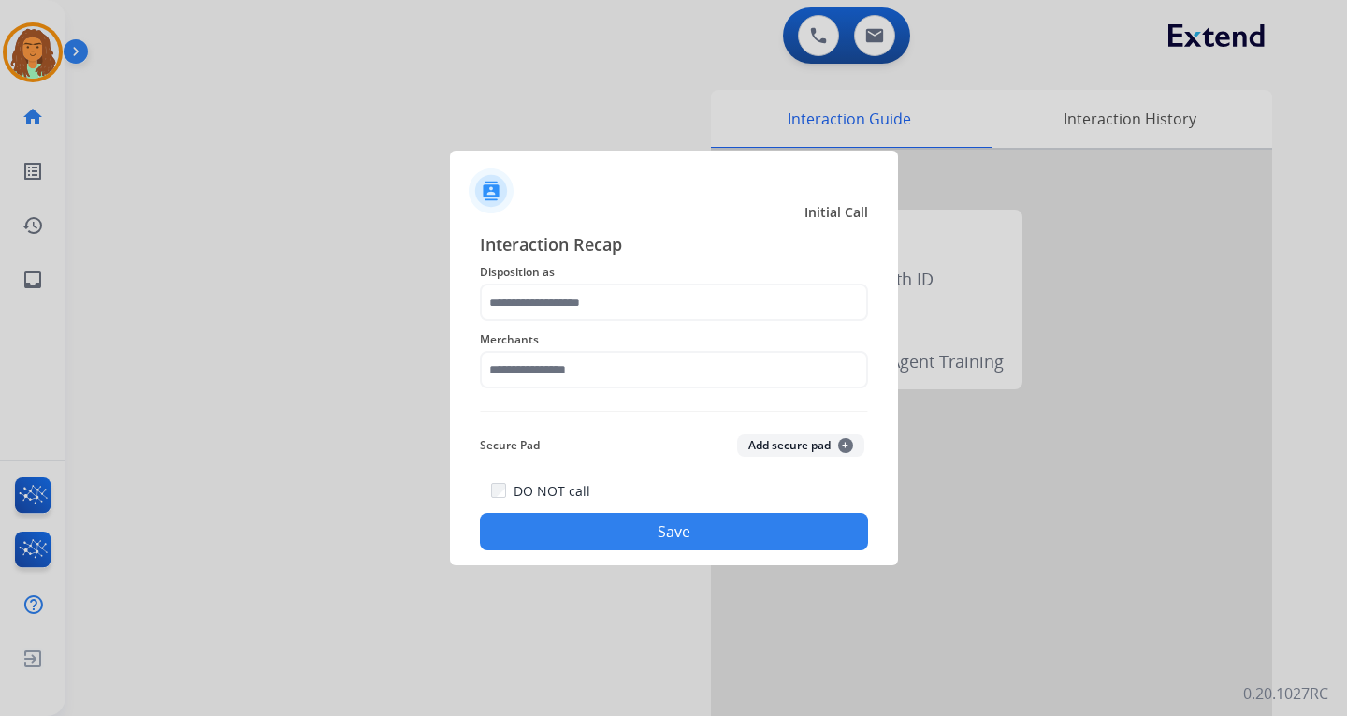
type input "**********"
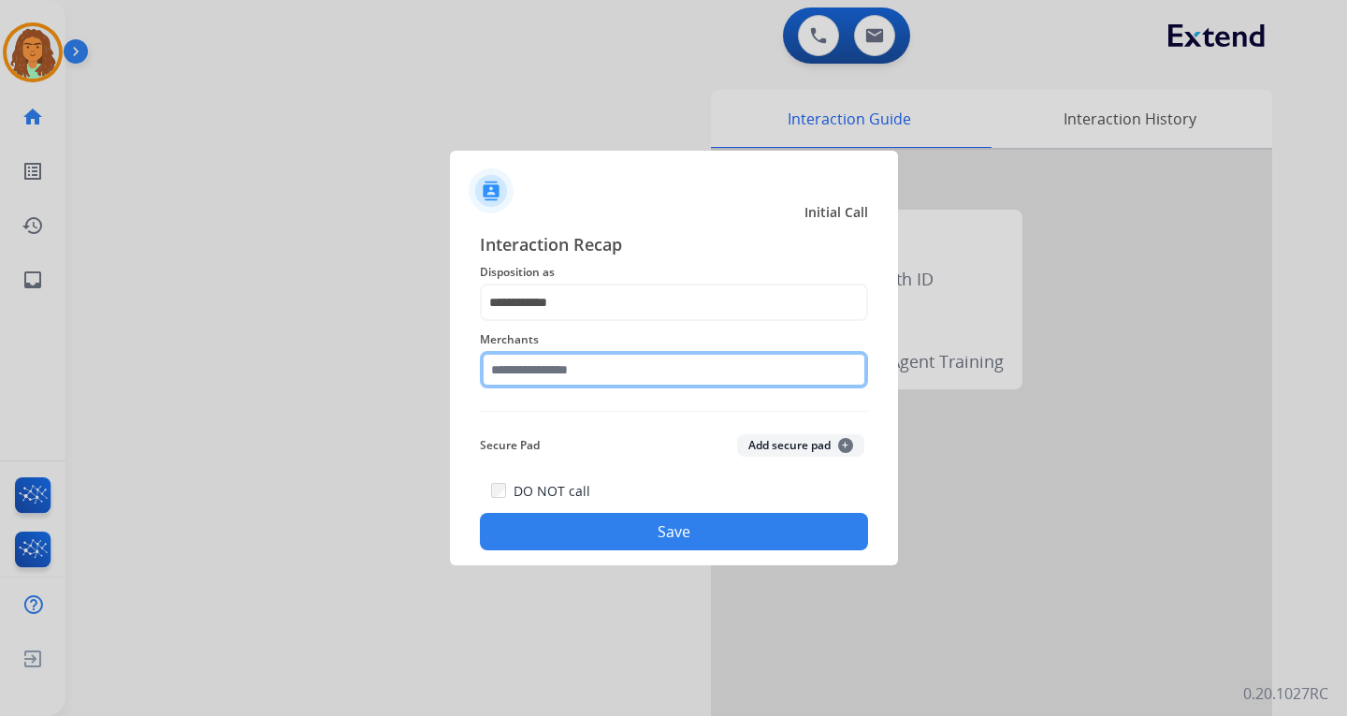
click at [537, 370] on input "text" at bounding box center [674, 369] width 388 height 37
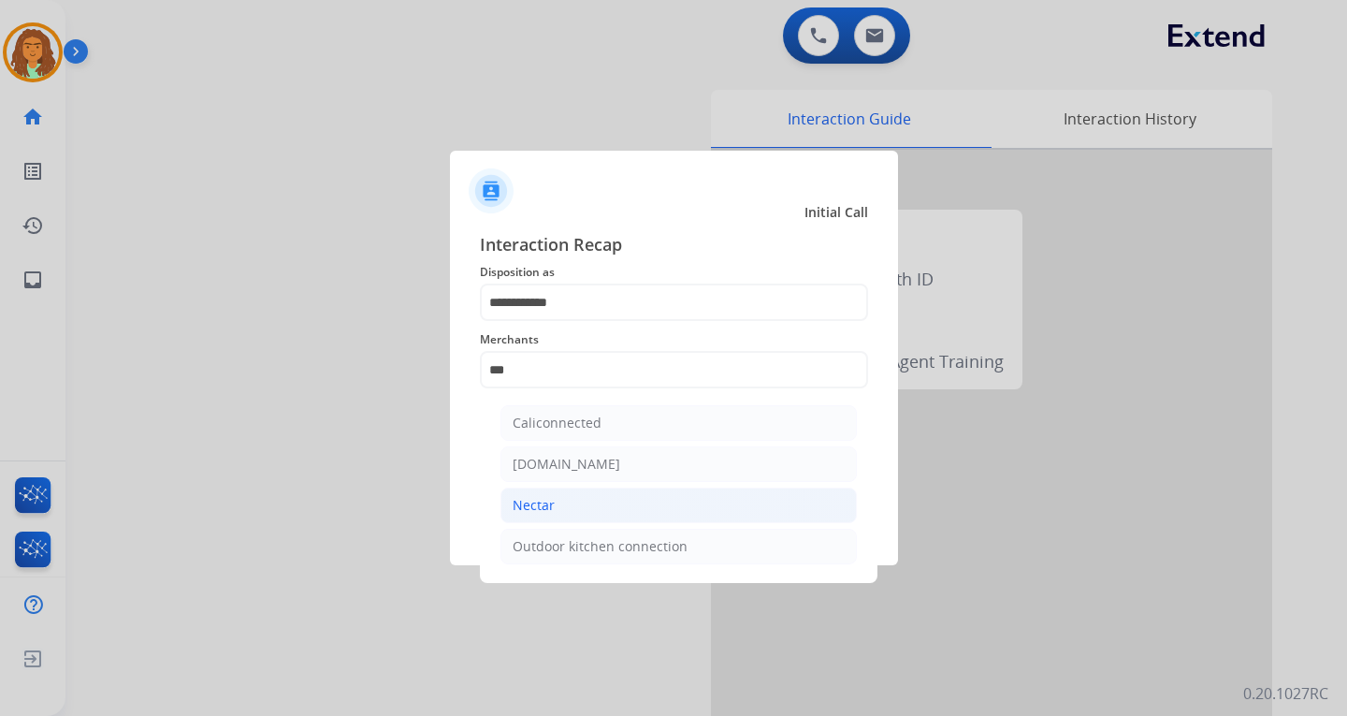
click at [544, 499] on div "Nectar" at bounding box center [534, 505] width 42 height 19
type input "******"
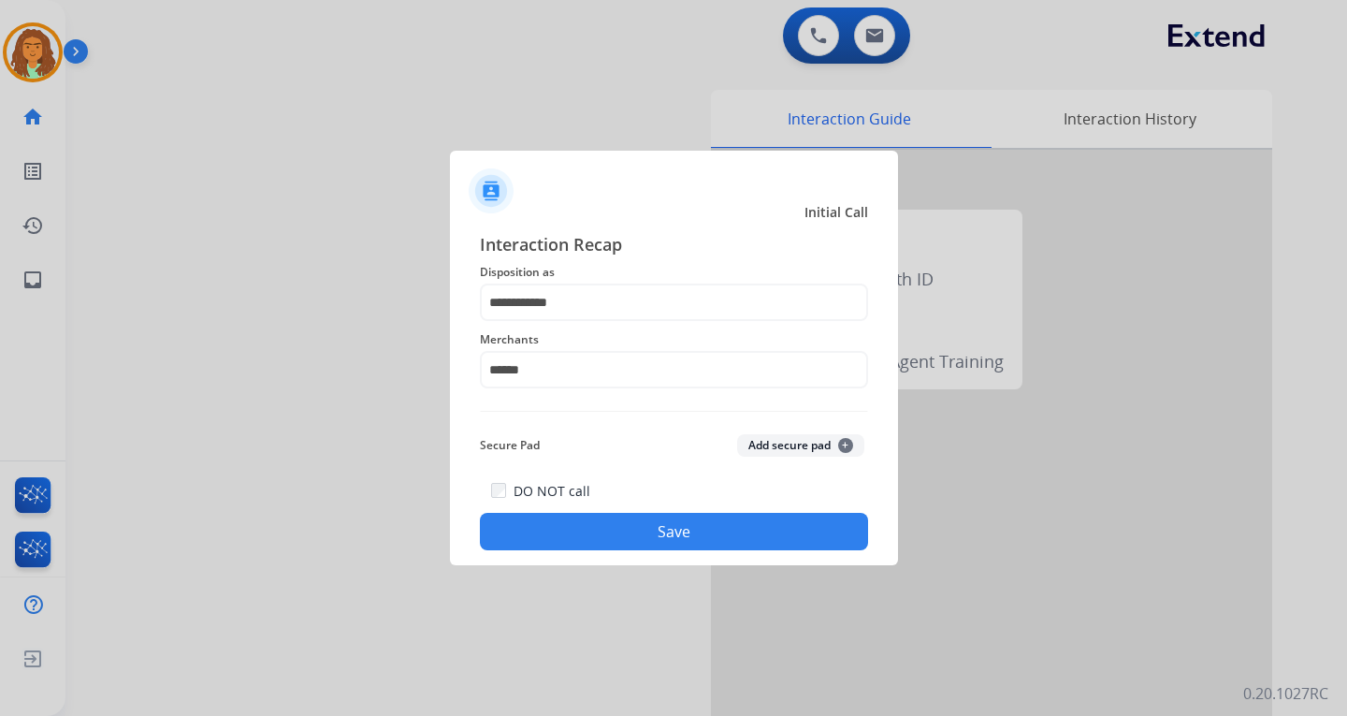
click at [631, 527] on button "Save" at bounding box center [674, 531] width 388 height 37
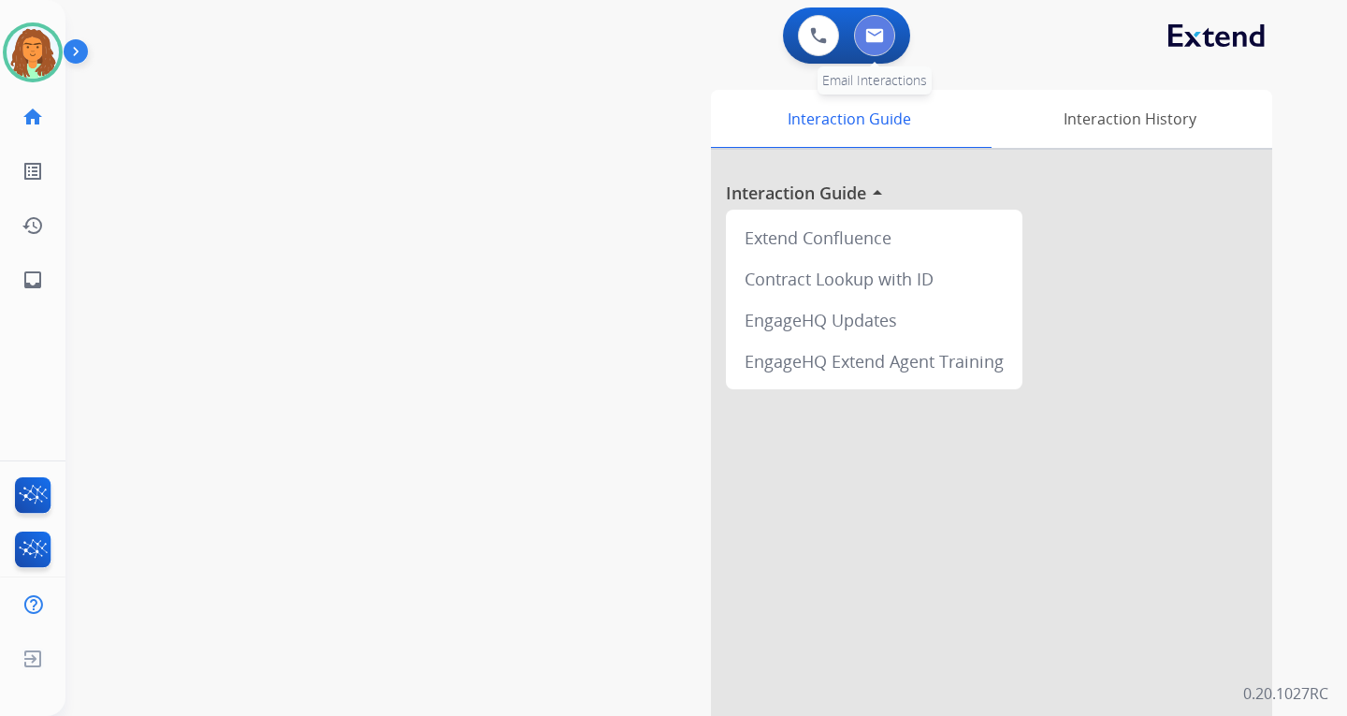
click at [875, 32] on img at bounding box center [874, 35] width 19 height 15
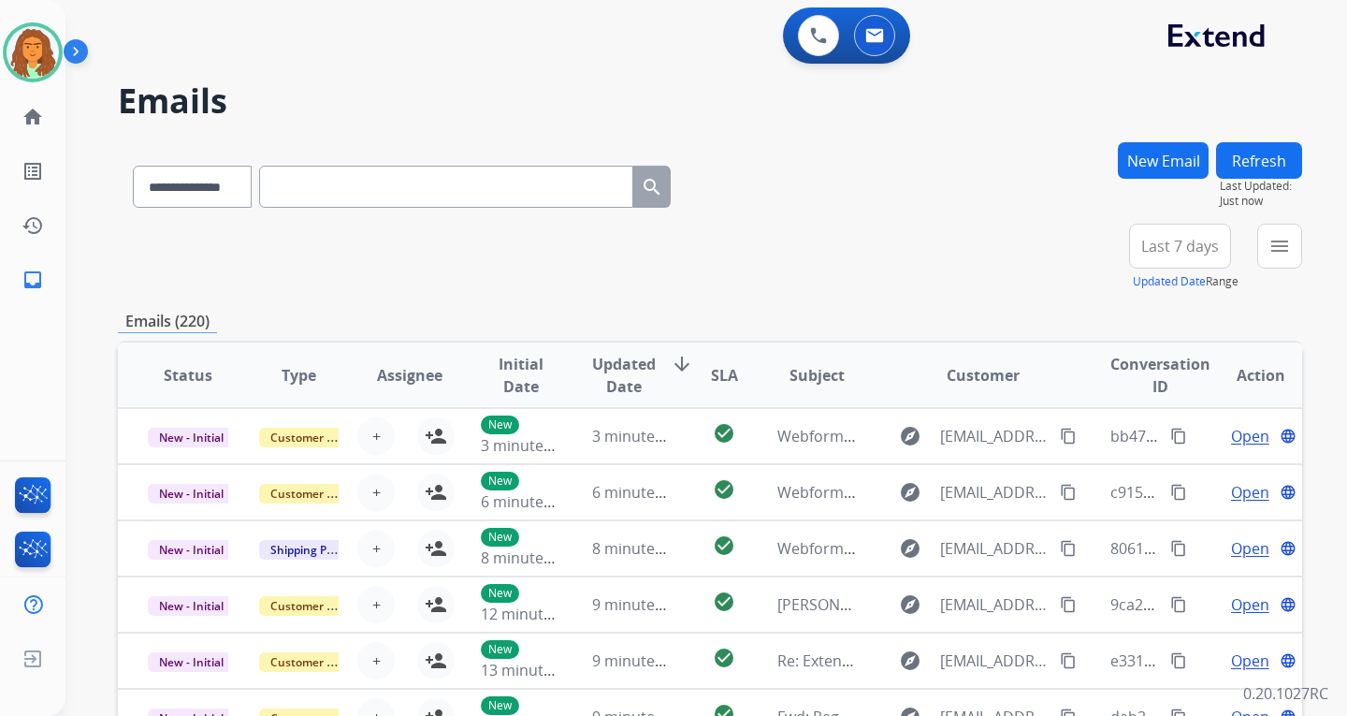
click at [1173, 151] on button "New Email" at bounding box center [1163, 160] width 91 height 36
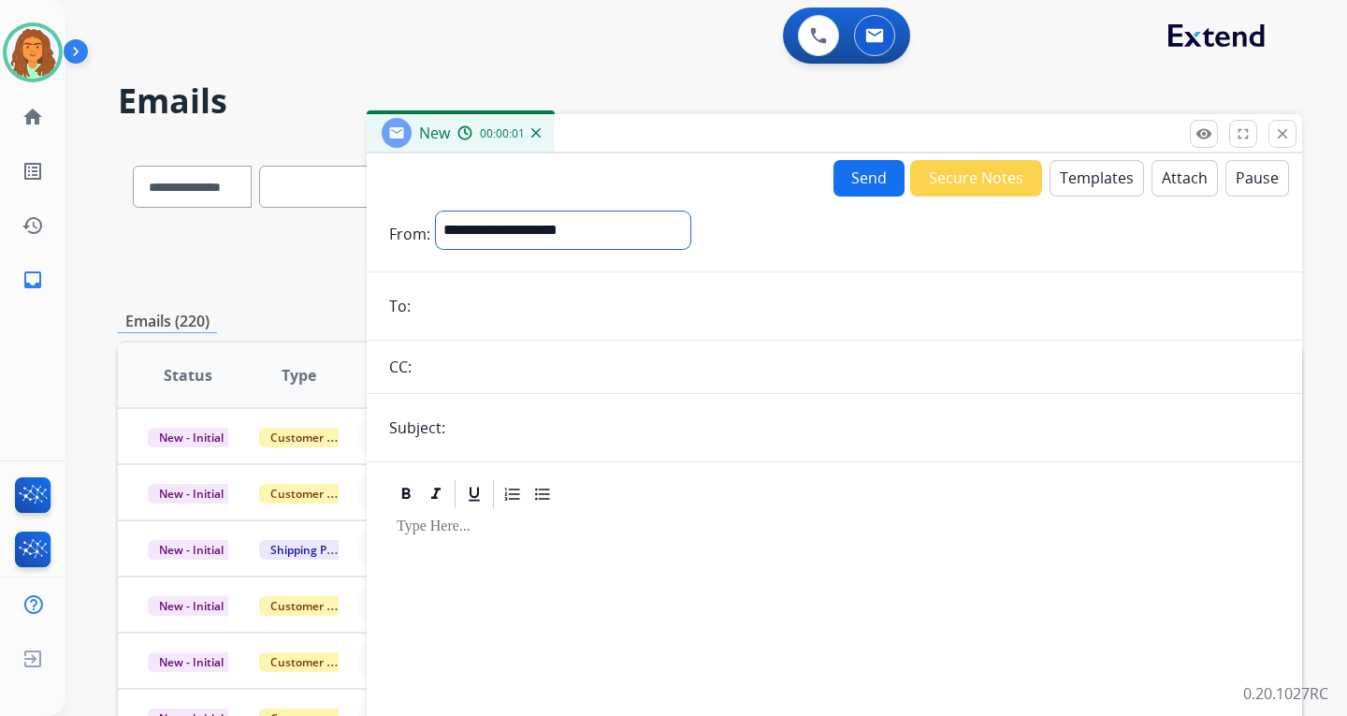
click at [526, 221] on select "**********" at bounding box center [563, 229] width 254 height 37
select select "**********"
click at [436, 211] on select "**********" at bounding box center [563, 229] width 254 height 37
click at [436, 297] on input "email" at bounding box center [848, 307] width 864 height 37
paste input "**********"
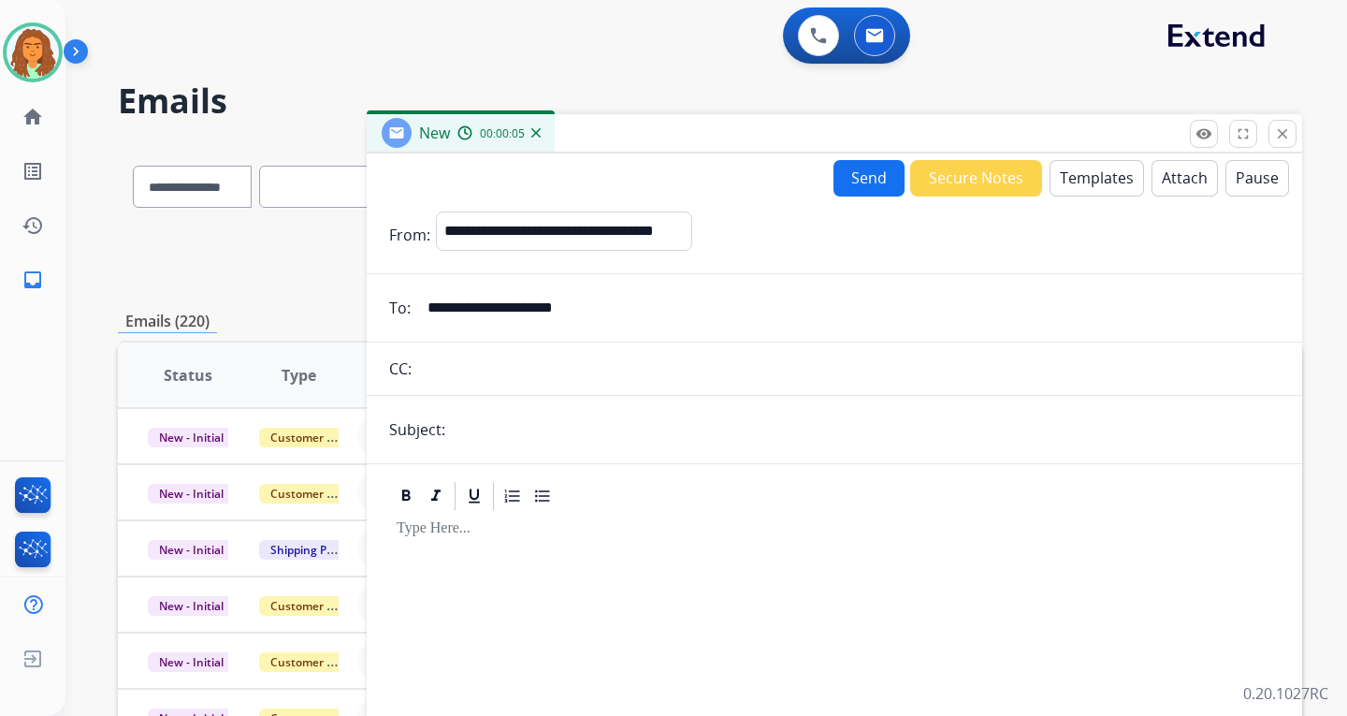
type input "**********"
click at [482, 429] on input "text" at bounding box center [865, 429] width 829 height 37
type input "**********"
click at [551, 542] on div at bounding box center [834, 673] width 891 height 321
click at [1091, 180] on button "Templates" at bounding box center [1097, 178] width 94 height 36
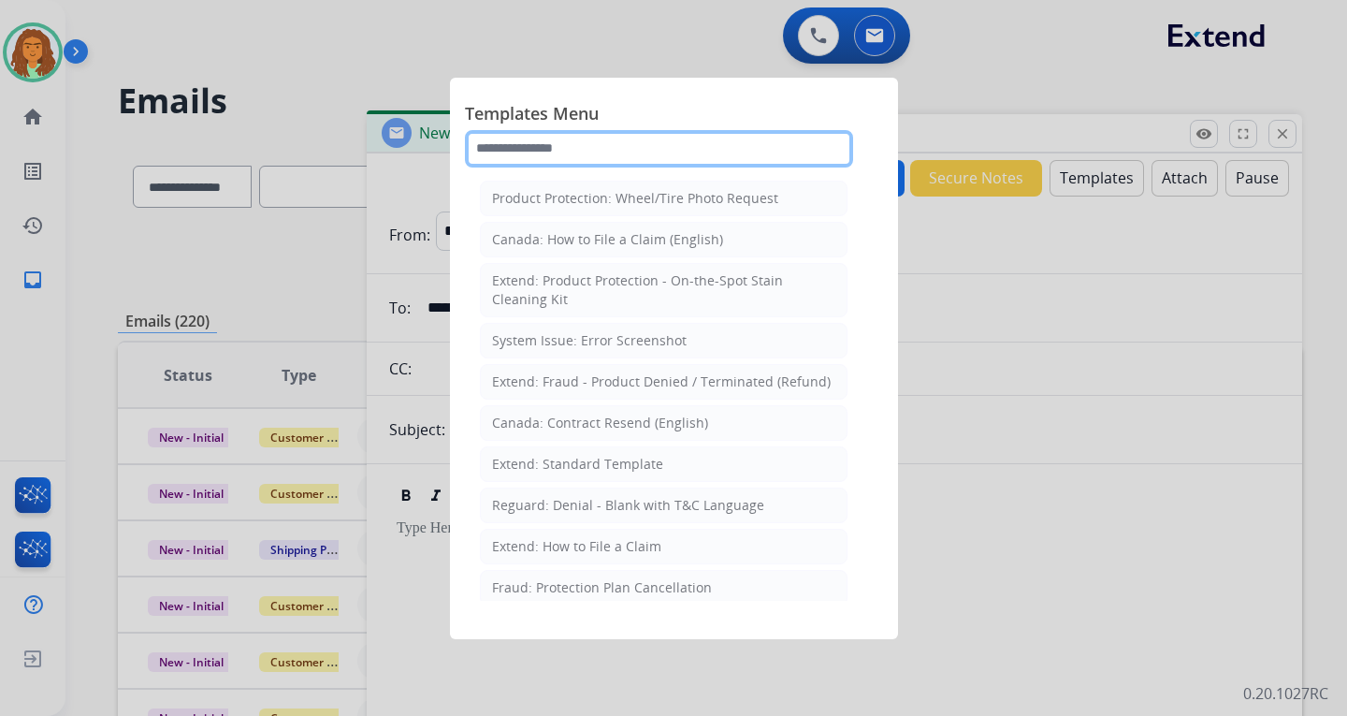
click at [559, 143] on input "text" at bounding box center [659, 148] width 388 height 37
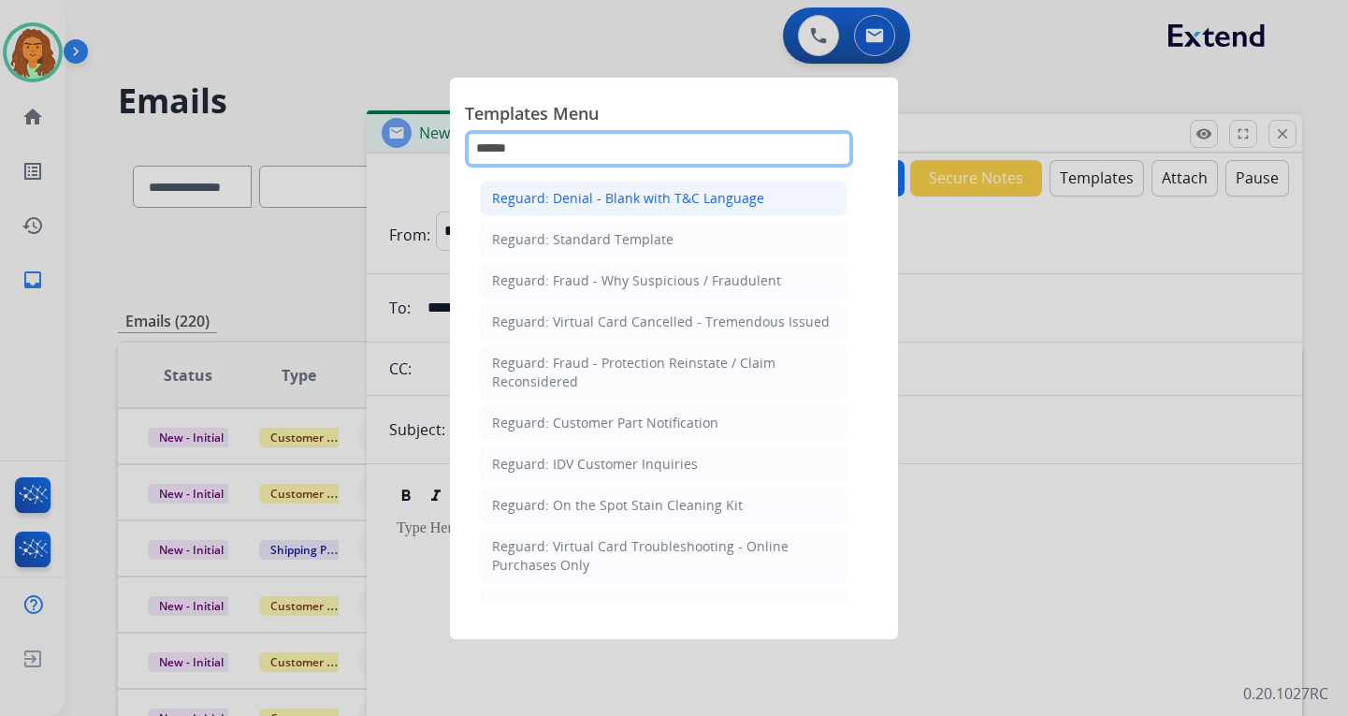
type input "******"
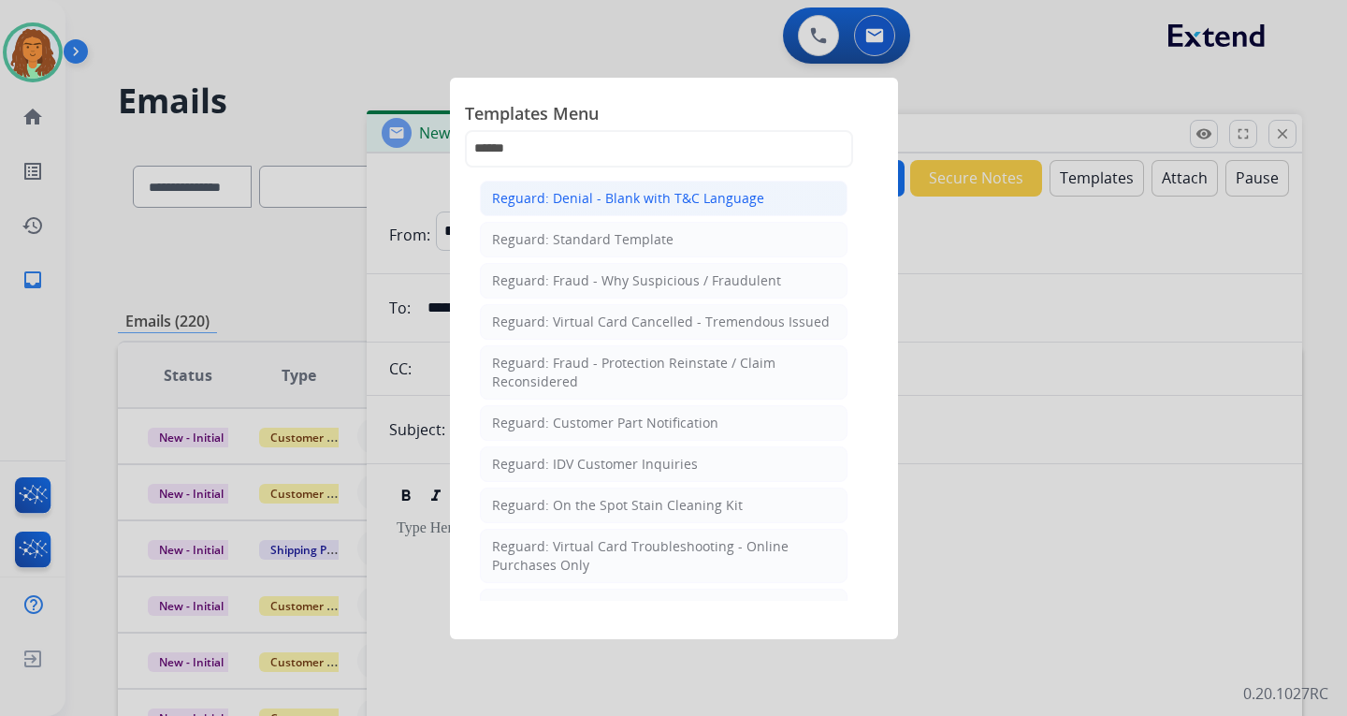
click at [599, 194] on div "Reguard: Denial - Blank with T&C Language" at bounding box center [628, 198] width 272 height 19
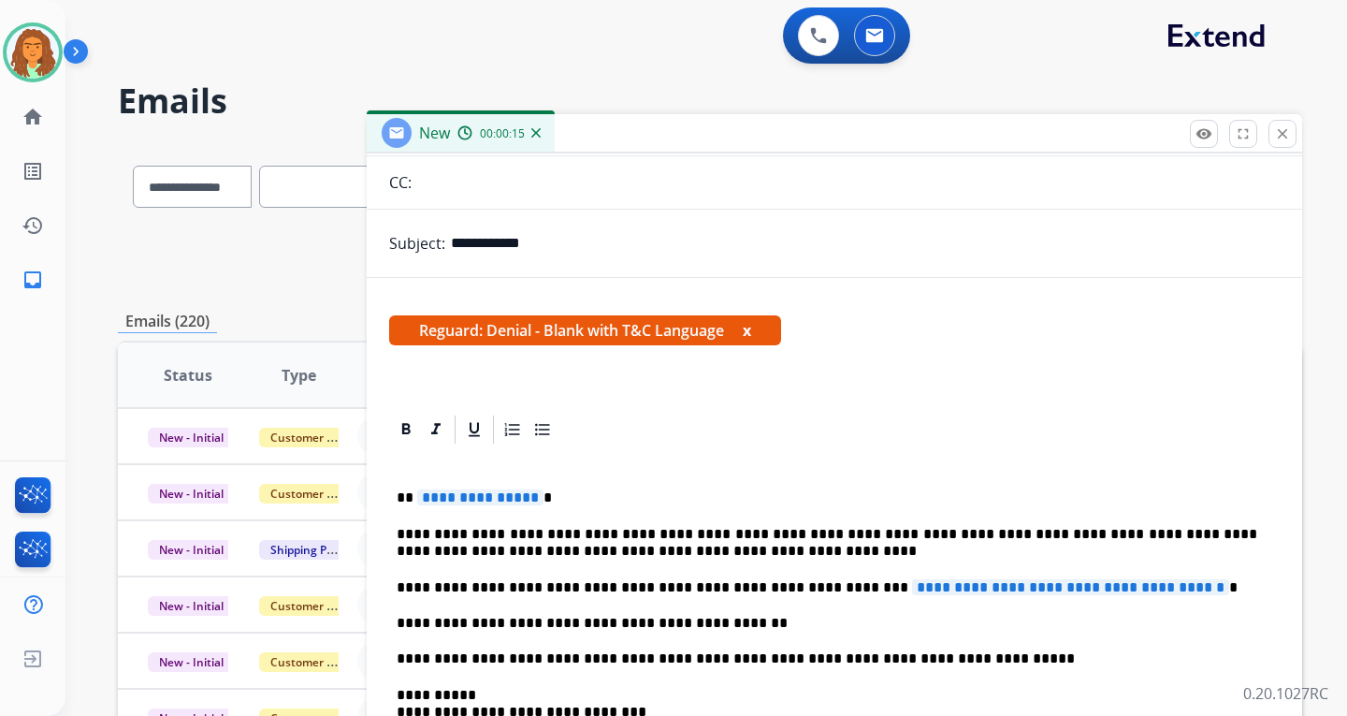
scroll to position [187, 0]
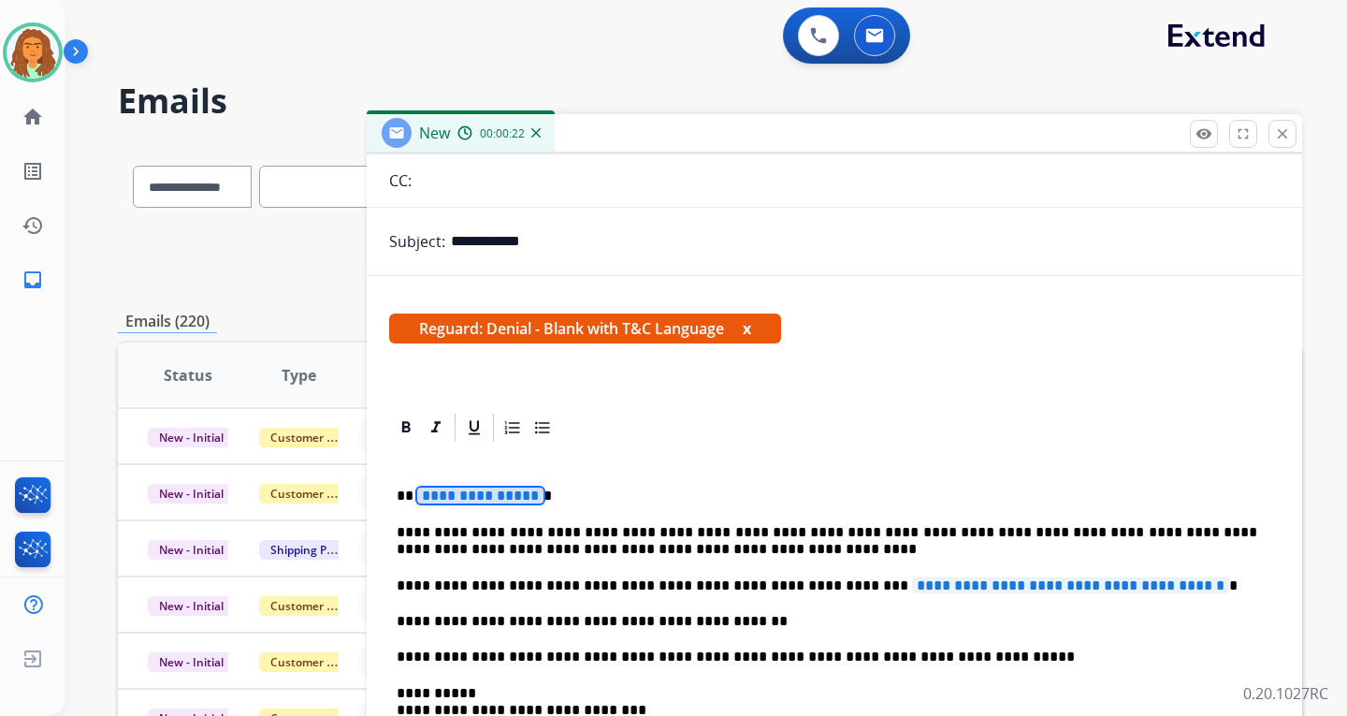
click at [450, 498] on span "**********" at bounding box center [480, 495] width 126 height 16
click at [912, 583] on span "**********" at bounding box center [1070, 585] width 317 height 16
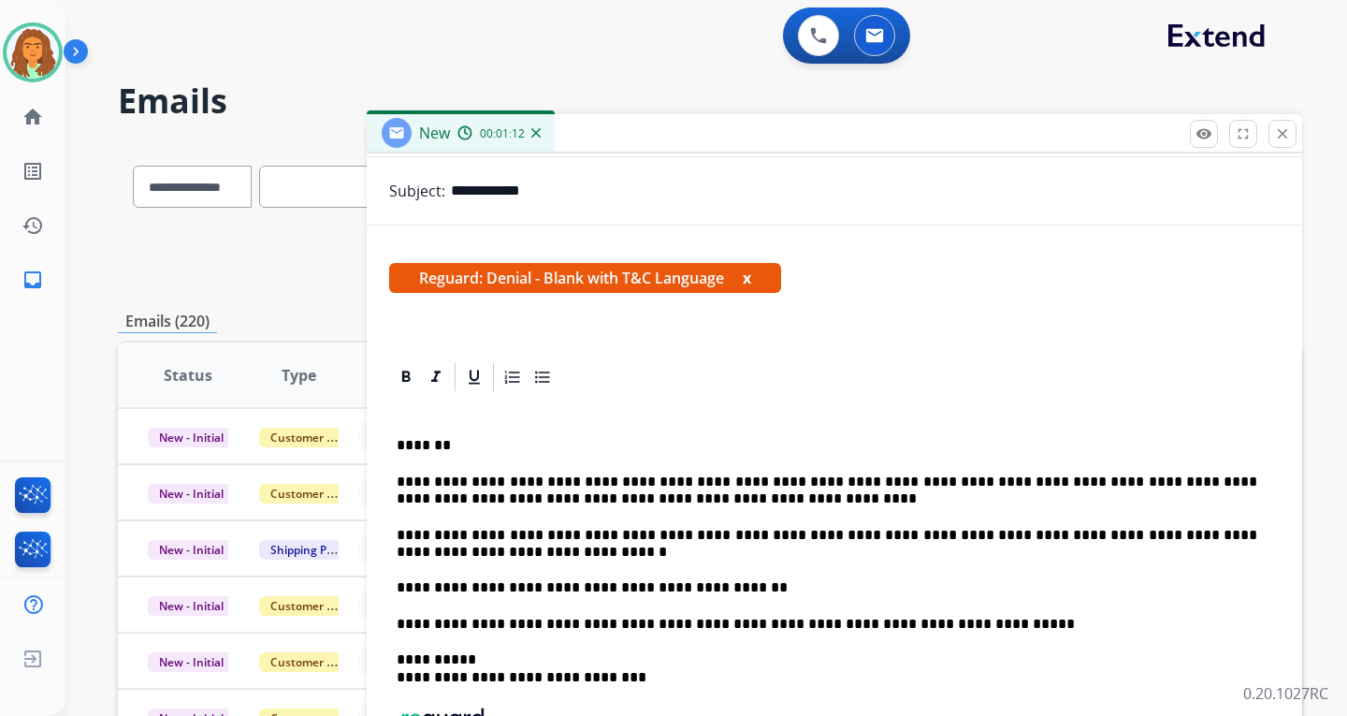
scroll to position [266, 0]
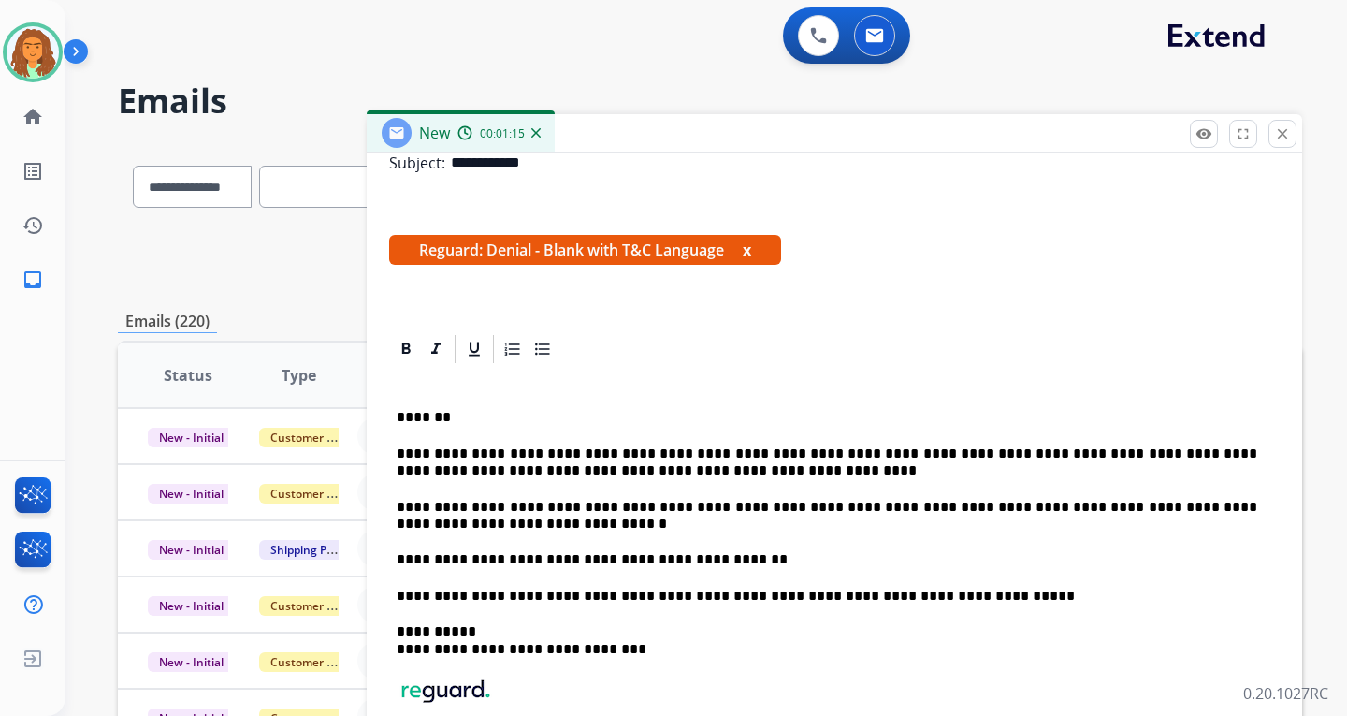
click at [810, 507] on p "**********" at bounding box center [827, 516] width 861 height 35
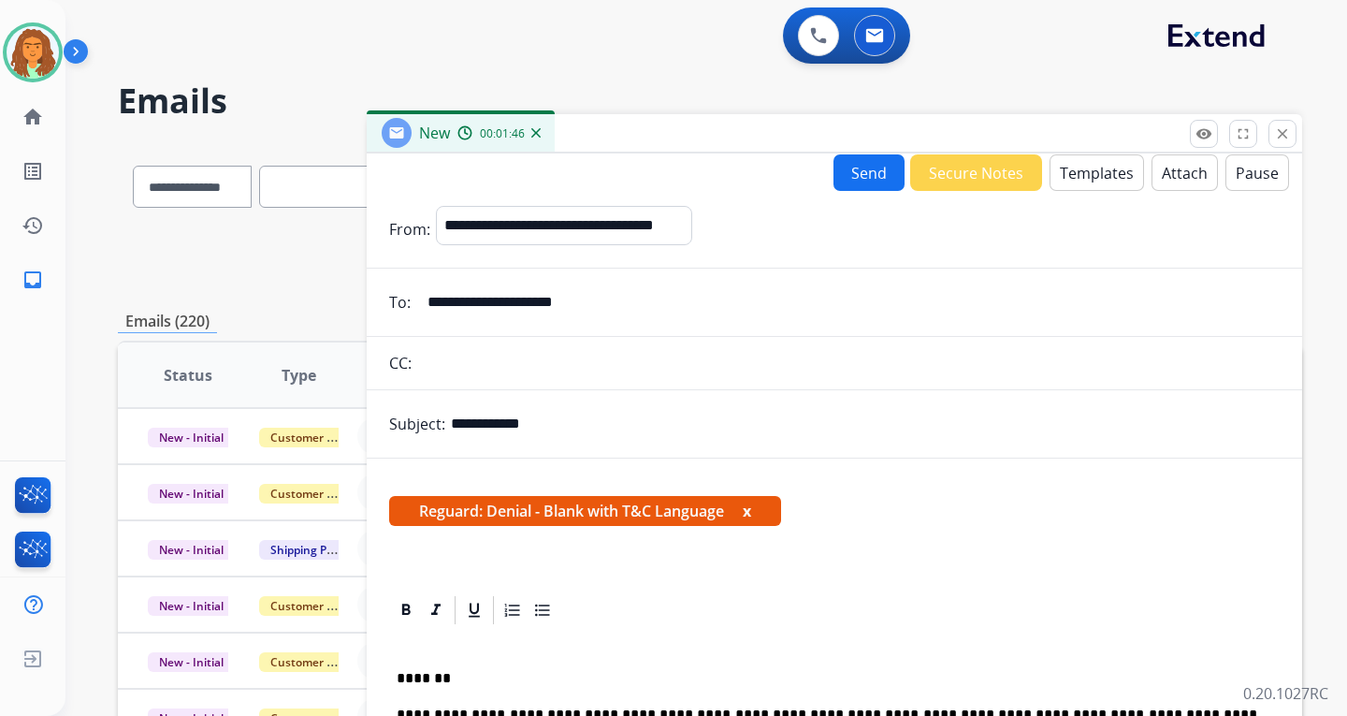
scroll to position [0, 0]
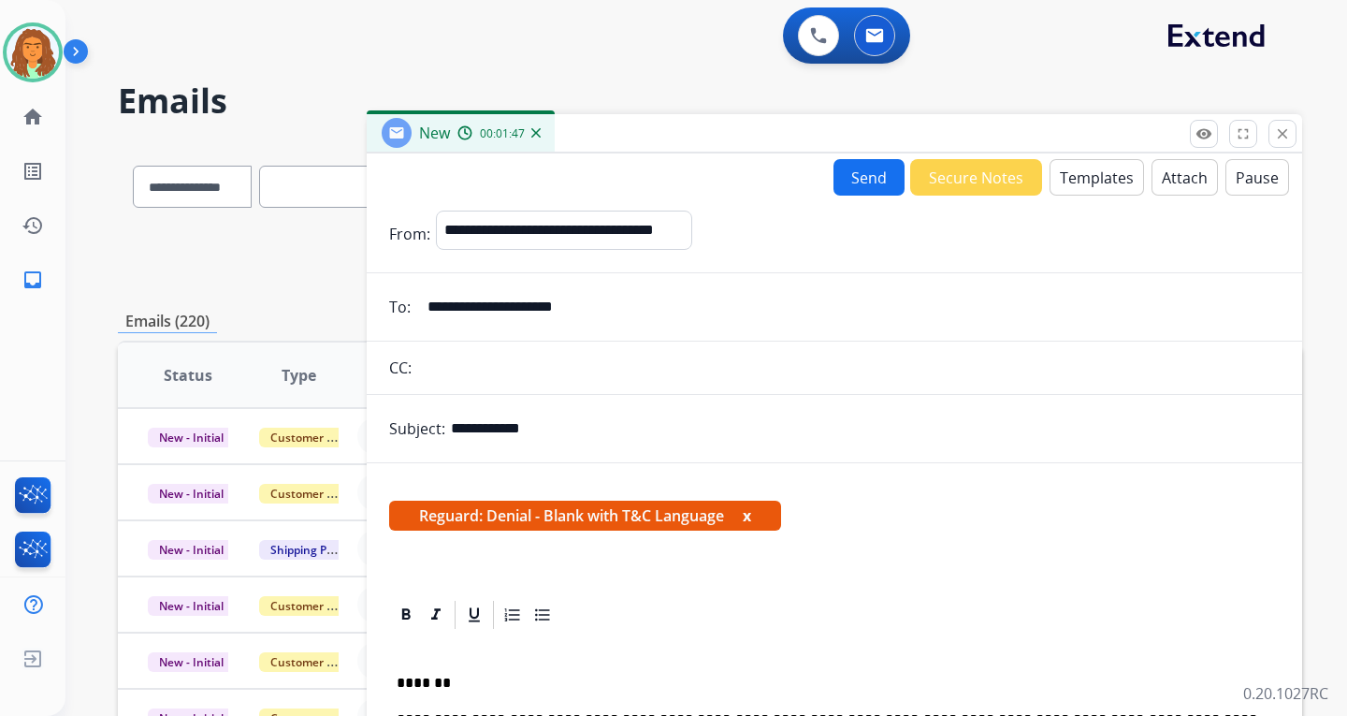
click at [1178, 177] on button "Attach" at bounding box center [1185, 177] width 66 height 36
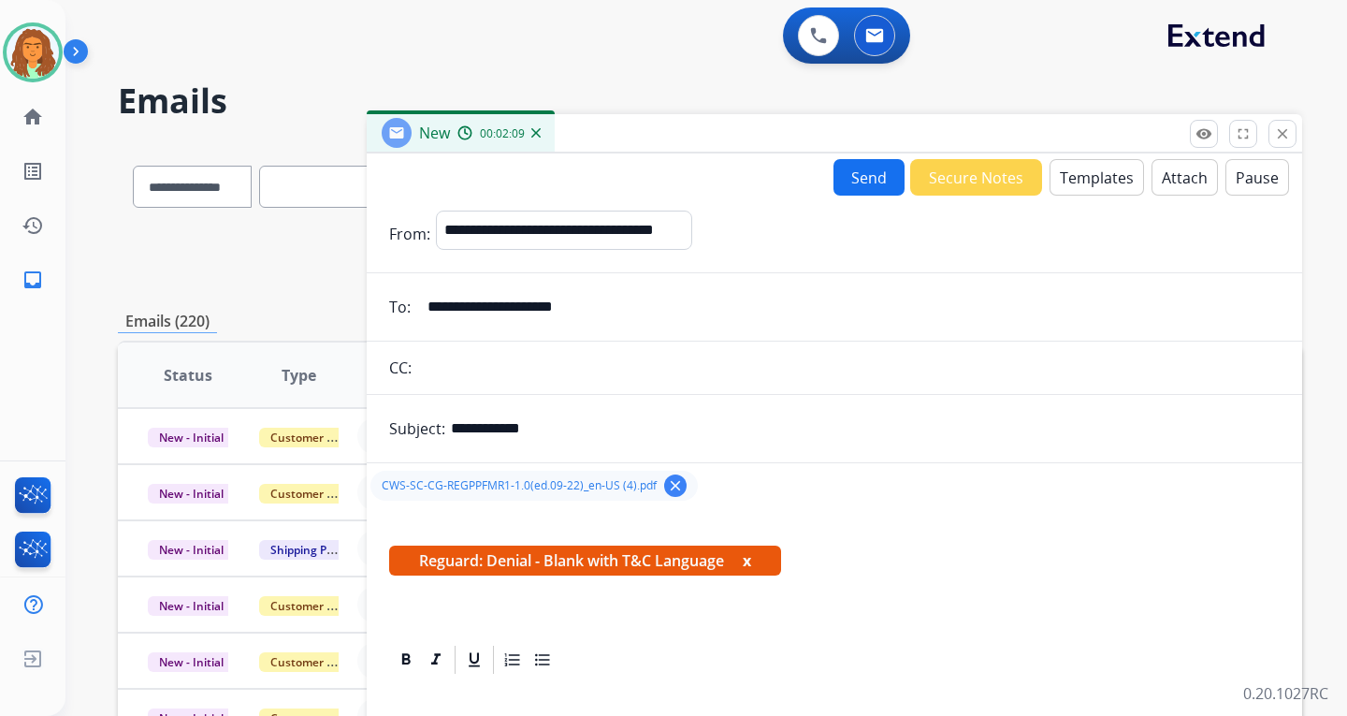
click at [864, 181] on button "Send" at bounding box center [869, 177] width 71 height 36
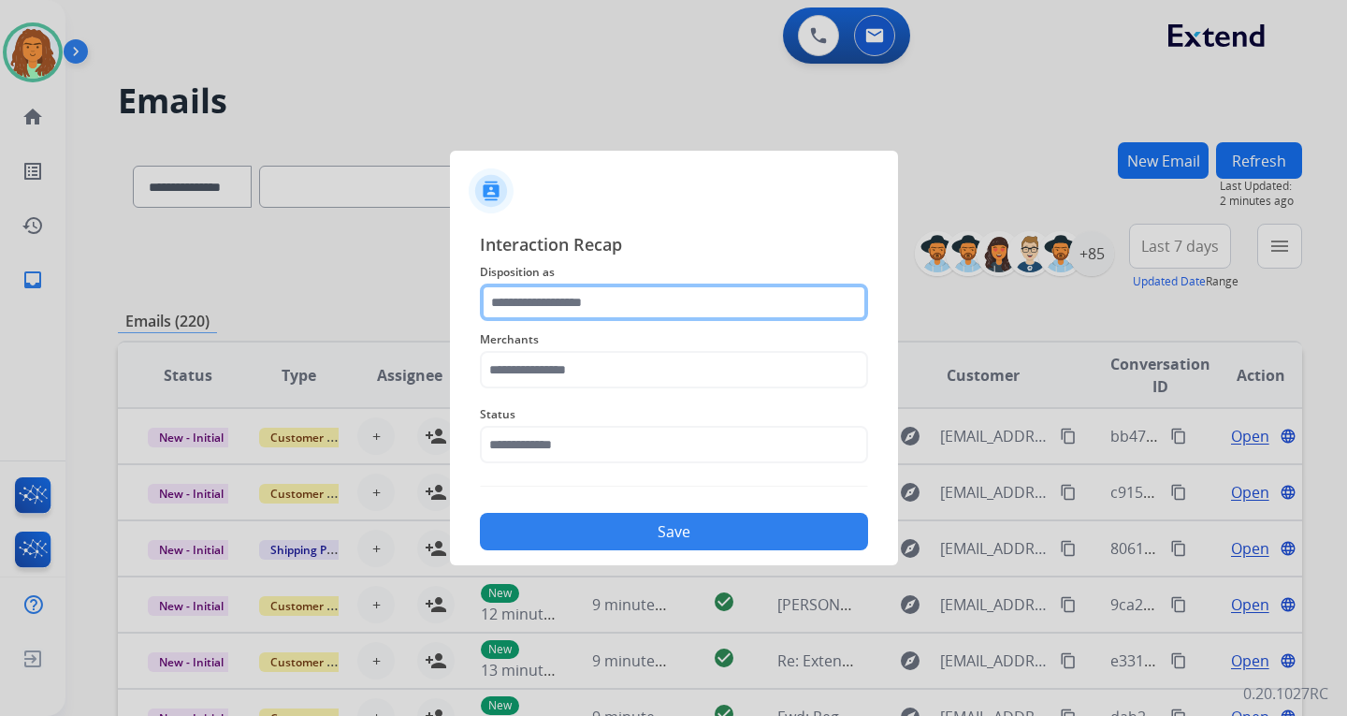
click at [544, 296] on input "text" at bounding box center [674, 301] width 388 height 37
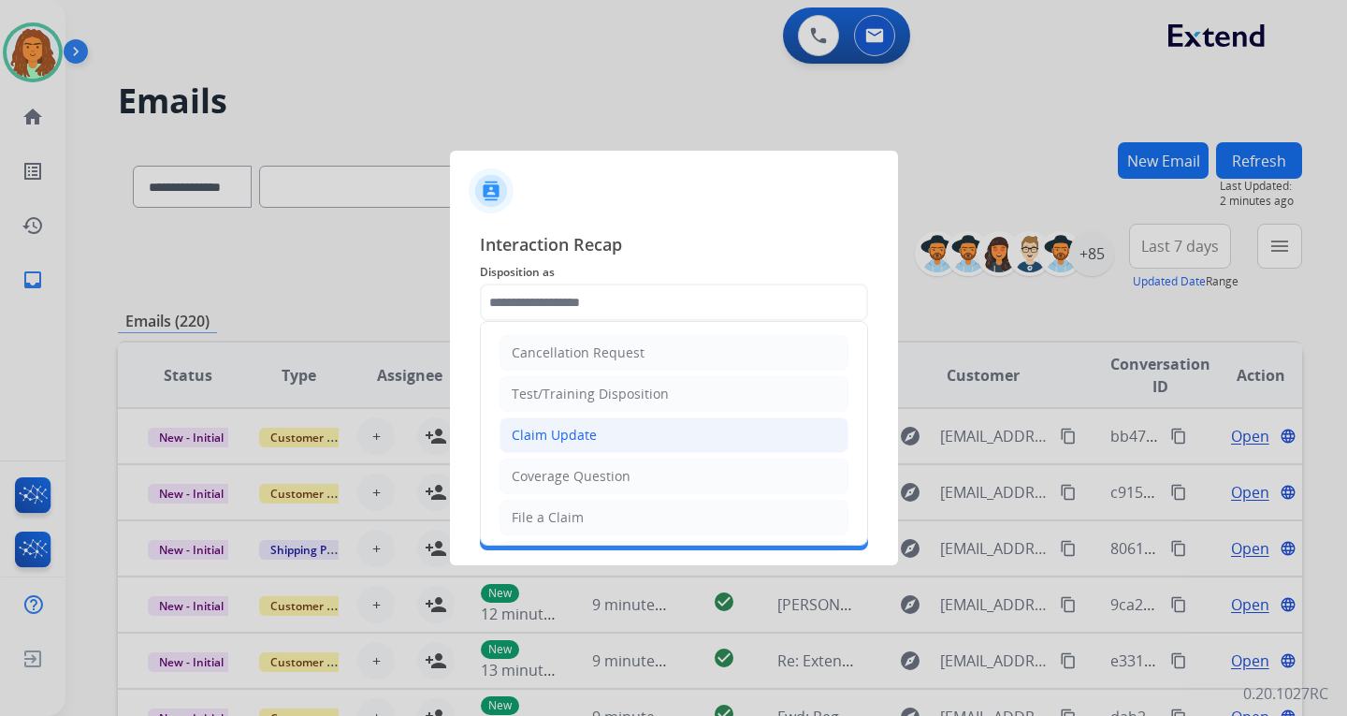
click at [578, 433] on div "Claim Update" at bounding box center [554, 435] width 85 height 19
type input "**********"
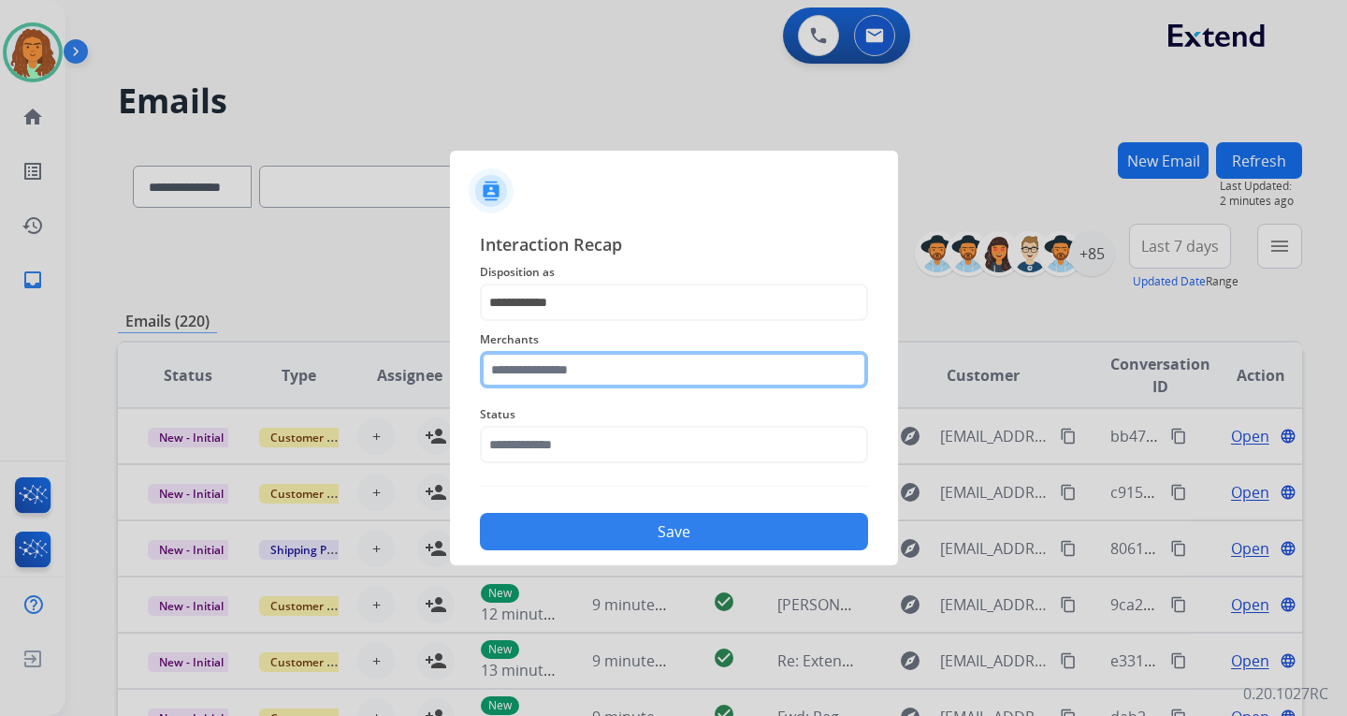
click at [572, 369] on input "text" at bounding box center [674, 369] width 388 height 37
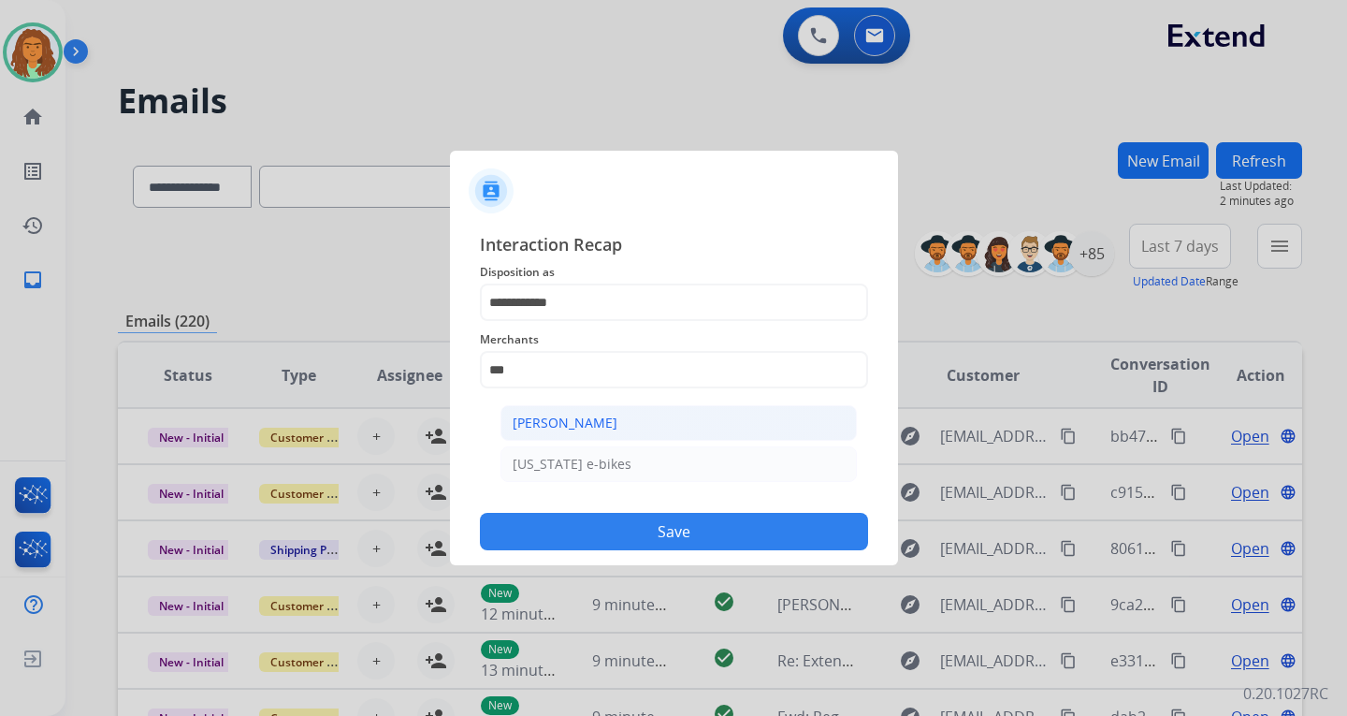
click at [582, 419] on div "[PERSON_NAME]" at bounding box center [565, 423] width 105 height 19
type input "**********"
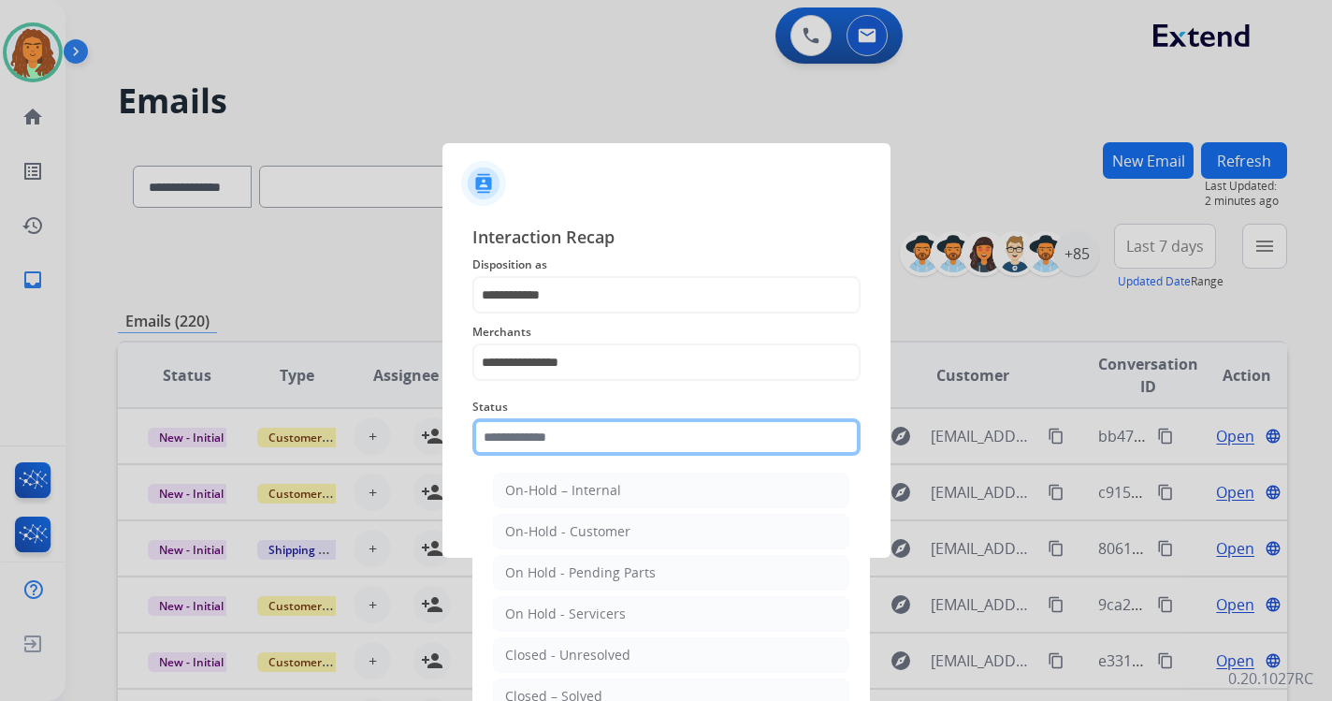
click at [573, 444] on input "text" at bounding box center [666, 436] width 388 height 37
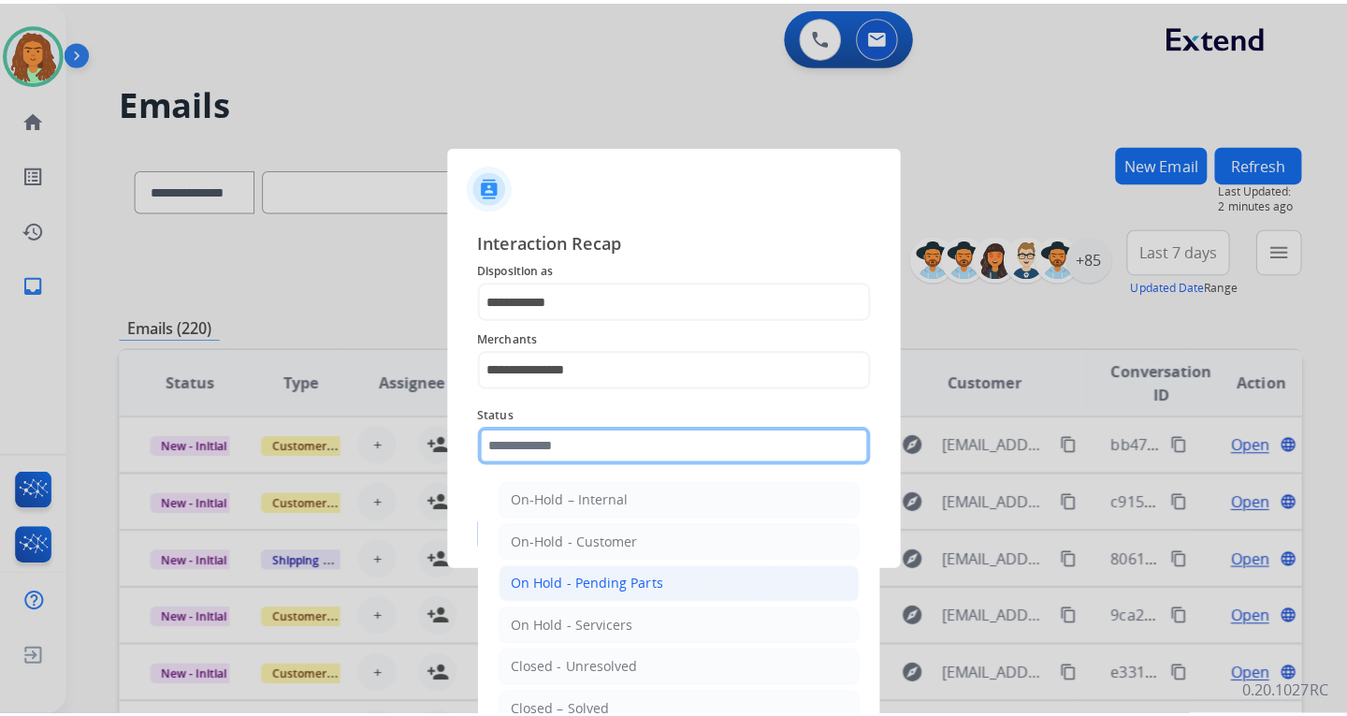
scroll to position [94, 0]
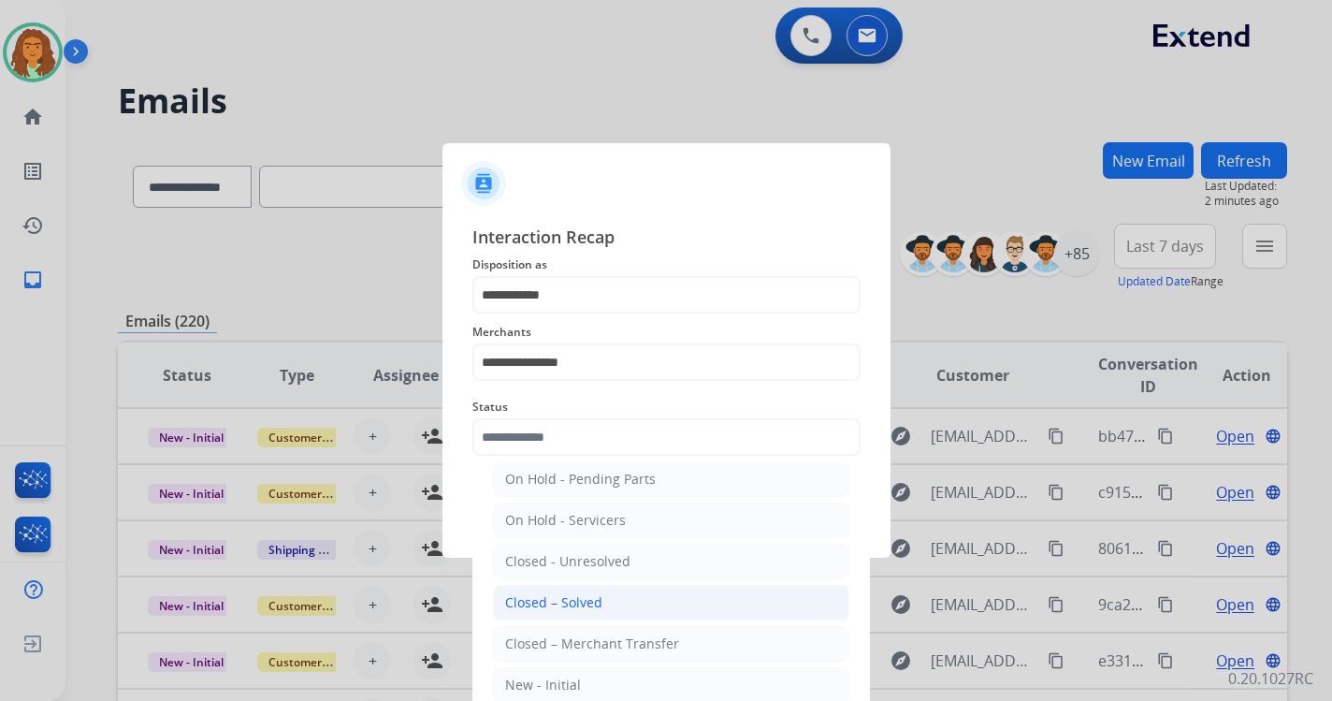
click at [585, 601] on div "Closed – Solved" at bounding box center [553, 602] width 97 height 19
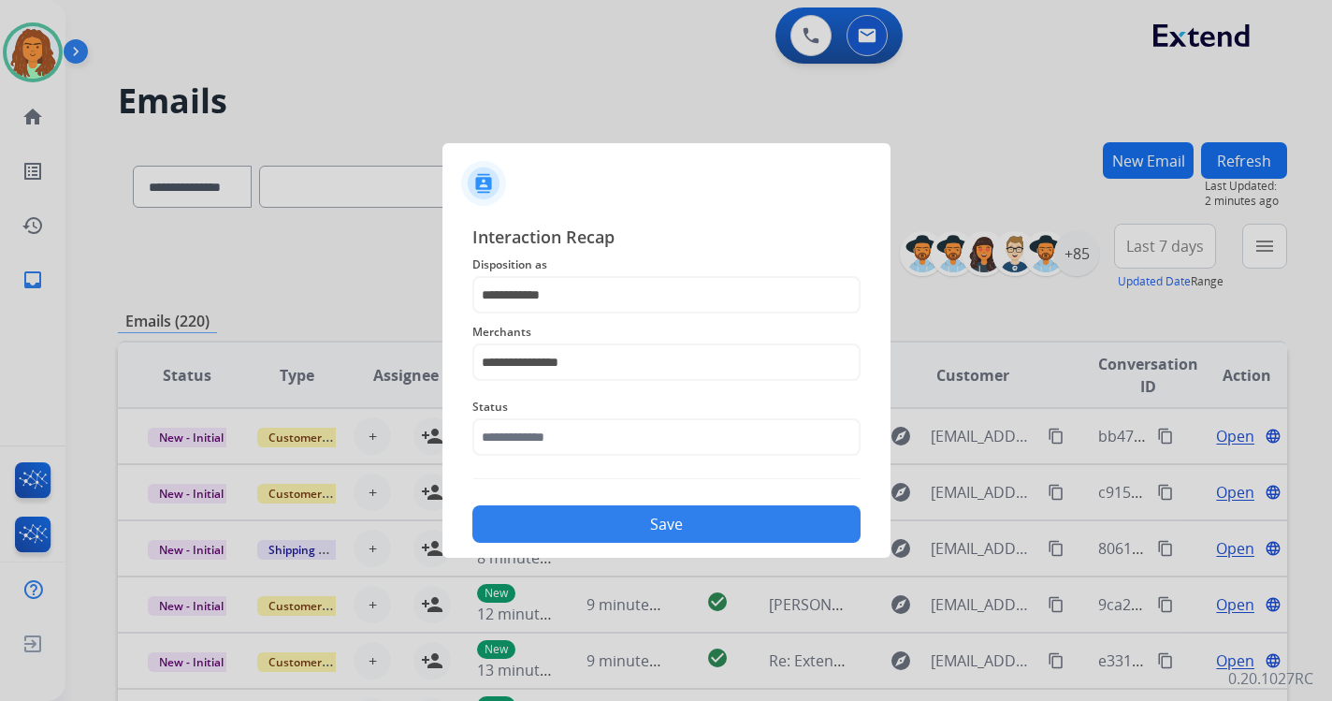
type input "**********"
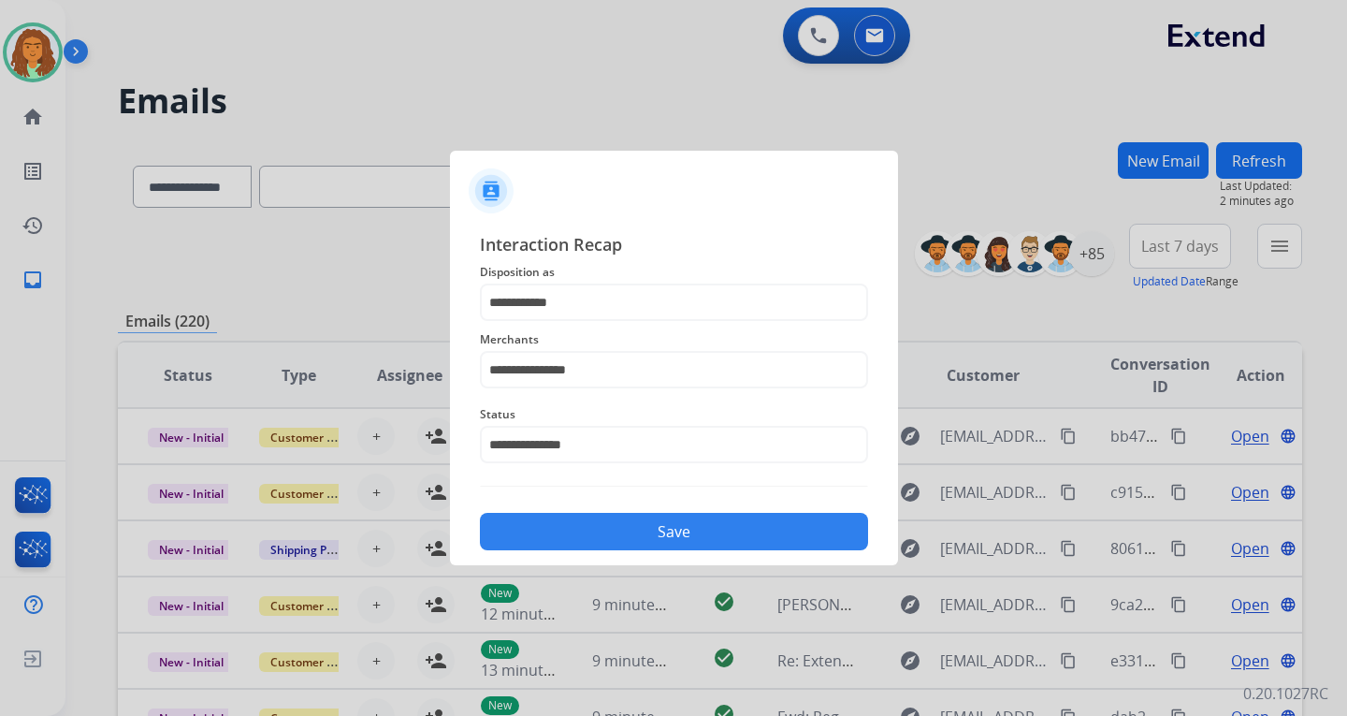
click at [661, 528] on button "Save" at bounding box center [674, 531] width 388 height 37
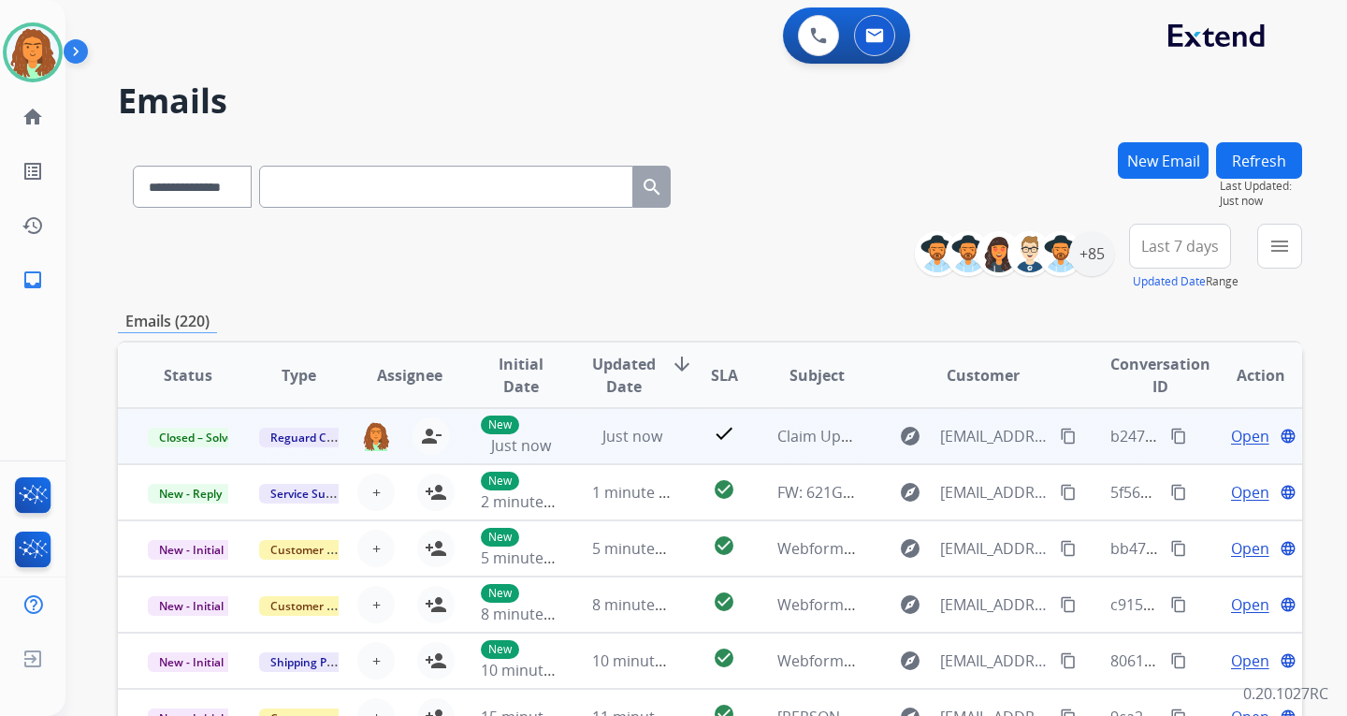
click at [1170, 433] on mat-icon "content_copy" at bounding box center [1178, 436] width 17 height 17
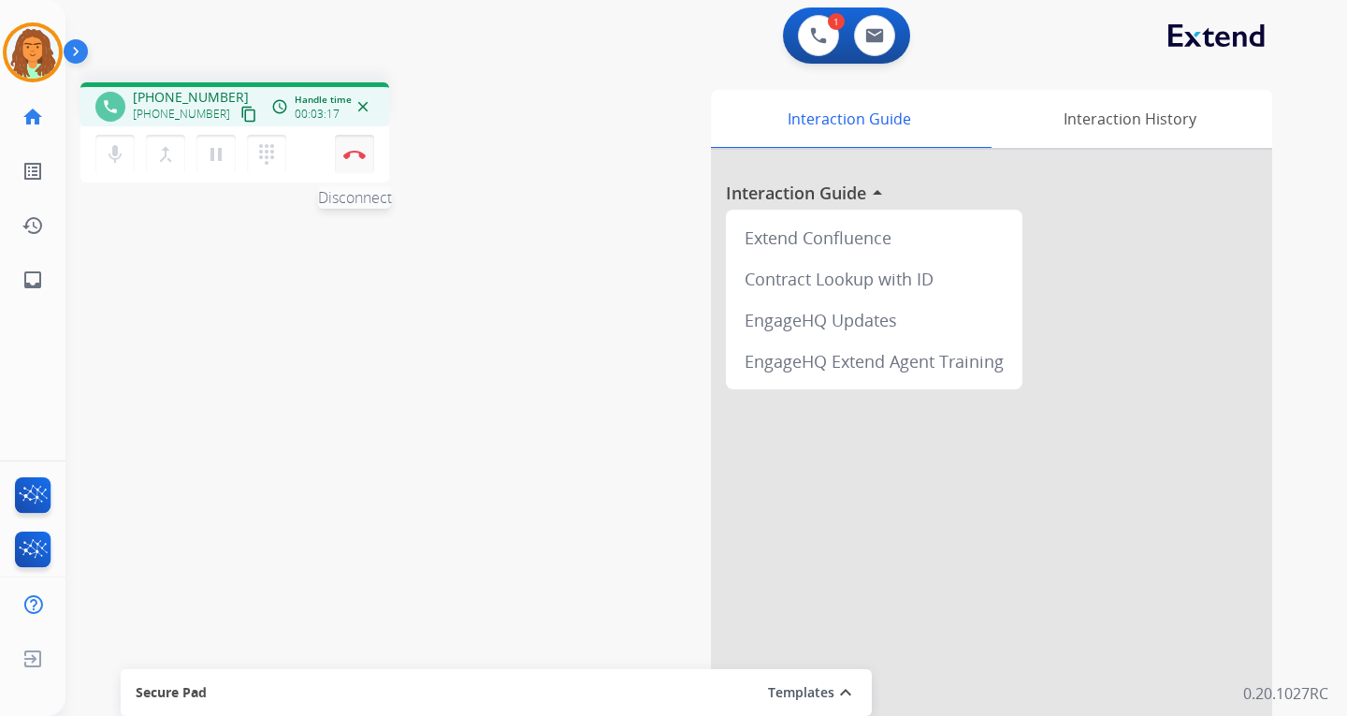
click at [357, 153] on img at bounding box center [354, 154] width 22 height 9
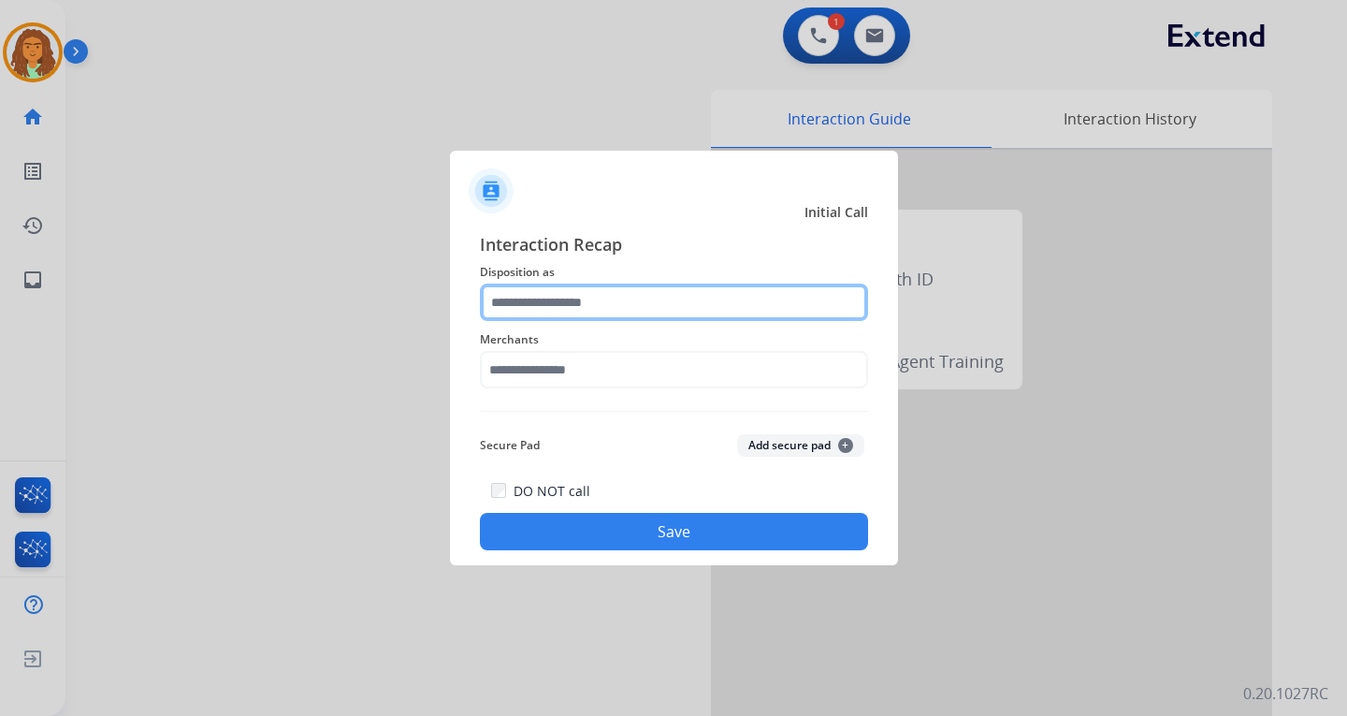
click at [551, 298] on input "text" at bounding box center [674, 301] width 388 height 37
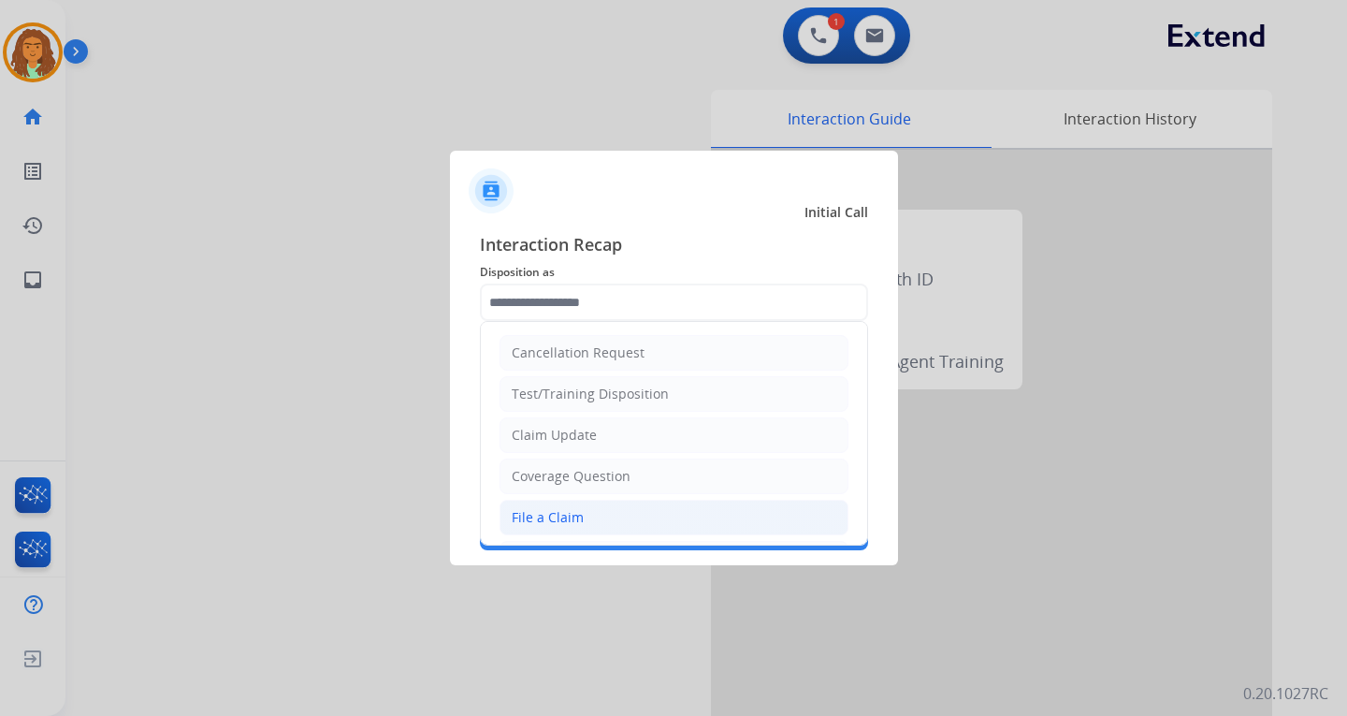
click at [557, 513] on div "File a Claim" at bounding box center [548, 517] width 72 height 19
type input "**********"
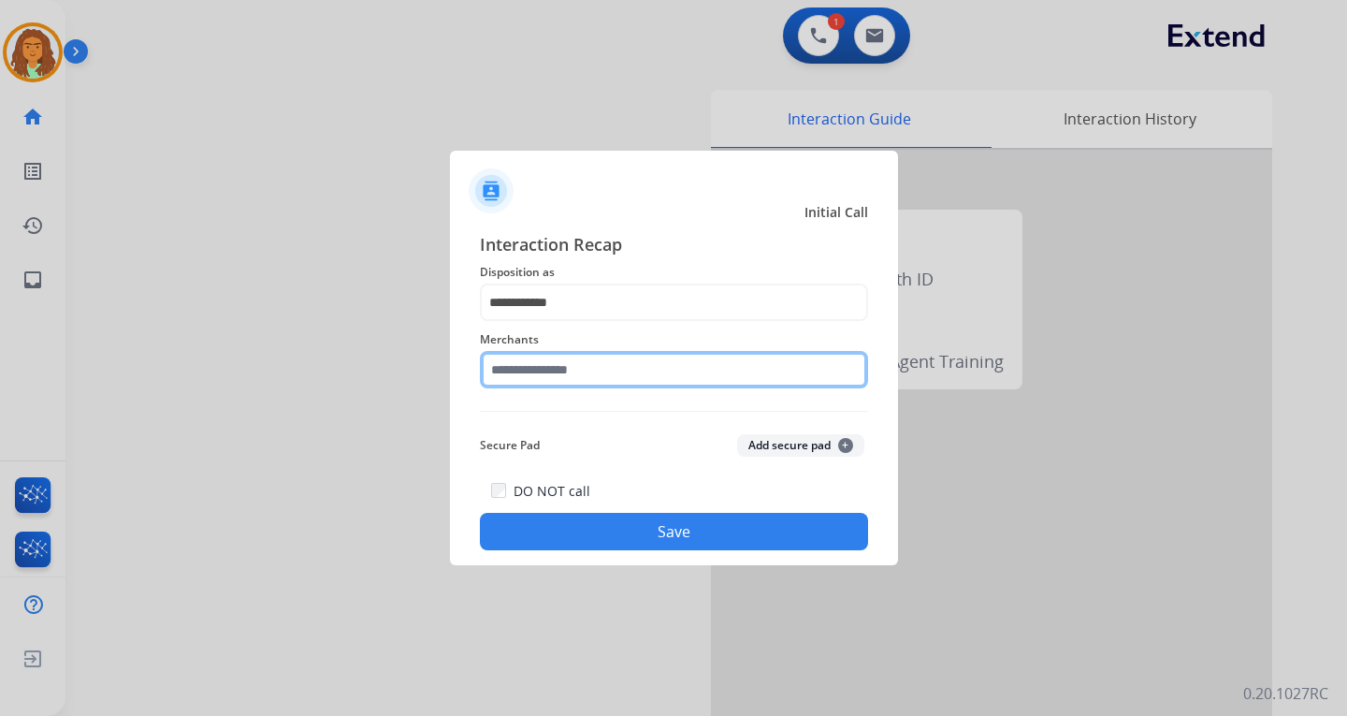
click at [543, 370] on input "text" at bounding box center [674, 369] width 388 height 37
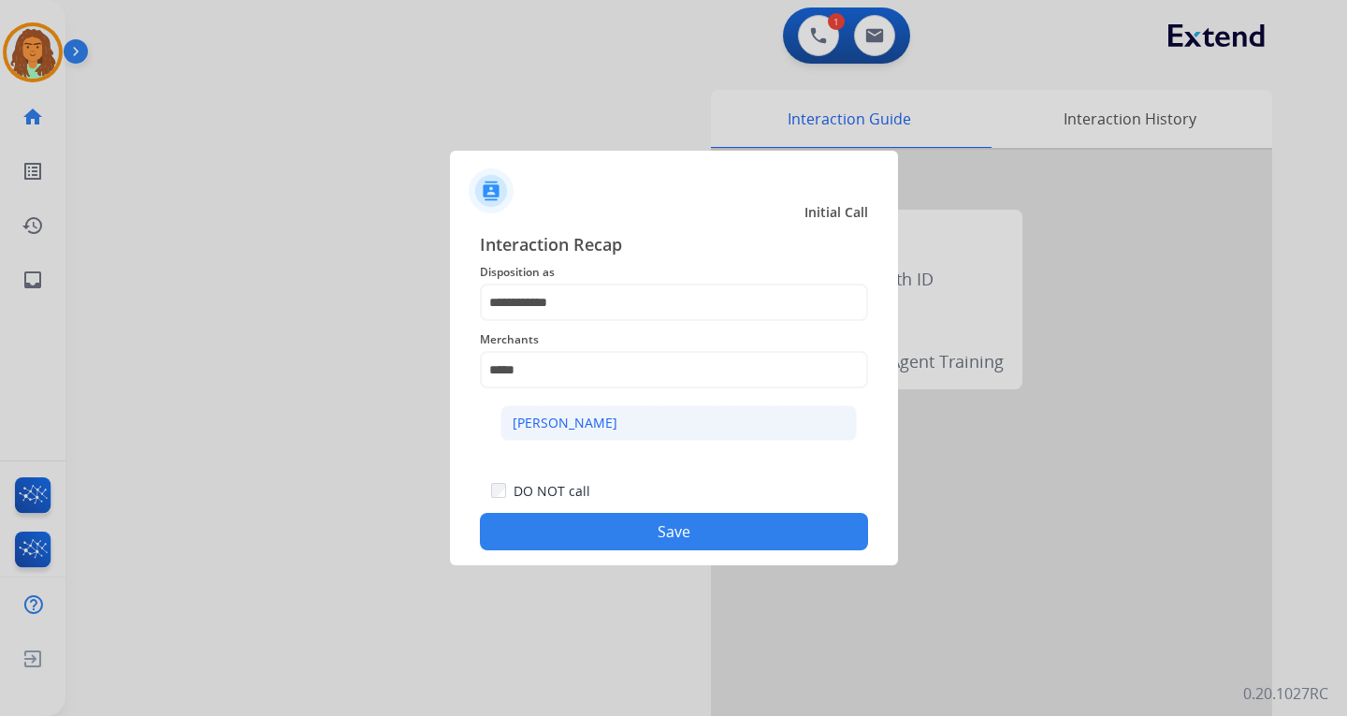
click at [572, 418] on div "[PERSON_NAME]" at bounding box center [565, 423] width 105 height 19
type input "**********"
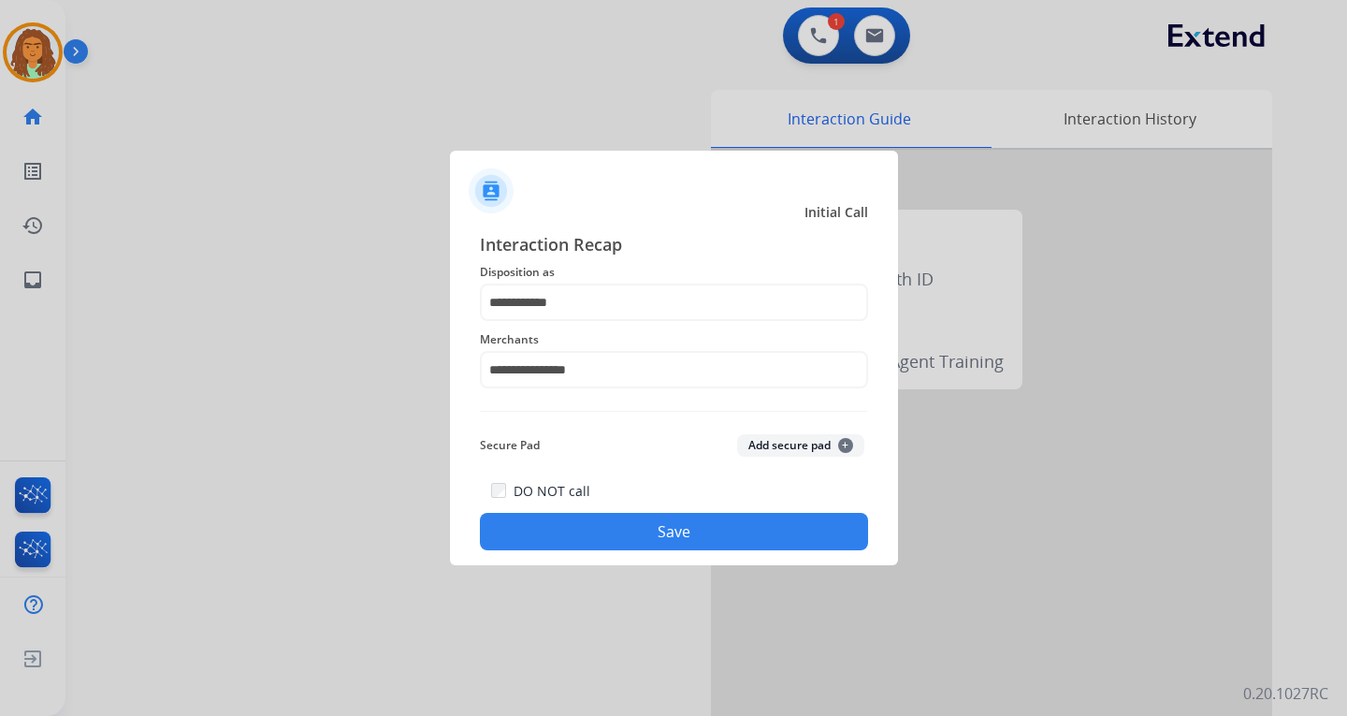
click at [670, 533] on button "Save" at bounding box center [674, 531] width 388 height 37
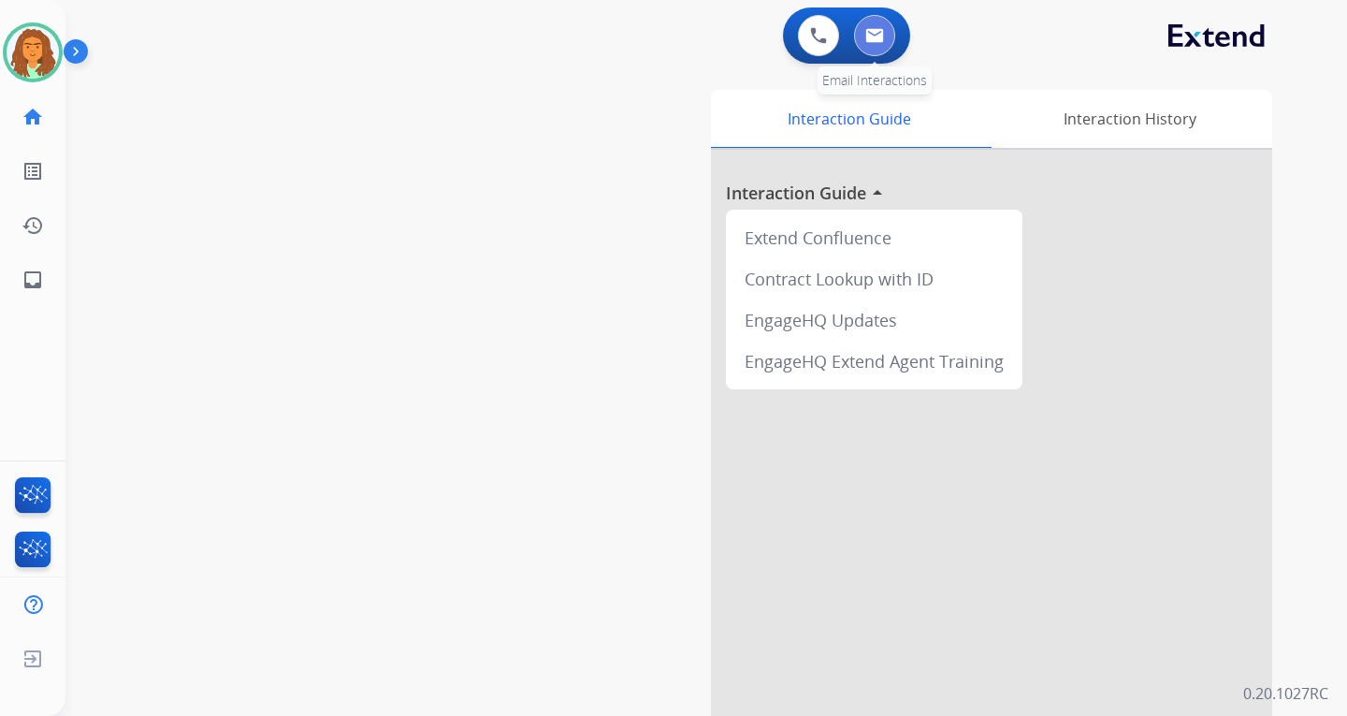
click at [880, 39] on img at bounding box center [874, 35] width 19 height 15
select select "**********"
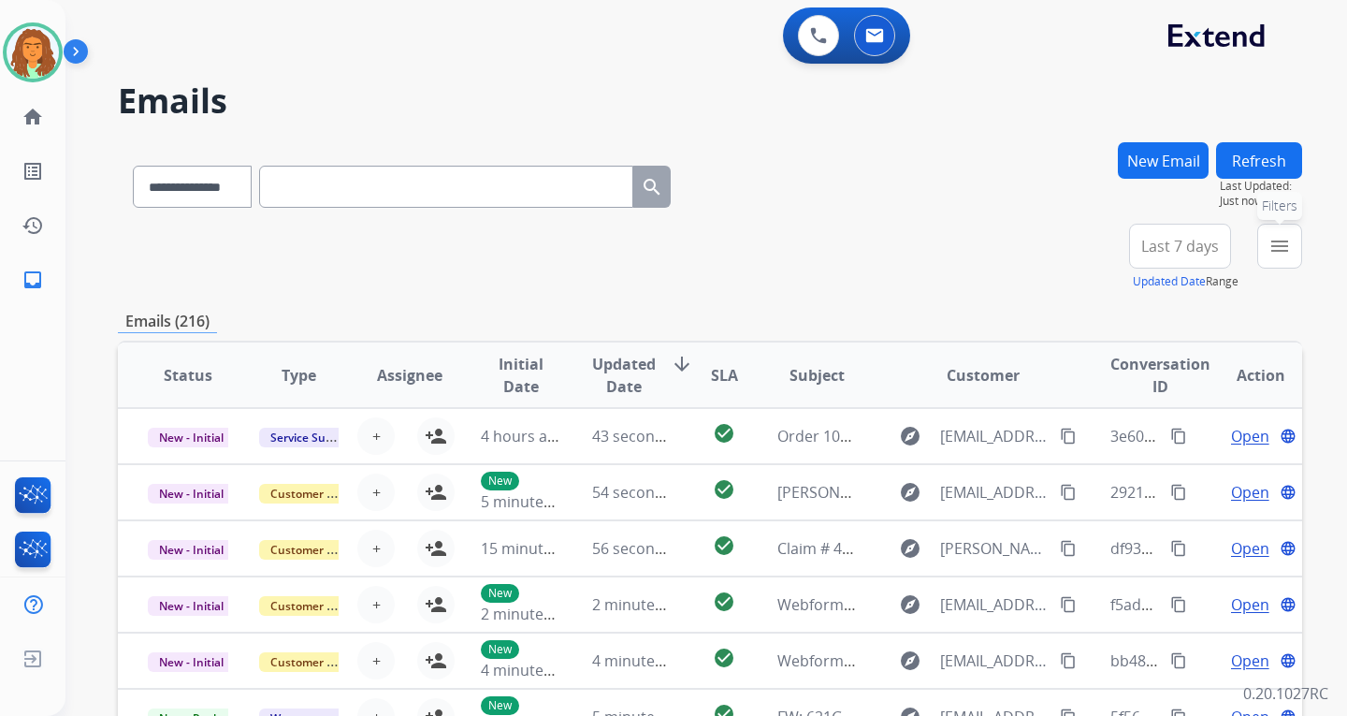
click at [1281, 242] on mat-icon "menu" at bounding box center [1280, 246] width 22 height 22
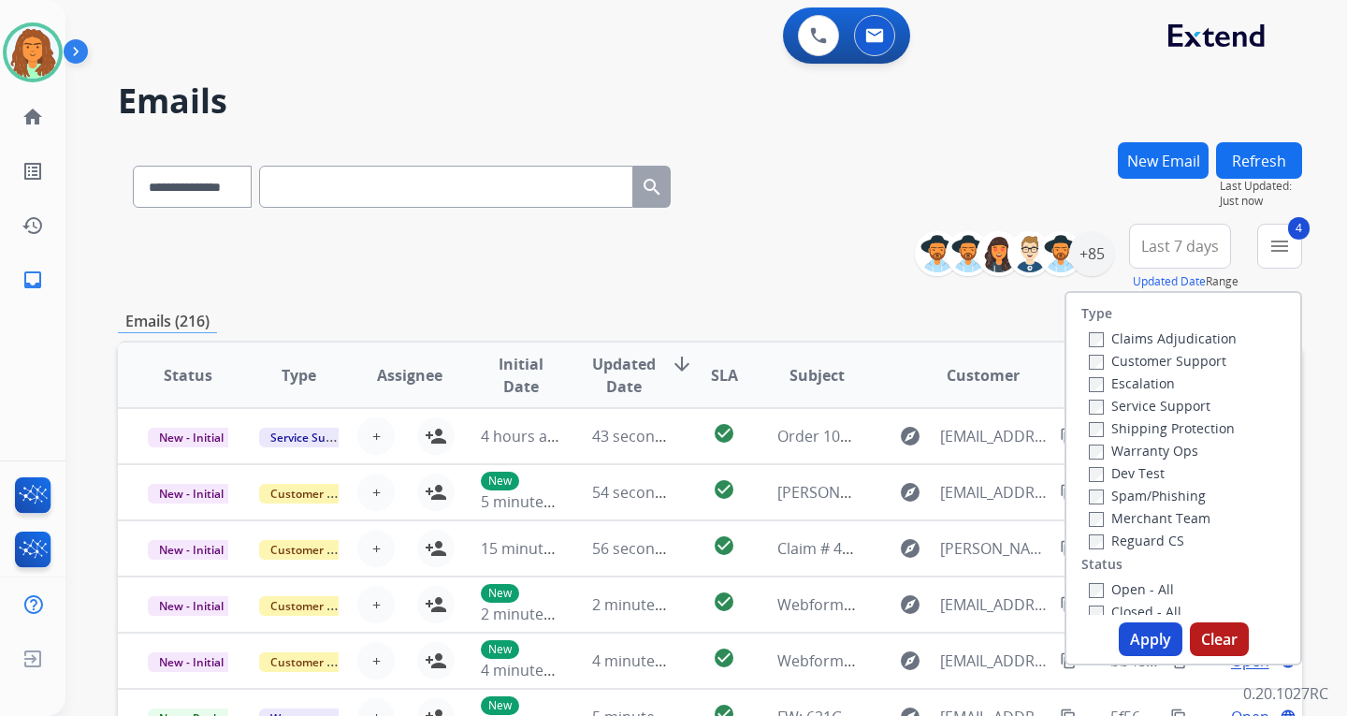
click at [1140, 635] on button "Apply" at bounding box center [1151, 639] width 64 height 34
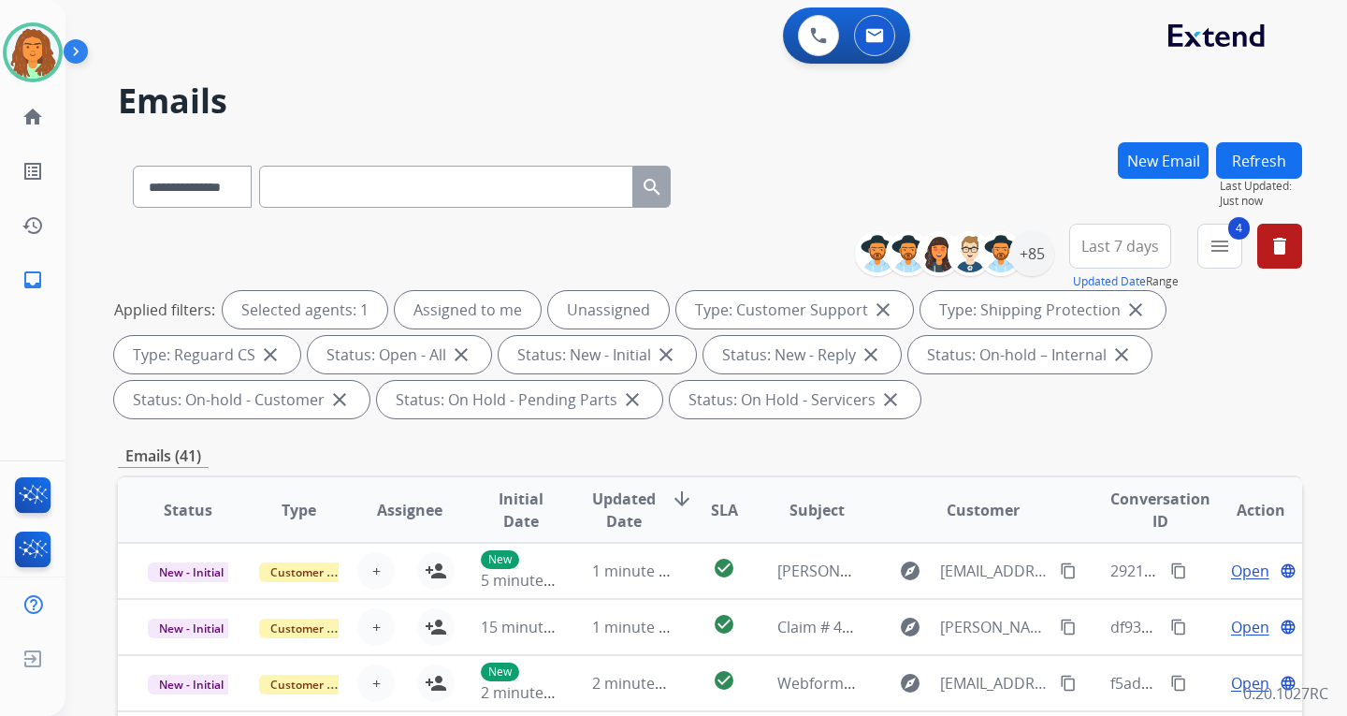
click at [1134, 242] on span "Last 7 days" at bounding box center [1120, 245] width 78 height 7
click at [1095, 472] on div "Last 90 days" at bounding box center [1114, 473] width 103 height 28
click at [1227, 420] on div "**********" at bounding box center [710, 325] width 1184 height 202
click at [1030, 251] on div "+140" at bounding box center [1031, 253] width 45 height 45
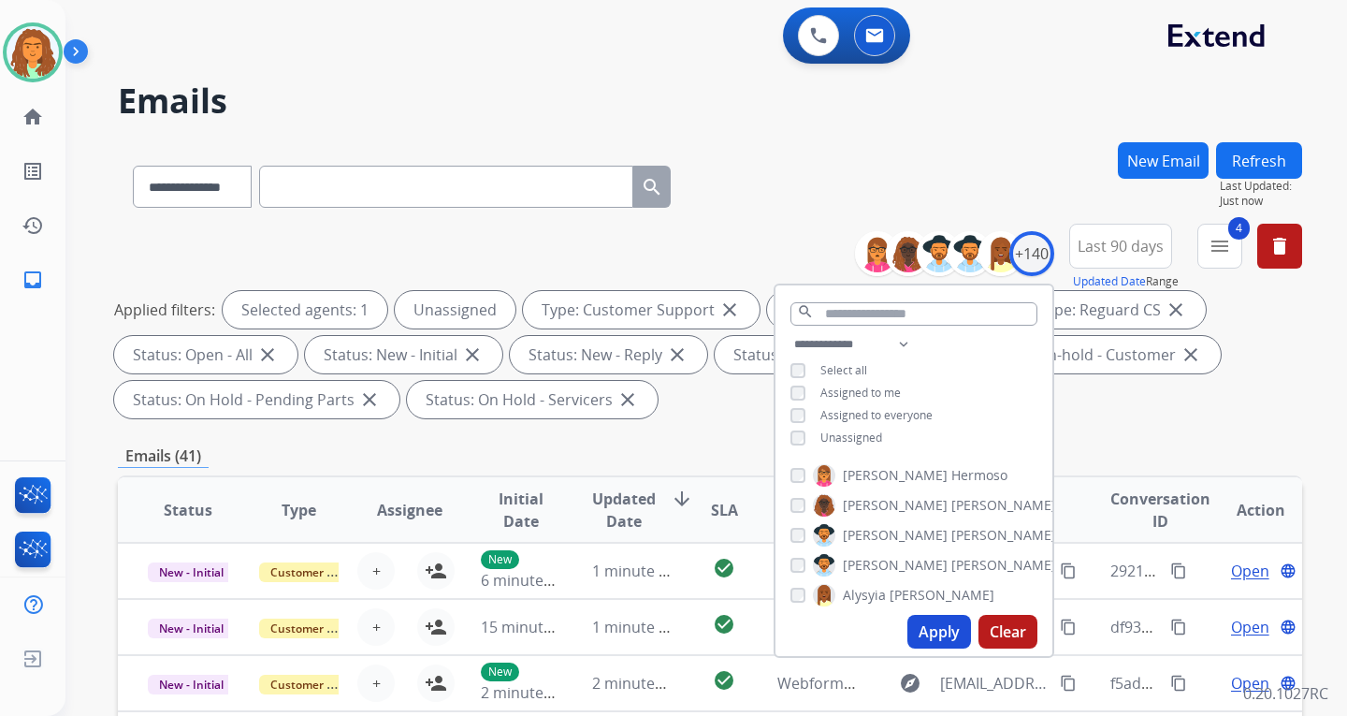
click at [930, 624] on button "Apply" at bounding box center [939, 632] width 64 height 34
click at [1113, 399] on div "Applied filters: Unassigned Type: Customer Support close Type: Shipping Protect…" at bounding box center [706, 354] width 1184 height 127
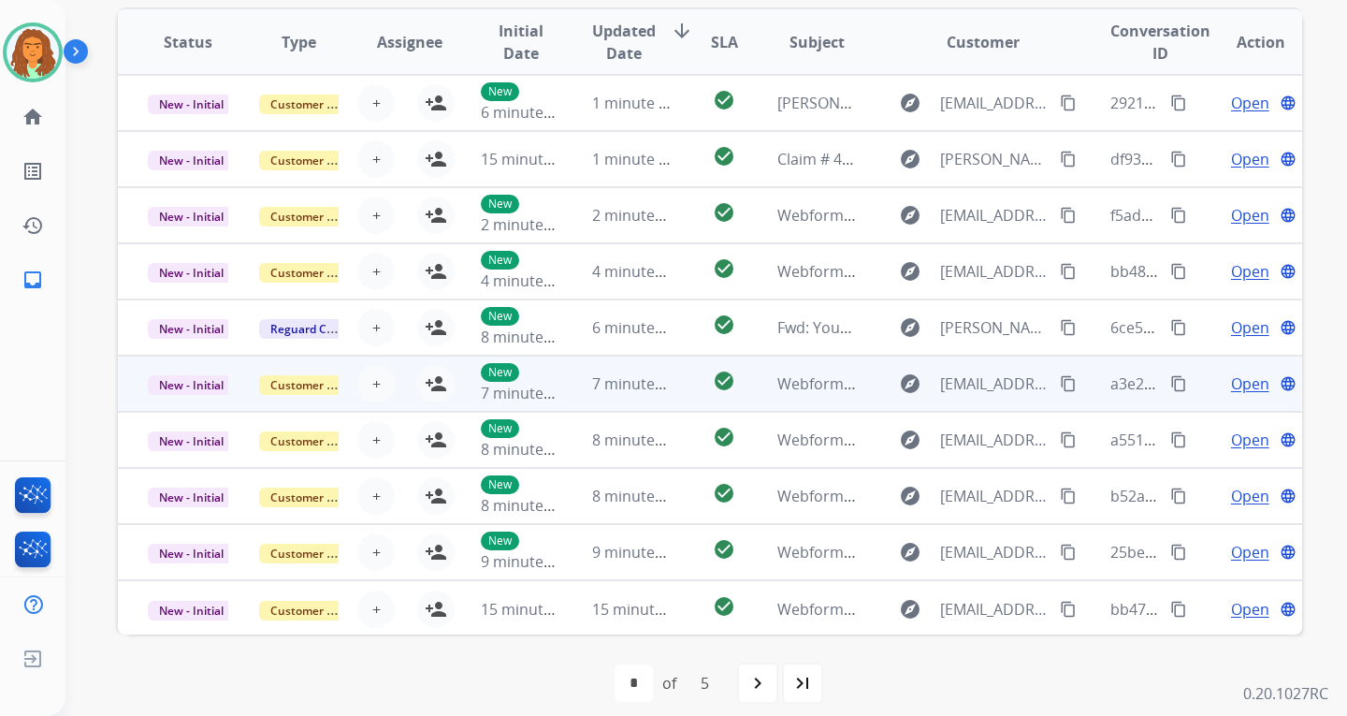
scroll to position [2, 0]
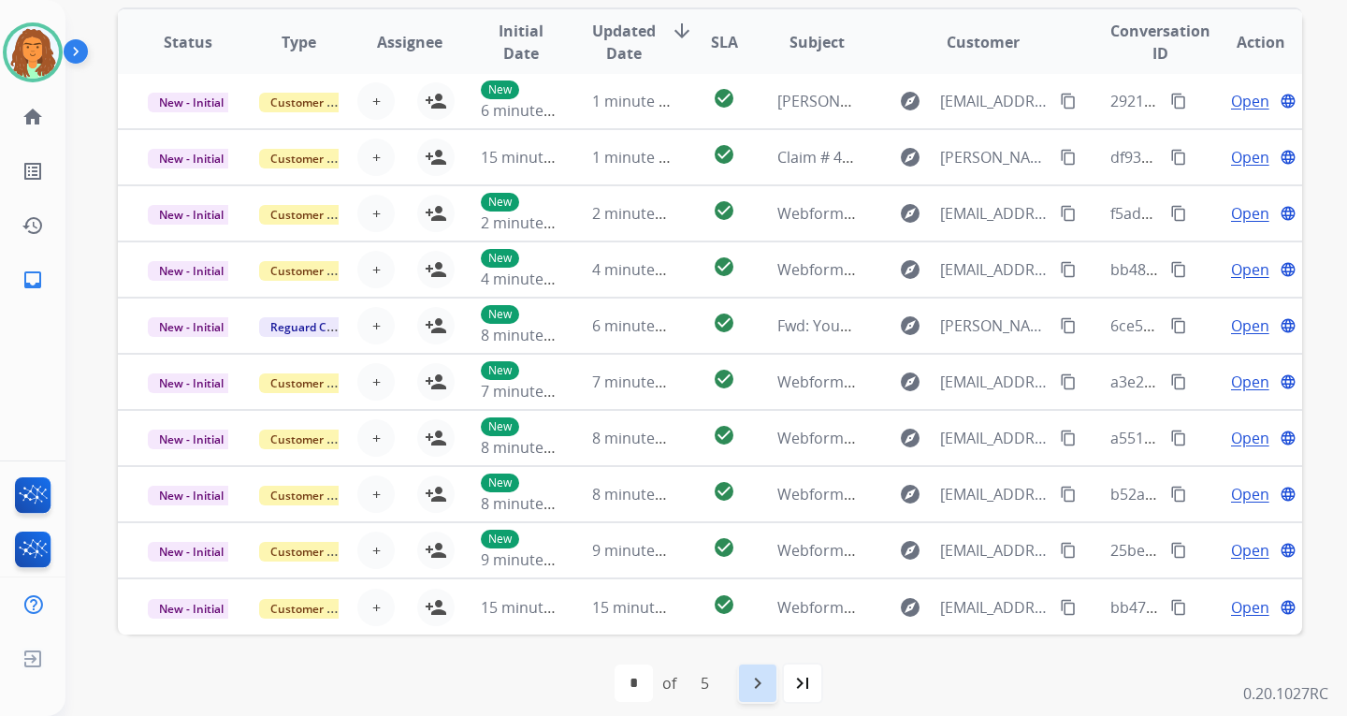
click at [759, 683] on mat-icon "navigate_next" at bounding box center [758, 683] width 22 height 22
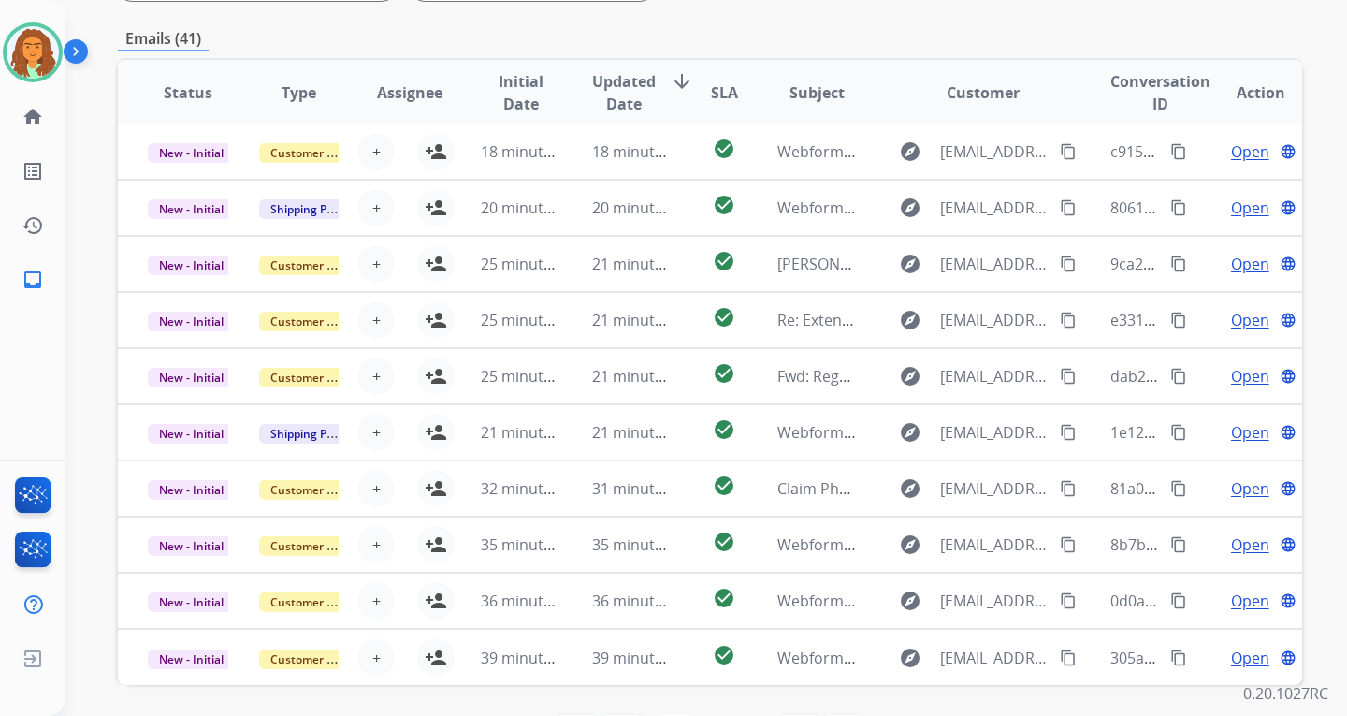
scroll to position [484, 0]
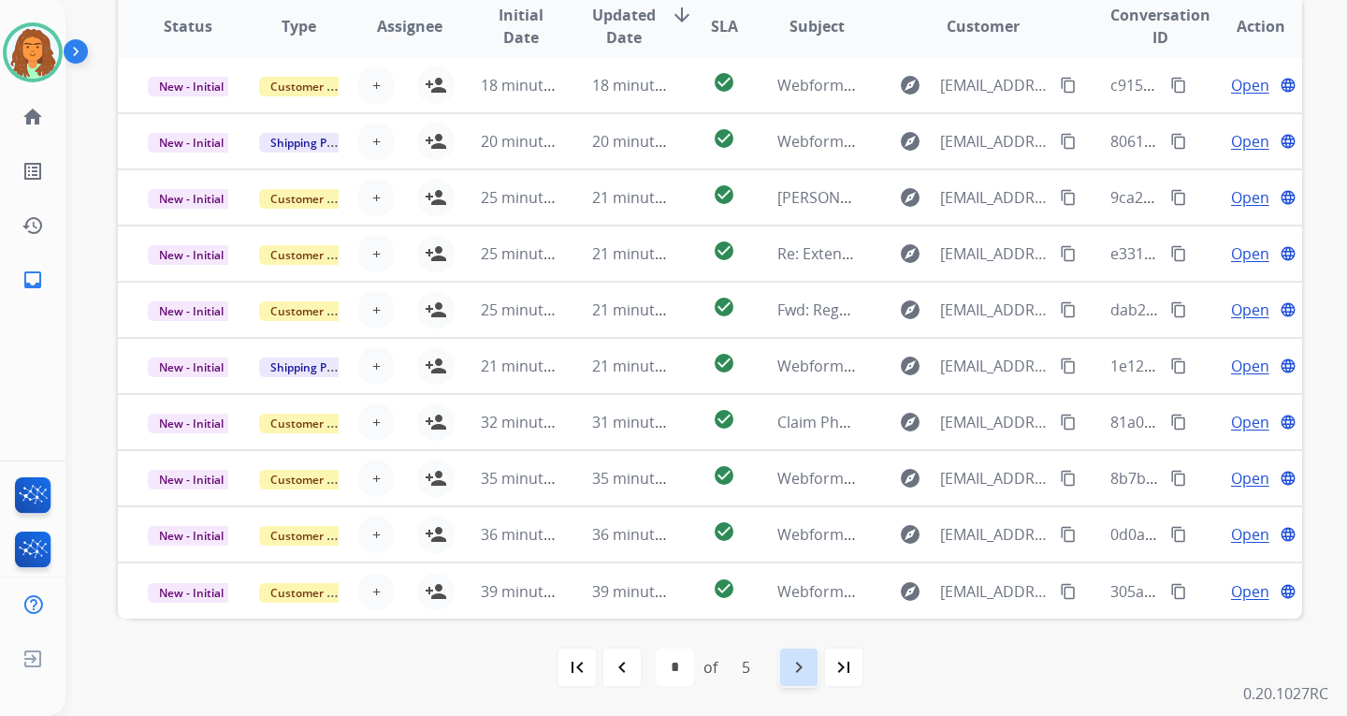
click at [798, 664] on mat-icon "navigate_next" at bounding box center [799, 667] width 22 height 22
click at [801, 667] on mat-icon "navigate_next" at bounding box center [799, 667] width 22 height 22
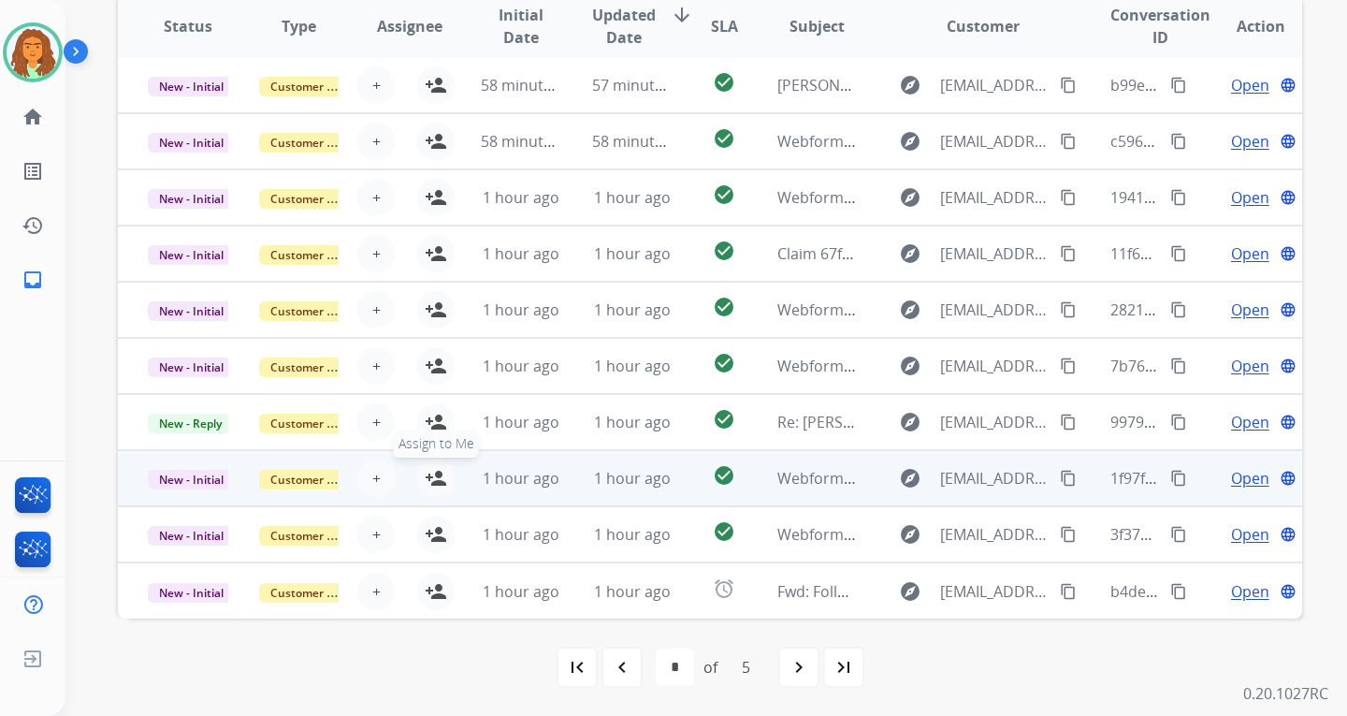
click at [429, 475] on mat-icon "person_add" at bounding box center [436, 478] width 22 height 22
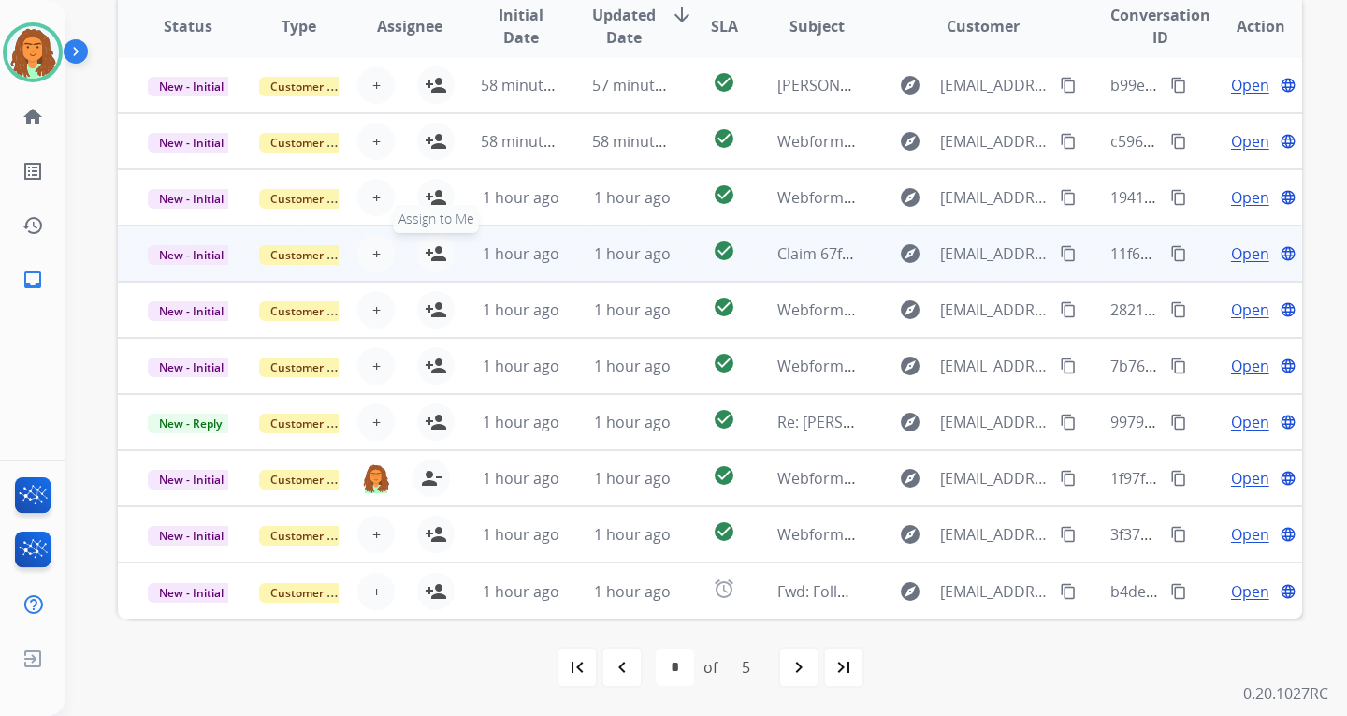
click at [431, 252] on mat-icon "person_add" at bounding box center [436, 253] width 22 height 22
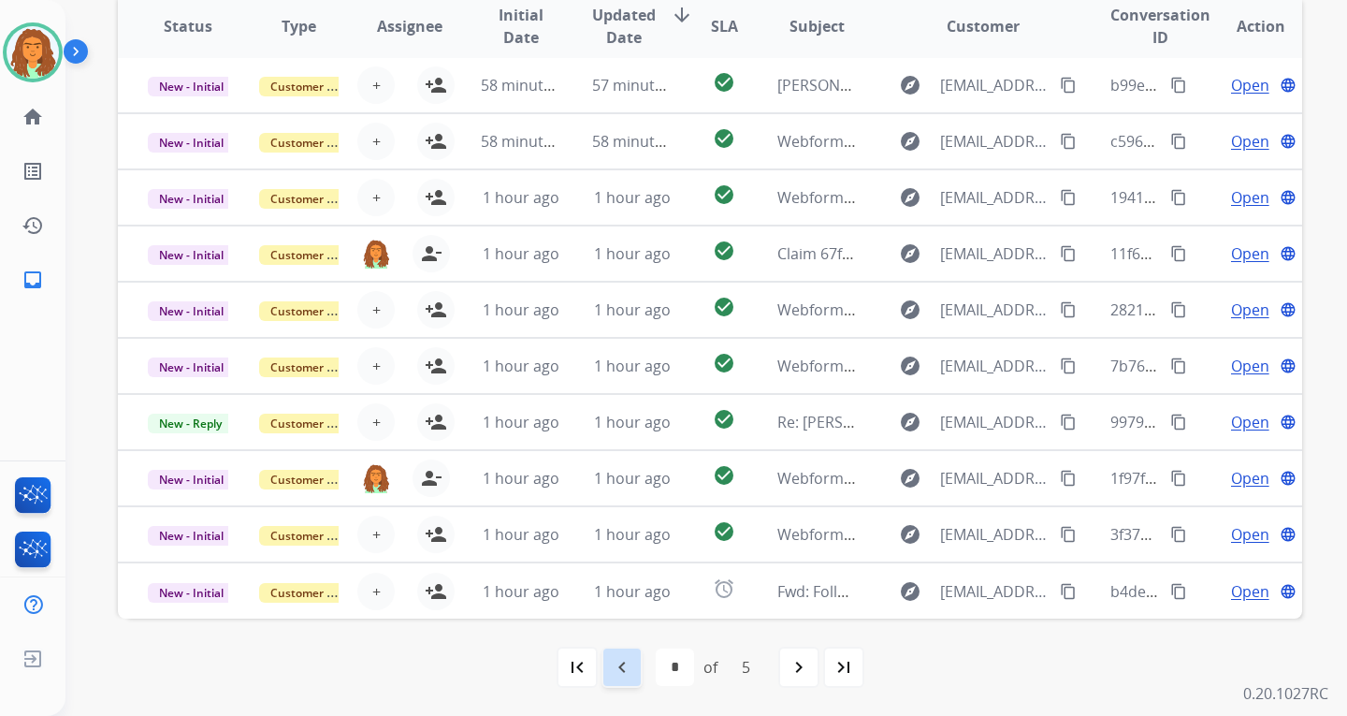
click at [623, 666] on mat-icon "navigate_before" at bounding box center [622, 667] width 22 height 22
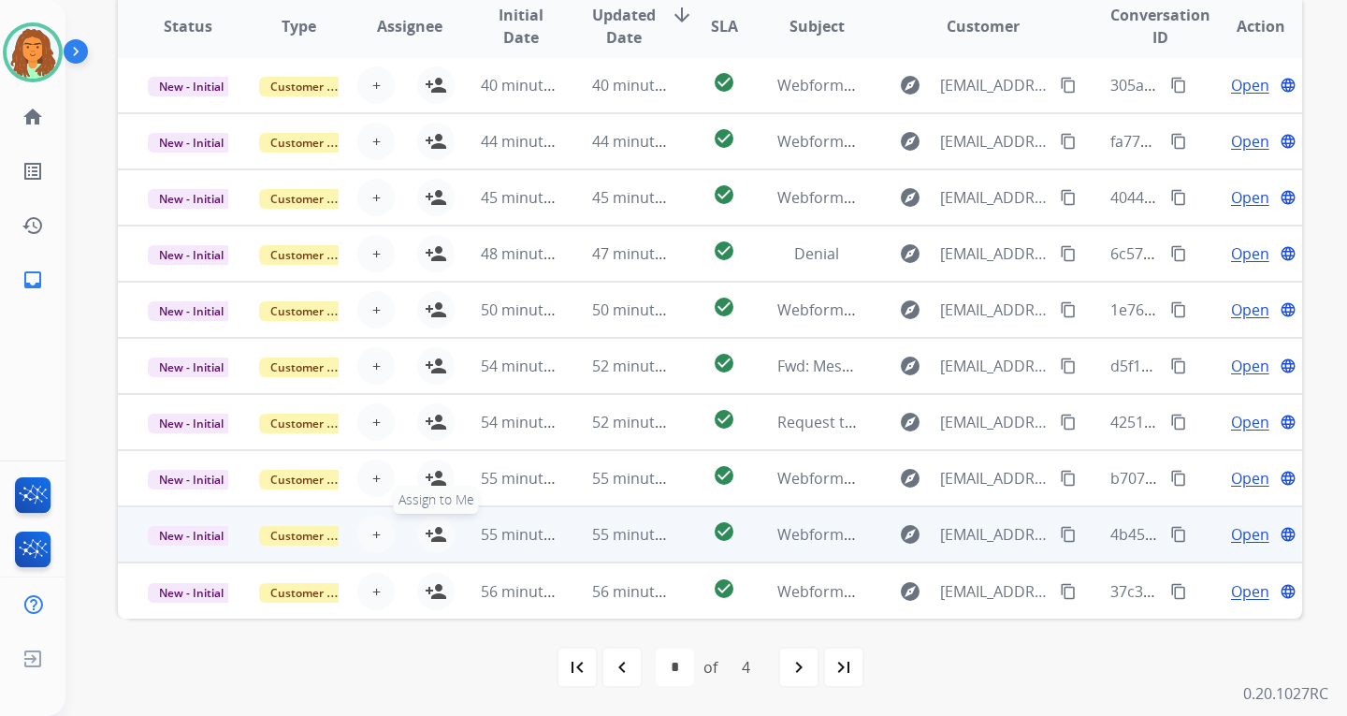
click at [436, 527] on mat-icon "person_add" at bounding box center [436, 534] width 22 height 22
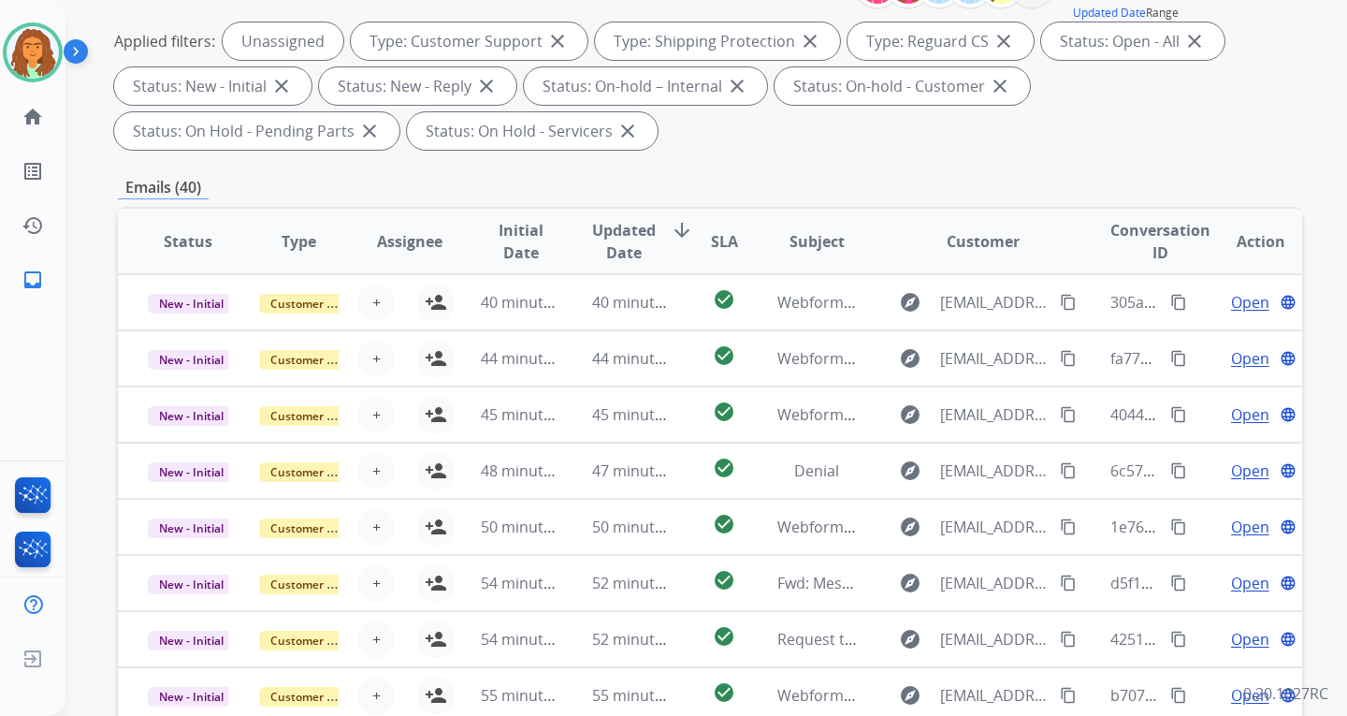
scroll to position [0, 0]
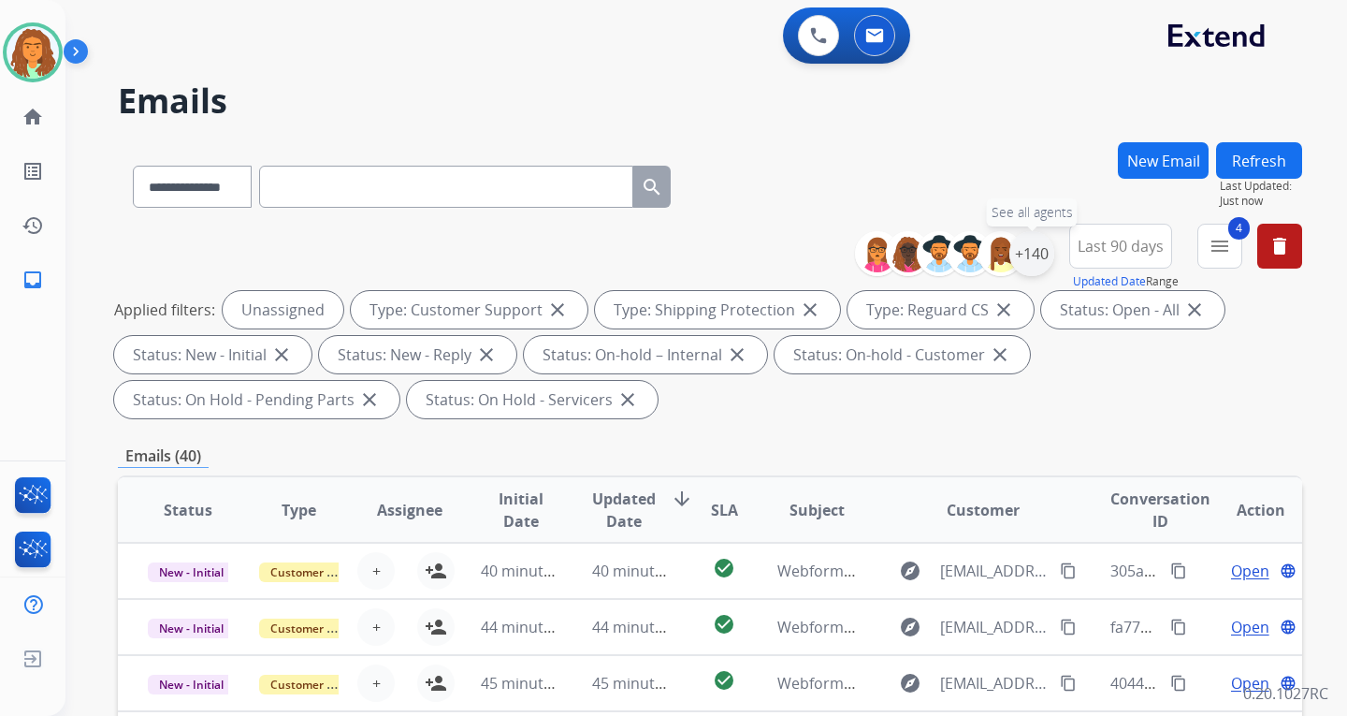
click at [1030, 255] on div "+140" at bounding box center [1031, 253] width 45 height 45
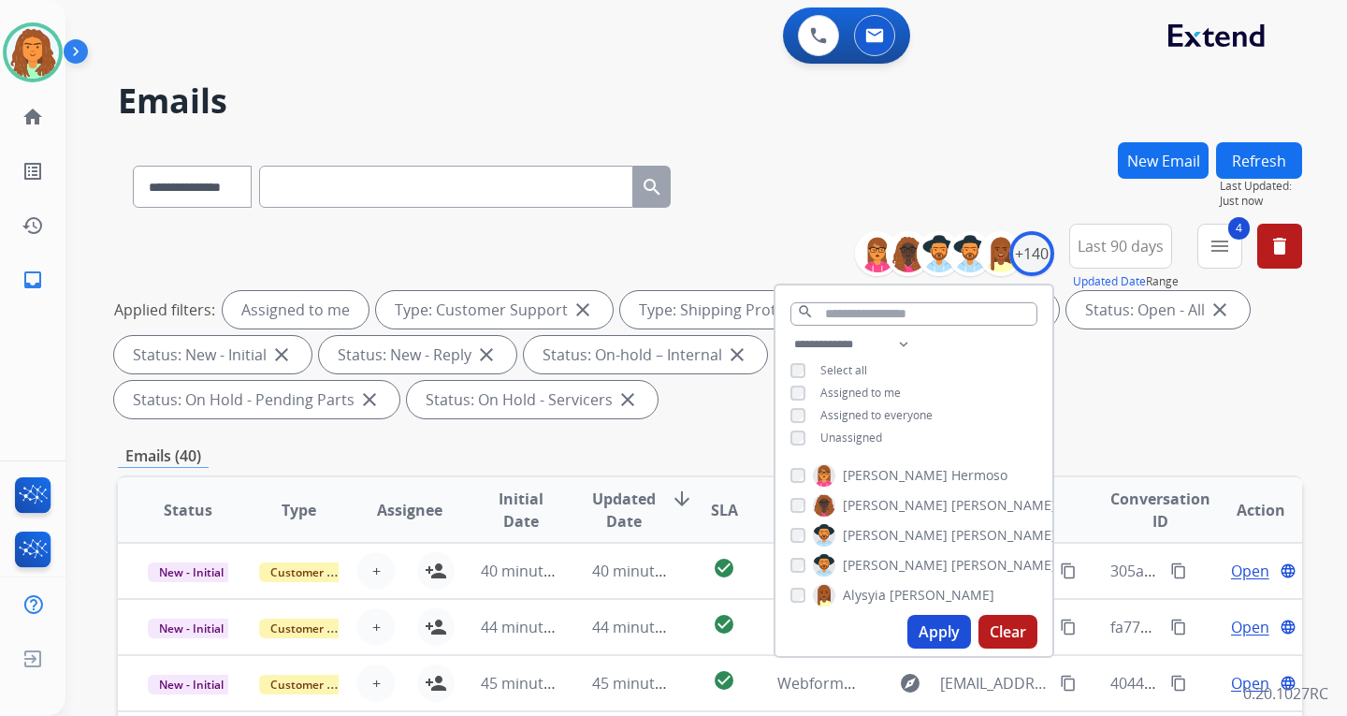
click at [922, 630] on button "Apply" at bounding box center [939, 632] width 64 height 34
select select "*"
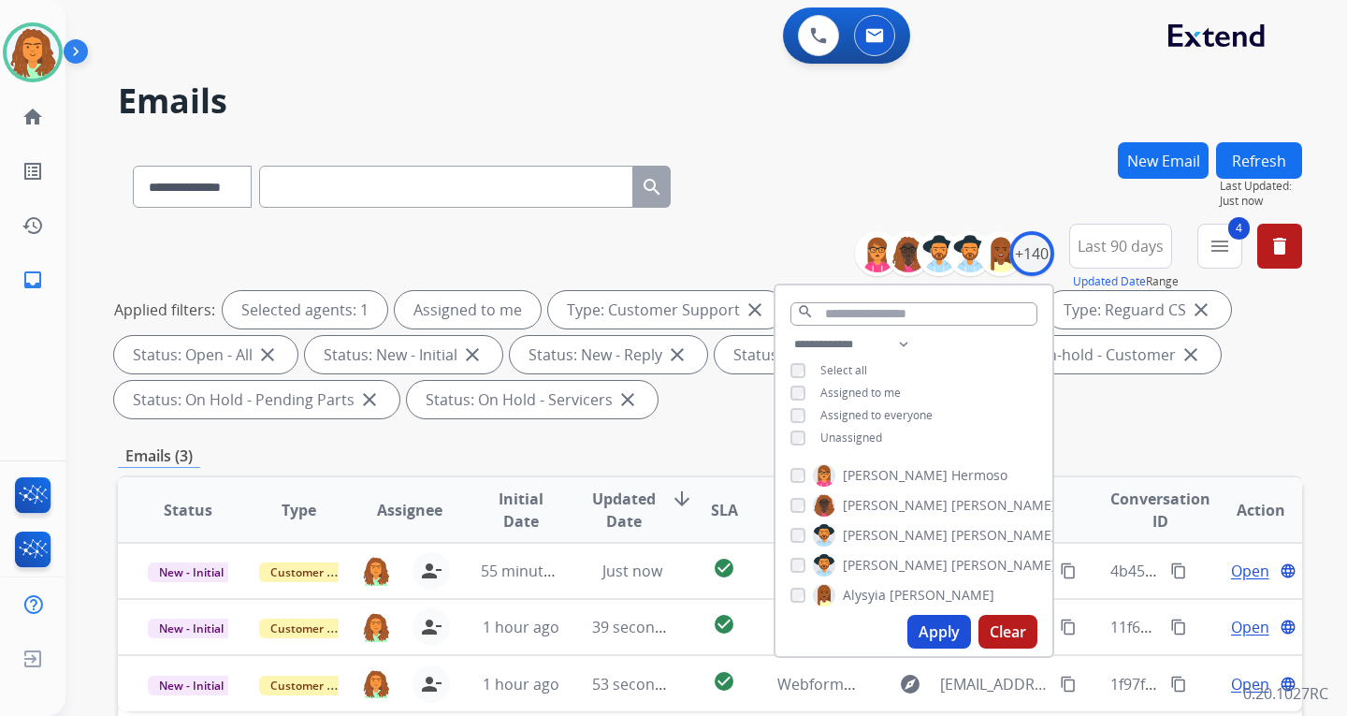
click at [674, 428] on div "**********" at bounding box center [710, 670] width 1184 height 1057
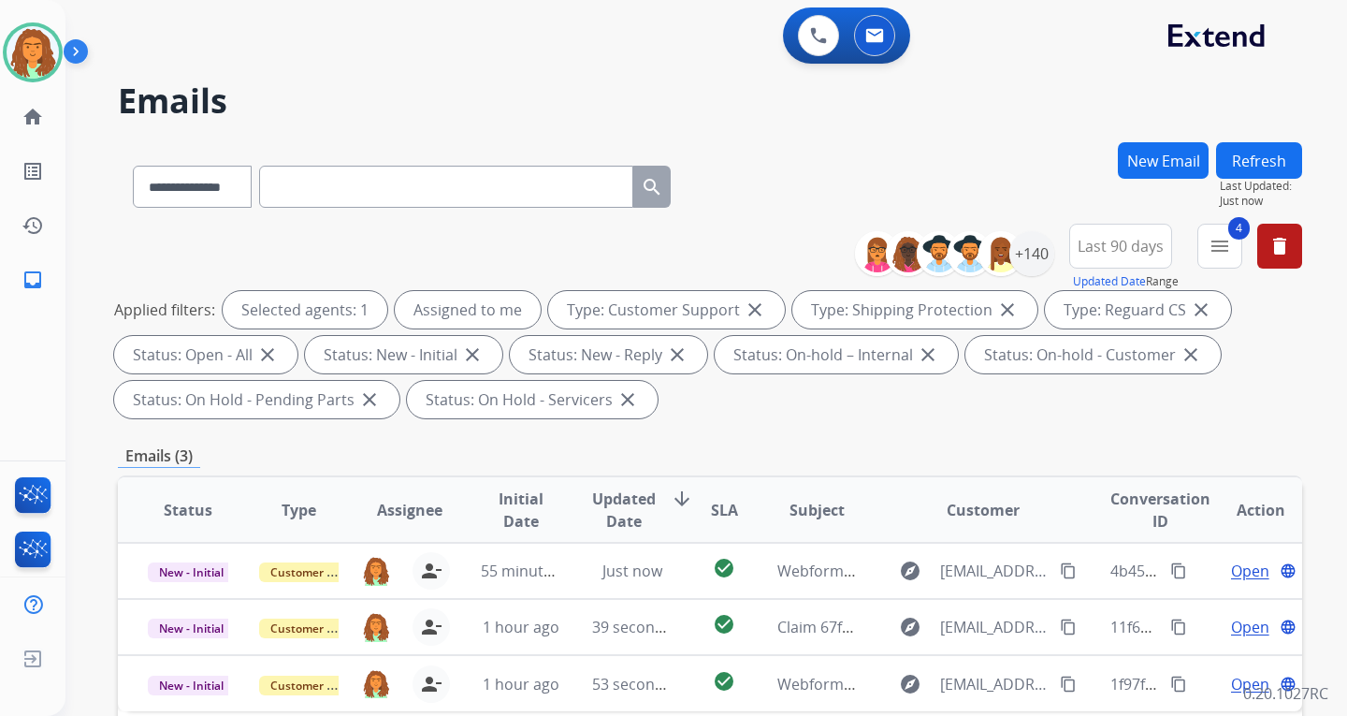
scroll to position [187, 0]
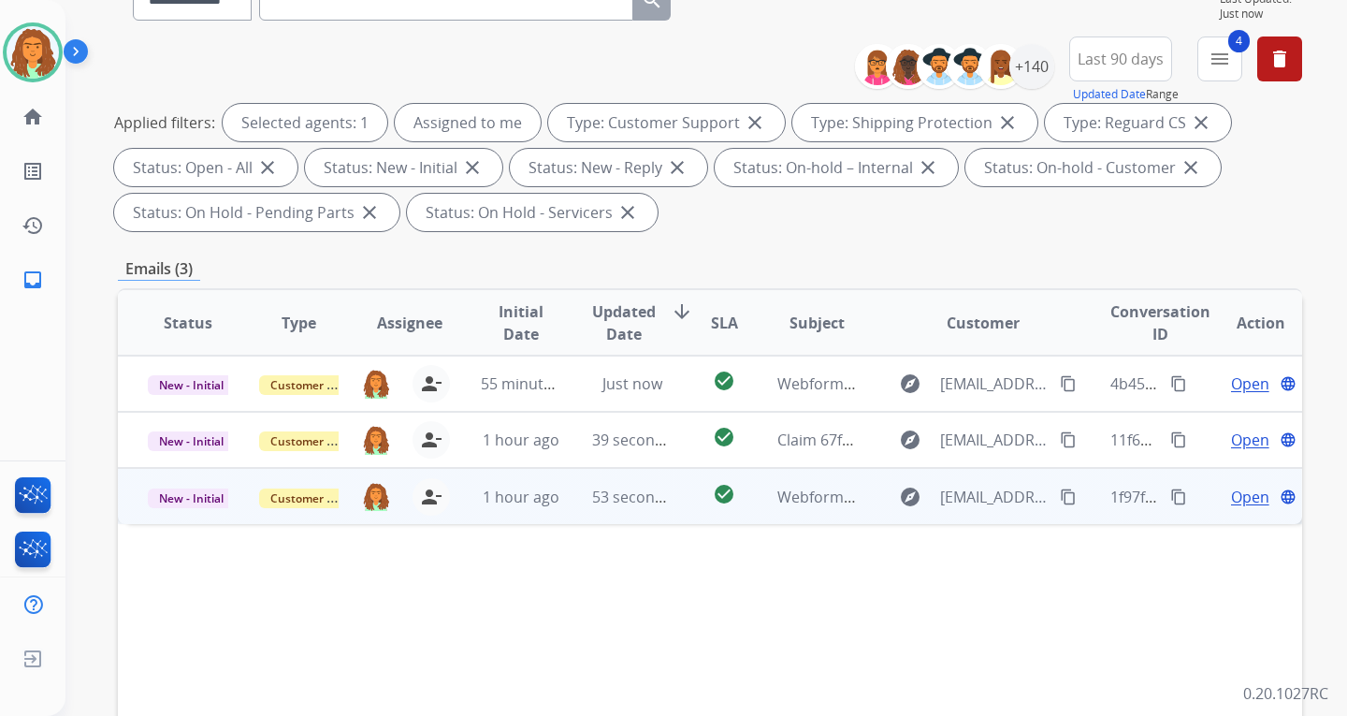
click at [655, 510] on td "53 seconds ago" at bounding box center [617, 496] width 111 height 56
click at [1060, 495] on mat-icon "content_copy" at bounding box center [1068, 495] width 17 height 17
click at [1170, 492] on mat-icon "content_copy" at bounding box center [1178, 495] width 17 height 17
click at [1234, 498] on span "Open" at bounding box center [1250, 496] width 38 height 22
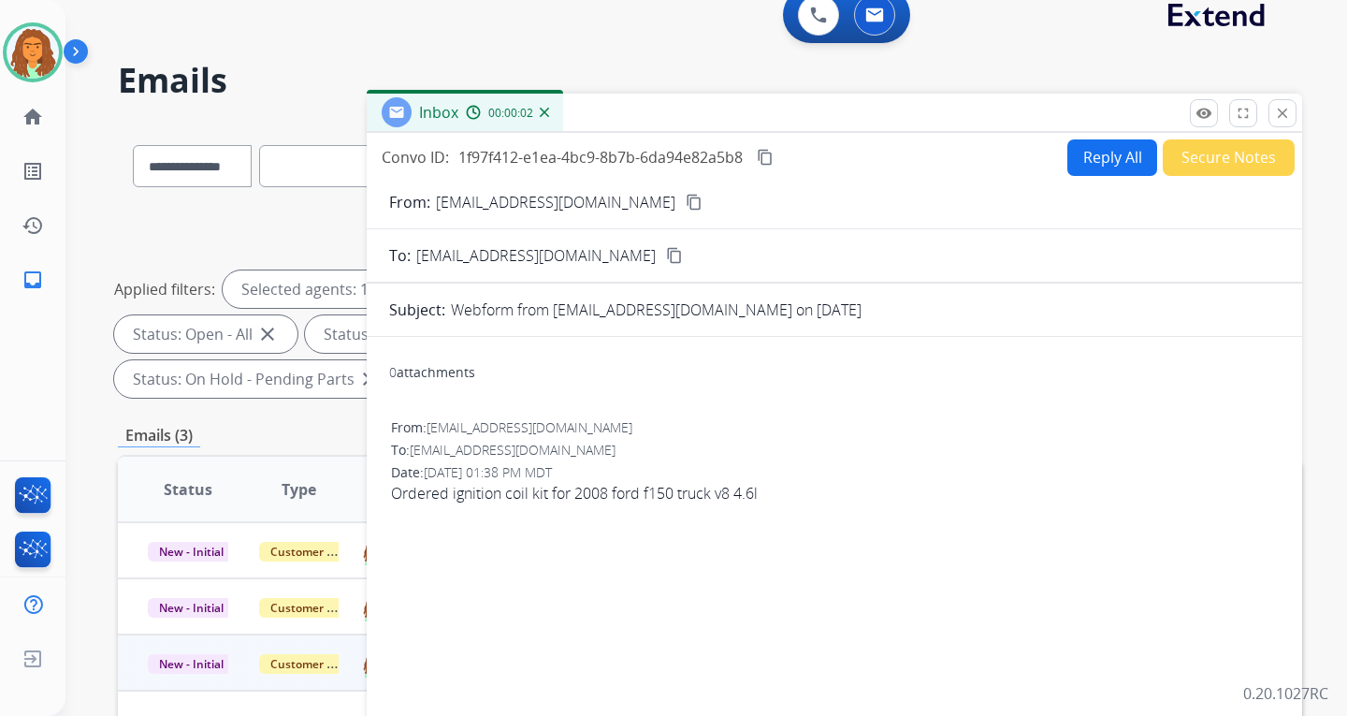
scroll to position [0, 0]
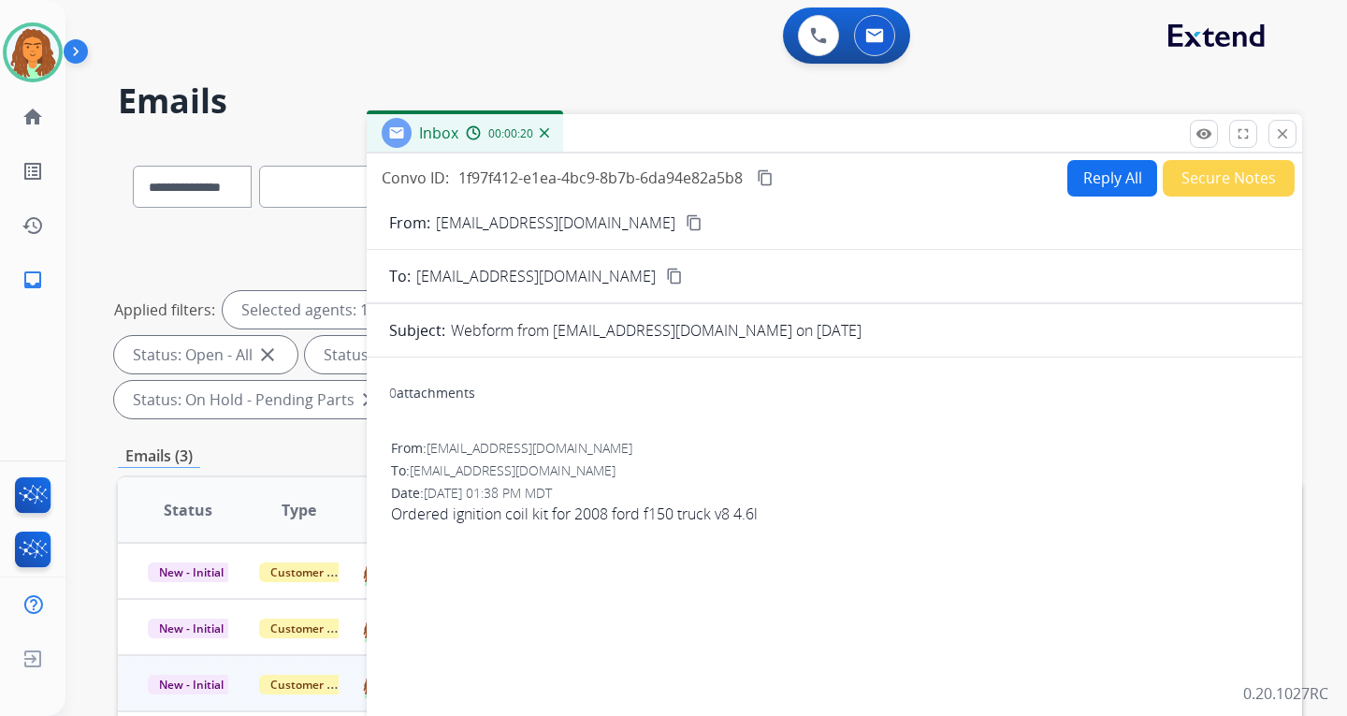
click at [1085, 177] on button "Reply All" at bounding box center [1112, 178] width 90 height 36
select select "**********"
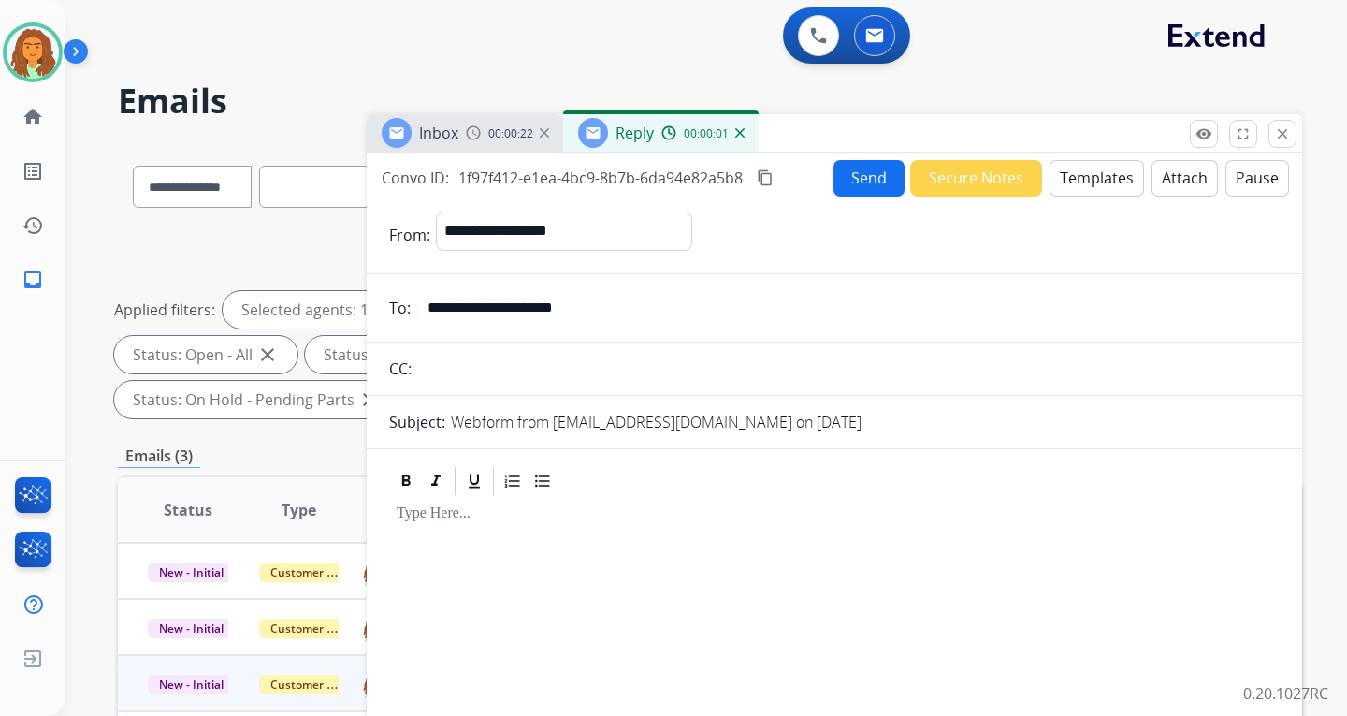
click at [1109, 174] on button "Templates" at bounding box center [1097, 178] width 94 height 36
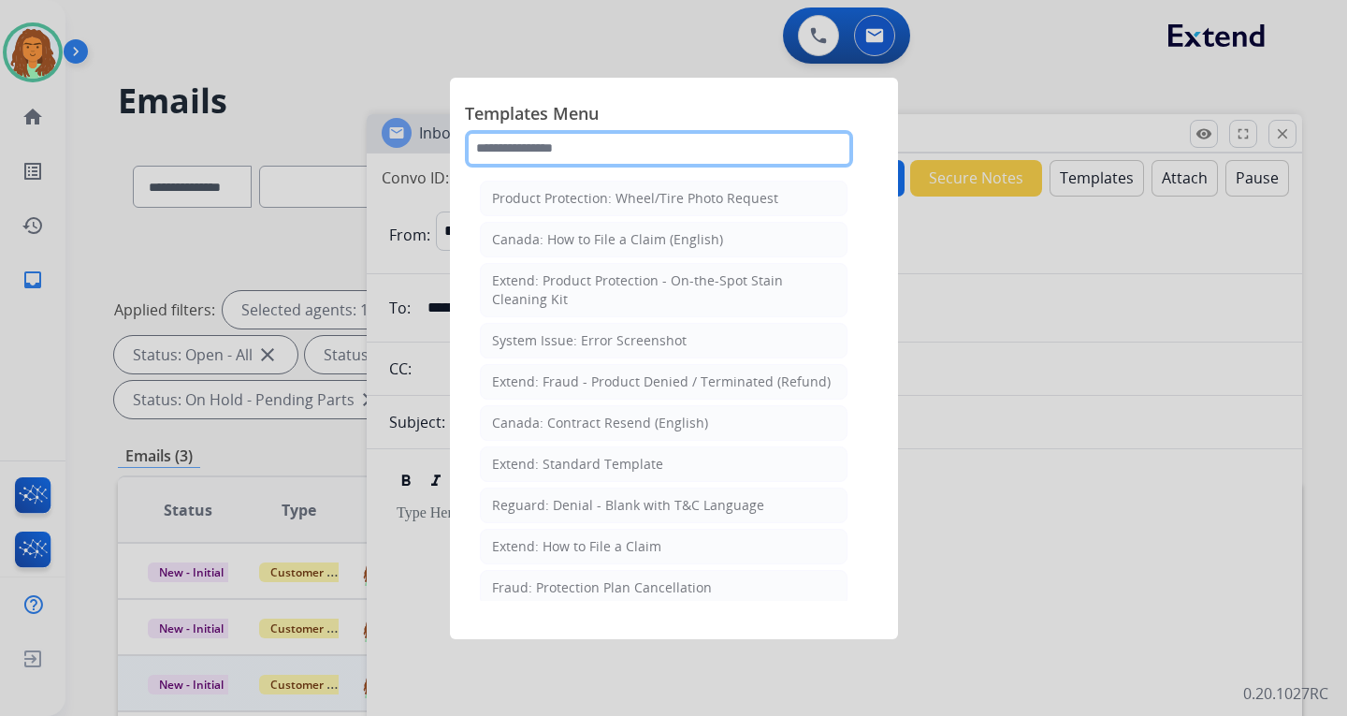
click at [532, 143] on input "text" at bounding box center [659, 148] width 388 height 37
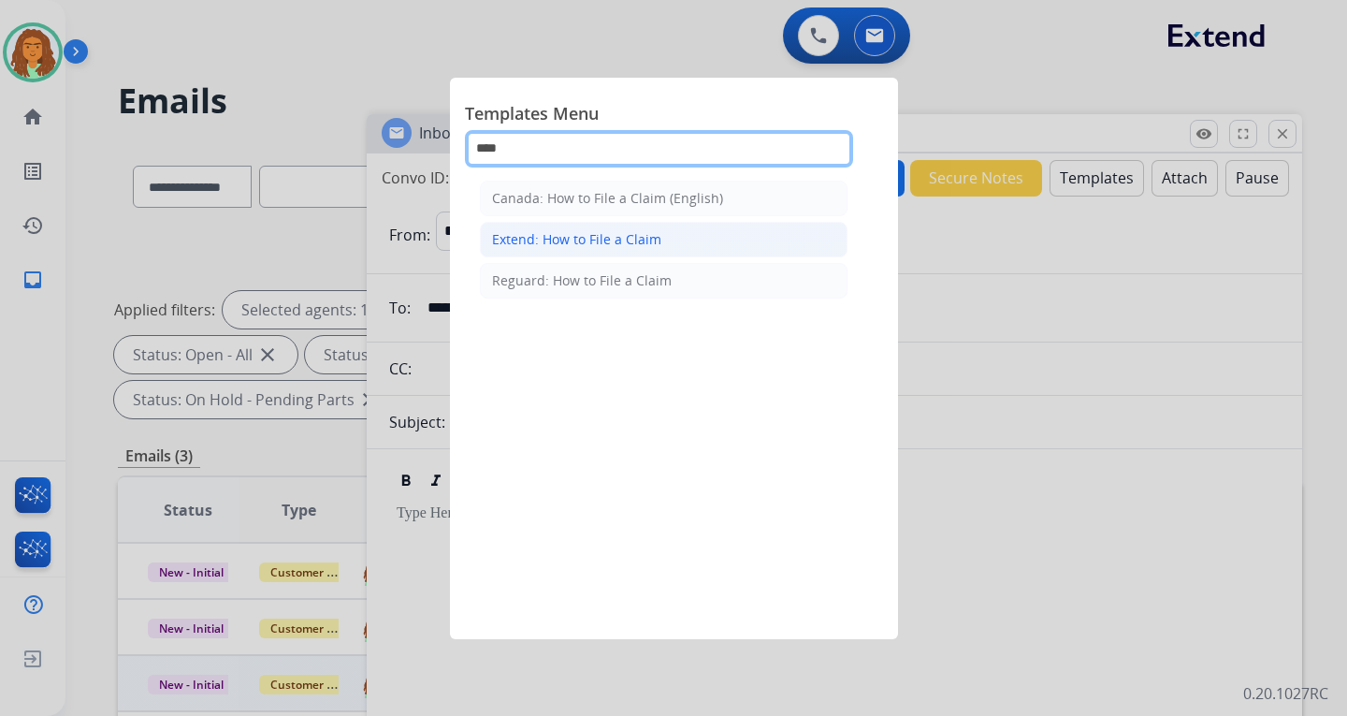
type input "***"
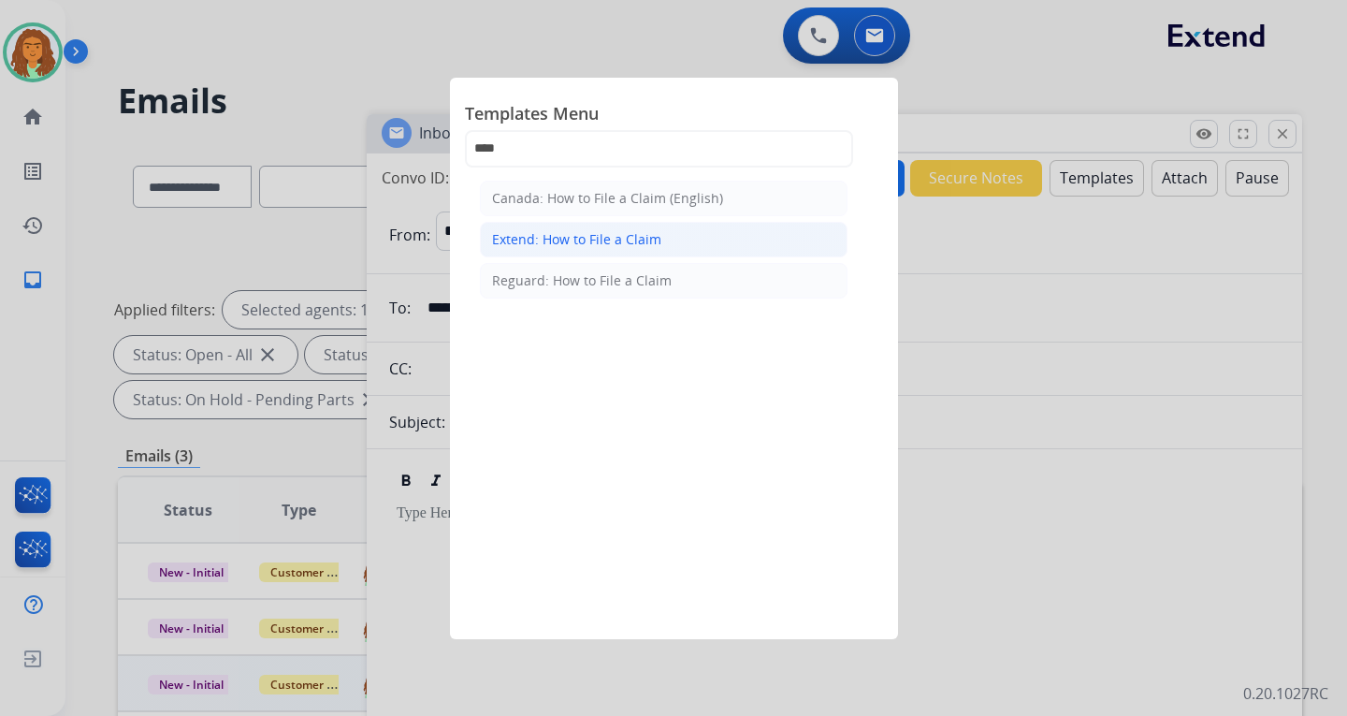
click at [537, 239] on div "Extend: How to File a Claim" at bounding box center [576, 239] width 169 height 19
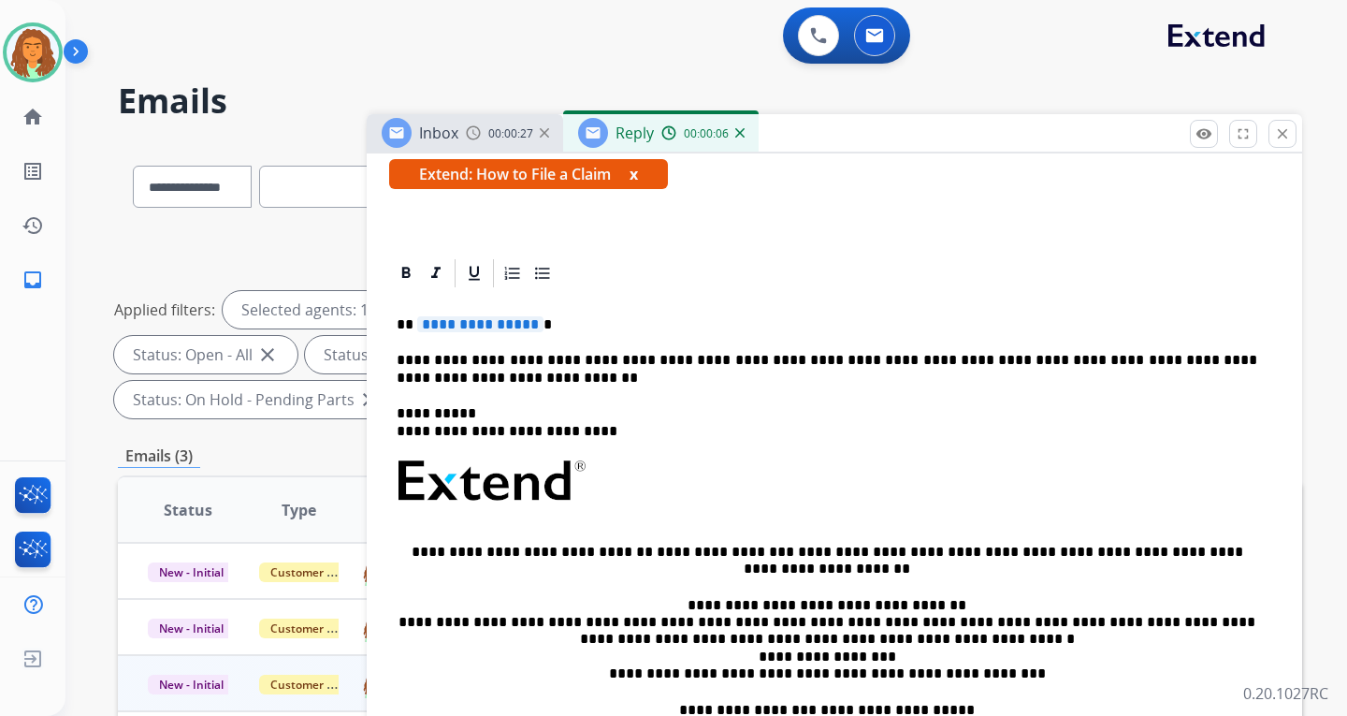
scroll to position [342, 0]
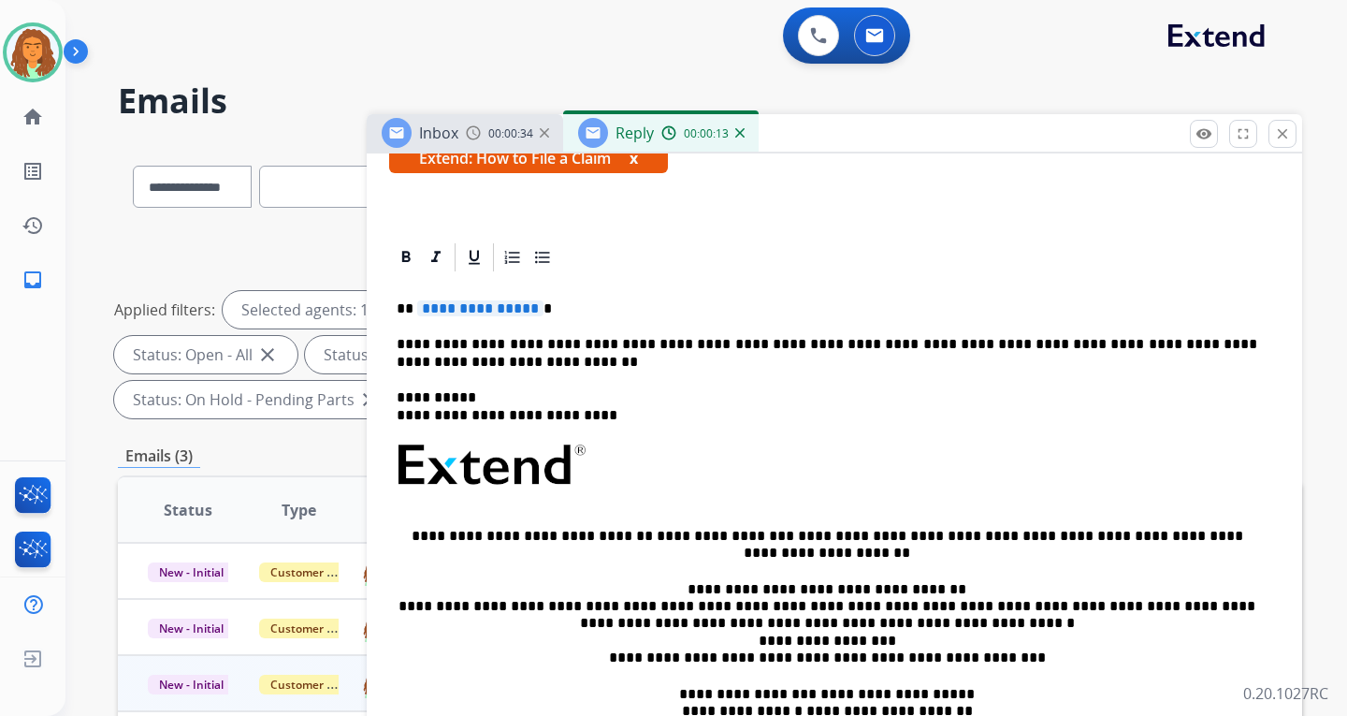
click at [452, 312] on span "**********" at bounding box center [480, 308] width 126 height 16
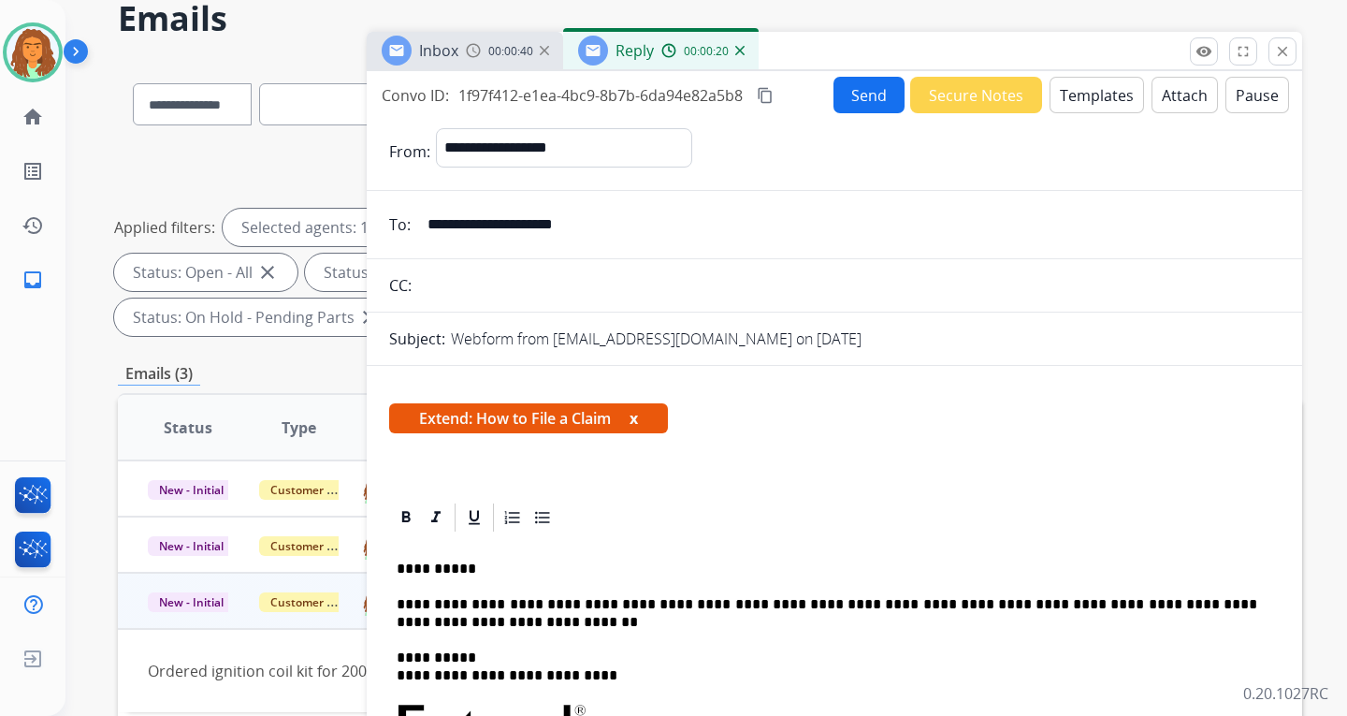
scroll to position [0, 0]
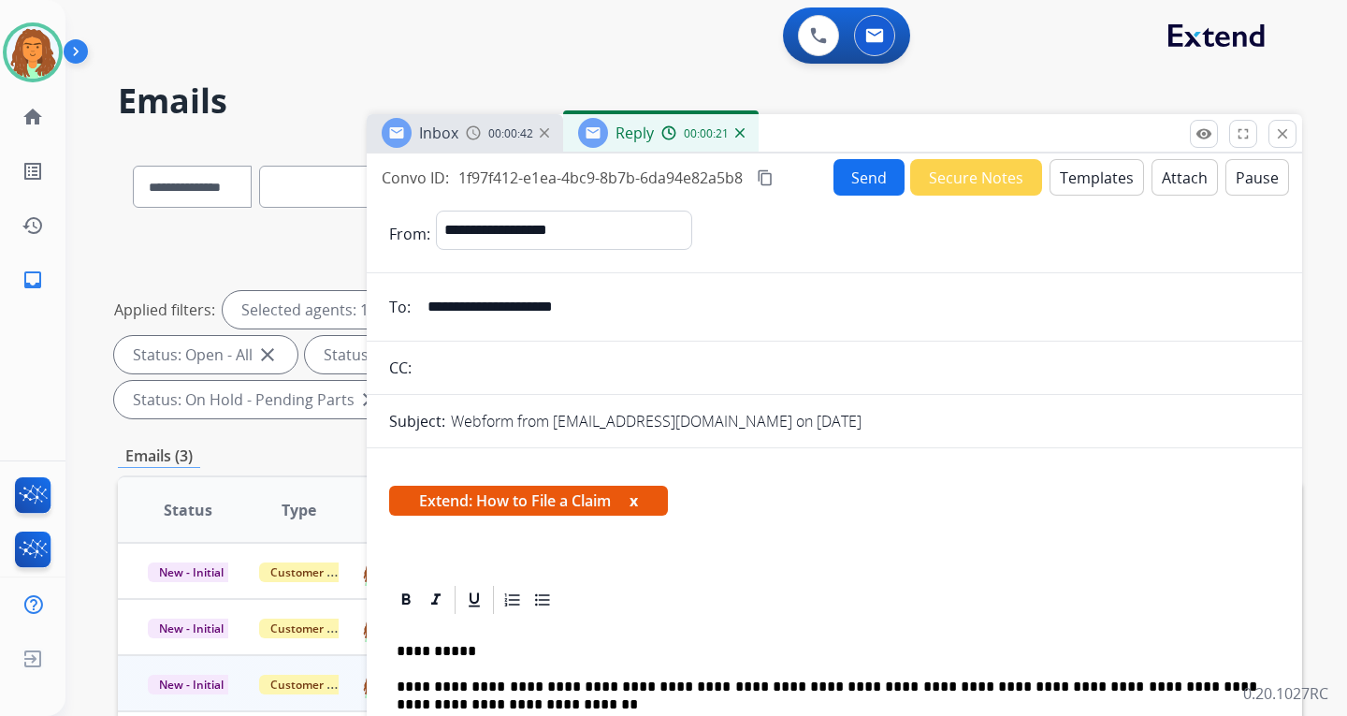
click at [852, 177] on button "Send" at bounding box center [869, 177] width 71 height 36
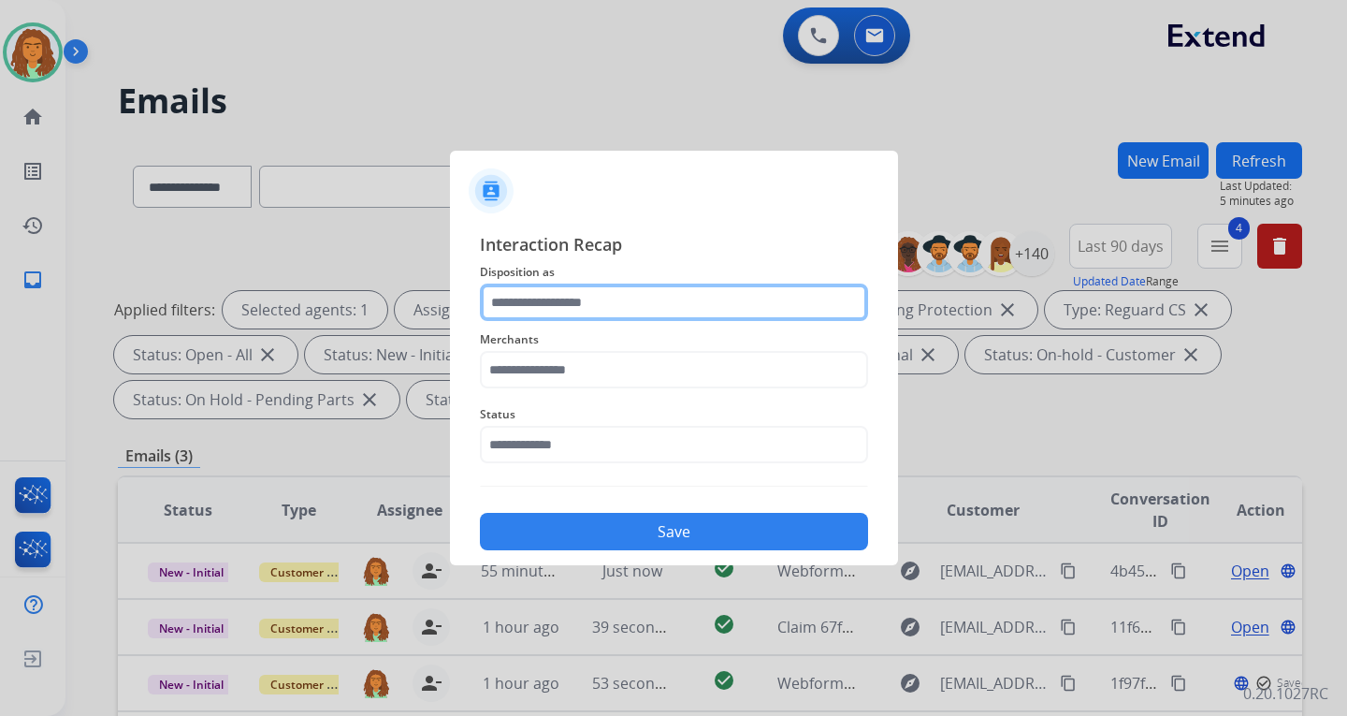
click at [536, 302] on input "text" at bounding box center [674, 301] width 388 height 37
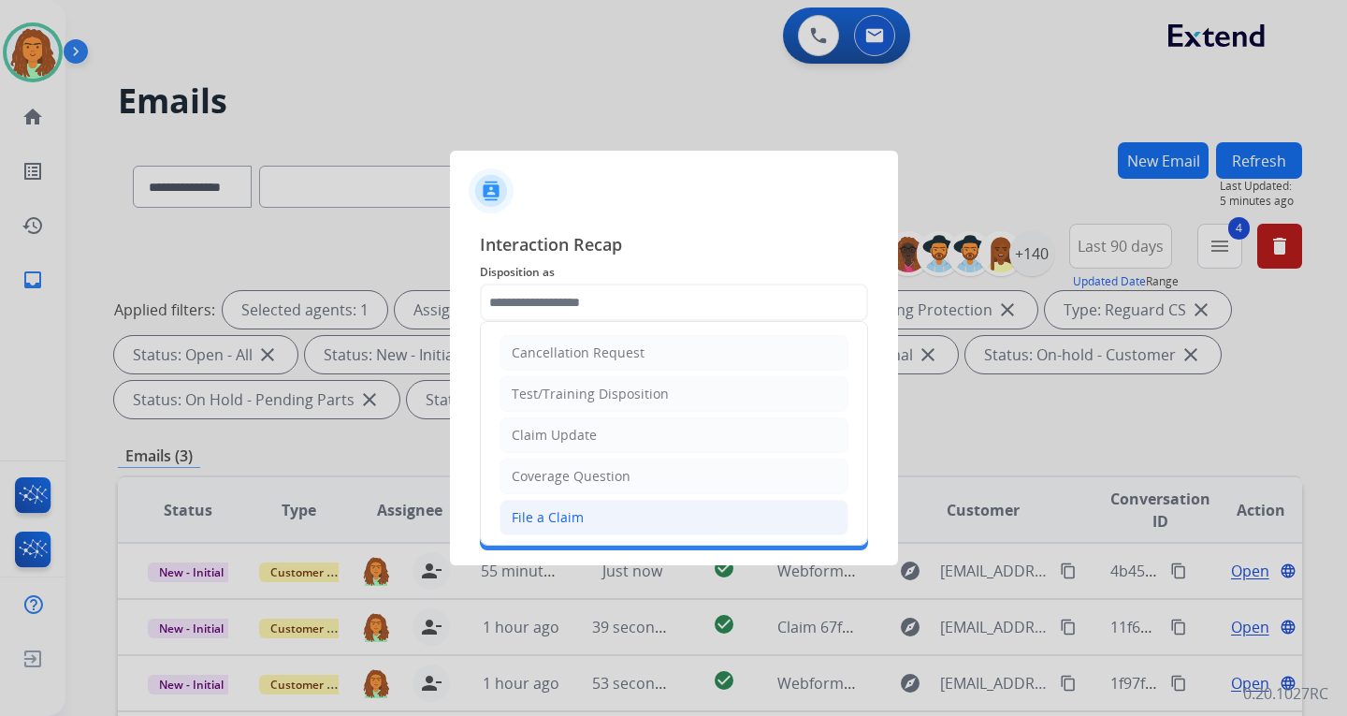
click at [544, 513] on div "File a Claim" at bounding box center [548, 517] width 72 height 19
type input "**********"
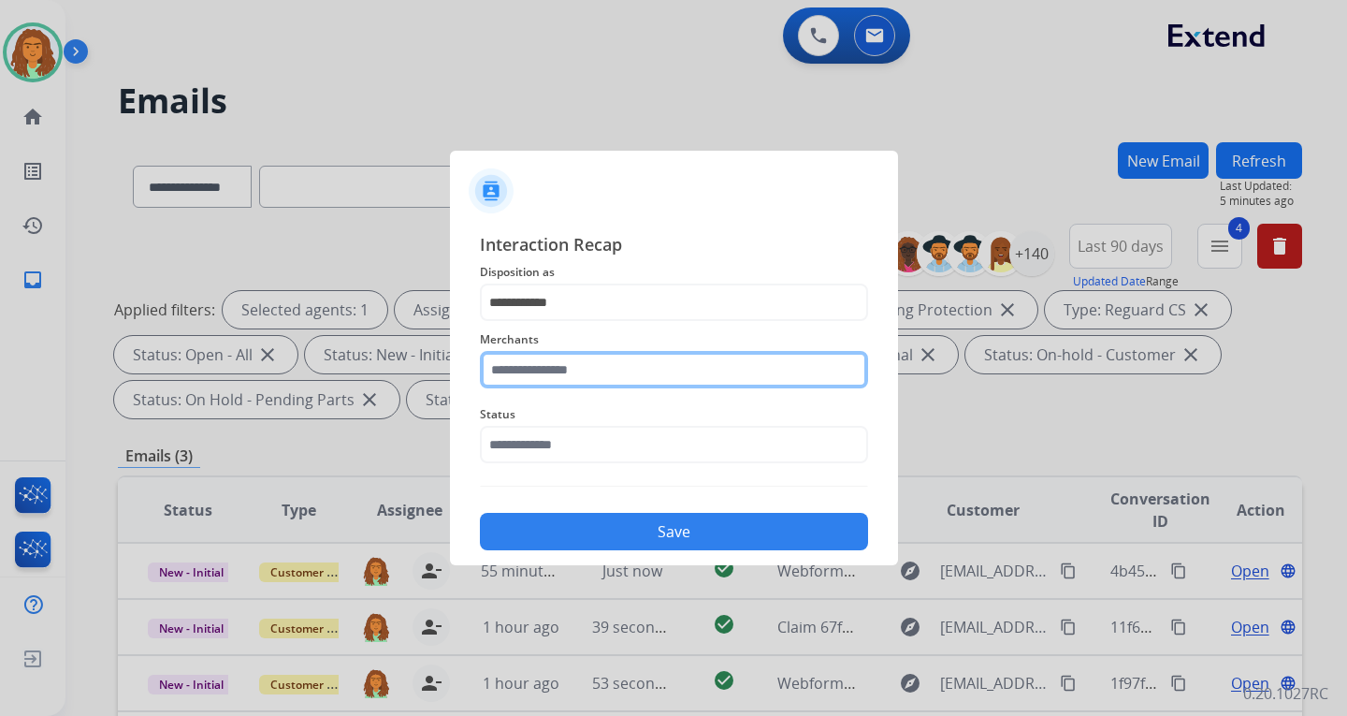
click at [551, 362] on input "text" at bounding box center [674, 369] width 388 height 37
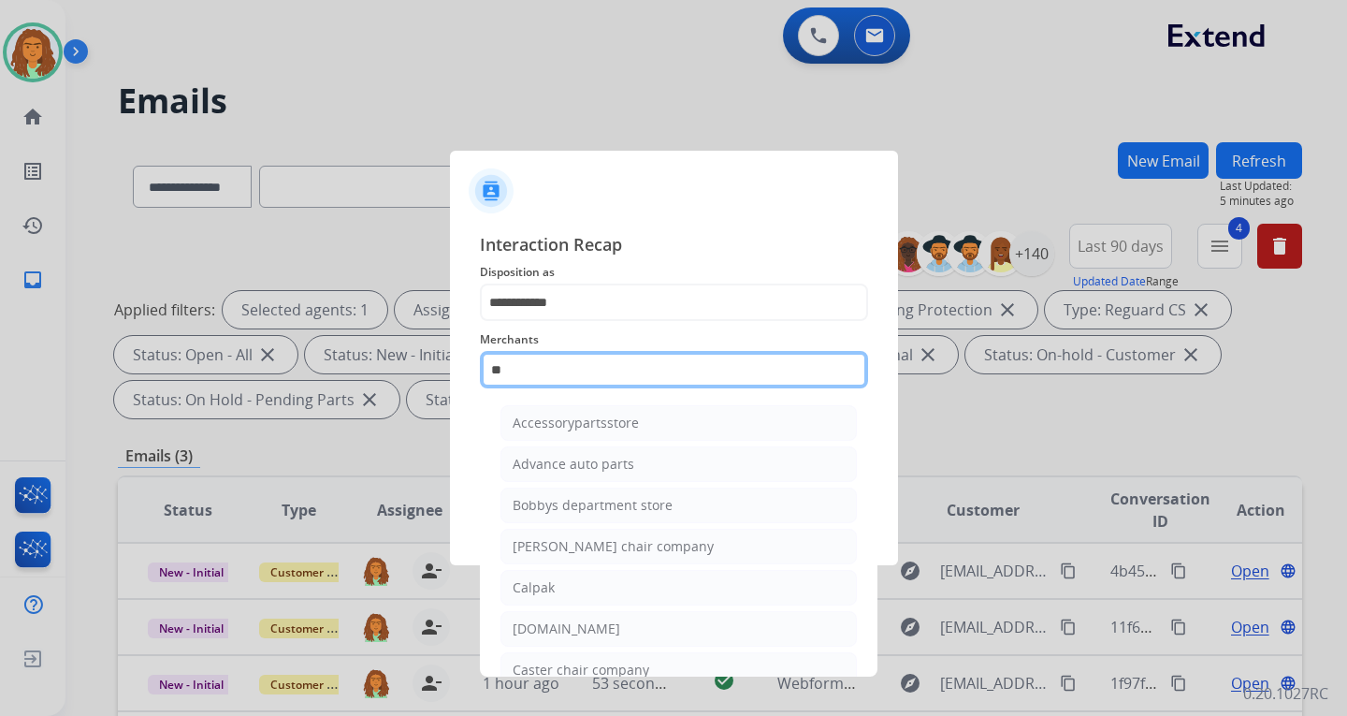
type input "*"
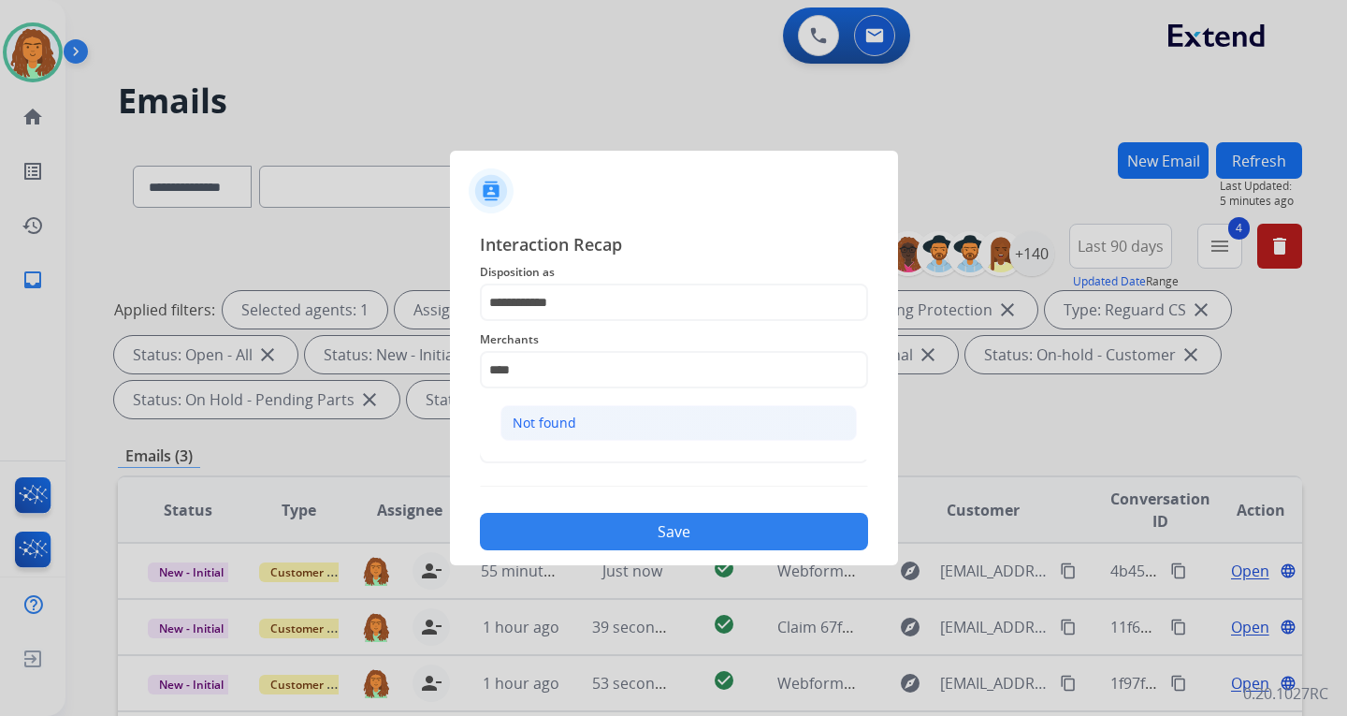
click at [541, 425] on div "Not found" at bounding box center [545, 423] width 64 height 19
type input "*********"
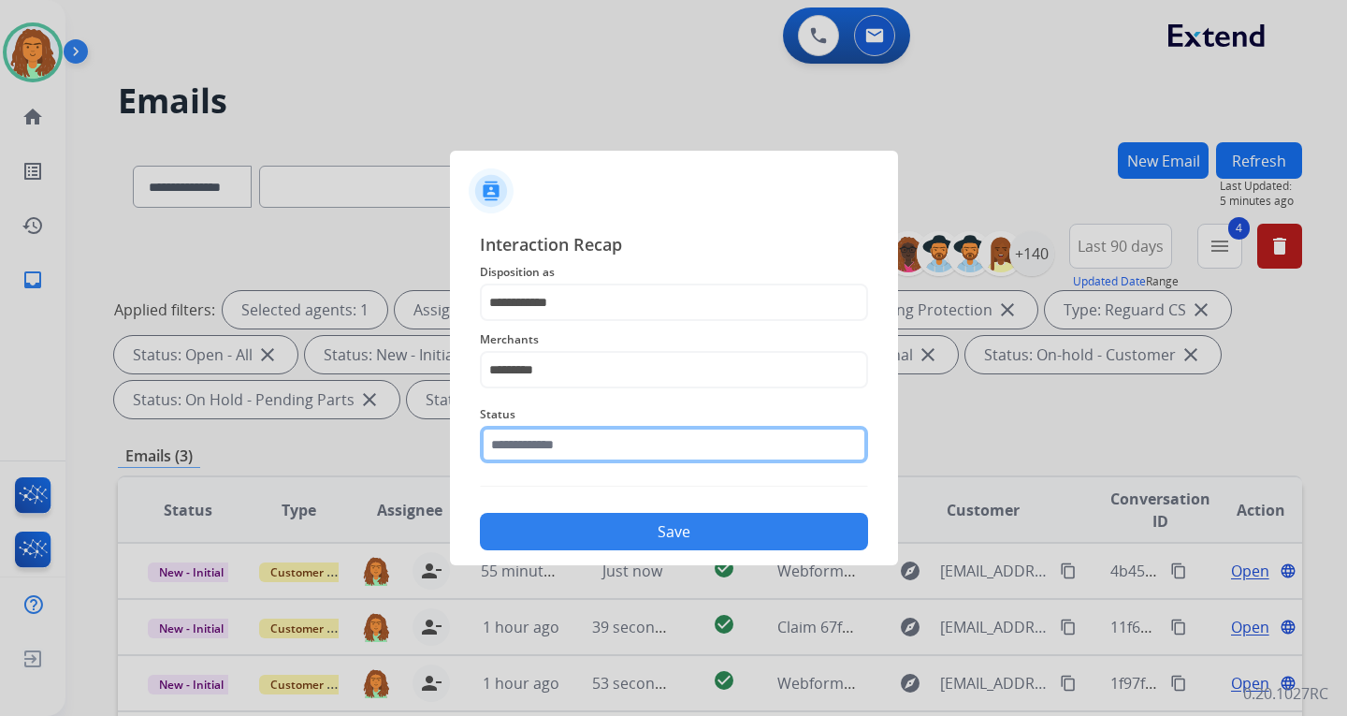
click at [545, 456] on input "text" at bounding box center [674, 444] width 388 height 37
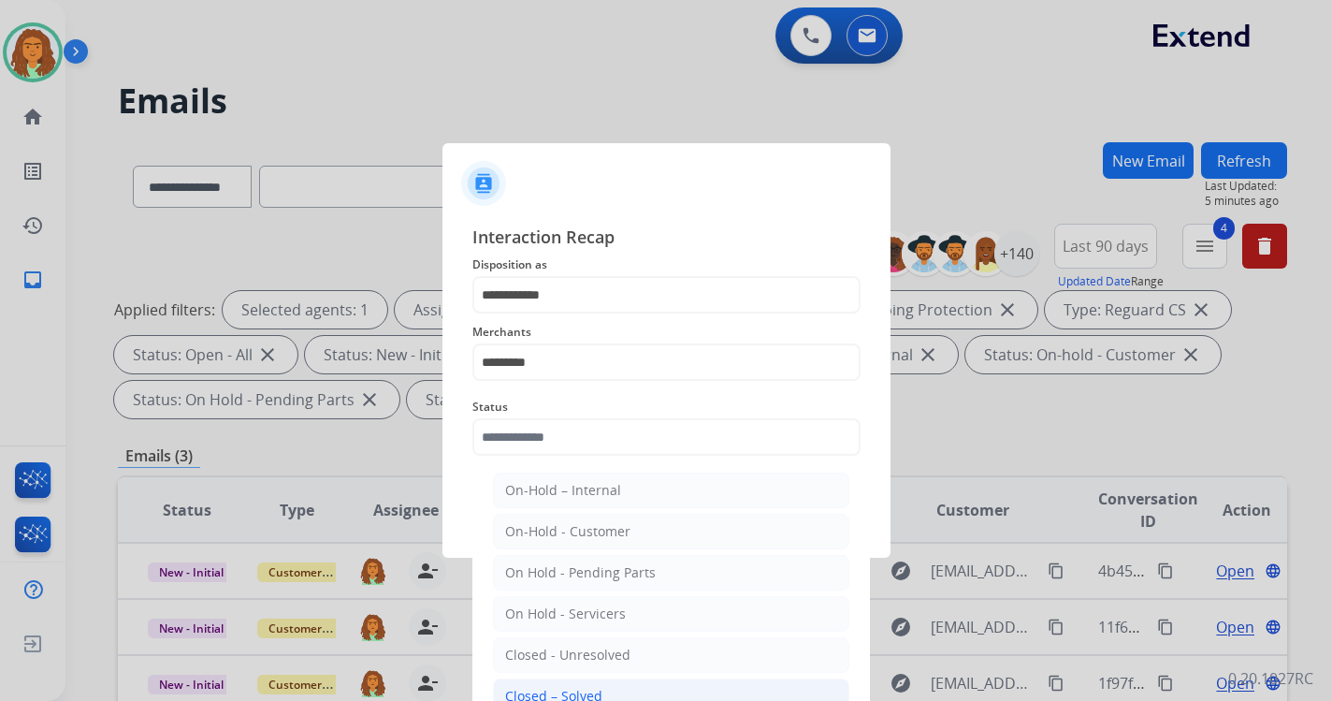
click at [569, 690] on div "Closed – Solved" at bounding box center [553, 696] width 97 height 19
type input "**********"
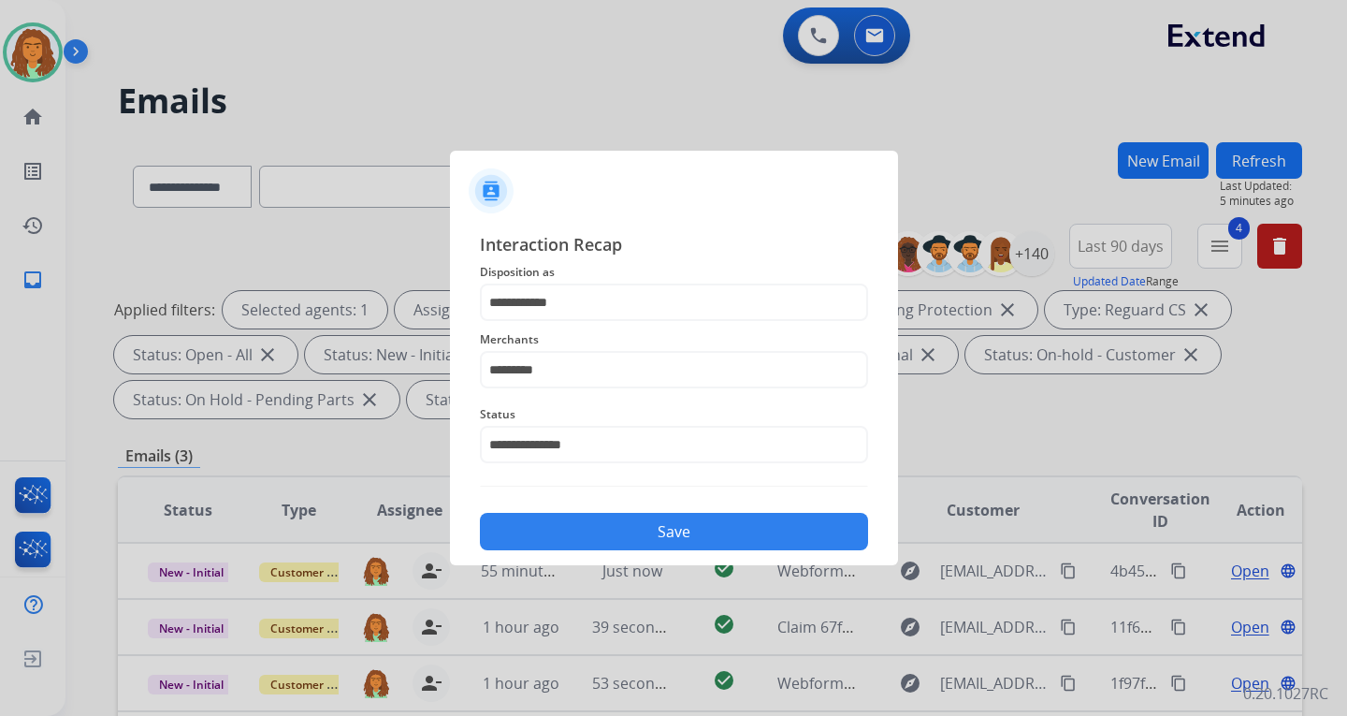
click at [679, 527] on button "Save" at bounding box center [674, 531] width 388 height 37
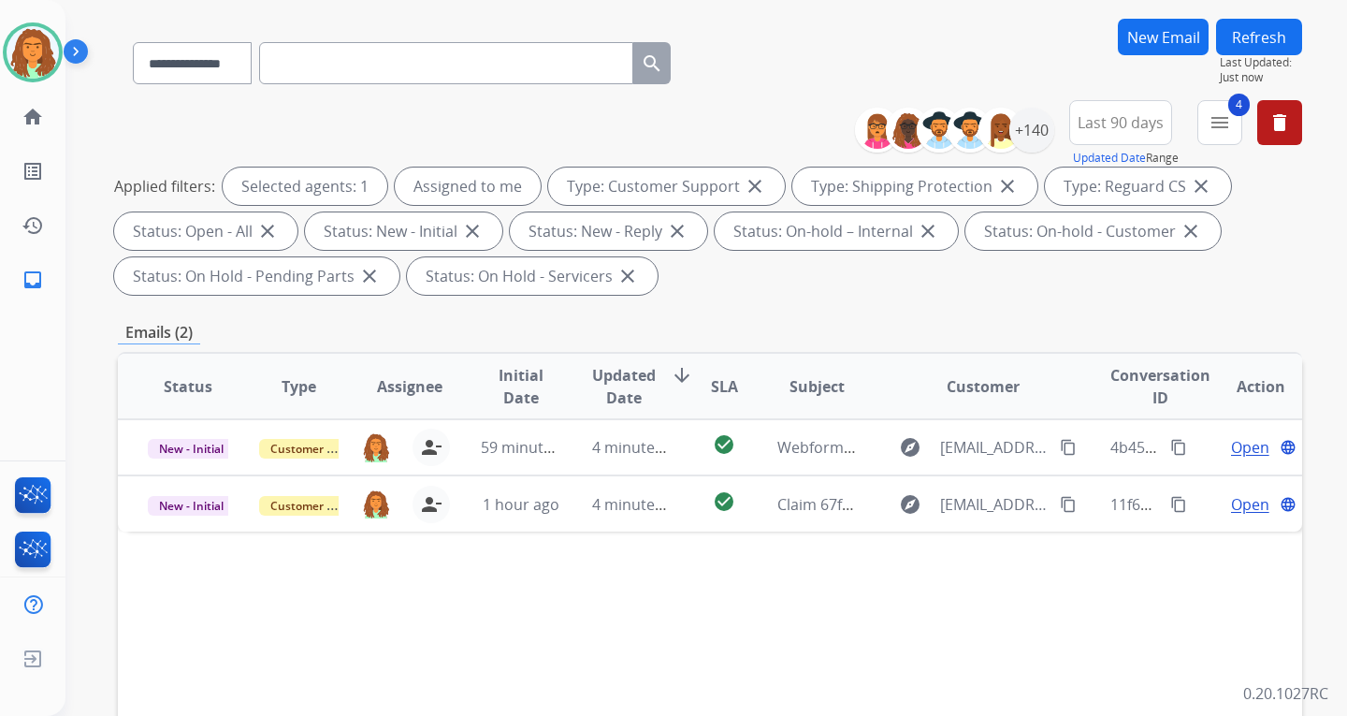
scroll to position [281, 0]
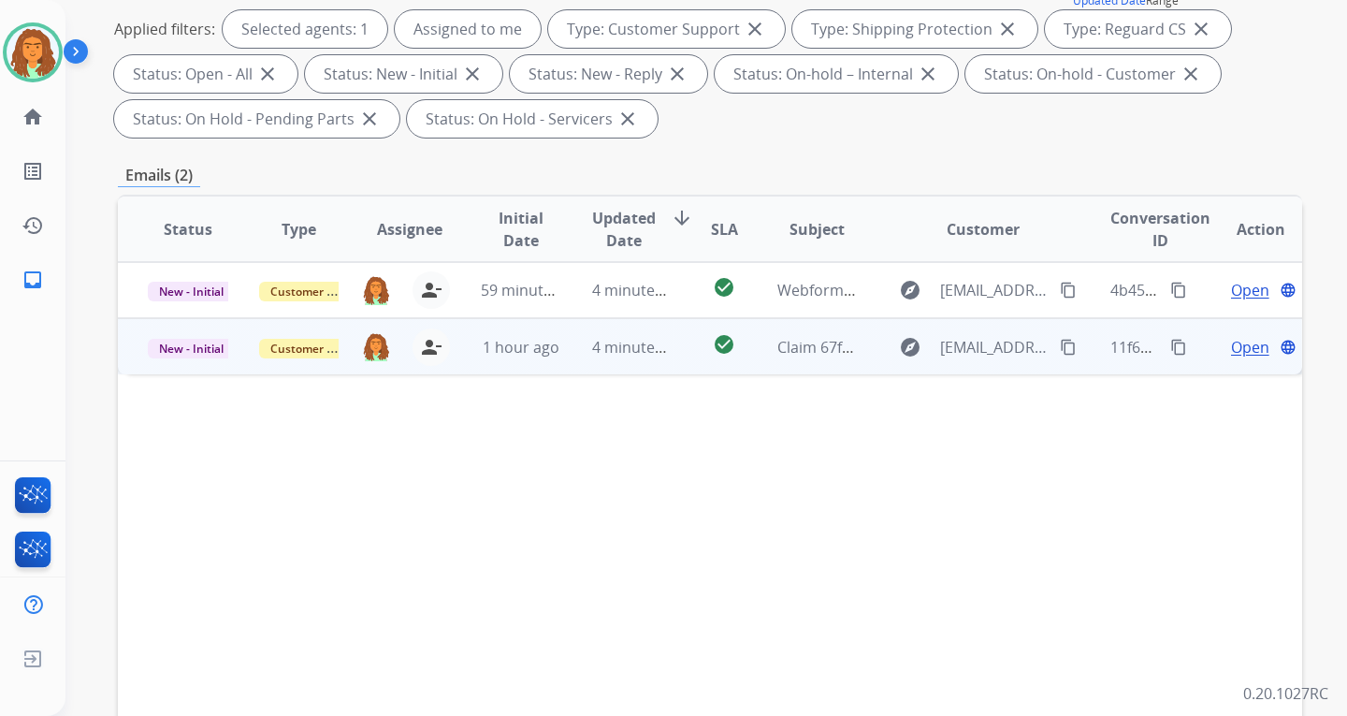
click at [646, 360] on td "4 minutes ago" at bounding box center [617, 346] width 111 height 56
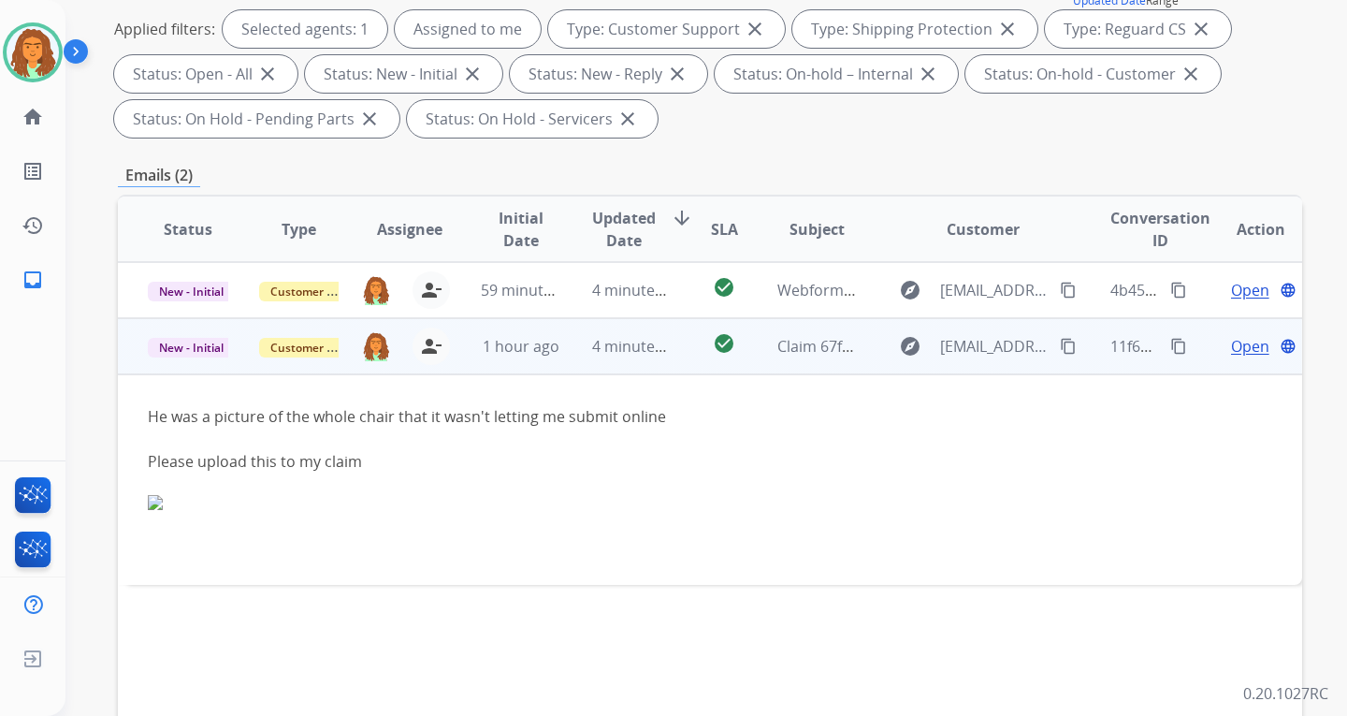
click at [1170, 349] on mat-icon "content_copy" at bounding box center [1178, 346] width 17 height 17
click at [1060, 338] on mat-icon "content_copy" at bounding box center [1068, 346] width 17 height 17
click at [1238, 342] on span "Open" at bounding box center [1250, 346] width 38 height 22
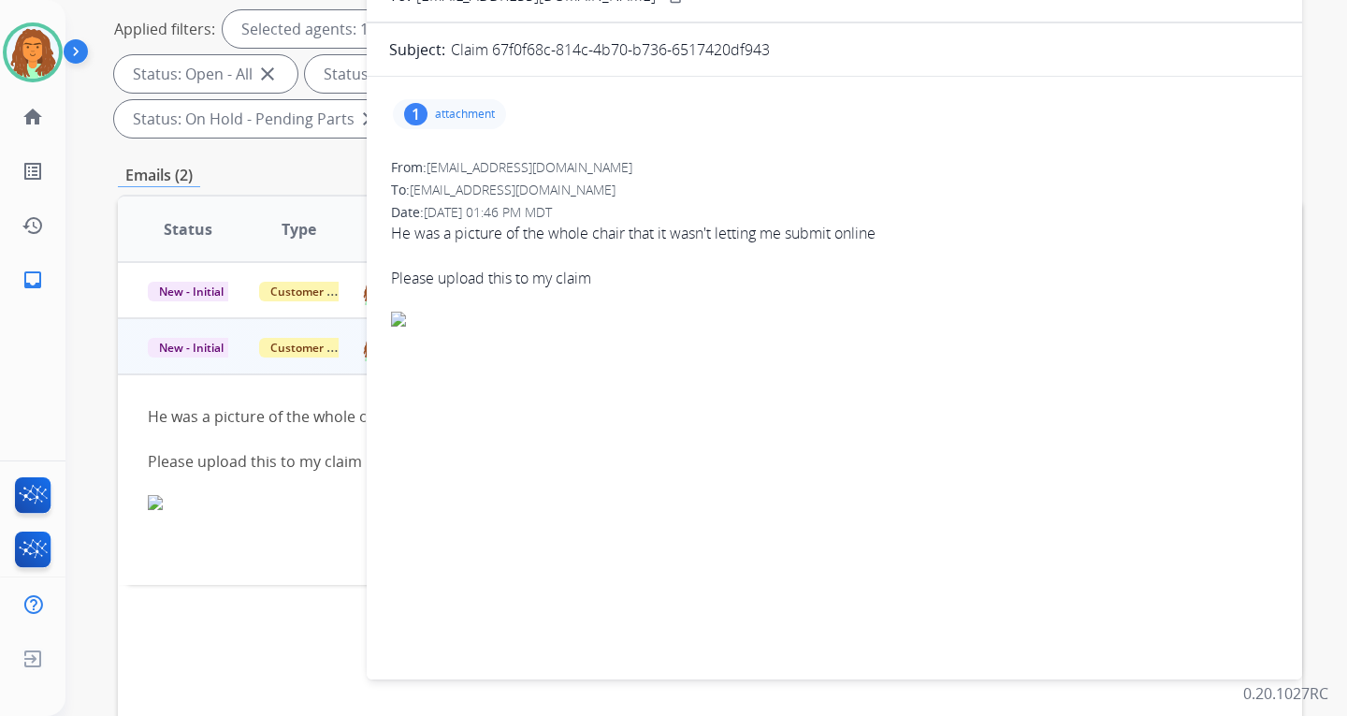
click at [424, 107] on div "1" at bounding box center [415, 114] width 23 height 22
click at [472, 150] on div at bounding box center [459, 165] width 94 height 65
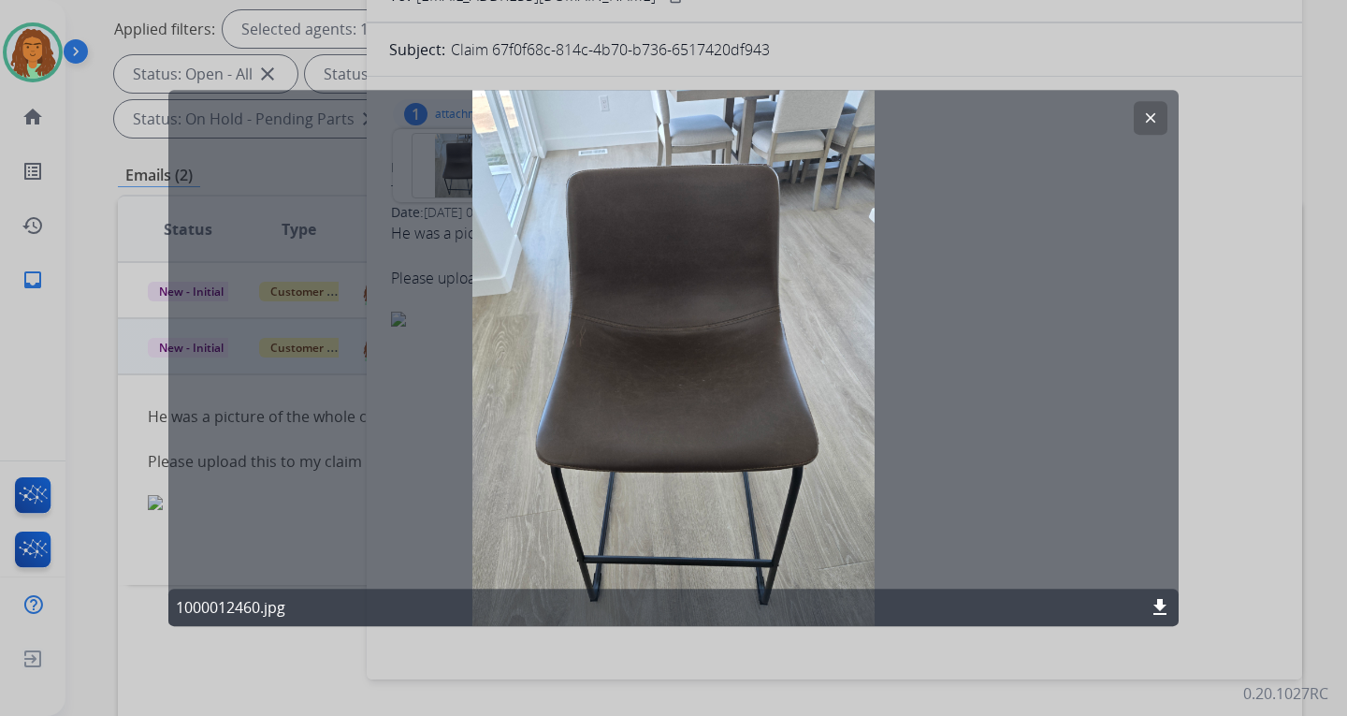
click at [1147, 114] on mat-icon "clear" at bounding box center [1150, 117] width 17 height 17
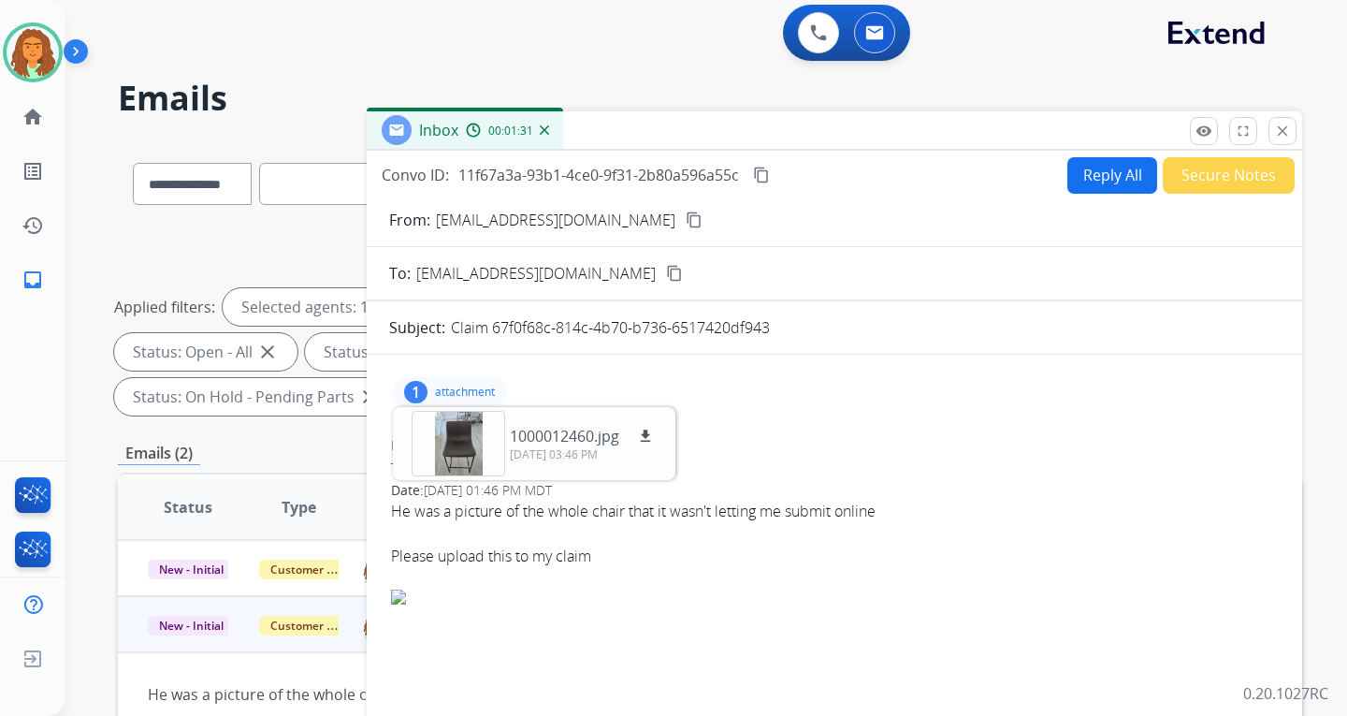
scroll to position [0, 0]
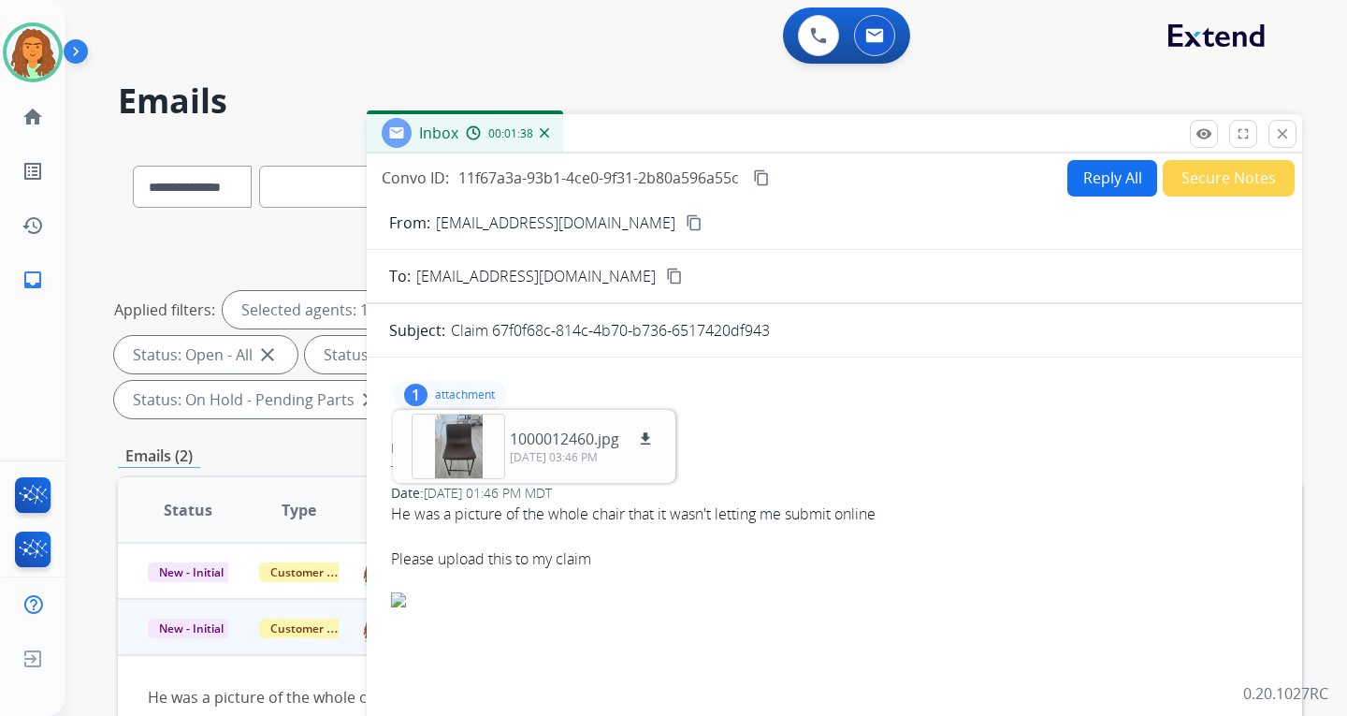
click at [1084, 179] on button "Reply All" at bounding box center [1112, 178] width 90 height 36
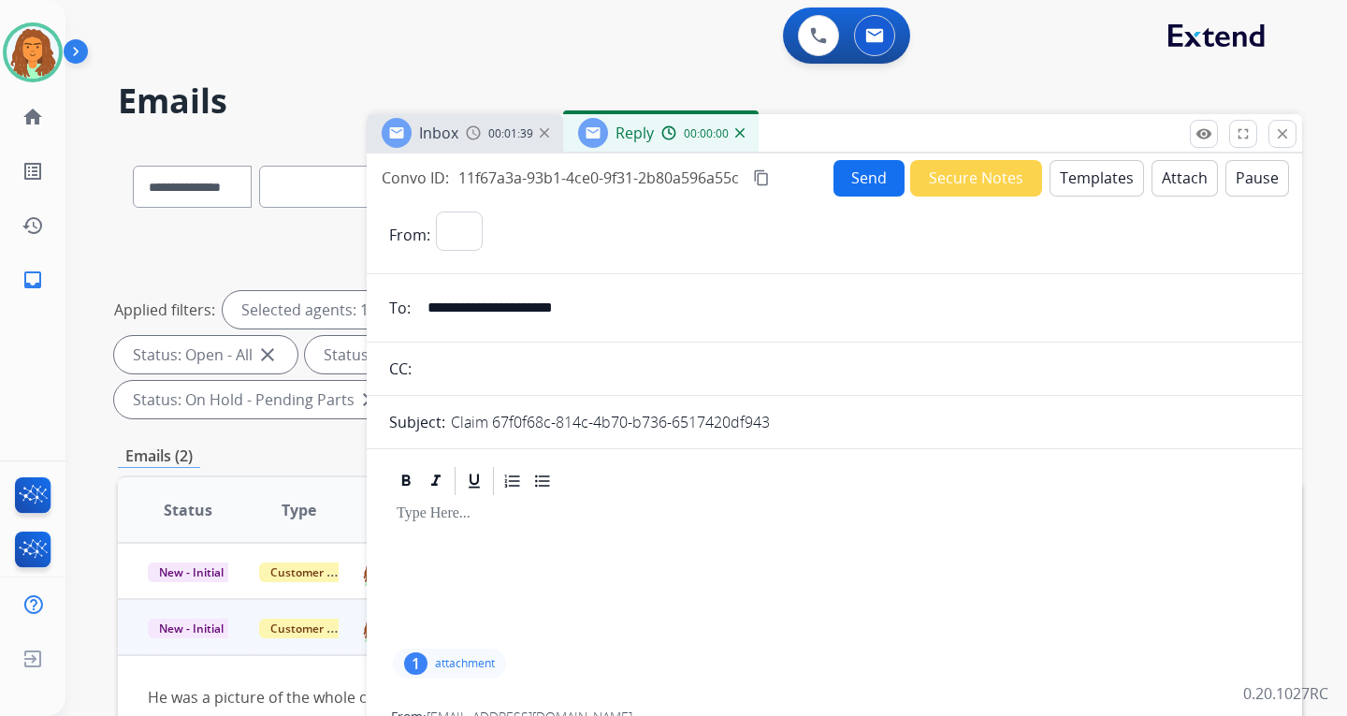
select select "**********"
click at [1083, 175] on button "Templates" at bounding box center [1097, 178] width 94 height 36
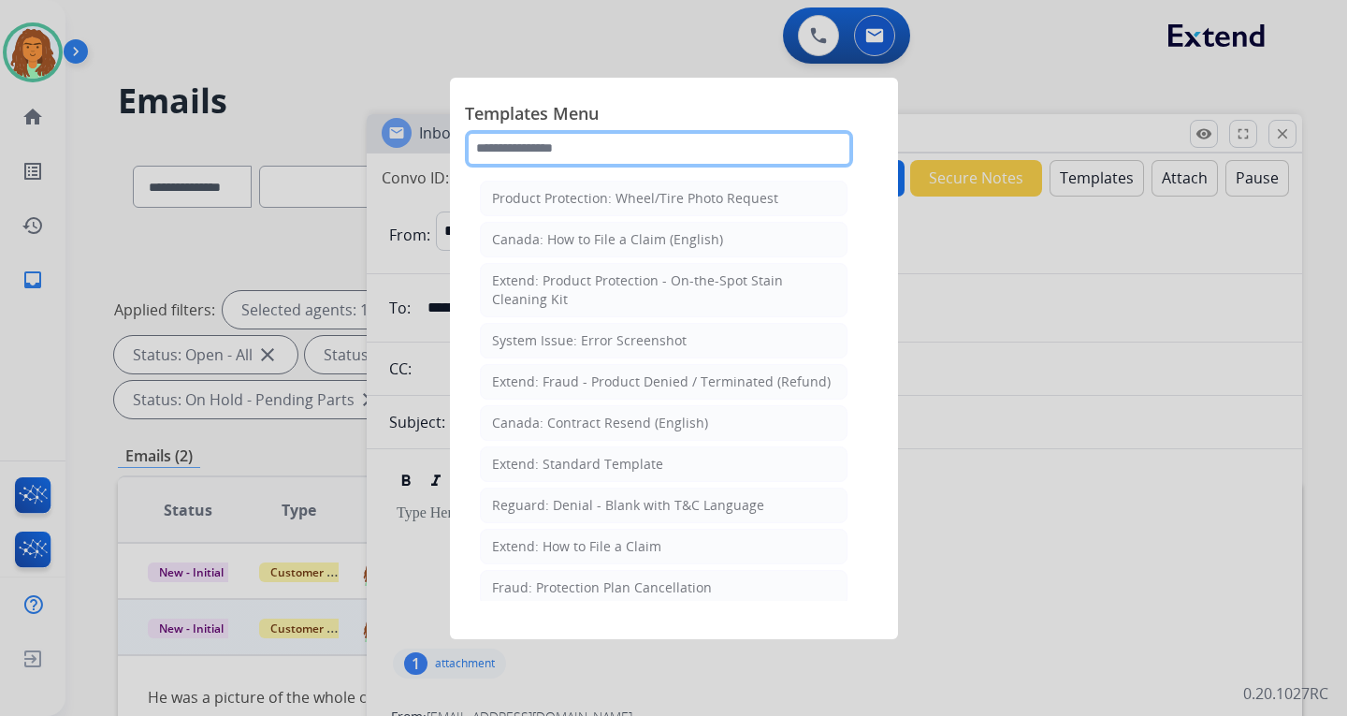
click at [559, 152] on input "text" at bounding box center [659, 148] width 388 height 37
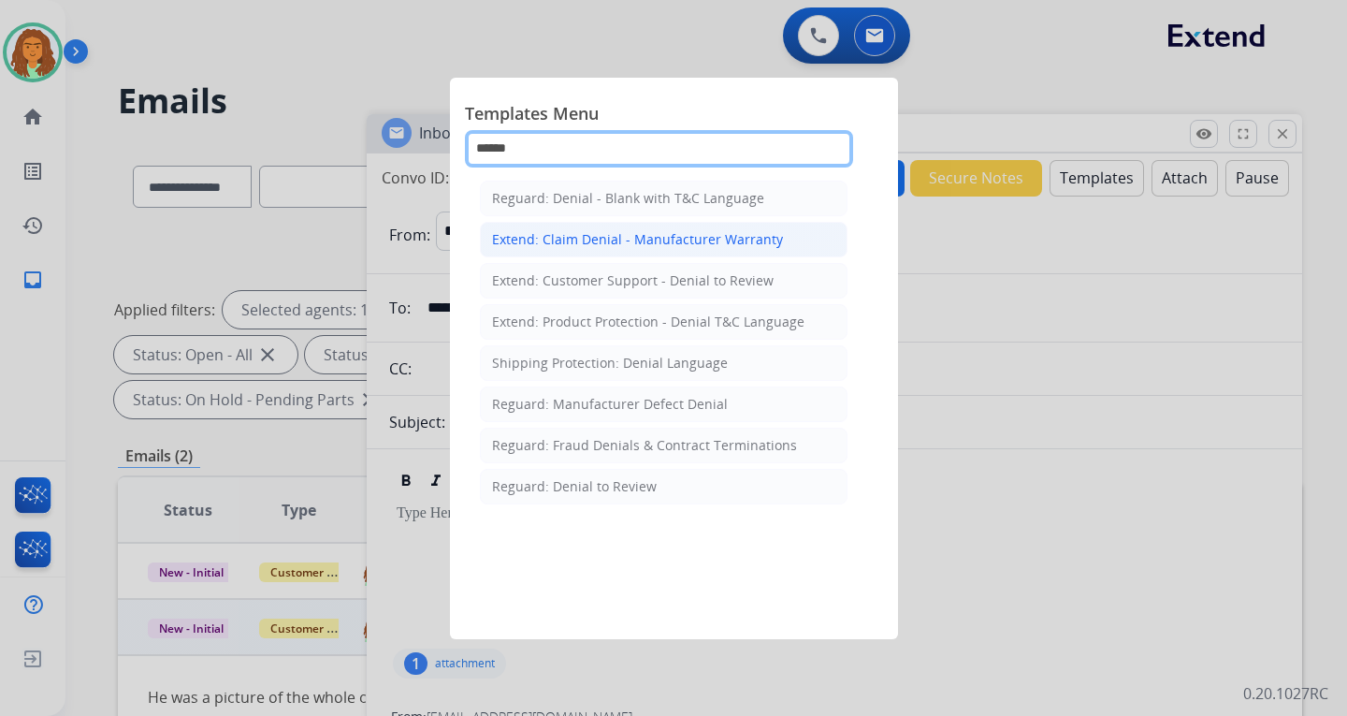
type input "******"
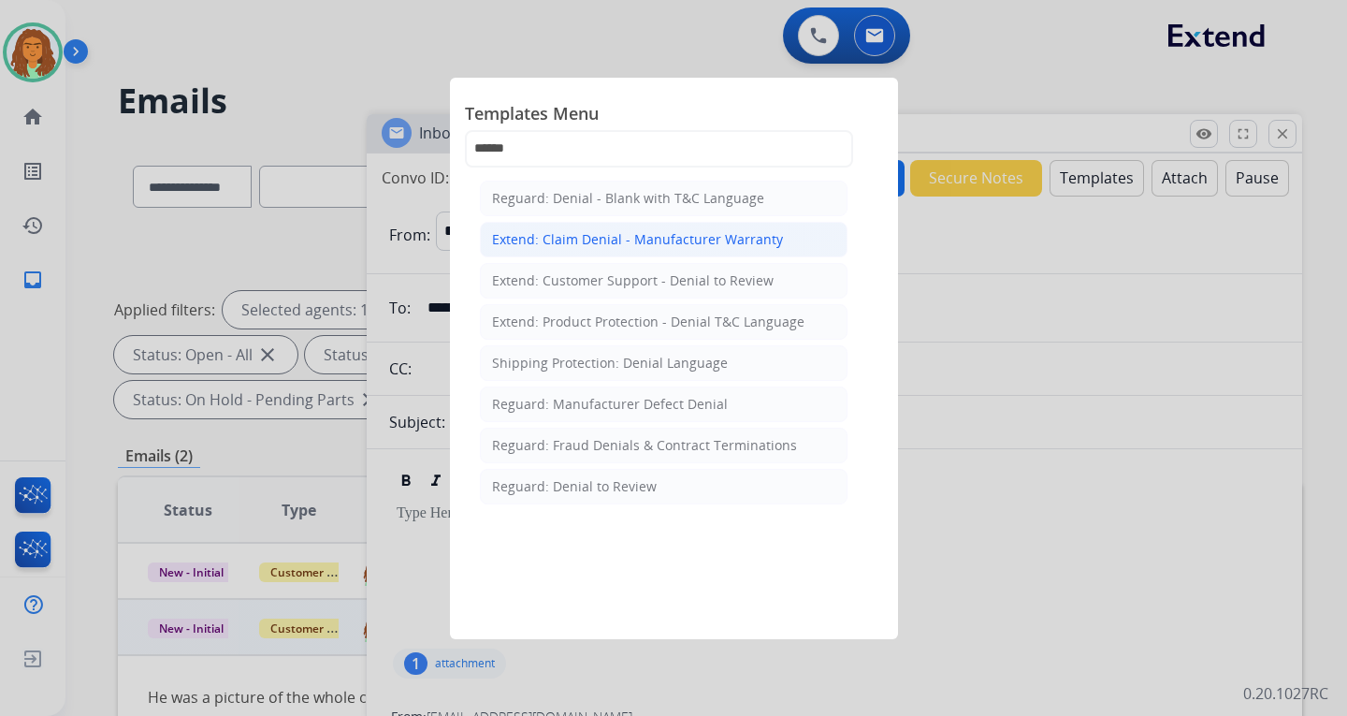
click at [602, 240] on div "Extend: Claim Denial - Manufacturer Warranty" at bounding box center [637, 239] width 291 height 19
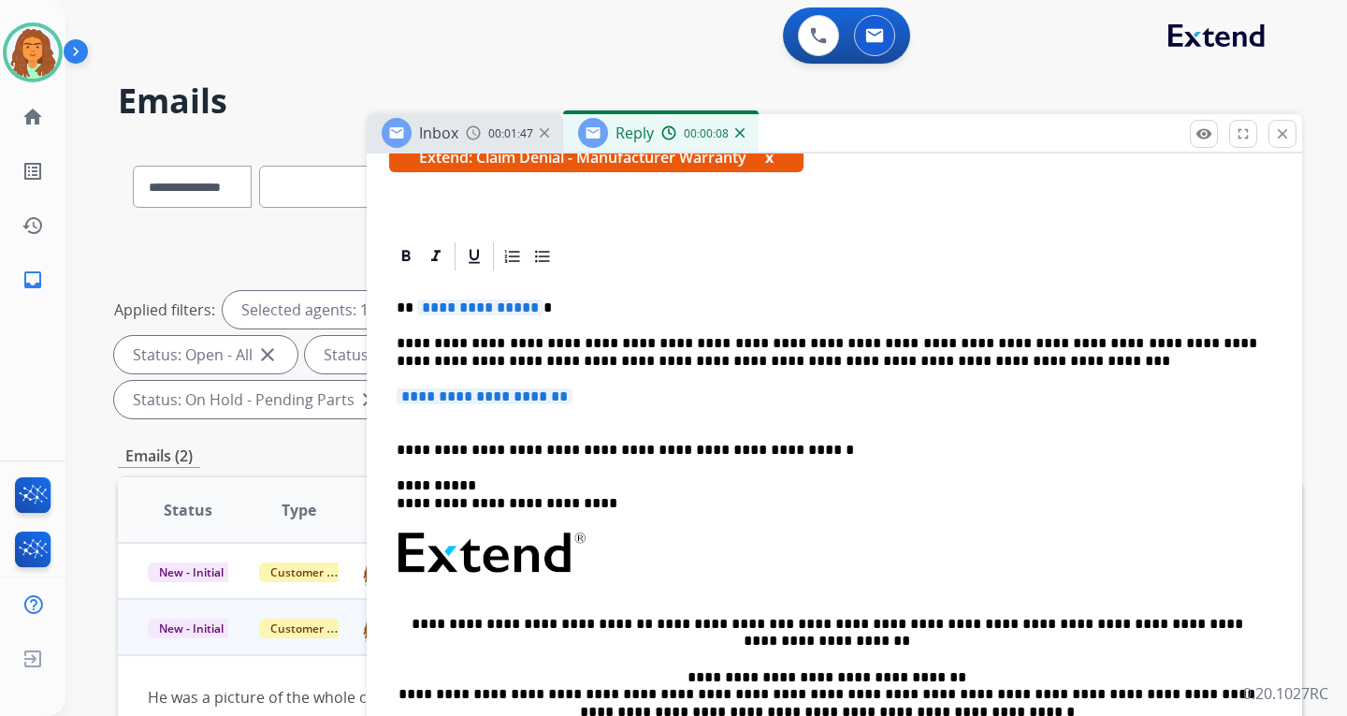
scroll to position [374, 0]
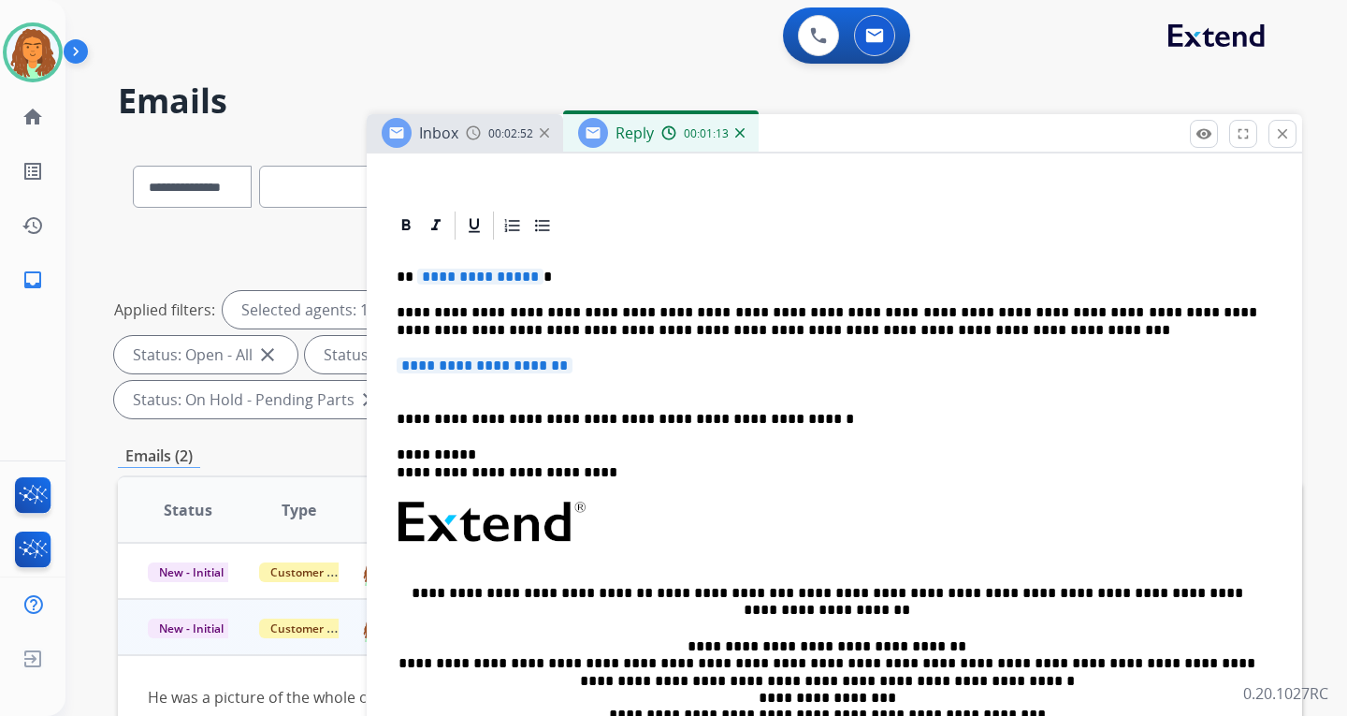
click at [528, 279] on span "**********" at bounding box center [480, 276] width 126 height 16
click at [573, 367] on span "**********" at bounding box center [485, 365] width 176 height 16
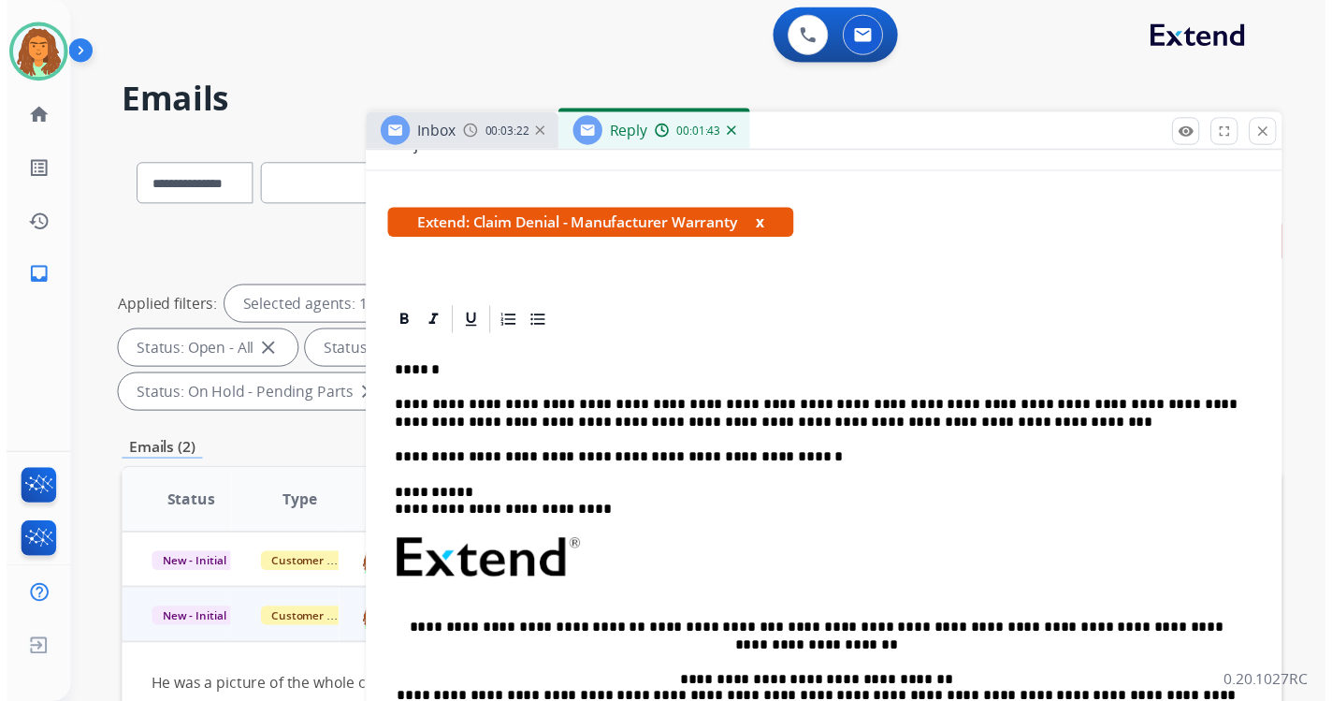
scroll to position [0, 0]
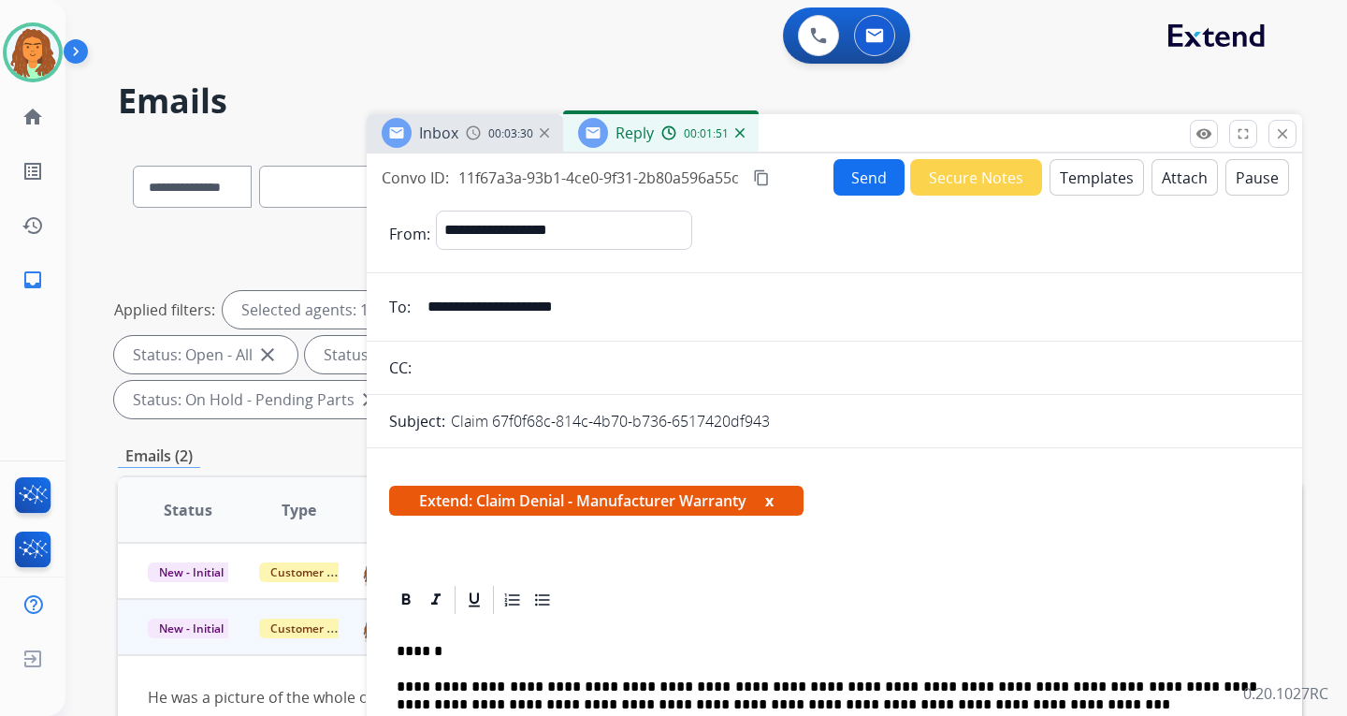
click at [849, 179] on button "Send" at bounding box center [869, 177] width 71 height 36
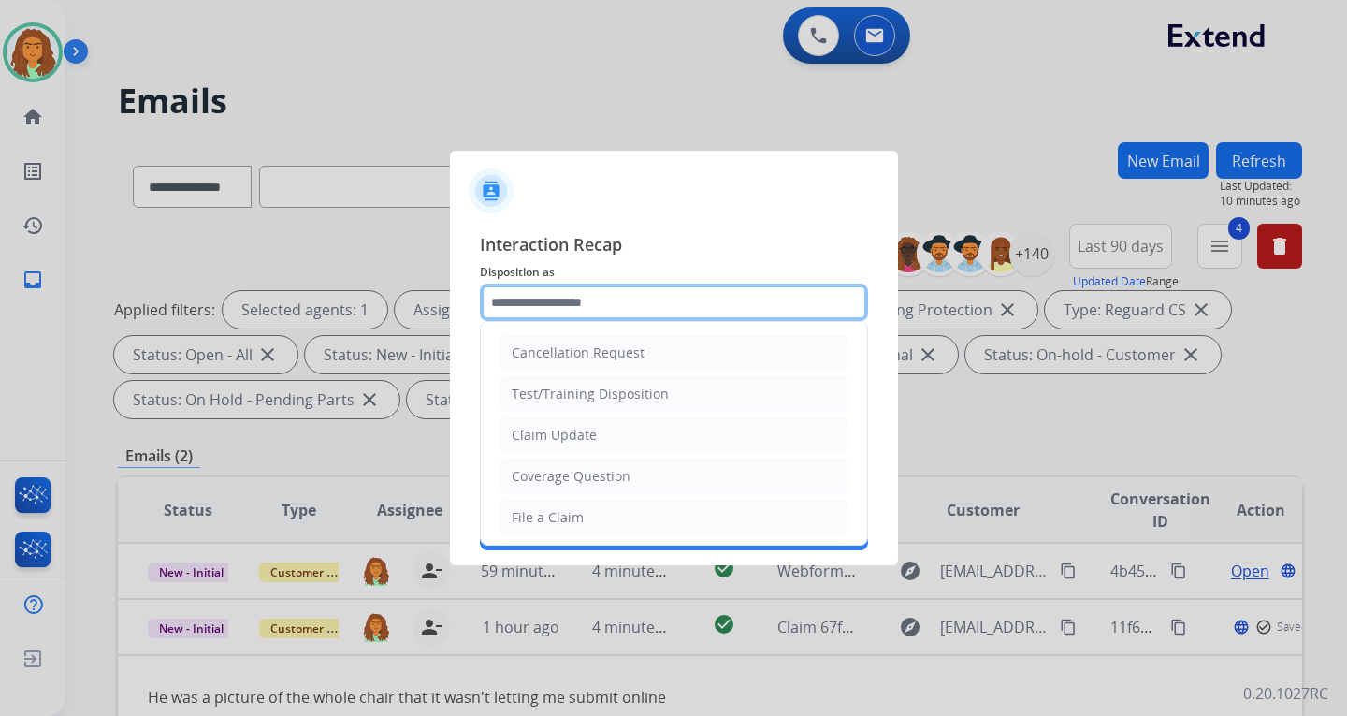
click at [544, 298] on input "text" at bounding box center [674, 301] width 388 height 37
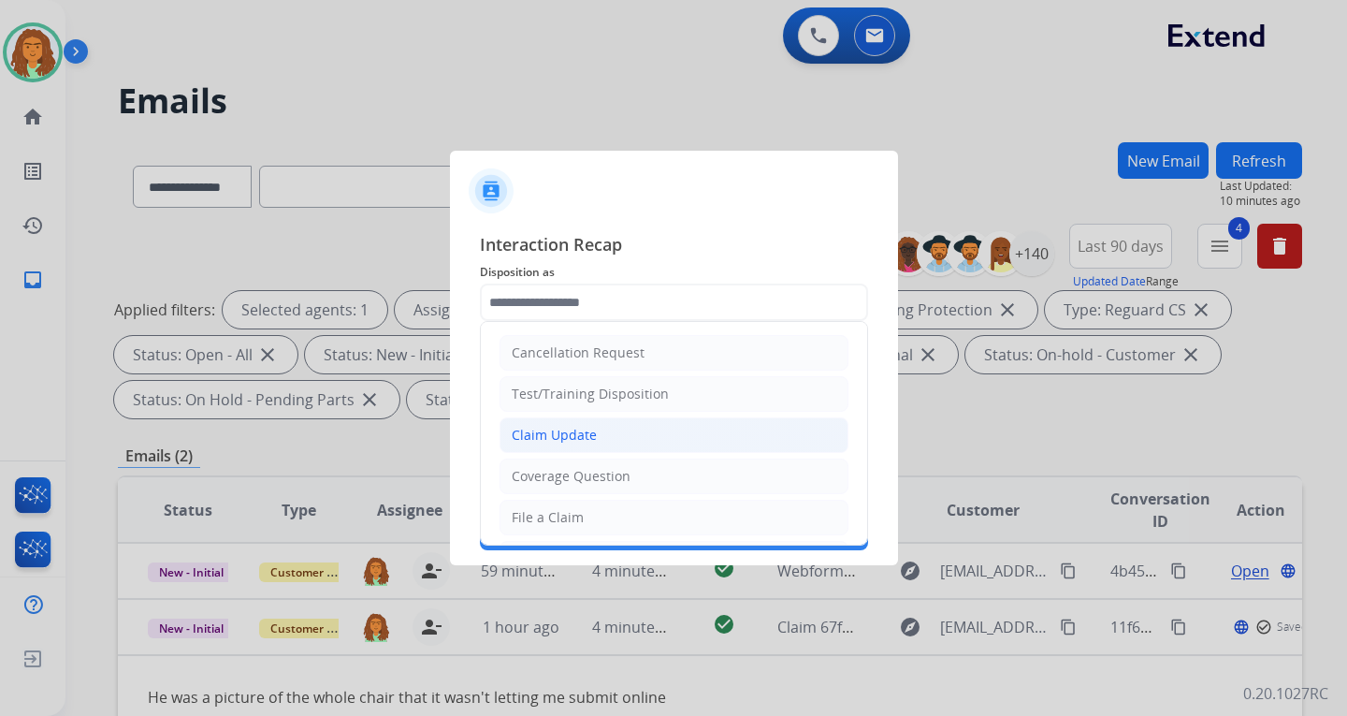
click at [547, 441] on div "Claim Update" at bounding box center [554, 435] width 85 height 19
type input "**********"
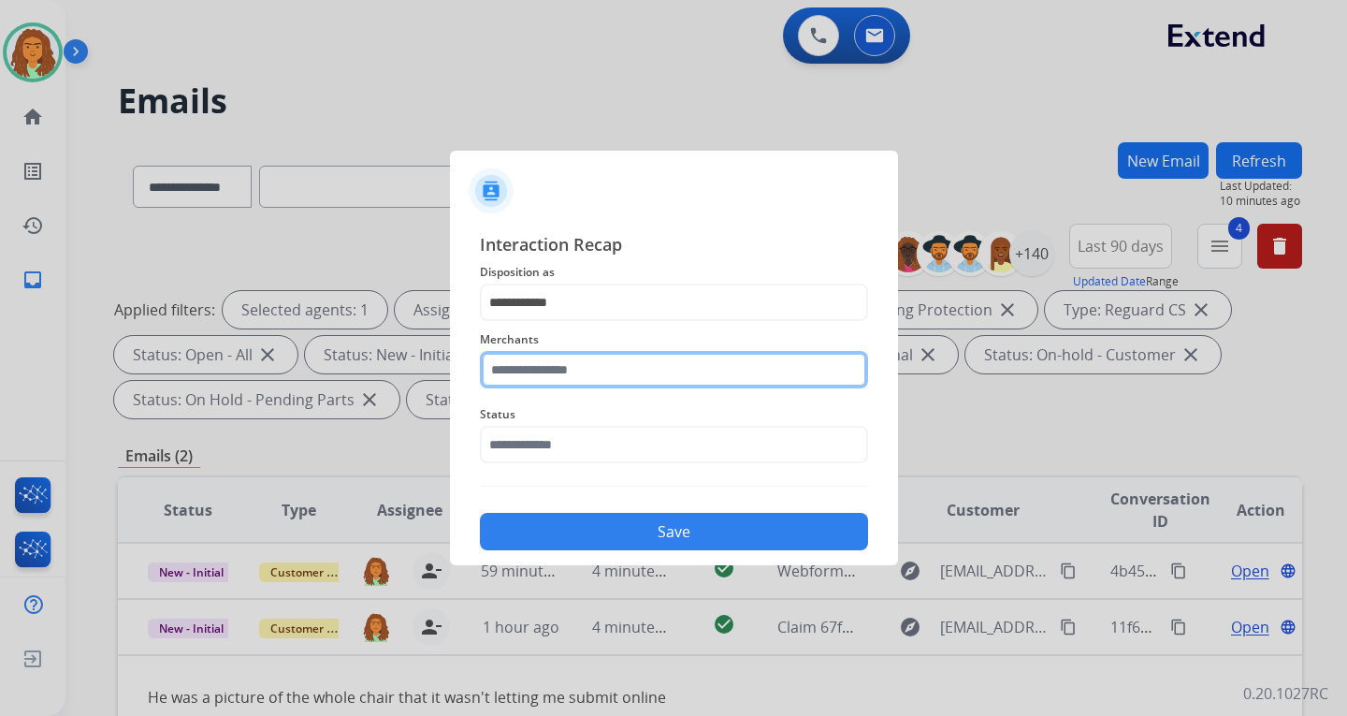
click at [532, 377] on input "text" at bounding box center [674, 369] width 388 height 37
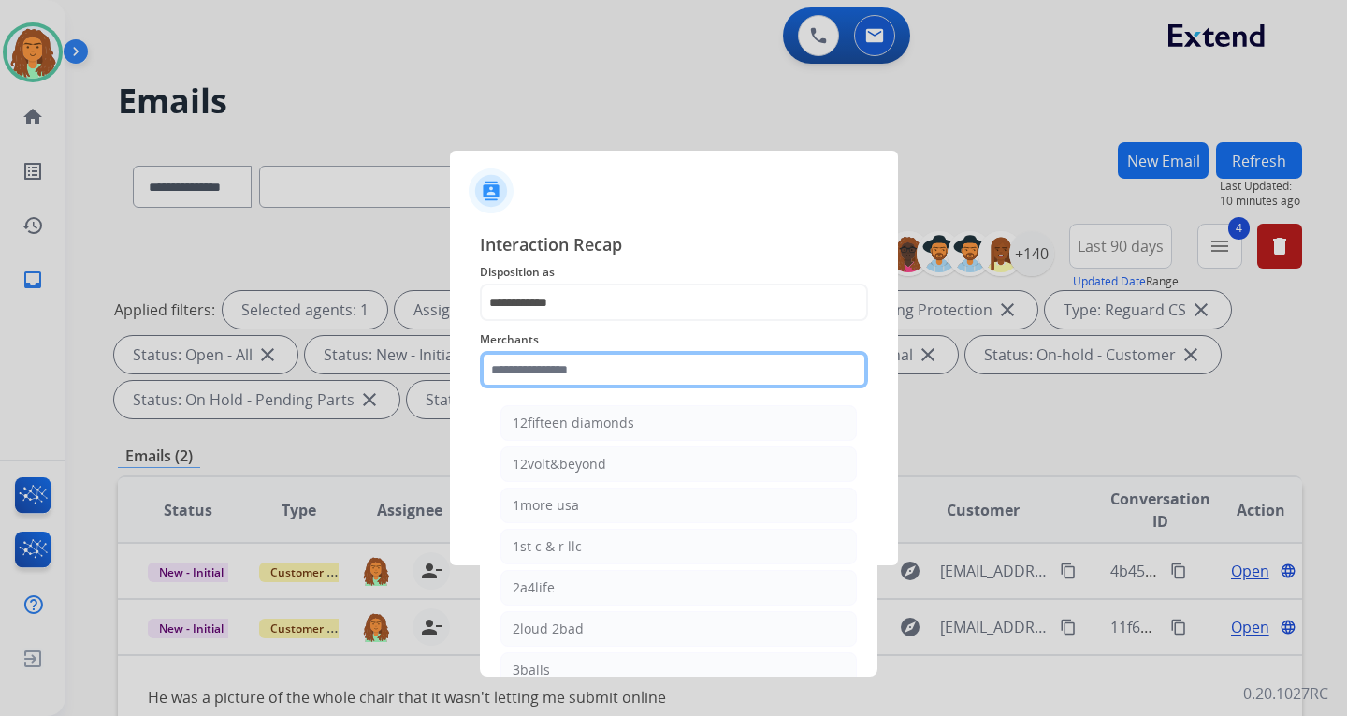
click at [532, 373] on input "text" at bounding box center [674, 369] width 388 height 37
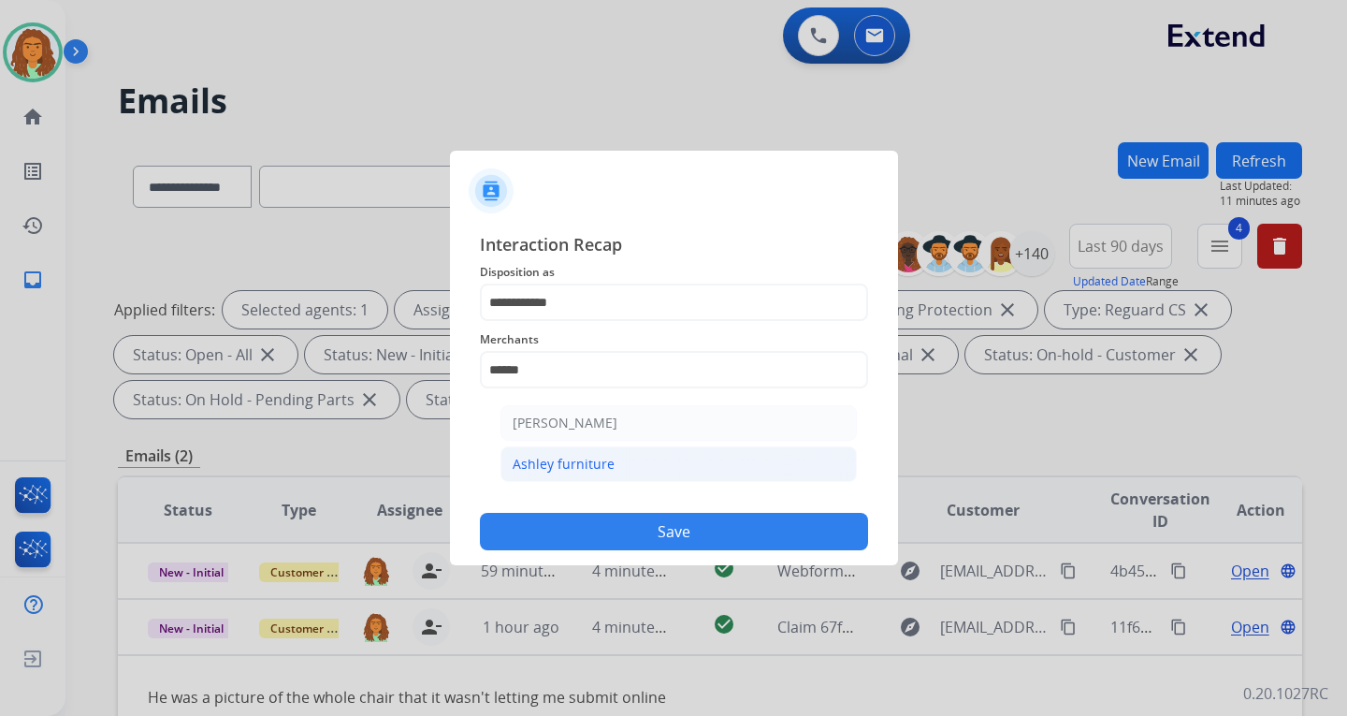
click at [551, 458] on div "Ashley furniture" at bounding box center [564, 464] width 102 height 19
type input "**********"
click at [580, 450] on input "text" at bounding box center [674, 444] width 388 height 37
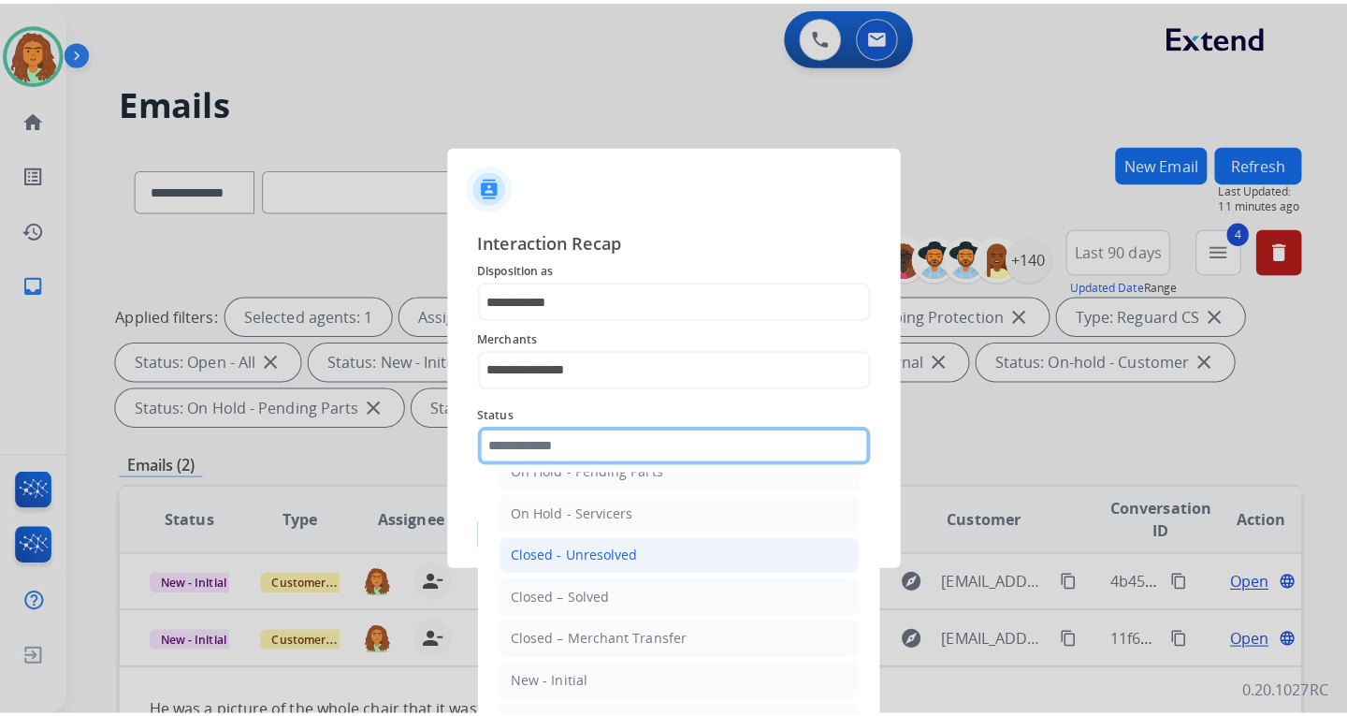
scroll to position [112, 0]
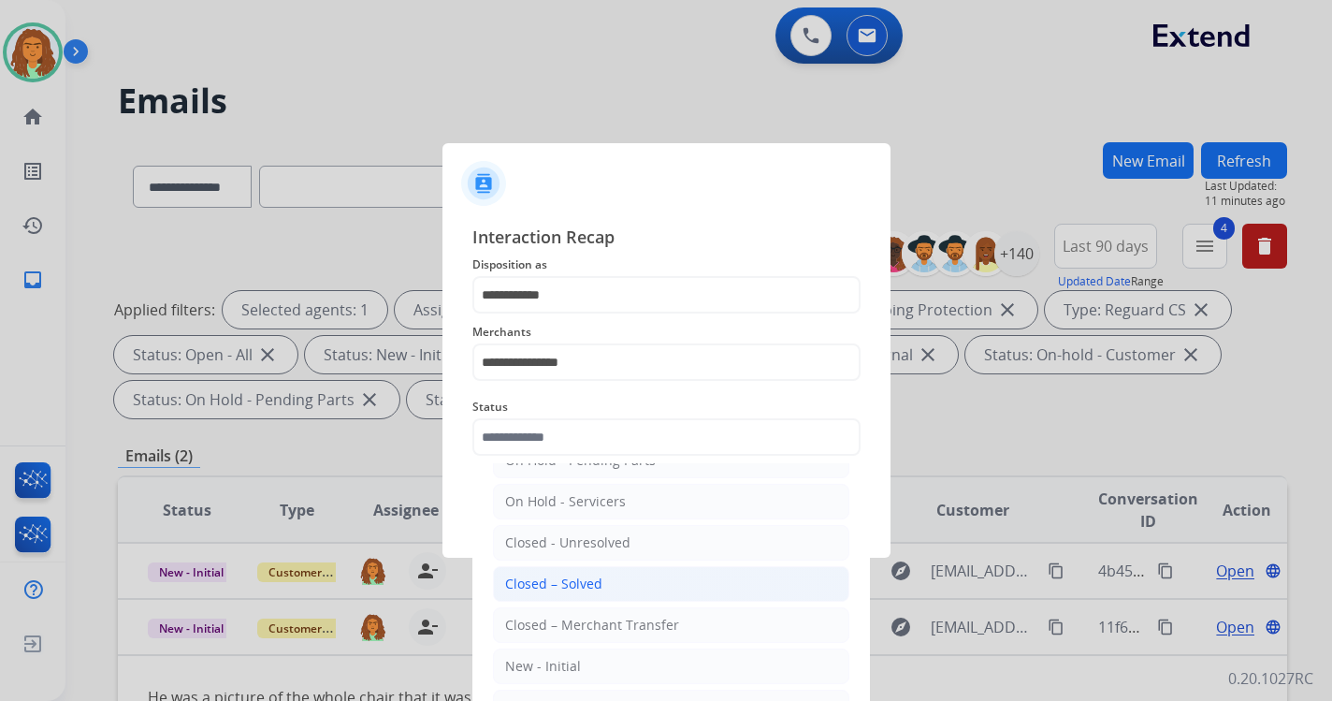
click at [561, 582] on div "Closed – Solved" at bounding box center [553, 583] width 97 height 19
type input "**********"
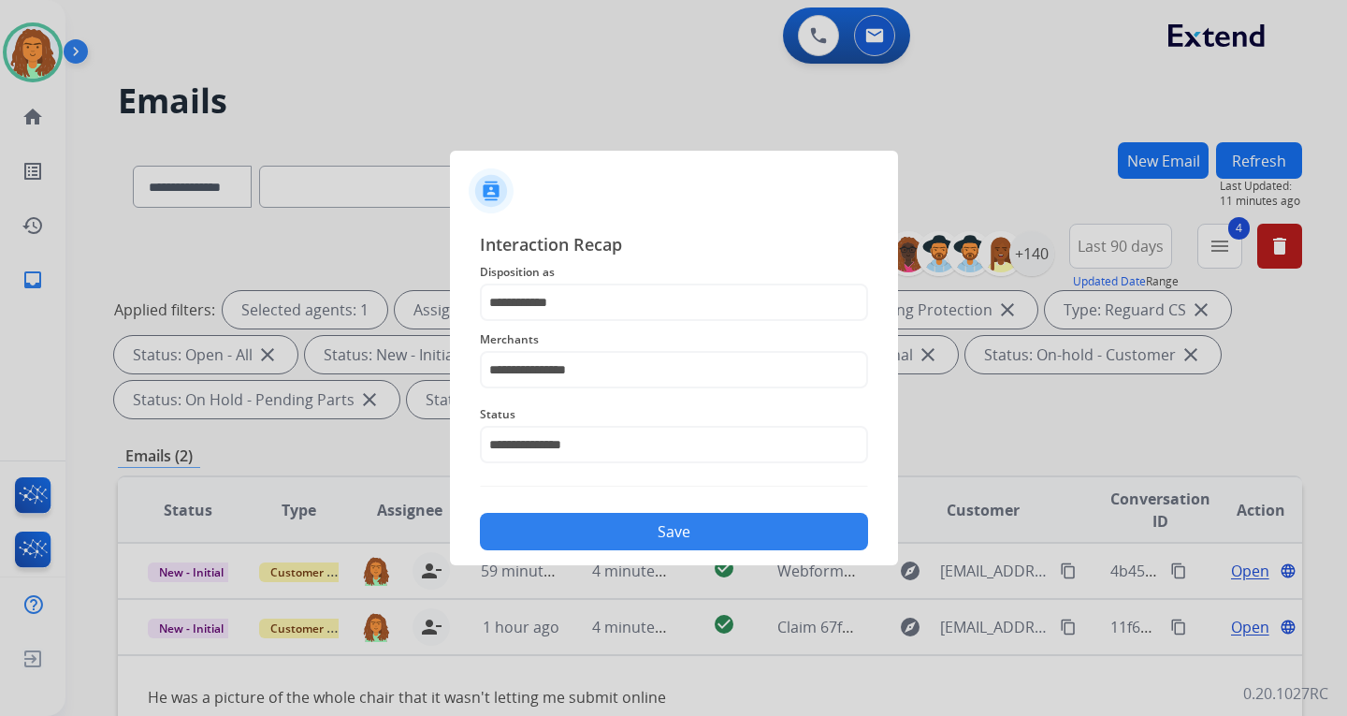
click at [651, 524] on button "Save" at bounding box center [674, 531] width 388 height 37
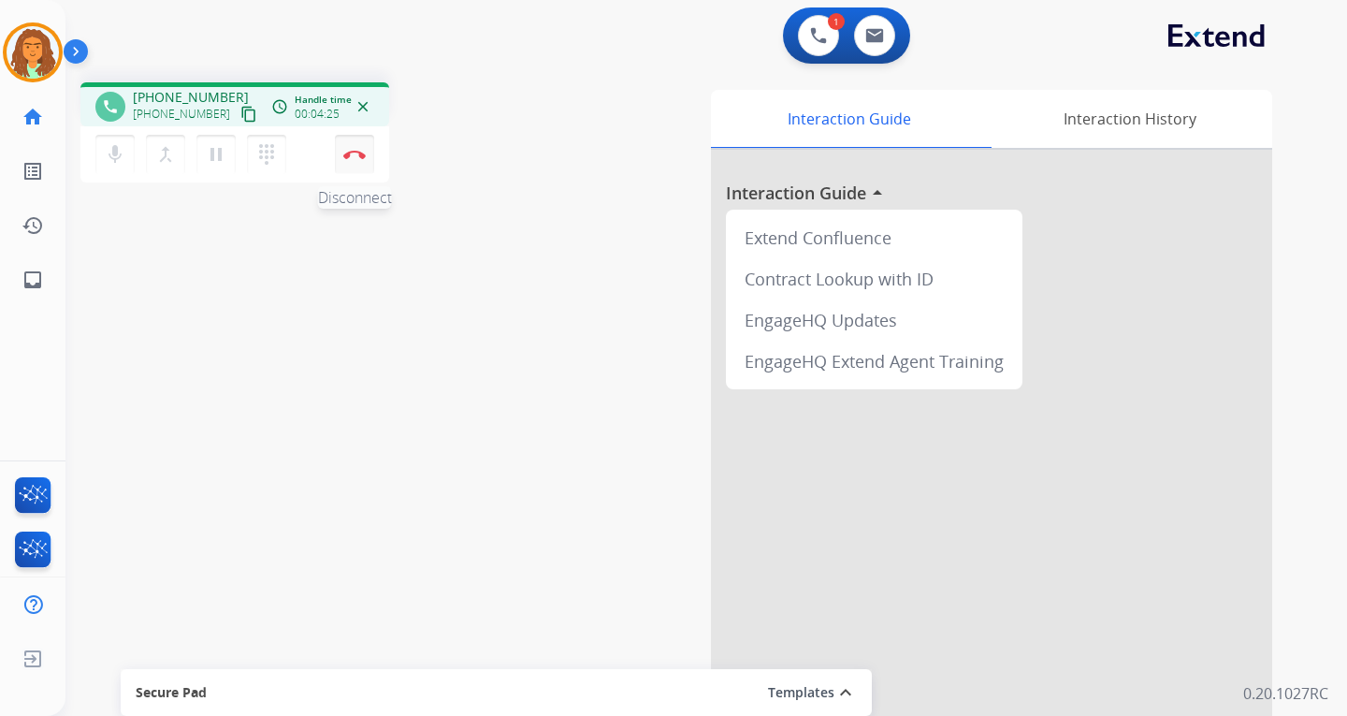
click at [344, 149] on button "Disconnect" at bounding box center [354, 154] width 39 height 39
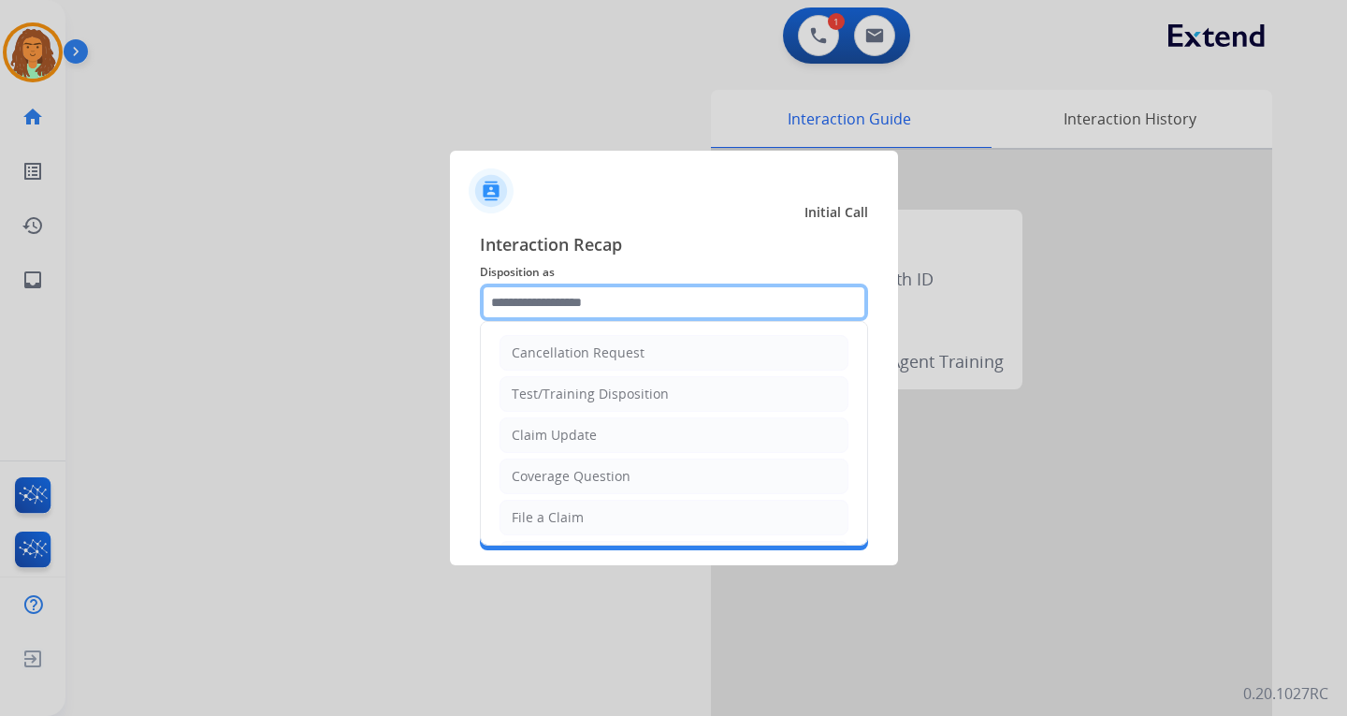
click at [538, 305] on input "text" at bounding box center [674, 301] width 388 height 37
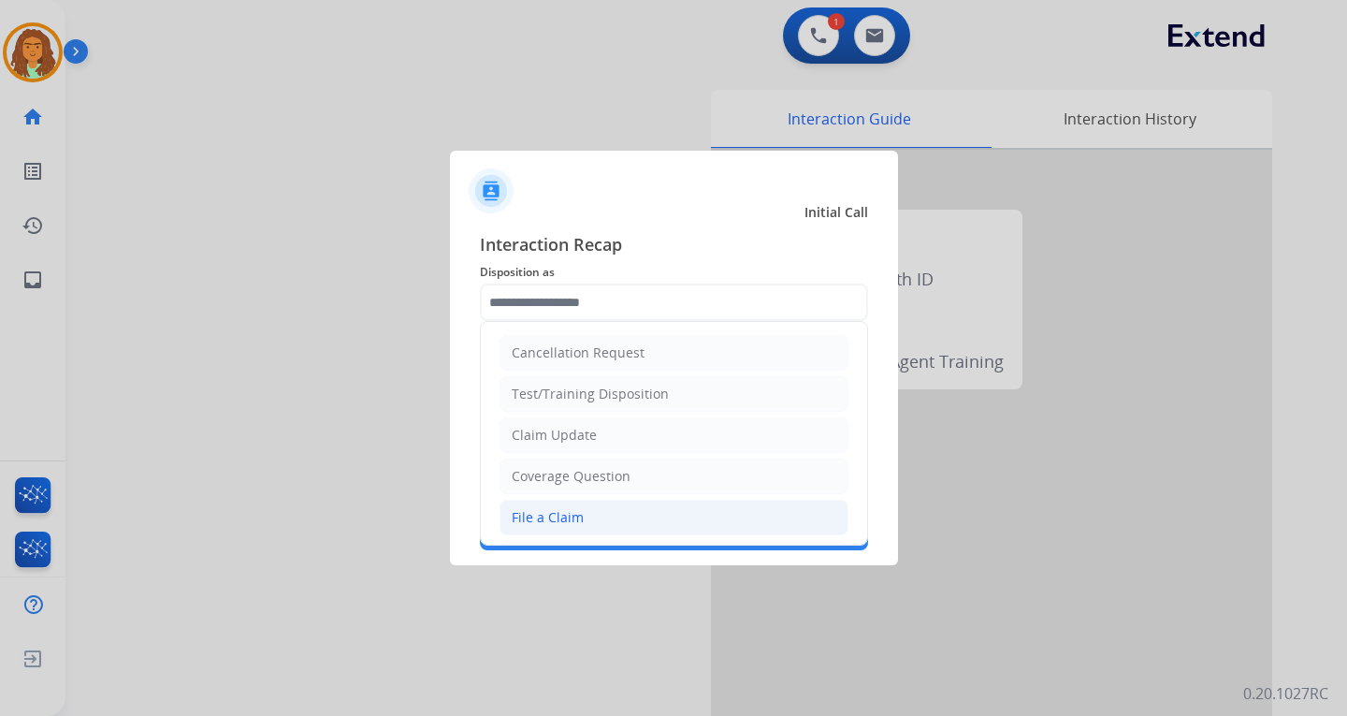
click at [544, 512] on div "File a Claim" at bounding box center [548, 517] width 72 height 19
type input "**********"
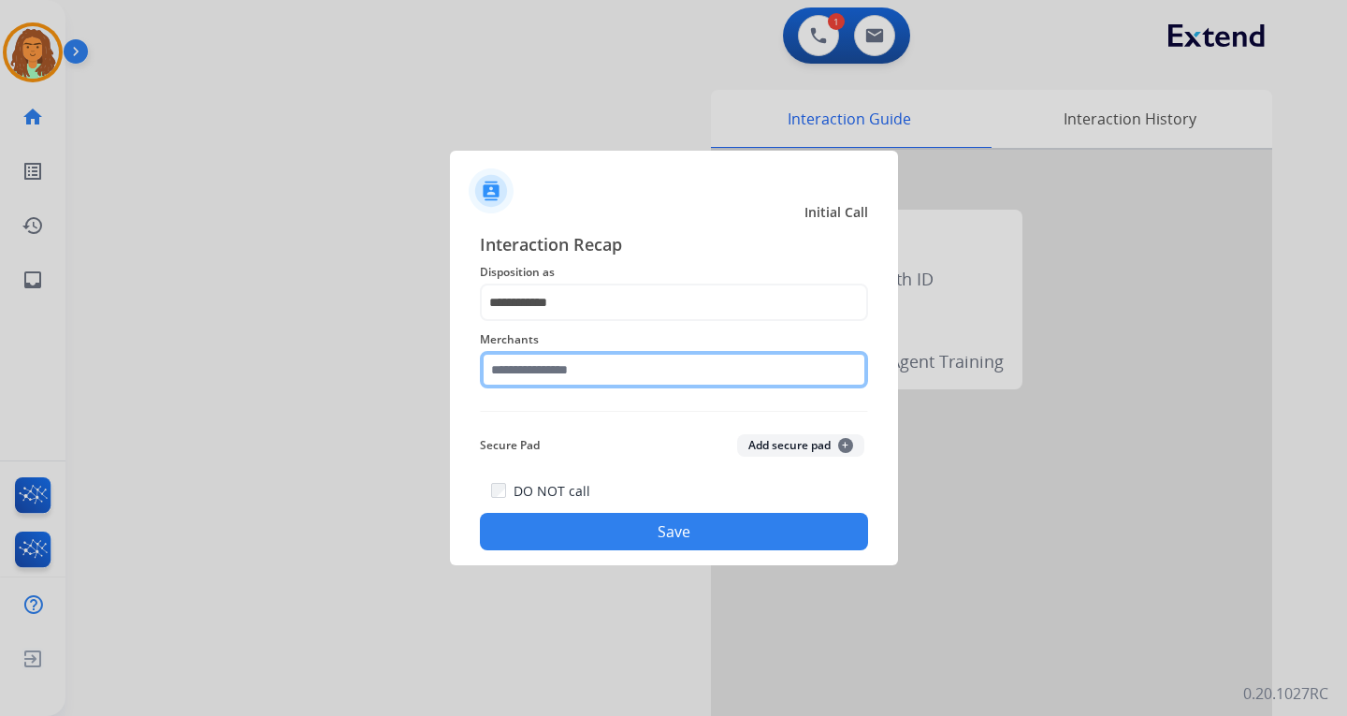
click at [530, 373] on input "text" at bounding box center [674, 369] width 388 height 37
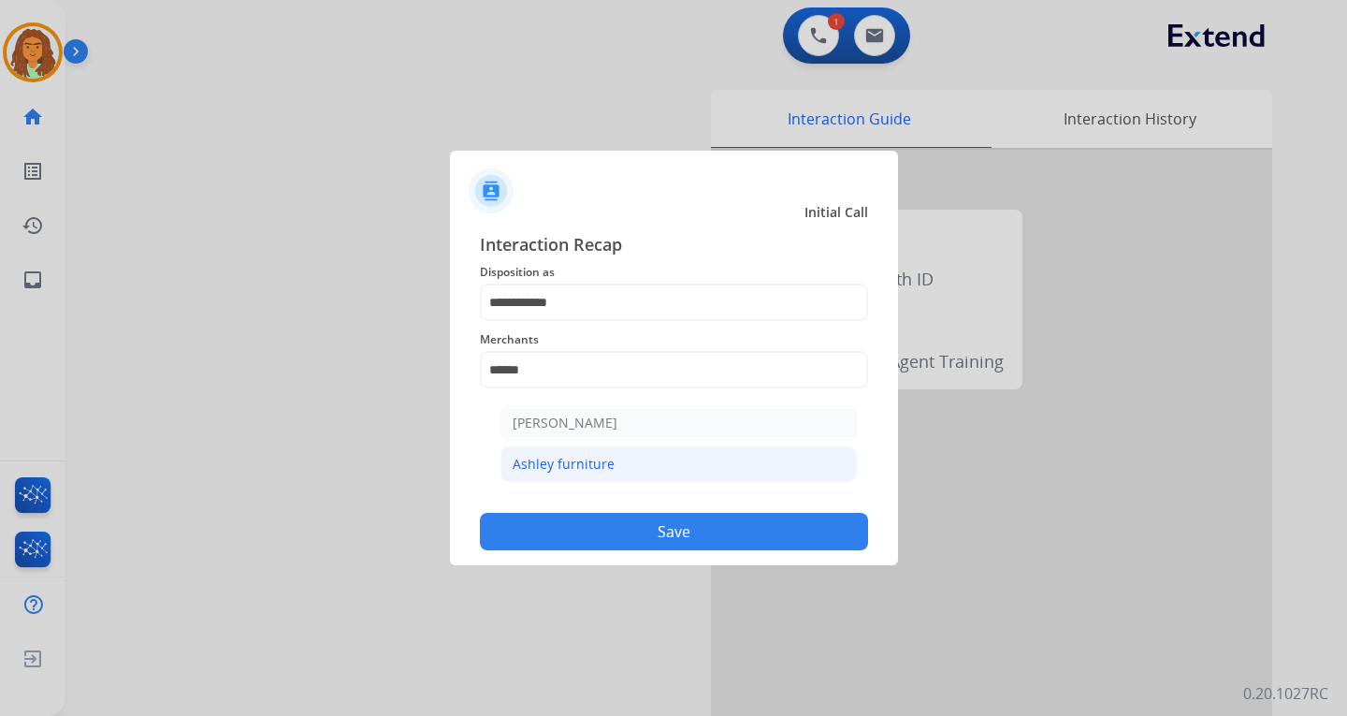
click at [566, 463] on div "Ashley furniture" at bounding box center [564, 464] width 102 height 19
type input "**********"
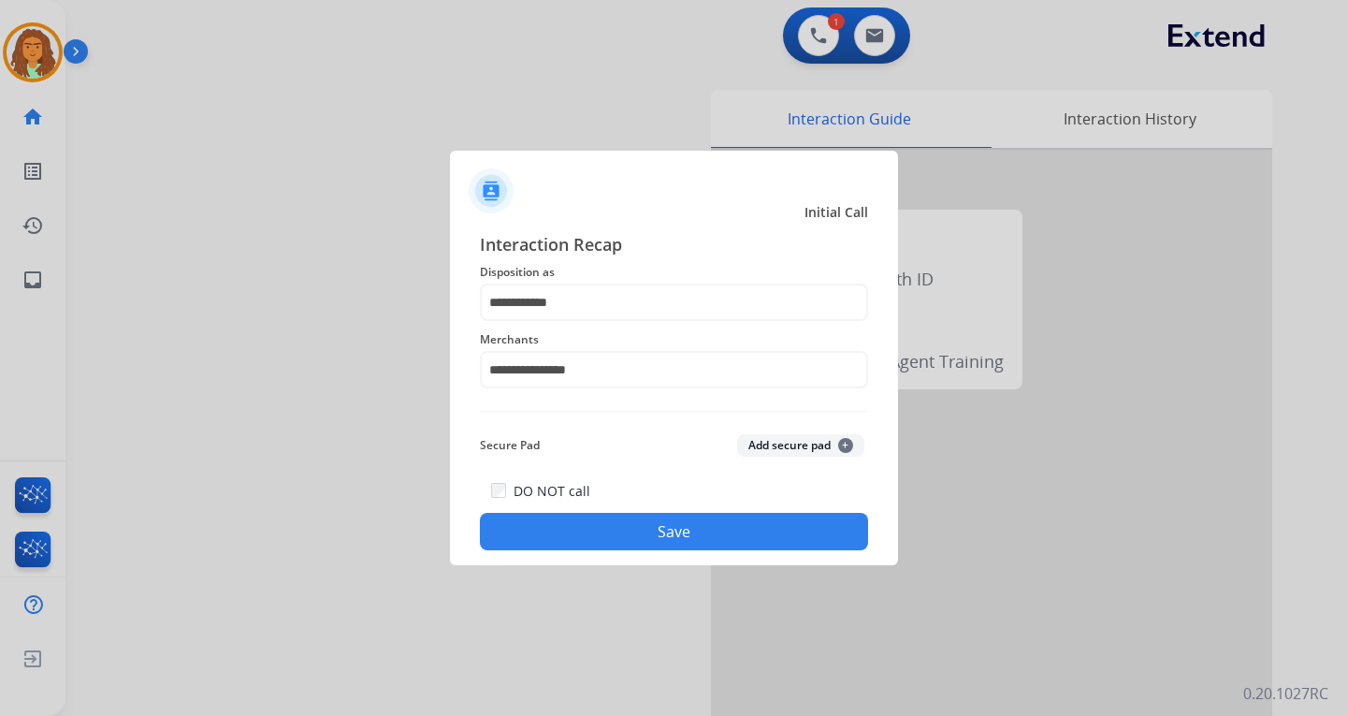
click at [654, 523] on button "Save" at bounding box center [674, 531] width 388 height 37
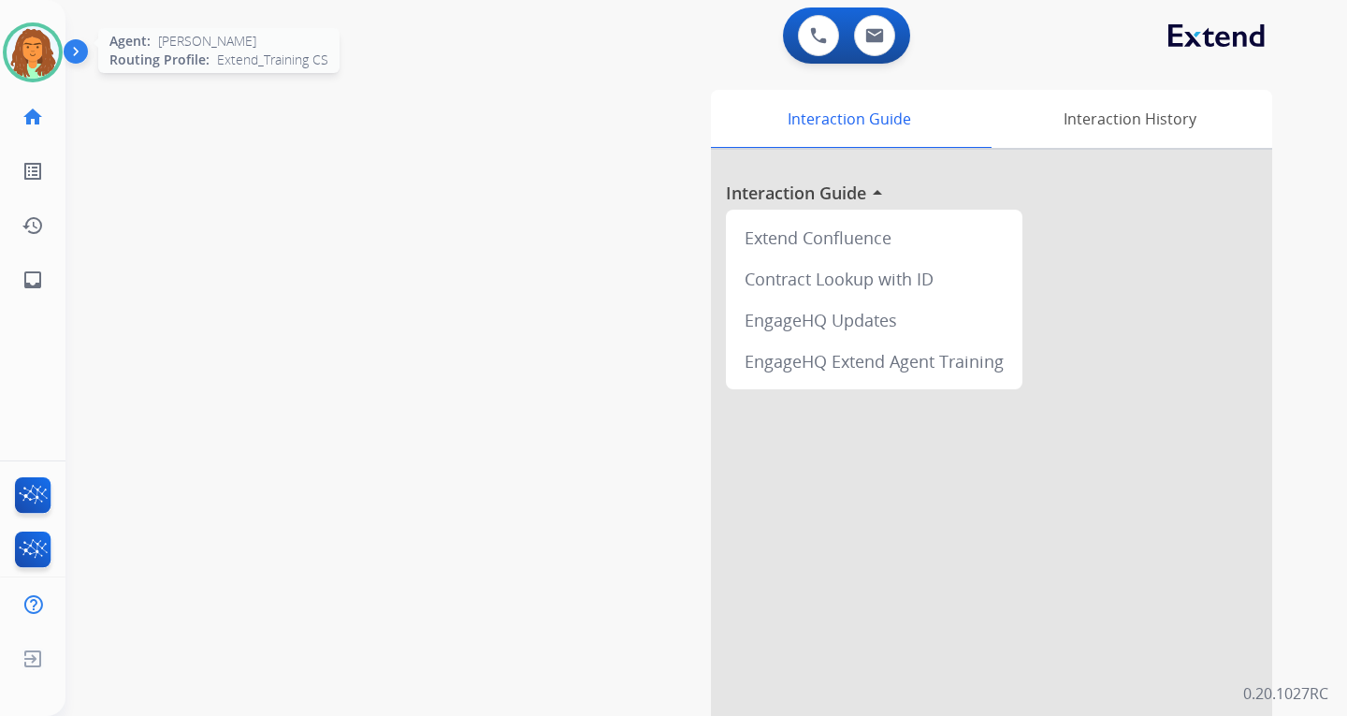
click at [48, 50] on img at bounding box center [33, 52] width 52 height 52
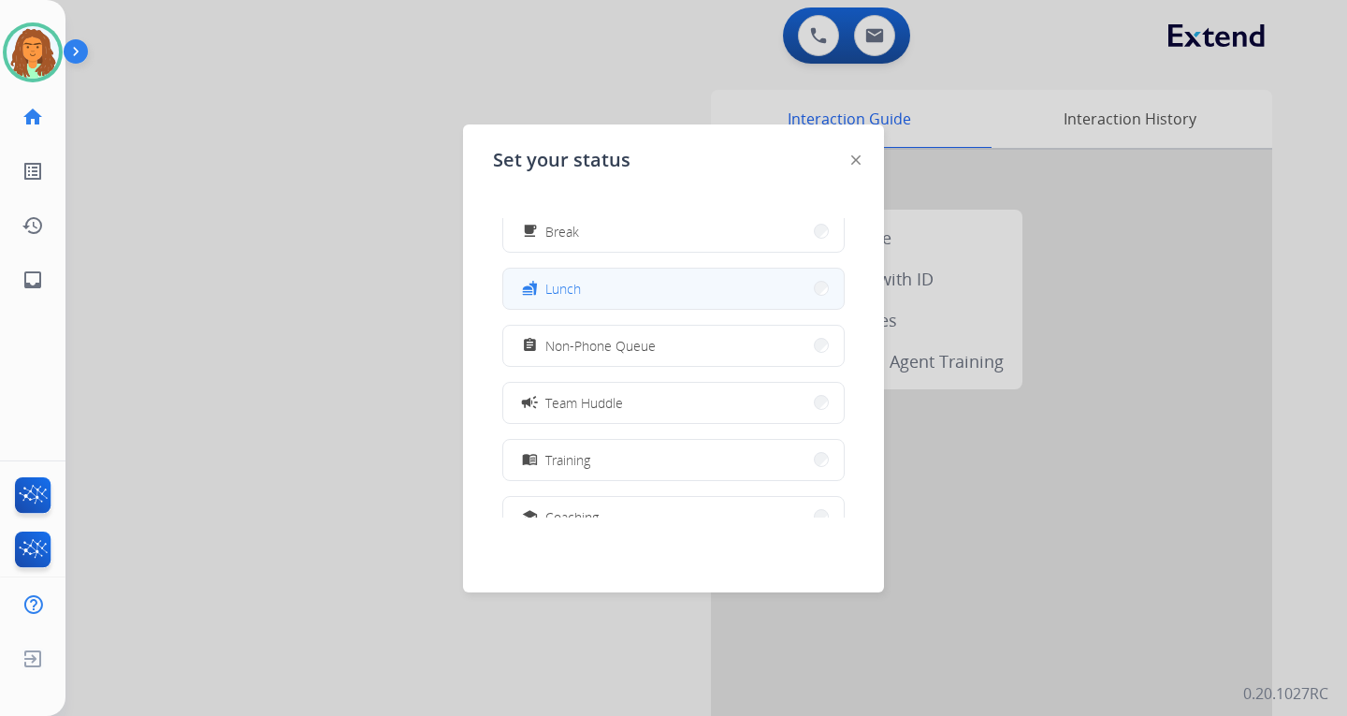
scroll to position [187, 0]
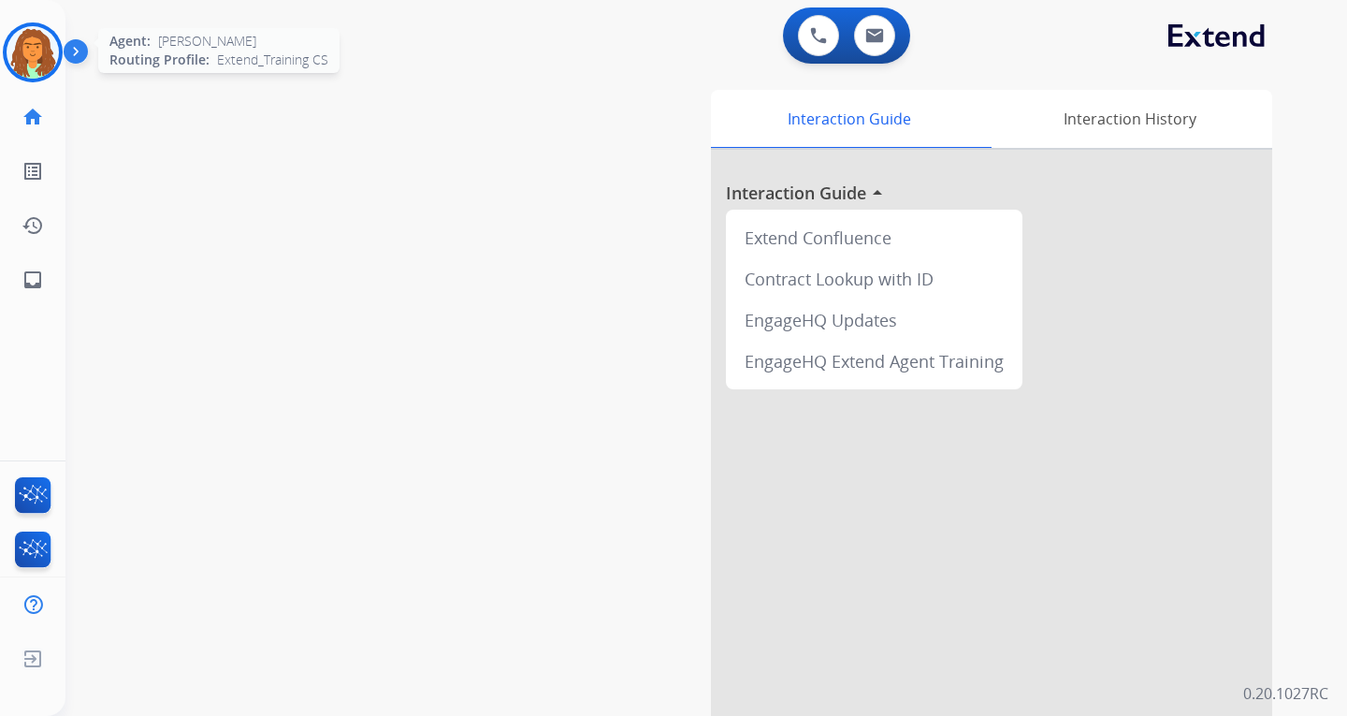
click at [44, 49] on img at bounding box center [33, 52] width 52 height 52
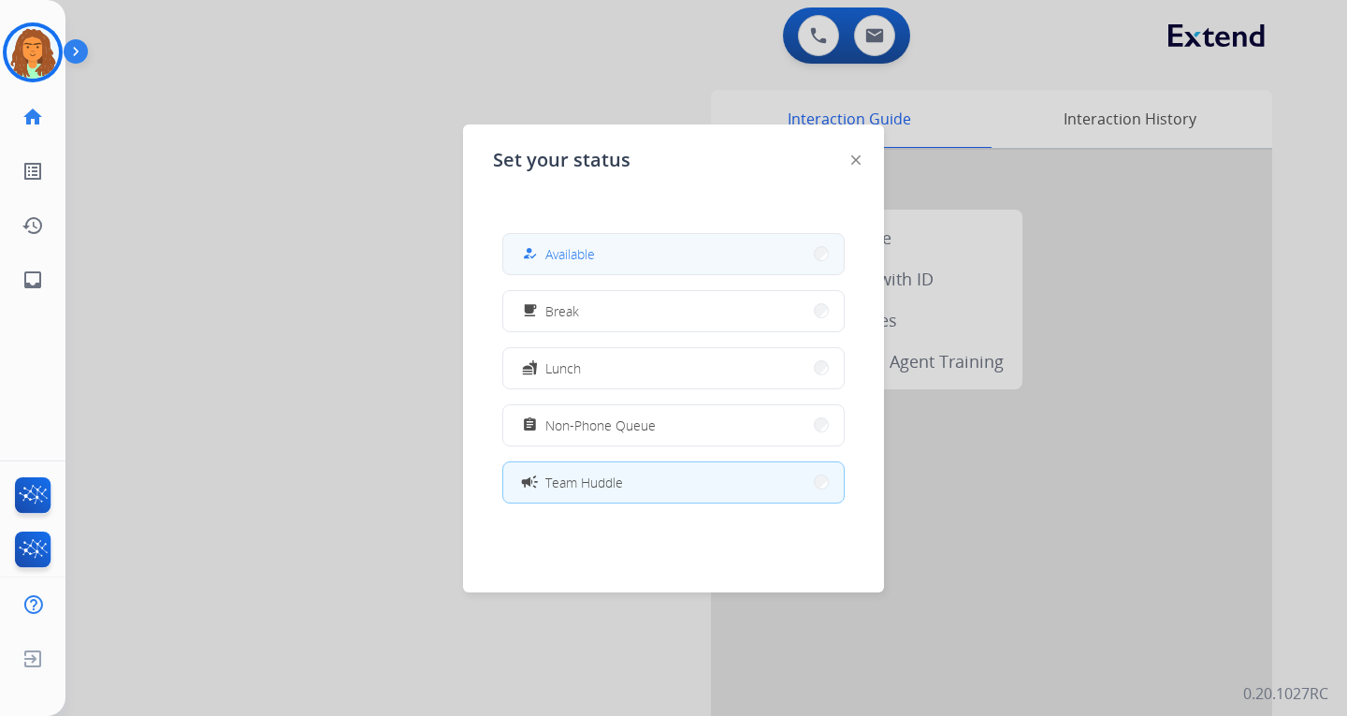
click at [647, 254] on button "how_to_reg Available" at bounding box center [673, 254] width 341 height 40
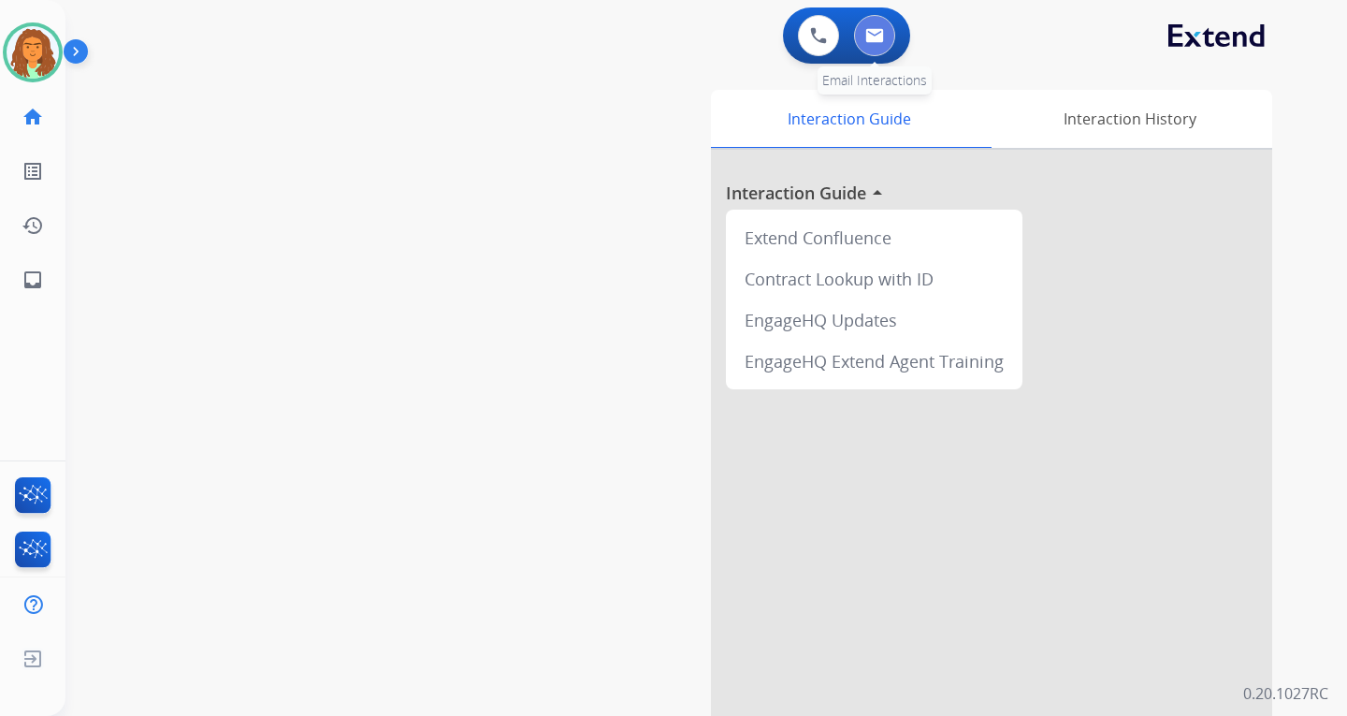
click at [885, 34] on button at bounding box center [874, 35] width 41 height 41
select select "**********"
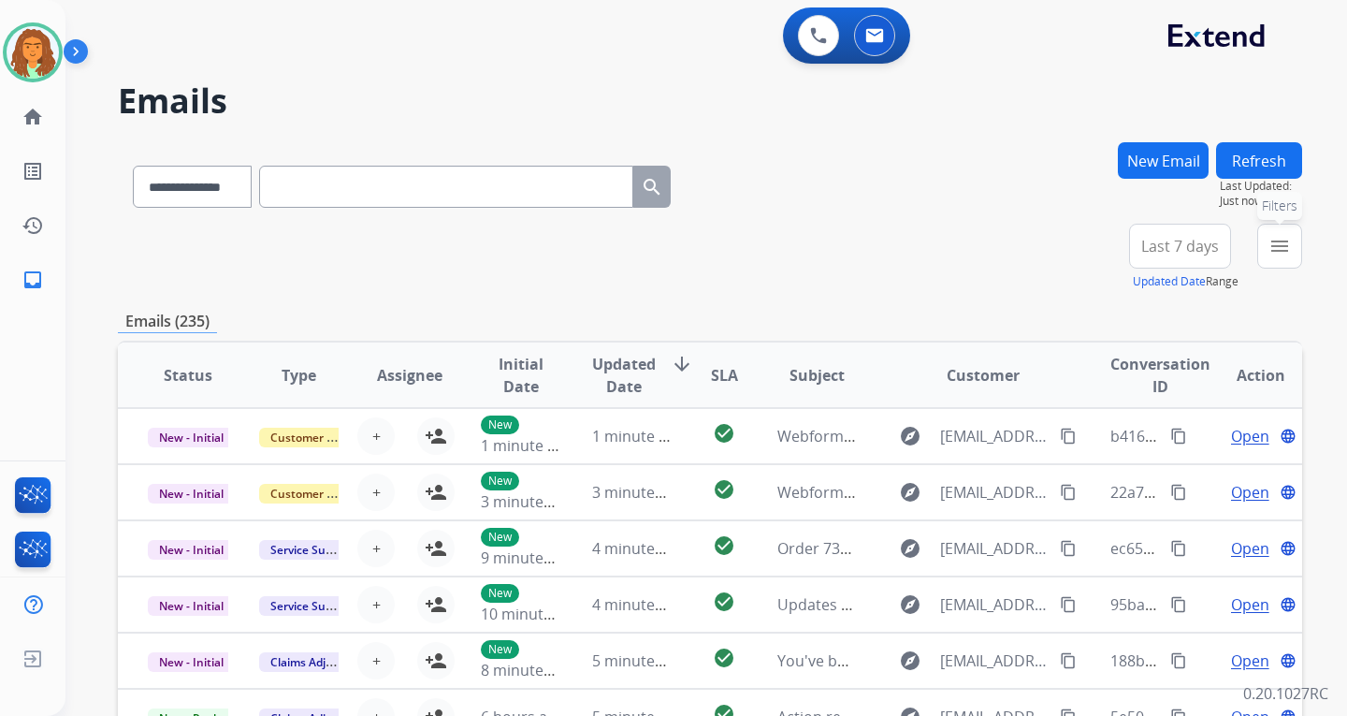
click at [1289, 243] on mat-icon "menu" at bounding box center [1280, 246] width 22 height 22
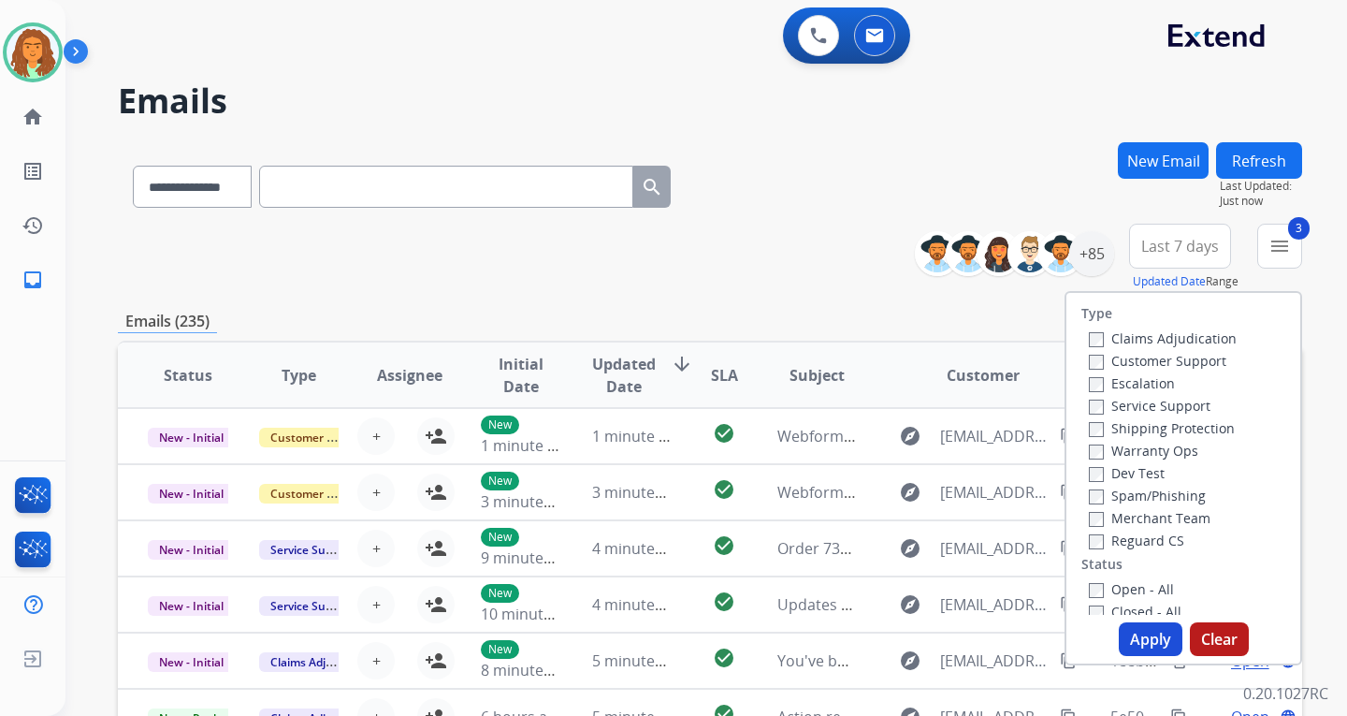
click at [1147, 633] on button "Apply" at bounding box center [1151, 639] width 64 height 34
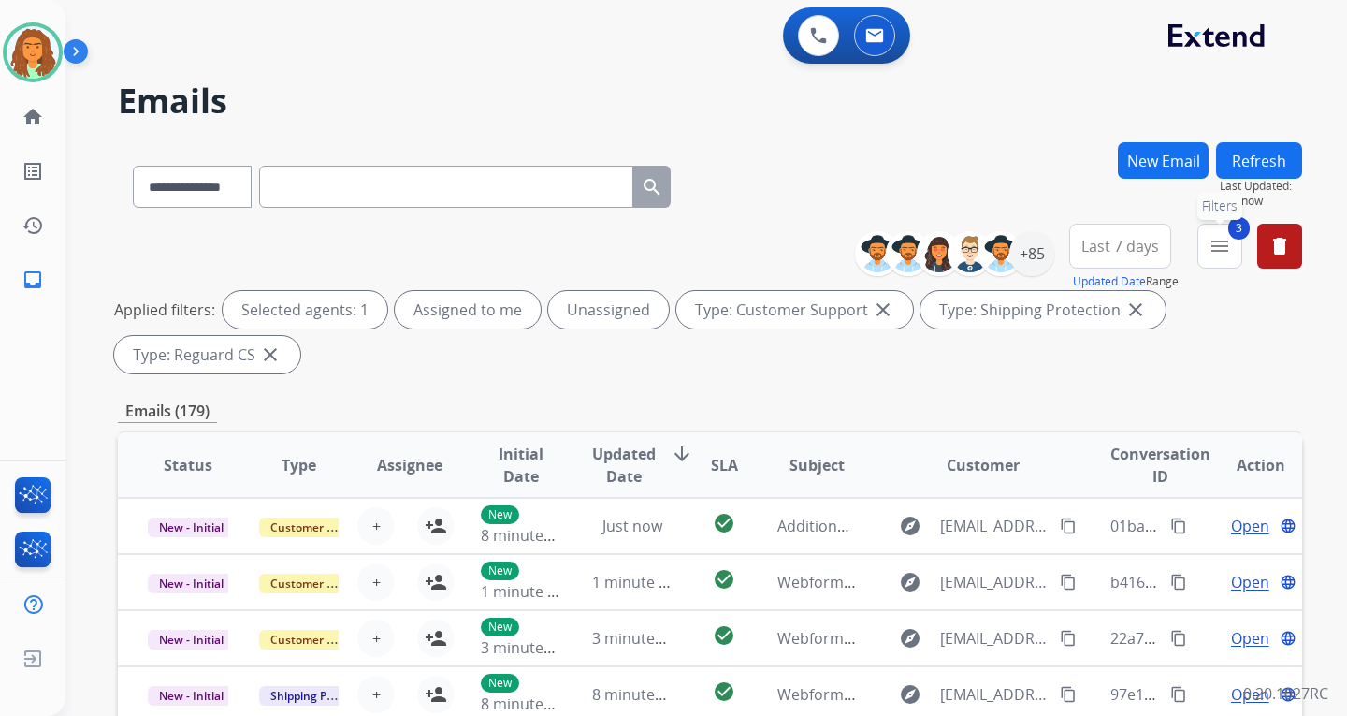
click at [1219, 251] on mat-icon "menu" at bounding box center [1220, 246] width 22 height 22
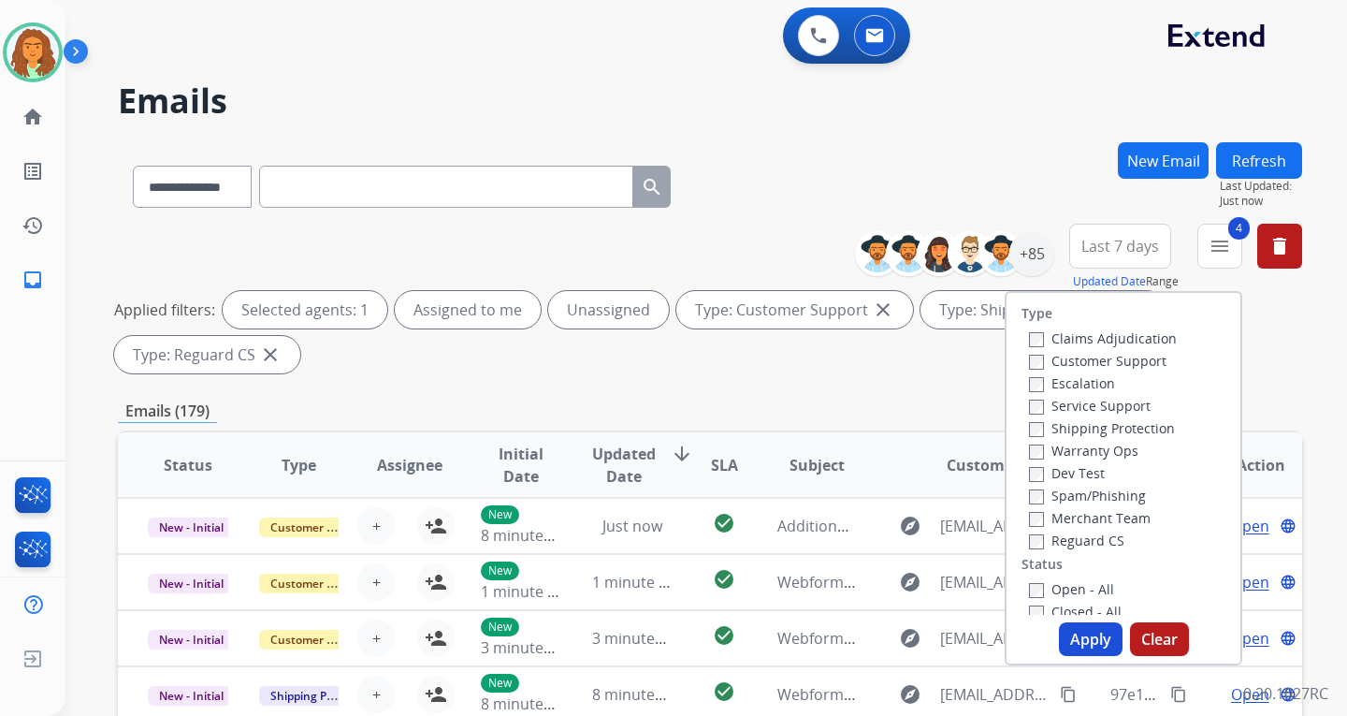
click at [1081, 629] on button "Apply" at bounding box center [1091, 639] width 64 height 34
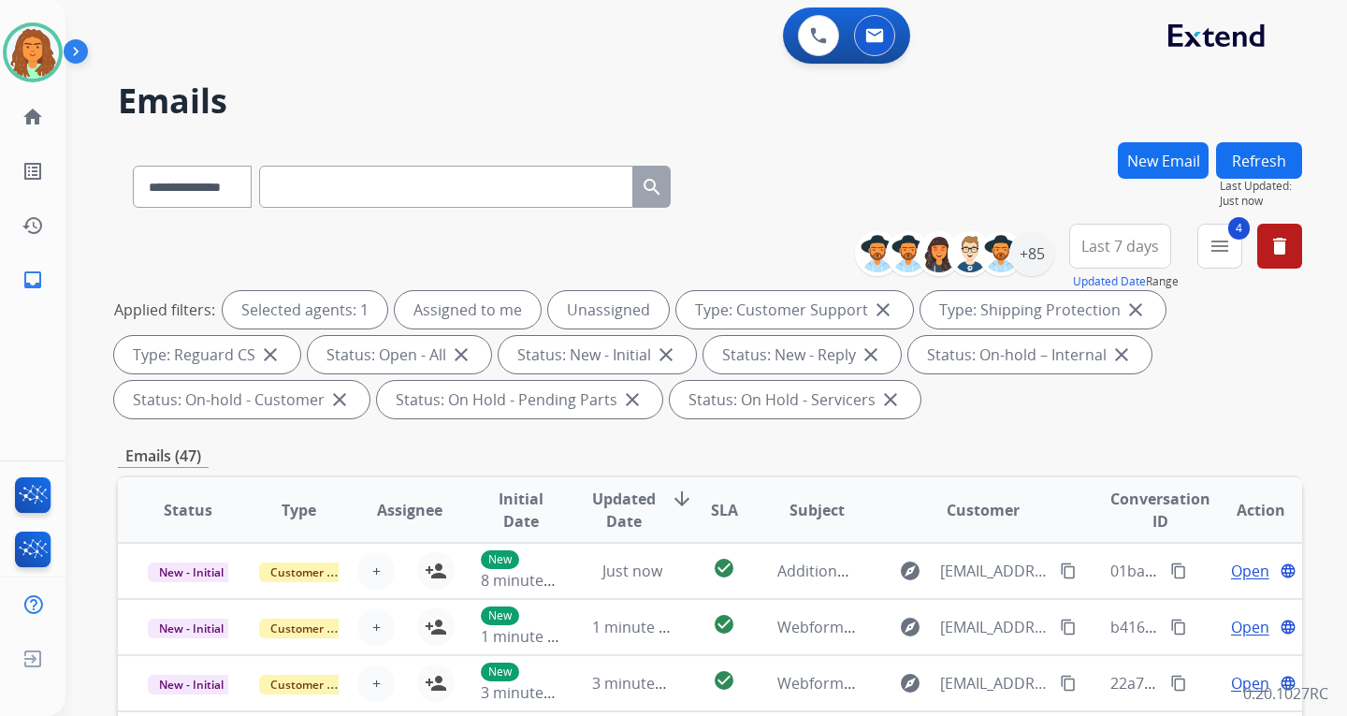
click at [1144, 248] on span "Last 7 days" at bounding box center [1120, 245] width 78 height 7
click at [1114, 472] on div "Last 90 days" at bounding box center [1114, 473] width 103 height 28
click at [1229, 421] on div "**********" at bounding box center [710, 325] width 1184 height 202
click at [1038, 257] on div "+140" at bounding box center [1031, 253] width 45 height 45
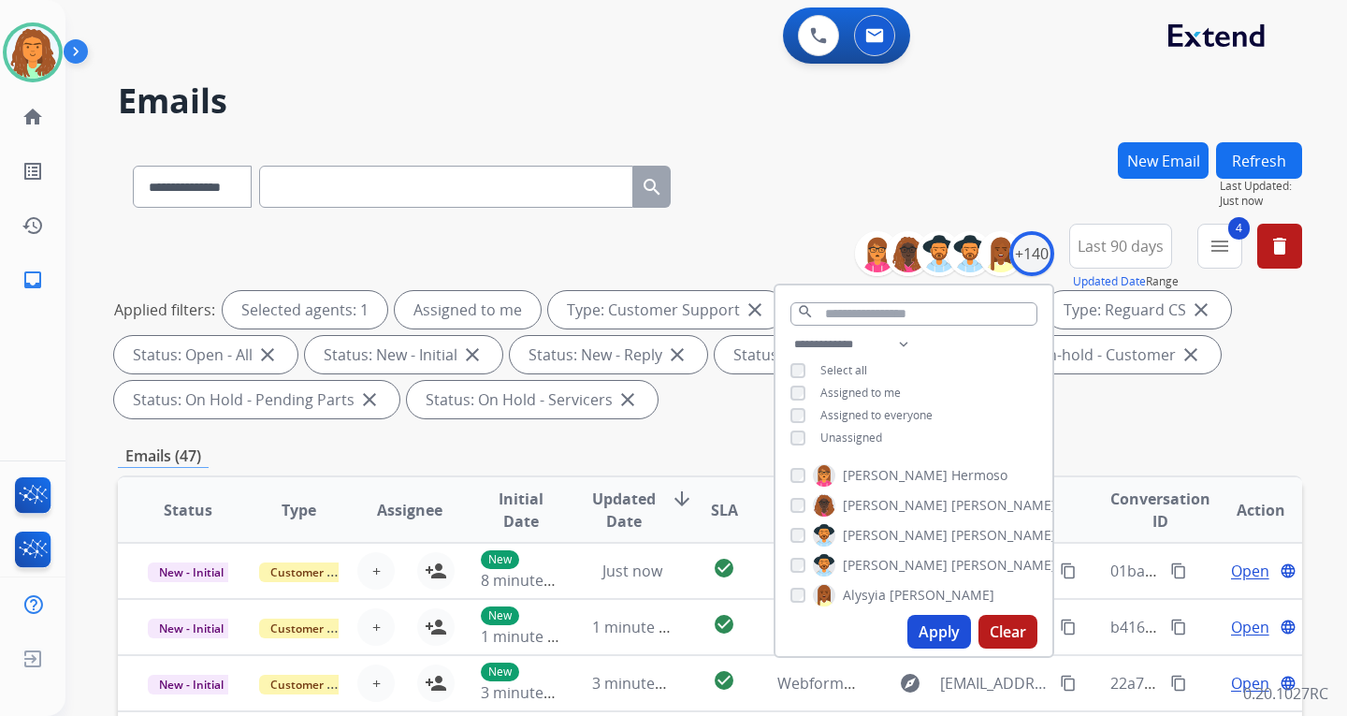
click at [944, 625] on button "Apply" at bounding box center [939, 632] width 64 height 34
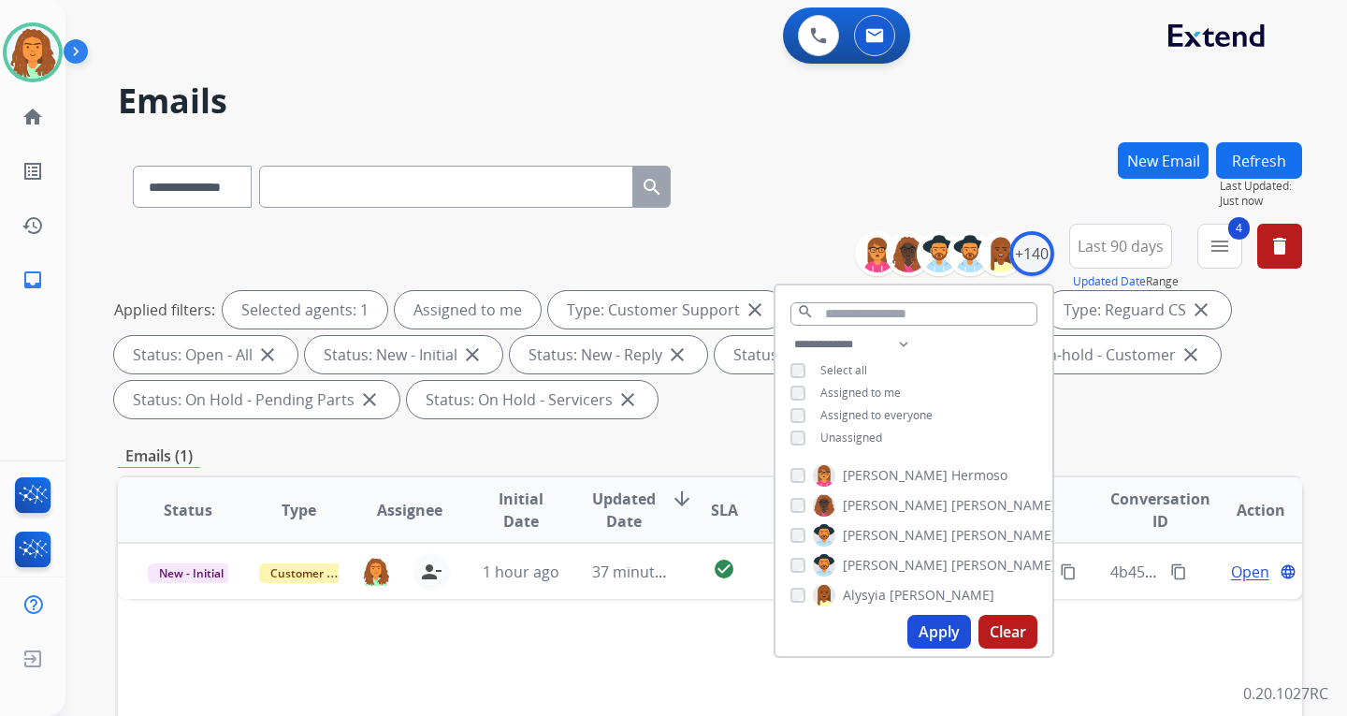
click at [1087, 426] on div "**********" at bounding box center [710, 670] width 1184 height 1057
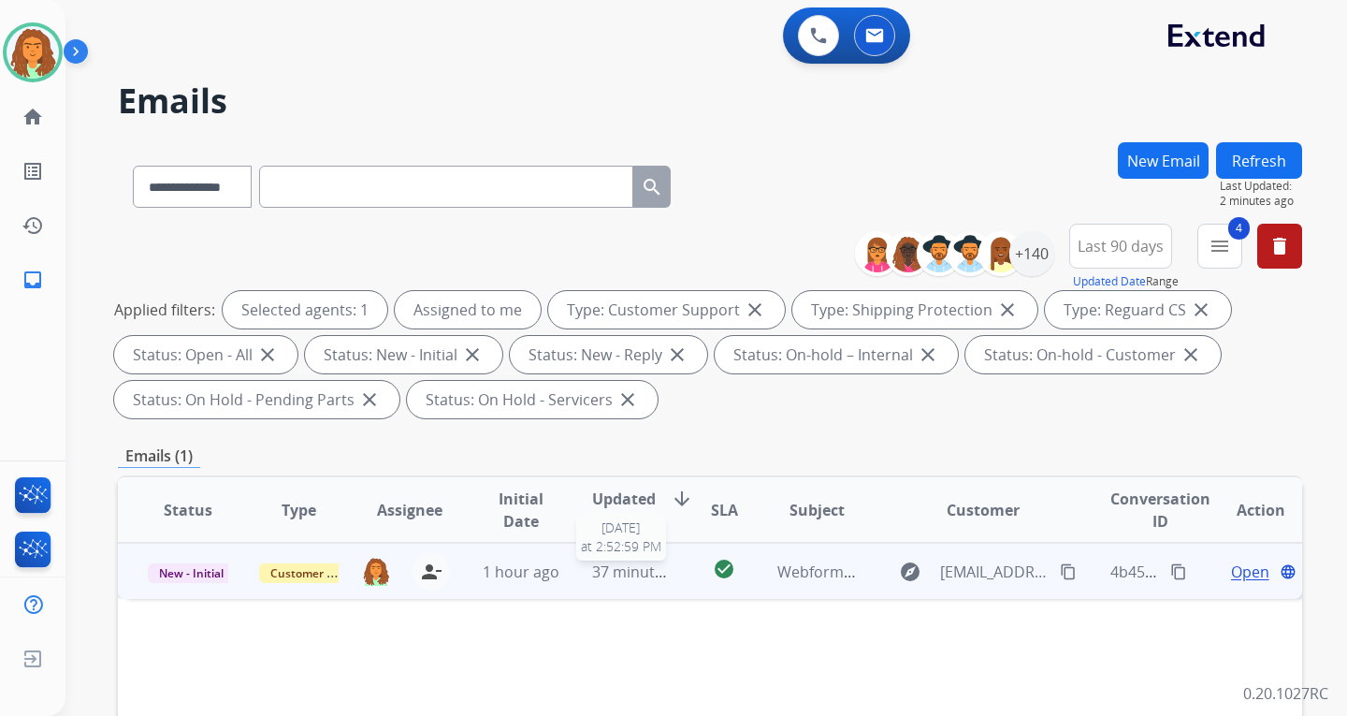
click at [637, 573] on span "37 minutes ago" at bounding box center [646, 571] width 109 height 21
click at [1060, 569] on mat-icon "content_copy" at bounding box center [1068, 570] width 17 height 17
click at [1170, 570] on mat-icon "content_copy" at bounding box center [1178, 570] width 17 height 17
click at [1231, 569] on span "Open" at bounding box center [1250, 570] width 38 height 22
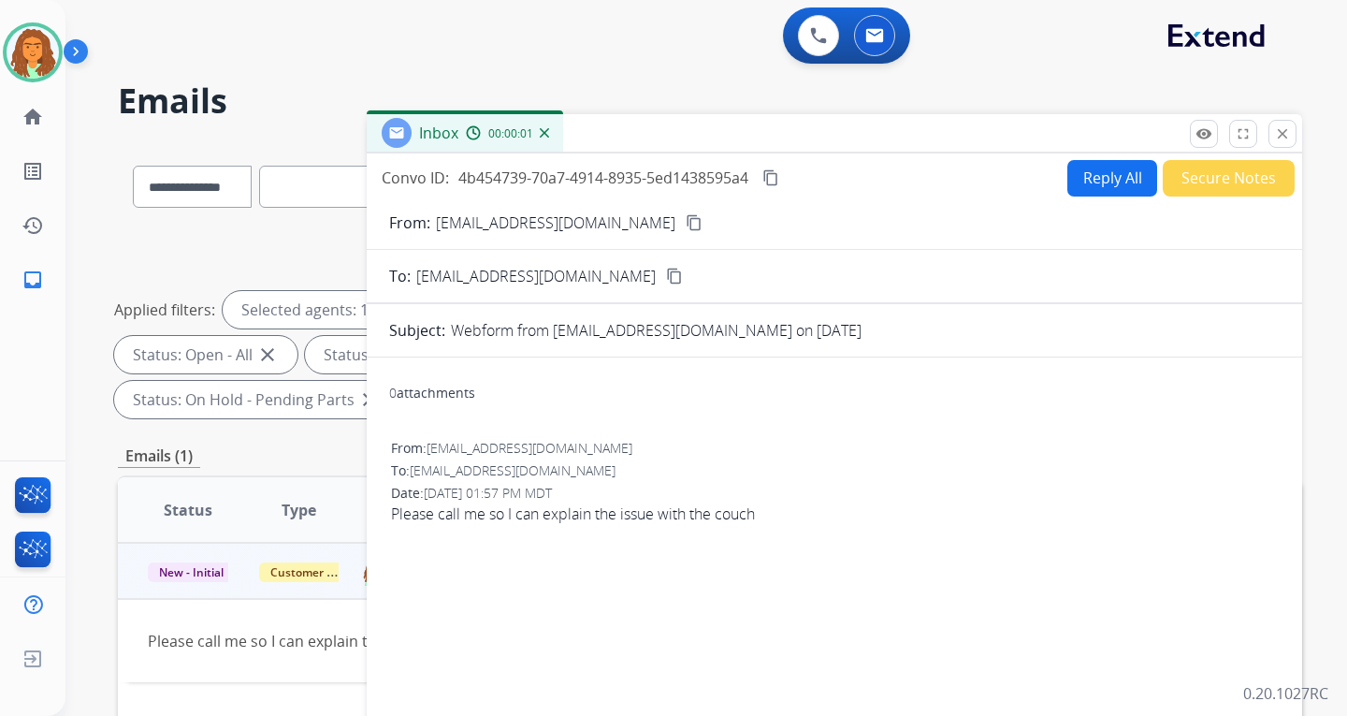
click at [1087, 178] on button "Reply All" at bounding box center [1112, 178] width 90 height 36
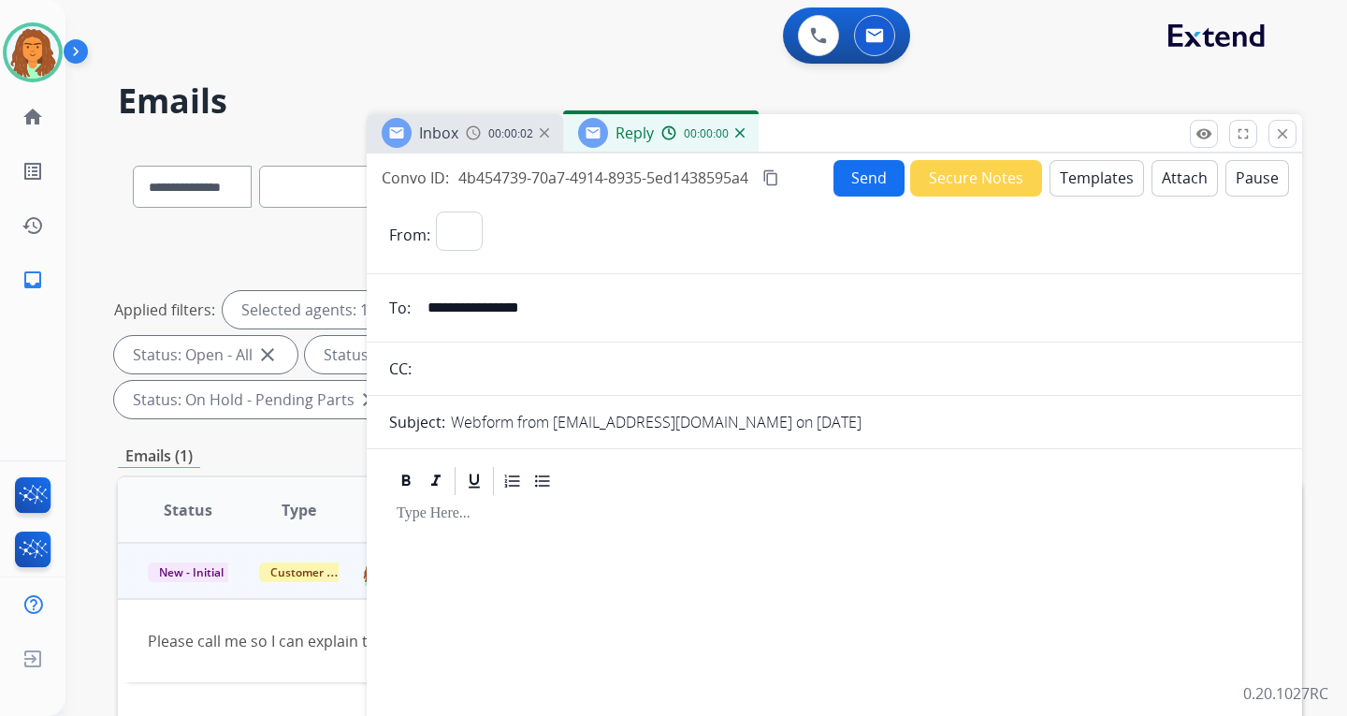
select select "**********"
click at [1084, 168] on button "Templates" at bounding box center [1097, 178] width 94 height 36
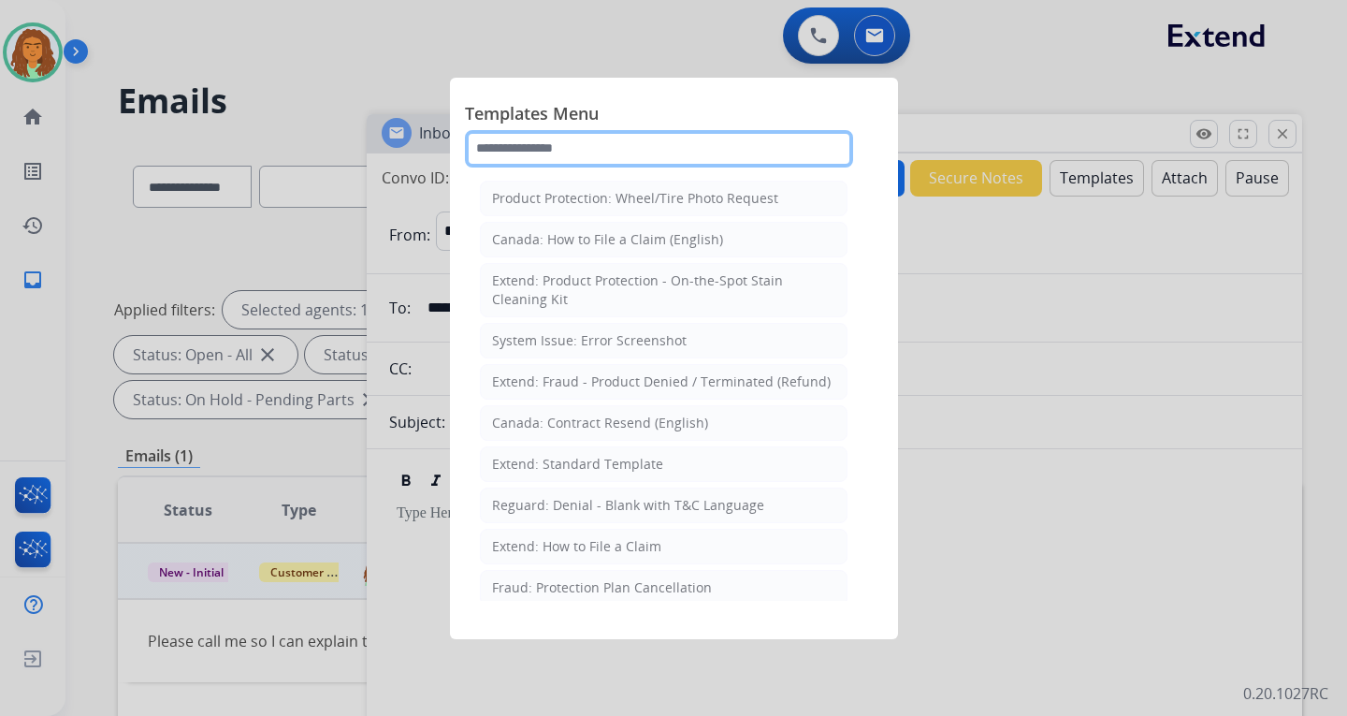
click at [536, 147] on input "text" at bounding box center [659, 148] width 388 height 37
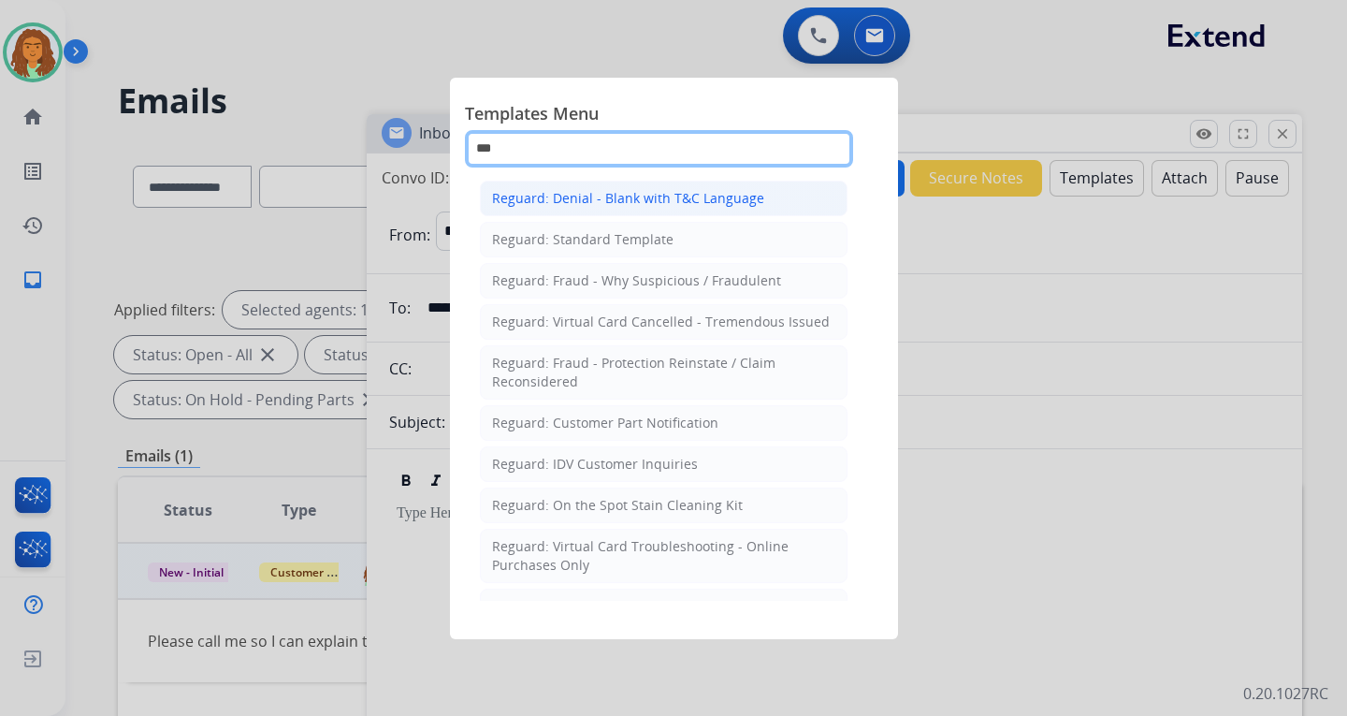
type input "***"
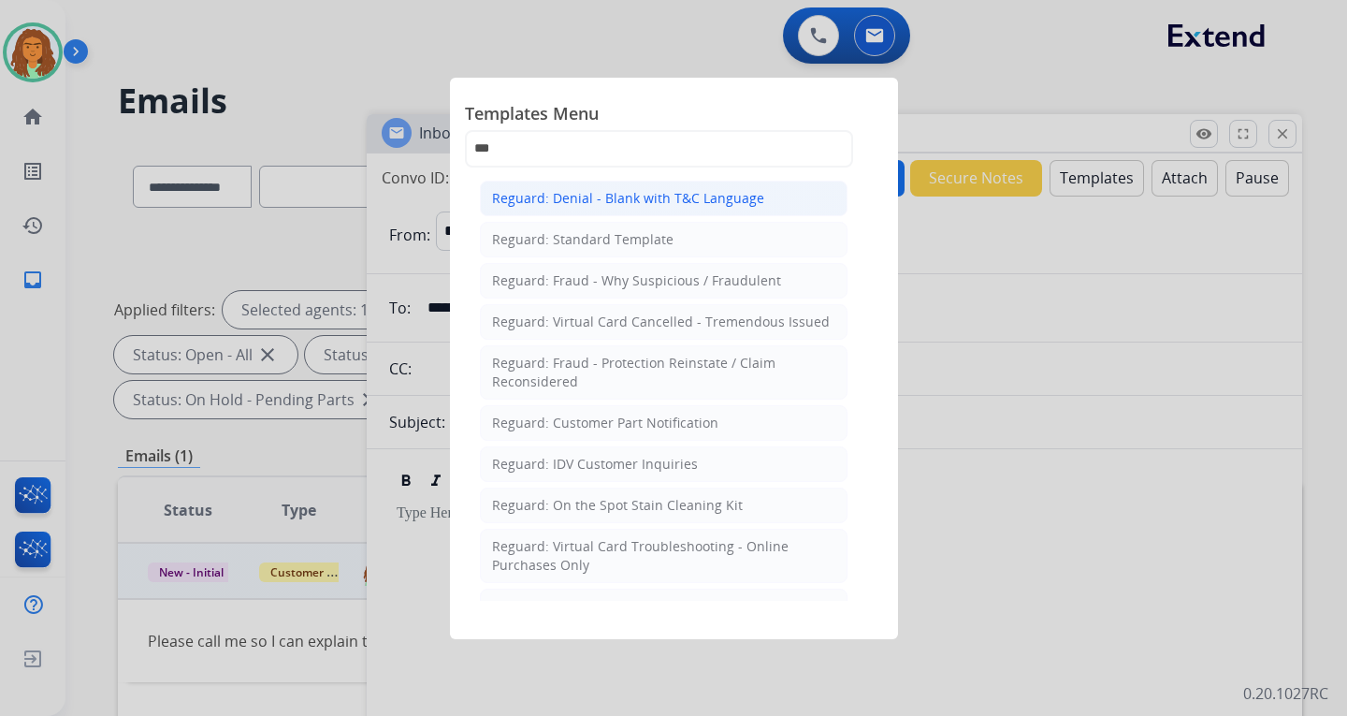
click at [592, 193] on div "Reguard: Denial - Blank with T&C Language" at bounding box center [628, 198] width 272 height 19
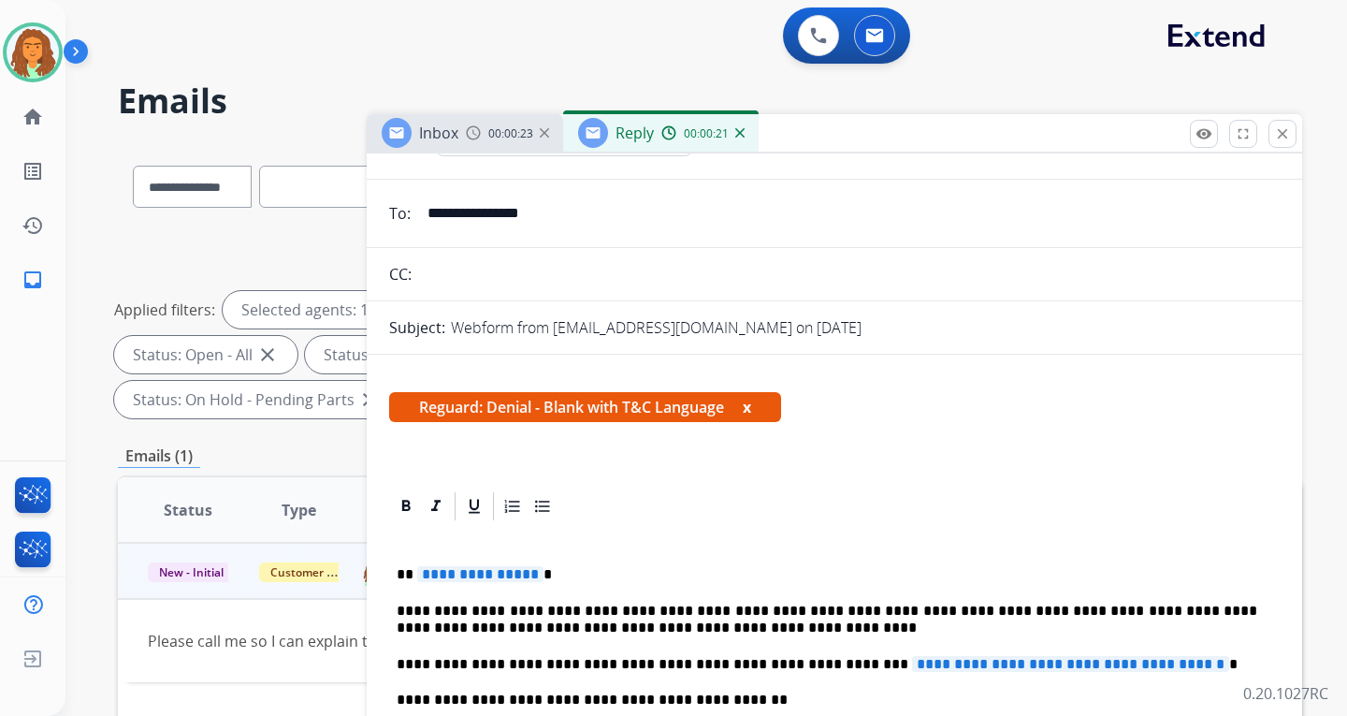
scroll to position [295, 0]
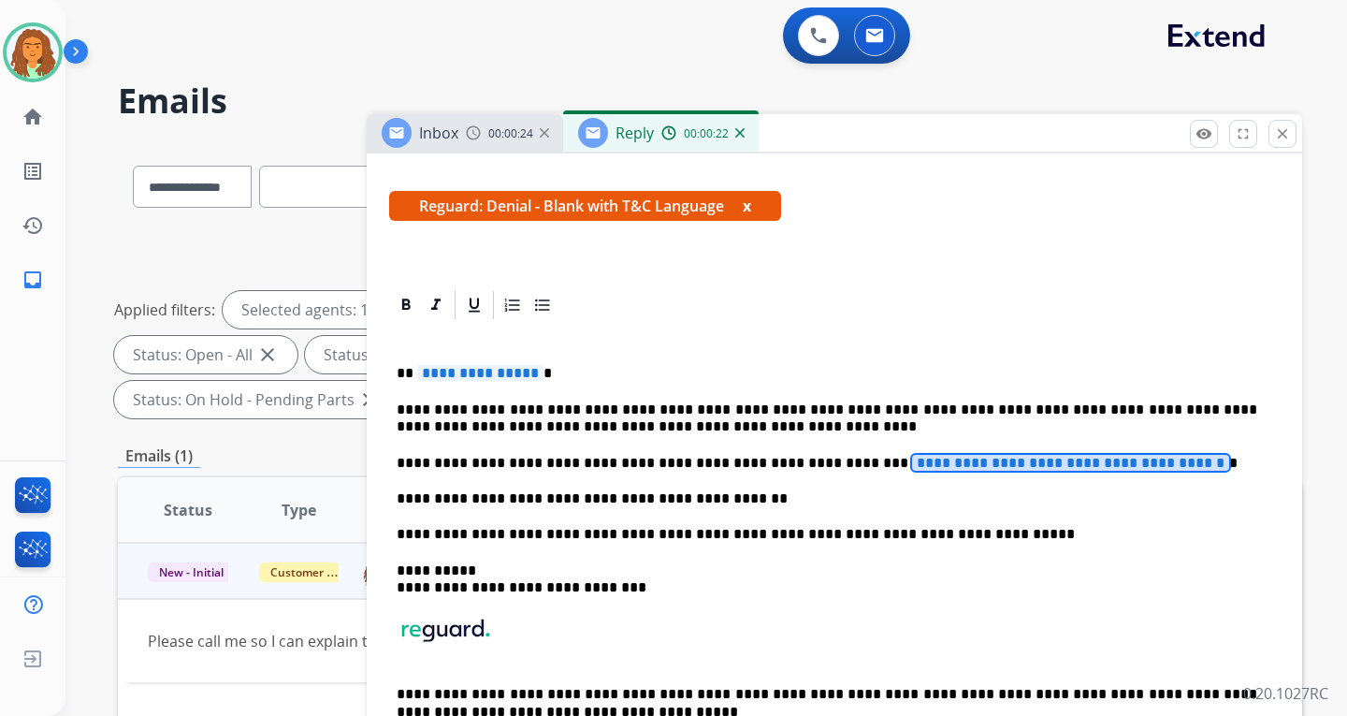
click at [912, 464] on span "**********" at bounding box center [1070, 463] width 317 height 16
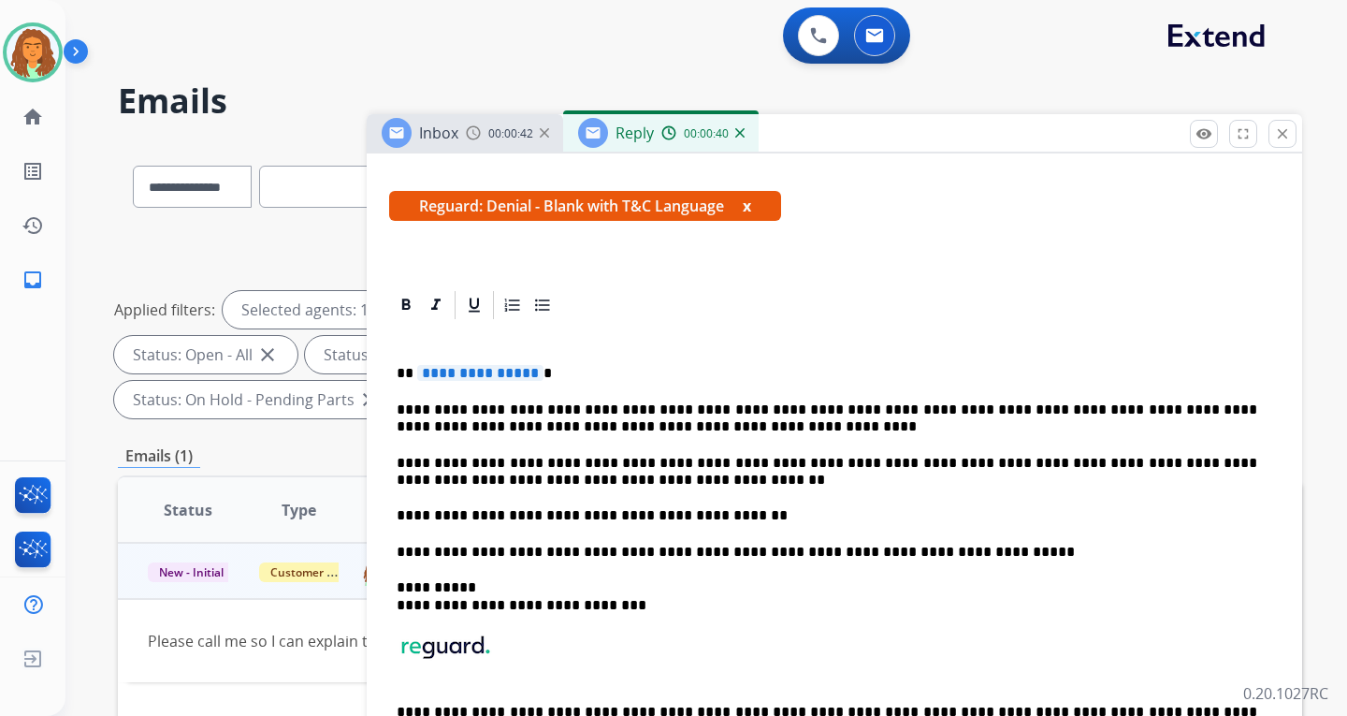
click at [529, 368] on span "**********" at bounding box center [480, 373] width 126 height 16
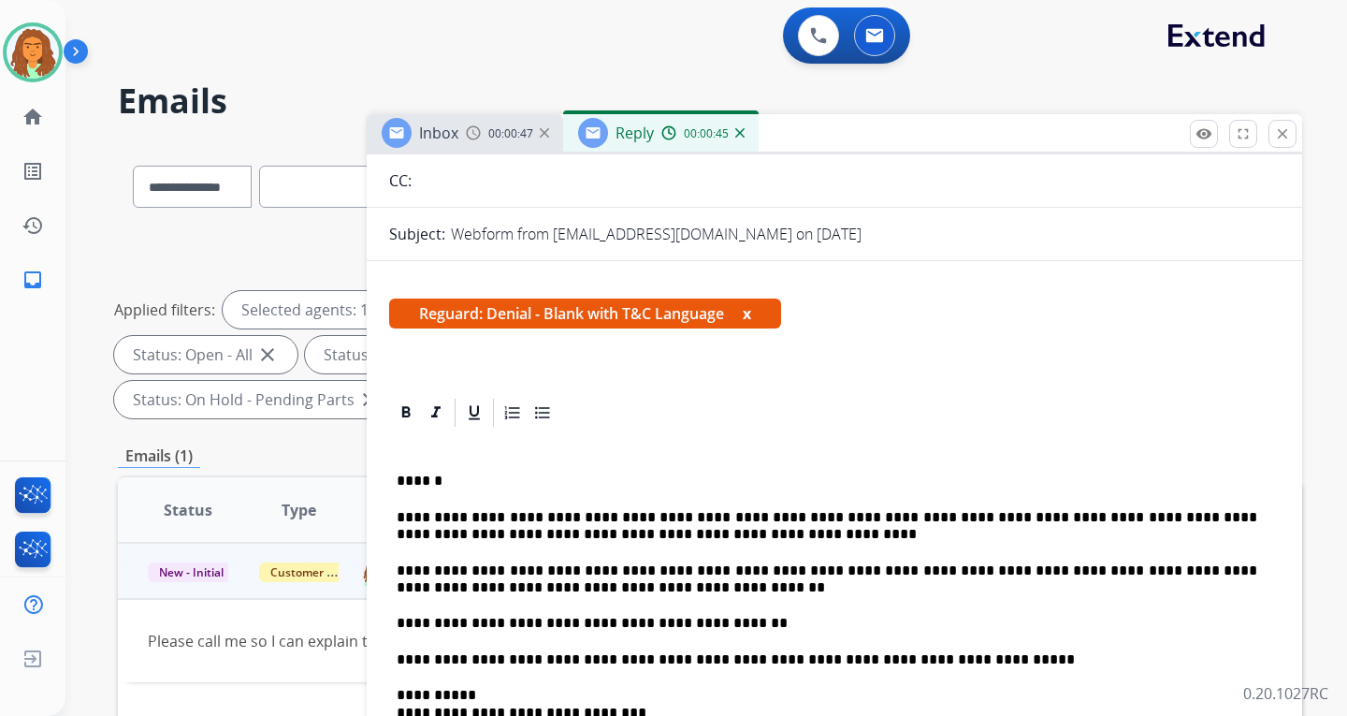
scroll to position [0, 0]
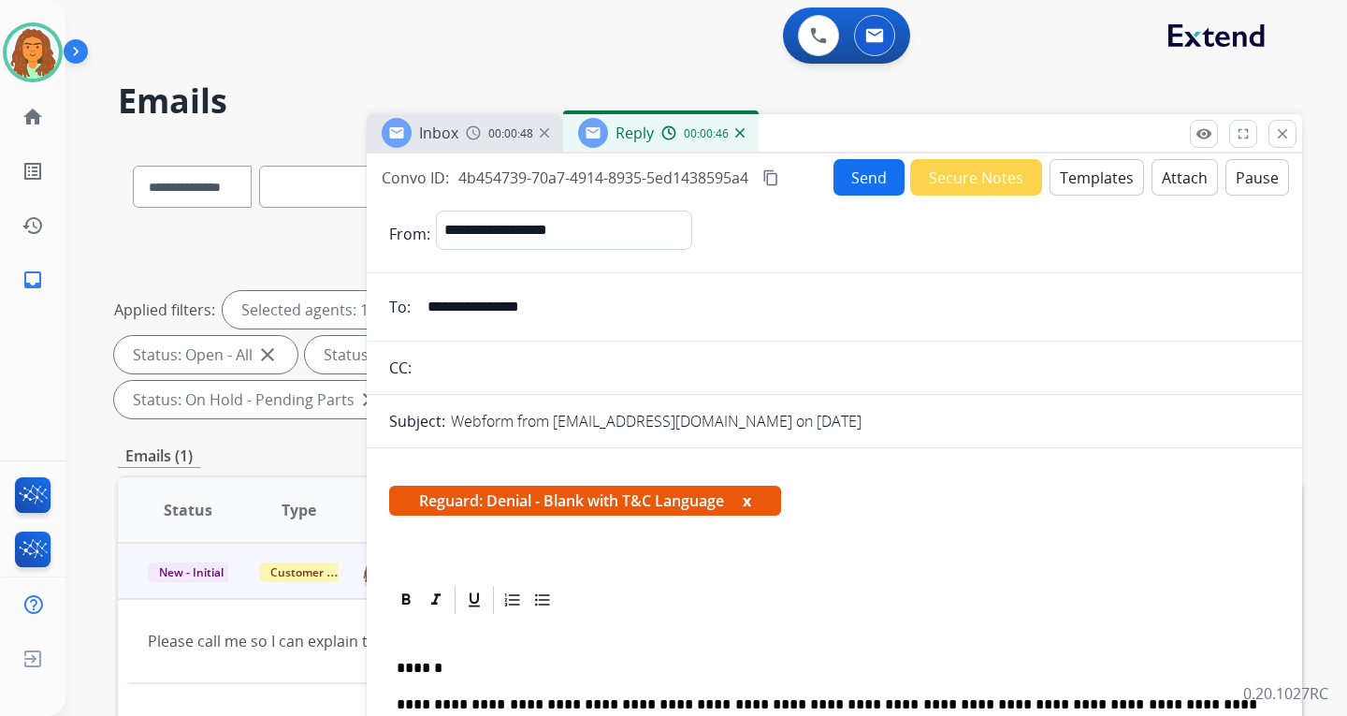
click at [1165, 172] on button "Attach" at bounding box center [1185, 177] width 66 height 36
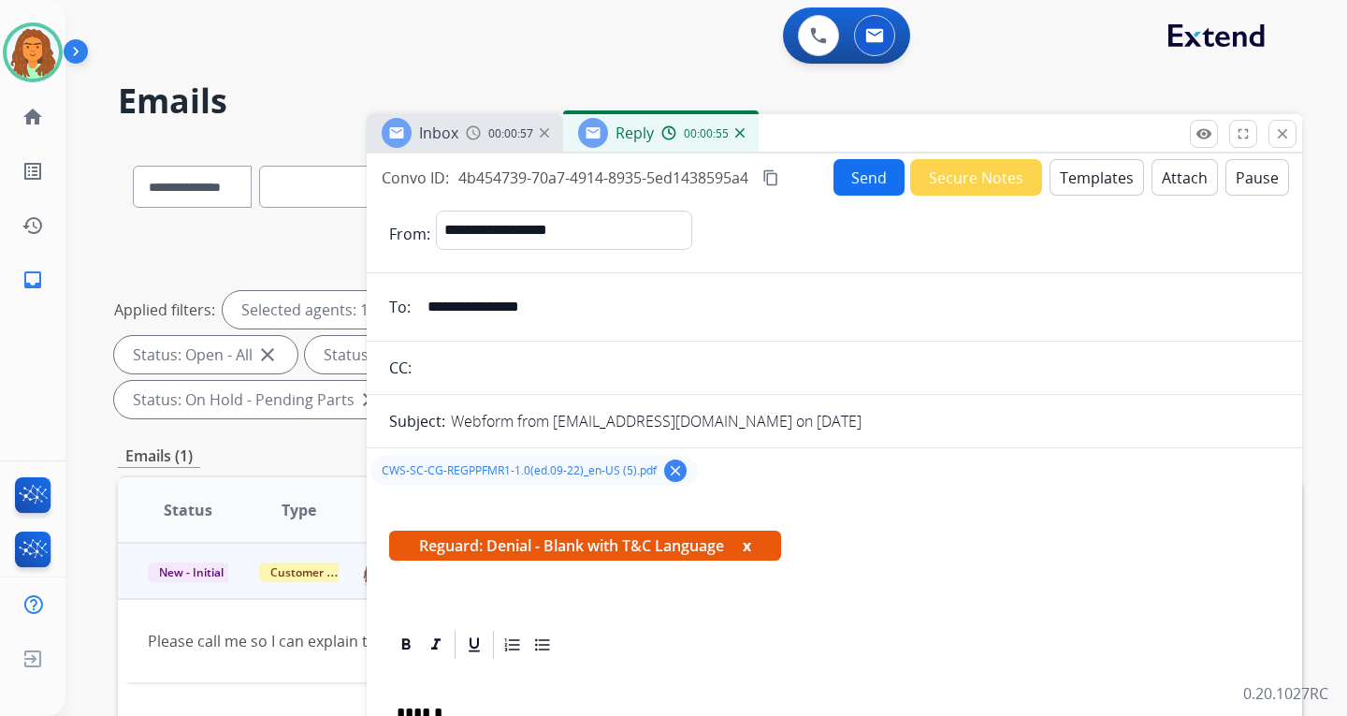
click at [850, 172] on button "Send" at bounding box center [869, 177] width 71 height 36
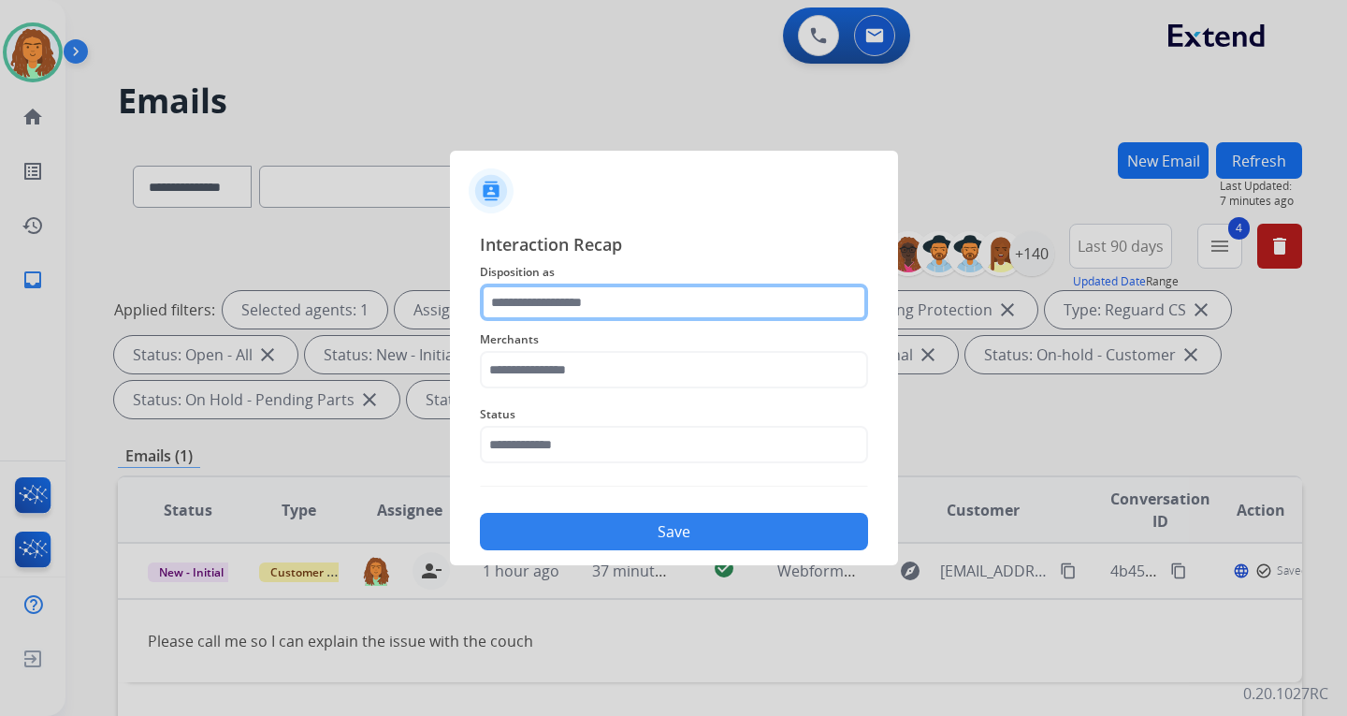
click at [540, 299] on input "text" at bounding box center [674, 301] width 388 height 37
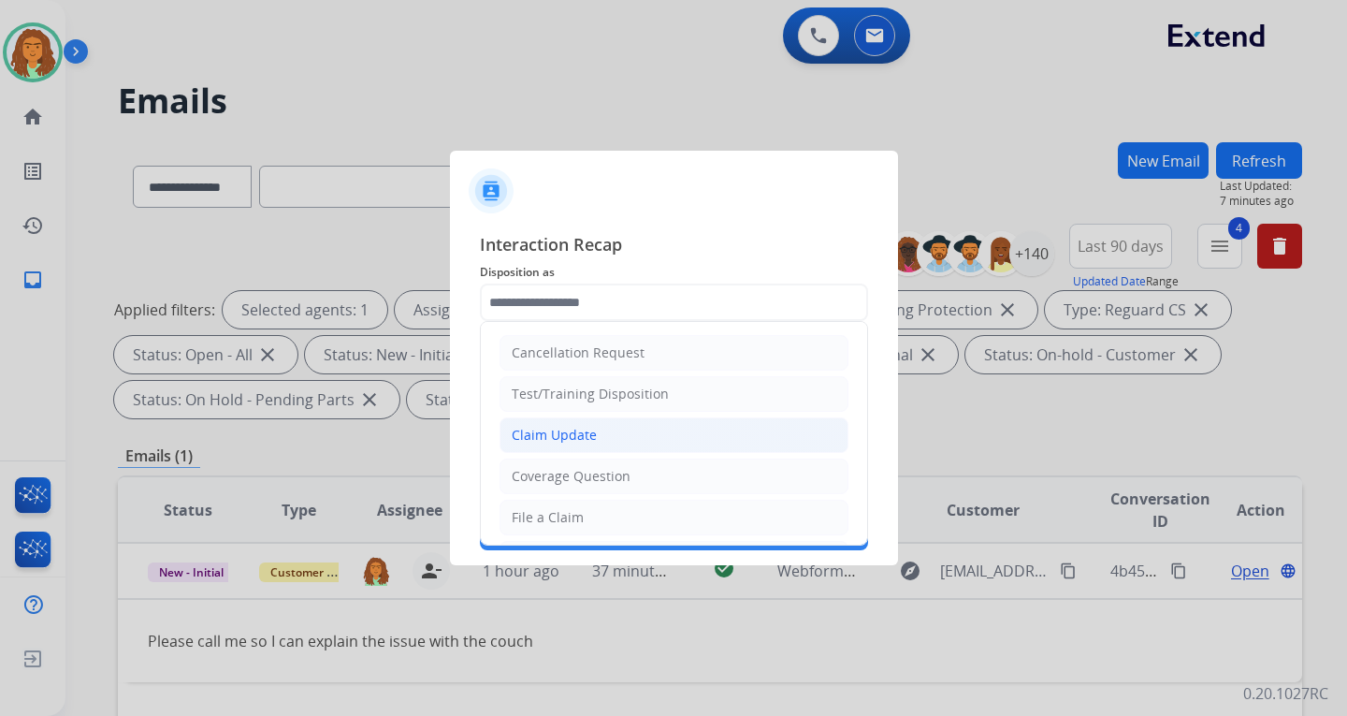
click at [575, 433] on div "Claim Update" at bounding box center [554, 435] width 85 height 19
type input "**********"
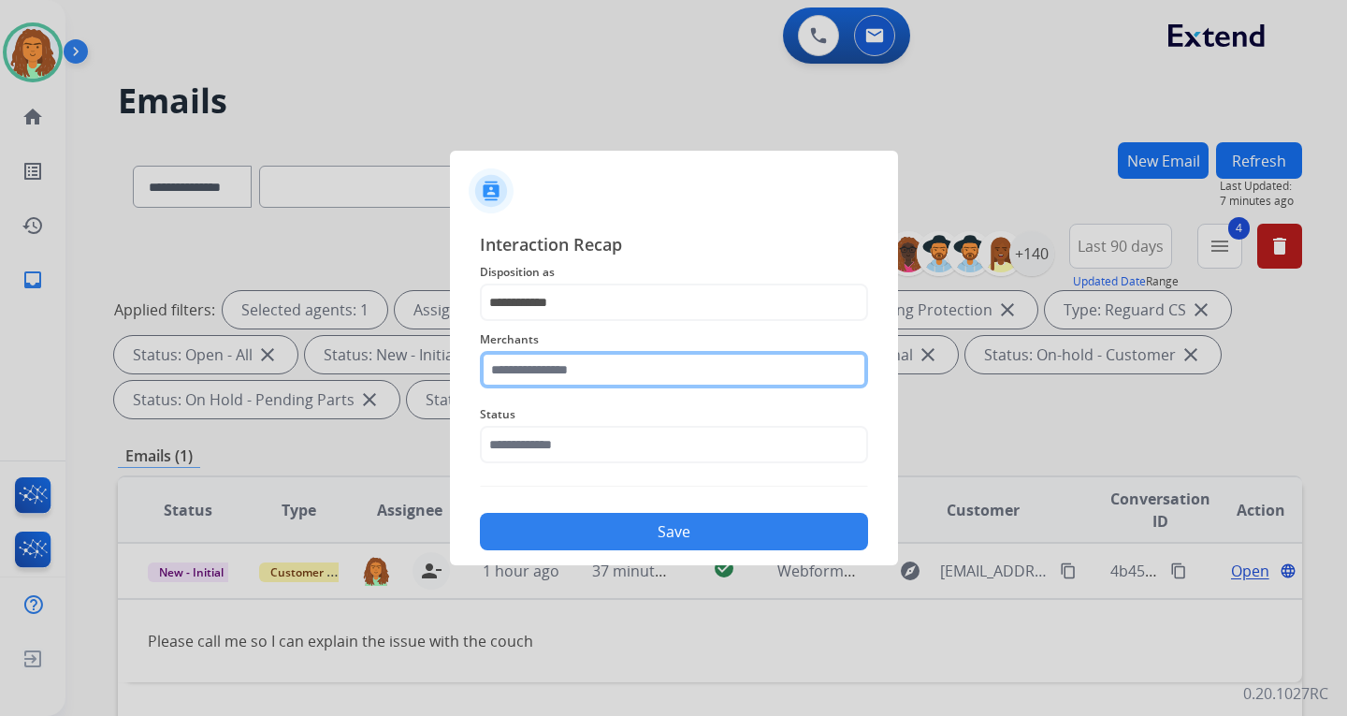
click at [558, 368] on input "text" at bounding box center [674, 369] width 388 height 37
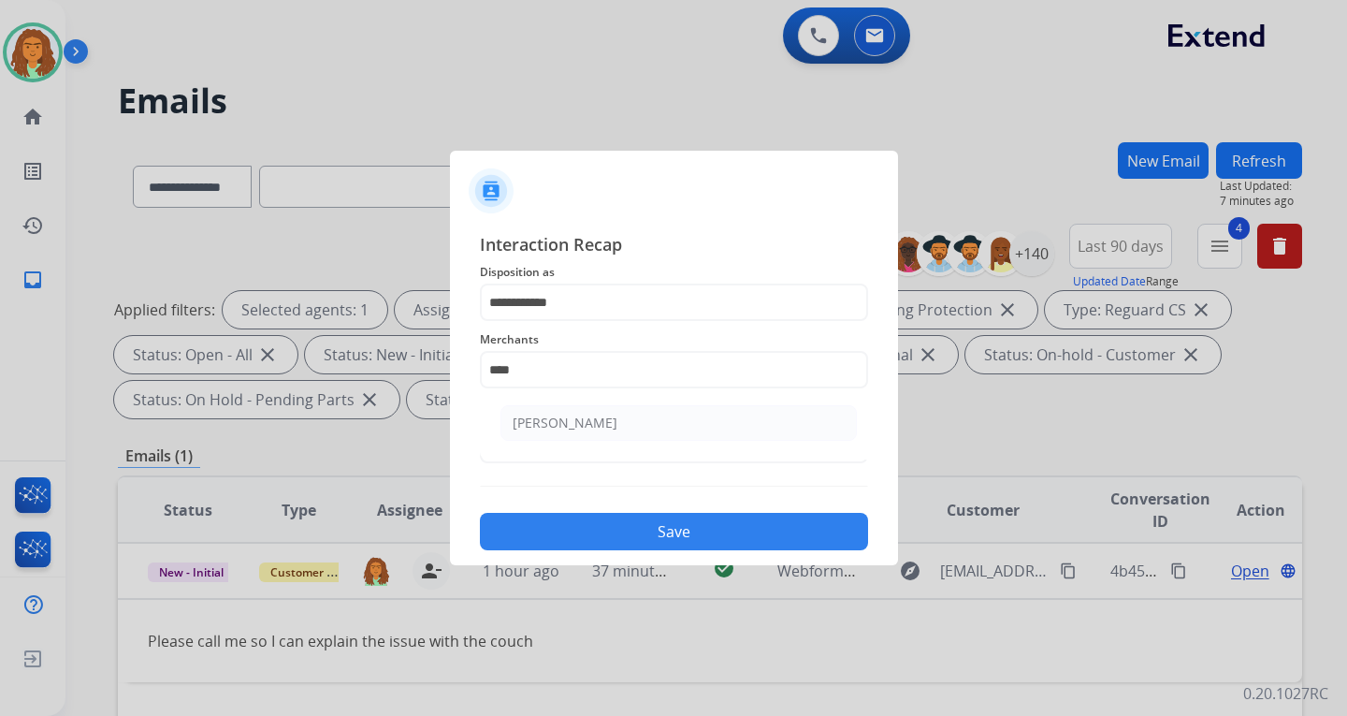
click at [561, 424] on div "[PERSON_NAME]" at bounding box center [565, 423] width 105 height 19
type input "**********"
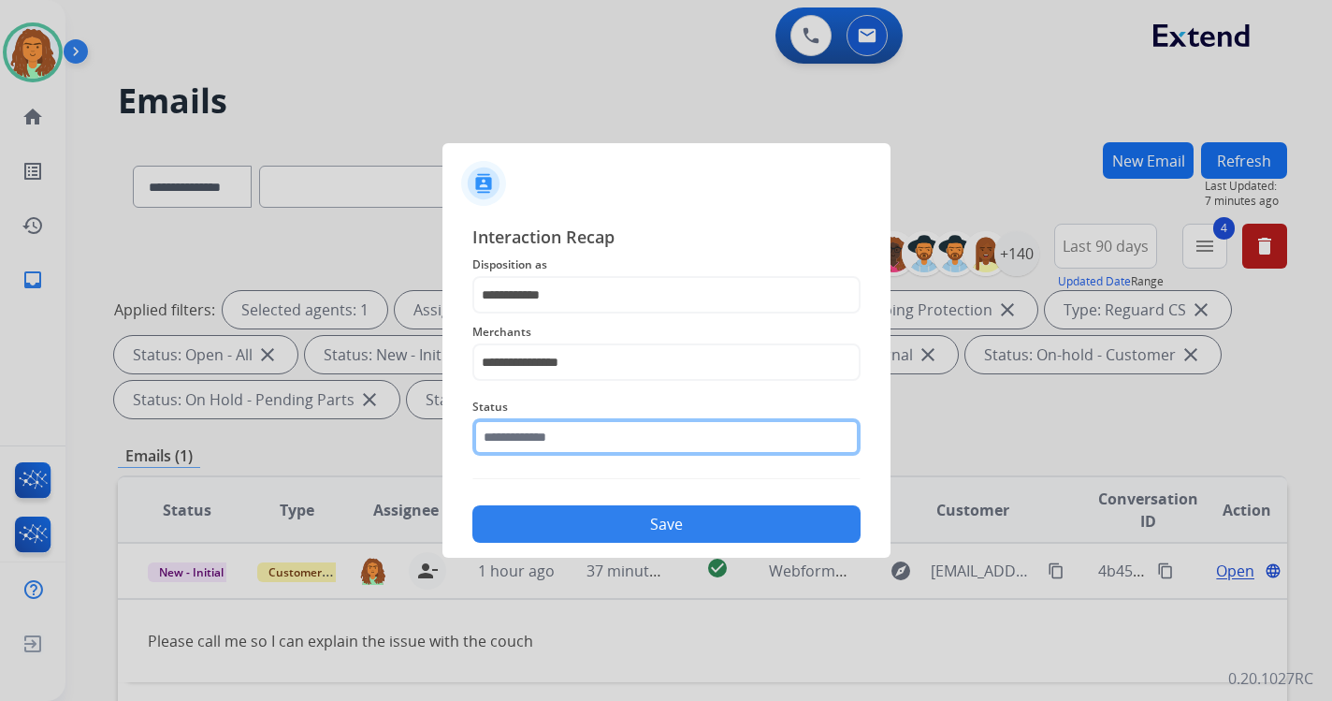
click at [537, 446] on input "text" at bounding box center [666, 436] width 388 height 37
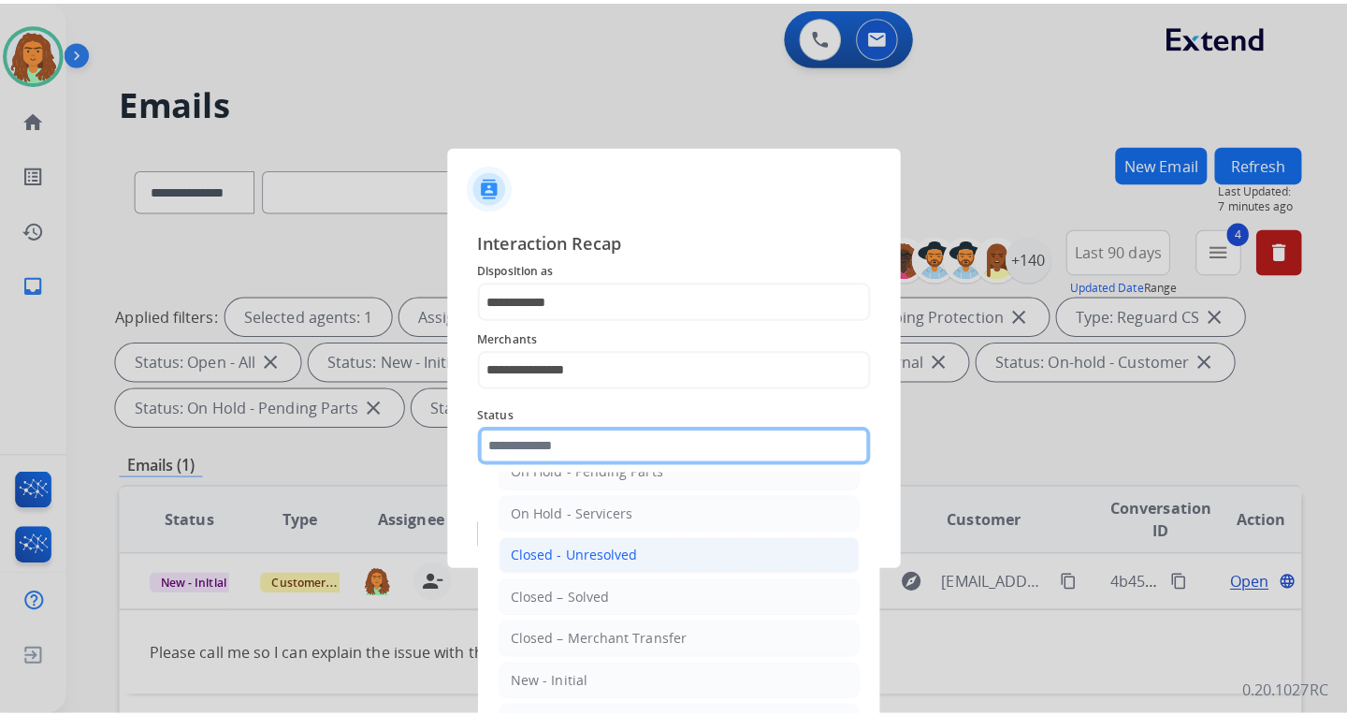
scroll to position [112, 0]
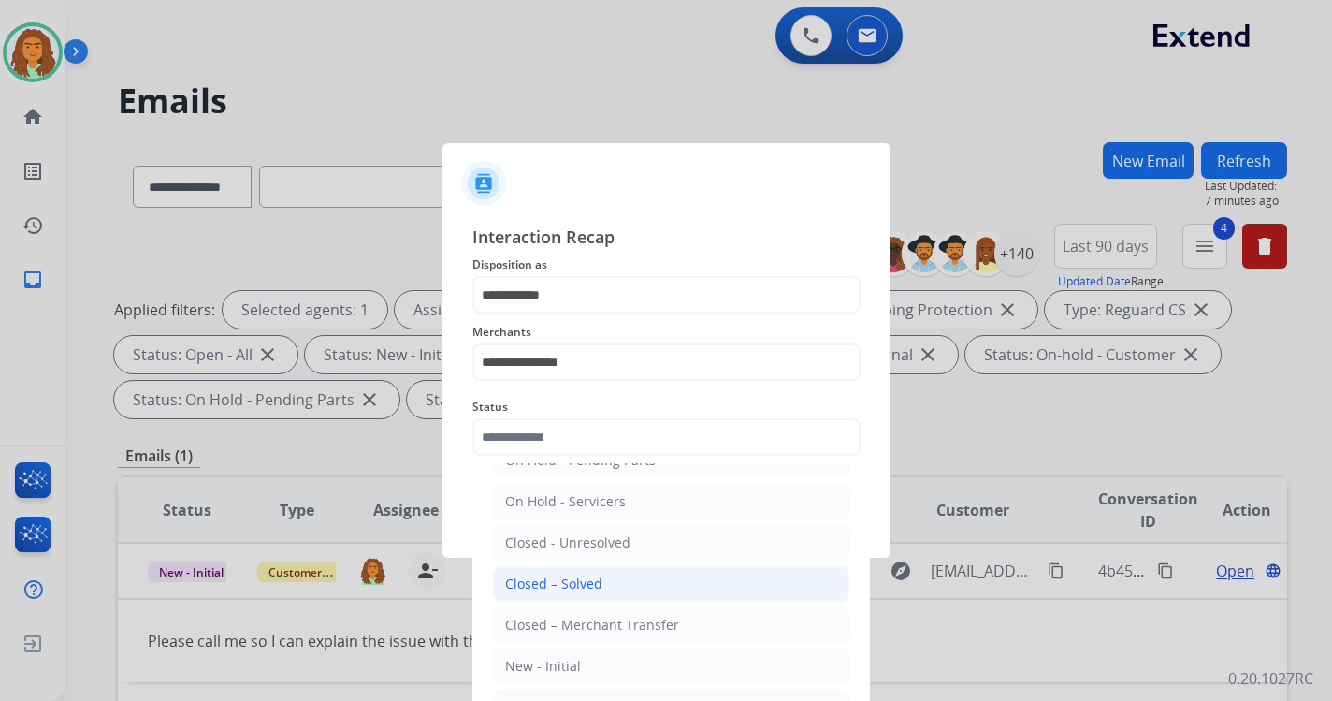
click at [570, 585] on div "Closed – Solved" at bounding box center [553, 583] width 97 height 19
type input "**********"
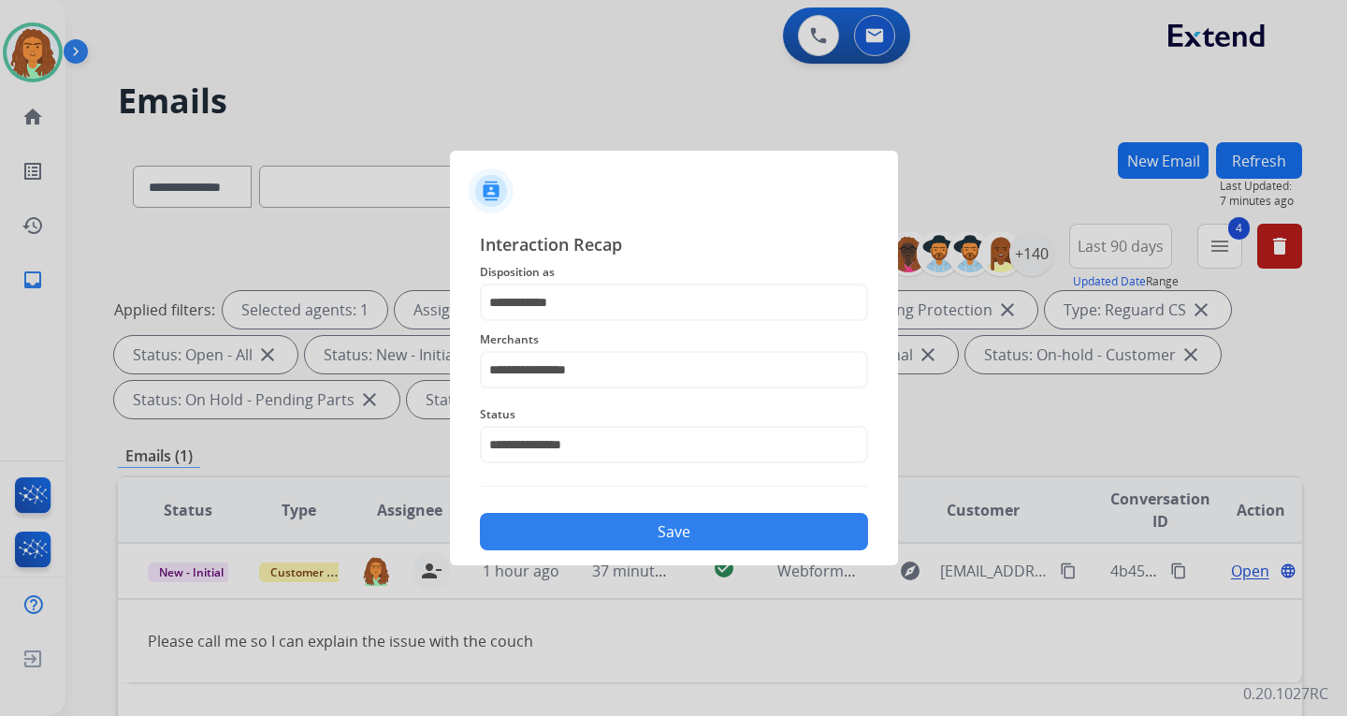
click at [637, 524] on button "Save" at bounding box center [674, 531] width 388 height 37
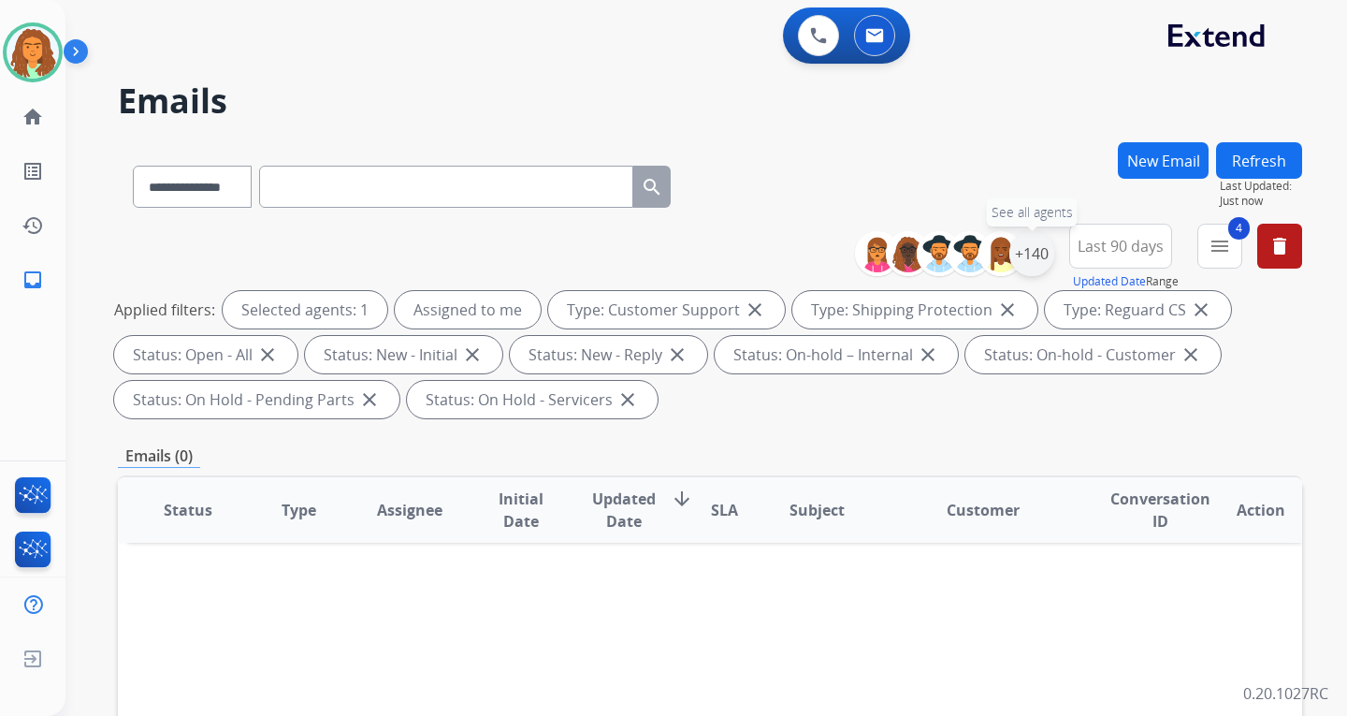
click at [1037, 254] on div "+140" at bounding box center [1031, 253] width 45 height 45
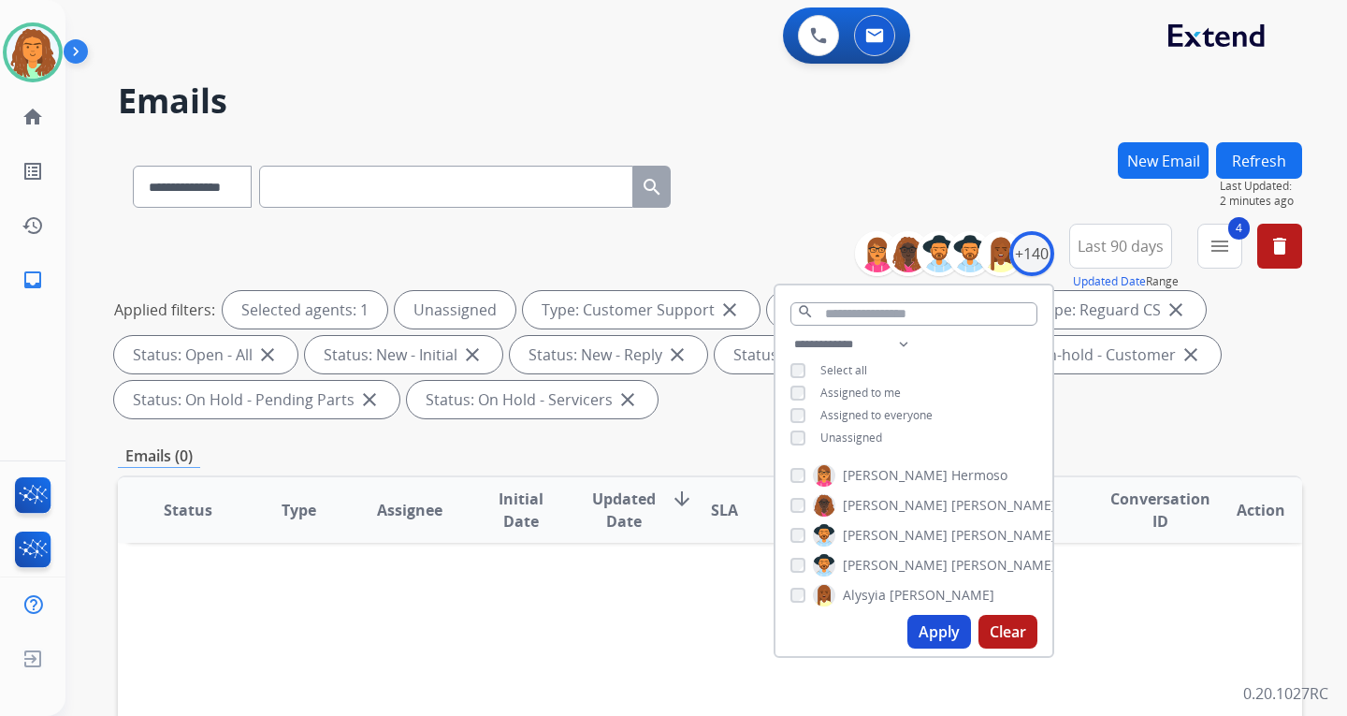
click at [941, 627] on button "Apply" at bounding box center [939, 632] width 64 height 34
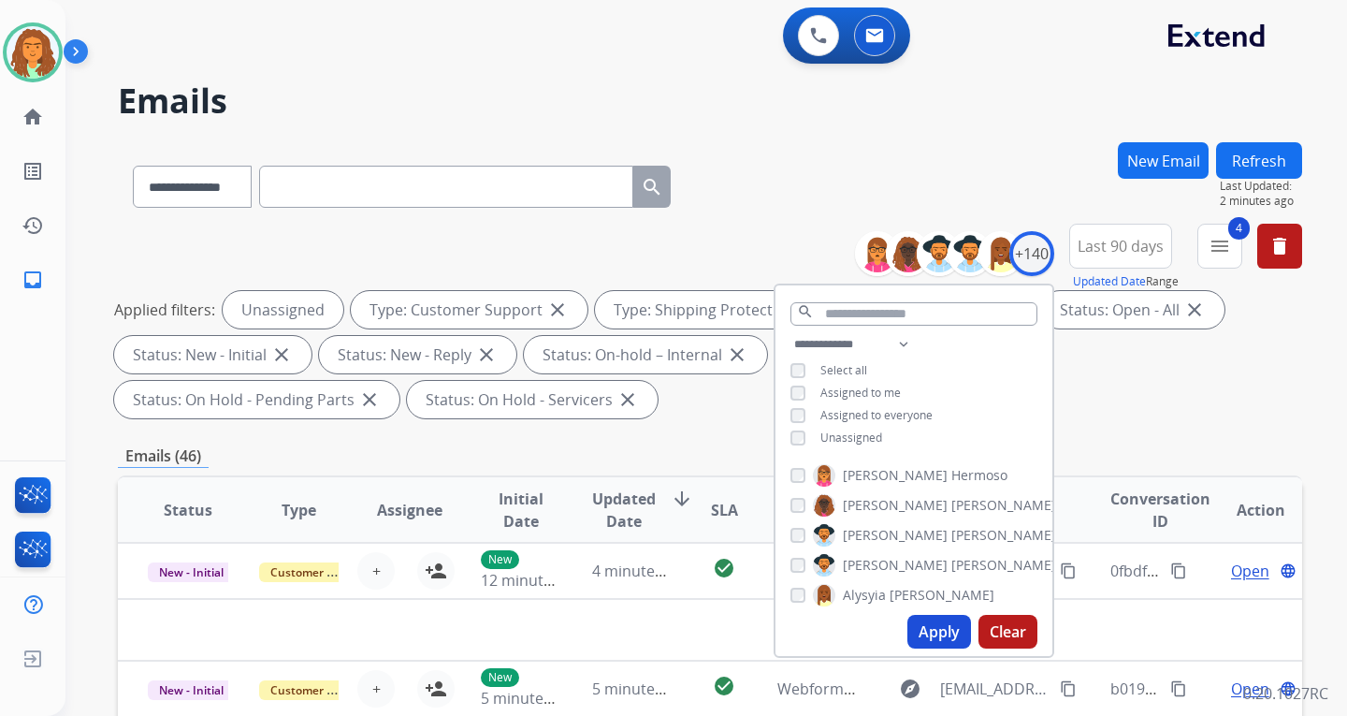
click at [1115, 392] on div "Applied filters: Unassigned Type: Customer Support close Type: Shipping Protect…" at bounding box center [706, 354] width 1184 height 127
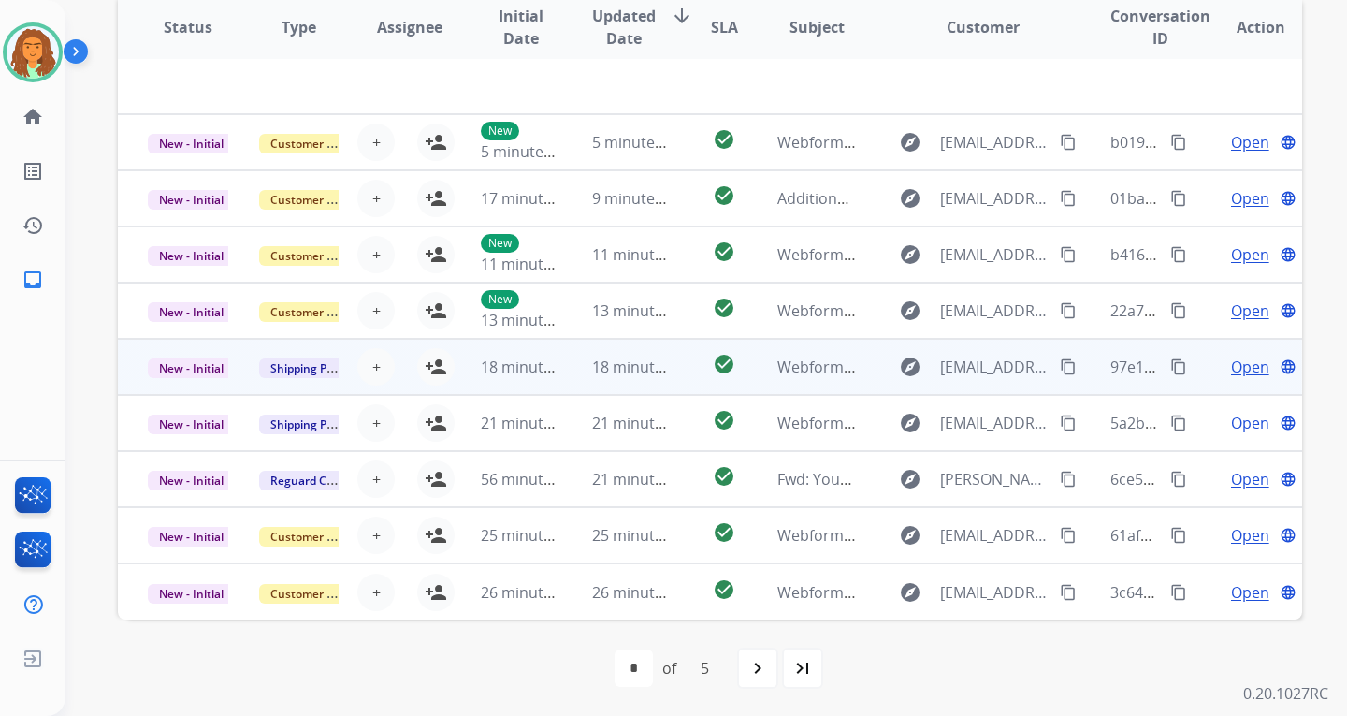
scroll to position [484, 0]
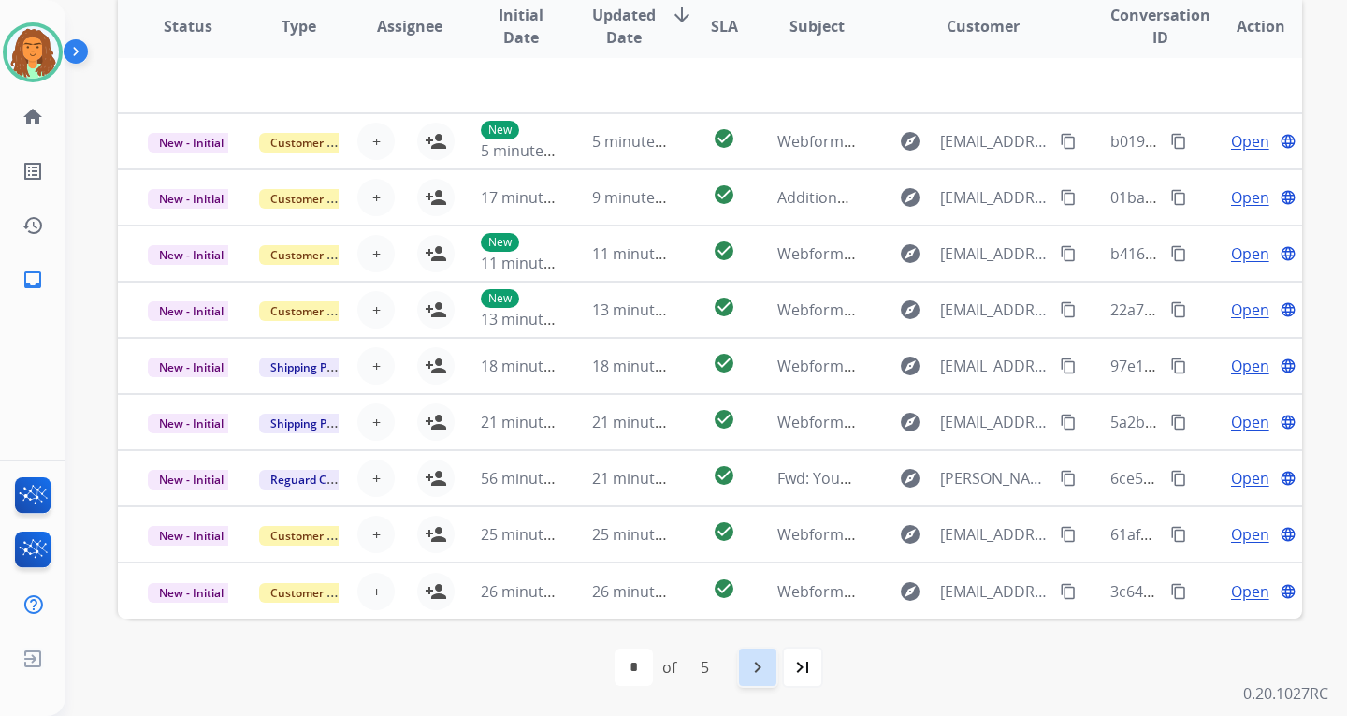
click at [754, 663] on mat-icon "navigate_next" at bounding box center [758, 667] width 22 height 22
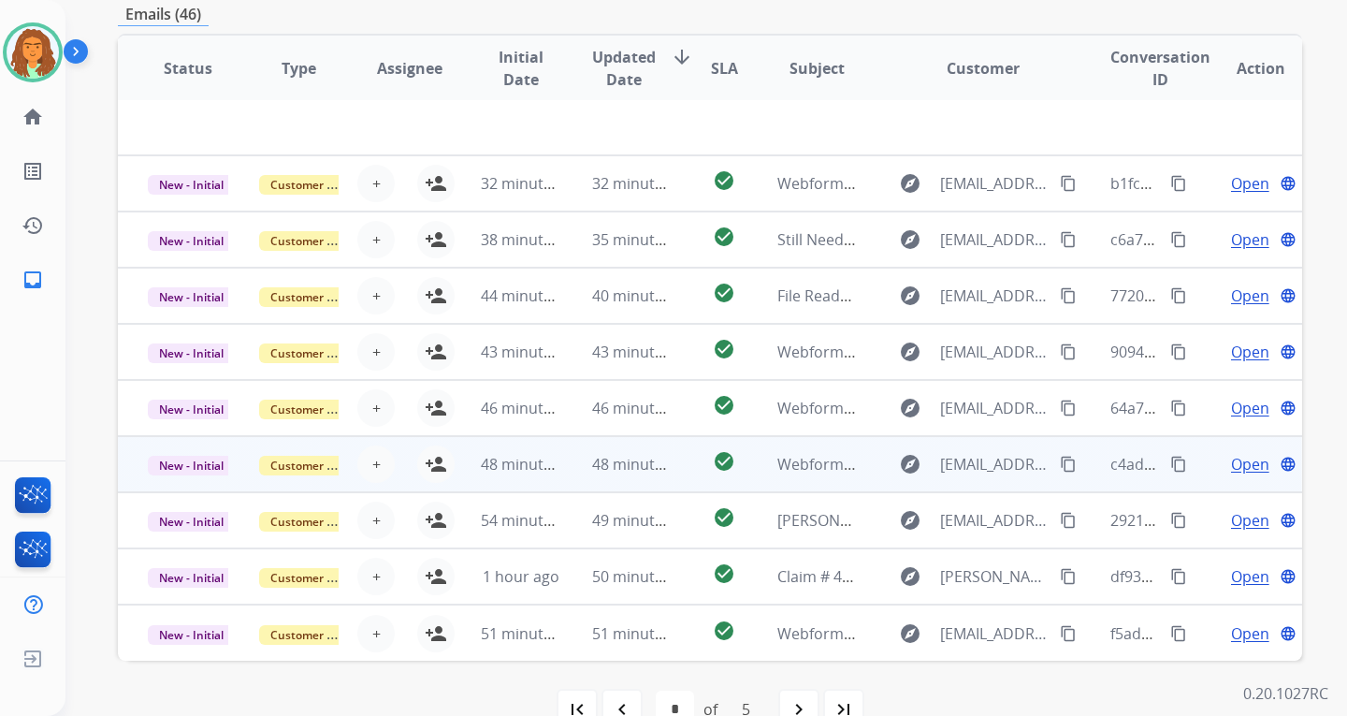
scroll to position [468, 0]
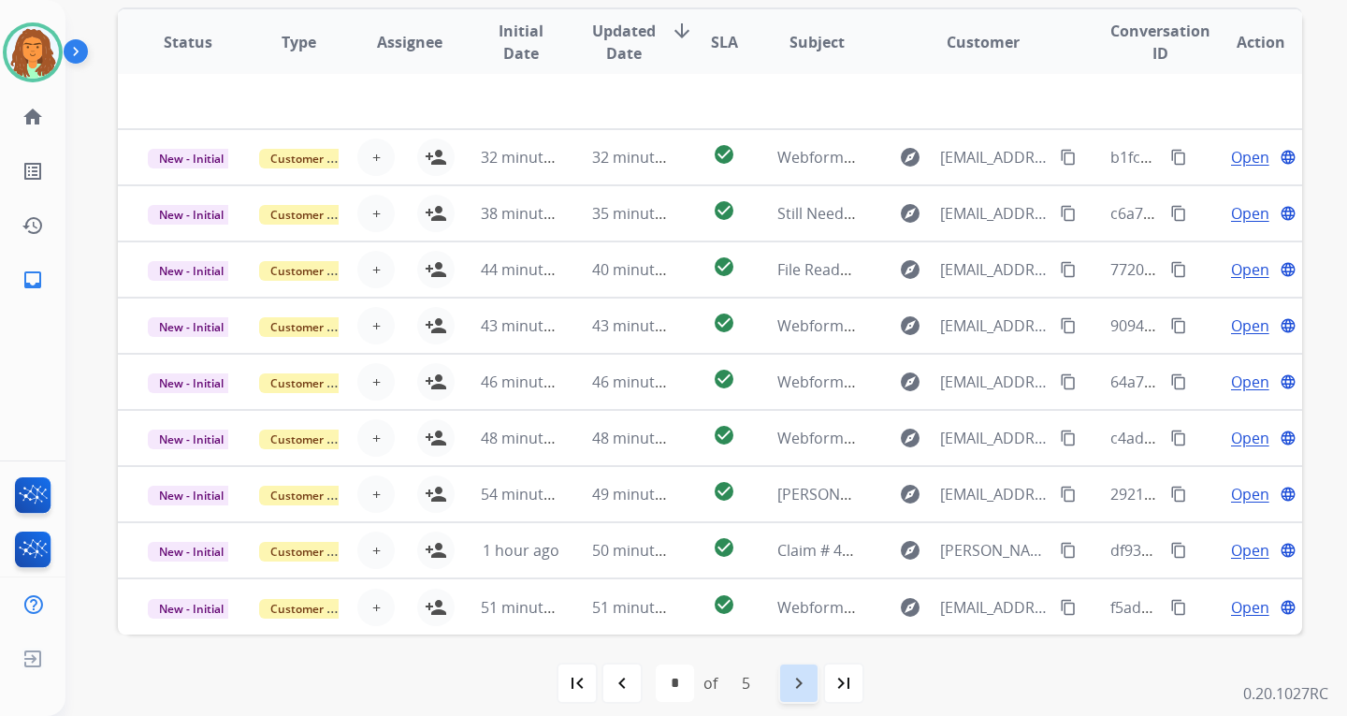
click at [803, 681] on mat-icon "navigate_next" at bounding box center [799, 683] width 22 height 22
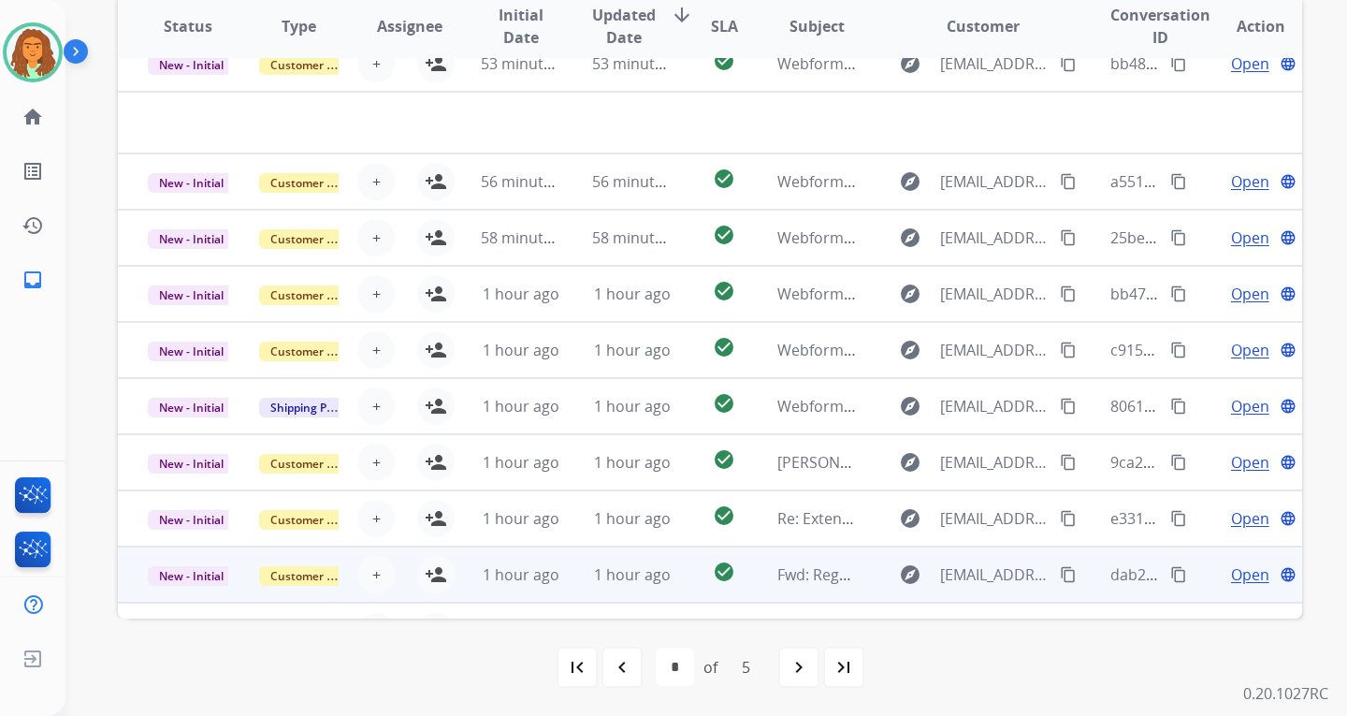
scroll to position [64, 0]
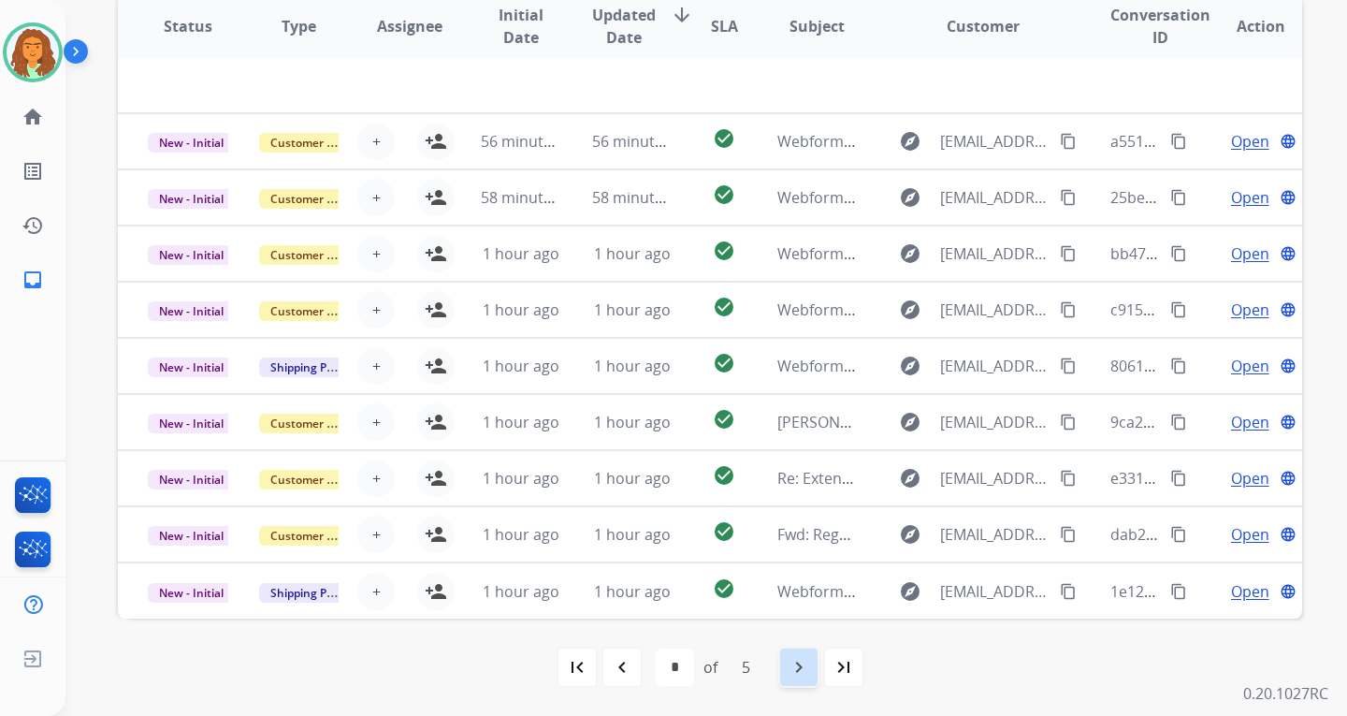
click at [798, 664] on mat-icon "navigate_next" at bounding box center [799, 667] width 22 height 22
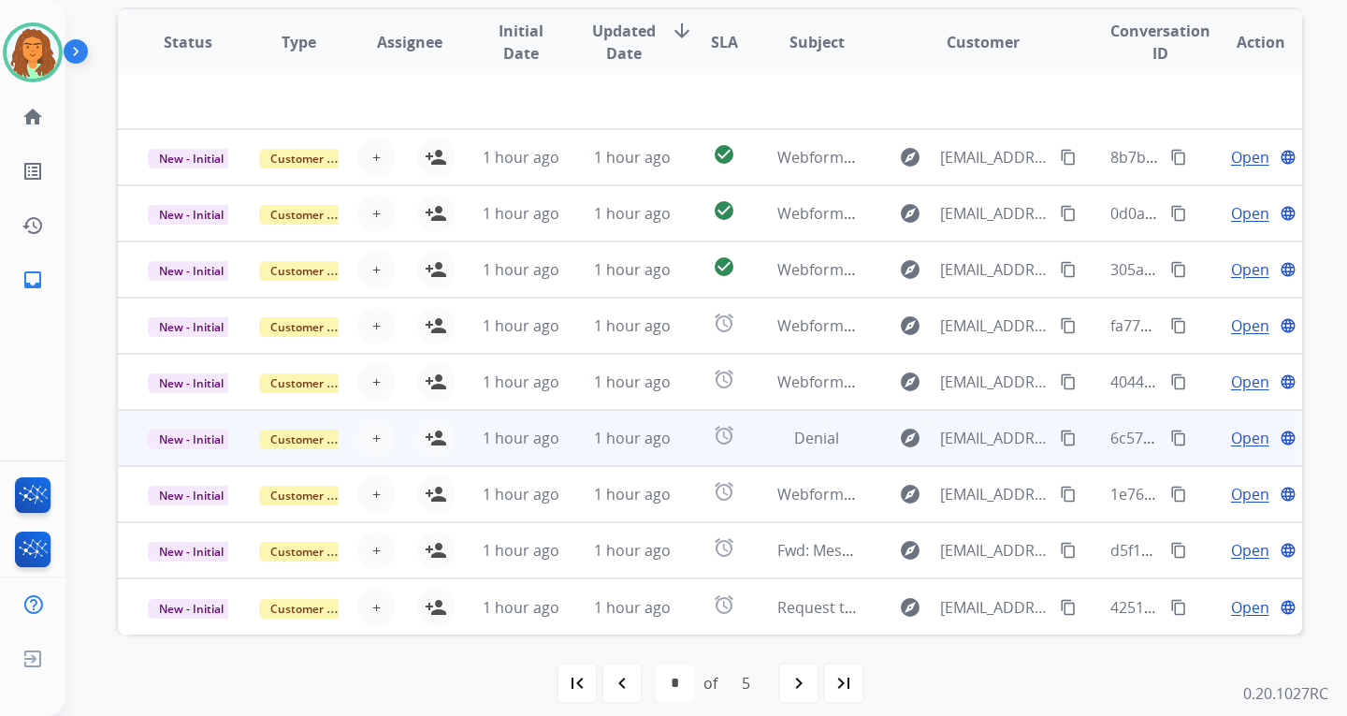
scroll to position [484, 0]
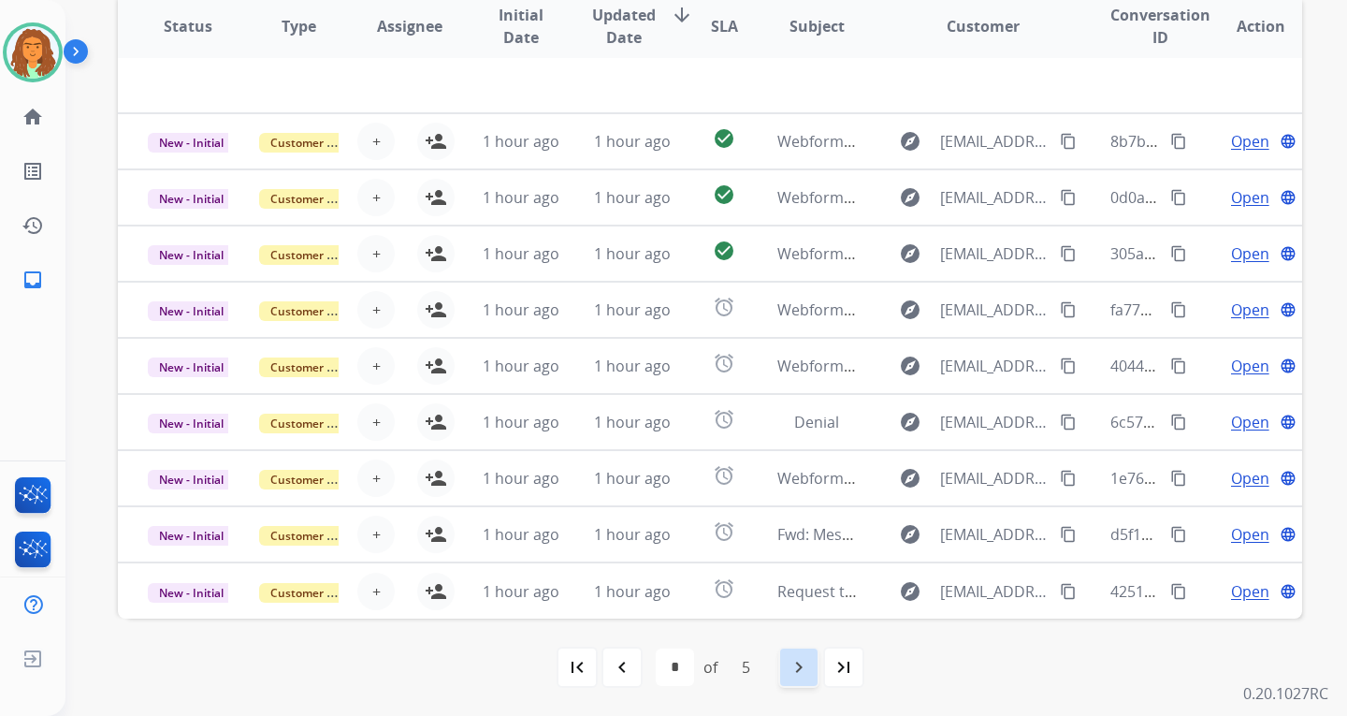
click at [800, 663] on mat-icon "navigate_next" at bounding box center [799, 667] width 22 height 22
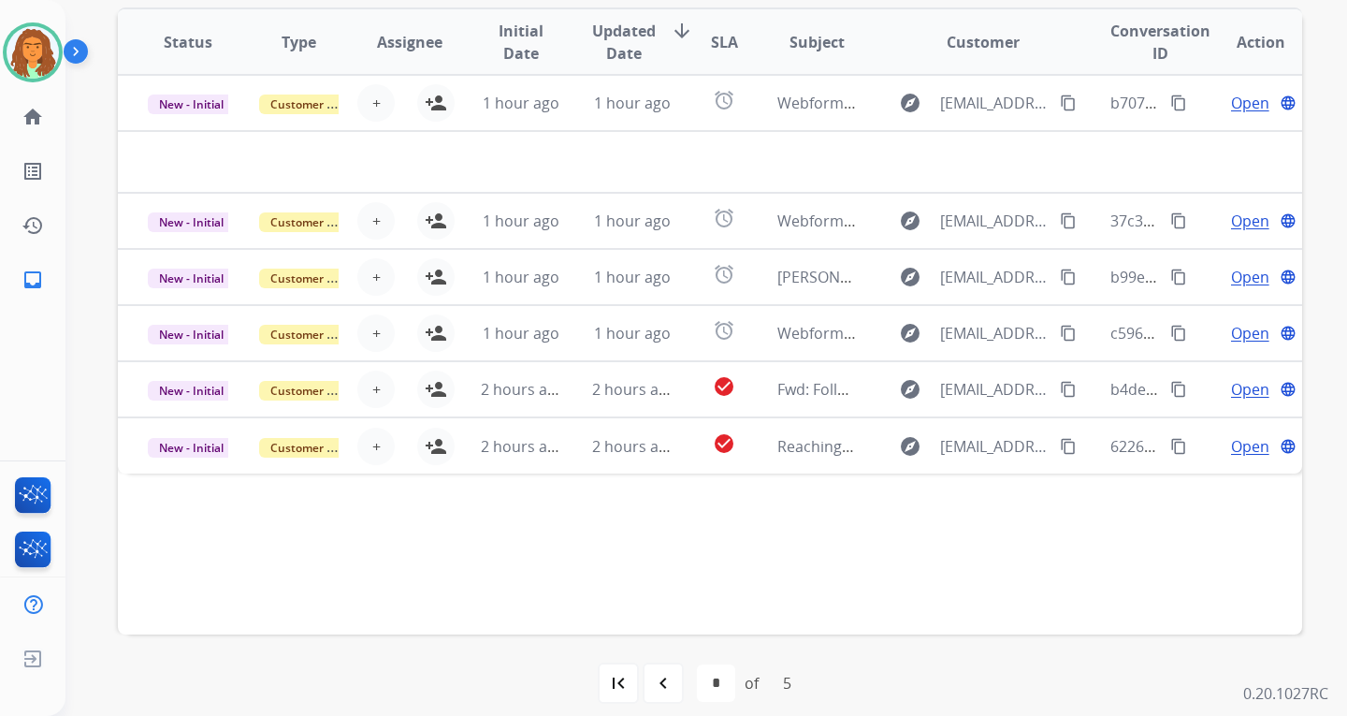
scroll to position [374, 0]
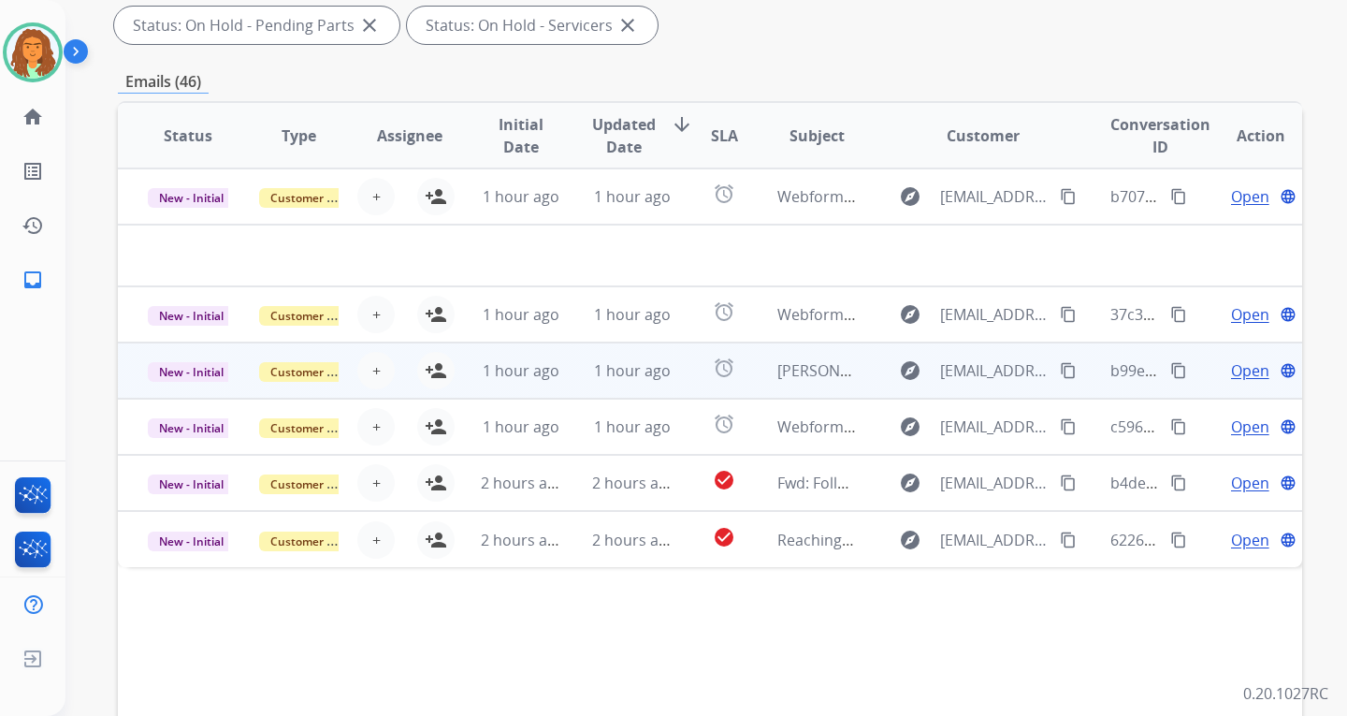
click at [519, 388] on td "1 hour ago" at bounding box center [506, 370] width 111 height 56
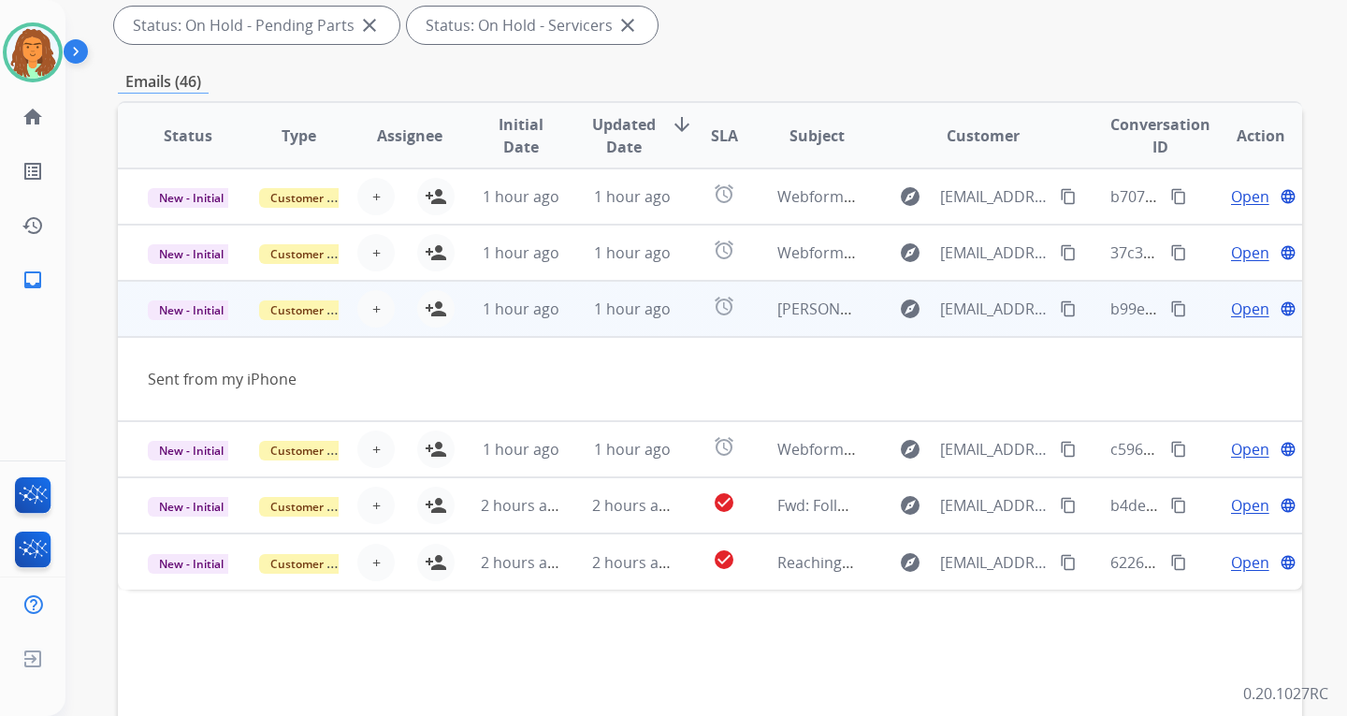
click at [562, 313] on td "1 hour ago" at bounding box center [617, 309] width 111 height 56
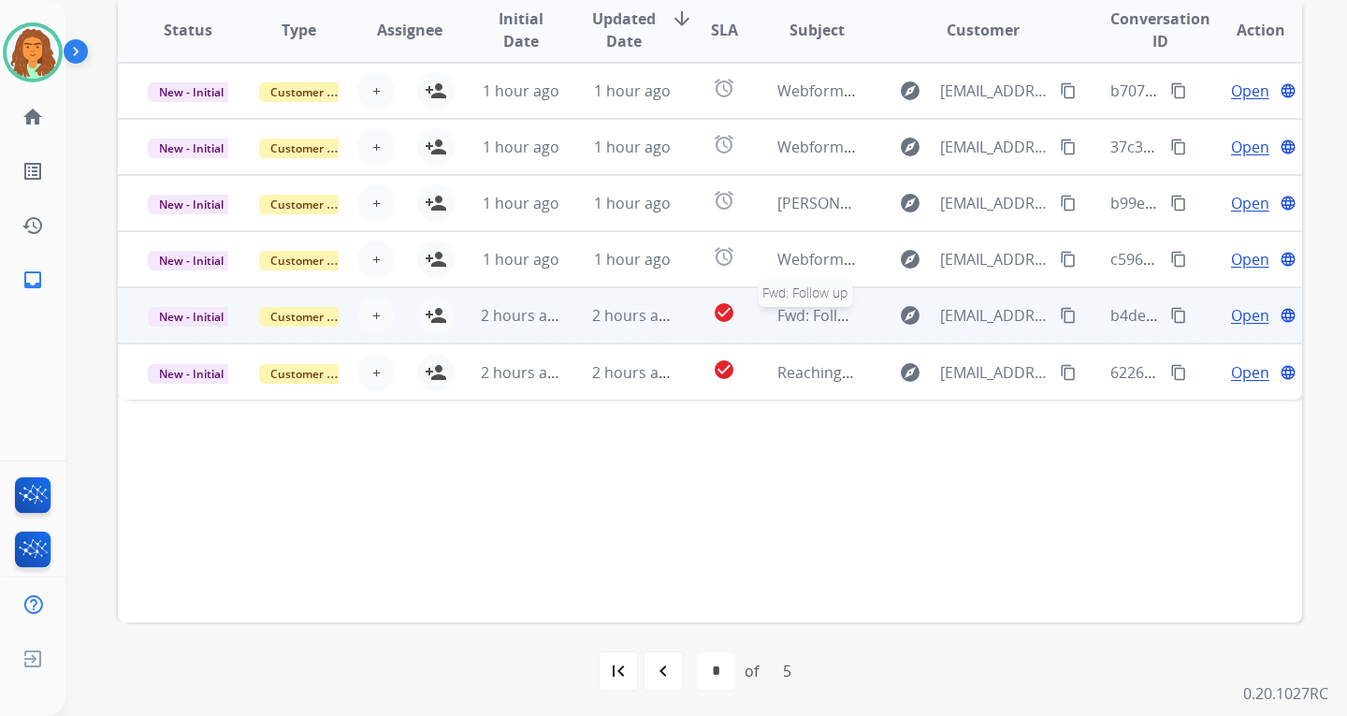
scroll to position [484, 0]
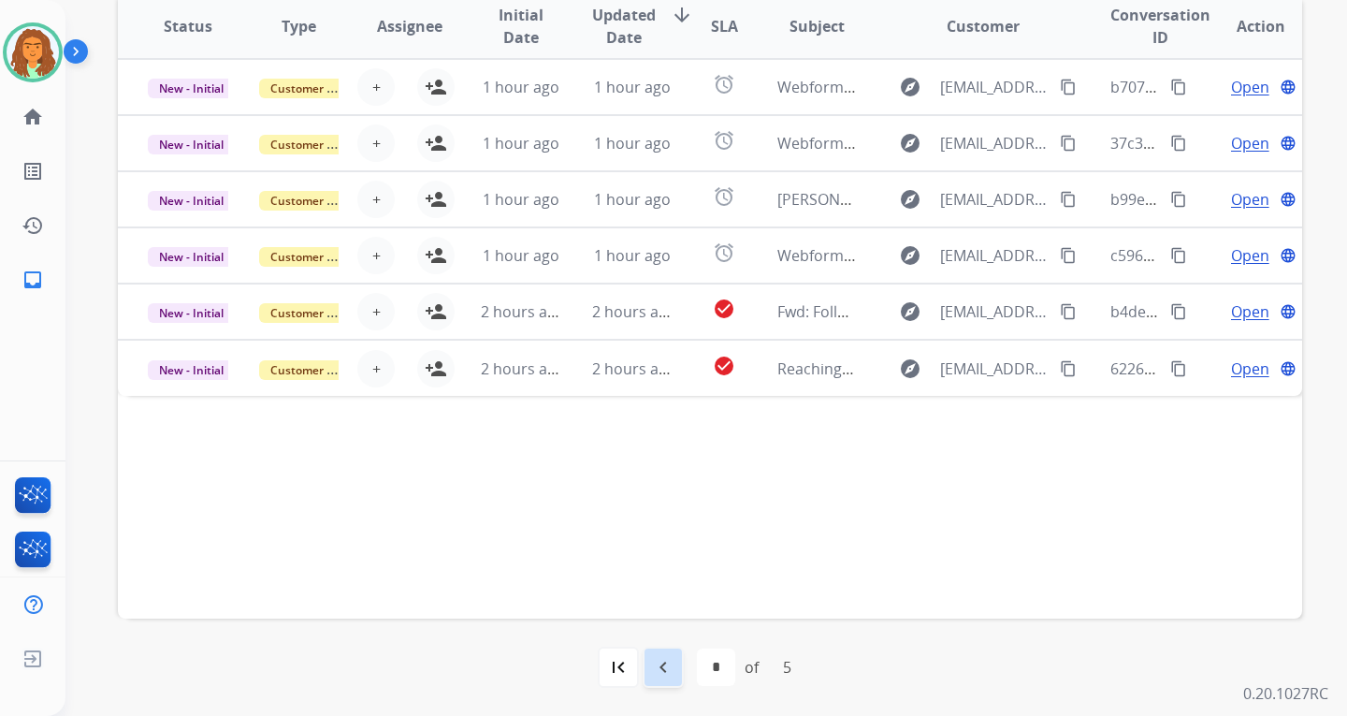
click at [657, 664] on mat-icon "navigate_before" at bounding box center [663, 667] width 22 height 22
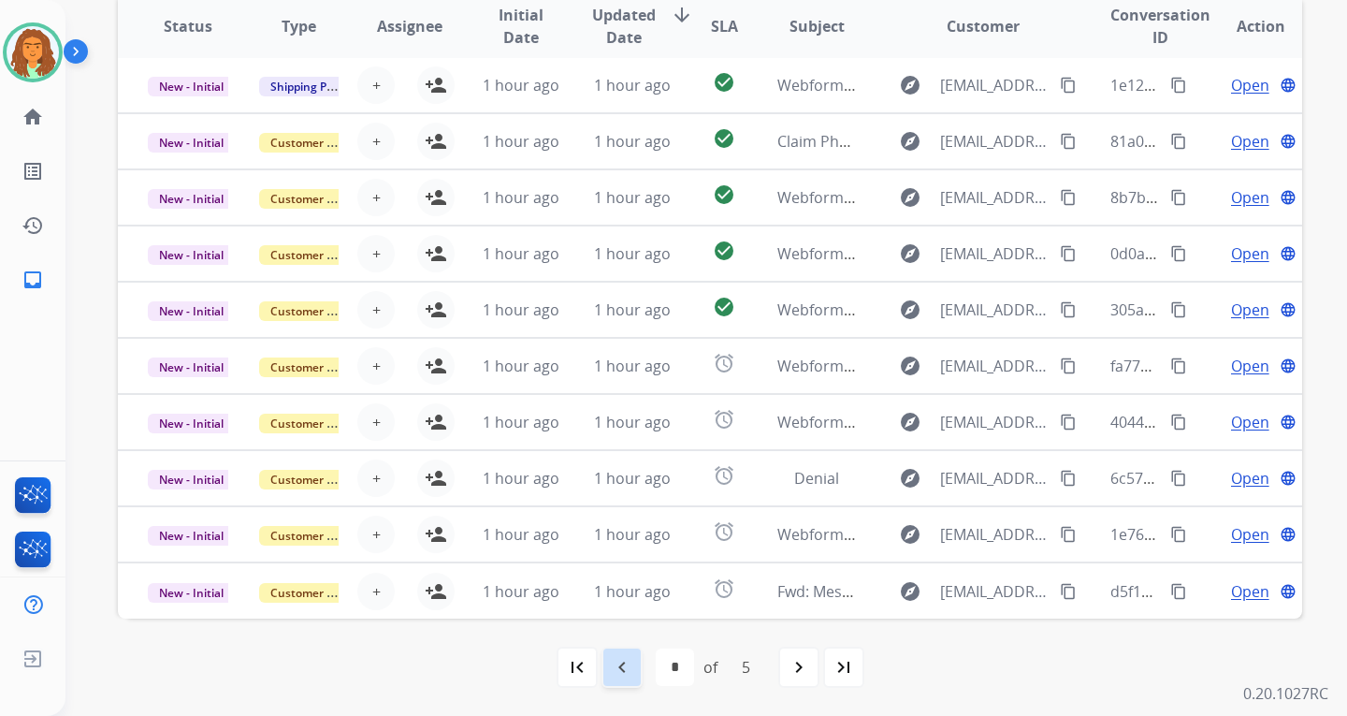
click at [621, 669] on mat-icon "navigate_before" at bounding box center [622, 667] width 22 height 22
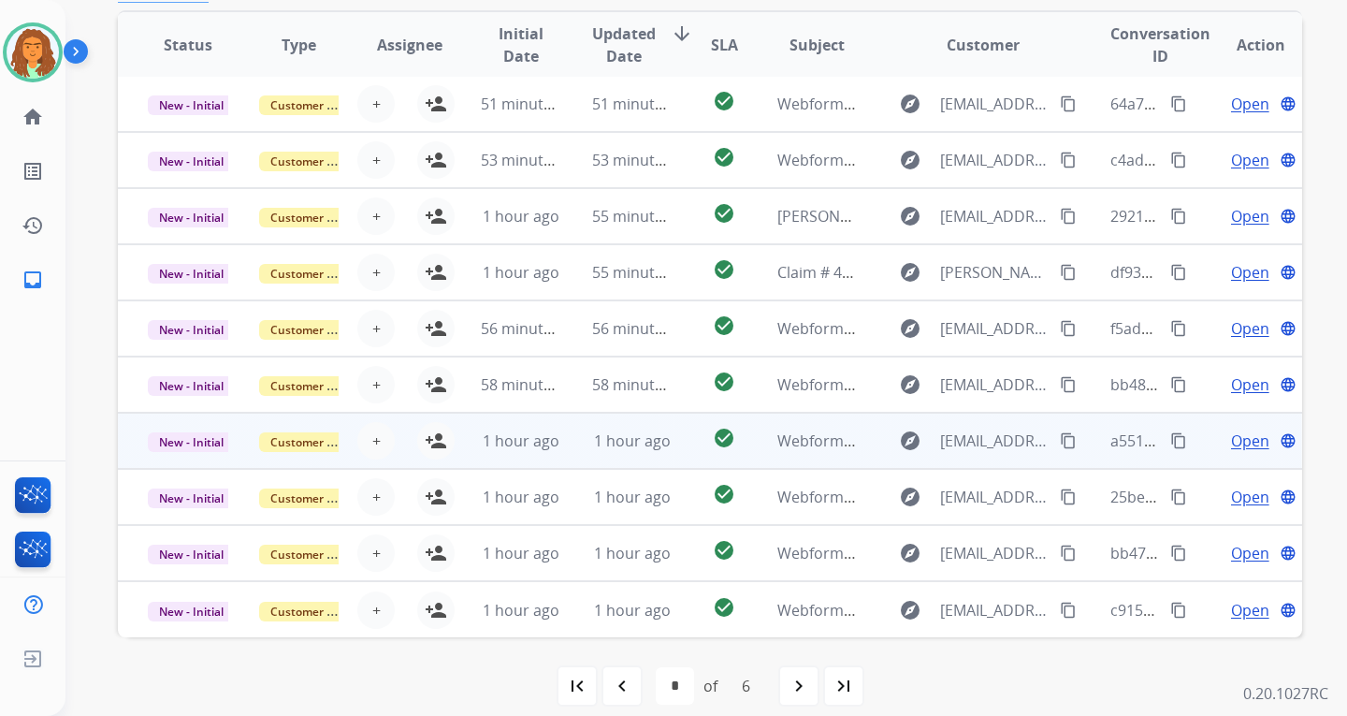
scroll to position [468, 0]
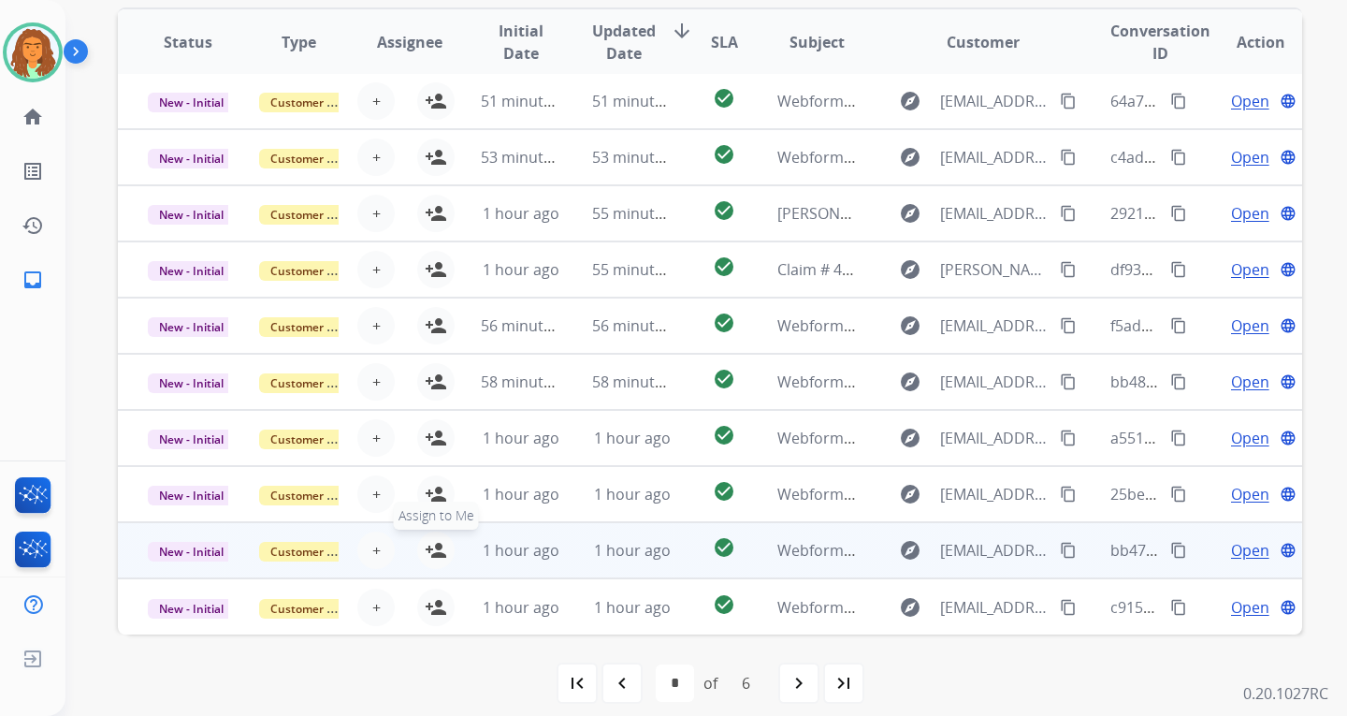
click at [425, 548] on mat-icon "person_add" at bounding box center [436, 550] width 22 height 22
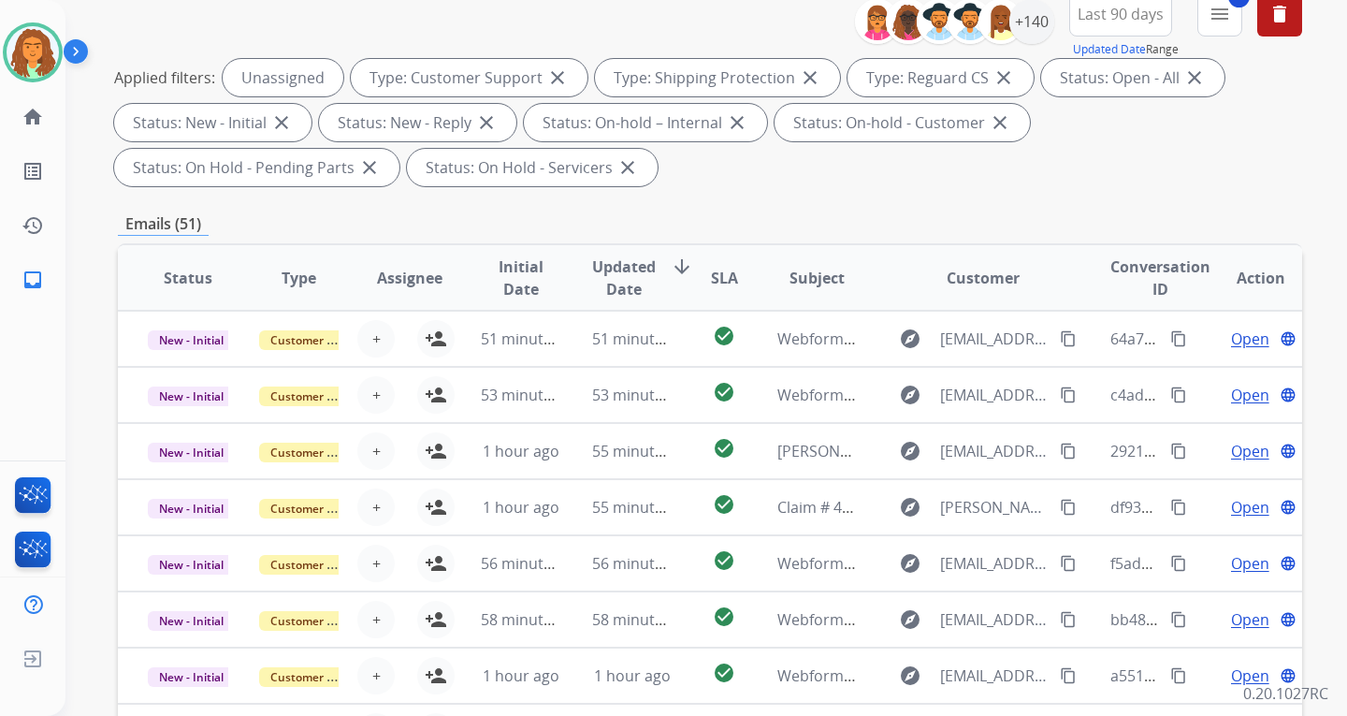
scroll to position [0, 0]
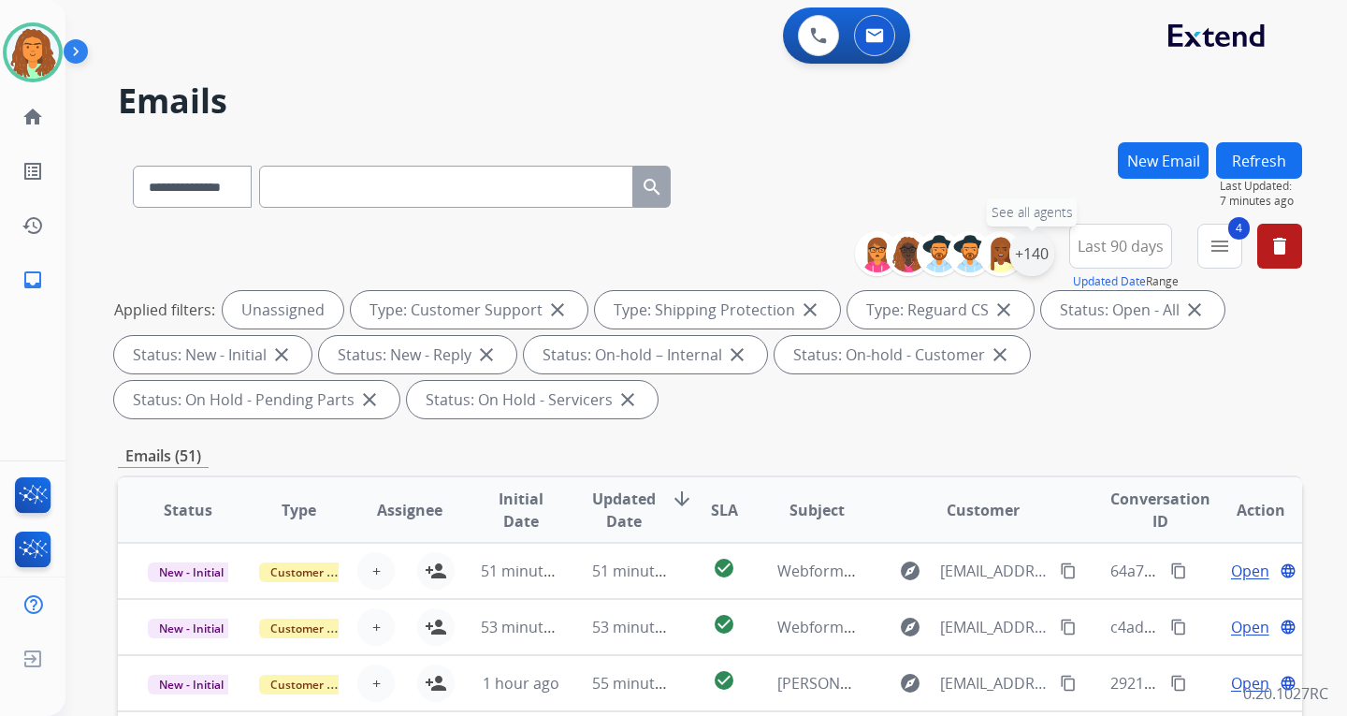
click at [1027, 244] on div "+140" at bounding box center [1031, 253] width 45 height 45
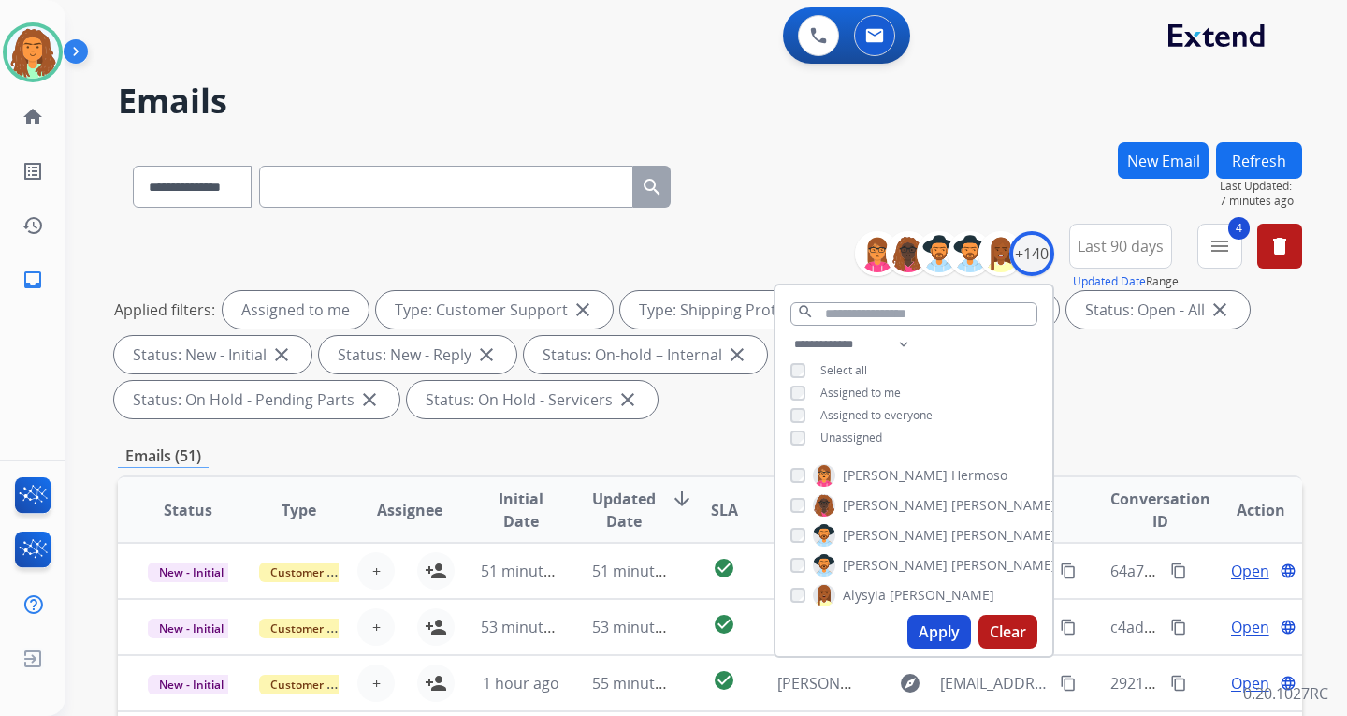
click at [930, 631] on button "Apply" at bounding box center [939, 632] width 64 height 34
select select "*"
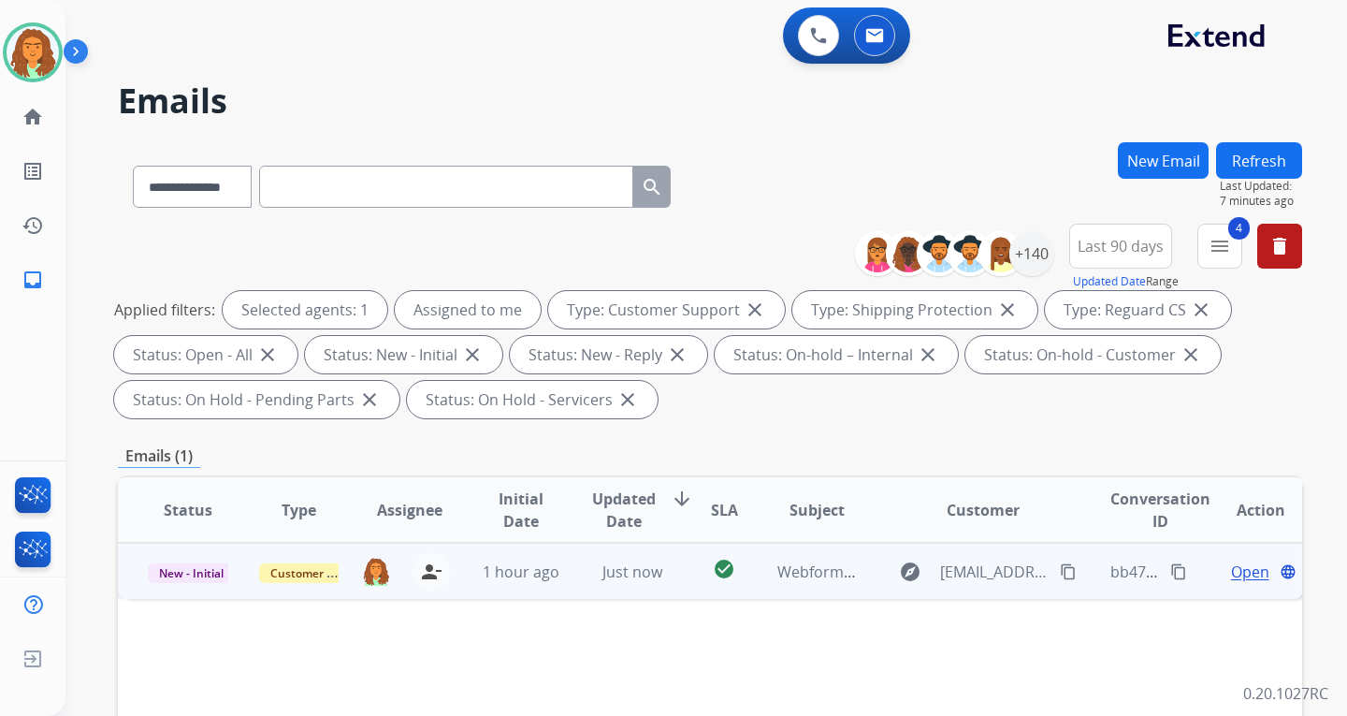
click at [1060, 571] on mat-icon "content_copy" at bounding box center [1068, 571] width 17 height 17
click at [673, 583] on td "check_circle" at bounding box center [710, 571] width 74 height 56
drag, startPoint x: 282, startPoint y: 640, endPoint x: 144, endPoint y: 641, distance: 137.5
click at [144, 641] on td "How do i cancel this?" at bounding box center [599, 640] width 963 height 83
copy div "How do i cancel this?"
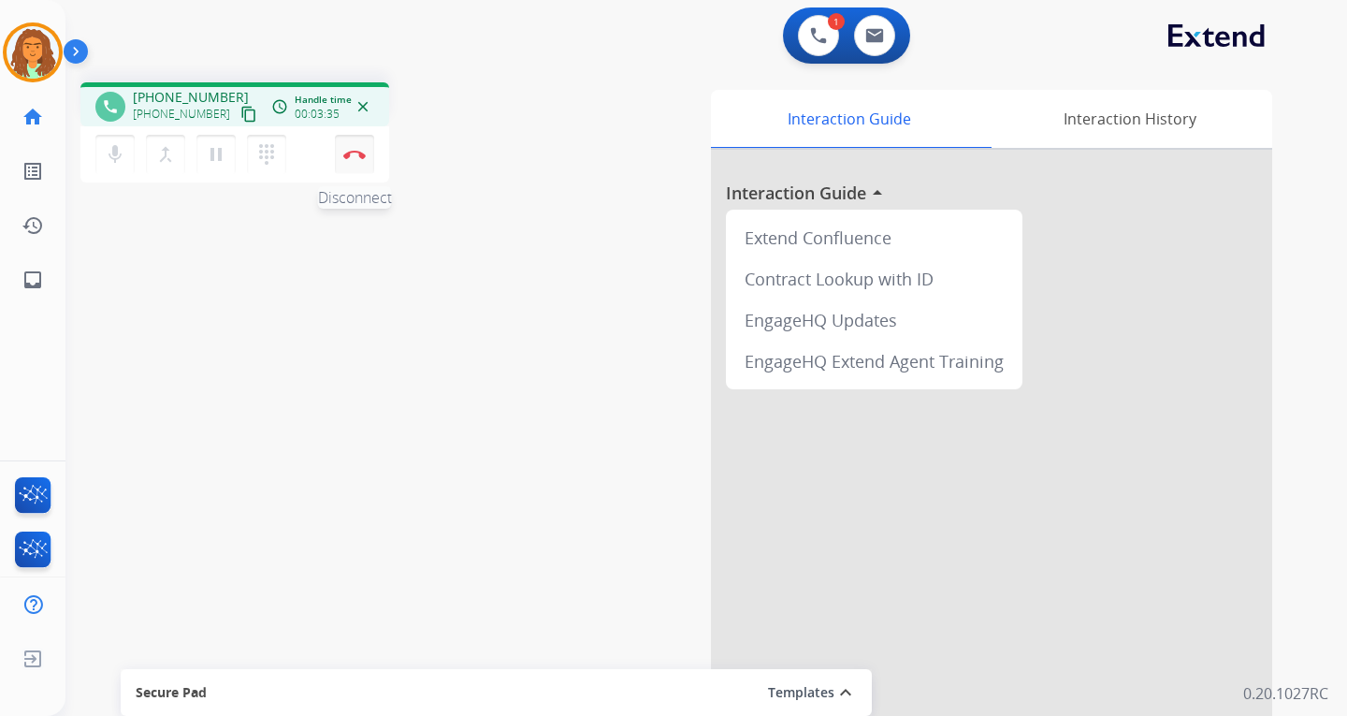
click at [350, 156] on img at bounding box center [354, 154] width 22 height 9
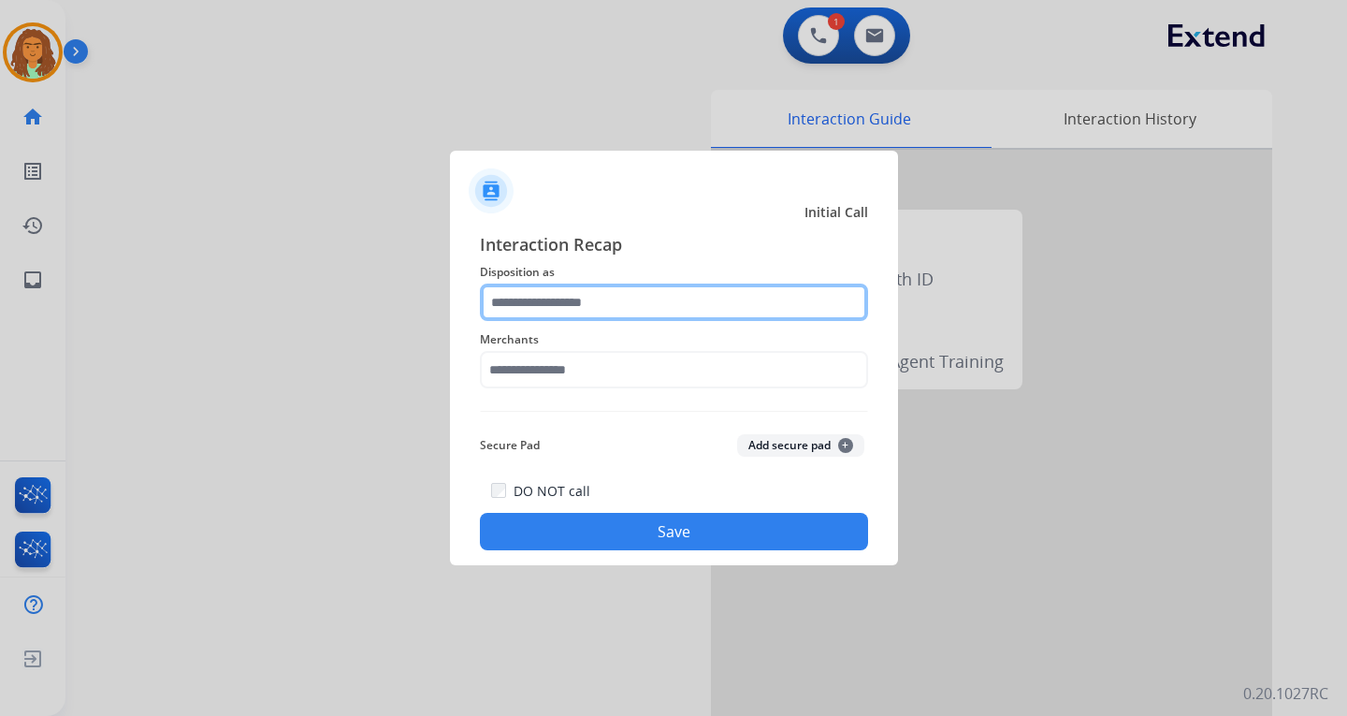
click at [545, 302] on input "text" at bounding box center [674, 301] width 388 height 37
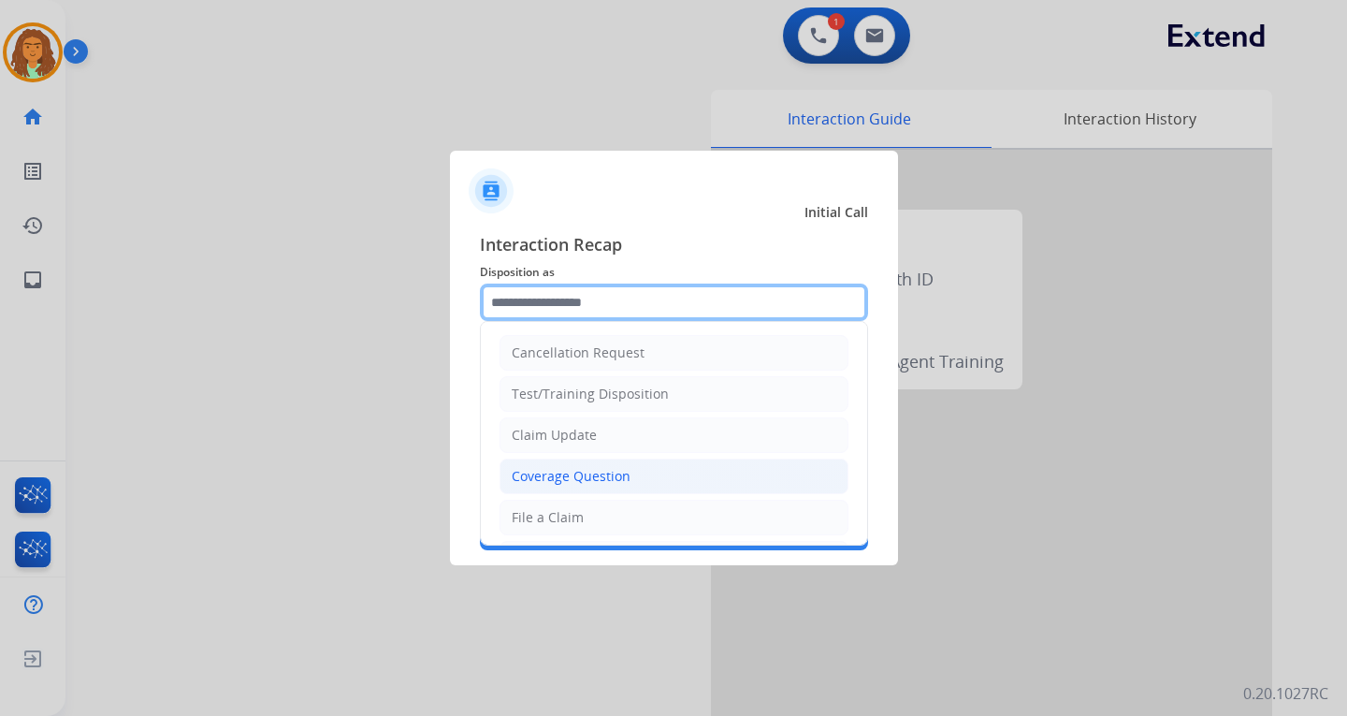
scroll to position [94, 0]
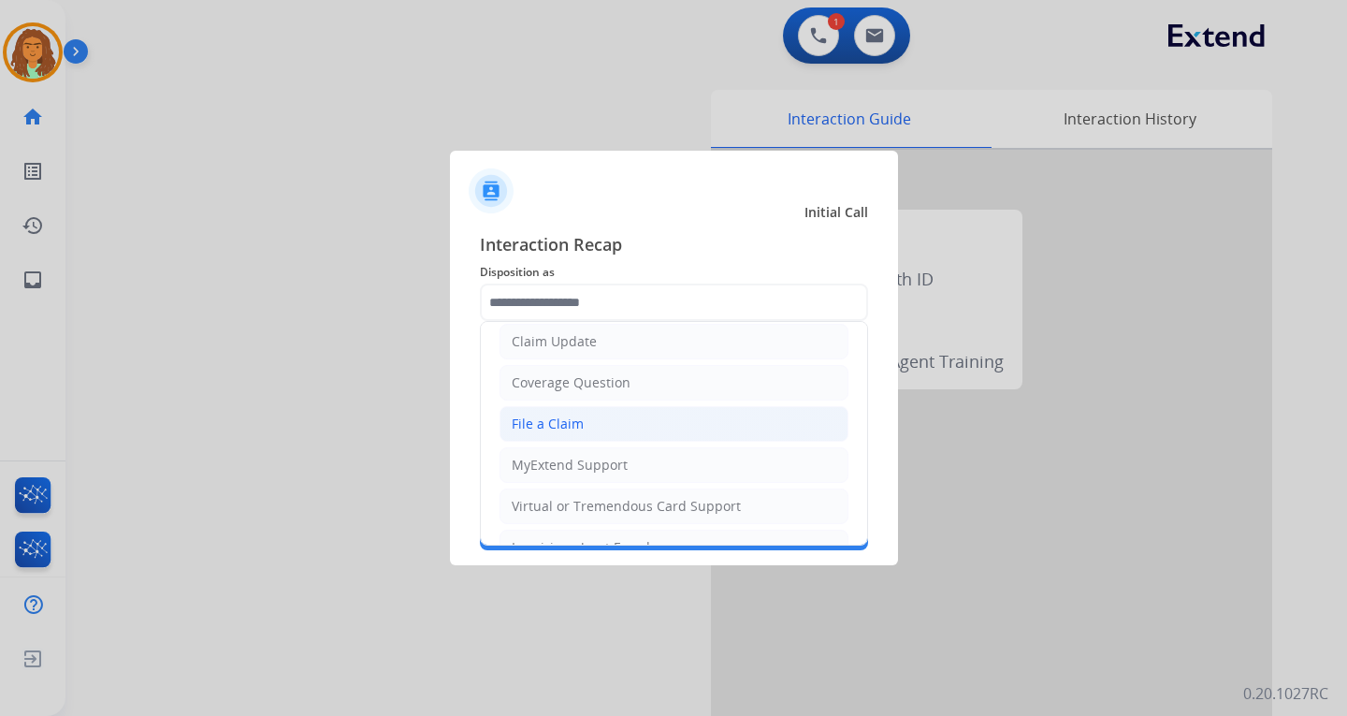
click at [560, 421] on div "File a Claim" at bounding box center [548, 423] width 72 height 19
type input "**********"
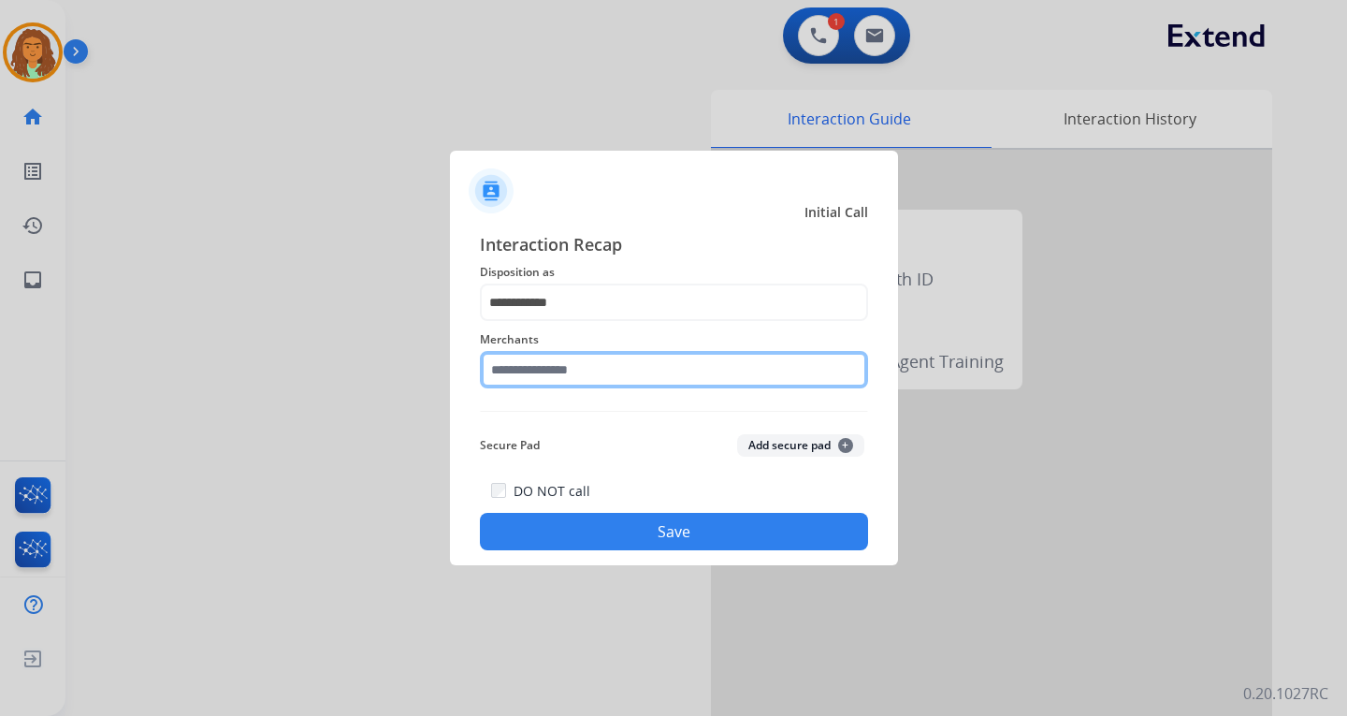
click at [539, 362] on input "text" at bounding box center [674, 369] width 388 height 37
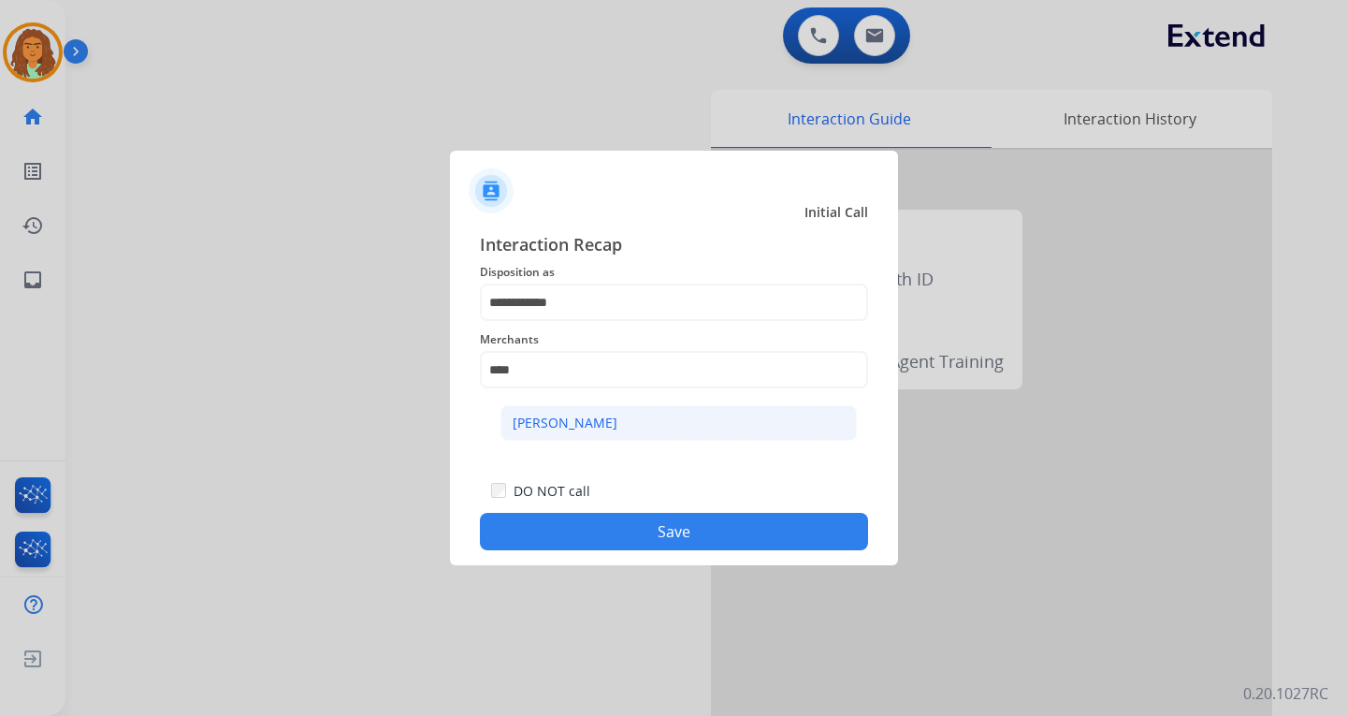
click at [575, 420] on div "[PERSON_NAME]" at bounding box center [565, 423] width 105 height 19
type input "**********"
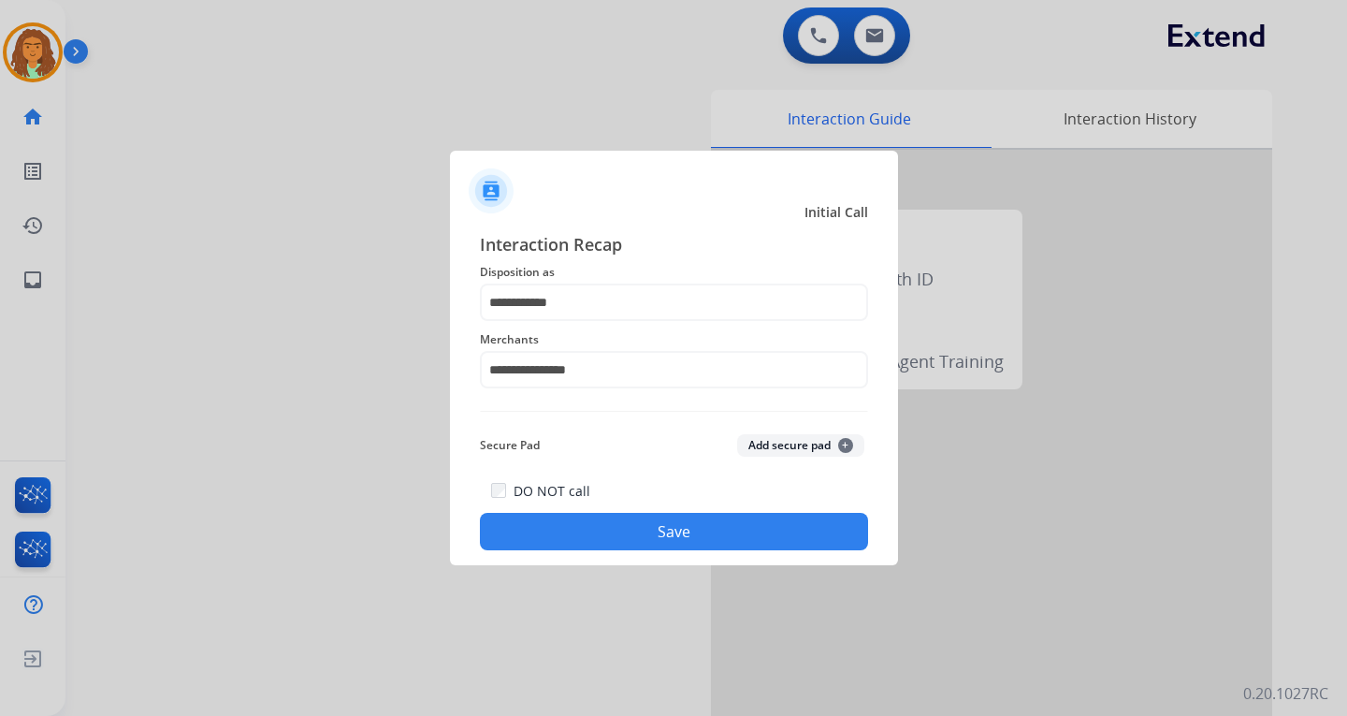
click at [684, 532] on button "Save" at bounding box center [674, 531] width 388 height 37
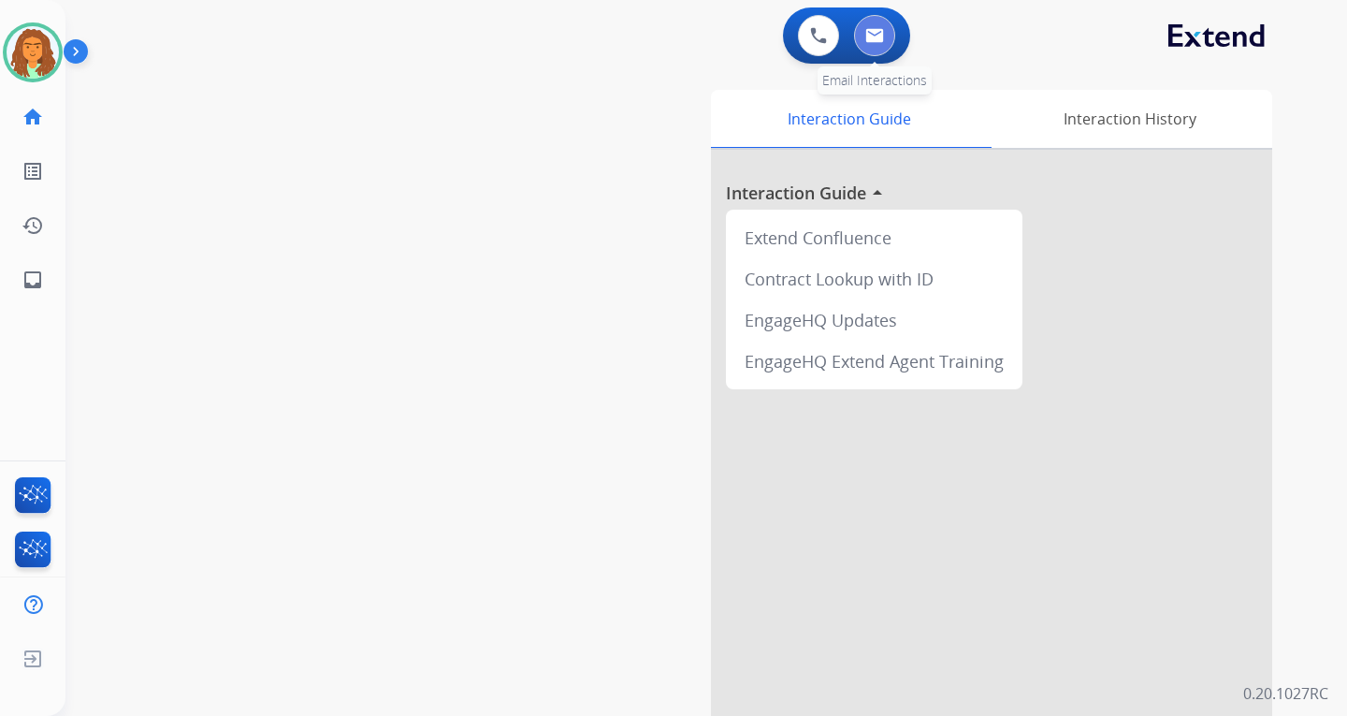
click at [873, 40] on img at bounding box center [874, 35] width 19 height 15
select select "**********"
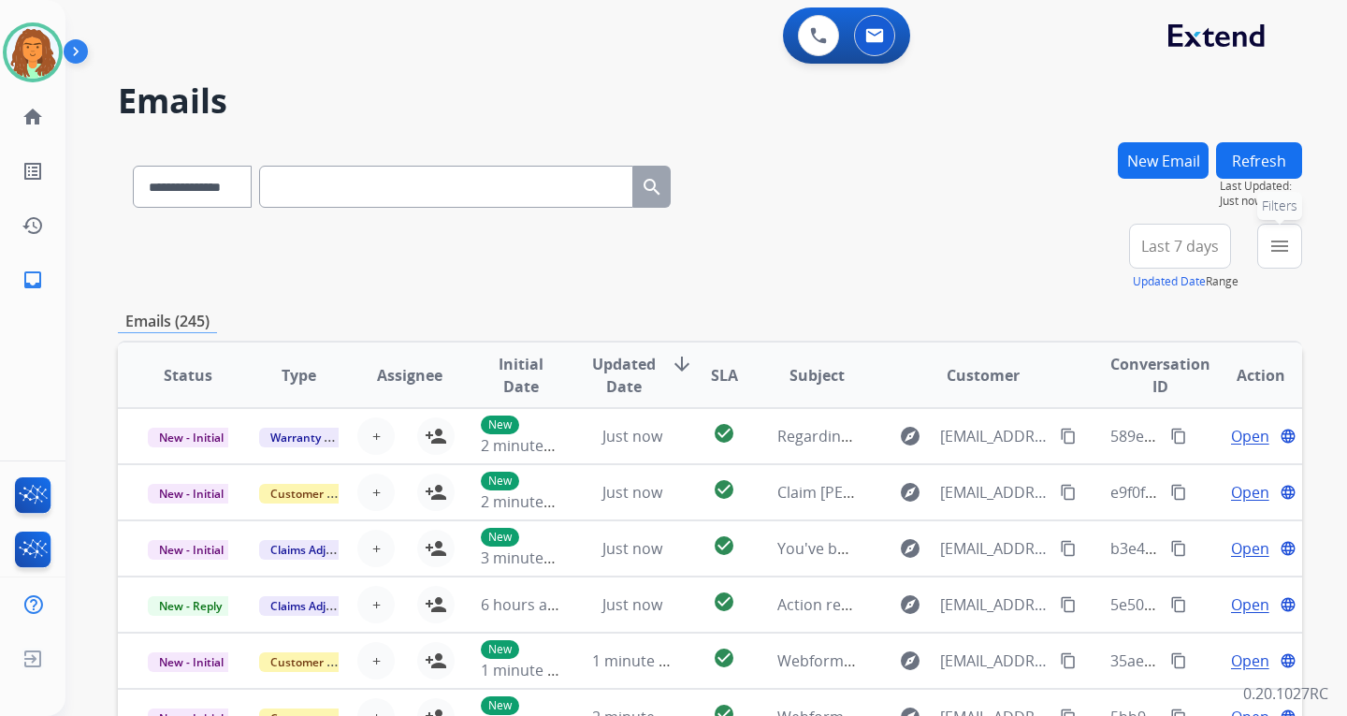
click at [1285, 242] on mat-icon "menu" at bounding box center [1280, 246] width 22 height 22
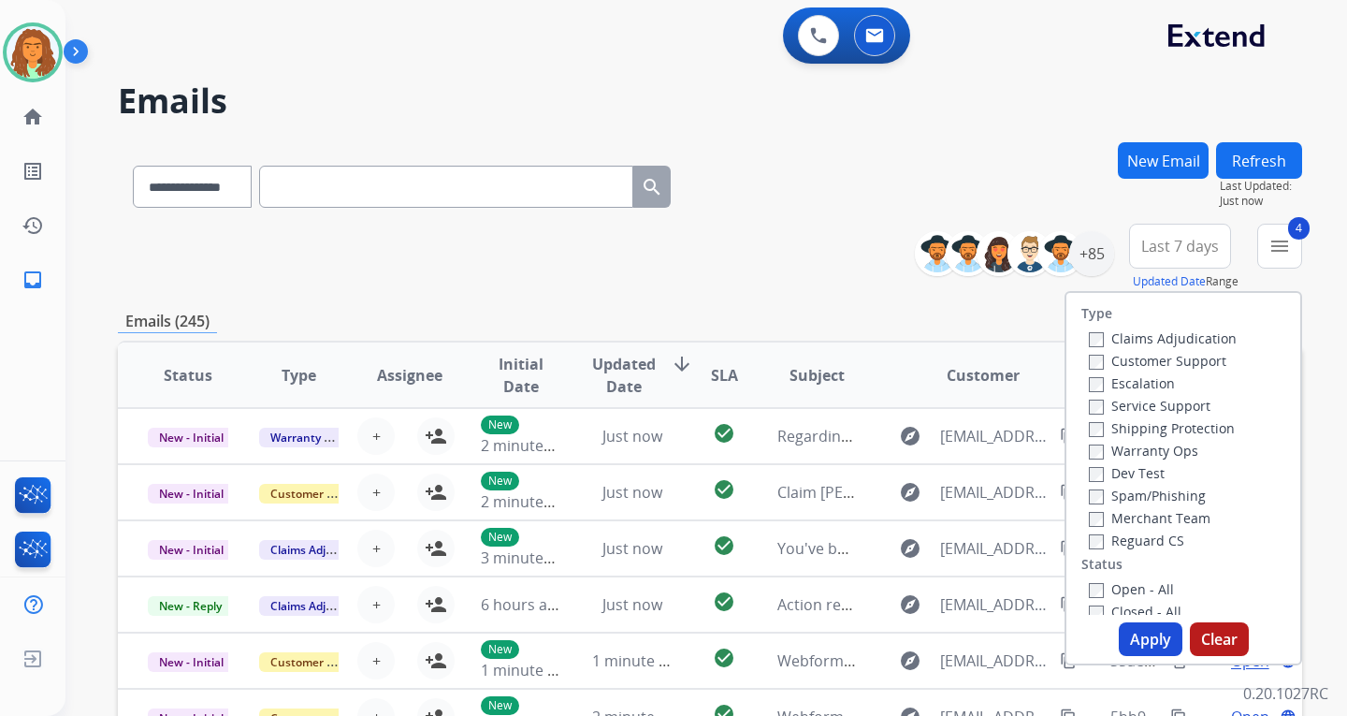
click at [1149, 639] on button "Apply" at bounding box center [1151, 639] width 64 height 34
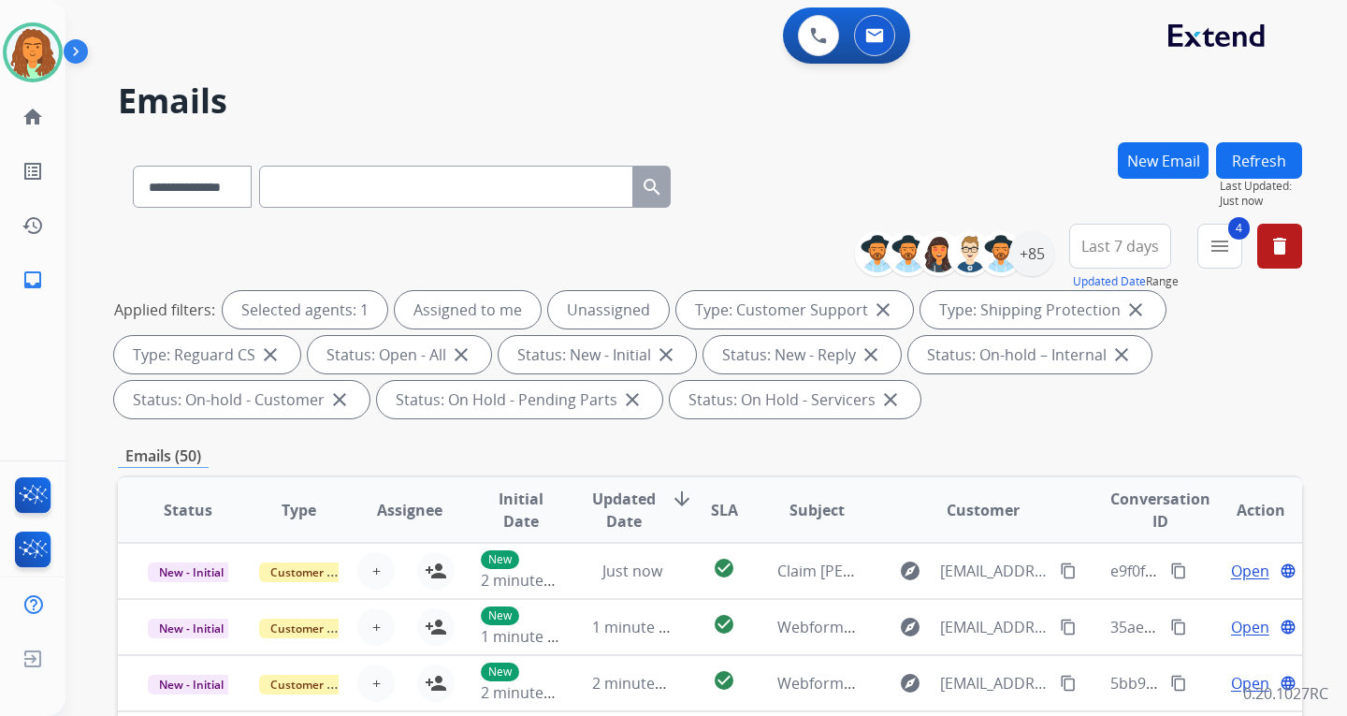
click at [1114, 235] on button "Last 7 days" at bounding box center [1120, 246] width 102 height 45
click at [1071, 475] on div "Last 90 days" at bounding box center [1114, 473] width 103 height 28
click at [982, 423] on div "**********" at bounding box center [710, 325] width 1184 height 202
click at [1034, 253] on div "+140" at bounding box center [1031, 253] width 45 height 45
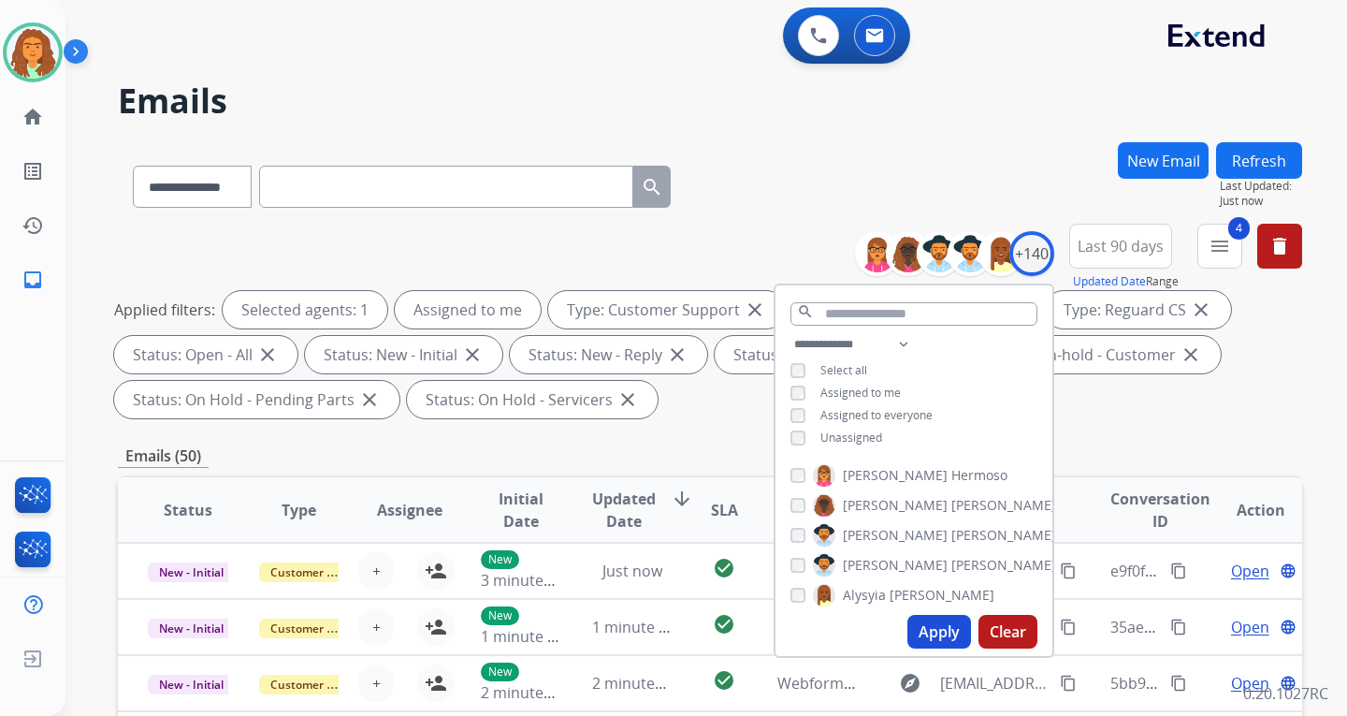
click at [936, 622] on button "Apply" at bounding box center [939, 632] width 64 height 34
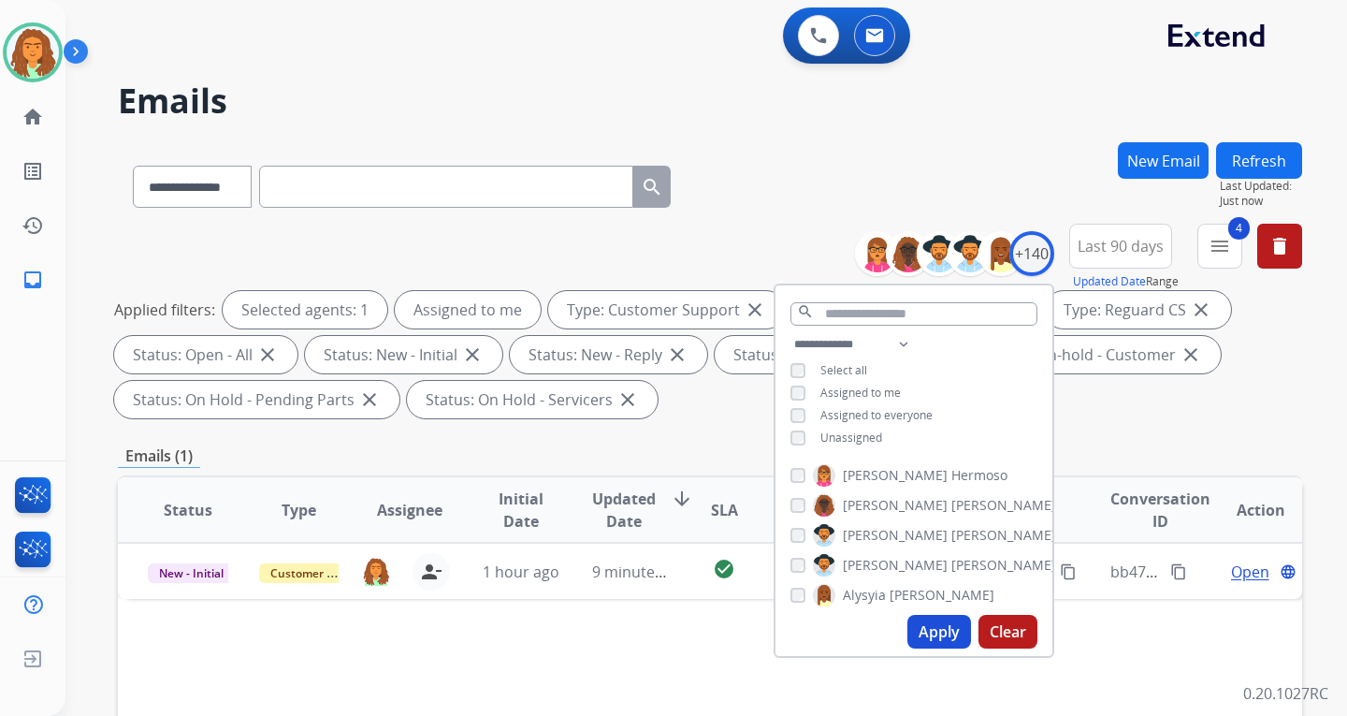
click at [1088, 412] on div "Applied filters: Selected agents: 1 Assigned to me Type: Customer Support close…" at bounding box center [706, 354] width 1184 height 127
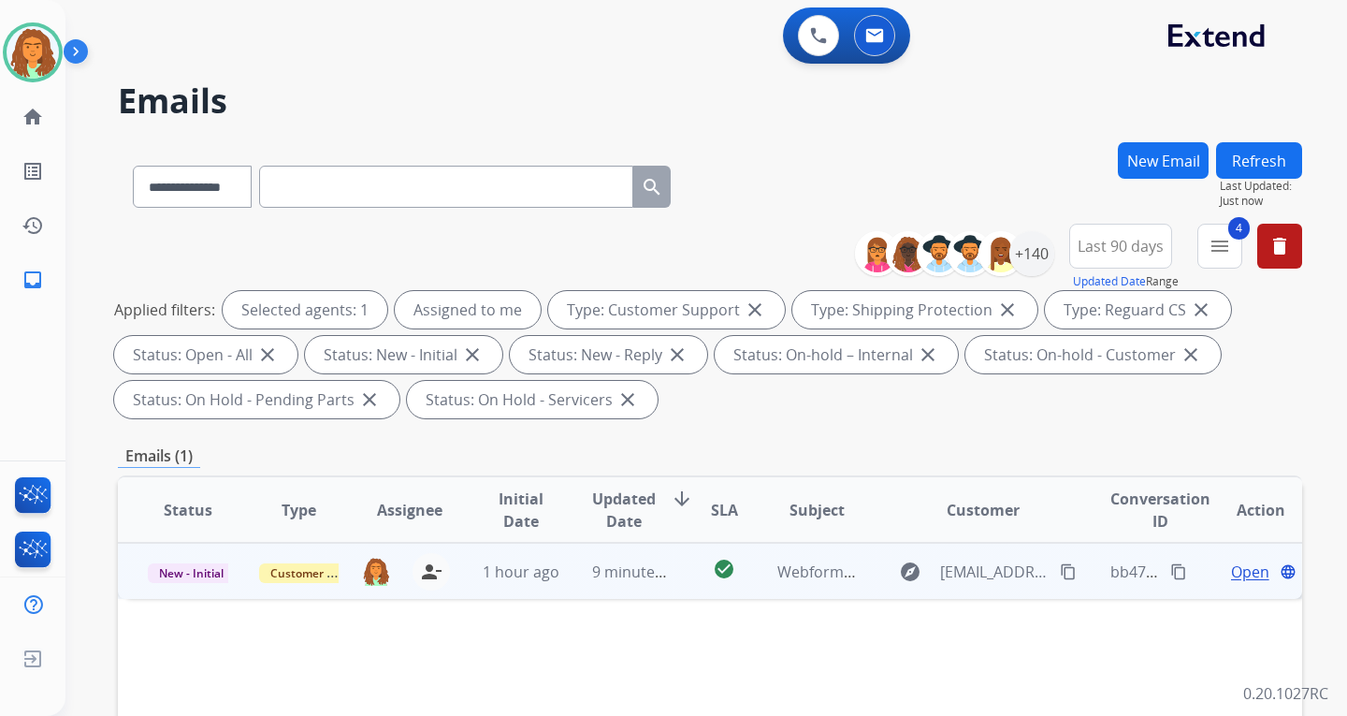
click at [1170, 572] on mat-icon "content_copy" at bounding box center [1178, 571] width 17 height 17
click at [1232, 573] on span "Open" at bounding box center [1250, 571] width 38 height 22
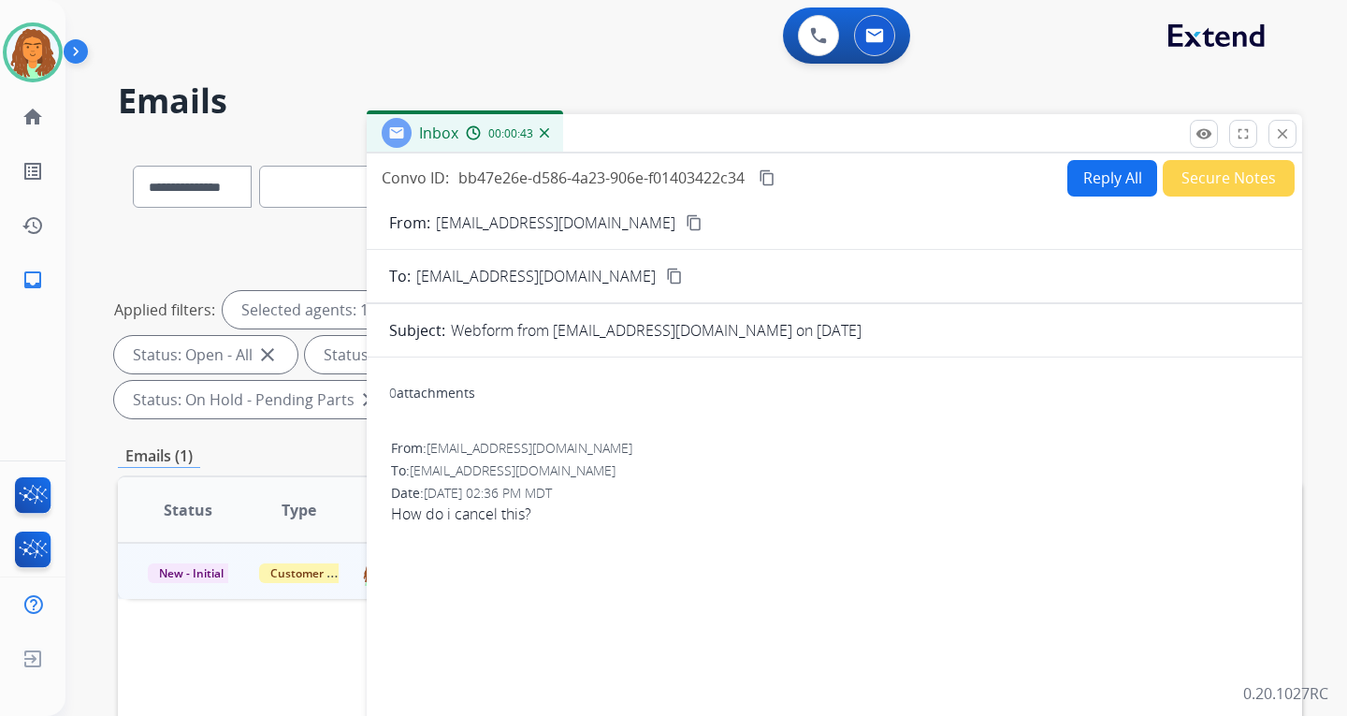
click at [1098, 180] on button "Reply All" at bounding box center [1112, 178] width 90 height 36
select select "**********"
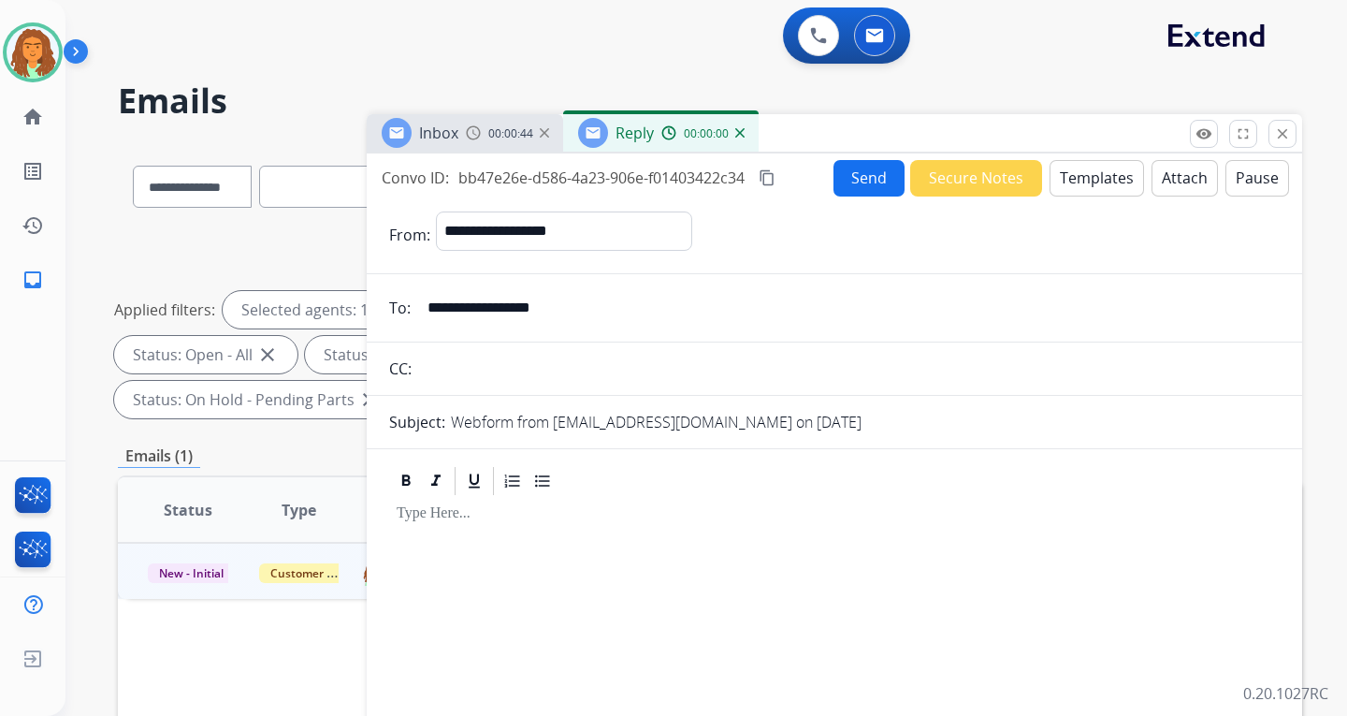
click at [1086, 173] on button "Templates" at bounding box center [1097, 178] width 94 height 36
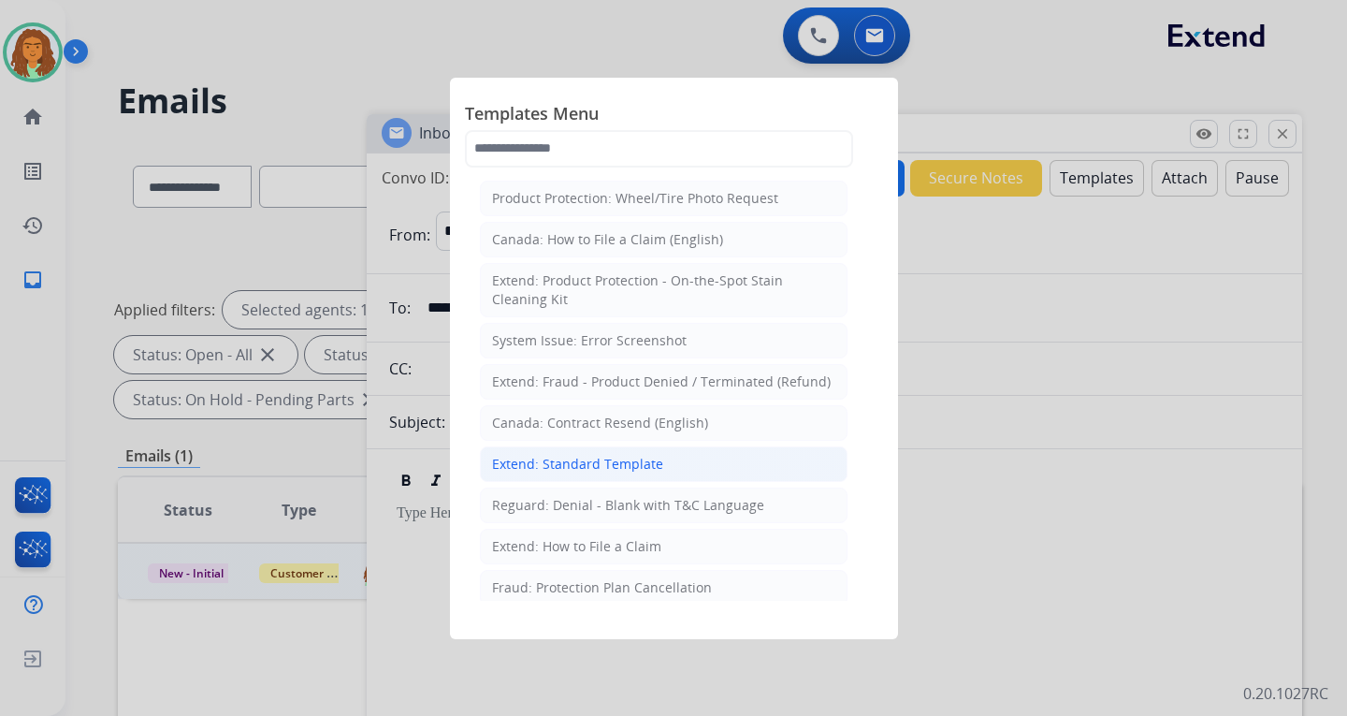
click at [570, 463] on div "Extend: Standard Template" at bounding box center [577, 464] width 171 height 19
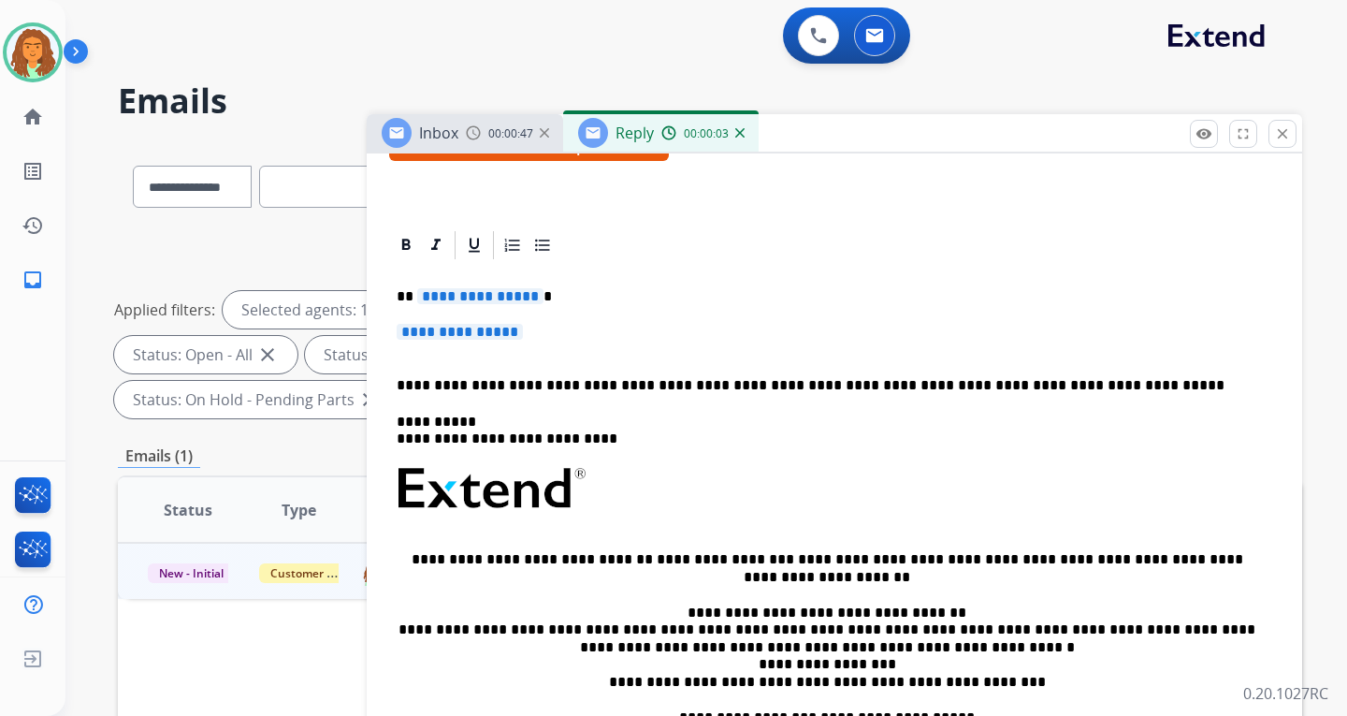
scroll to position [374, 0]
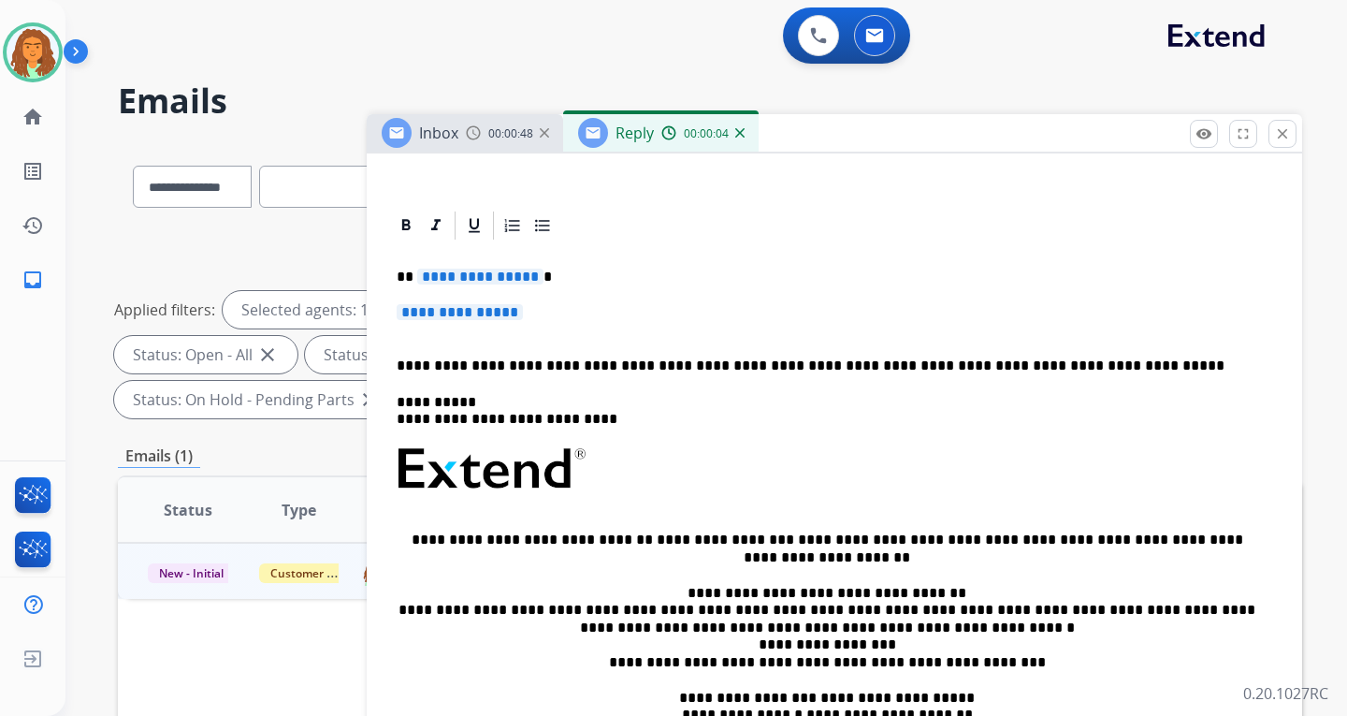
click at [526, 280] on span "**********" at bounding box center [480, 276] width 126 height 16
click at [437, 312] on span "**********" at bounding box center [460, 312] width 126 height 16
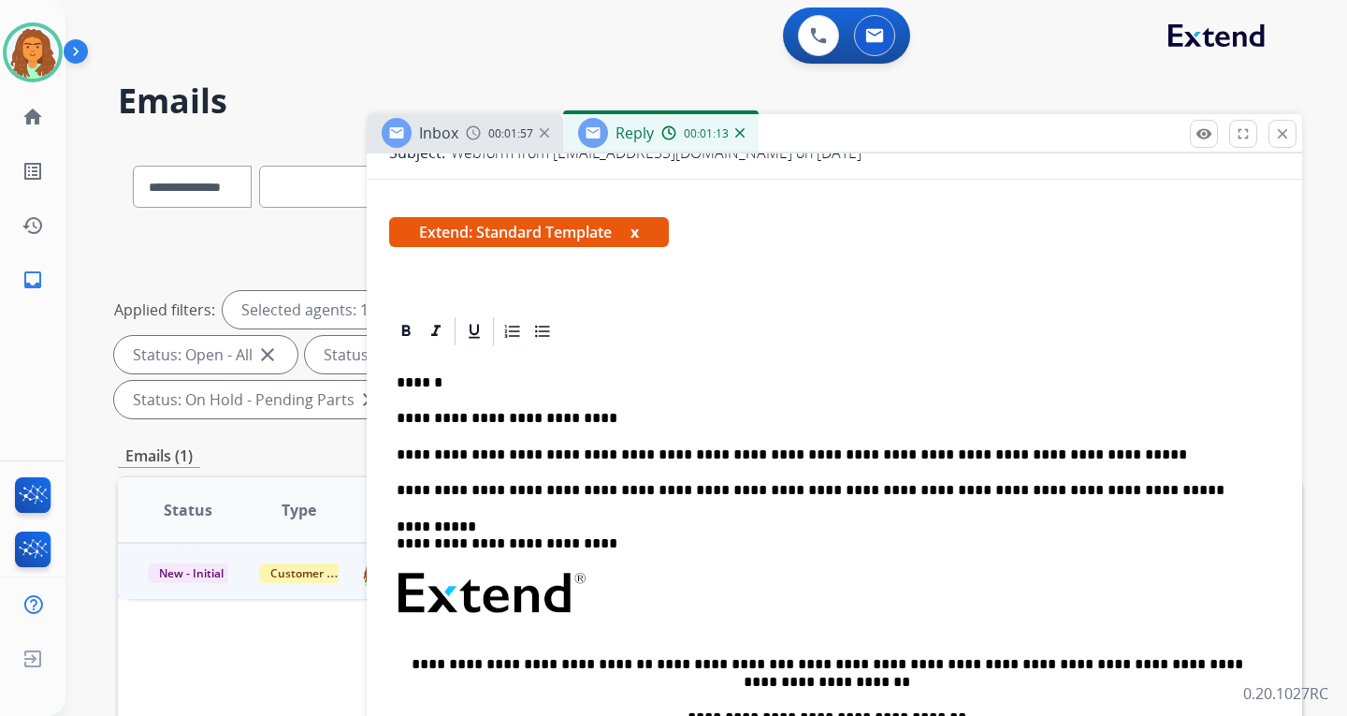
scroll to position [0, 0]
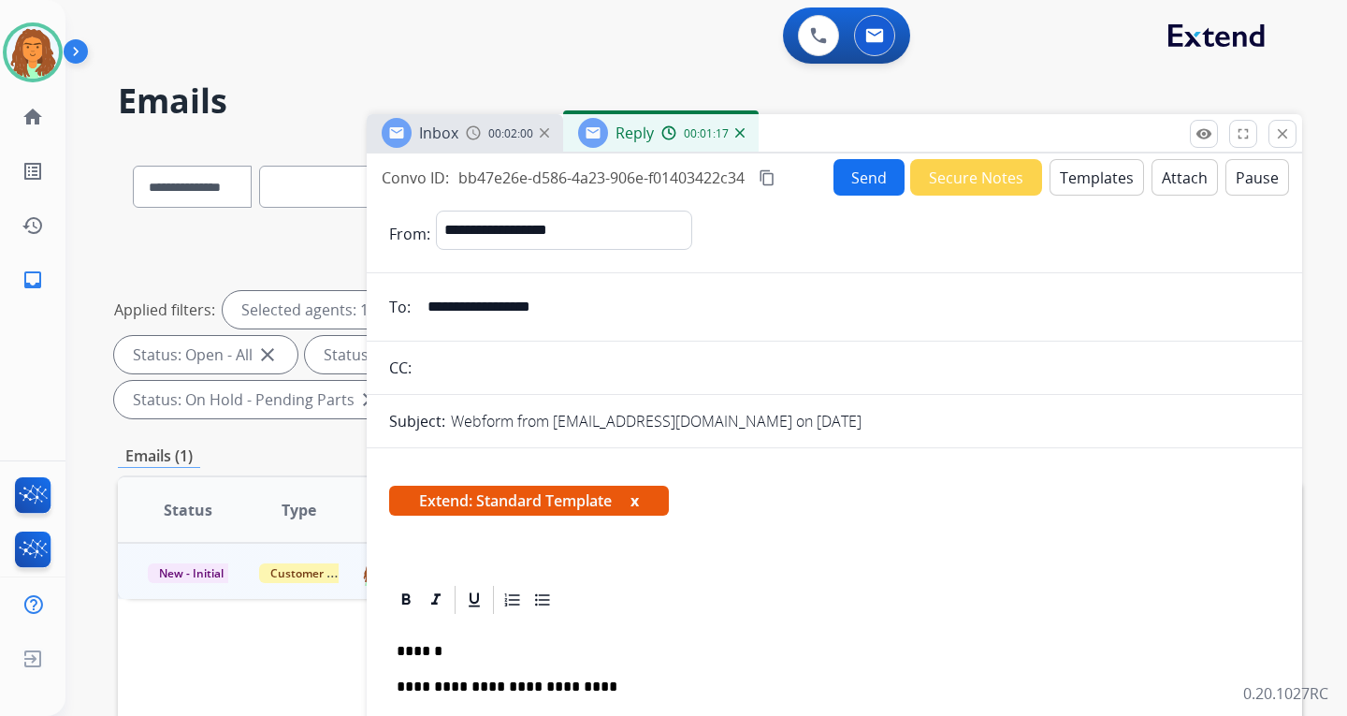
click at [854, 182] on button "Send" at bounding box center [869, 177] width 71 height 36
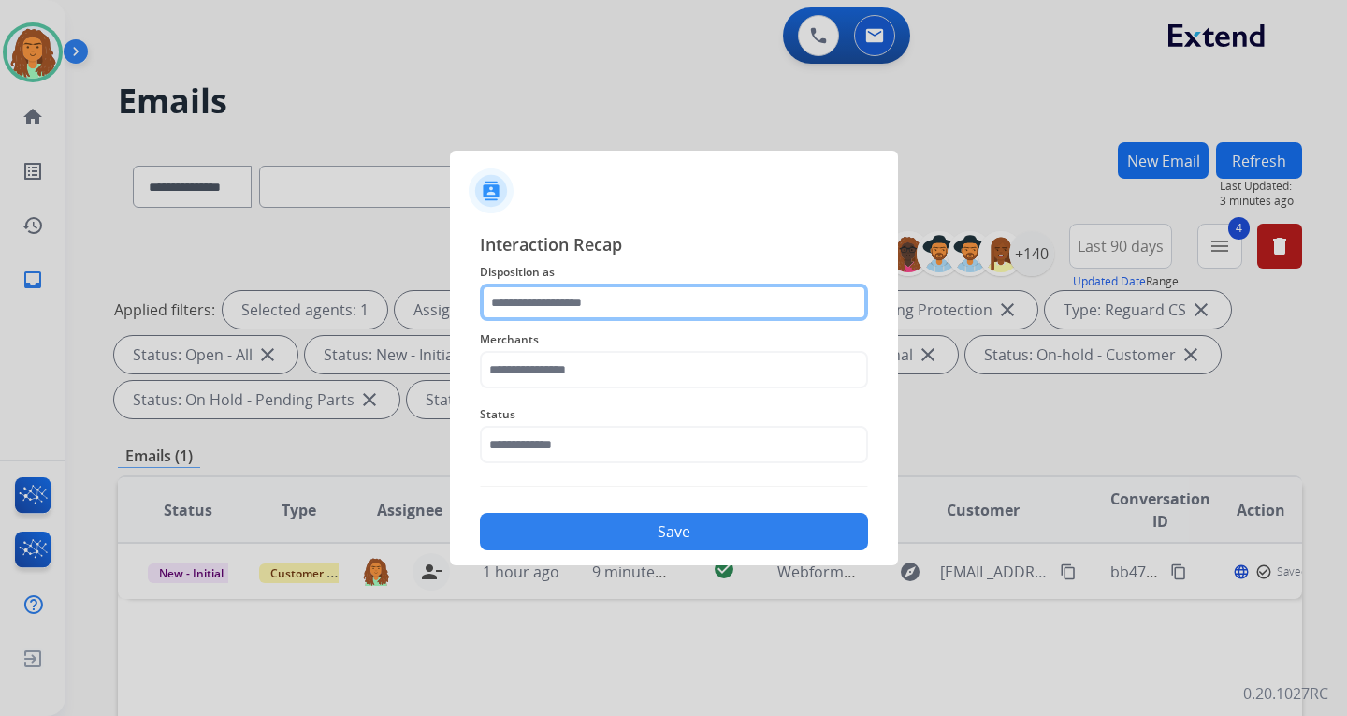
click at [532, 303] on input "text" at bounding box center [674, 301] width 388 height 37
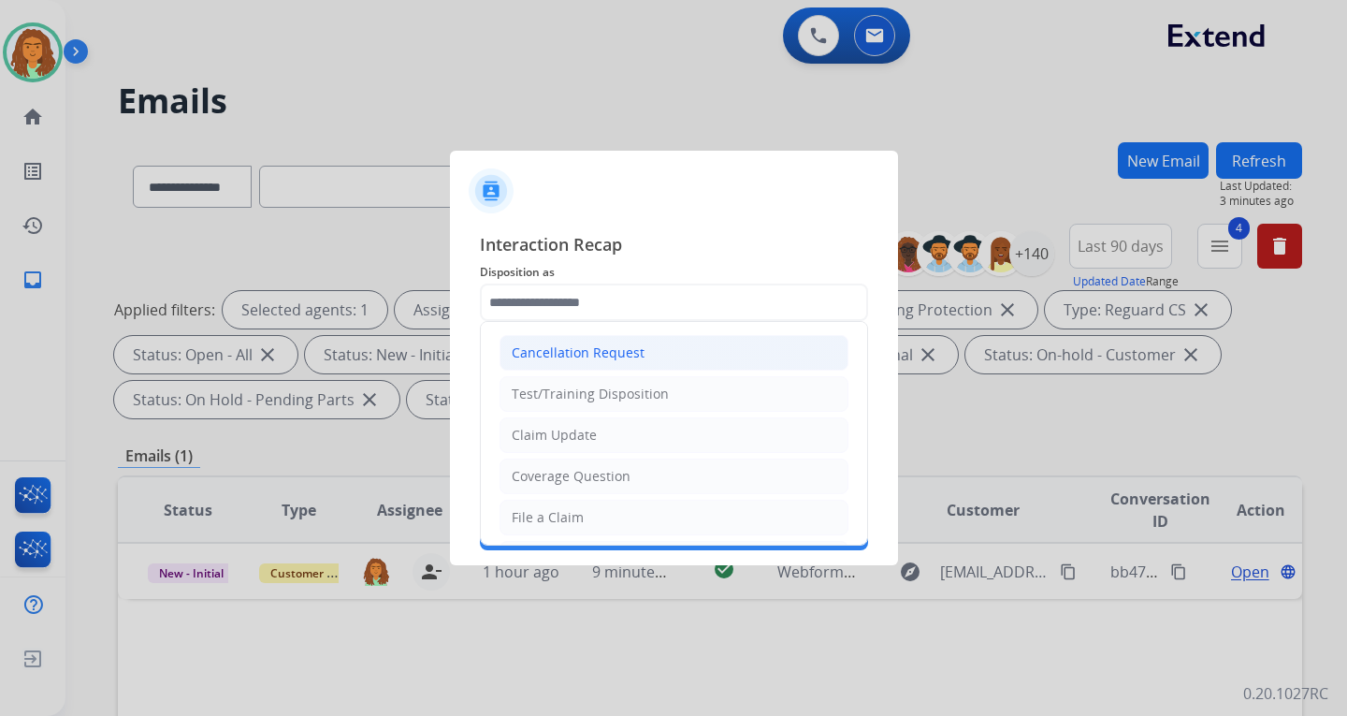
click at [595, 352] on div "Cancellation Request" at bounding box center [578, 352] width 133 height 19
type input "**********"
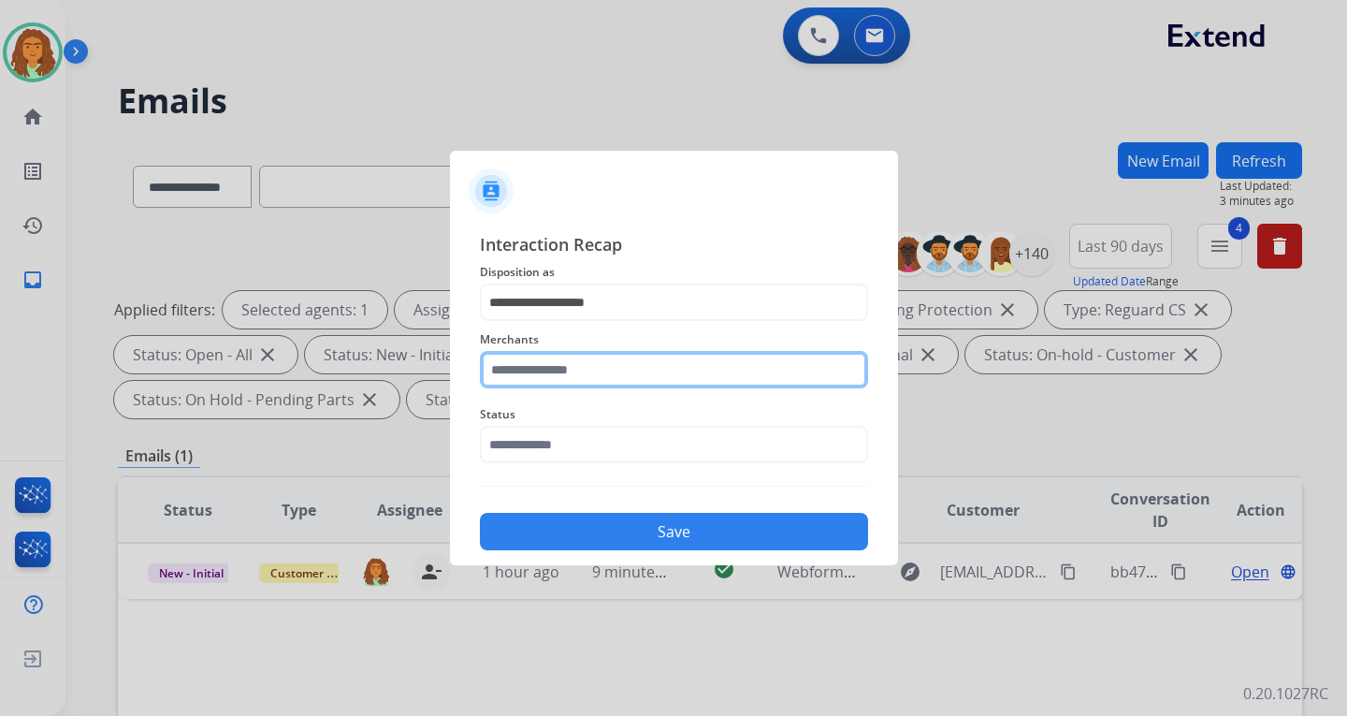
click at [521, 371] on input "text" at bounding box center [674, 369] width 388 height 37
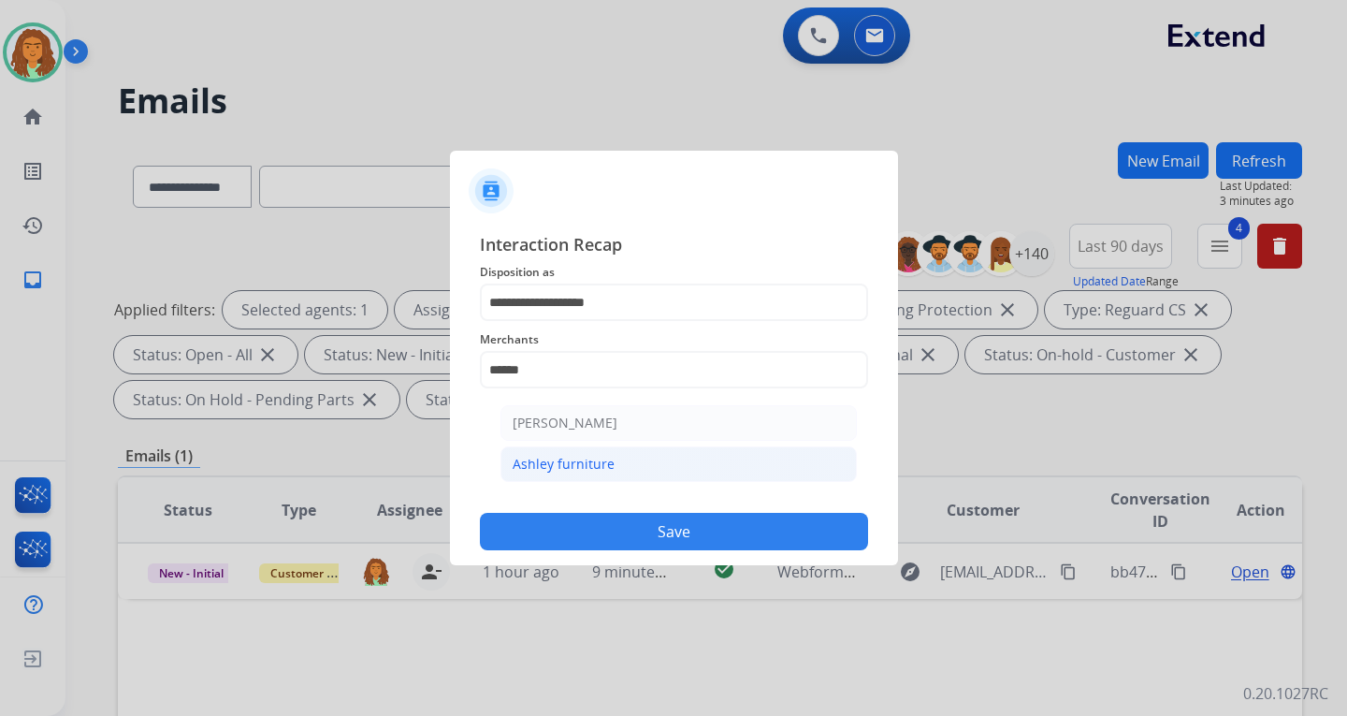
click at [565, 464] on div "Ashley furniture" at bounding box center [564, 464] width 102 height 19
type input "**********"
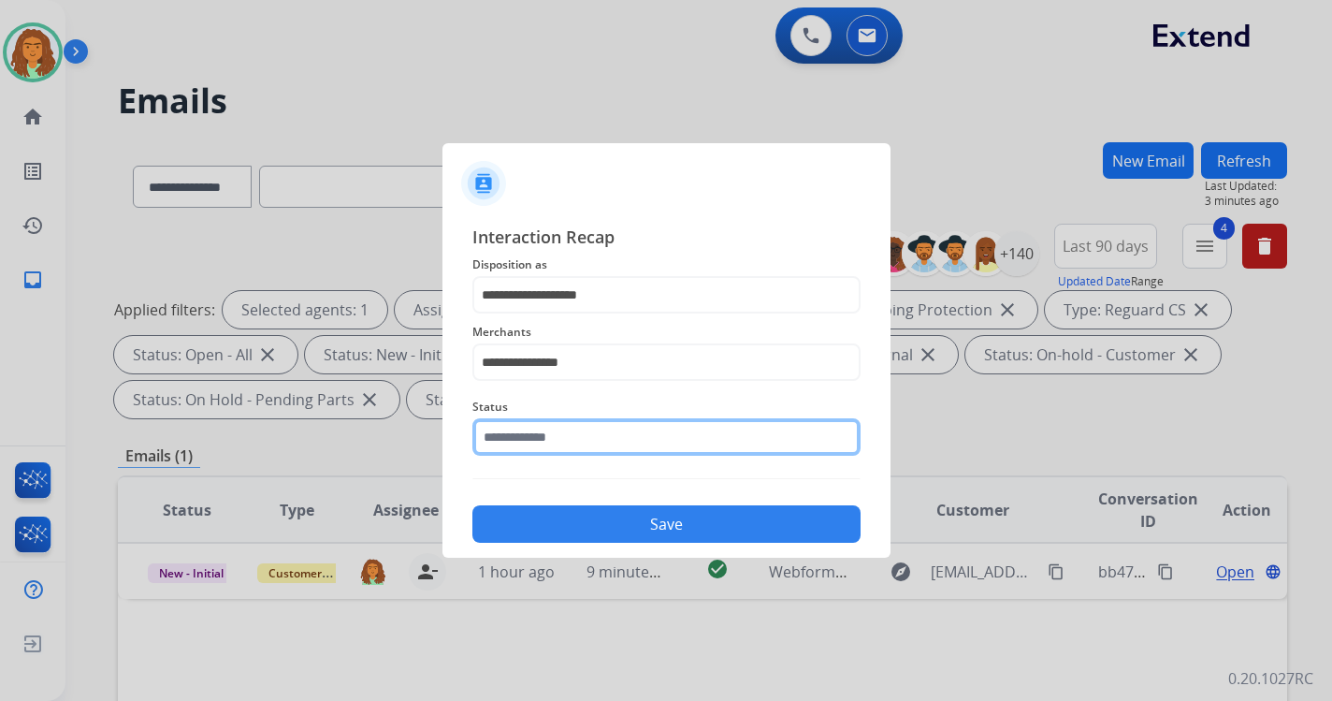
click at [550, 449] on input "text" at bounding box center [666, 436] width 388 height 37
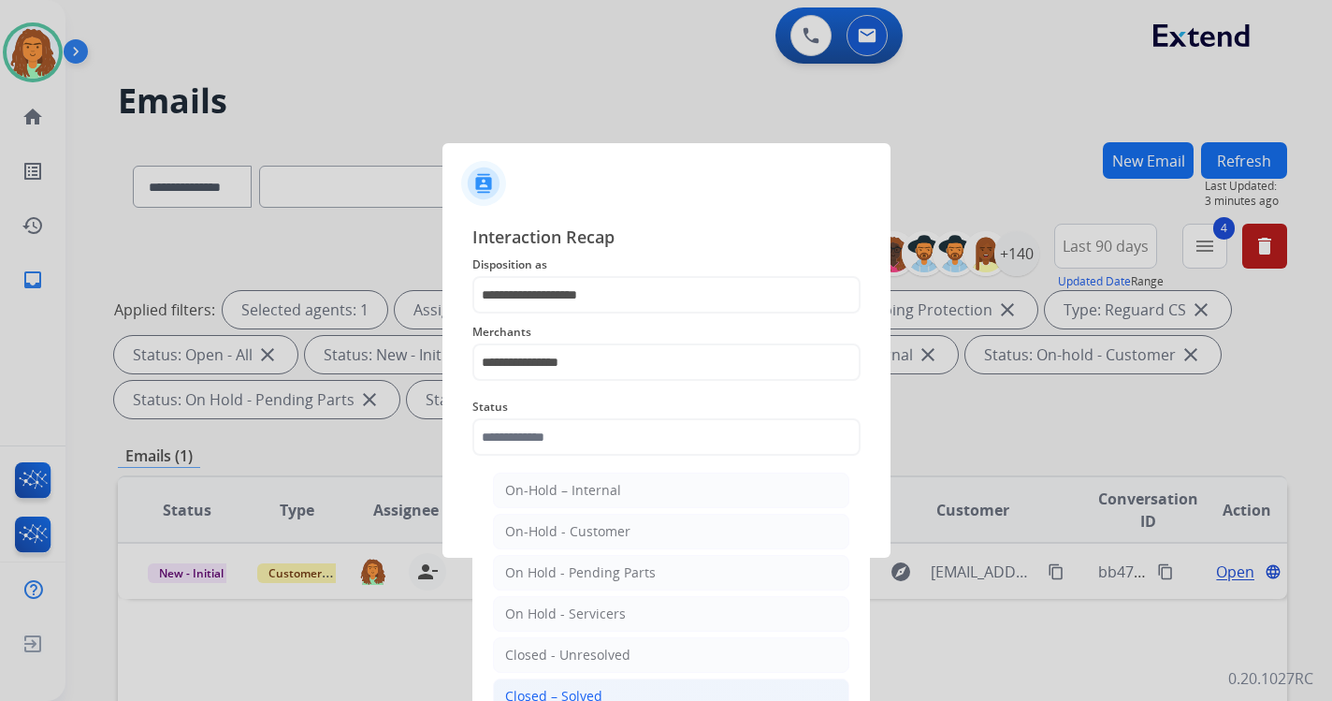
click at [548, 690] on div "Closed – Solved" at bounding box center [553, 696] width 97 height 19
type input "**********"
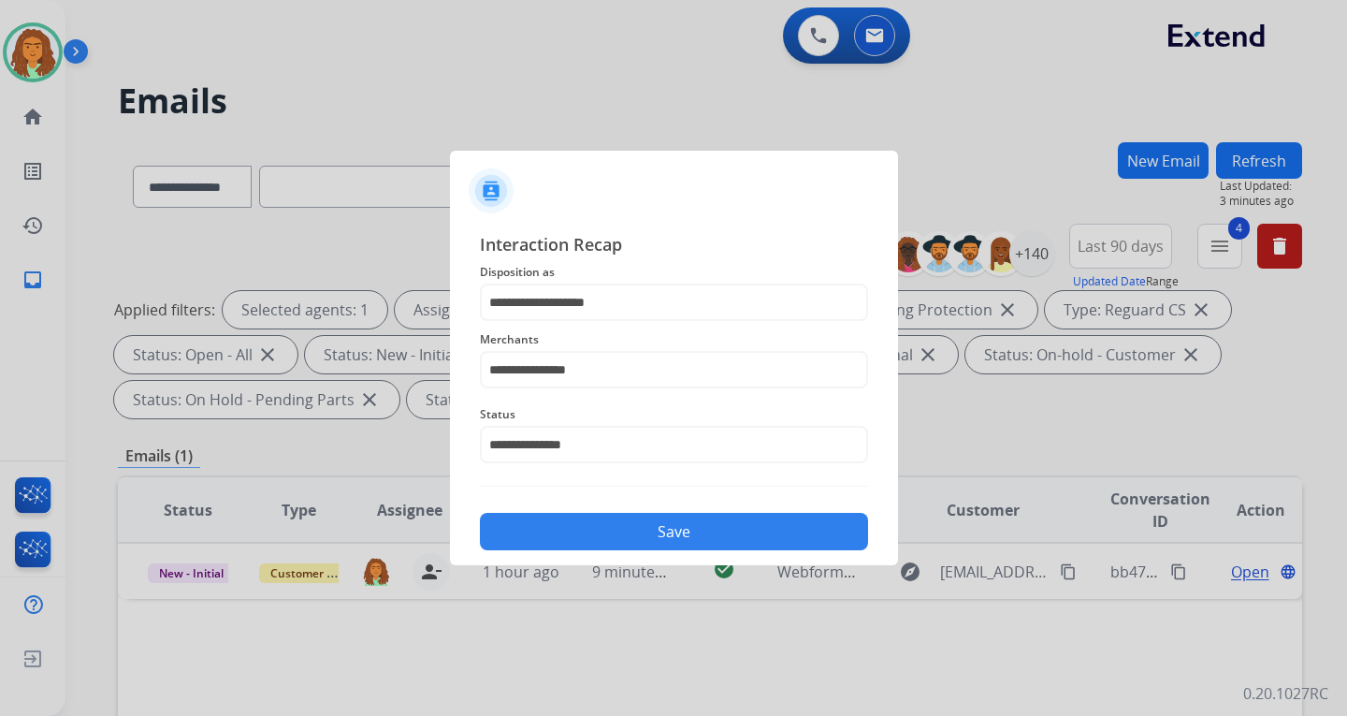
click at [635, 527] on button "Save" at bounding box center [674, 531] width 388 height 37
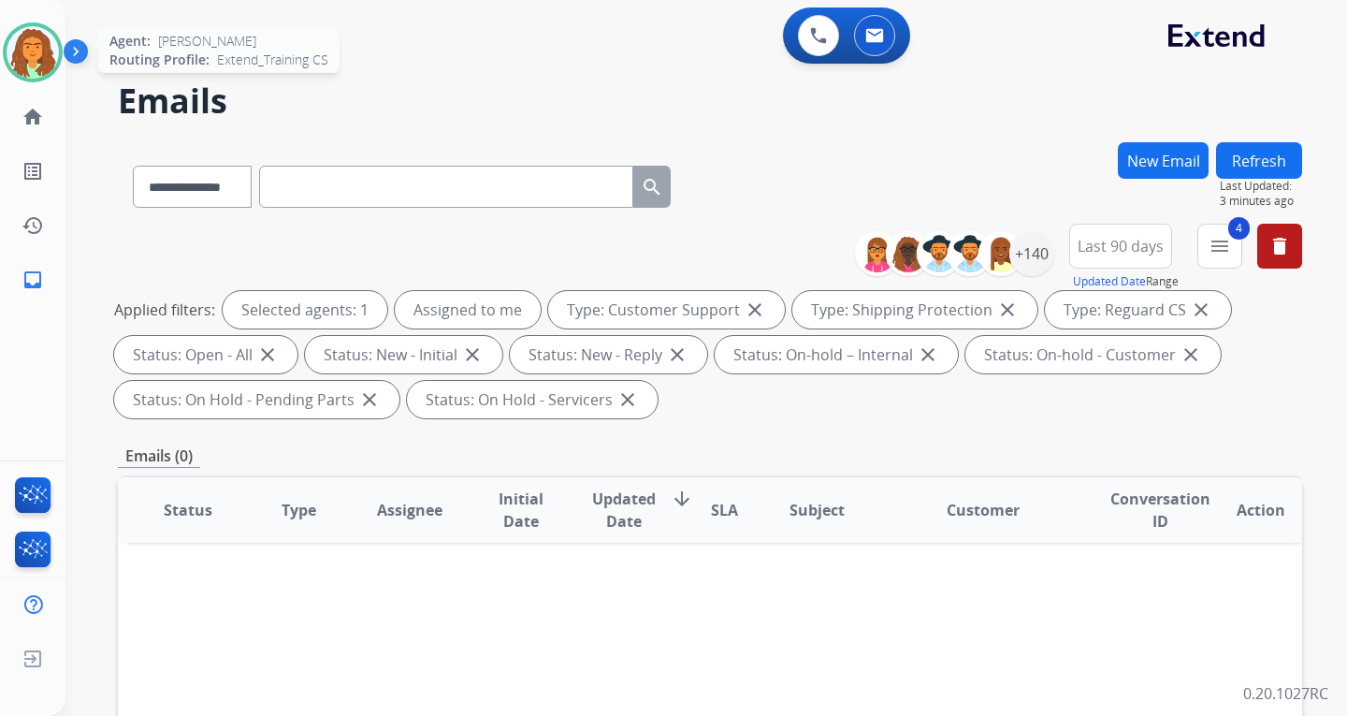
click at [26, 56] on img at bounding box center [33, 52] width 52 height 52
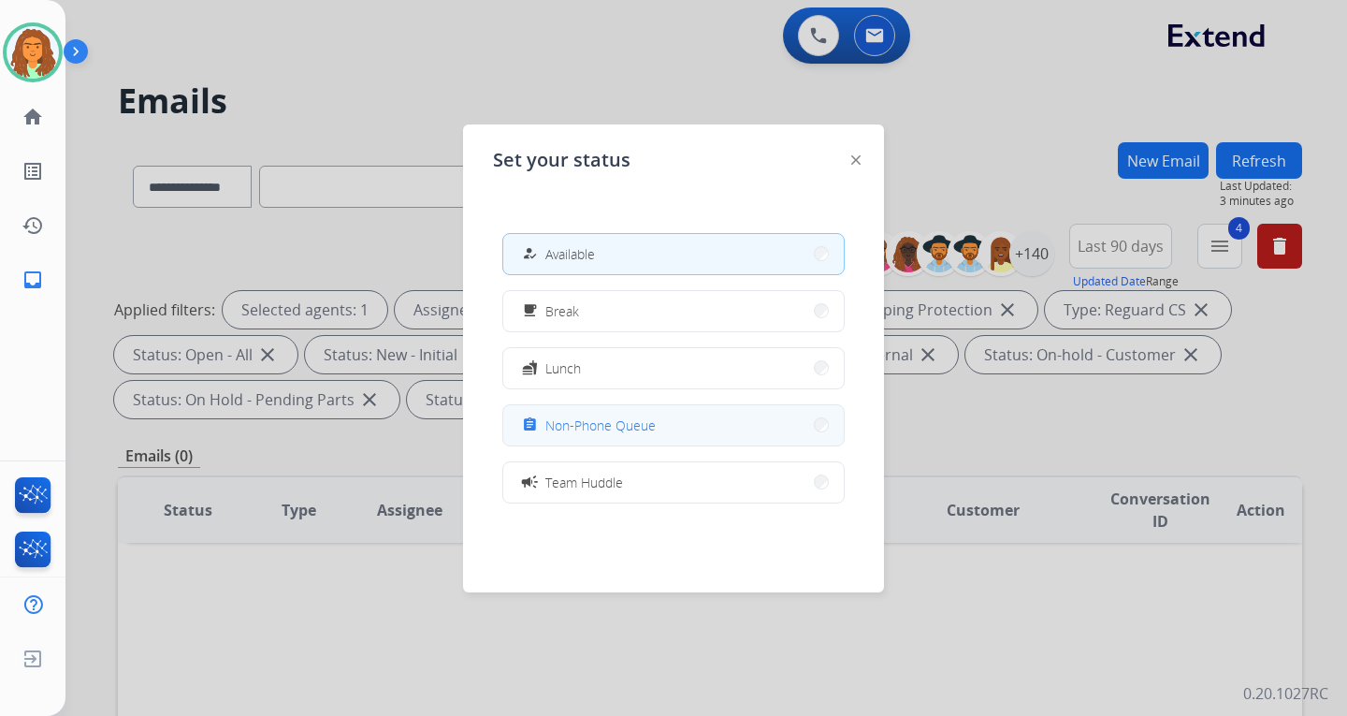
scroll to position [296, 0]
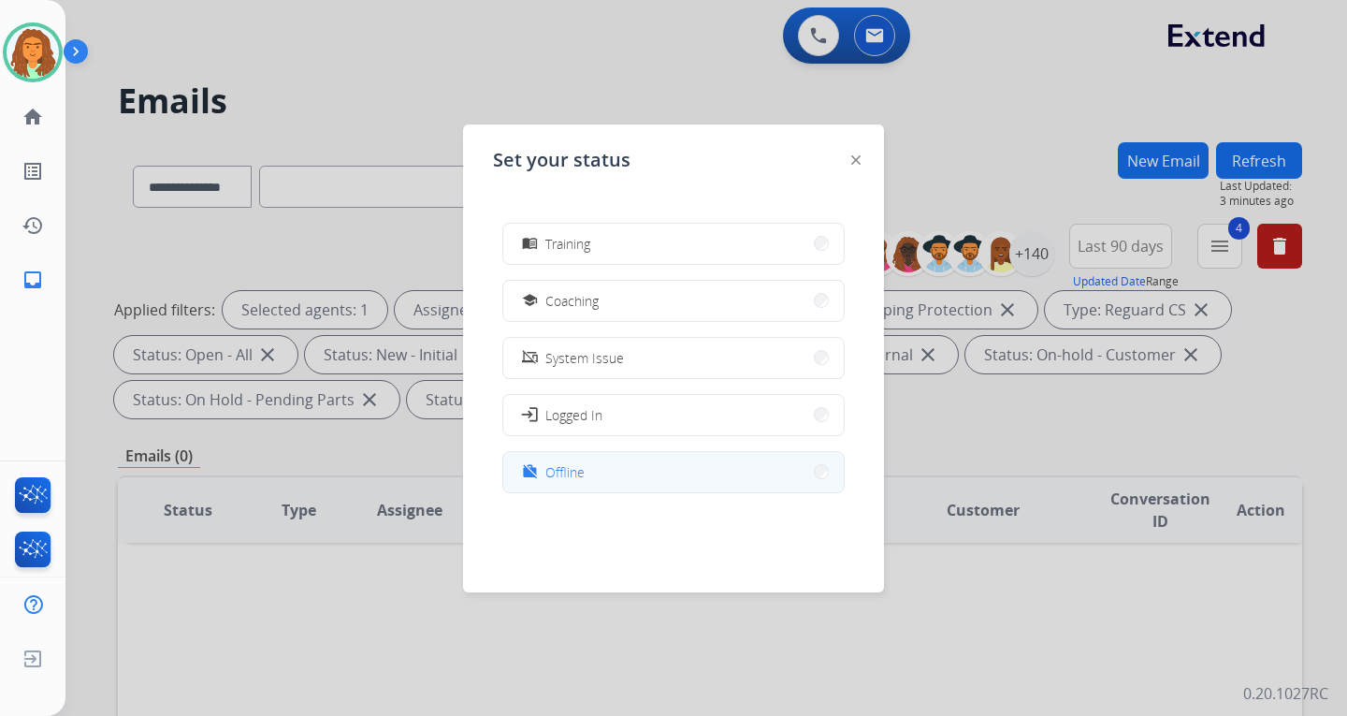
click at [581, 472] on span "Offline" at bounding box center [564, 472] width 39 height 20
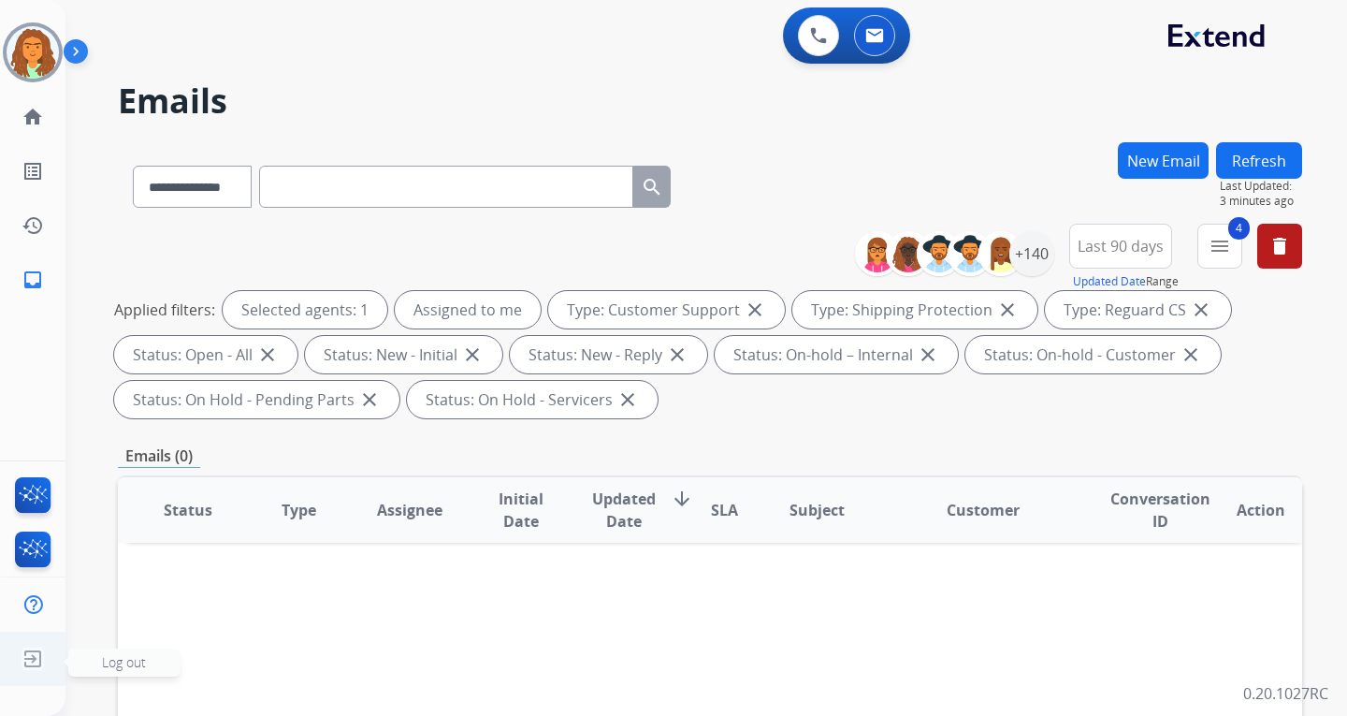
click at [110, 665] on span "Log out" at bounding box center [124, 662] width 44 height 18
